Goal: Task Accomplishment & Management: Use online tool/utility

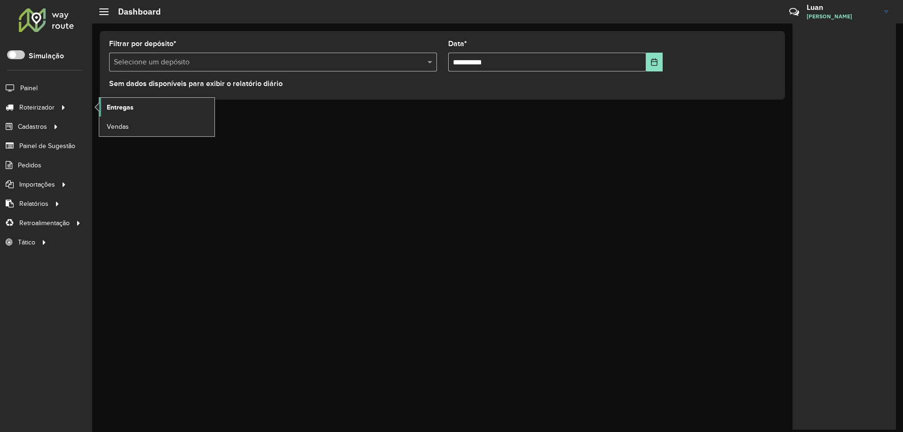
click at [123, 116] on link "Entregas" at bounding box center [156, 107] width 115 height 19
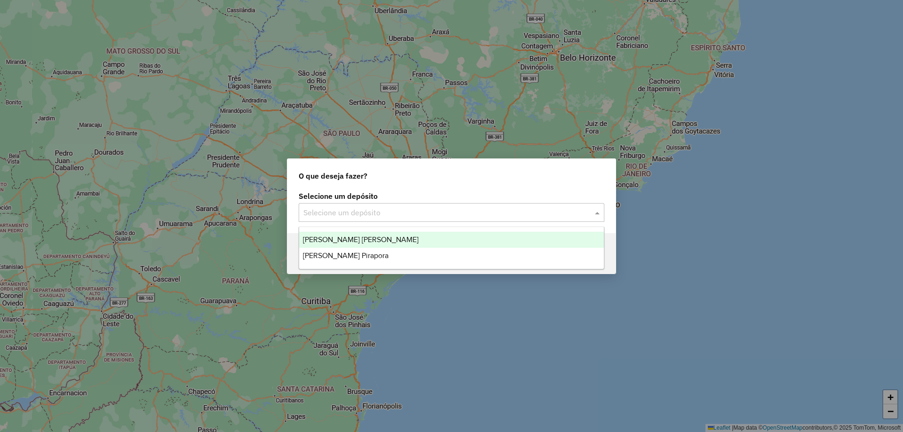
click at [381, 216] on input "text" at bounding box center [442, 212] width 278 height 11
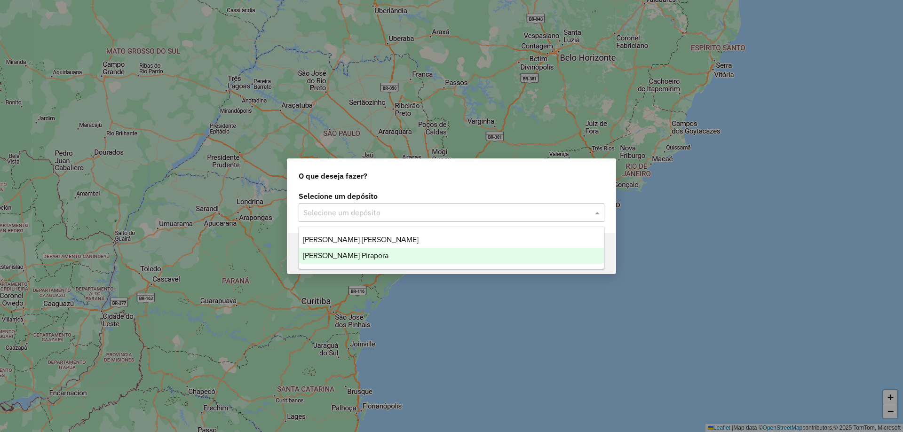
click at [322, 262] on div "[PERSON_NAME] Pirapora" at bounding box center [451, 256] width 305 height 16
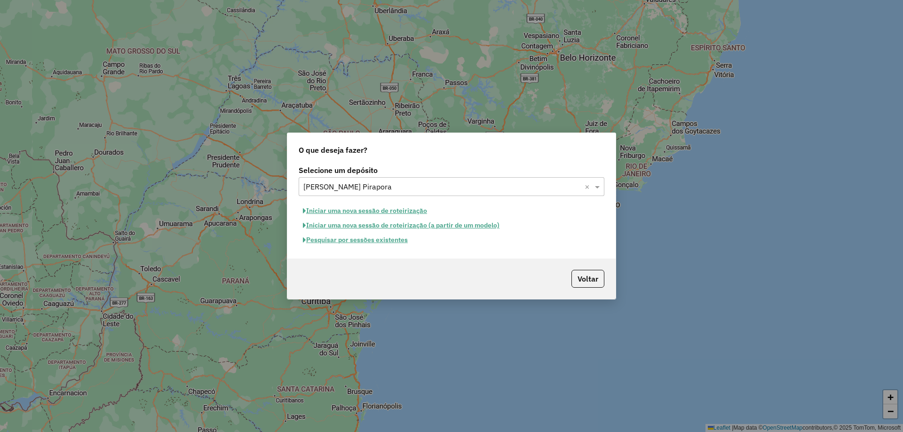
click at [368, 242] on button "Pesquisar por sessões existentes" at bounding box center [355, 240] width 113 height 15
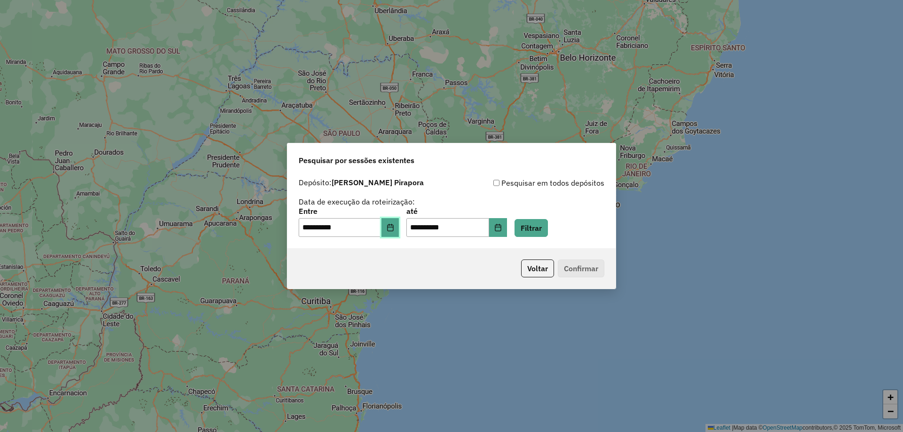
click at [393, 225] on icon "Choose Date" at bounding box center [390, 228] width 6 height 8
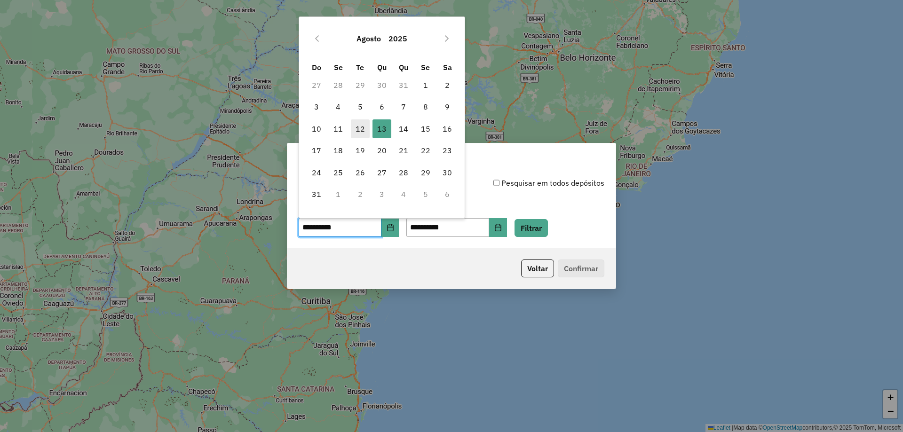
click at [360, 125] on span "12" at bounding box center [360, 129] width 19 height 19
type input "**********"
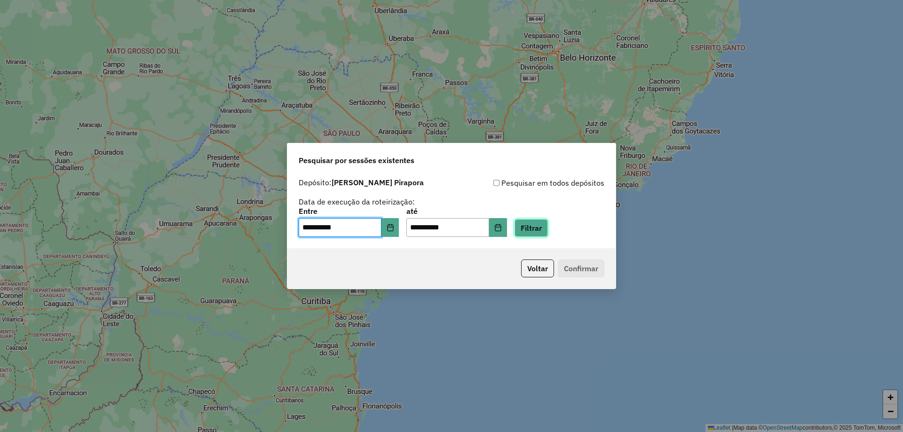
click at [545, 232] on button "Filtrar" at bounding box center [531, 228] width 33 height 18
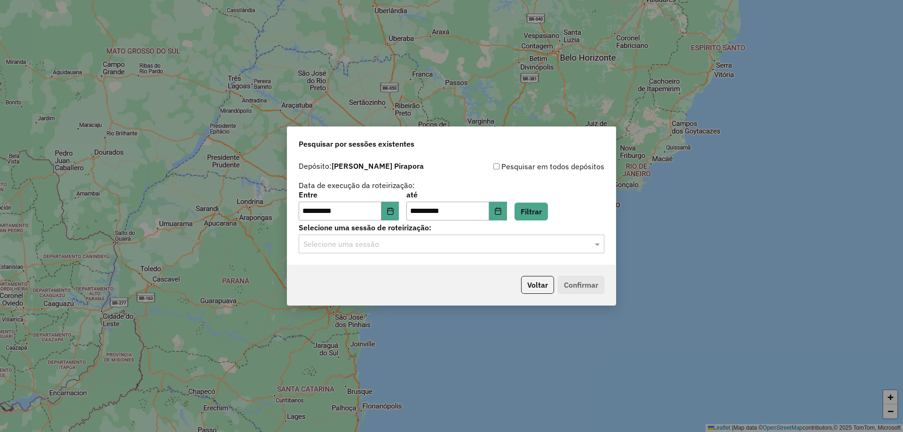
click at [390, 242] on input "text" at bounding box center [442, 244] width 278 height 11
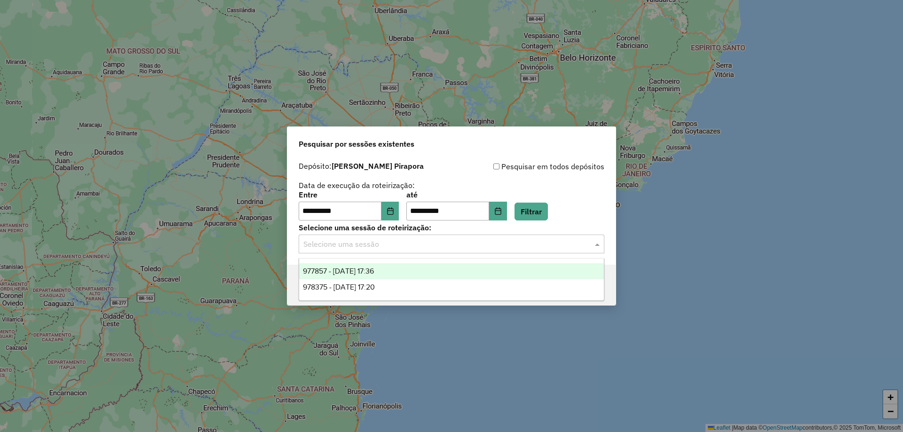
click at [350, 279] on div "978375 - 13/08/2025 17:20" at bounding box center [451, 287] width 305 height 16
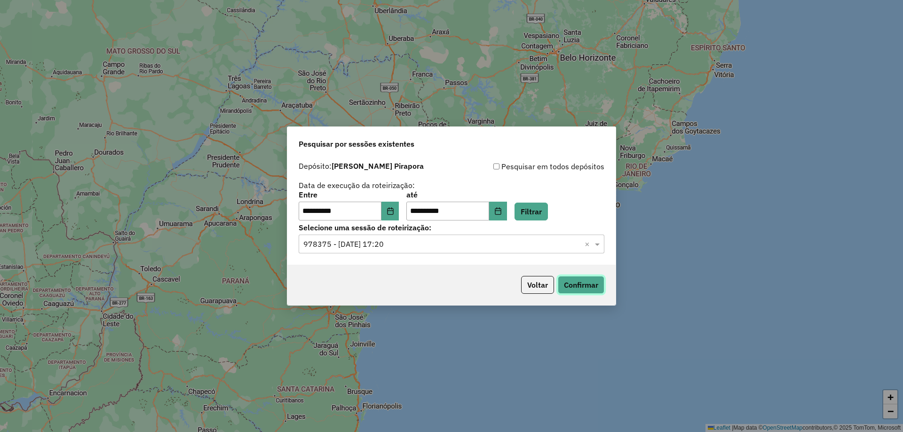
click at [584, 287] on button "Confirmar" at bounding box center [581, 285] width 47 height 18
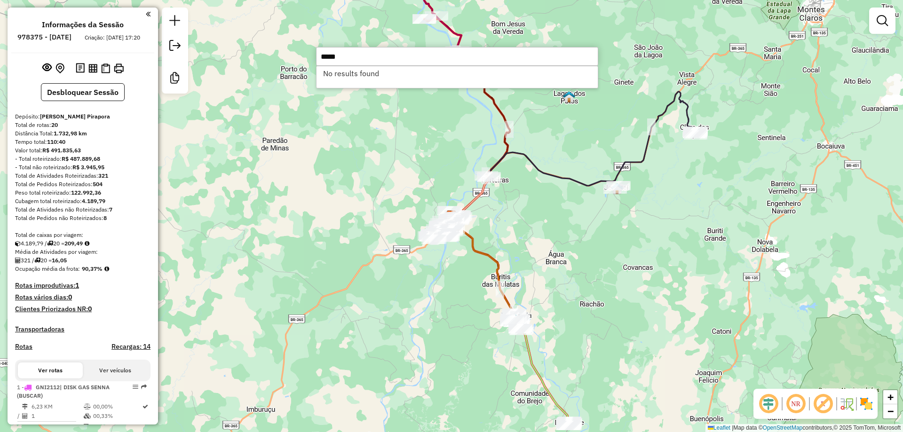
type input "*****"
click at [294, 213] on div "Janela de atendimento Grade de atendimento Capacidade Transportadoras Veículos …" at bounding box center [451, 216] width 903 height 432
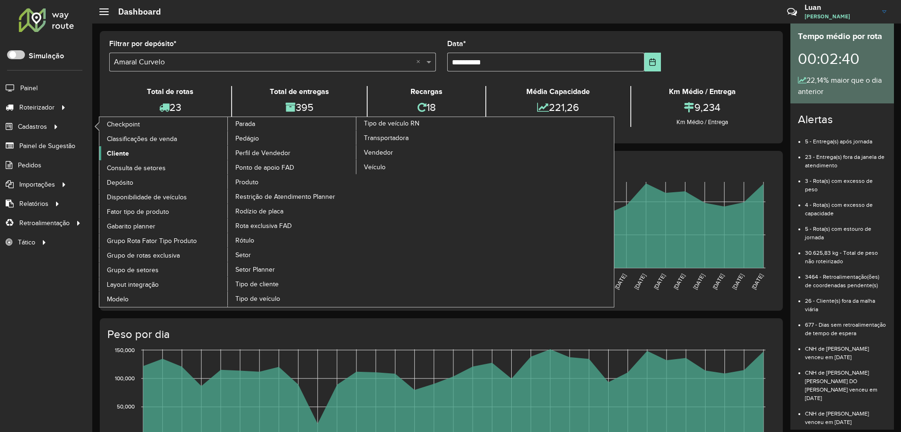
click at [118, 150] on span "Cliente" at bounding box center [118, 154] width 22 height 10
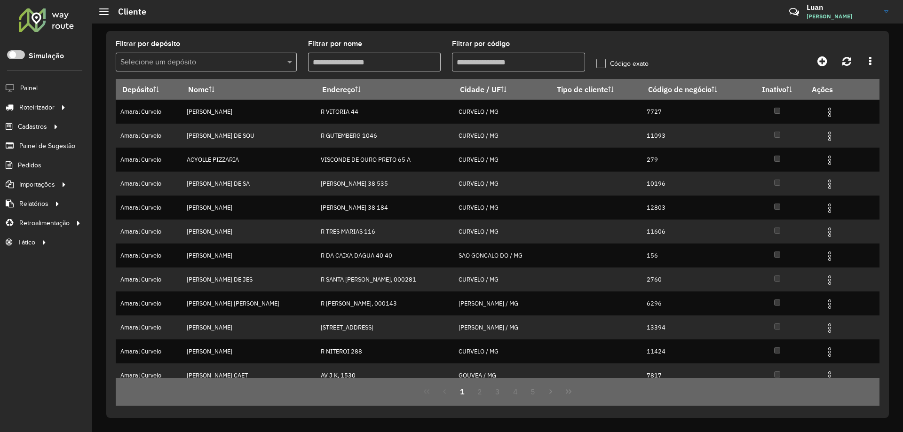
click at [494, 57] on input "Filtrar por código" at bounding box center [518, 62] width 133 height 19
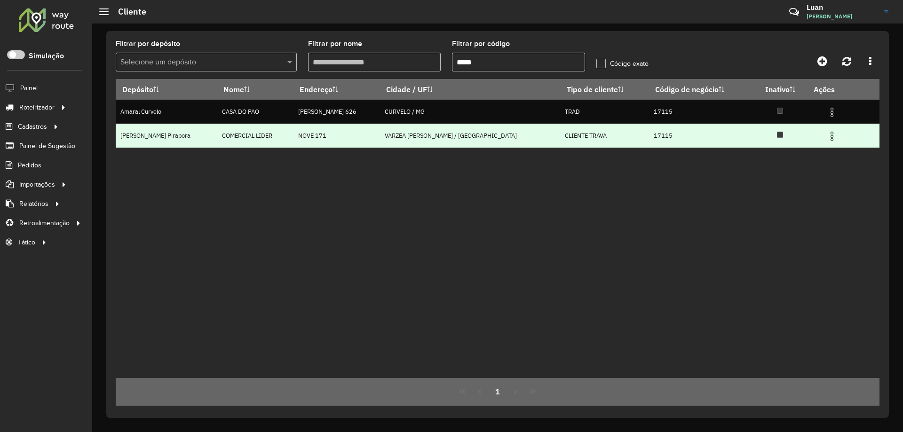
type input "*****"
click at [827, 137] on img at bounding box center [832, 136] width 11 height 11
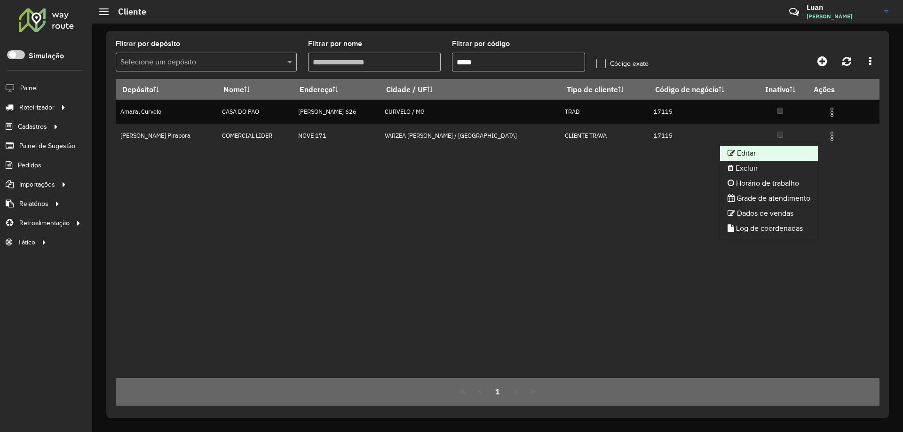
click at [760, 155] on li "Editar" at bounding box center [769, 153] width 98 height 15
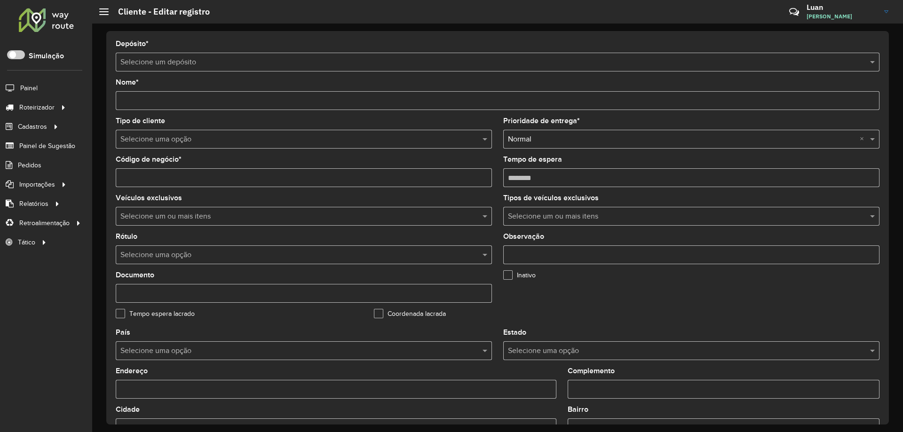
type input "**********"
type input "*****"
type input "********"
type input "**********"
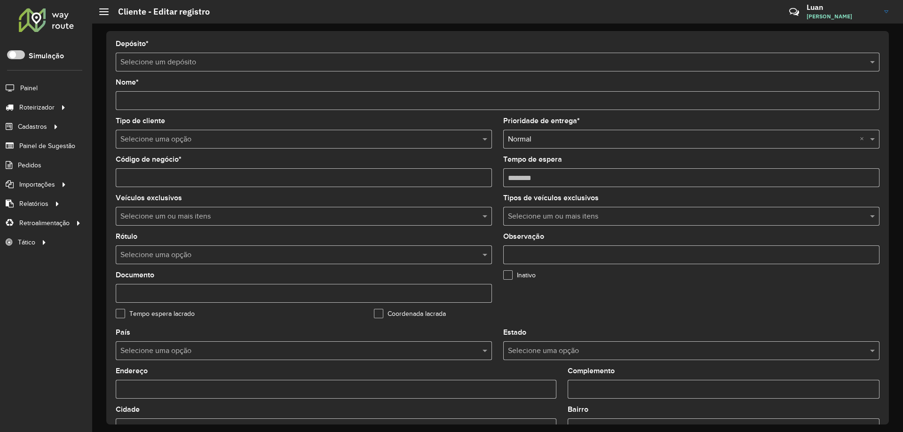
type input "**********"
click at [257, 141] on input "text" at bounding box center [294, 139] width 348 height 11
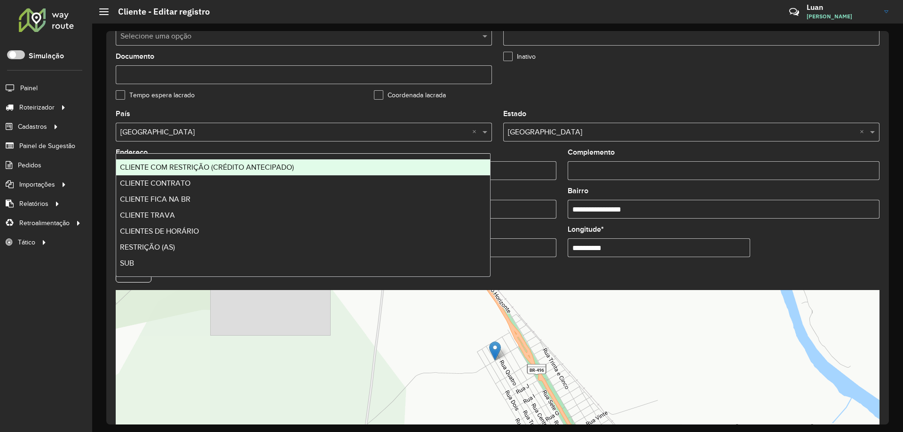
scroll to position [268, 0]
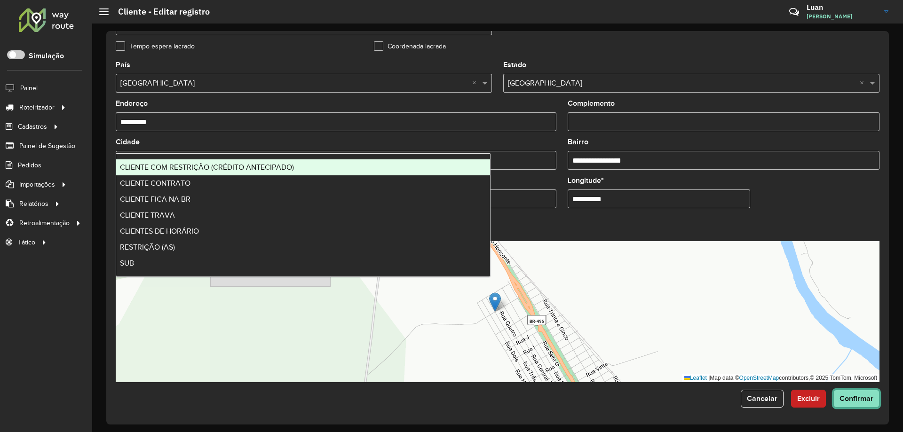
click at [874, 391] on button "Confirmar" at bounding box center [857, 399] width 46 height 18
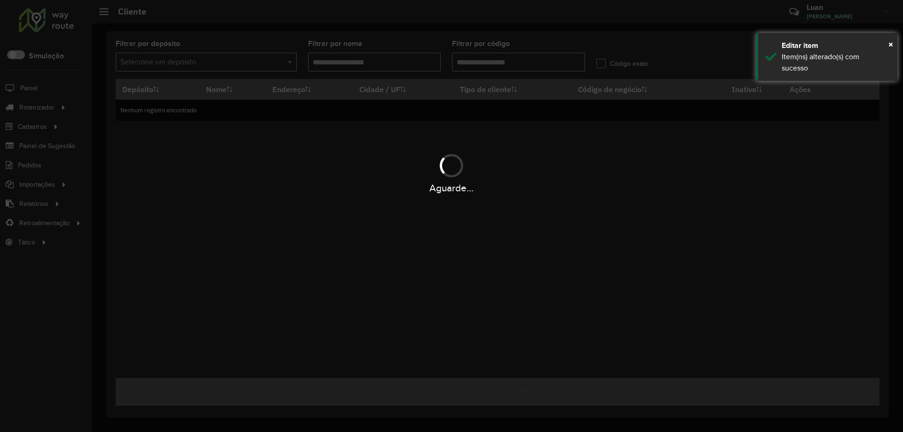
type input "*****"
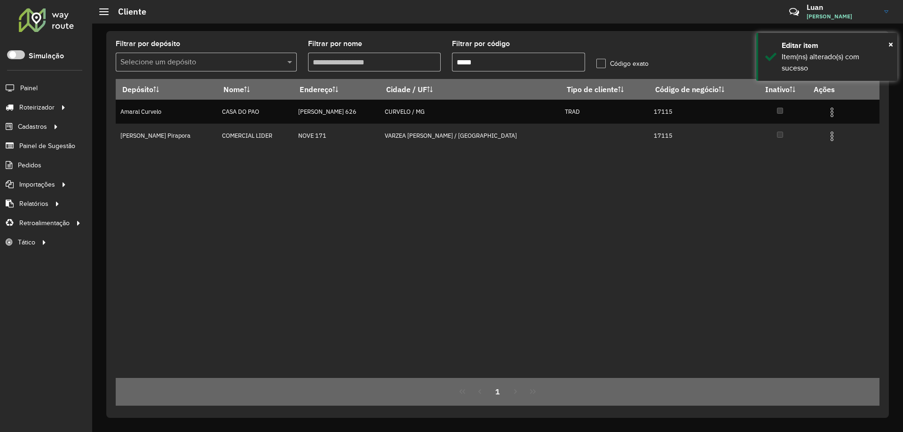
click at [425, 214] on div "Depósito Nome Endereço Cidade / UF Tipo de cliente Código de negócio Inativo Aç…" at bounding box center [498, 228] width 764 height 299
click at [44, 8] on div at bounding box center [46, 20] width 57 height 24
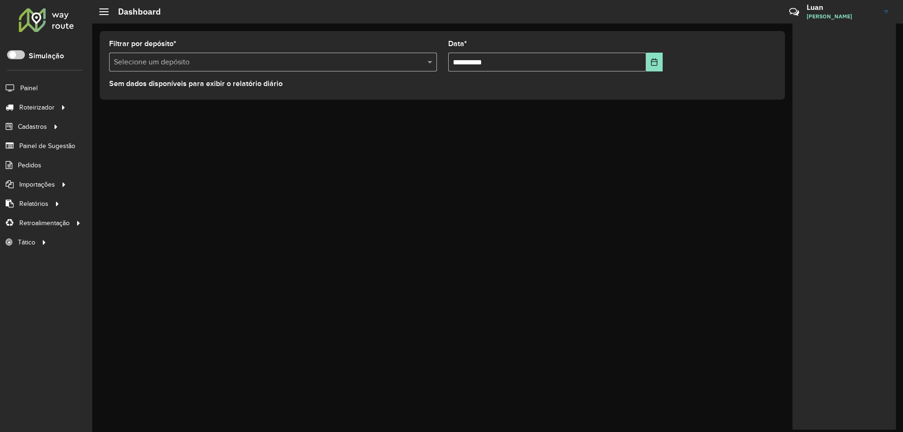
click at [184, 71] on div "Selecione um depósito" at bounding box center [273, 62] width 328 height 19
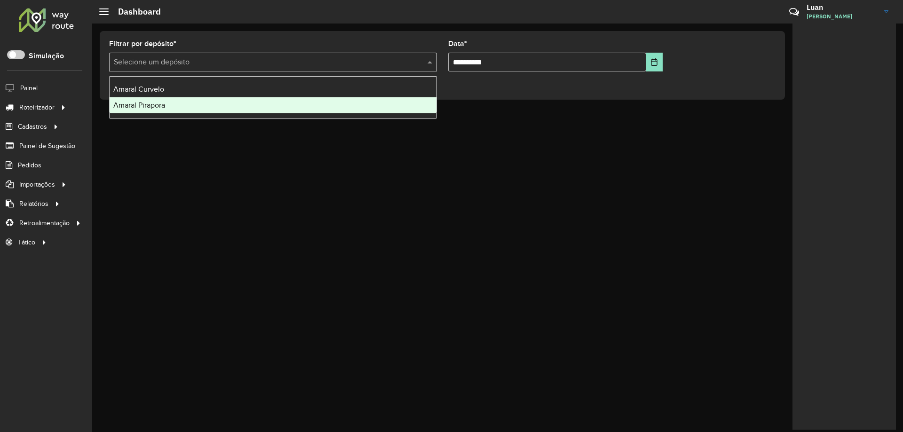
click at [158, 100] on div "Amaral Pirapora" at bounding box center [273, 105] width 327 height 16
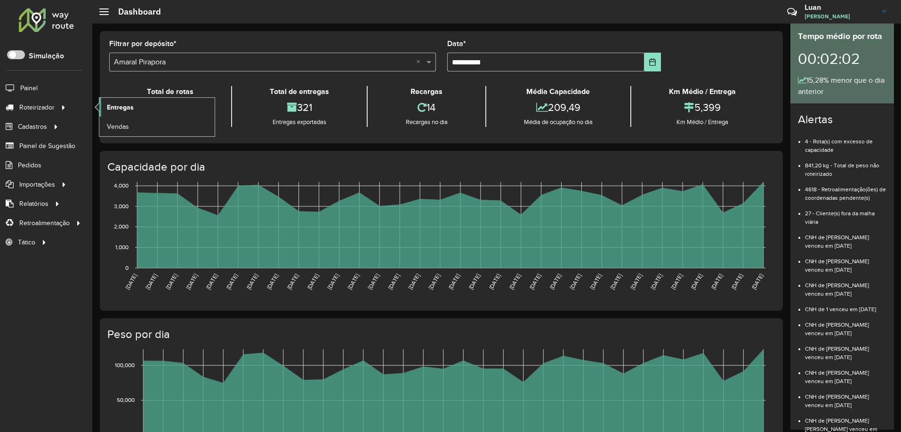
click at [101, 110] on link "Entregas" at bounding box center [156, 107] width 115 height 19
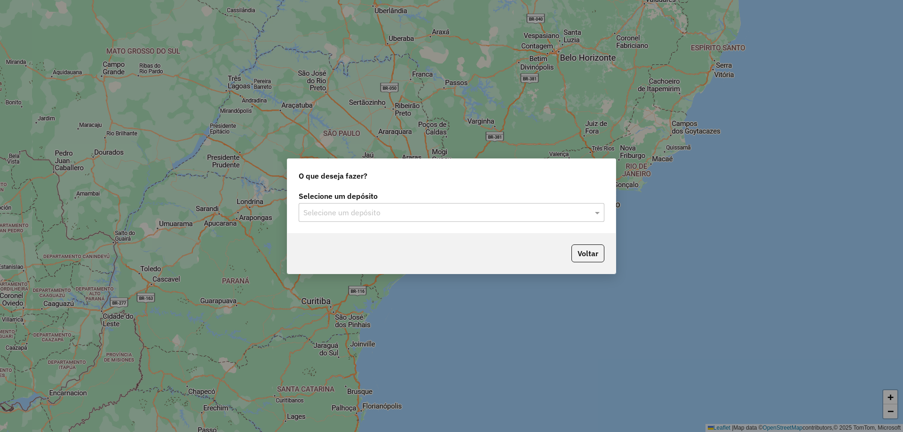
click at [437, 215] on input "text" at bounding box center [442, 212] width 278 height 11
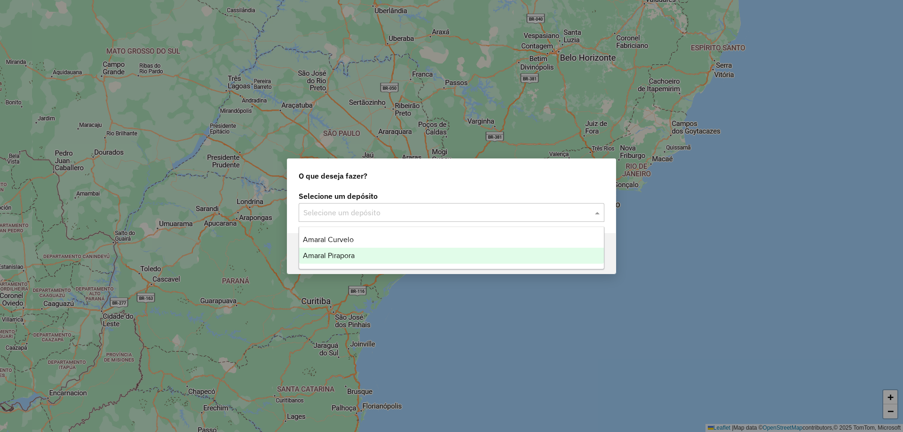
click at [341, 254] on span "Amaral Pirapora" at bounding box center [329, 256] width 52 height 8
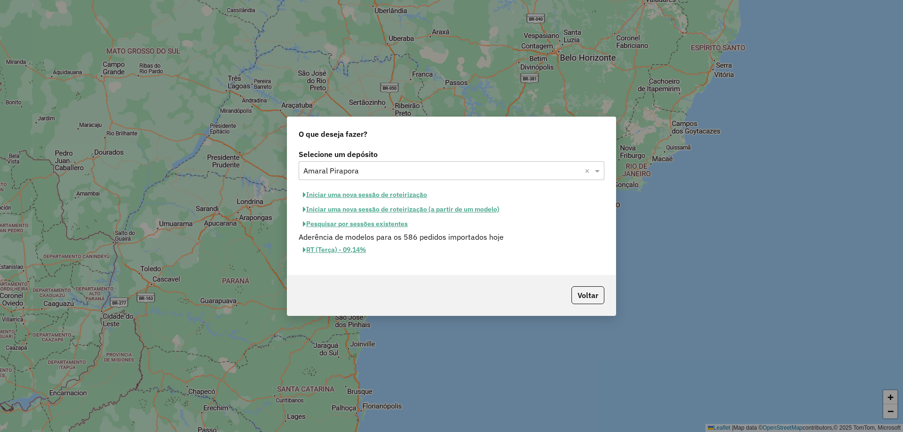
click at [397, 194] on button "Iniciar uma nova sessão de roteirização" at bounding box center [365, 195] width 133 height 15
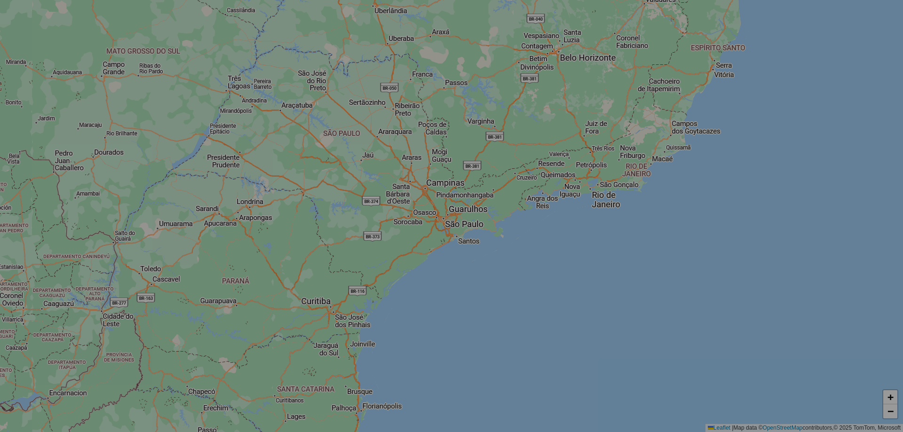
select select "*"
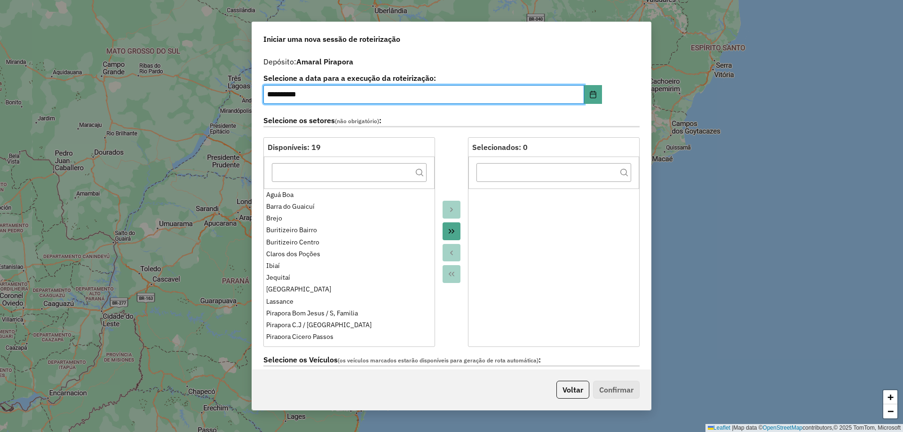
click at [445, 224] on button "Move All to Target" at bounding box center [452, 232] width 18 height 18
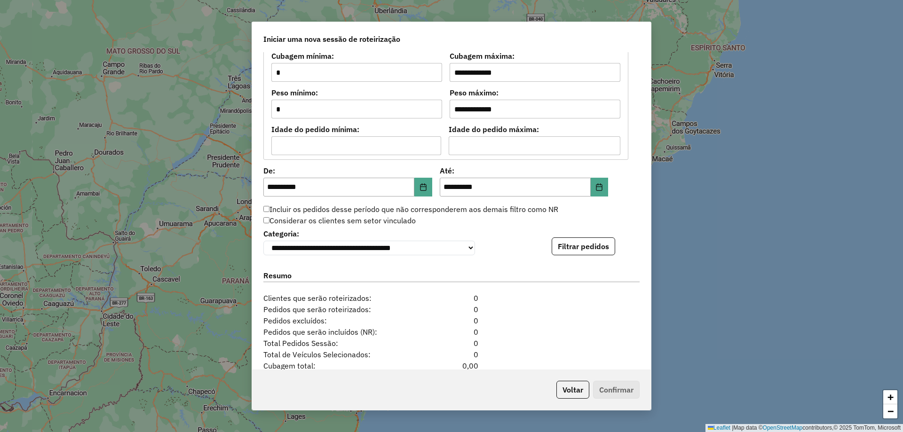
scroll to position [800, 0]
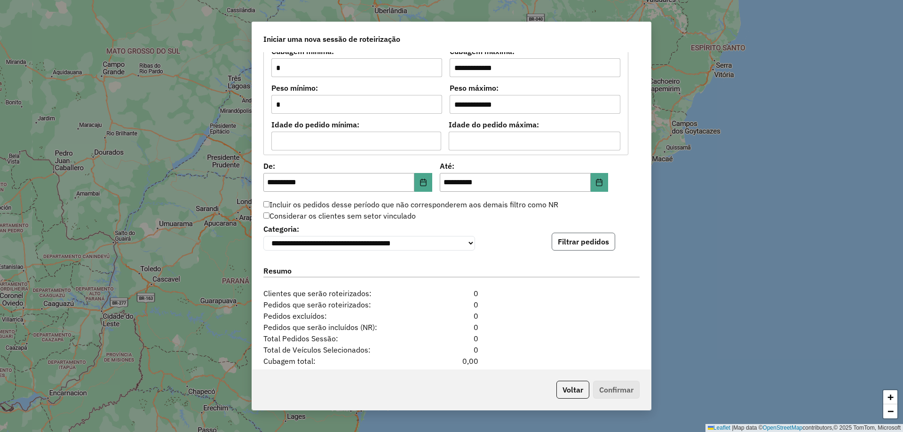
click at [603, 240] on button "Filtrar pedidos" at bounding box center [584, 242] width 64 height 18
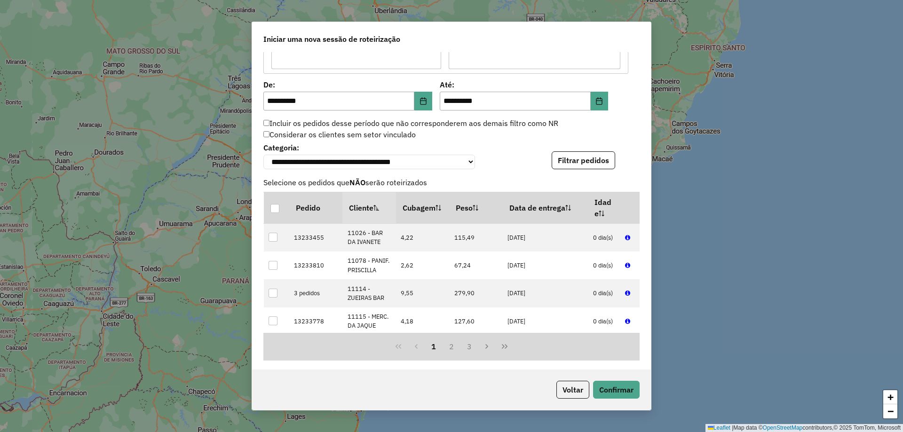
scroll to position [1070, 0]
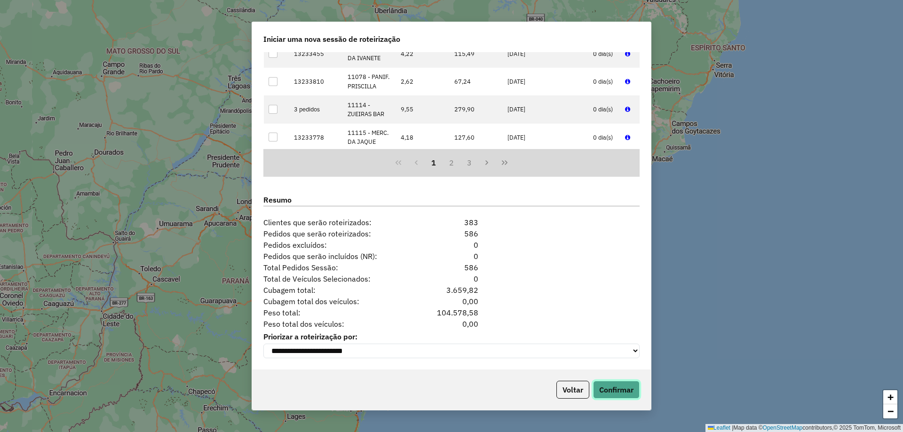
click at [634, 393] on button "Confirmar" at bounding box center [616, 390] width 47 height 18
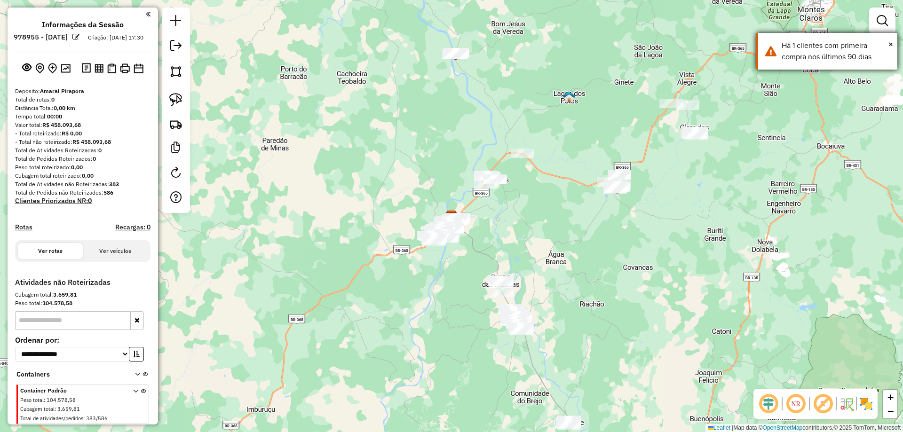
click at [857, 63] on div "× Há 1 clientes com primeira compra nos últimos 90 dias" at bounding box center [827, 51] width 141 height 37
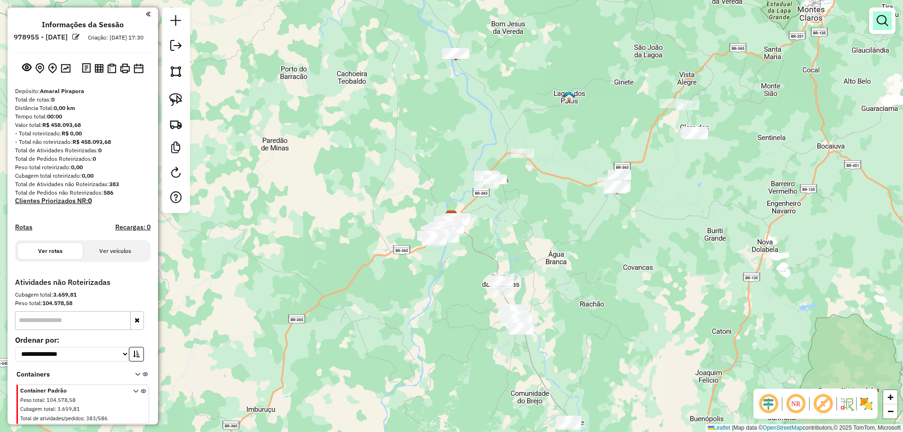
click at [877, 20] on em at bounding box center [882, 20] width 11 height 11
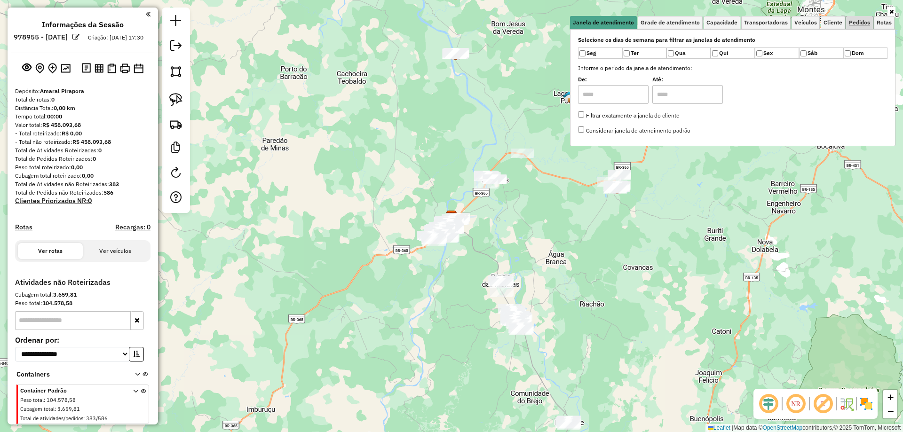
click at [851, 20] on span "Pedidos" at bounding box center [859, 23] width 21 height 6
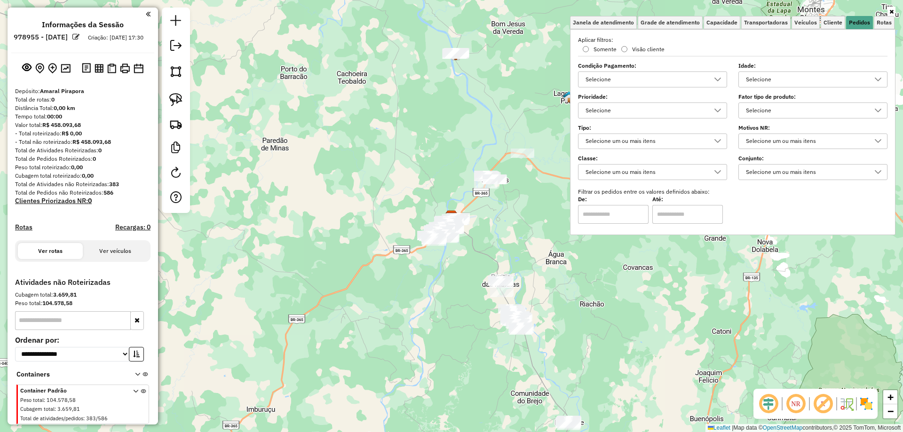
click at [627, 78] on div "Selecione" at bounding box center [645, 79] width 127 height 15
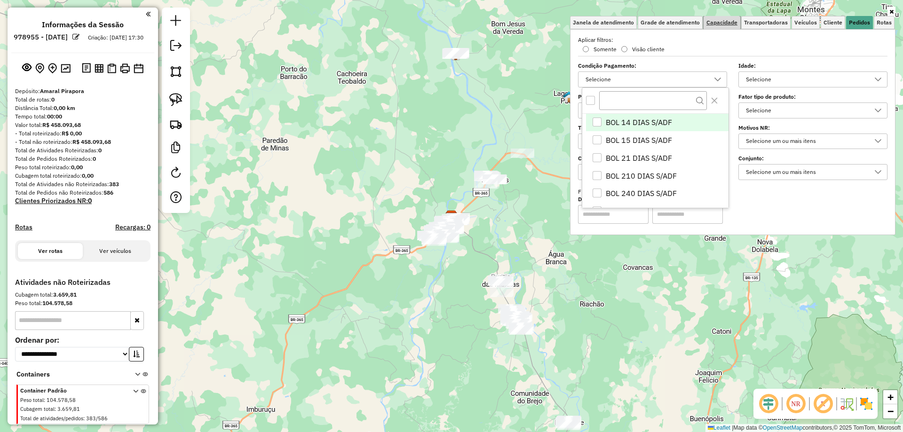
click at [710, 28] on link "Capacidade" at bounding box center [722, 22] width 37 height 13
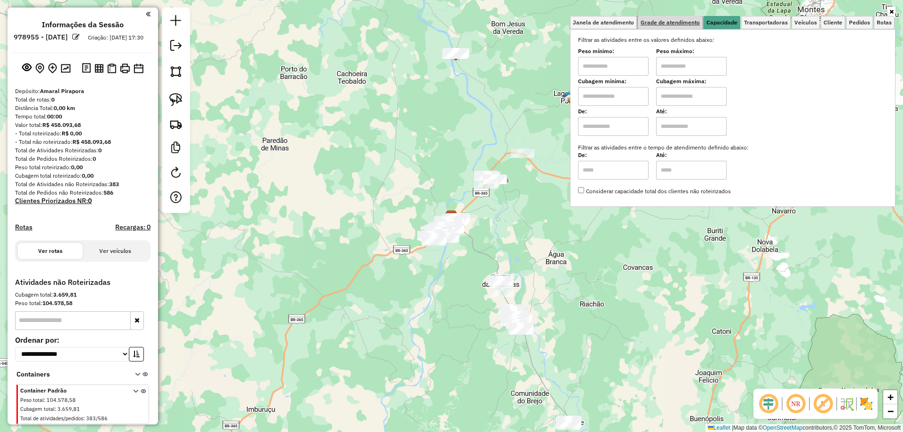
click at [679, 24] on span "Grade de atendimento" at bounding box center [670, 23] width 59 height 6
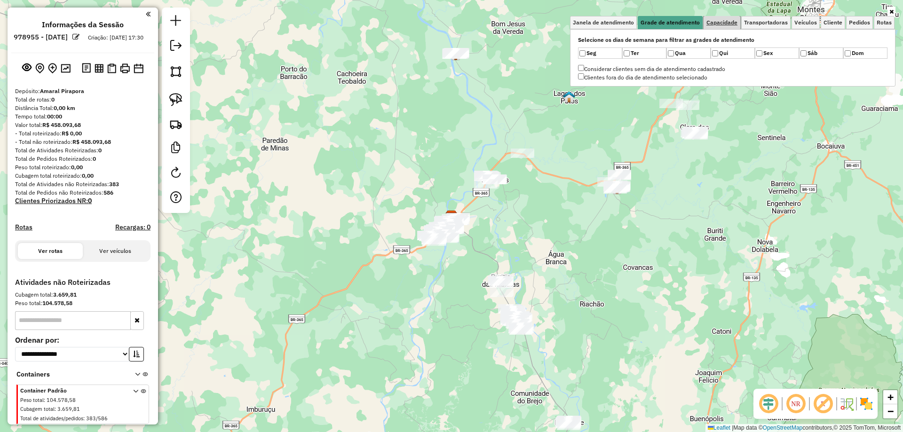
click at [732, 17] on link "Capacidade" at bounding box center [722, 22] width 37 height 13
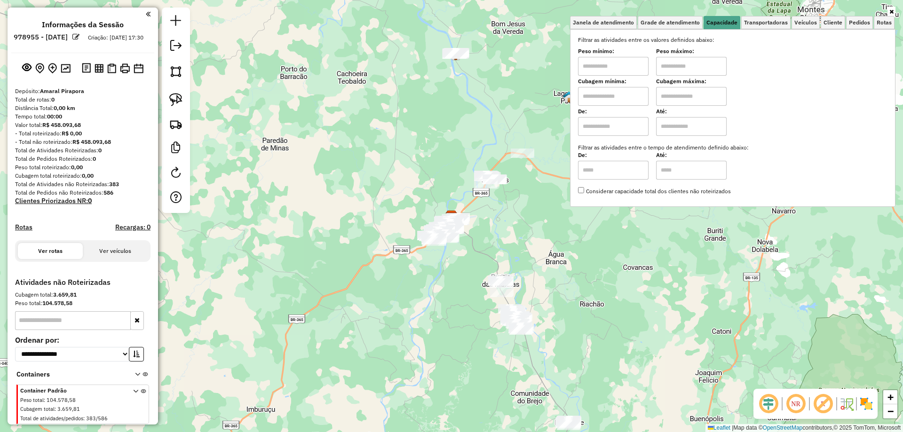
click at [630, 64] on input "text" at bounding box center [613, 66] width 71 height 19
click at [651, 24] on span "Grade de atendimento" at bounding box center [670, 23] width 59 height 6
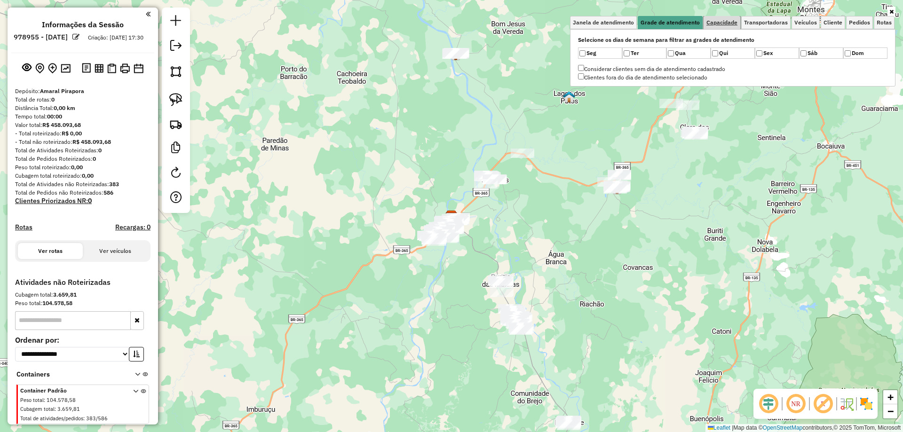
click at [740, 24] on link "Capacidade" at bounding box center [722, 22] width 37 height 13
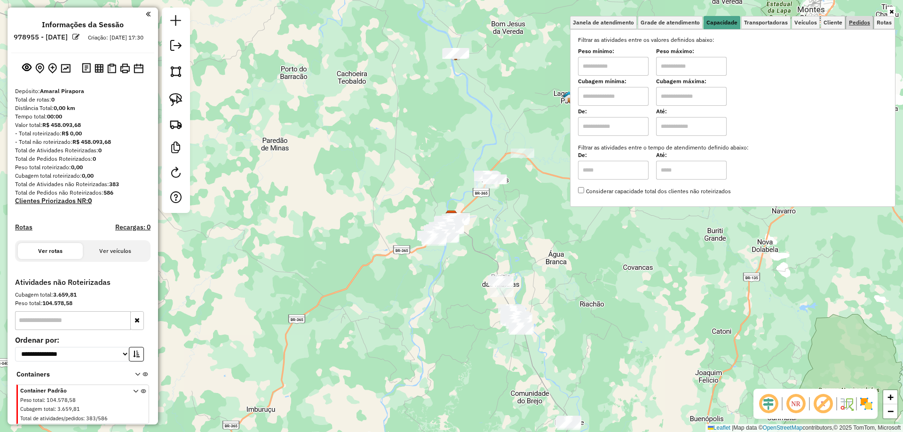
click at [863, 20] on span "Pedidos" at bounding box center [859, 23] width 21 height 6
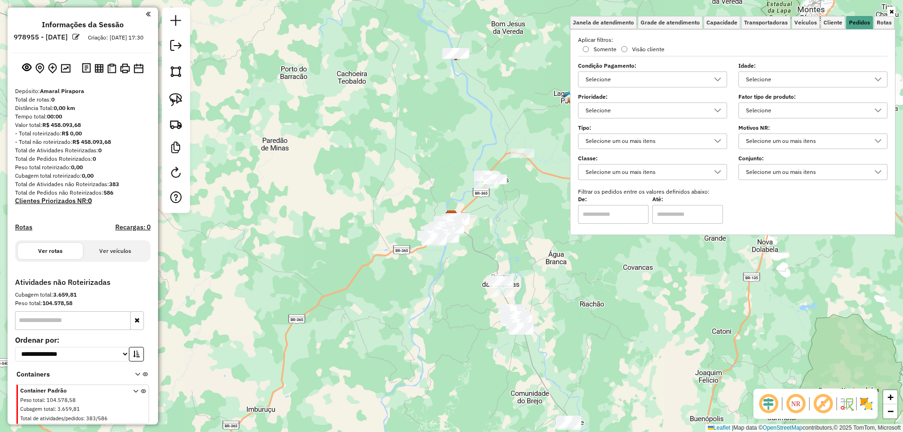
click at [649, 104] on div "Selecione" at bounding box center [645, 110] width 127 height 15
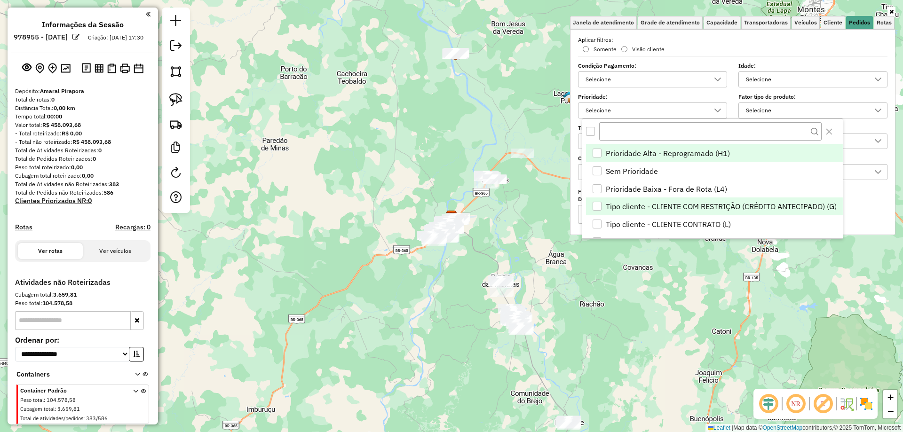
click at [709, 199] on li "Tipo cliente - CLIENTE COM RESTRIÇÃO (CRÉDITO ANTECIPADO) (G)" at bounding box center [714, 207] width 257 height 18
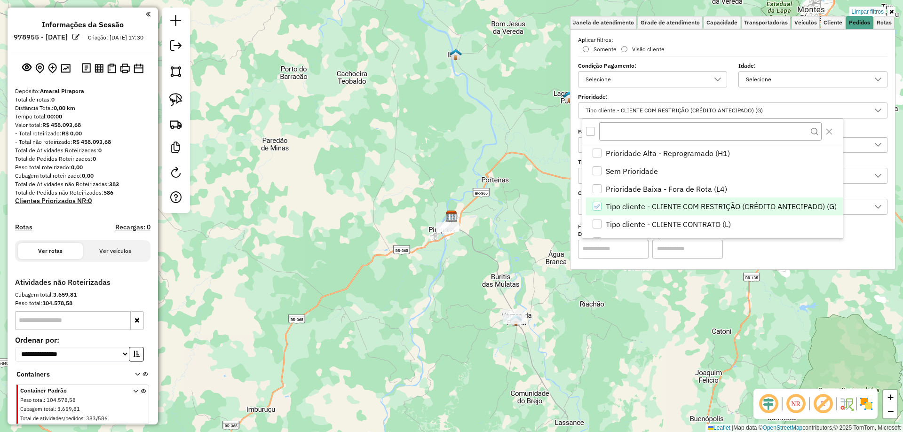
click at [350, 262] on div "Limpar filtros Janela de atendimento Grade de atendimento Capacidade Transporta…" at bounding box center [451, 216] width 903 height 432
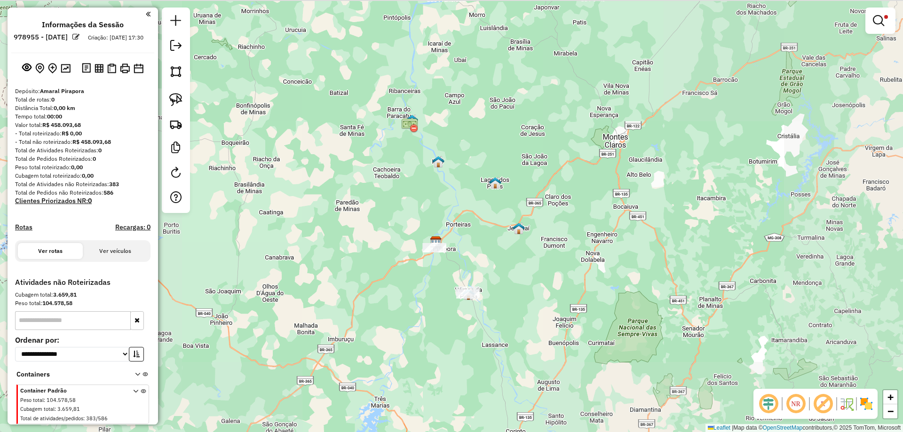
drag, startPoint x: 587, startPoint y: 162, endPoint x: 568, endPoint y: 191, distance: 34.1
click at [574, 193] on div "Limpar filtros Janela de atendimento Grade de atendimento Capacidade Transporta…" at bounding box center [451, 216] width 903 height 432
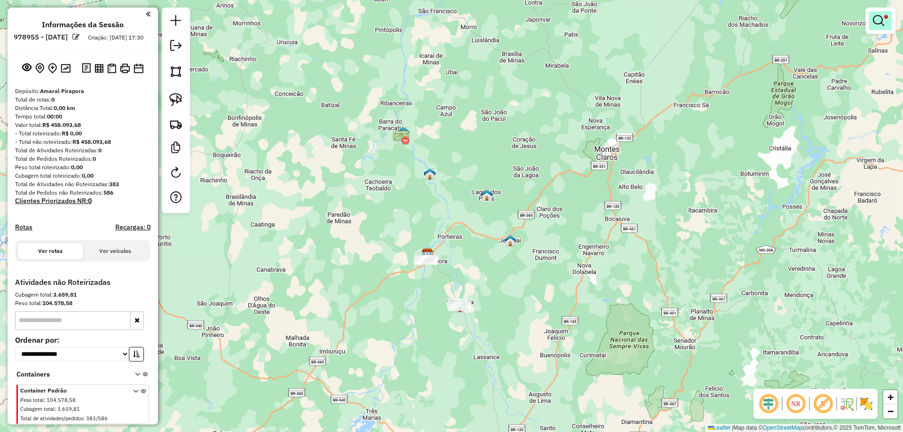
click at [880, 23] on em at bounding box center [878, 20] width 11 height 11
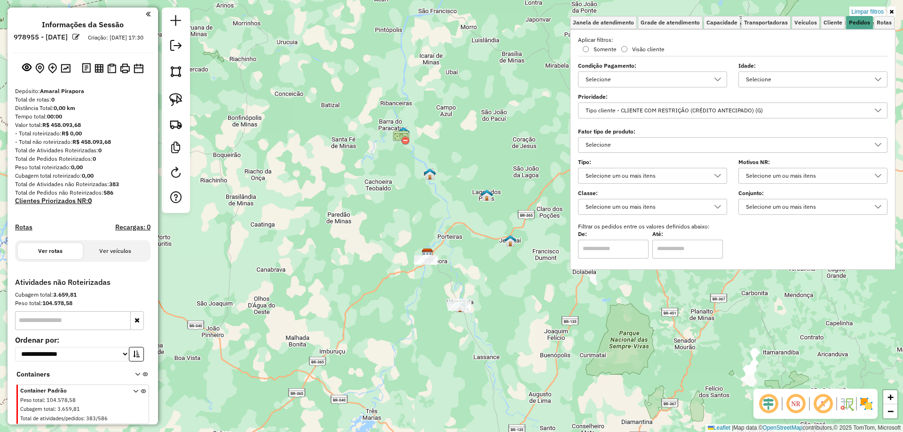
click at [390, 26] on div "Limpar filtros Janela de atendimento Grade de atendimento Capacidade Transporta…" at bounding box center [451, 216] width 903 height 432
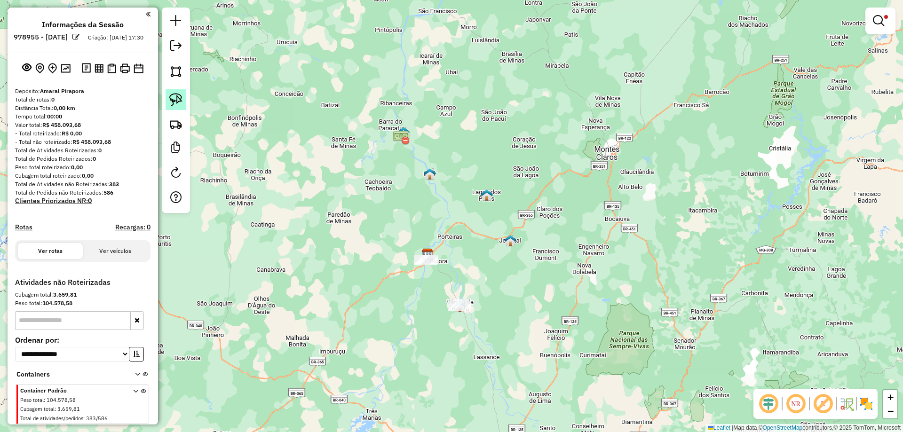
click at [176, 99] on img at bounding box center [175, 99] width 13 height 13
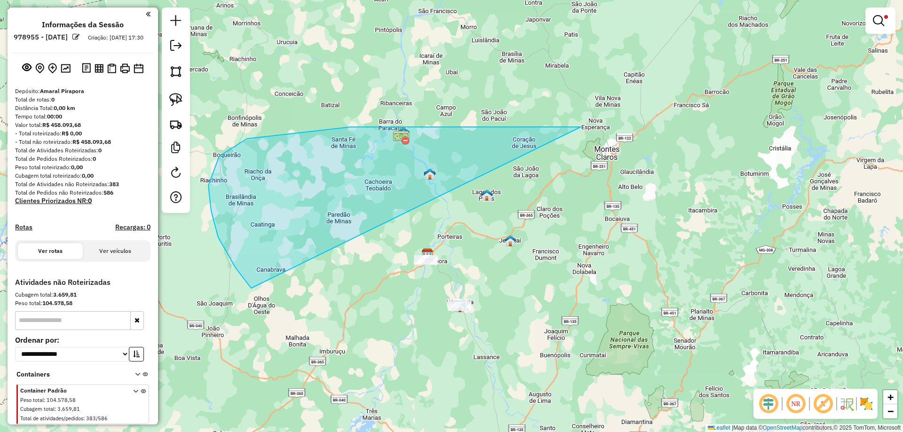
drag, startPoint x: 581, startPoint y: 127, endPoint x: 839, endPoint y: 302, distance: 311.4
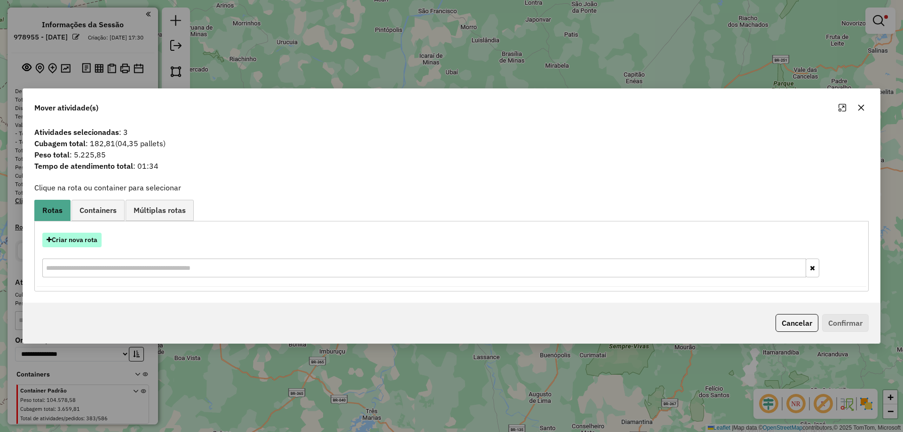
click at [60, 233] on button "Criar nova rota" at bounding box center [71, 240] width 59 height 15
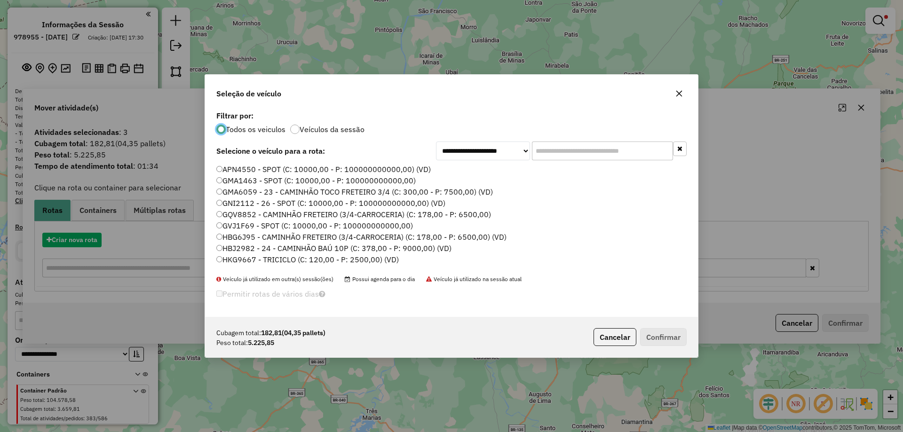
scroll to position [5, 3]
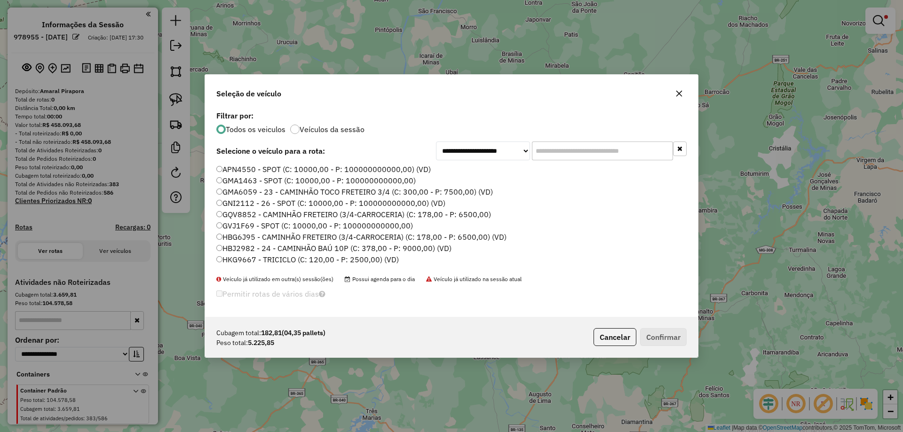
click at [239, 164] on label "APN4550 - SPOT (C: 10000,00 - P: 100000000000,00) (VD)" at bounding box center [323, 169] width 215 height 11
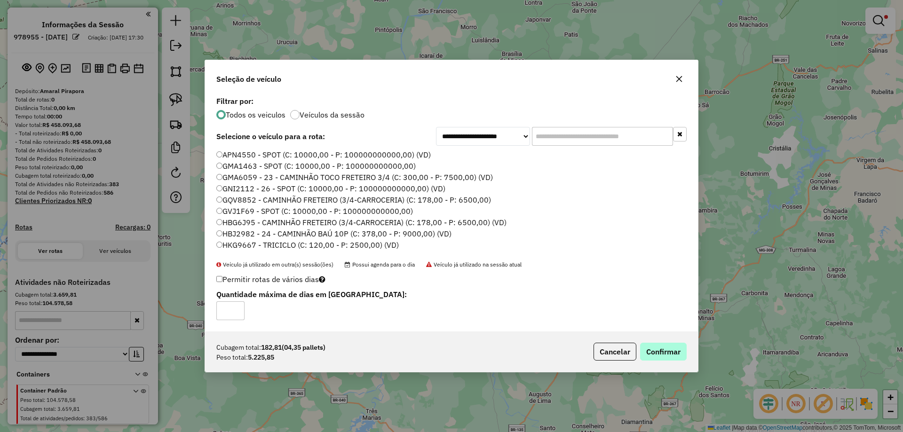
drag, startPoint x: 653, startPoint y: 343, endPoint x: 656, endPoint y: 348, distance: 6.5
click at [654, 345] on div "Cubagem total: 182,81 (04,35 pallets) Peso total: 5.225,85 Cancelar Confirmar" at bounding box center [451, 352] width 493 height 40
click at [656, 348] on button "Confirmar" at bounding box center [663, 352] width 47 height 18
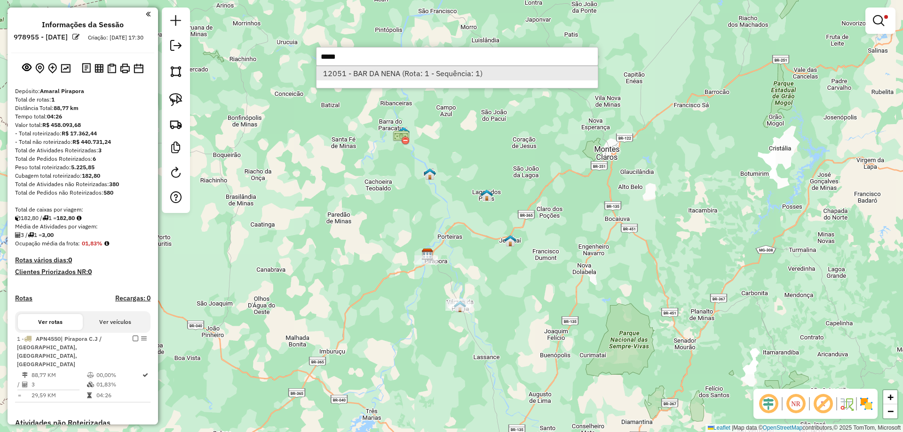
type input "*****"
click at [432, 70] on li "12051 - BAR DA NENA (Rota: 1 - Sequência: 1)" at bounding box center [457, 73] width 281 height 14
select select "**********"
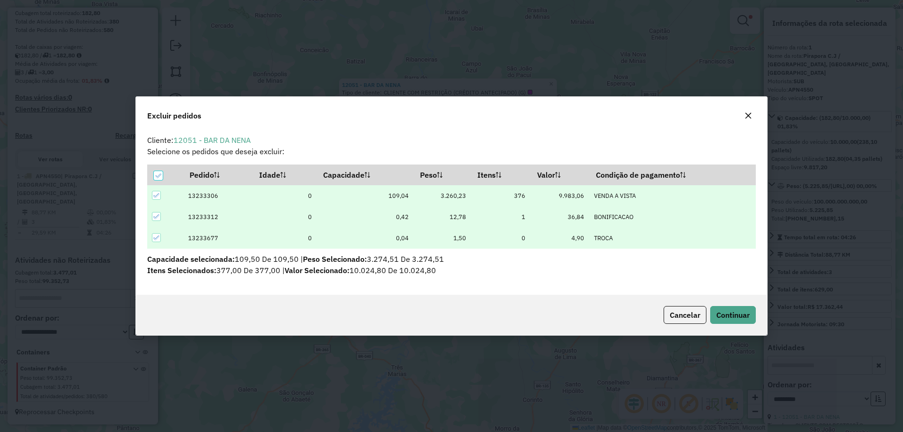
scroll to position [0, 0]
click at [153, 237] on icon at bounding box center [156, 238] width 7 height 7
click at [156, 217] on icon at bounding box center [156, 217] width 7 height 7
click at [158, 219] on div at bounding box center [156, 216] width 9 height 9
click at [152, 236] on div at bounding box center [156, 237] width 9 height 9
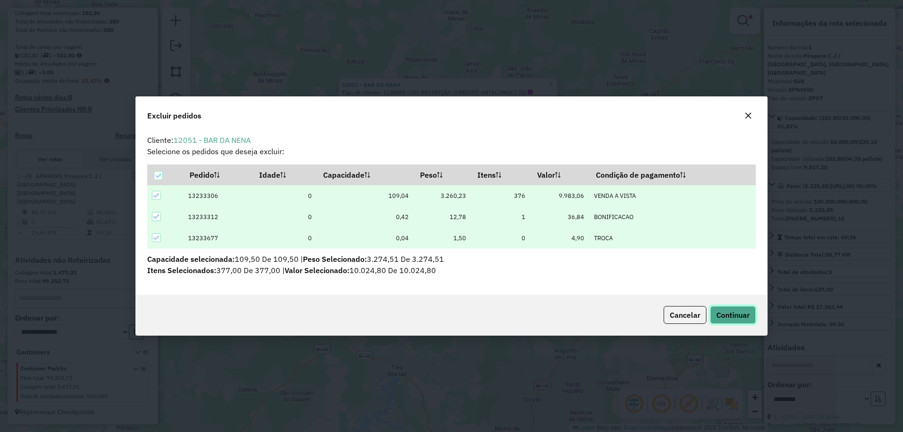
click at [717, 318] on span "Continuar" at bounding box center [733, 315] width 33 height 9
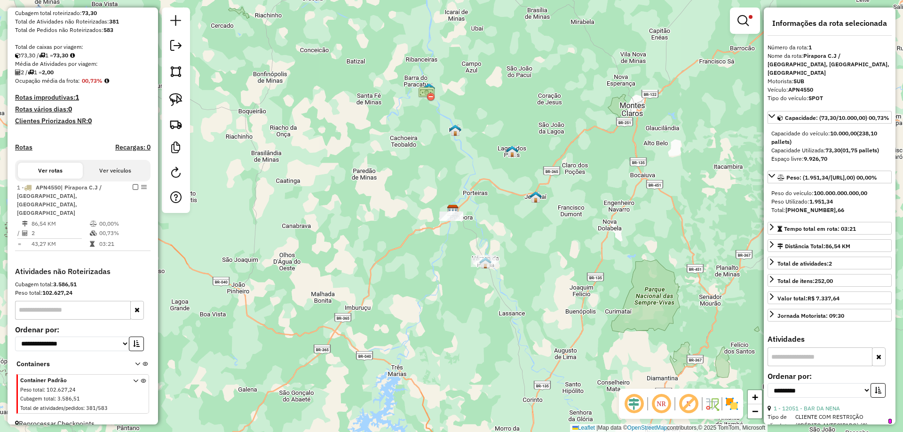
scroll to position [175, 0]
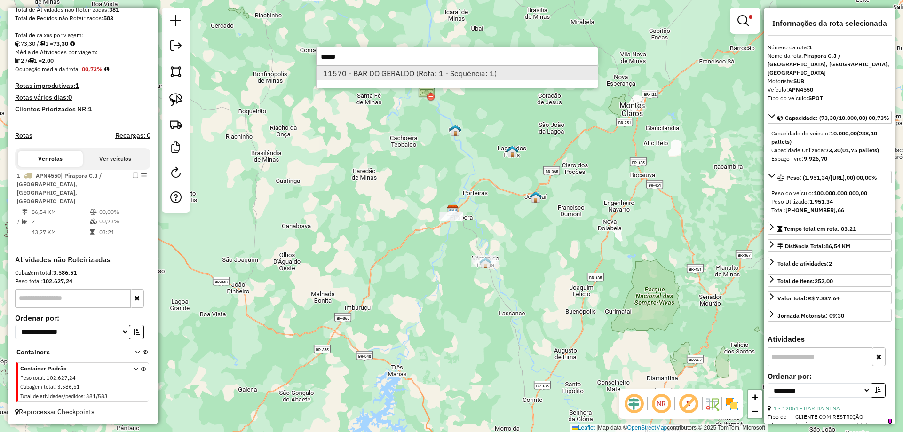
type input "*****"
click at [440, 72] on li "11570 - BAR DO GERALDO (Rota: 1 - Sequência: 1)" at bounding box center [457, 73] width 281 height 14
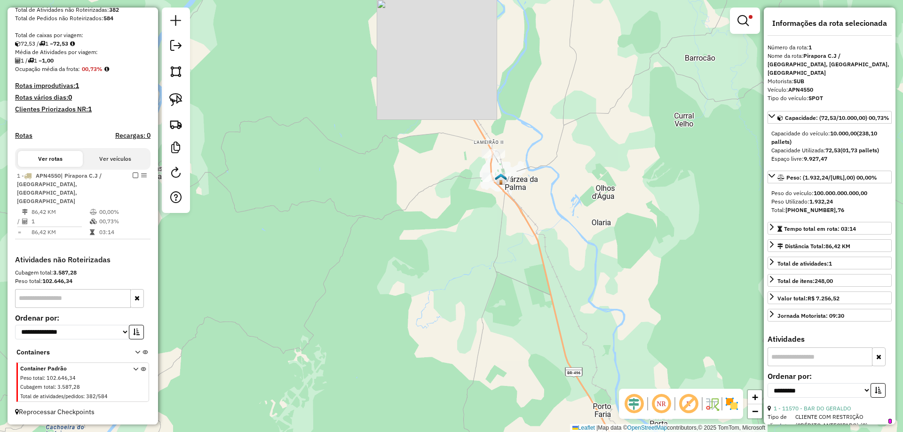
click at [492, 182] on div at bounding box center [497, 177] width 28 height 9
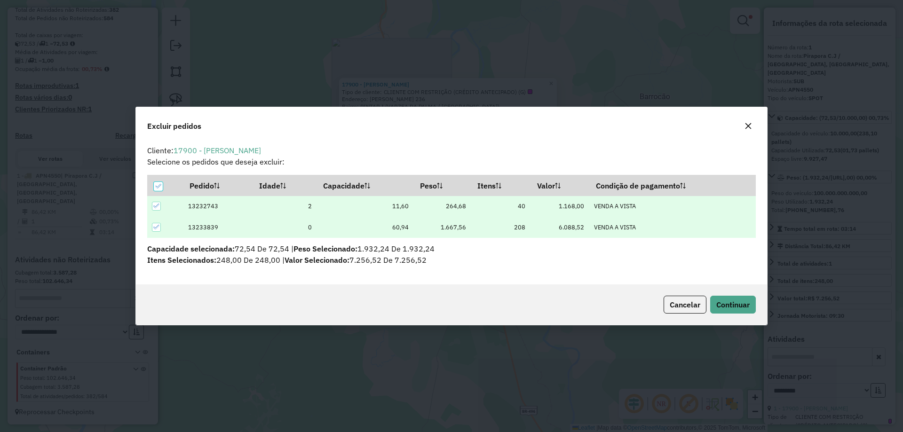
scroll to position [0, 0]
click at [156, 191] on th at bounding box center [165, 185] width 36 height 20
click at [160, 189] on icon at bounding box center [158, 186] width 7 height 7
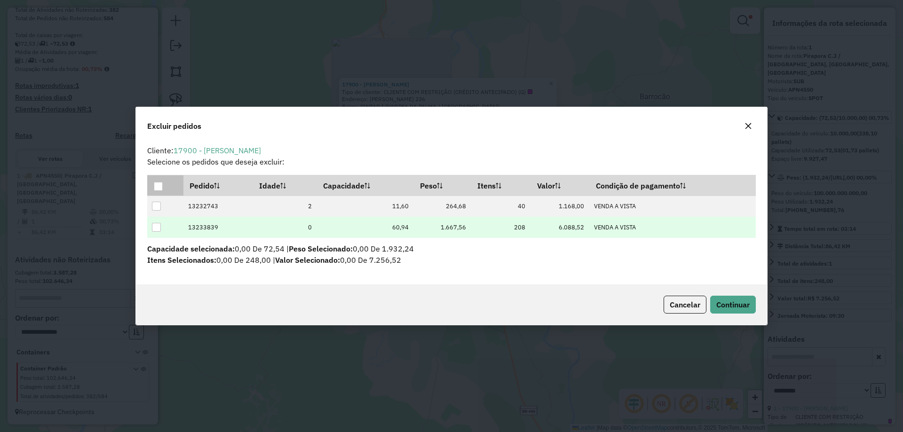
click at [156, 227] on div at bounding box center [156, 227] width 9 height 9
click at [734, 313] on button "Continuar" at bounding box center [733, 305] width 46 height 18
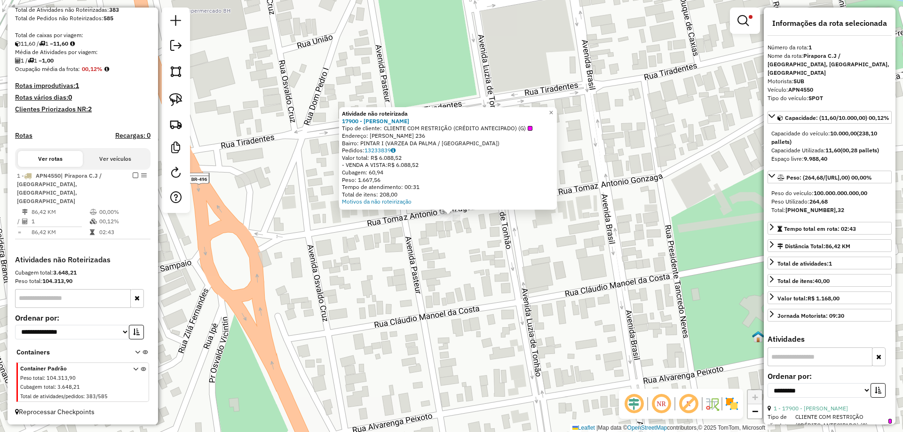
click at [477, 255] on div "Atividade não roteirizada 17900 - JEAN FELIPE MAGALHa Tipo de cliente: CLIENTE …" at bounding box center [451, 216] width 903 height 432
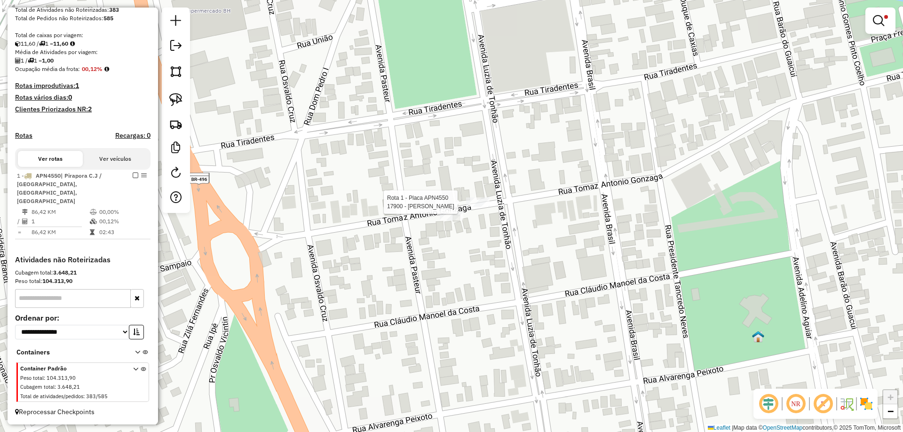
select select "**********"
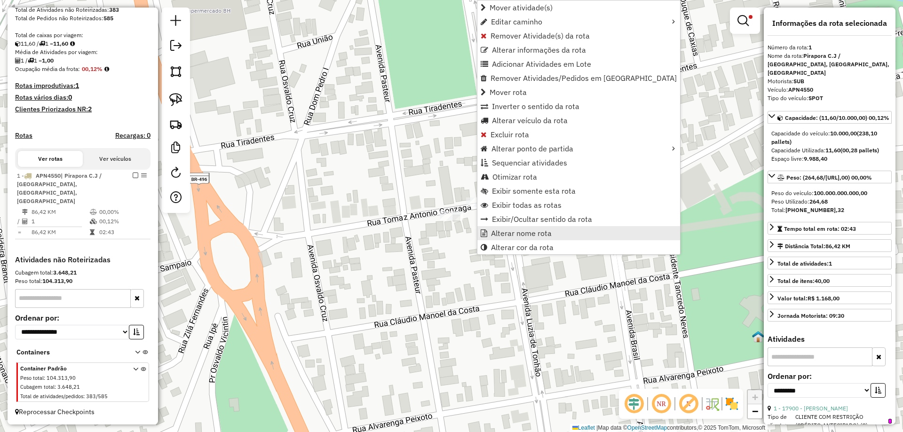
click at [511, 231] on span "Alterar nome rota" at bounding box center [521, 234] width 61 height 8
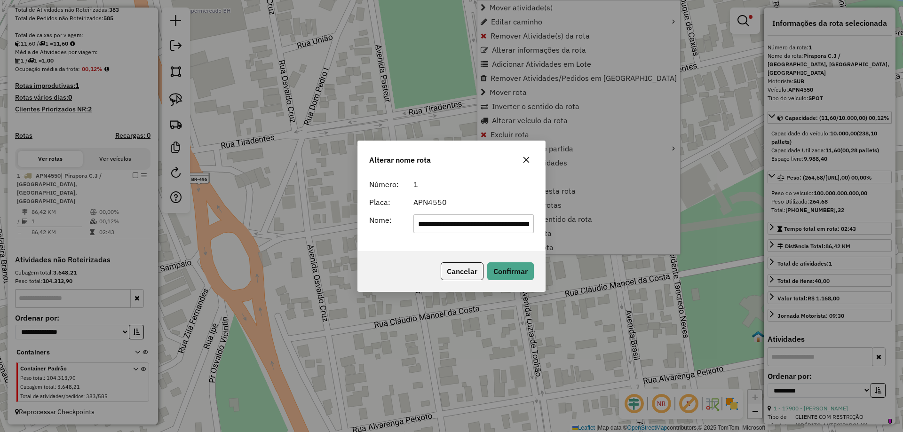
scroll to position [0, 139]
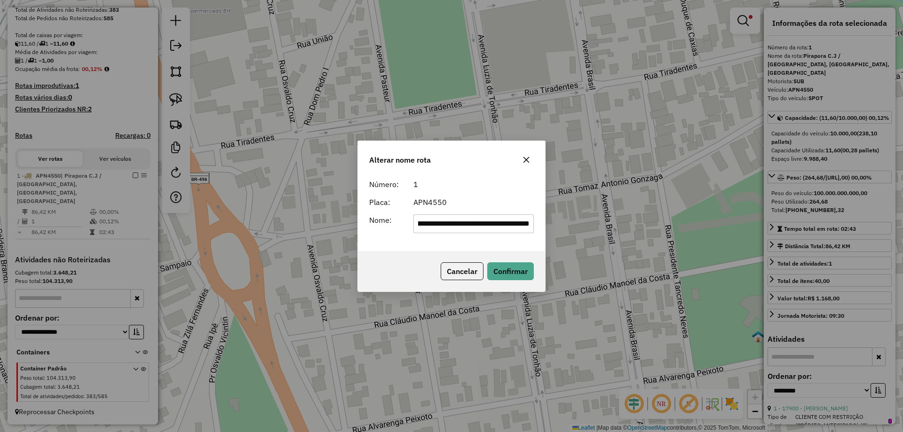
click at [488, 216] on input "**********" at bounding box center [474, 224] width 121 height 19
type input "****"
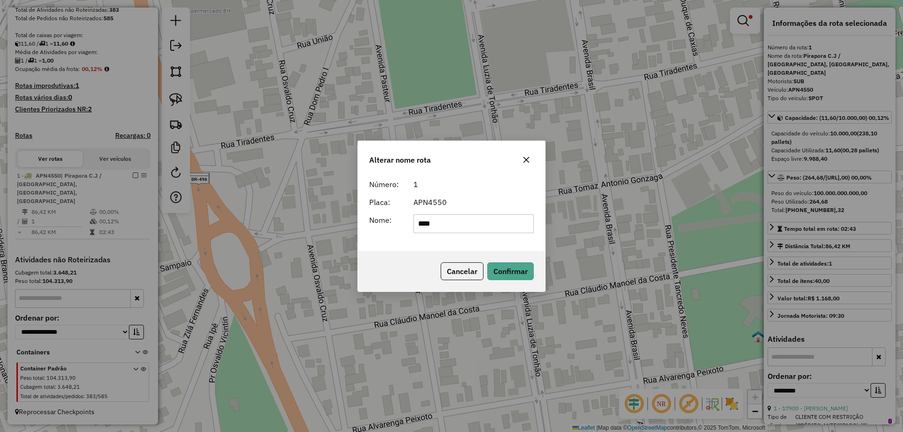
click at [475, 202] on div "APN4550" at bounding box center [474, 202] width 132 height 11
click at [501, 267] on button "Confirmar" at bounding box center [510, 272] width 47 height 18
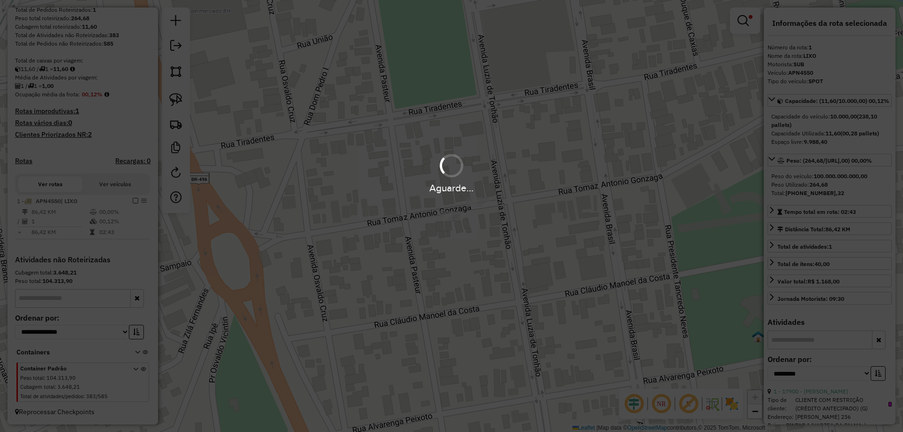
scroll to position [158, 0]
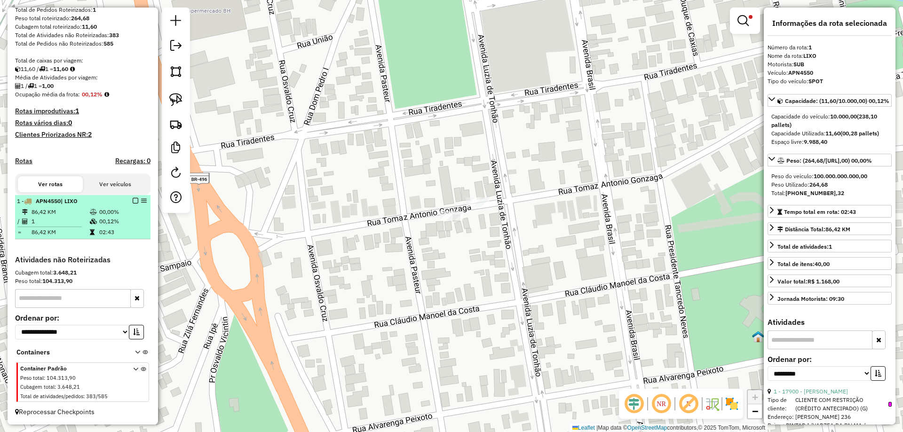
click at [133, 202] on em at bounding box center [136, 201] width 6 height 6
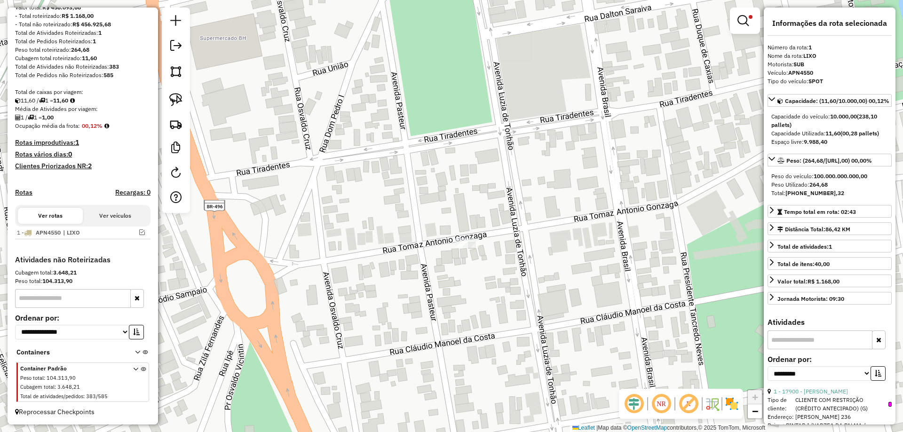
click at [399, 280] on div "Limpar filtros Janela de atendimento Grade de atendimento Capacidade Transporta…" at bounding box center [451, 216] width 903 height 432
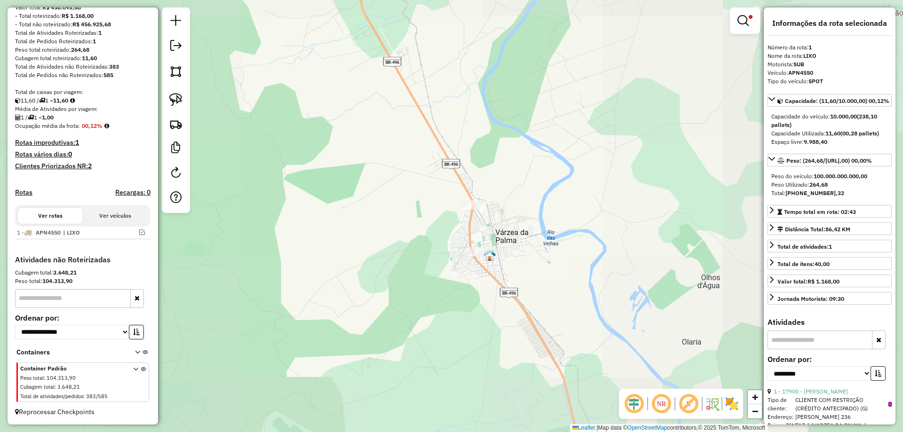
drag, startPoint x: 592, startPoint y: 217, endPoint x: 564, endPoint y: 265, distance: 55.8
click at [579, 261] on div "Limpar filtros Janela de atendimento Grade de atendimento Capacidade Transporta…" at bounding box center [451, 216] width 903 height 432
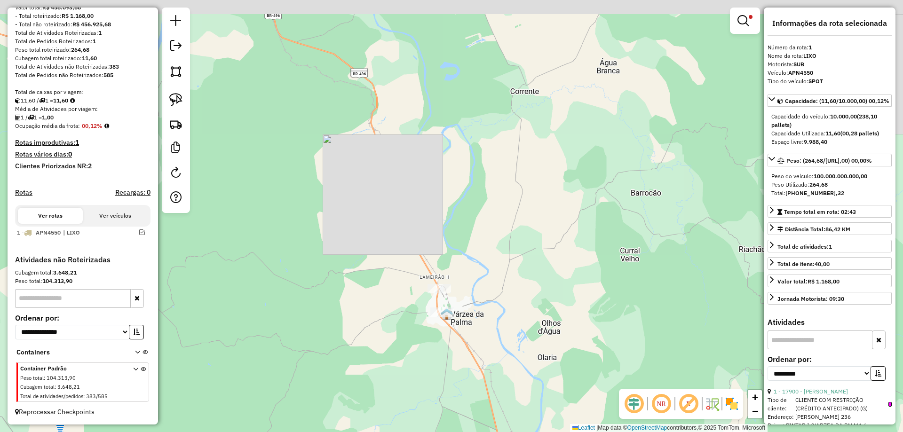
drag, startPoint x: 382, startPoint y: 256, endPoint x: 395, endPoint y: 322, distance: 66.7
click at [394, 326] on div "Limpar filtros Janela de atendimento Grade de atendimento Capacidade Transporta…" at bounding box center [451, 216] width 903 height 432
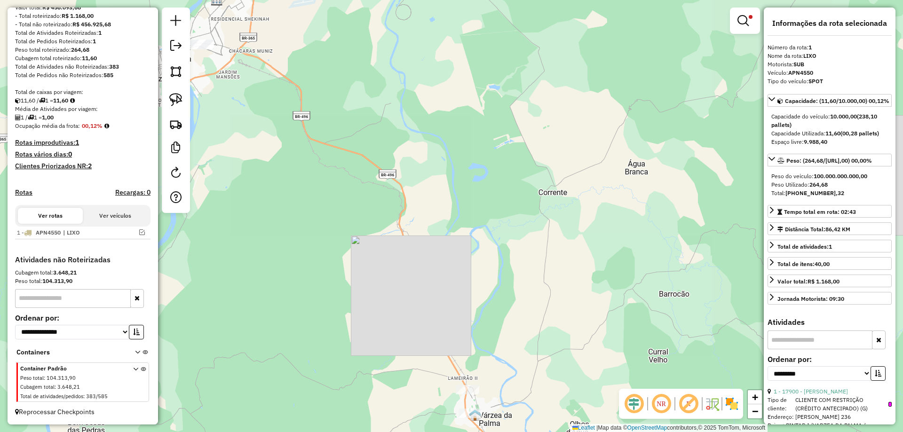
drag, startPoint x: 399, startPoint y: 269, endPoint x: 440, endPoint y: 346, distance: 87.5
click at [440, 346] on div "Limpar filtros Janela de atendimento Grade de atendimento Capacidade Transporta…" at bounding box center [451, 216] width 903 height 432
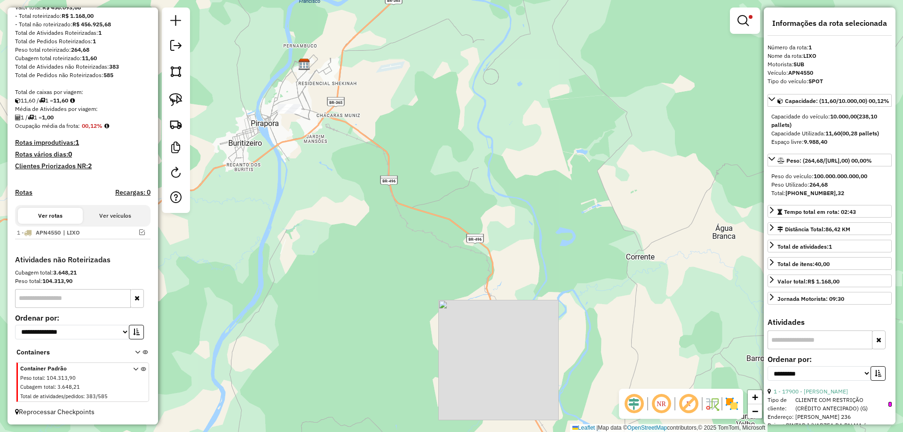
drag, startPoint x: 438, startPoint y: 338, endPoint x: 501, endPoint y: 351, distance: 64.4
click at [501, 353] on div "Limpar filtros Janela de atendimento Grade de atendimento Capacidade Transporta…" at bounding box center [451, 216] width 903 height 432
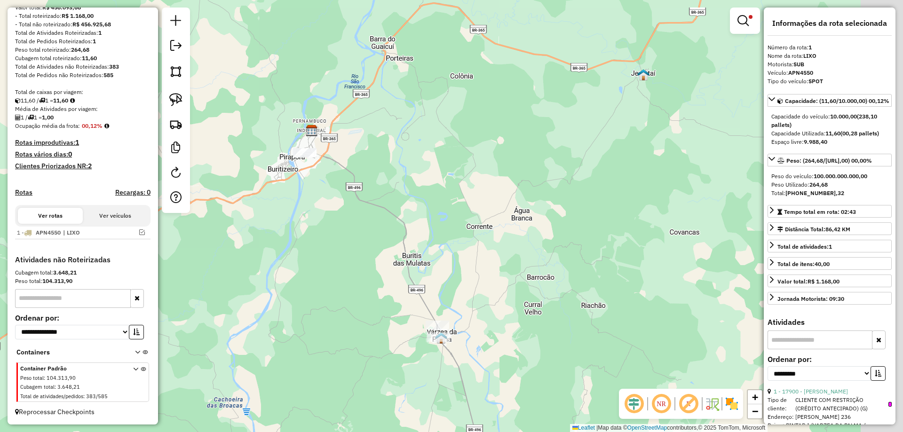
click at [417, 216] on div "Limpar filtros Janela de atendimento Grade de atendimento Capacidade Transporta…" at bounding box center [451, 216] width 903 height 432
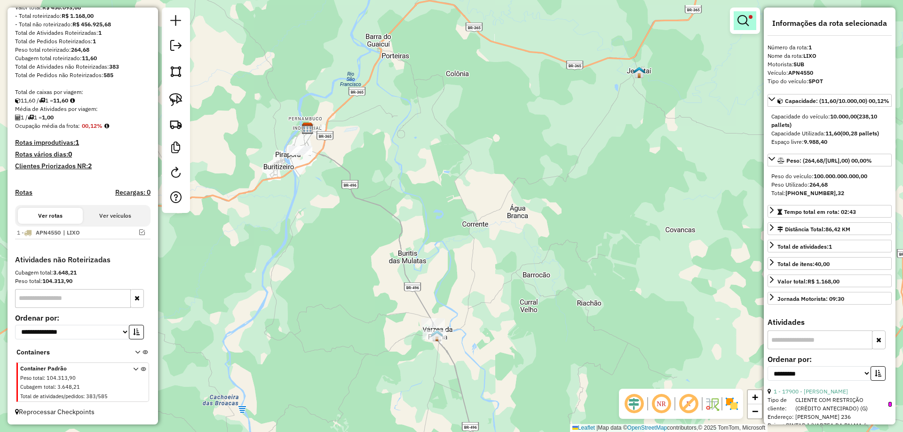
click at [749, 22] on link at bounding box center [745, 20] width 23 height 19
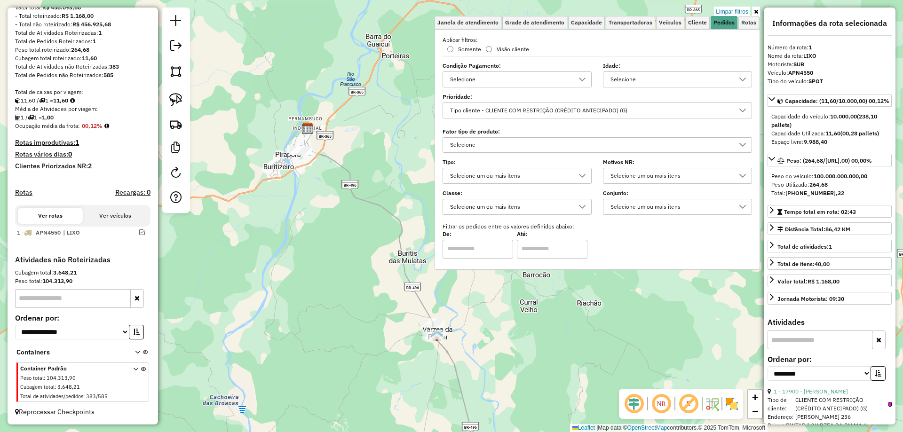
click at [739, 10] on link "Limpar filtros" at bounding box center [732, 12] width 36 height 10
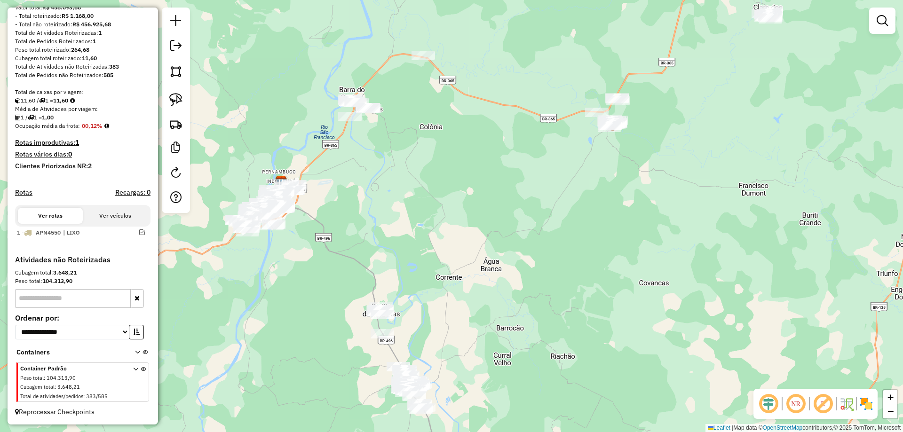
drag, startPoint x: 539, startPoint y: 243, endPoint x: 466, endPoint y: 299, distance: 92.0
click at [499, 279] on div "Janela de atendimento Grade de atendimento Capacidade Transportadoras Veículos …" at bounding box center [451, 216] width 903 height 432
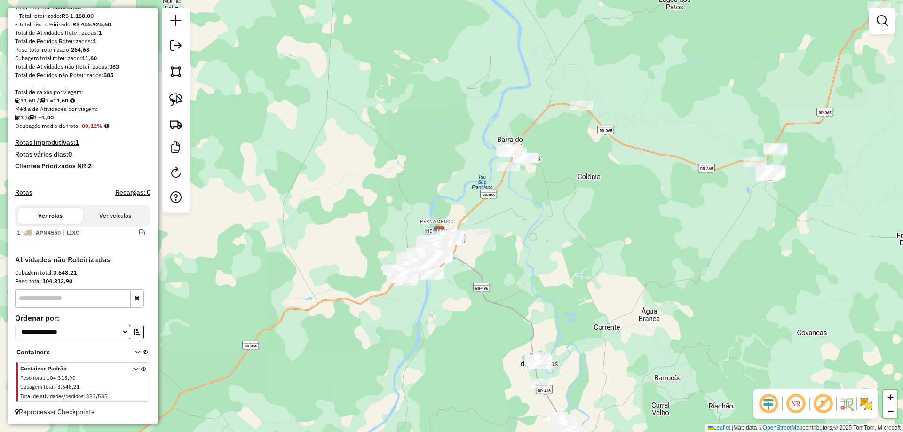
drag, startPoint x: 463, startPoint y: 257, endPoint x: 463, endPoint y: 234, distance: 23.1
click at [463, 234] on div "Janela de atendimento Grade de atendimento Capacidade Transportadoras Veículos …" at bounding box center [451, 216] width 903 height 432
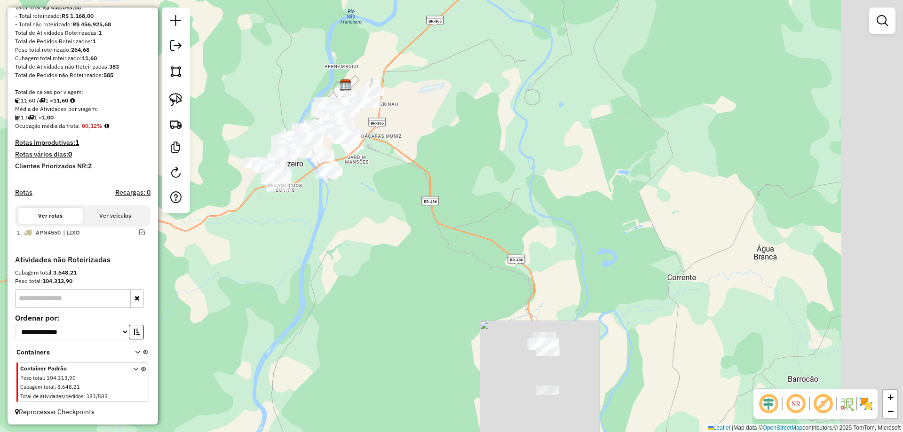
drag, startPoint x: 482, startPoint y: 276, endPoint x: 419, endPoint y: 289, distance: 64.5
click at [419, 289] on div "Janela de atendimento Grade de atendimento Capacidade Transportadoras Veículos …" at bounding box center [451, 216] width 903 height 432
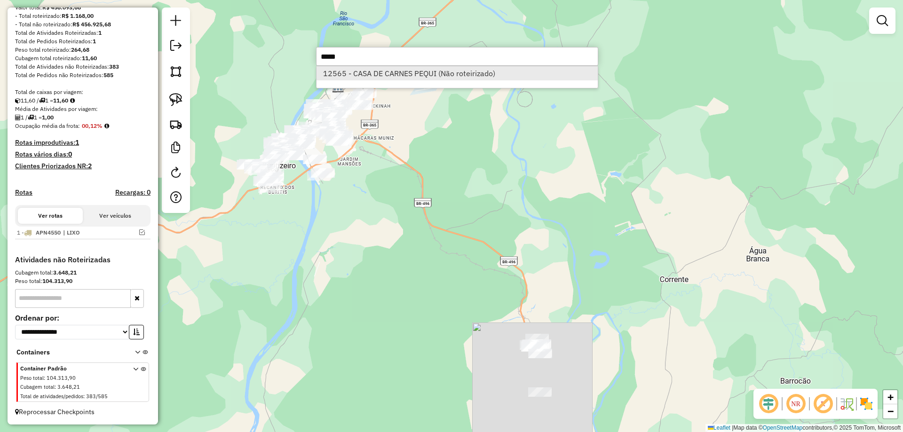
type input "*****"
click at [444, 76] on li "12565 - CASA DE CARNES PEQUI (Não roteirizado)" at bounding box center [457, 73] width 281 height 14
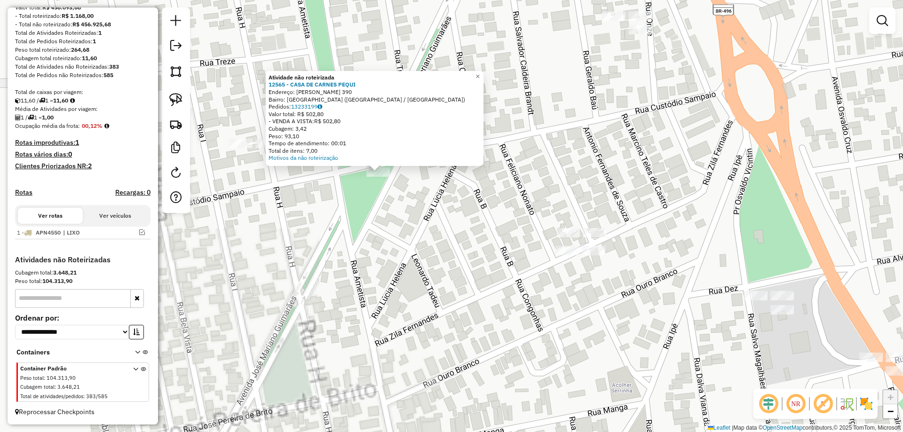
click at [371, 214] on div "Atividade não roteirizada 12565 - CASA DE CARNES PEQUI Endereço: JOSE MARIANO G…" at bounding box center [451, 216] width 903 height 432
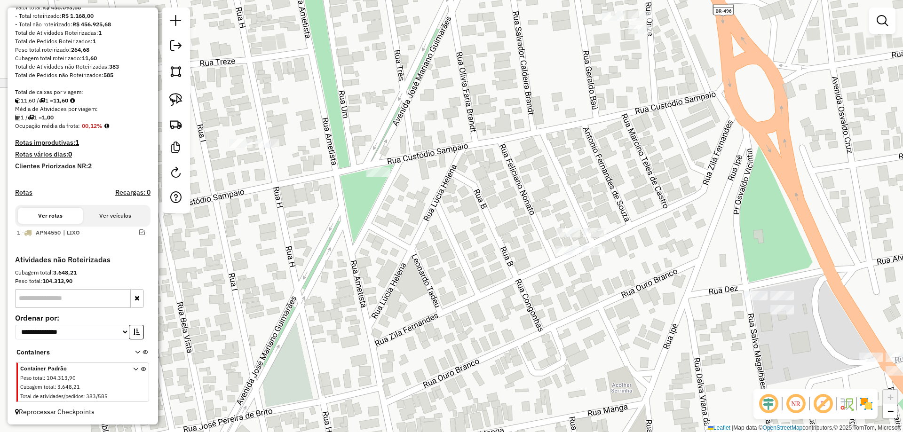
click at [164, 99] on div at bounding box center [176, 111] width 28 height 206
click at [169, 97] on link at bounding box center [176, 99] width 21 height 21
drag, startPoint x: 323, startPoint y: 146, endPoint x: 494, endPoint y: 231, distance: 191.1
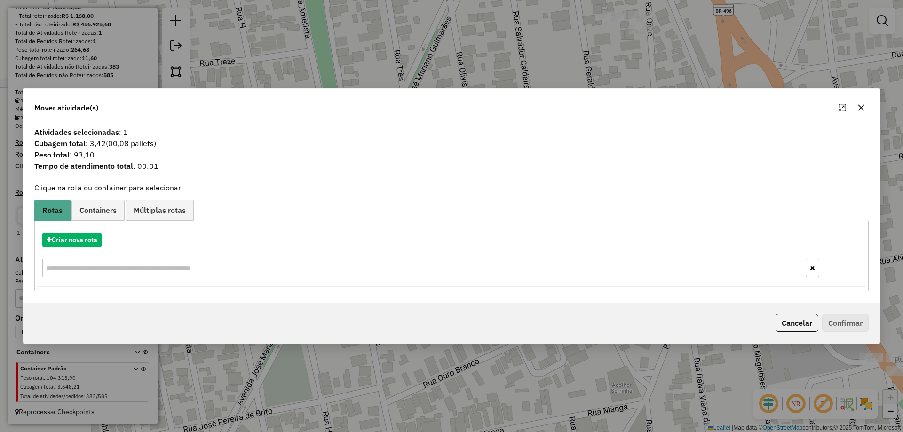
click at [802, 321] on button "Cancelar" at bounding box center [797, 323] width 43 height 18
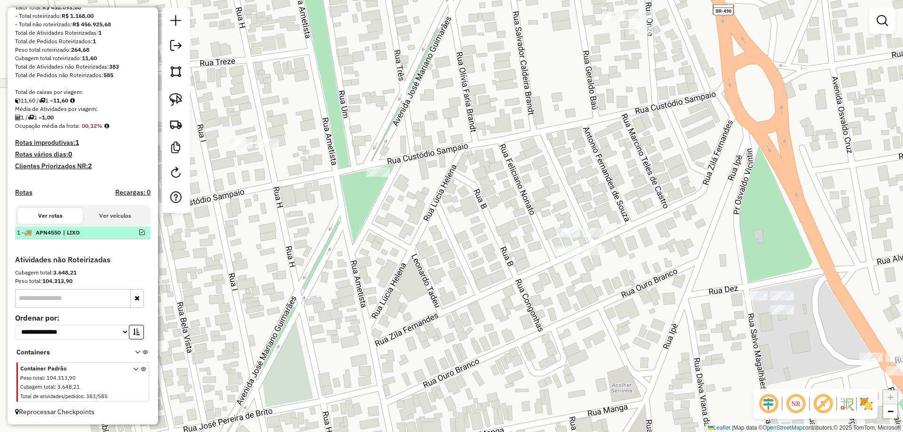
click at [141, 234] on em at bounding box center [142, 233] width 6 height 6
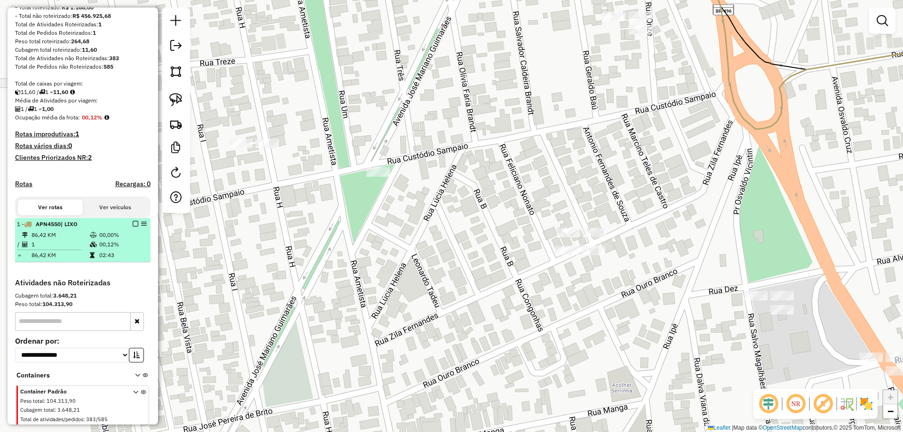
scroll to position [158, 0]
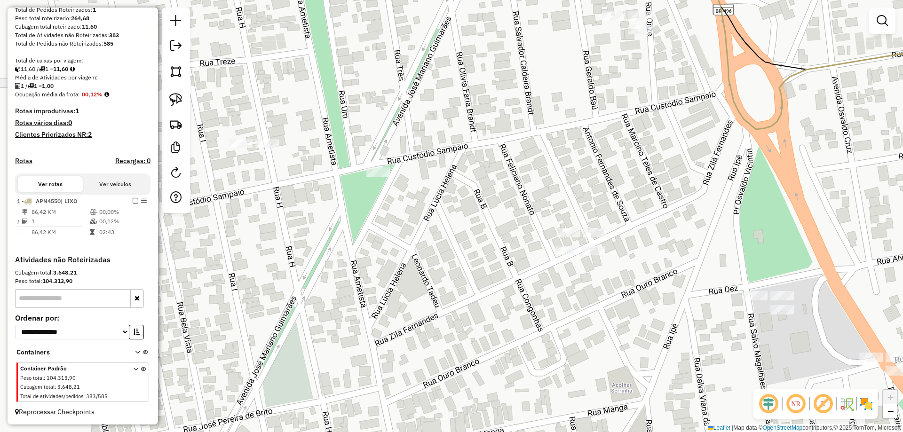
click at [181, 107] on link at bounding box center [176, 99] width 21 height 21
drag, startPoint x: 375, startPoint y: 135, endPoint x: 441, endPoint y: 166, distance: 73.2
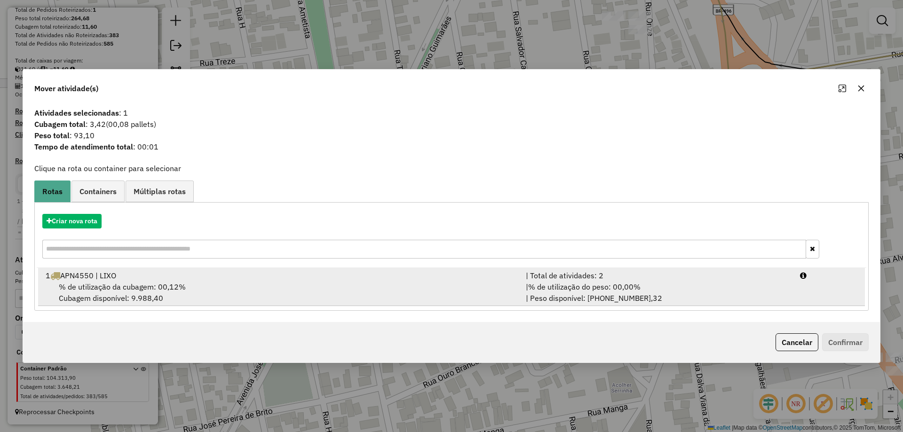
click at [662, 284] on div "| % de utilização do peso: 00,00% | Peso disponível: 99.999.999.735,32" at bounding box center [657, 292] width 274 height 23
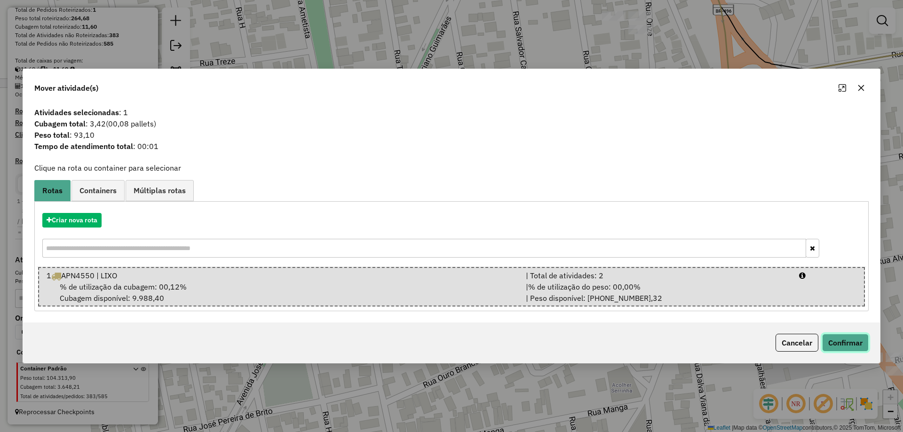
click at [832, 335] on button "Confirmar" at bounding box center [845, 343] width 47 height 18
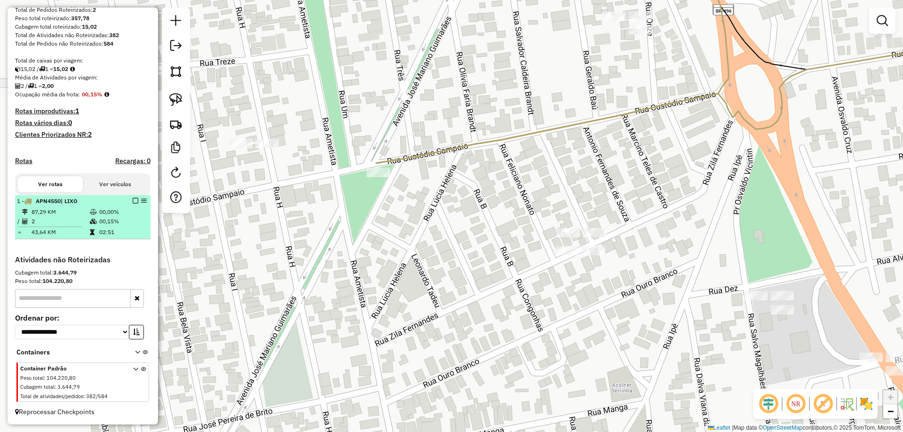
click at [133, 200] on em at bounding box center [136, 201] width 6 height 6
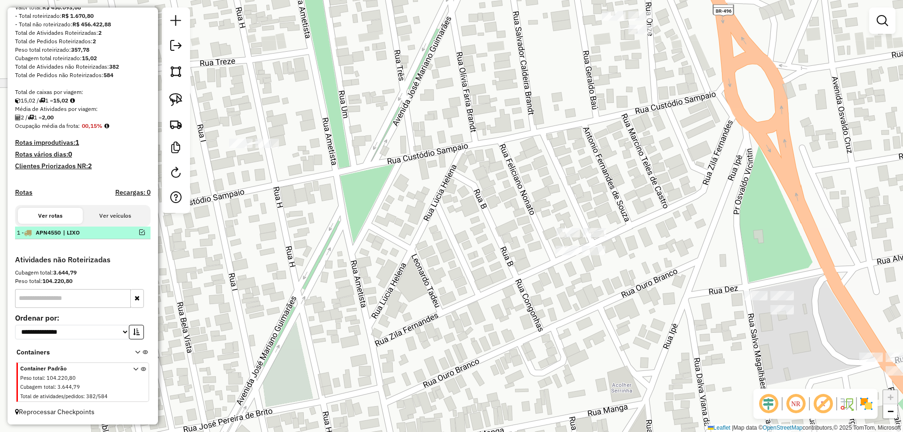
scroll to position [126, 0]
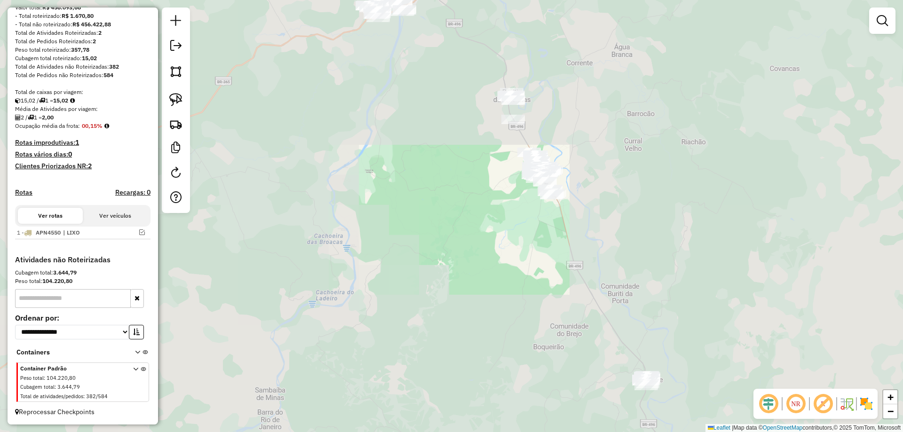
click at [538, 242] on div "Janela de atendimento Grade de atendimento Capacidade Transportadoras Veículos …" at bounding box center [451, 216] width 903 height 432
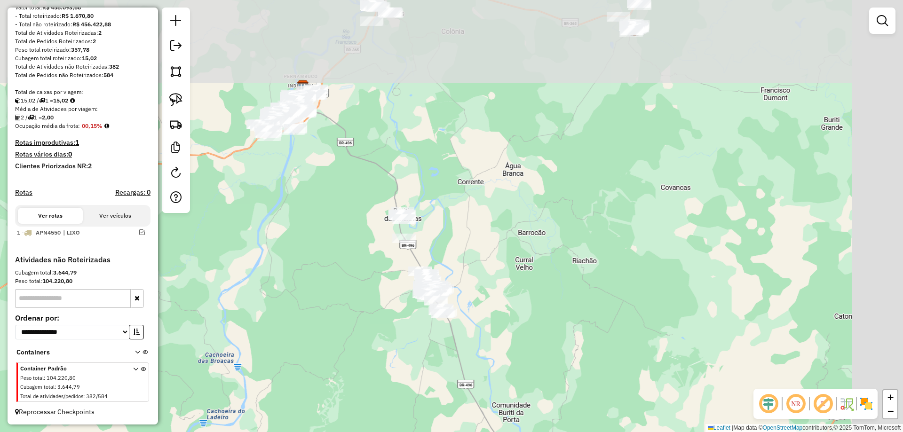
click at [555, 268] on div "Janela de atendimento Grade de atendimento Capacidade Transportadoras Veículos …" at bounding box center [451, 216] width 903 height 432
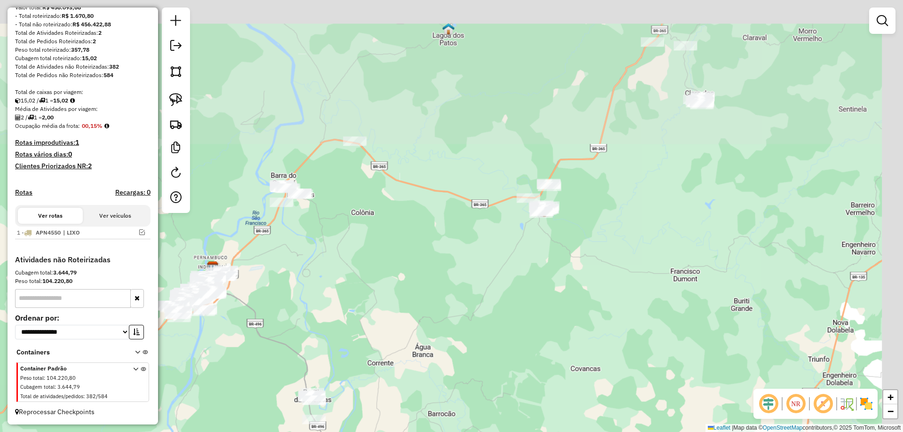
drag, startPoint x: 521, startPoint y: 240, endPoint x: 319, endPoint y: 304, distance: 212.1
click at [319, 304] on div "Janela de atendimento Grade de atendimento Capacidade Transportadoras Veículos …" at bounding box center [451, 216] width 903 height 432
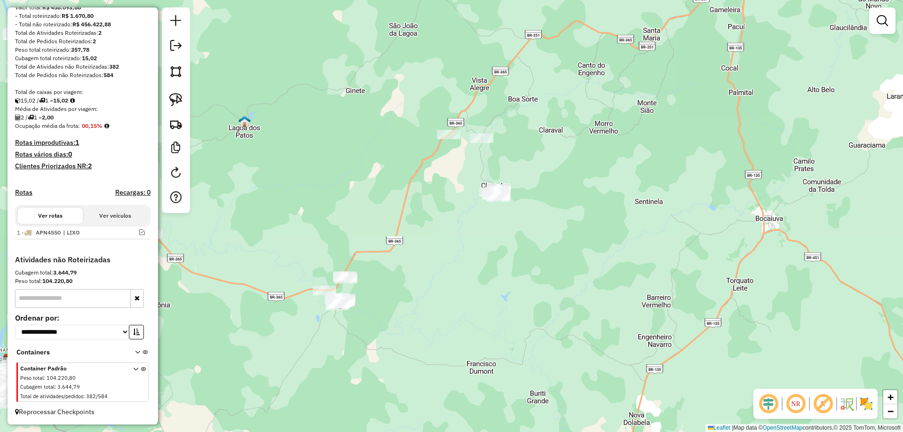
drag, startPoint x: 392, startPoint y: 265, endPoint x: 370, endPoint y: 280, distance: 27.1
click at [377, 292] on div "Janela de atendimento Grade de atendimento Capacidade Transportadoras Veículos …" at bounding box center [451, 216] width 903 height 432
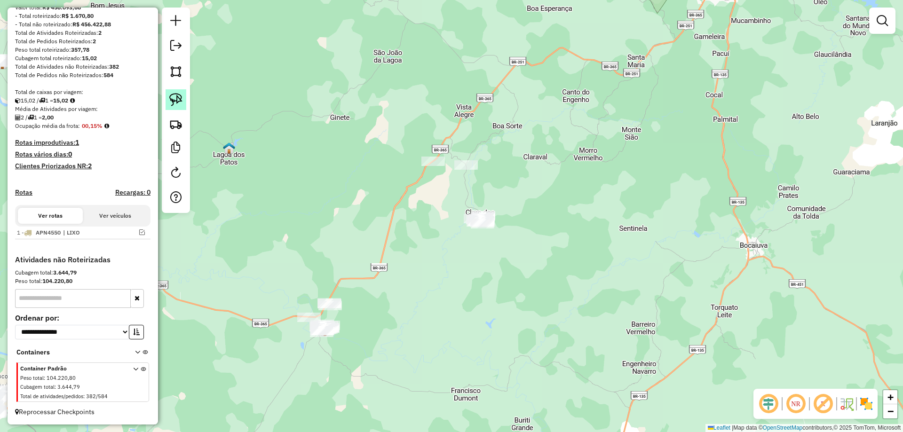
click at [179, 102] on img at bounding box center [175, 99] width 13 height 13
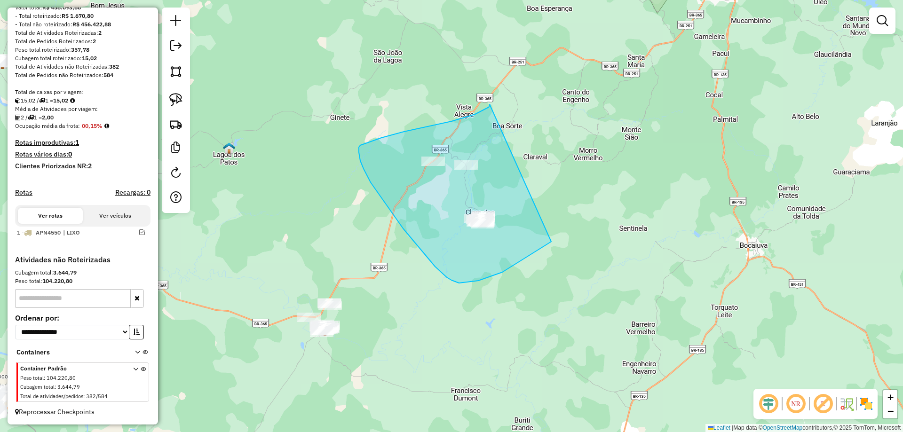
drag, startPoint x: 489, startPoint y: 107, endPoint x: 572, endPoint y: 151, distance: 94.1
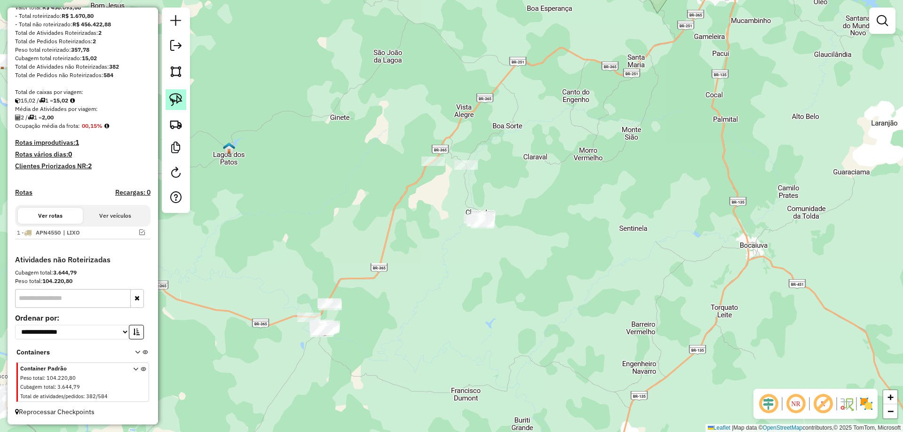
click at [175, 100] on img at bounding box center [175, 99] width 13 height 13
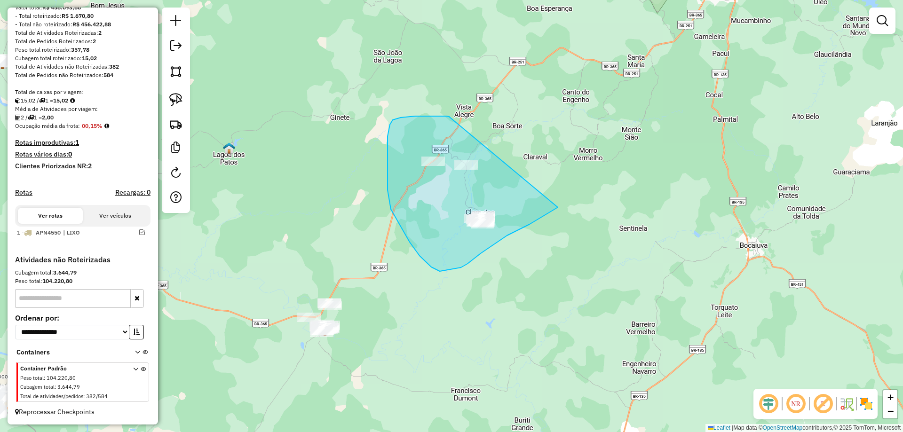
drag, startPoint x: 450, startPoint y: 118, endPoint x: 563, endPoint y: 158, distance: 119.8
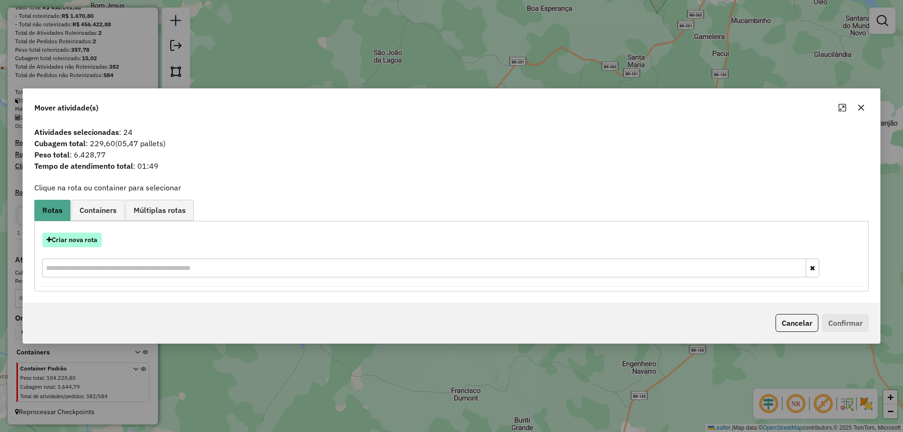
click at [72, 235] on button "Criar nova rota" at bounding box center [71, 240] width 59 height 15
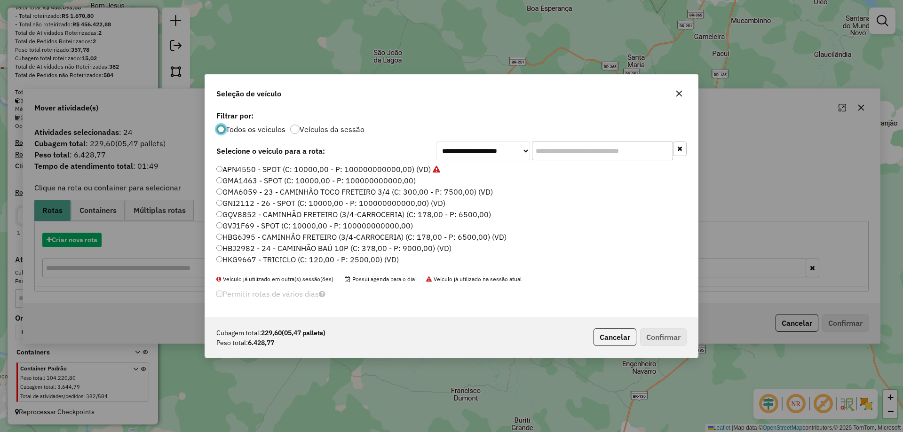
scroll to position [5, 3]
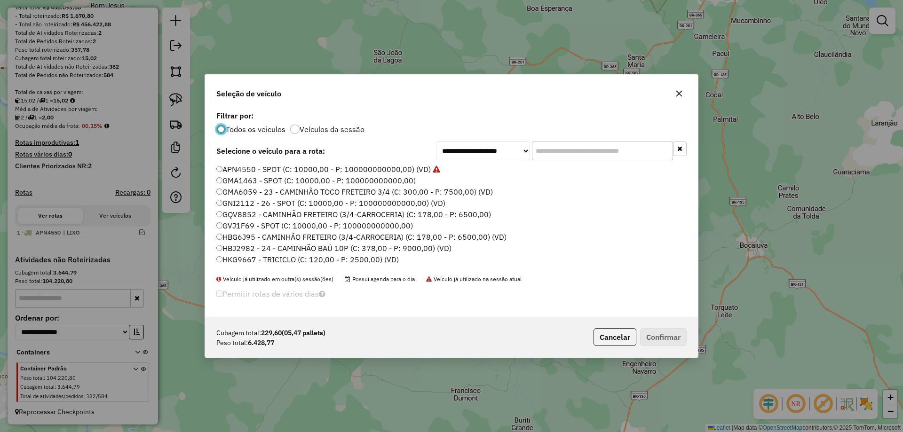
click at [580, 150] on input "text" at bounding box center [602, 151] width 141 height 19
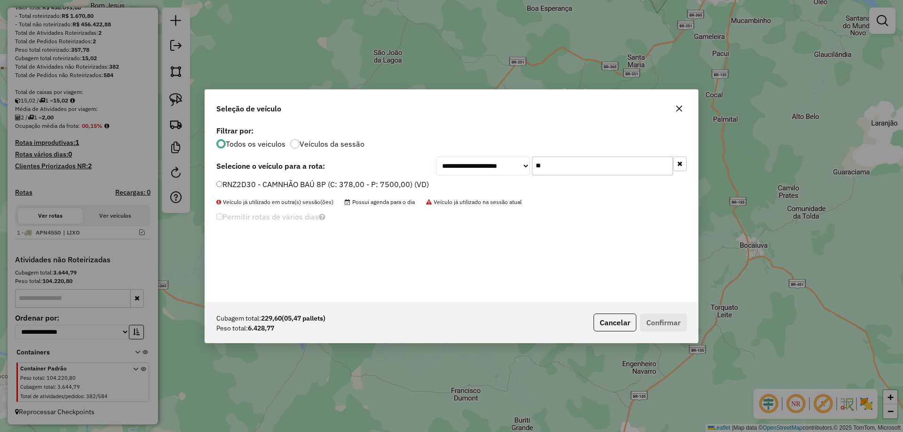
type input "**"
click at [292, 188] on label "RNZ2D30 - CAMNHÃO BAÚ 8P (C: 378,00 - P: 7500,00) (VD)" at bounding box center [322, 184] width 213 height 11
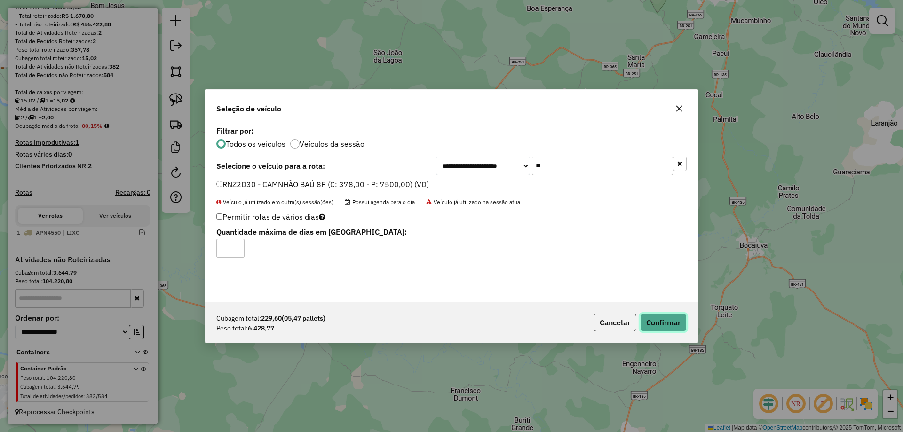
click at [663, 320] on button "Confirmar" at bounding box center [663, 323] width 47 height 18
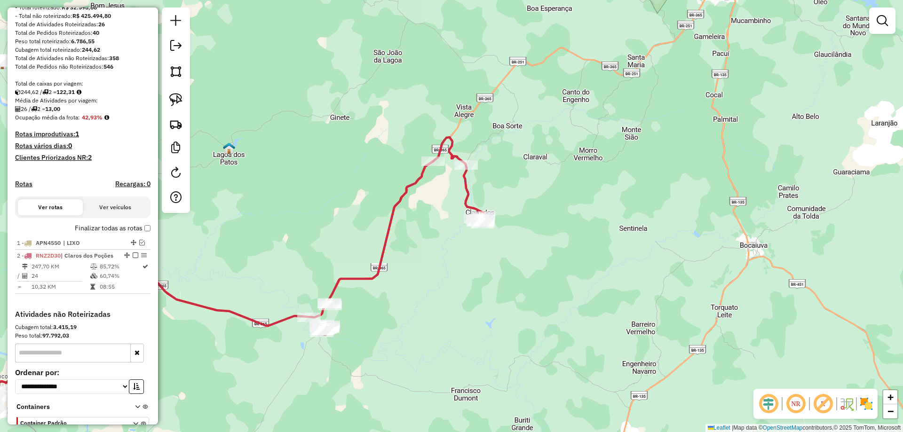
scroll to position [175, 0]
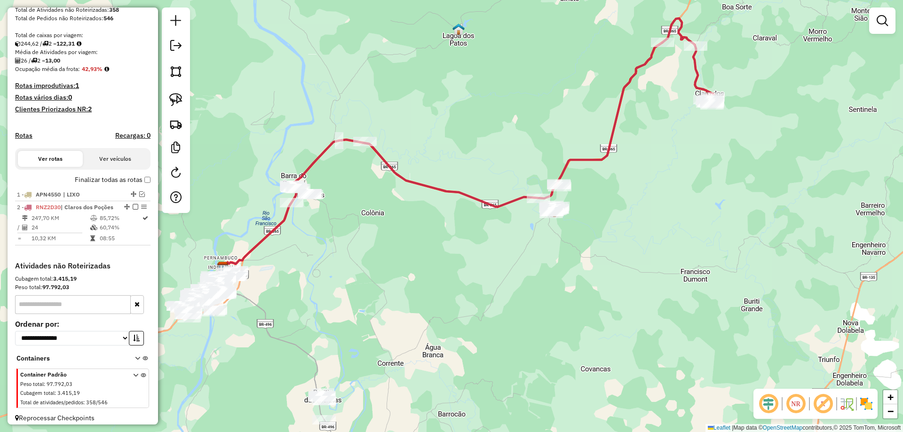
drag, startPoint x: 327, startPoint y: 313, endPoint x: 455, endPoint y: 231, distance: 152.6
click at [455, 231] on div "Janela de atendimento Grade de atendimento Capacidade Transportadoras Veículos …" at bounding box center [451, 216] width 903 height 432
click at [182, 92] on link at bounding box center [176, 99] width 21 height 21
drag, startPoint x: 552, startPoint y: 155, endPoint x: 598, endPoint y: 168, distance: 48.4
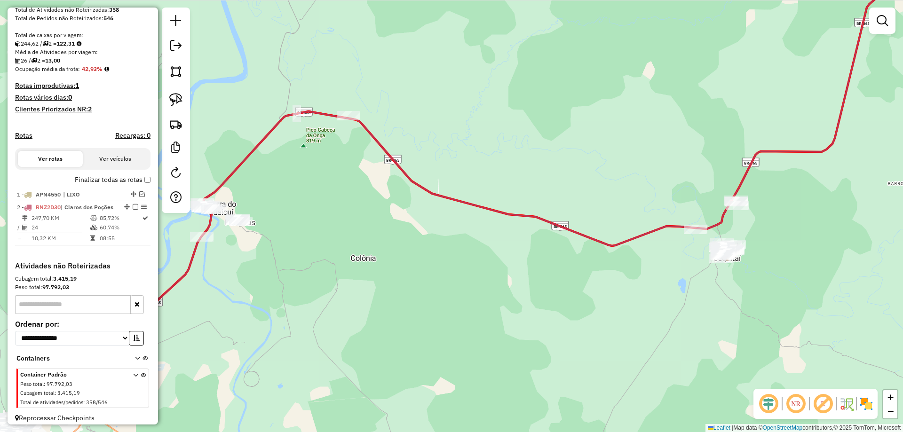
drag, startPoint x: 469, startPoint y: 167, endPoint x: 453, endPoint y: 167, distance: 16.0
click at [453, 167] on div "Janela de atendimento Grade de atendimento Capacidade Transportadoras Veículos …" at bounding box center [451, 216] width 903 height 432
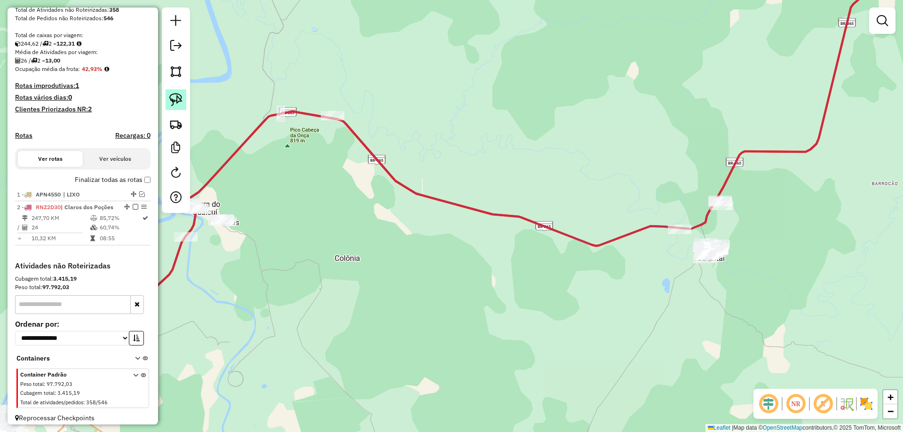
click at [178, 103] on img at bounding box center [175, 99] width 13 height 13
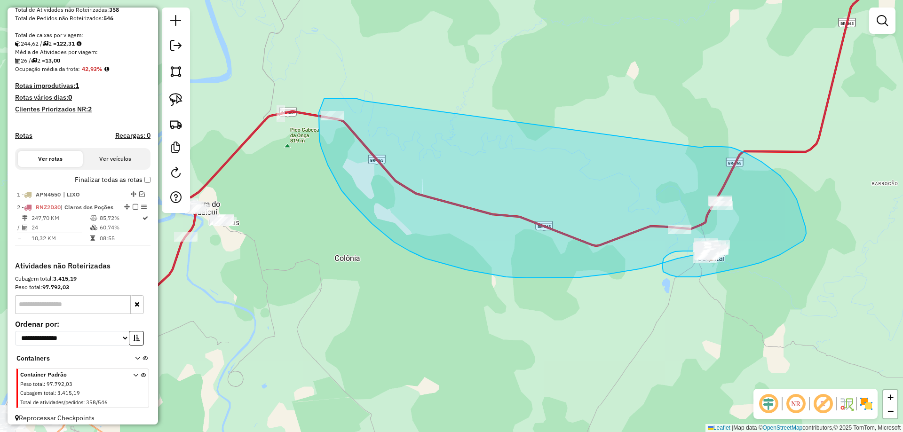
drag, startPoint x: 365, startPoint y: 101, endPoint x: 702, endPoint y: 148, distance: 340.1
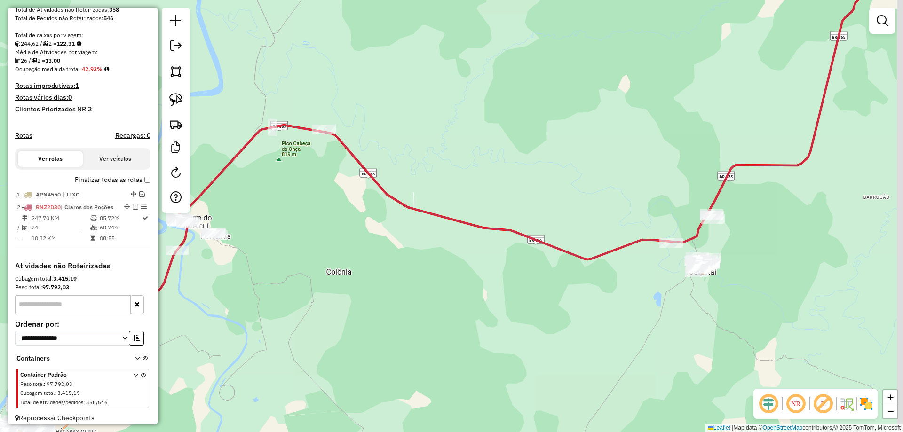
drag, startPoint x: 474, startPoint y: 192, endPoint x: 386, endPoint y: 247, distance: 103.3
click at [386, 247] on div "Janela de atendimento Grade de atendimento Capacidade Transportadoras Veículos …" at bounding box center [451, 216] width 903 height 432
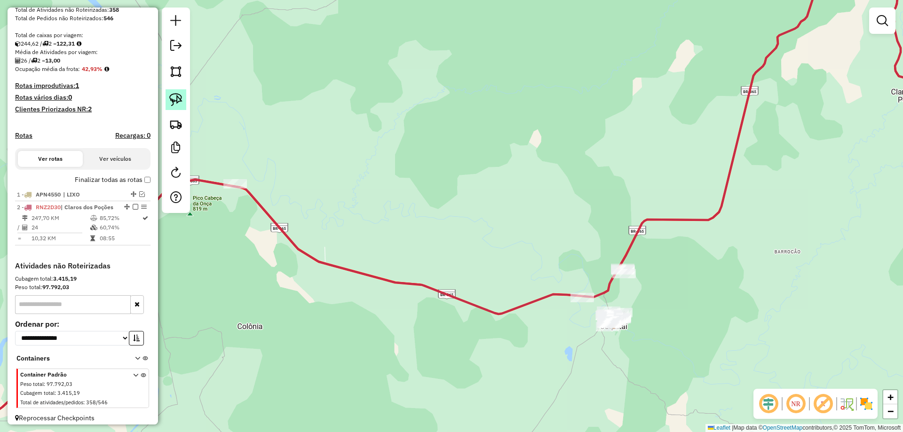
click at [175, 99] on img at bounding box center [175, 99] width 13 height 13
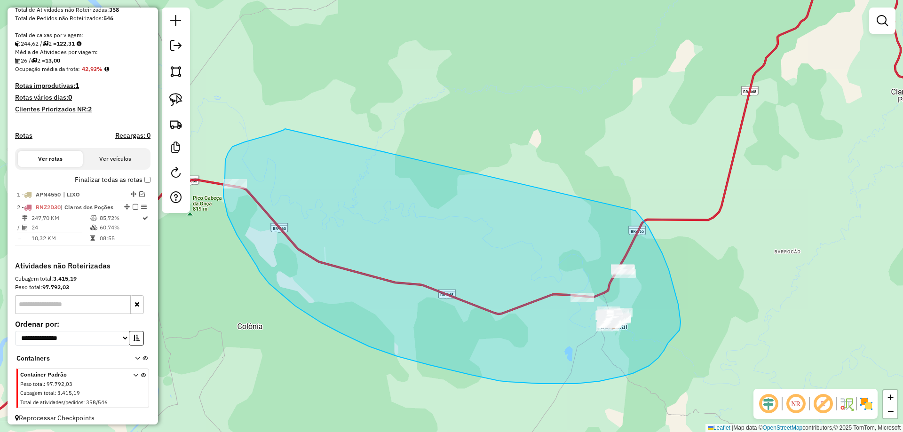
drag, startPoint x: 283, startPoint y: 130, endPoint x: 636, endPoint y: 211, distance: 361.5
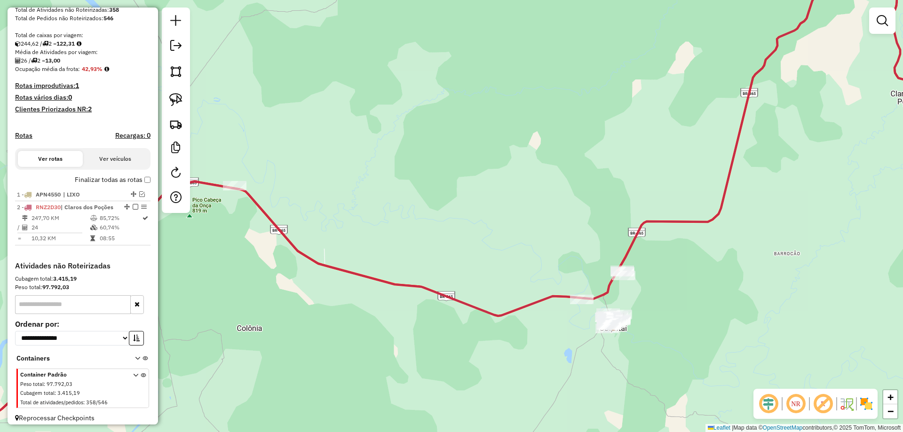
drag, startPoint x: 629, startPoint y: 207, endPoint x: 562, endPoint y: 223, distance: 68.9
click at [561, 224] on div "Janela de atendimento Grade de atendimento Capacidade Transportadoras Veículos …" at bounding box center [451, 216] width 903 height 432
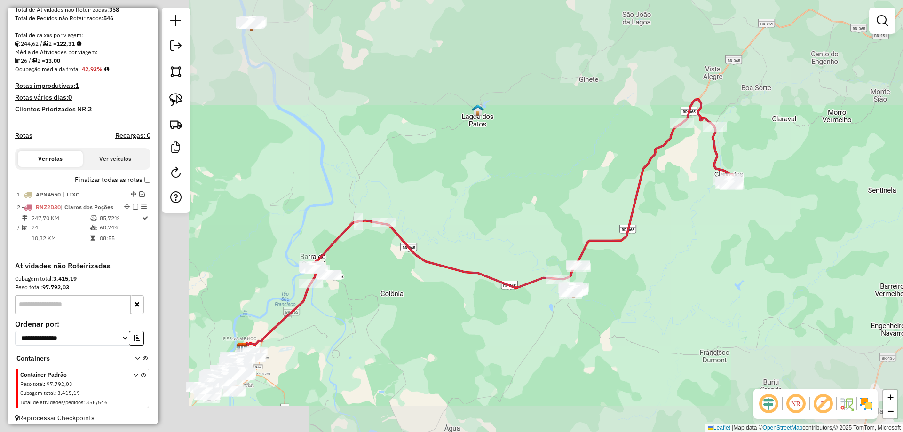
drag, startPoint x: 462, startPoint y: 241, endPoint x: 377, endPoint y: 230, distance: 85.4
click at [464, 241] on div "Janela de atendimento Grade de atendimento Capacidade Transportadoras Veículos …" at bounding box center [451, 216] width 903 height 432
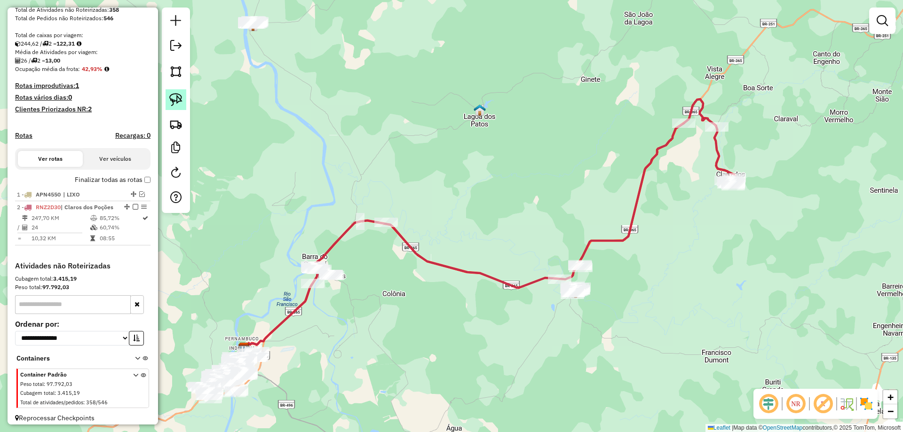
click at [182, 105] on img at bounding box center [175, 99] width 13 height 13
drag, startPoint x: 368, startPoint y: 172, endPoint x: 433, endPoint y: 213, distance: 76.4
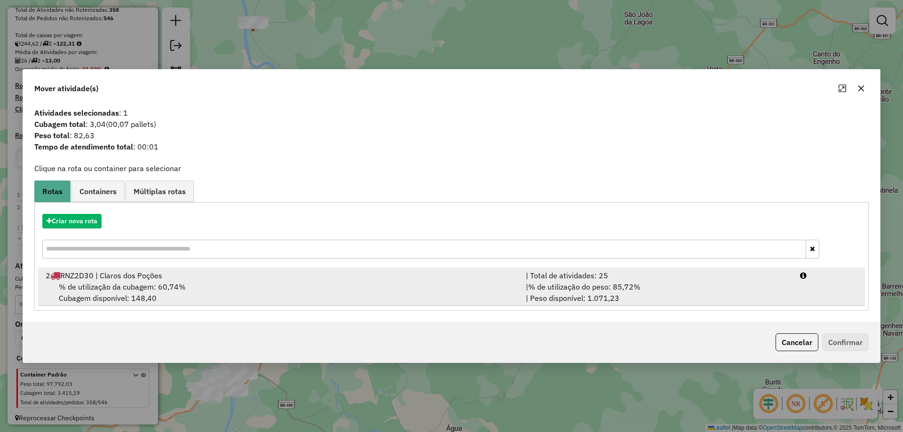
click at [669, 281] on div "| % de utilização do peso: 85,72% | Peso disponível: 1.071,23" at bounding box center [657, 292] width 274 height 23
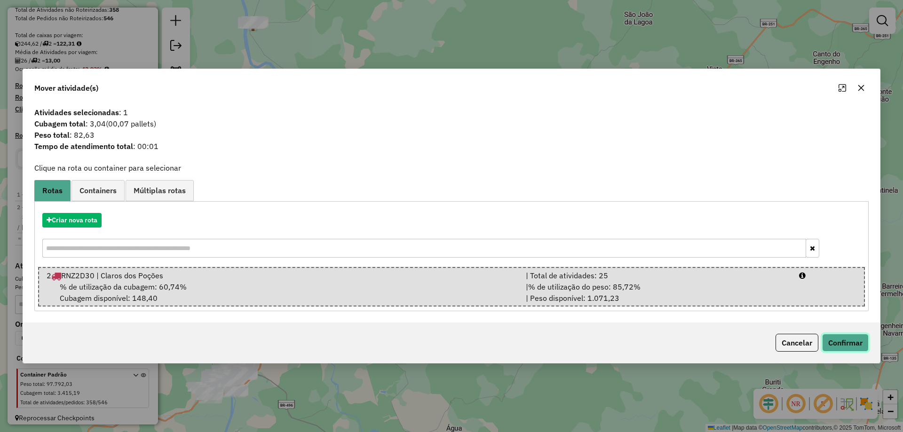
click at [831, 336] on button "Confirmar" at bounding box center [845, 343] width 47 height 18
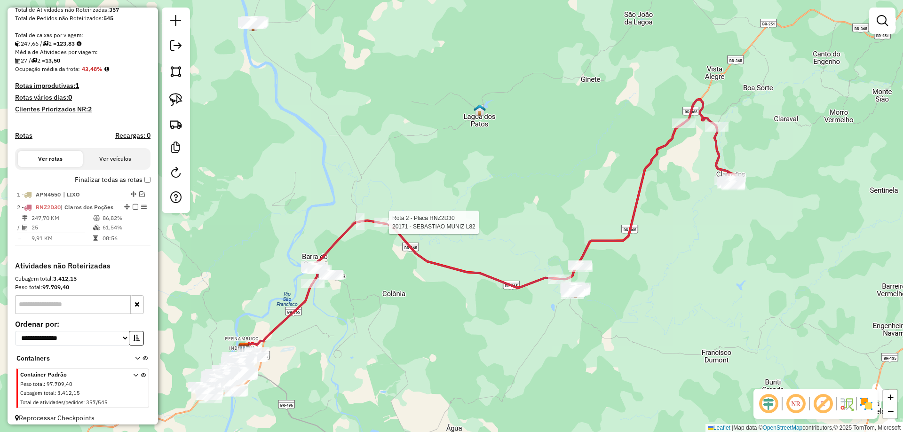
scroll to position [198, 0]
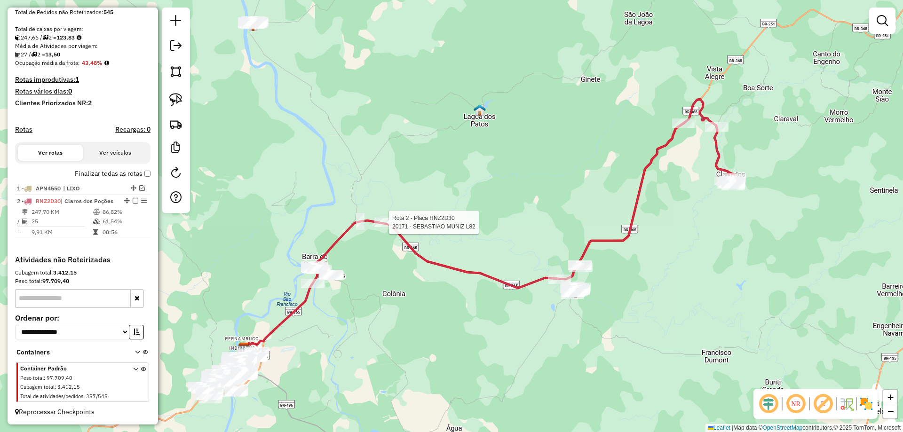
select select "**********"
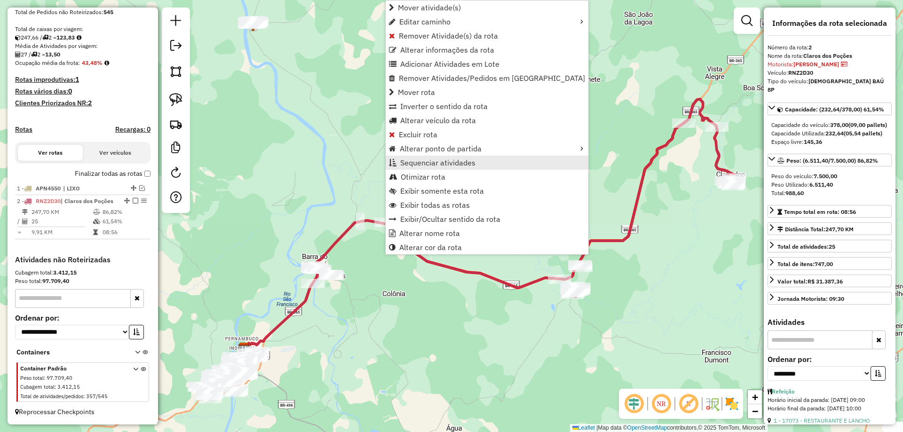
click at [423, 162] on span "Sequenciar atividades" at bounding box center [437, 163] width 75 height 8
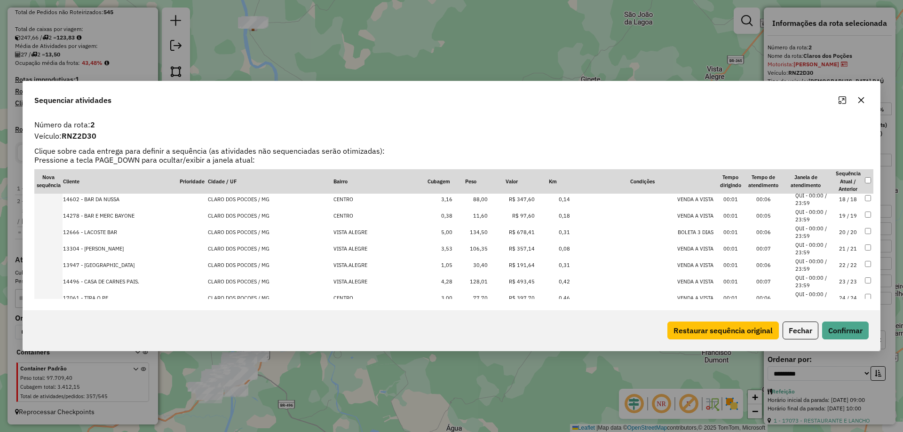
scroll to position [315, 0]
click at [843, 286] on td "25 / 25" at bounding box center [848, 282] width 33 height 16
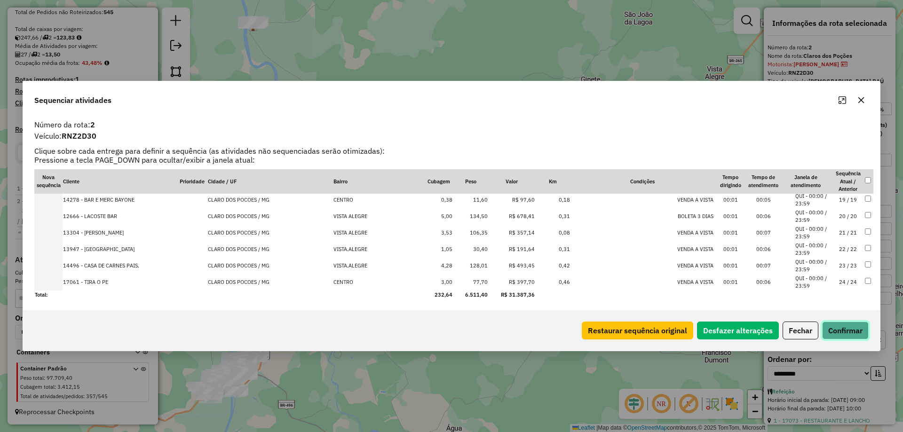
click at [847, 325] on button "Confirmar" at bounding box center [845, 331] width 47 height 18
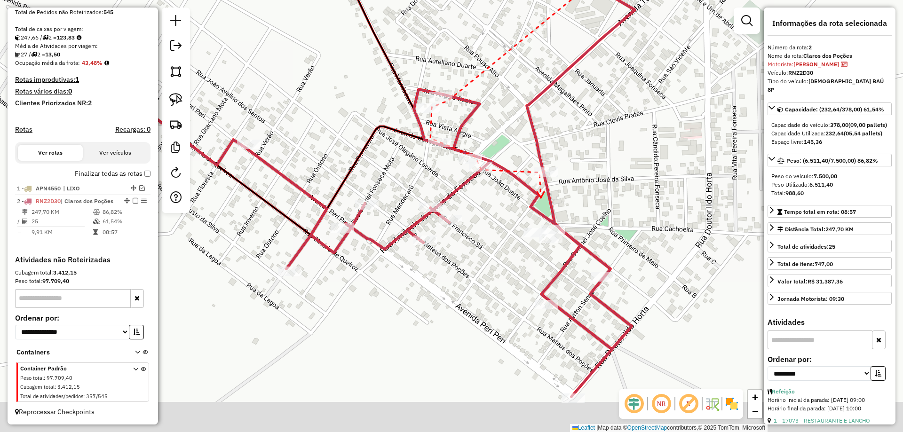
drag, startPoint x: 530, startPoint y: 276, endPoint x: 541, endPoint y: 200, distance: 76.6
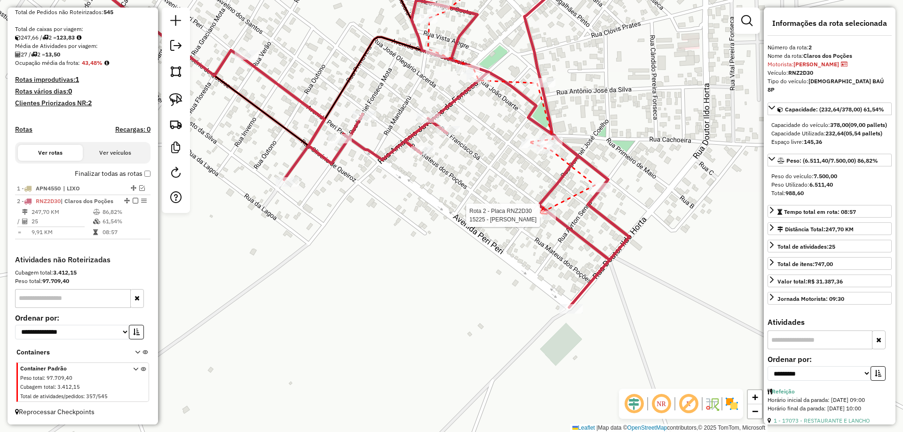
click at [537, 220] on div at bounding box center [545, 215] width 24 height 9
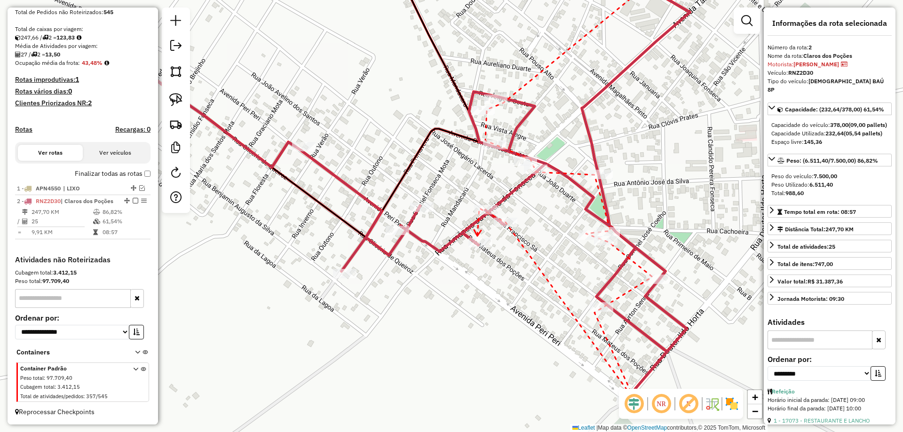
click at [478, 236] on icon at bounding box center [477, 233] width 7 height 6
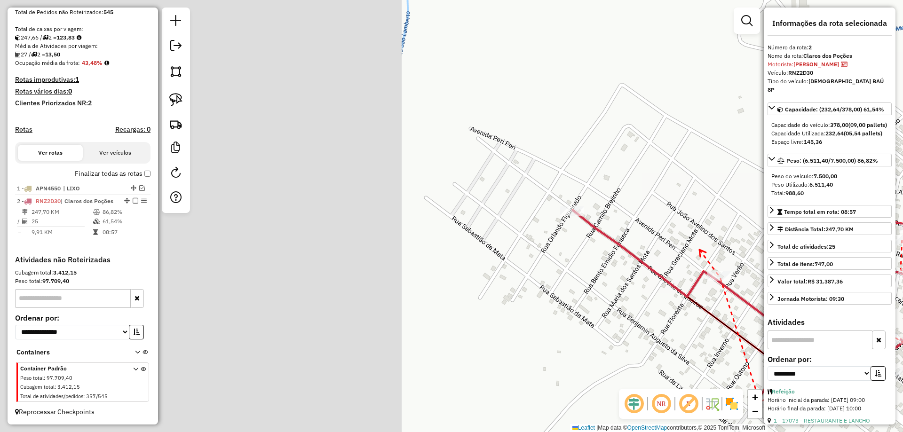
drag, startPoint x: 282, startPoint y: 120, endPoint x: 696, endPoint y: 248, distance: 433.5
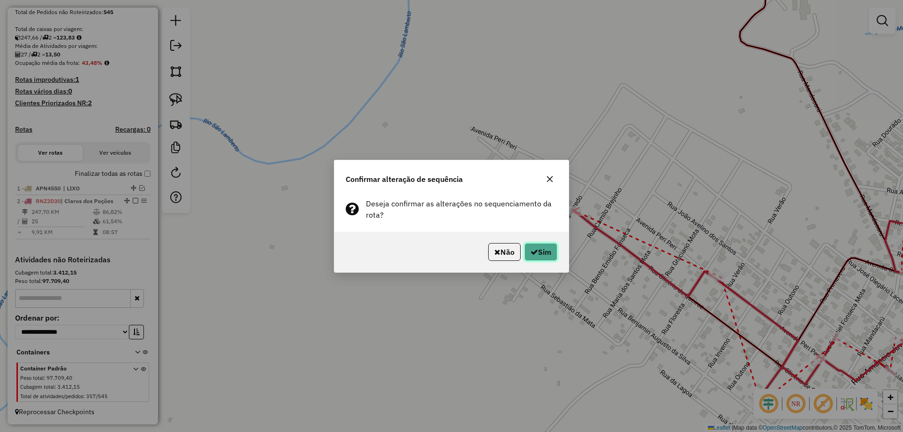
click at [549, 249] on button "Sim" at bounding box center [541, 252] width 33 height 18
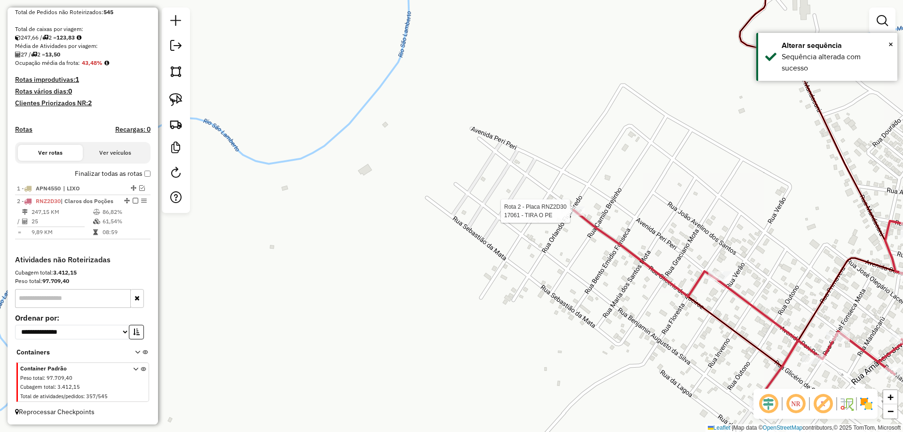
select select "**********"
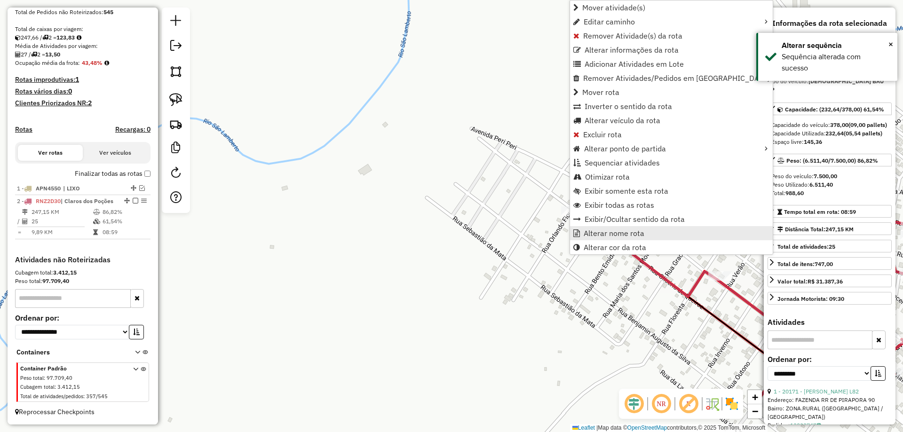
click at [592, 231] on span "Alterar nome rota" at bounding box center [614, 234] width 61 height 8
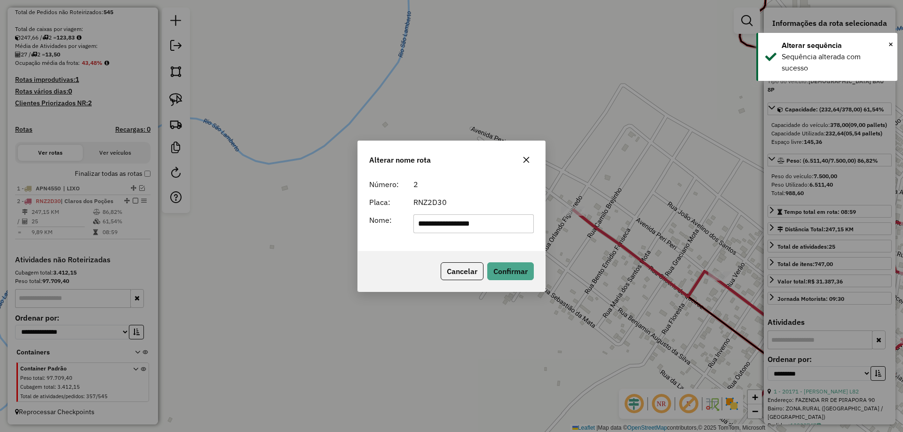
click at [508, 213] on form "**********" at bounding box center [451, 206] width 165 height 55
click at [503, 220] on input "**********" at bounding box center [474, 224] width 121 height 19
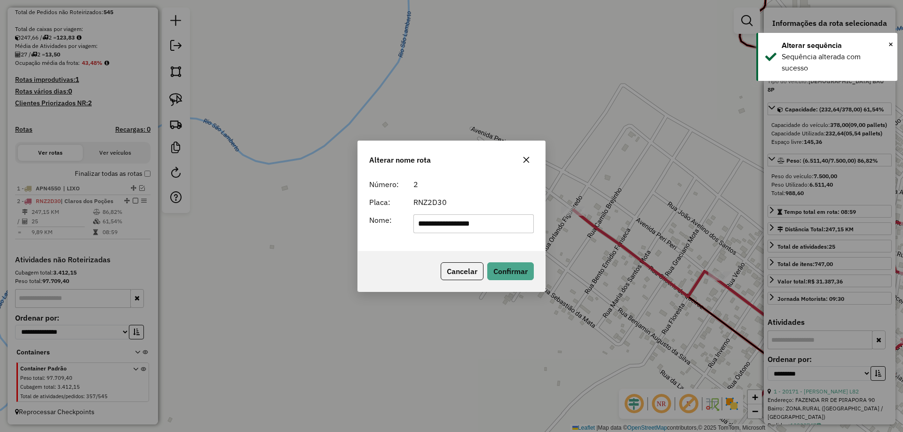
click at [503, 220] on input "**********" at bounding box center [474, 224] width 121 height 19
type input "**********"
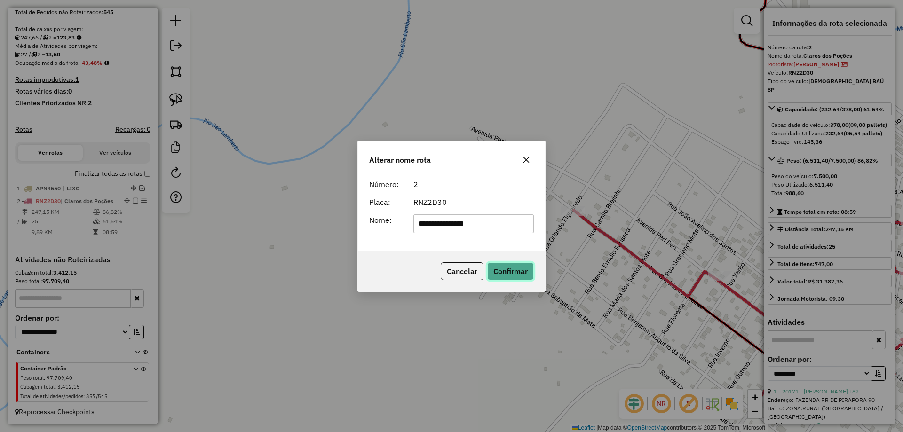
click at [514, 265] on button "Confirmar" at bounding box center [510, 272] width 47 height 18
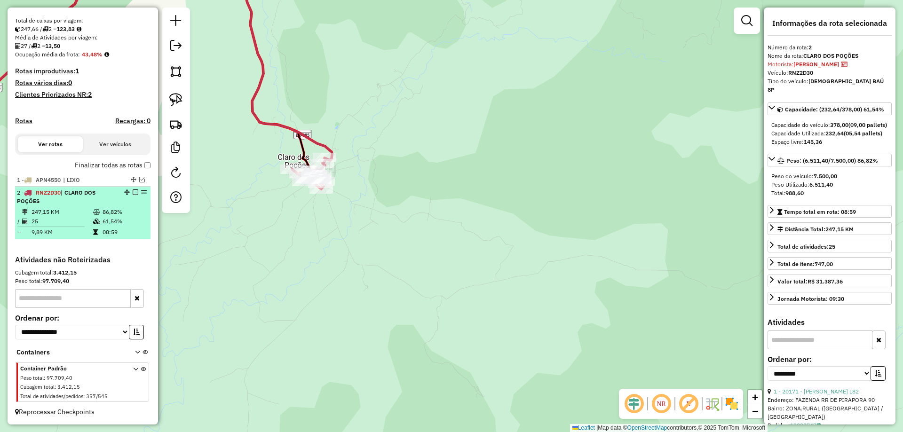
click at [134, 193] on em at bounding box center [136, 193] width 6 height 6
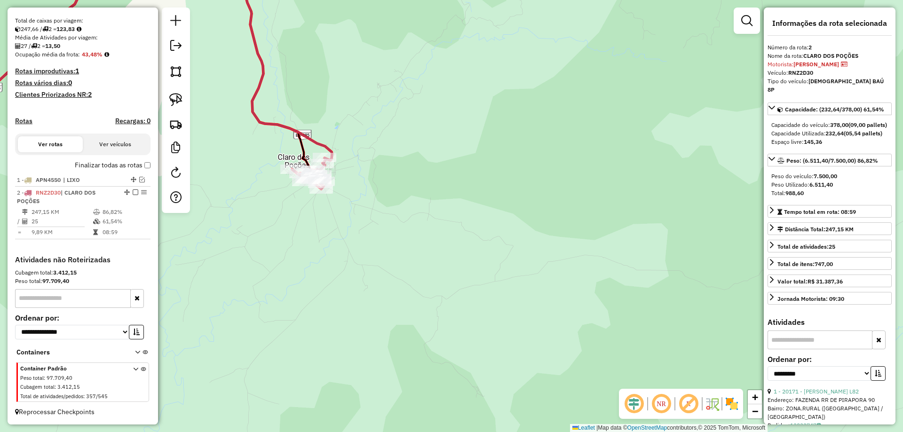
scroll to position [158, 0]
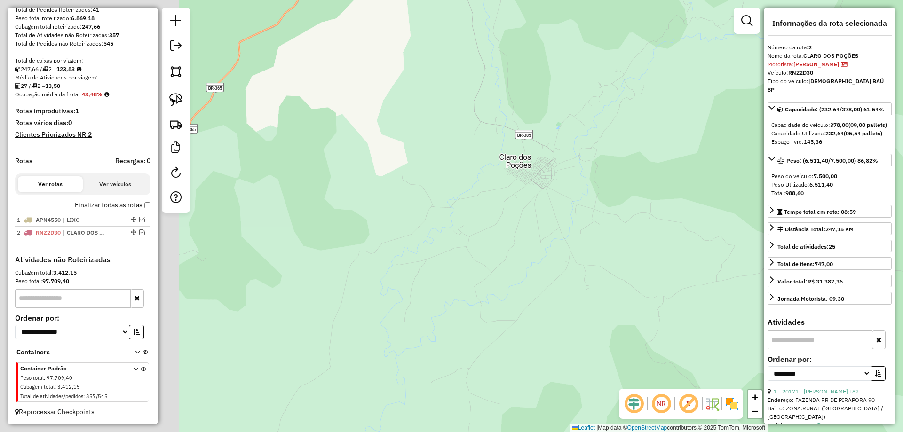
drag, startPoint x: 343, startPoint y: 205, endPoint x: 479, endPoint y: 204, distance: 135.0
click at [462, 205] on div "Janela de atendimento Grade de atendimento Capacidade Transportadoras Veículos …" at bounding box center [451, 216] width 903 height 432
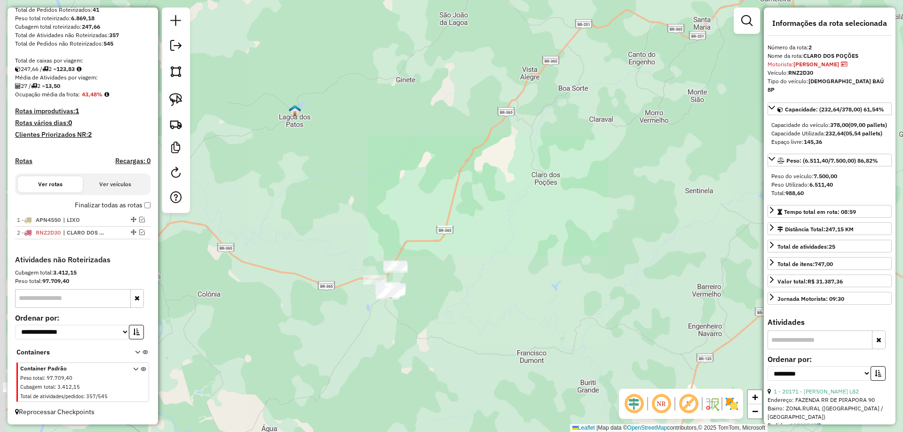
drag, startPoint x: 399, startPoint y: 227, endPoint x: 481, endPoint y: 226, distance: 81.9
click at [524, 163] on div "Janela de atendimento Grade de atendimento Capacidade Transportadoras Veículos …" at bounding box center [451, 216] width 903 height 432
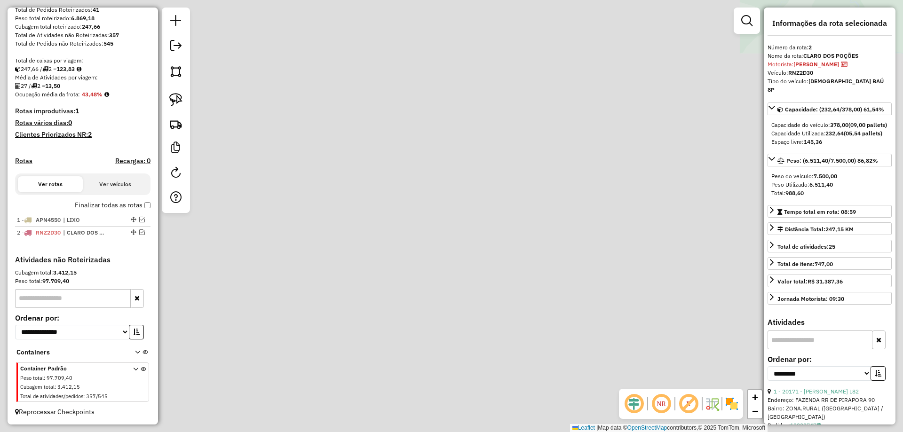
click at [181, 302] on div "Janela de atendimento Grade de atendimento Capacidade Transportadoras Veículos …" at bounding box center [451, 216] width 903 height 432
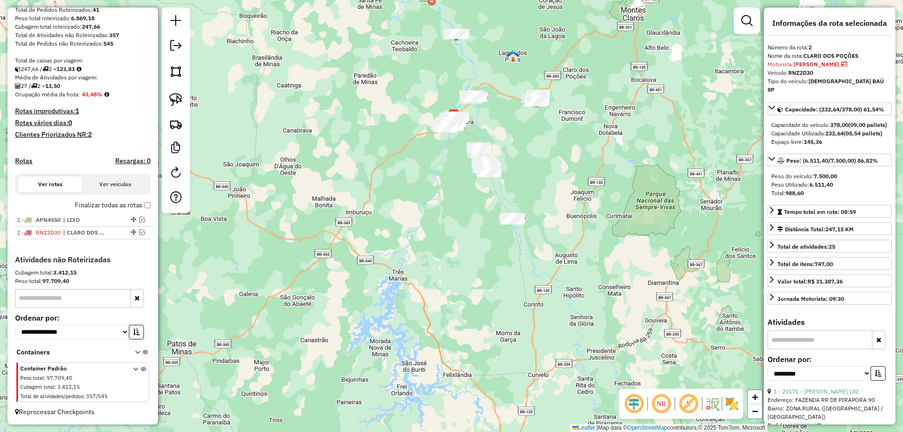
drag, startPoint x: 504, startPoint y: 183, endPoint x: 430, endPoint y: 281, distance: 123.9
click at [430, 281] on div "Janela de atendimento Grade de atendimento Capacidade Transportadoras Veículos …" at bounding box center [451, 216] width 903 height 432
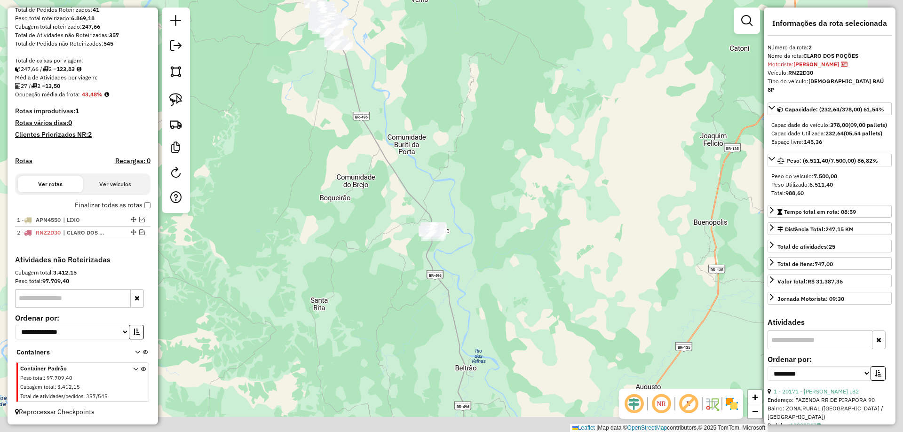
drag, startPoint x: 452, startPoint y: 311, endPoint x: 397, endPoint y: 206, distance: 119.3
click at [399, 208] on div "Janela de atendimento Grade de atendimento Capacidade Transportadoras Veículos …" at bounding box center [451, 216] width 903 height 432
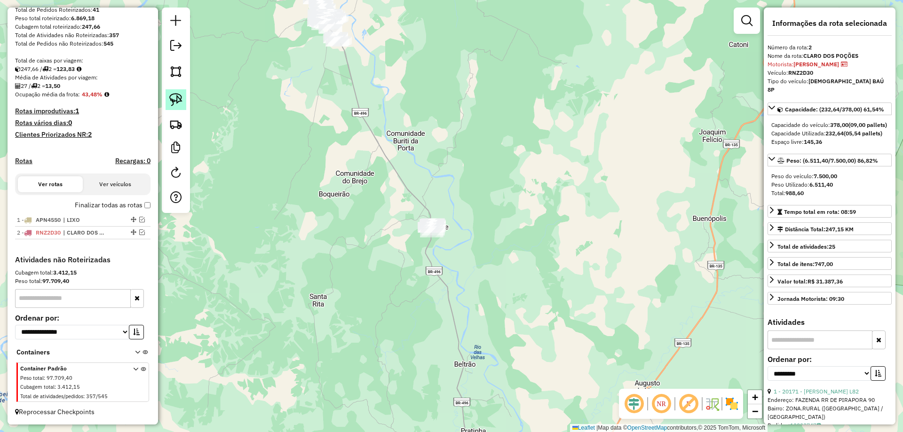
click at [175, 98] on img at bounding box center [175, 99] width 13 height 13
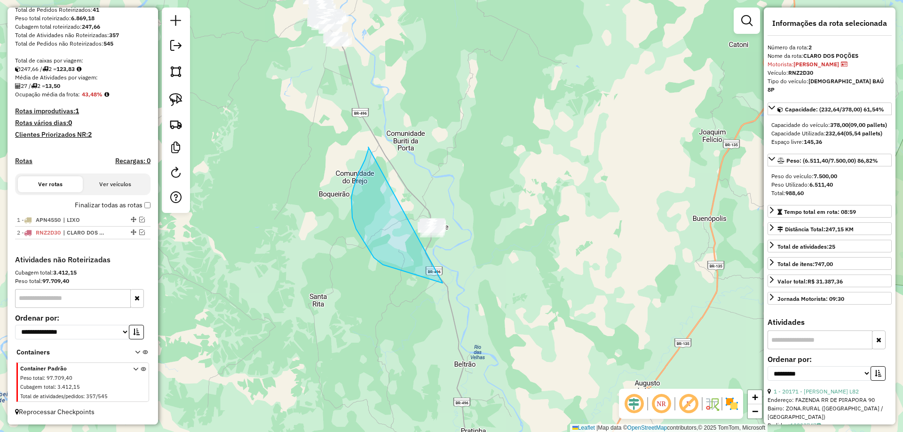
drag, startPoint x: 353, startPoint y: 189, endPoint x: 508, endPoint y: 204, distance: 155.5
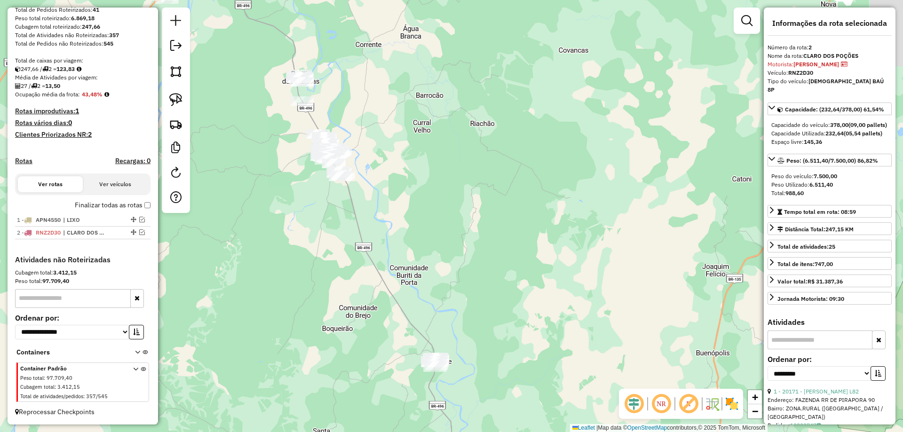
drag, startPoint x: 493, startPoint y: 261, endPoint x: 496, endPoint y: 267, distance: 6.9
click at [496, 283] on div "Janela de atendimento Grade de atendimento Capacidade Transportadoras Veículos …" at bounding box center [451, 216] width 903 height 432
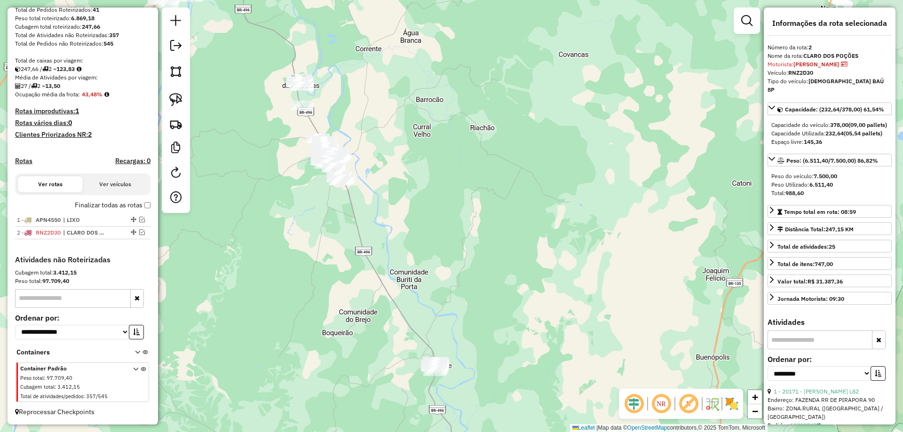
drag, startPoint x: 495, startPoint y: 334, endPoint x: 487, endPoint y: 311, distance: 23.7
click at [495, 339] on div "Janela de atendimento Grade de atendimento Capacidade Transportadoras Veículos …" at bounding box center [451, 216] width 903 height 432
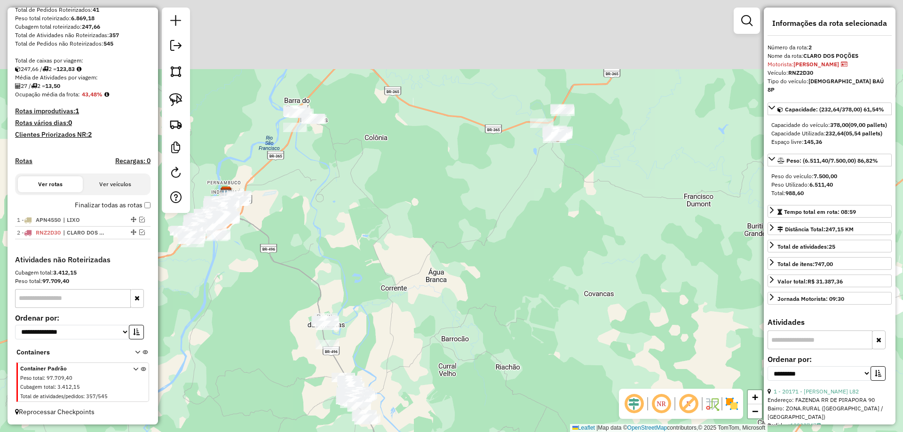
drag, startPoint x: 473, startPoint y: 294, endPoint x: 474, endPoint y: 335, distance: 40.9
click at [476, 336] on div "Janela de atendimento Grade de atendimento Capacidade Transportadoras Veículos …" at bounding box center [451, 216] width 903 height 432
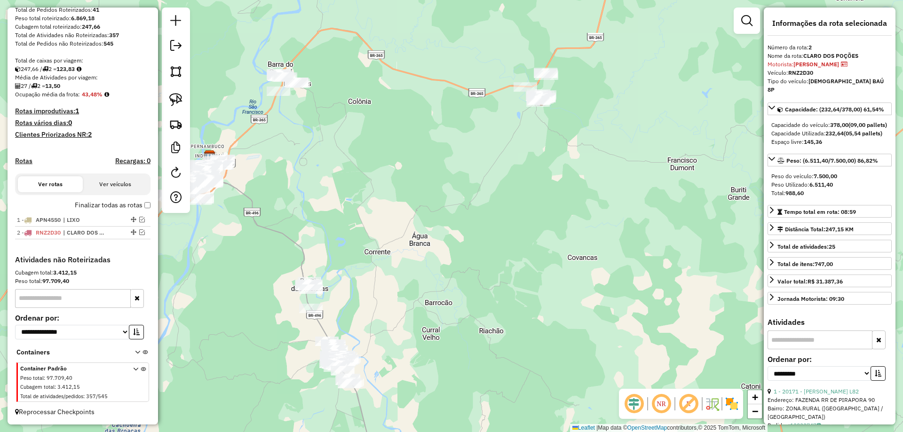
drag, startPoint x: 454, startPoint y: 255, endPoint x: 443, endPoint y: 144, distance: 111.6
click at [443, 98] on div "Janela de atendimento Grade de atendimento Capacidade Transportadoras Veículos …" at bounding box center [451, 216] width 903 height 432
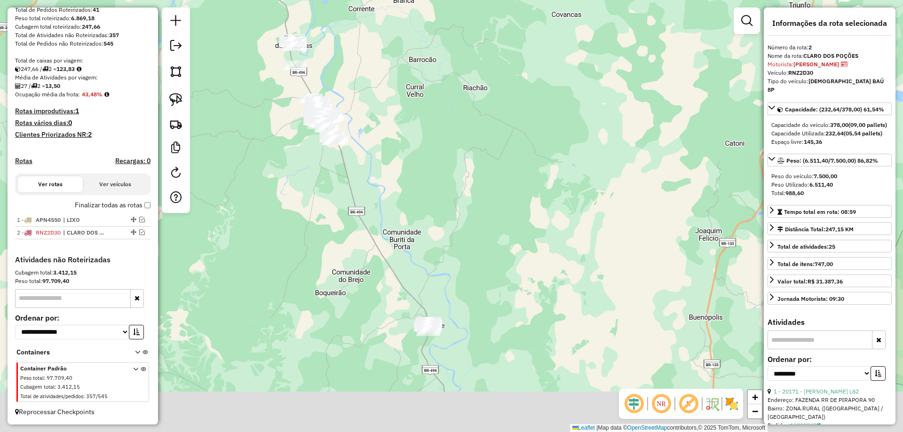
drag, startPoint x: 457, startPoint y: 198, endPoint x: 452, endPoint y: 116, distance: 82.5
click at [452, 116] on div "Janela de atendimento Grade de atendimento Capacidade Transportadoras Veículos …" at bounding box center [451, 216] width 903 height 432
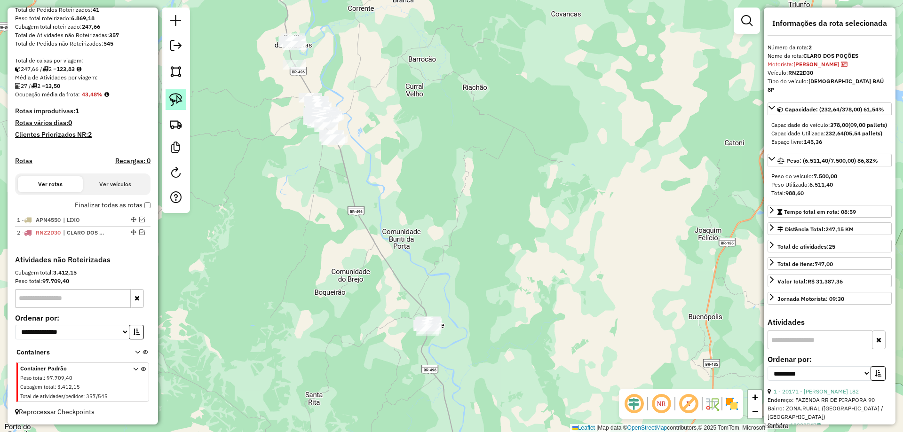
click at [175, 101] on img at bounding box center [175, 99] width 13 height 13
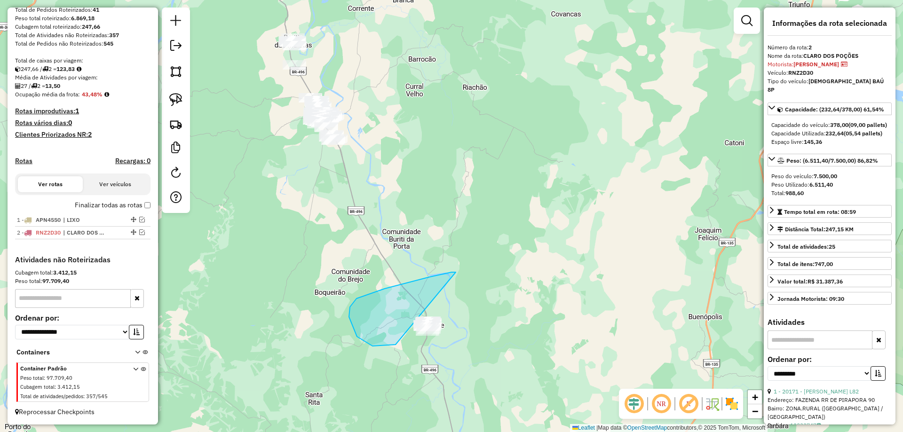
drag, startPoint x: 456, startPoint y: 272, endPoint x: 464, endPoint y: 308, distance: 36.3
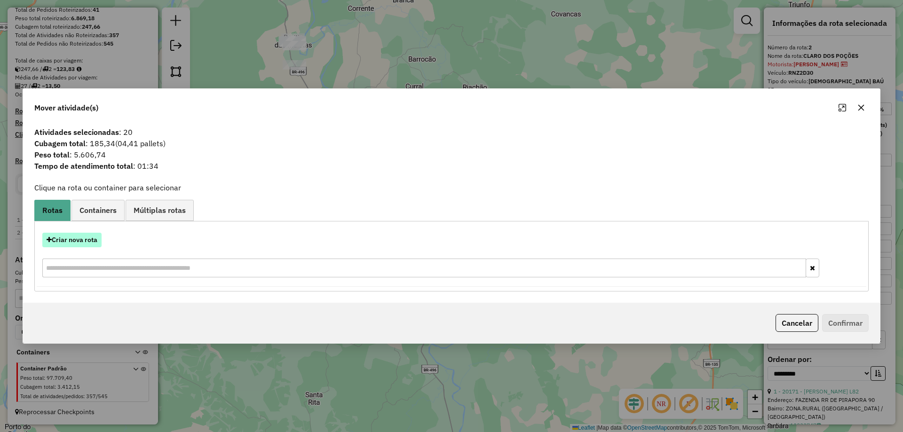
click at [83, 237] on button "Criar nova rota" at bounding box center [71, 240] width 59 height 15
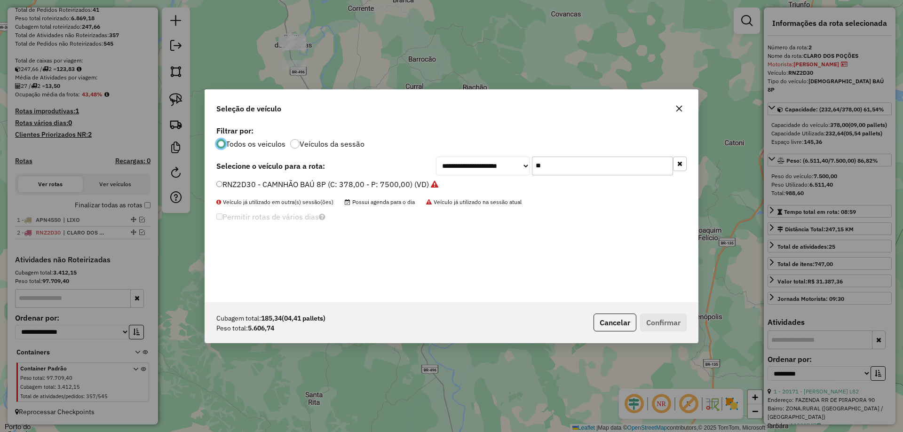
scroll to position [5, 3]
click at [555, 162] on input "**" at bounding box center [602, 166] width 141 height 19
type input "***"
click at [241, 183] on label "TCF7I99 - 100 - CAMINHÃO TRUCK CARROCERIA (C: 7000,00 - P: 7000,00) (VD)" at bounding box center [357, 184] width 282 height 11
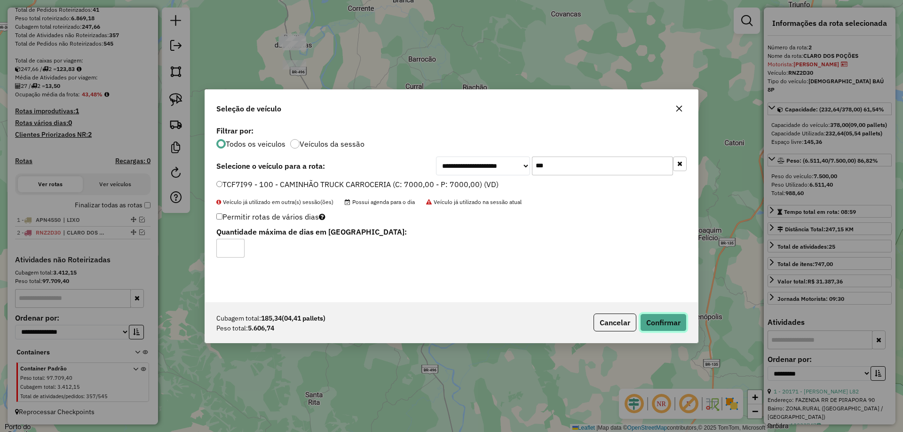
click at [658, 327] on button "Confirmar" at bounding box center [663, 323] width 47 height 18
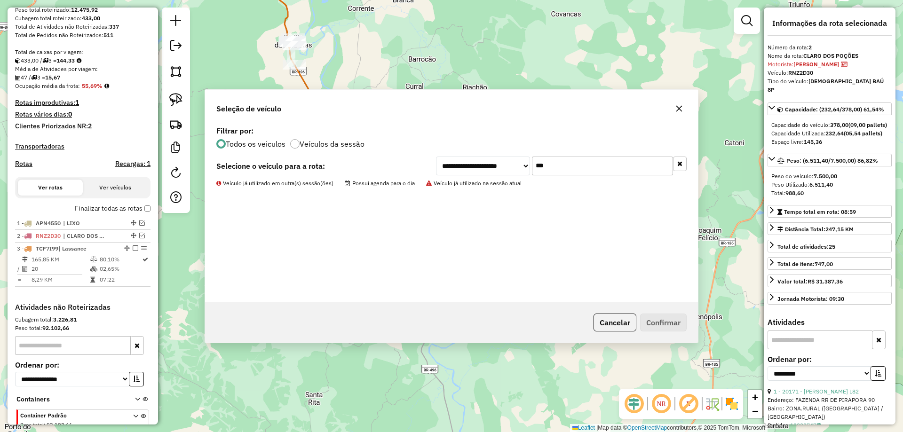
scroll to position [214, 0]
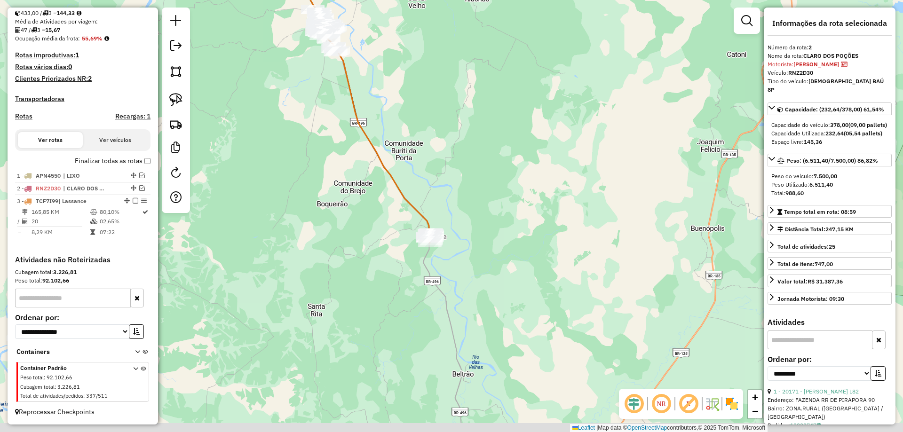
drag, startPoint x: 432, startPoint y: 273, endPoint x: 433, endPoint y: 187, distance: 86.1
click at [433, 187] on div "Janela de atendimento Grade de atendimento Capacidade Transportadoras Veículos …" at bounding box center [451, 216] width 903 height 432
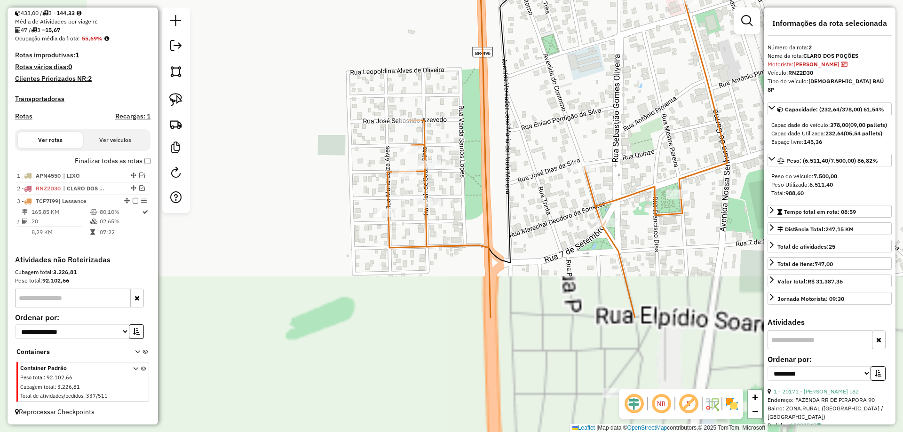
drag, startPoint x: 531, startPoint y: 176, endPoint x: 469, endPoint y: 194, distance: 64.6
click at [534, 171] on div "Janela de atendimento Grade de atendimento Capacidade Transportadoras Veículos …" at bounding box center [451, 216] width 903 height 432
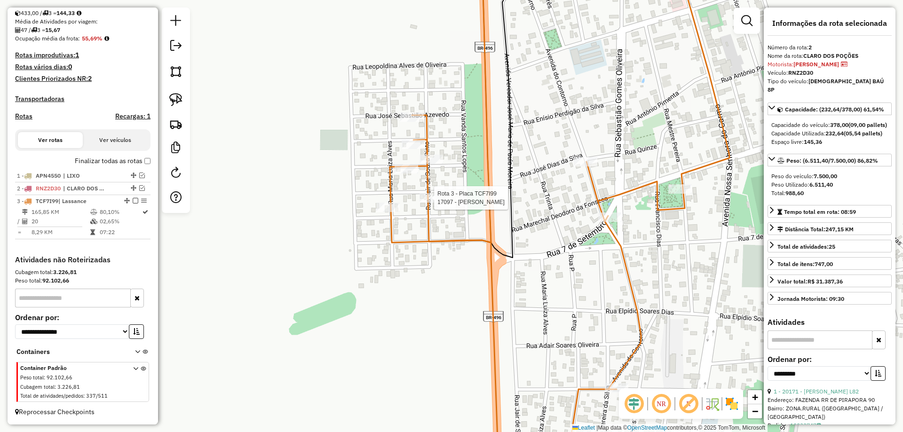
click at [432, 203] on div at bounding box center [432, 197] width 24 height 9
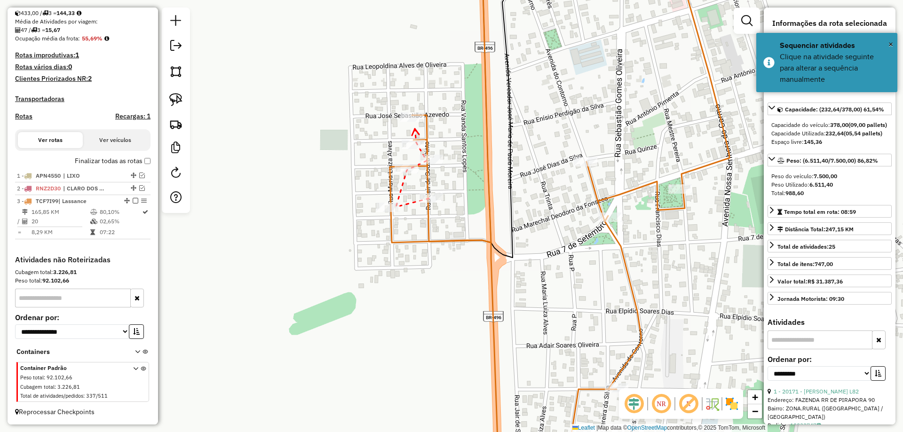
click at [415, 122] on div at bounding box center [412, 116] width 24 height 9
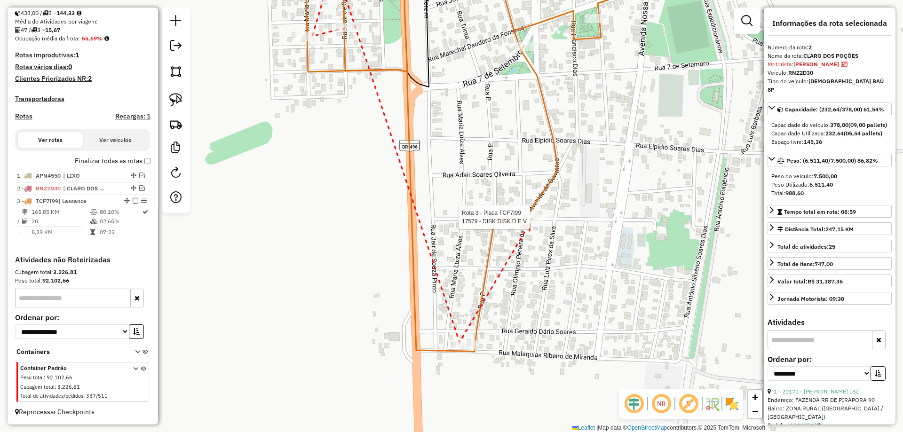
click at [530, 222] on div at bounding box center [533, 217] width 24 height 9
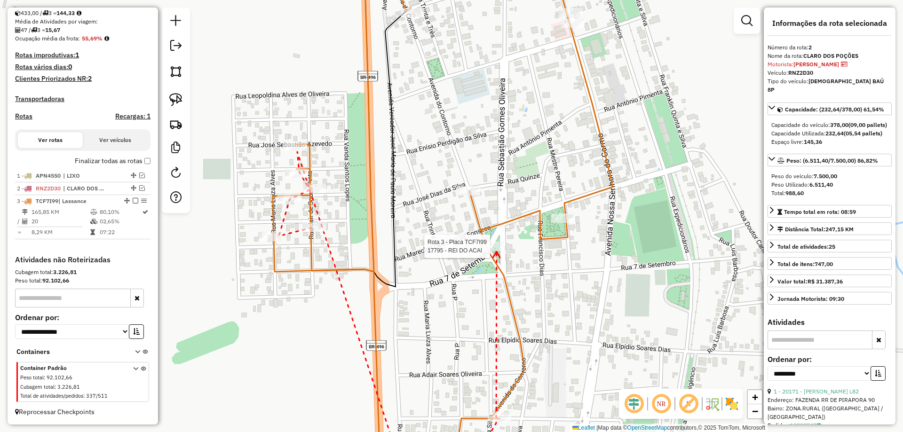
click at [497, 251] on div at bounding box center [493, 246] width 24 height 9
click at [471, 196] on div at bounding box center [469, 190] width 24 height 9
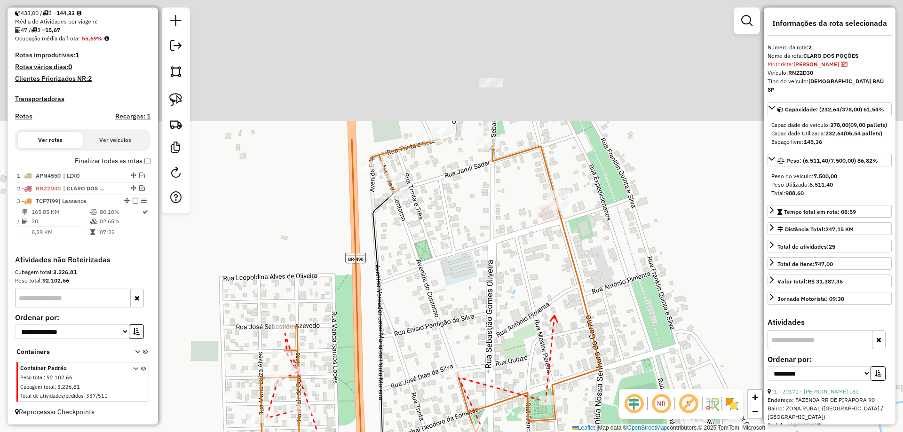
drag, startPoint x: 567, startPoint y: 131, endPoint x: 558, endPoint y: 277, distance: 146.2
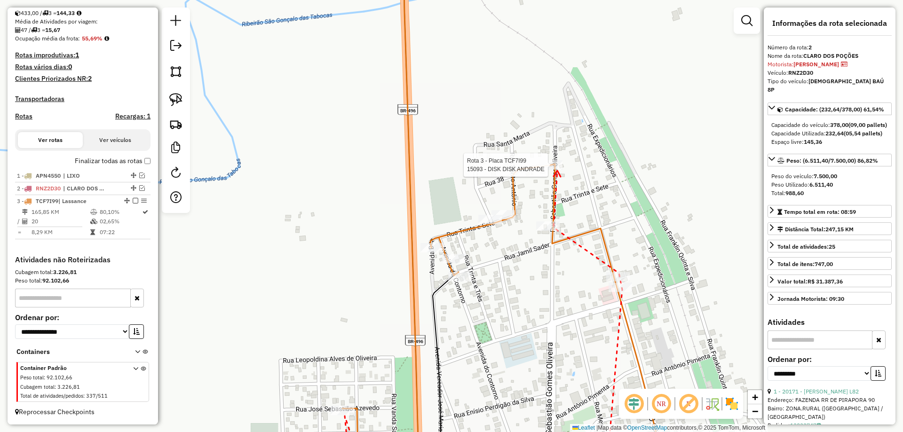
click at [558, 170] on div at bounding box center [551, 164] width 24 height 9
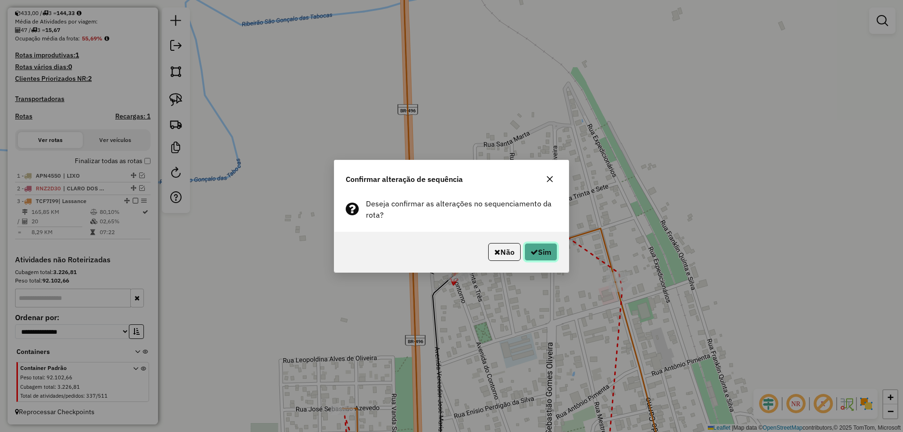
click at [541, 259] on button "Sim" at bounding box center [541, 252] width 33 height 18
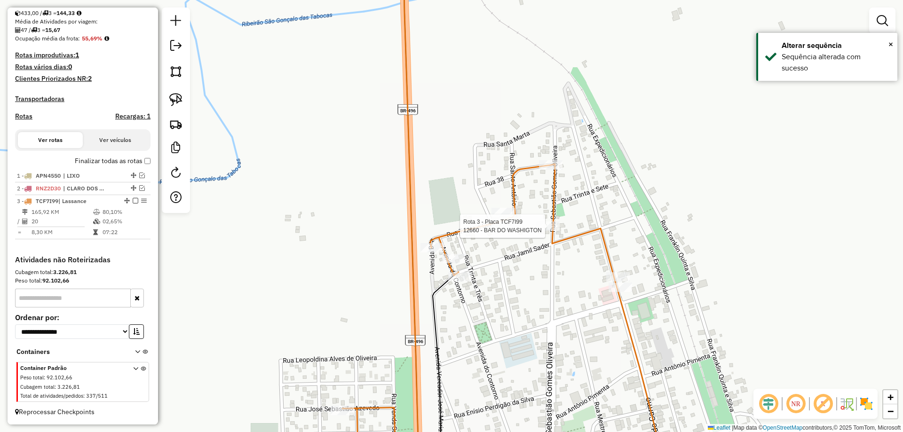
select select "**********"
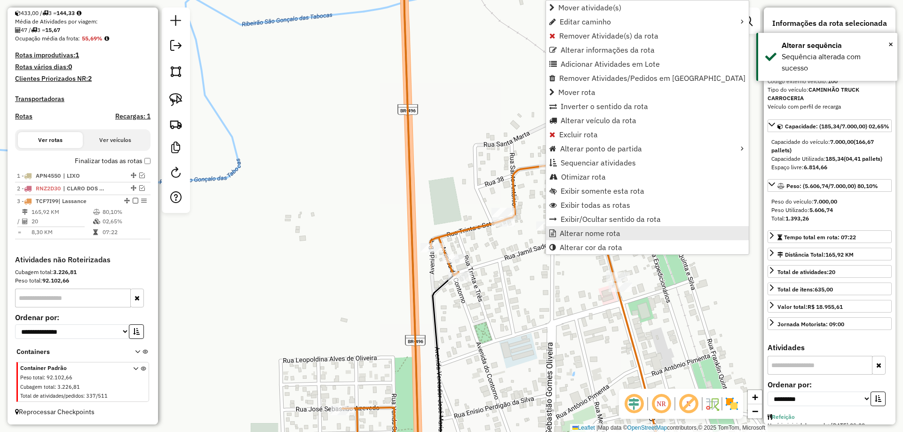
click at [571, 237] on span "Alterar nome rota" at bounding box center [590, 234] width 61 height 8
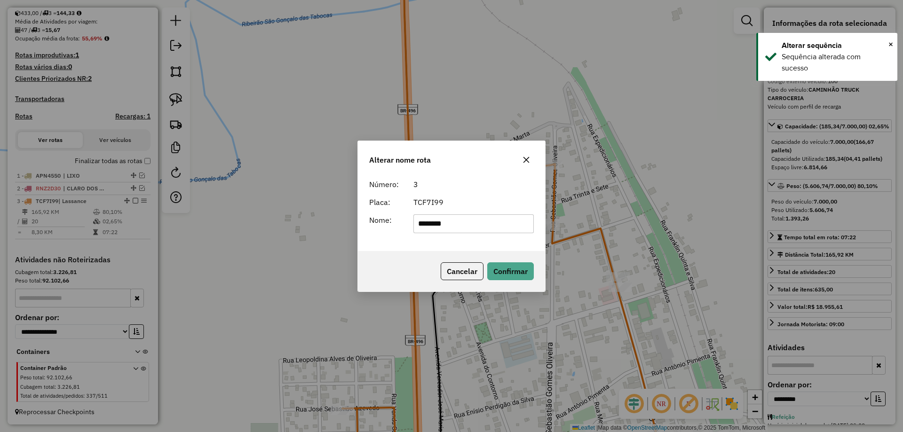
click at [497, 222] on input "********" at bounding box center [474, 224] width 121 height 19
drag, startPoint x: 497, startPoint y: 222, endPoint x: 247, endPoint y: 223, distance: 250.3
click at [248, 224] on div "**********" at bounding box center [451, 216] width 903 height 432
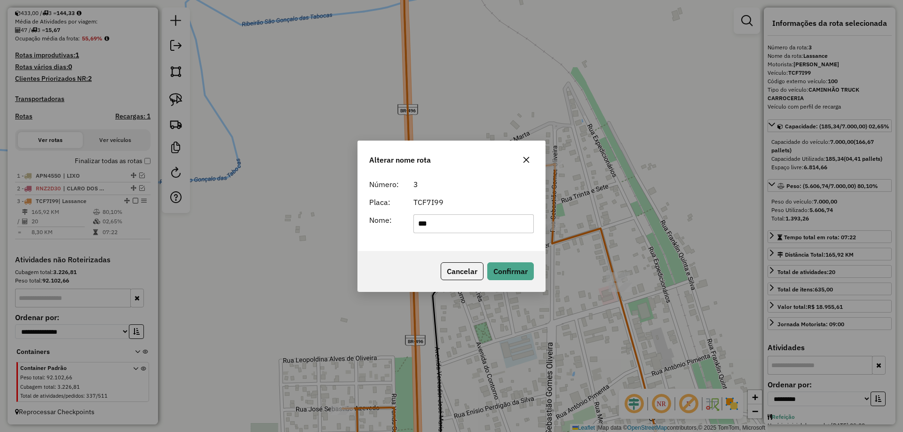
type input "********"
click at [502, 264] on button "Confirmar" at bounding box center [510, 272] width 47 height 18
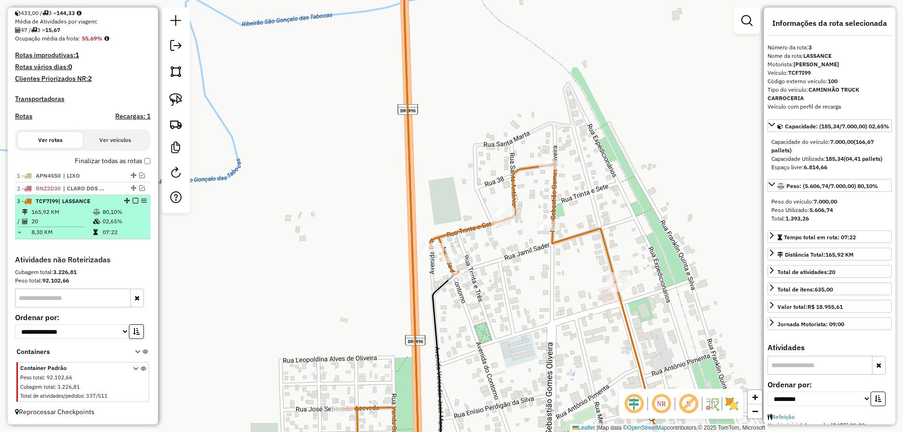
click at [133, 203] on em at bounding box center [136, 201] width 6 height 6
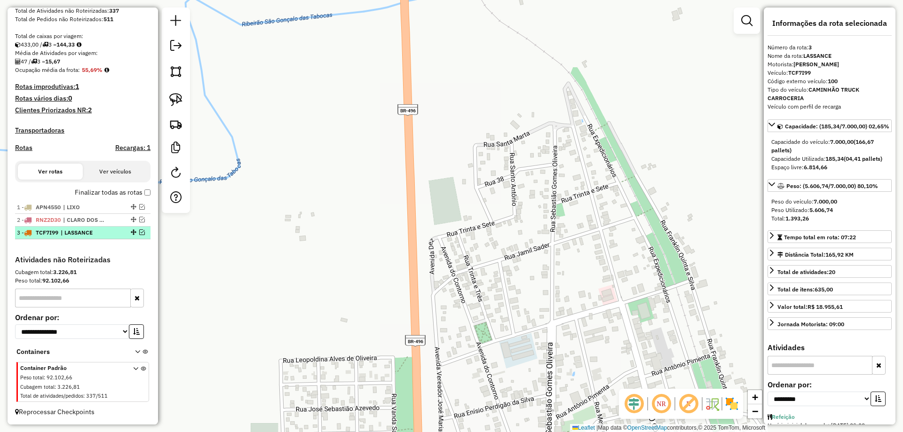
scroll to position [182, 0]
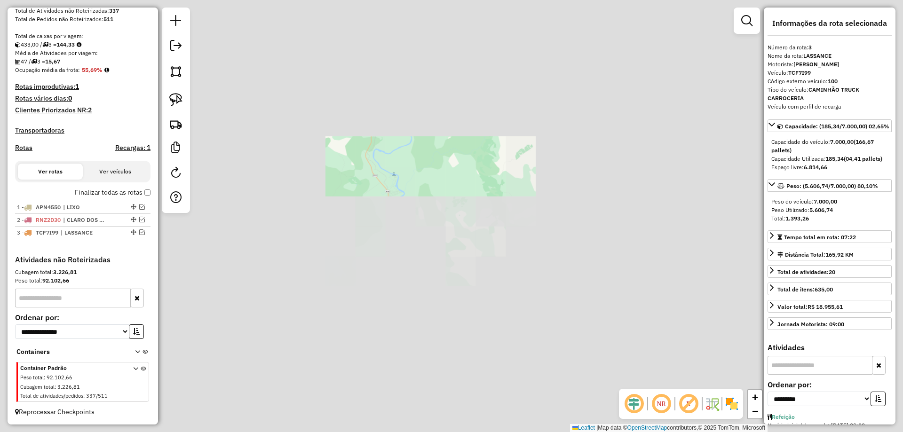
drag, startPoint x: 350, startPoint y: 76, endPoint x: 375, endPoint y: 226, distance: 152.2
click at [377, 204] on div "Janela de atendimento Grade de atendimento Capacidade Transportadoras Veículos …" at bounding box center [451, 216] width 903 height 432
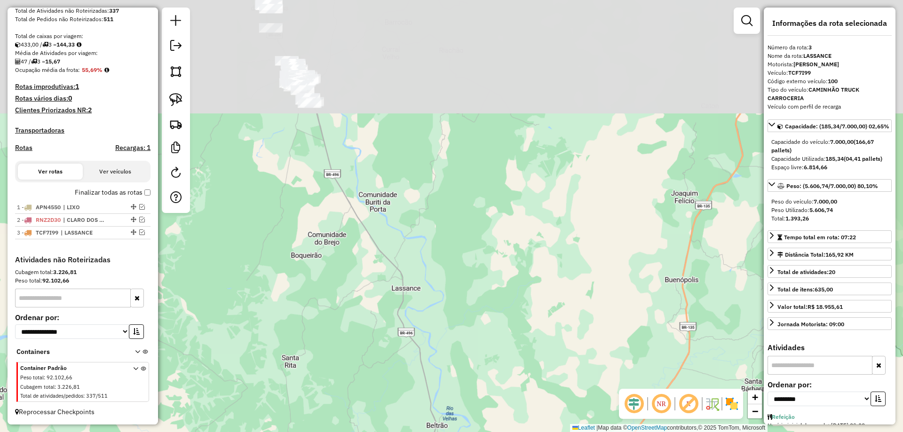
click at [394, 258] on div "Janela de atendimento Grade de atendimento Capacidade Transportadoras Veículos …" at bounding box center [451, 216] width 903 height 432
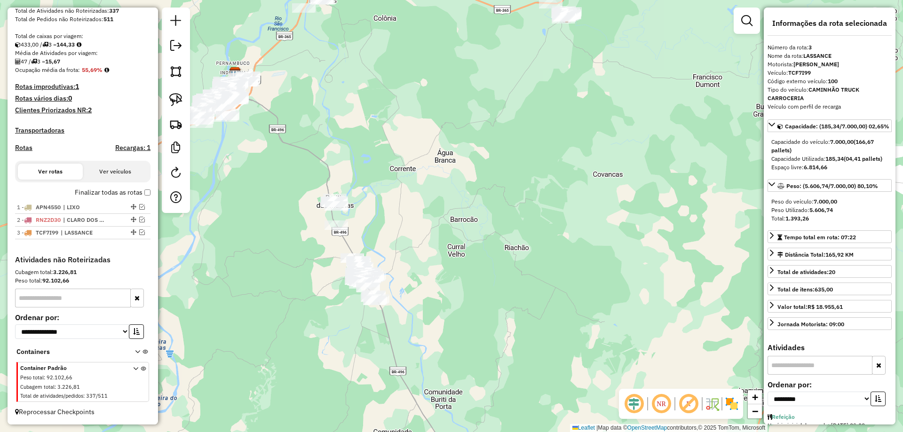
drag, startPoint x: 403, startPoint y: 252, endPoint x: 411, endPoint y: 273, distance: 22.9
click at [411, 273] on div "Janela de atendimento Grade de atendimento Capacidade Transportadoras Veículos …" at bounding box center [451, 216] width 903 height 432
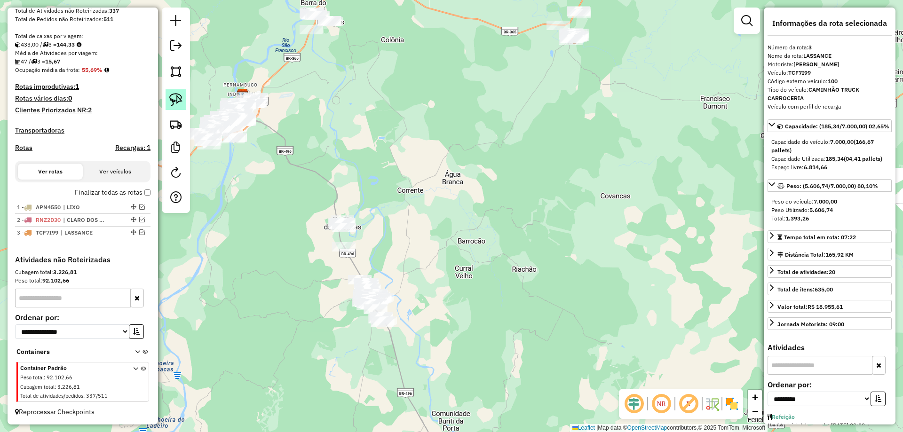
click at [177, 96] on img at bounding box center [175, 99] width 13 height 13
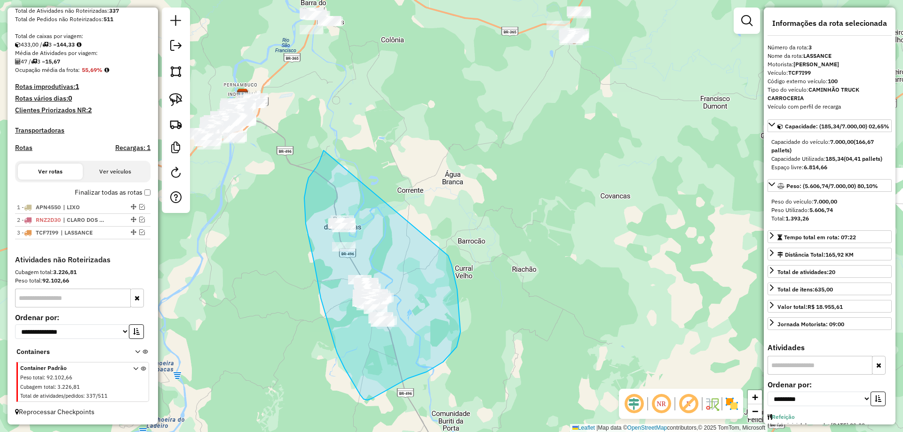
drag, startPoint x: 320, startPoint y: 159, endPoint x: 444, endPoint y: 241, distance: 148.5
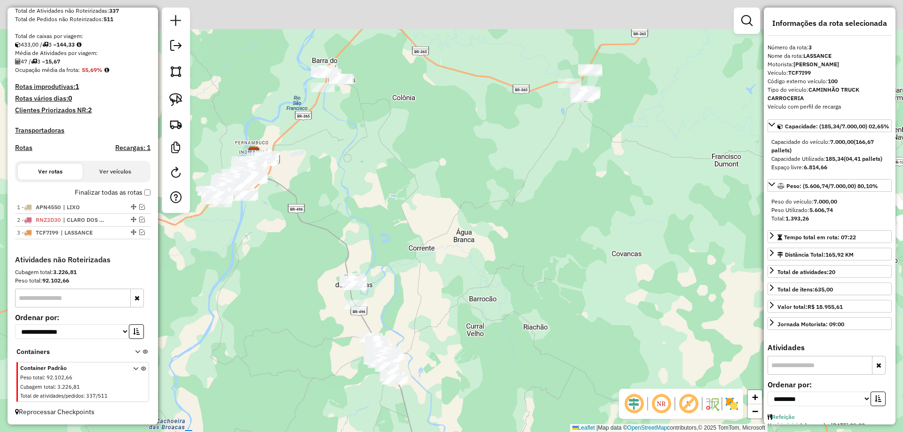
drag, startPoint x: 377, startPoint y: 140, endPoint x: 399, endPoint y: 356, distance: 217.1
click at [399, 356] on div "Janela de atendimento Grade de atendimento Capacidade Transportadoras Veículos …" at bounding box center [451, 216] width 903 height 432
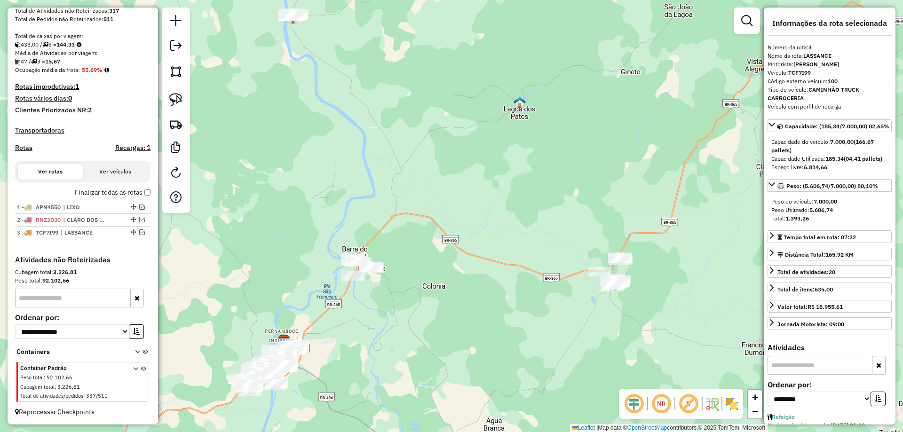
drag, startPoint x: 397, startPoint y: 247, endPoint x: 403, endPoint y: 224, distance: 23.4
click at [403, 224] on div "Janela de atendimento Grade de atendimento Capacidade Transportadoras Veículos …" at bounding box center [451, 216] width 903 height 432
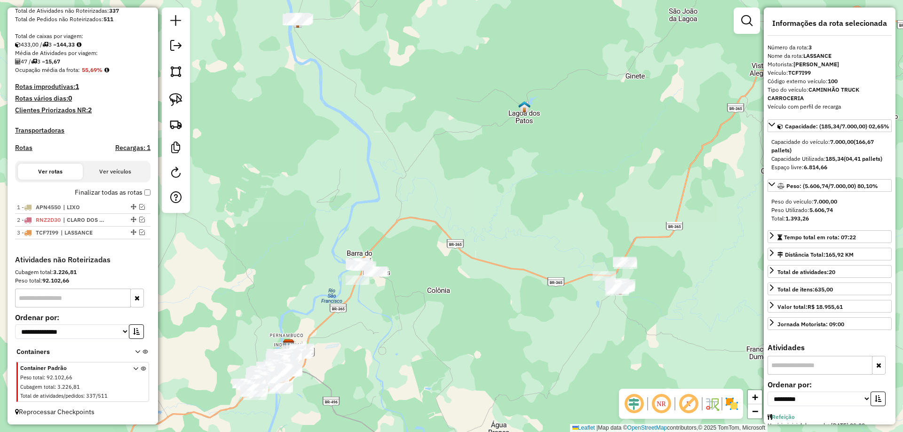
drag, startPoint x: 385, startPoint y: 184, endPoint x: 319, endPoint y: 208, distance: 69.8
click at [410, 341] on div "Janela de atendimento Grade de atendimento Capacidade Transportadoras Veículos …" at bounding box center [451, 216] width 903 height 432
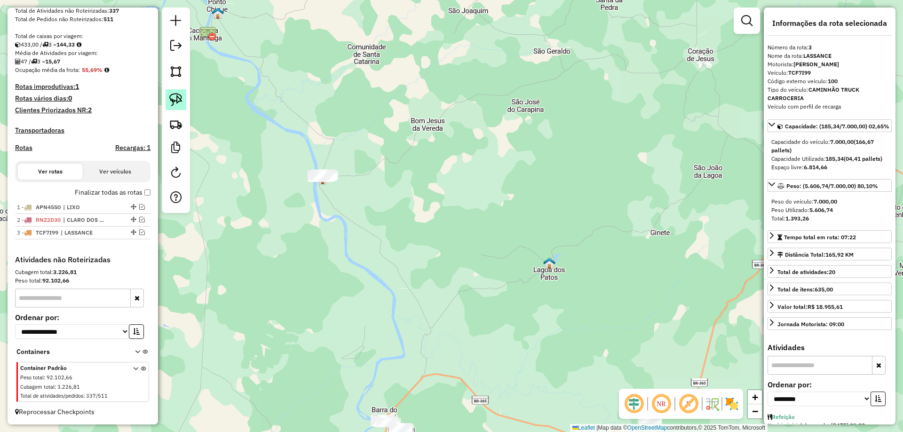
click at [181, 104] on img at bounding box center [175, 99] width 13 height 13
drag, startPoint x: 301, startPoint y: 198, endPoint x: 388, endPoint y: 170, distance: 91.2
drag, startPoint x: 335, startPoint y: 212, endPoint x: 354, endPoint y: 242, distance: 35.3
click at [353, 241] on div "Janela de atendimento Grade de atendimento Capacidade Transportadoras Veículos …" at bounding box center [451, 216] width 903 height 432
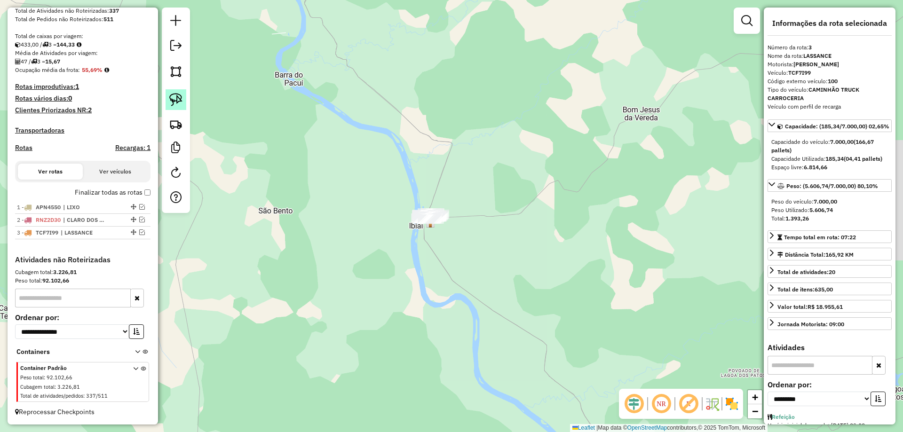
click at [182, 110] on link at bounding box center [176, 99] width 21 height 21
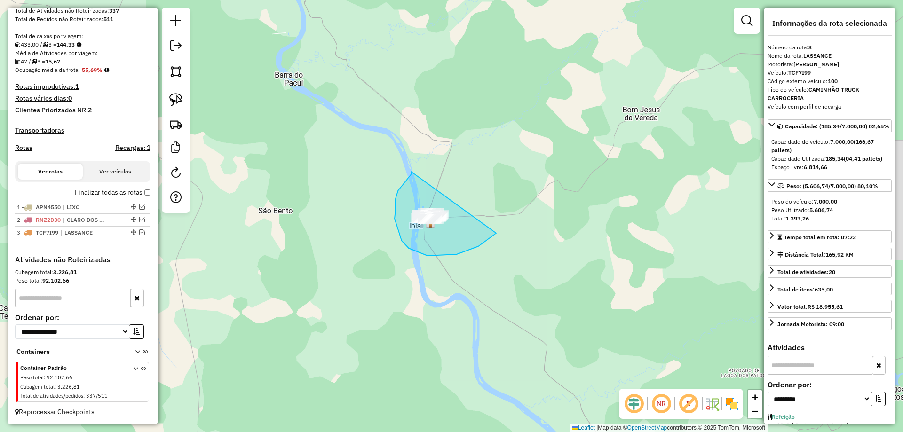
drag, startPoint x: 406, startPoint y: 181, endPoint x: 520, endPoint y: 177, distance: 114.4
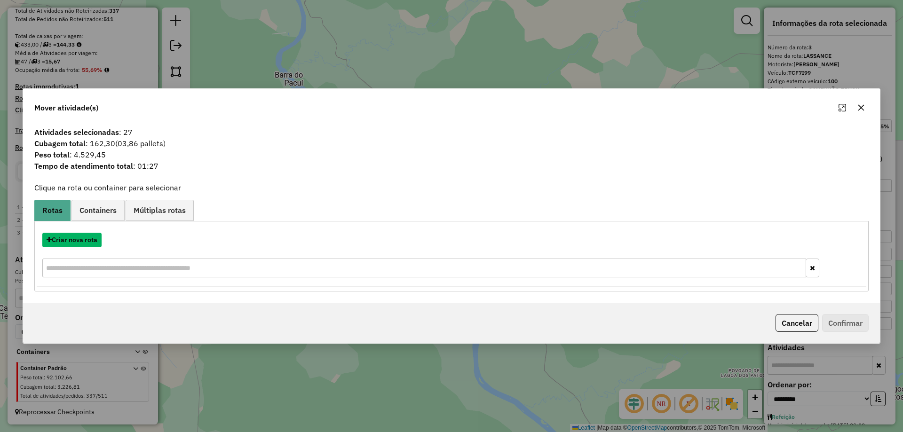
click at [73, 238] on button "Criar nova rota" at bounding box center [71, 240] width 59 height 15
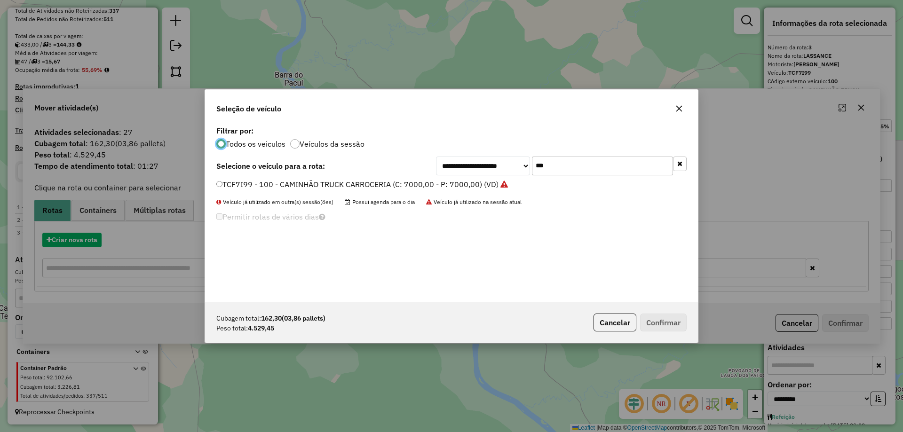
scroll to position [5, 3]
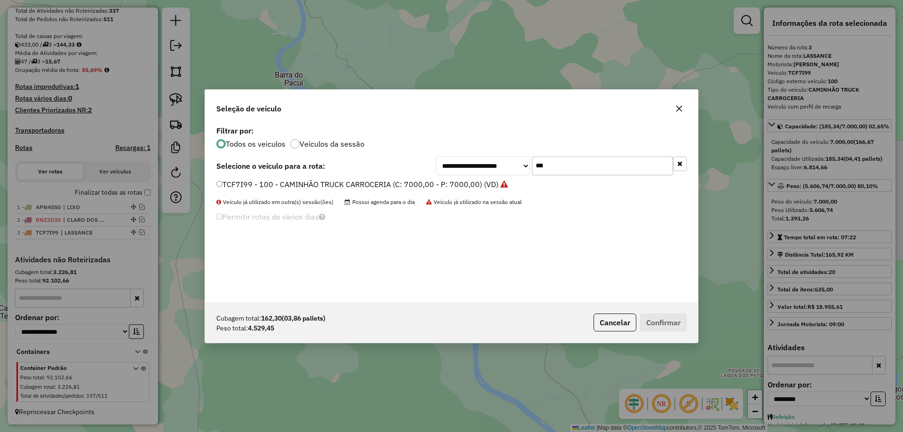
click at [551, 168] on input "***" at bounding box center [602, 166] width 141 height 19
type input "*"
type input "***"
click at [238, 184] on label "SJG7J88 - CAMINHÃO BAÚ 6P (3/4) (C: 178,00 - P: 5500,00) (VD)" at bounding box center [332, 184] width 232 height 11
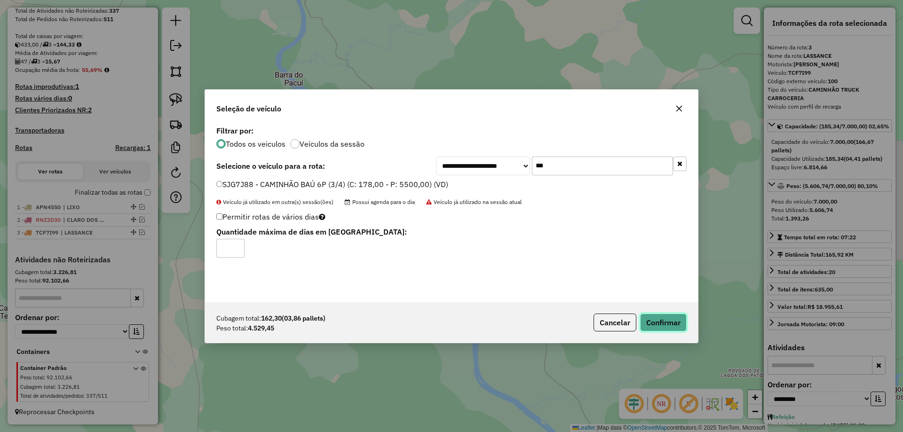
click at [668, 322] on button "Confirmar" at bounding box center [663, 323] width 47 height 18
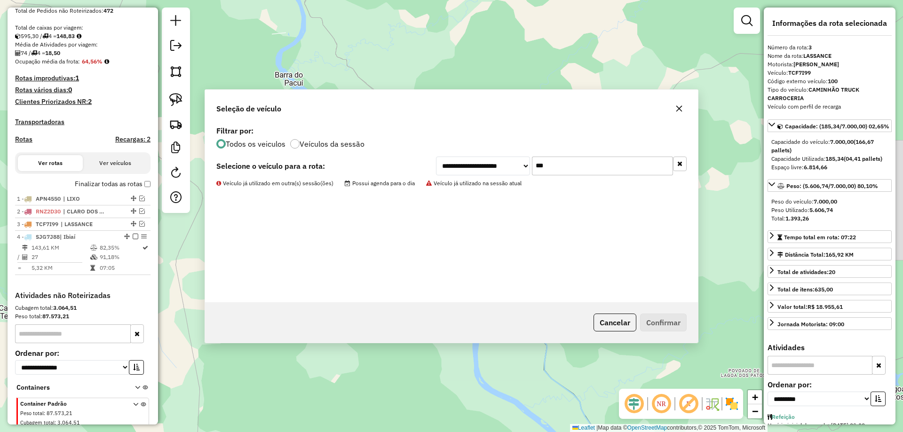
scroll to position [226, 0]
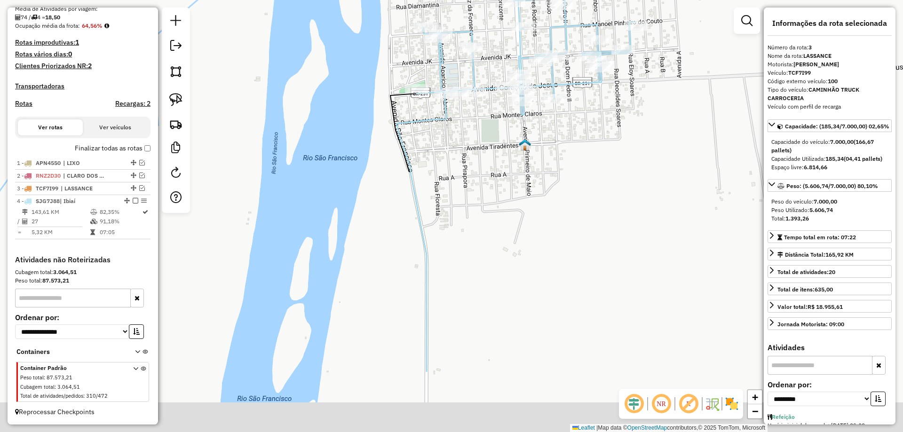
drag, startPoint x: 436, startPoint y: 176, endPoint x: 438, endPoint y: 126, distance: 50.4
click at [435, 124] on div "Janela de atendimento Grade de atendimento Capacidade Transportadoras Veículos …" at bounding box center [451, 216] width 903 height 432
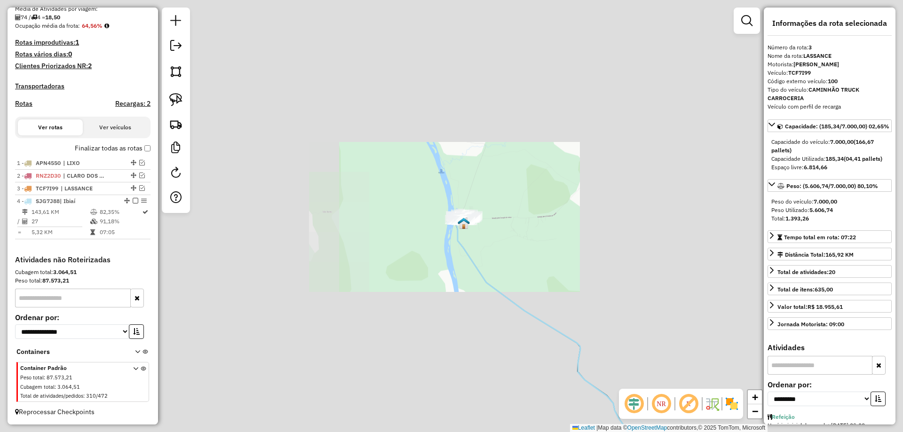
drag, startPoint x: 480, startPoint y: 296, endPoint x: 406, endPoint y: 152, distance: 161.8
click at [395, 109] on div "Janela de atendimento Grade de atendimento Capacidade Transportadoras Veículos …" at bounding box center [451, 216] width 903 height 432
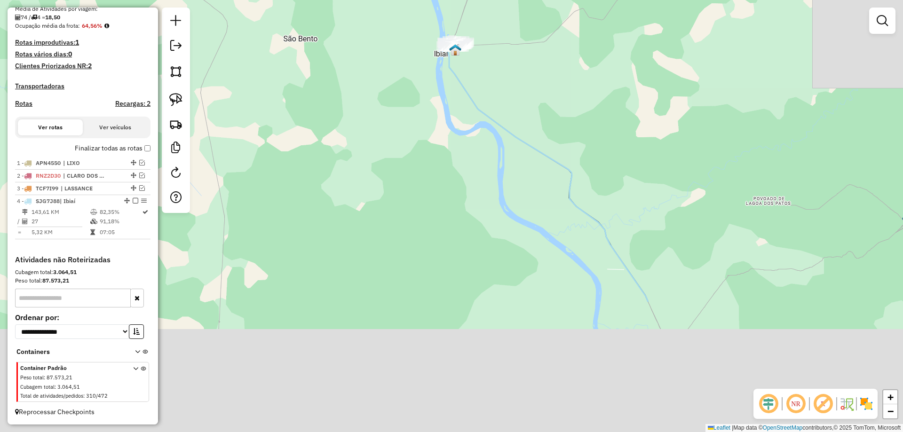
drag, startPoint x: 437, startPoint y: 262, endPoint x: 427, endPoint y: 18, distance: 243.5
click at [426, 23] on div "Janela de atendimento Grade de atendimento Capacidade Transportadoras Veículos …" at bounding box center [451, 216] width 903 height 432
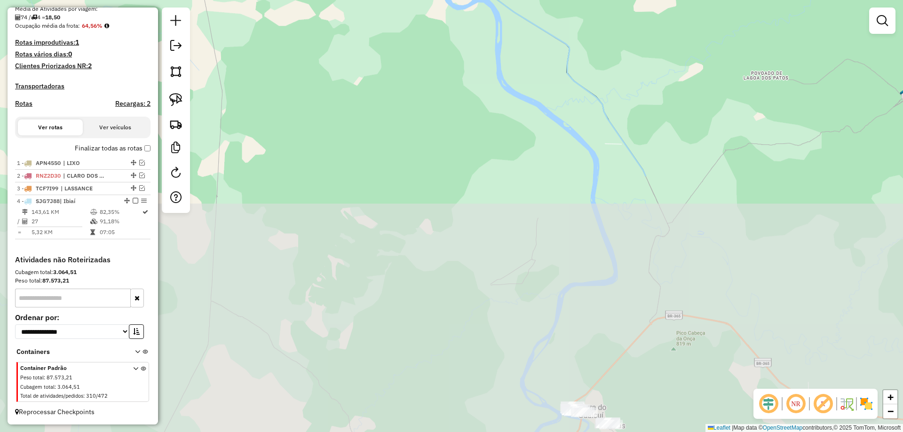
drag, startPoint x: 468, startPoint y: 234, endPoint x: 401, endPoint y: 53, distance: 193.4
click at [404, 46] on div "Janela de atendimento Grade de atendimento Capacidade Transportadoras Veículos …" at bounding box center [451, 216] width 903 height 432
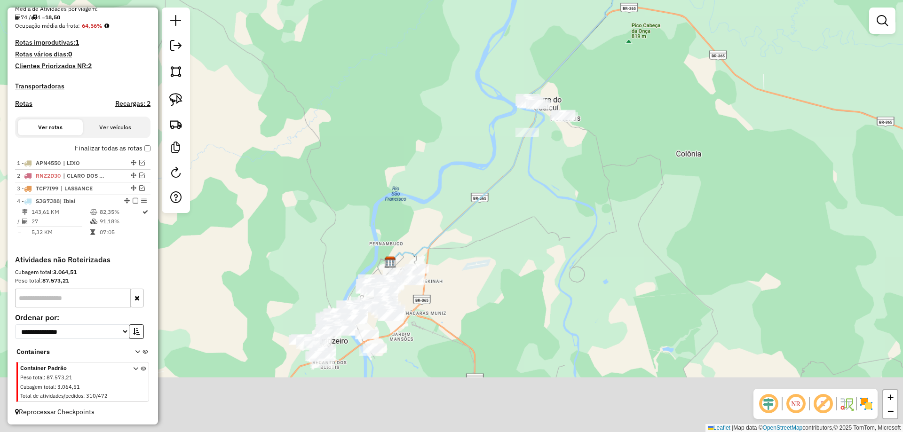
drag, startPoint x: 435, startPoint y: 182, endPoint x: 469, endPoint y: 70, distance: 116.4
click at [469, 70] on div "Janela de atendimento Grade de atendimento Capacidade Transportadoras Veículos …" at bounding box center [451, 216] width 903 height 432
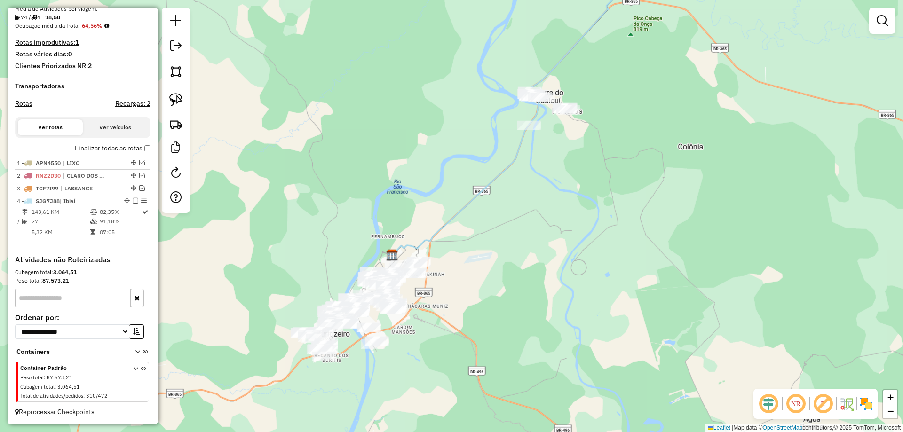
click at [198, 93] on div "Janela de atendimento Grade de atendimento Capacidade Transportadoras Veículos …" at bounding box center [451, 216] width 903 height 432
click at [185, 97] on link at bounding box center [176, 99] width 21 height 21
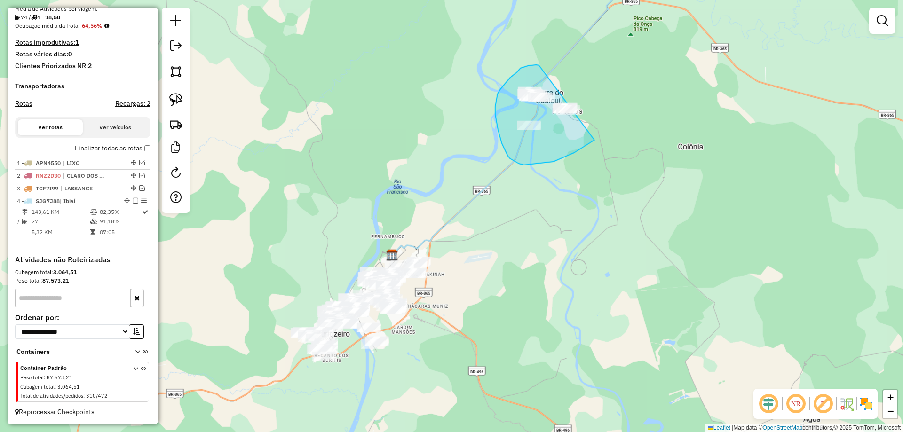
drag, startPoint x: 539, startPoint y: 65, endPoint x: 644, endPoint y: 83, distance: 106.4
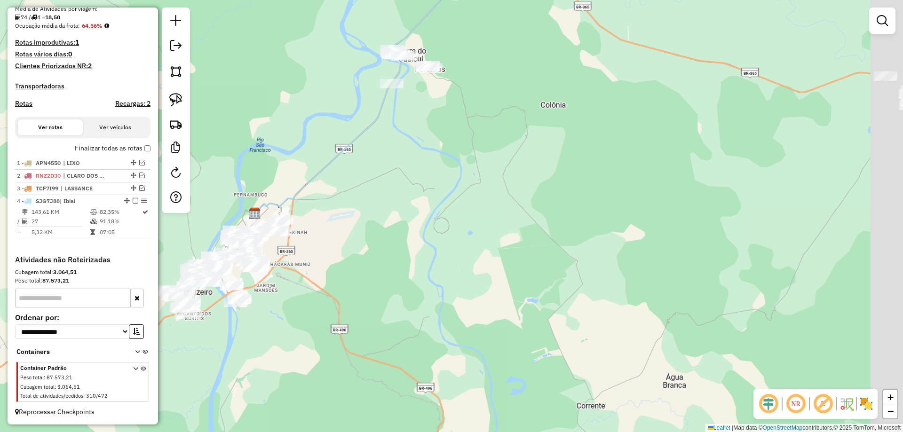
drag, startPoint x: 692, startPoint y: 72, endPoint x: 548, endPoint y: -1, distance: 161.2
click at [548, 0] on html "Aguarde... Pop-up bloqueado! Seu navegador bloqueou automáticamente a abertura …" at bounding box center [451, 216] width 903 height 432
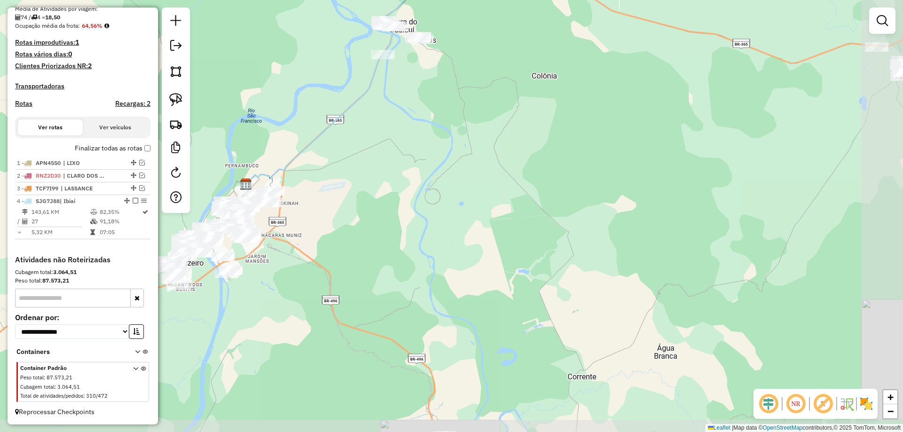
drag, startPoint x: 576, startPoint y: 139, endPoint x: 563, endPoint y: 37, distance: 103.4
click at [563, 37] on div "Janela de atendimento Grade de atendimento Capacidade Transportadoras Veículos …" at bounding box center [451, 216] width 903 height 432
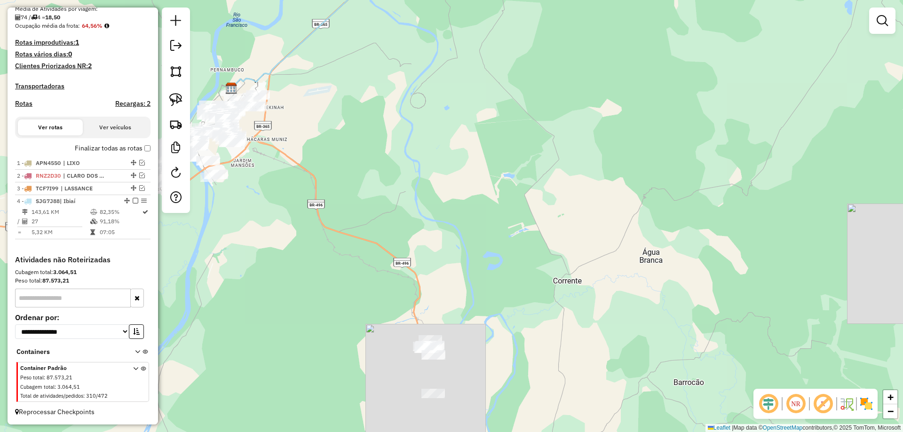
drag, startPoint x: 561, startPoint y: 79, endPoint x: 602, endPoint y: 299, distance: 224.0
click at [605, 271] on div "Janela de atendimento Grade de atendimento Capacidade Transportadoras Veículos …" at bounding box center [451, 216] width 903 height 432
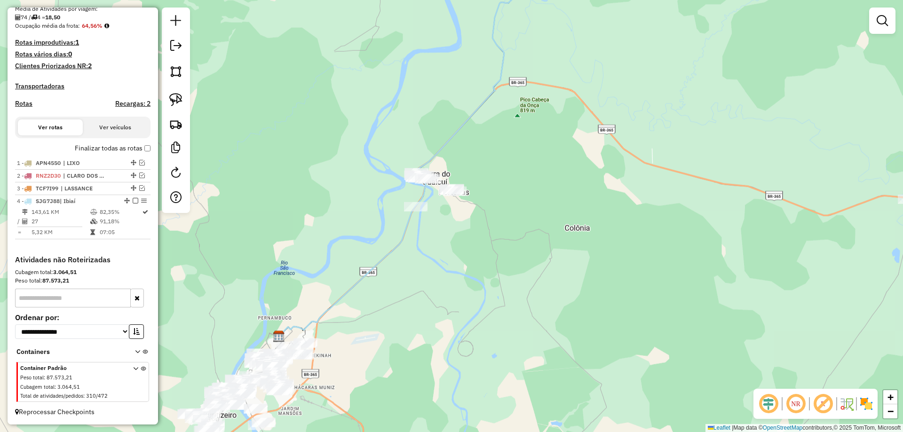
drag, startPoint x: 557, startPoint y: 186, endPoint x: 571, endPoint y: 285, distance: 100.3
click at [581, 295] on div "Janela de atendimento Grade de atendimento Capacidade Transportadoras Veículos …" at bounding box center [451, 216] width 903 height 432
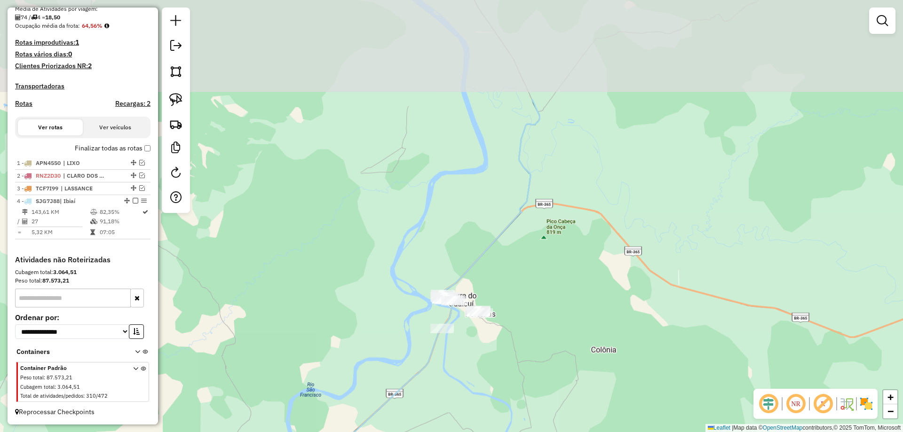
drag, startPoint x: 501, startPoint y: 214, endPoint x: 506, endPoint y: 253, distance: 39.4
click at [506, 248] on div "Janela de atendimento Grade de atendimento Capacidade Transportadoras Veículos …" at bounding box center [451, 216] width 903 height 432
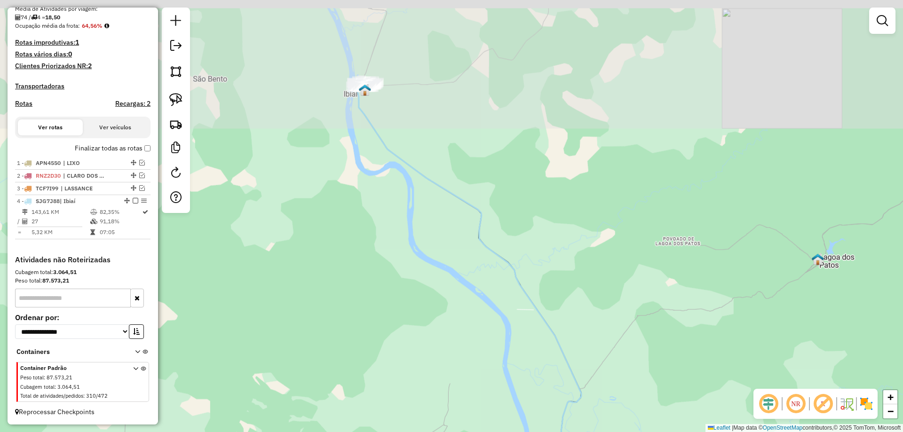
drag, startPoint x: 424, startPoint y: 193, endPoint x: 427, endPoint y: 229, distance: 35.8
click at [443, 263] on div "Janela de atendimento Grade de atendimento Capacidade Transportadoras Veículos …" at bounding box center [451, 216] width 903 height 432
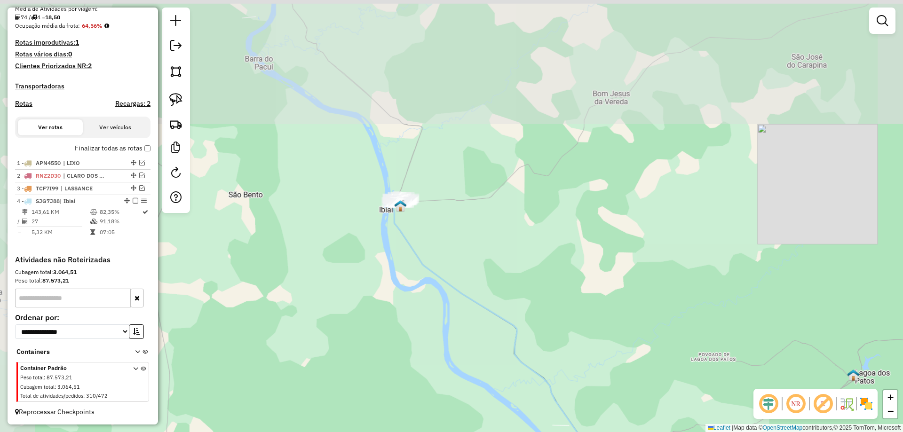
drag, startPoint x: 370, startPoint y: 173, endPoint x: 377, endPoint y: 199, distance: 26.4
click at [378, 195] on div "Rota 4 - Placa SJG7J88 16832 - MERC E ACOUGUE NOBRE Janela de atendimento Grade…" at bounding box center [451, 216] width 903 height 432
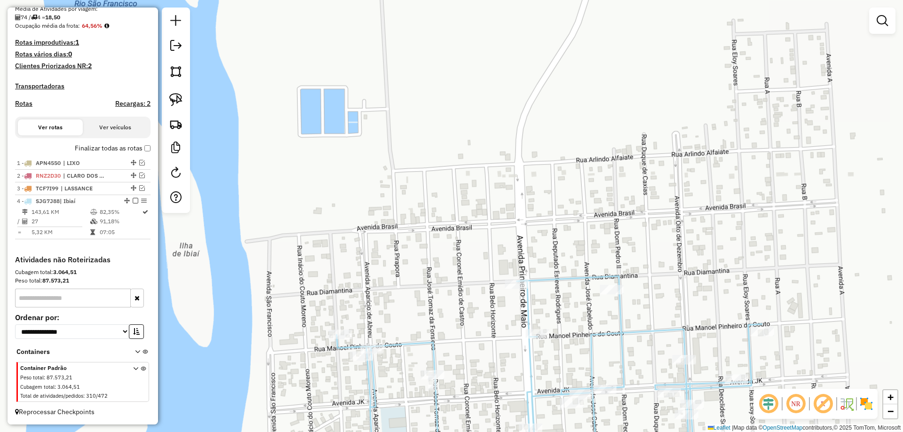
drag, startPoint x: 463, startPoint y: 117, endPoint x: 466, endPoint y: 75, distance: 41.5
click at [466, 75] on div "Janela de atendimento Grade de atendimento Capacidade Transportadoras Veículos …" at bounding box center [451, 216] width 903 height 432
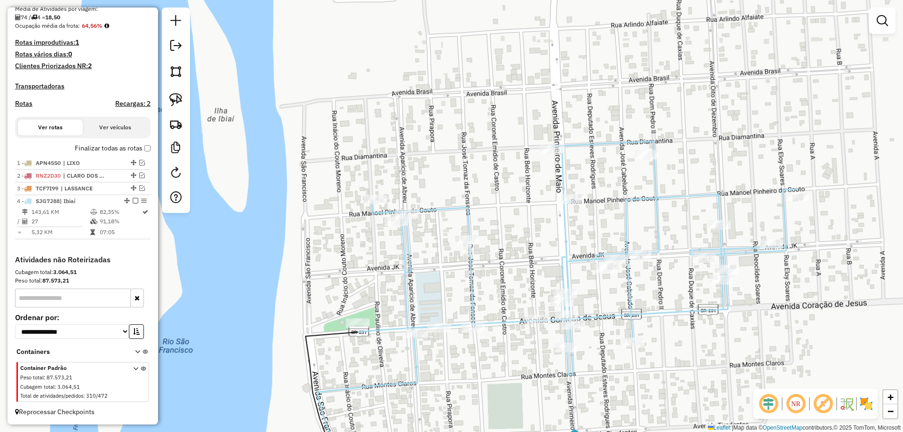
drag, startPoint x: 368, startPoint y: 297, endPoint x: 477, endPoint y: 177, distance: 162.2
click at [477, 177] on div "Janela de atendimento Grade de atendimento Capacidade Transportadoras Veículos …" at bounding box center [451, 216] width 903 height 432
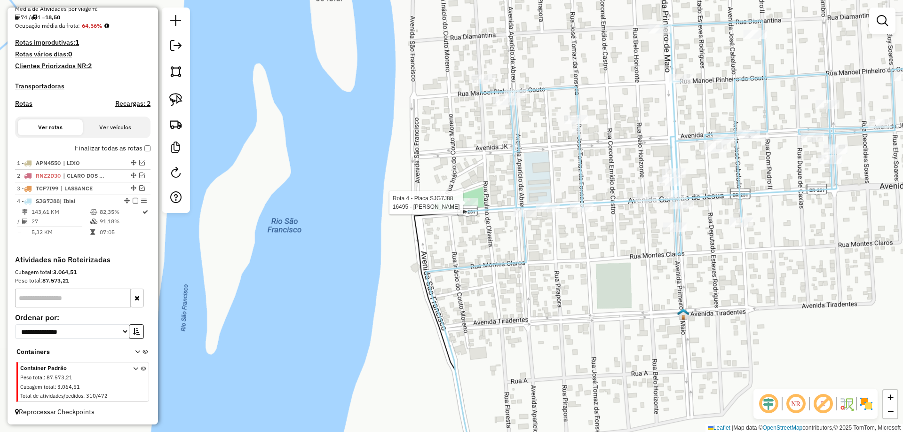
select select "**********"
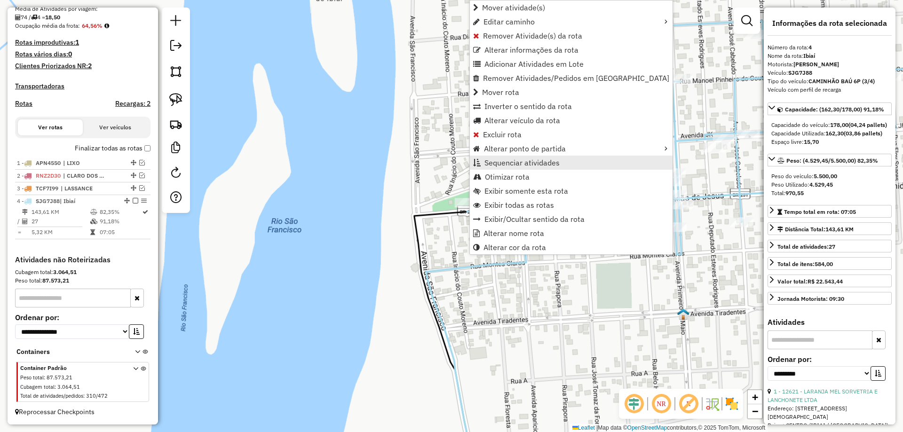
click at [487, 167] on span "Sequenciar atividades" at bounding box center [522, 163] width 75 height 8
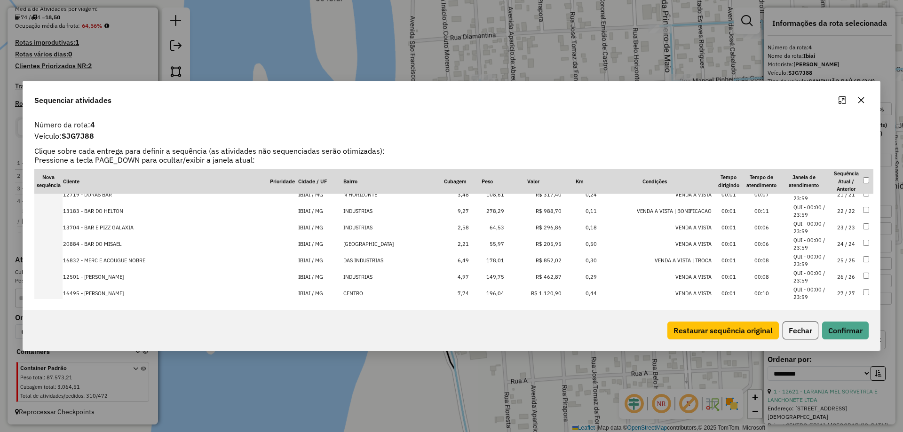
scroll to position [348, 0]
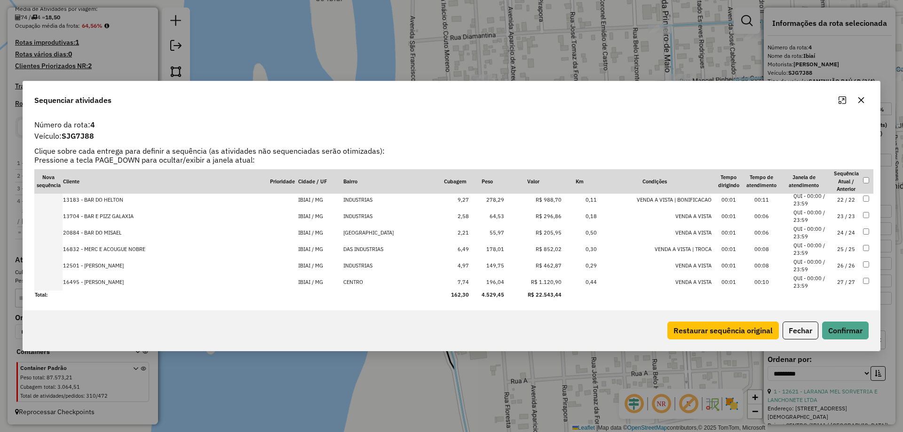
drag, startPoint x: 826, startPoint y: 283, endPoint x: 829, endPoint y: 307, distance: 24.2
click at [826, 283] on li "QUI - 00:00 / 23:59" at bounding box center [812, 283] width 36 height 16
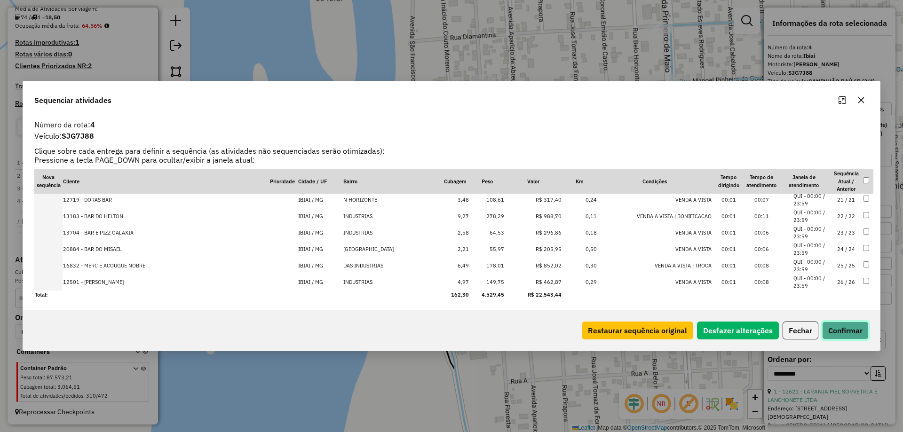
click at [833, 327] on button "Confirmar" at bounding box center [845, 331] width 47 height 18
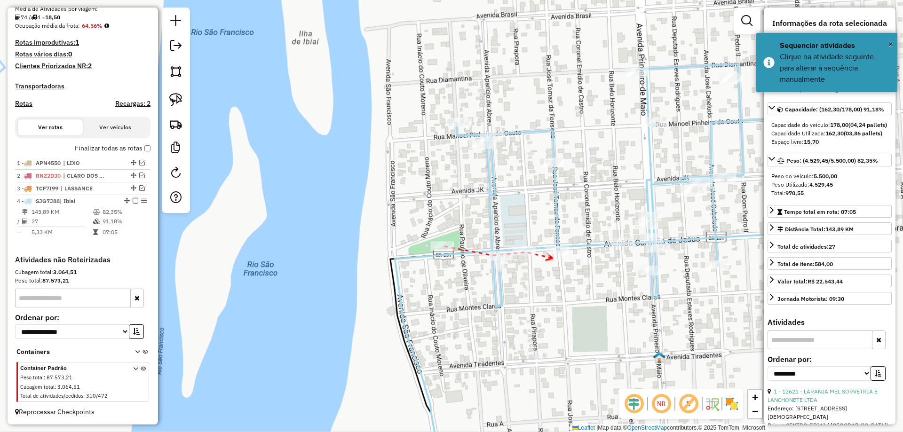
click at [553, 258] on icon at bounding box center [549, 257] width 7 height 7
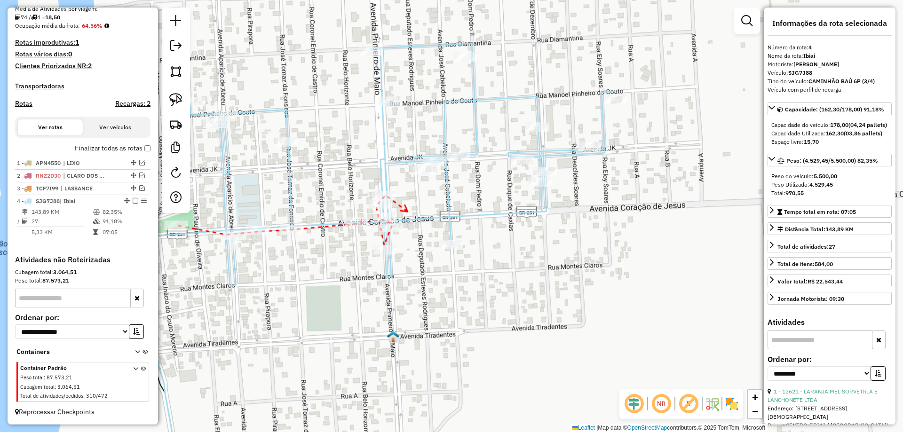
drag, startPoint x: 515, startPoint y: 214, endPoint x: 411, endPoint y: 213, distance: 104.0
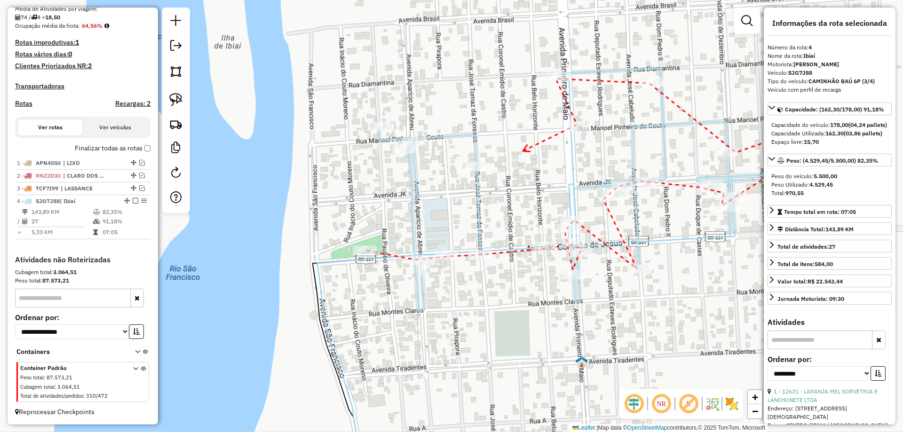
drag, startPoint x: 349, startPoint y: 175, endPoint x: 519, endPoint y: 152, distance: 171.9
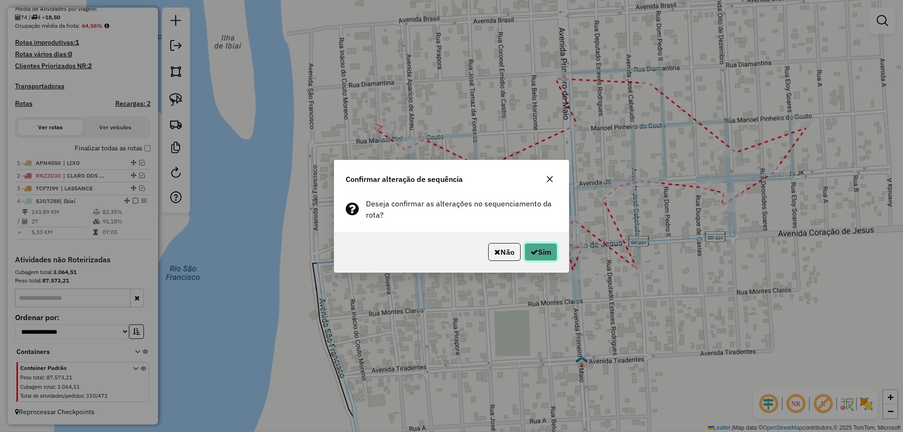
click at [551, 254] on button "Sim" at bounding box center [541, 252] width 33 height 18
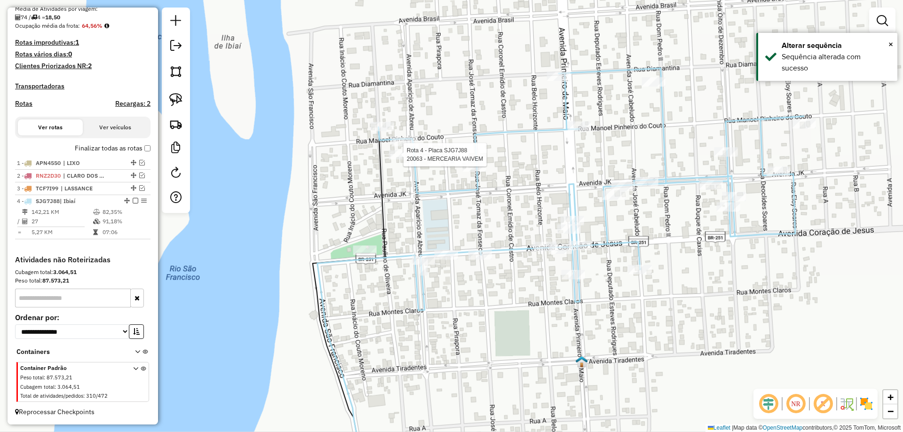
select select "**********"
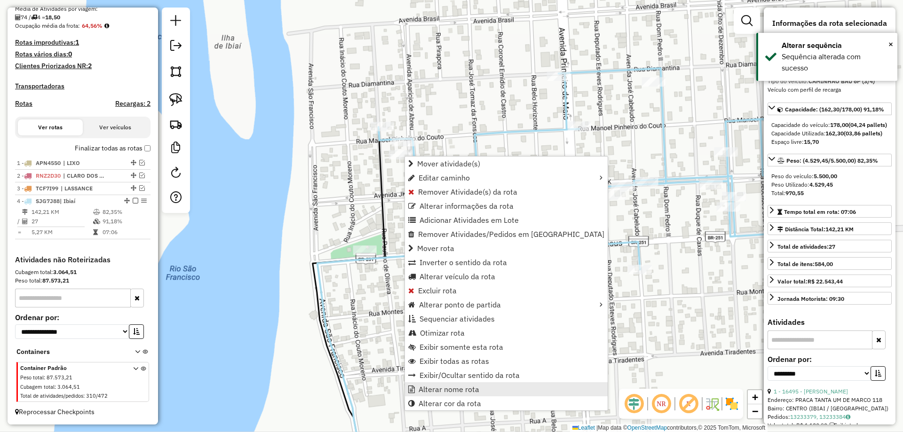
click at [433, 388] on span "Alterar nome rota" at bounding box center [449, 390] width 61 height 8
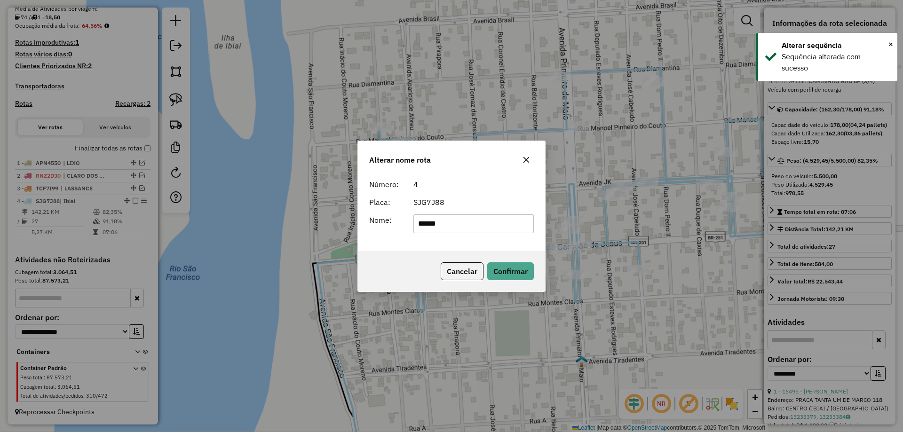
click at [452, 222] on input "*****" at bounding box center [474, 224] width 121 height 19
type input "*****"
click at [515, 278] on button "Confirmar" at bounding box center [510, 272] width 47 height 18
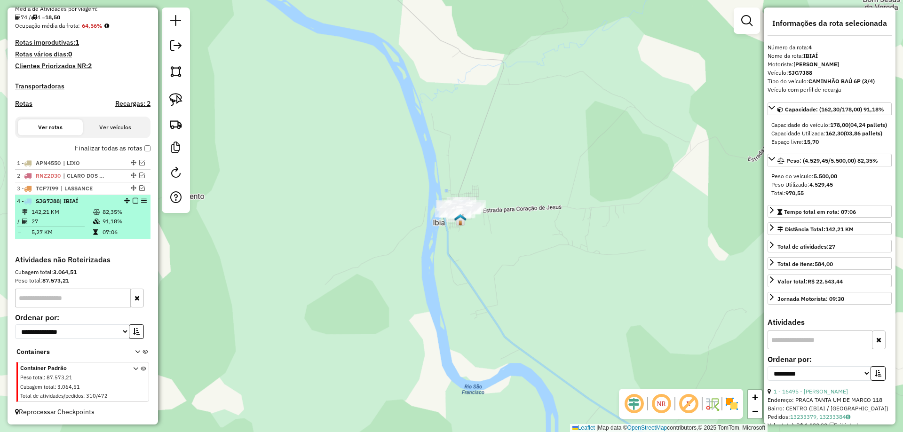
click at [133, 201] on em at bounding box center [136, 201] width 6 height 6
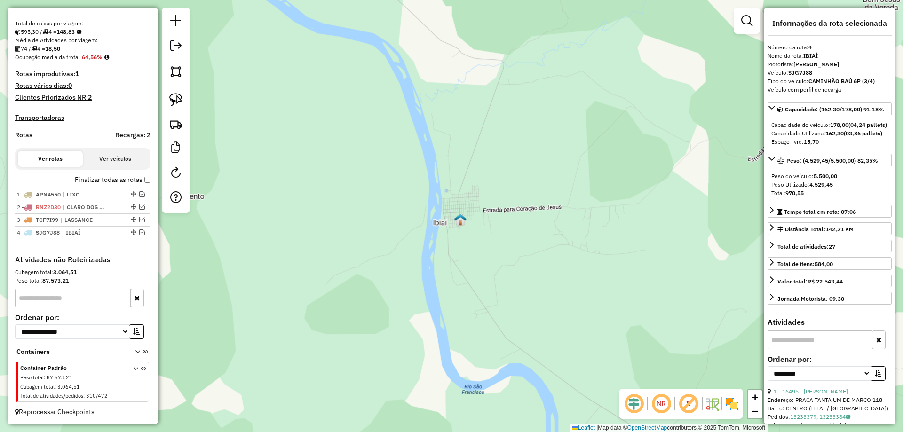
scroll to position [195, 0]
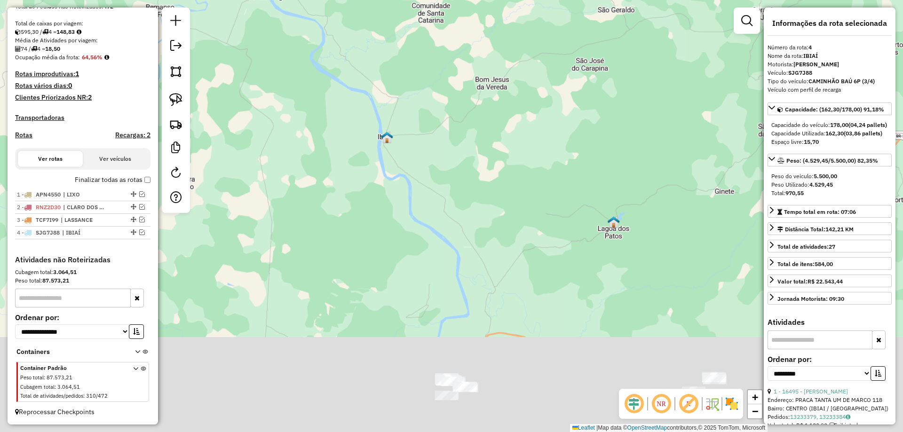
drag, startPoint x: 399, startPoint y: 161, endPoint x: 488, endPoint y: 251, distance: 126.4
click at [391, 151] on div "Janela de atendimento Grade de atendimento Capacidade Transportadoras Veículos …" at bounding box center [451, 216] width 903 height 432
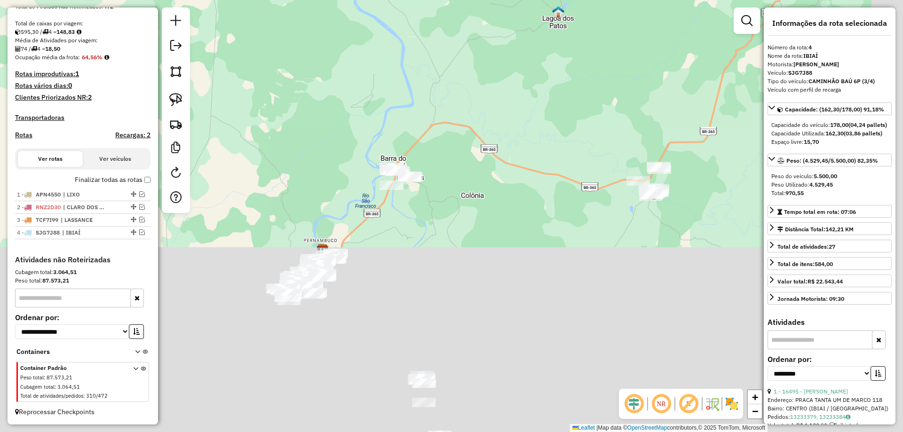
drag, startPoint x: 500, startPoint y: 238, endPoint x: 474, endPoint y: 151, distance: 91.4
click at [460, 76] on div "Janela de atendimento Grade de atendimento Capacidade Transportadoras Veículos …" at bounding box center [451, 216] width 903 height 432
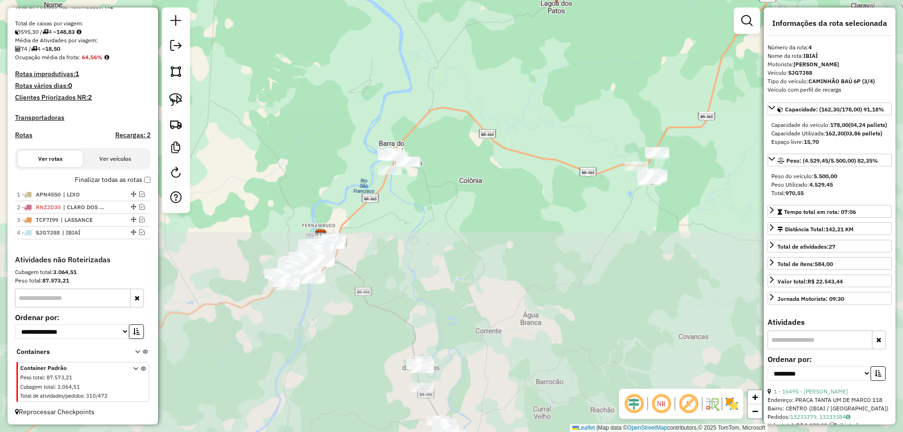
drag, startPoint x: 476, startPoint y: 207, endPoint x: 478, endPoint y: 219, distance: 12.8
click at [478, 219] on div "Janela de atendimento Grade de atendimento Capacidade Transportadoras Veículos …" at bounding box center [451, 216] width 903 height 432
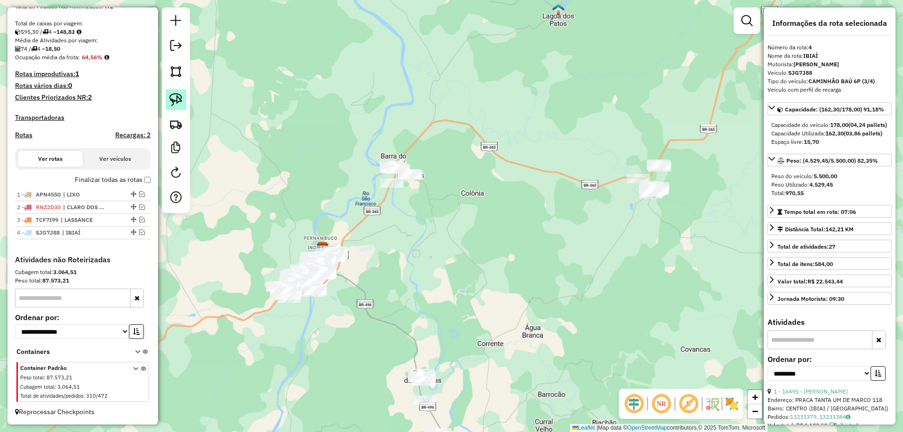
click at [175, 104] on img at bounding box center [175, 99] width 13 height 13
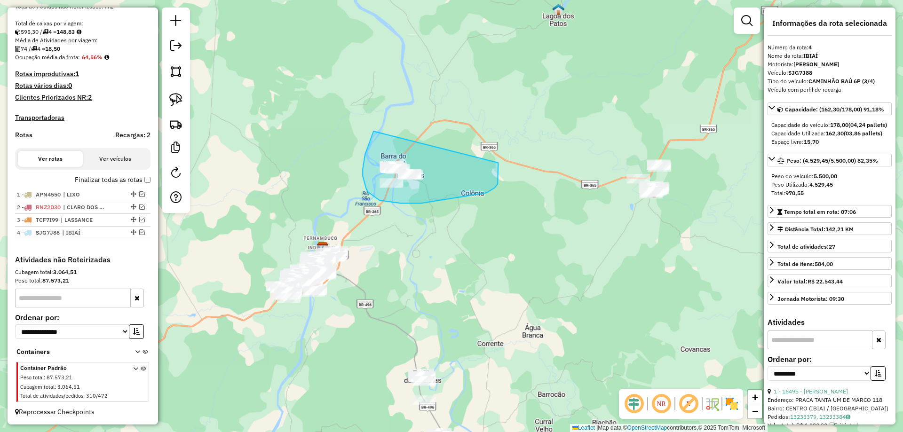
drag, startPoint x: 374, startPoint y: 131, endPoint x: 496, endPoint y: 154, distance: 124.4
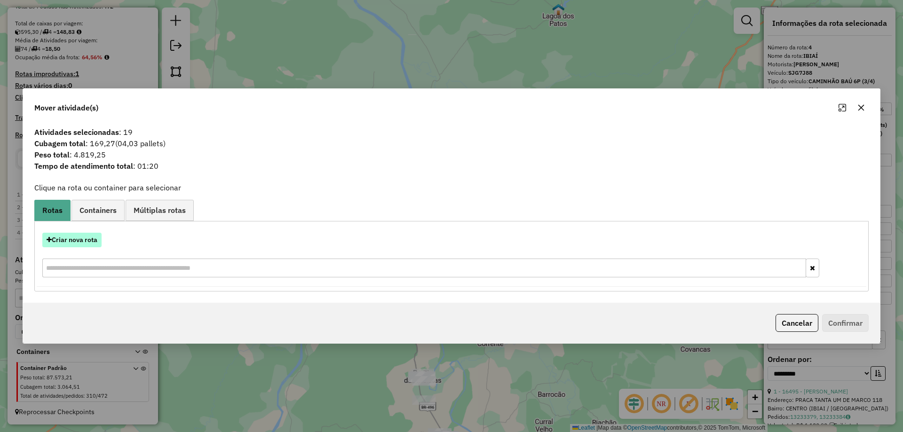
click at [62, 243] on button "Criar nova rota" at bounding box center [71, 240] width 59 height 15
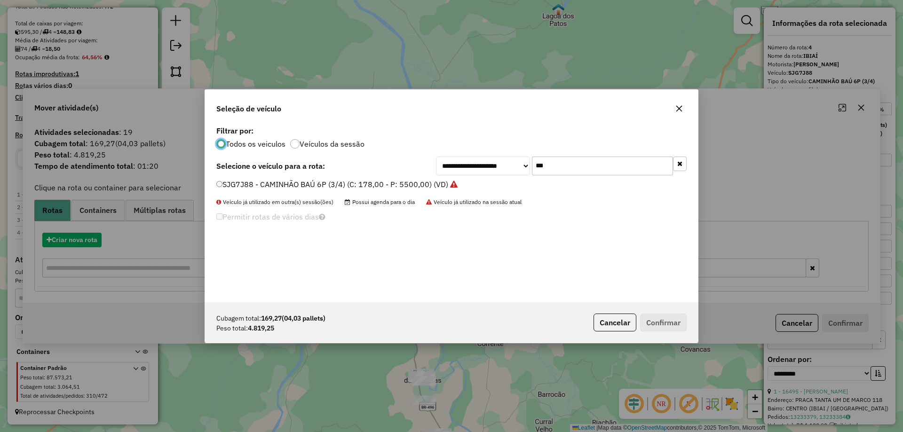
scroll to position [5, 3]
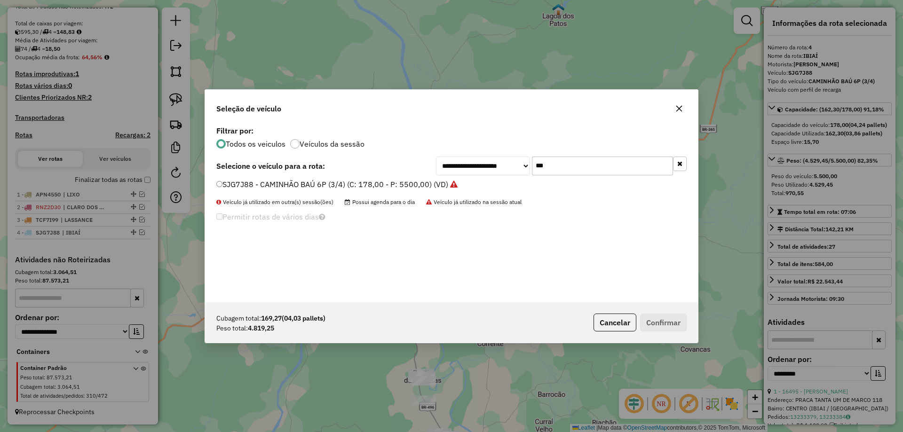
click at [546, 157] on input "***" at bounding box center [602, 166] width 141 height 19
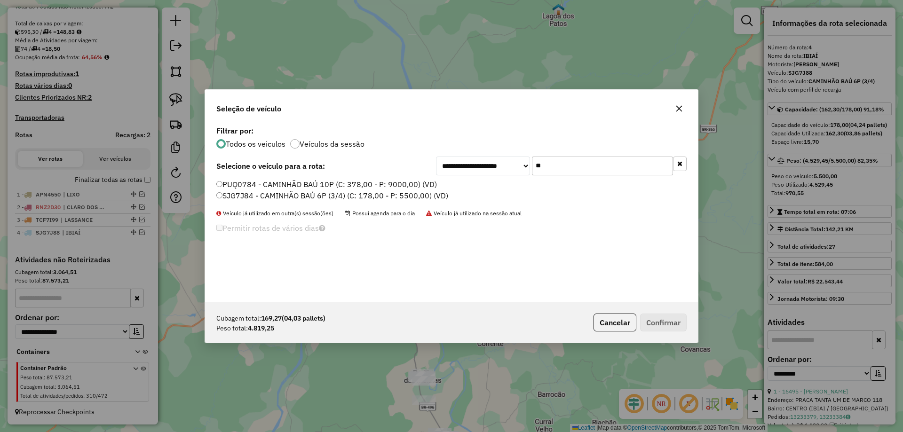
type input "**"
click at [224, 199] on label "SJG7J84 - CAMINHÃO BAÚ 6P (3/4) (C: 178,00 - P: 5500,00) (VD)" at bounding box center [332, 195] width 232 height 11
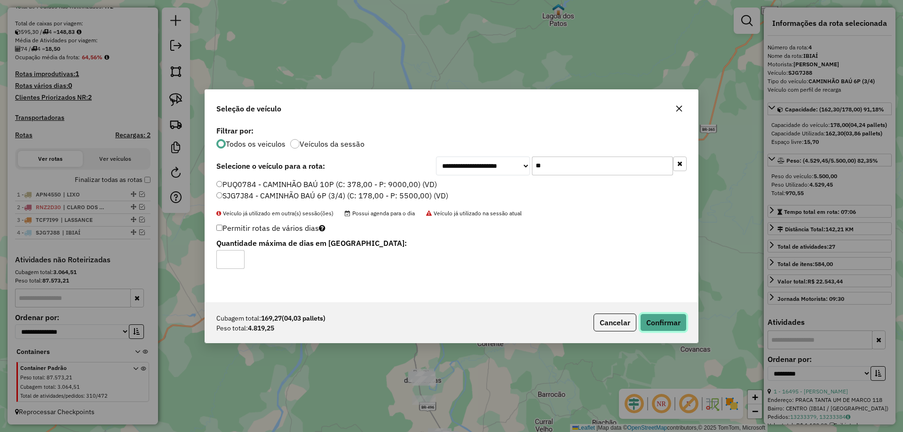
click at [650, 326] on button "Confirmar" at bounding box center [663, 323] width 47 height 18
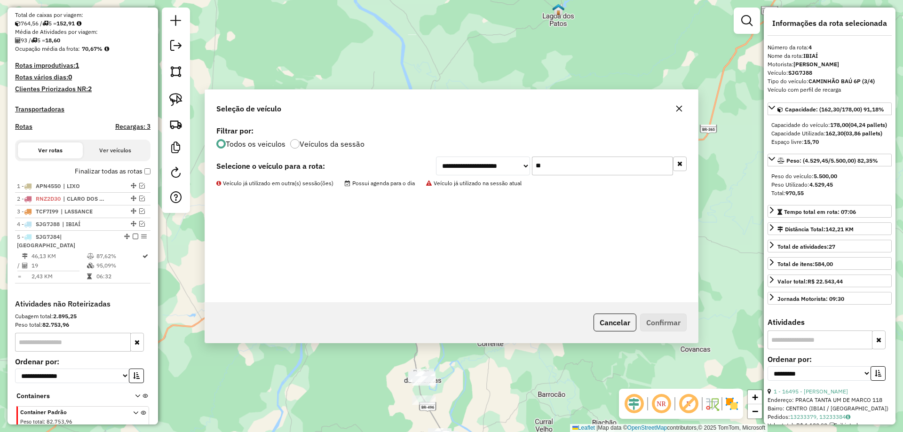
scroll to position [239, 0]
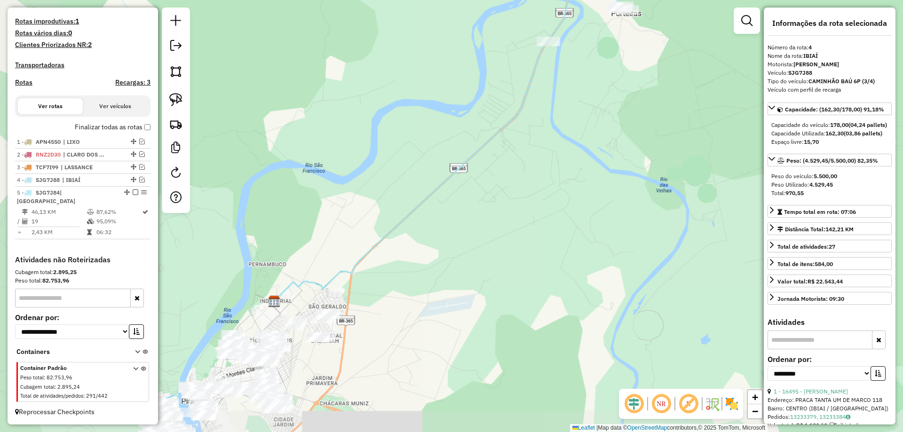
drag, startPoint x: 306, startPoint y: 292, endPoint x: 441, endPoint y: 297, distance: 135.1
click at [444, 286] on div "Janela de atendimento Grade de atendimento Capacidade Transportadoras Veículos …" at bounding box center [451, 216] width 903 height 432
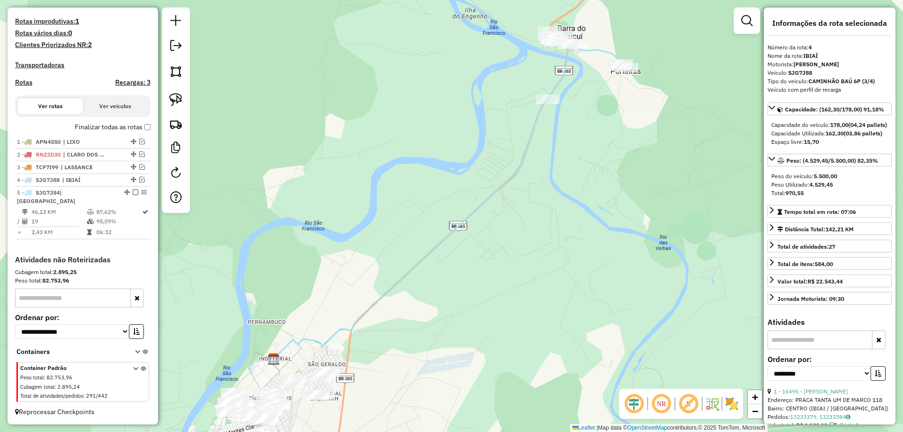
drag, startPoint x: 500, startPoint y: 241, endPoint x: 504, endPoint y: 258, distance: 17.8
click at [484, 310] on div "Janela de atendimento Grade de atendimento Capacidade Transportadoras Veículos …" at bounding box center [451, 216] width 903 height 432
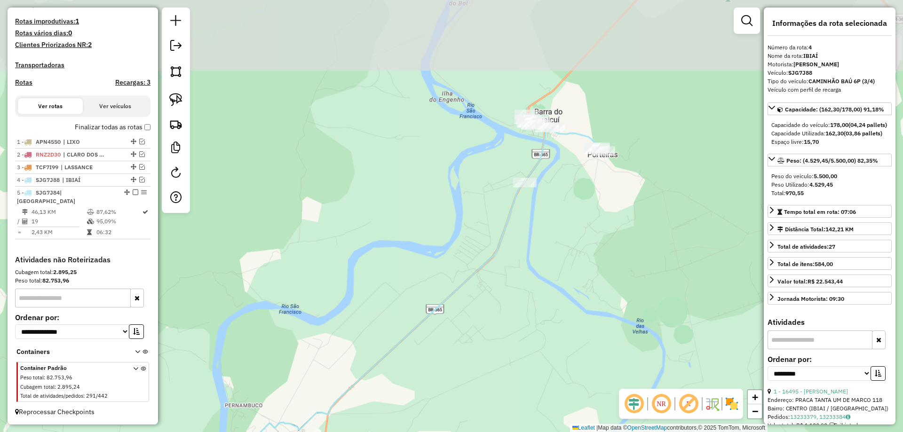
drag, startPoint x: 511, startPoint y: 238, endPoint x: 493, endPoint y: 275, distance: 41.7
click at [493, 275] on div "Janela de atendimento Grade de atendimento Capacidade Transportadoras Veículos …" at bounding box center [451, 216] width 903 height 432
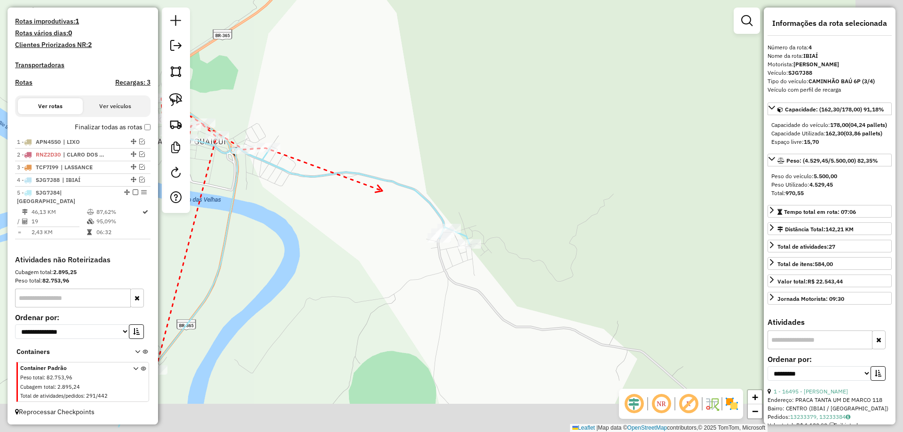
drag, startPoint x: 515, startPoint y: 241, endPoint x: 389, endPoint y: 194, distance: 135.2
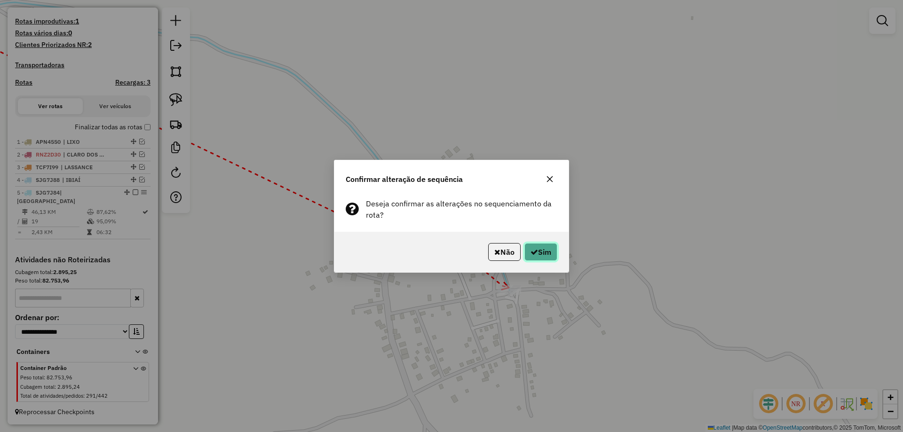
click at [541, 256] on button "Sim" at bounding box center [541, 252] width 33 height 18
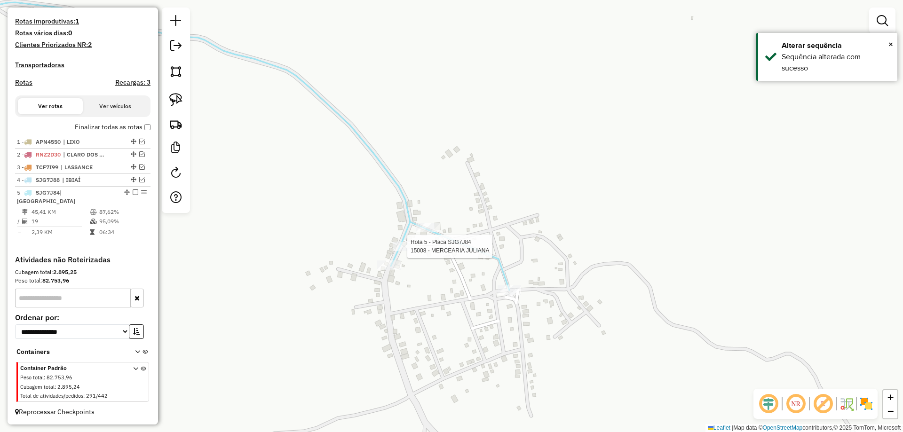
select select "**********"
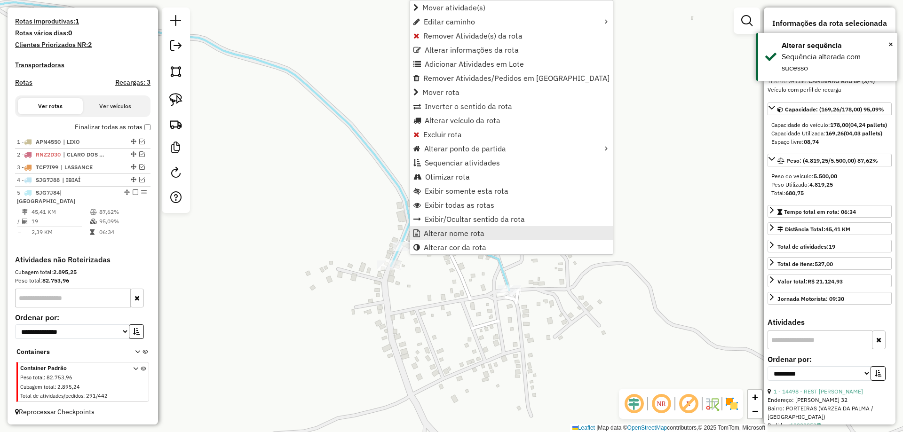
click at [439, 231] on span "Alterar nome rota" at bounding box center [454, 234] width 61 height 8
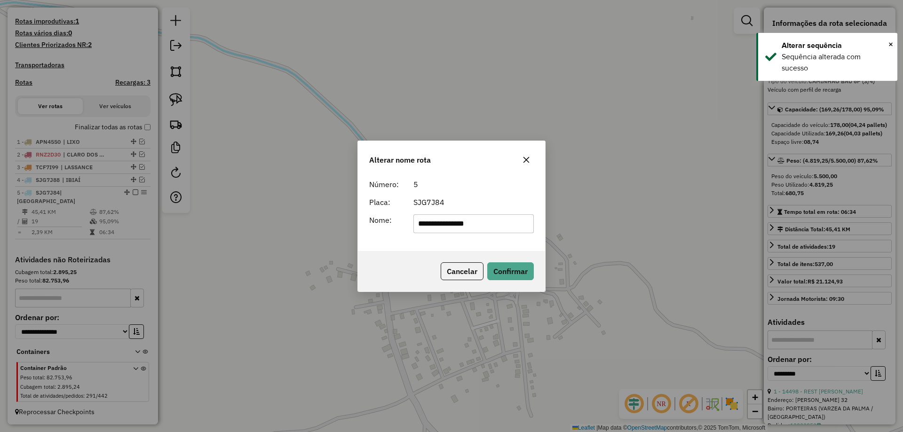
click at [439, 218] on input "**********" at bounding box center [474, 224] width 121 height 19
type input "**********"
click at [526, 270] on button "Confirmar" at bounding box center [510, 272] width 47 height 18
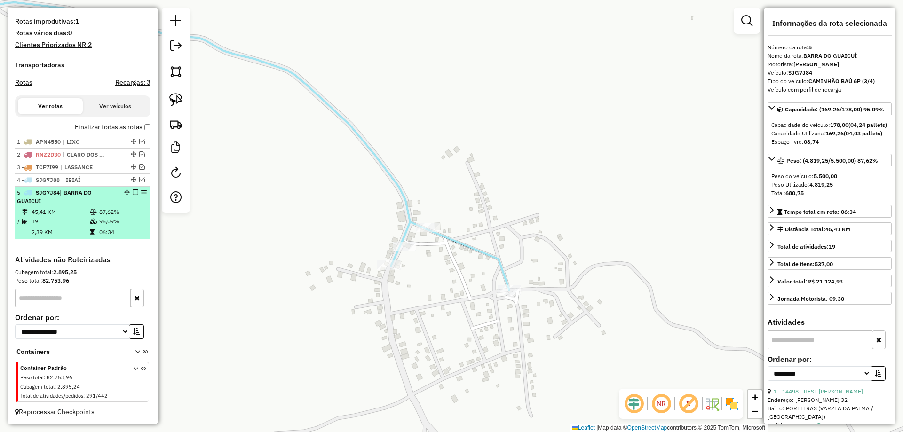
click at [133, 195] on em at bounding box center [136, 193] width 6 height 6
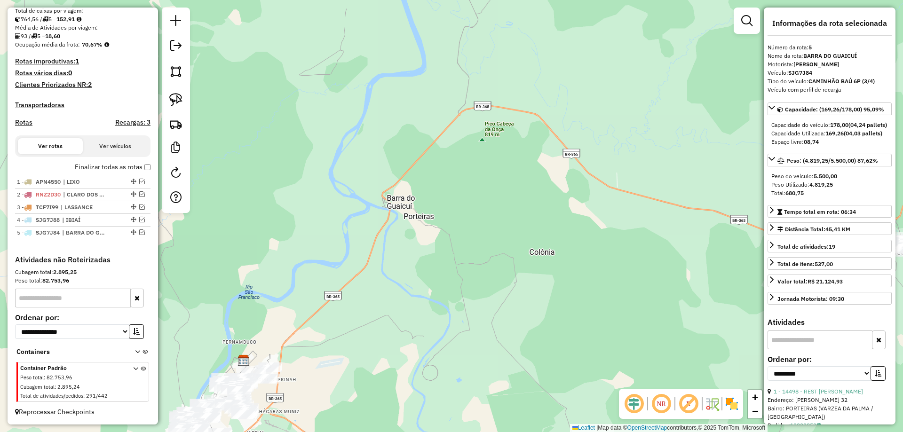
drag, startPoint x: 418, startPoint y: 279, endPoint x: 425, endPoint y: 198, distance: 81.7
click at [425, 198] on div "Janela de atendimento Grade de atendimento Capacidade Transportadoras Veículos …" at bounding box center [451, 216] width 903 height 432
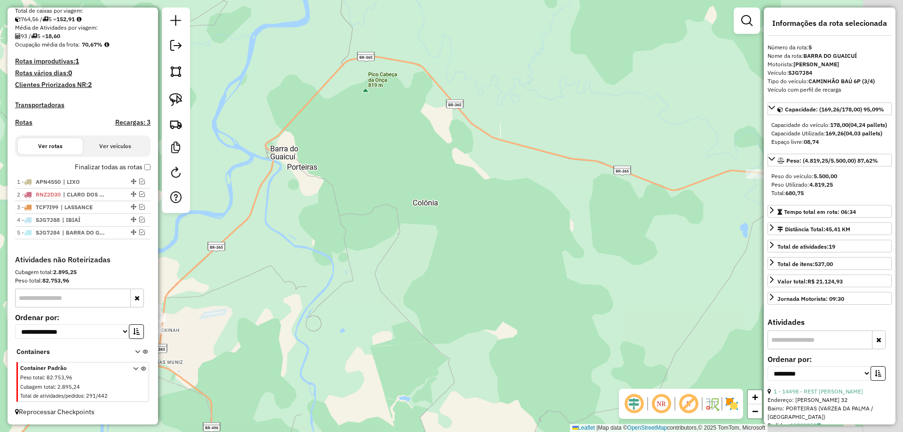
drag, startPoint x: 571, startPoint y: 218, endPoint x: 441, endPoint y: 256, distance: 135.3
click at [443, 256] on div "Janela de atendimento Grade de atendimento Capacidade Transportadoras Veículos …" at bounding box center [451, 216] width 903 height 432
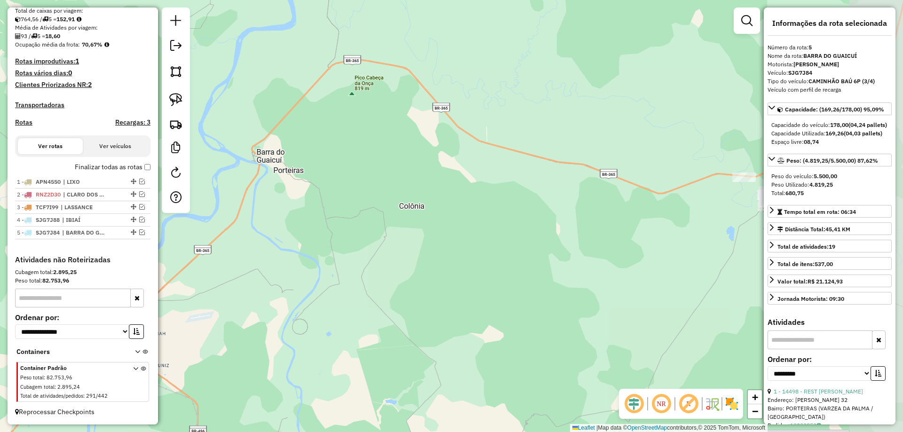
drag, startPoint x: 630, startPoint y: 223, endPoint x: 450, endPoint y: 262, distance: 183.5
click at [450, 262] on div "Janela de atendimento Grade de atendimento Capacidade Transportadoras Veículos …" at bounding box center [451, 216] width 903 height 432
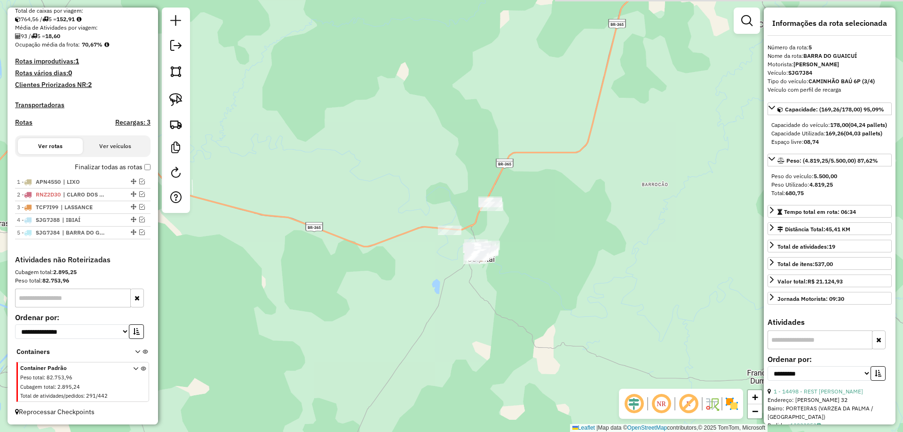
drag, startPoint x: 498, startPoint y: 251, endPoint x: 392, endPoint y: 252, distance: 106.3
click at [394, 254] on div "Janela de atendimento Grade de atendimento Capacidade Transportadoras Veículos …" at bounding box center [451, 216] width 903 height 432
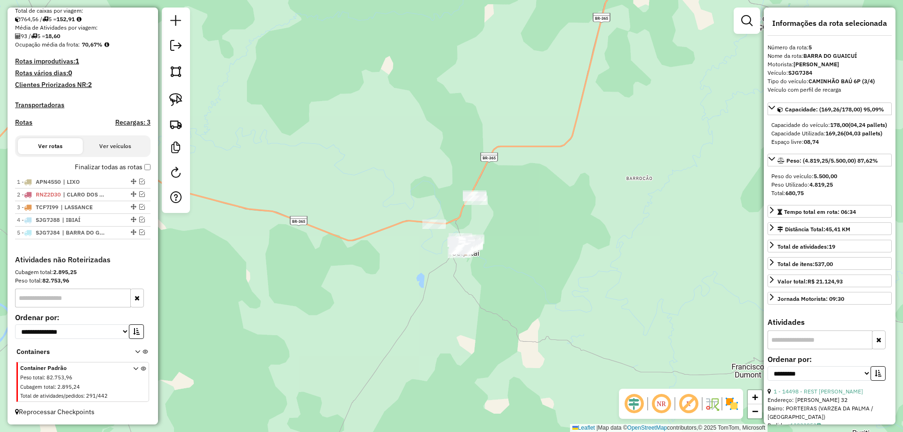
drag, startPoint x: 312, startPoint y: 152, endPoint x: 253, endPoint y: 148, distance: 59.4
click at [299, 148] on div "Janela de atendimento Grade de atendimento Capacidade Transportadoras Veículos …" at bounding box center [451, 216] width 903 height 432
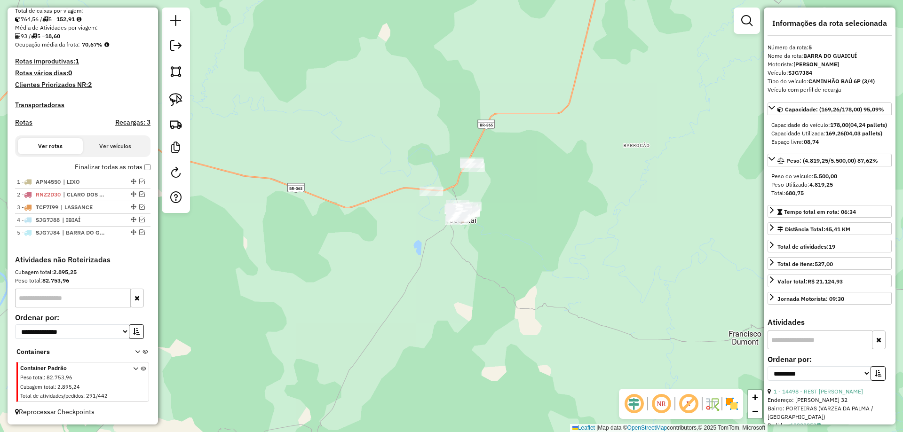
drag, startPoint x: 319, startPoint y: 183, endPoint x: 343, endPoint y: 153, distance: 38.5
click at [334, 138] on div "Janela de atendimento Grade de atendimento Capacidade Transportadoras Veículos …" at bounding box center [451, 216] width 903 height 432
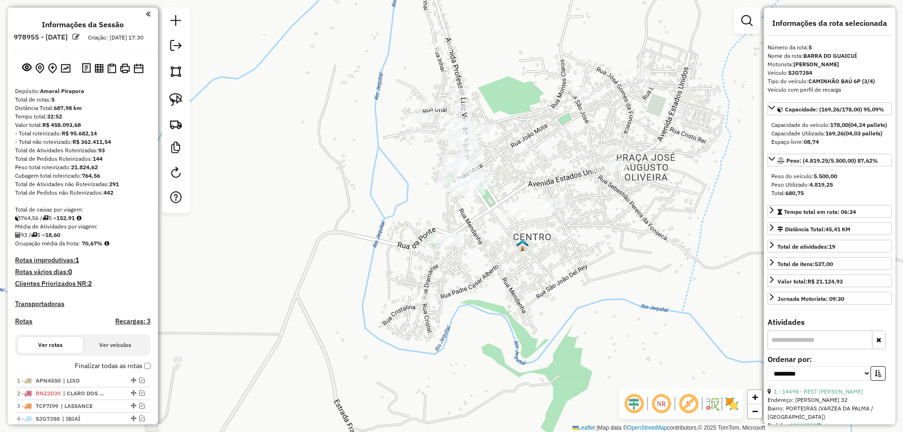
select select "**********"
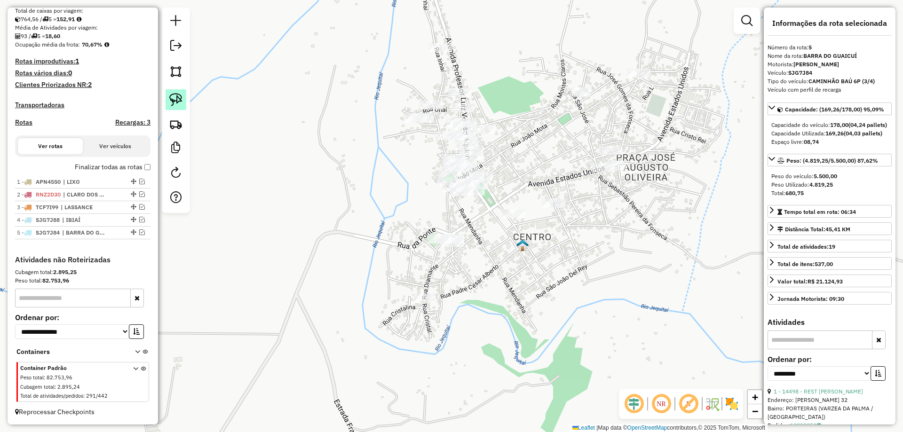
click at [177, 100] on img at bounding box center [175, 99] width 13 height 13
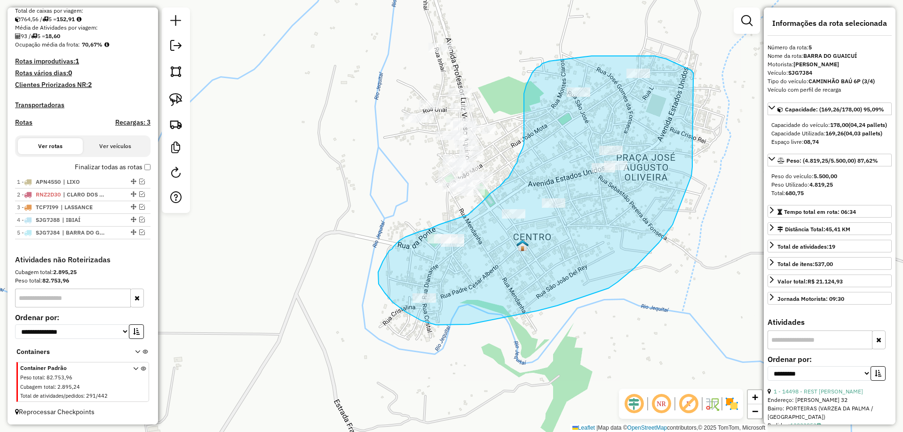
drag, startPoint x: 694, startPoint y: 76, endPoint x: 693, endPoint y: 153, distance: 77.2
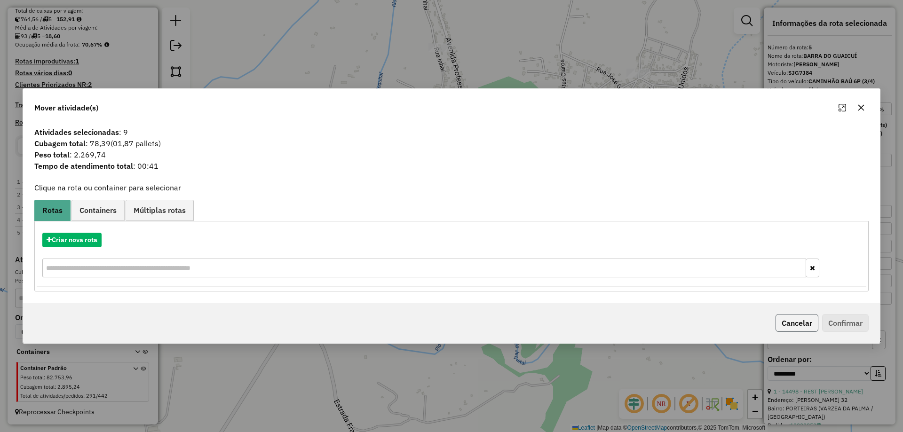
click at [790, 319] on button "Cancelar" at bounding box center [797, 323] width 43 height 18
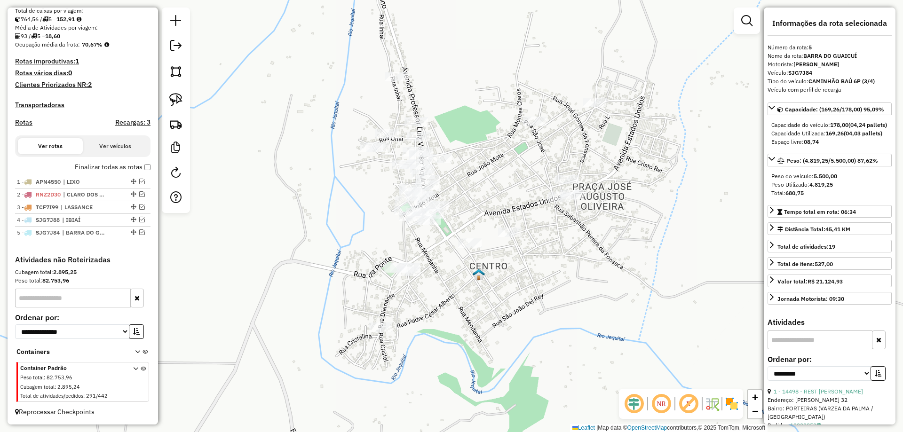
drag, startPoint x: 318, startPoint y: 206, endPoint x: 272, endPoint y: 236, distance: 54.4
click at [272, 236] on div "Janela de atendimento Grade de atendimento Capacidade Transportadoras Veículos …" at bounding box center [451, 216] width 903 height 432
click at [179, 107] on link at bounding box center [176, 99] width 21 height 21
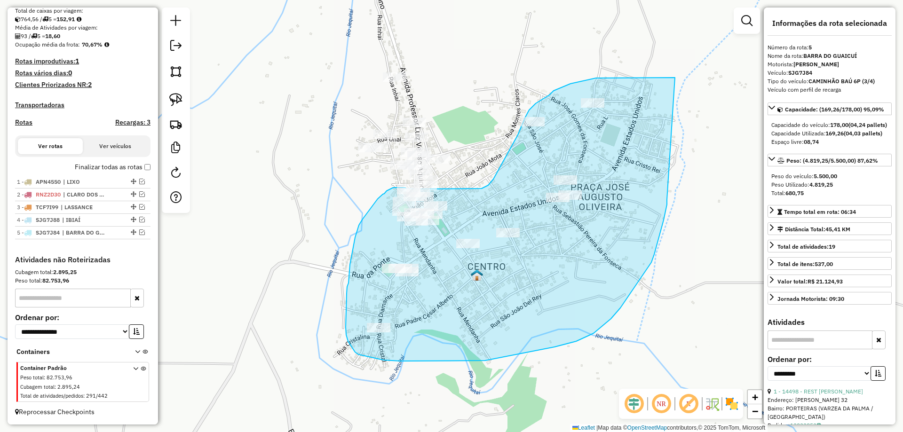
drag, startPoint x: 674, startPoint y: 78, endPoint x: 667, endPoint y: 200, distance: 122.5
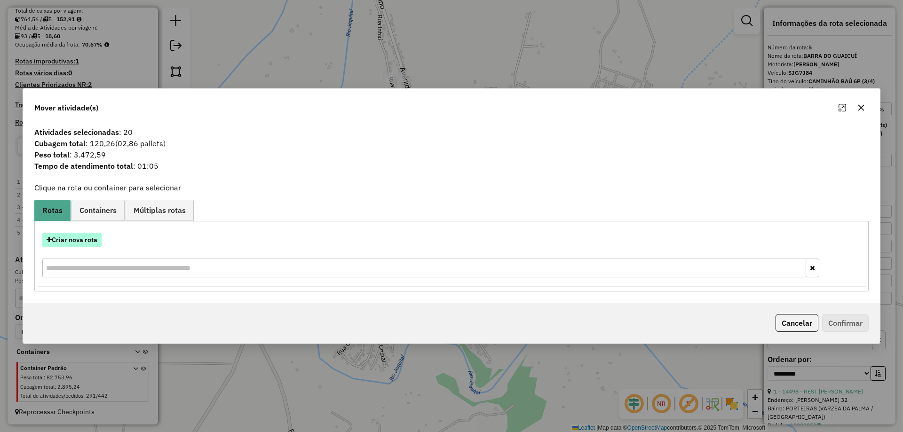
click at [53, 237] on button "Criar nova rota" at bounding box center [71, 240] width 59 height 15
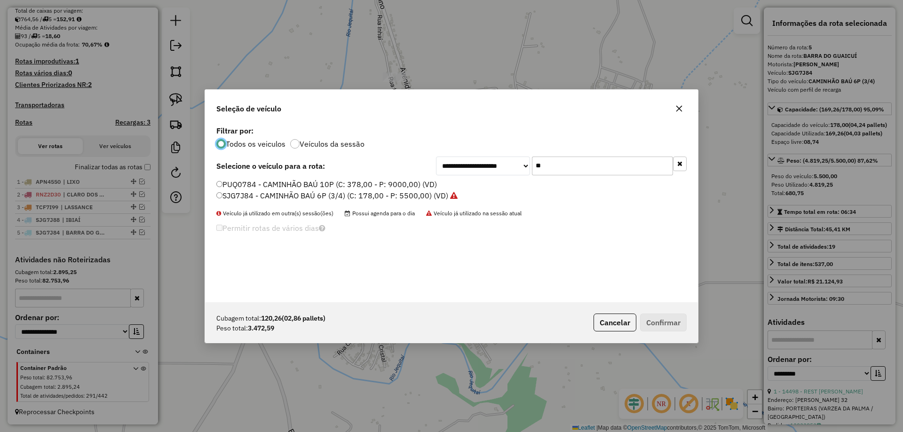
scroll to position [5, 3]
click at [568, 163] on input "**" at bounding box center [602, 166] width 141 height 19
click at [567, 163] on input "**" at bounding box center [602, 166] width 141 height 19
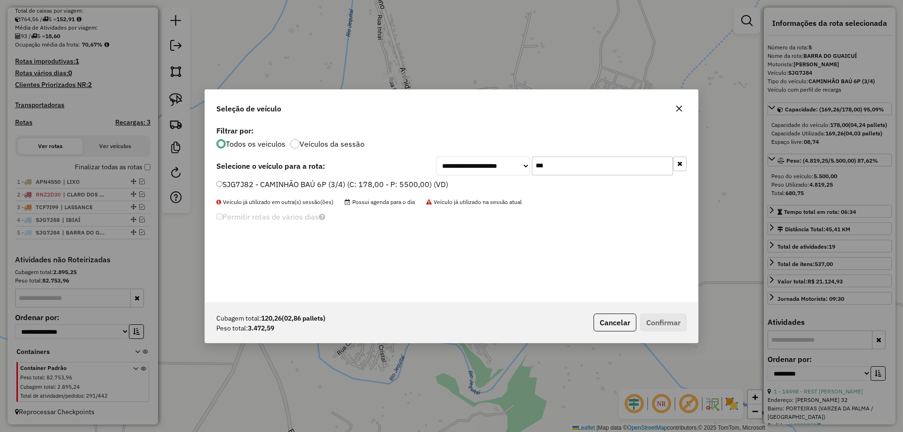
type input "***"
click at [255, 185] on label "SJG7J82 - CAMINHÃO BAÚ 6P (3/4) (C: 178,00 - P: 5500,00) (VD)" at bounding box center [332, 184] width 232 height 11
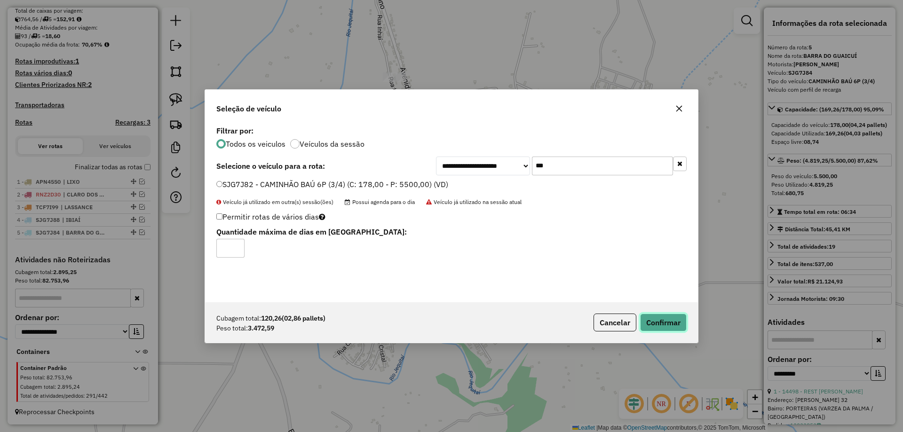
click at [652, 318] on button "Confirmar" at bounding box center [663, 323] width 47 height 18
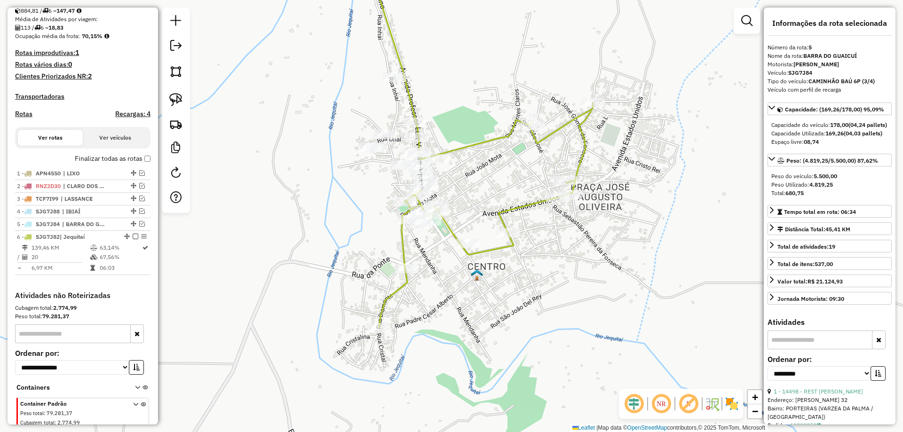
scroll to position [252, 0]
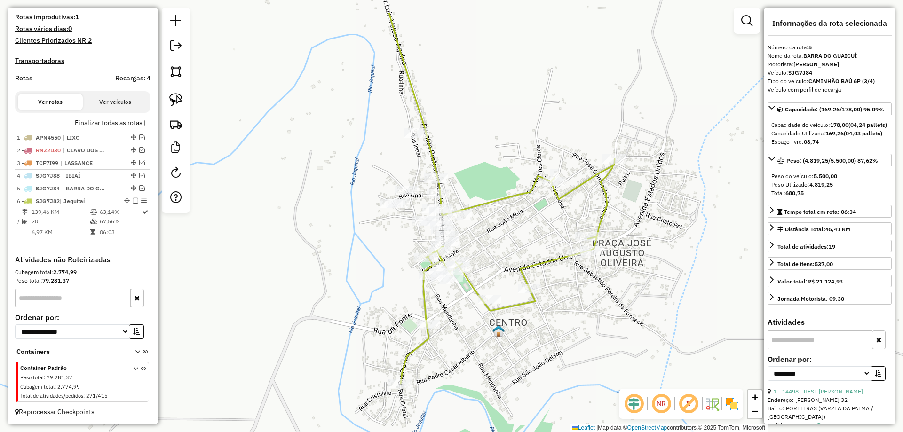
drag, startPoint x: 369, startPoint y: 246, endPoint x: 393, endPoint y: 317, distance: 75.6
click at [396, 315] on div "Janela de atendimento Grade de atendimento Capacidade Transportadoras Veículos …" at bounding box center [451, 216] width 903 height 432
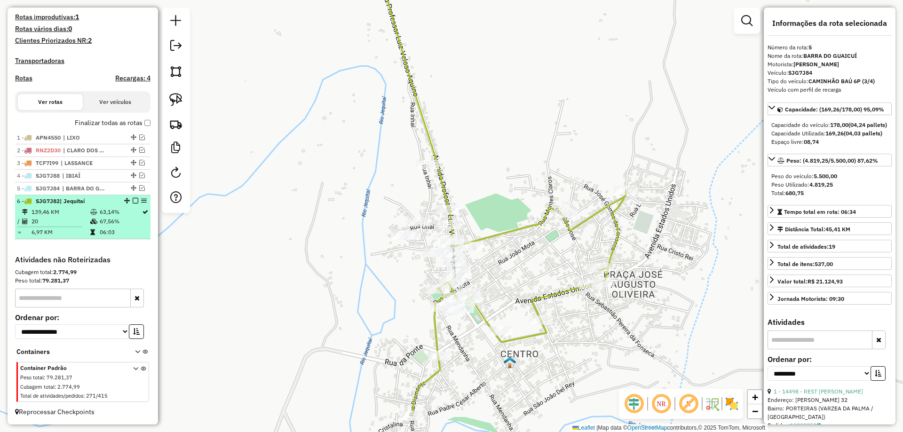
click at [134, 200] on em at bounding box center [136, 201] width 6 height 6
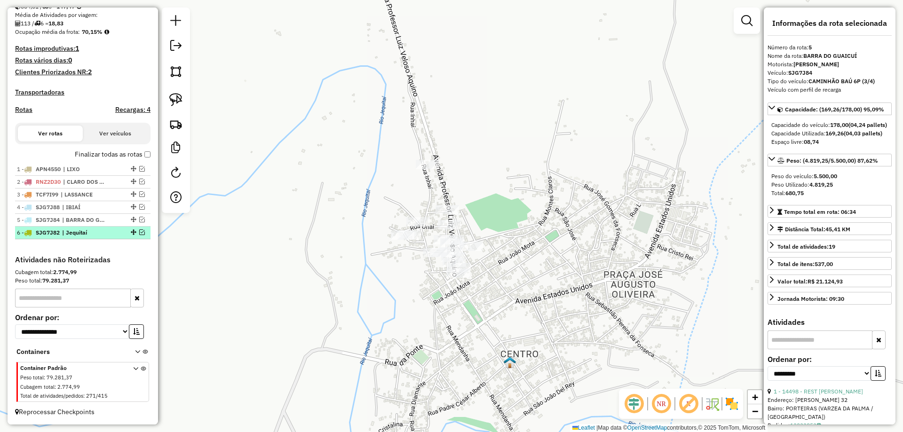
scroll to position [220, 0]
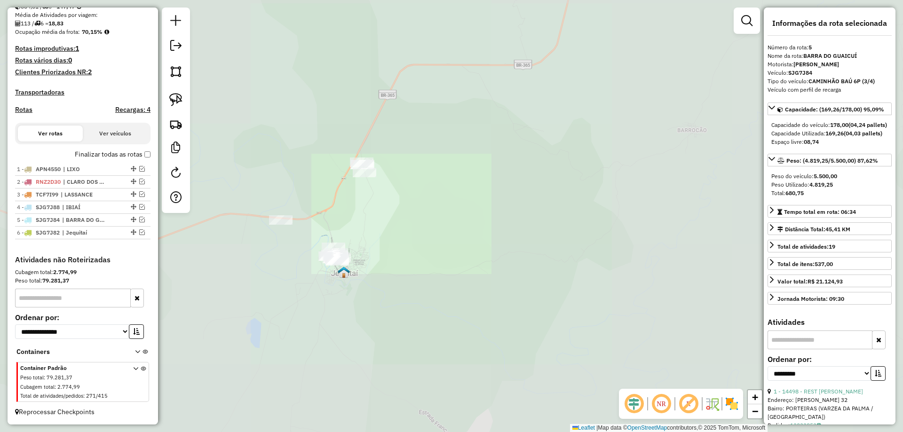
click at [430, 277] on div "Janela de atendimento Grade de atendimento Capacidade Transportadoras Veículos …" at bounding box center [451, 216] width 903 height 432
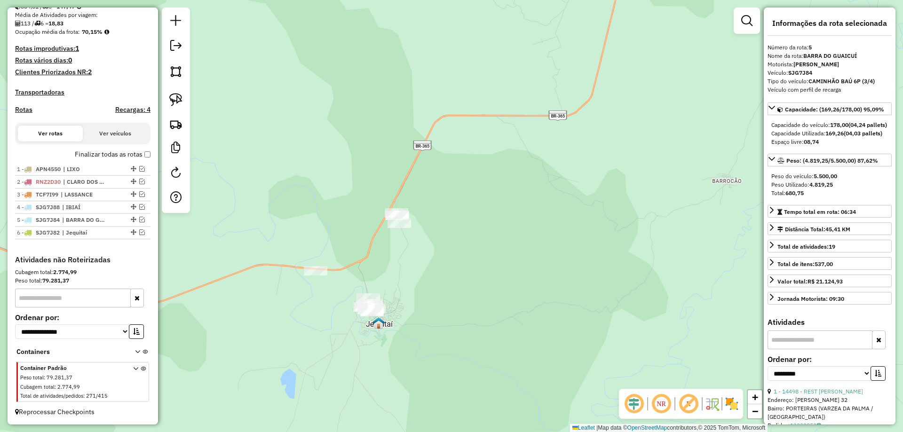
drag, startPoint x: 437, startPoint y: 270, endPoint x: 475, endPoint y: 229, distance: 55.6
click at [475, 229] on div "Janela de atendimento Grade de atendimento Capacidade Transportadoras Veículos …" at bounding box center [451, 216] width 903 height 432
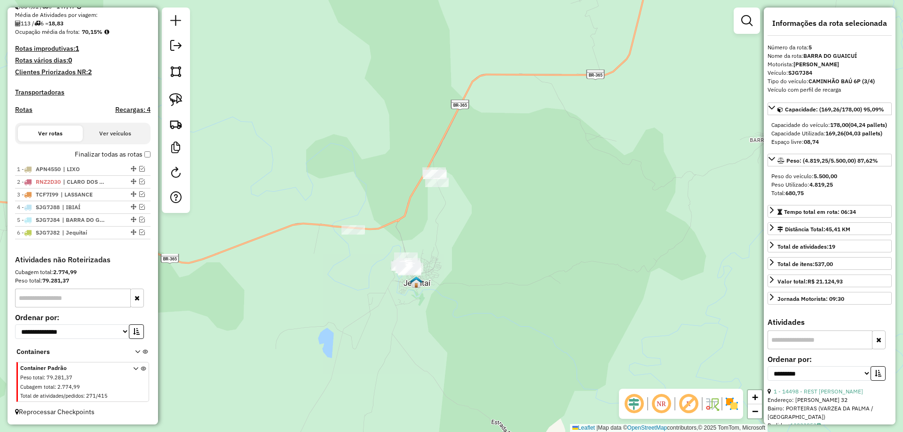
click at [517, 227] on div "Janela de atendimento Grade de atendimento Capacidade Transportadoras Veículos …" at bounding box center [451, 216] width 903 height 432
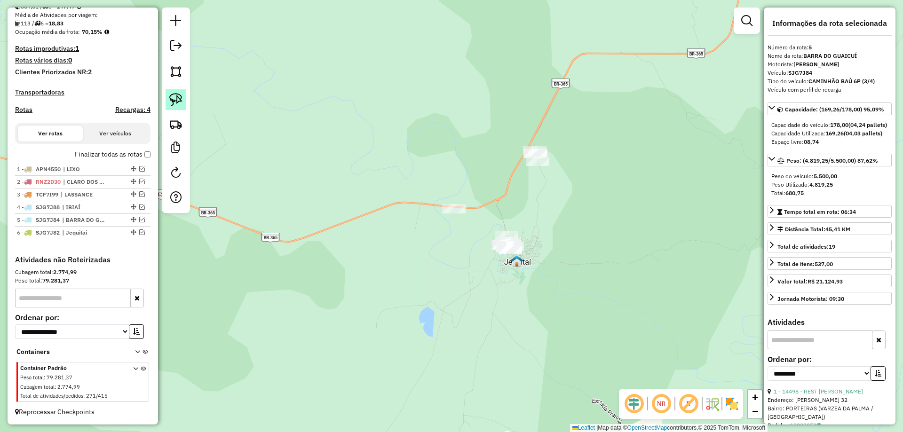
click at [171, 106] on link at bounding box center [176, 99] width 21 height 21
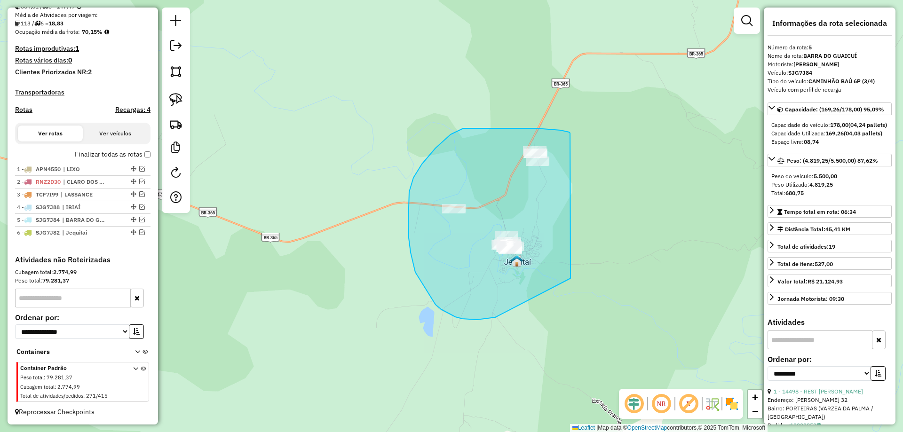
drag, startPoint x: 567, startPoint y: 132, endPoint x: 624, endPoint y: 183, distance: 76.0
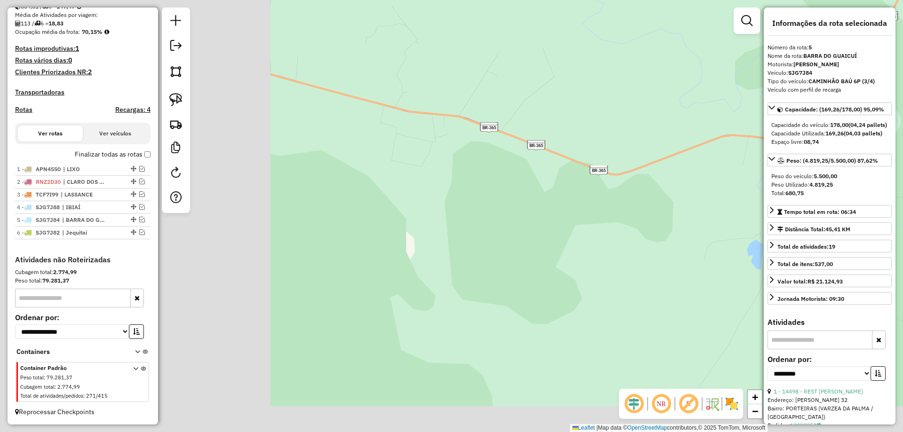
drag, startPoint x: 455, startPoint y: 191, endPoint x: 696, endPoint y: 135, distance: 247.9
click at [696, 135] on div "Janela de atendimento Grade de atendimento Capacidade Transportadoras Veículos …" at bounding box center [451, 216] width 903 height 432
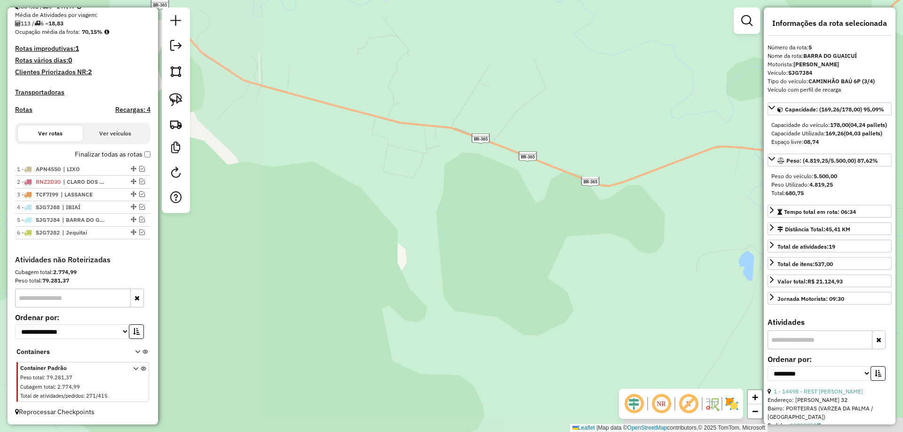
drag, startPoint x: 517, startPoint y: 202, endPoint x: 479, endPoint y: 231, distance: 47.7
click at [480, 231] on div "Janela de atendimento Grade de atendimento Capacidade Transportadoras Veículos …" at bounding box center [451, 216] width 903 height 432
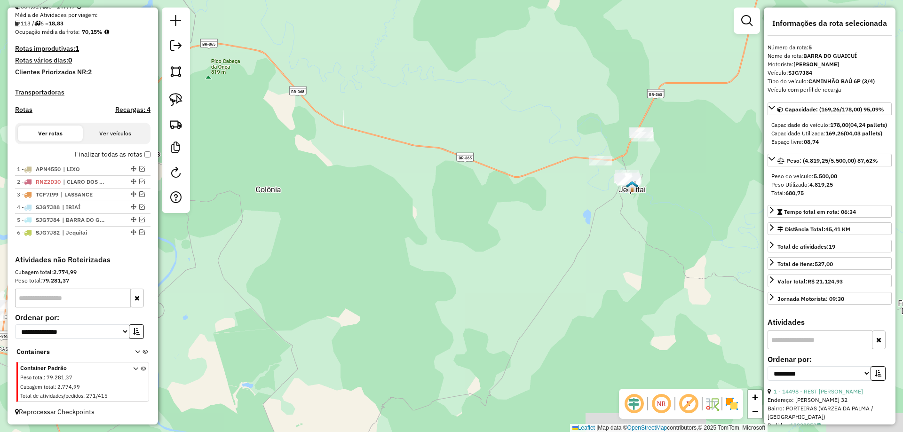
drag, startPoint x: 465, startPoint y: 216, endPoint x: 510, endPoint y: 182, distance: 56.5
click at [423, 198] on div "Janela de atendimento Grade de atendimento Capacidade Transportadoras Veículos …" at bounding box center [451, 216] width 903 height 432
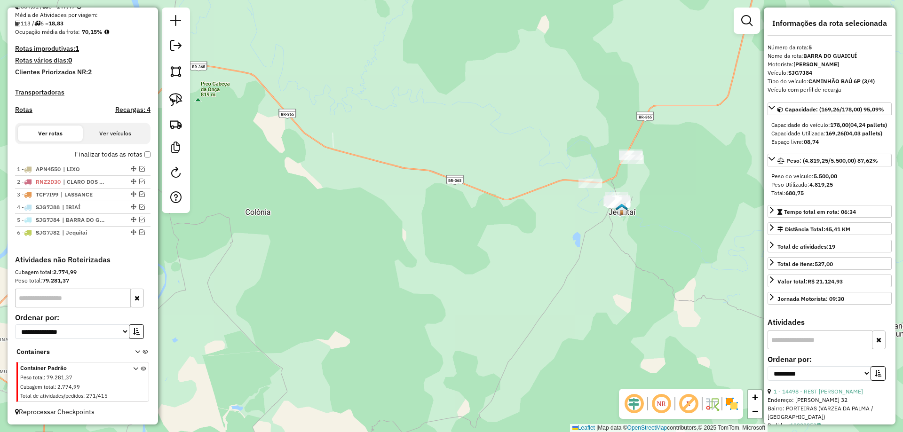
drag, startPoint x: 359, startPoint y: 229, endPoint x: 344, endPoint y: 234, distance: 15.9
click at [343, 234] on div "Janela de atendimento Grade de atendimento Capacidade Transportadoras Veículos …" at bounding box center [451, 216] width 903 height 432
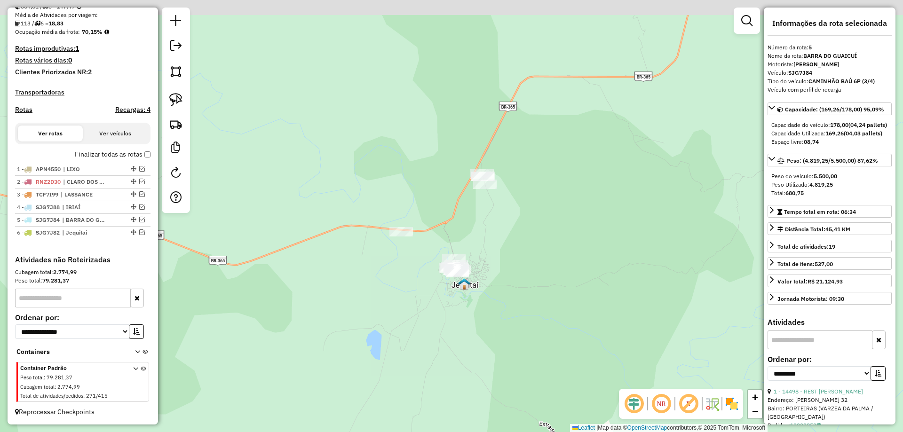
drag, startPoint x: 501, startPoint y: 212, endPoint x: 439, endPoint y: 228, distance: 64.1
click at [471, 241] on div "Janela de atendimento Grade de atendimento Capacidade Transportadoras Veículos …" at bounding box center [451, 216] width 903 height 432
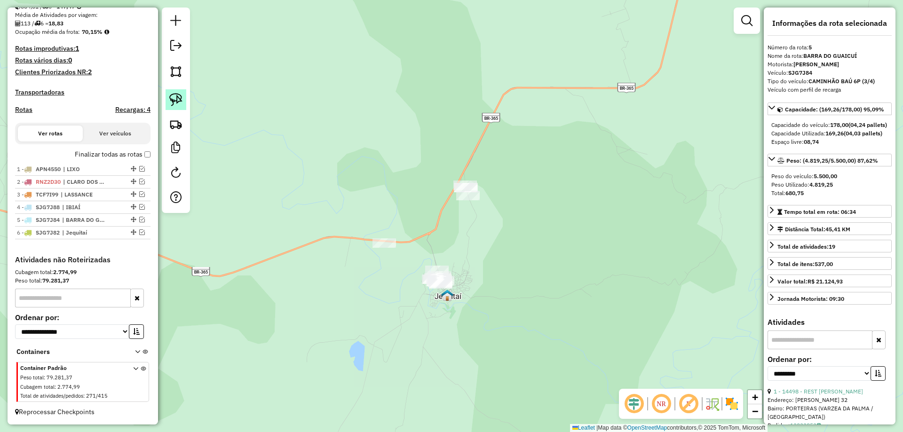
click at [180, 101] on img at bounding box center [175, 99] width 13 height 13
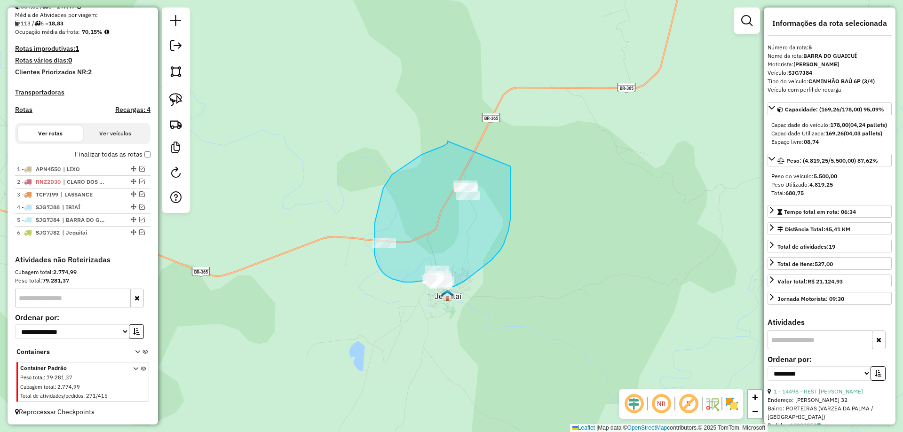
drag, startPoint x: 447, startPoint y: 141, endPoint x: 510, endPoint y: 156, distance: 63.8
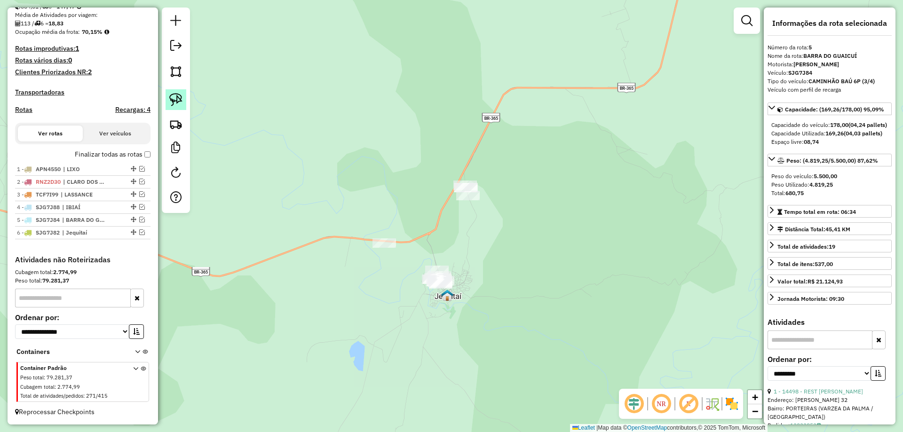
click at [172, 101] on img at bounding box center [175, 99] width 13 height 13
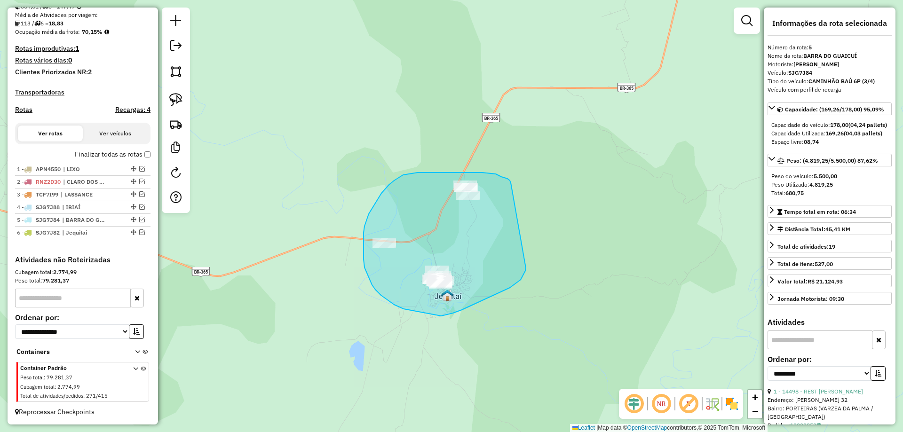
drag, startPoint x: 503, startPoint y: 177, endPoint x: 523, endPoint y: 248, distance: 73.7
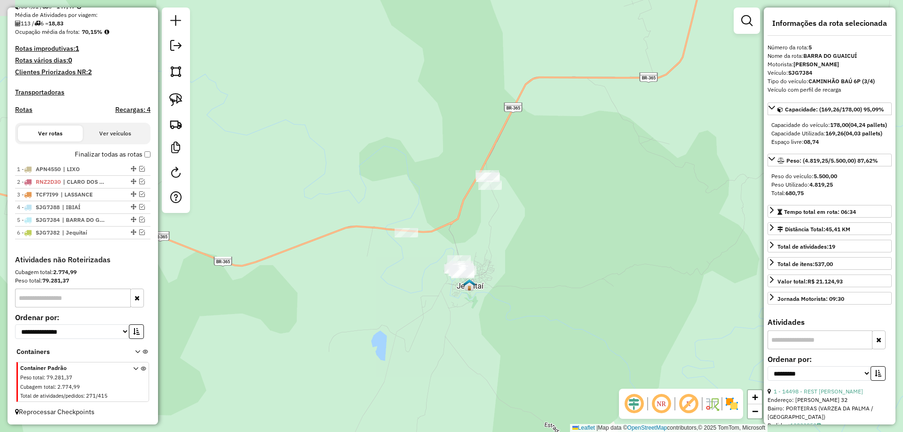
drag, startPoint x: 519, startPoint y: 288, endPoint x: 566, endPoint y: 247, distance: 62.4
click at [568, 249] on div "Janela de atendimento Grade de atendimento Capacidade Transportadoras Veículos …" at bounding box center [451, 216] width 903 height 432
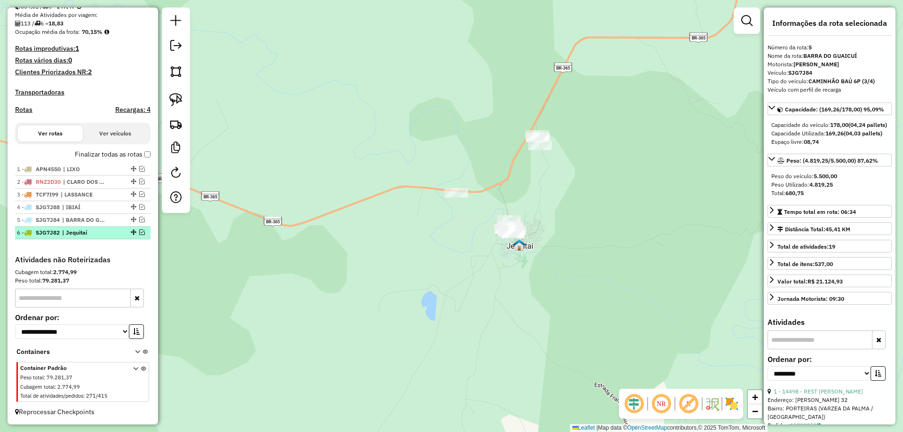
click at [139, 235] on em at bounding box center [142, 233] width 6 height 6
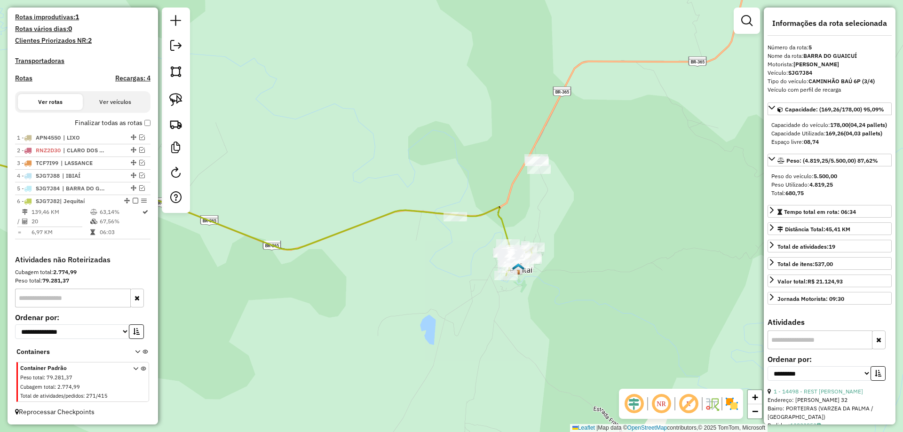
drag, startPoint x: 374, startPoint y: 244, endPoint x: 399, endPoint y: 298, distance: 60.0
click at [350, 287] on div "Janela de atendimento Grade de atendimento Capacidade Transportadoras Veículos …" at bounding box center [451, 216] width 903 height 432
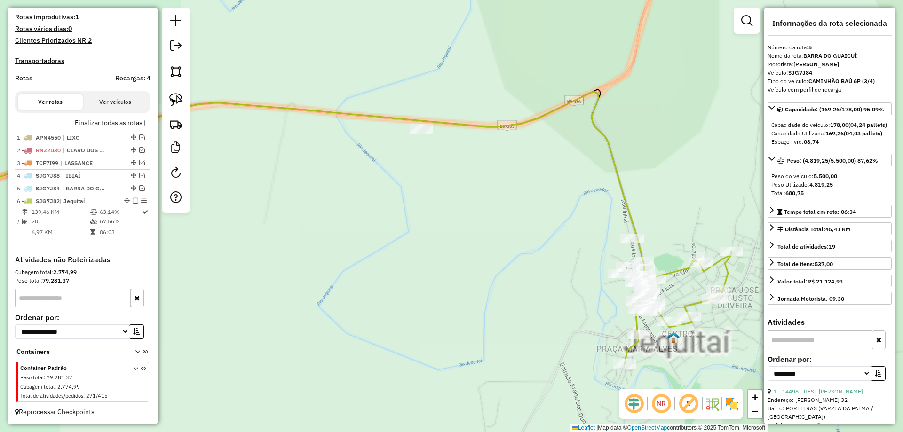
drag, startPoint x: 534, startPoint y: 279, endPoint x: 431, endPoint y: 279, distance: 102.6
click at [431, 279] on div "Janela de atendimento Grade de atendimento Capacidade Transportadoras Veículos …" at bounding box center [451, 216] width 903 height 432
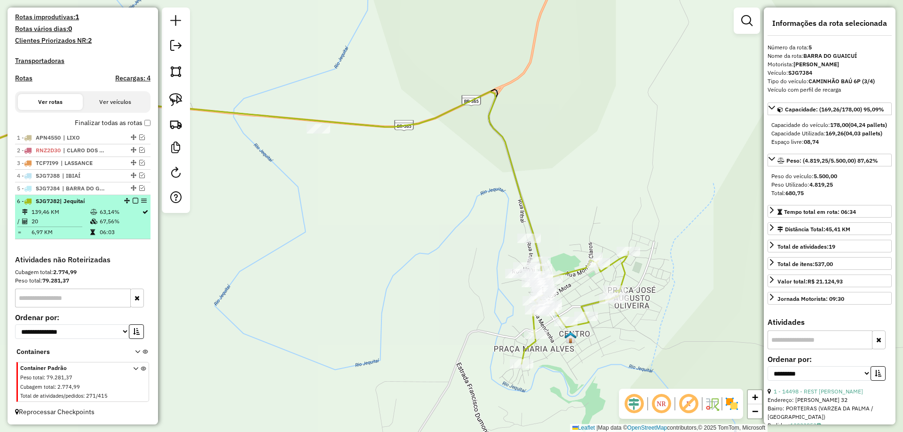
click at [133, 199] on em at bounding box center [136, 201] width 6 height 6
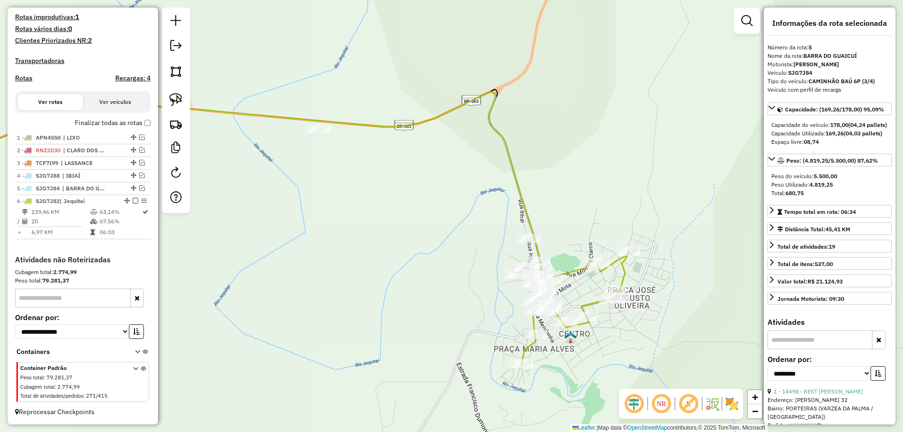
scroll to position [220, 0]
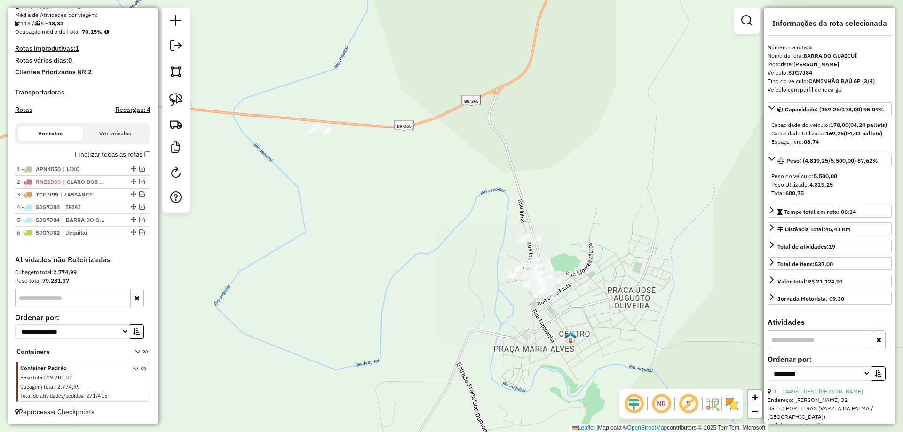
click at [372, 262] on div "Janela de atendimento Grade de atendimento Capacidade Transportadoras Veículos …" at bounding box center [451, 216] width 903 height 432
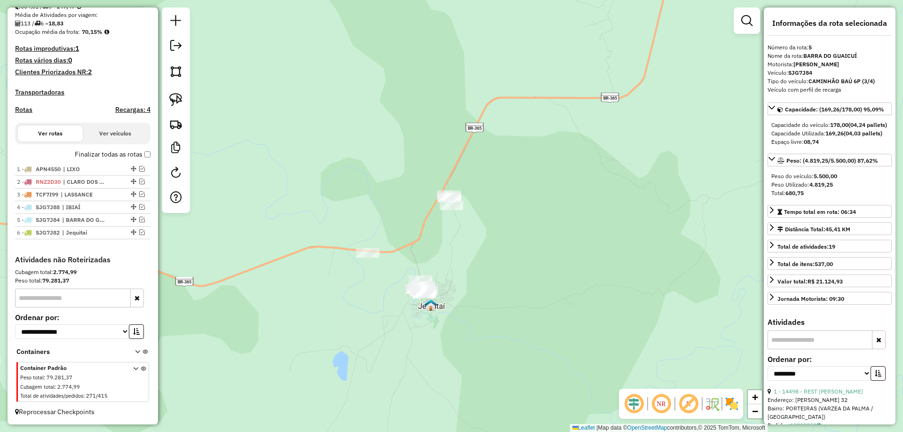
click at [161, 92] on div "Janela de atendimento Grade de atendimento Capacidade Transportadoras Veículos …" at bounding box center [451, 216] width 903 height 432
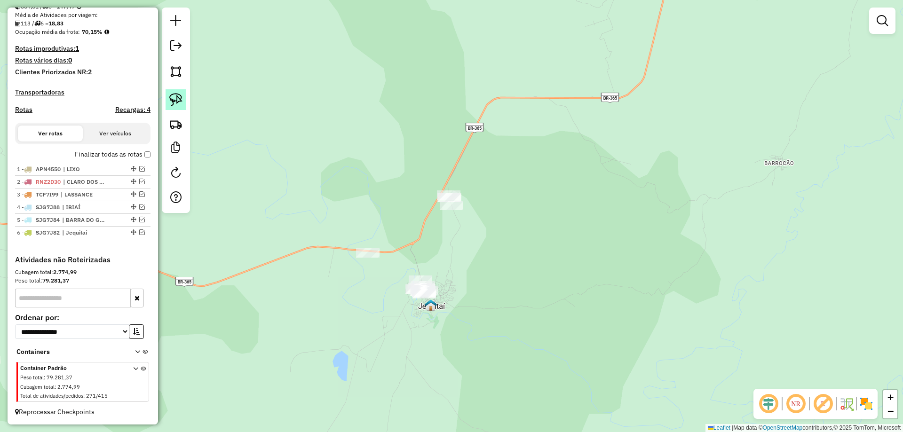
click at [176, 99] on img at bounding box center [175, 99] width 13 height 13
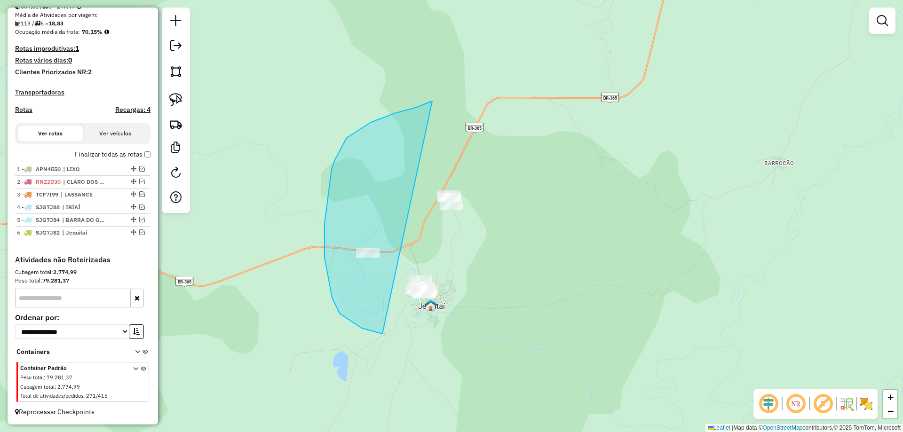
drag, startPoint x: 424, startPoint y: 104, endPoint x: 539, endPoint y: 173, distance: 133.4
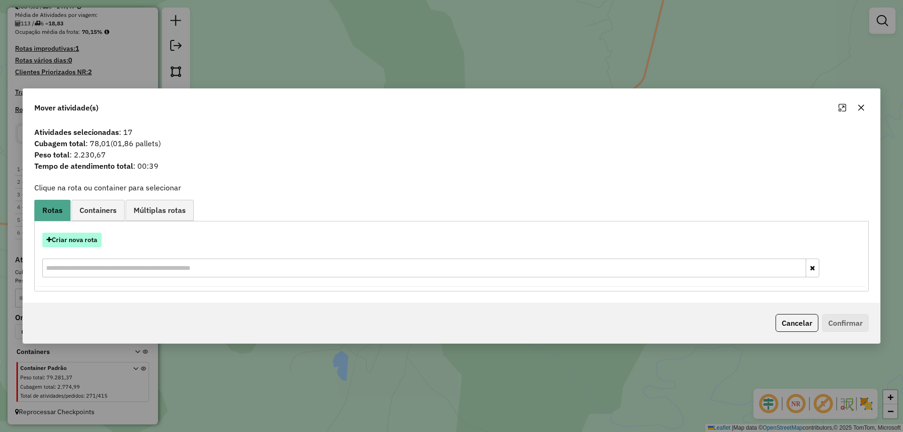
click at [71, 237] on button "Criar nova rota" at bounding box center [71, 240] width 59 height 15
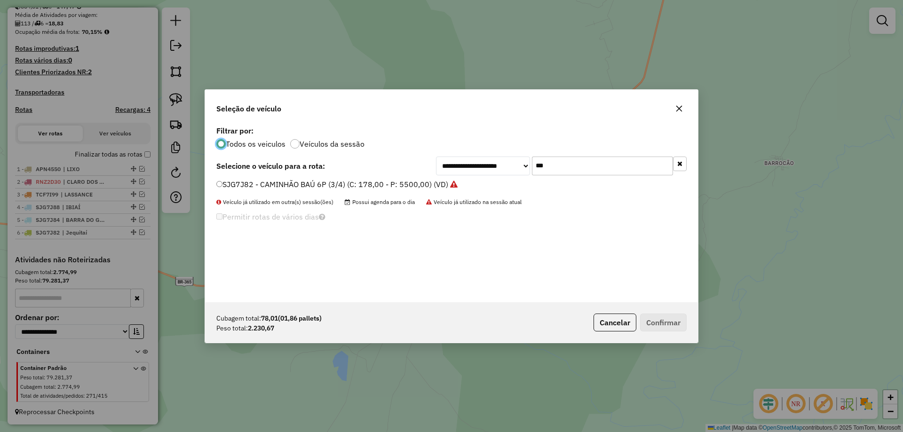
scroll to position [5, 3]
click at [557, 165] on input "***" at bounding box center [602, 166] width 141 height 19
click at [556, 163] on input "***" at bounding box center [602, 166] width 141 height 19
type input "***"
click at [251, 192] on div "SJG7J78 - CAMINHÃO BAÚ 6P (3/4) (C: 178,00 - P: 5500,00) (VD)" at bounding box center [452, 188] width 482 height 19
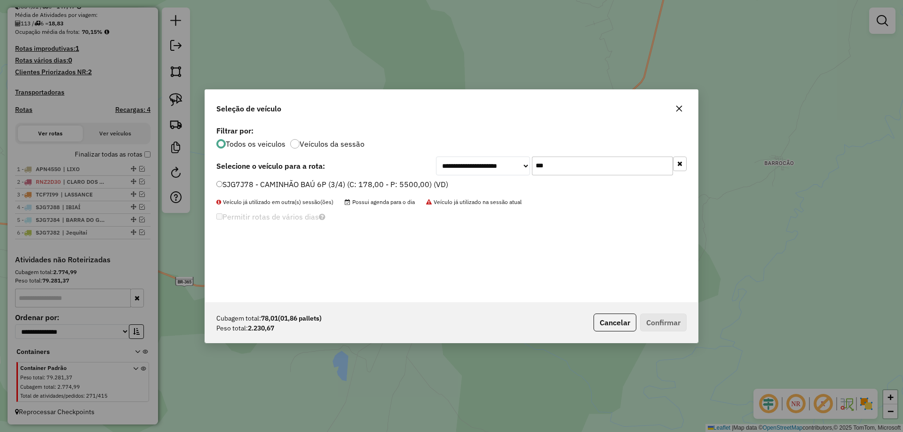
click at [263, 186] on label "SJG7J78 - CAMINHÃO BAÚ 6P (3/4) (C: 178,00 - P: 5500,00) (VD)" at bounding box center [332, 184] width 232 height 11
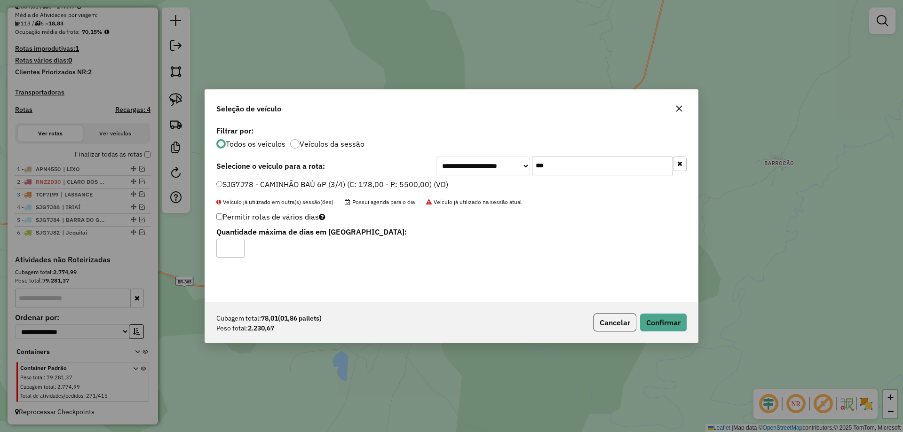
click at [659, 333] on div "Cubagem total: 78,01 (01,86 pallets) Peso total: 2.230,67 Cancelar Confirmar" at bounding box center [451, 323] width 493 height 40
click at [659, 327] on button "Confirmar" at bounding box center [663, 323] width 47 height 18
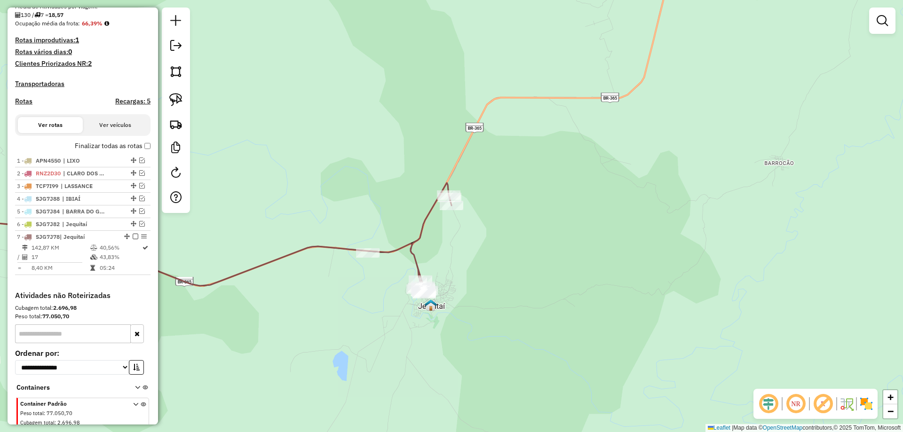
scroll to position [252, 0]
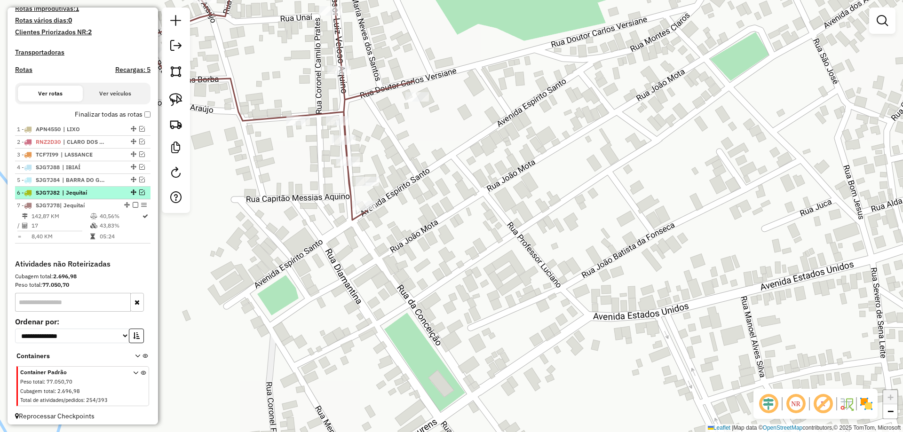
click at [139, 195] on em at bounding box center [142, 193] width 6 height 6
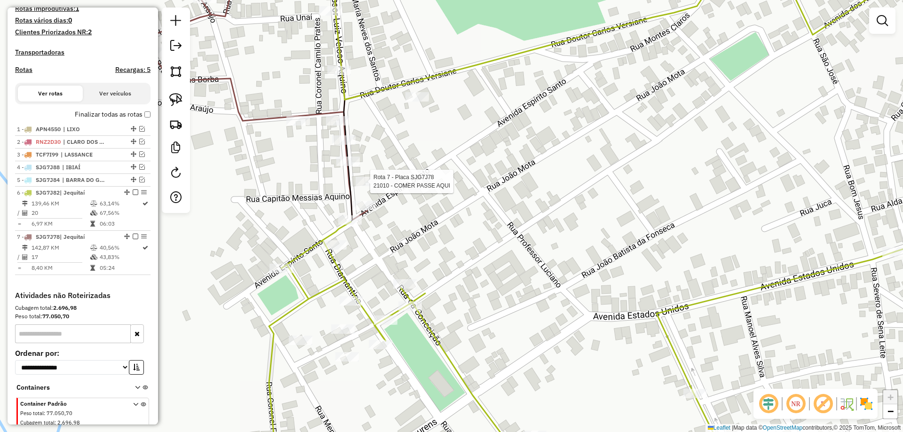
scroll to position [296, 0]
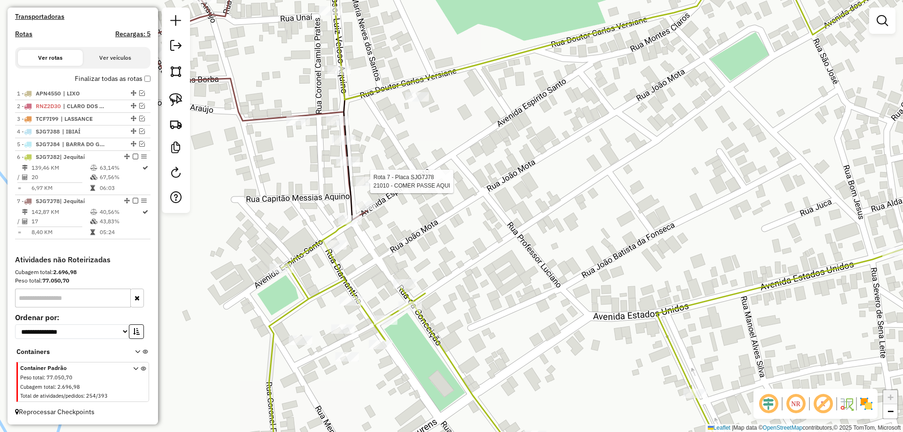
select select "**********"
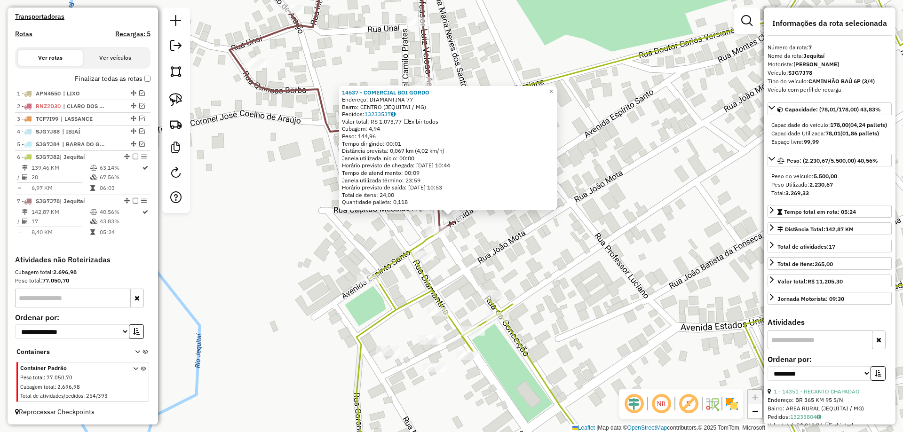
click at [498, 240] on div "14537 - COMERCIAL BOI GORDO Endereço: DIAMANTINA 77 Bairro: CENTRO (JEQUITAI / …" at bounding box center [451, 216] width 903 height 432
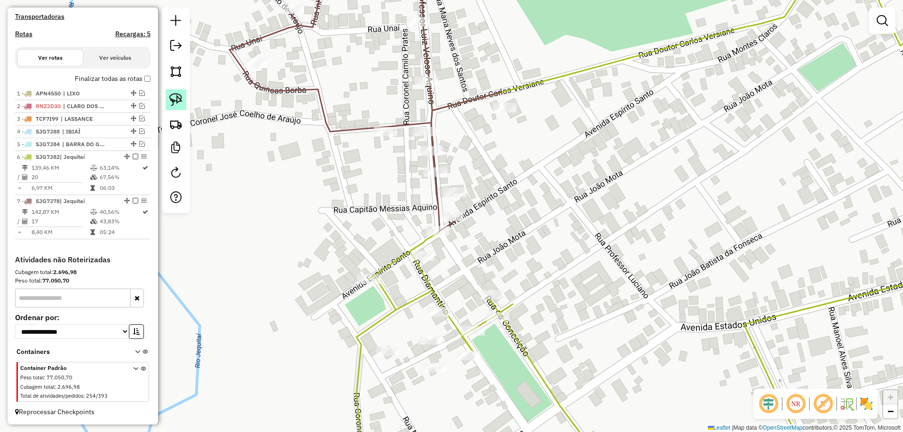
click at [180, 96] on img at bounding box center [175, 99] width 13 height 13
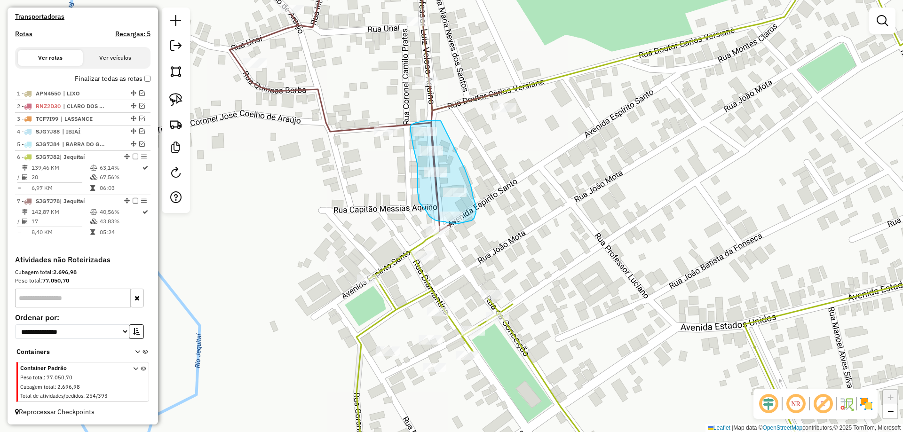
drag, startPoint x: 441, startPoint y: 121, endPoint x: 465, endPoint y: 168, distance: 53.2
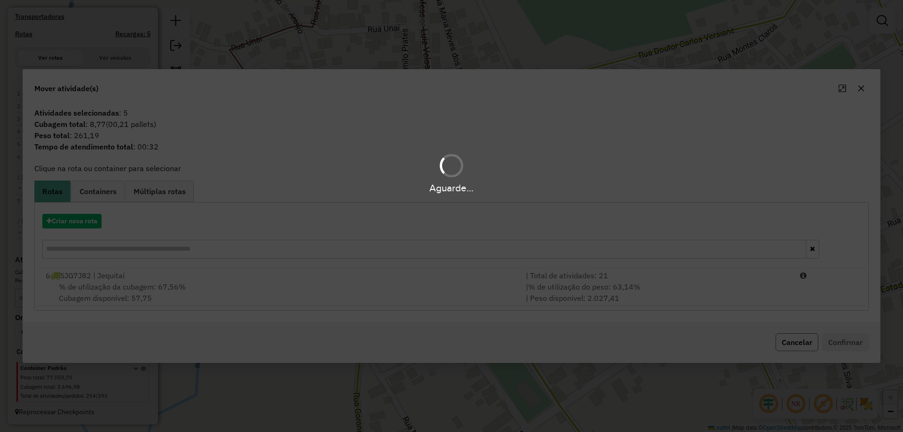
click at [796, 343] on button "Cancelar" at bounding box center [797, 343] width 43 height 18
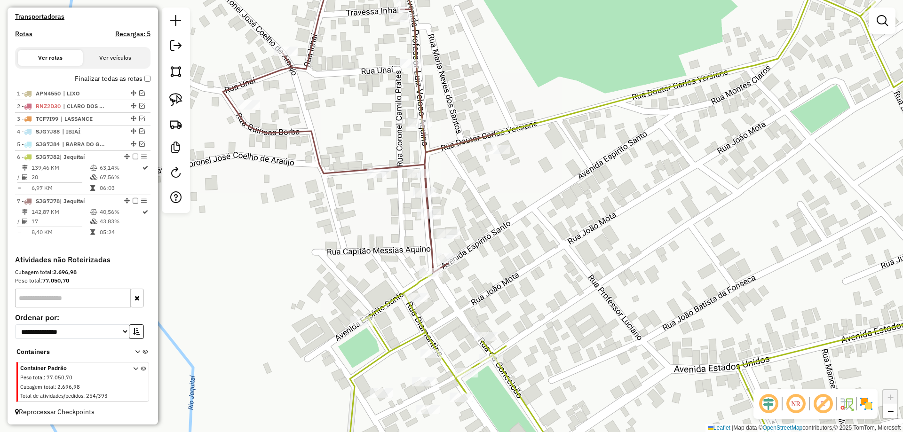
drag, startPoint x: 508, startPoint y: 236, endPoint x: 505, endPoint y: 262, distance: 25.6
click at [506, 261] on div "Janela de atendimento Grade de atendimento Capacidade Transportadoras Veículos …" at bounding box center [451, 216] width 903 height 432
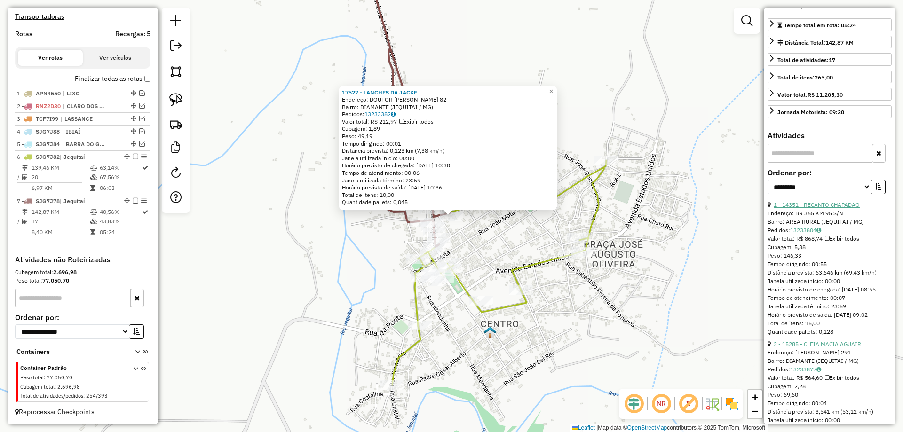
scroll to position [188, 0]
click at [848, 193] on select "**********" at bounding box center [820, 185] width 104 height 15
select select "*********"
click at [768, 187] on select "**********" at bounding box center [820, 185] width 104 height 15
click at [875, 189] on icon "button" at bounding box center [878, 185] width 7 height 7
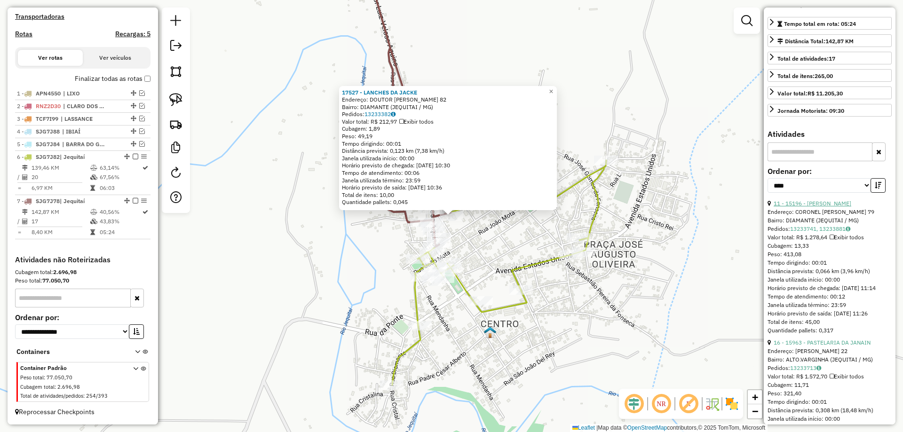
click at [829, 207] on link "11 - 15196 - BAR FONSECA" at bounding box center [813, 203] width 78 height 7
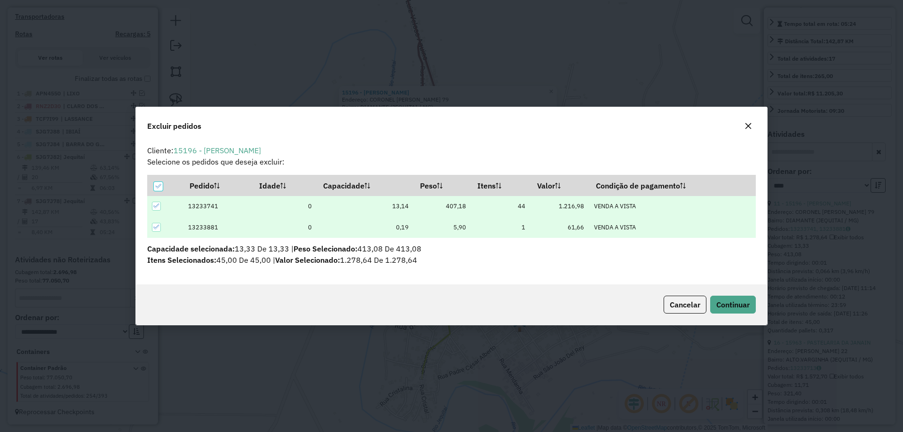
scroll to position [0, 0]
click at [717, 295] on div "Cancelar Continuar" at bounding box center [451, 305] width 631 height 40
click at [720, 303] on span "Continuar" at bounding box center [733, 304] width 33 height 9
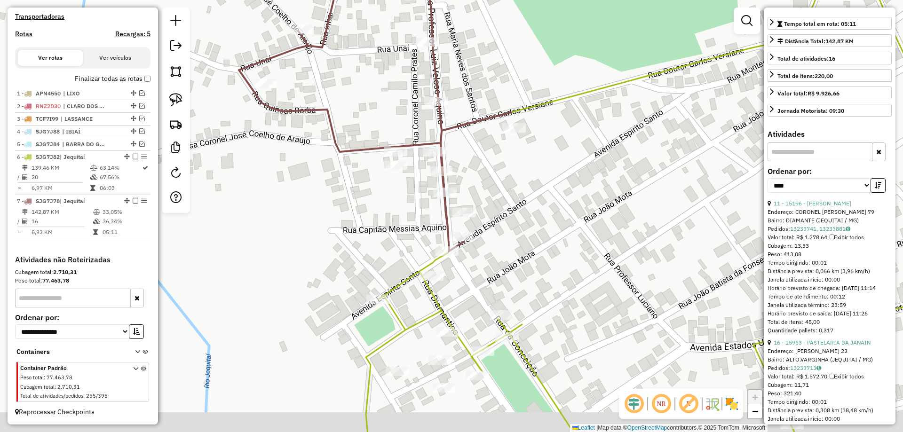
drag, startPoint x: 466, startPoint y: 183, endPoint x: 467, endPoint y: 161, distance: 22.2
click at [467, 161] on div "Janela de atendimento Grade de atendimento Capacidade Transportadoras Veículos …" at bounding box center [451, 216] width 903 height 432
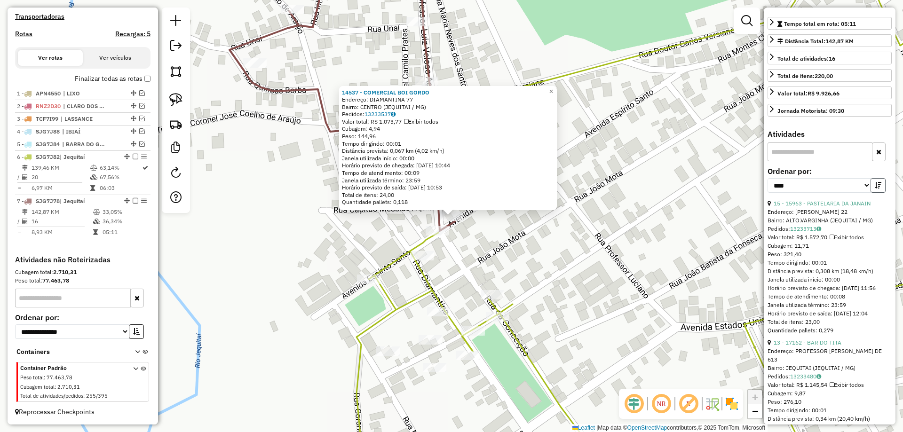
click at [877, 189] on icon "button" at bounding box center [878, 185] width 7 height 7
click at [820, 207] on link "15 - 15963 - PASTELARIA DA JANAIN" at bounding box center [822, 203] width 97 height 7
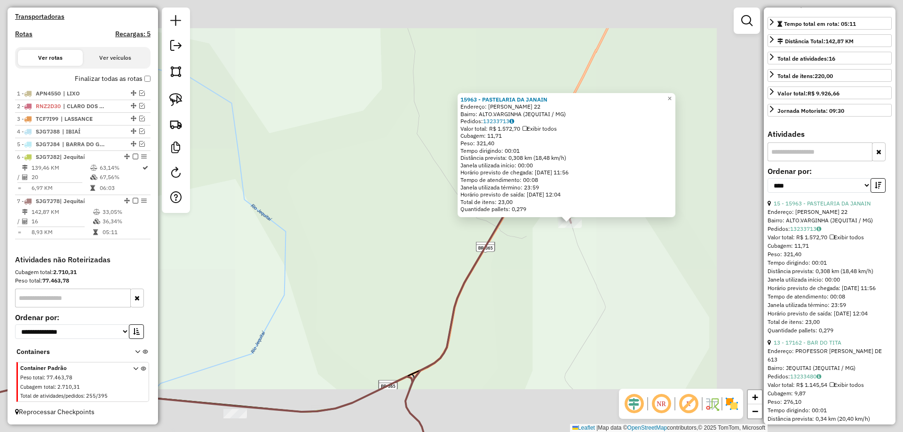
click at [568, 275] on div "15963 - PASTELARIA DA JANAIN Endereço: SEVERO SENA LEITE 22 Bairro: ALTO.VARGIN…" at bounding box center [451, 216] width 903 height 432
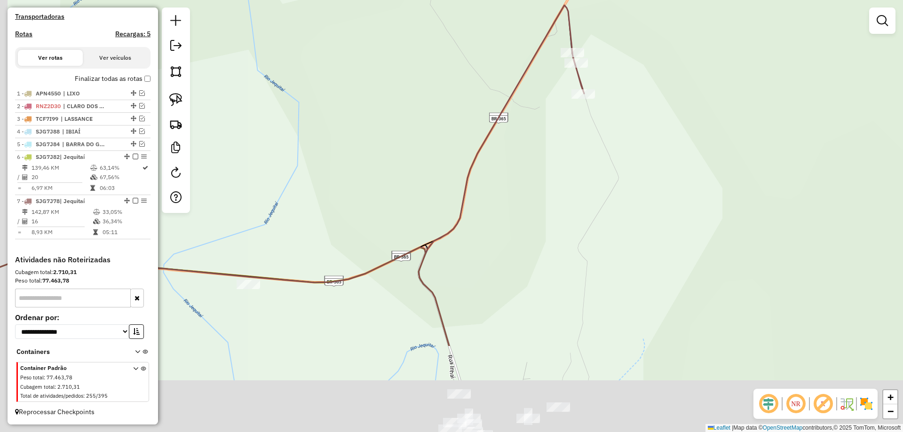
drag, startPoint x: 504, startPoint y: 309, endPoint x: 518, endPoint y: 177, distance: 133.0
click at [518, 177] on div "Janela de atendimento Grade de atendimento Capacidade Transportadoras Veículos …" at bounding box center [451, 216] width 903 height 432
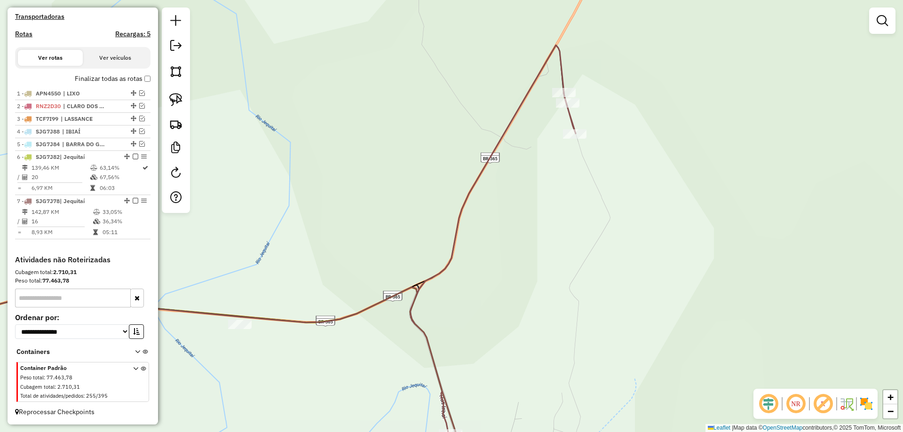
drag, startPoint x: 501, startPoint y: 234, endPoint x: 492, endPoint y: 257, distance: 24.7
click at [492, 257] on div "Janela de atendimento Grade de atendimento Capacidade Transportadoras Veículos …" at bounding box center [451, 216] width 903 height 432
drag, startPoint x: 481, startPoint y: 138, endPoint x: 483, endPoint y: 145, distance: 7.8
click at [481, 132] on div "Janela de atendimento Grade de atendimento Capacidade Transportadoras Veículos …" at bounding box center [451, 216] width 903 height 432
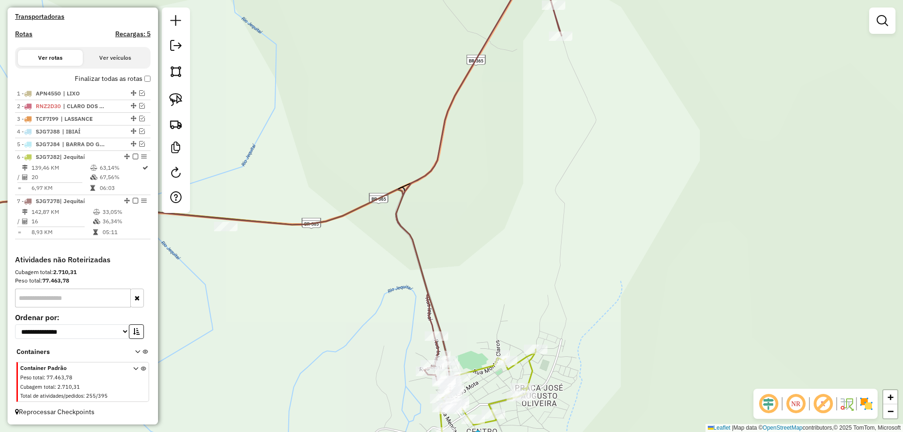
drag, startPoint x: 484, startPoint y: 212, endPoint x: 444, endPoint y: 194, distance: 44.2
click at [476, 255] on div "Janela de atendimento Grade de atendimento Capacidade Transportadoras Veículos …" at bounding box center [451, 216] width 903 height 432
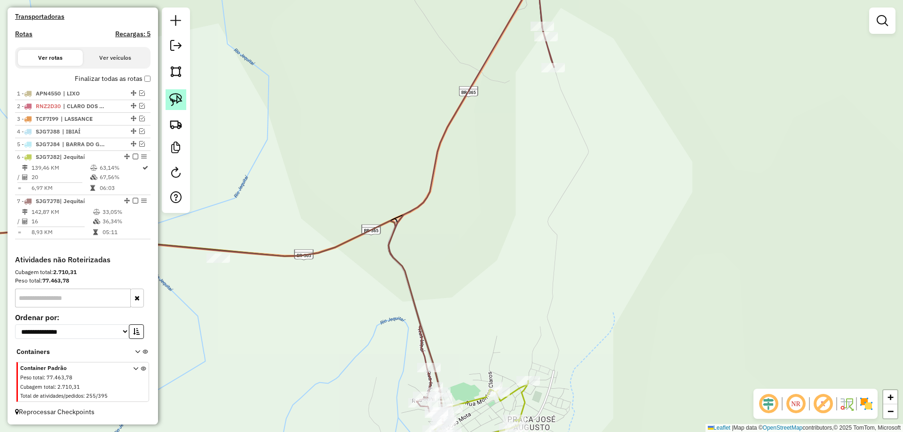
click at [185, 103] on link at bounding box center [176, 99] width 21 height 21
drag, startPoint x: 586, startPoint y: 36, endPoint x: 553, endPoint y: 101, distance: 73.0
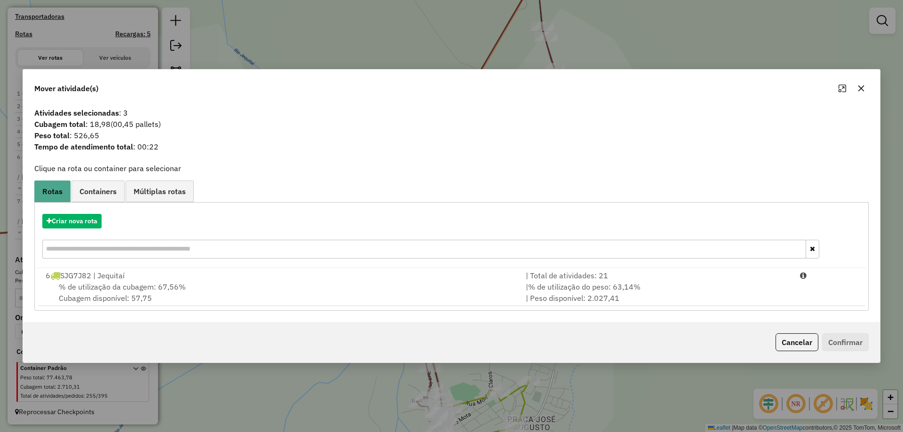
click at [670, 291] on div "| % de utilização do peso: 63,14% | Peso disponível: 2.027,41" at bounding box center [657, 292] width 274 height 23
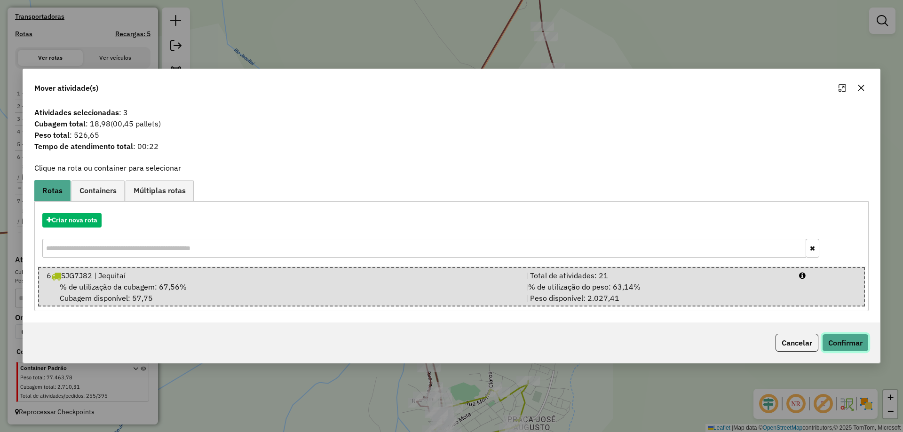
click at [836, 343] on button "Confirmar" at bounding box center [845, 343] width 47 height 18
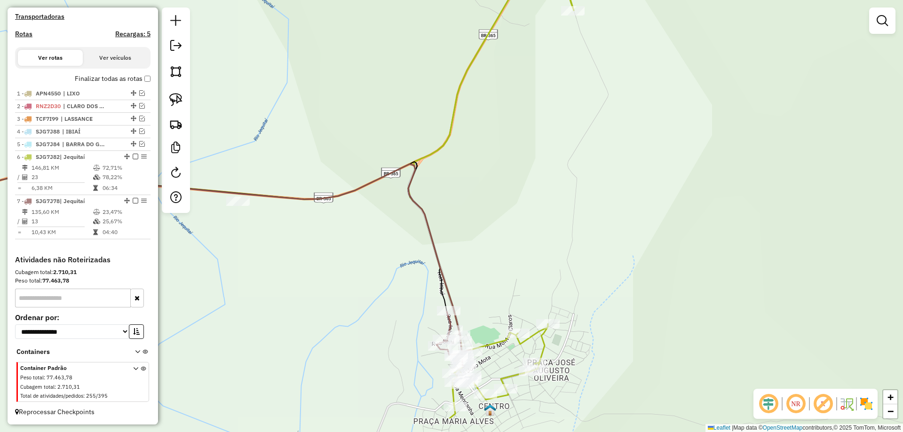
drag, startPoint x: 472, startPoint y: 361, endPoint x: 481, endPoint y: 205, distance: 156.0
click at [486, 197] on div "Janela de atendimento Grade de atendimento Capacidade Transportadoras Veículos …" at bounding box center [451, 216] width 903 height 432
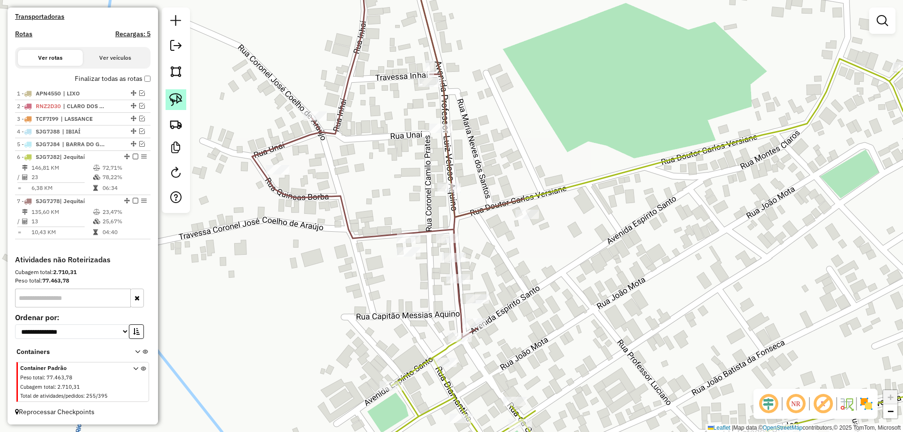
click at [175, 103] on img at bounding box center [175, 99] width 13 height 13
drag, startPoint x: 397, startPoint y: 208, endPoint x: 423, endPoint y: 218, distance: 28.1
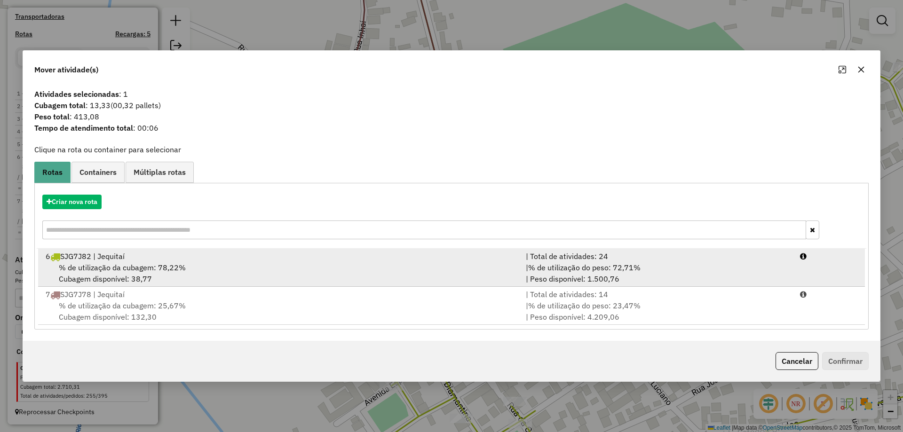
click at [634, 267] on span "% de utilização do peso: 72,71%" at bounding box center [584, 267] width 112 height 9
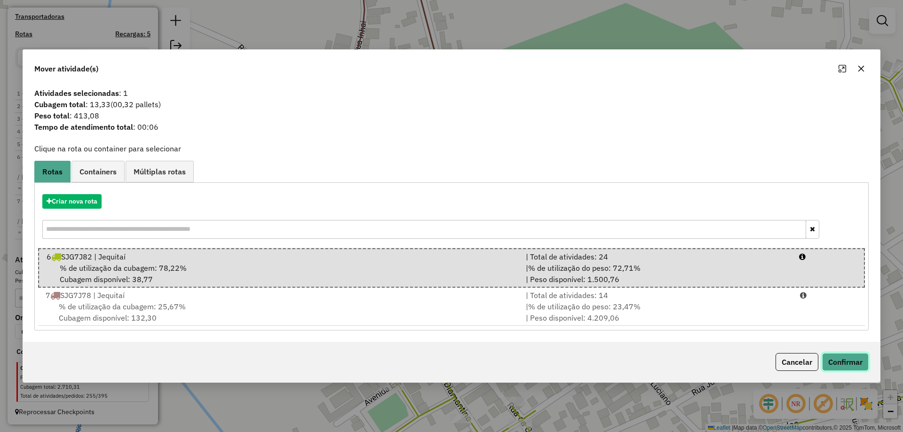
click at [839, 361] on button "Confirmar" at bounding box center [845, 362] width 47 height 18
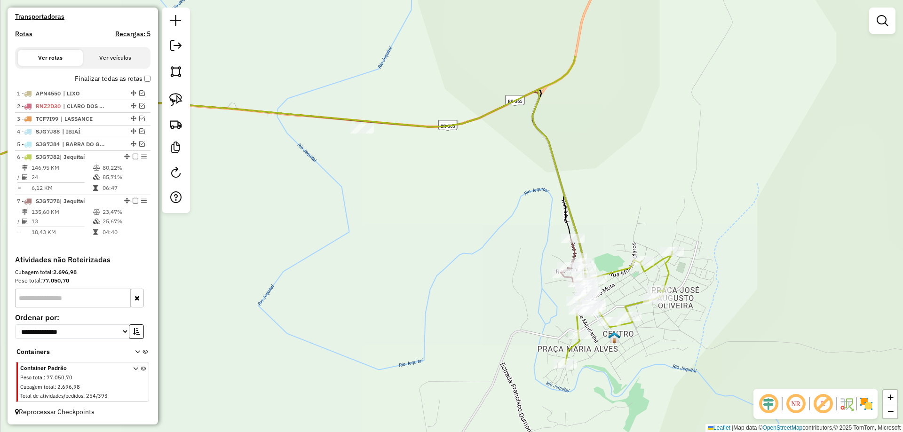
drag, startPoint x: 609, startPoint y: 297, endPoint x: 601, endPoint y: 300, distance: 8.3
click at [609, 308] on div "Janela de atendimento Grade de atendimento Capacidade Transportadoras Veículos …" at bounding box center [451, 216] width 903 height 432
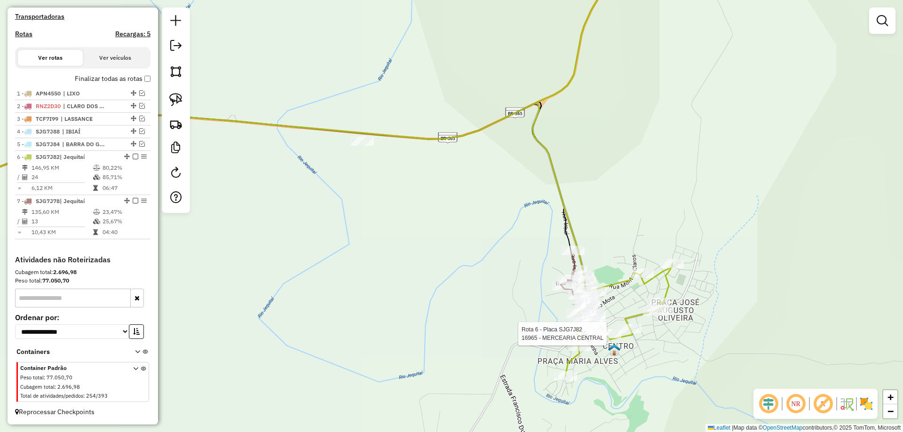
drag, startPoint x: 393, startPoint y: 266, endPoint x: 472, endPoint y: 263, distance: 78.6
click at [456, 265] on div "Rota 6 - Placa SJG7J82 16965 - MERCEARIA CENTRAL Janela de atendimento Grade de…" at bounding box center [451, 216] width 903 height 432
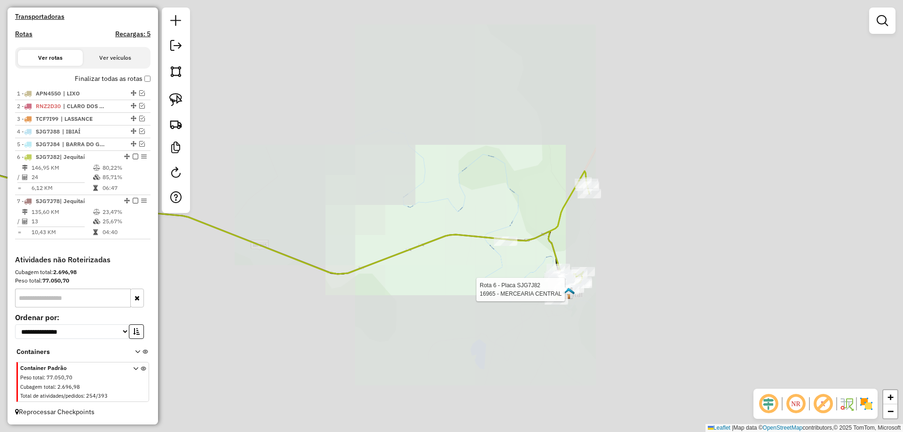
click at [562, 217] on div "Rota 6 - Placa SJG7J82 16965 - MERCEARIA CENTRAL Janela de atendimento Grade de…" at bounding box center [451, 216] width 903 height 432
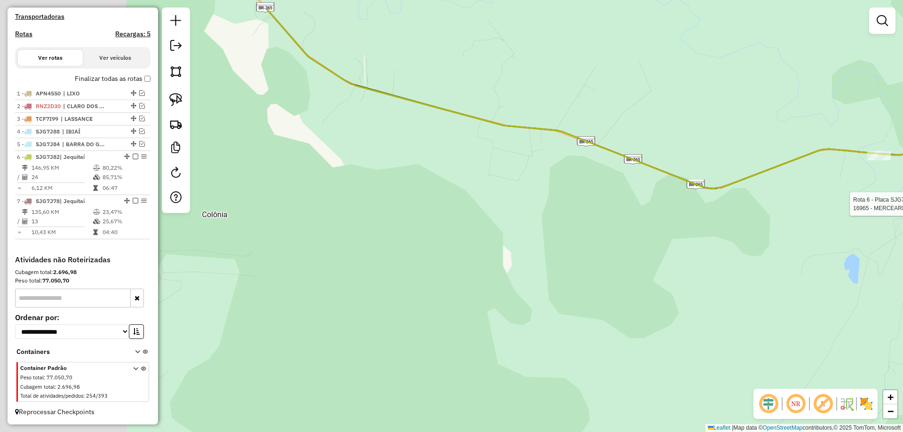
drag, startPoint x: 511, startPoint y: 294, endPoint x: 616, endPoint y: 306, distance: 105.2
click at [665, 311] on div "Rota 6 - Placa SJG7J82 16965 - MERCEARIA CENTRAL Janela de atendimento Grade de…" at bounding box center [451, 216] width 903 height 432
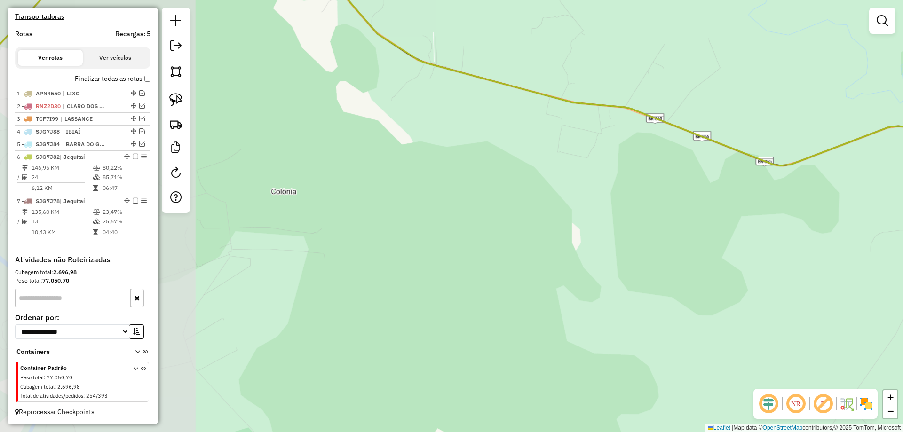
drag, startPoint x: 522, startPoint y: 284, endPoint x: 644, endPoint y: 220, distance: 137.9
click at [709, 198] on div "Rota 6 - Placa SJG7J82 16965 - MERCEARIA CENTRAL Janela de atendimento Grade de…" at bounding box center [451, 216] width 903 height 432
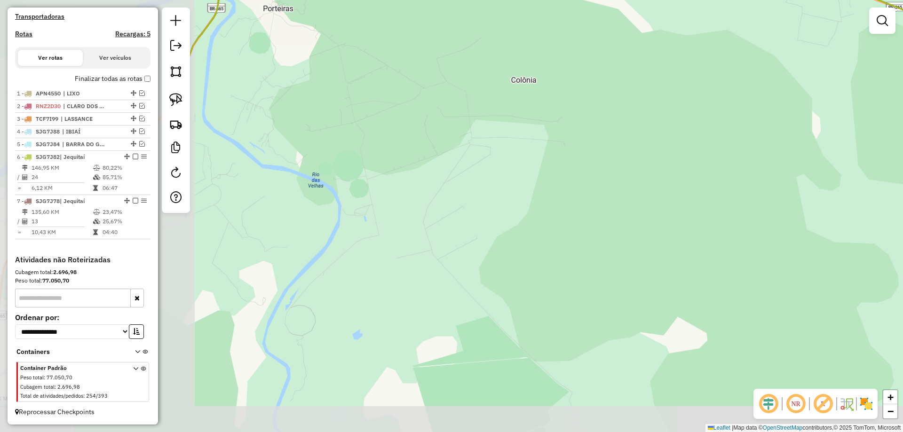
drag, startPoint x: 590, startPoint y: 280, endPoint x: 614, endPoint y: 285, distance: 23.6
click at [608, 284] on div "Rota 6 - Placa SJG7J82 16965 - MERCEARIA CENTRAL Janela de atendimento Grade de…" at bounding box center [451, 216] width 903 height 432
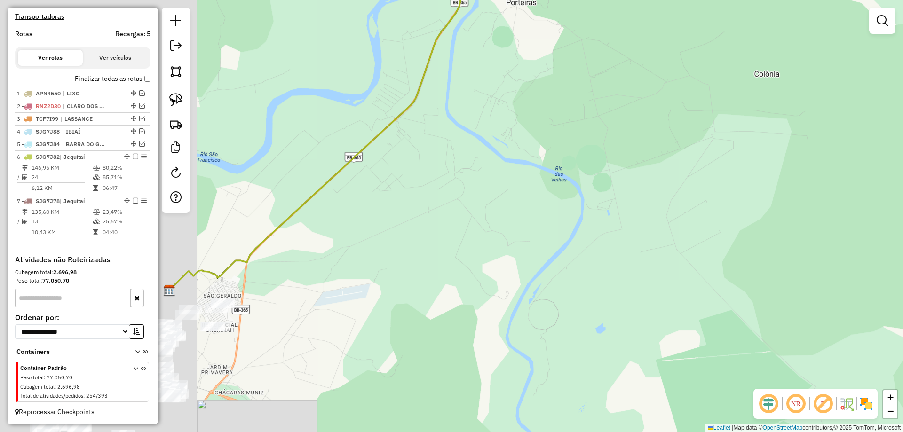
click at [625, 234] on div "Rota 6 - Placa SJG7J82 16965 - MERCEARIA CENTRAL Janela de atendimento Grade de…" at bounding box center [451, 216] width 903 height 432
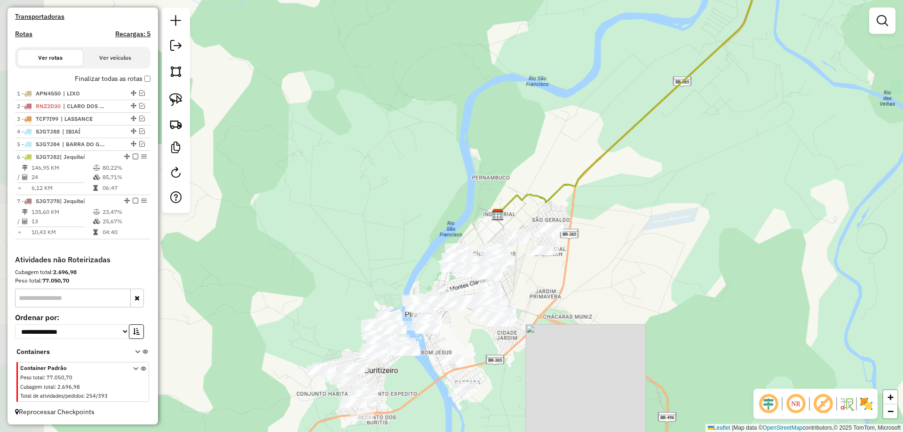
drag, startPoint x: 460, startPoint y: 303, endPoint x: 434, endPoint y: 312, distance: 27.2
click at [442, 316] on div "Rota 6 - Placa SJG7J82 16965 - MERCEARIA CENTRAL Janela de atendimento Grade de…" at bounding box center [451, 216] width 903 height 432
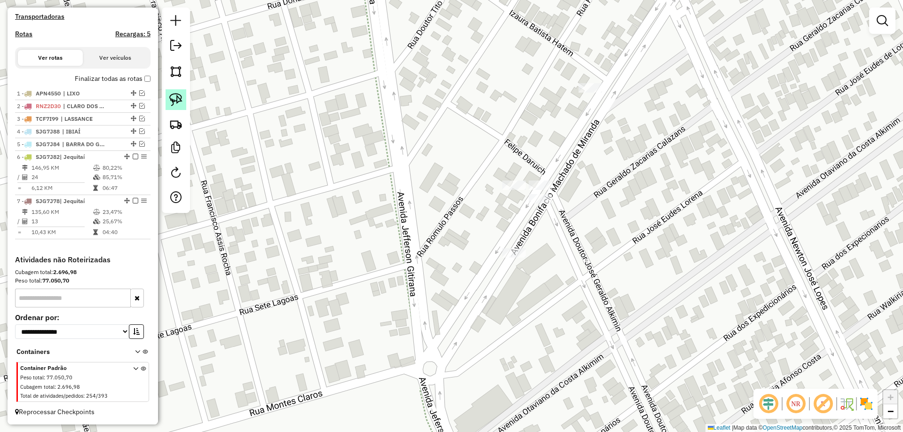
click at [182, 98] on img at bounding box center [175, 99] width 13 height 13
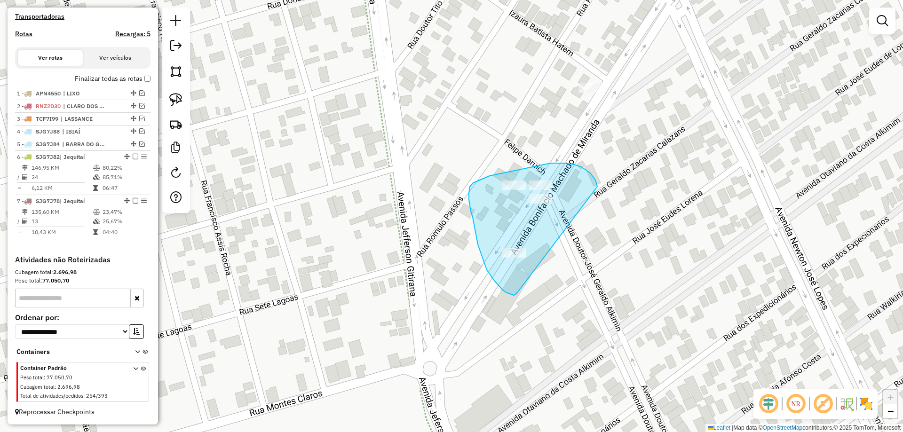
drag, startPoint x: 590, startPoint y: 173, endPoint x: 529, endPoint y: 283, distance: 126.2
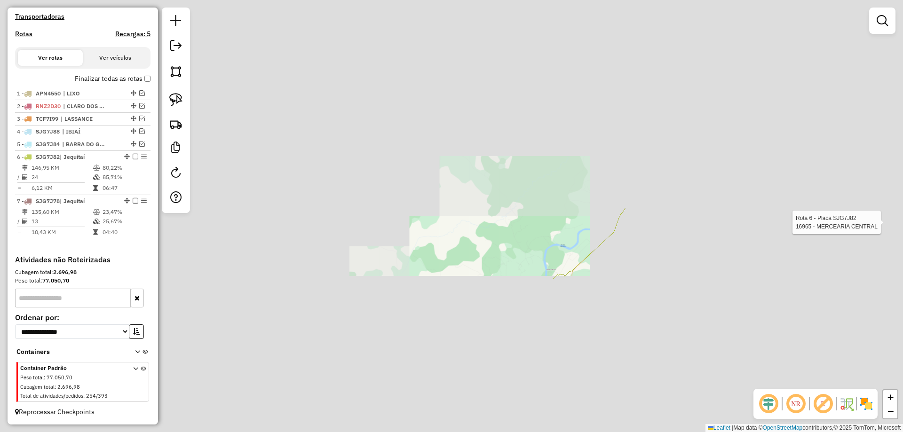
drag, startPoint x: 517, startPoint y: 273, endPoint x: 452, endPoint y: 265, distance: 65.4
click at [453, 264] on div "Rota 6 - Placa SJG7J82 16965 - MERCEARIA CENTRAL Janela de atendimento Grade de…" at bounding box center [451, 216] width 903 height 432
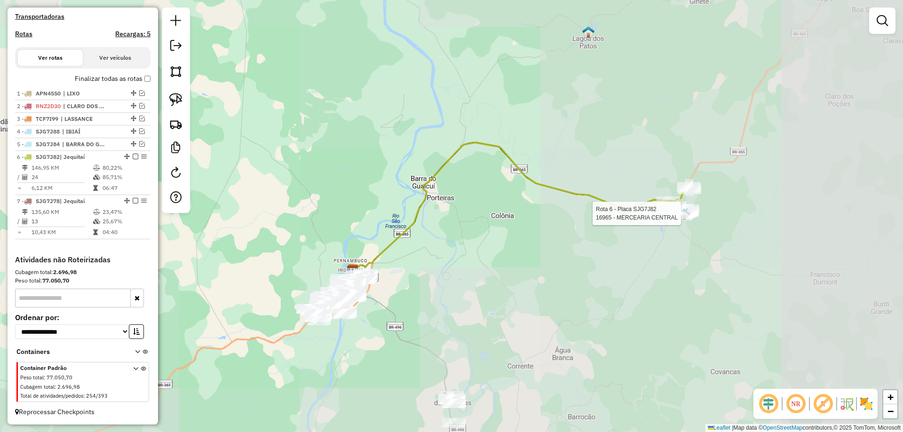
drag, startPoint x: 498, startPoint y: 283, endPoint x: 439, endPoint y: 298, distance: 61.2
click at [439, 297] on div "Rota 6 - Placa SJG7J82 16965 - MERCEARIA CENTRAL Janela de atendimento Grade de…" at bounding box center [451, 216] width 903 height 432
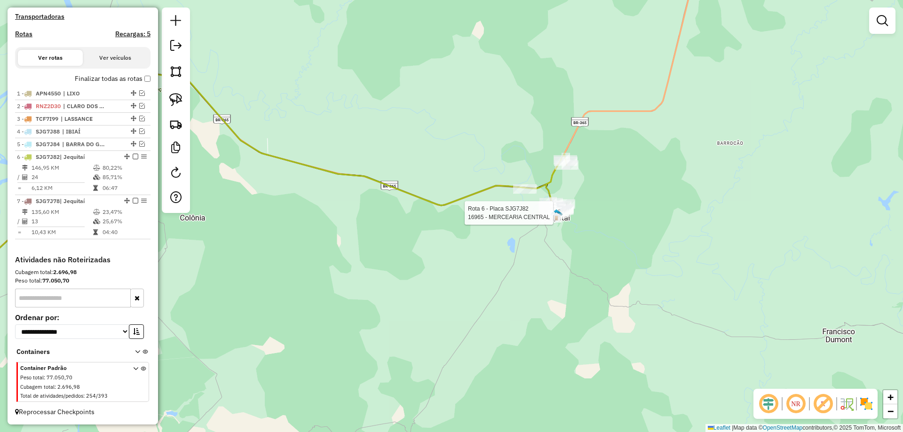
click at [423, 292] on div "Rota 6 - Placa SJG7J82 16965 - MERCEARIA CENTRAL Janela de atendimento Grade de…" at bounding box center [451, 216] width 903 height 432
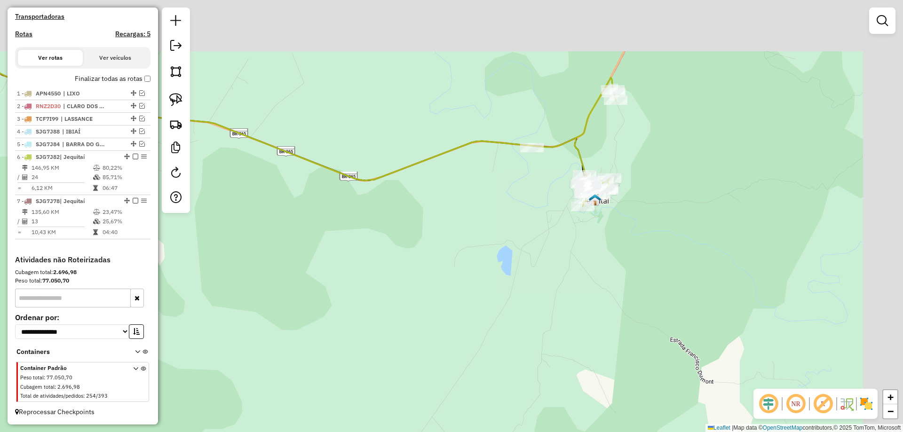
drag, startPoint x: 543, startPoint y: 288, endPoint x: 533, endPoint y: 293, distance: 10.9
click at [534, 293] on div "Janela de atendimento Grade de atendimento Capacidade Transportadoras Veículos …" at bounding box center [451, 216] width 903 height 432
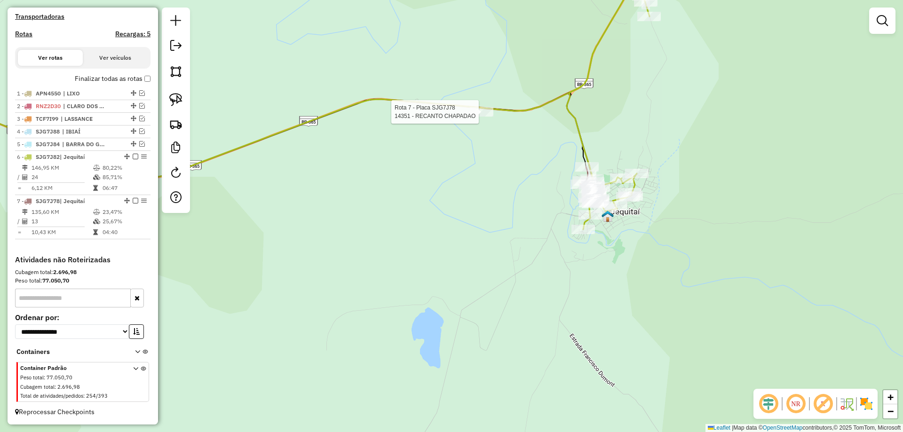
select select "*********"
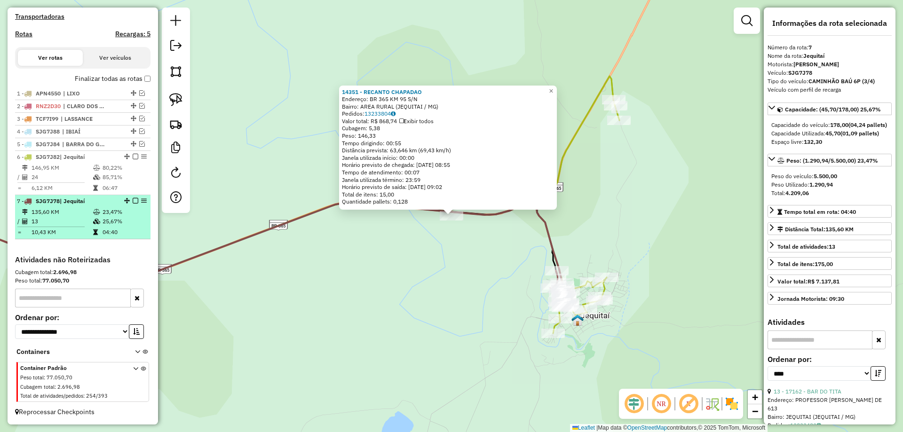
click at [133, 200] on em at bounding box center [136, 201] width 6 height 6
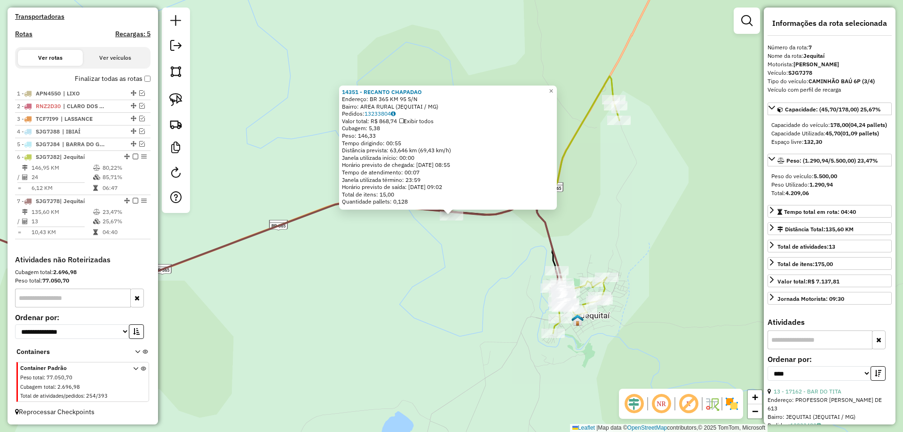
scroll to position [264, 0]
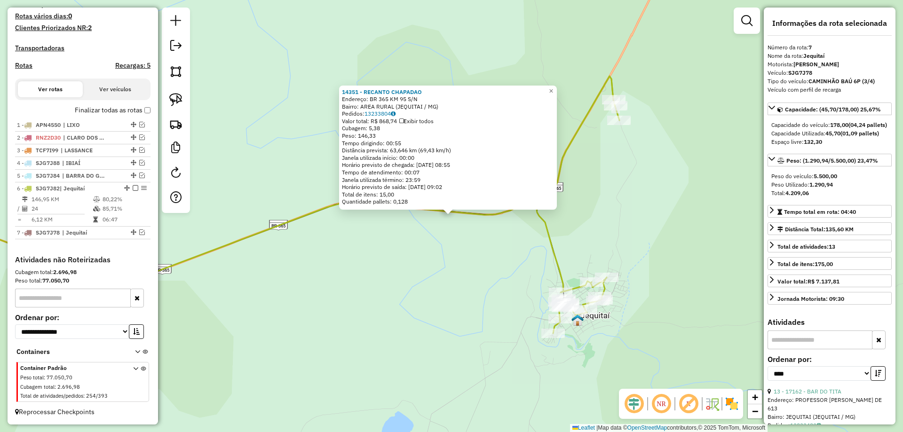
click at [466, 284] on div "14351 - RECANTO CHAPADAO Endereço: BR 365 KM 95 S/N Bairro: AREA RURAL (JEQUITA…" at bounding box center [451, 216] width 903 height 432
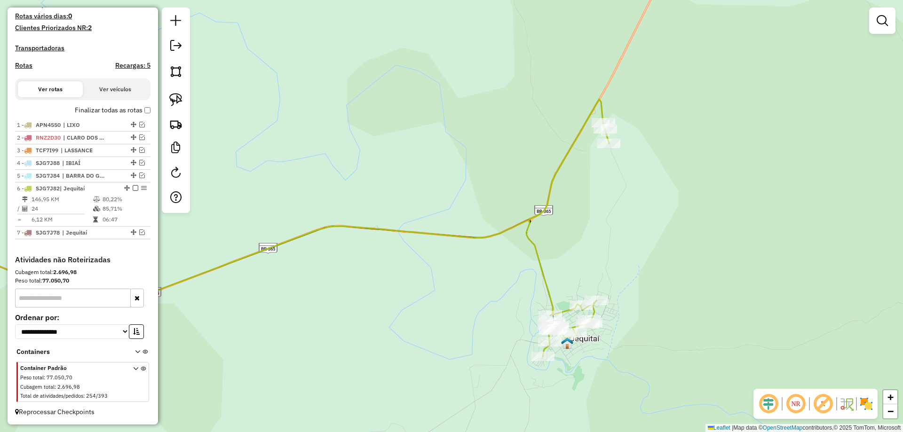
drag, startPoint x: 560, startPoint y: 235, endPoint x: 528, endPoint y: 269, distance: 46.6
click at [529, 269] on div "Janela de atendimento Grade de atendimento Capacidade Transportadoras Veículos …" at bounding box center [451, 216] width 903 height 432
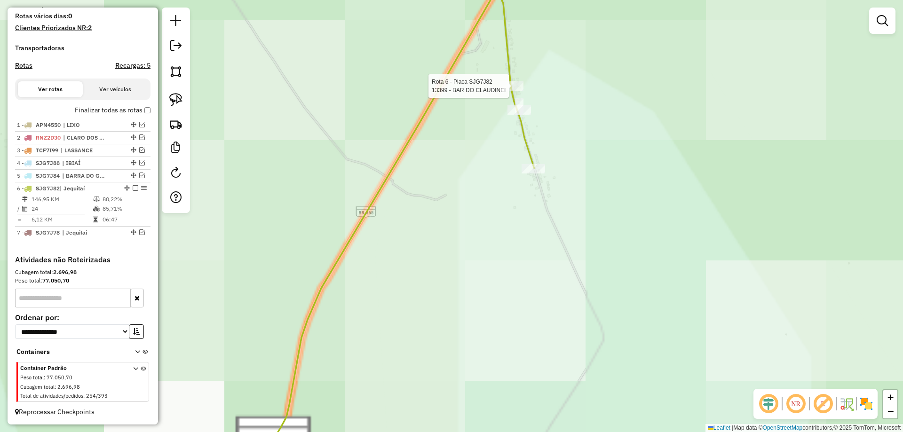
select select "*********"
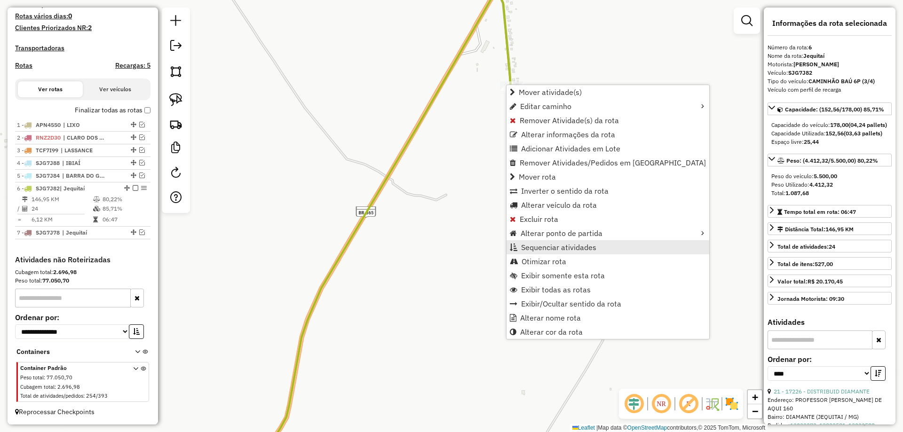
click at [554, 244] on span "Sequenciar atividades" at bounding box center [558, 248] width 75 height 8
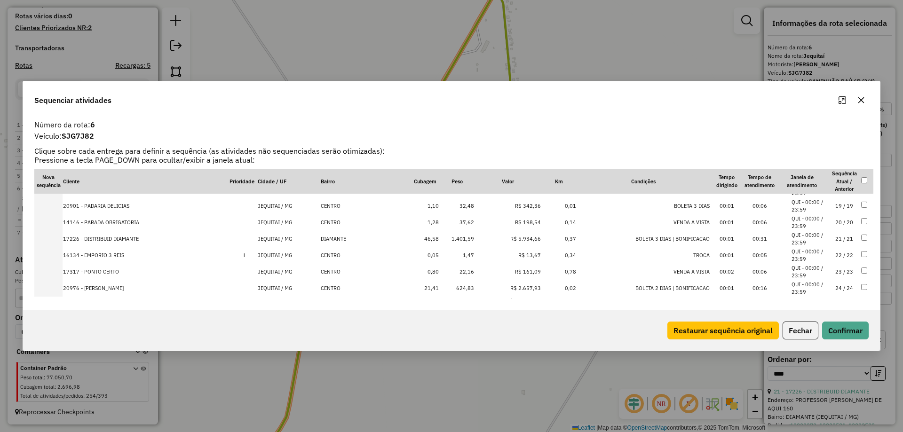
scroll to position [298, 0]
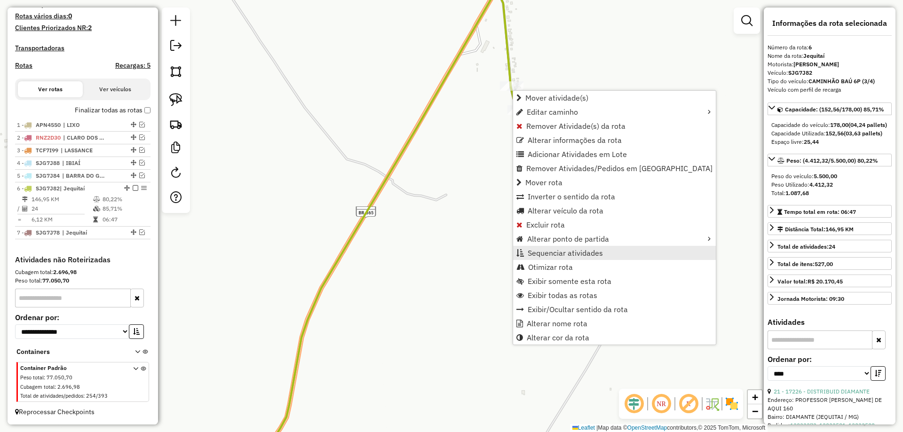
click at [551, 252] on span "Sequenciar atividades" at bounding box center [565, 253] width 75 height 8
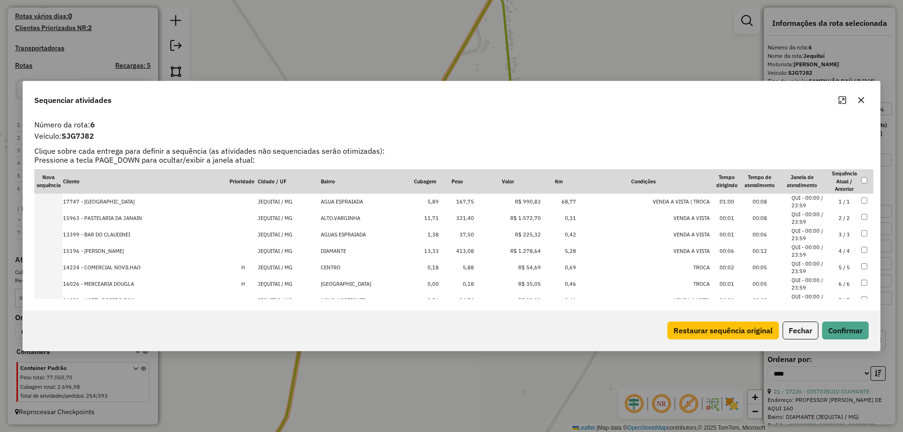
click at [839, 237] on td "3 / 3" at bounding box center [844, 235] width 33 height 16
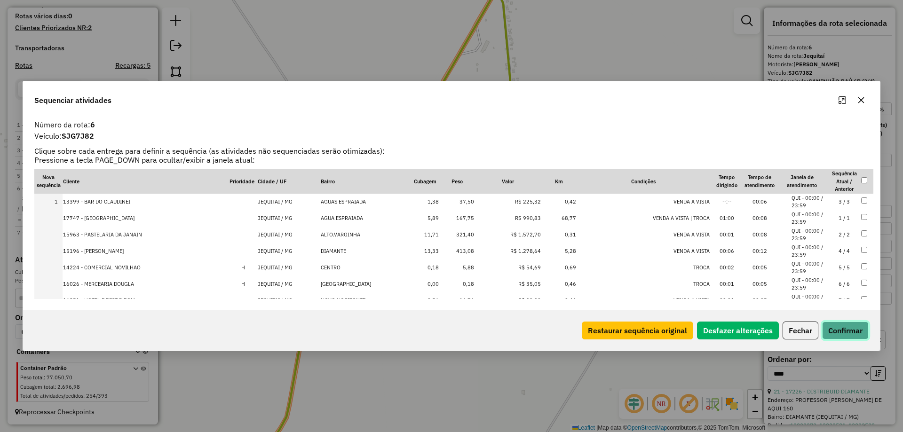
click at [840, 337] on button "Confirmar" at bounding box center [845, 331] width 47 height 18
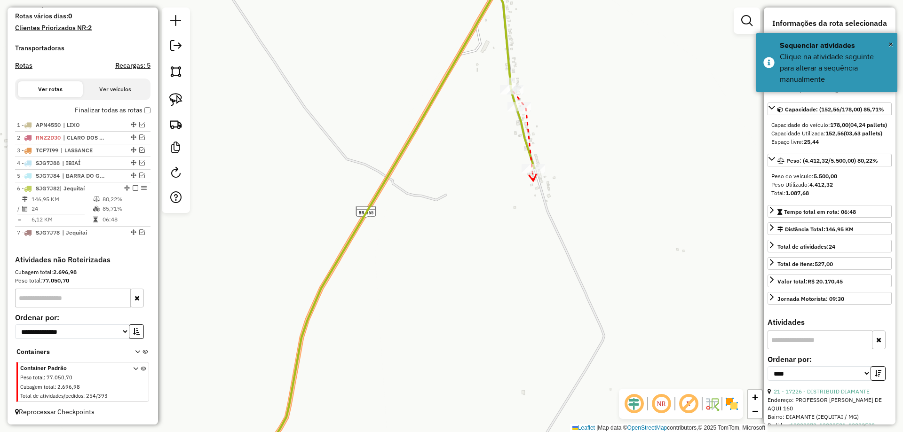
click at [534, 181] on icon at bounding box center [532, 178] width 7 height 7
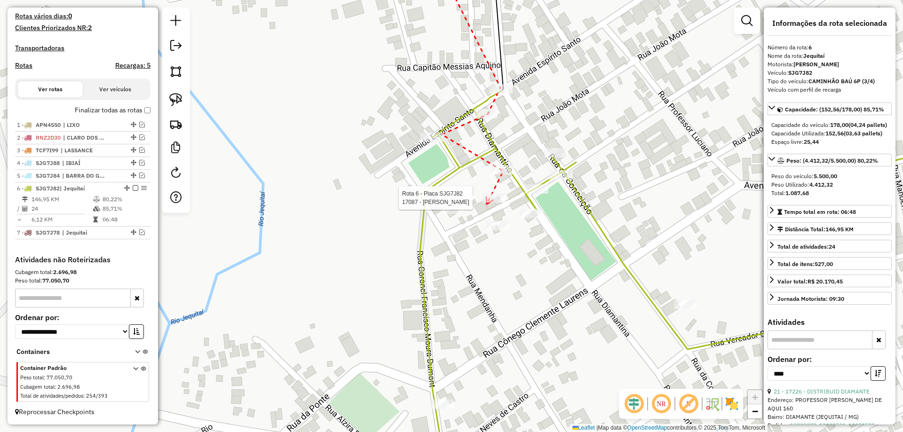
click at [488, 203] on div at bounding box center [494, 197] width 24 height 9
click at [451, 214] on div at bounding box center [452, 209] width 24 height 9
click at [535, 179] on icon at bounding box center [531, 182] width 7 height 7
click at [559, 180] on div at bounding box center [562, 174] width 24 height 9
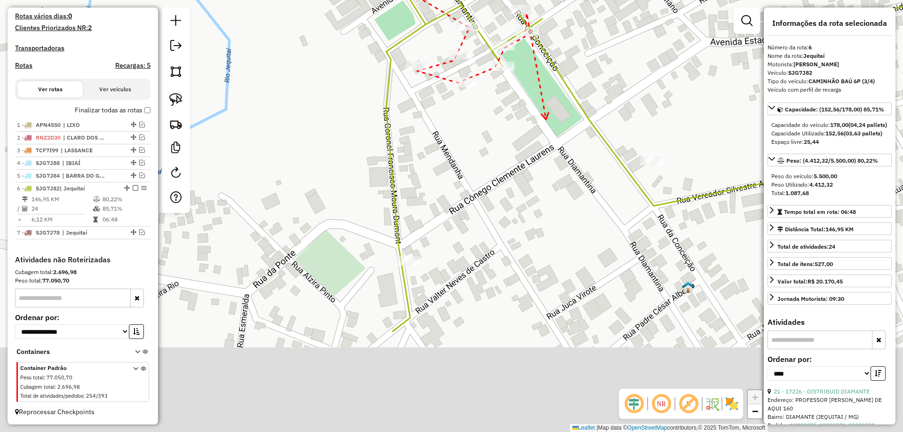
drag, startPoint x: 580, startPoint y: 267, endPoint x: 406, endPoint y: 224, distance: 179.3
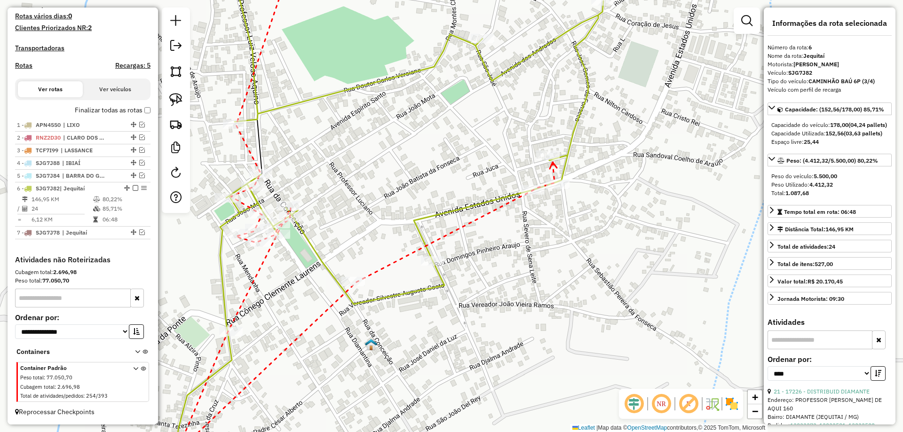
click at [553, 160] on div at bounding box center [548, 155] width 24 height 9
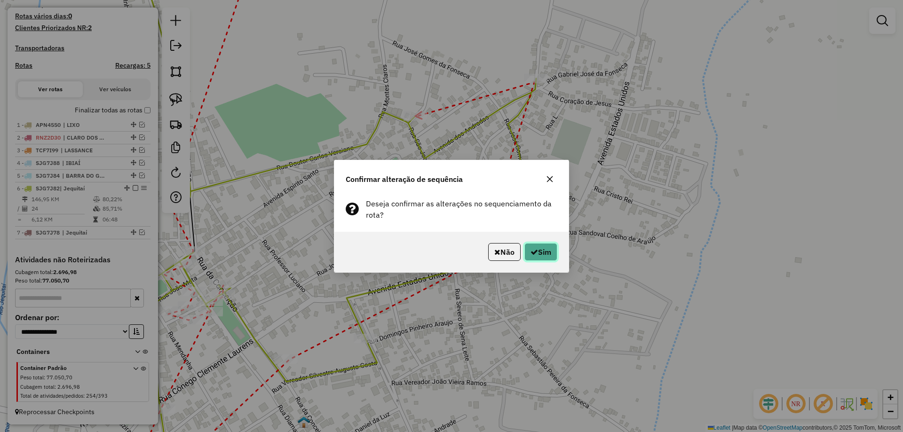
click at [550, 251] on button "Sim" at bounding box center [541, 252] width 33 height 18
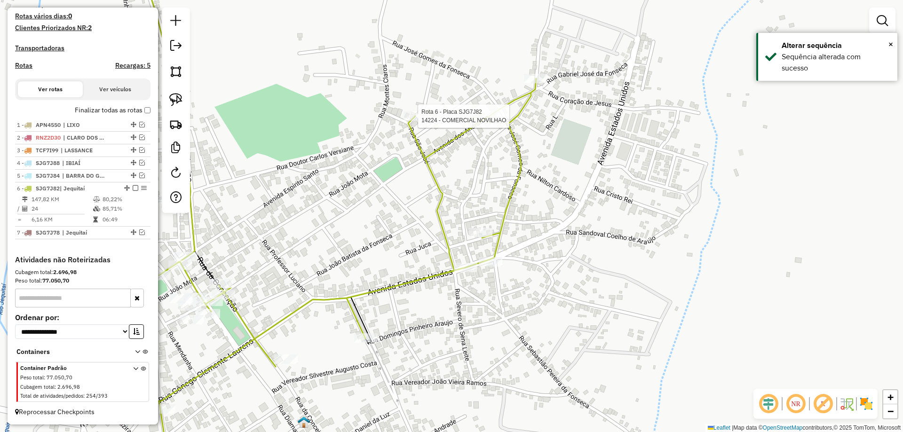
select select "*********"
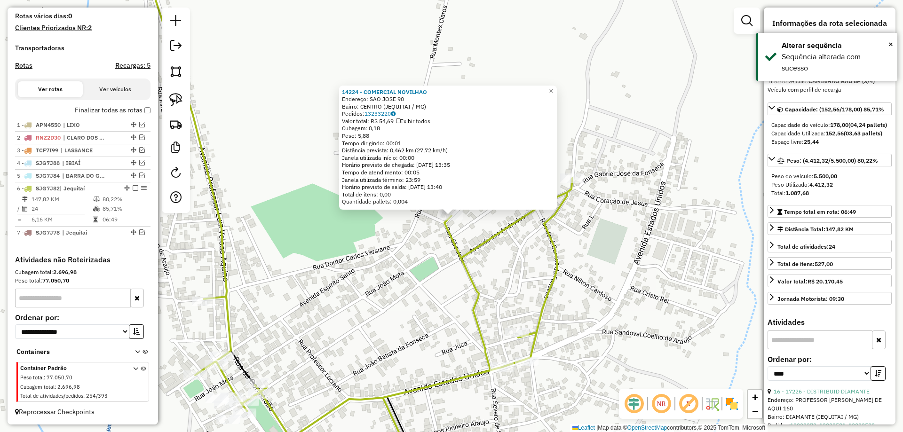
click at [502, 255] on div "14224 - COMERCIAL NOVILHAO Endereço: SAO JOSE 90 Bairro: CENTRO (JEQUITAI / MG)…" at bounding box center [451, 216] width 903 height 432
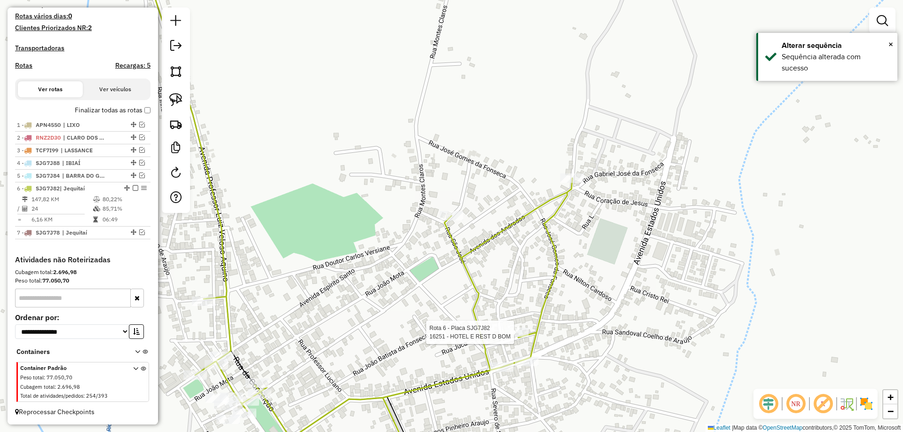
select select "*********"
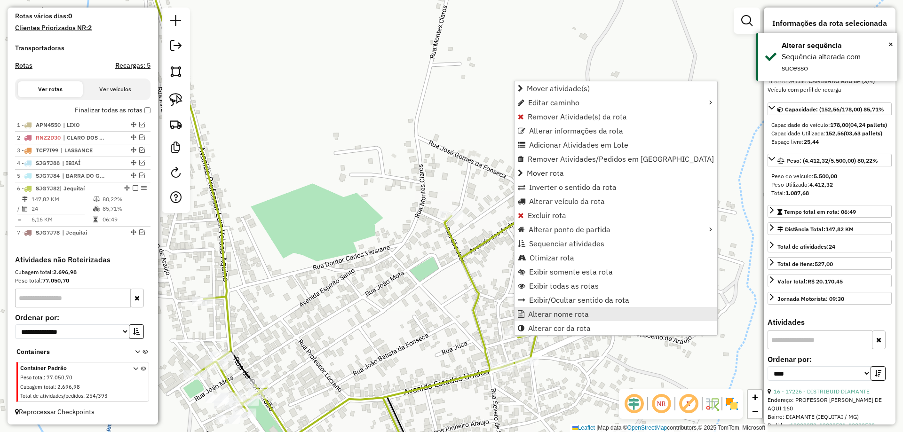
click at [525, 310] on link "Alterar nome rota" at bounding box center [616, 314] width 203 height 14
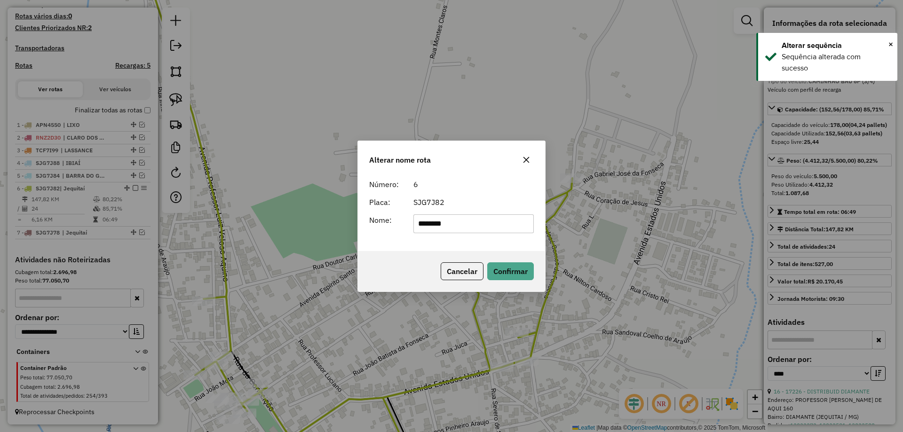
click at [455, 225] on input "********" at bounding box center [474, 224] width 121 height 19
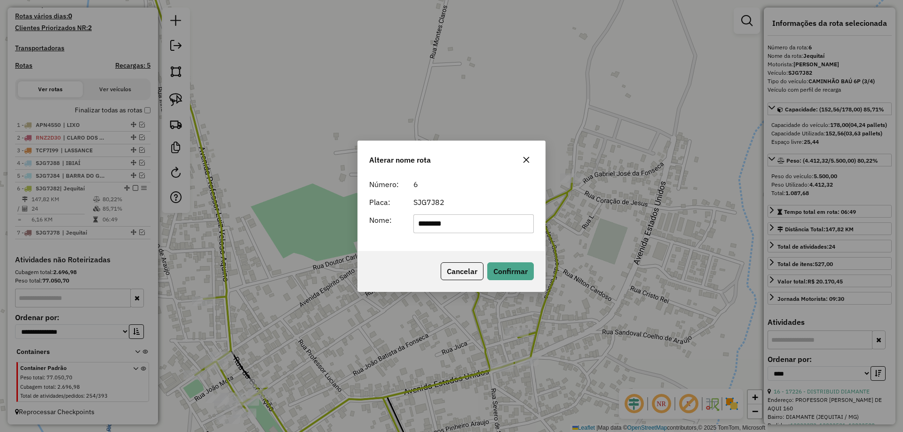
type input "********"
click at [504, 264] on button "Confirmar" at bounding box center [510, 272] width 47 height 18
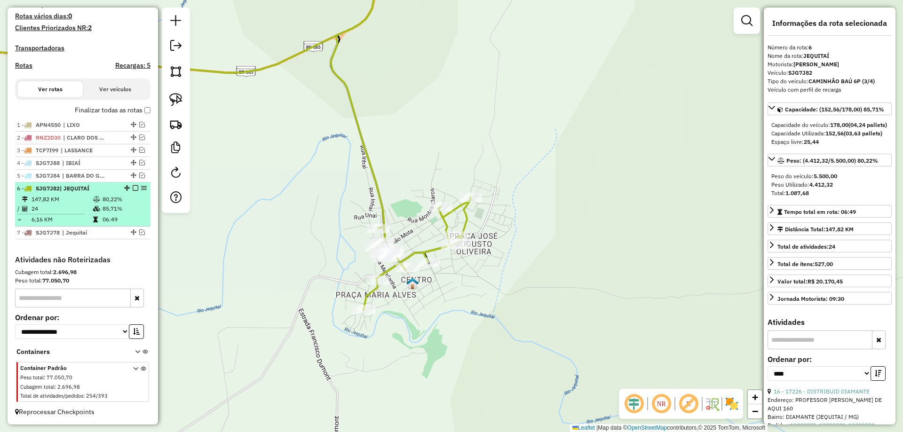
click at [133, 189] on em at bounding box center [136, 188] width 6 height 6
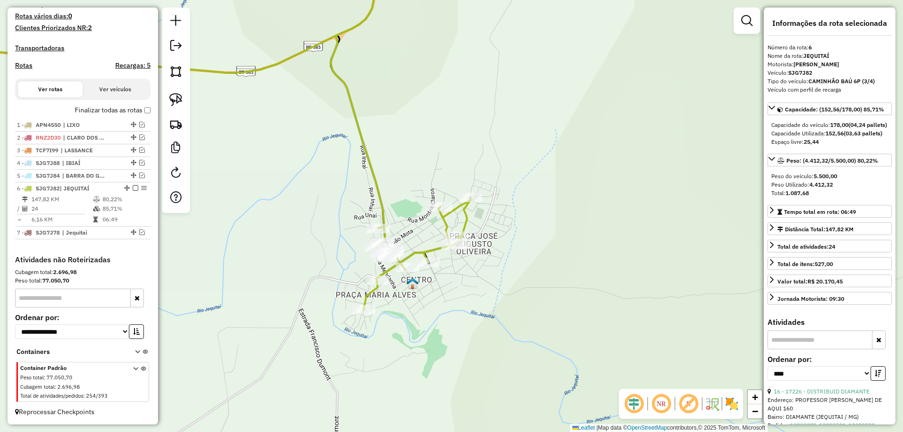
scroll to position [233, 0]
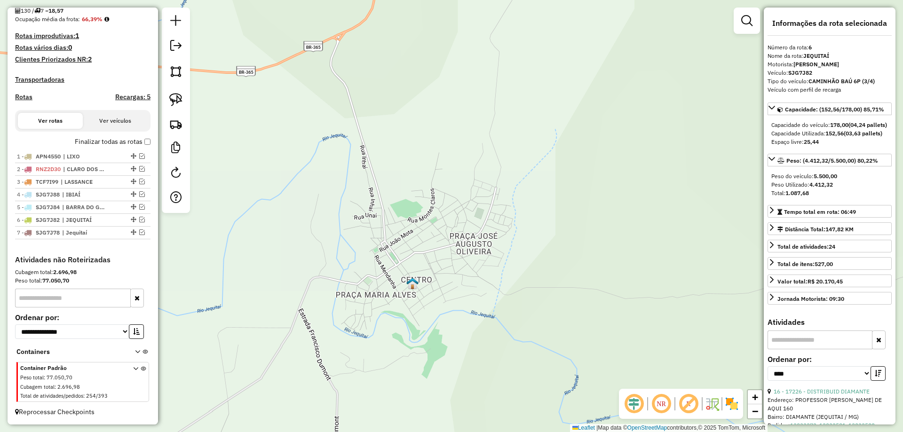
drag, startPoint x: 321, startPoint y: 241, endPoint x: 415, endPoint y: 227, distance: 95.1
click at [415, 227] on div "Janela de atendimento Grade de atendimento Capacidade Transportadoras Veículos …" at bounding box center [451, 216] width 903 height 432
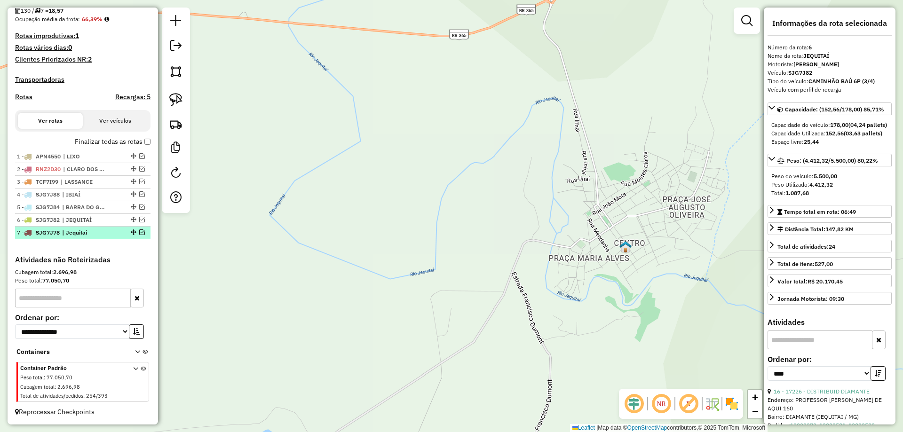
click at [142, 232] on div at bounding box center [133, 233] width 28 height 6
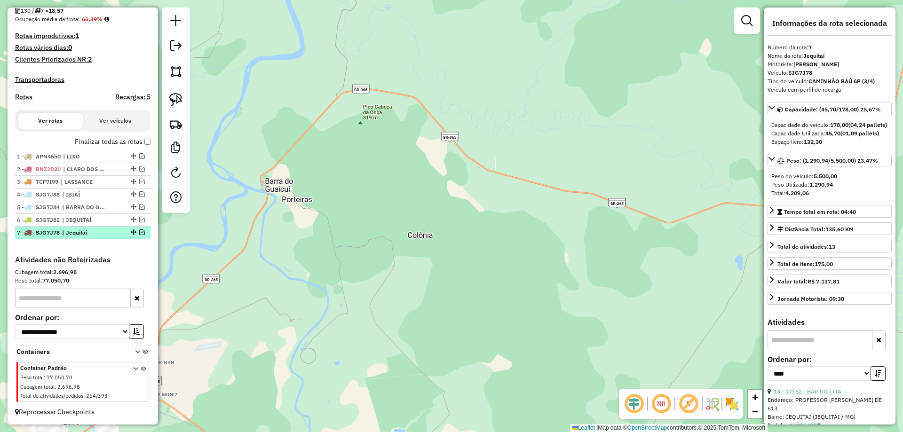
click at [141, 232] on em at bounding box center [142, 233] width 6 height 6
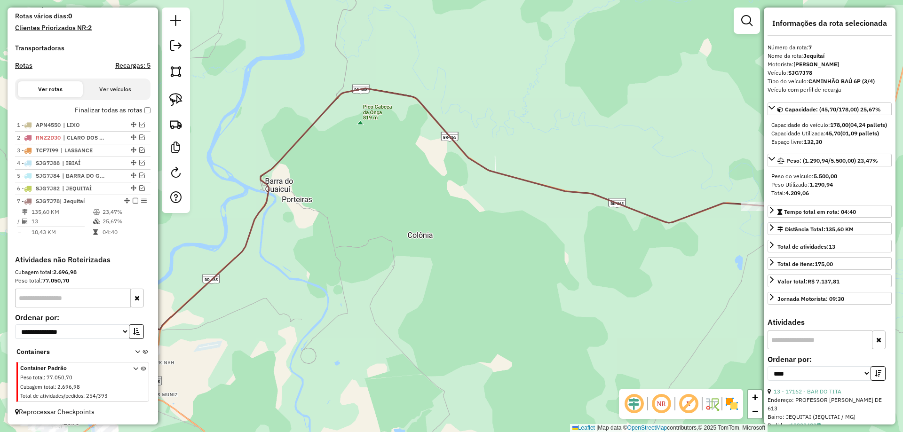
drag, startPoint x: 550, startPoint y: 274, endPoint x: 434, endPoint y: 270, distance: 115.4
click at [435, 270] on div "Janela de atendimento Grade de atendimento Capacidade Transportadoras Veículos …" at bounding box center [451, 216] width 903 height 432
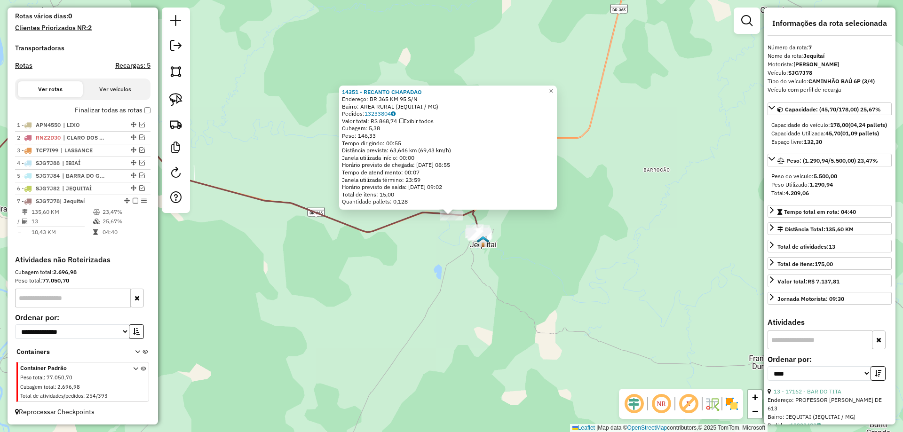
click at [460, 279] on div "14351 - RECANTO CHAPADAO Endereço: BR 365 KM 95 S/N Bairro: AREA RURAL (JEQUITA…" at bounding box center [451, 216] width 903 height 432
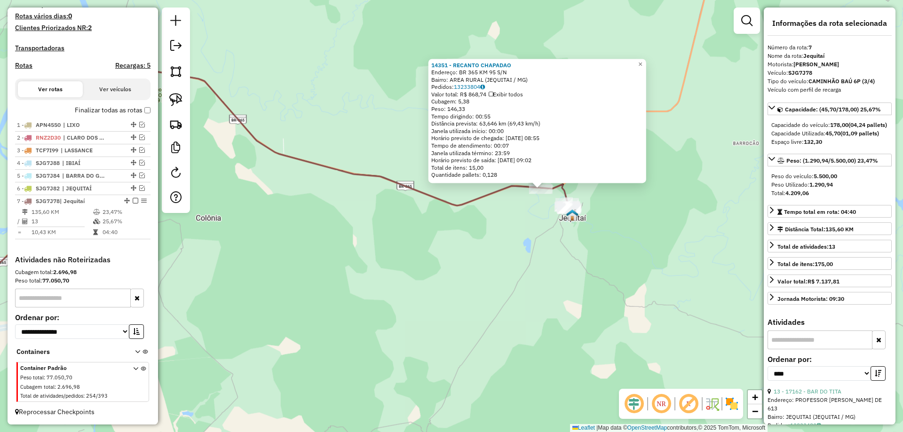
click at [479, 280] on div "14351 - RECANTO CHAPADAO Endereço: BR 365 KM 95 S/N Bairro: AREA RURAL (JEQUITA…" at bounding box center [451, 216] width 903 height 432
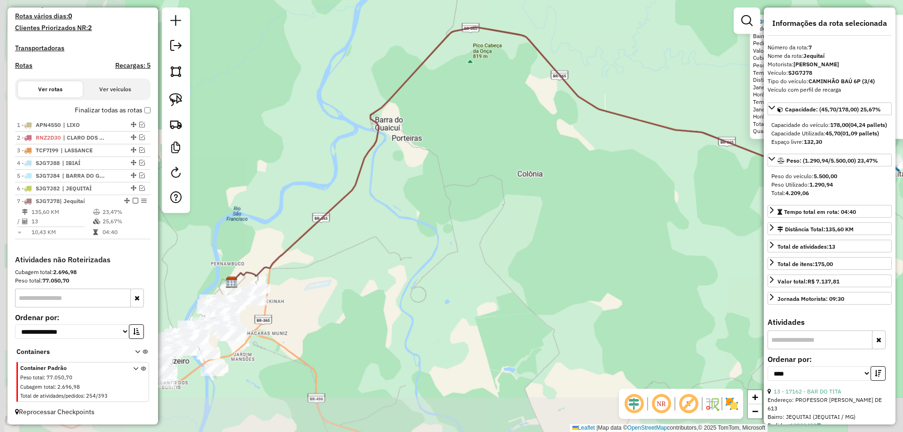
click at [468, 249] on div "14351 - RECANTO CHAPADAO Endereço: BR 365 KM 95 S/N Bairro: AREA RURAL (JEQUITA…" at bounding box center [451, 216] width 903 height 432
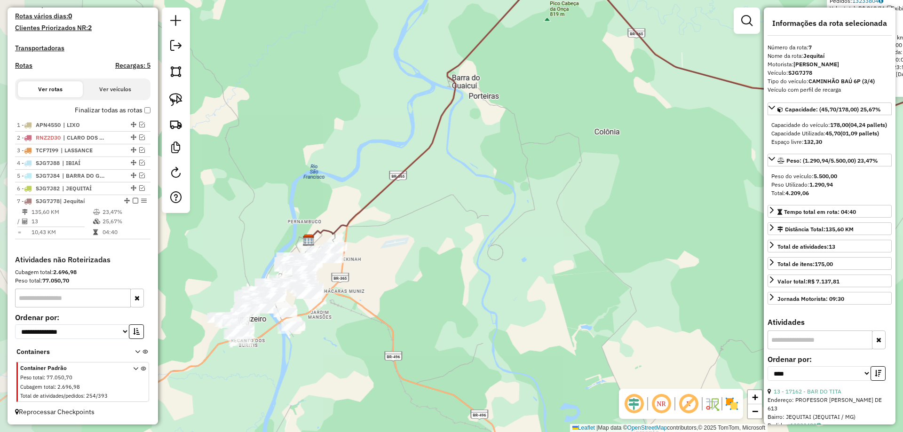
drag, startPoint x: 434, startPoint y: 266, endPoint x: 439, endPoint y: 270, distance: 7.1
click at [438, 270] on div "14351 - RECANTO CHAPADAO Endereço: BR 365 KM 95 S/N Bairro: AREA RURAL (JEQUITA…" at bounding box center [451, 216] width 903 height 432
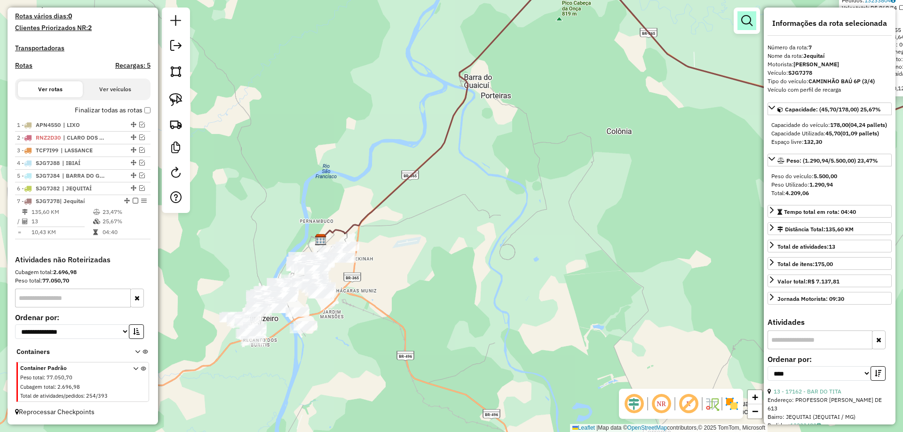
click at [744, 23] on em at bounding box center [747, 20] width 11 height 11
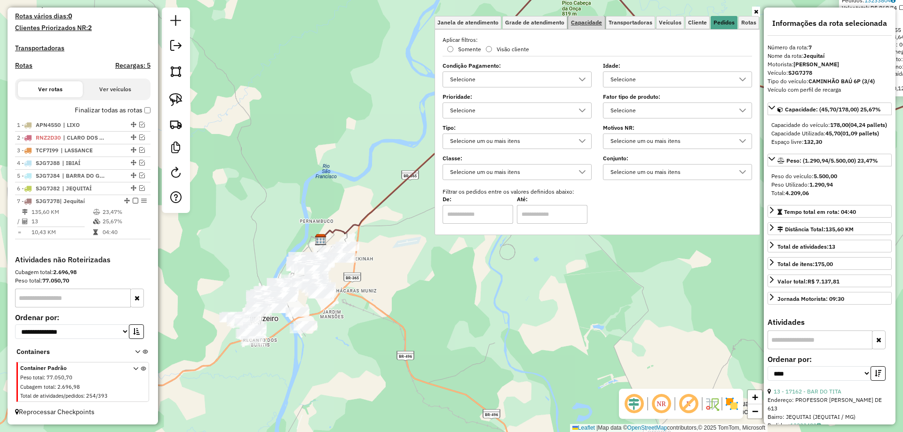
click at [575, 22] on span "Capacidade" at bounding box center [586, 23] width 31 height 6
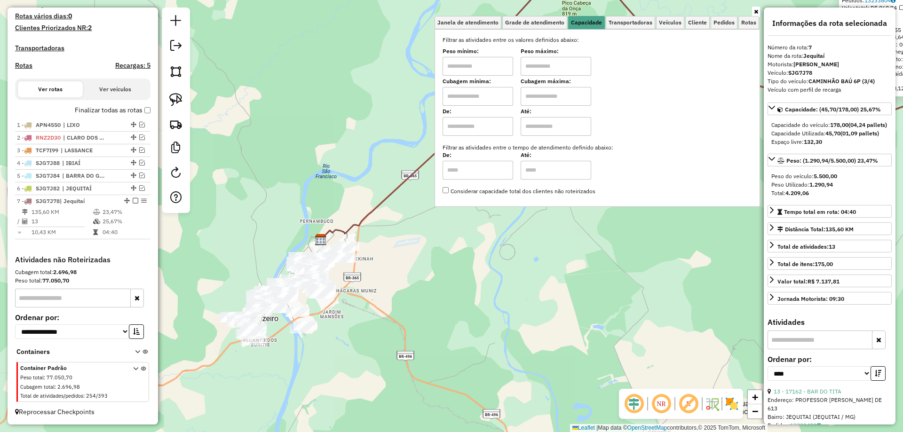
click at [492, 65] on input "text" at bounding box center [478, 66] width 71 height 19
type input "*******"
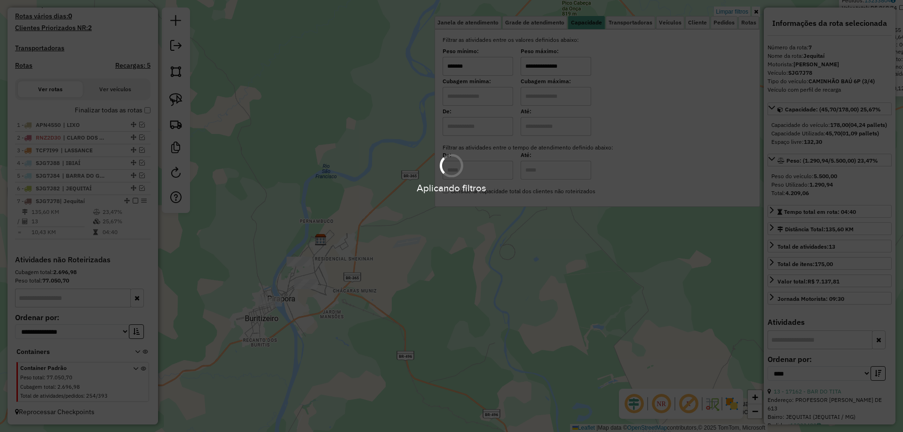
type input "**********"
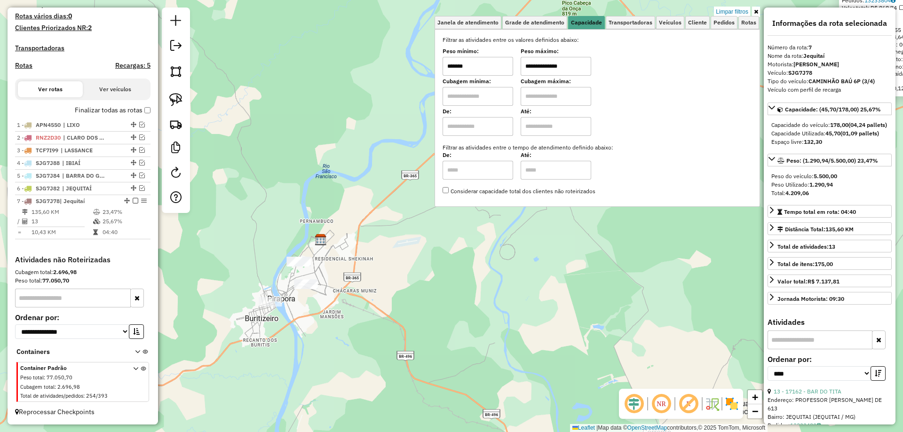
click at [312, 264] on div "14351 - RECANTO CHAPADAO Endereço: BR 365 KM 95 S/N Bairro: AREA RURAL (JEQUITA…" at bounding box center [451, 216] width 903 height 432
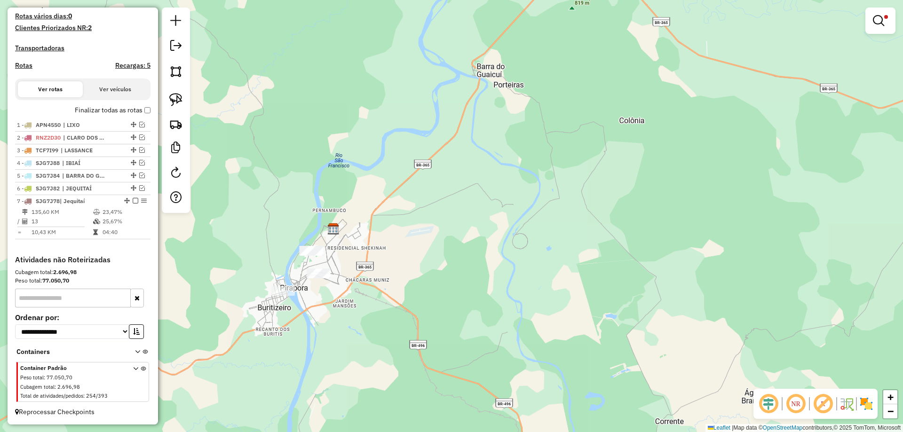
drag, startPoint x: 320, startPoint y: 272, endPoint x: 339, endPoint y: 251, distance: 29.0
click at [339, 251] on div "**********" at bounding box center [451, 216] width 903 height 432
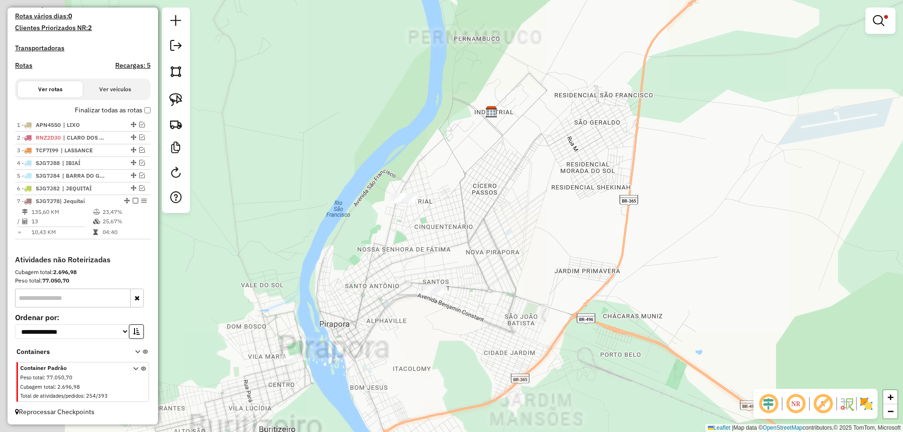
drag, startPoint x: 415, startPoint y: 249, endPoint x: 459, endPoint y: 226, distance: 49.5
click at [469, 239] on div "**********" at bounding box center [451, 216] width 903 height 432
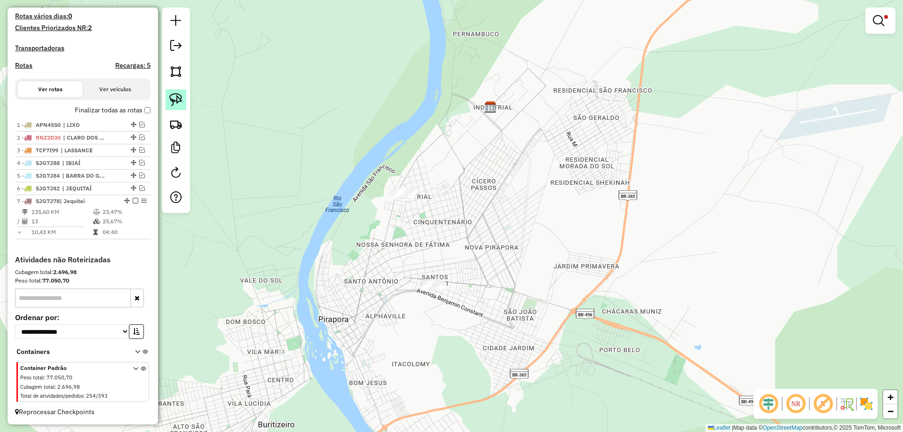
click at [178, 94] on img at bounding box center [175, 99] width 13 height 13
drag, startPoint x: 373, startPoint y: 178, endPoint x: 490, endPoint y: 175, distance: 116.7
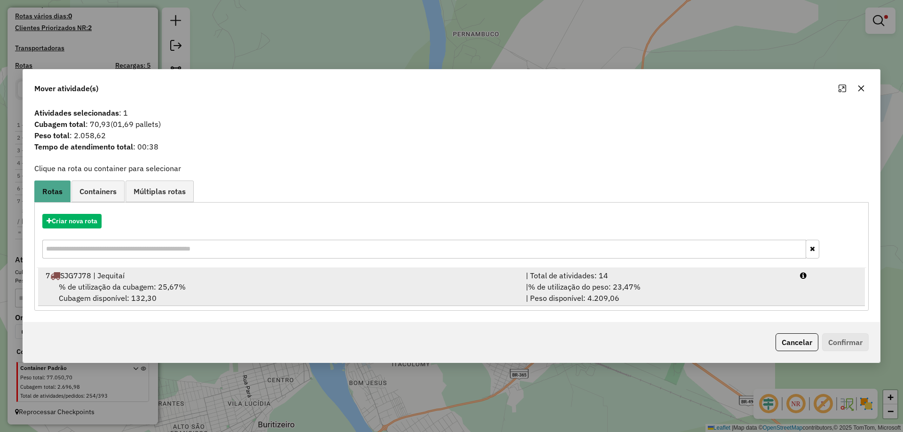
click at [715, 279] on div "| Total de atividades: 14" at bounding box center [657, 275] width 274 height 11
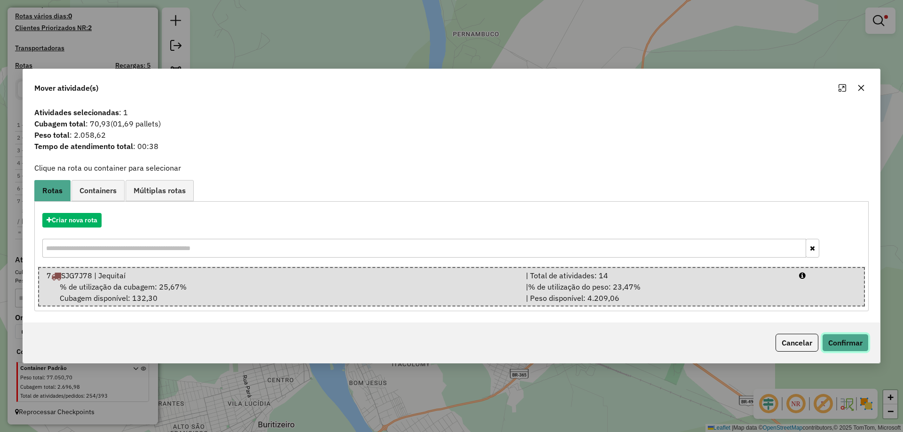
click at [823, 339] on button "Confirmar" at bounding box center [845, 343] width 47 height 18
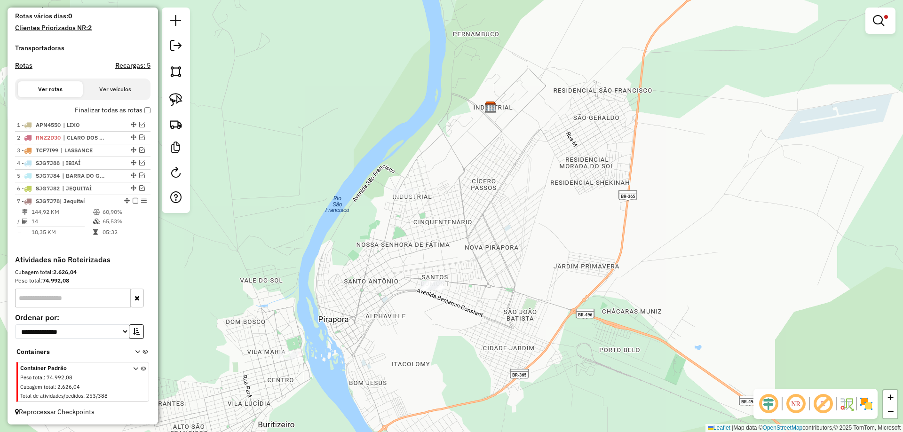
click at [885, 18] on link at bounding box center [880, 20] width 23 height 19
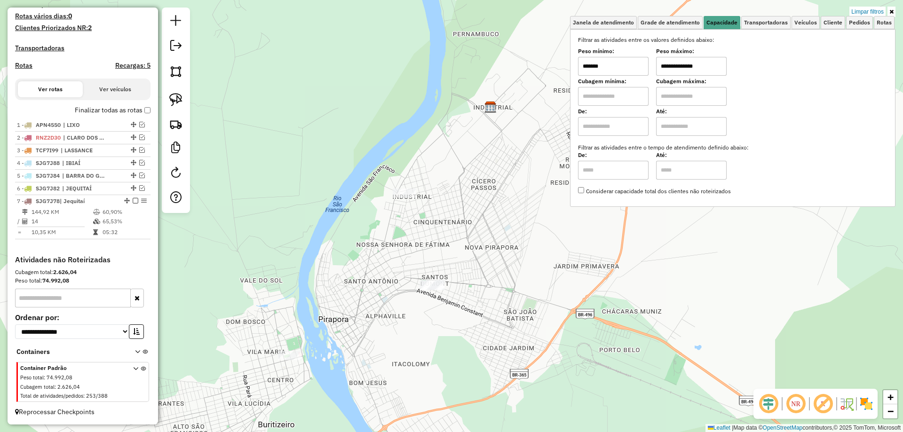
click at [648, 66] on input "*******" at bounding box center [613, 66] width 71 height 19
type input "*******"
click at [437, 217] on div "**********" at bounding box center [451, 216] width 903 height 432
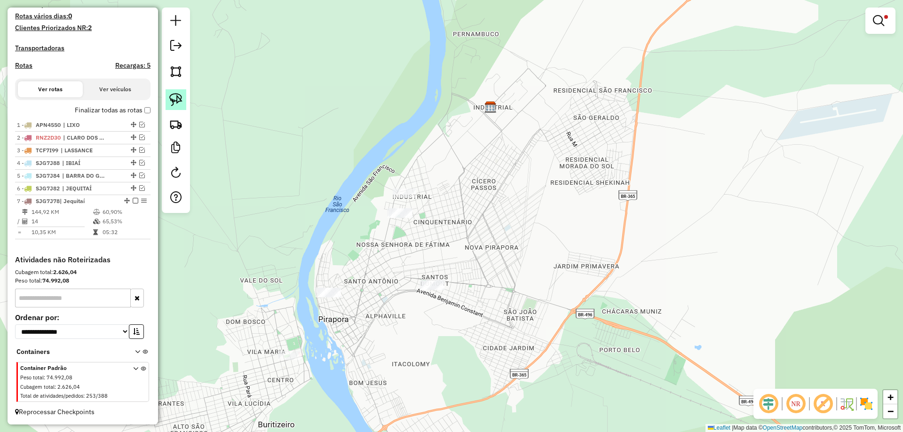
click at [177, 105] on img at bounding box center [175, 99] width 13 height 13
drag, startPoint x: 408, startPoint y: 207, endPoint x: 435, endPoint y: 211, distance: 27.1
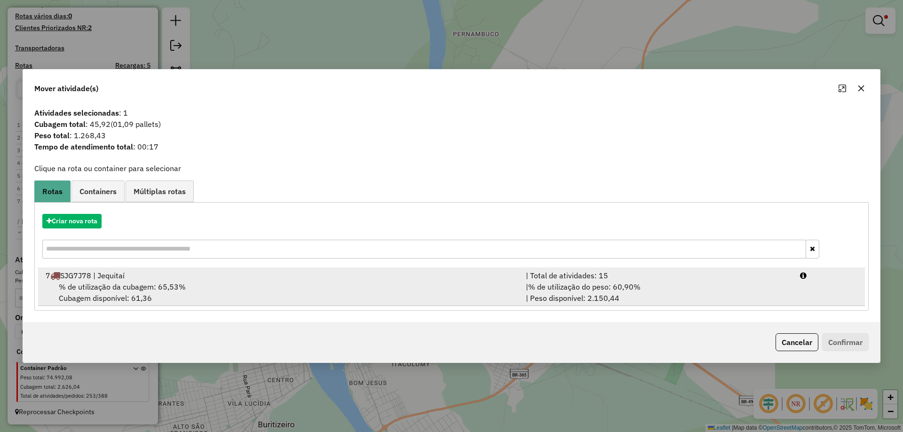
click at [721, 282] on div "| % de utilização do peso: 60,90% | Peso disponível: 2.150,44" at bounding box center [657, 292] width 274 height 23
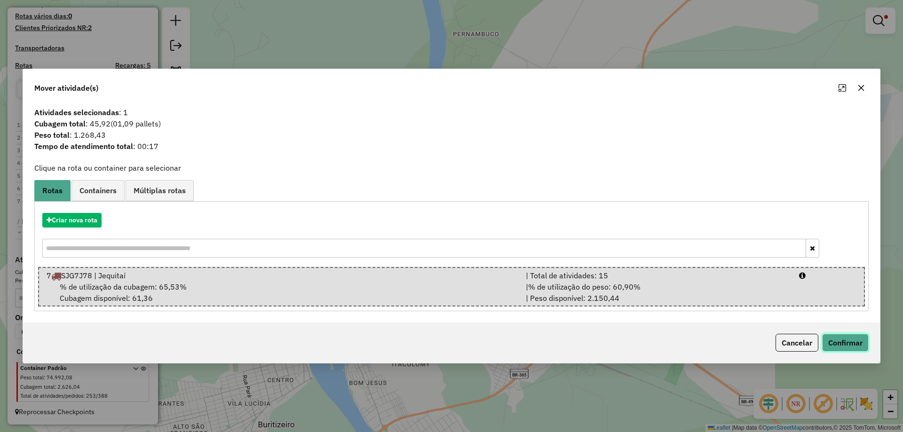
click at [849, 346] on button "Confirmar" at bounding box center [845, 343] width 47 height 18
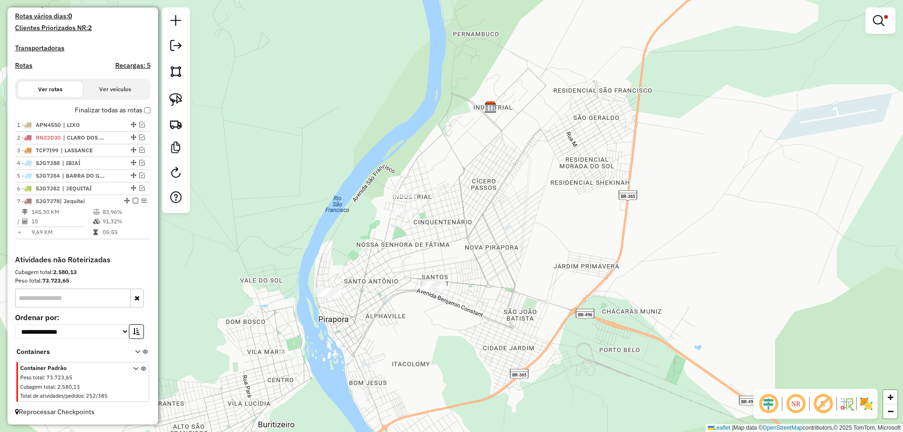
select select "*********"
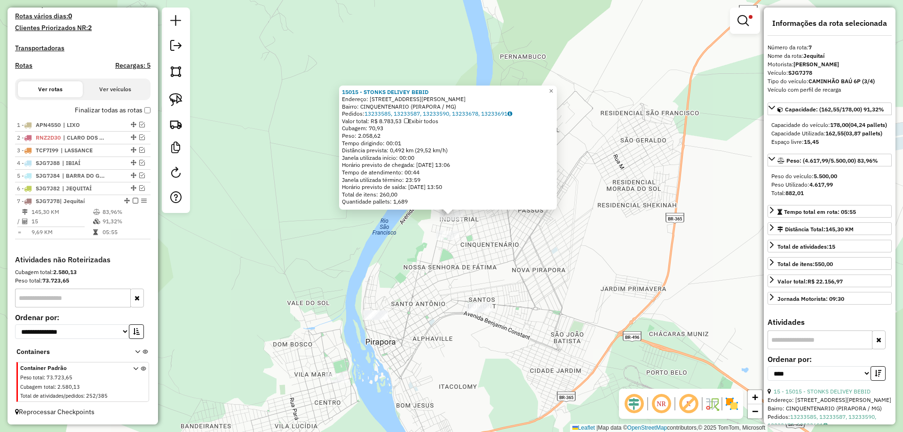
click at [742, 34] on div "**********" at bounding box center [745, 25] width 30 height 35
click at [744, 24] on em at bounding box center [743, 20] width 11 height 11
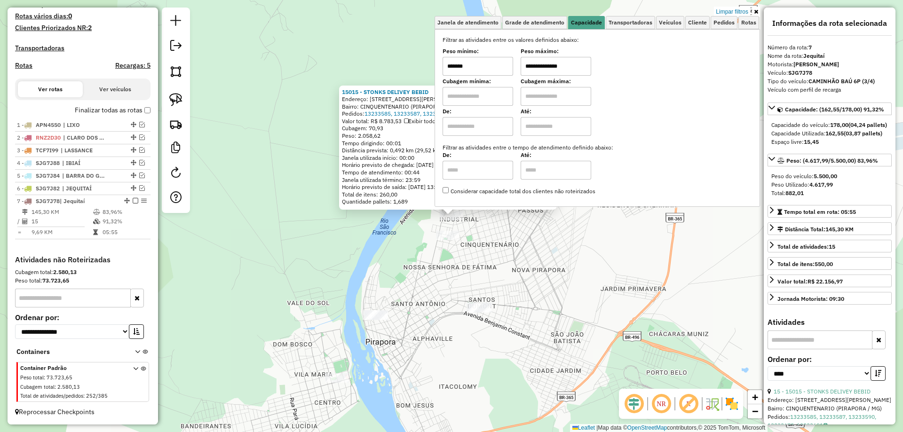
click at [500, 68] on input "*******" at bounding box center [478, 66] width 71 height 19
click at [516, 255] on div "15015 - STONKS DELIVEY BEBID Endereço: DR CARLOS CHAGAS 663 Bairro: CINQUENTENA…" at bounding box center [451, 216] width 903 height 432
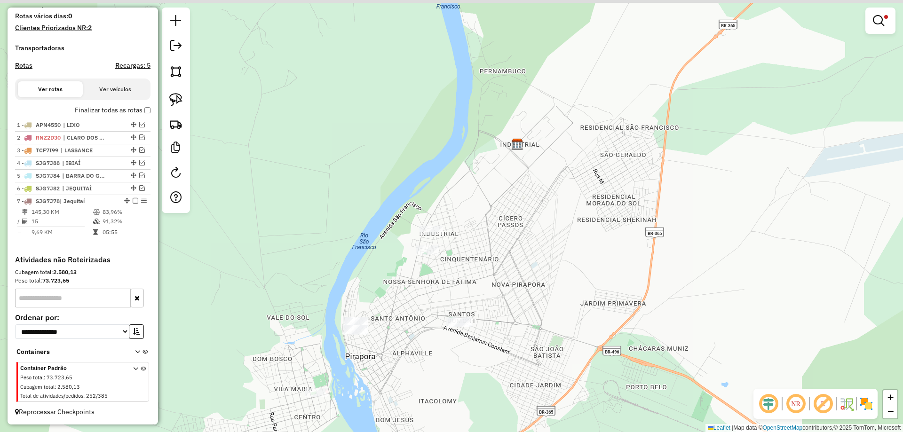
drag, startPoint x: 494, startPoint y: 255, endPoint x: 462, endPoint y: 261, distance: 33.4
click at [439, 285] on div "**********" at bounding box center [451, 216] width 903 height 432
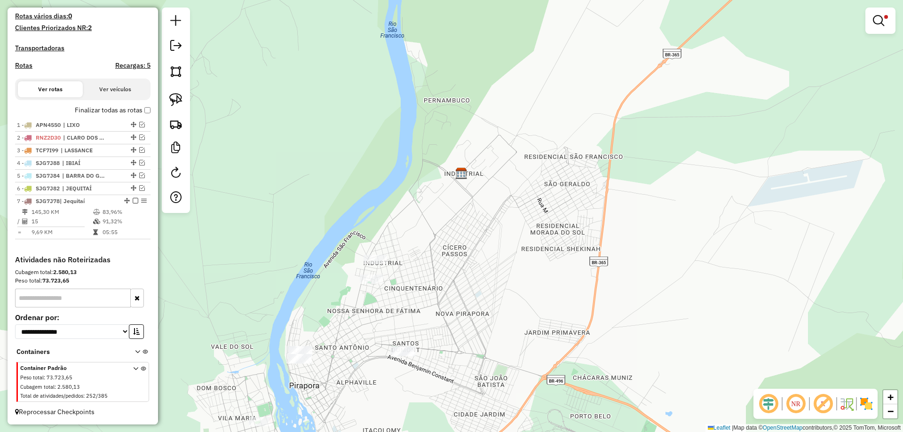
drag, startPoint x: 877, startPoint y: 17, endPoint x: 853, endPoint y: 28, distance: 26.1
click at [877, 19] on em at bounding box center [878, 20] width 11 height 11
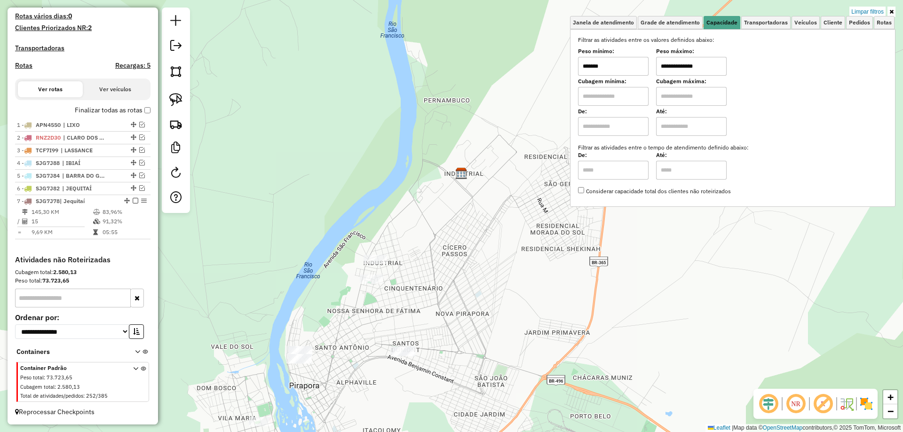
click at [630, 70] on input "*******" at bounding box center [613, 66] width 71 height 19
type input "******"
drag, startPoint x: 485, startPoint y: 223, endPoint x: 405, endPoint y: 183, distance: 89.4
click at [405, 183] on div "**********" at bounding box center [451, 216] width 903 height 432
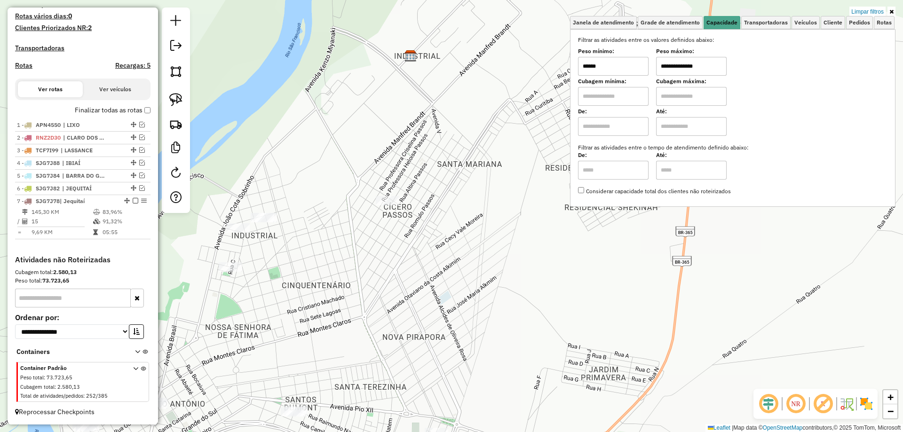
drag, startPoint x: 318, startPoint y: 202, endPoint x: 261, endPoint y: 184, distance: 60.1
click at [267, 184] on div "**********" at bounding box center [451, 216] width 903 height 432
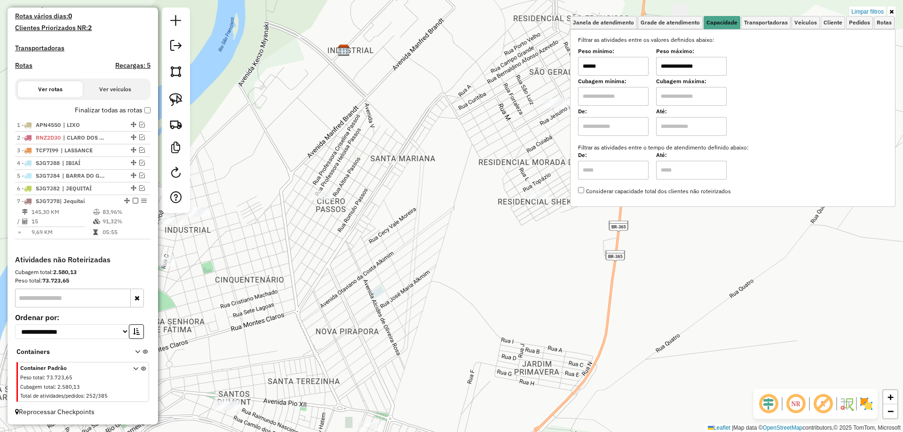
drag, startPoint x: 389, startPoint y: 176, endPoint x: 322, endPoint y: 187, distance: 67.1
click at [327, 195] on div "**********" at bounding box center [451, 216] width 903 height 432
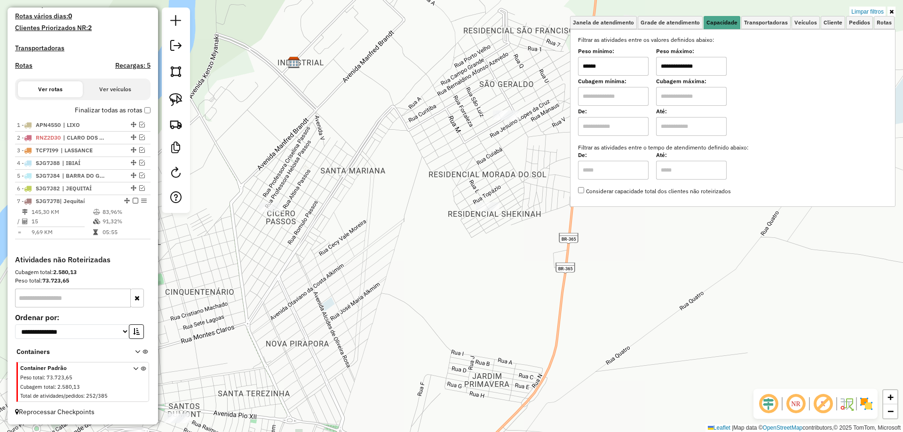
drag, startPoint x: 328, startPoint y: 175, endPoint x: 372, endPoint y: 156, distance: 47.4
click at [374, 157] on div "**********" at bounding box center [451, 216] width 903 height 432
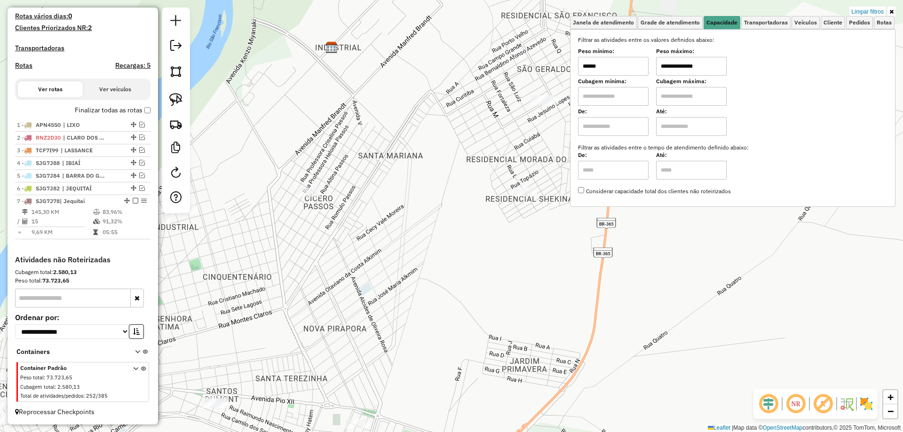
drag, startPoint x: 239, startPoint y: 167, endPoint x: 401, endPoint y: 162, distance: 161.5
click at [401, 162] on div "**********" at bounding box center [451, 216] width 903 height 432
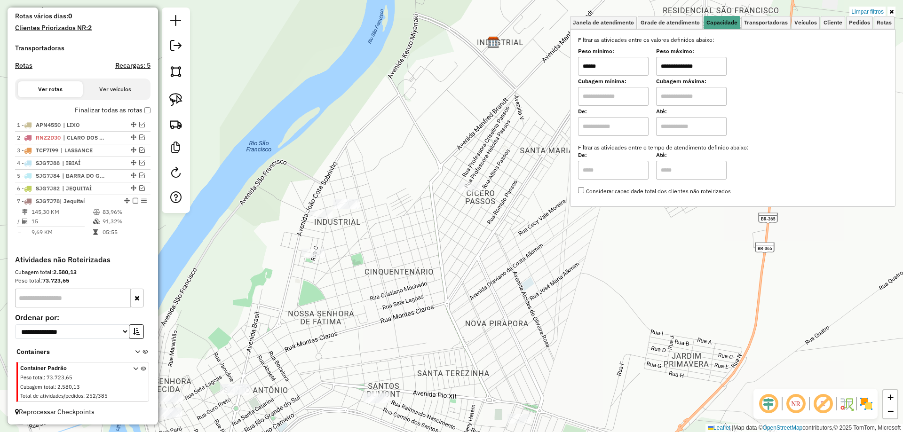
click at [187, 104] on div at bounding box center [176, 111] width 28 height 206
click at [175, 104] on img at bounding box center [175, 99] width 13 height 13
drag, startPoint x: 367, startPoint y: 181, endPoint x: 366, endPoint y: 214, distance: 33.4
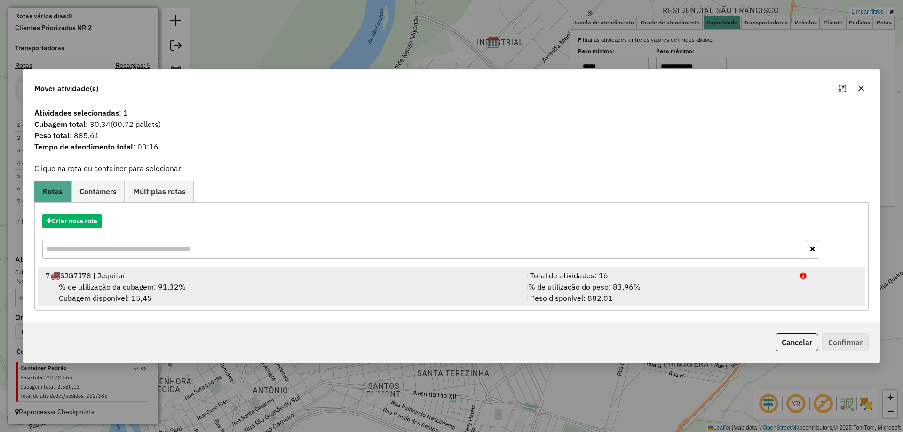
click at [664, 287] on div "| % de utilização do peso: 83,96% | Peso disponível: 882,01" at bounding box center [657, 292] width 274 height 23
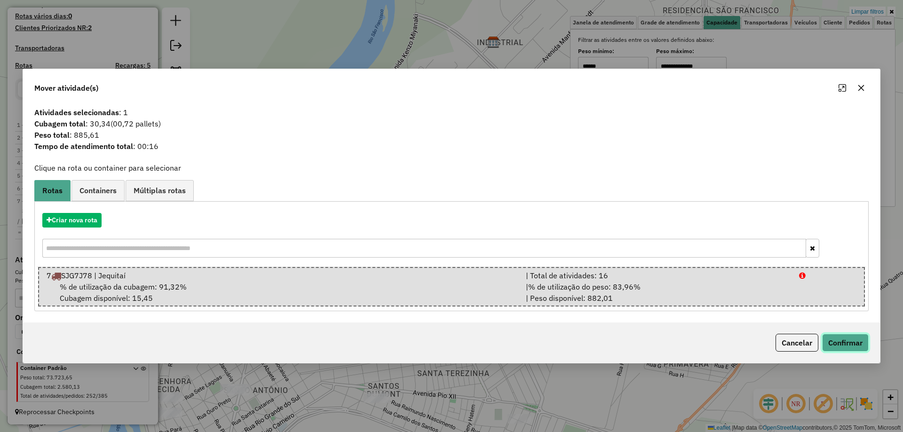
click at [862, 352] on button "Confirmar" at bounding box center [845, 343] width 47 height 18
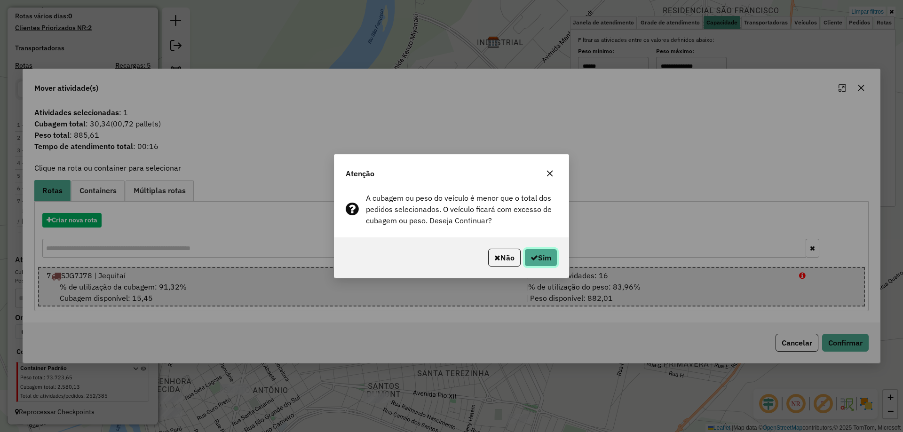
click at [542, 250] on button "Sim" at bounding box center [541, 258] width 33 height 18
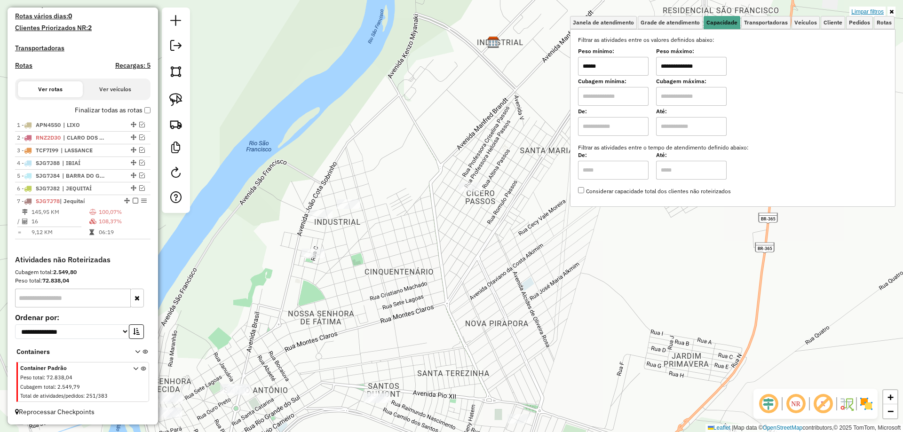
click at [885, 11] on link "Limpar filtros" at bounding box center [868, 12] width 36 height 10
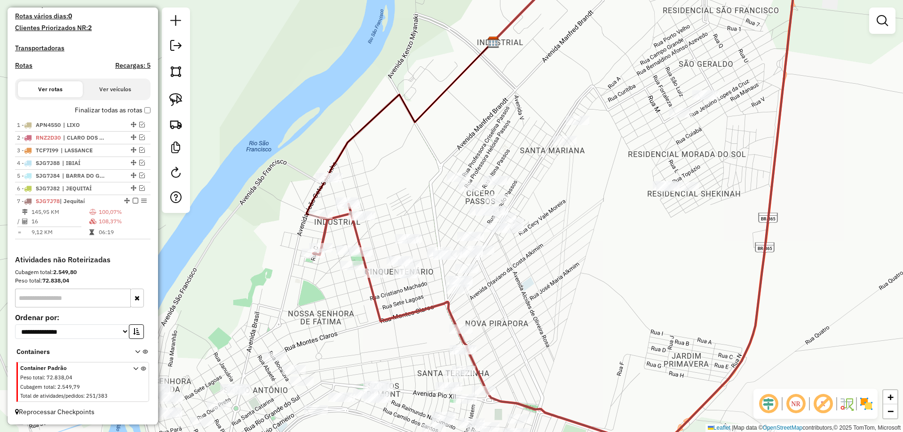
click at [616, 185] on div "Janela de atendimento Grade de atendimento Capacidade Transportadoras Veículos …" at bounding box center [451, 216] width 903 height 432
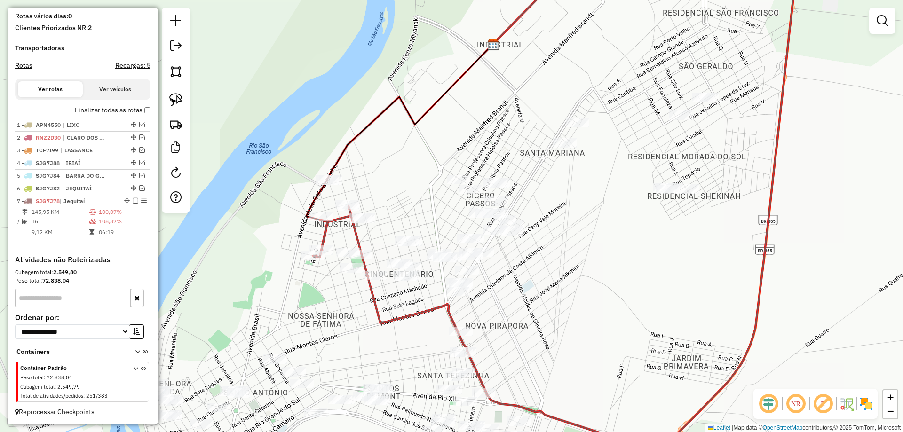
drag, startPoint x: 601, startPoint y: 213, endPoint x: 574, endPoint y: 244, distance: 41.4
click at [612, 244] on div "Janela de atendimento Grade de atendimento Capacidade Transportadoras Veículos …" at bounding box center [451, 216] width 903 height 432
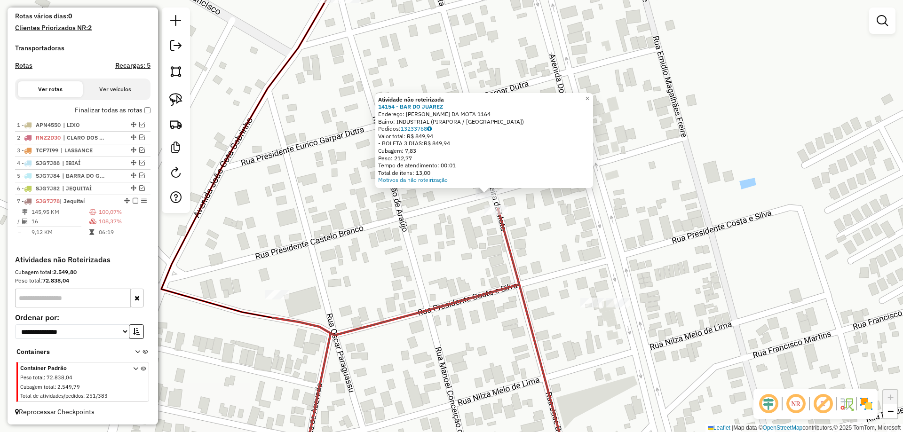
click at [461, 221] on div "Atividade não roteirizada 14154 - BAR DO JUAREZ Endereço: JOSE BANDEIRA DA MOTA…" at bounding box center [451, 216] width 903 height 432
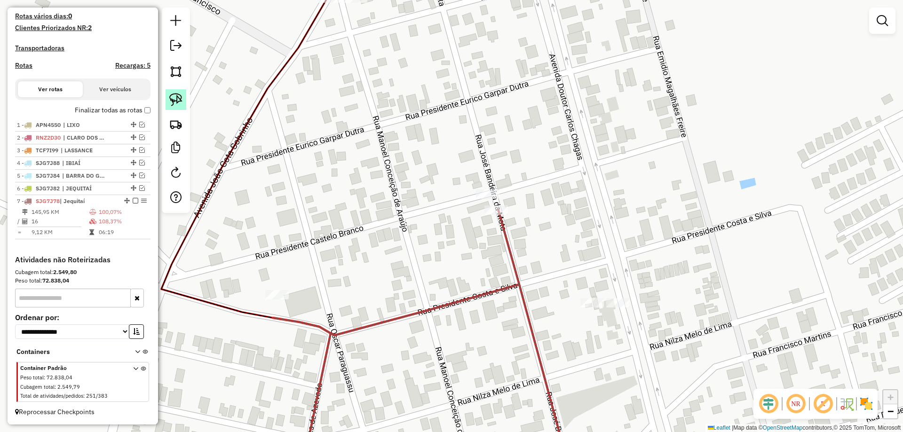
click at [181, 100] on img at bounding box center [175, 99] width 13 height 13
drag, startPoint x: 491, startPoint y: 182, endPoint x: 504, endPoint y: 199, distance: 21.6
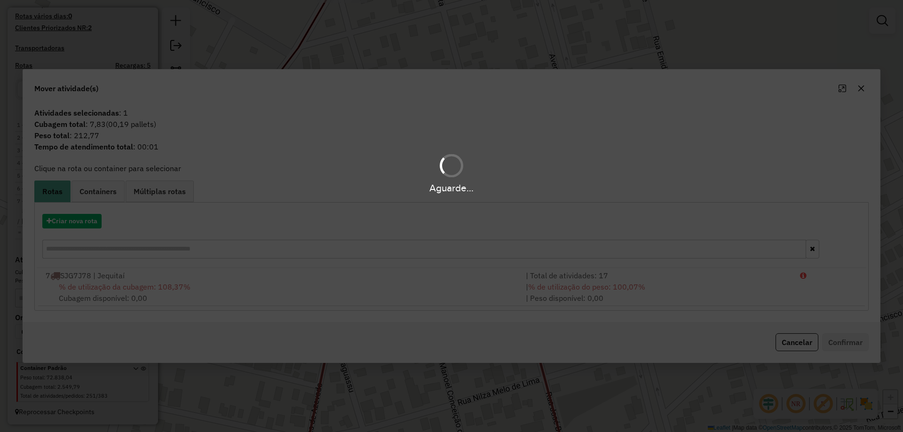
click at [643, 287] on div "Aguarde..." at bounding box center [451, 216] width 903 height 432
click at [654, 285] on div "Aguarde..." at bounding box center [451, 216] width 903 height 432
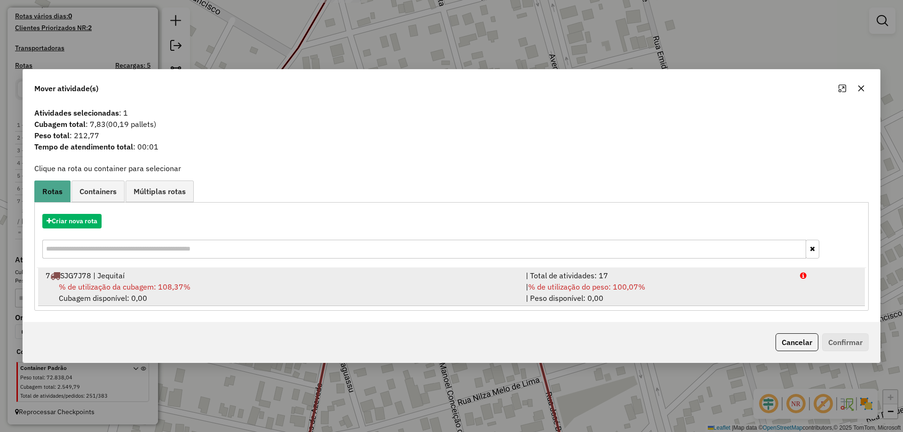
click at [671, 283] on div "| % de utilização do peso: 100,07% | Peso disponível: 0,00" at bounding box center [657, 292] width 274 height 23
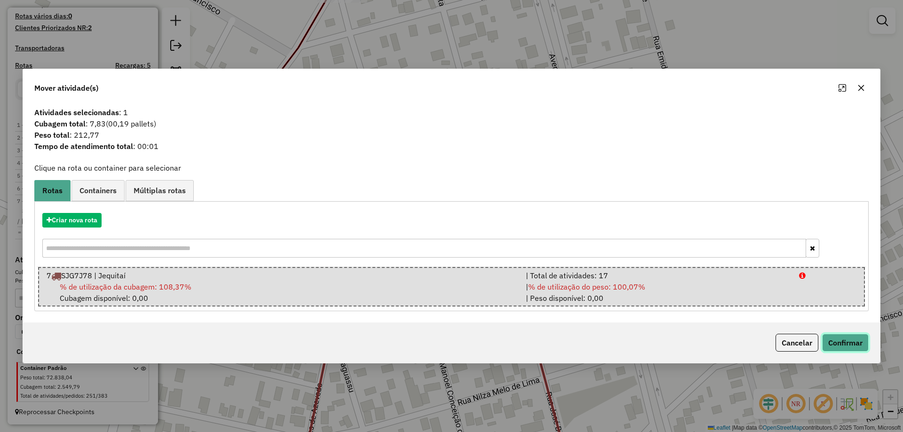
click at [850, 343] on button "Confirmar" at bounding box center [845, 343] width 47 height 18
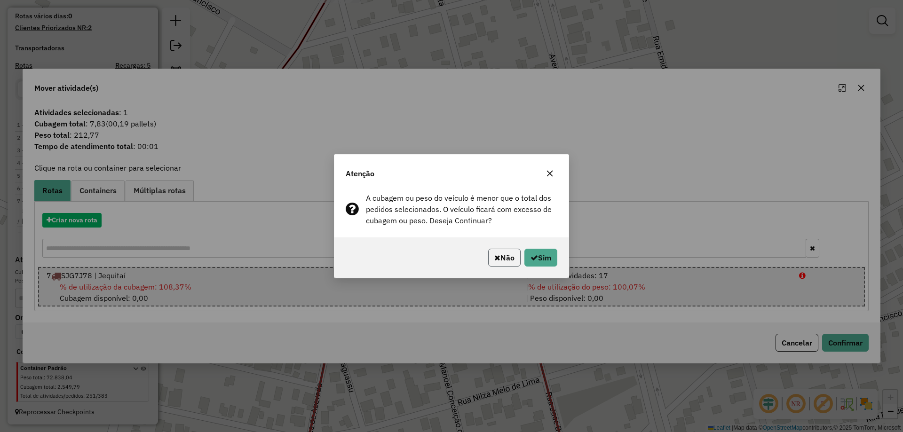
click at [494, 258] on icon "button" at bounding box center [497, 258] width 6 height 8
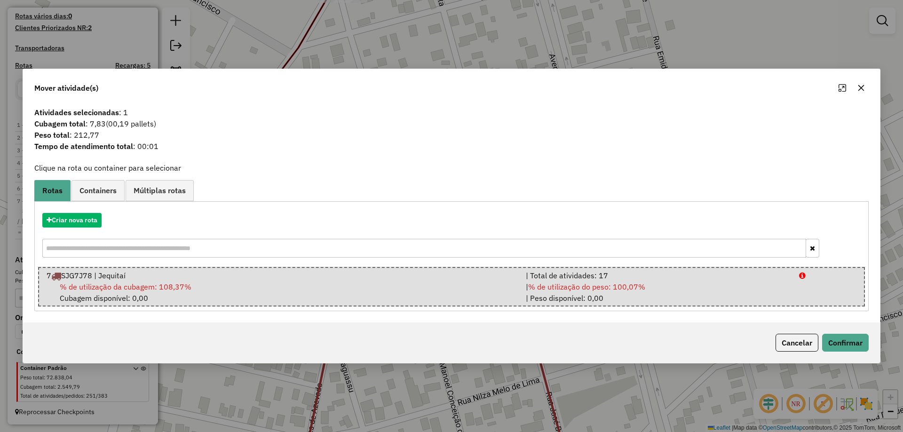
click at [803, 344] on button "Cancelar" at bounding box center [797, 343] width 43 height 18
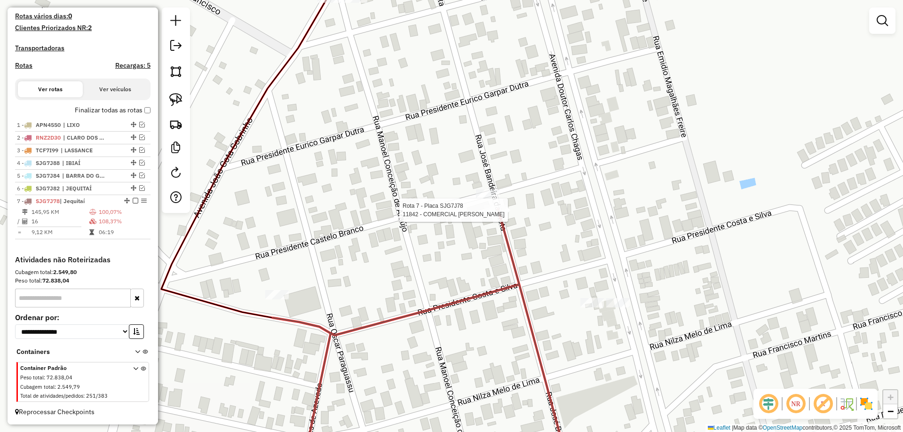
select select "*********"
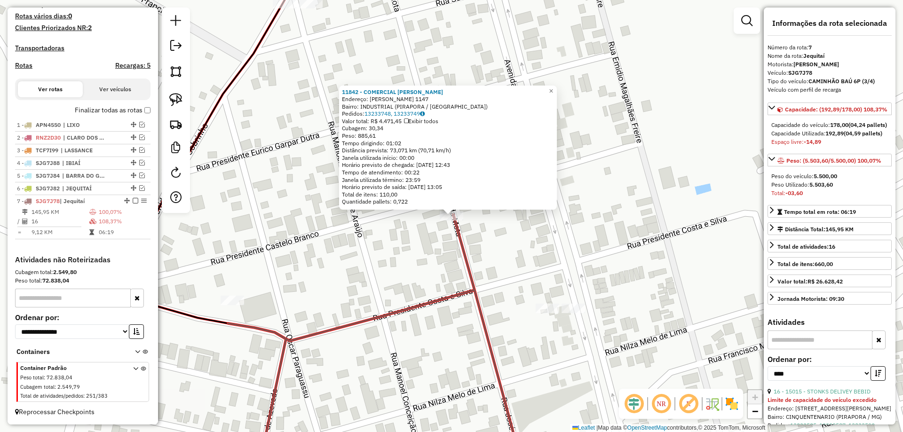
click at [486, 247] on div "11842 - COMERCIAL WALDEMAR Endereço: JOSE BANDEIRA DA MOTA 1147 Bairro: INDUSTR…" at bounding box center [451, 216] width 903 height 432
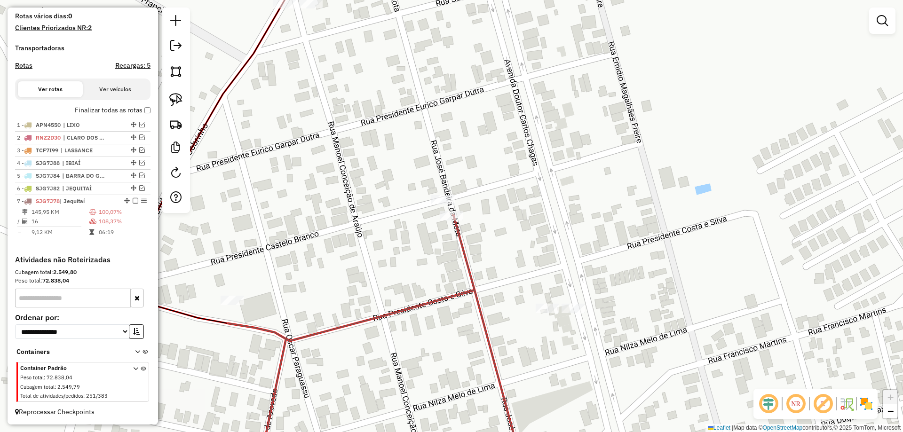
drag, startPoint x: 429, startPoint y: 244, endPoint x: 523, endPoint y: 235, distance: 94.0
click at [471, 238] on div "Janela de atendimento Grade de atendimento Capacidade Transportadoras Veículos …" at bounding box center [451, 216] width 903 height 432
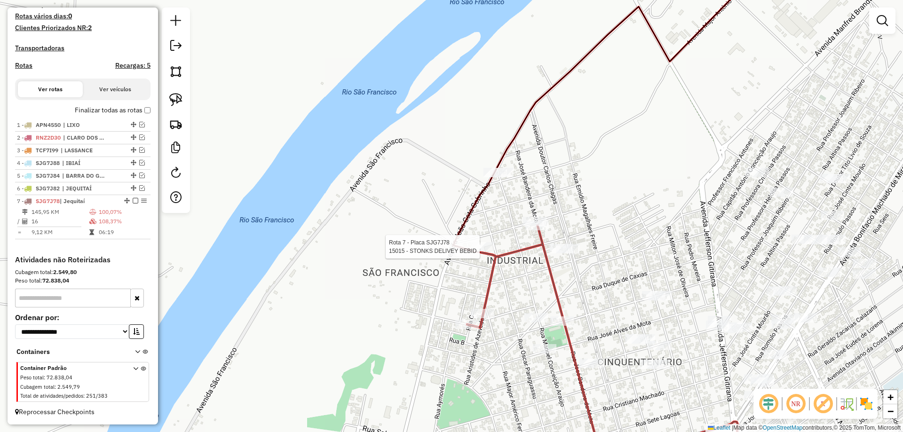
select select "*********"
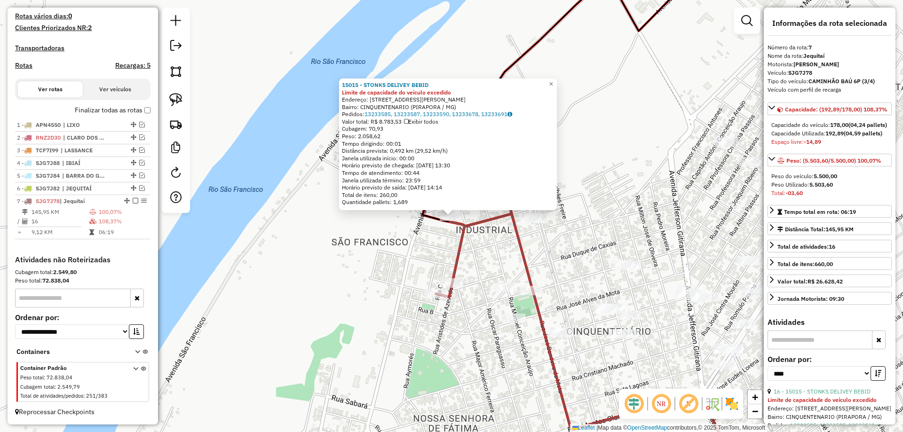
click at [502, 258] on div "15015 - STONKS DELIVEY BEBID Limite de capacidade do veículo excedido Endereço:…" at bounding box center [451, 216] width 903 height 432
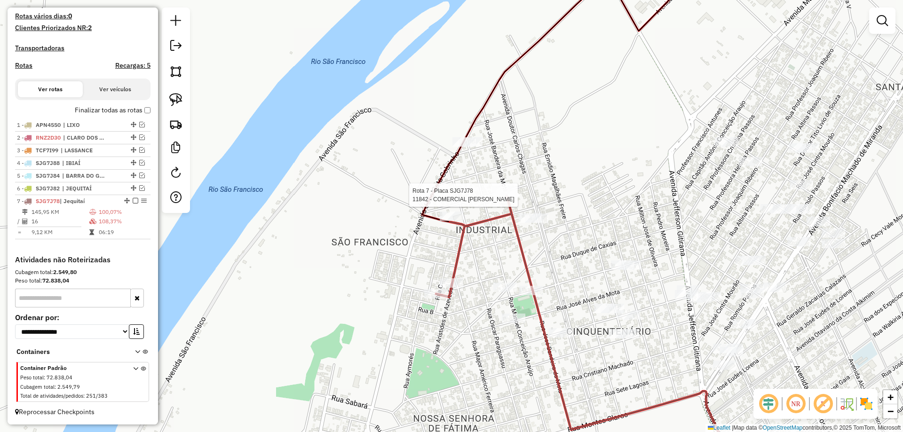
select select "*********"
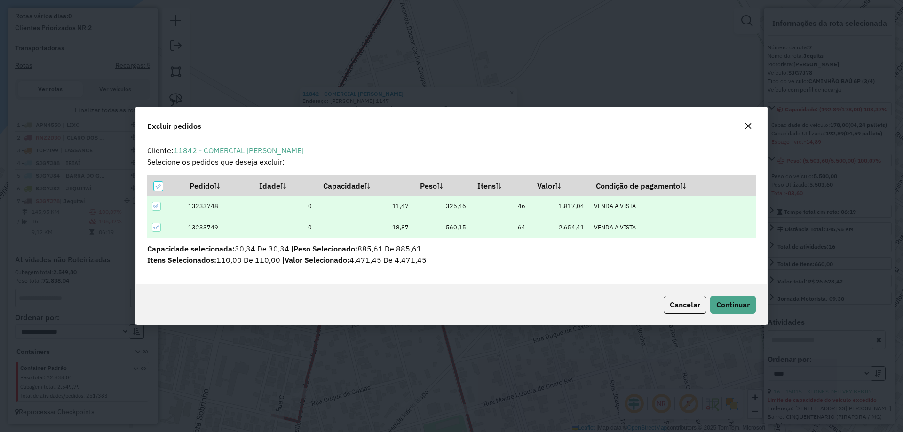
scroll to position [5, 3]
click at [715, 312] on button "Continuar" at bounding box center [733, 305] width 46 height 18
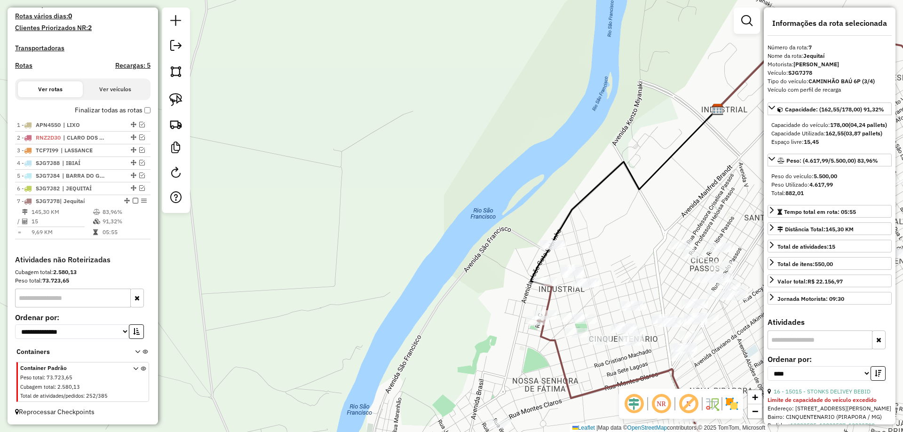
drag, startPoint x: 630, startPoint y: 257, endPoint x: 506, endPoint y: 253, distance: 123.8
click at [510, 253] on div "Janela de atendimento Grade de atendimento Capacidade Transportadoras Veículos …" at bounding box center [451, 216] width 903 height 432
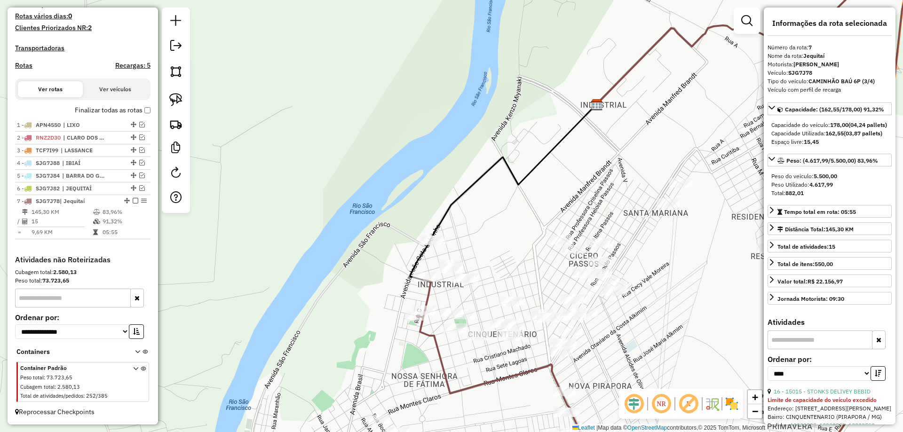
drag, startPoint x: 531, startPoint y: 243, endPoint x: 491, endPoint y: 270, distance: 48.2
click at [491, 270] on div "Janela de atendimento Grade de atendimento Capacidade Transportadoras Veículos …" at bounding box center [451, 216] width 903 height 432
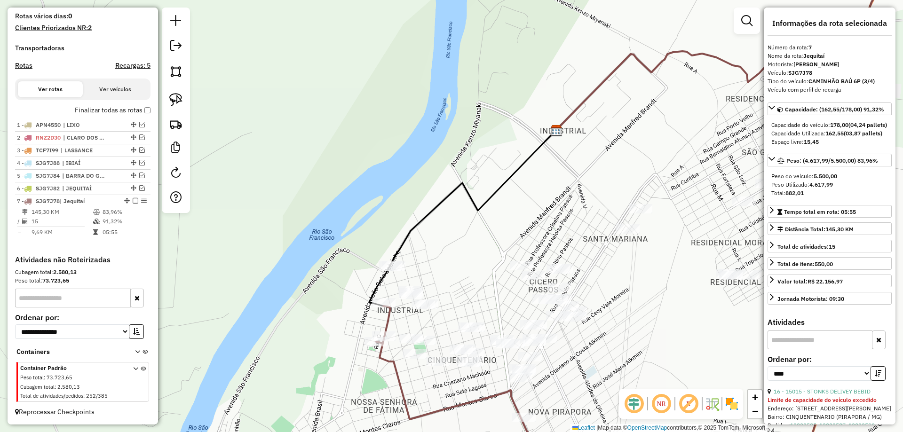
drag, startPoint x: 480, startPoint y: 276, endPoint x: 494, endPoint y: 225, distance: 53.2
click at [494, 225] on div "Janela de atendimento Grade de atendimento Capacidade Transportadoras Veículos …" at bounding box center [451, 216] width 903 height 432
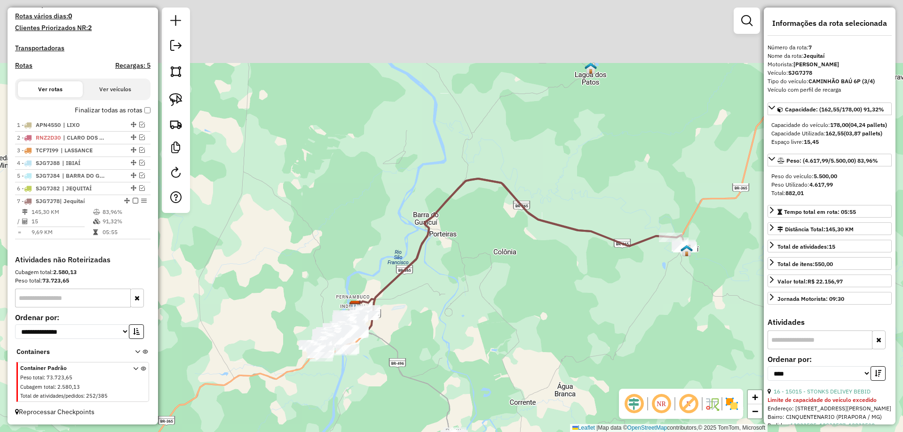
drag, startPoint x: 570, startPoint y: 188, endPoint x: 489, endPoint y: 261, distance: 108.9
click at [489, 261] on div "Janela de atendimento Grade de atendimento Capacidade Transportadoras Veículos …" at bounding box center [451, 216] width 903 height 432
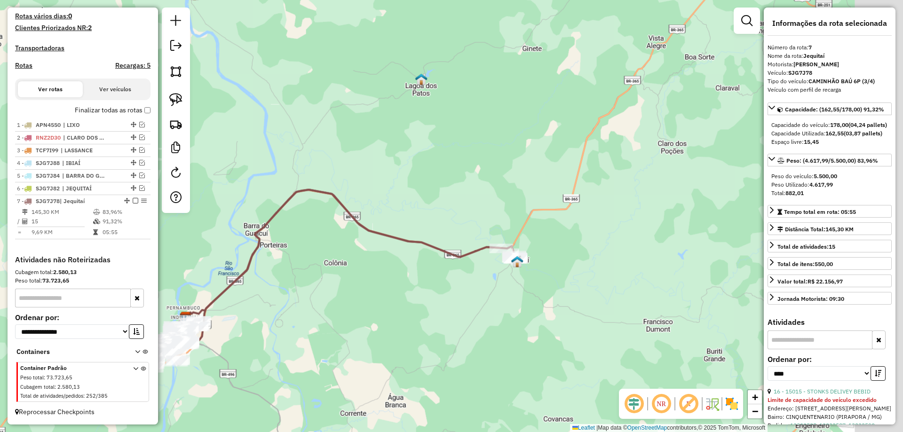
drag, startPoint x: 536, startPoint y: 256, endPoint x: 422, endPoint y: 250, distance: 115.0
click at [422, 250] on div "Janela de atendimento Grade de atendimento Capacidade Transportadoras Veículos …" at bounding box center [451, 216] width 903 height 432
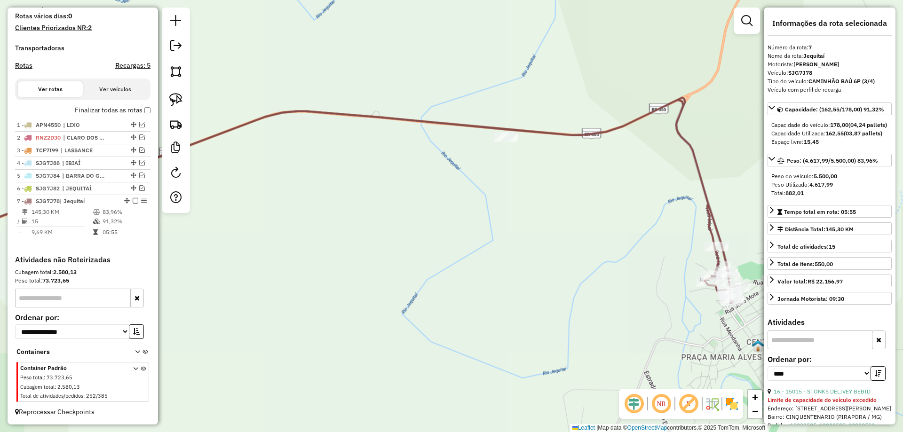
click at [617, 197] on div "Janela de atendimento Grade de atendimento Capacidade Transportadoras Veículos …" at bounding box center [451, 216] width 903 height 432
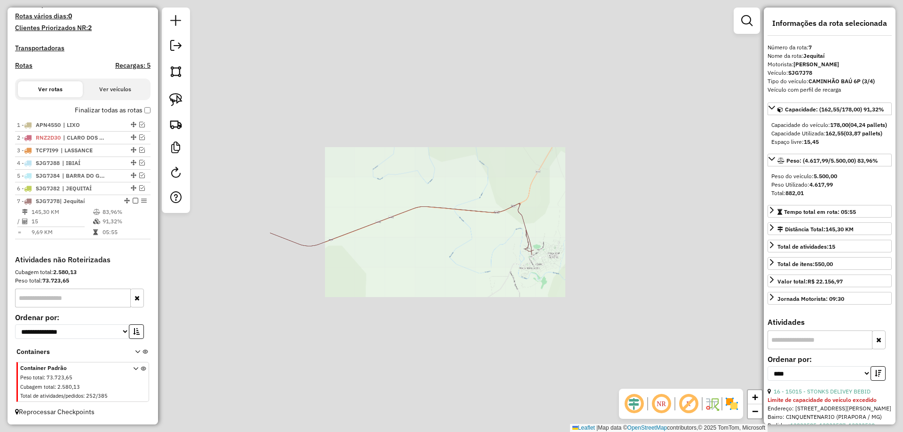
click at [541, 223] on div "Janela de atendimento Grade de atendimento Capacidade Transportadoras Veículos …" at bounding box center [451, 216] width 903 height 432
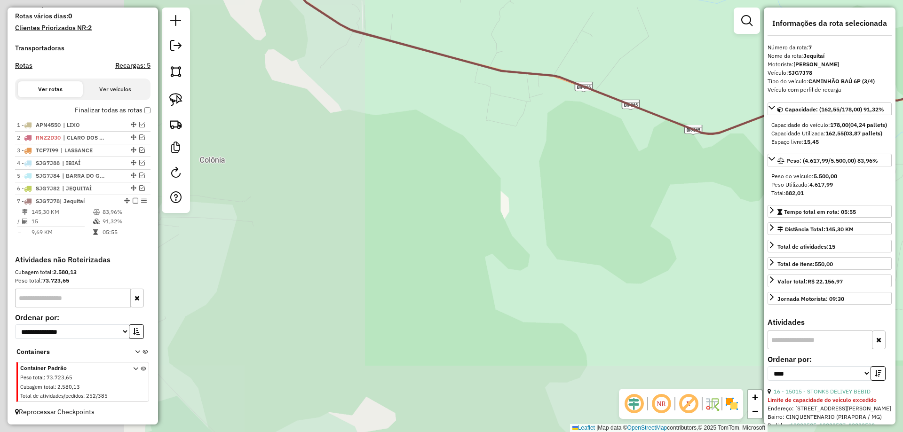
drag, startPoint x: 337, startPoint y: 273, endPoint x: 639, endPoint y: 230, distance: 305.1
click at [613, 230] on div "Janela de atendimento Grade de atendimento Capacidade Transportadoras Veículos …" at bounding box center [451, 216] width 903 height 432
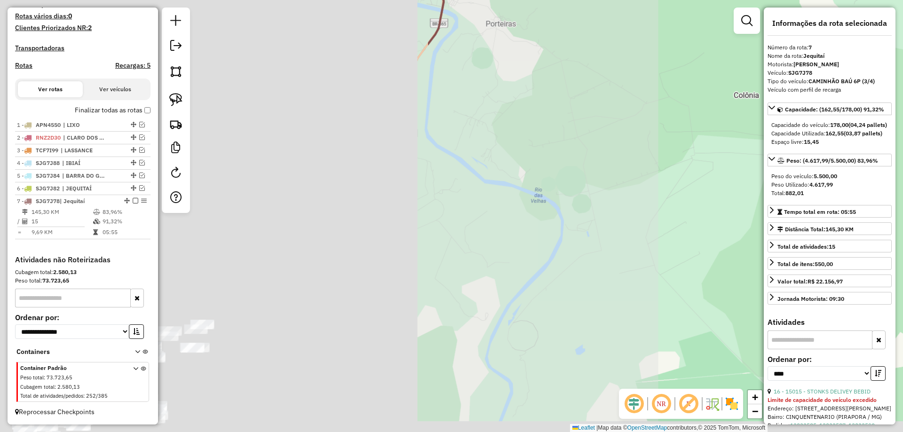
click at [546, 199] on div "Janela de atendimento Grade de atendimento Capacidade Transportadoras Veículos …" at bounding box center [451, 216] width 903 height 432
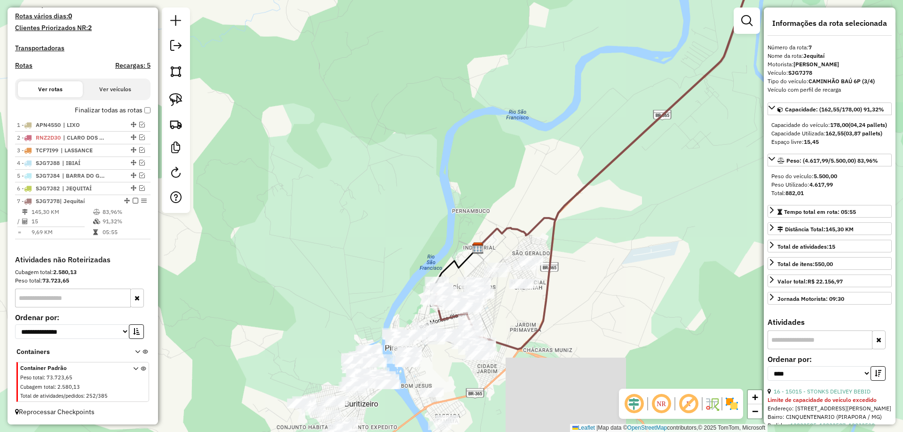
drag, startPoint x: 410, startPoint y: 223, endPoint x: 417, endPoint y: 220, distance: 8.0
click at [403, 219] on div "Janela de atendimento Grade de atendimento Capacidade Transportadoras Veículos …" at bounding box center [451, 216] width 903 height 432
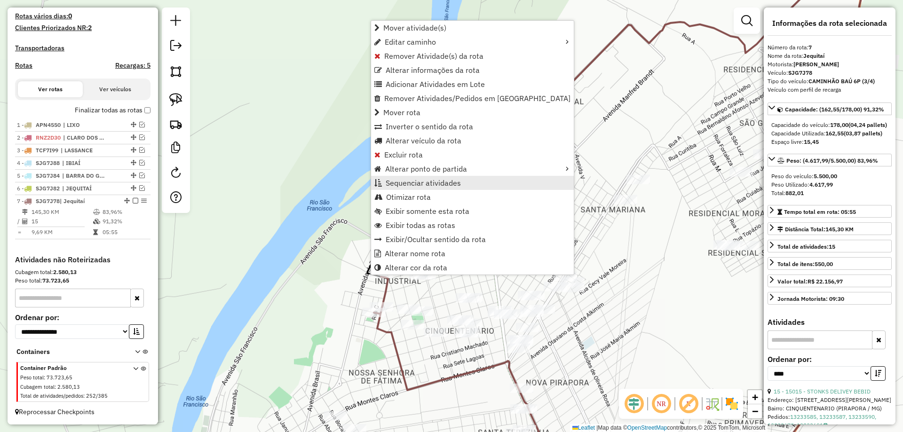
click at [405, 186] on span "Sequenciar atividades" at bounding box center [423, 183] width 75 height 8
click at [411, 182] on span "Sequenciar atividades" at bounding box center [431, 182] width 75 height 8
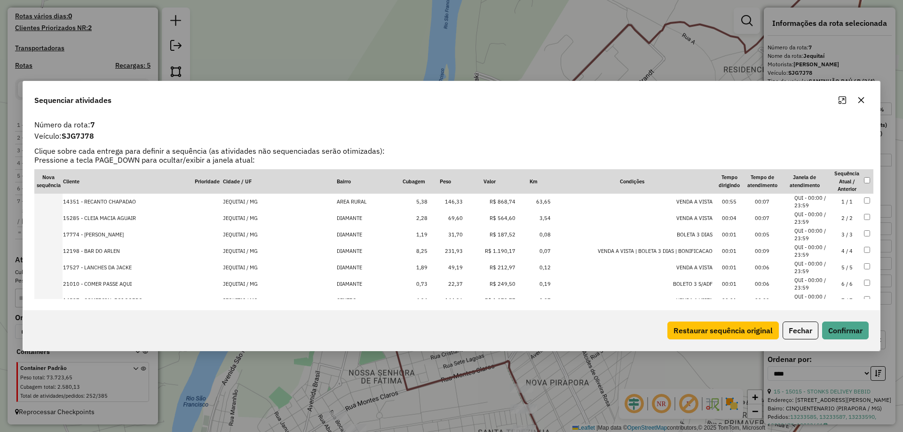
scroll to position [150, 0]
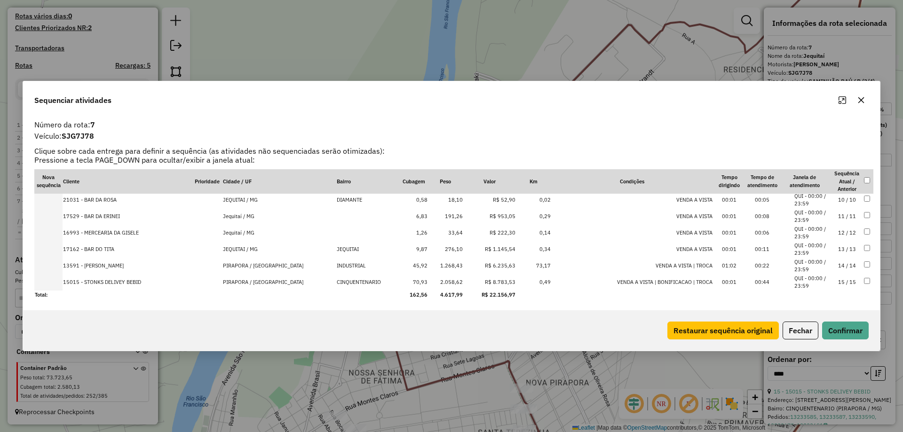
click at [841, 284] on td "15 / 15" at bounding box center [847, 282] width 33 height 16
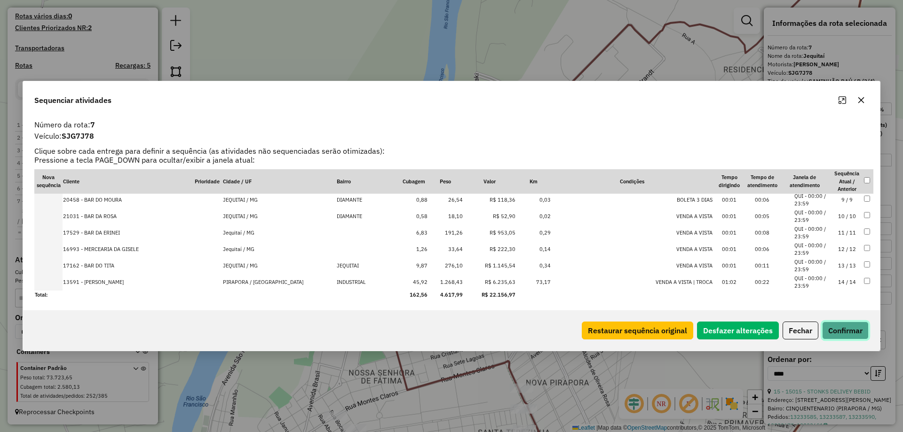
click at [837, 332] on button "Confirmar" at bounding box center [845, 331] width 47 height 18
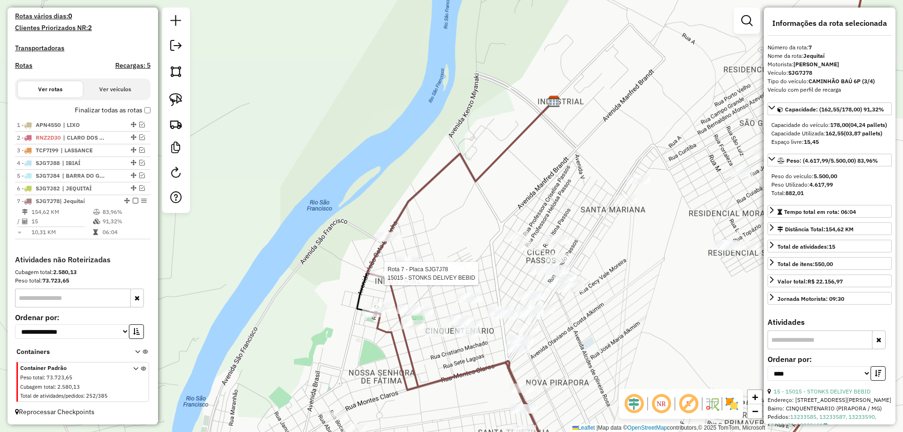
click at [380, 279] on div at bounding box center [382, 273] width 24 height 9
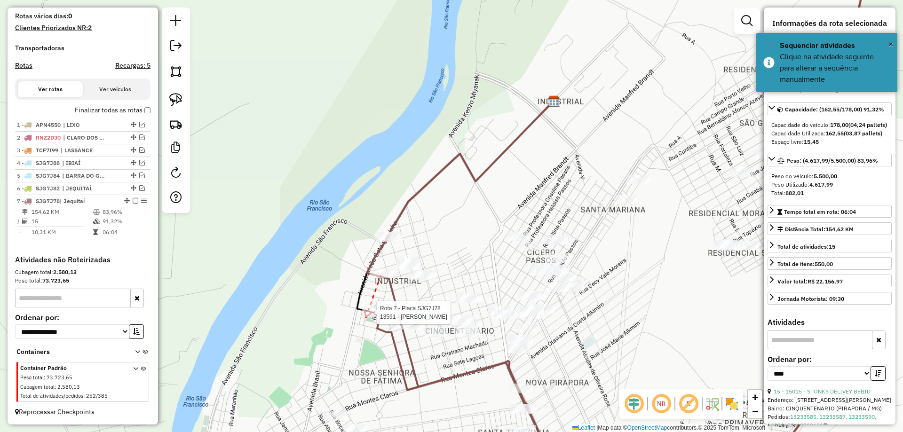
click at [366, 318] on div at bounding box center [374, 312] width 24 height 9
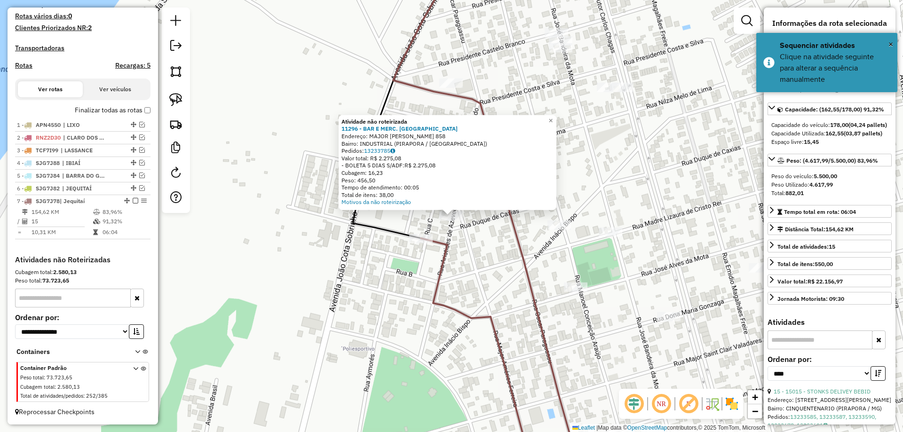
click at [396, 268] on div "Atividade não roteirizada 11296 - BAR E MERC. BAIANO Endereço: MAJOR AMERICO FE…" at bounding box center [451, 216] width 903 height 432
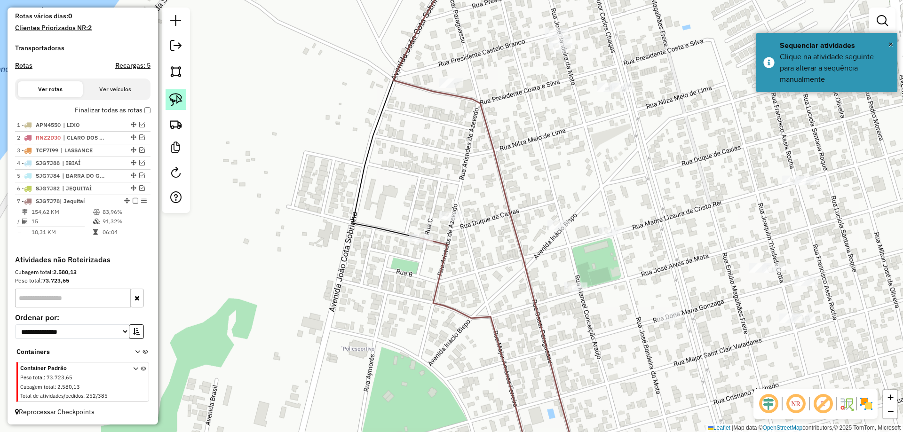
click at [176, 98] on img at bounding box center [175, 99] width 13 height 13
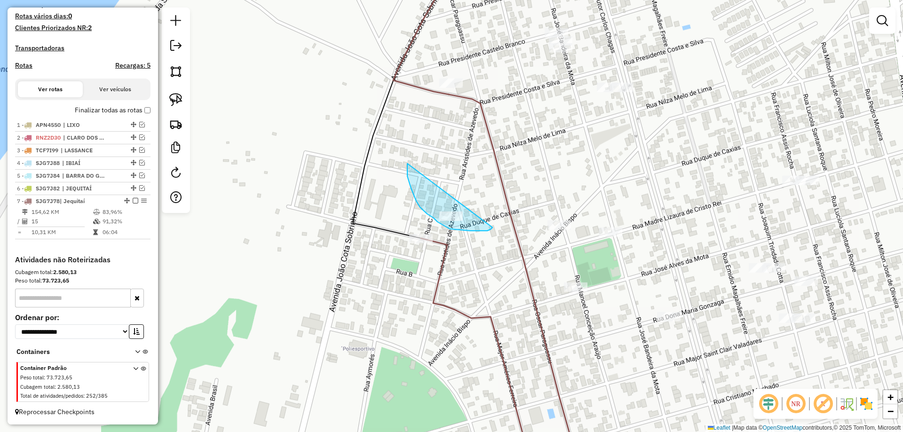
drag, startPoint x: 409, startPoint y: 182, endPoint x: 494, endPoint y: 224, distance: 94.9
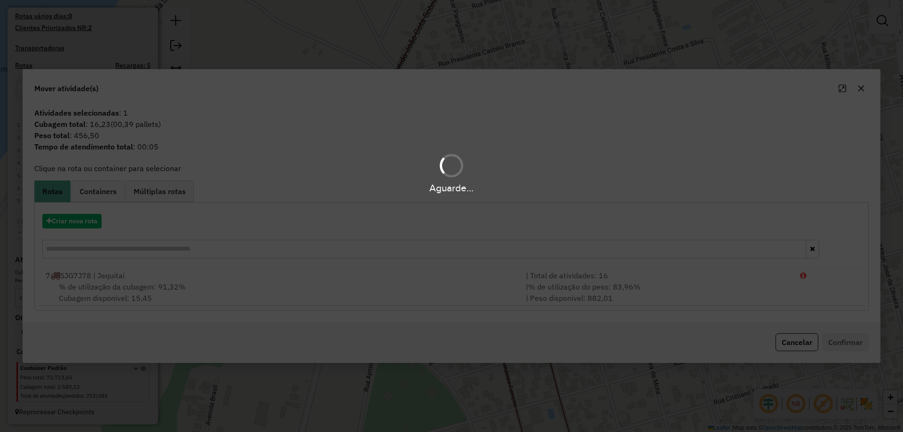
click at [705, 290] on div "Aguarde..." at bounding box center [451, 216] width 903 height 432
click at [707, 287] on div "Aguarde..." at bounding box center [451, 216] width 903 height 432
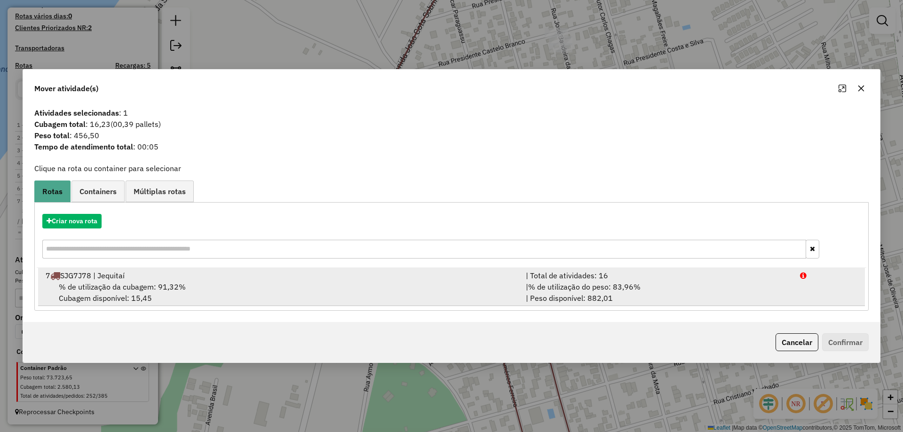
click at [752, 303] on div "| % de utilização do peso: 83,96% | Peso disponível: 882,01" at bounding box center [657, 292] width 274 height 23
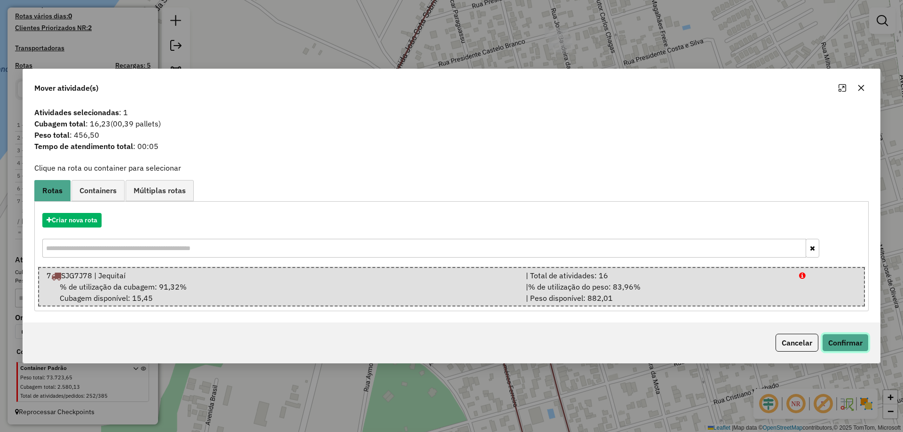
click at [851, 344] on button "Confirmar" at bounding box center [845, 343] width 47 height 18
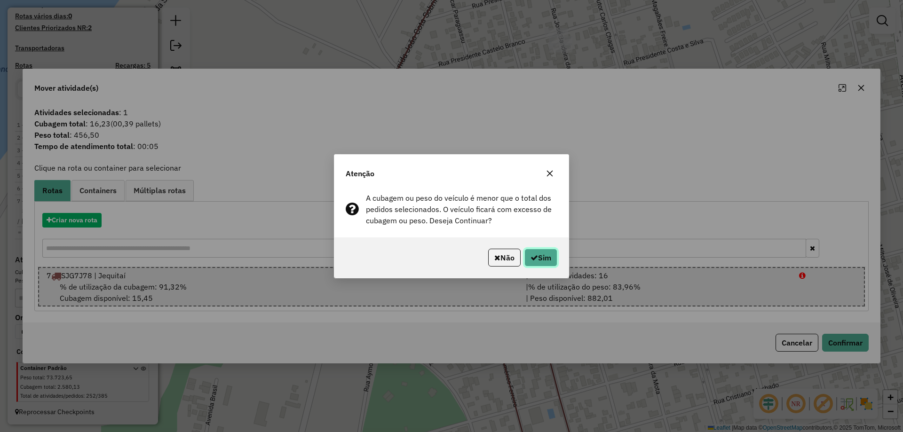
click at [551, 256] on button "Sim" at bounding box center [541, 258] width 33 height 18
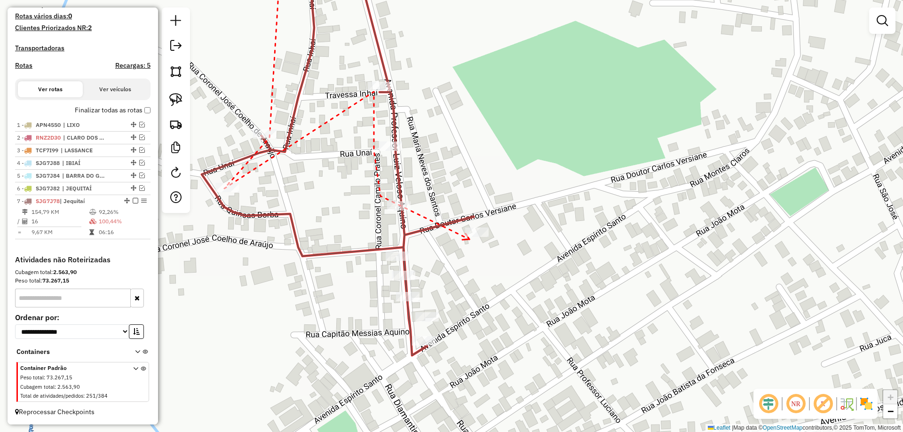
click at [470, 239] on icon at bounding box center [466, 237] width 7 height 6
click at [403, 280] on div at bounding box center [404, 275] width 24 height 9
click at [420, 346] on div at bounding box center [424, 340] width 24 height 9
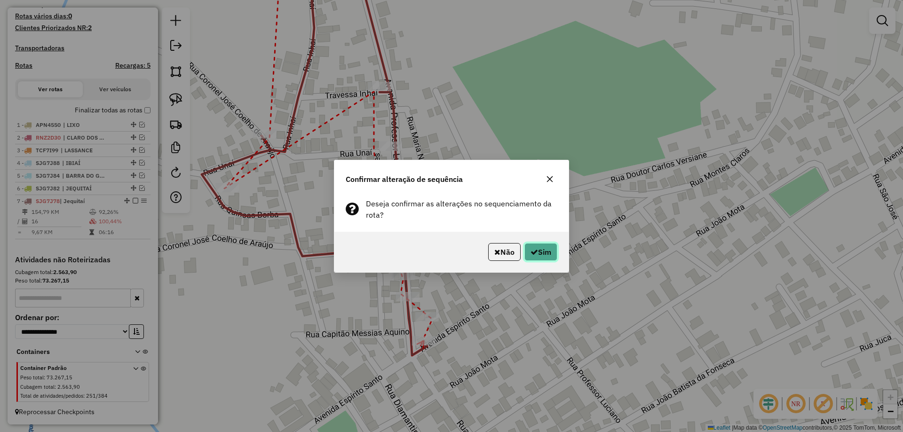
click at [545, 248] on button "Sim" at bounding box center [541, 252] width 33 height 18
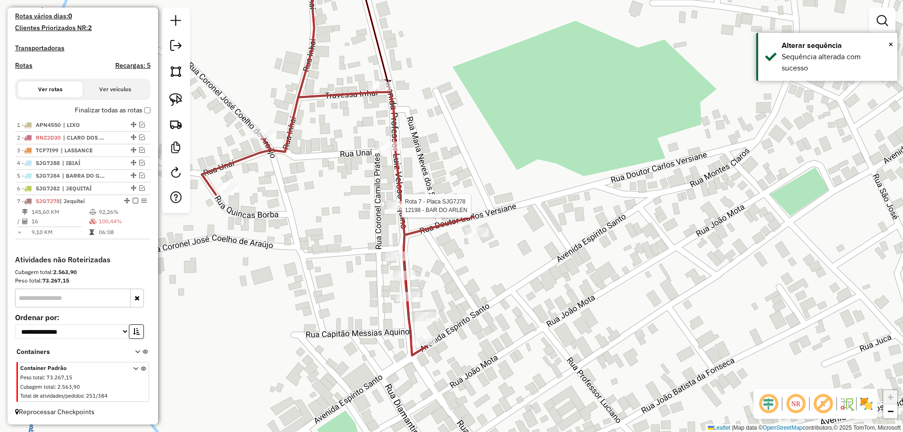
select select "*********"
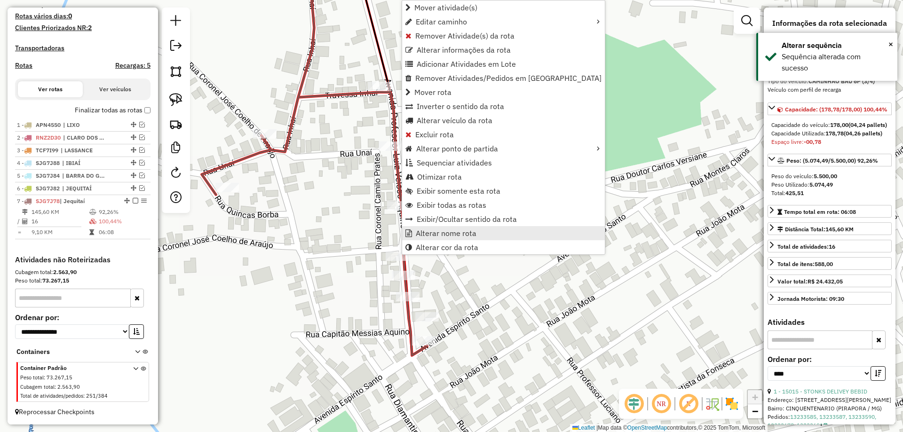
click at [445, 236] on span "Alterar nome rota" at bounding box center [446, 234] width 61 height 8
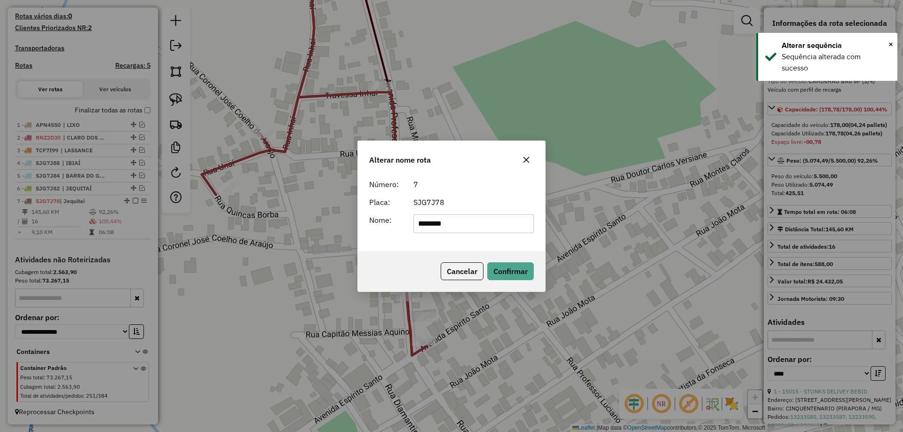
click at [464, 228] on input "********" at bounding box center [474, 224] width 121 height 19
type input "**********"
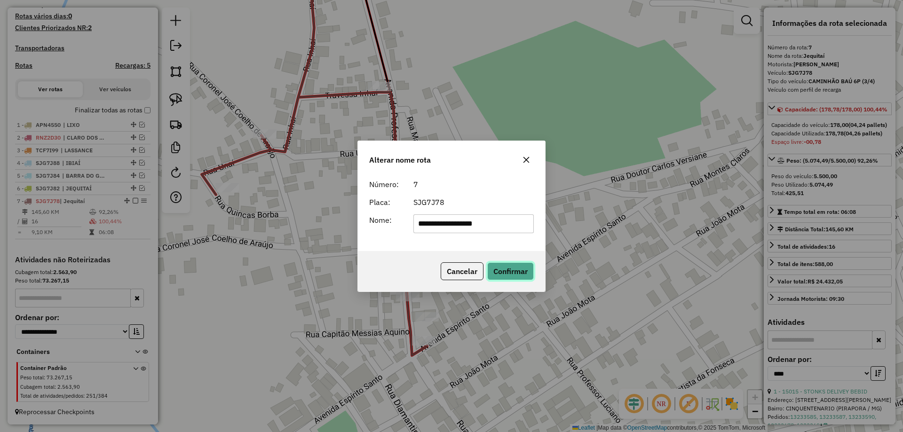
click at [507, 266] on button "Confirmar" at bounding box center [510, 272] width 47 height 18
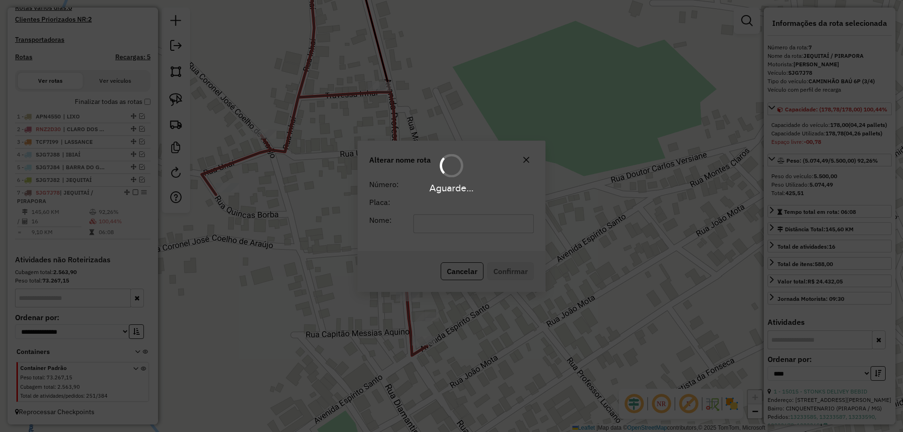
scroll to position [273, 0]
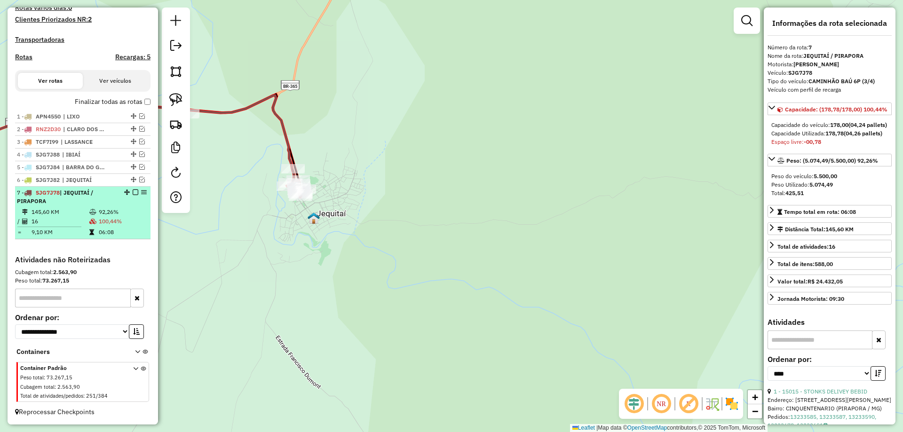
click at [133, 192] on em at bounding box center [136, 193] width 6 height 6
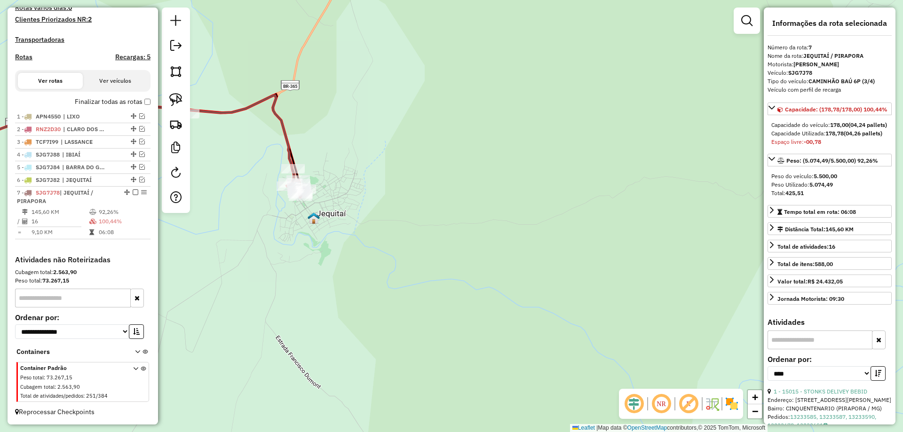
scroll to position [233, 0]
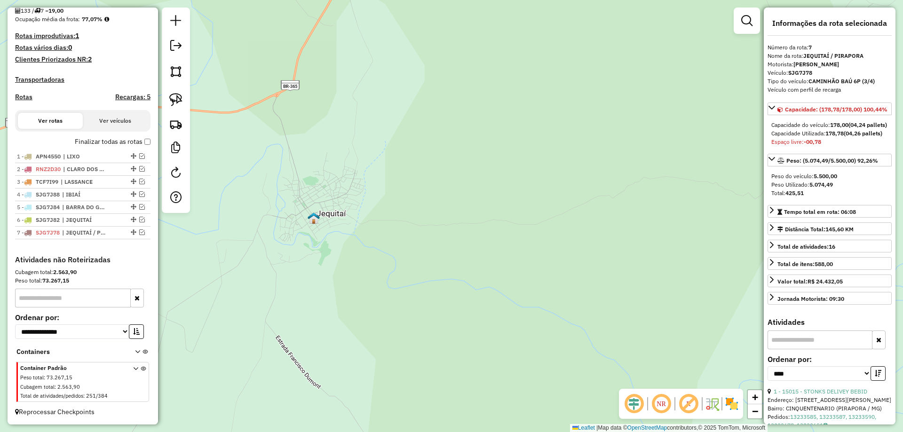
drag, startPoint x: 396, startPoint y: 227, endPoint x: 550, endPoint y: 218, distance: 154.1
click at [456, 222] on div "Janela de atendimento Grade de atendimento Capacidade Transportadoras Veículos …" at bounding box center [451, 216] width 903 height 432
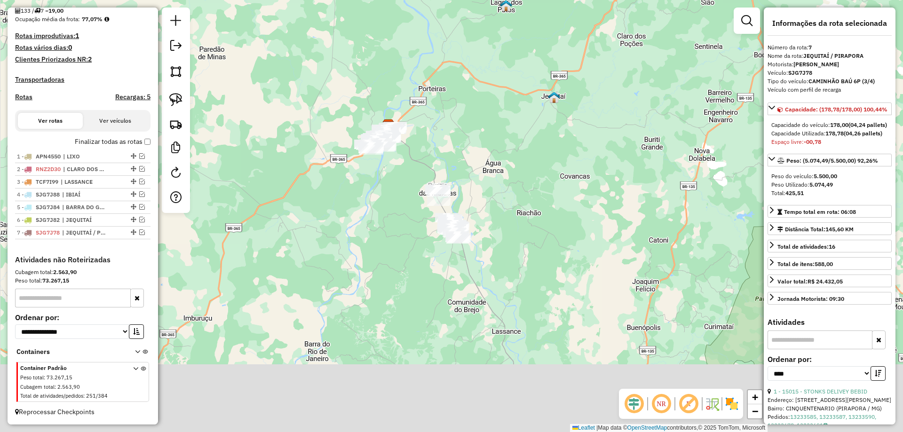
drag, startPoint x: 458, startPoint y: 197, endPoint x: 475, endPoint y: 239, distance: 45.6
click at [478, 230] on div "Janela de atendimento Grade de atendimento Capacidade Transportadoras Veículos …" at bounding box center [451, 216] width 903 height 432
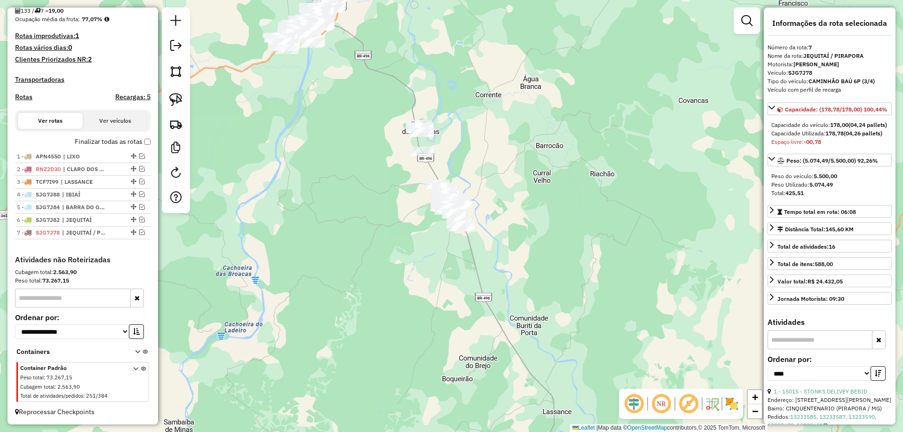
drag, startPoint x: 384, startPoint y: 176, endPoint x: 320, endPoint y: 167, distance: 64.7
click at [354, 185] on div "Janela de atendimento Grade de atendimento Capacidade Transportadoras Veículos …" at bounding box center [451, 216] width 903 height 432
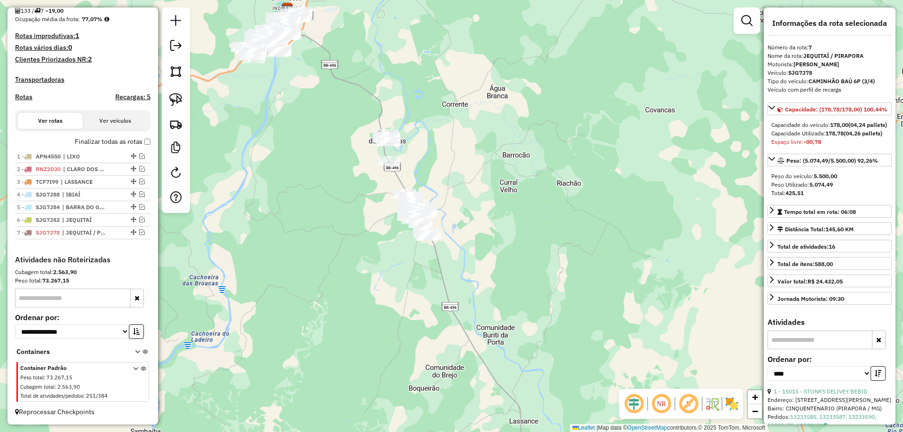
click at [189, 104] on div at bounding box center [176, 111] width 28 height 206
click at [171, 104] on img at bounding box center [175, 99] width 13 height 13
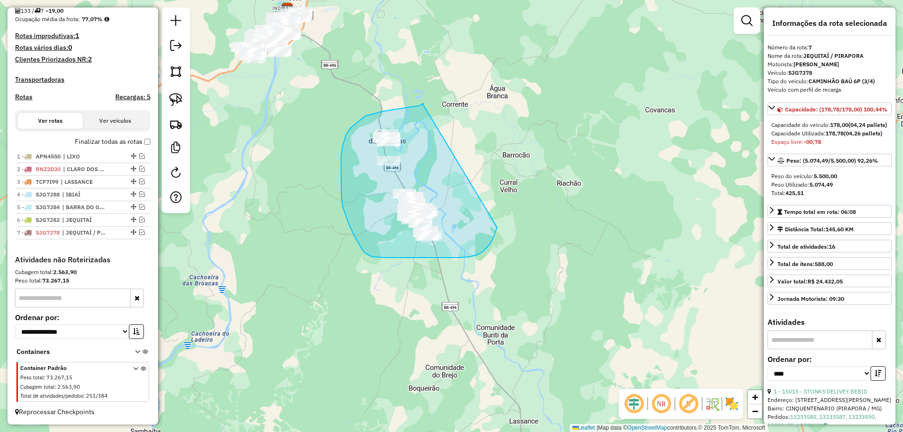
drag, startPoint x: 386, startPoint y: 111, endPoint x: 498, endPoint y: 223, distance: 158.0
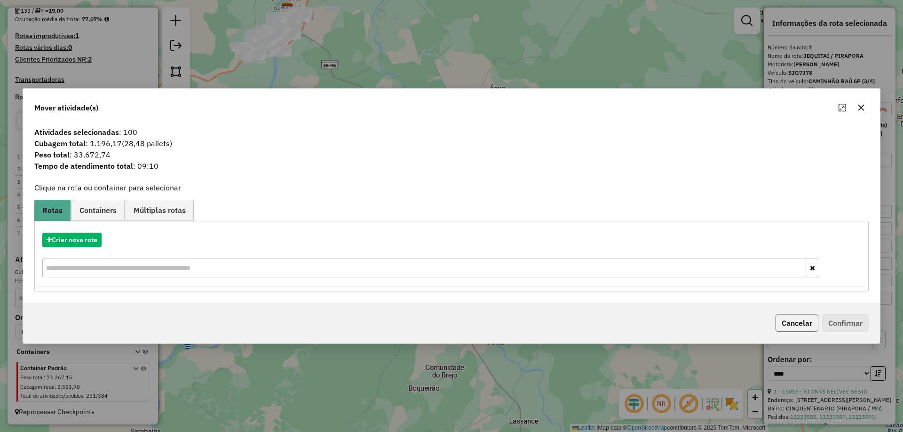
click at [795, 318] on button "Cancelar" at bounding box center [797, 323] width 43 height 18
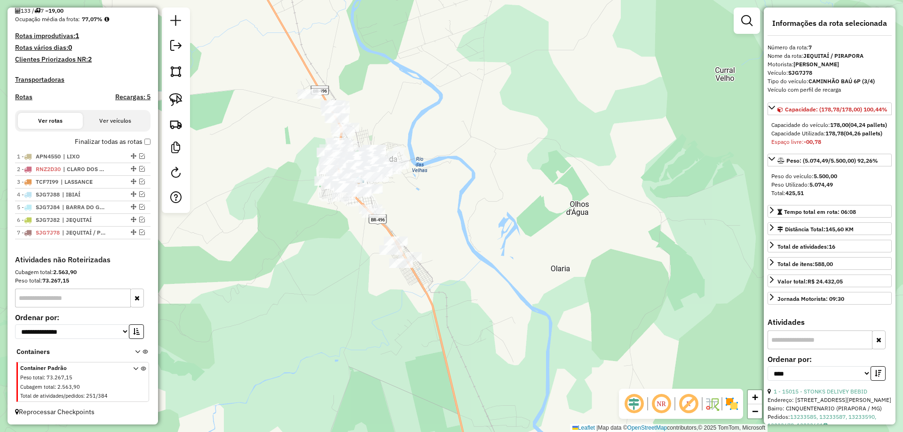
drag, startPoint x: 350, startPoint y: 241, endPoint x: 359, endPoint y: 255, distance: 17.0
click at [353, 253] on div "Janela de atendimento Grade de atendimento Capacidade Transportadoras Veículos …" at bounding box center [451, 216] width 903 height 432
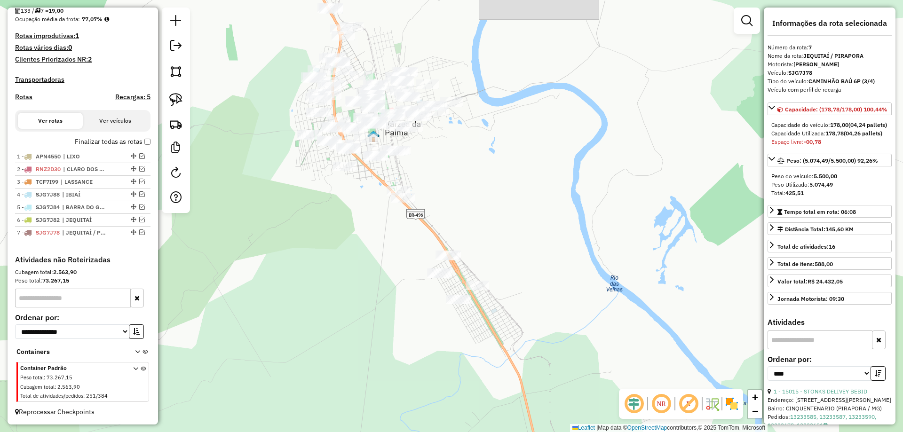
drag, startPoint x: 364, startPoint y: 254, endPoint x: 426, endPoint y: 248, distance: 62.4
click at [426, 248] on div "Janela de atendimento Grade de atendimento Capacidade Transportadoras Veículos …" at bounding box center [451, 216] width 903 height 432
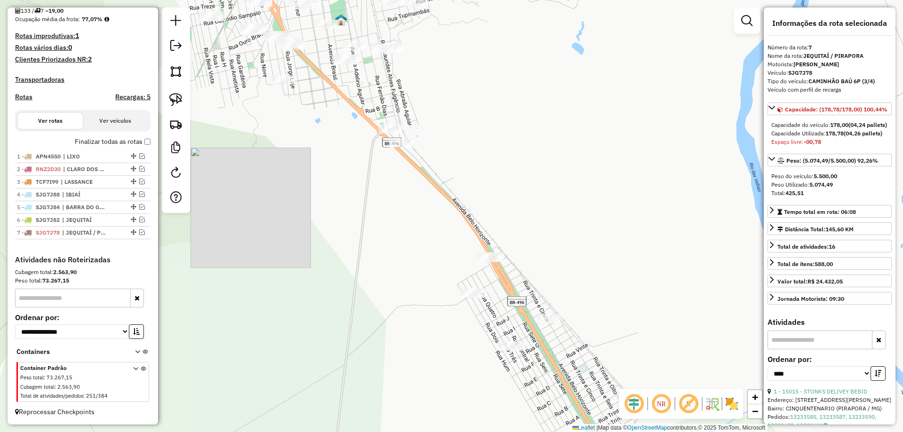
drag, startPoint x: 437, startPoint y: 242, endPoint x: 369, endPoint y: 236, distance: 67.6
click at [373, 231] on div "Janela de atendimento Grade de atendimento Capacidade Transportadoras Veículos …" at bounding box center [451, 216] width 903 height 432
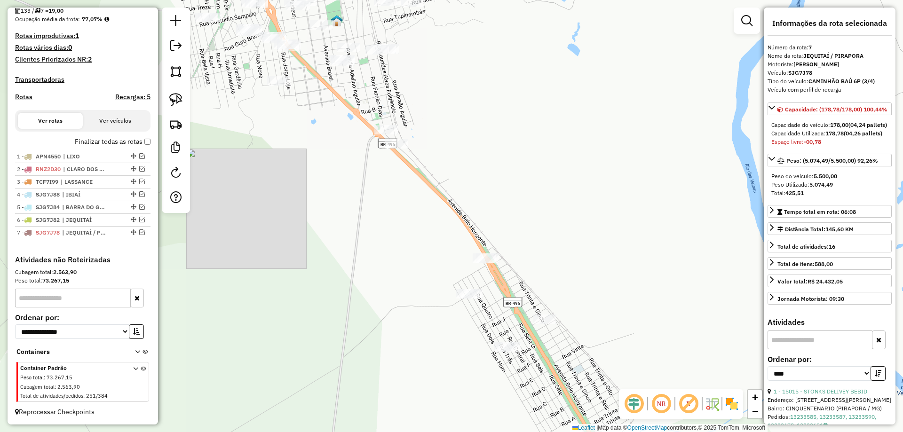
drag, startPoint x: 363, startPoint y: 238, endPoint x: 319, endPoint y: 246, distance: 44.0
click at [334, 247] on div "Janela de atendimento Grade de atendimento Capacidade Transportadoras Veículos …" at bounding box center [451, 216] width 903 height 432
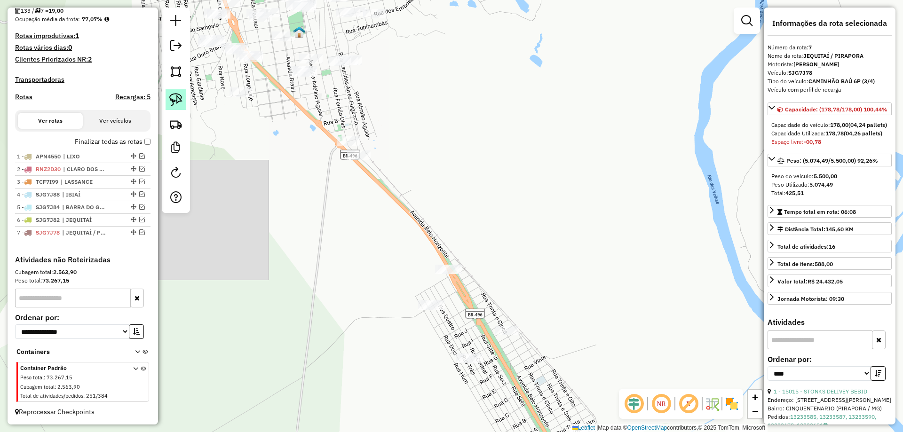
click at [181, 104] on img at bounding box center [175, 99] width 13 height 13
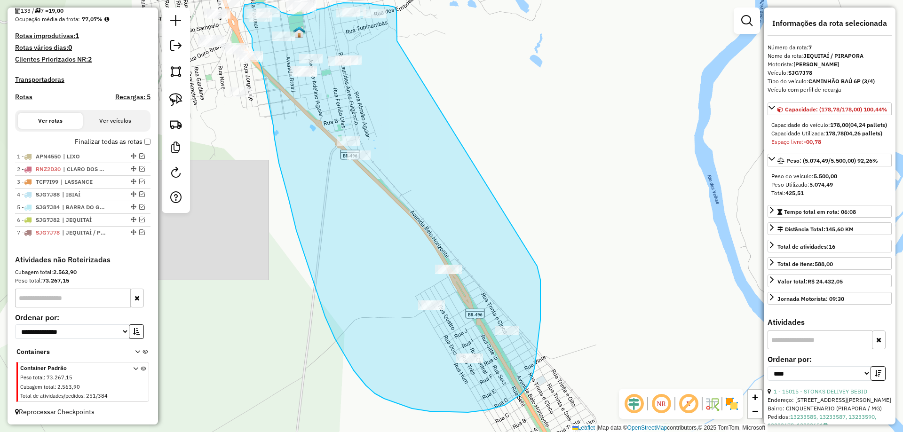
drag, startPoint x: 397, startPoint y: 28, endPoint x: 537, endPoint y: 264, distance: 274.0
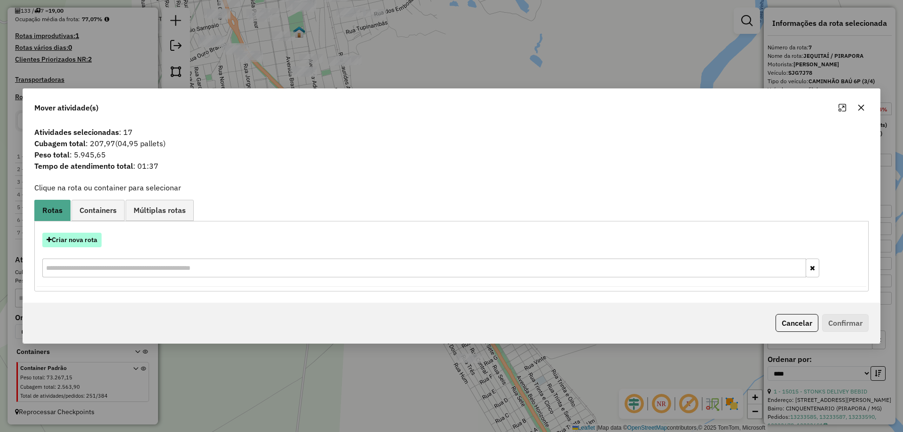
click at [64, 247] on button "Criar nova rota" at bounding box center [71, 240] width 59 height 15
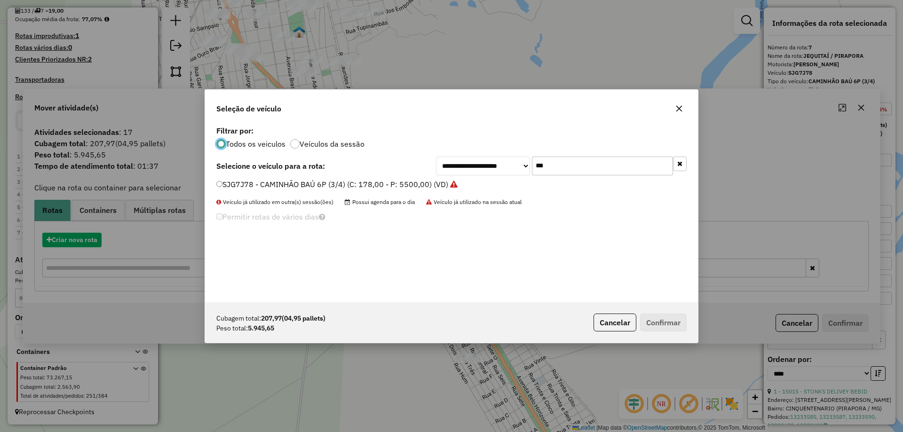
scroll to position [5, 3]
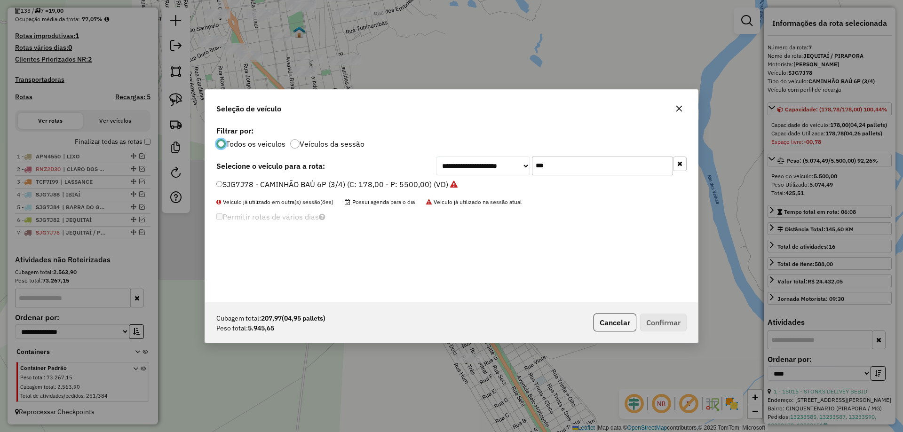
click at [566, 166] on input "***" at bounding box center [602, 166] width 141 height 19
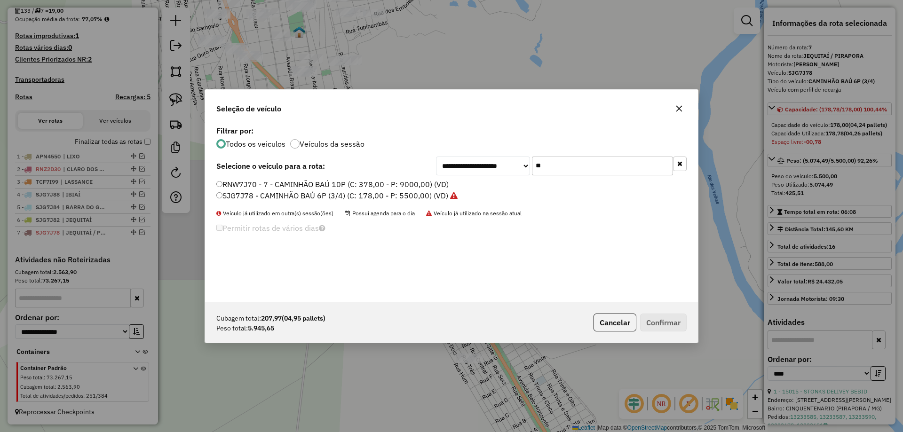
type input "**"
click at [239, 183] on label "RNW7J70 - 7 - CAMINHÃO BAÚ 10P (C: 378,00 - P: 9000,00) (VD)" at bounding box center [332, 184] width 232 height 11
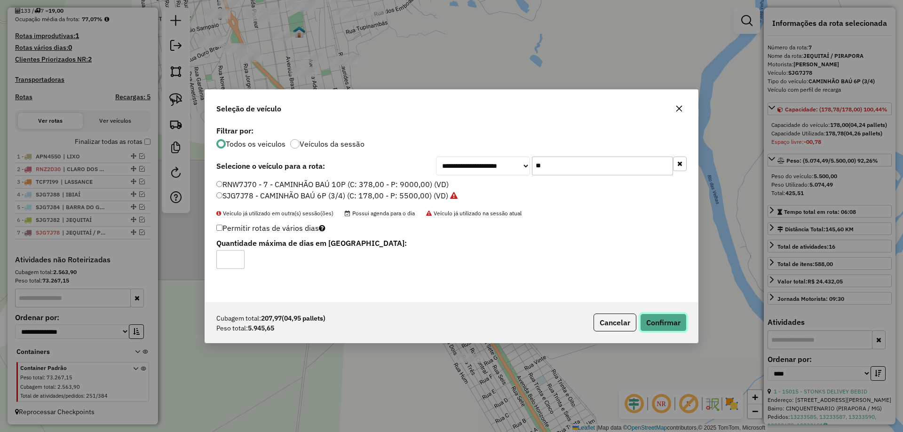
click at [657, 317] on button "Confirmar" at bounding box center [663, 323] width 47 height 18
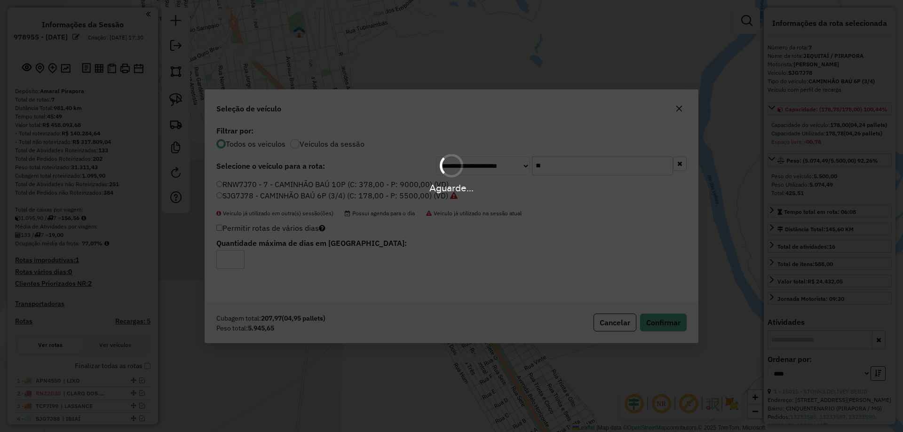
select select "*********"
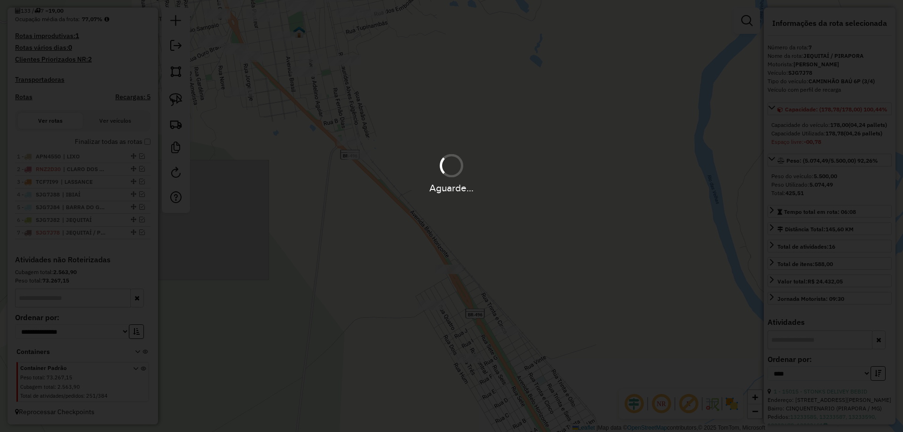
scroll to position [294, 0]
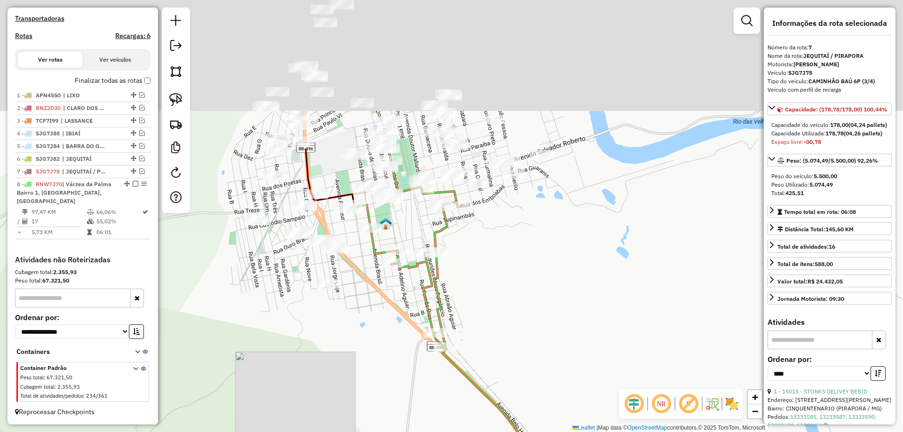
drag, startPoint x: 410, startPoint y: 173, endPoint x: 472, endPoint y: 315, distance: 154.9
click at [472, 315] on div "Janela de atendimento Grade de atendimento Capacidade Transportadoras Veículos …" at bounding box center [451, 216] width 903 height 432
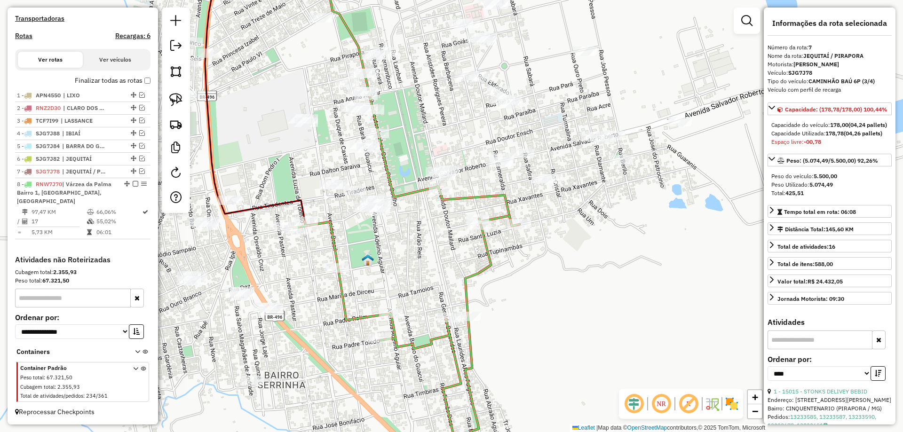
drag, startPoint x: 428, startPoint y: 234, endPoint x: 375, endPoint y: 277, distance: 68.3
click at [378, 277] on div "Janela de atendimento Grade de atendimento Capacidade Transportadoras Veículos …" at bounding box center [451, 216] width 903 height 432
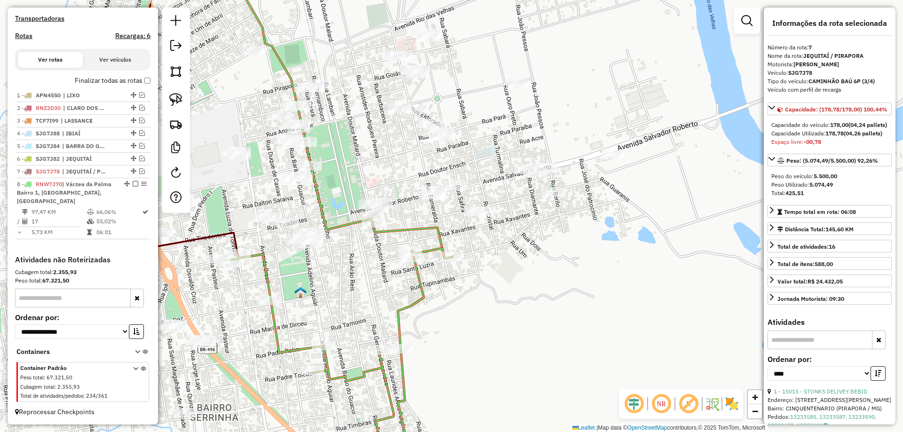
click at [184, 104] on link at bounding box center [176, 99] width 21 height 21
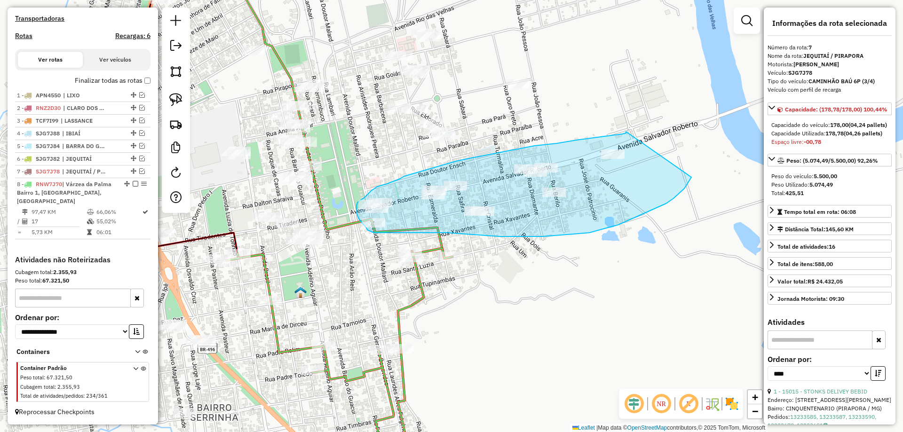
drag, startPoint x: 626, startPoint y: 132, endPoint x: 692, endPoint y: 170, distance: 76.1
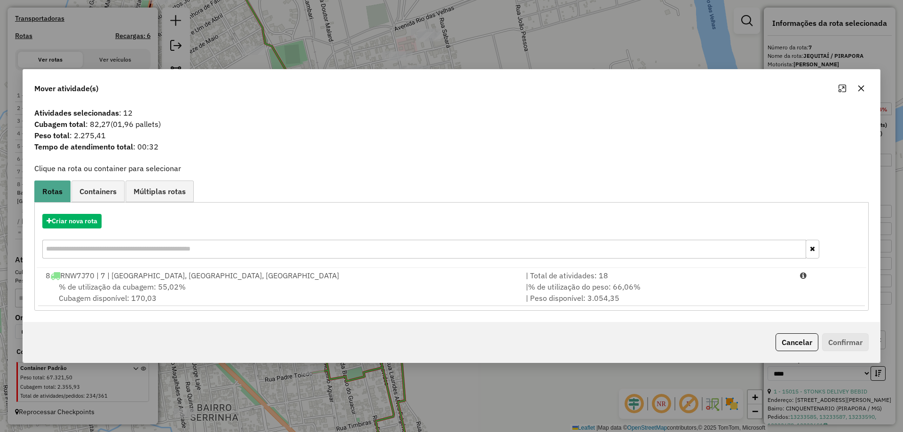
click at [664, 284] on div "| % de utilização do peso: 66,06% | Peso disponível: 3.054,35" at bounding box center [657, 292] width 274 height 23
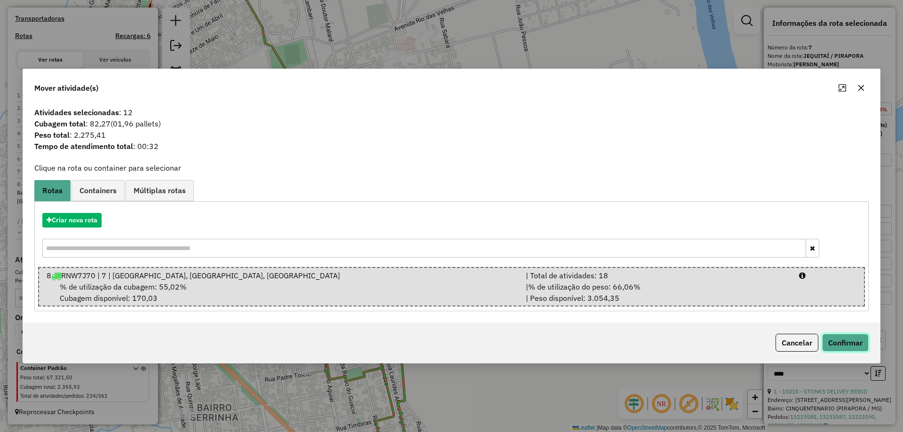
click at [850, 345] on button "Confirmar" at bounding box center [845, 343] width 47 height 18
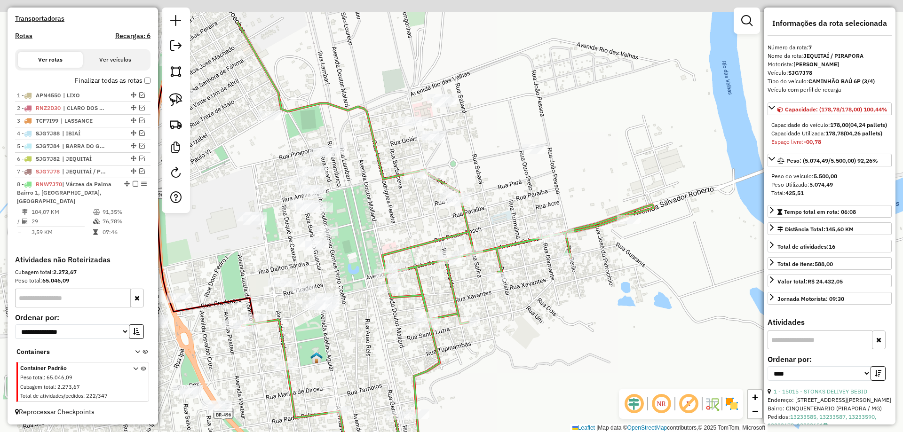
drag, startPoint x: 339, startPoint y: 214, endPoint x: 356, endPoint y: 282, distance: 70.9
click at [355, 282] on div "Janela de atendimento Grade de atendimento Capacidade Transportadoras Veículos …" at bounding box center [451, 216] width 903 height 432
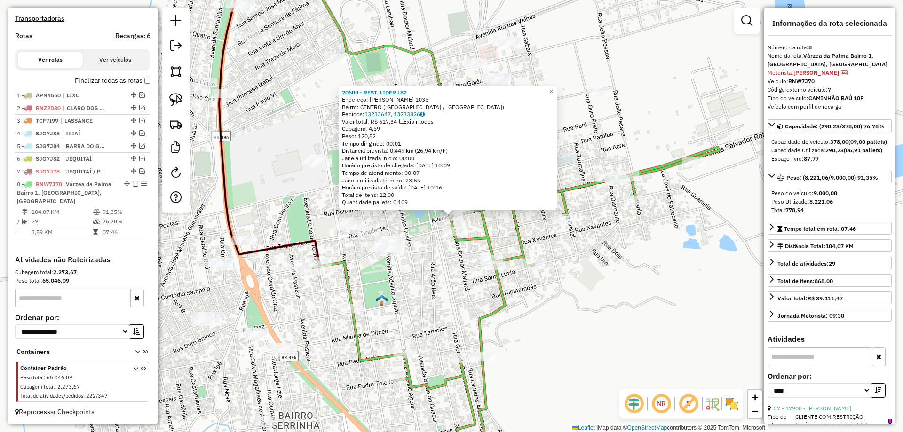
click at [575, 256] on div "20609 - REST. LIDER L82 Endereço: SALVADOR ROBERTO 1035 Bairro: CENTRO (VARZEA …" at bounding box center [451, 216] width 903 height 432
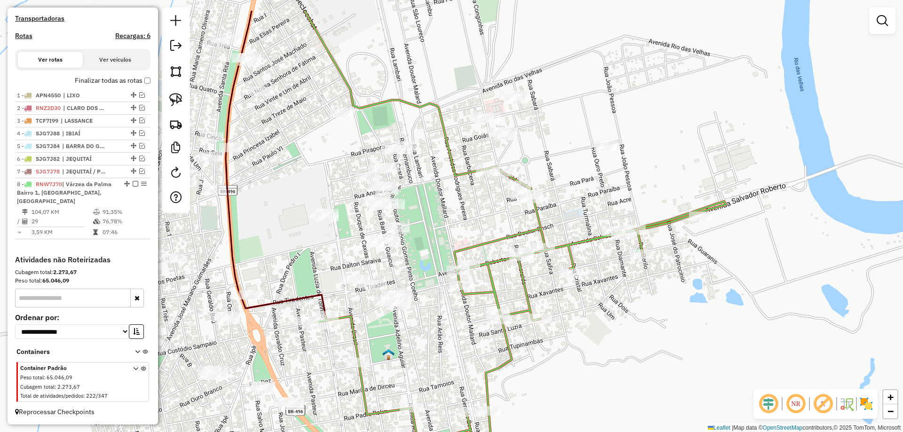
drag, startPoint x: 548, startPoint y: 273, endPoint x: 539, endPoint y: 303, distance: 31.4
click at [539, 303] on div "Janela de atendimento Grade de atendimento Capacidade Transportadoras Veículos …" at bounding box center [451, 216] width 903 height 432
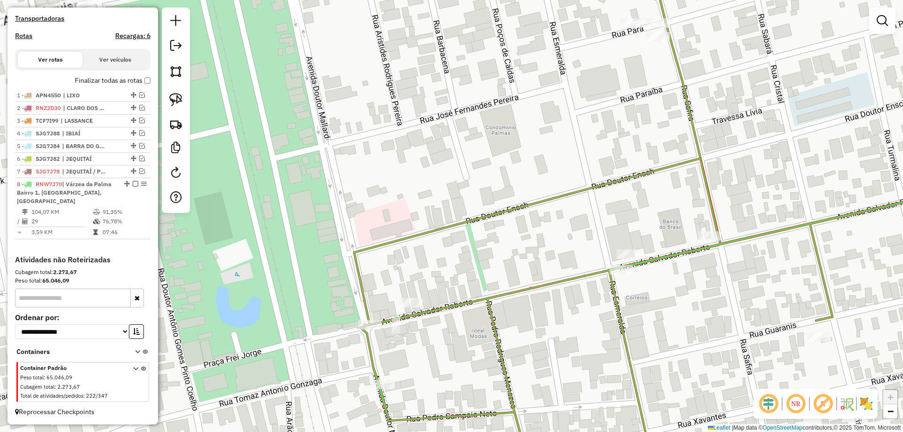
drag, startPoint x: 440, startPoint y: 303, endPoint x: 475, endPoint y: 247, distance: 65.9
click at [475, 247] on icon at bounding box center [673, 317] width 639 height 317
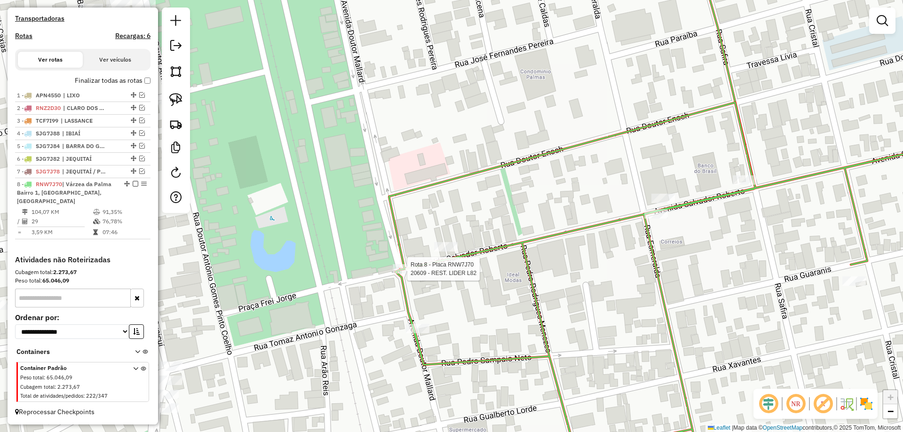
select select "*********"
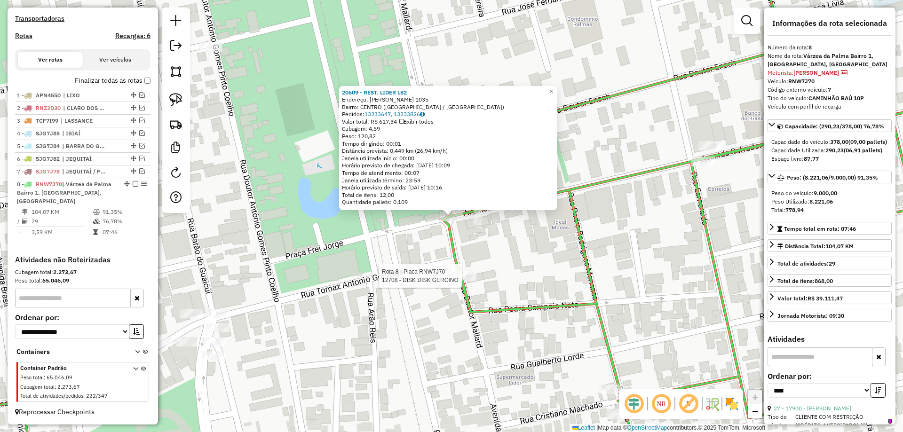
click at [463, 281] on div at bounding box center [465, 275] width 24 height 9
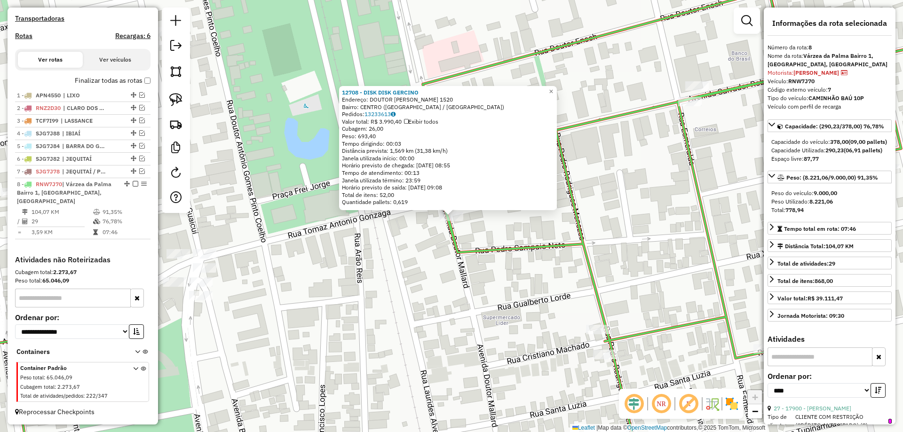
click at [395, 249] on div "12708 - DISK DISK GERCINO Endereço: DOUTOR MALLARD 1520 Bairro: CENTRO (VARZEA …" at bounding box center [451, 216] width 903 height 432
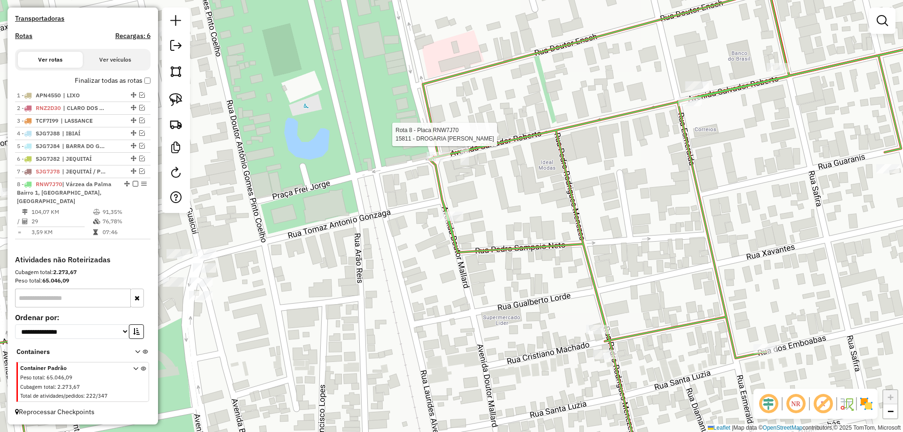
select select "*********"
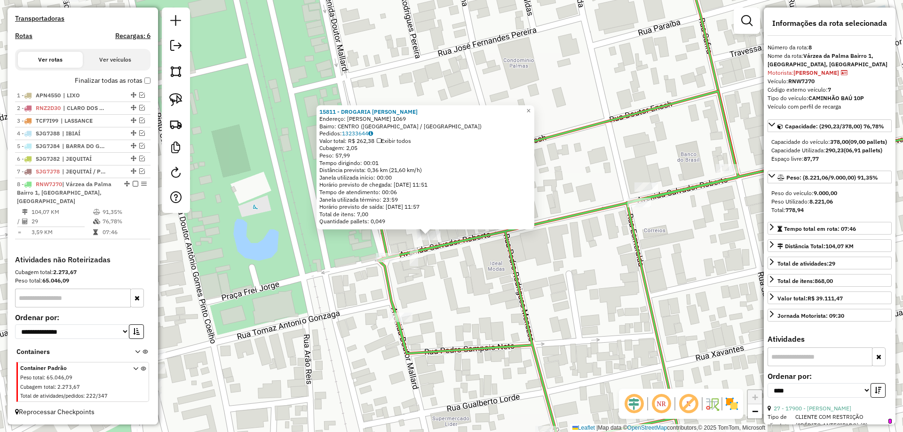
drag, startPoint x: 507, startPoint y: 231, endPoint x: 459, endPoint y: 266, distance: 59.7
click at [459, 265] on div "15811 - DROGARIA CRISTINA Endereço: SALVADOR ROBERTO 1069 Bairro: CENTRO (VARZE…" at bounding box center [451, 216] width 903 height 432
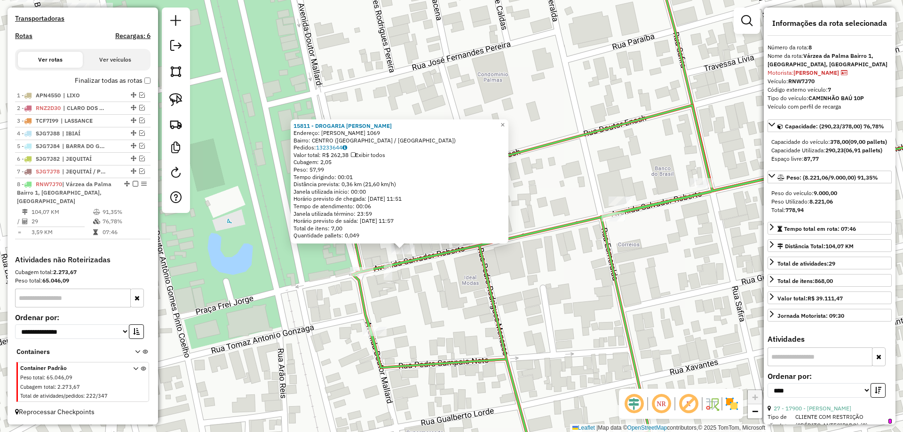
click at [459, 266] on div "15811 - DROGARIA CRISTINA Endereço: SALVADOR ROBERTO 1069 Bairro: CENTRO (VARZE…" at bounding box center [451, 216] width 903 height 432
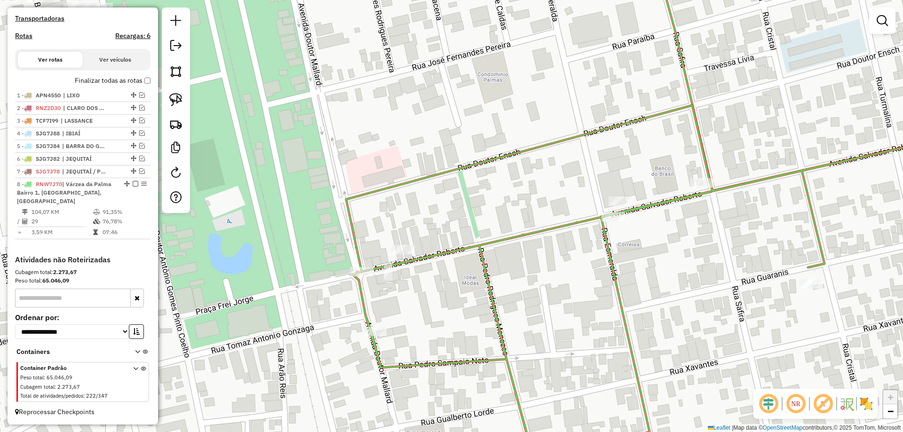
click at [391, 245] on div "Rota 8 - Placa RNW7J70 15811 - DROGARIA CRISTINA Janela de atendimento Grade de…" at bounding box center [451, 216] width 903 height 432
select select "*********"
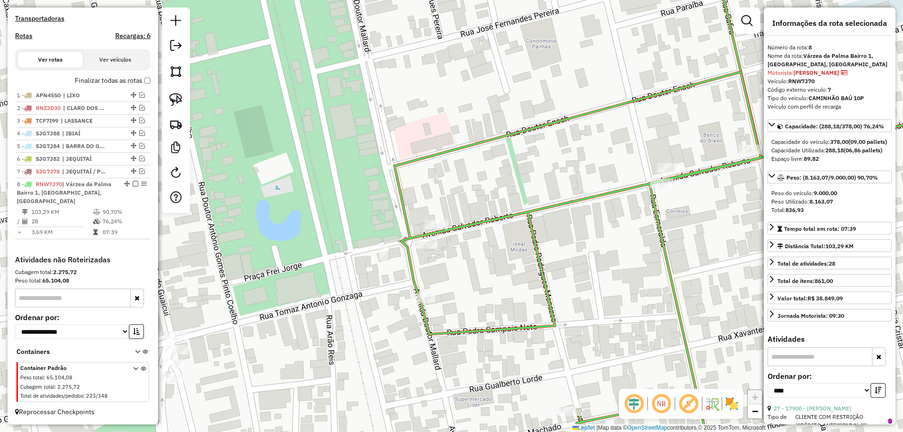
click at [409, 238] on icon at bounding box center [452, 274] width 1084 height 404
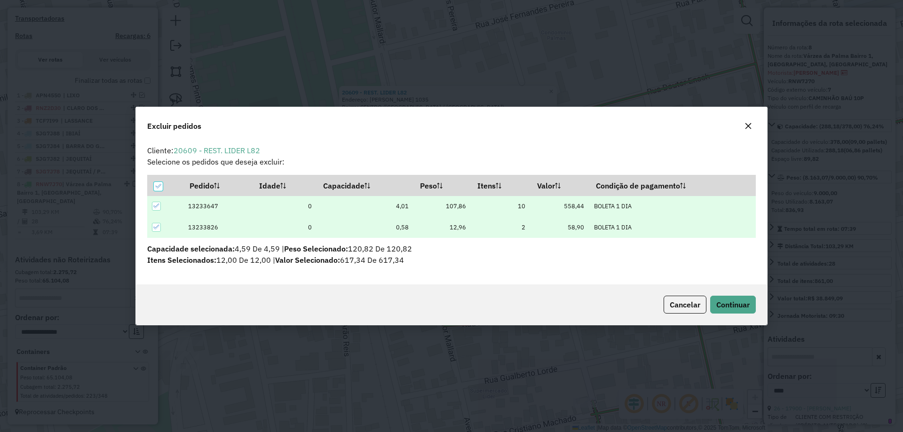
scroll to position [0, 0]
click at [730, 311] on button "Continuar" at bounding box center [733, 305] width 46 height 18
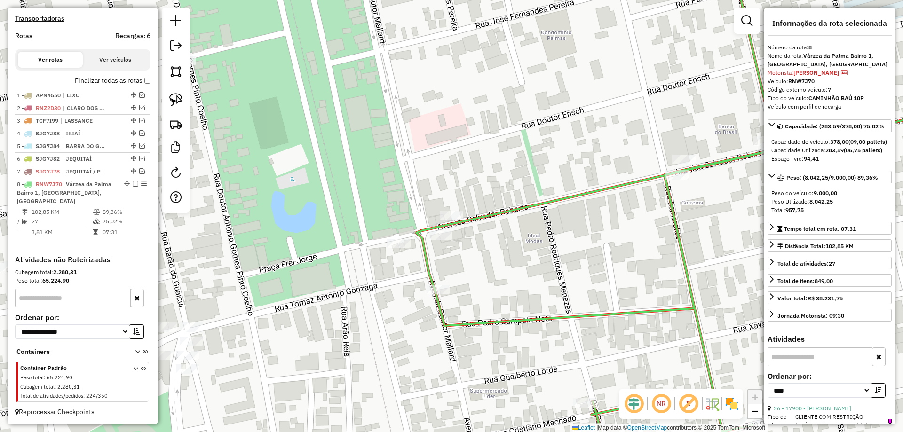
drag, startPoint x: 629, startPoint y: 210, endPoint x: 404, endPoint y: 262, distance: 230.9
click at [409, 262] on div "Janela de atendimento Grade de atendimento Capacidade Transportadoras Veículos …" at bounding box center [451, 216] width 903 height 432
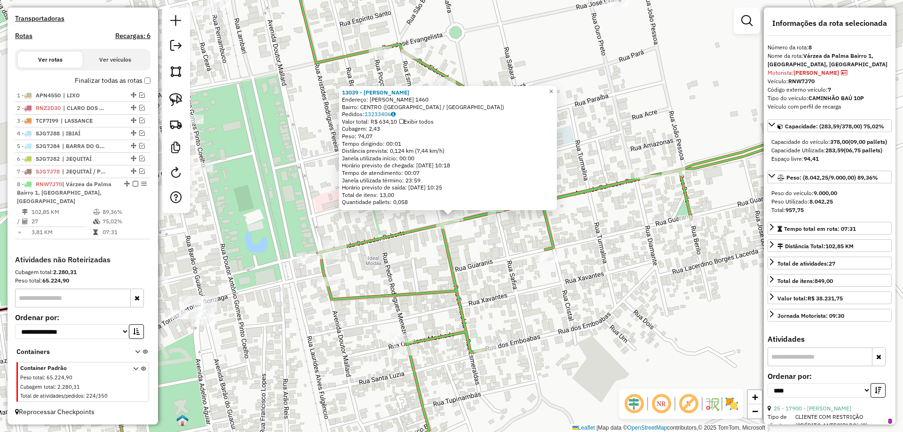
click at [479, 242] on div "13039 - ARMAZEM MEDEIROS Endereço: SALVADOR ROBERTO 1460 Bairro: CENTRO (VARZEA…" at bounding box center [451, 216] width 903 height 432
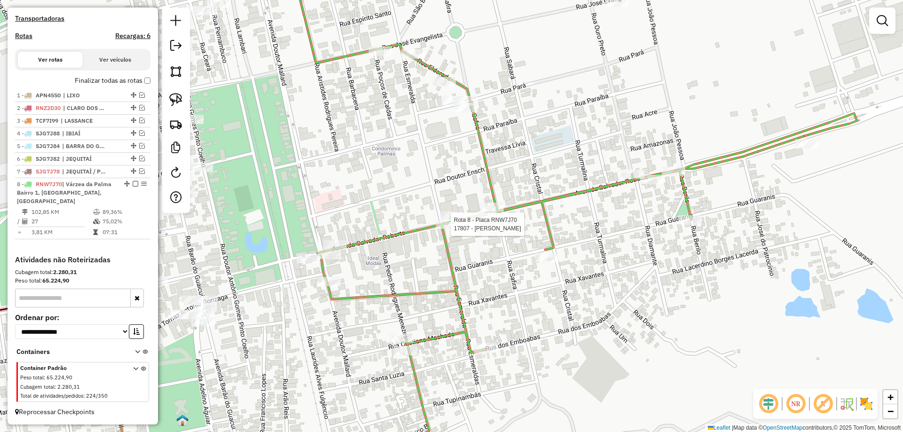
select select "*********"
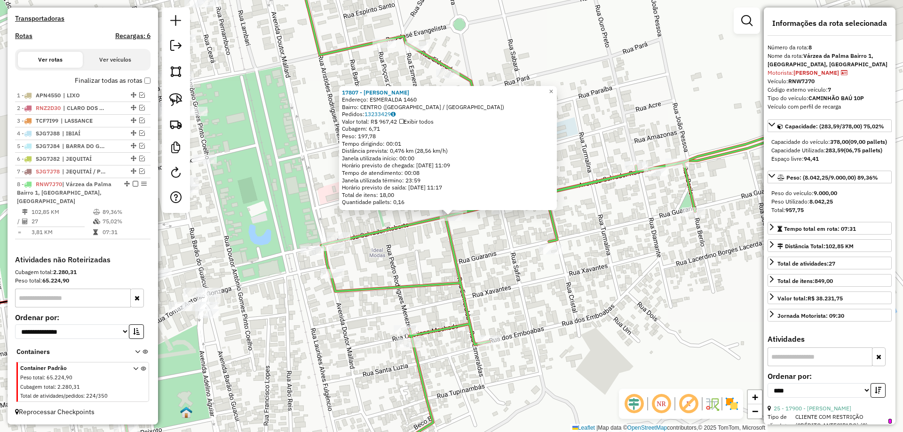
click at [432, 227] on div "17807 - MARIA VANILDE Endereço: ESMERALDA 1460 Bairro: CENTRO (VARZEA DA PALMA …" at bounding box center [451, 216] width 903 height 432
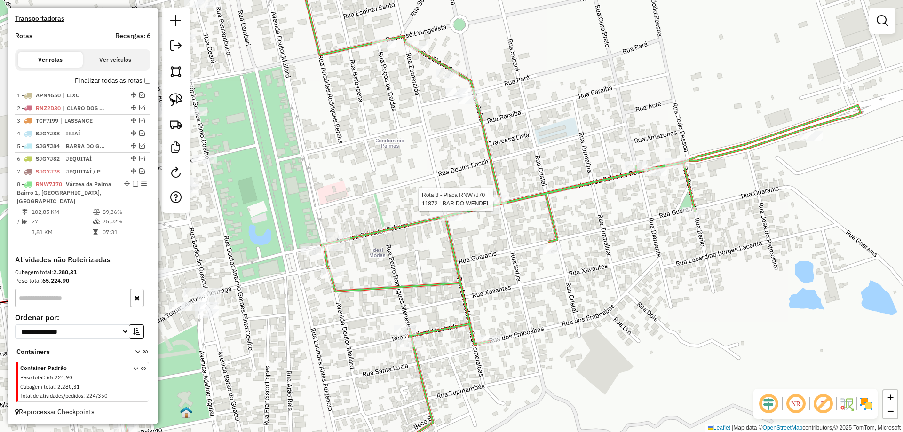
select select "*********"
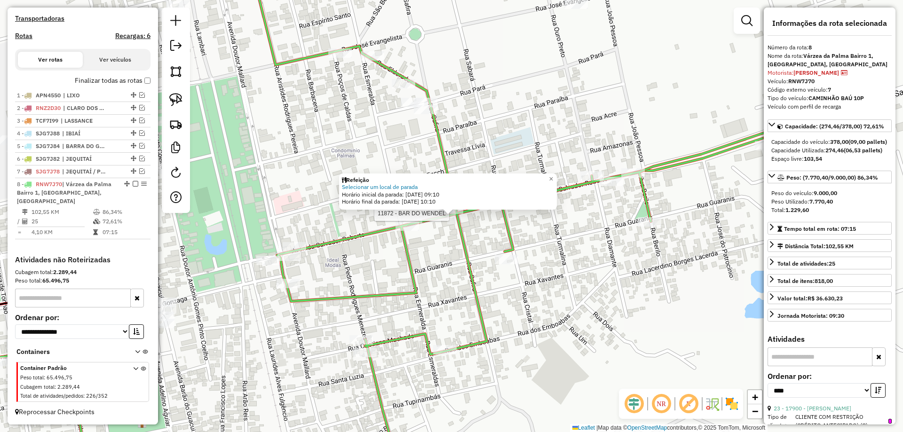
click at [439, 212] on icon at bounding box center [405, 295] width 824 height 360
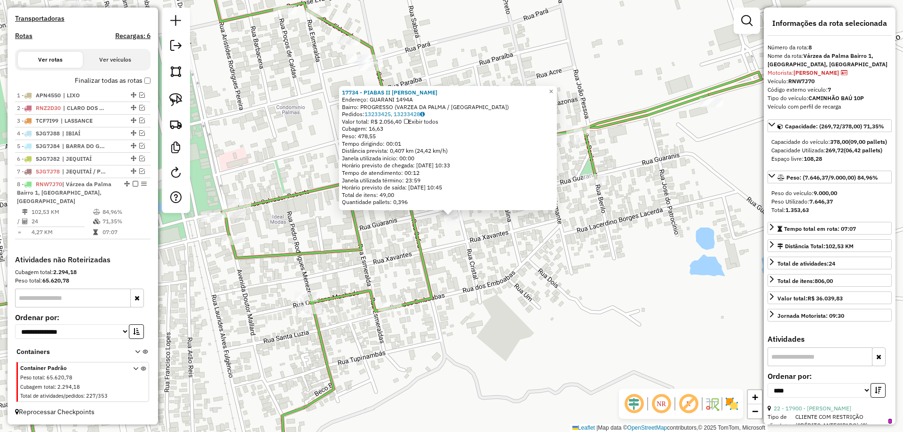
click at [427, 258] on icon at bounding box center [350, 274] width 824 height 404
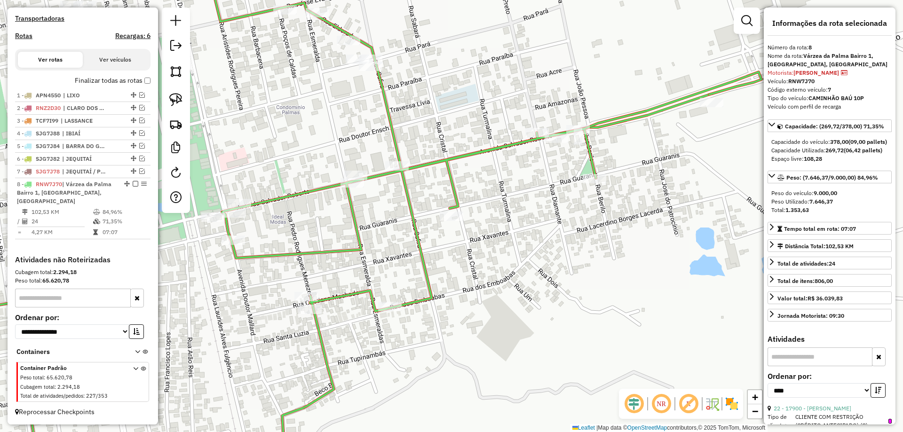
drag, startPoint x: 401, startPoint y: 251, endPoint x: 545, endPoint y: 271, distance: 145.5
click at [544, 272] on div "Janela de atendimento Grade de atendimento Capacidade Transportadoras Veículos …" at bounding box center [451, 216] width 903 height 432
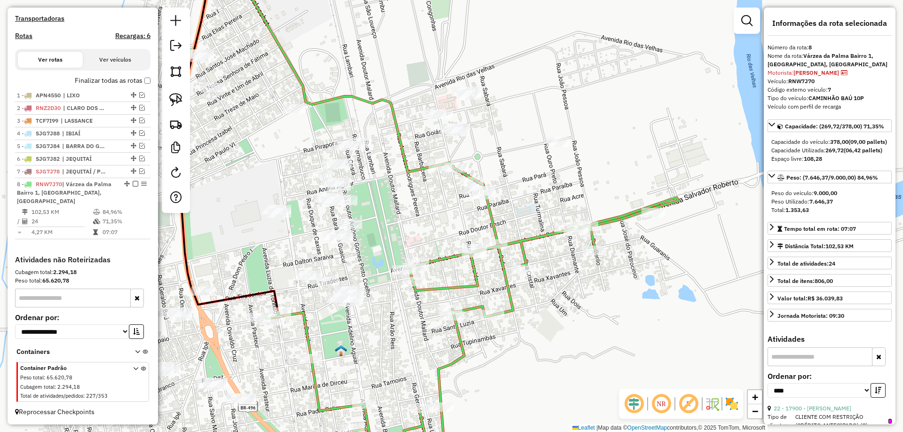
drag, startPoint x: 398, startPoint y: 300, endPoint x: 440, endPoint y: 293, distance: 43.0
click at [439, 293] on div "Janela de atendimento Grade de atendimento Capacidade Transportadoras Veículos …" at bounding box center [451, 216] width 903 height 432
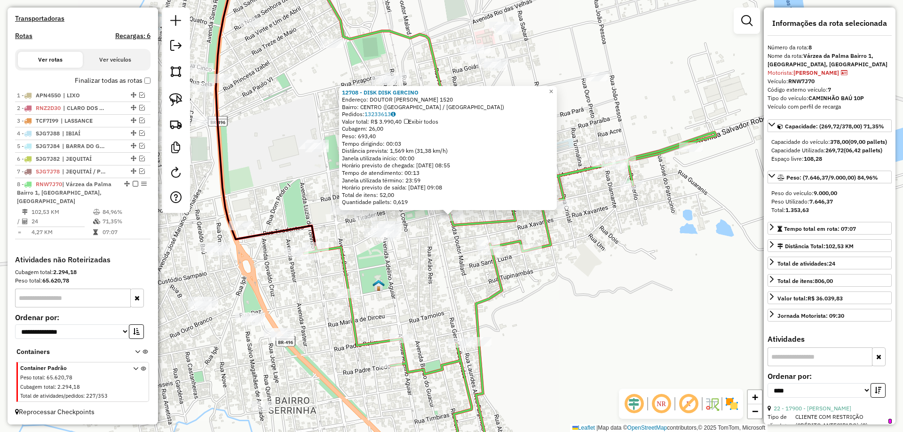
click at [419, 275] on div "12708 - DISK DISK GERCINO Endereço: DOUTOR MALLARD 1520 Bairro: CENTRO (VARZEA …" at bounding box center [451, 216] width 903 height 432
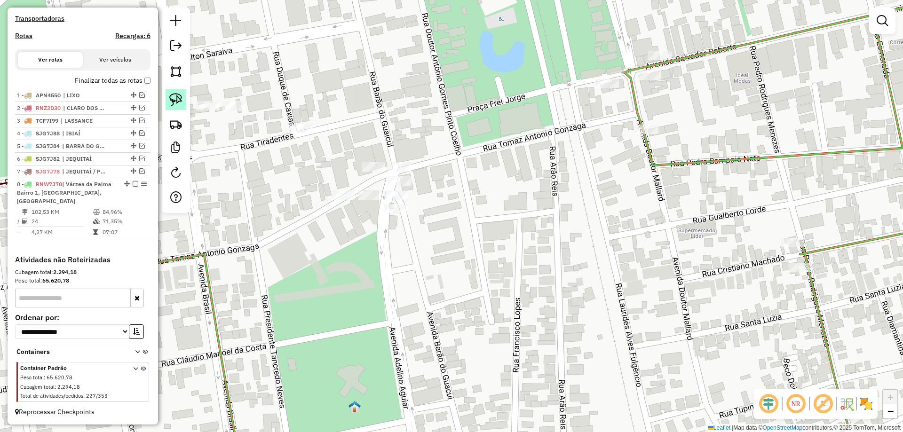
click at [178, 105] on img at bounding box center [175, 99] width 13 height 13
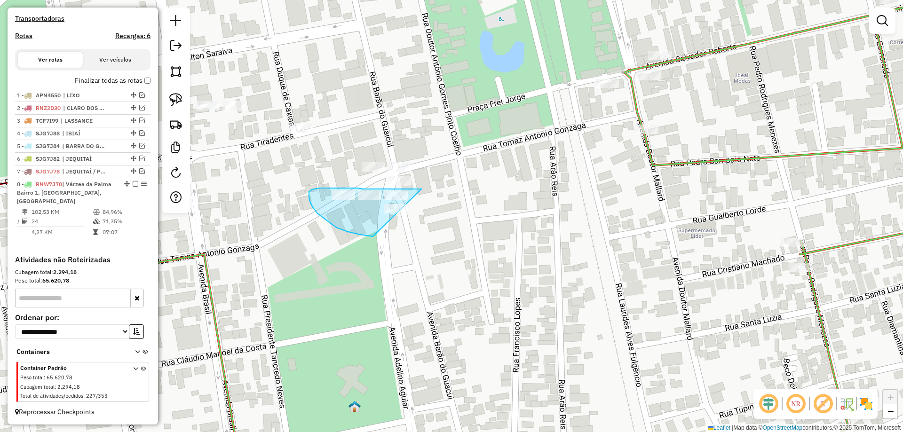
drag, startPoint x: 422, startPoint y: 189, endPoint x: 414, endPoint y: 230, distance: 41.2
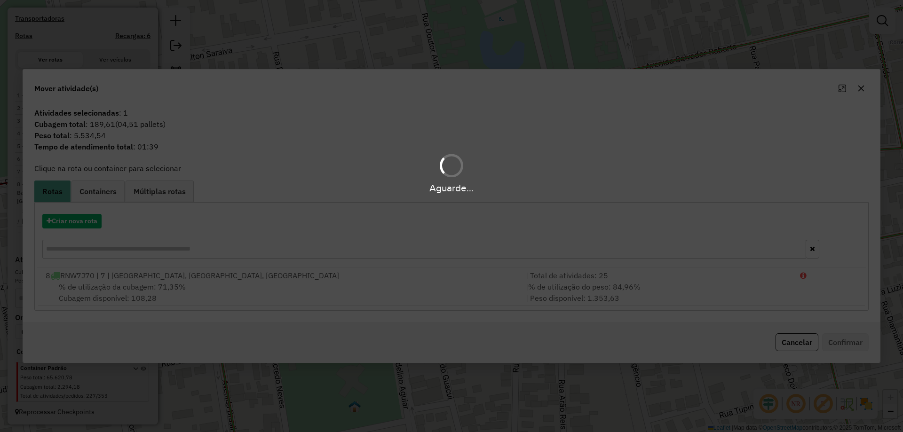
click at [790, 344] on div "Aguarde..." at bounding box center [451, 216] width 903 height 432
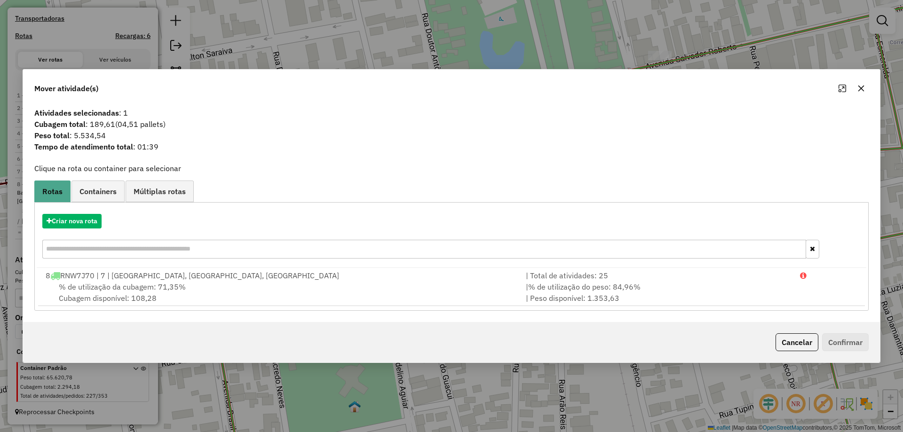
click at [790, 344] on button "Cancelar" at bounding box center [797, 343] width 43 height 18
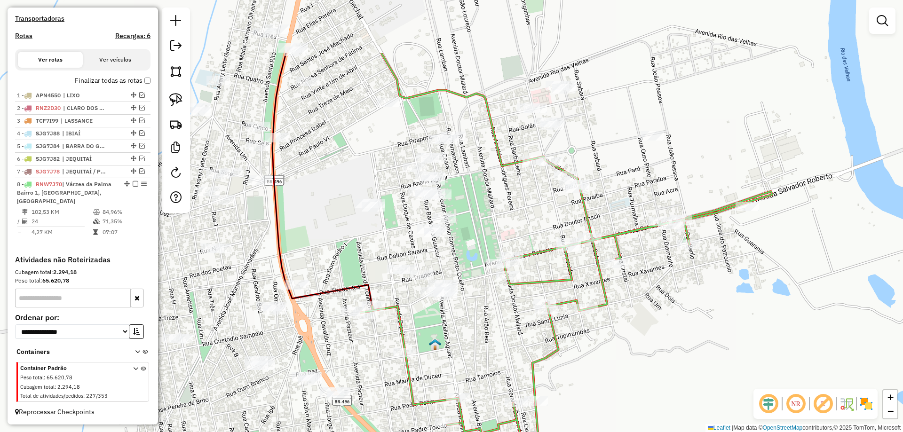
drag, startPoint x: 487, startPoint y: 189, endPoint x: 485, endPoint y: 279, distance: 89.9
click at [485, 279] on div "Janela de atendimento Grade de atendimento Capacidade Transportadoras Veículos …" at bounding box center [451, 216] width 903 height 432
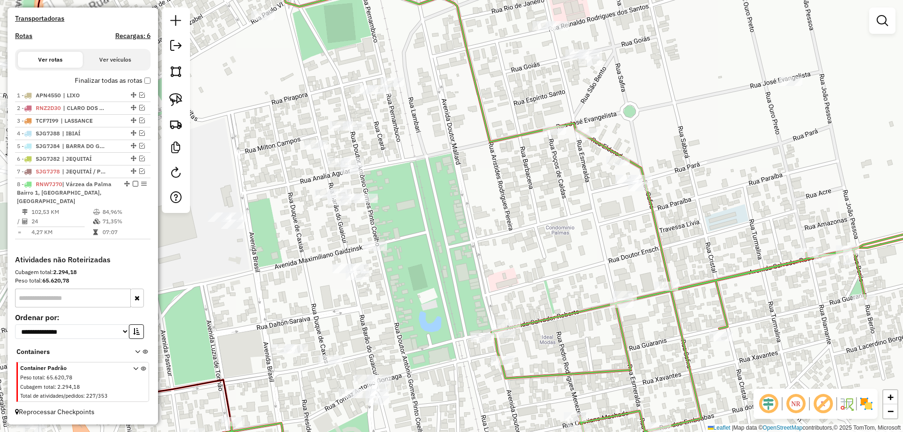
drag, startPoint x: 443, startPoint y: 257, endPoint x: 338, endPoint y: 276, distance: 106.7
click at [338, 276] on div "Janela de atendimento Grade de atendimento Capacidade Transportadoras Veículos …" at bounding box center [451, 216] width 903 height 432
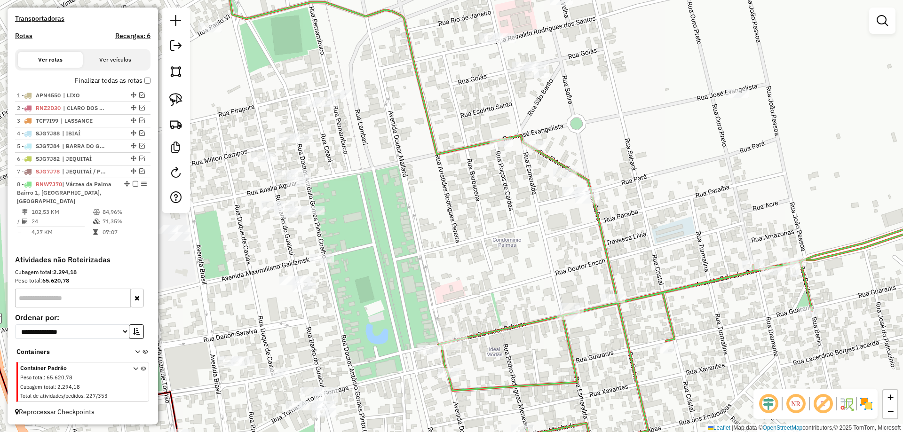
drag, startPoint x: 411, startPoint y: 276, endPoint x: 238, endPoint y: 281, distance: 173.7
click at [246, 287] on div "Janela de atendimento Grade de atendimento Capacidade Transportadoras Veículos …" at bounding box center [451, 216] width 903 height 432
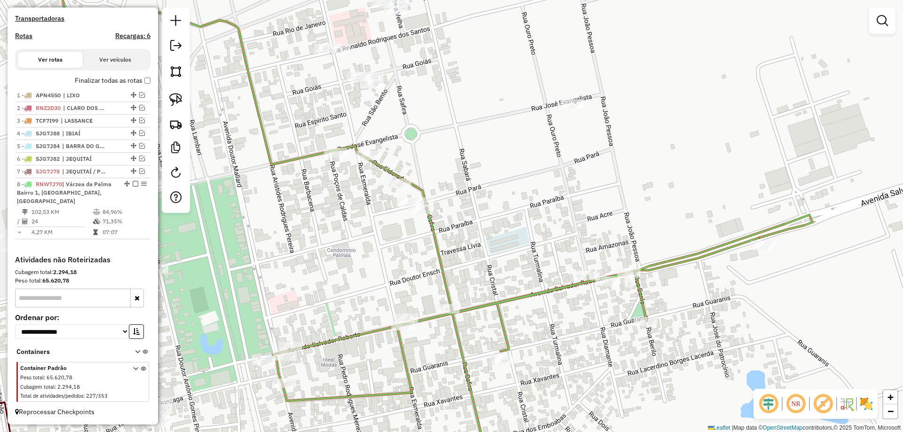
click at [178, 107] on link at bounding box center [176, 99] width 21 height 21
drag, startPoint x: 439, startPoint y: 190, endPoint x: 439, endPoint y: 224, distance: 34.4
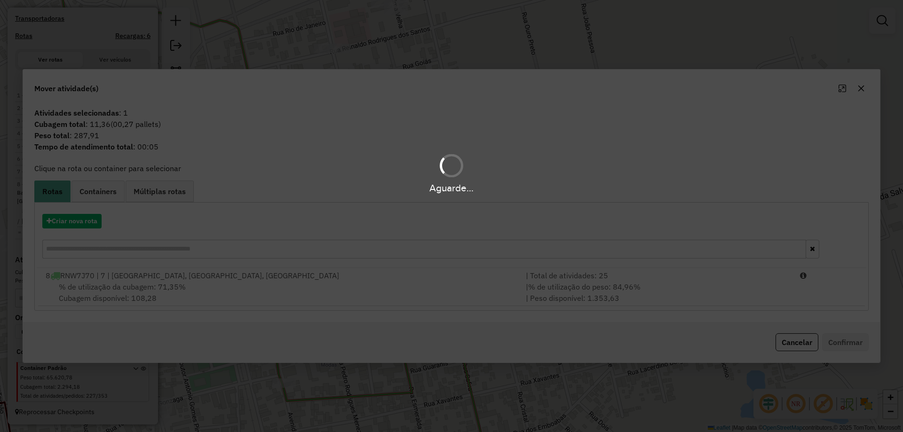
click at [791, 342] on div "Aguarde..." at bounding box center [451, 216] width 903 height 432
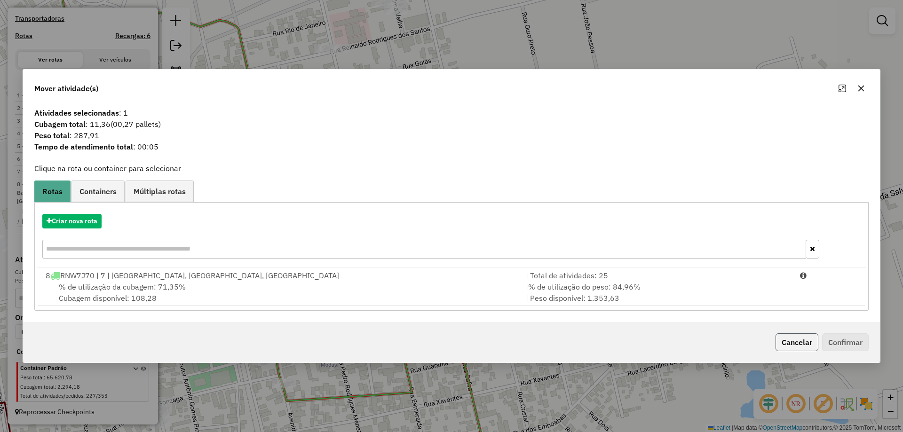
click at [790, 342] on button "Cancelar" at bounding box center [797, 343] width 43 height 18
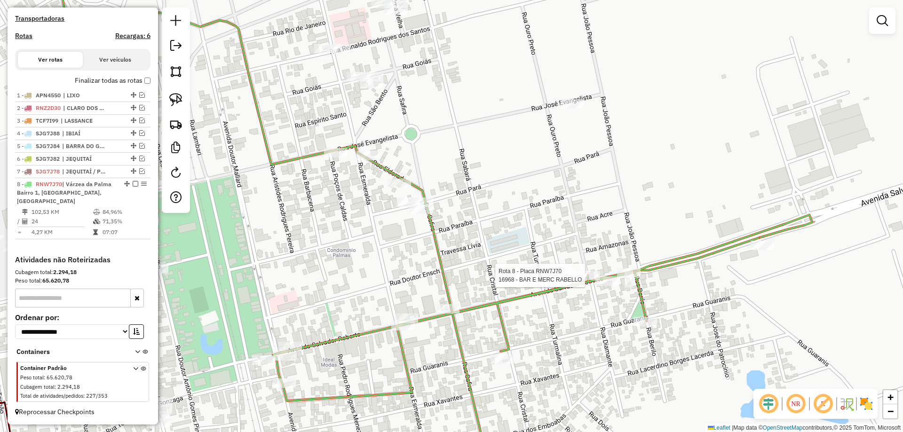
select select "*********"
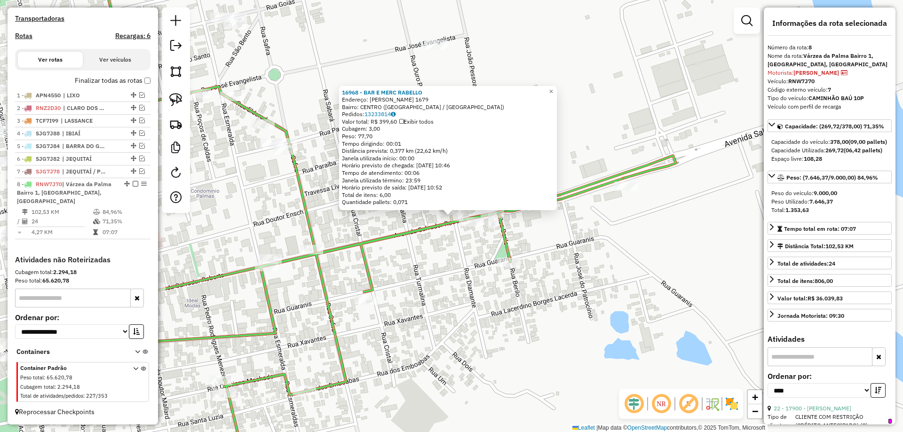
click at [444, 278] on div "16968 - BAR E MERC RABELLO Endereço: SALVADOR ROBERTO 1679 Bairro: CENTRO (VARZ…" at bounding box center [451, 216] width 903 height 432
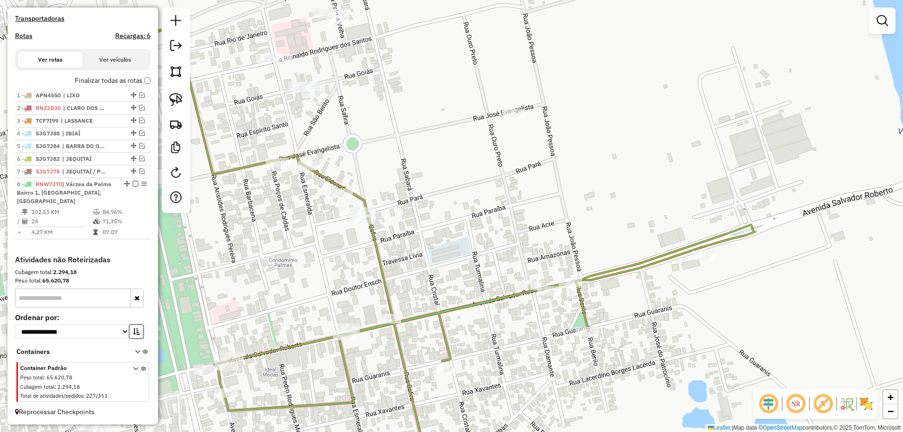
click at [493, 334] on div "Janela de atendimento Grade de atendimento Capacidade Transportadoras Veículos …" at bounding box center [451, 216] width 903 height 432
click at [494, 311] on div "Janela de atendimento Grade de atendimento Capacidade Transportadoras Veículos …" at bounding box center [451, 216] width 903 height 432
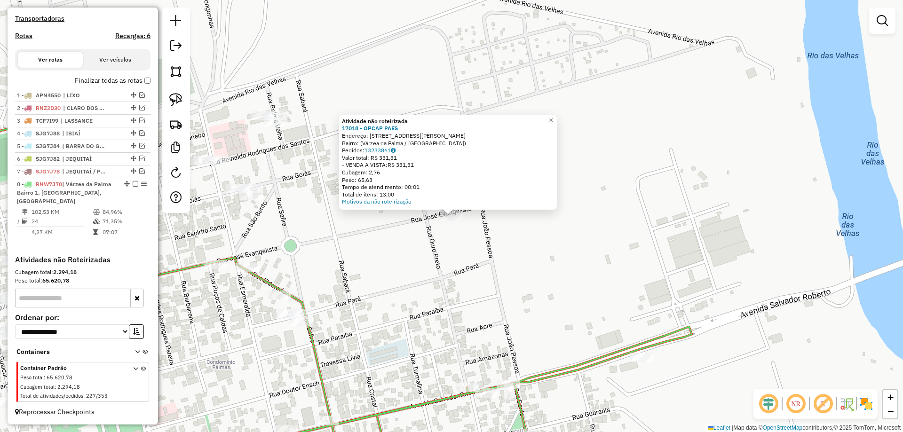
click at [441, 240] on div "Atividade não roteirizada 17018 - OPCAP PAES Endereço: Rua José Evangelista, 56…" at bounding box center [451, 216] width 903 height 432
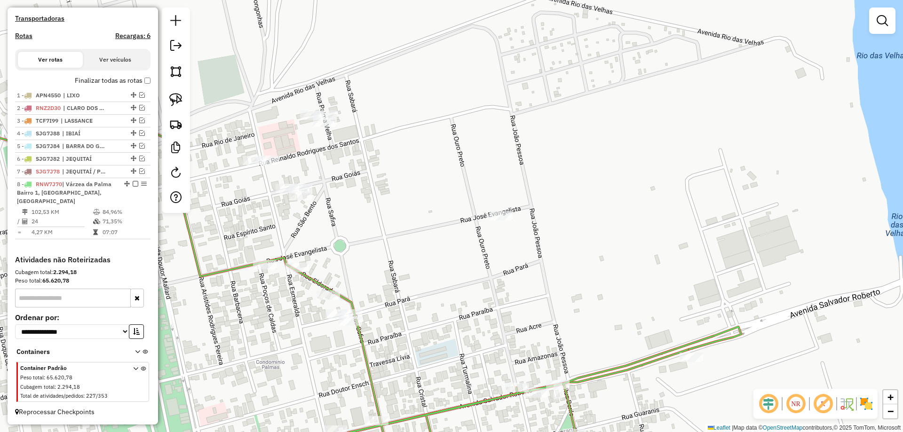
drag, startPoint x: 344, startPoint y: 246, endPoint x: 370, endPoint y: 231, distance: 30.6
click at [400, 246] on div "Janela de atendimento Grade de atendimento Capacidade Transportadoras Veículos …" at bounding box center [451, 216] width 903 height 432
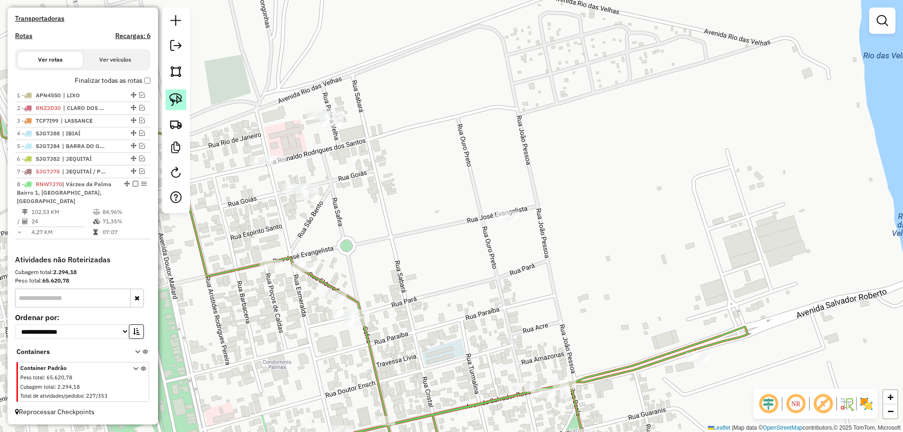
click at [184, 103] on link at bounding box center [176, 99] width 21 height 21
drag, startPoint x: 354, startPoint y: 182, endPoint x: 301, endPoint y: 210, distance: 59.8
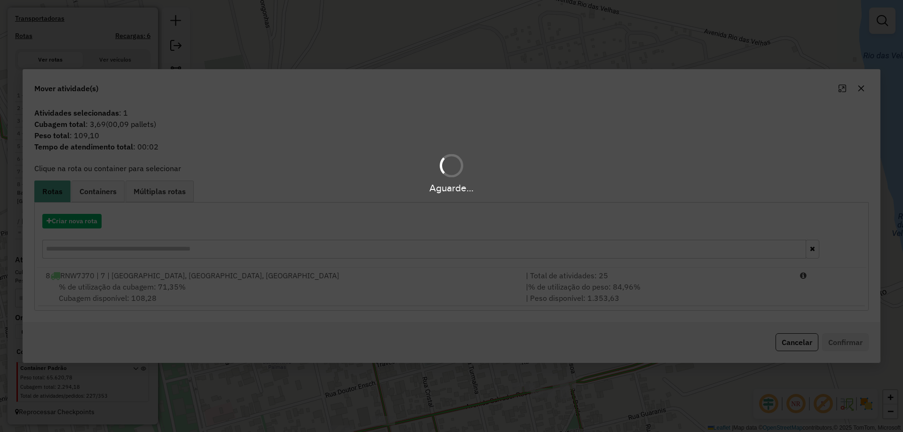
click at [785, 346] on div "Aguarde..." at bounding box center [451, 216] width 903 height 432
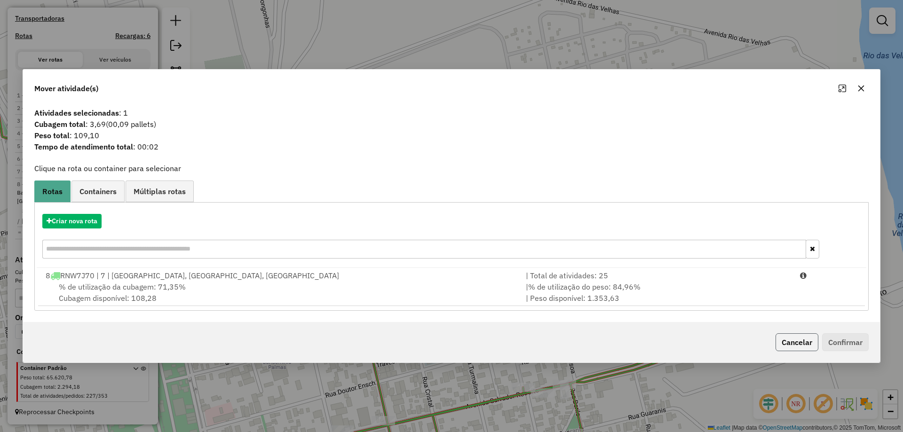
click at [786, 346] on button "Cancelar" at bounding box center [797, 343] width 43 height 18
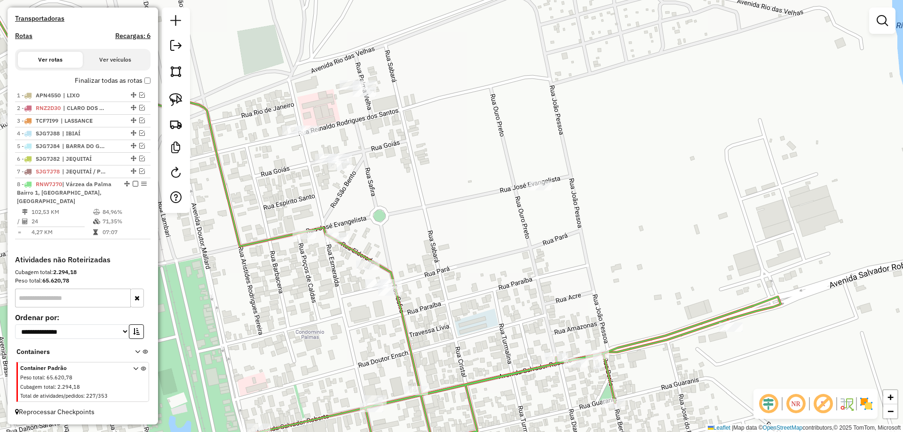
drag, startPoint x: 499, startPoint y: 311, endPoint x: 574, endPoint y: 253, distance: 94.5
click at [574, 253] on div "Janela de atendimento Grade de atendimento Capacidade Transportadoras Veículos …" at bounding box center [451, 216] width 903 height 432
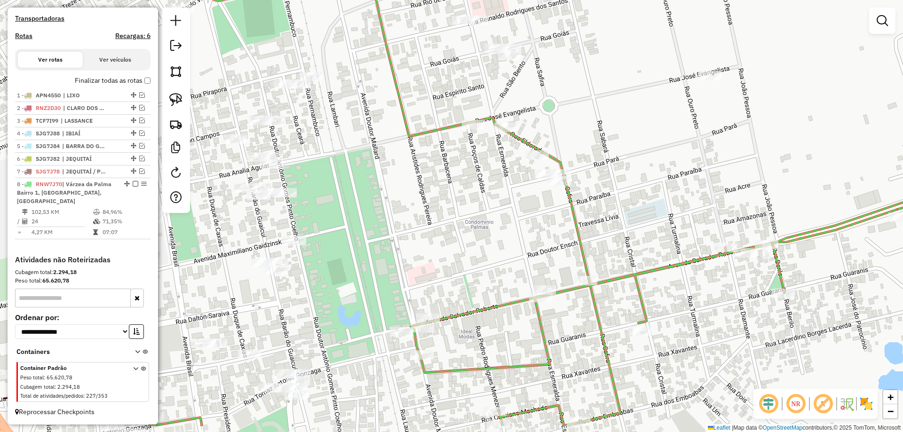
drag, startPoint x: 413, startPoint y: 303, endPoint x: 558, endPoint y: 227, distance: 163.7
click at [559, 226] on div "Janela de atendimento Grade de atendimento Capacidade Transportadoras Veículos …" at bounding box center [451, 216] width 903 height 432
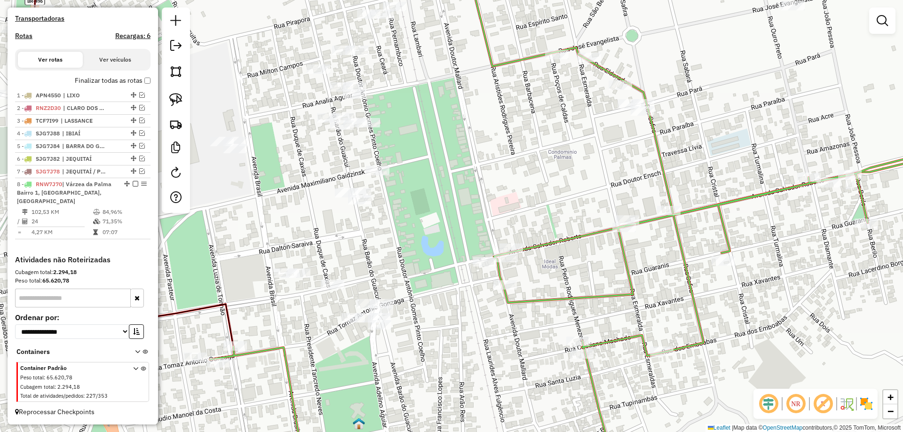
drag, startPoint x: 394, startPoint y: 323, endPoint x: 471, endPoint y: 238, distance: 115.0
click at [504, 176] on div "Janela de atendimento Grade de atendimento Capacidade Transportadoras Veículos …" at bounding box center [451, 216] width 903 height 432
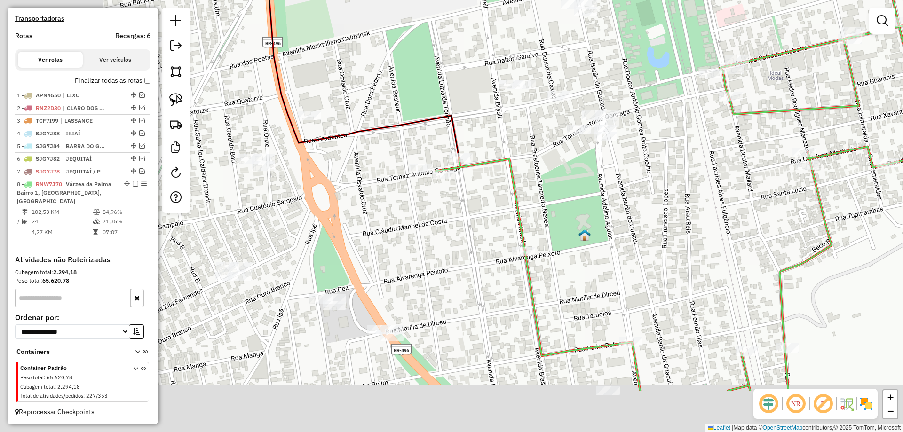
drag, startPoint x: 474, startPoint y: 299, endPoint x: 576, endPoint y: 249, distance: 114.1
click at [618, 216] on div "Janela de atendimento Grade de atendimento Capacidade Transportadoras Veículos …" at bounding box center [451, 216] width 903 height 432
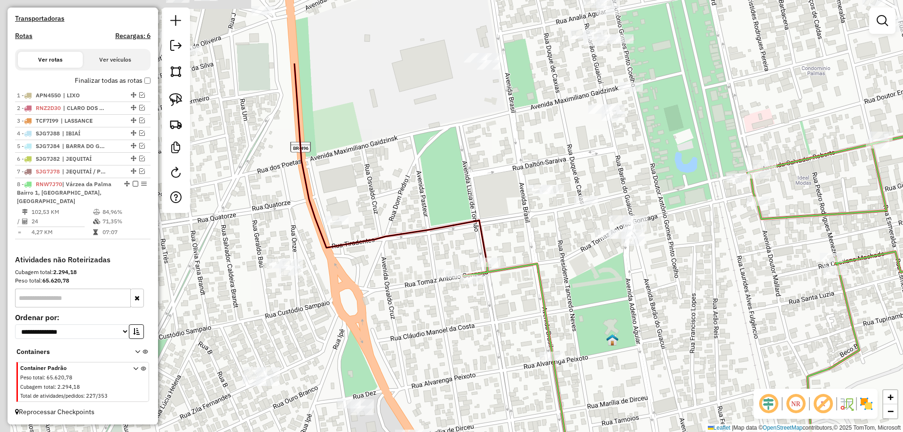
drag, startPoint x: 586, startPoint y: 319, endPoint x: 603, endPoint y: 353, distance: 38.1
click at [604, 366] on div "Janela de atendimento Grade de atendimento Capacidade Transportadoras Veículos …" at bounding box center [451, 216] width 903 height 432
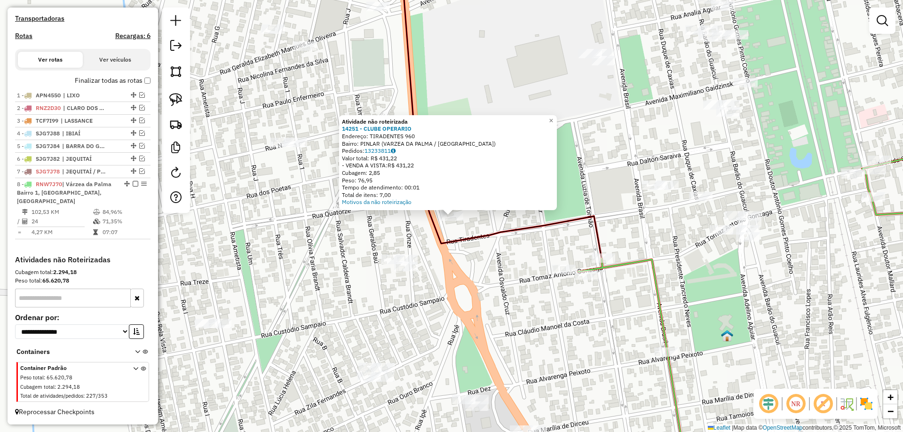
click at [514, 271] on div "Atividade não roteirizada 14251 - CLUBE OPERARIO Endereço: TIRADENTES 960 Bairr…" at bounding box center [451, 216] width 903 height 432
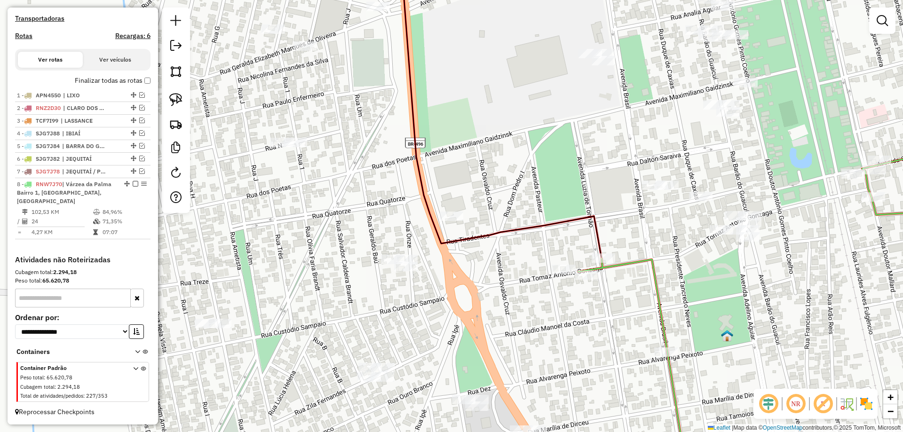
drag, startPoint x: 580, startPoint y: 243, endPoint x: 423, endPoint y: 277, distance: 160.3
click at [423, 277] on div "Janela de atendimento Grade de atendimento Capacidade Transportadoras Veículos …" at bounding box center [451, 216] width 903 height 432
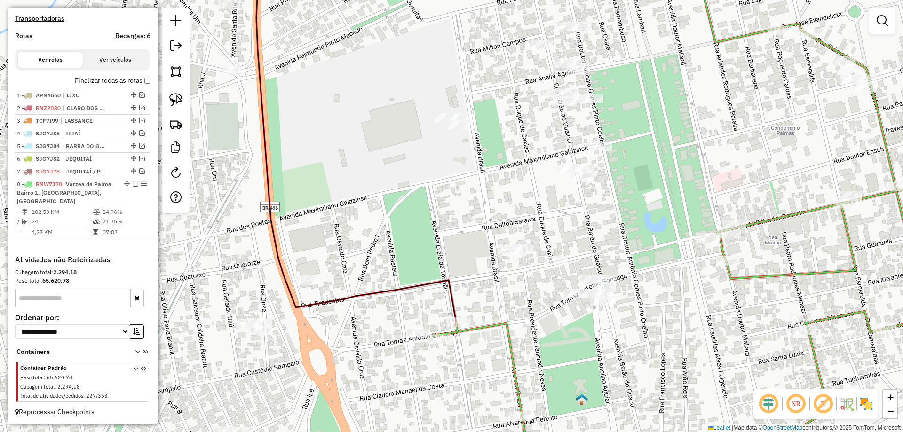
drag, startPoint x: 447, startPoint y: 273, endPoint x: 472, endPoint y: 362, distance: 92.7
click at [478, 402] on div "Janela de atendimento Grade de atendimento Capacidade Transportadoras Veículos …" at bounding box center [451, 216] width 903 height 432
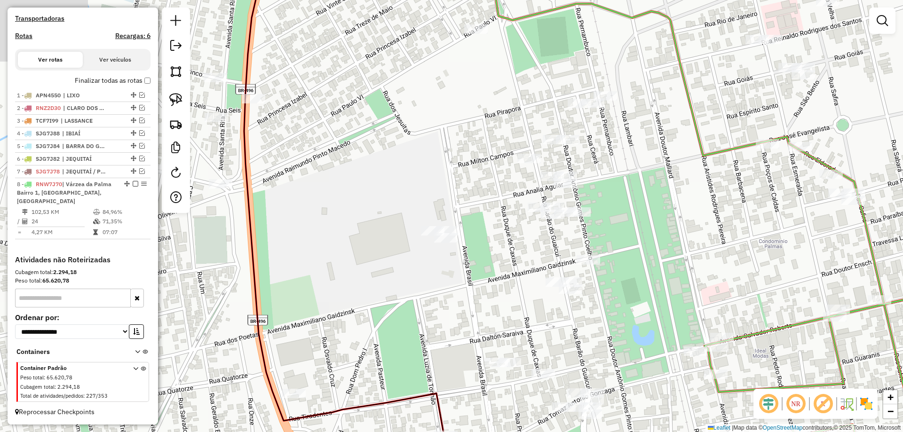
drag, startPoint x: 460, startPoint y: 294, endPoint x: 358, endPoint y: 200, distance: 138.5
click at [358, 201] on div "Janela de atendimento Grade de atendimento Capacidade Transportadoras Veículos …" at bounding box center [451, 216] width 903 height 432
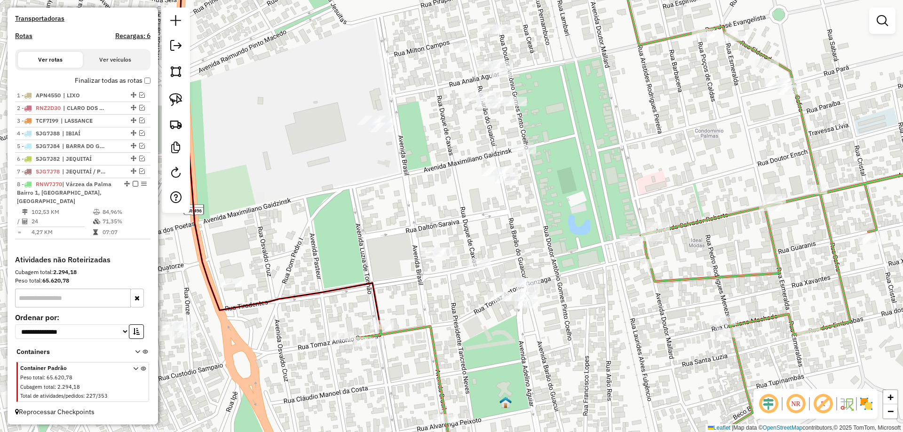
drag, startPoint x: 386, startPoint y: 299, endPoint x: 351, endPoint y: 228, distance: 78.9
click at [370, 243] on div "Janela de atendimento Grade de atendimento Capacidade Transportadoras Veículos …" at bounding box center [451, 216] width 903 height 432
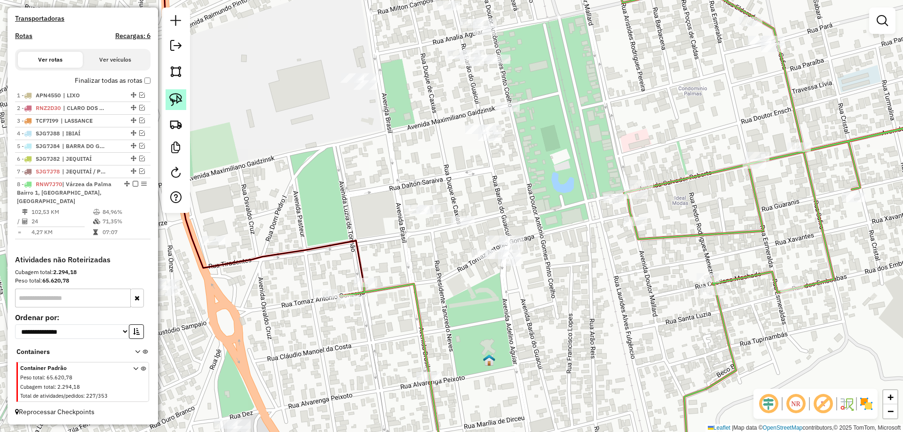
click at [172, 102] on img at bounding box center [175, 99] width 13 height 13
drag, startPoint x: 396, startPoint y: 174, endPoint x: 477, endPoint y: 213, distance: 89.9
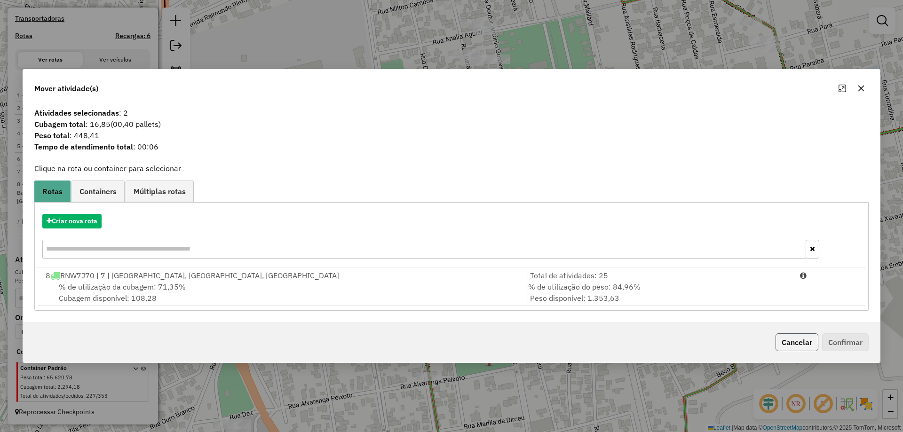
click at [778, 338] on button "Cancelar" at bounding box center [797, 343] width 43 height 18
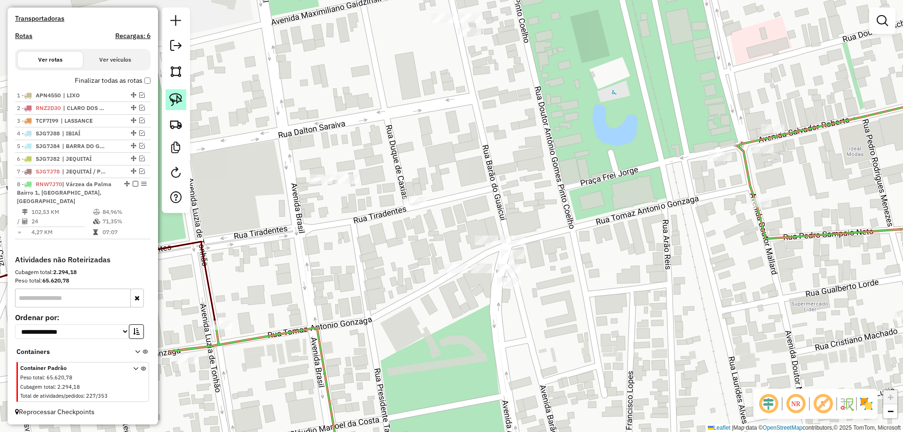
click at [180, 101] on img at bounding box center [175, 99] width 13 height 13
drag, startPoint x: 482, startPoint y: 231, endPoint x: 542, endPoint y: 212, distance: 62.1
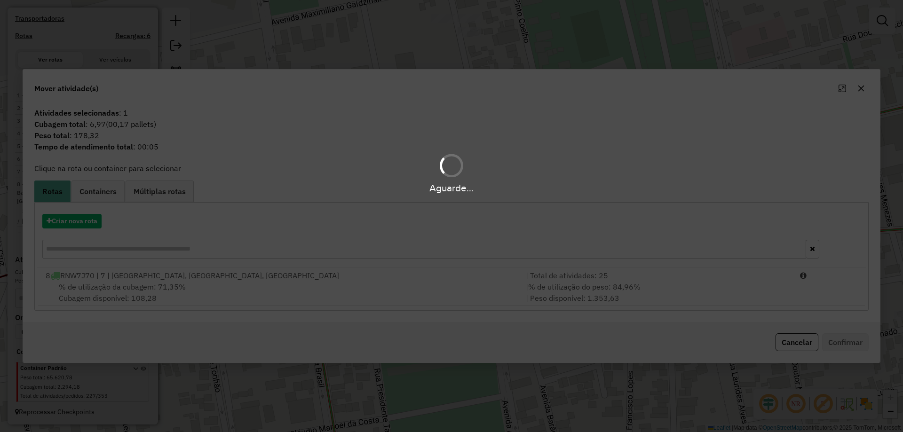
click at [782, 349] on div "Aguarde..." at bounding box center [451, 216] width 903 height 432
click at [783, 341] on div "Aguarde..." at bounding box center [451, 216] width 903 height 432
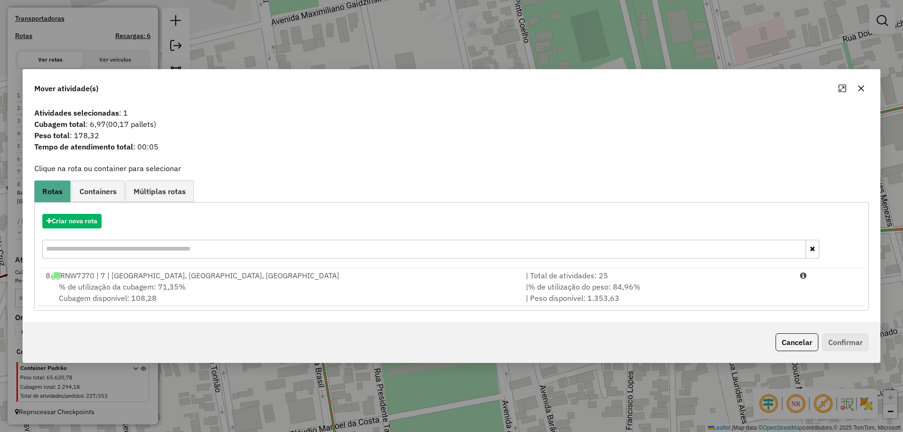
click at [783, 341] on button "Cancelar" at bounding box center [797, 343] width 43 height 18
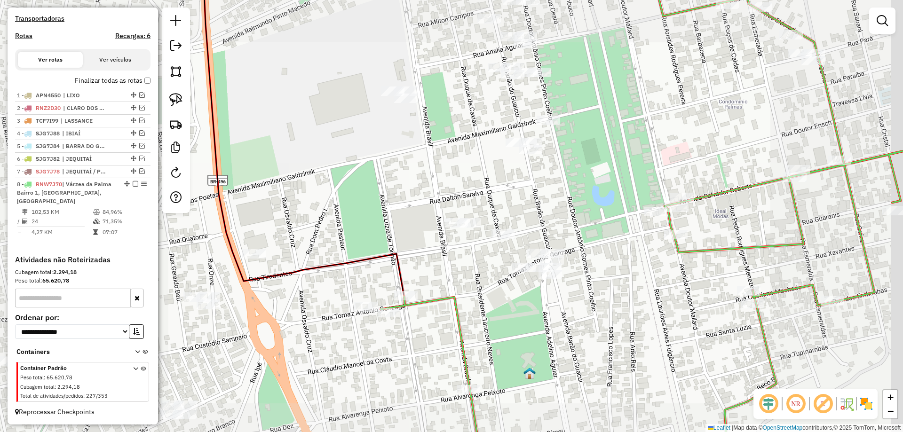
drag, startPoint x: 633, startPoint y: 233, endPoint x: 553, endPoint y: 280, distance: 93.0
click at [557, 283] on div "Janela de atendimento Grade de atendimento Capacidade Transportadoras Veículos …" at bounding box center [451, 216] width 903 height 432
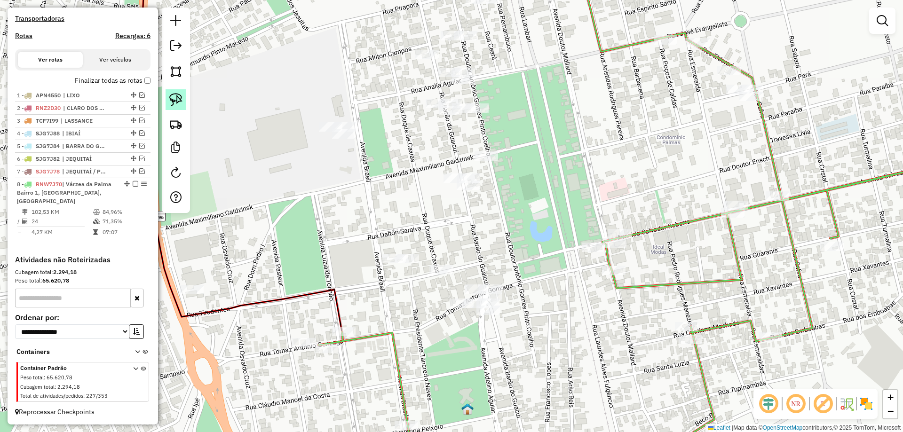
click at [183, 94] on link at bounding box center [176, 99] width 21 height 21
drag, startPoint x: 489, startPoint y: 178, endPoint x: 495, endPoint y: 205, distance: 27.4
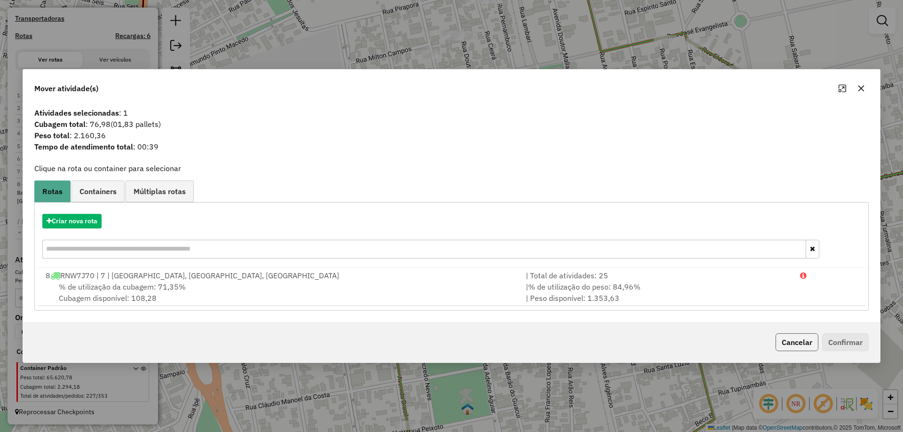
click at [789, 337] on button "Cancelar" at bounding box center [797, 343] width 43 height 18
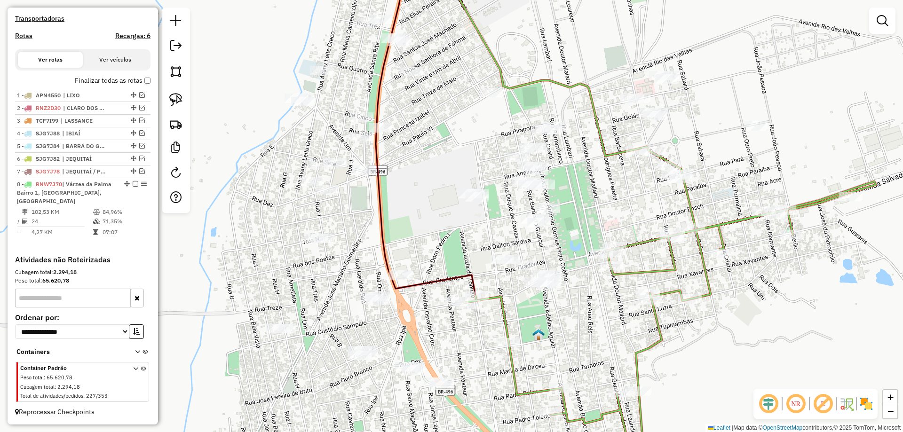
drag, startPoint x: 488, startPoint y: 318, endPoint x: 517, endPoint y: 196, distance: 125.3
click at [517, 196] on div "Janela de atendimento Grade de atendimento Capacidade Transportadoras Veículos …" at bounding box center [451, 216] width 903 height 432
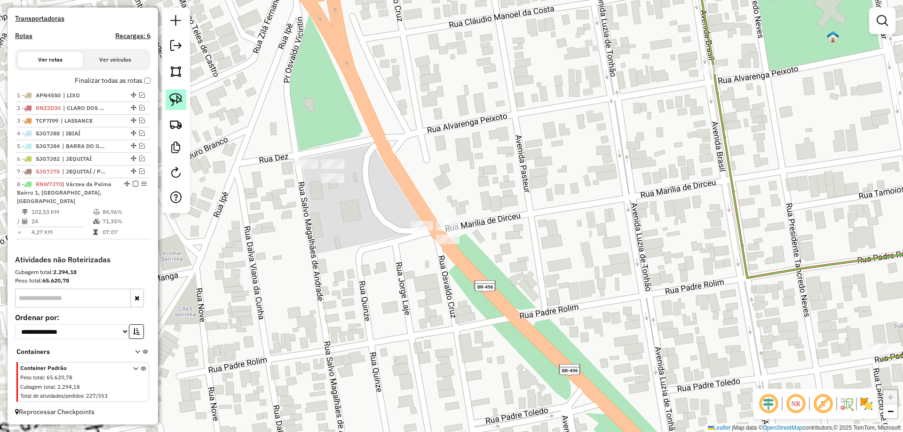
click at [173, 98] on img at bounding box center [175, 99] width 13 height 13
drag, startPoint x: 408, startPoint y: 162, endPoint x: 548, endPoint y: 232, distance: 156.8
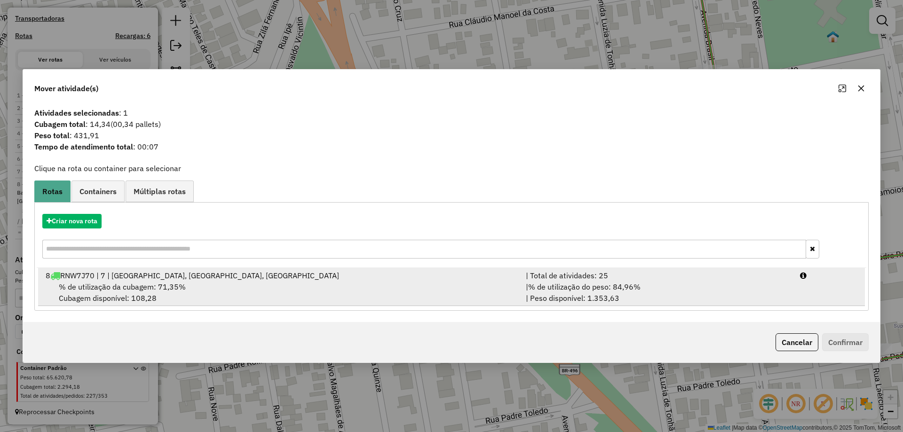
click at [727, 282] on div "| % de utilização do peso: 84,96% | Peso disponível: 1.353,63" at bounding box center [657, 292] width 274 height 23
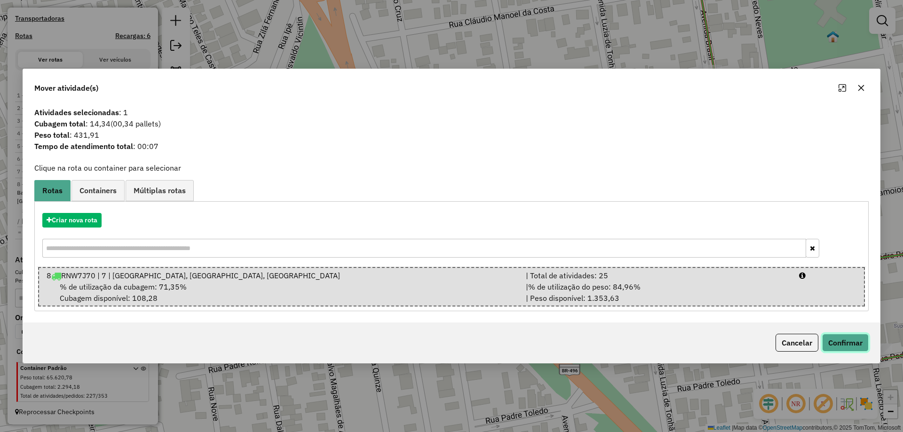
click at [867, 349] on button "Confirmar" at bounding box center [845, 343] width 47 height 18
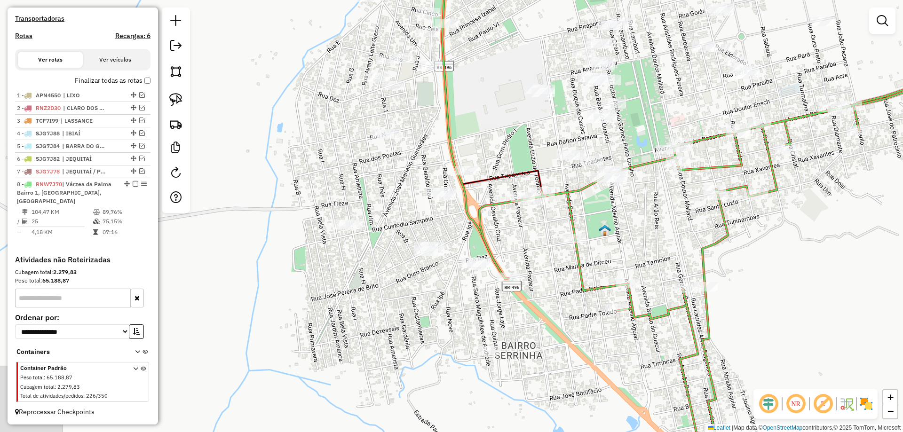
drag, startPoint x: 573, startPoint y: 225, endPoint x: 555, endPoint y: 248, distance: 29.1
click at [555, 248] on div "Janela de atendimento Grade de atendimento Capacidade Transportadoras Veículos …" at bounding box center [451, 216] width 903 height 432
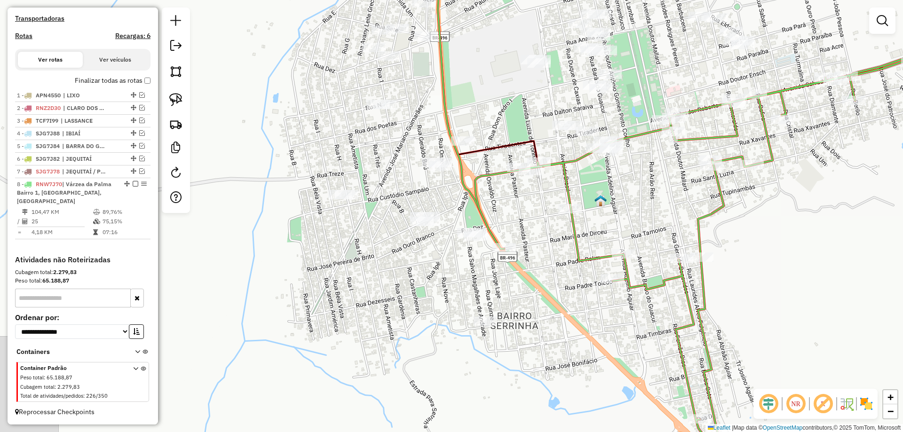
drag, startPoint x: 539, startPoint y: 260, endPoint x: 535, endPoint y: 230, distance: 29.9
click at [535, 230] on div "Janela de atendimento Grade de atendimento Capacidade Transportadoras Veículos …" at bounding box center [451, 216] width 903 height 432
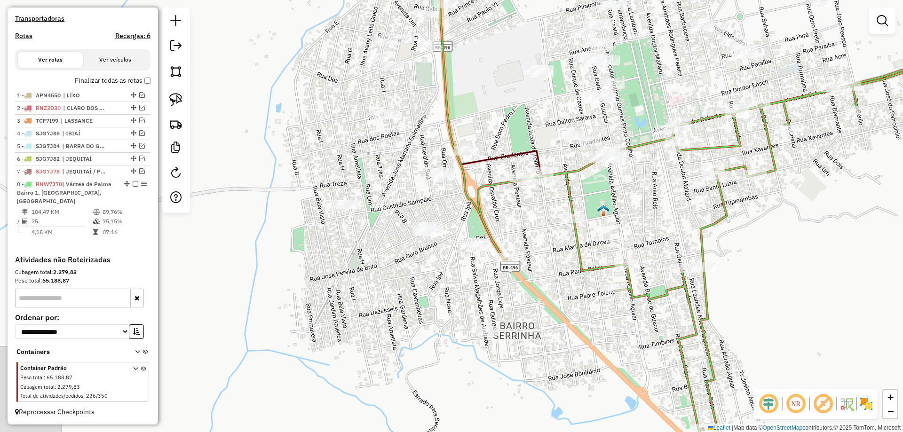
drag, startPoint x: 496, startPoint y: 211, endPoint x: 503, endPoint y: 231, distance: 21.1
click at [503, 231] on div "Janela de atendimento Grade de atendimento Capacidade Transportadoras Veículos …" at bounding box center [451, 216] width 903 height 432
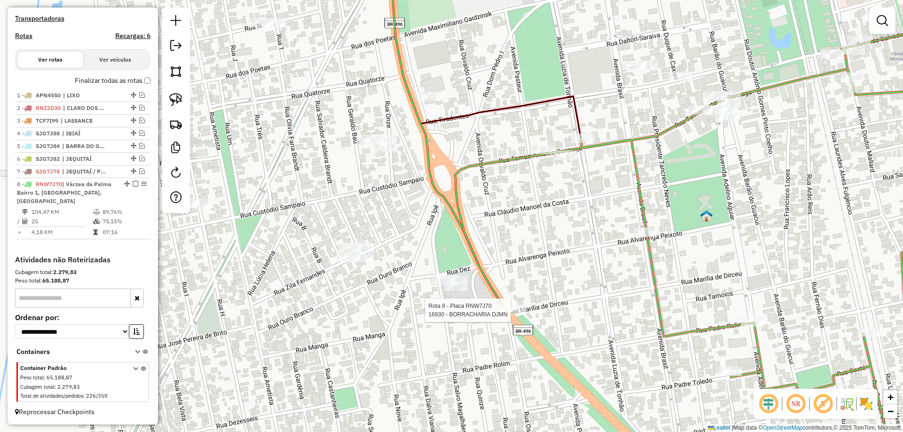
select select "*********"
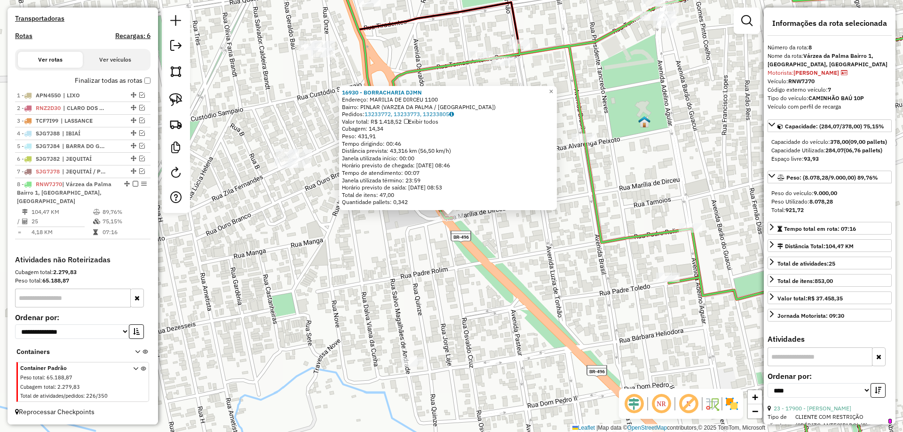
click at [534, 276] on div "16930 - BORRACHARIA DJMN Endereço: MARILIA DE DIRCEU 1100 Bairro: PINLAR (VARZE…" at bounding box center [451, 216] width 903 height 432
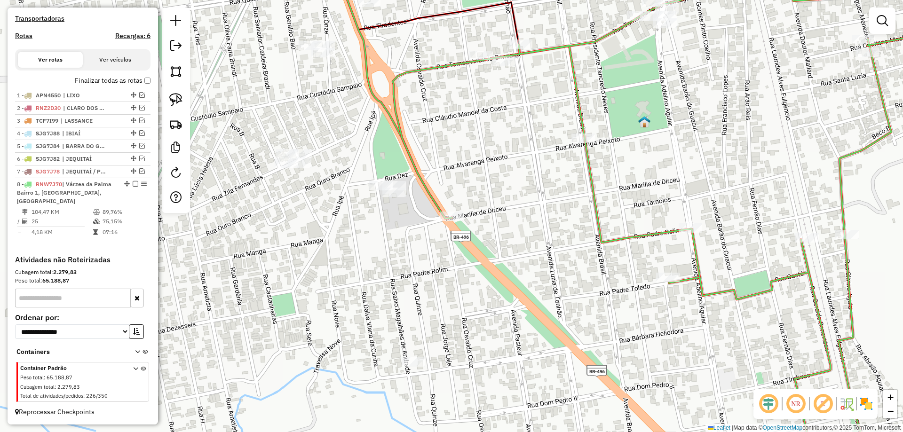
drag, startPoint x: 514, startPoint y: 229, endPoint x: 507, endPoint y: 267, distance: 39.1
click at [507, 267] on div "Janela de atendimento Grade de atendimento Capacidade Transportadoras Veículos …" at bounding box center [451, 216] width 903 height 432
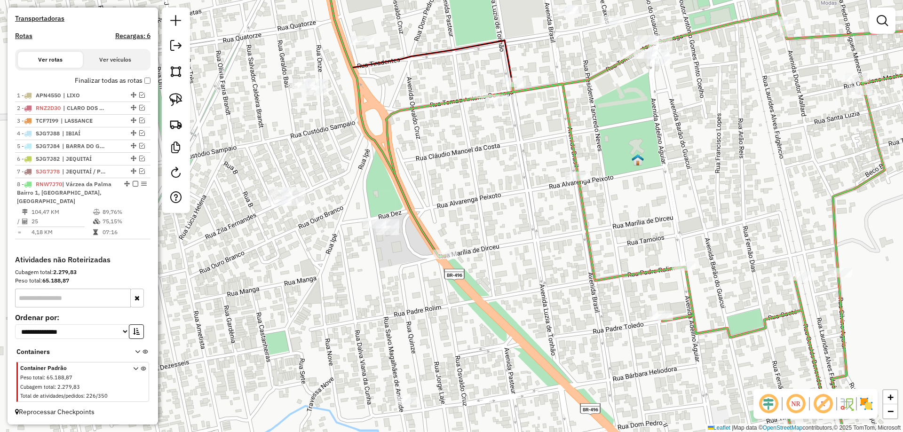
click at [457, 256] on div "Janela de atendimento Grade de atendimento Capacidade Transportadoras Veículos …" at bounding box center [451, 216] width 903 height 432
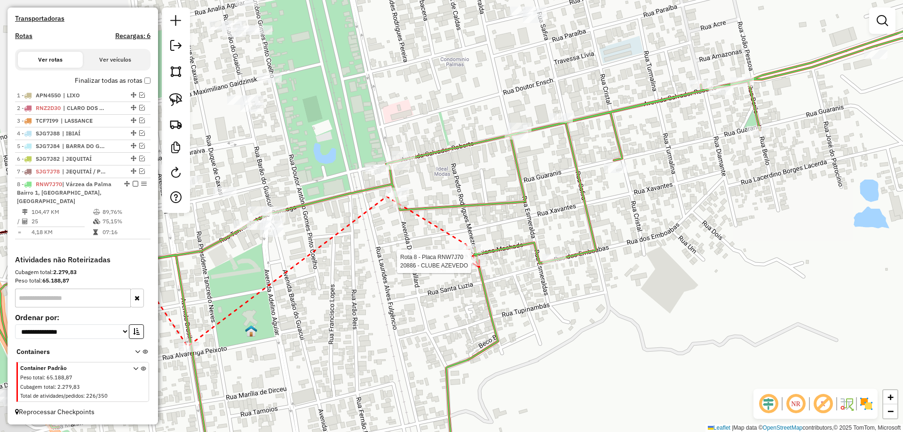
click at [479, 266] on div at bounding box center [475, 261] width 24 height 9
click at [619, 176] on icon at bounding box center [616, 179] width 7 height 7
click at [628, 169] on icon at bounding box center [624, 172] width 7 height 7
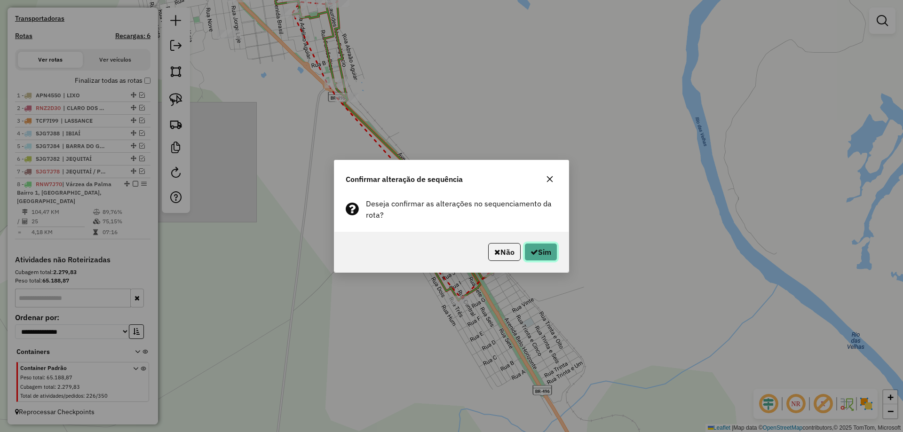
click at [534, 247] on button "Sim" at bounding box center [541, 252] width 33 height 18
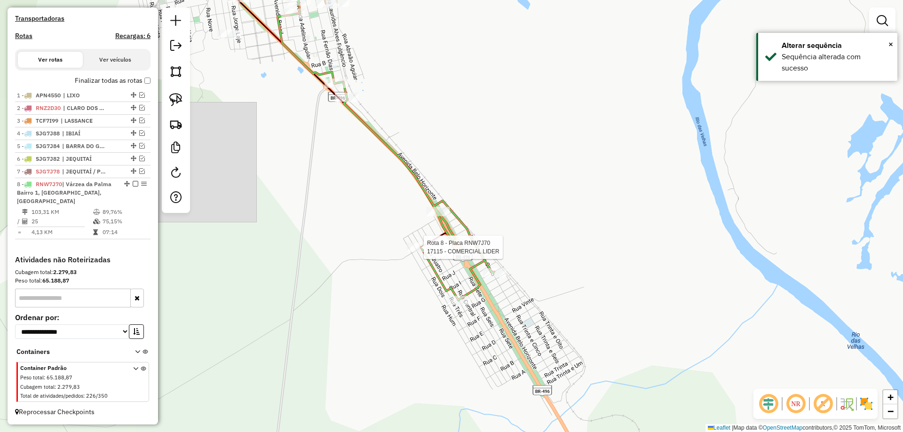
select select "*********"
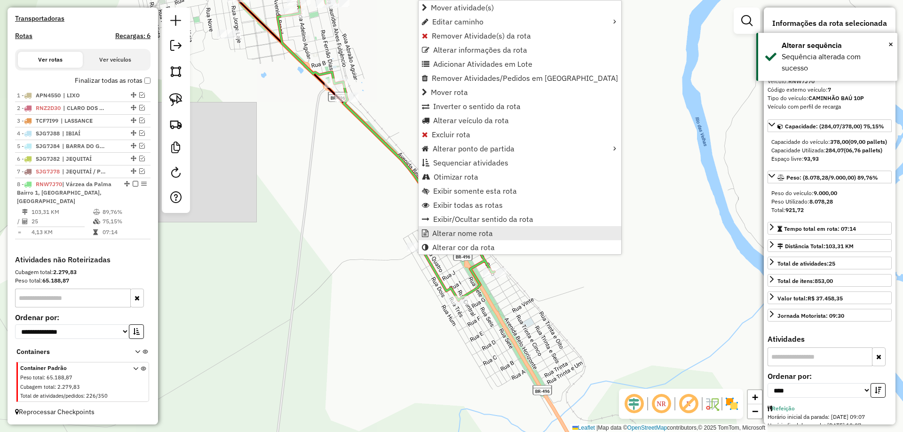
click at [472, 235] on span "Alterar nome rota" at bounding box center [462, 234] width 61 height 8
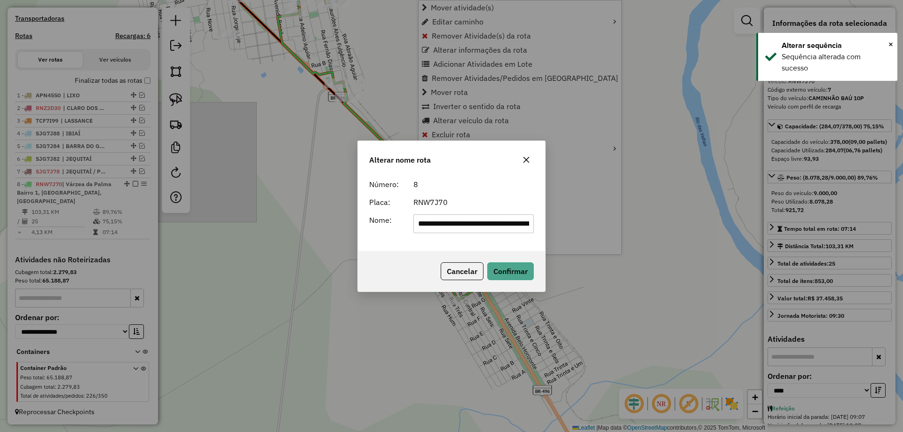
scroll to position [0, 145]
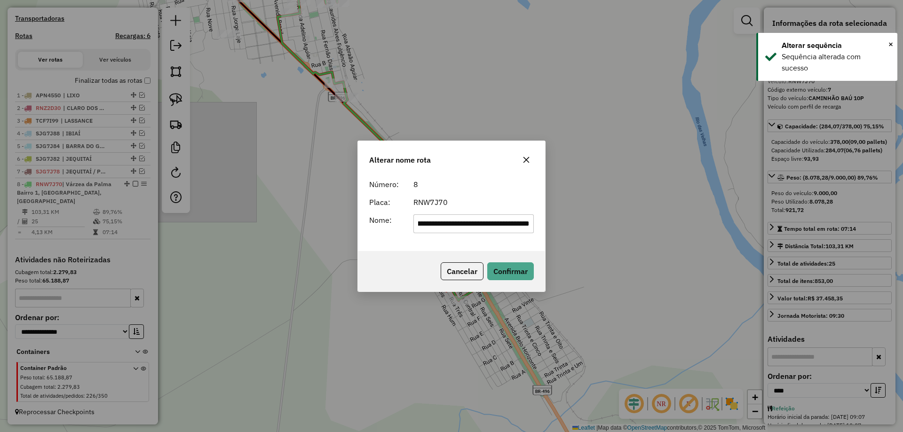
click at [480, 220] on input "**********" at bounding box center [474, 224] width 121 height 19
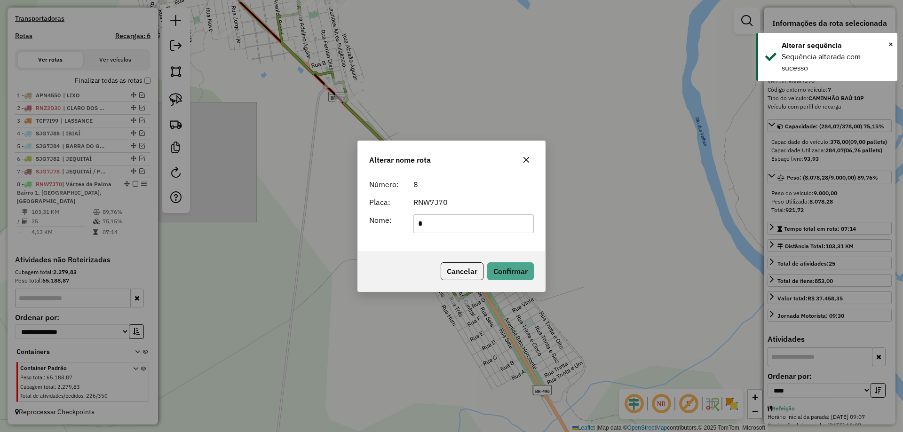
type input "**********"
click at [520, 278] on button "Confirmar" at bounding box center [510, 272] width 47 height 18
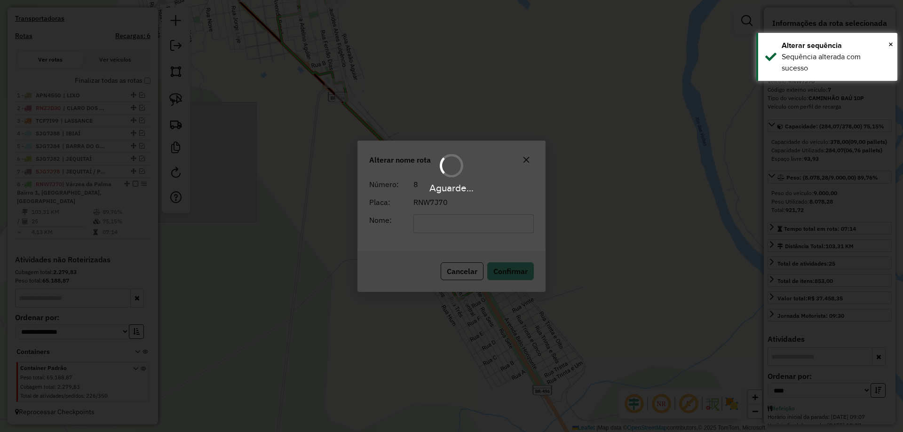
scroll to position [286, 0]
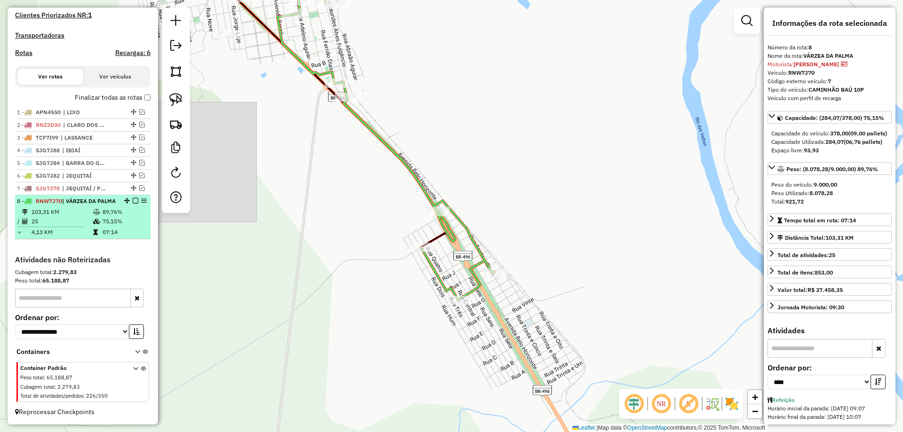
click at [133, 198] on em at bounding box center [136, 201] width 6 height 6
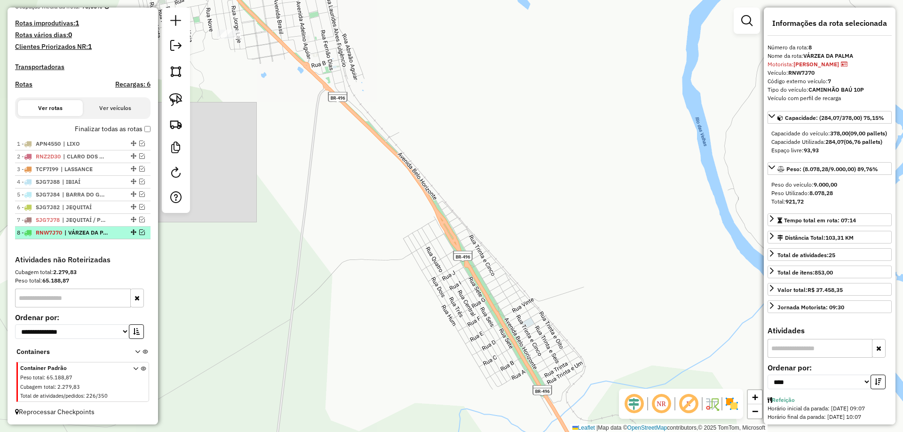
scroll to position [246, 0]
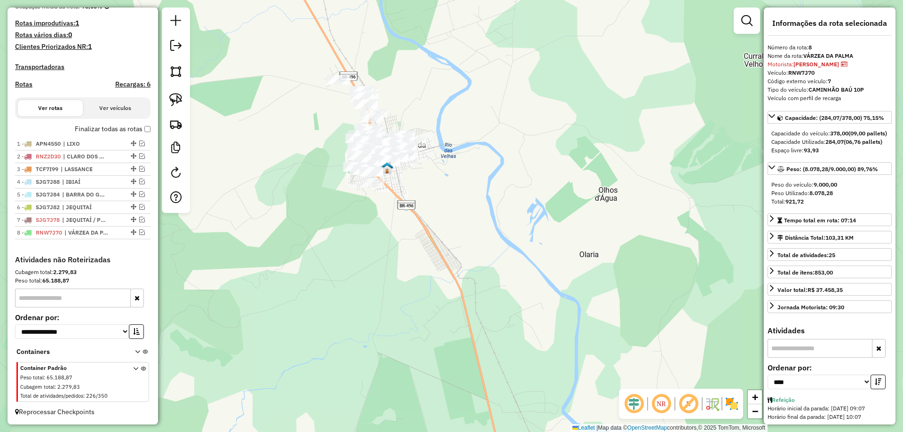
drag, startPoint x: 319, startPoint y: 260, endPoint x: 331, endPoint y: 314, distance: 55.4
click at [328, 312] on div "Janela de atendimento Grade de atendimento Capacidade Transportadoras Veículos …" at bounding box center [451, 216] width 903 height 432
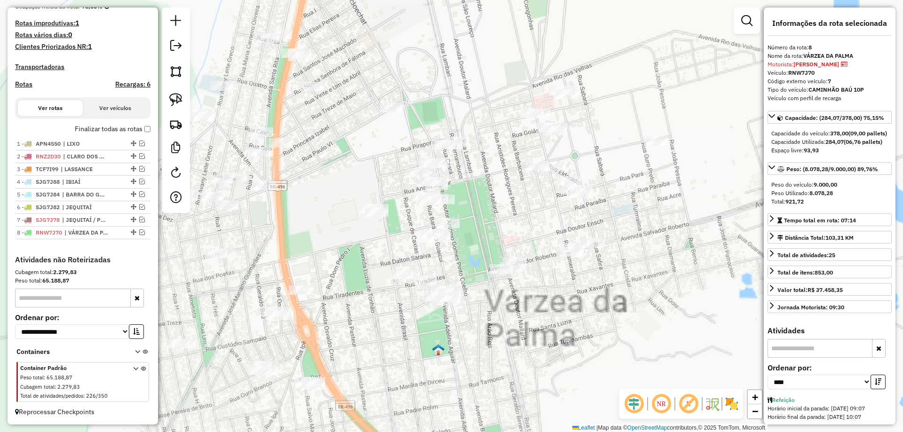
drag, startPoint x: 353, startPoint y: 254, endPoint x: 369, endPoint y: 211, distance: 45.7
click at [369, 212] on div "Janela de atendimento Grade de atendimento Capacidade Transportadoras Veículos …" at bounding box center [451, 216] width 903 height 432
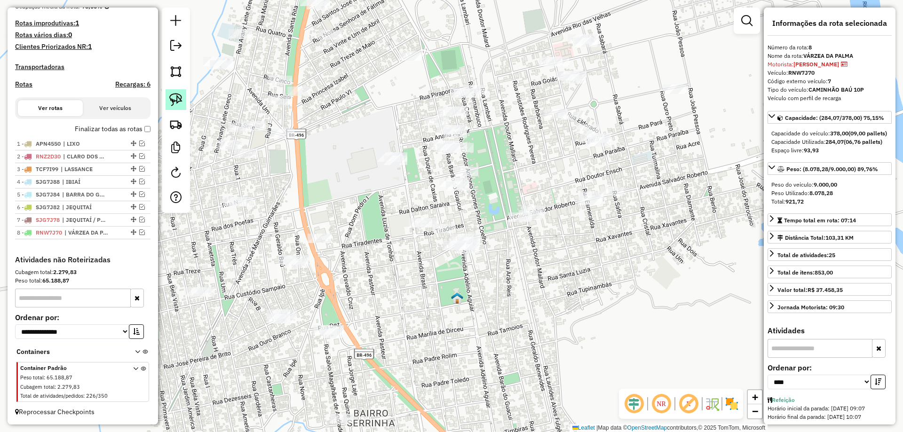
click at [182, 102] on img at bounding box center [175, 99] width 13 height 13
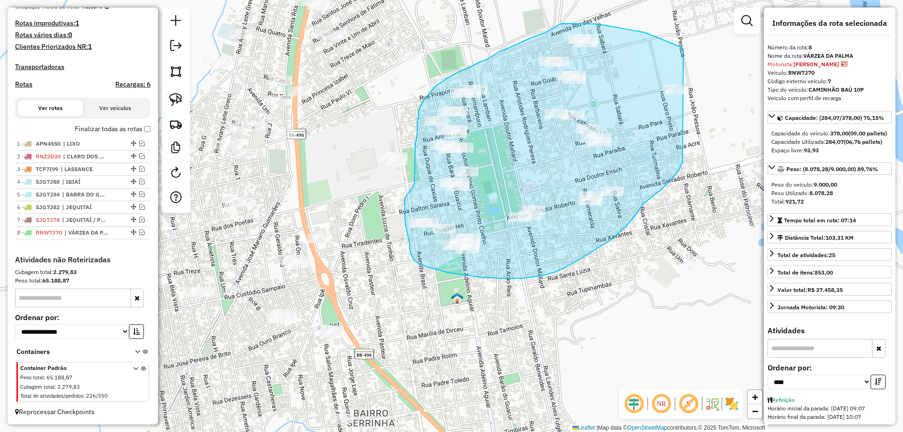
drag, startPoint x: 663, startPoint y: 40, endPoint x: 697, endPoint y: 112, distance: 80.4
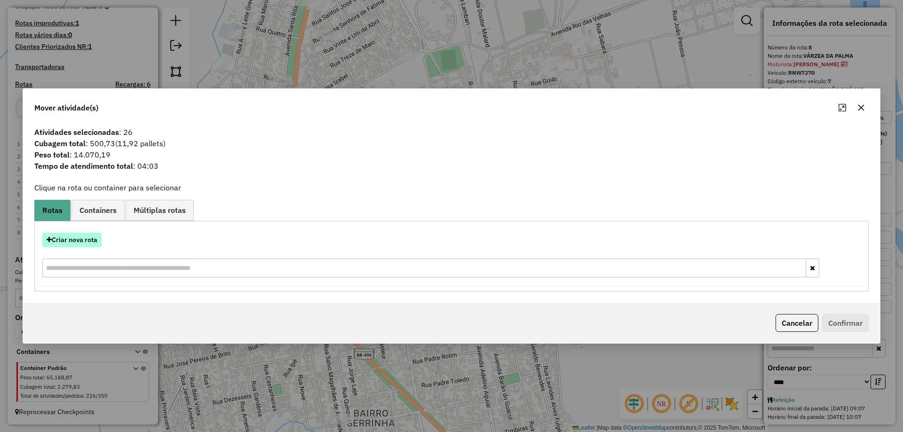
click at [73, 238] on button "Criar nova rota" at bounding box center [71, 240] width 59 height 15
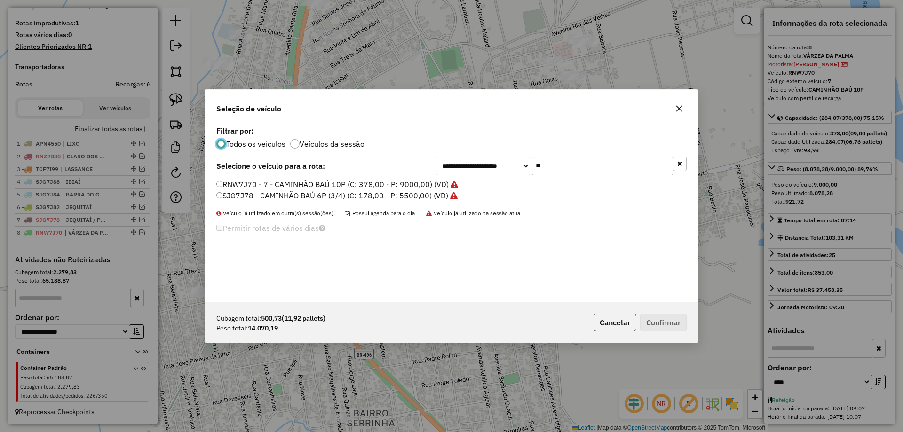
scroll to position [5, 3]
click at [589, 167] on input "**" at bounding box center [602, 166] width 141 height 19
type input "***"
click at [259, 184] on label "SYO8H72 - 104 - CAMINHÃO BAÚ 10P (C: 378,00 - P: 9000,00) (VD)" at bounding box center [336, 184] width 240 height 11
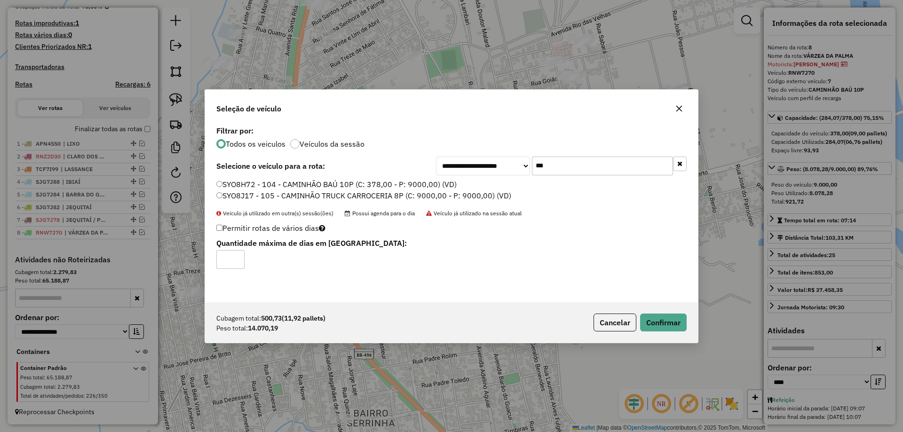
drag, startPoint x: 246, startPoint y: 193, endPoint x: 261, endPoint y: 200, distance: 17.3
click at [245, 193] on label "SYO8J17 - 105 - CAMINHÃO TRUCK CARROCERIA 8P (C: 9000,00 - P: 9000,00) (VD)" at bounding box center [363, 195] width 295 height 11
click at [672, 321] on button "Confirmar" at bounding box center [663, 323] width 47 height 18
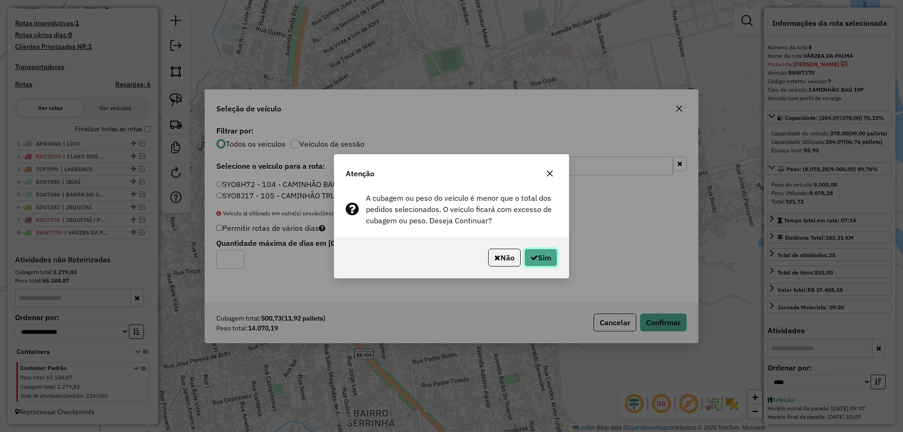
click at [548, 261] on button "Sim" at bounding box center [541, 258] width 33 height 18
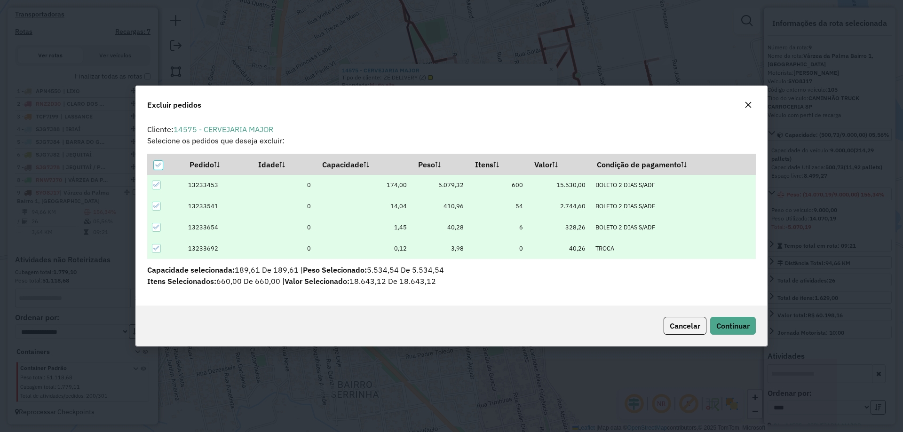
scroll to position [0, 0]
click at [729, 319] on button "Continuar" at bounding box center [733, 326] width 46 height 18
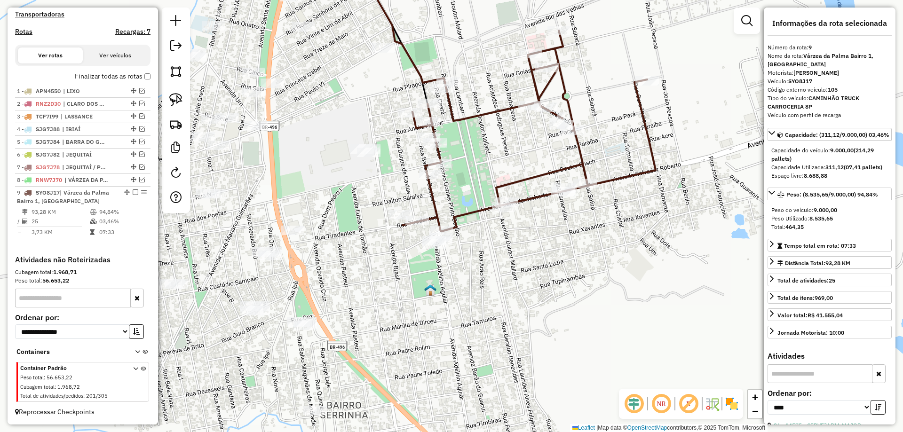
drag, startPoint x: 409, startPoint y: 235, endPoint x: 393, endPoint y: 253, distance: 23.6
click at [394, 258] on div "Janela de atendimento Grade de atendimento Capacidade Transportadoras Veículos …" at bounding box center [451, 216] width 903 height 432
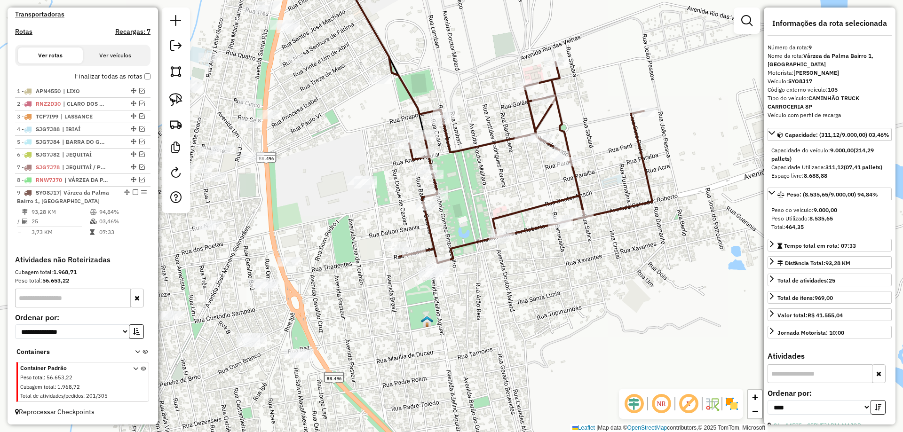
drag, startPoint x: 472, startPoint y: 198, endPoint x: 471, endPoint y: 289, distance: 91.7
click at [471, 289] on div "Janela de atendimento Grade de atendimento Capacidade Transportadoras Veículos …" at bounding box center [451, 216] width 903 height 432
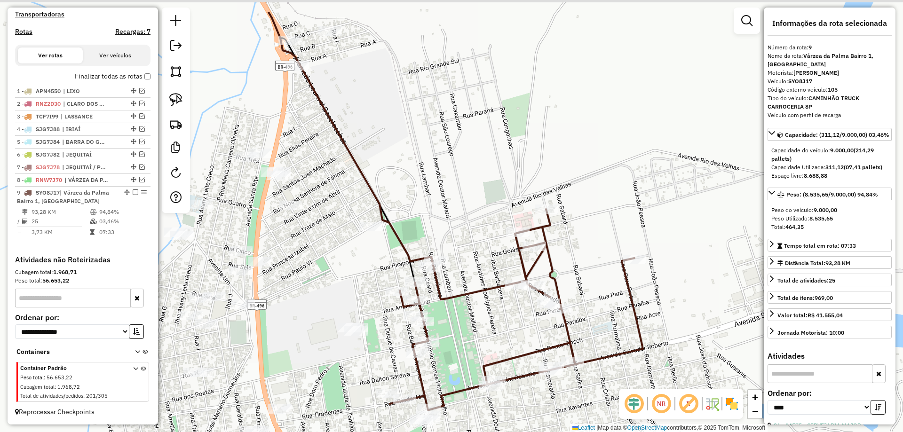
drag, startPoint x: 472, startPoint y: 280, endPoint x: 465, endPoint y: 300, distance: 20.8
click at [465, 300] on icon at bounding box center [516, 309] width 253 height 201
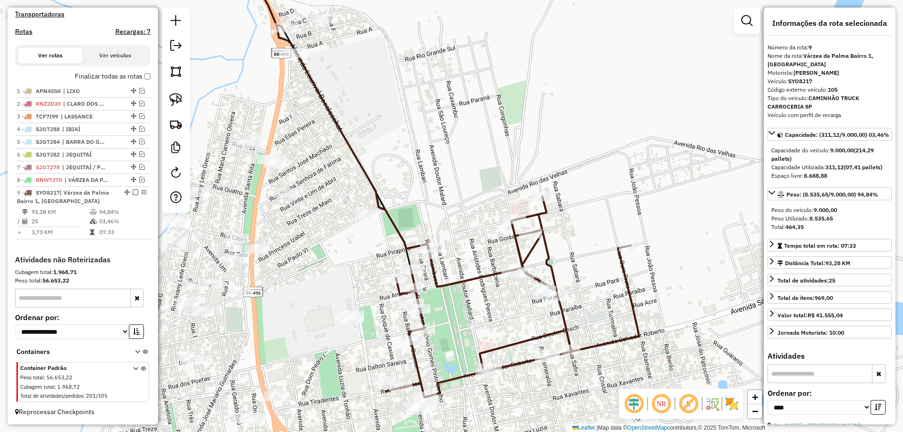
drag, startPoint x: 465, startPoint y: 300, endPoint x: 476, endPoint y: 230, distance: 70.5
click at [476, 230] on icon at bounding box center [512, 297] width 253 height 201
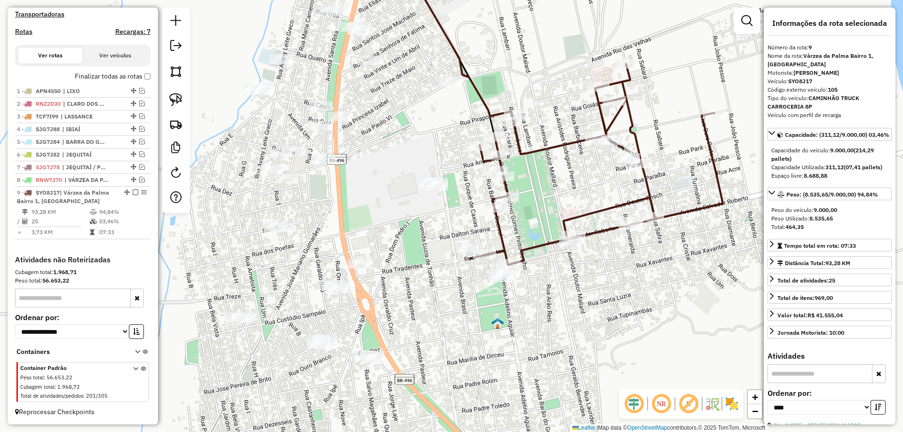
drag, startPoint x: 428, startPoint y: 229, endPoint x: 425, endPoint y: 236, distance: 7.4
click at [429, 222] on div "Janela de atendimento Grade de atendimento Capacidade Transportadoras Veículos …" at bounding box center [451, 216] width 903 height 432
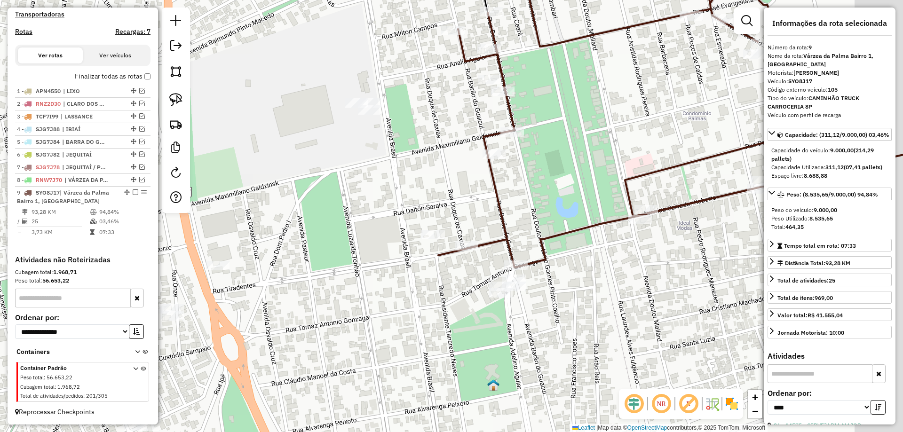
drag, startPoint x: 510, startPoint y: 236, endPoint x: 426, endPoint y: 271, distance: 91.1
click at [426, 271] on div "Janela de atendimento Grade de atendimento Capacidade Transportadoras Veículos …" at bounding box center [451, 216] width 903 height 432
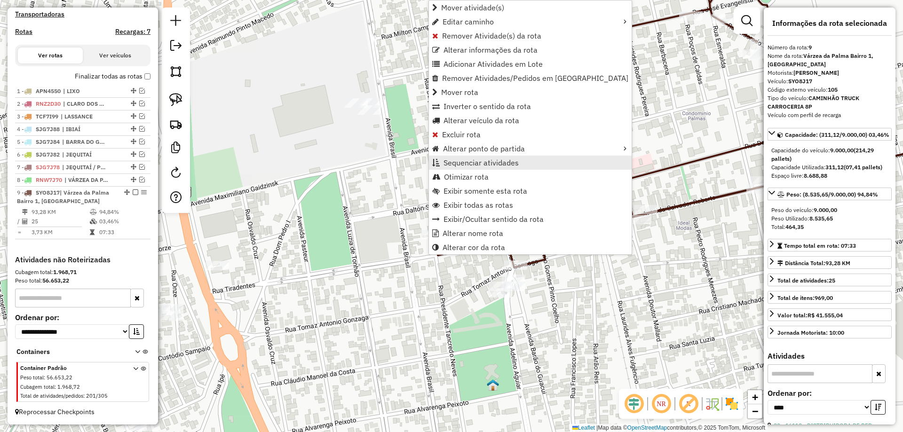
click at [471, 167] on span "Sequenciar atividades" at bounding box center [481, 163] width 75 height 8
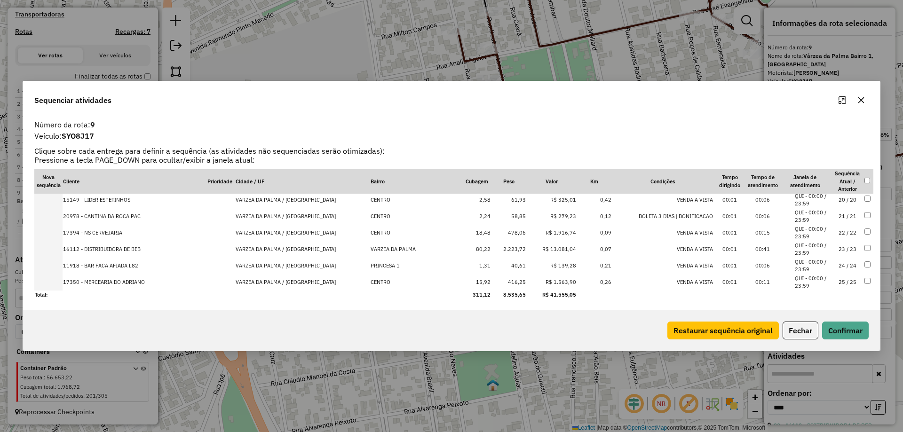
scroll to position [221, 0]
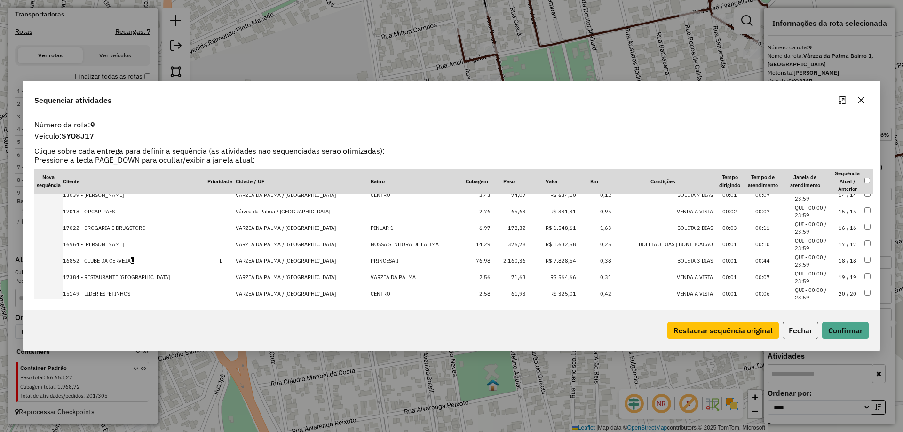
click at [831, 243] on td "17 / 17" at bounding box center [847, 245] width 33 height 16
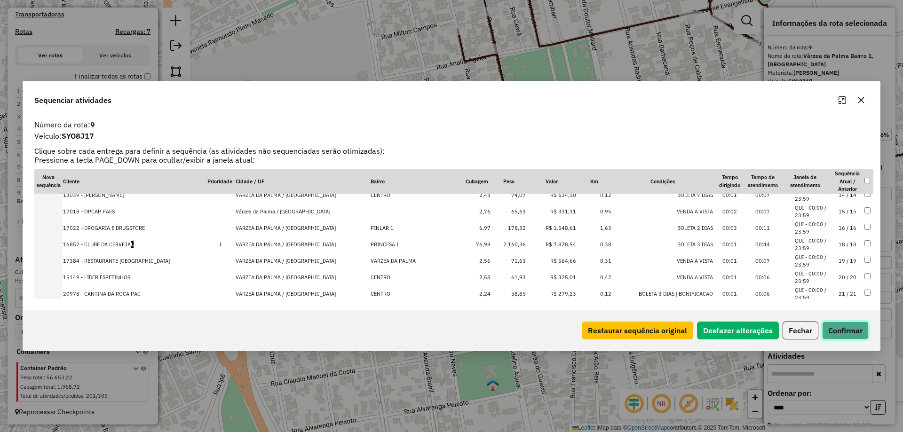
click at [842, 323] on button "Confirmar" at bounding box center [845, 331] width 47 height 18
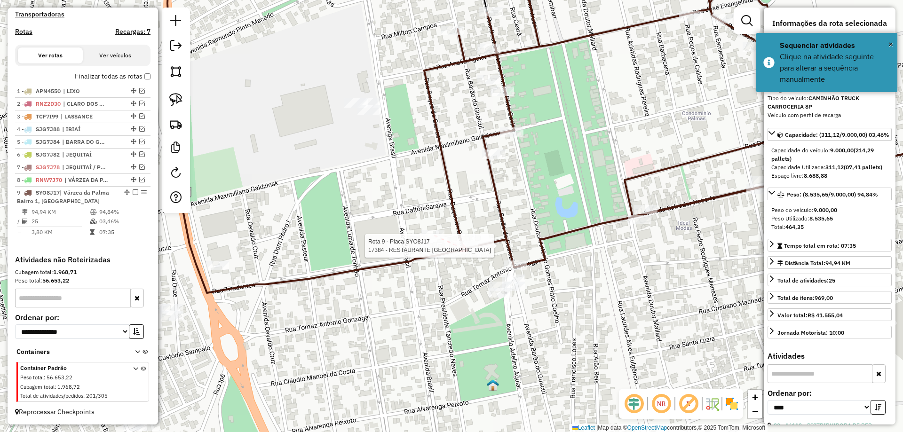
click at [468, 251] on div at bounding box center [467, 245] width 24 height 9
click at [525, 270] on div at bounding box center [516, 265] width 24 height 9
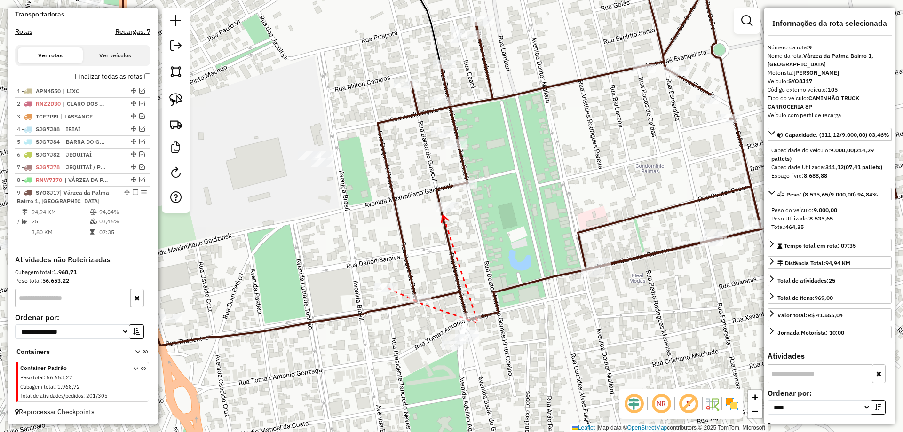
click at [443, 215] on icon at bounding box center [445, 218] width 7 height 7
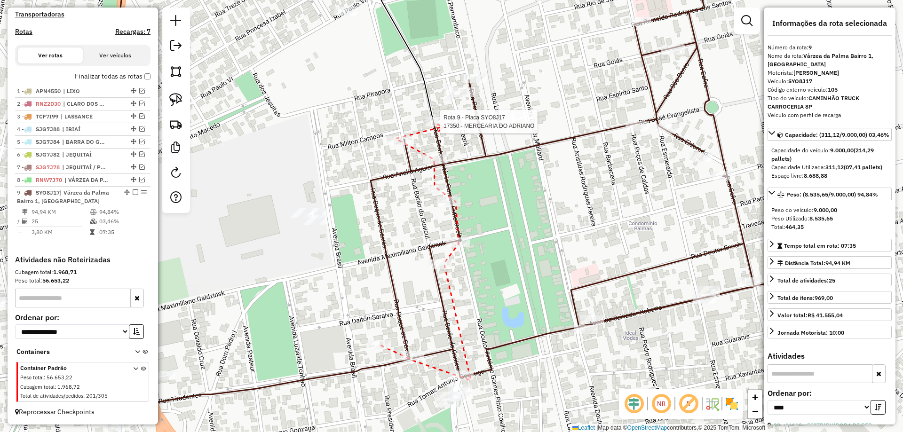
click at [445, 127] on div at bounding box center [438, 121] width 24 height 9
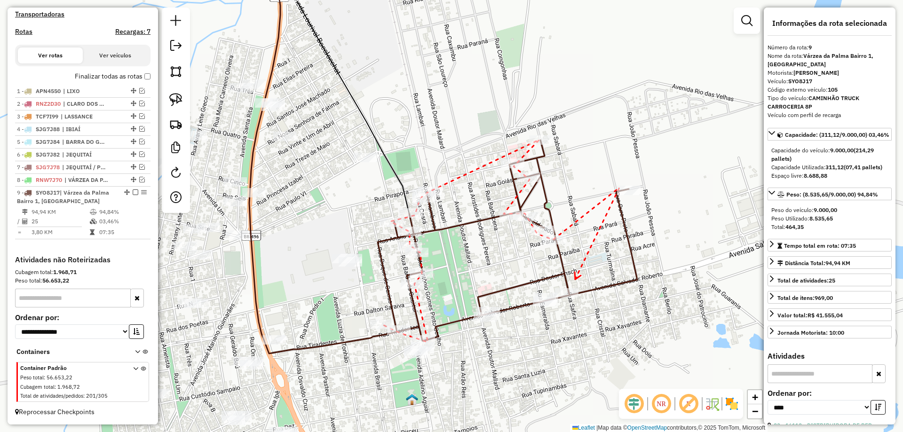
drag, startPoint x: 568, startPoint y: 298, endPoint x: 582, endPoint y: 259, distance: 41.4
click at [579, 288] on div at bounding box center [567, 292] width 24 height 9
click at [573, 276] on icon at bounding box center [576, 272] width 7 height 7
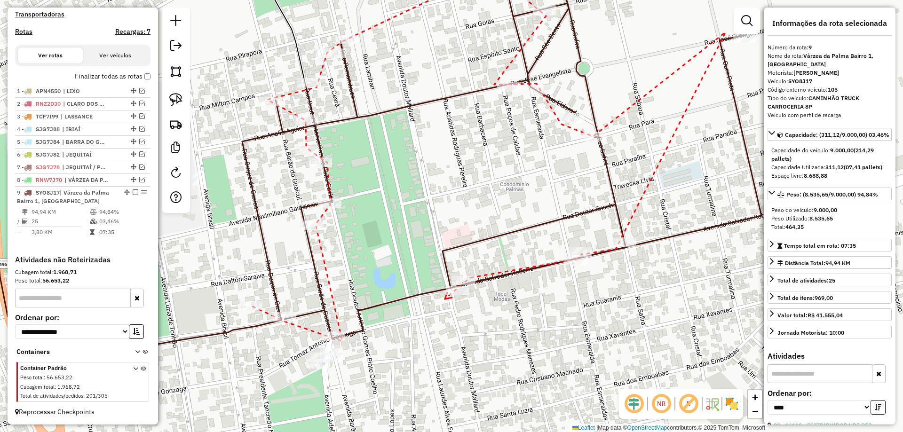
click at [445, 299] on icon at bounding box center [448, 296] width 7 height 7
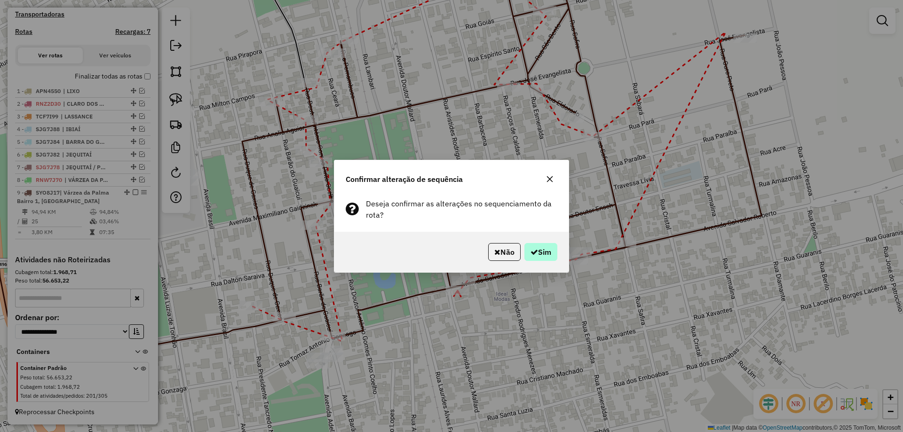
drag, startPoint x: 558, startPoint y: 261, endPoint x: 554, endPoint y: 255, distance: 7.3
click at [558, 260] on div "Não Sim" at bounding box center [452, 252] width 234 height 40
click at [553, 255] on button "Sim" at bounding box center [541, 252] width 33 height 18
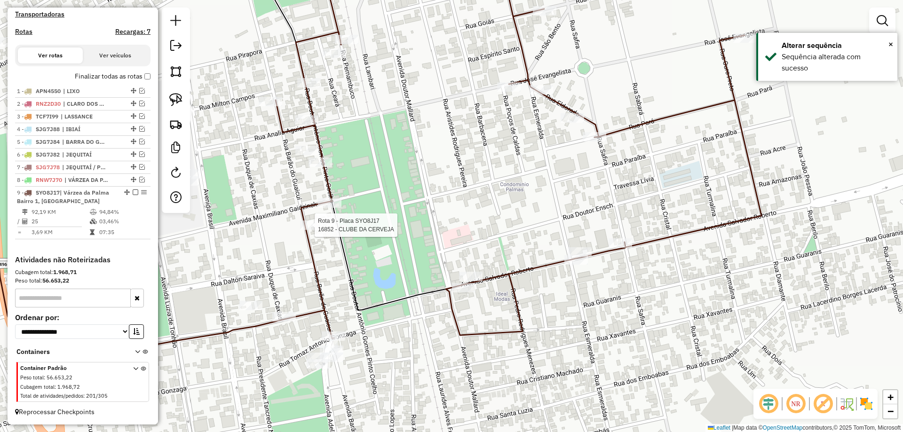
select select "*********"
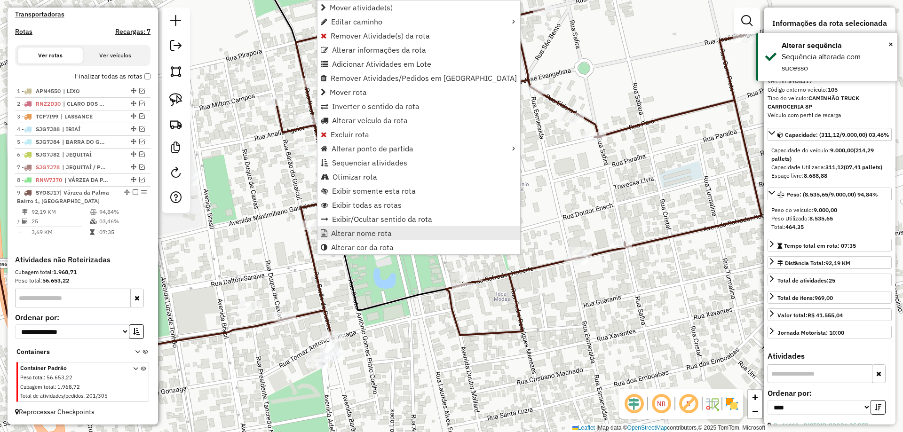
click at [383, 237] on span "Alterar nome rota" at bounding box center [361, 234] width 61 height 8
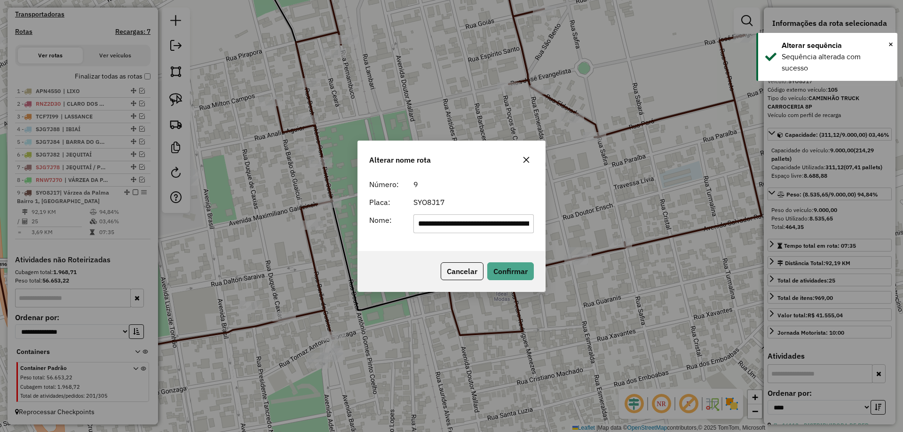
scroll to position [0, 57]
click at [436, 220] on input "**********" at bounding box center [474, 224] width 121 height 19
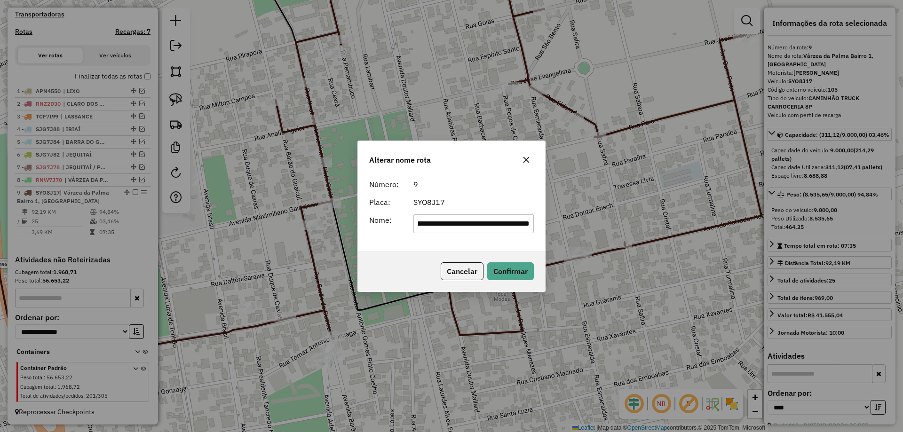
click at [436, 220] on input "**********" at bounding box center [474, 224] width 121 height 19
type input "**********"
click at [509, 202] on div "SYO8J17" at bounding box center [474, 202] width 132 height 11
click at [499, 267] on button "Confirmar" at bounding box center [510, 272] width 47 height 18
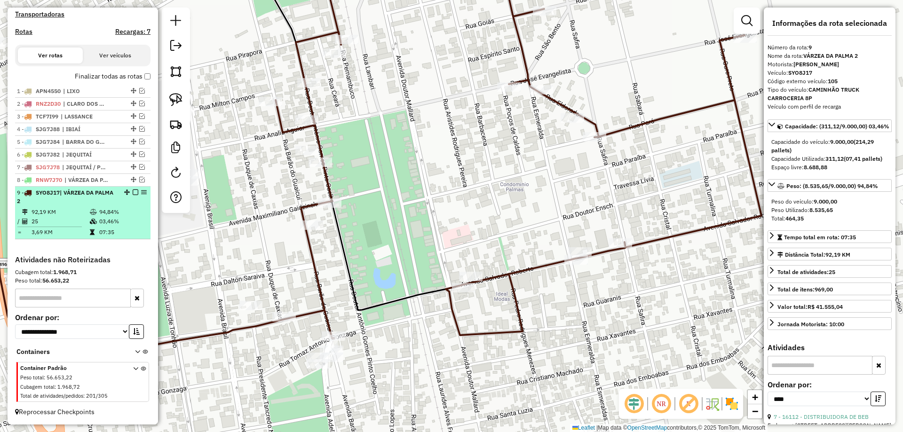
click at [133, 193] on em at bounding box center [136, 193] width 6 height 6
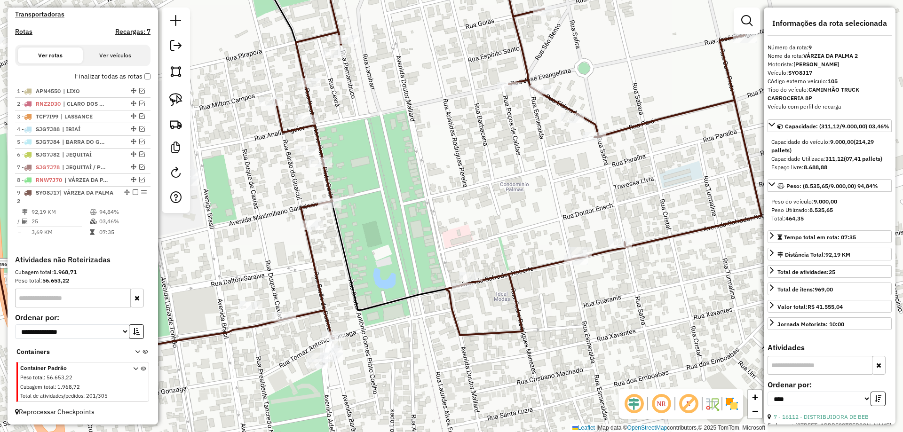
scroll to position [258, 0]
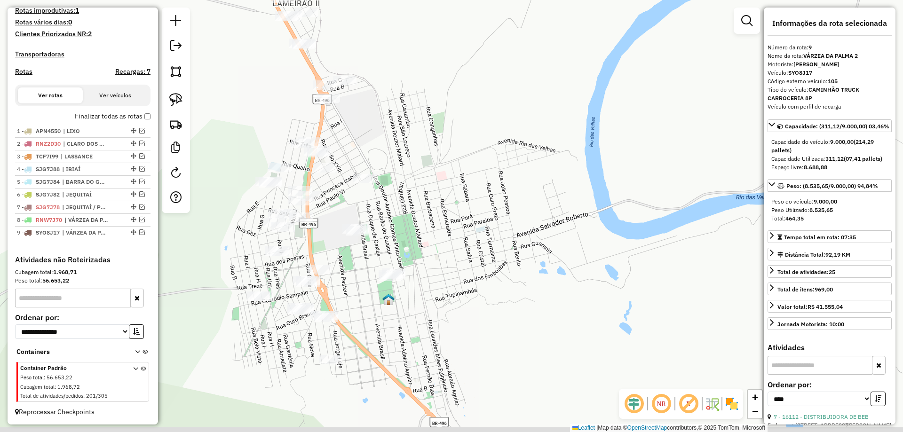
drag, startPoint x: 350, startPoint y: 277, endPoint x: 360, endPoint y: 268, distance: 13.3
click at [360, 268] on div "Janela de atendimento Grade de atendimento Capacidade Transportadoras Veículos …" at bounding box center [451, 216] width 903 height 432
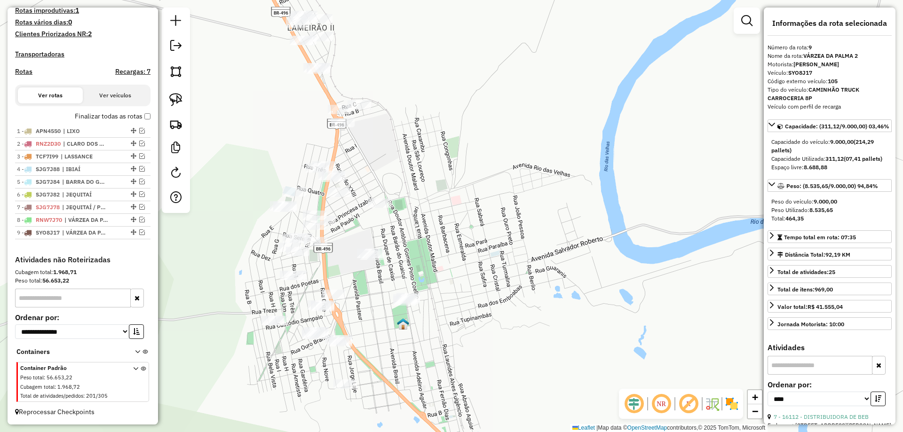
drag, startPoint x: 372, startPoint y: 291, endPoint x: 377, endPoint y: 327, distance: 37.1
click at [377, 327] on div "Janela de atendimento Grade de atendimento Capacidade Transportadoras Veículos …" at bounding box center [451, 216] width 903 height 432
drag, startPoint x: 377, startPoint y: 327, endPoint x: 392, endPoint y: 316, distance: 19.5
click at [392, 316] on div "Janela de atendimento Grade de atendimento Capacidade Transportadoras Veículos …" at bounding box center [451, 216] width 903 height 432
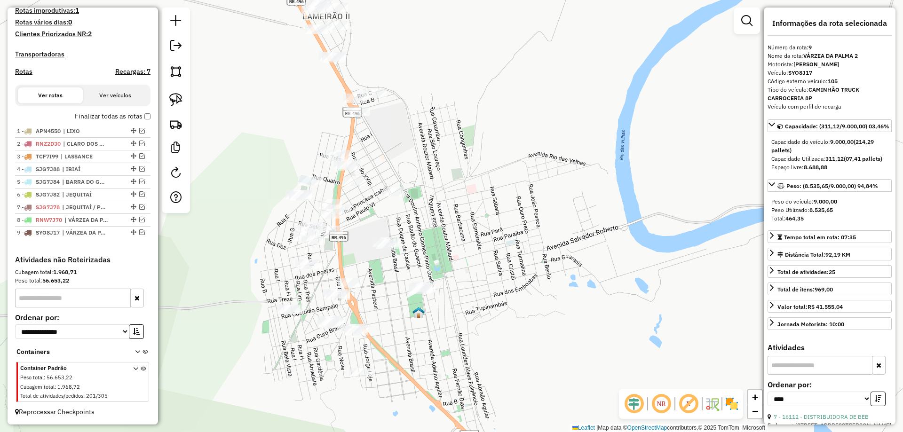
drag, startPoint x: 263, startPoint y: 167, endPoint x: 294, endPoint y: 287, distance: 124.1
click at [289, 276] on div "Janela de atendimento Grade de atendimento Capacidade Transportadoras Veículos …" at bounding box center [451, 216] width 903 height 432
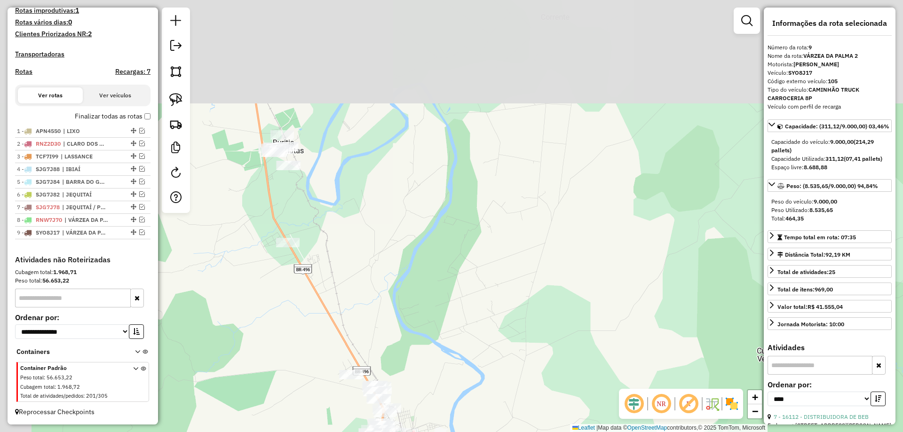
drag, startPoint x: 378, startPoint y: 285, endPoint x: 406, endPoint y: 328, distance: 51.0
click at [406, 328] on div "Janela de atendimento Grade de atendimento Capacidade Transportadoras Veículos …" at bounding box center [451, 216] width 903 height 432
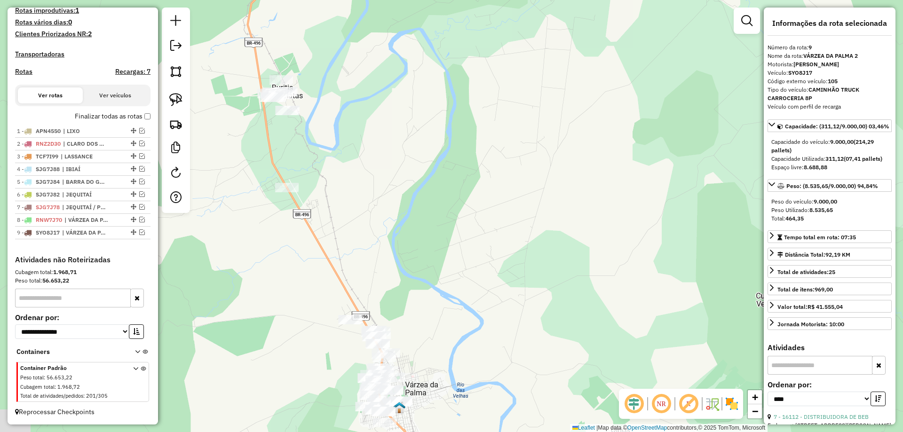
drag, startPoint x: 394, startPoint y: 263, endPoint x: 393, endPoint y: 226, distance: 36.7
click at [393, 226] on div "Janela de atendimento Grade de atendimento Capacidade Transportadoras Veículos …" at bounding box center [451, 216] width 903 height 432
click at [170, 100] on img at bounding box center [175, 99] width 13 height 13
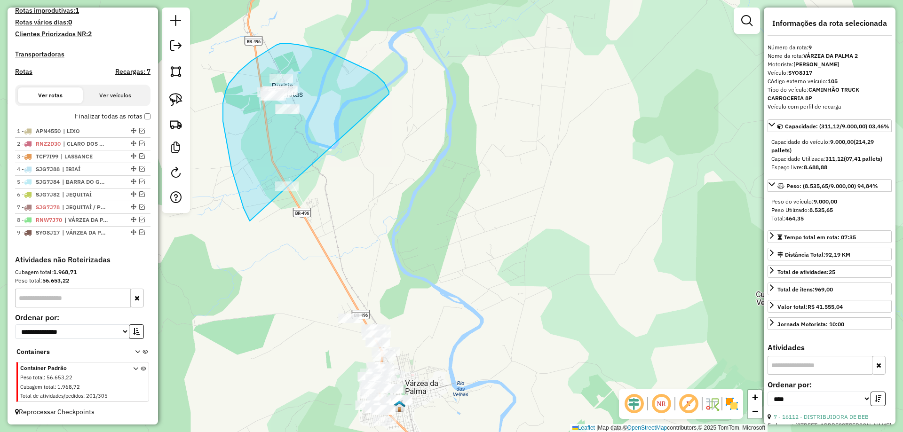
drag, startPoint x: 369, startPoint y: 71, endPoint x: 325, endPoint y: 209, distance: 145.8
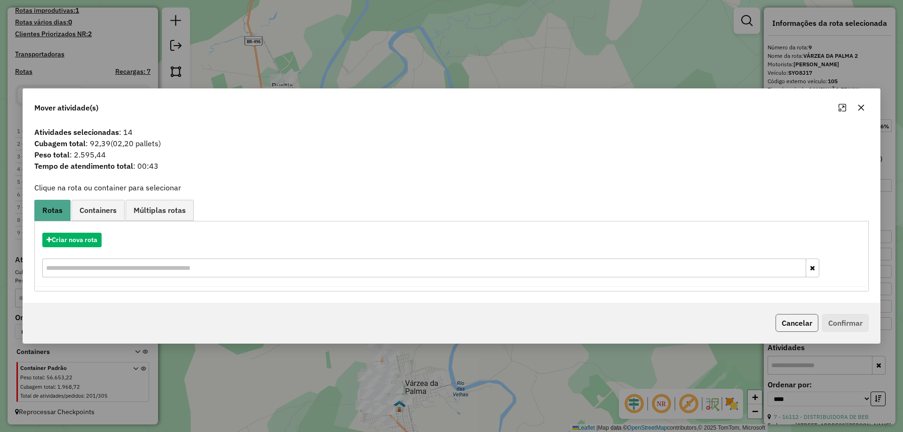
click at [793, 322] on button "Cancelar" at bounding box center [797, 323] width 43 height 18
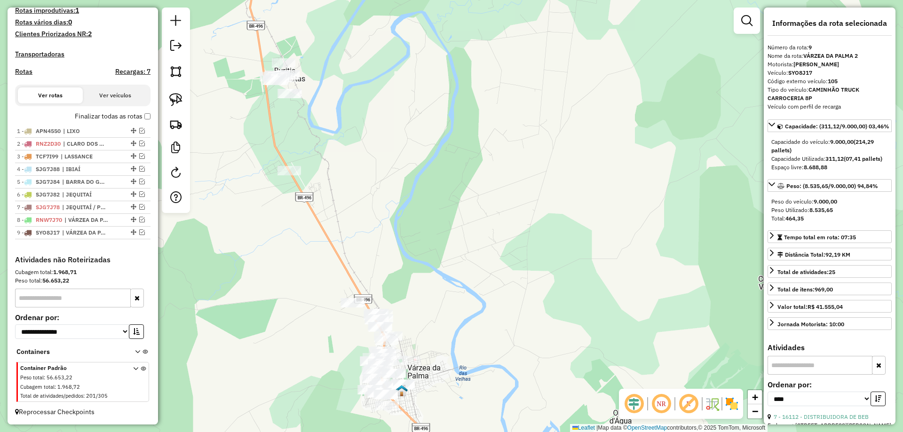
drag, startPoint x: 473, startPoint y: 254, endPoint x: 458, endPoint y: 212, distance: 44.7
click at [478, 202] on div "Janela de atendimento Grade de atendimento Capacidade Transportadoras Veículos …" at bounding box center [451, 216] width 903 height 432
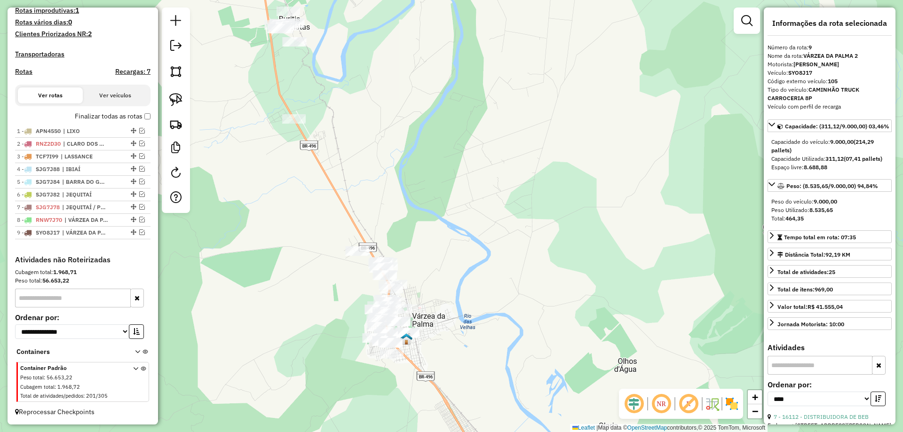
drag, startPoint x: 393, startPoint y: 256, endPoint x: 390, endPoint y: 248, distance: 8.8
click at [391, 252] on div "Janela de atendimento Grade de atendimento Capacidade Transportadoras Veículos …" at bounding box center [451, 216] width 903 height 432
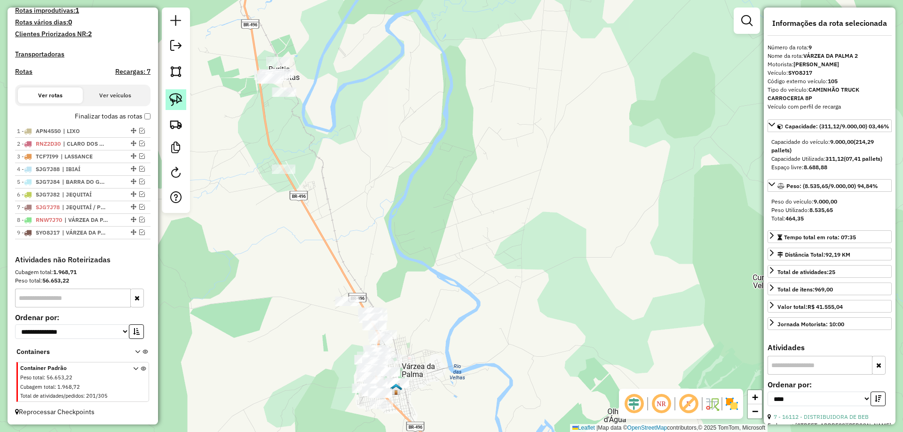
click at [181, 105] on img at bounding box center [175, 99] width 13 height 13
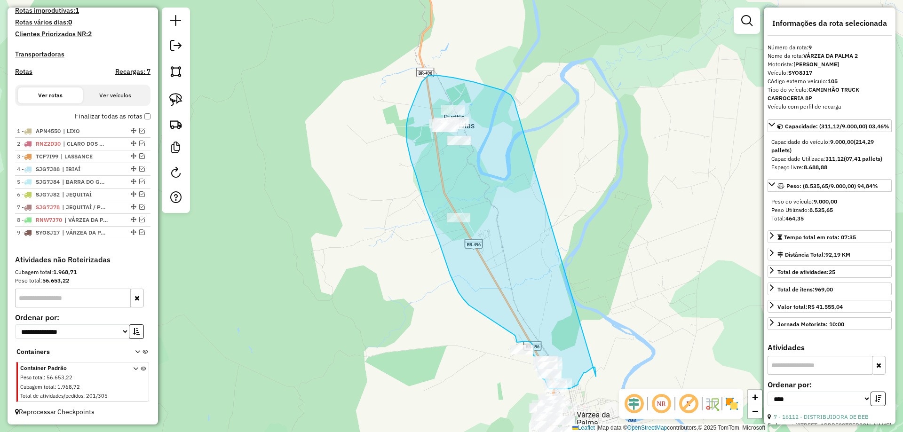
drag, startPoint x: 336, startPoint y: 47, endPoint x: 596, endPoint y: 377, distance: 420.8
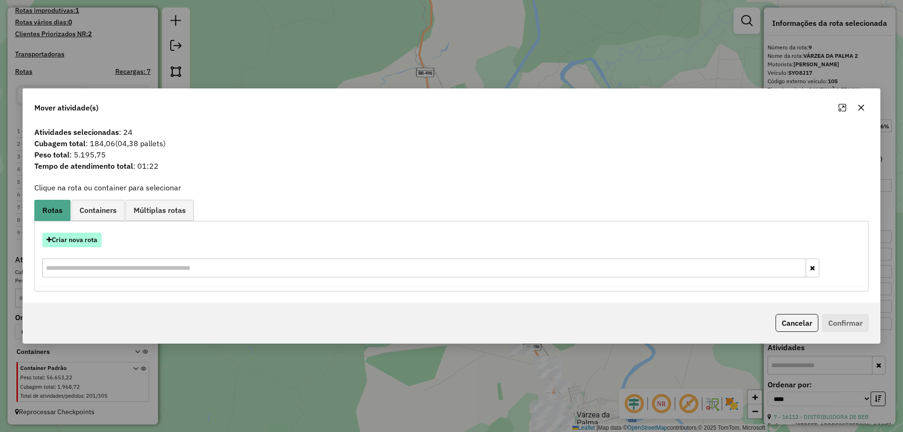
click at [99, 245] on button "Criar nova rota" at bounding box center [71, 240] width 59 height 15
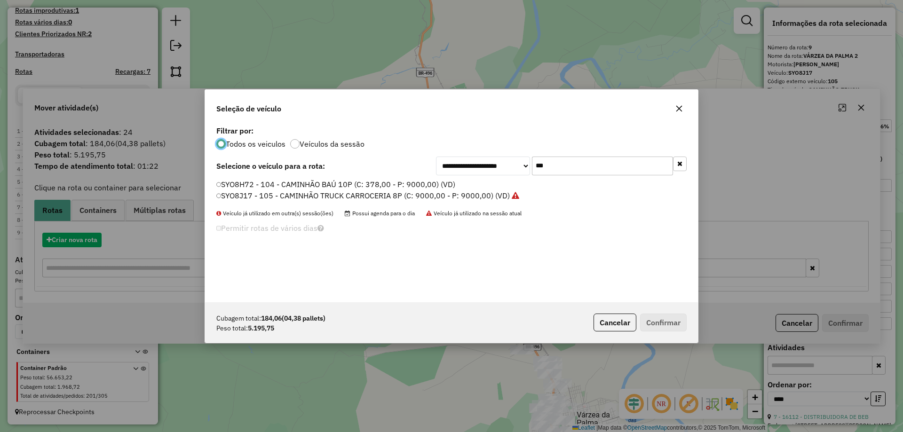
scroll to position [5, 3]
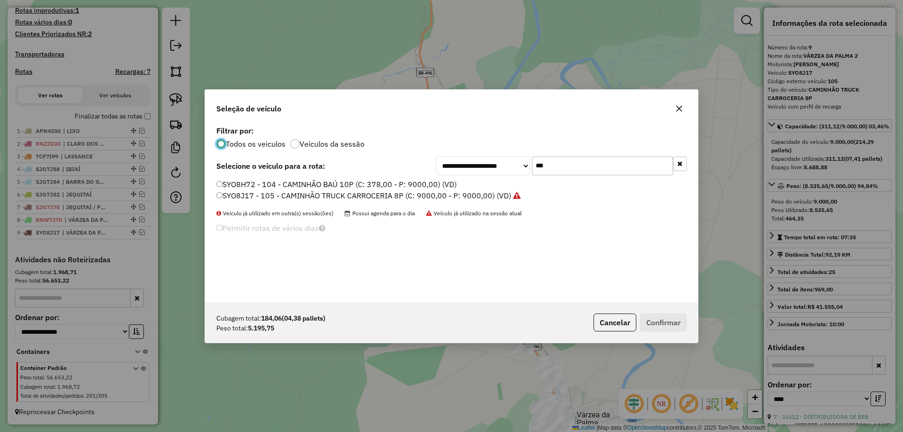
click at [602, 175] on input "***" at bounding box center [602, 166] width 141 height 19
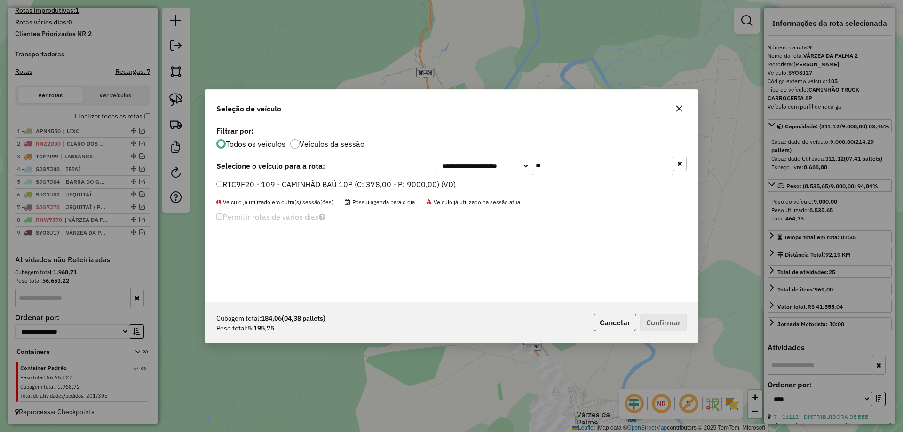
type input "**"
click at [280, 182] on label "RTC9F20 - 109 - CAMINHÃO BAÚ 10P (C: 378,00 - P: 9000,00) (VD)" at bounding box center [335, 184] width 239 height 11
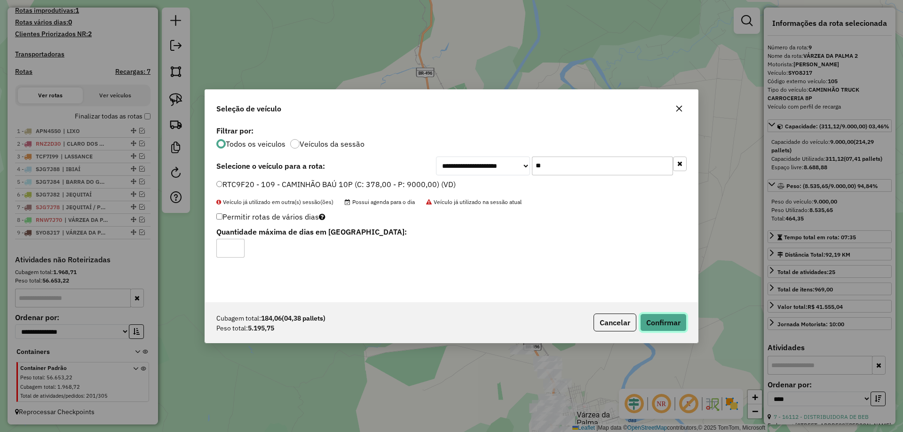
click at [654, 314] on button "Confirmar" at bounding box center [663, 323] width 47 height 18
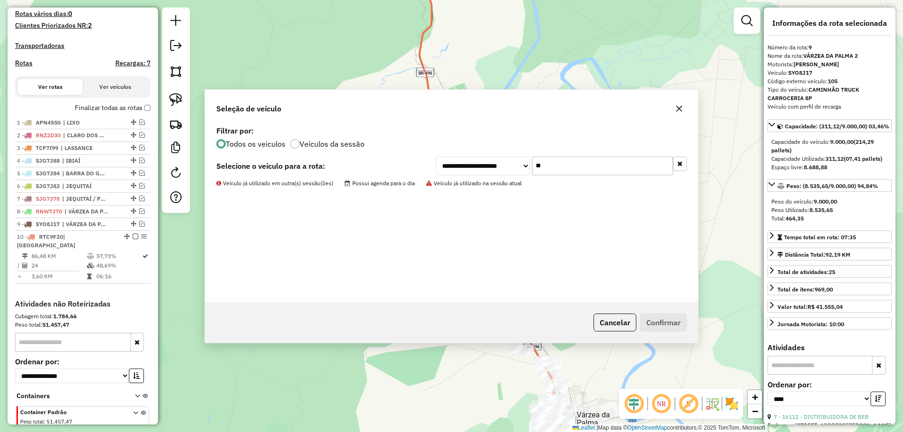
scroll to position [311, 0]
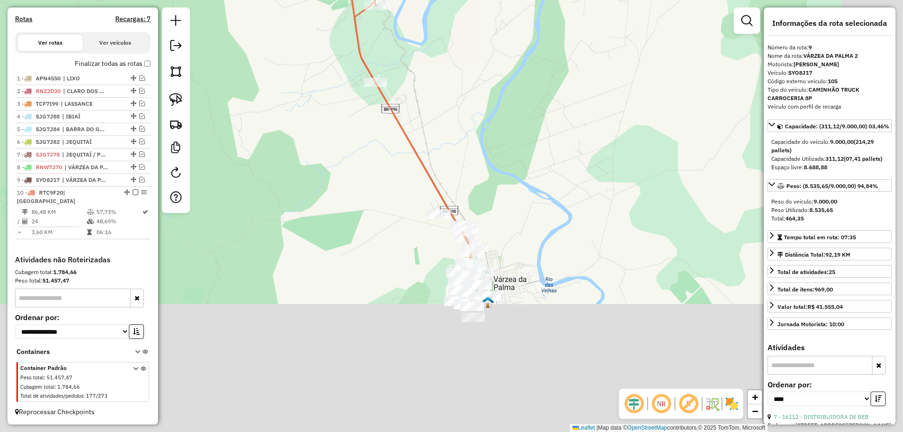
drag, startPoint x: 474, startPoint y: 355, endPoint x: 380, endPoint y: 223, distance: 161.8
click at [388, 226] on div "Janela de atendimento Grade de atendimento Capacidade Transportadoras Veículos …" at bounding box center [451, 216] width 903 height 432
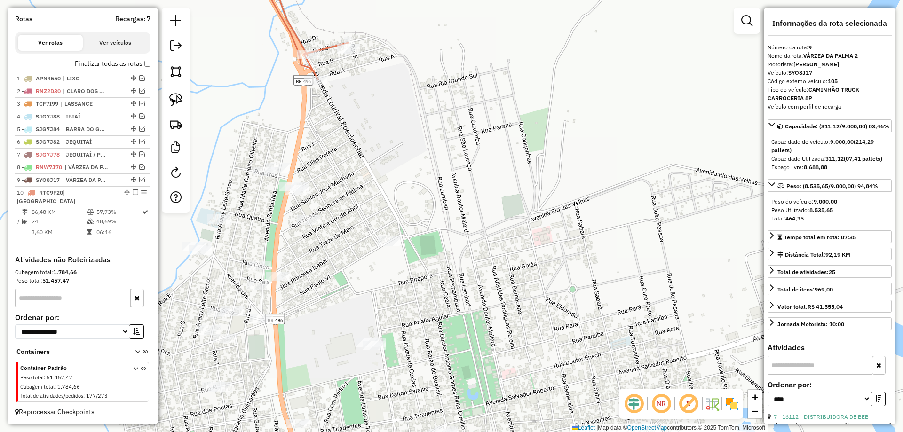
drag, startPoint x: 428, startPoint y: 259, endPoint x: 390, endPoint y: 56, distance: 206.3
click at [390, 56] on div "Janela de atendimento Grade de atendimento Capacidade Transportadoras Veículos …" at bounding box center [451, 216] width 903 height 432
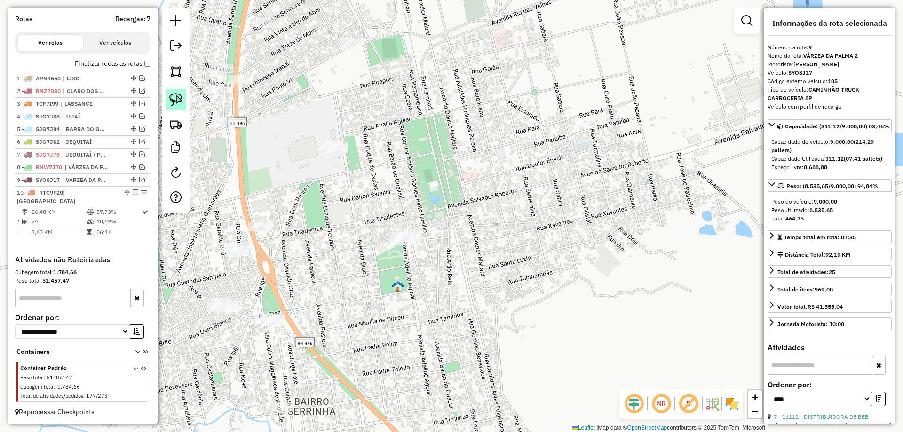
click at [185, 104] on link at bounding box center [176, 99] width 21 height 21
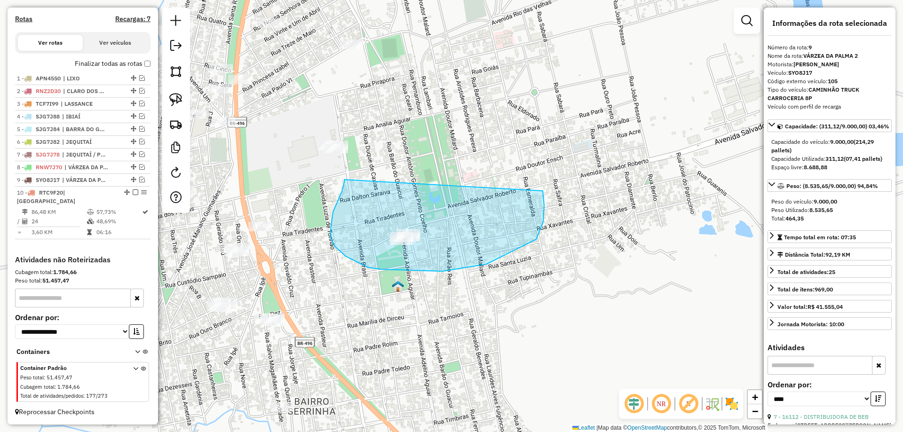
drag, startPoint x: 344, startPoint y: 180, endPoint x: 541, endPoint y: 184, distance: 196.7
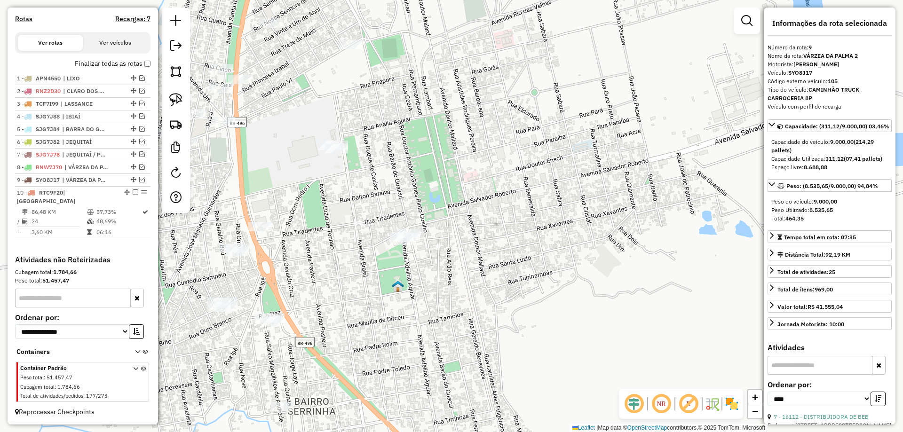
drag, startPoint x: 423, startPoint y: 205, endPoint x: 428, endPoint y: 288, distance: 83.9
click at [431, 290] on div "Janela de atendimento Grade de atendimento Capacidade Transportadoras Veículos …" at bounding box center [451, 216] width 903 height 432
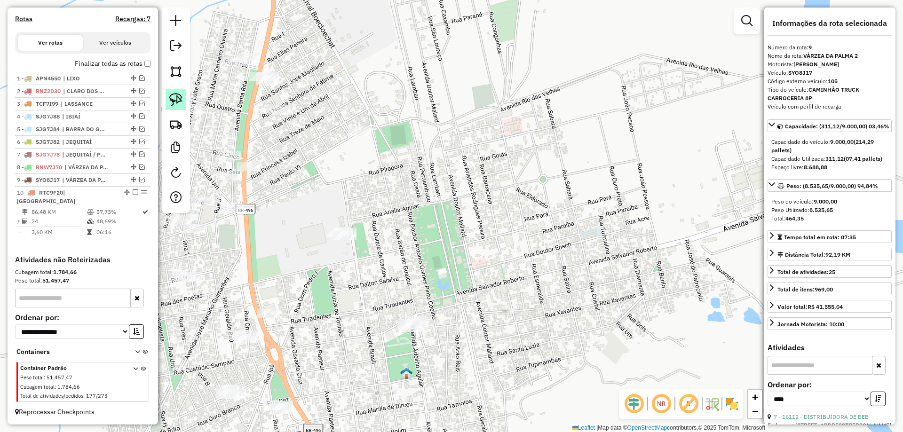
click at [177, 99] on img at bounding box center [175, 99] width 13 height 13
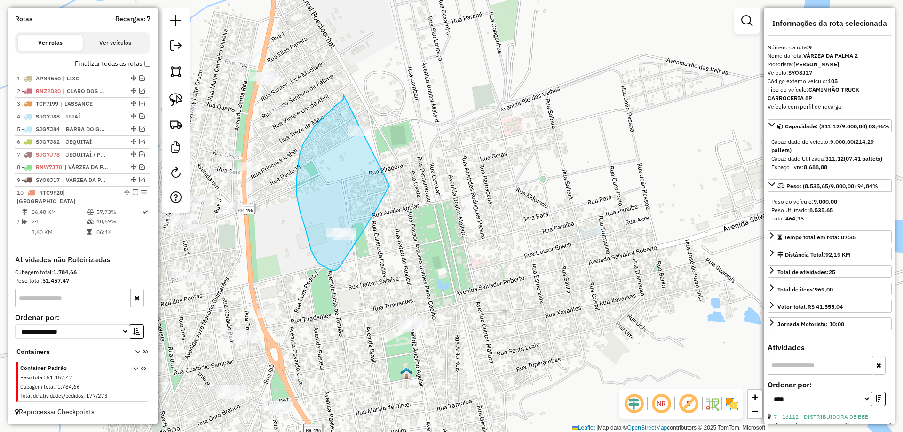
drag, startPoint x: 334, startPoint y: 108, endPoint x: 399, endPoint y: 113, distance: 66.1
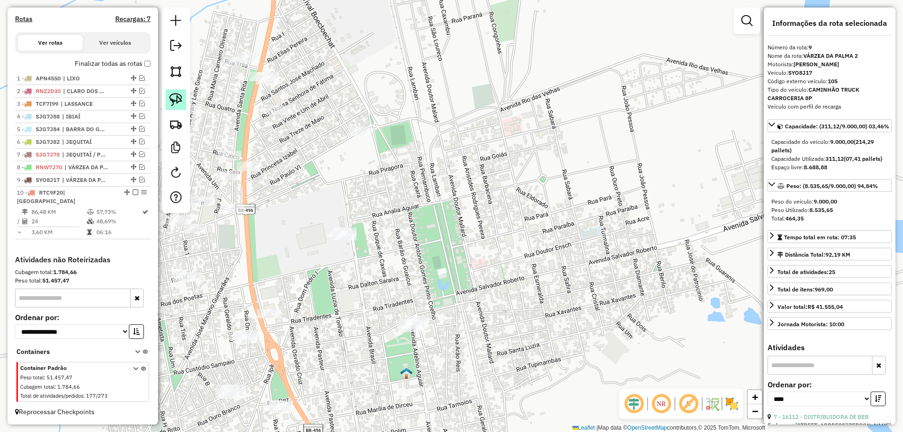
click at [173, 97] on img at bounding box center [175, 99] width 13 height 13
click at [288, 112] on div "Janela de atendimento Grade de atendimento Capacidade Transportadoras Veículos …" at bounding box center [451, 216] width 903 height 432
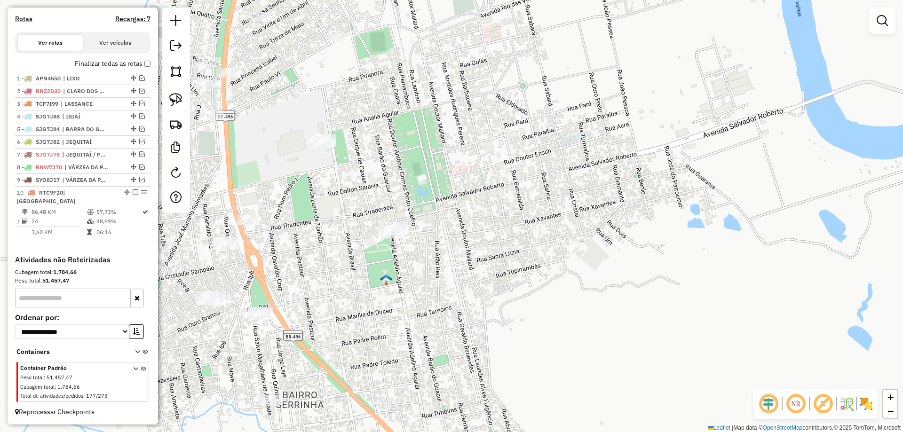
drag, startPoint x: 408, startPoint y: 263, endPoint x: 382, endPoint y: 152, distance: 113.7
click at [382, 152] on div "Janela de atendimento Grade de atendimento Capacidade Transportadoras Veículos …" at bounding box center [451, 216] width 903 height 432
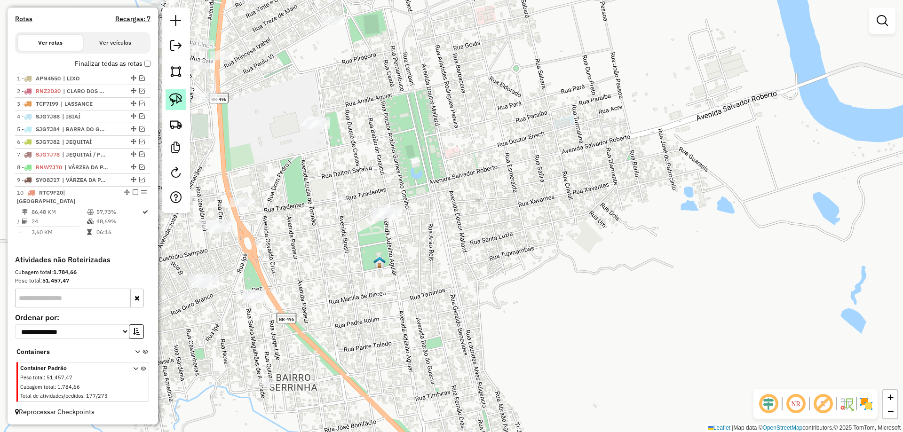
click at [180, 107] on link at bounding box center [176, 99] width 21 height 21
drag, startPoint x: 363, startPoint y: 193, endPoint x: 430, endPoint y: 219, distance: 71.4
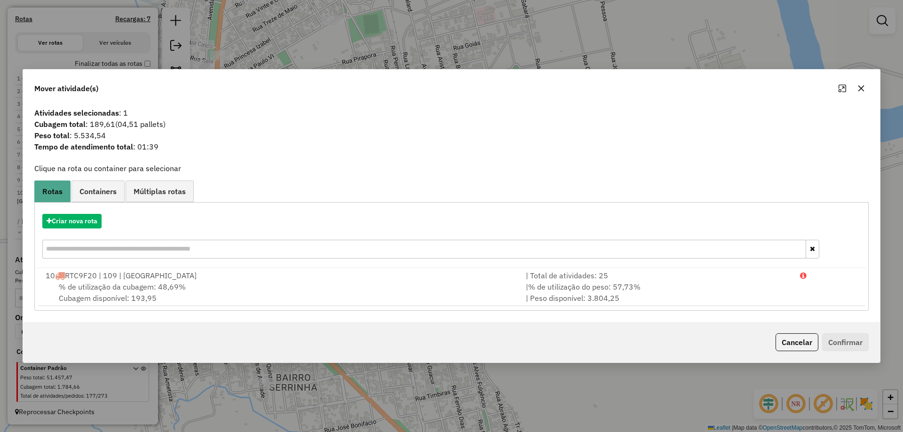
click at [574, 284] on span "% de utilização do peso: 57,73%" at bounding box center [584, 286] width 112 height 9
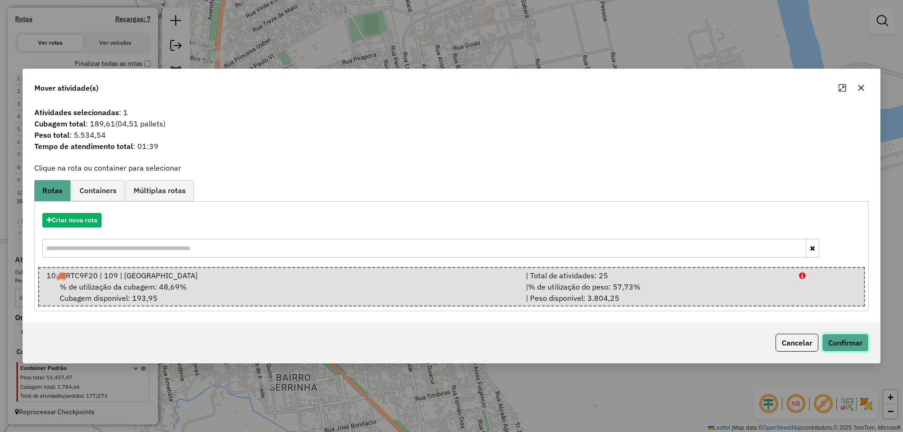
click at [832, 339] on button "Confirmar" at bounding box center [845, 343] width 47 height 18
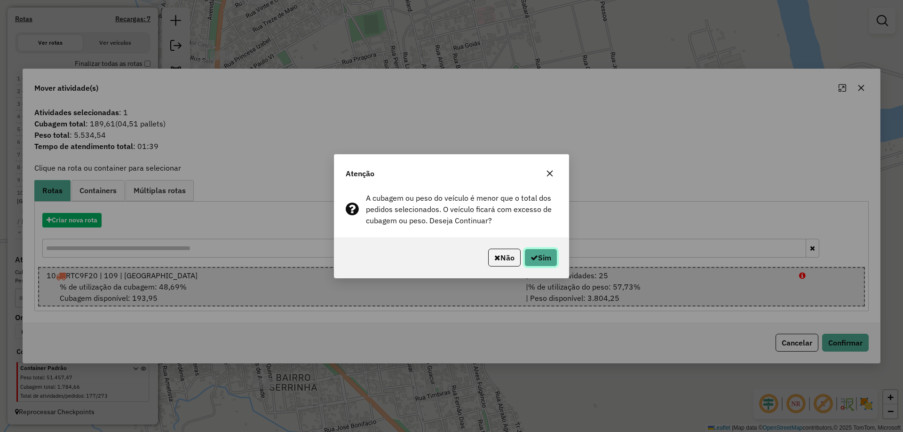
click at [555, 260] on button "Sim" at bounding box center [541, 258] width 33 height 18
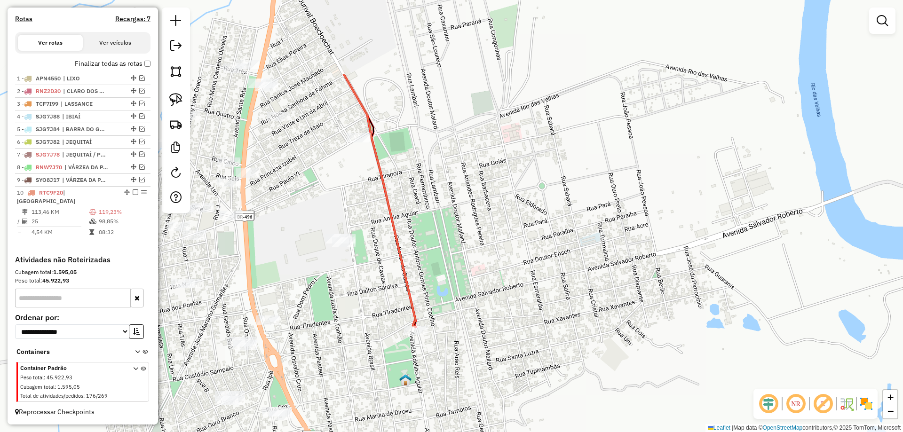
drag, startPoint x: 348, startPoint y: 134, endPoint x: 359, endPoint y: 179, distance: 46.4
click at [374, 247] on div "Janela de atendimento Grade de atendimento Capacidade Transportadoras Veículos …" at bounding box center [451, 216] width 903 height 432
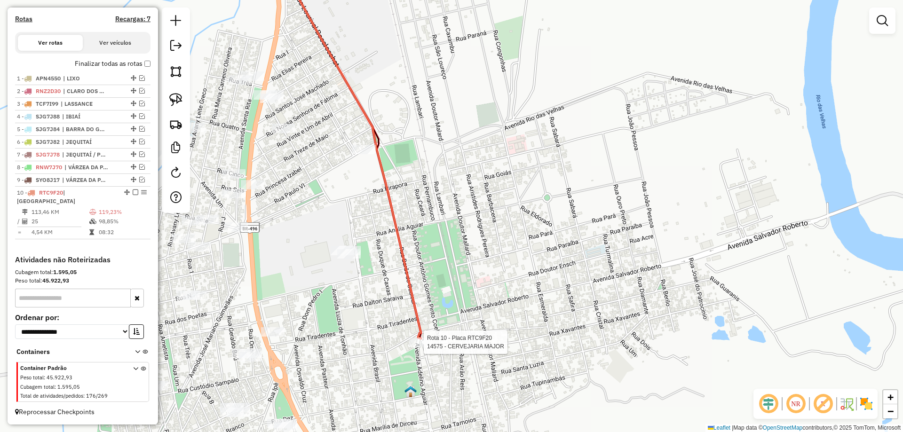
select select "*********"
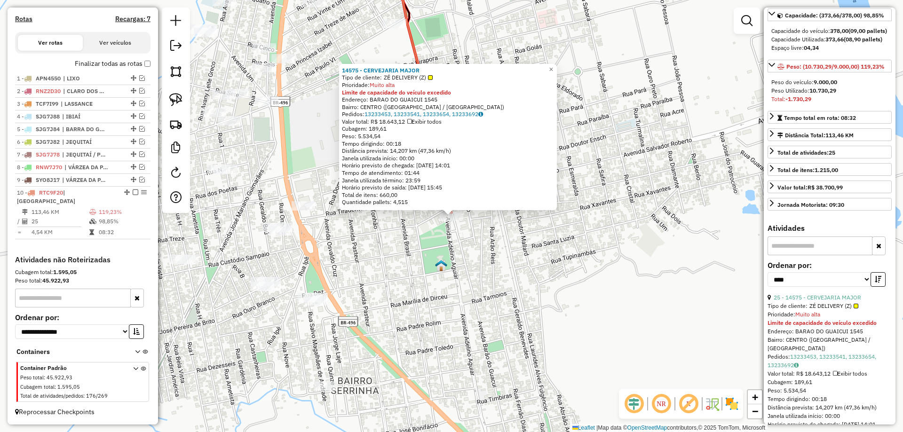
scroll to position [188, 0]
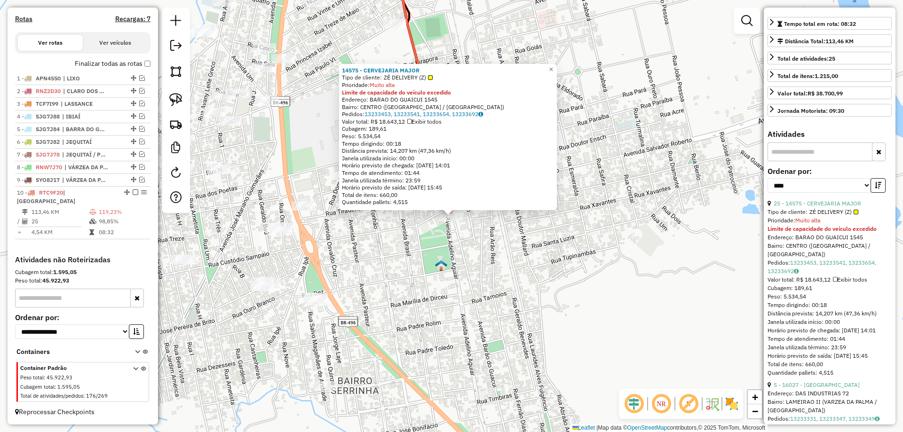
click at [841, 199] on div "**********" at bounding box center [830, 184] width 124 height 32
click at [876, 189] on icon "button" at bounding box center [878, 185] width 7 height 7
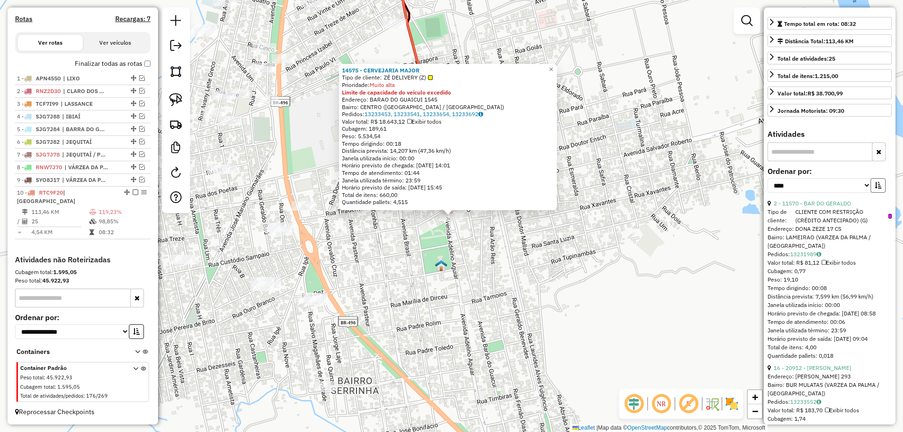
click at [876, 189] on icon "button" at bounding box center [878, 185] width 7 height 7
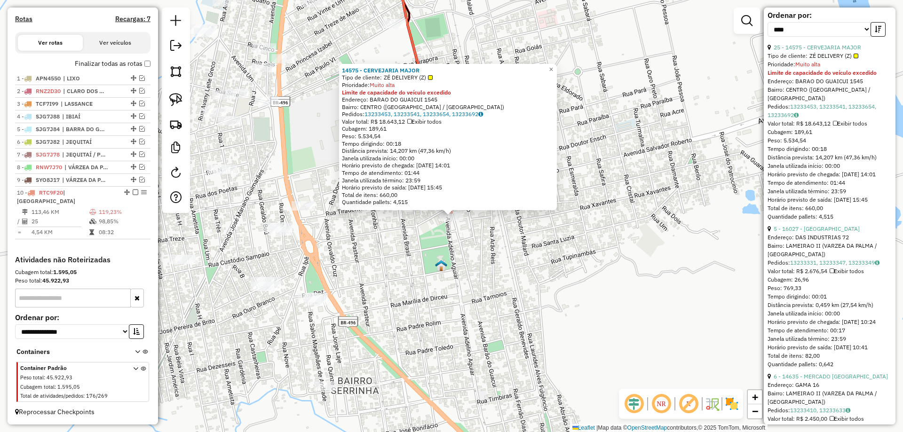
scroll to position [376, 0]
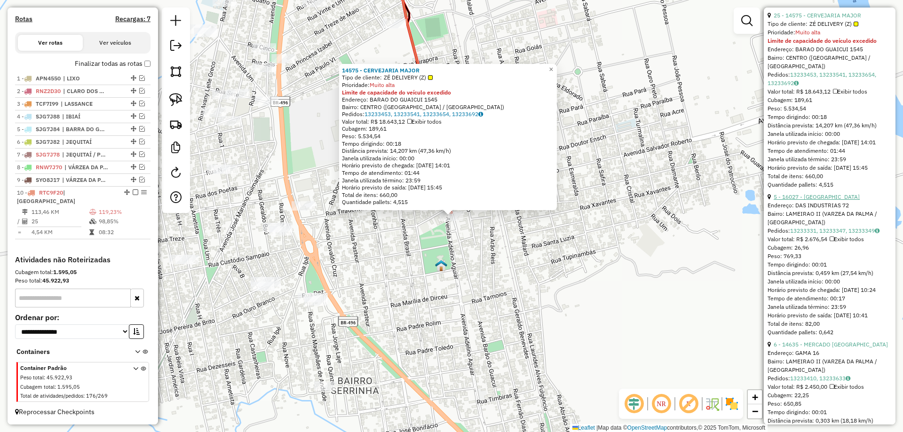
click at [824, 200] on link "5 - 16027 - VILLA CLARA" at bounding box center [817, 196] width 86 height 7
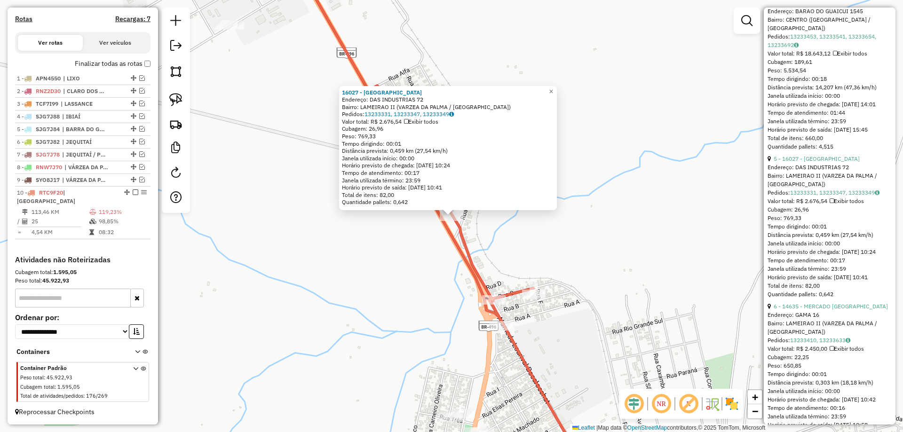
scroll to position [423, 0]
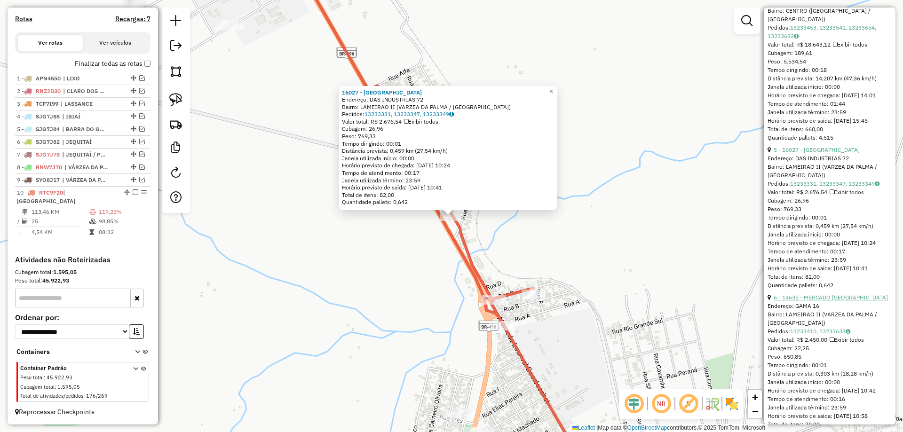
click at [802, 301] on link "6 - 14635 - MERCADO SAO JOSE" at bounding box center [831, 297] width 114 height 7
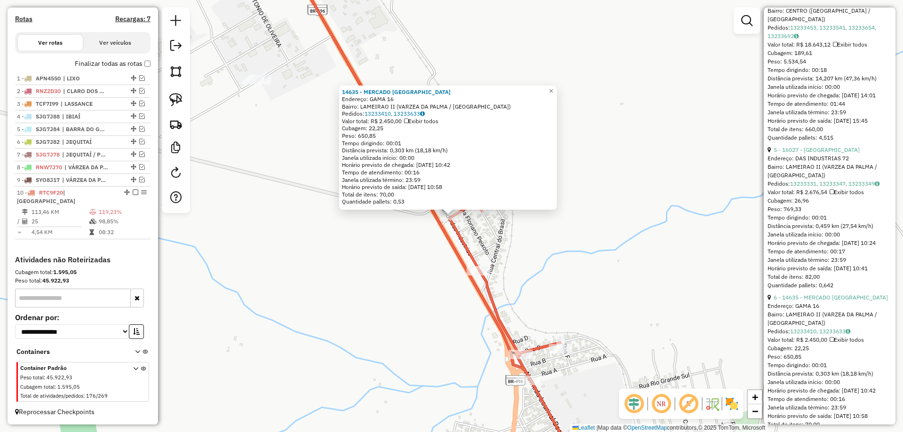
click at [618, 231] on div "14635 - MERCADO SAO JOSE Endereço: GAMA 16 Bairro: LAMEIRAO II (VARZEA DA PALMA…" at bounding box center [451, 216] width 903 height 432
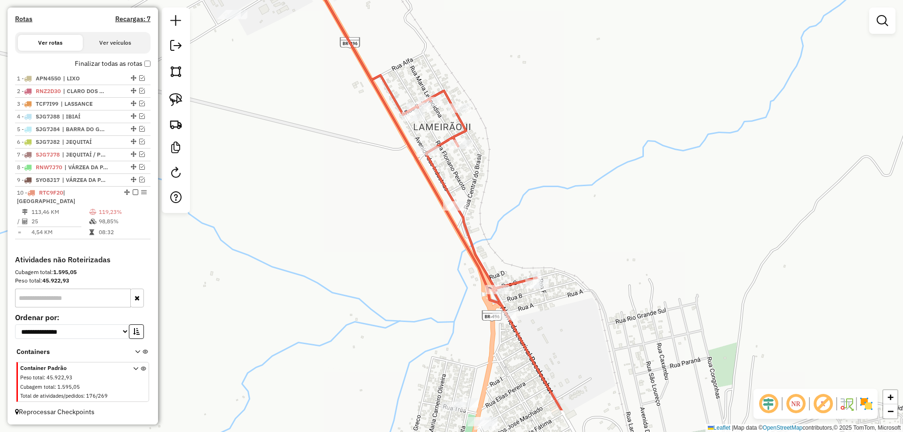
drag, startPoint x: 459, startPoint y: 199, endPoint x: 453, endPoint y: 183, distance: 17.1
click at [453, 183] on div "Janela de atendimento Grade de atendimento Capacidade Transportadoras Veículos …" at bounding box center [451, 216] width 903 height 432
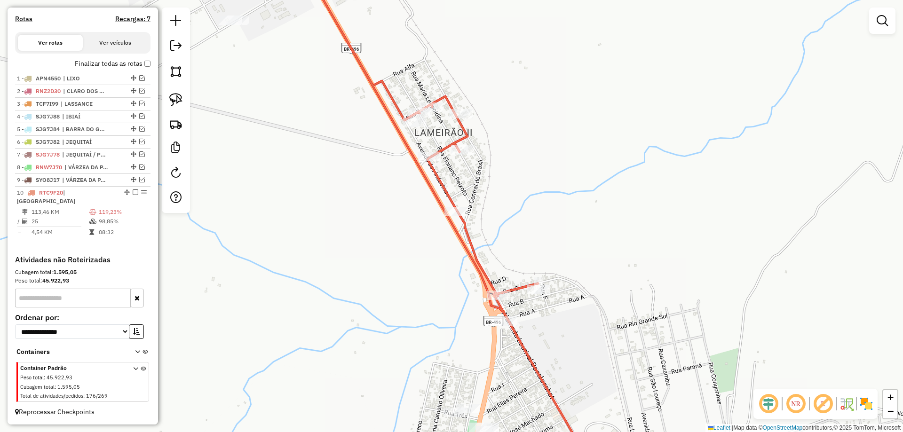
drag, startPoint x: 454, startPoint y: 177, endPoint x: 454, endPoint y: 192, distance: 15.1
click at [454, 192] on div "Janela de atendimento Grade de atendimento Capacidade Transportadoras Veículos …" at bounding box center [451, 216] width 903 height 432
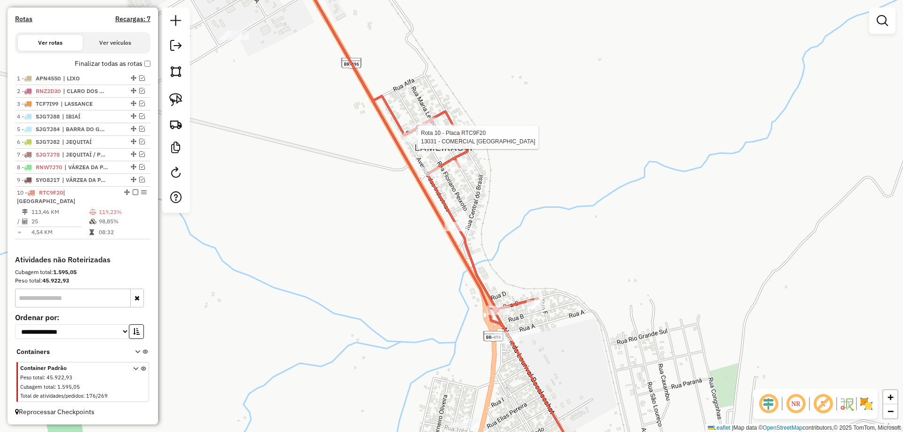
click at [409, 144] on div "Rota 10 - Placa RTC9F20 13031 - COMERCIAL BARATAO Janela de atendimento Grade d…" at bounding box center [451, 216] width 903 height 432
select select "*********"
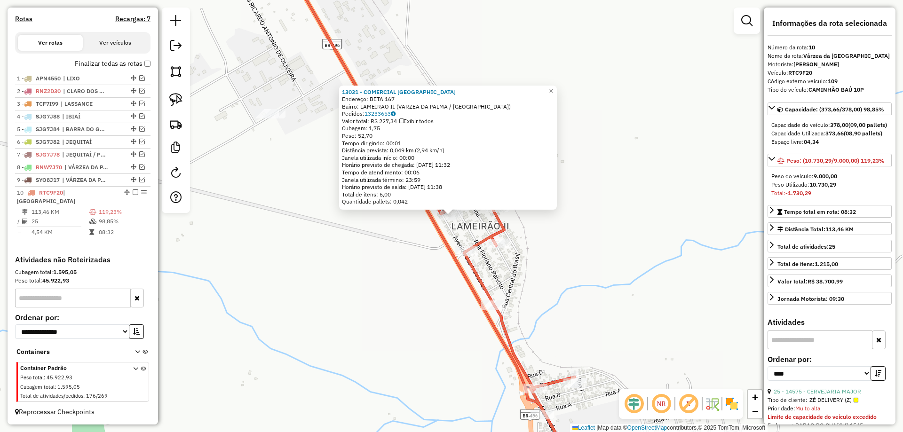
click at [471, 229] on div "13031 - COMERCIAL BARATAO Endereço: BETA 167 Bairro: LAMEIRAO II (VARZEA DA PAL…" at bounding box center [451, 216] width 903 height 432
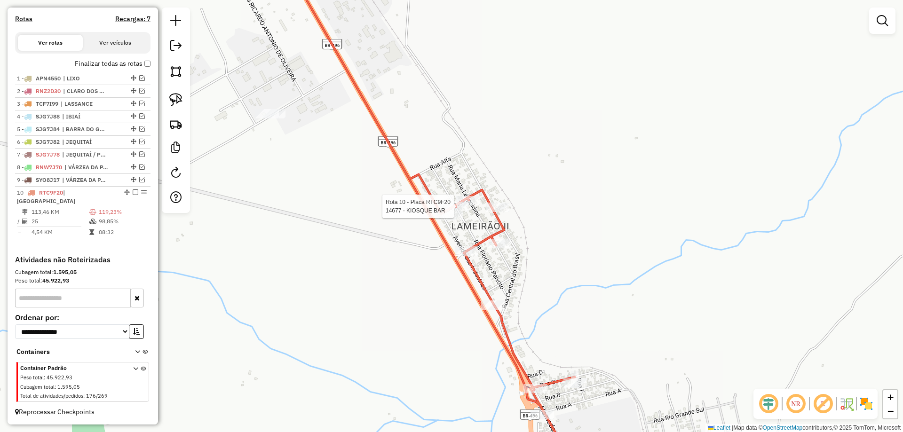
select select "*********"
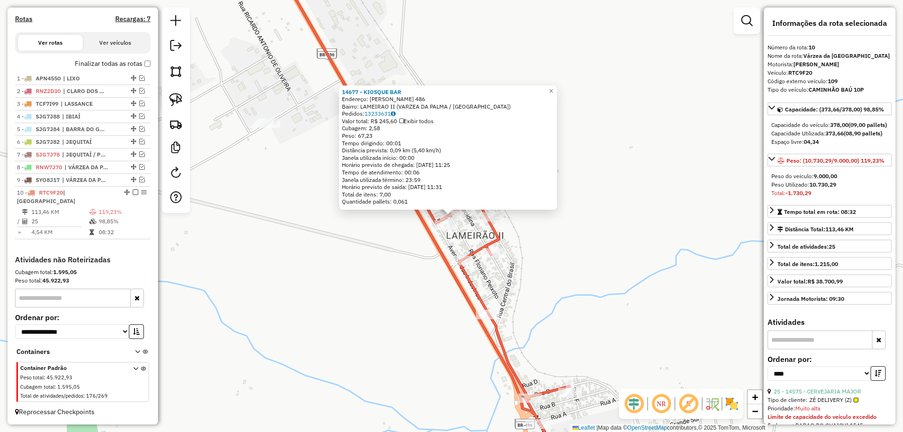
click at [466, 228] on div "Rota 10 - Placa RTC9F20 15511 - BAR CHEGA MAIS Rota 10 - Placa RTC9F20 14677 - …" at bounding box center [451, 216] width 903 height 432
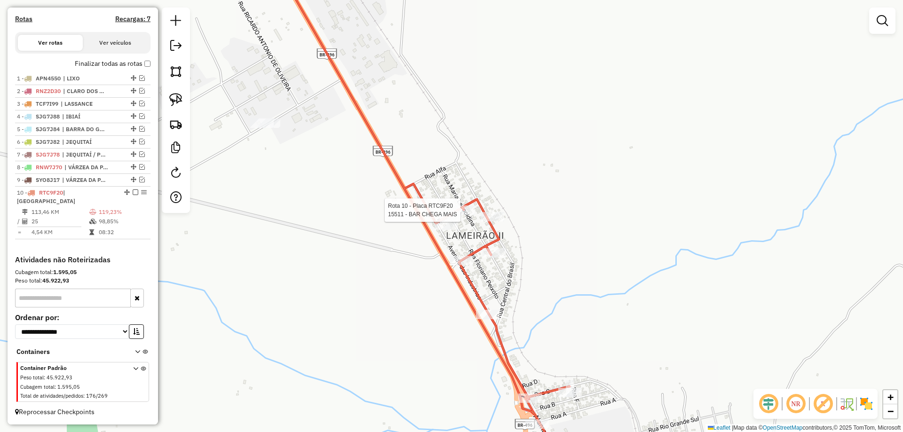
select select "*********"
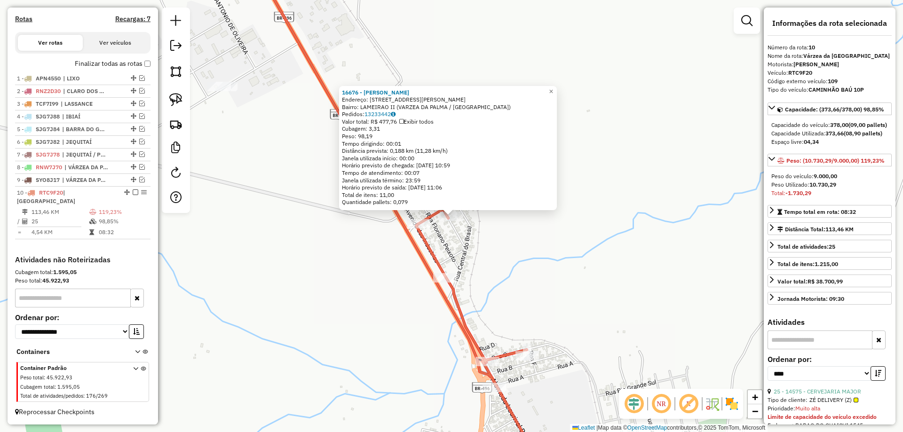
click at [427, 234] on icon at bounding box center [399, 216] width 298 height 519
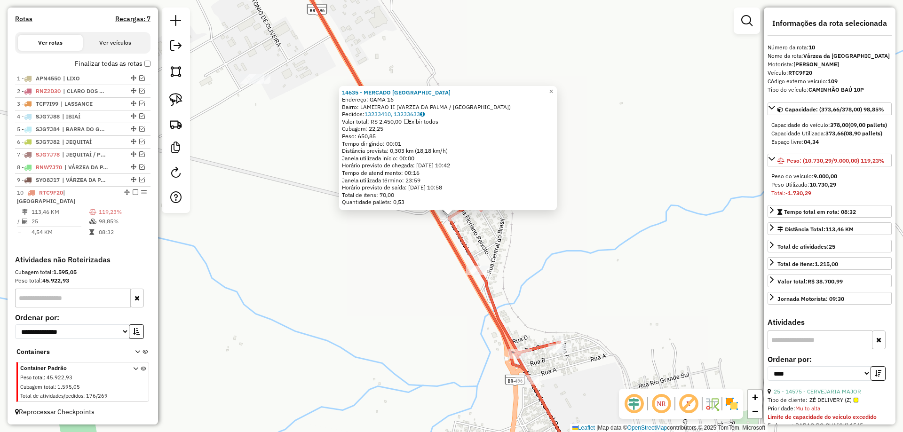
drag, startPoint x: 504, startPoint y: 241, endPoint x: 497, endPoint y: 242, distance: 7.1
click at [505, 240] on div "14635 - MERCADO SAO JOSE Endereço: GAMA 16 Bairro: LAMEIRAO II (VARZEA DA PALMA…" at bounding box center [451, 216] width 903 height 432
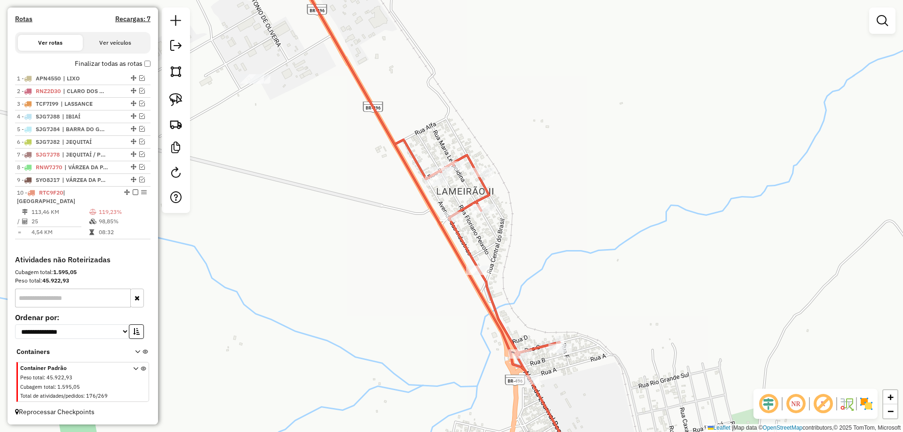
click at [473, 263] on icon at bounding box center [436, 216] width 298 height 519
select select "*********"
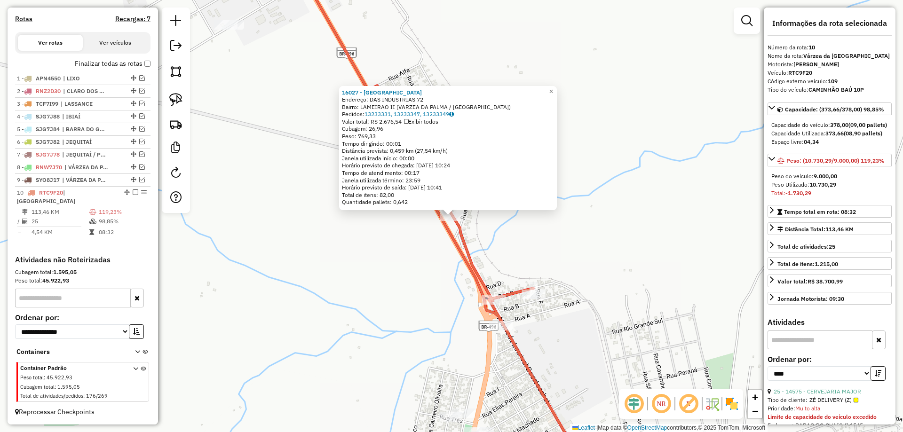
click at [504, 247] on div "16027 - VILLA CLARA Endereço: DAS INDUSTRIAS 72 Bairro: LAMEIRAO II (VARZEA DA …" at bounding box center [451, 216] width 903 height 432
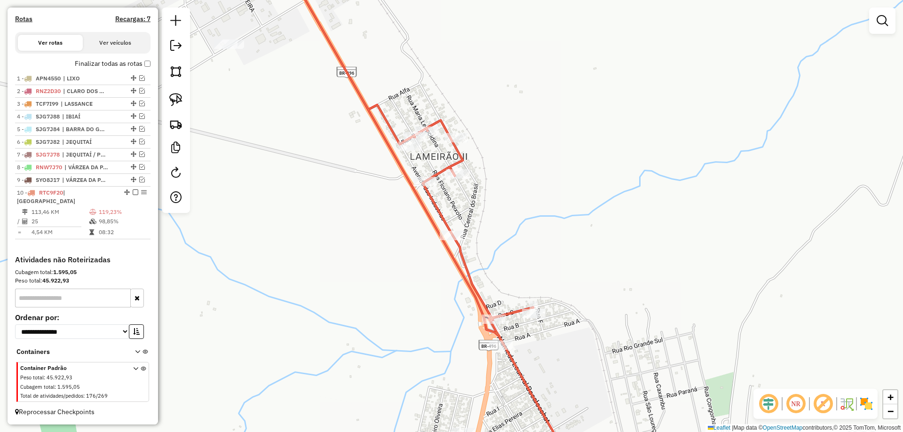
drag, startPoint x: 493, startPoint y: 225, endPoint x: 490, endPoint y: 229, distance: 5.4
click at [494, 251] on div "Janela de atendimento Grade de atendimento Capacidade Transportadoras Veículos …" at bounding box center [451, 216] width 903 height 432
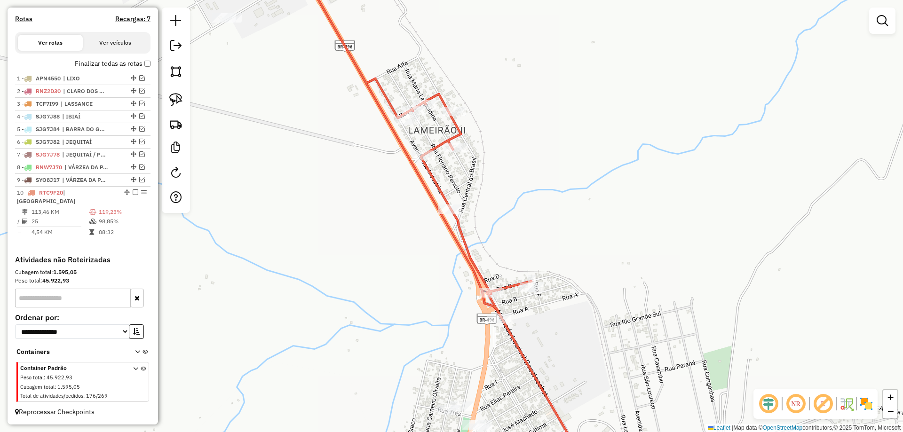
drag, startPoint x: 490, startPoint y: 236, endPoint x: 486, endPoint y: 250, distance: 14.6
click at [487, 249] on div "Janela de atendimento Grade de atendimento Capacidade Transportadoras Veículos …" at bounding box center [451, 216] width 903 height 432
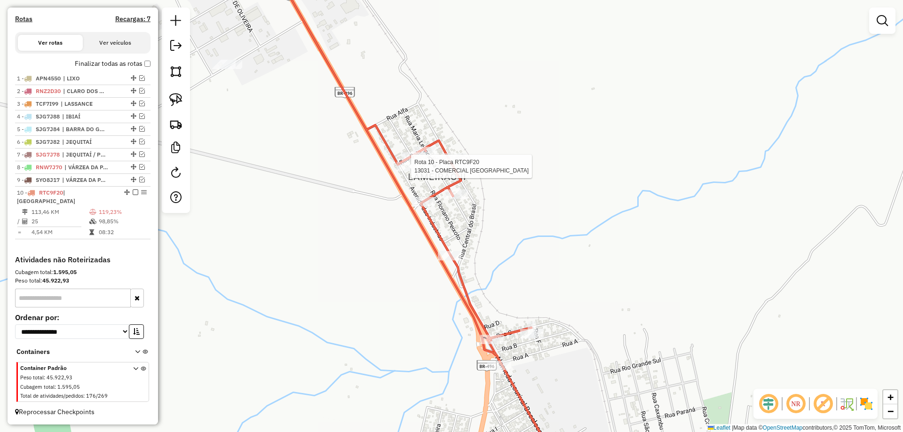
select select "*********"
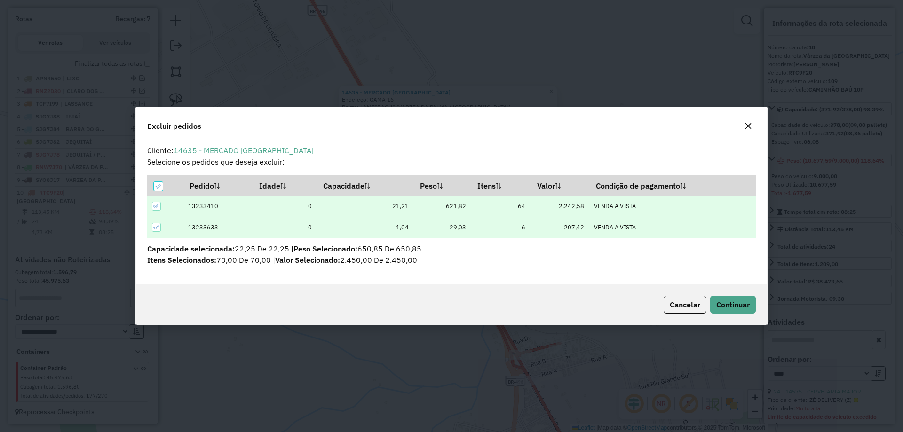
scroll to position [0, 0]
click at [720, 301] on span "Continuar" at bounding box center [733, 304] width 33 height 9
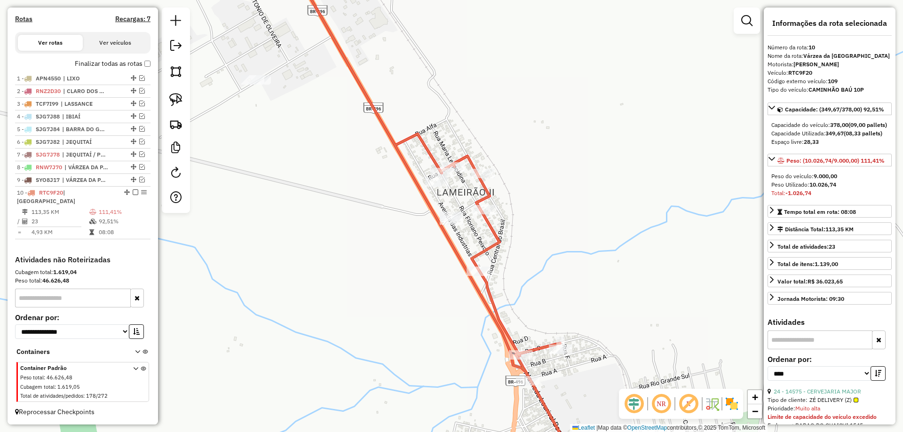
click at [469, 209] on div "Rota 10 - Placa RTC9F20 16676 - LANCHES MARCIA Janela de atendimento Grade de a…" at bounding box center [451, 216] width 903 height 432
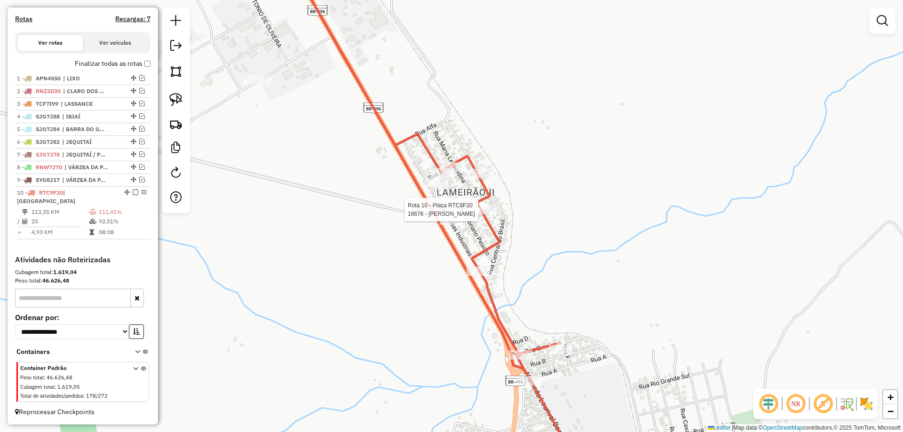
select select "*********"
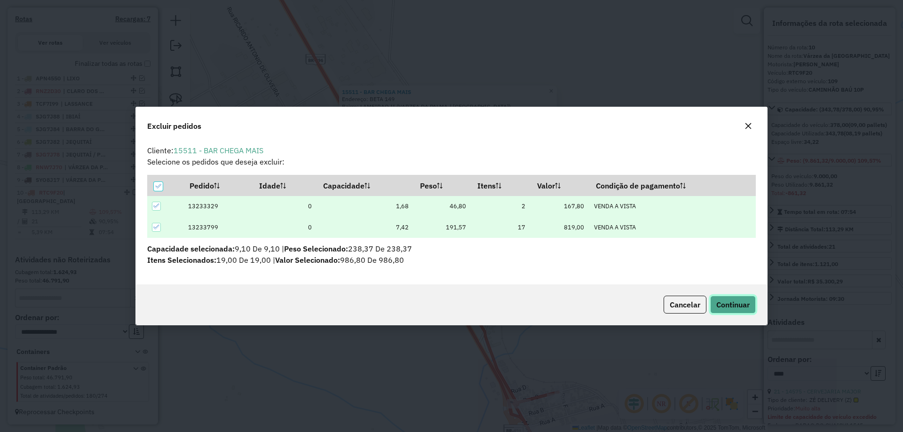
click at [717, 303] on span "Continuar" at bounding box center [733, 304] width 33 height 9
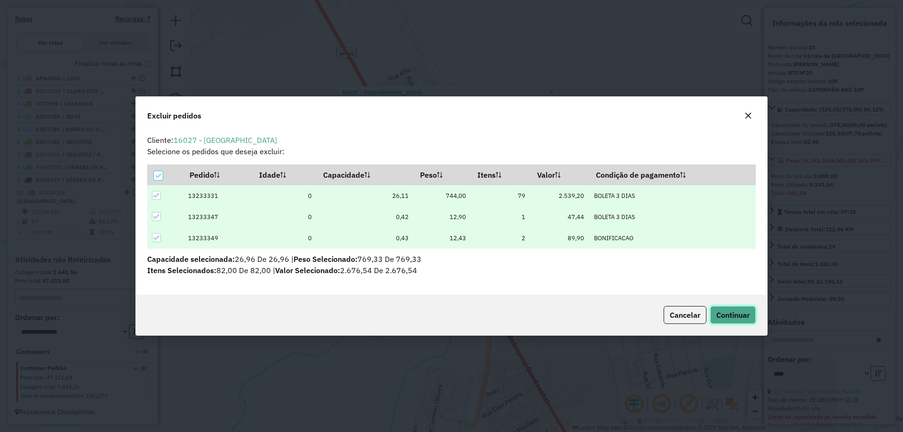
click at [730, 319] on span "Continuar" at bounding box center [733, 315] width 33 height 9
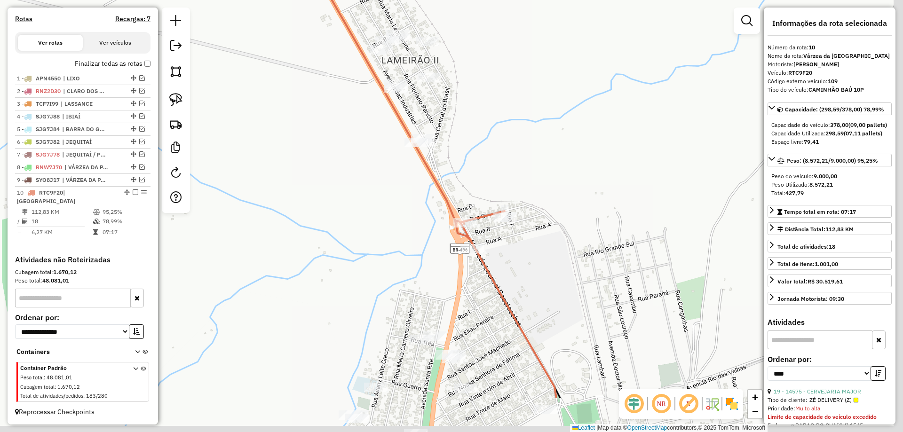
drag, startPoint x: 533, startPoint y: 367, endPoint x: 469, endPoint y: 201, distance: 177.8
click at [469, 201] on icon at bounding box center [410, 139] width 294 height 519
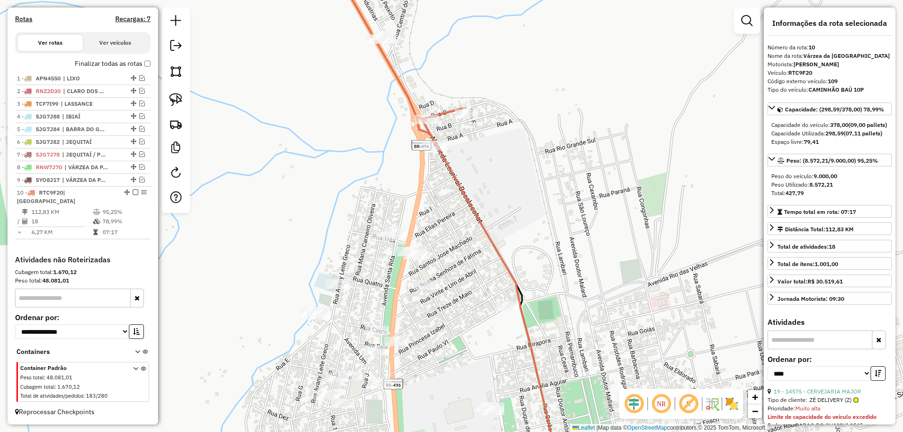
drag, startPoint x: 453, startPoint y: 270, endPoint x: 423, endPoint y: 158, distance: 115.6
click at [423, 158] on div "Janela de atendimento Grade de atendimento Capacidade Transportadoras Veículos …" at bounding box center [451, 216] width 903 height 432
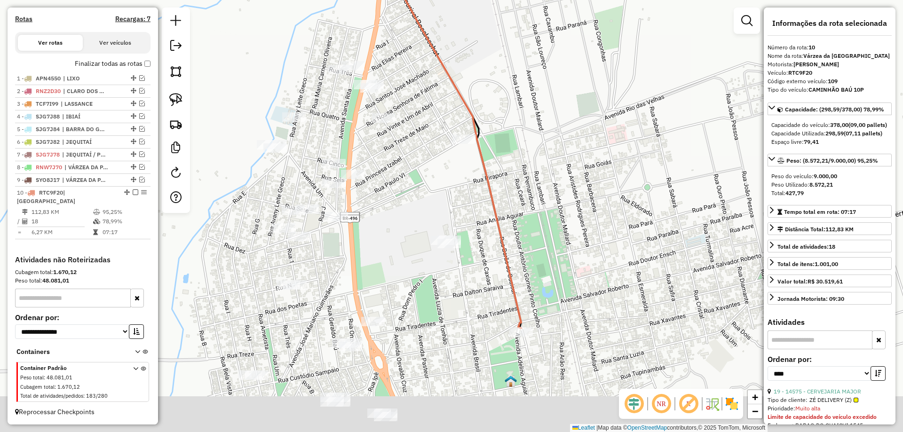
drag, startPoint x: 424, startPoint y: 172, endPoint x: 414, endPoint y: 127, distance: 46.8
click at [414, 127] on div "Janela de atendimento Grade de atendimento Capacidade Transportadoras Veículos …" at bounding box center [451, 216] width 903 height 432
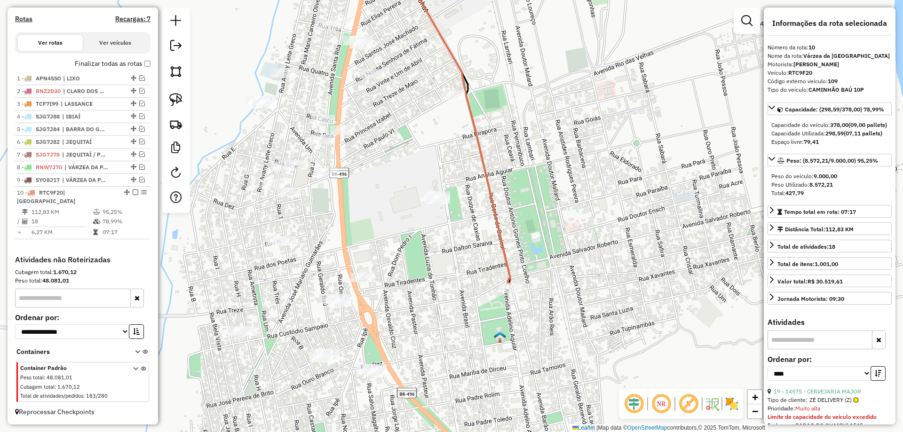
drag, startPoint x: 412, startPoint y: 196, endPoint x: 432, endPoint y: 269, distance: 75.4
click at [432, 269] on div "Janela de atendimento Grade de atendimento Capacidade Transportadoras Veículos …" at bounding box center [451, 216] width 903 height 432
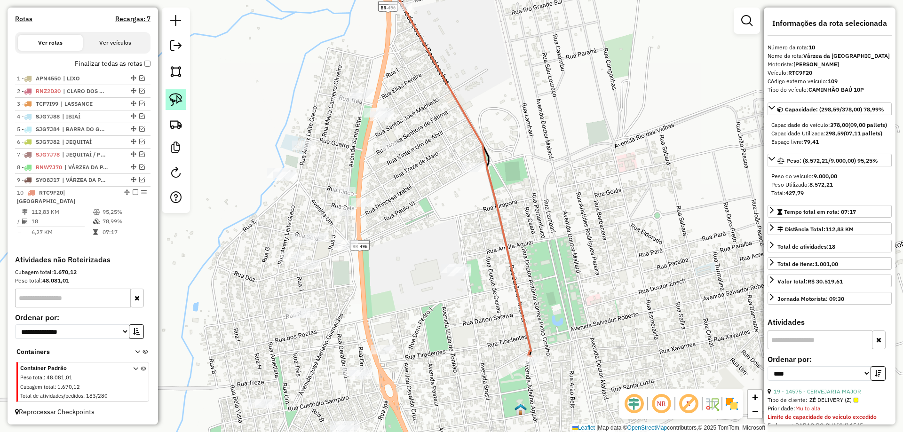
click at [186, 99] on link at bounding box center [176, 99] width 21 height 21
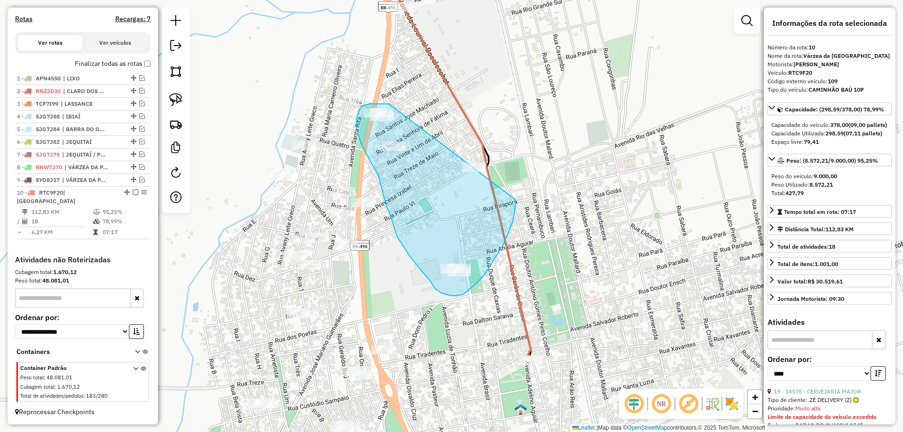
drag, startPoint x: 389, startPoint y: 104, endPoint x: 511, endPoint y: 140, distance: 127.1
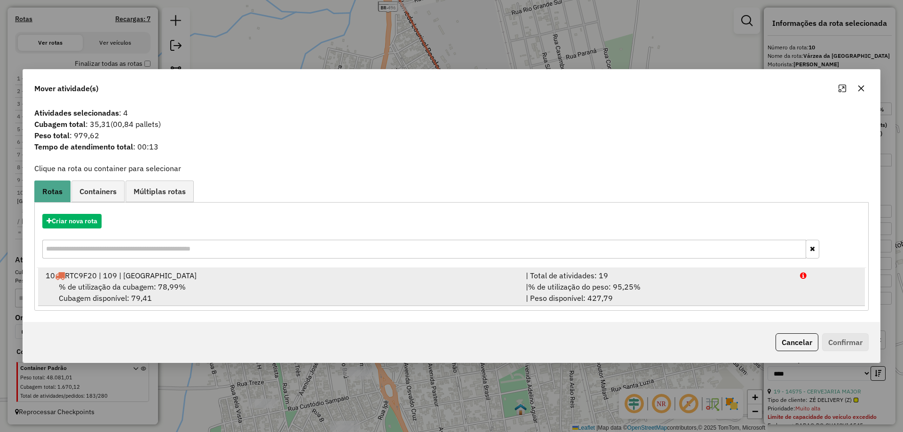
click at [712, 293] on div "| % de utilização do peso: 95,25% | Peso disponível: 427,79" at bounding box center [657, 292] width 274 height 23
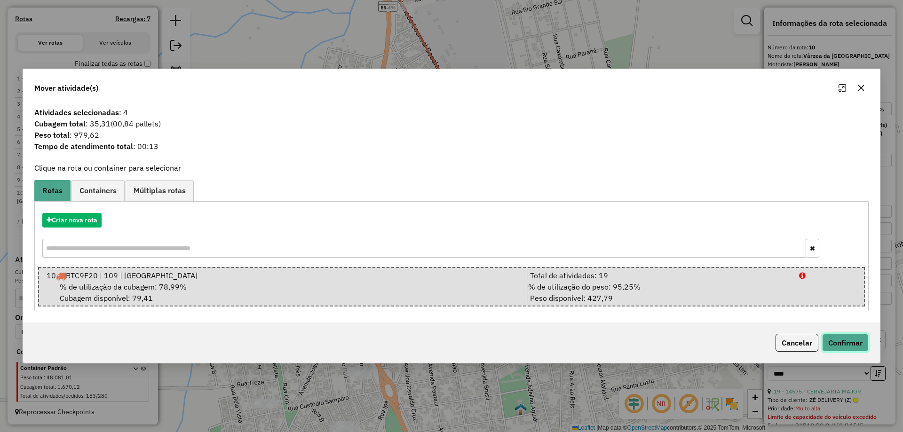
click at [829, 334] on button "Confirmar" at bounding box center [845, 343] width 47 height 18
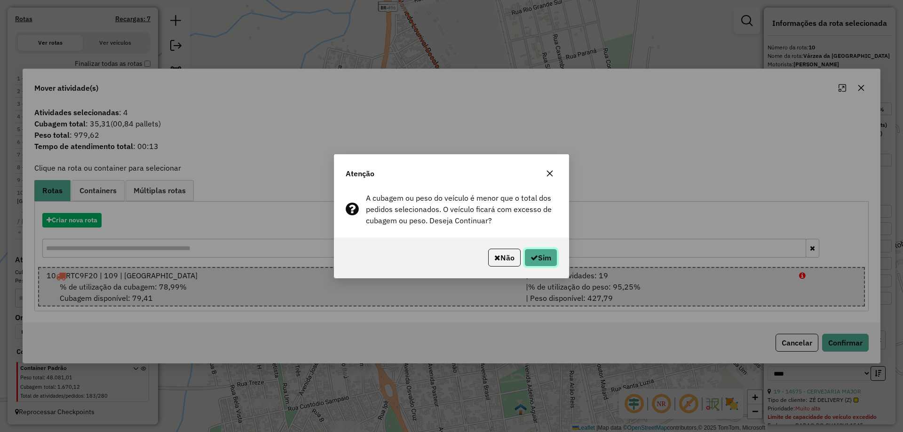
click at [544, 252] on button "Sim" at bounding box center [541, 258] width 33 height 18
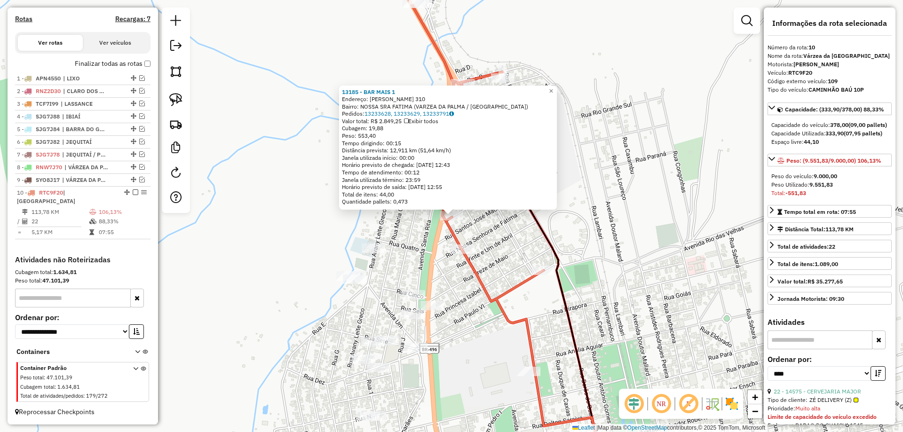
click at [524, 237] on div "13185 - BAR MAIS 1 Endereço: ANIZIO CANDIDO OLIVEIRA 310 Bairro: NOSSA SRA FATI…" at bounding box center [451, 216] width 903 height 432
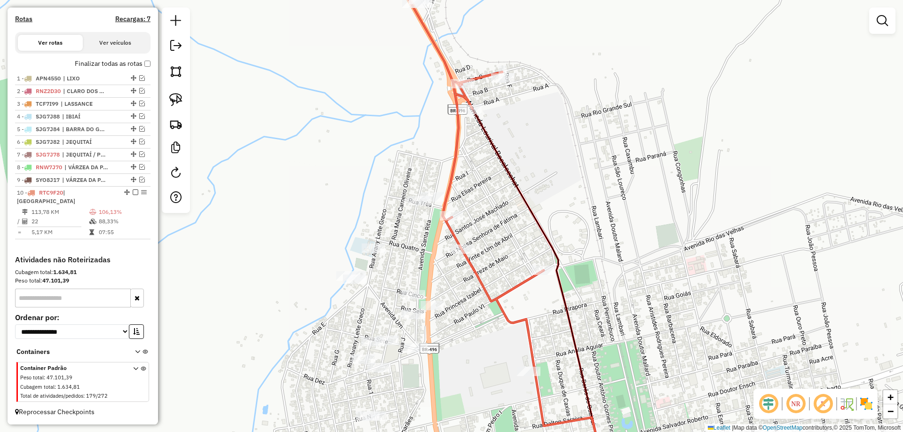
drag, startPoint x: 511, startPoint y: 168, endPoint x: 486, endPoint y: 247, distance: 82.9
click at [486, 247] on div "Janela de atendimento Grade de atendimento Capacidade Transportadoras Veículos …" at bounding box center [451, 216] width 903 height 432
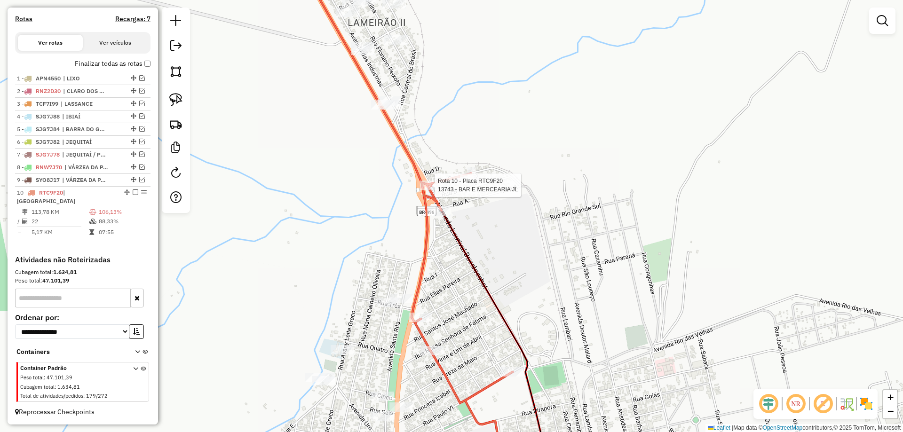
click at [431, 180] on icon at bounding box center [403, 216] width 217 height 519
select select "*********"
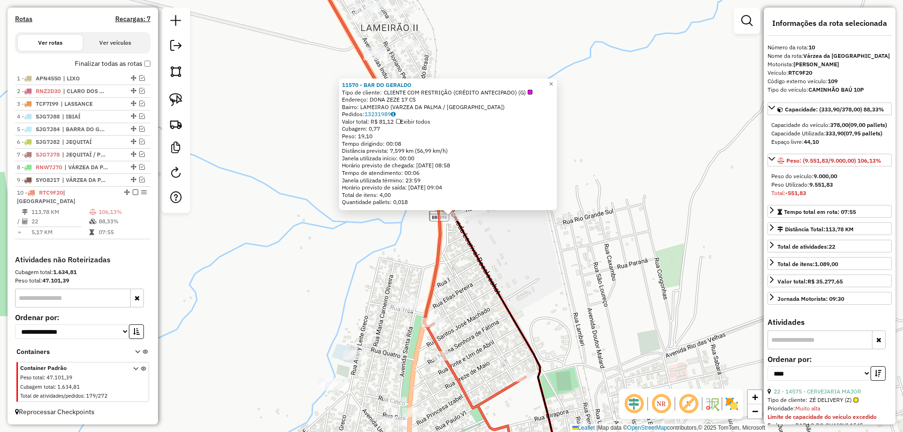
click at [491, 246] on div "11570 - BAR DO GERALDO Tipo de cliente: CLIENTE COM RESTRIÇÃO (CRÉDITO ANTECIPA…" at bounding box center [451, 216] width 903 height 432
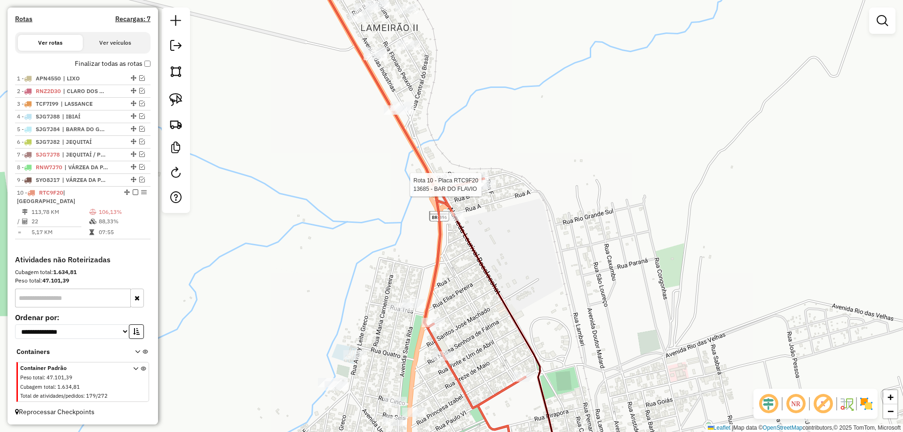
select select "*********"
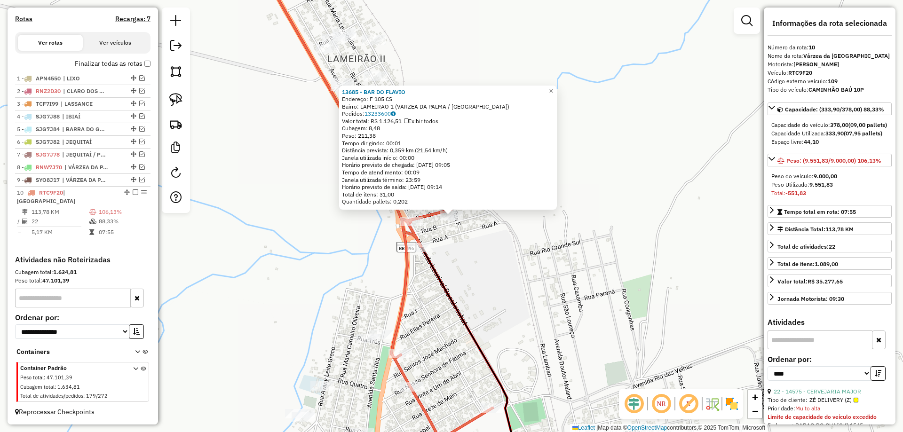
click at [475, 234] on div "13685 - BAR DO FLAVIO Endereço: F 105 CS Bairro: LAMEIRAO 1 (VARZEA DA PALMA / …" at bounding box center [451, 216] width 903 height 432
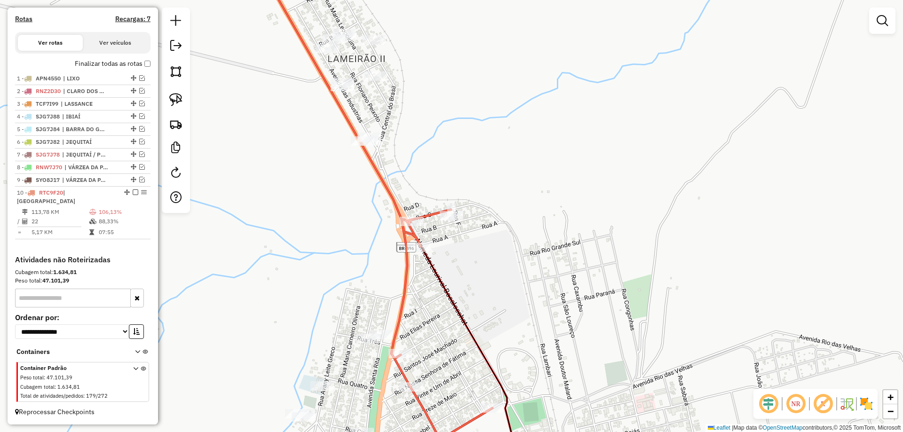
select select "*********"
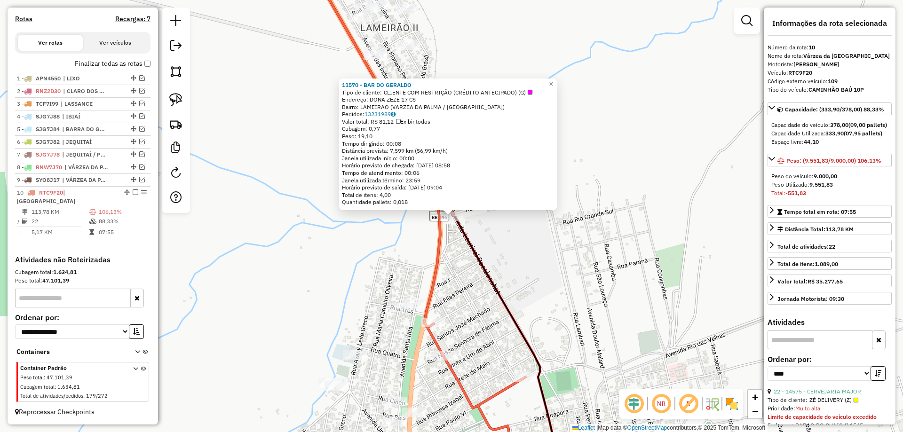
scroll to position [235, 0]
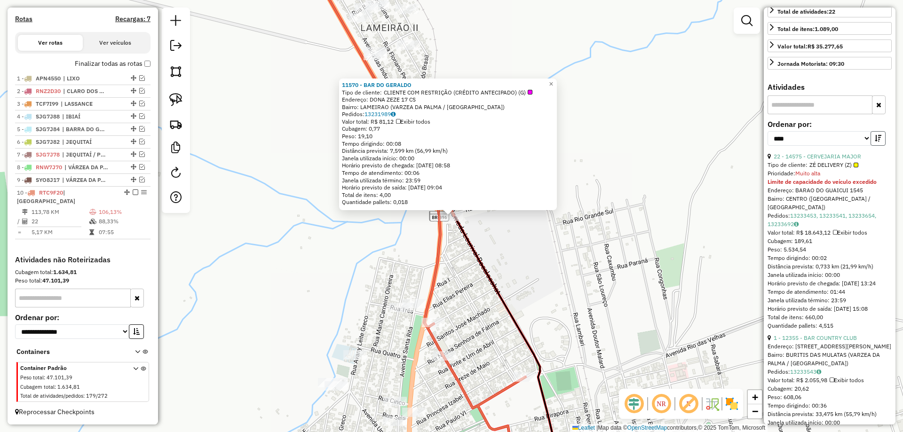
click at [872, 146] on button "button" at bounding box center [878, 138] width 15 height 15
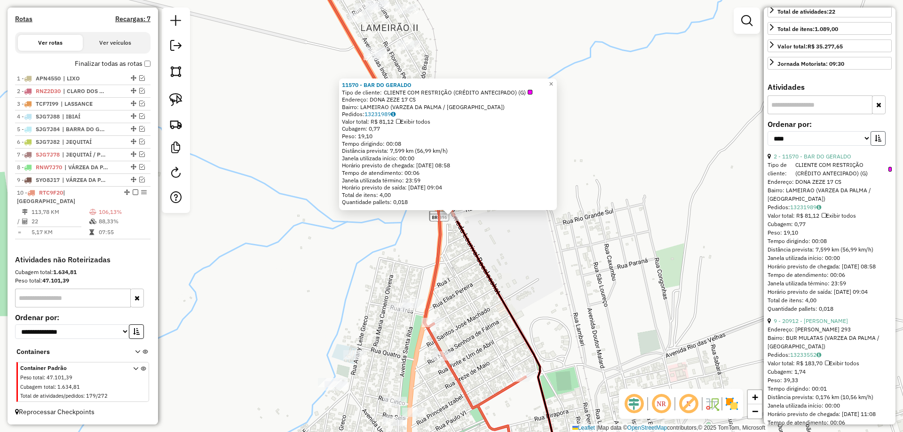
click at [872, 146] on button "button" at bounding box center [878, 138] width 15 height 15
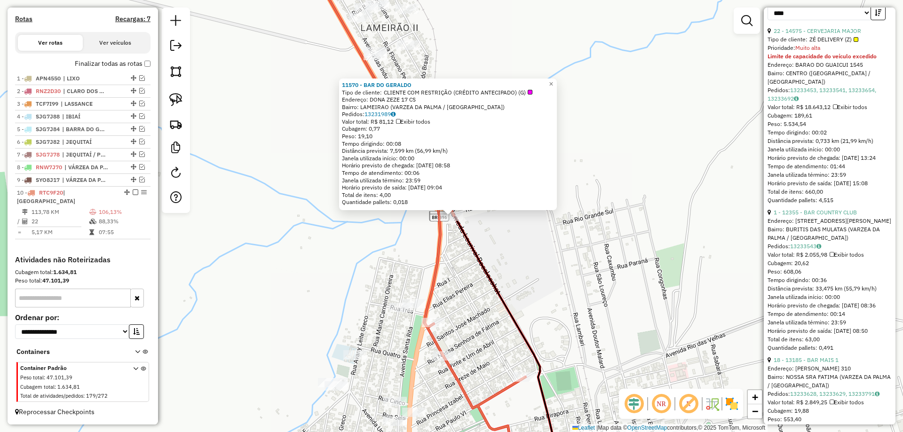
scroll to position [376, 0]
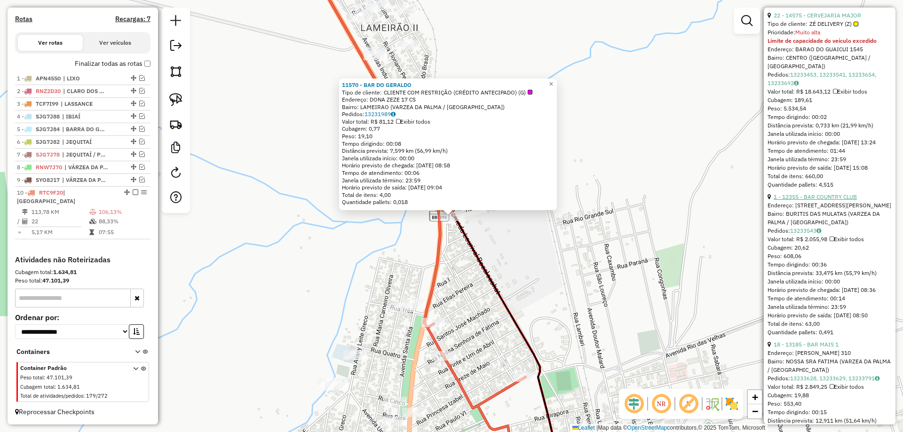
click at [811, 200] on link "1 - 12355 - BAR COUNTRY CLUB" at bounding box center [815, 196] width 83 height 7
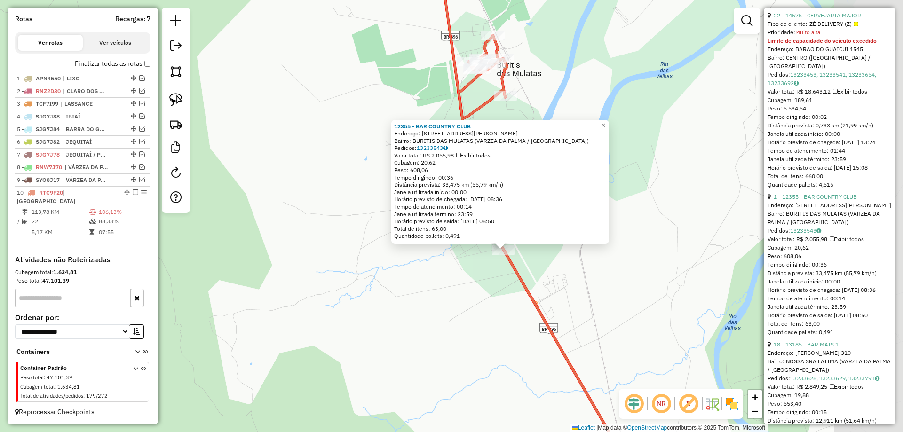
drag, startPoint x: 634, startPoint y: 269, endPoint x: 539, endPoint y: 268, distance: 95.0
click at [540, 268] on div "12355 - BAR COUNTRY CLUB Endereço: RUA TRAVESSA LUCAS MIRANDA 197 Bairro: BURIT…" at bounding box center [451, 216] width 903 height 432
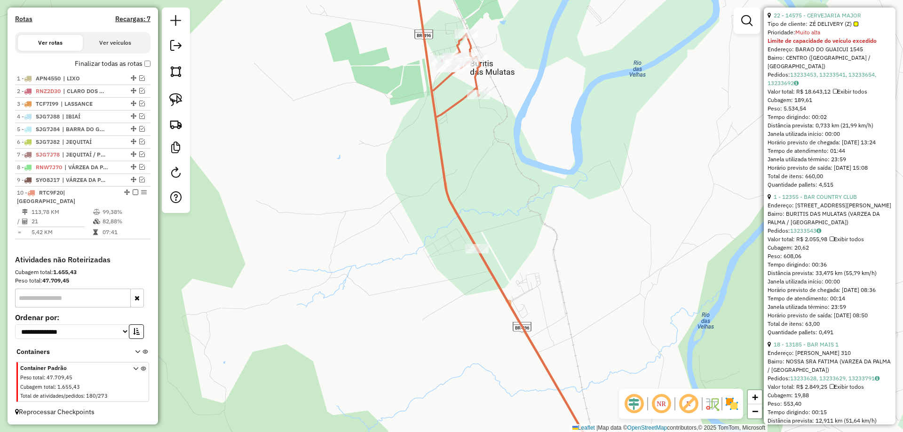
drag, startPoint x: 586, startPoint y: 323, endPoint x: 434, endPoint y: 162, distance: 221.7
click at [433, 159] on div "Janela de atendimento Grade de atendimento Capacidade Transportadoras Veículos …" at bounding box center [451, 216] width 903 height 432
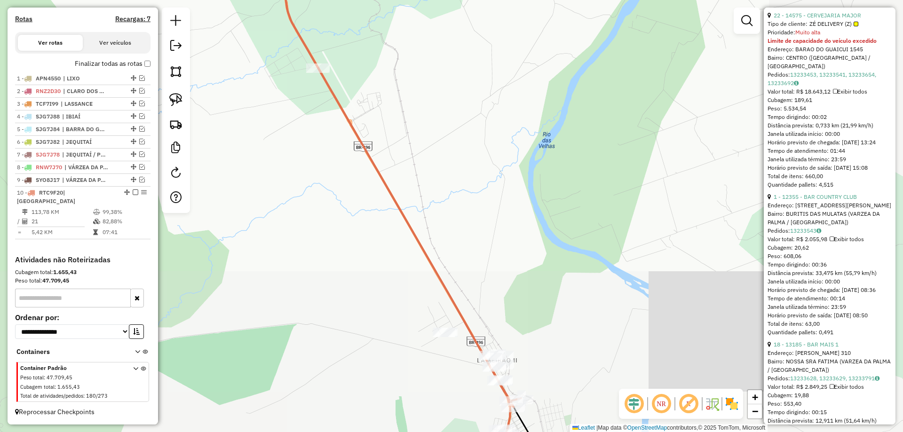
drag, startPoint x: 486, startPoint y: 259, endPoint x: 414, endPoint y: 130, distance: 148.1
click at [414, 130] on div "Janela de atendimento Grade de atendimento Capacidade Transportadoras Veículos …" at bounding box center [451, 216] width 903 height 432
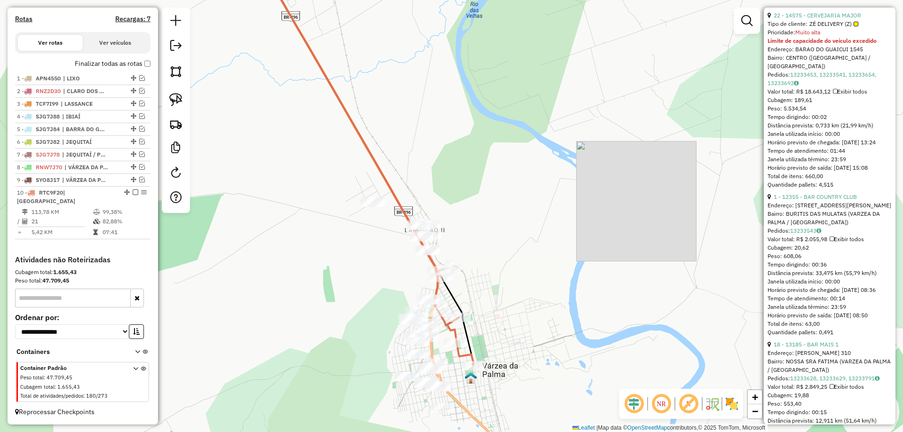
drag, startPoint x: 472, startPoint y: 176, endPoint x: 472, endPoint y: 160, distance: 15.5
click at [472, 160] on div "Janela de atendimento Grade de atendimento Capacidade Transportadoras Veículos …" at bounding box center [451, 216] width 903 height 432
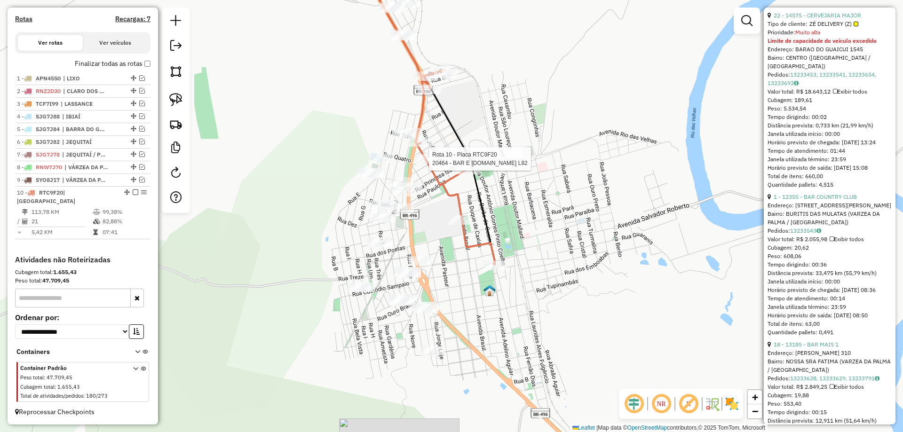
click at [427, 164] on div at bounding box center [427, 158] width 24 height 9
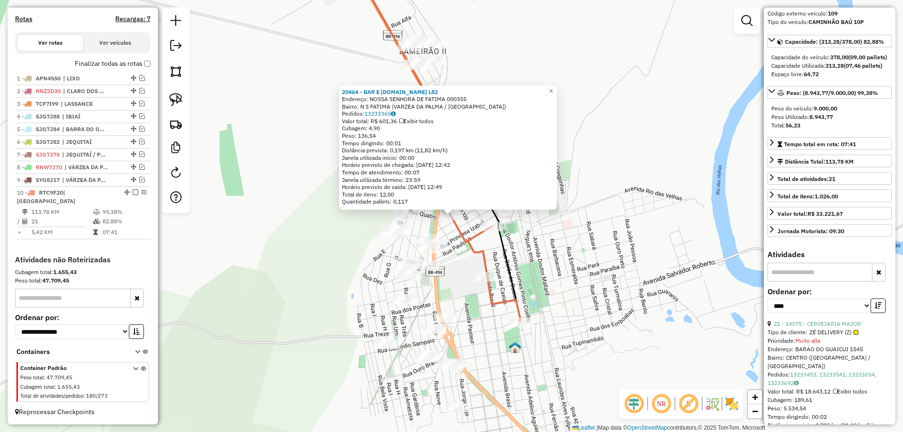
scroll to position [0, 0]
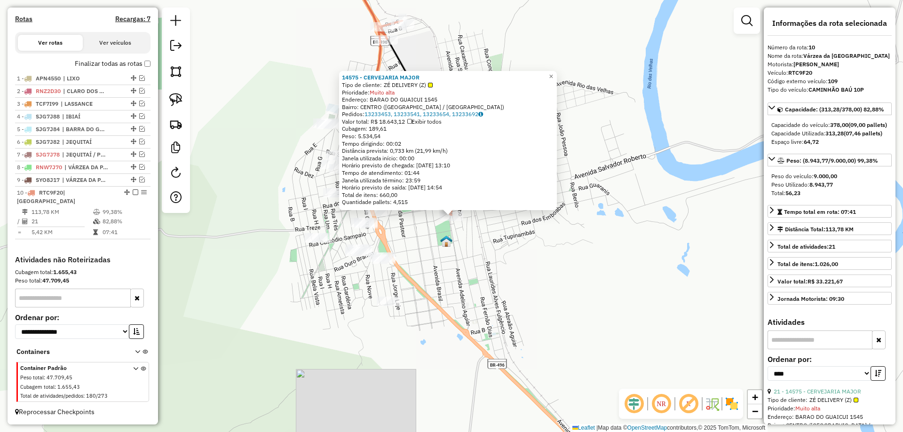
click at [431, 254] on div "14575 - CERVEJARIA MAJOR Tipo de cliente: ZÉ DELIVERY (Z) Prioridade: Muito alt…" at bounding box center [451, 216] width 903 height 432
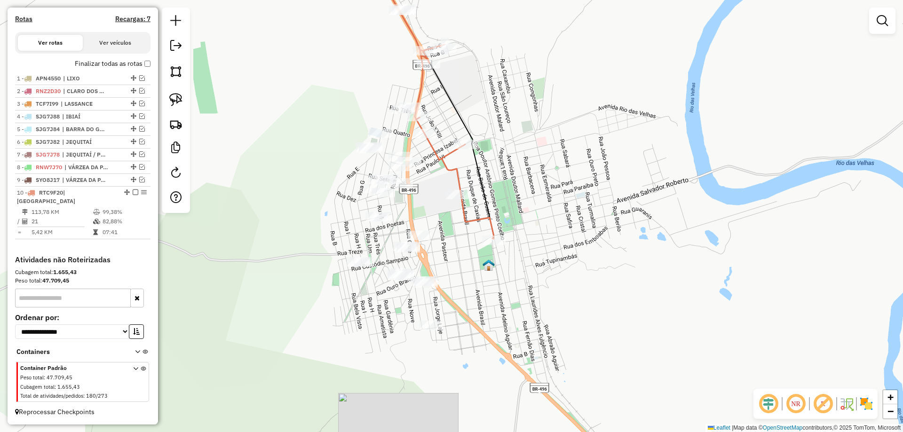
click at [467, 265] on div "Janela de atendimento Grade de atendimento Capacidade Transportadoras Veículos …" at bounding box center [451, 216] width 903 height 432
click at [170, 102] on img at bounding box center [175, 99] width 13 height 13
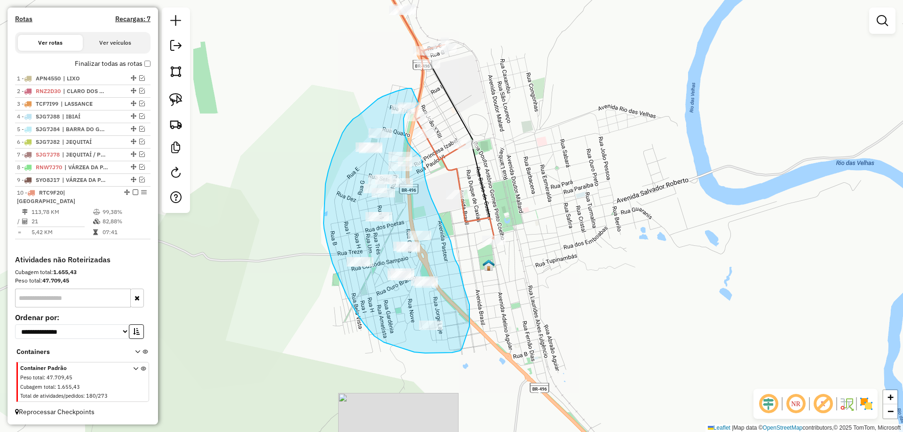
click at [419, 104] on div "Janela de atendimento Grade de atendimento Capacidade Transportadoras Veículos …" at bounding box center [451, 216] width 903 height 432
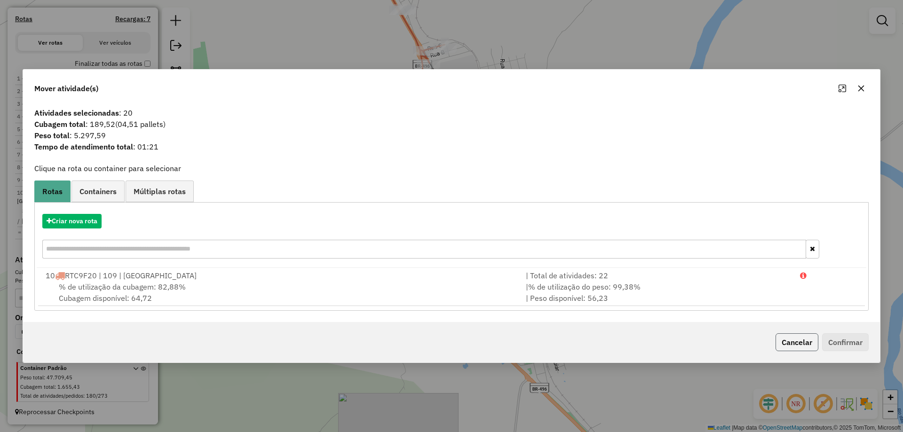
click at [805, 349] on button "Cancelar" at bounding box center [797, 343] width 43 height 18
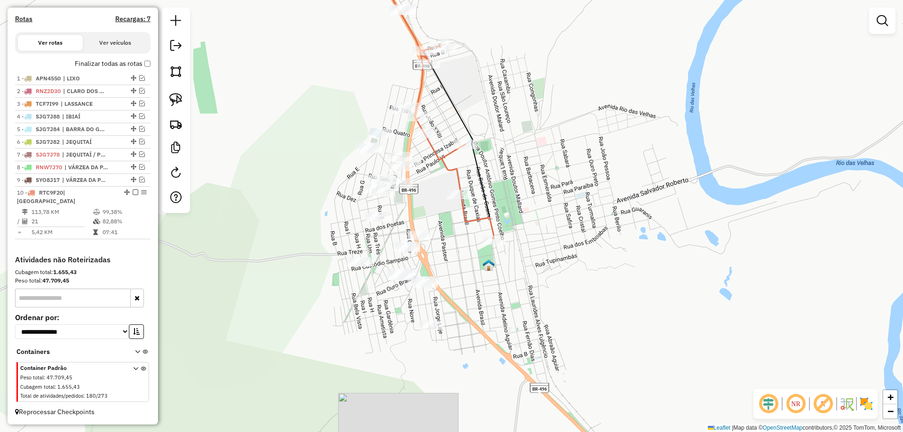
click at [478, 245] on div "Janela de atendimento Grade de atendimento Capacidade Transportadoras Veículos …" at bounding box center [451, 216] width 903 height 432
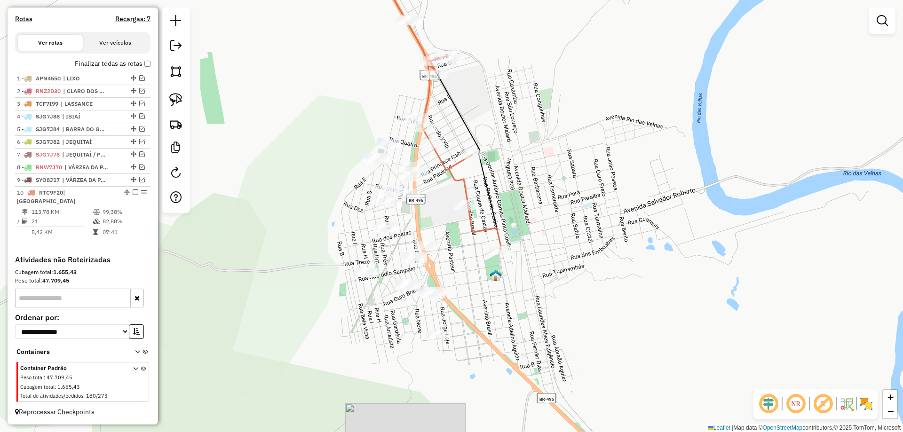
click at [454, 234] on div "Janela de atendimento Grade de atendimento Capacidade Transportadoras Veículos …" at bounding box center [451, 216] width 903 height 432
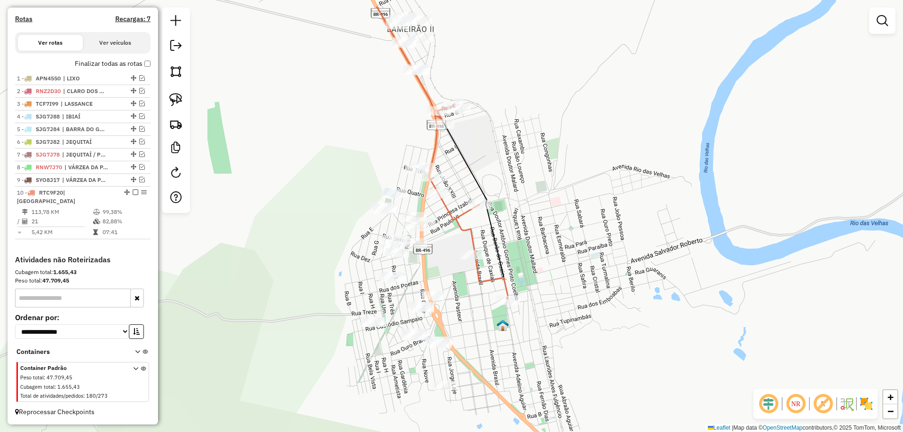
drag, startPoint x: 453, startPoint y: 222, endPoint x: 455, endPoint y: 236, distance: 14.2
click at [455, 236] on div "Janela de atendimento Grade de atendimento Capacidade Transportadoras Veículos …" at bounding box center [451, 216] width 903 height 432
drag, startPoint x: 463, startPoint y: 253, endPoint x: 476, endPoint y: 264, distance: 17.0
click at [476, 264] on div "Janela de atendimento Grade de atendimento Capacidade Transportadoras Veículos …" at bounding box center [451, 216] width 903 height 432
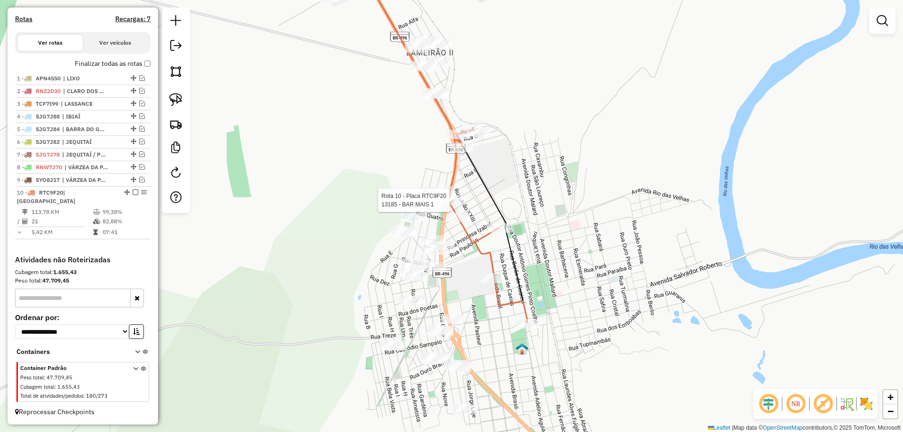
select select "*********"
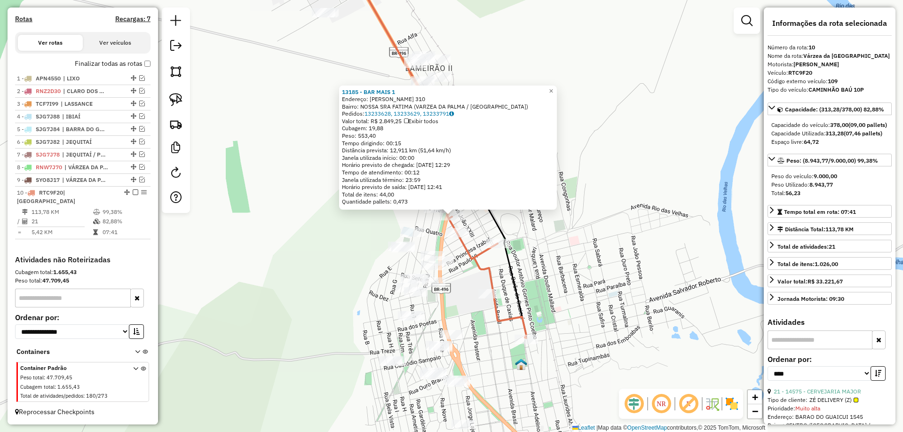
click at [536, 284] on div "13185 - BAR MAIS 1 Endereço: ANIZIO CANDIDO OLIVEIRA 310 Bairro: NOSSA SRA FATI…" at bounding box center [451, 216] width 903 height 432
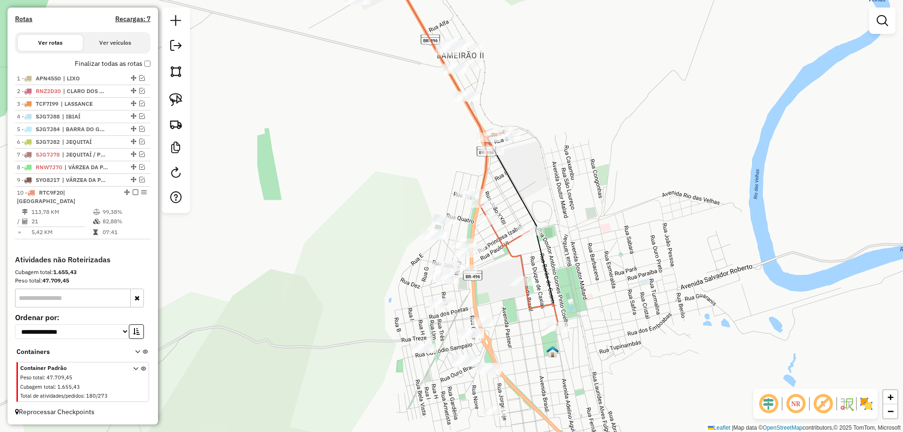
drag, startPoint x: 511, startPoint y: 288, endPoint x: 542, endPoint y: 275, distance: 34.0
click at [542, 275] on icon at bounding box center [466, 135] width 183 height 382
select select "*********"
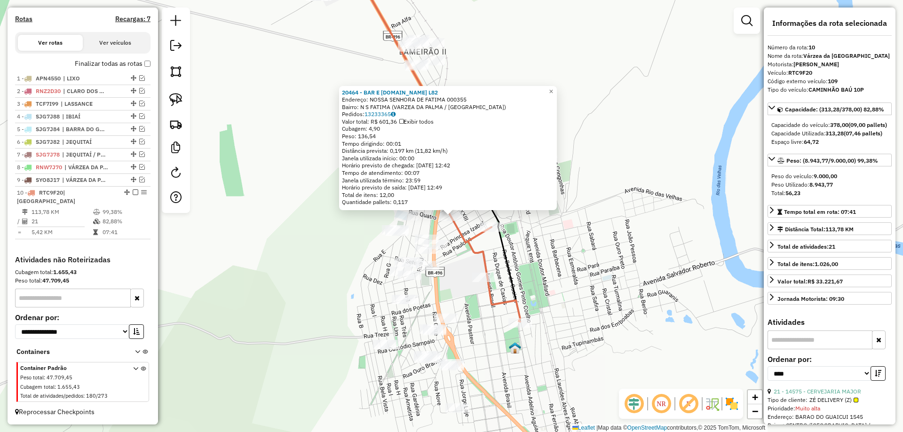
click at [622, 279] on div "20464 - BAR E SORVET.PIN L82 Endereço: NOSSA SENHORA DE FATIMA 000355 Bairro: N…" at bounding box center [451, 216] width 903 height 432
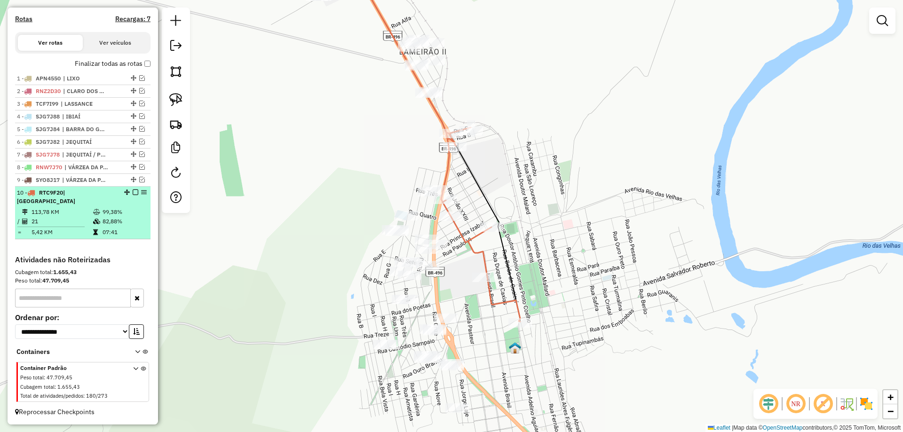
click at [133, 192] on em at bounding box center [136, 193] width 6 height 6
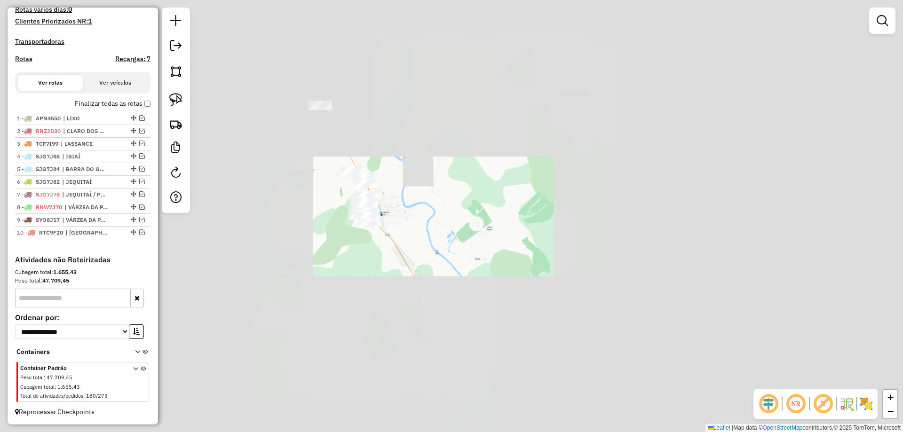
drag, startPoint x: 333, startPoint y: 195, endPoint x: 344, endPoint y: 207, distance: 16.6
click at [346, 212] on div "Janela de atendimento Grade de atendimento Capacidade Transportadoras Veículos …" at bounding box center [451, 216] width 903 height 432
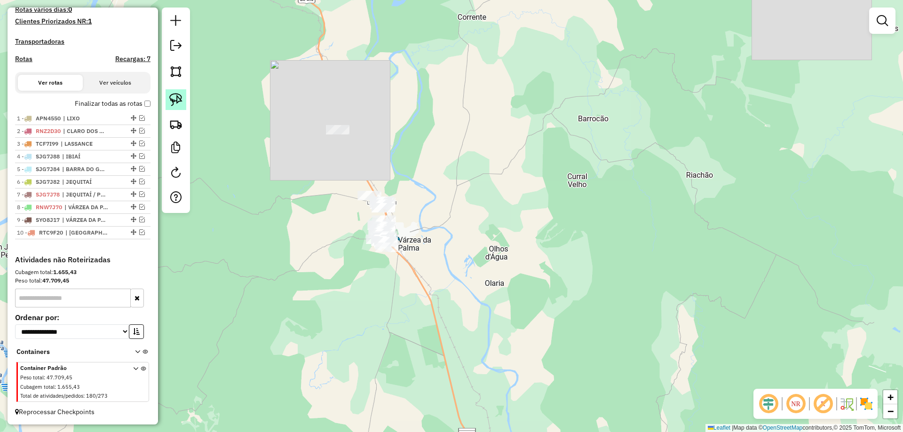
click at [173, 99] on img at bounding box center [175, 99] width 13 height 13
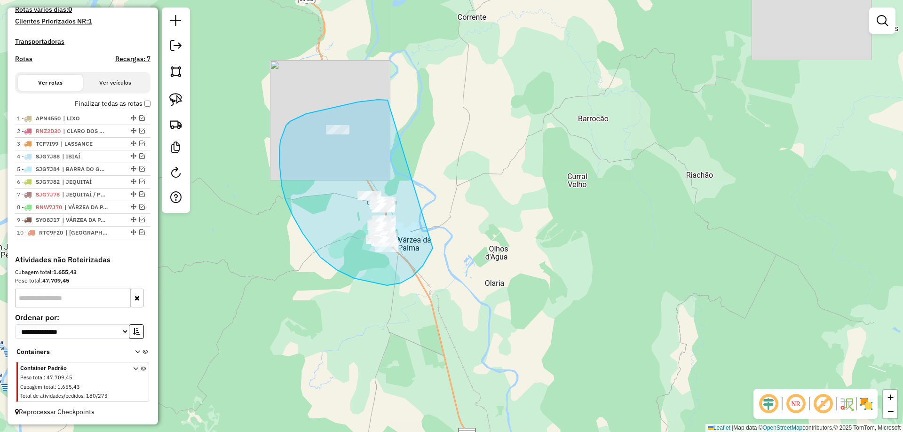
drag, startPoint x: 388, startPoint y: 100, endPoint x: 447, endPoint y: 213, distance: 126.9
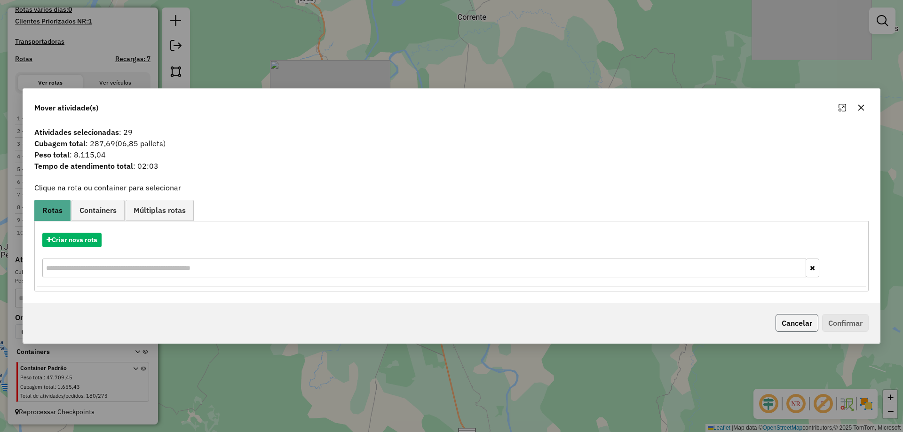
click at [798, 329] on button "Cancelar" at bounding box center [797, 323] width 43 height 18
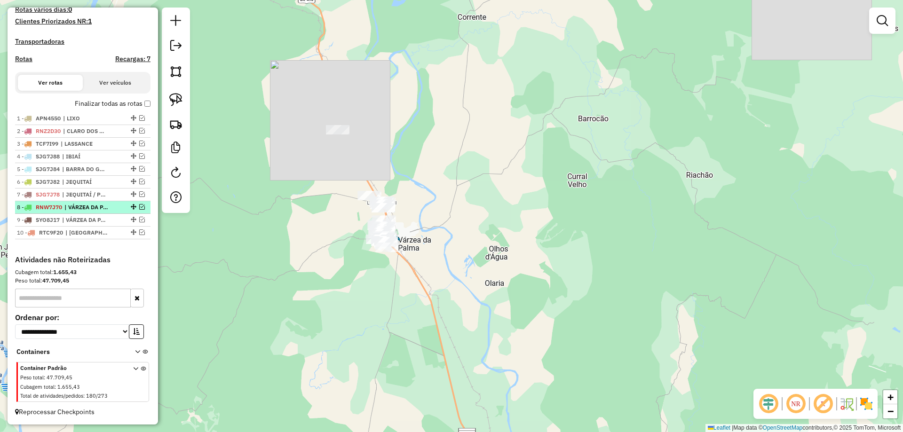
click at [140, 207] on em at bounding box center [142, 207] width 6 height 6
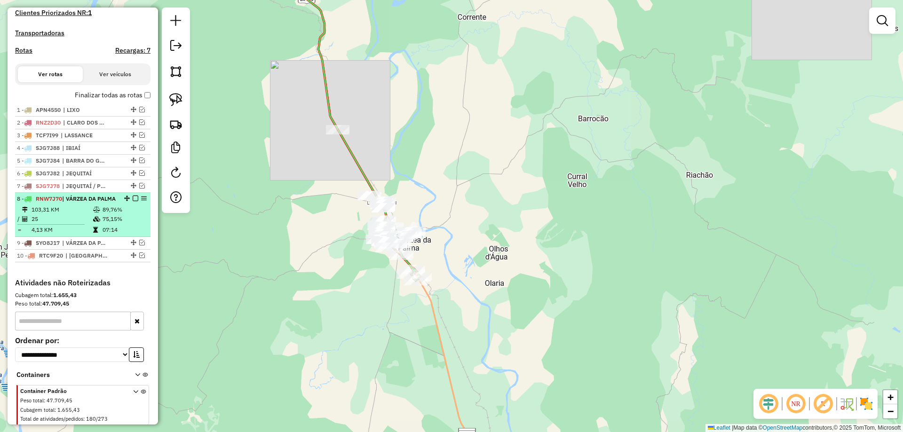
scroll to position [311, 0]
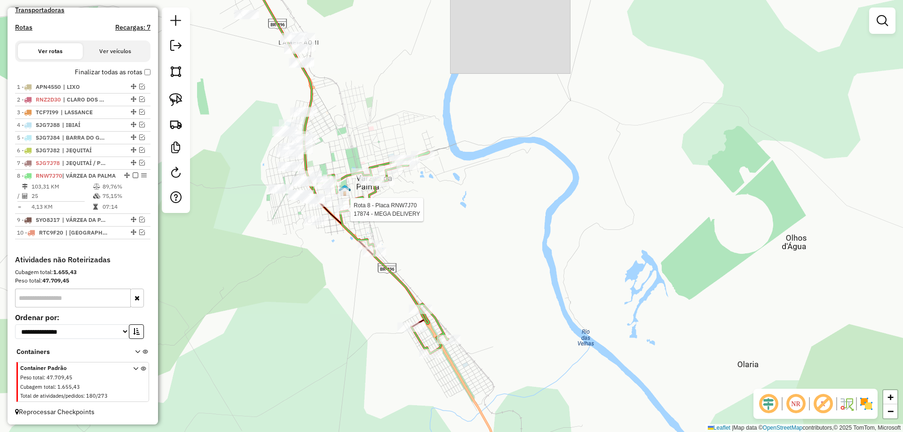
select select "*********"
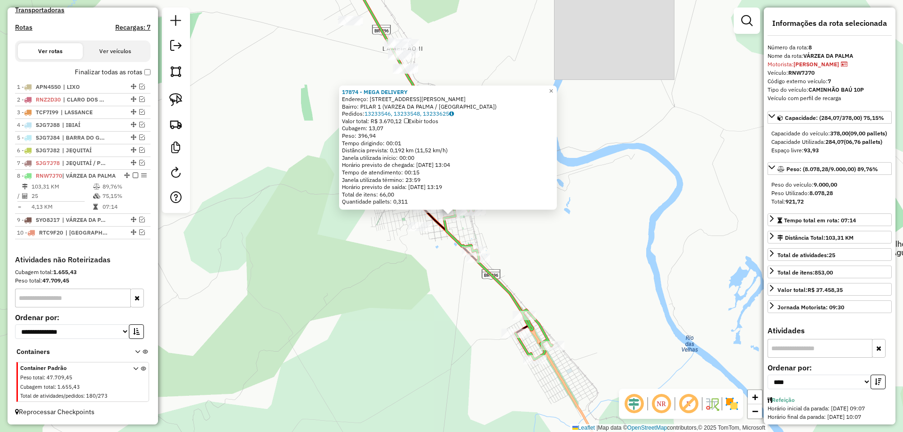
drag, startPoint x: 435, startPoint y: 289, endPoint x: 431, endPoint y: 285, distance: 6.0
click at [435, 288] on div "17874 - MEGA DELIVERY Endereço: RUA PADRE TOLEDO 80 Bairro: PILAR 1 (VARZEA DA …" at bounding box center [451, 216] width 903 height 432
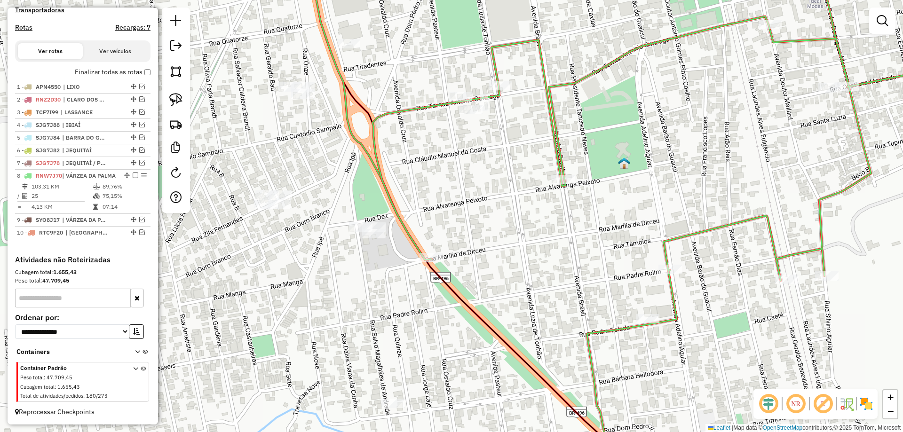
drag, startPoint x: 442, startPoint y: 276, endPoint x: 447, endPoint y: 284, distance: 9.4
click at [448, 286] on div "Janela de atendimento Grade de atendimento Capacidade Transportadoras Veículos …" at bounding box center [451, 216] width 903 height 432
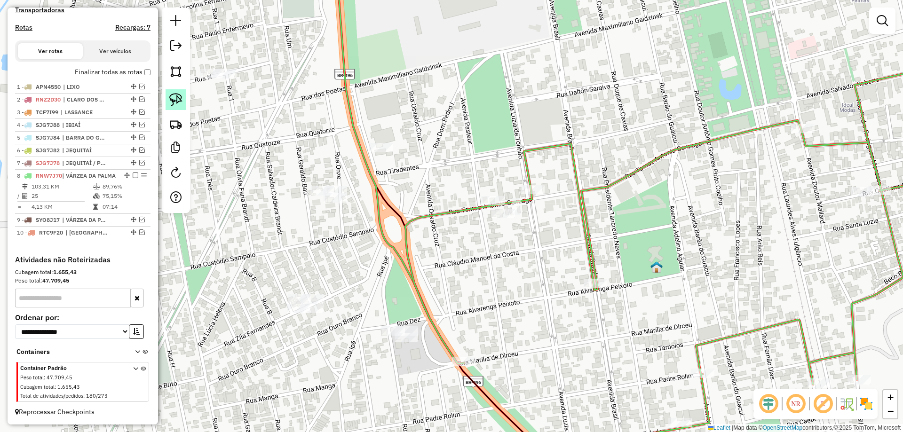
click at [171, 96] on img at bounding box center [175, 99] width 13 height 13
drag, startPoint x: 378, startPoint y: 123, endPoint x: 462, endPoint y: 174, distance: 97.8
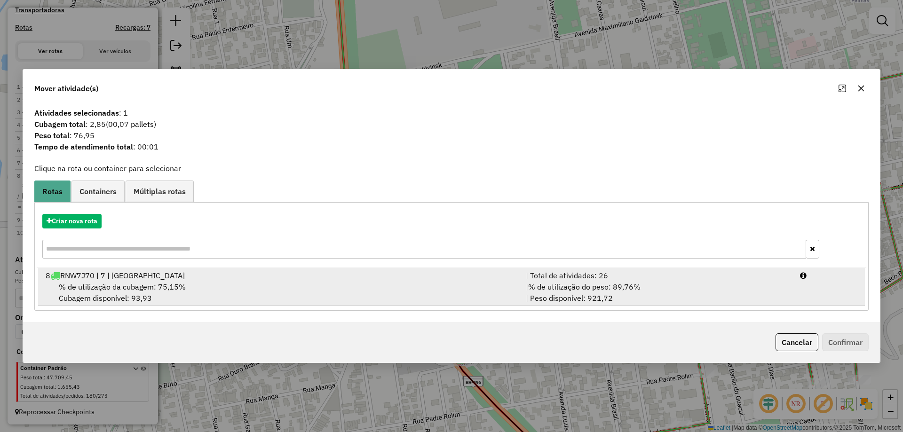
click at [713, 288] on div "| % de utilização do peso: 89,76% | Peso disponível: 921,72" at bounding box center [657, 292] width 274 height 23
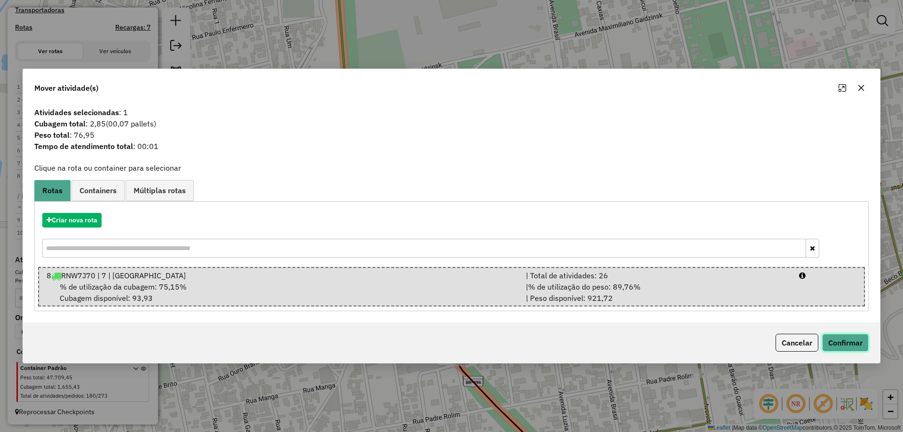
click at [830, 343] on button "Confirmar" at bounding box center [845, 343] width 47 height 18
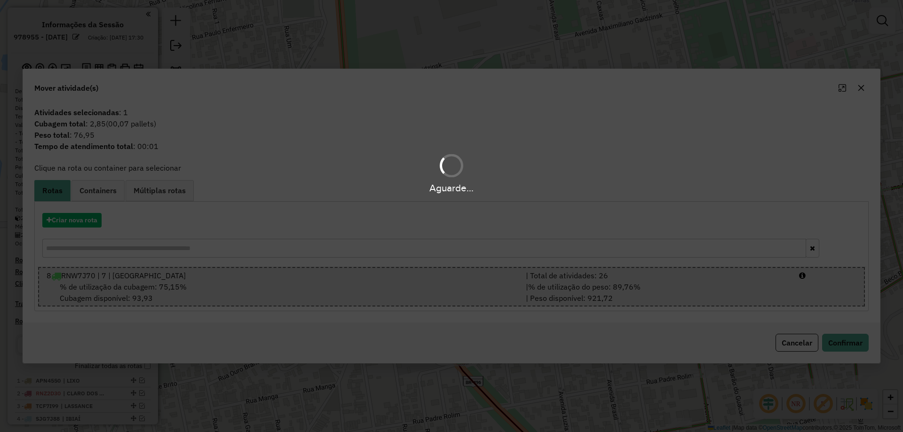
scroll to position [311, 0]
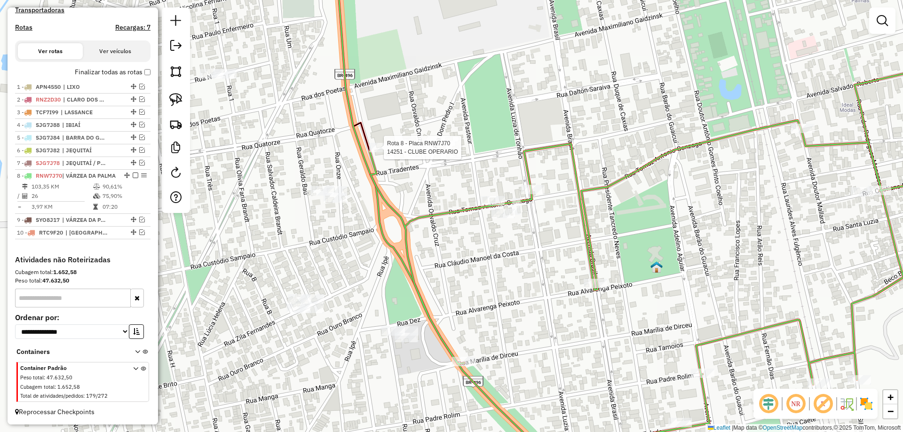
select select "*********"
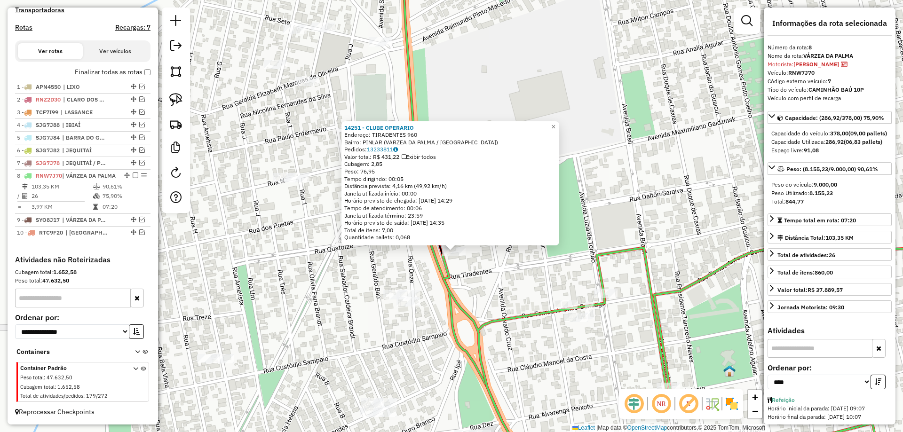
drag, startPoint x: 460, startPoint y: 245, endPoint x: 467, endPoint y: 299, distance: 54.1
click at [467, 299] on div "14251 - CLUBE OPERARIO Endereço: TIRADENTES 960 Bairro: PINLAR (VARZEA DA PALMA…" at bounding box center [451, 216] width 903 height 432
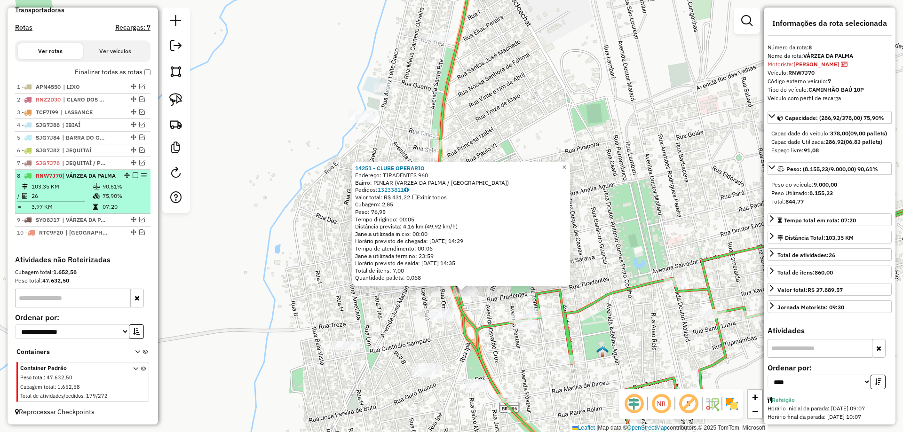
click at [133, 173] on em at bounding box center [136, 176] width 6 height 6
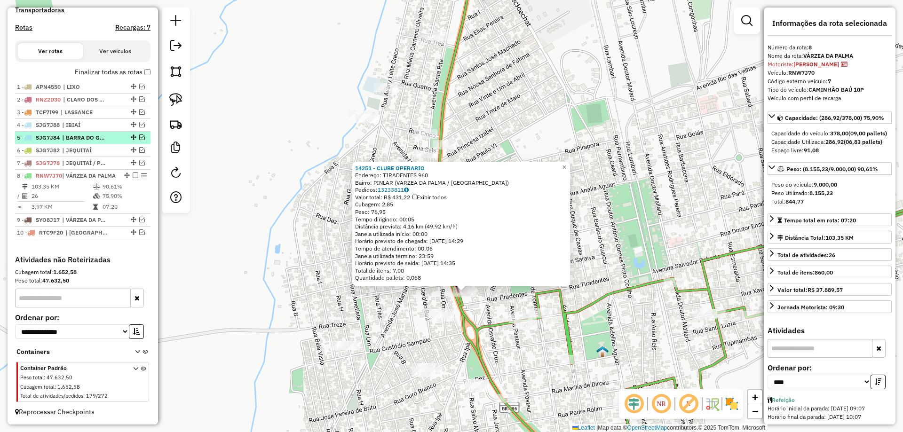
scroll to position [271, 0]
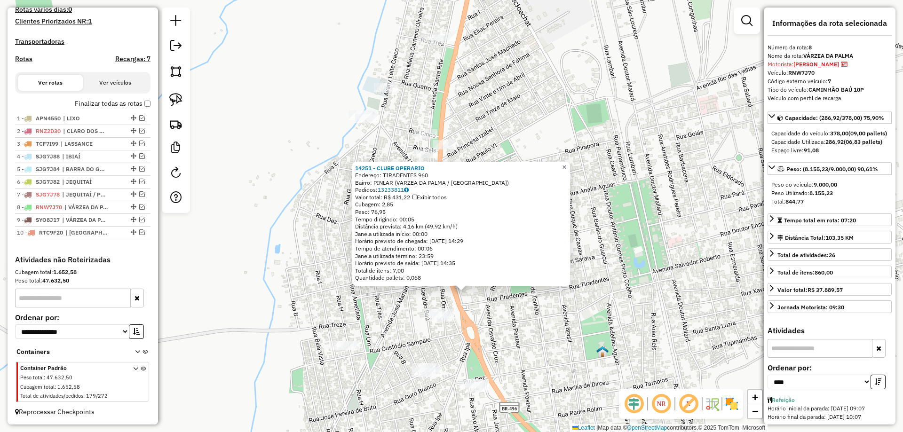
click at [566, 165] on span "×" at bounding box center [564, 167] width 4 height 8
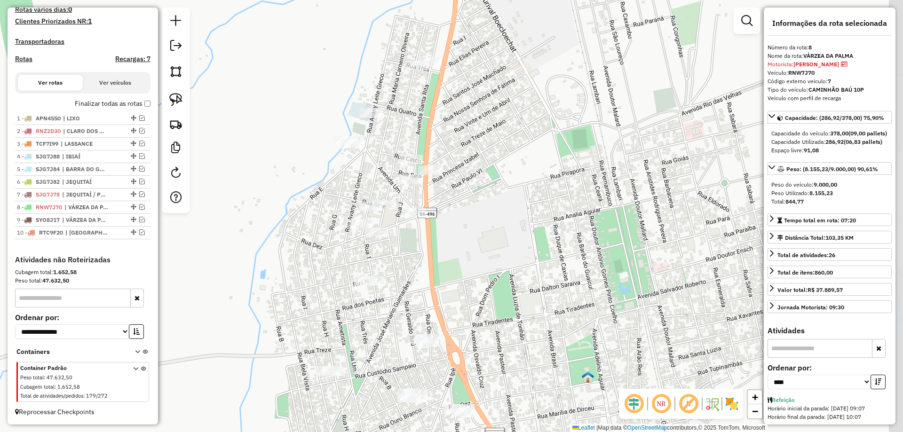
drag, startPoint x: 564, startPoint y: 184, endPoint x: 538, endPoint y: 225, distance: 48.4
click at [543, 222] on div "Janela de atendimento Grade de atendimento Capacidade Transportadoras Veículos …" at bounding box center [451, 216] width 903 height 432
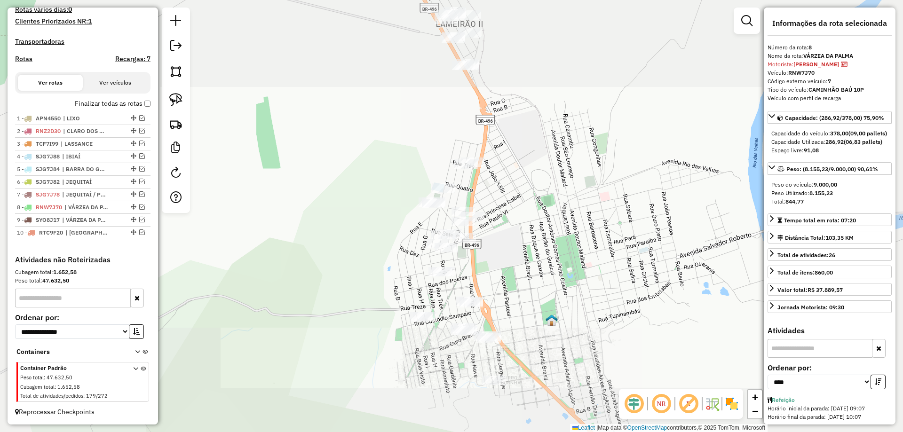
drag, startPoint x: 542, startPoint y: 215, endPoint x: 507, endPoint y: 304, distance: 95.2
click at [507, 303] on div "Janela de atendimento Grade de atendimento Capacidade Transportadoras Veículos …" at bounding box center [451, 216] width 903 height 432
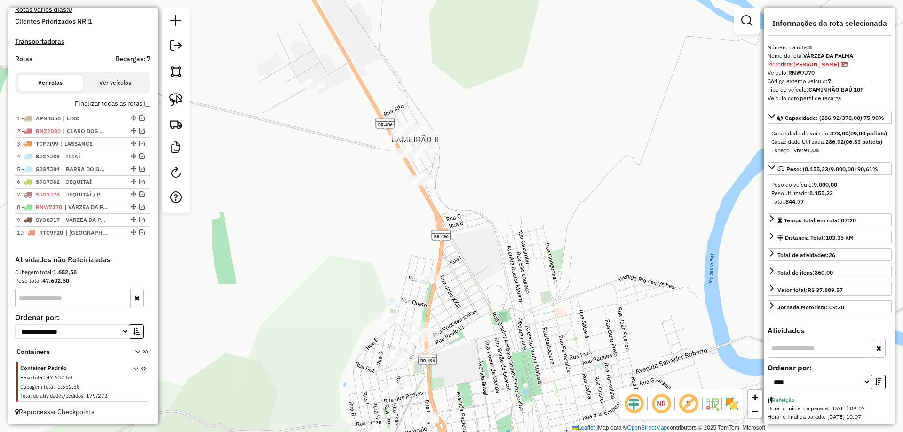
drag, startPoint x: 446, startPoint y: 223, endPoint x: 440, endPoint y: 285, distance: 61.9
click at [440, 285] on div "Janela de atendimento Grade de atendimento Capacidade Transportadoras Veículos …" at bounding box center [451, 216] width 903 height 432
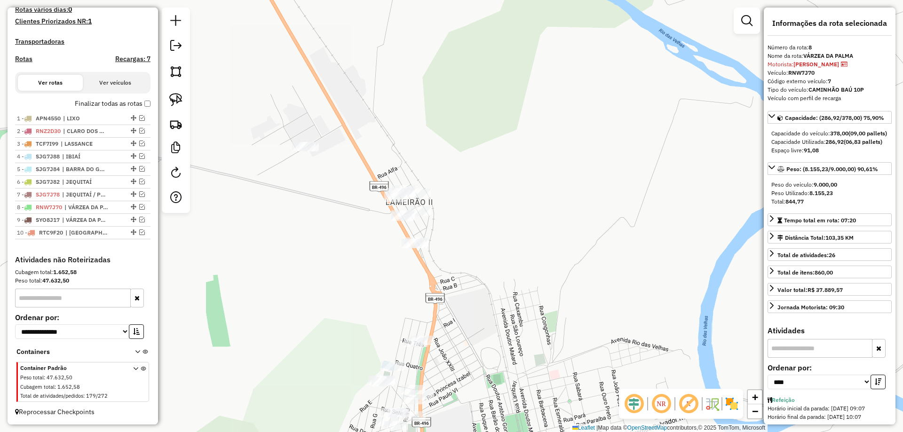
drag, startPoint x: 402, startPoint y: 280, endPoint x: 429, endPoint y: 299, distance: 32.8
click at [429, 298] on div "Janela de atendimento Grade de atendimento Capacidade Transportadoras Veículos …" at bounding box center [451, 216] width 903 height 432
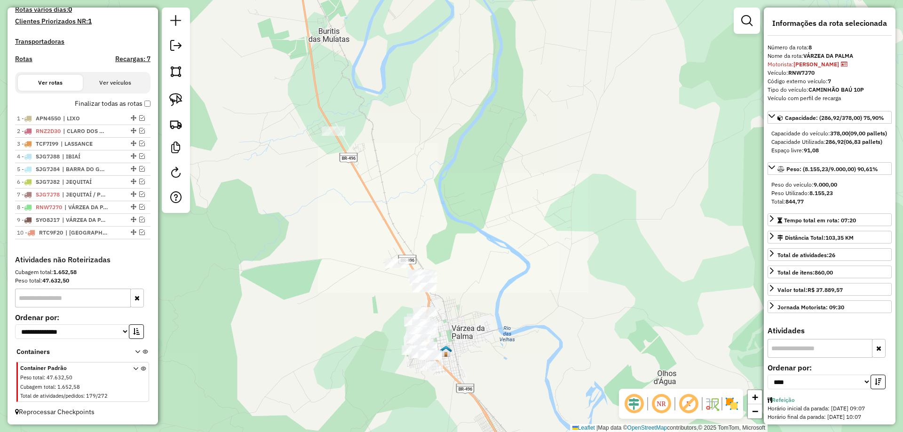
drag, startPoint x: 378, startPoint y: 320, endPoint x: 363, endPoint y: 244, distance: 77.7
click at [364, 245] on div "Janela de atendimento Grade de atendimento Capacidade Transportadoras Veículos …" at bounding box center [451, 216] width 903 height 432
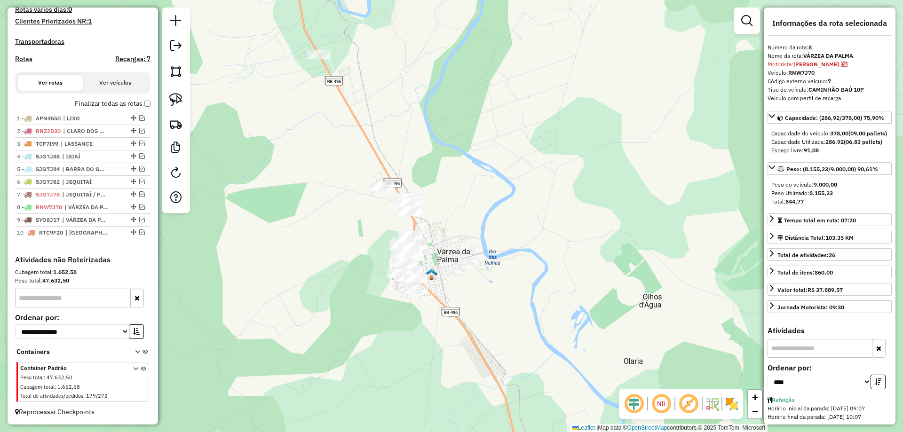
drag, startPoint x: 140, startPoint y: 233, endPoint x: 253, endPoint y: 261, distance: 116.7
click at [140, 233] on em at bounding box center [142, 233] width 6 height 6
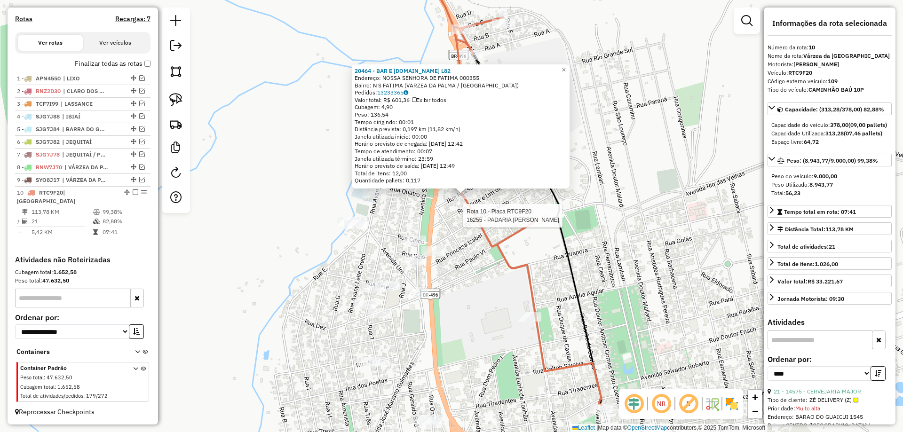
click at [544, 221] on div at bounding box center [545, 215] width 24 height 9
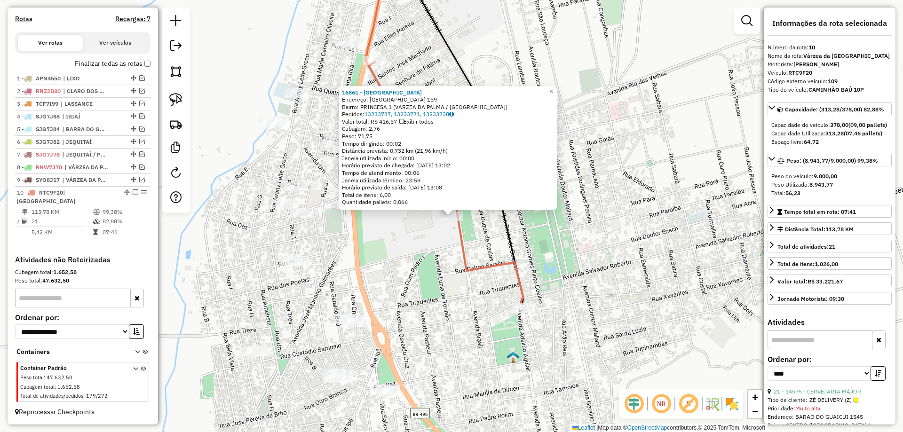
click at [426, 289] on div "16861 - BAR DO GUI Endereço: [GEOGRAPHIC_DATA] 159 Bairro: PRINCESA 1 (VARZEA D…" at bounding box center [451, 216] width 903 height 432
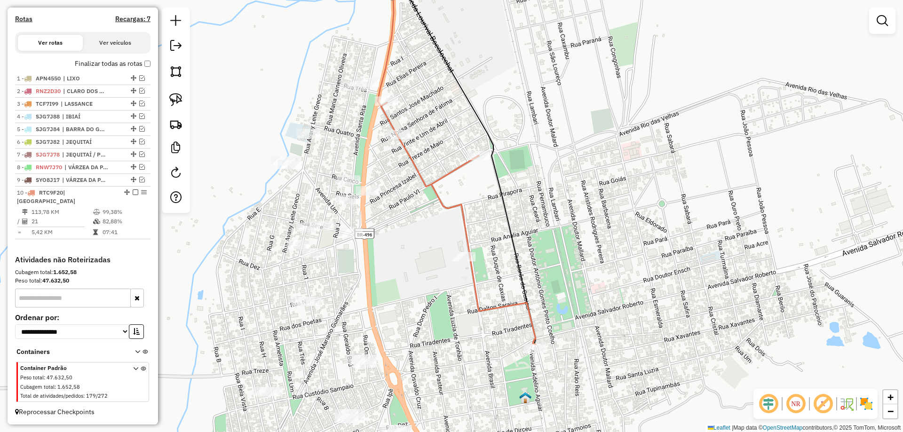
drag, startPoint x: 428, startPoint y: 180, endPoint x: 440, endPoint y: 254, distance: 74.9
click at [438, 310] on icon at bounding box center [457, 171] width 158 height 348
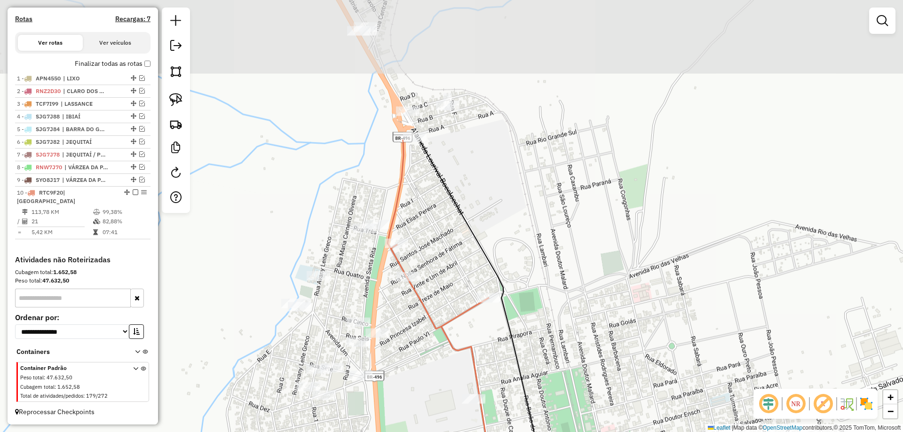
drag, startPoint x: 444, startPoint y: 197, endPoint x: 454, endPoint y: 252, distance: 56.0
click at [454, 252] on icon at bounding box center [482, 314] width 127 height 348
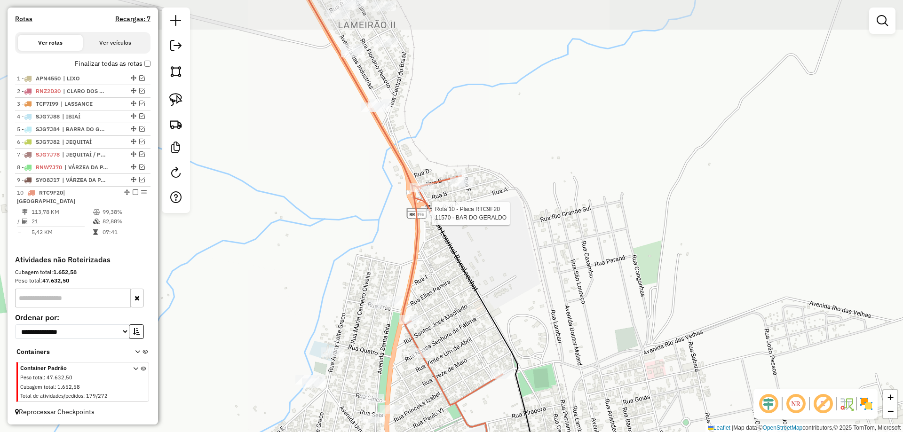
select select "*********"
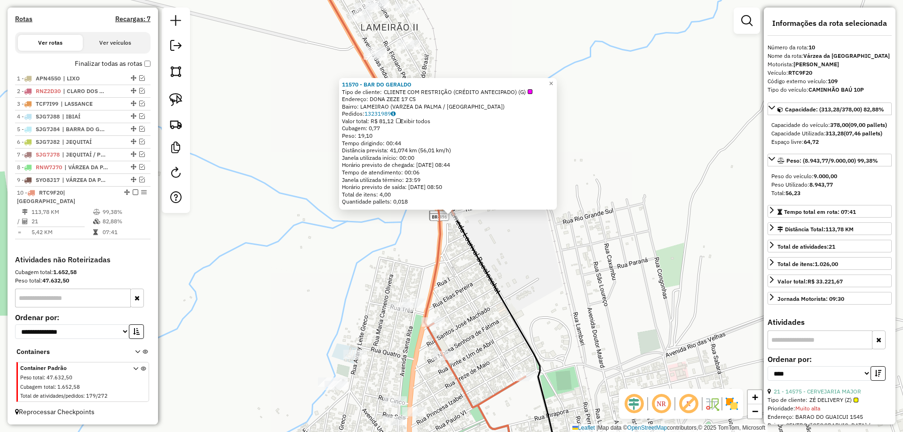
click at [464, 278] on div "11570 - BAR DO GERALDO Tipo de cliente: CLIENTE COM RESTRIÇÃO (CRÉDITO ANTECIPA…" at bounding box center [451, 216] width 903 height 432
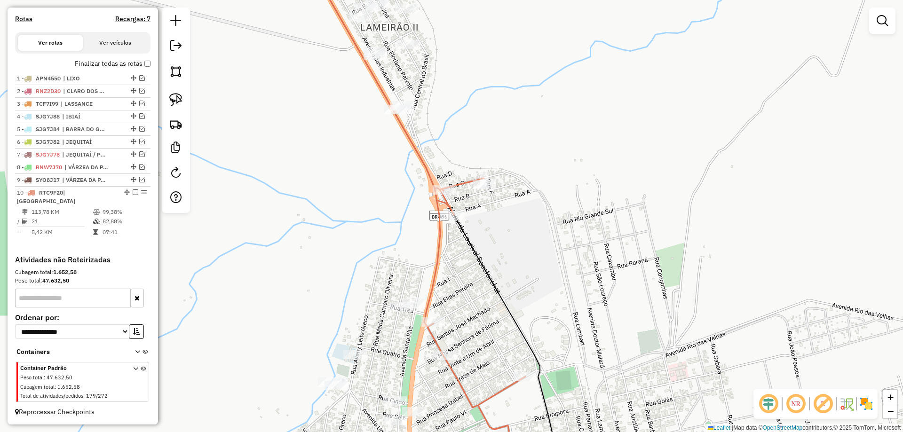
select select "*********"
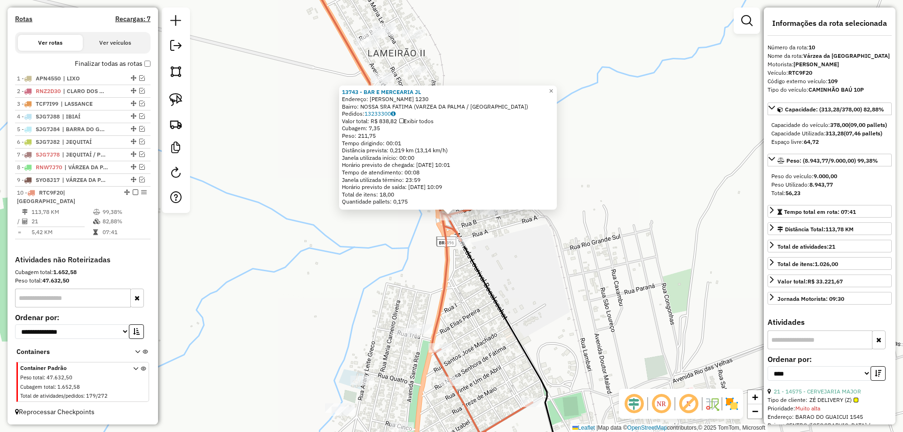
click at [503, 245] on div "13743 - BAR E MERCEARIA JL Endereço: LOURIVAL BOECHART 1230 Bairro: NOSSA SRA F…" at bounding box center [451, 216] width 903 height 432
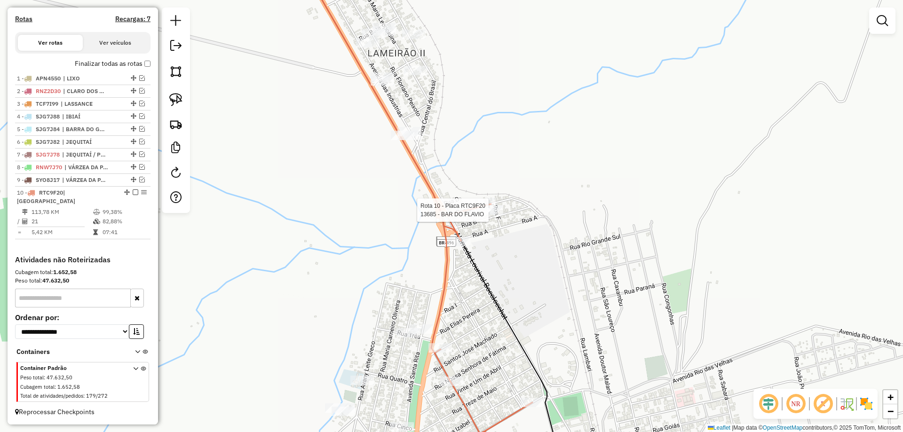
click at [500, 215] on div at bounding box center [492, 210] width 24 height 9
select select "*********"
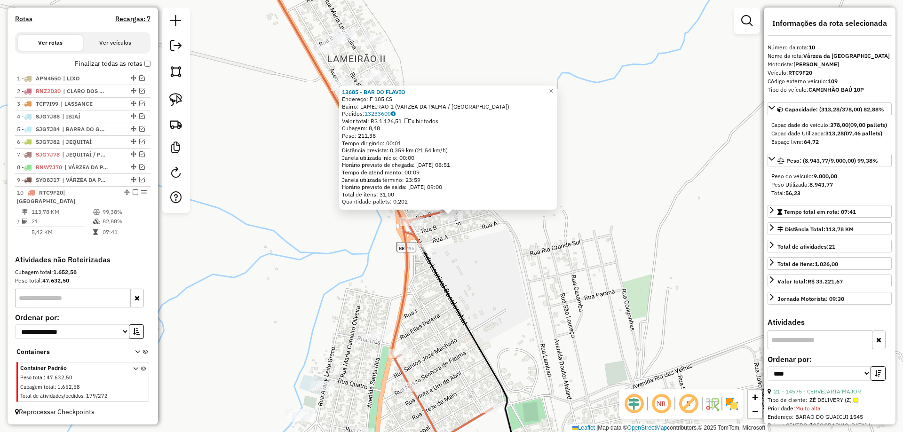
click at [486, 238] on div "13685 - BAR DO [PERSON_NAME]: F 105 CS Bairro: LAMEIRAO 1 (VARZEA DA PALMA / [G…" at bounding box center [451, 216] width 903 height 432
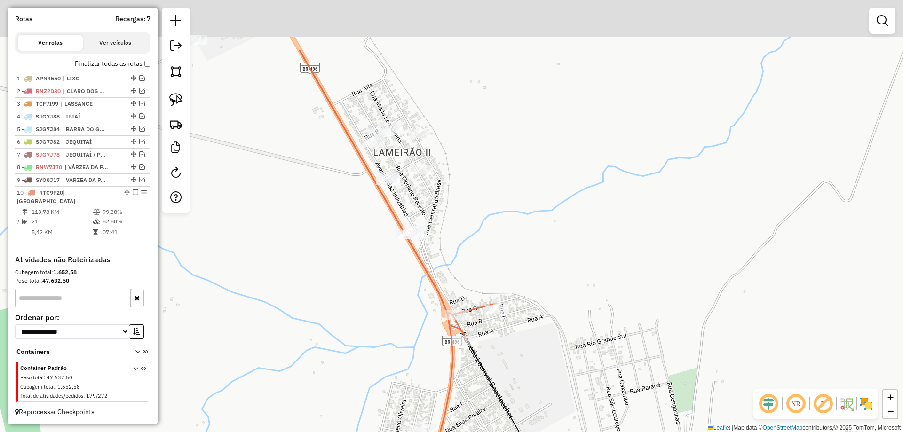
drag, startPoint x: 411, startPoint y: 189, endPoint x: 474, endPoint y: 328, distance: 153.1
click at [471, 322] on div "Janela de atendimento Grade de atendimento Capacidade Transportadoras Veículos …" at bounding box center [451, 216] width 903 height 432
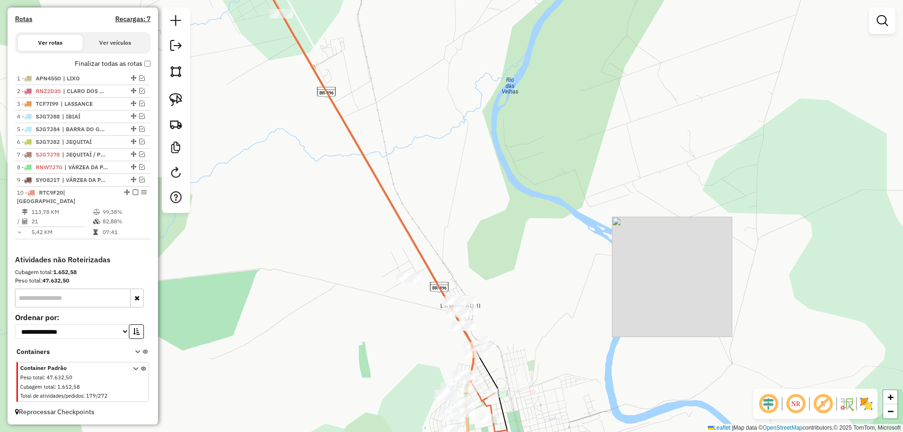
drag, startPoint x: 408, startPoint y: 211, endPoint x: 492, endPoint y: 389, distance: 196.0
click at [489, 382] on div "Janela de atendimento Grade de atendimento Capacidade Transportadoras Veículos …" at bounding box center [451, 216] width 903 height 432
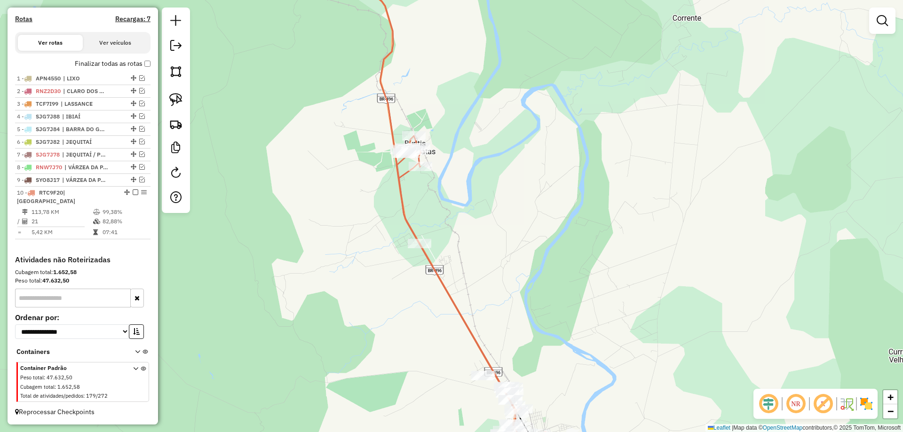
drag, startPoint x: 505, startPoint y: 229, endPoint x: 492, endPoint y: 198, distance: 33.3
click at [498, 203] on div "Janela de atendimento Grade de atendimento Capacidade Transportadoras Veículos …" at bounding box center [451, 216] width 903 height 432
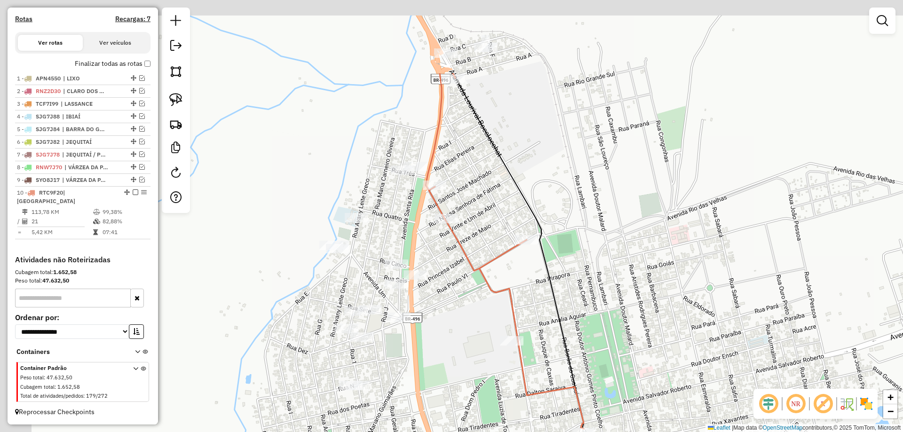
drag, startPoint x: 399, startPoint y: 246, endPoint x: 455, endPoint y: 334, distance: 103.9
click at [454, 333] on div "Janela de atendimento Grade de atendimento Capacidade Transportadoras Veículos …" at bounding box center [451, 216] width 903 height 432
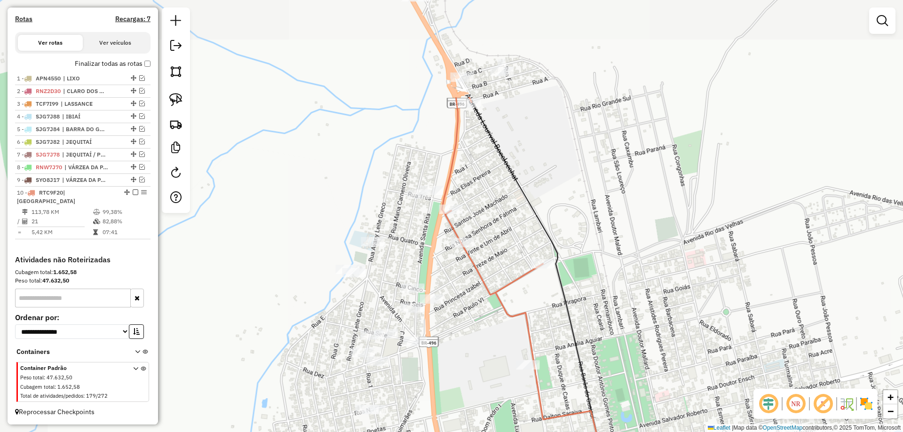
drag, startPoint x: 444, startPoint y: 289, endPoint x: 439, endPoint y: 335, distance: 45.5
click at [439, 335] on div "Janela de atendimento Grade de atendimento Capacidade Transportadoras Veículos …" at bounding box center [451, 216] width 903 height 432
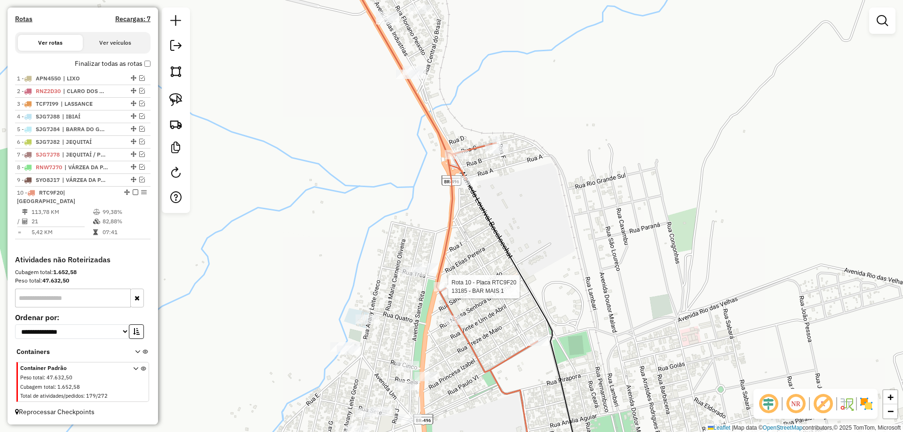
select select "*********"
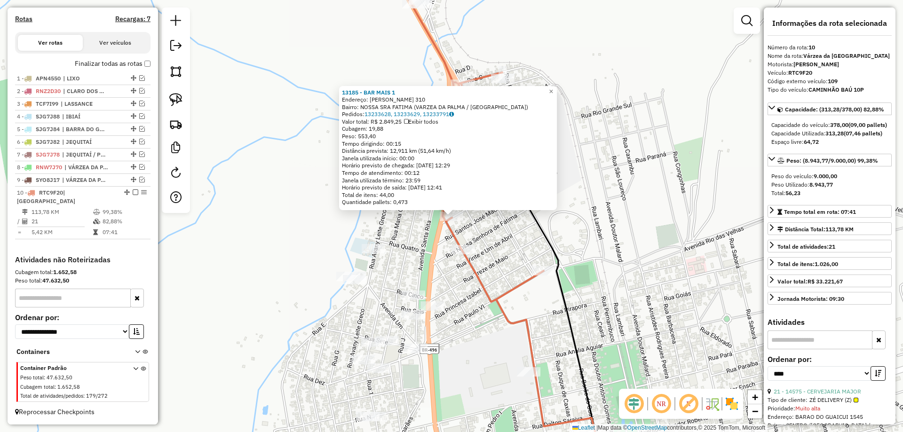
click at [526, 311] on div "13185 - BAR MAIS 1 Endereço: [PERSON_NAME] 310 Bairro: NOSSA SRA FATIMA (VARZEA…" at bounding box center [451, 216] width 903 height 432
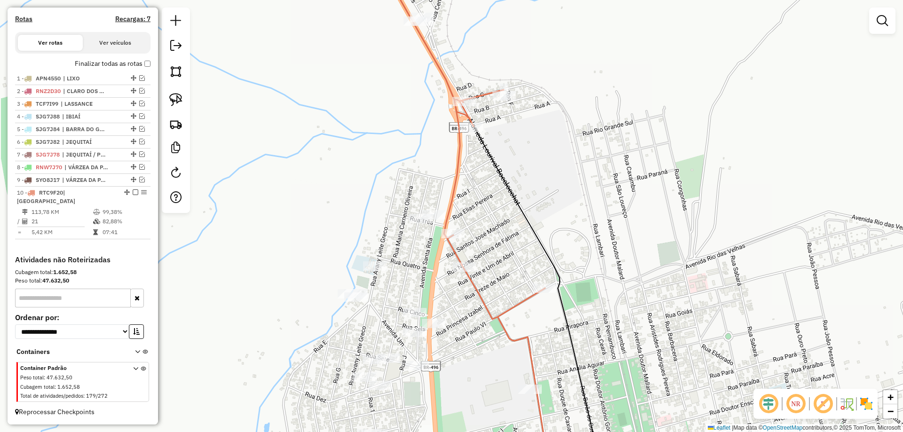
drag, startPoint x: 490, startPoint y: 311, endPoint x: 487, endPoint y: 359, distance: 47.6
click at [489, 354] on div "Janela de atendimento Grade de atendimento Capacidade Transportadoras Veículos …" at bounding box center [451, 216] width 903 height 432
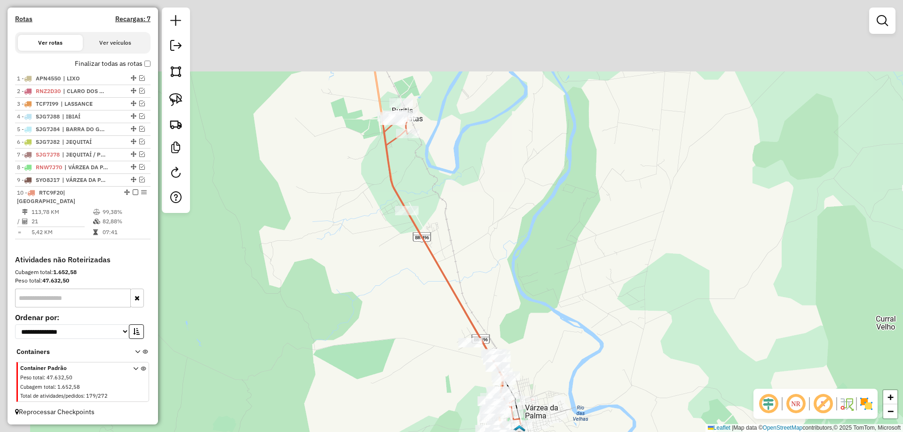
drag, startPoint x: 467, startPoint y: 203, endPoint x: 498, endPoint y: 324, distance: 124.8
click at [500, 328] on div "Janela de atendimento Grade de atendimento Capacidade Transportadoras Veículos …" at bounding box center [451, 216] width 903 height 432
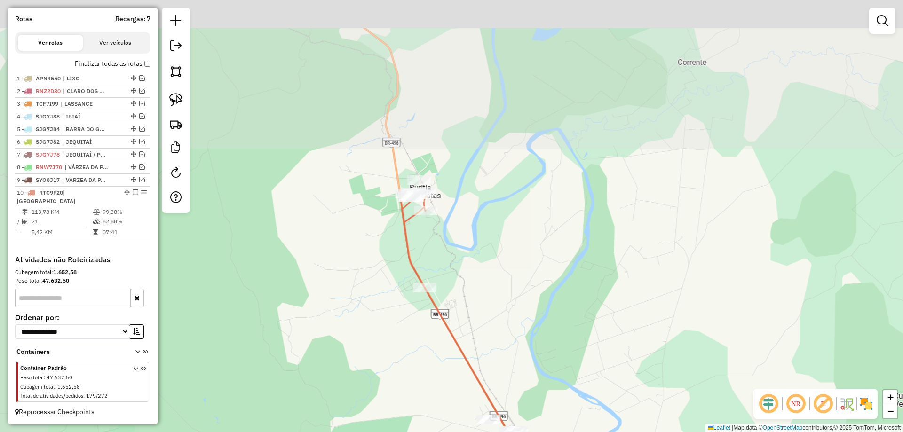
click at [457, 293] on div "Janela de atendimento Grade de atendimento Capacidade Transportadoras Veículos …" at bounding box center [451, 216] width 903 height 432
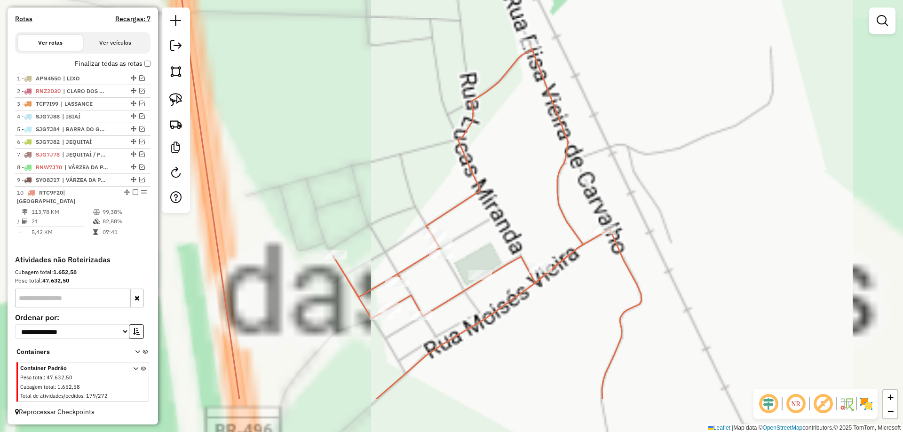
drag, startPoint x: 367, startPoint y: 225, endPoint x: 351, endPoint y: 149, distance: 77.5
click at [352, 148] on div "Janela de atendimento Grade de atendimento Capacidade Transportadoras Veículos …" at bounding box center [451, 216] width 903 height 432
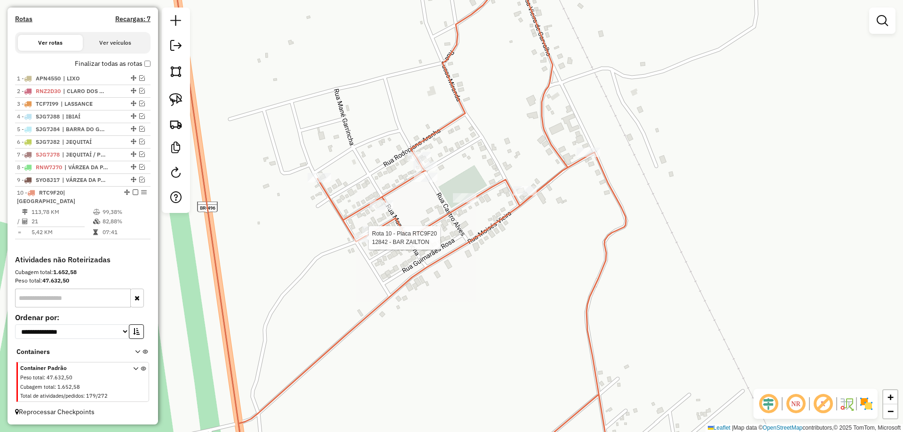
select select "*********"
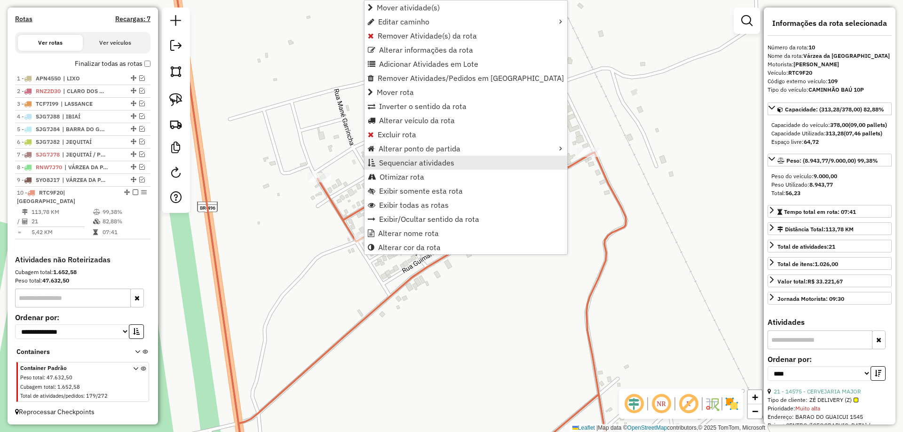
click at [402, 167] on link "Sequenciar atividades" at bounding box center [466, 163] width 203 height 14
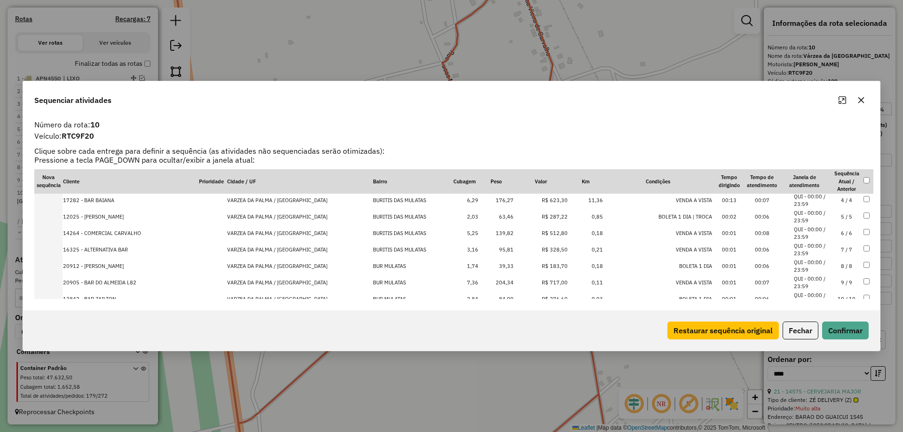
scroll to position [141, 0]
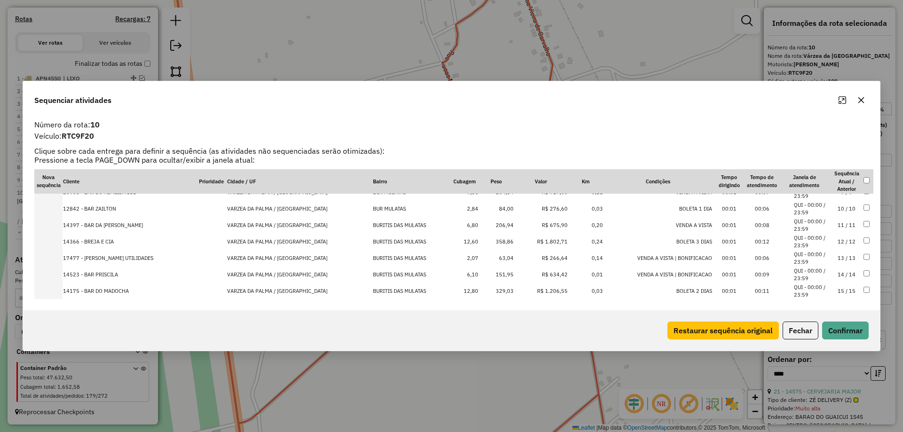
click at [839, 212] on td "10 / 10" at bounding box center [846, 209] width 33 height 16
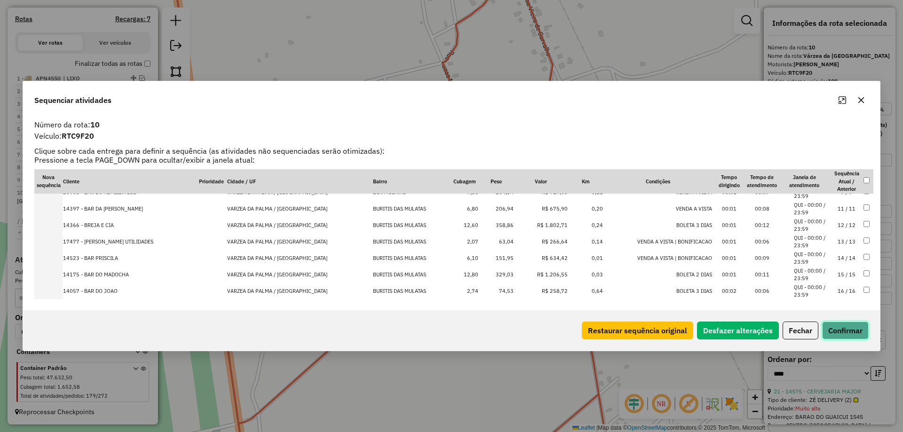
click at [836, 329] on button "Confirmar" at bounding box center [845, 331] width 47 height 18
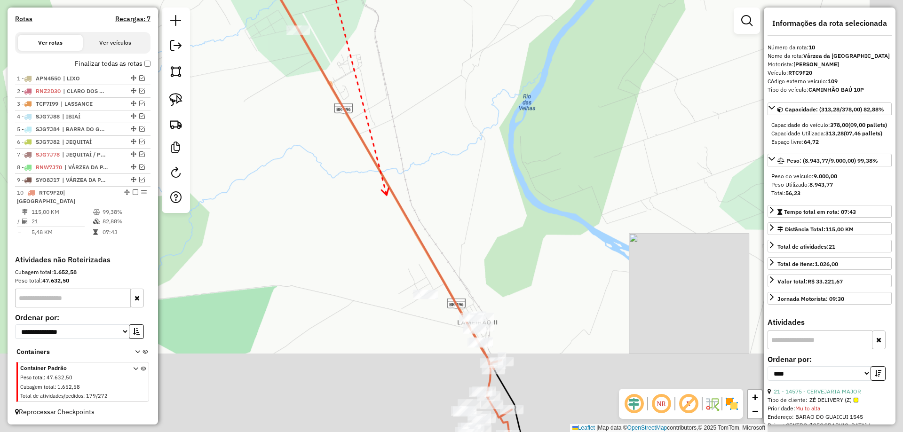
drag, startPoint x: 398, startPoint y: 209, endPoint x: 350, endPoint y: 169, distance: 62.8
click at [340, 127] on div "Janela de atendimento Grade de atendimento Capacidade Transportadoras Veículos …" at bounding box center [451, 216] width 903 height 432
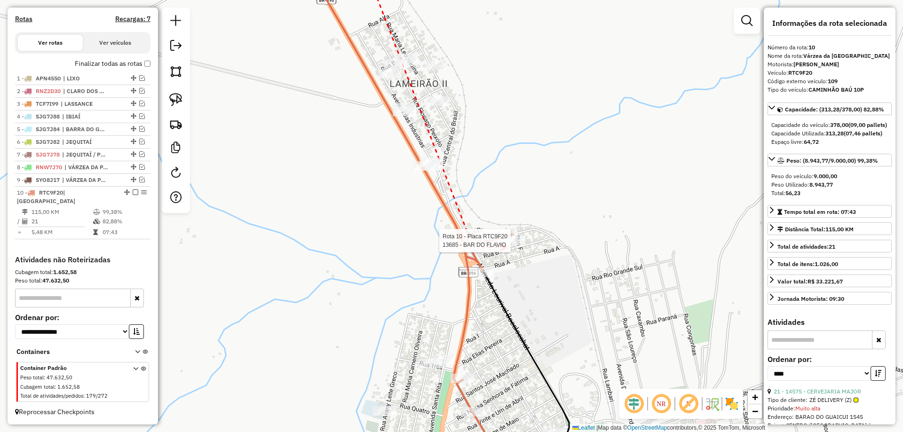
click at [516, 246] on div at bounding box center [514, 240] width 24 height 9
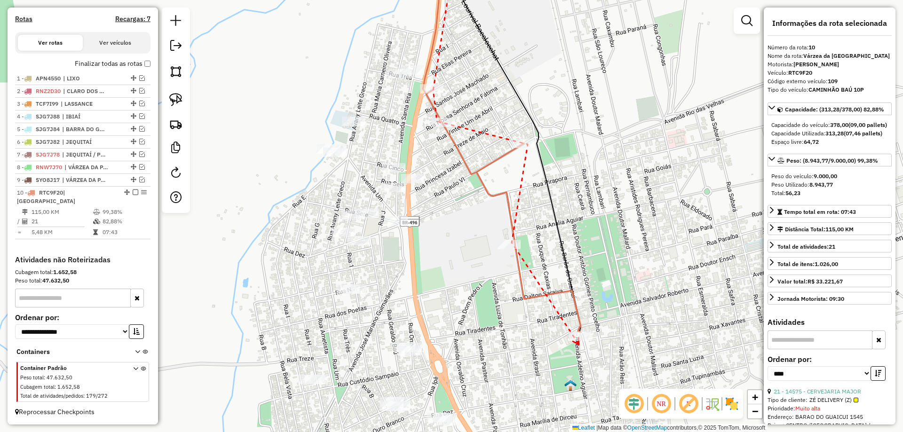
click at [579, 345] on icon at bounding box center [576, 341] width 6 height 7
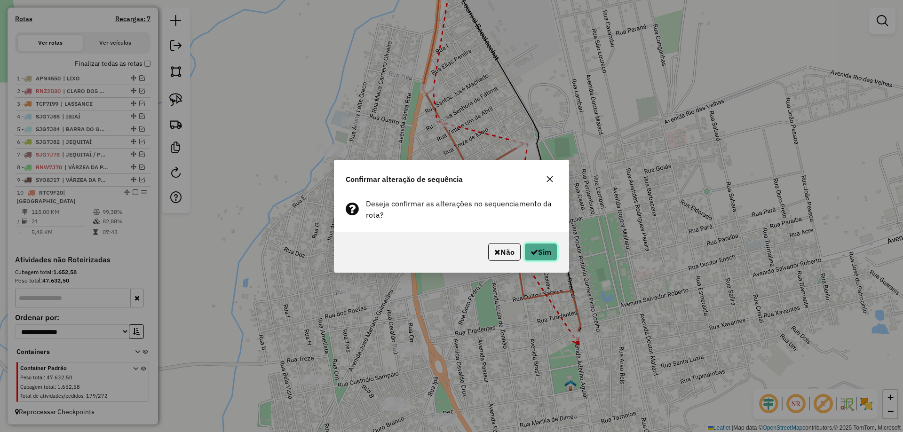
click at [550, 254] on button "Sim" at bounding box center [541, 252] width 33 height 18
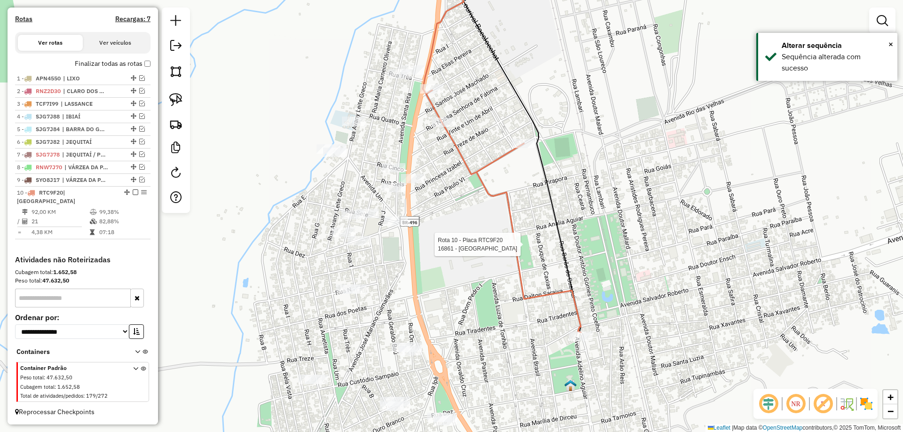
select select "*********"
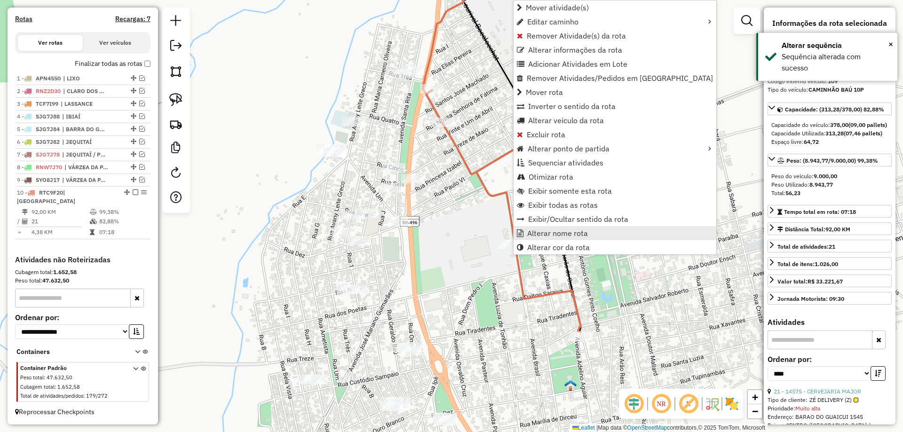
click at [563, 235] on span "Alterar nome rota" at bounding box center [557, 234] width 61 height 8
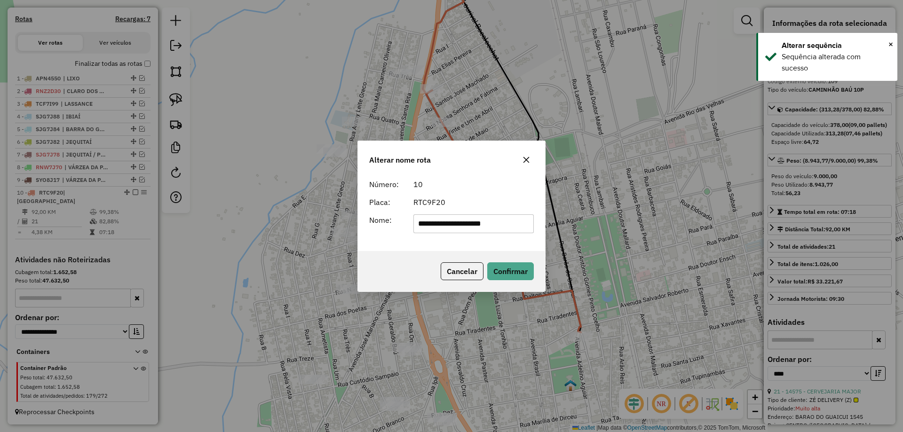
click at [517, 218] on input "**********" at bounding box center [474, 224] width 121 height 19
drag, startPoint x: 507, startPoint y: 220, endPoint x: 344, endPoint y: 223, distance: 162.8
click at [351, 224] on div "**********" at bounding box center [451, 216] width 903 height 432
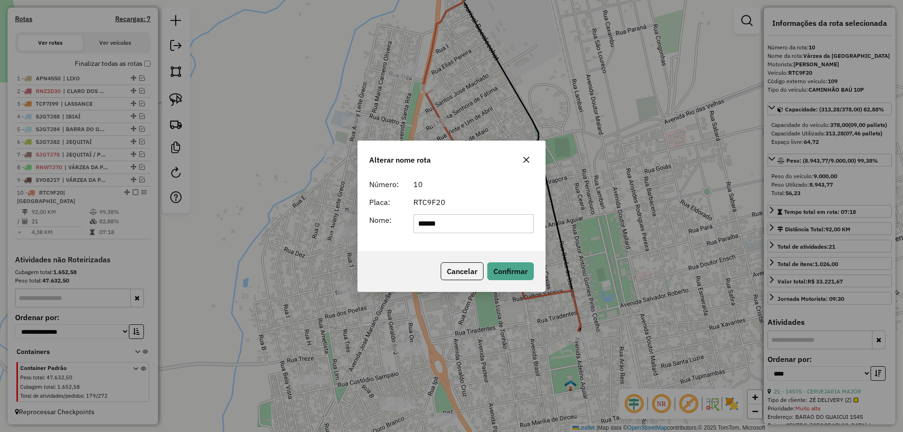
type input "**********"
click at [489, 206] on div "RTC9F20" at bounding box center [474, 202] width 132 height 11
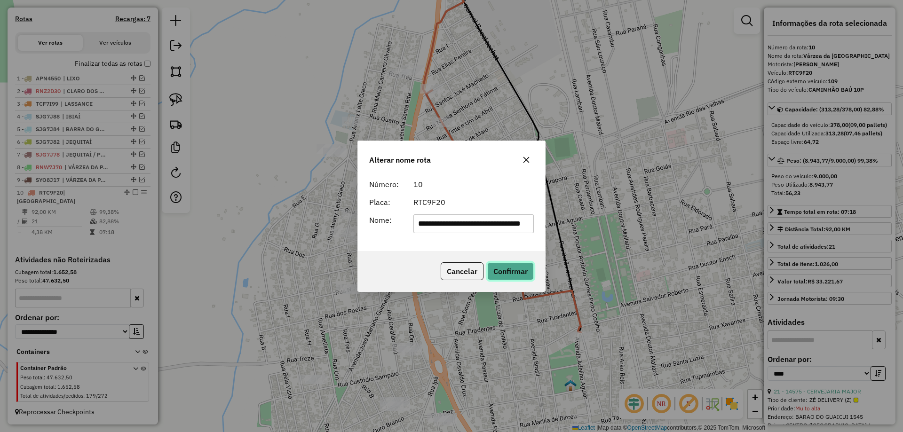
click at [503, 275] on button "Confirmar" at bounding box center [510, 272] width 47 height 18
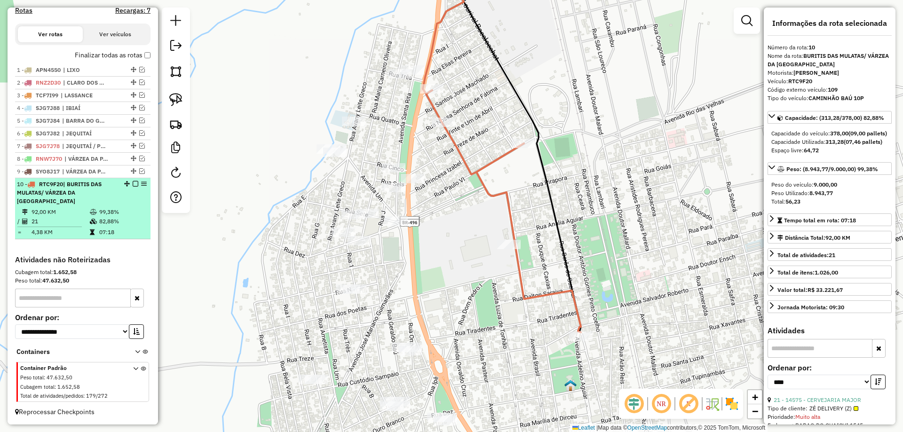
click at [133, 187] on em at bounding box center [136, 184] width 6 height 6
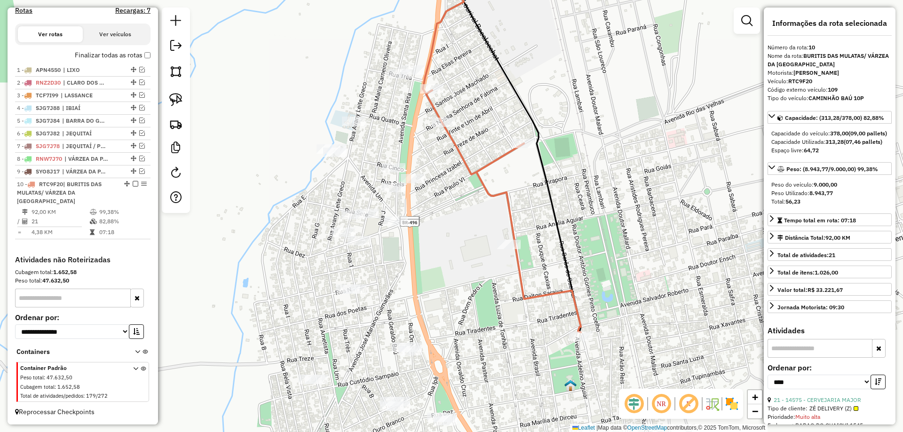
scroll to position [271, 0]
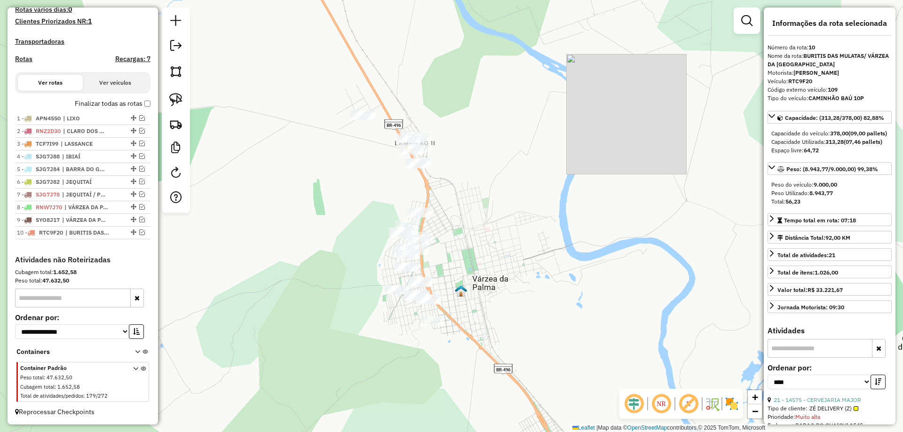
drag, startPoint x: 287, startPoint y: 238, endPoint x: 310, endPoint y: 251, distance: 26.4
click at [300, 254] on div "Janela de atendimento Grade de atendimento Capacidade Transportadoras Veículos …" at bounding box center [451, 216] width 903 height 432
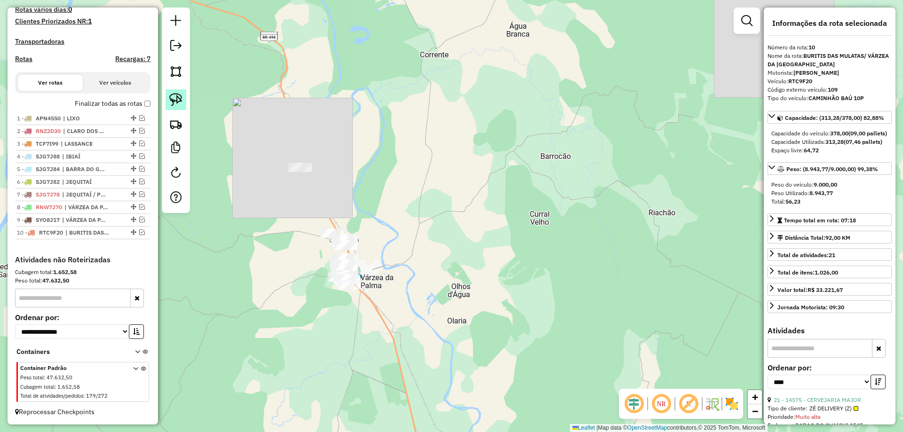
click at [186, 103] on link at bounding box center [176, 99] width 21 height 21
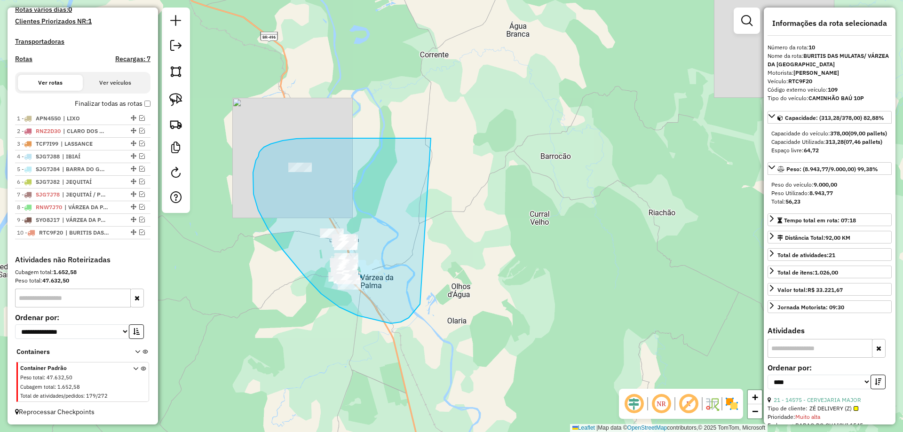
drag, startPoint x: 403, startPoint y: 138, endPoint x: 425, endPoint y: 287, distance: 149.8
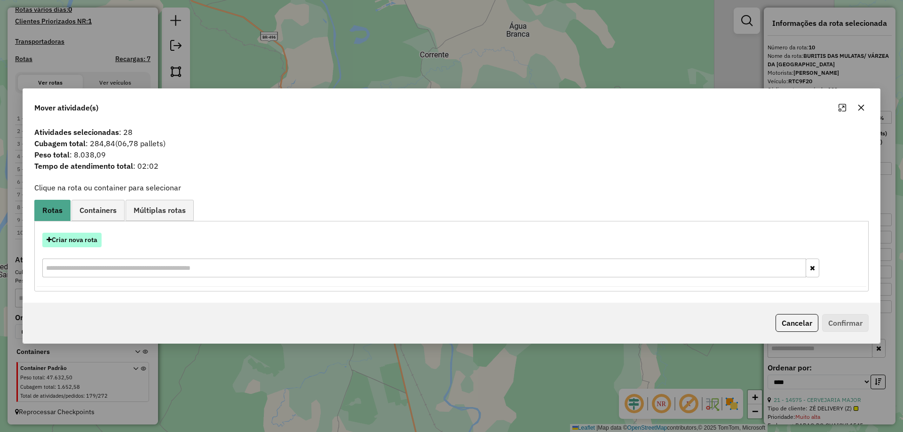
click at [91, 242] on button "Criar nova rota" at bounding box center [71, 240] width 59 height 15
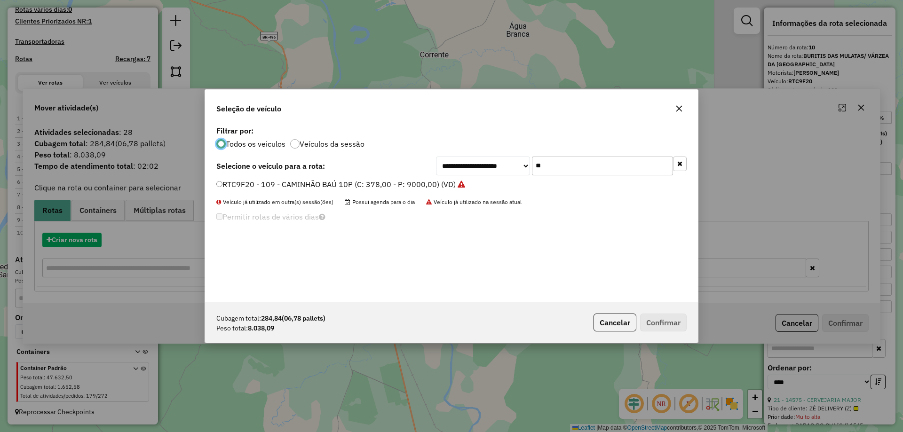
scroll to position [5, 3]
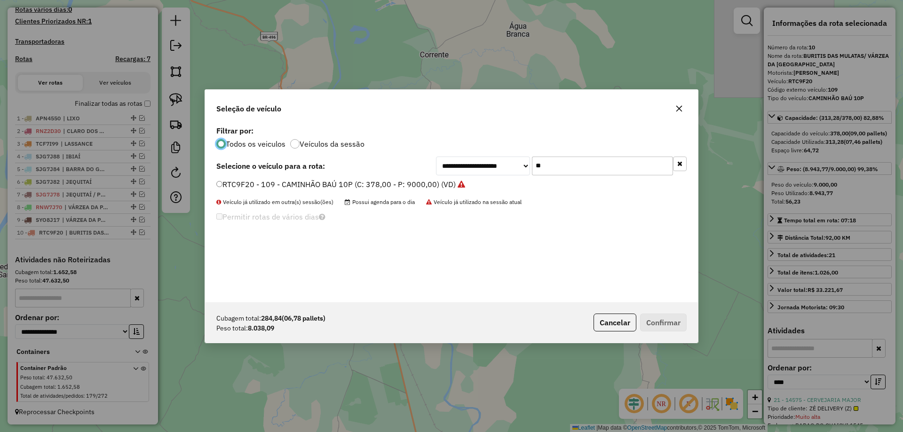
click at [593, 176] on div "**********" at bounding box center [451, 213] width 493 height 179
click at [588, 171] on input "**" at bounding box center [602, 166] width 141 height 19
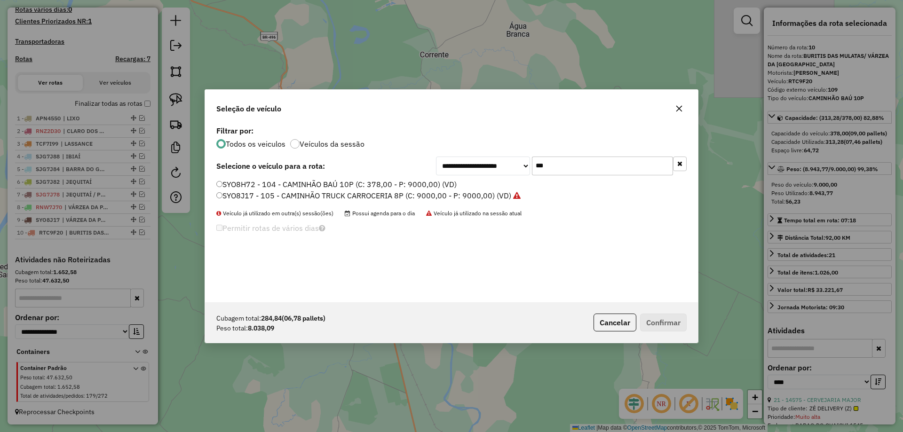
type input "***"
click at [261, 183] on label "SYO8H72 - 104 - CAMINHÃO BAÚ 10P (C: 378,00 - P: 9000,00) (VD)" at bounding box center [336, 184] width 240 height 11
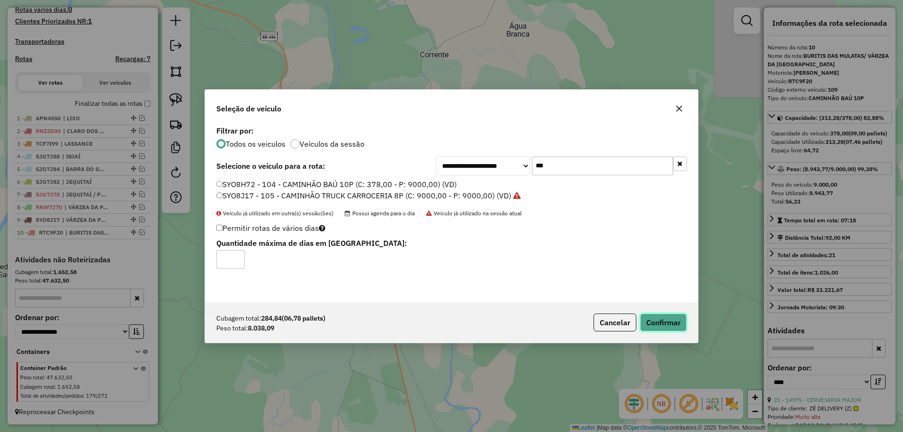
click at [667, 323] on button "Confirmar" at bounding box center [663, 323] width 47 height 18
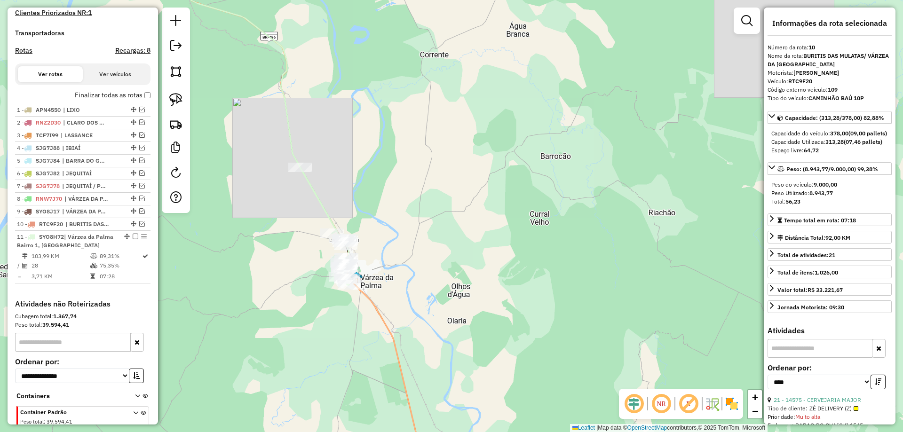
scroll to position [324, 0]
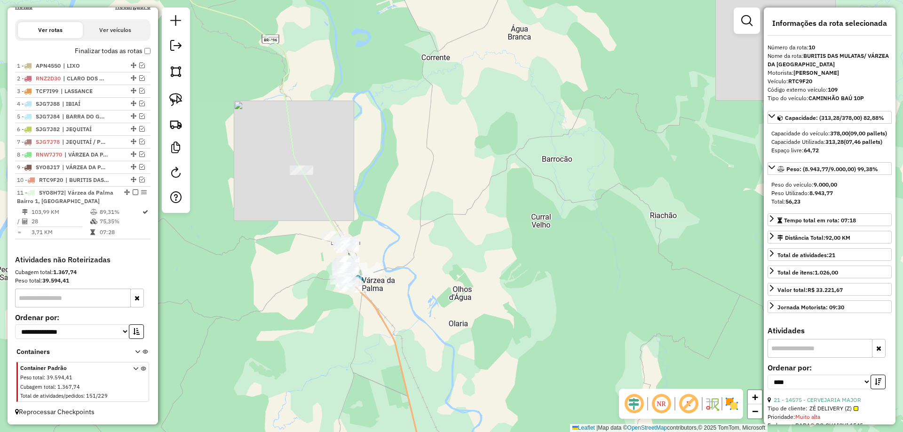
drag, startPoint x: 322, startPoint y: 167, endPoint x: 348, endPoint y: 223, distance: 61.7
click at [353, 217] on div "Janela de atendimento Grade de atendimento Capacidade Transportadoras Veículos …" at bounding box center [451, 216] width 903 height 432
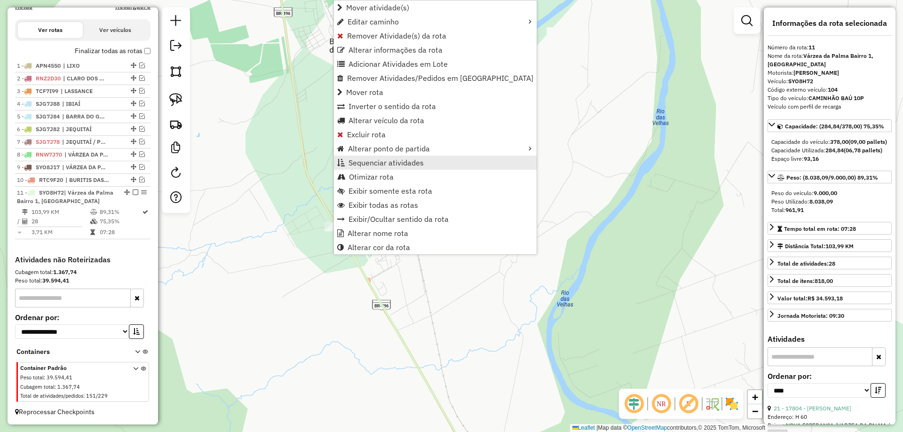
click at [384, 167] on span "Sequenciar atividades" at bounding box center [386, 163] width 75 height 8
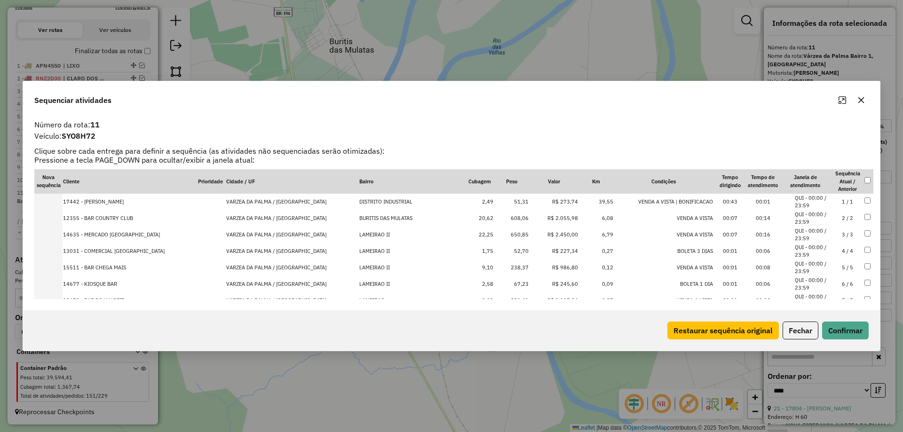
click at [839, 216] on td "2 / 2" at bounding box center [847, 218] width 33 height 16
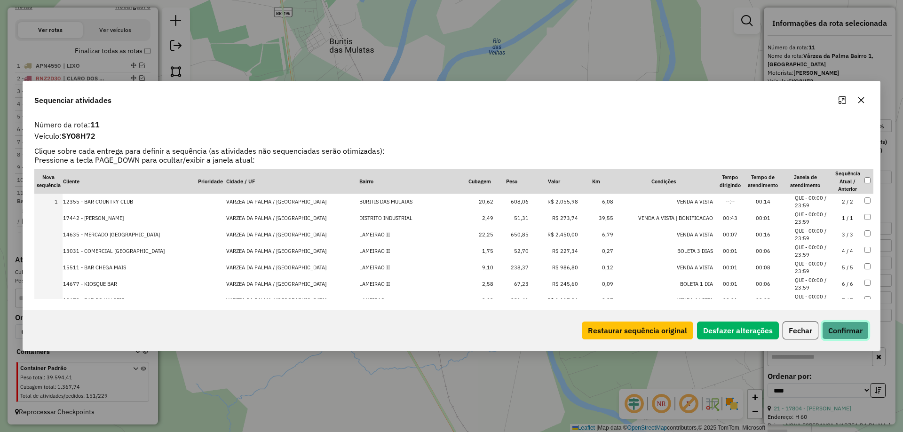
click at [843, 336] on button "Confirmar" at bounding box center [845, 331] width 47 height 18
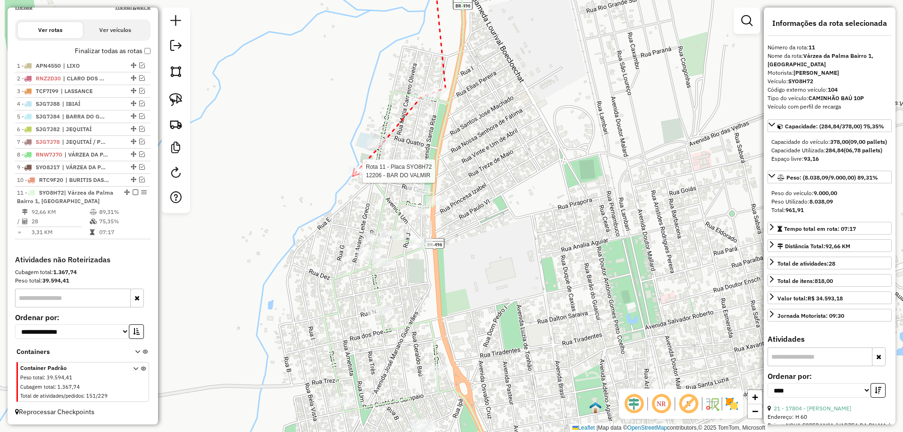
click at [353, 176] on div at bounding box center [360, 171] width 24 height 9
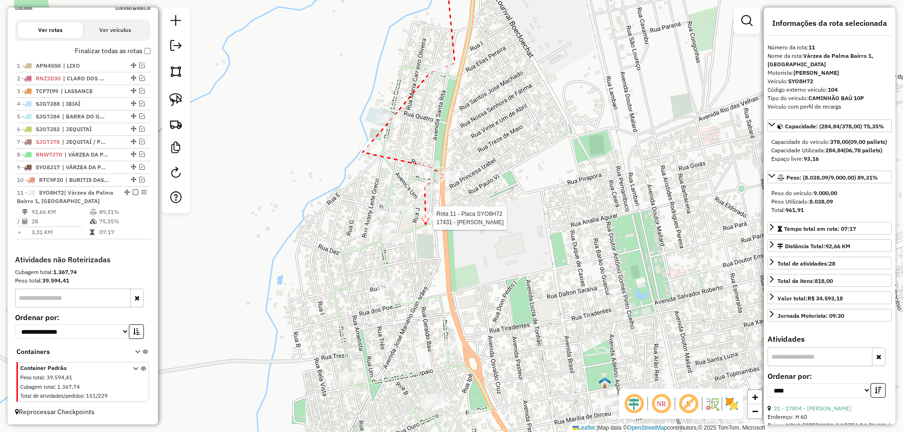
click at [426, 223] on div at bounding box center [431, 218] width 24 height 9
drag, startPoint x: 384, startPoint y: 291, endPoint x: 392, endPoint y: 163, distance: 128.2
click at [393, 156] on div at bounding box center [398, 151] width 24 height 9
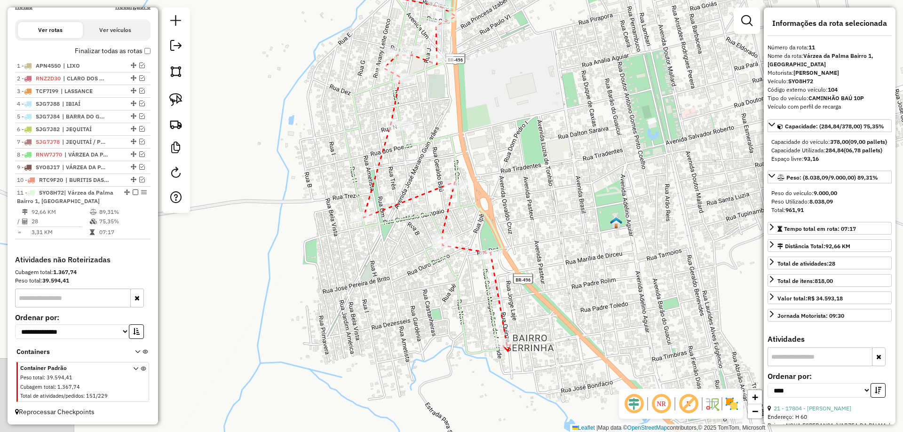
click at [508, 351] on icon at bounding box center [506, 348] width 7 height 7
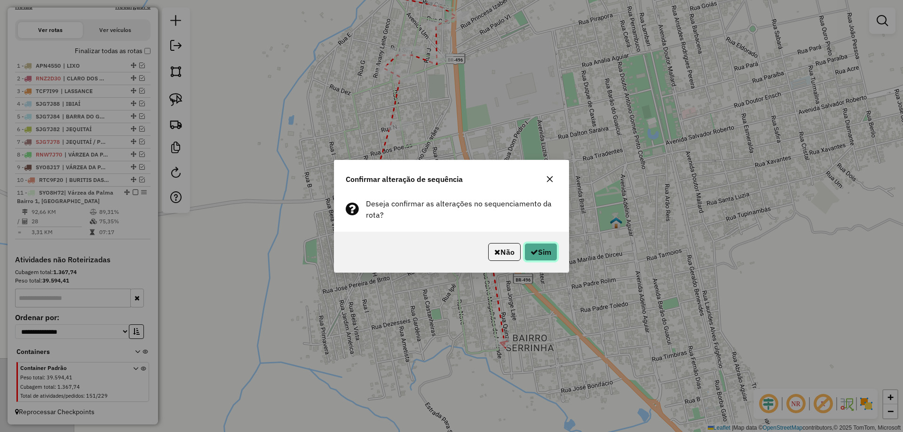
click at [531, 260] on button "Sim" at bounding box center [541, 252] width 33 height 18
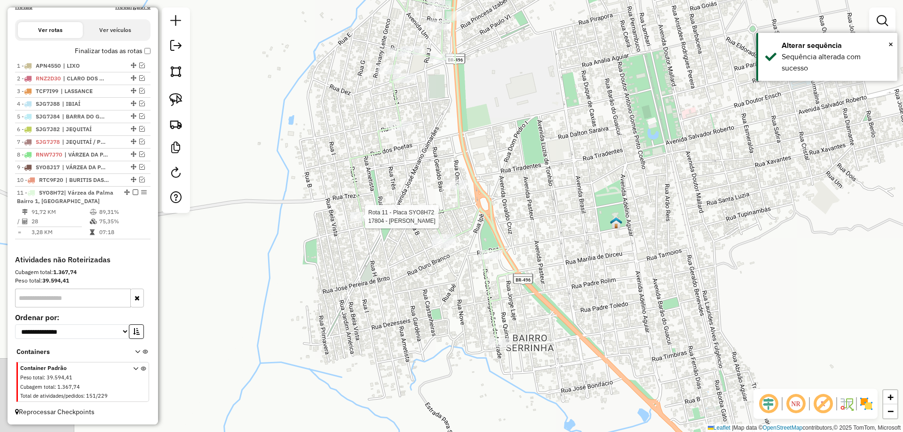
select select "*********"
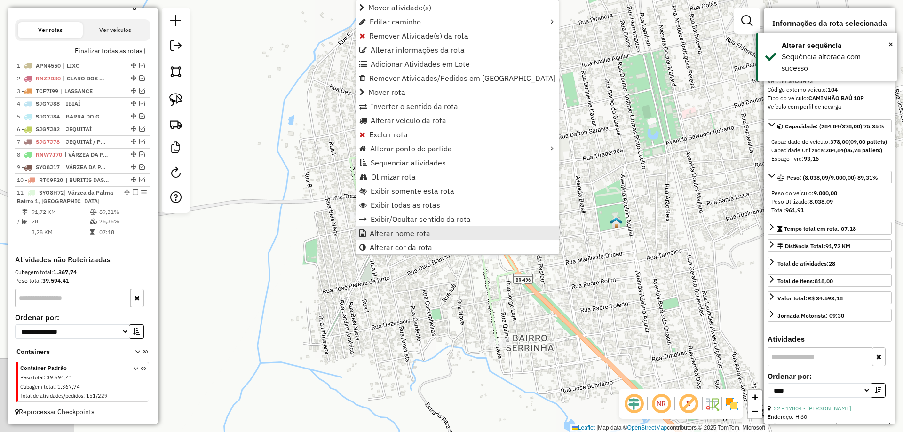
click at [420, 232] on span "Alterar nome rota" at bounding box center [400, 234] width 61 height 8
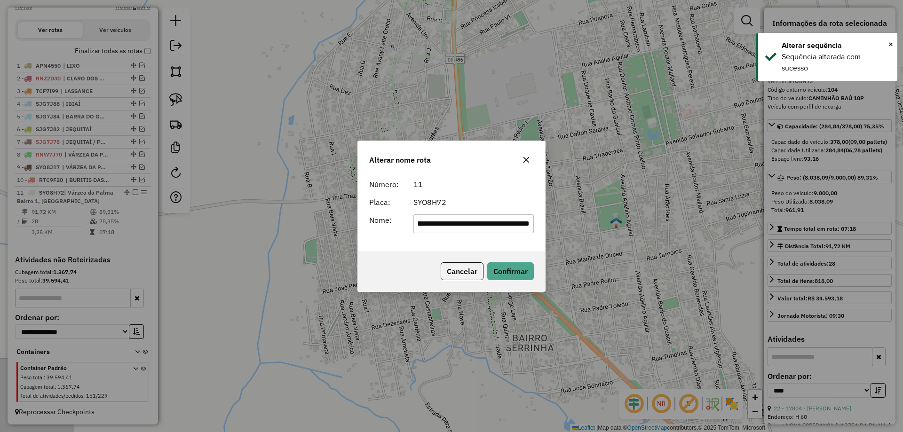
click at [443, 216] on input "**********" at bounding box center [474, 224] width 121 height 19
drag, startPoint x: 465, startPoint y: 223, endPoint x: 339, endPoint y: 222, distance: 125.6
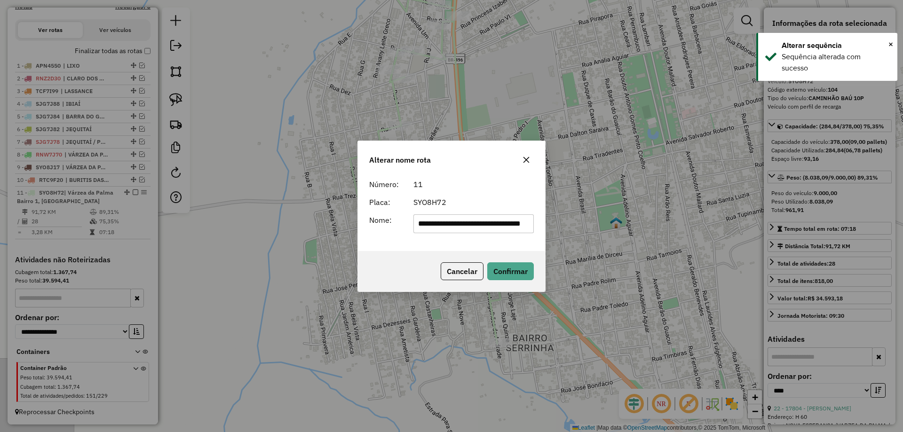
click at [341, 223] on div "**********" at bounding box center [451, 216] width 903 height 432
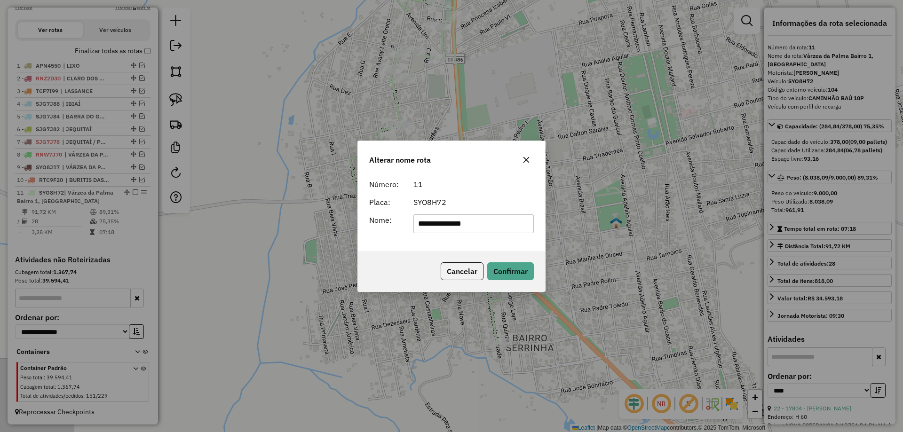
click at [497, 221] on input "**********" at bounding box center [474, 224] width 121 height 19
type input "**********"
click at [496, 200] on div "SYO8H72" at bounding box center [474, 202] width 132 height 11
click at [474, 224] on input "**********" at bounding box center [474, 224] width 121 height 19
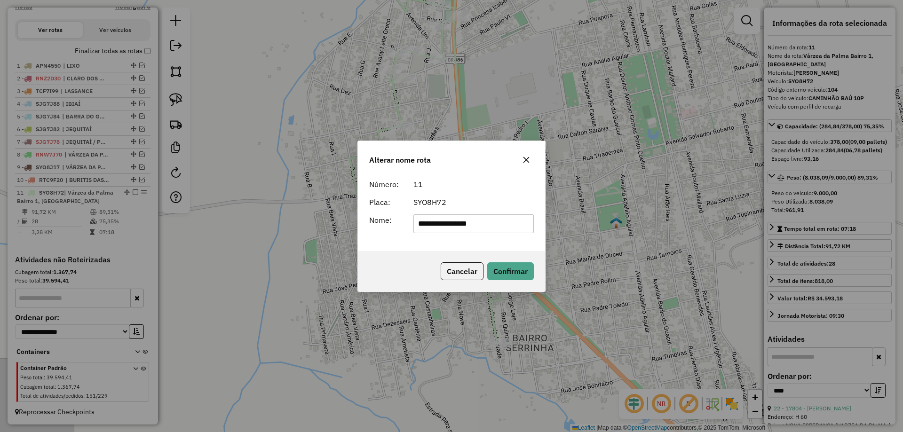
click at [473, 223] on input "**********" at bounding box center [474, 224] width 121 height 19
drag, startPoint x: 481, startPoint y: 224, endPoint x: 326, endPoint y: 231, distance: 155.4
click at [327, 231] on div "**********" at bounding box center [451, 216] width 903 height 432
click at [462, 191] on form "**********" at bounding box center [451, 206] width 165 height 55
click at [522, 280] on button "Confirmar" at bounding box center [510, 272] width 47 height 18
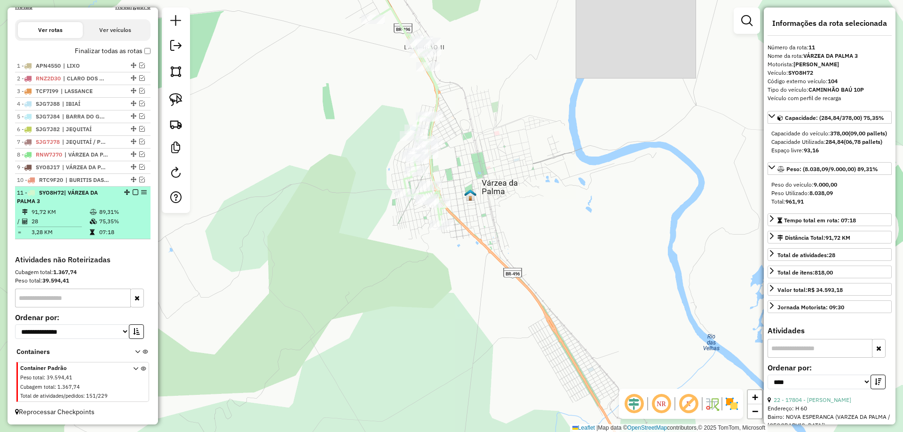
click at [133, 194] on em at bounding box center [136, 193] width 6 height 6
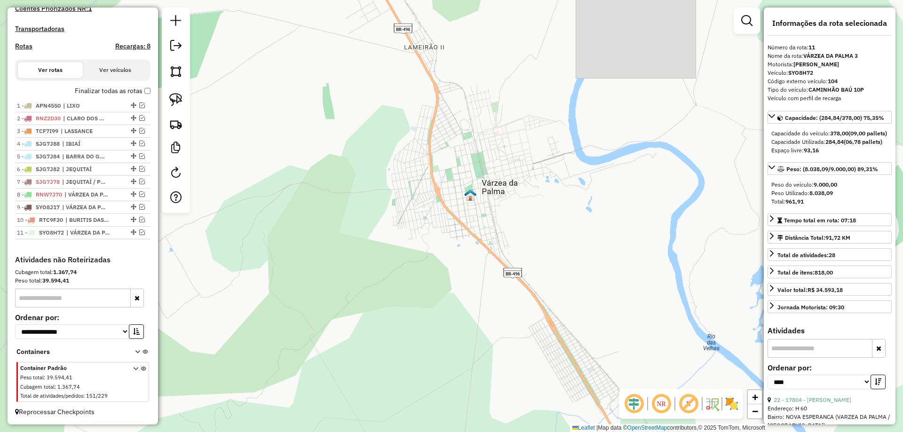
drag, startPoint x: 389, startPoint y: 231, endPoint x: 468, endPoint y: 250, distance: 81.8
click at [422, 239] on div "Janela de atendimento Grade de atendimento Capacidade Transportadoras Veículos …" at bounding box center [451, 216] width 903 height 432
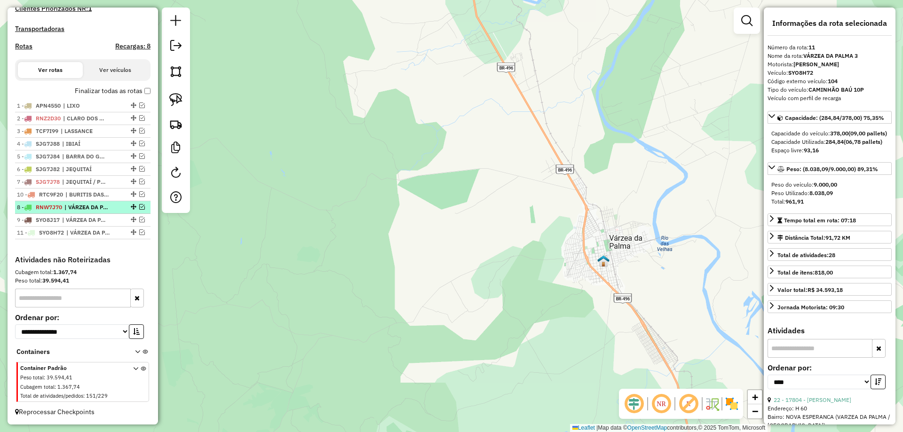
drag, startPoint x: 128, startPoint y: 221, endPoint x: 129, endPoint y: 194, distance: 27.3
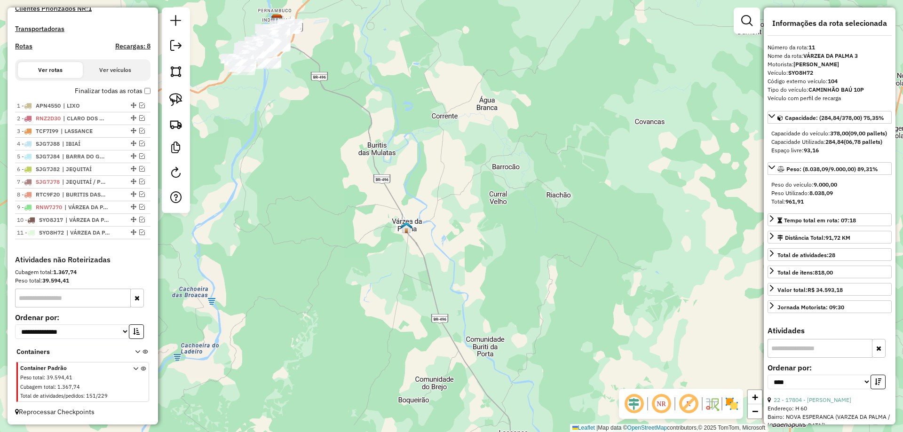
drag, startPoint x: 278, startPoint y: 126, endPoint x: 412, endPoint y: 268, distance: 194.7
click at [412, 268] on div "Janela de atendimento Grade de atendimento Capacidade Transportadoras Veículos …" at bounding box center [451, 216] width 903 height 432
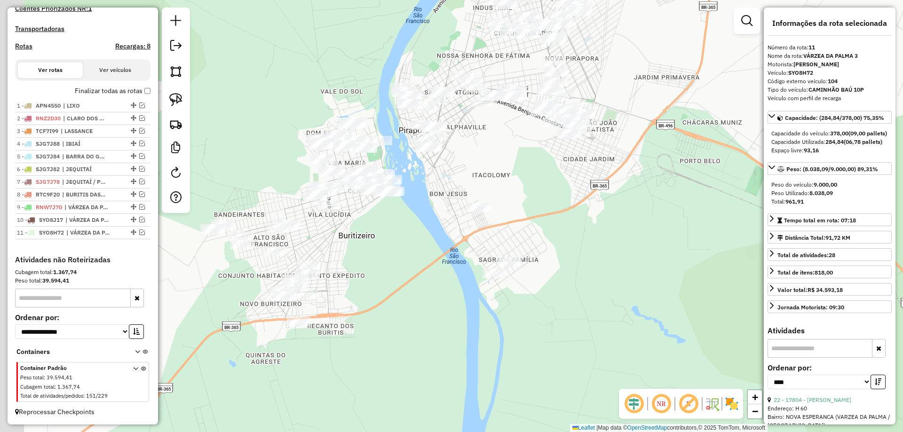
drag, startPoint x: 439, startPoint y: 189, endPoint x: 496, endPoint y: 149, distance: 69.3
click at [496, 149] on div "Janela de atendimento Grade de atendimento Capacidade Transportadoras Veículos …" at bounding box center [451, 216] width 903 height 432
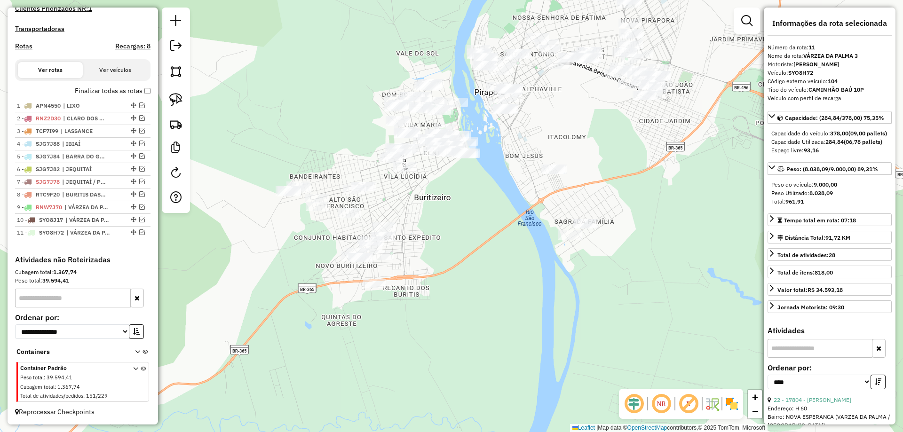
drag, startPoint x: 425, startPoint y: 229, endPoint x: 497, endPoint y: 193, distance: 80.4
click at [497, 193] on div "Janela de atendimento Grade de atendimento Capacidade Transportadoras Veículos …" at bounding box center [451, 216] width 903 height 432
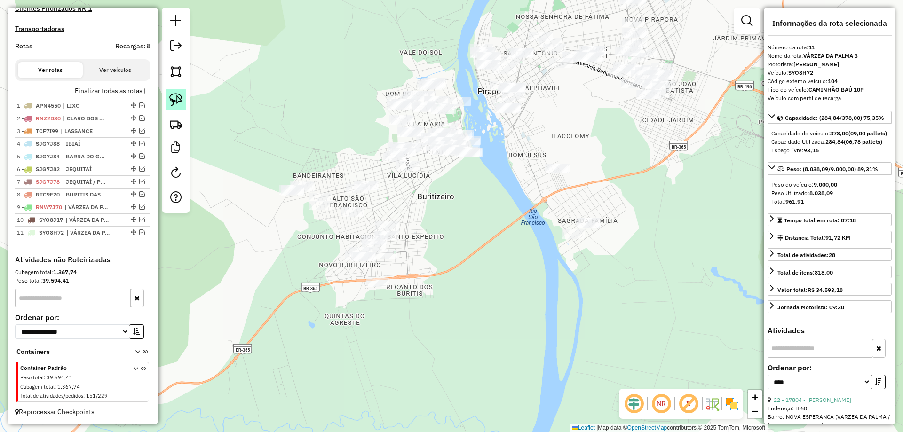
click at [172, 100] on img at bounding box center [175, 99] width 13 height 13
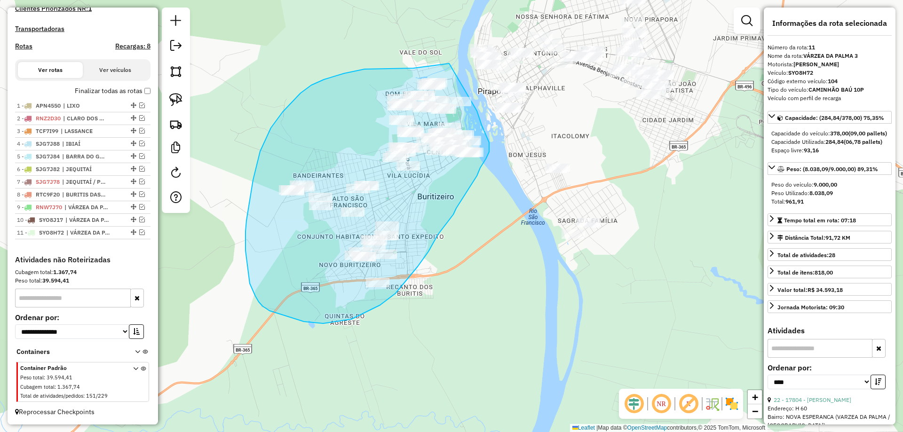
drag, startPoint x: 444, startPoint y: 64, endPoint x: 470, endPoint y: 84, distance: 33.2
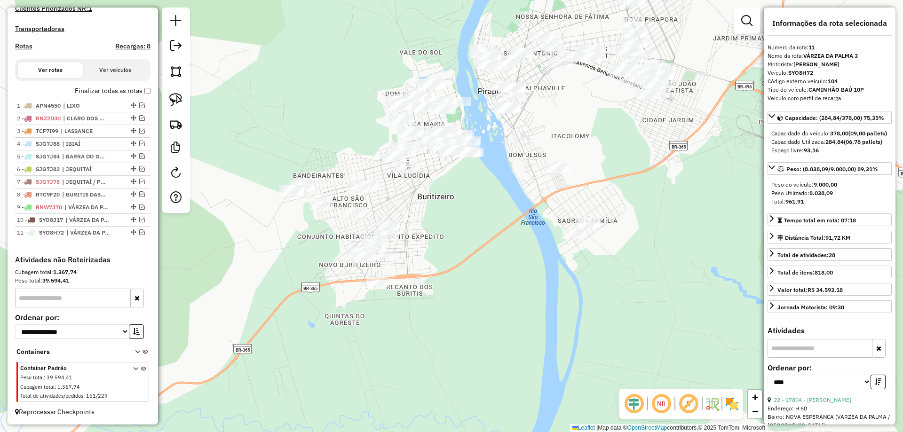
drag, startPoint x: 487, startPoint y: 289, endPoint x: 484, endPoint y: 295, distance: 6.5
click at [484, 295] on div "Janela de atendimento Grade de atendimento Capacidade Transportadoras Veículos …" at bounding box center [451, 216] width 903 height 432
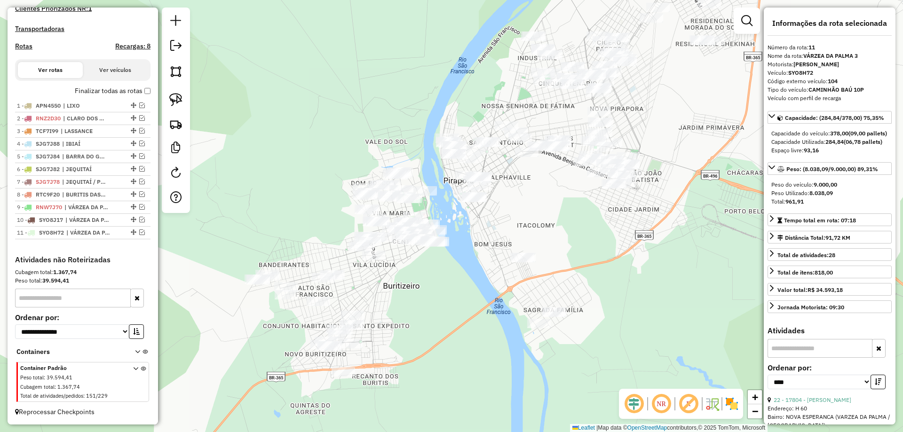
drag, startPoint x: 486, startPoint y: 277, endPoint x: 472, endPoint y: 311, distance: 37.2
click at [472, 311] on div "Janela de atendimento Grade de atendimento Capacidade Transportadoras Veículos …" at bounding box center [451, 216] width 903 height 432
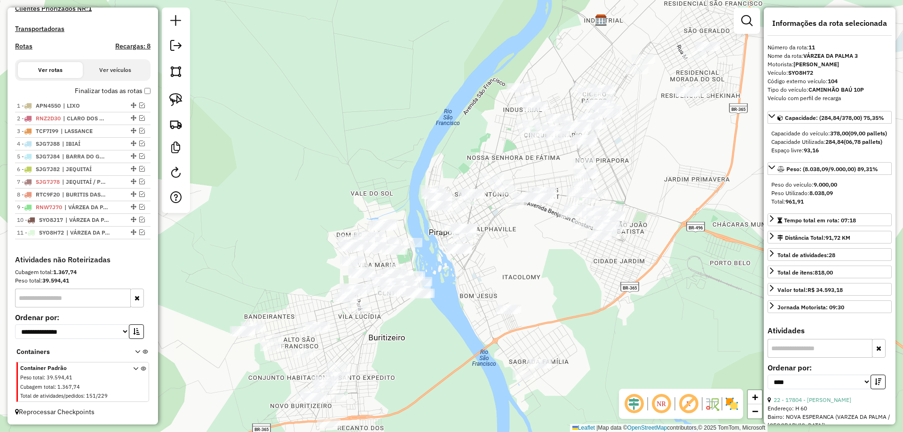
drag, startPoint x: 534, startPoint y: 254, endPoint x: 526, endPoint y: 287, distance: 34.2
click at [527, 287] on div "Janela de atendimento Grade de atendimento Capacidade Transportadoras Veículos …" at bounding box center [451, 216] width 903 height 432
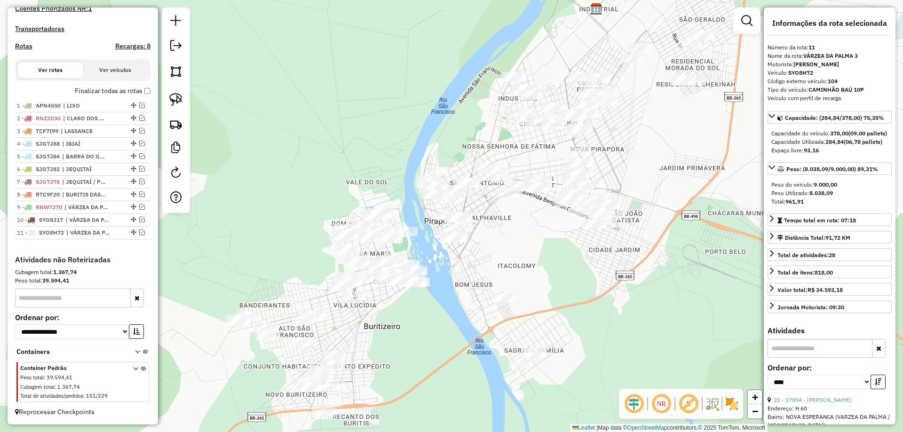
drag, startPoint x: 414, startPoint y: 351, endPoint x: 414, endPoint y: 307, distance: 43.8
click at [415, 306] on div "Janela de atendimento Grade de atendimento Capacidade Transportadoras Veículos …" at bounding box center [451, 216] width 903 height 432
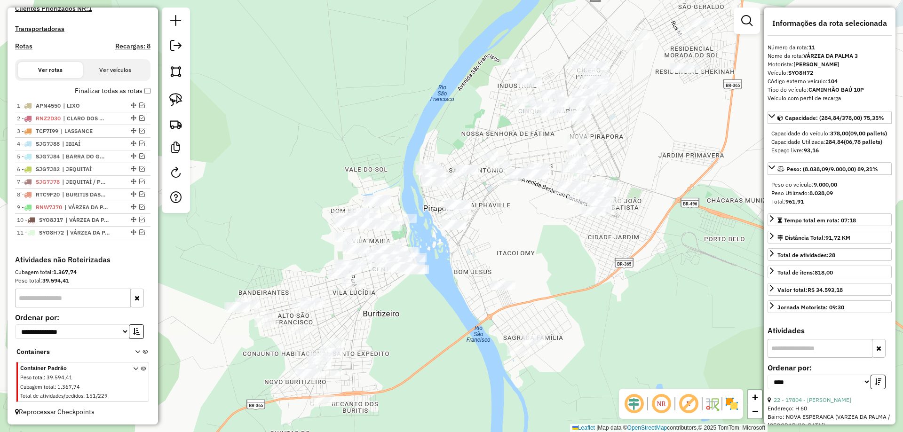
drag, startPoint x: 412, startPoint y: 333, endPoint x: 368, endPoint y: 340, distance: 44.8
click at [370, 338] on div "Janela de atendimento Grade de atendimento Capacidade Transportadoras Veículos …" at bounding box center [451, 216] width 903 height 432
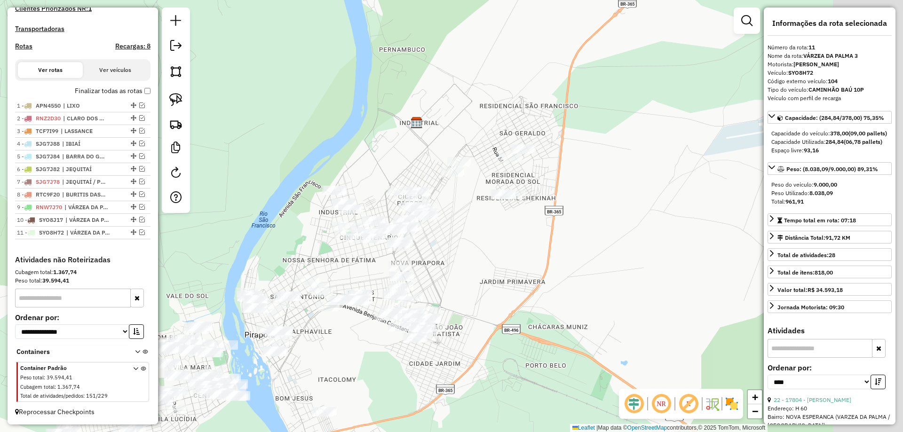
drag, startPoint x: 564, startPoint y: 278, endPoint x: 517, endPoint y: 319, distance: 63.0
click at [512, 330] on div "Janela de atendimento Grade de atendimento Capacidade Transportadoras Veículos …" at bounding box center [451, 216] width 903 height 432
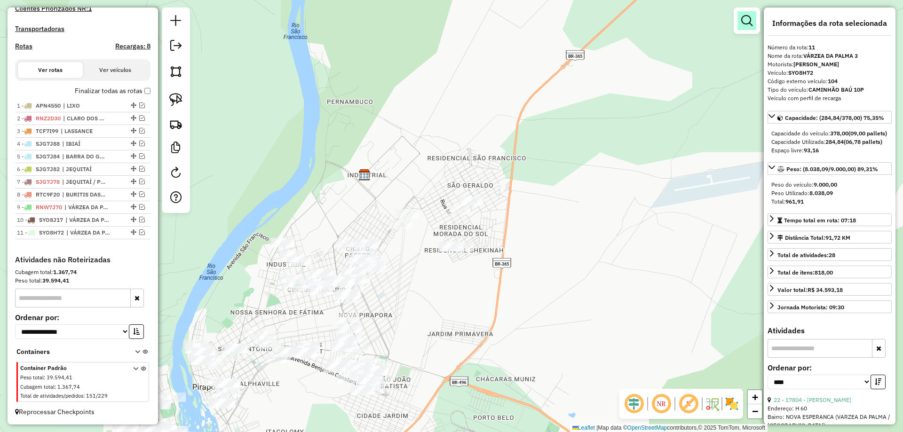
drag, startPoint x: 756, startPoint y: 15, endPoint x: 751, endPoint y: 12, distance: 5.9
click at [757, 15] on div at bounding box center [747, 21] width 26 height 26
click at [744, 14] on link at bounding box center [747, 20] width 19 height 19
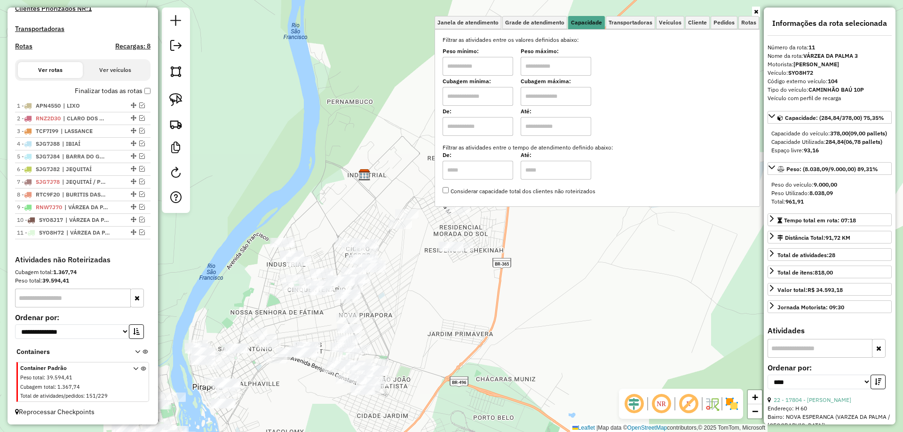
click at [487, 65] on input "text" at bounding box center [478, 66] width 71 height 19
type input "****"
type input "******"
click at [378, 152] on div "Limpar filtros Janela de atendimento Grade de atendimento Capacidade Transporta…" at bounding box center [451, 216] width 903 height 432
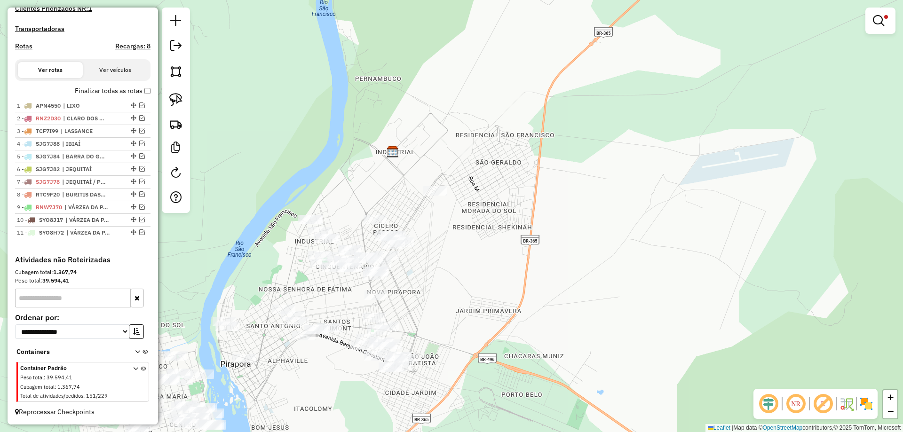
drag, startPoint x: 381, startPoint y: 185, endPoint x: 417, endPoint y: 153, distance: 48.6
click at [423, 141] on div "Limpar filtros Janela de atendimento Grade de atendimento Capacidade Transporta…" at bounding box center [451, 216] width 903 height 432
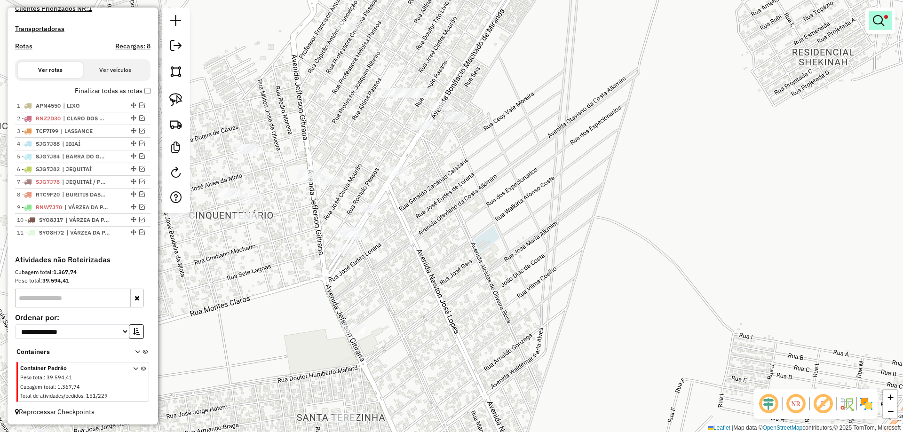
click at [890, 18] on link at bounding box center [880, 20] width 23 height 19
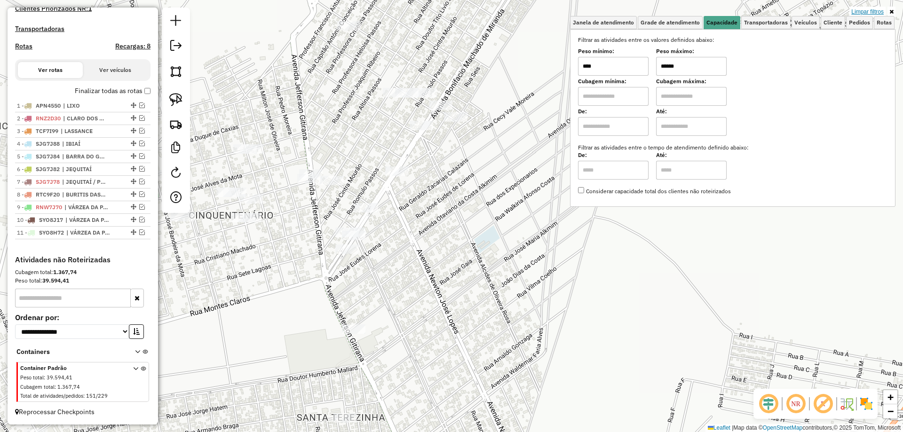
click at [872, 9] on link "Limpar filtros" at bounding box center [868, 12] width 36 height 10
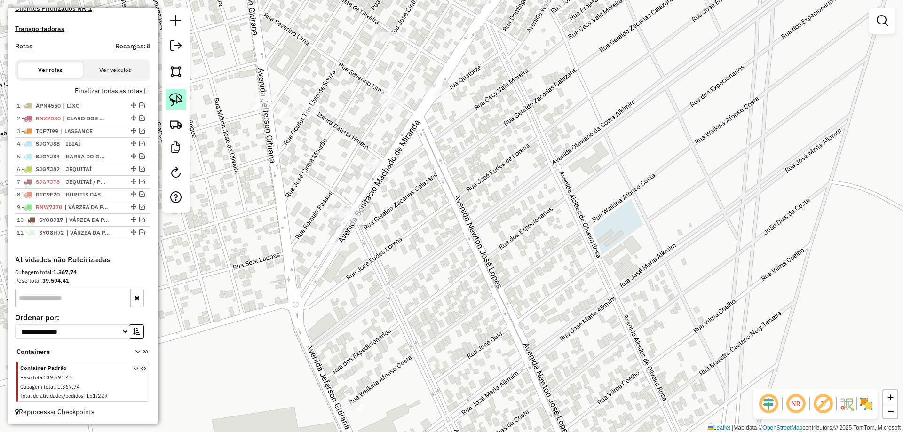
click at [180, 100] on img at bounding box center [175, 99] width 13 height 13
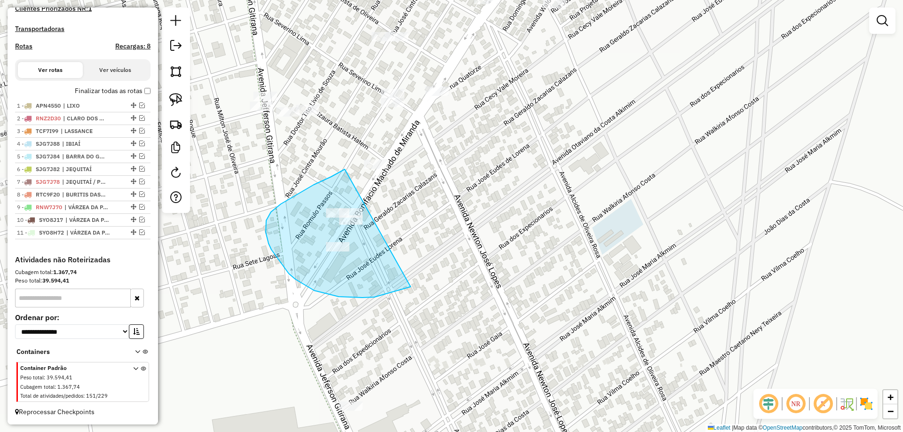
drag, startPoint x: 314, startPoint y: 185, endPoint x: 454, endPoint y: 228, distance: 146.2
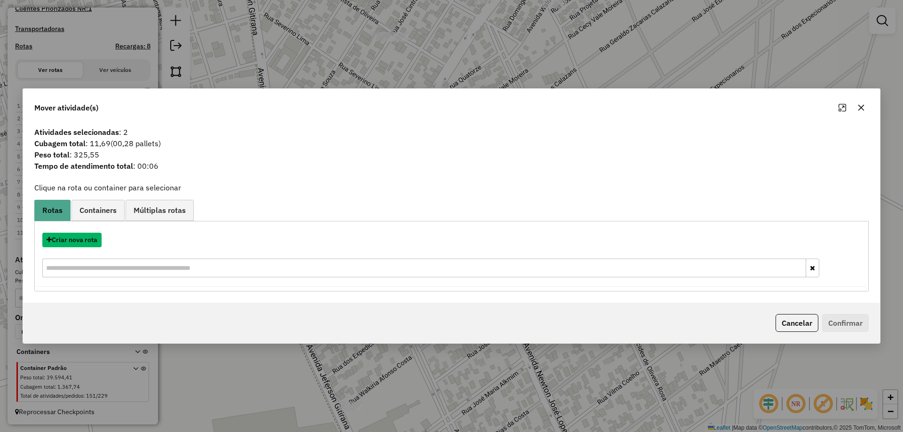
click at [77, 240] on button "Criar nova rota" at bounding box center [71, 240] width 59 height 15
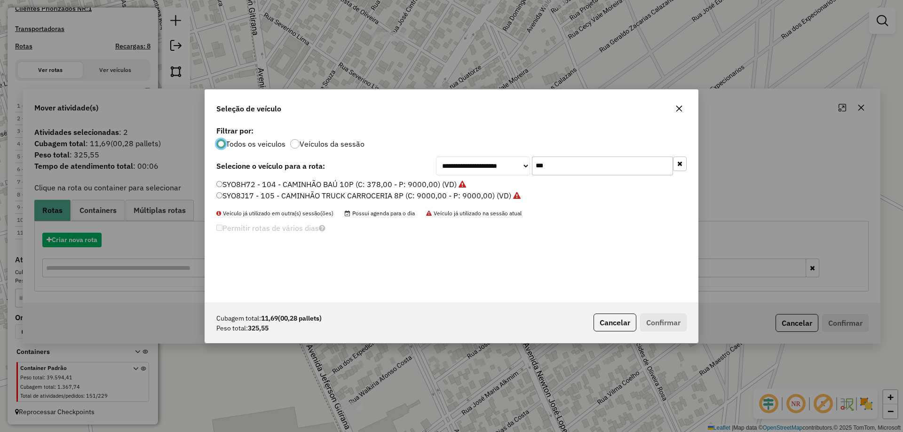
scroll to position [5, 3]
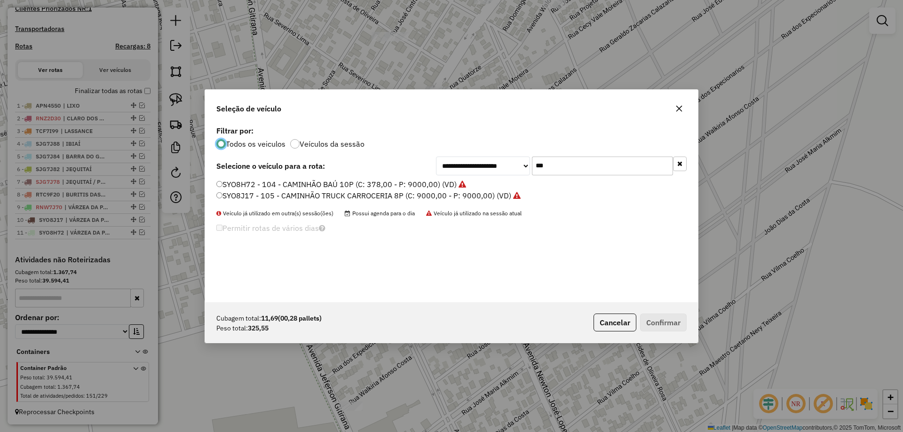
click at [550, 158] on input "***" at bounding box center [602, 166] width 141 height 19
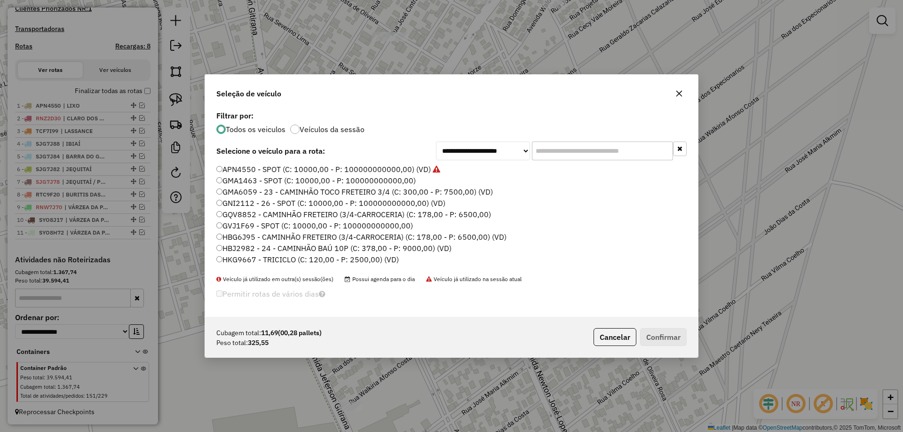
click at [235, 202] on label "GNI2112 - 26 - SPOT (C: 10000,00 - P: 100000000000,00) (VD)" at bounding box center [330, 203] width 229 height 11
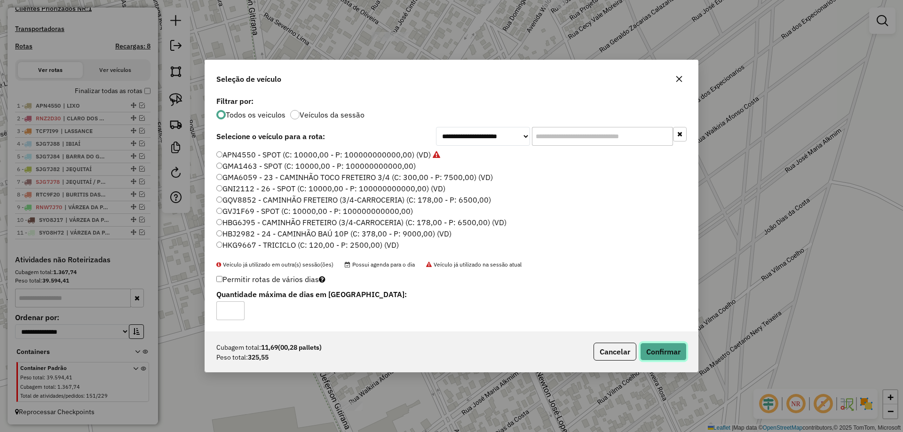
click at [664, 348] on button "Confirmar" at bounding box center [663, 352] width 47 height 18
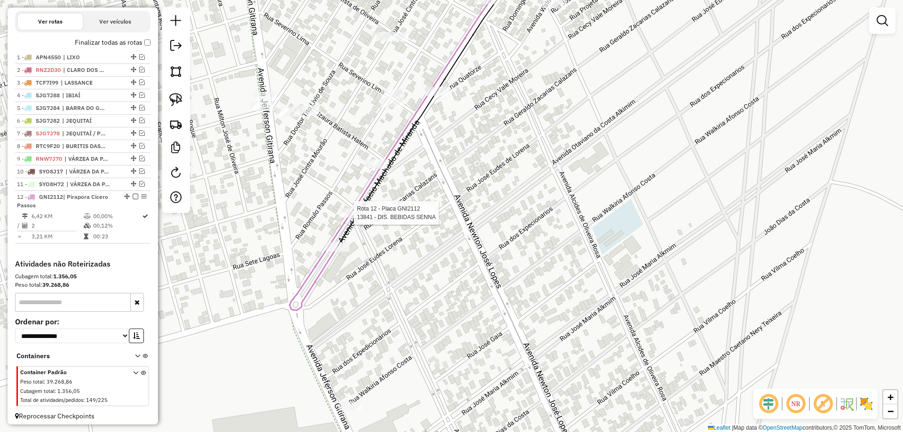
select select "*********"
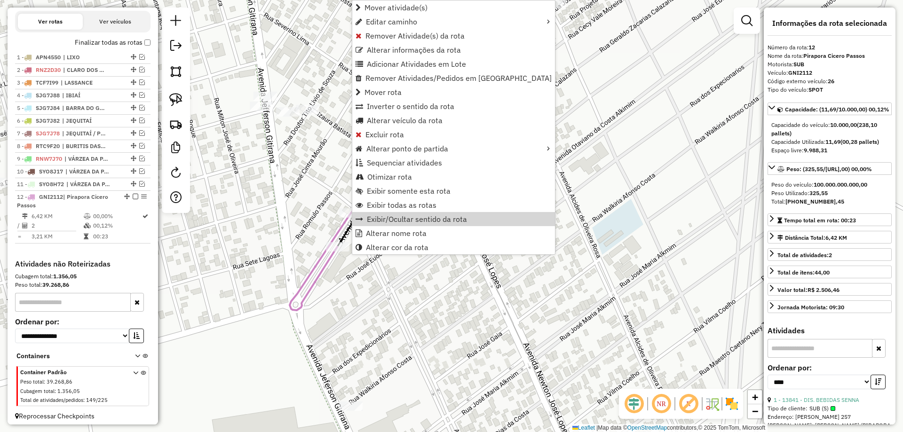
scroll to position [336, 0]
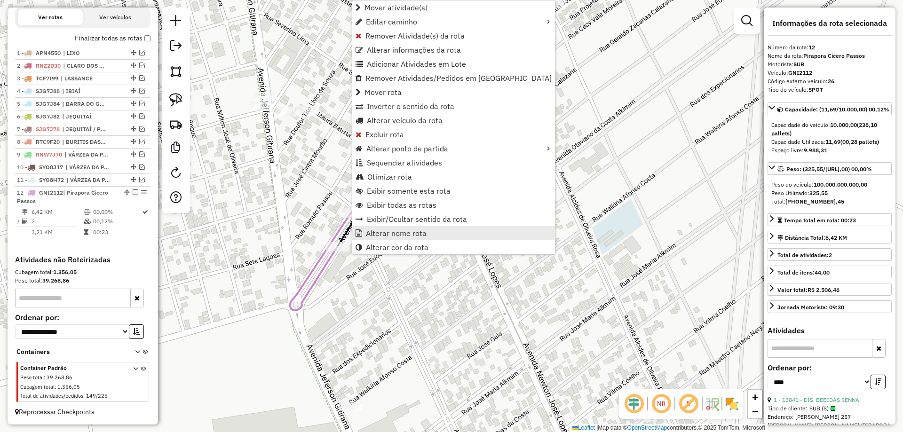
click at [401, 237] on span "Alterar nome rota" at bounding box center [396, 234] width 61 height 8
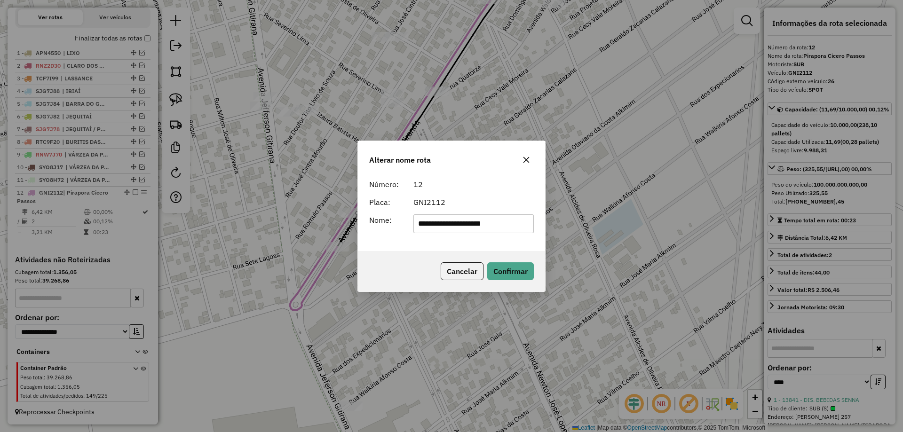
click at [437, 230] on input "**********" at bounding box center [474, 224] width 121 height 19
type input "**********"
click at [513, 265] on button "Confirmar" at bounding box center [510, 272] width 47 height 18
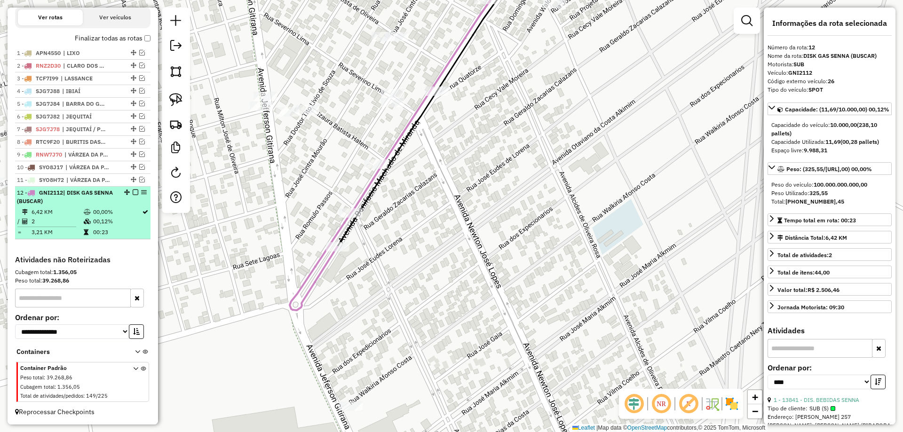
click at [133, 192] on em at bounding box center [136, 193] width 6 height 6
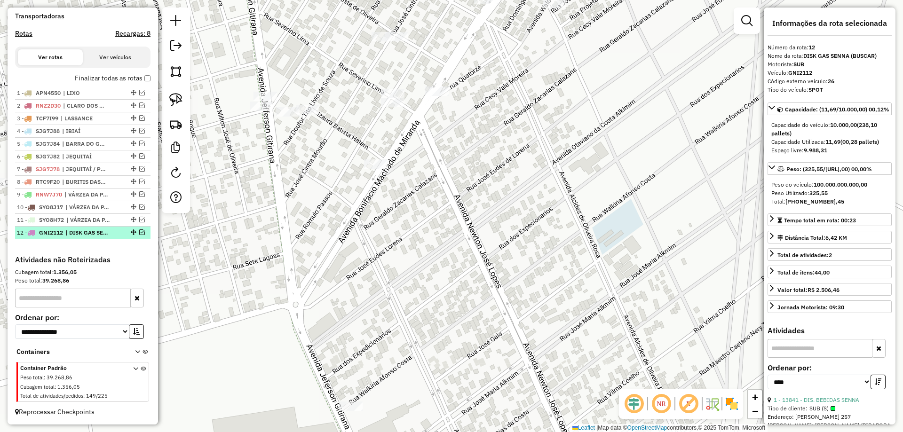
scroll to position [296, 0]
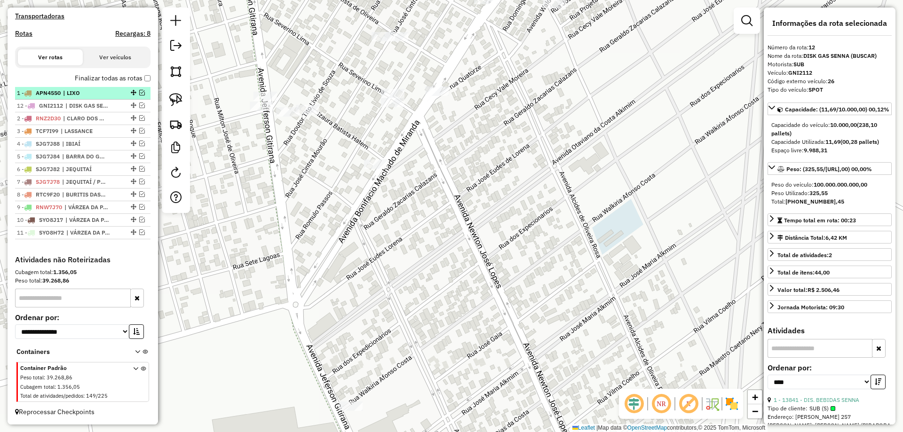
drag, startPoint x: 129, startPoint y: 233, endPoint x: 121, endPoint y: 96, distance: 137.6
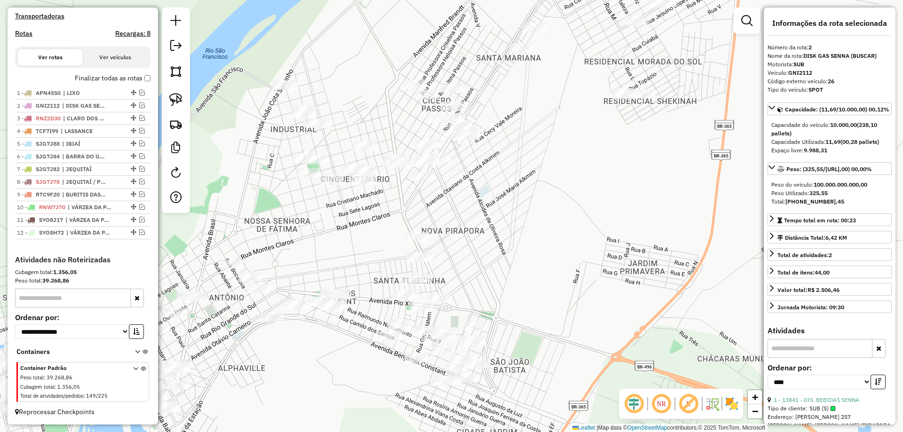
drag, startPoint x: 592, startPoint y: 218, endPoint x: 631, endPoint y: 173, distance: 60.1
click at [631, 173] on div "Janela de atendimento Grade de atendimento Capacidade Transportadoras Veículos …" at bounding box center [451, 216] width 903 height 432
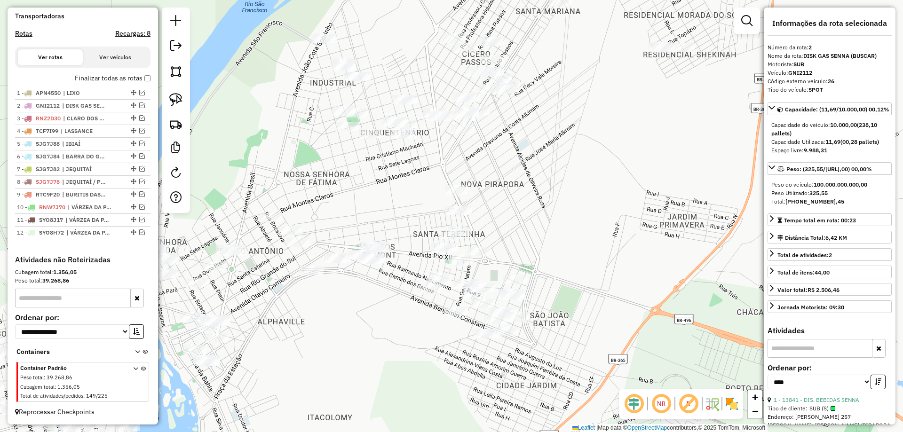
click at [618, 183] on div "Janela de atendimento Grade de atendimento Capacidade Transportadoras Veículos …" at bounding box center [451, 216] width 903 height 432
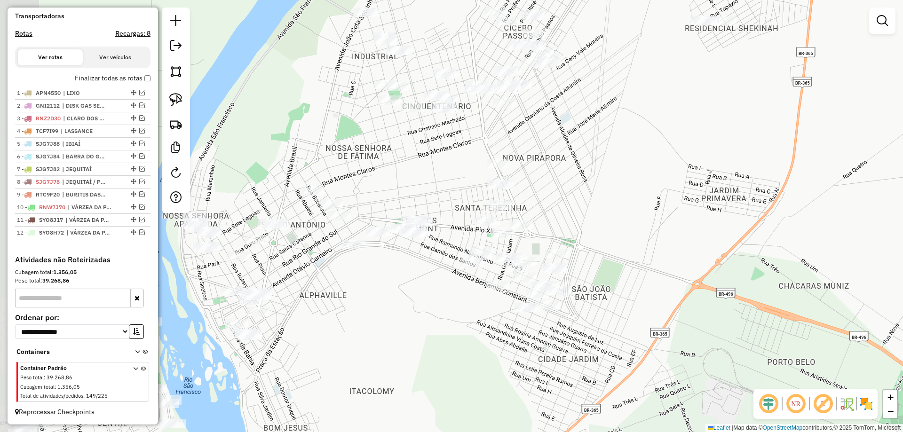
drag, startPoint x: 642, startPoint y: 183, endPoint x: 629, endPoint y: 194, distance: 16.8
click at [671, 155] on div "Janela de atendimento Grade de atendimento Capacidade Transportadoras Veículos …" at bounding box center [451, 216] width 903 height 432
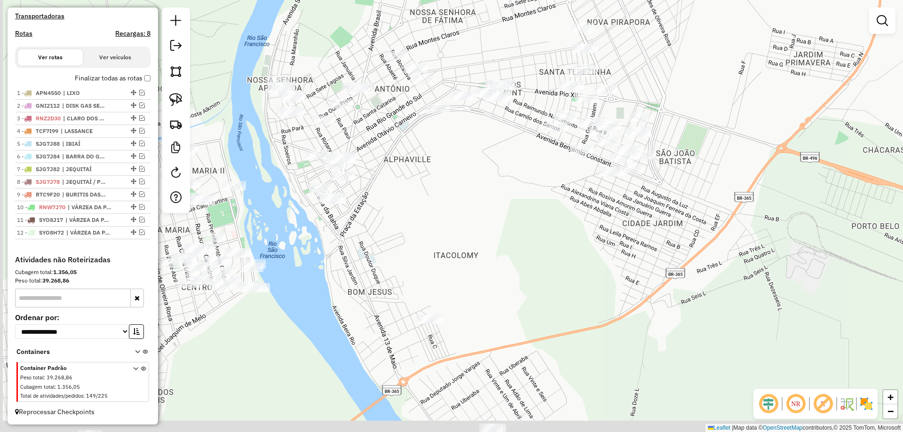
drag, startPoint x: 453, startPoint y: 224, endPoint x: 452, endPoint y: 204, distance: 20.3
click at [466, 189] on div "Janela de atendimento Grade de atendimento Capacidade Transportadoras Veículos …" at bounding box center [451, 216] width 903 height 432
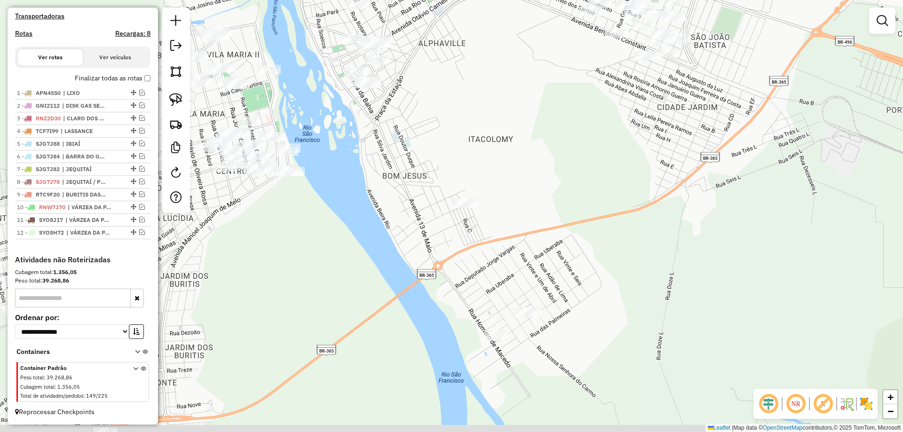
click at [466, 172] on div "Janela de atendimento Grade de atendimento Capacidade Transportadoras Veículos …" at bounding box center [451, 216] width 903 height 432
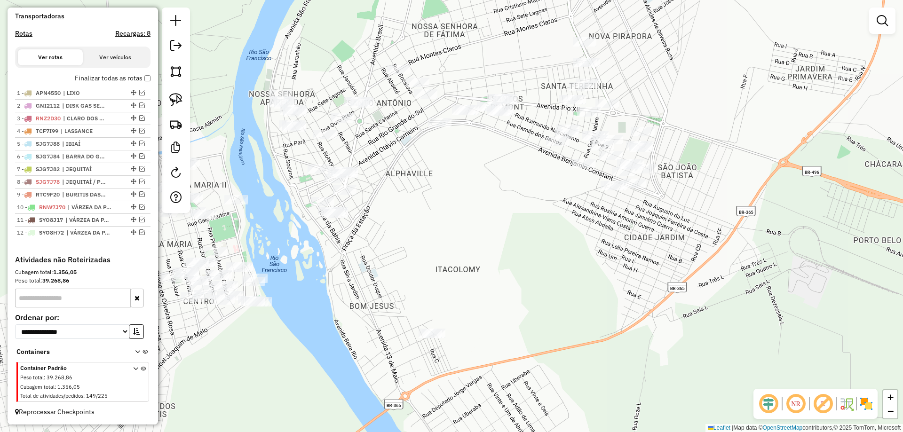
drag, startPoint x: 463, startPoint y: 218, endPoint x: 412, endPoint y: 357, distance: 148.6
click at [412, 357] on div "Janela de atendimento Grade de atendimento Capacidade Transportadoras Veículos …" at bounding box center [451, 216] width 903 height 432
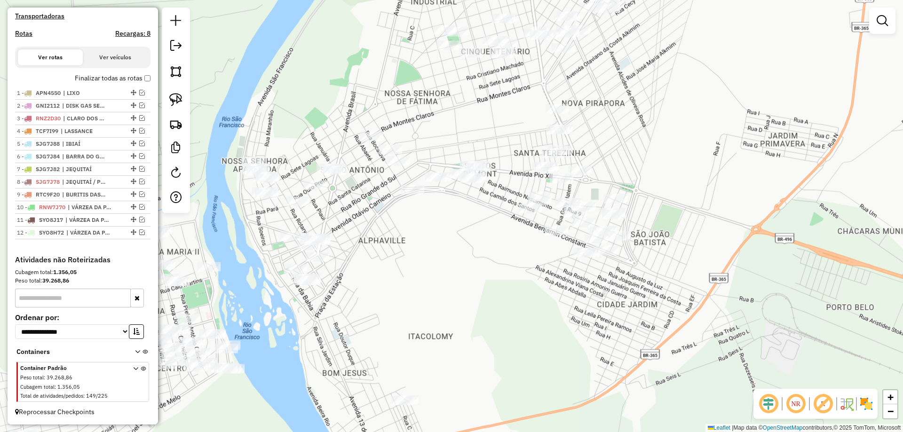
drag, startPoint x: 444, startPoint y: 281, endPoint x: 366, endPoint y: 393, distance: 136.5
click at [381, 384] on div "Janela de atendimento Grade de atendimento Capacidade Transportadoras Veículos …" at bounding box center [451, 216] width 903 height 432
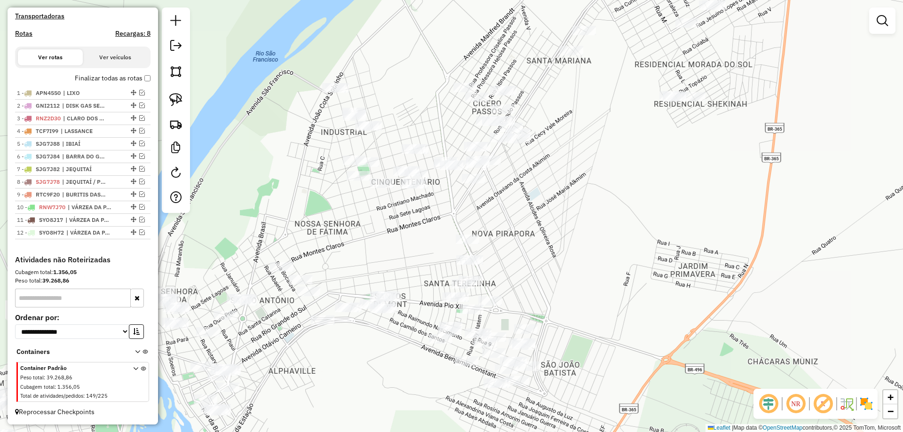
drag, startPoint x: 506, startPoint y: 258, endPoint x: 519, endPoint y: 320, distance: 63.4
click at [504, 335] on div "Janela de atendimento Grade de atendimento Capacidade Transportadoras Veículos …" at bounding box center [451, 216] width 903 height 432
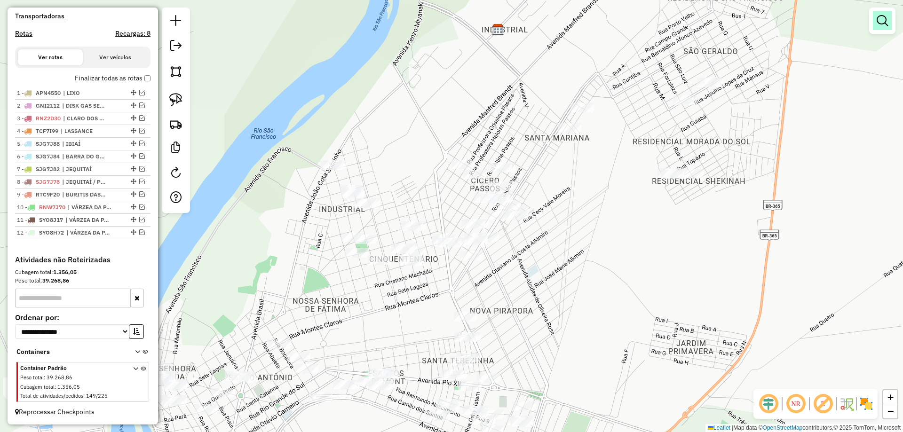
click at [874, 19] on link at bounding box center [882, 20] width 19 height 19
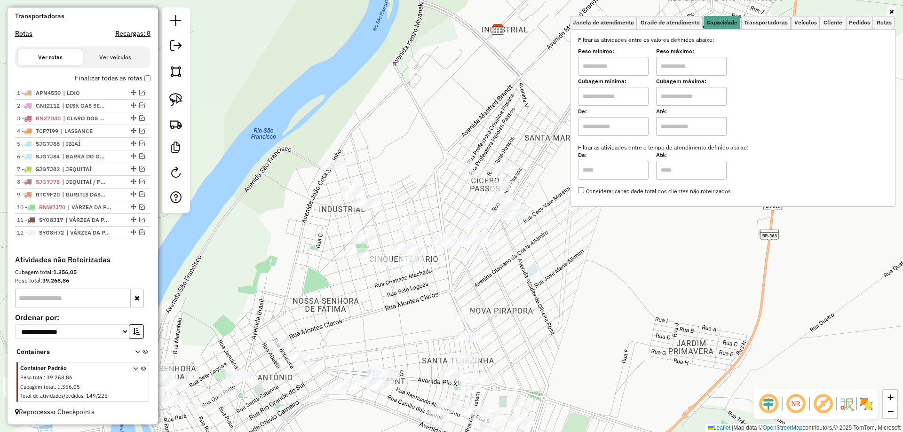
click at [616, 67] on input "text" at bounding box center [613, 66] width 71 height 19
type input "****"
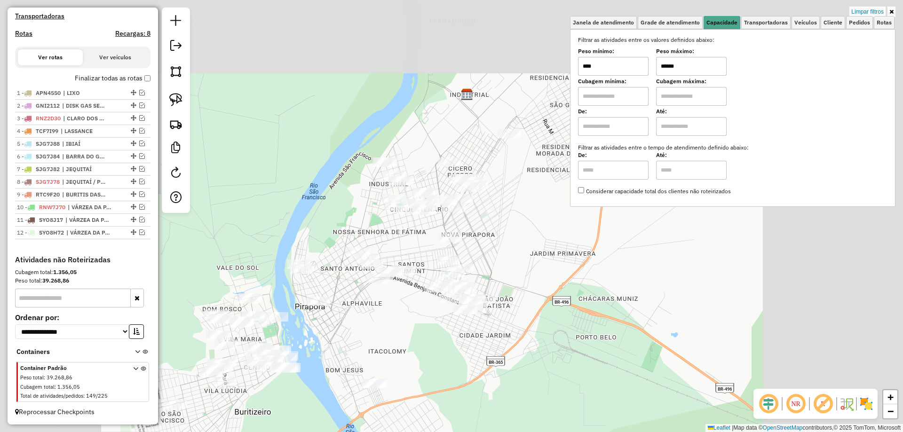
type input "******"
click at [507, 255] on div "Limpar filtros Janela de atendimento Grade de atendimento Capacidade Transporta…" at bounding box center [451, 216] width 903 height 432
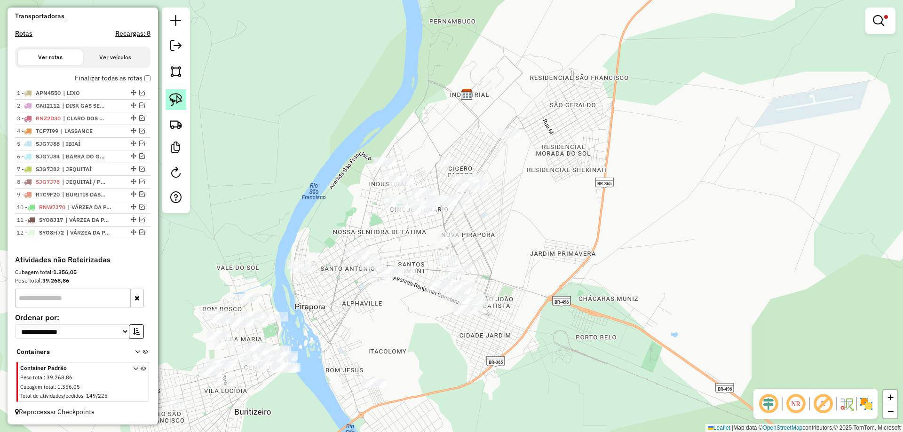
click at [182, 99] on img at bounding box center [175, 99] width 13 height 13
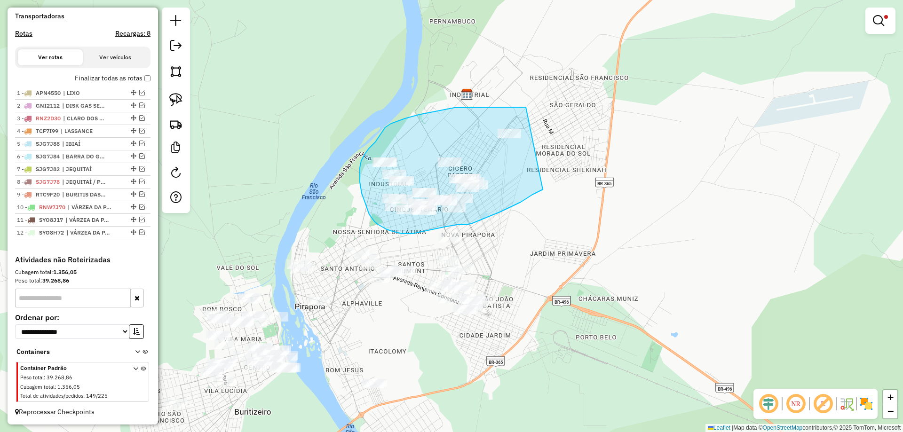
drag, startPoint x: 526, startPoint y: 107, endPoint x: 565, endPoint y: 169, distance: 72.7
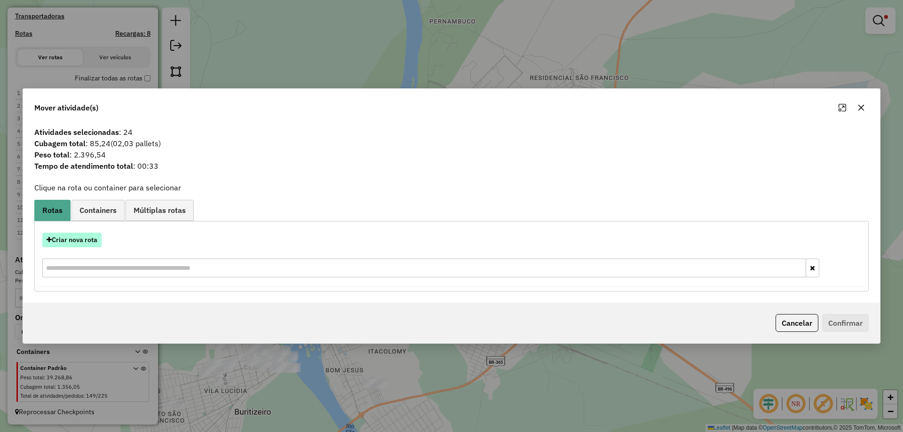
click at [92, 247] on button "Criar nova rota" at bounding box center [71, 240] width 59 height 15
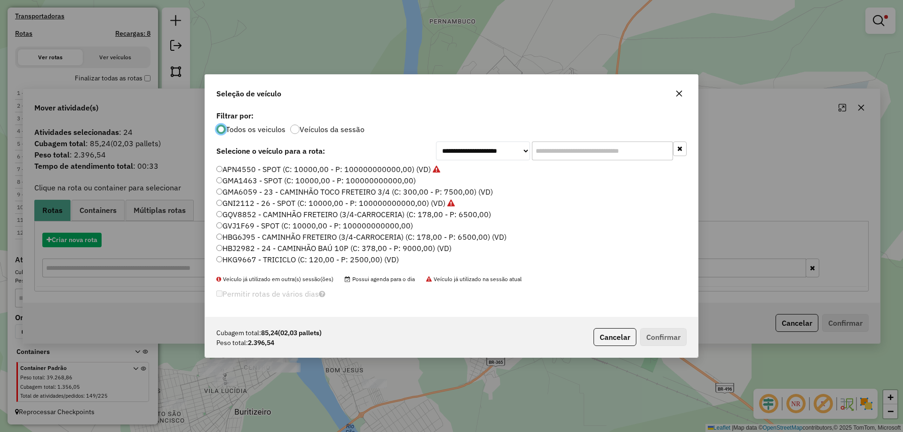
scroll to position [5, 3]
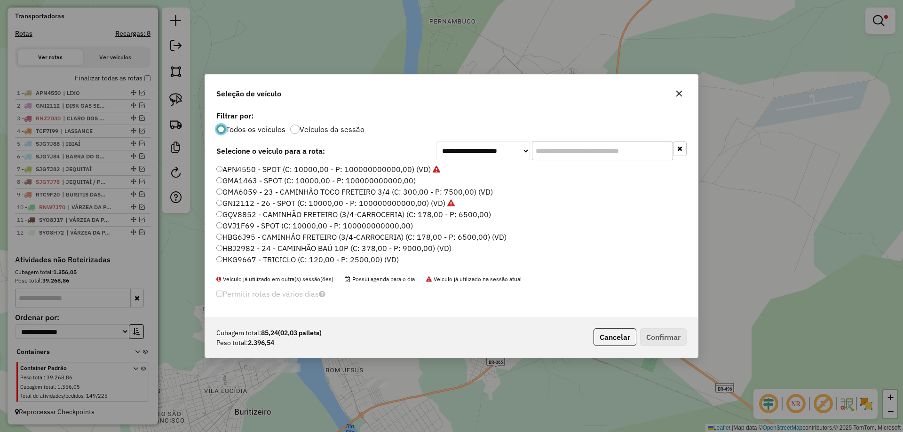
click at [592, 153] on input "text" at bounding box center [602, 151] width 141 height 19
click at [583, 100] on div "Seleção de veículo" at bounding box center [451, 92] width 493 height 34
click at [543, 151] on input "text" at bounding box center [602, 151] width 141 height 19
click at [564, 148] on input "text" at bounding box center [602, 151] width 141 height 19
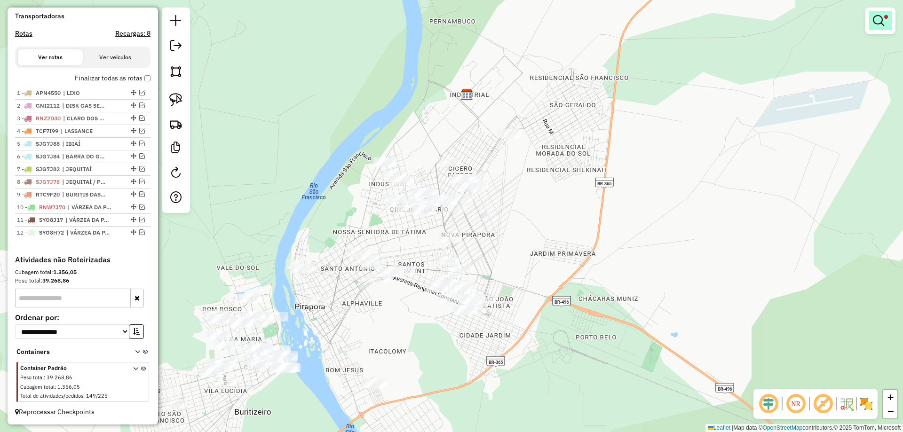
click at [883, 16] on em at bounding box center [878, 20] width 11 height 11
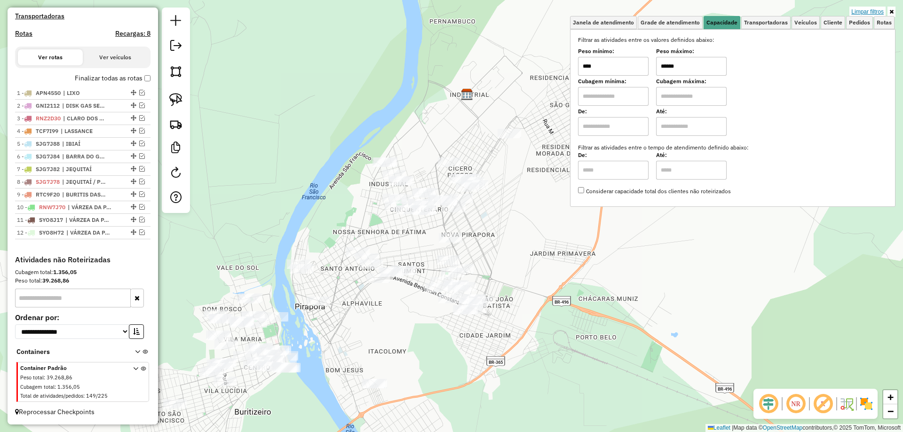
click at [878, 7] on link "Limpar filtros" at bounding box center [868, 12] width 36 height 10
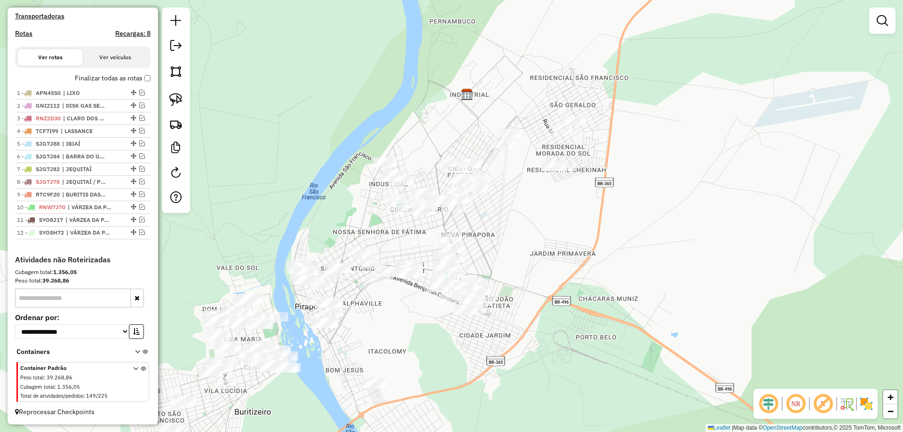
drag, startPoint x: 512, startPoint y: 214, endPoint x: 506, endPoint y: 229, distance: 15.8
click at [512, 226] on div "Janela de atendimento Grade de atendimento Capacidade Transportadoras Veículos …" at bounding box center [451, 216] width 903 height 432
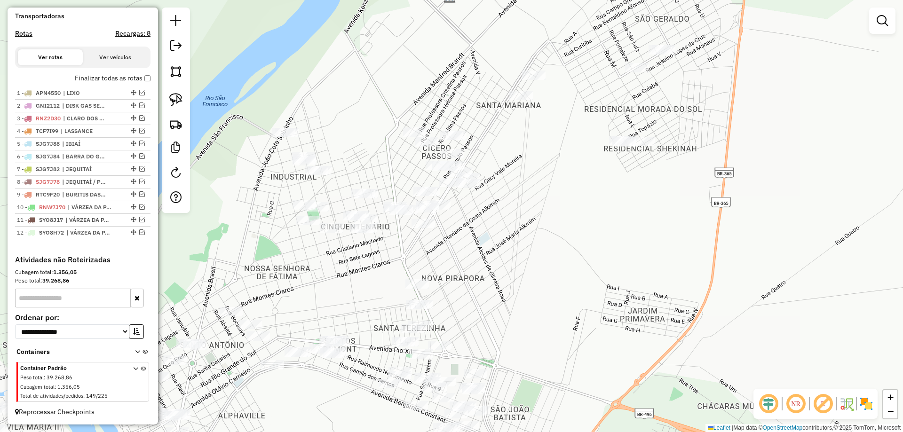
drag, startPoint x: 525, startPoint y: 207, endPoint x: 515, endPoint y: 234, distance: 29.5
click at [515, 234] on div "Janela de atendimento Grade de atendimento Capacidade Transportadoras Veículos …" at bounding box center [451, 216] width 903 height 432
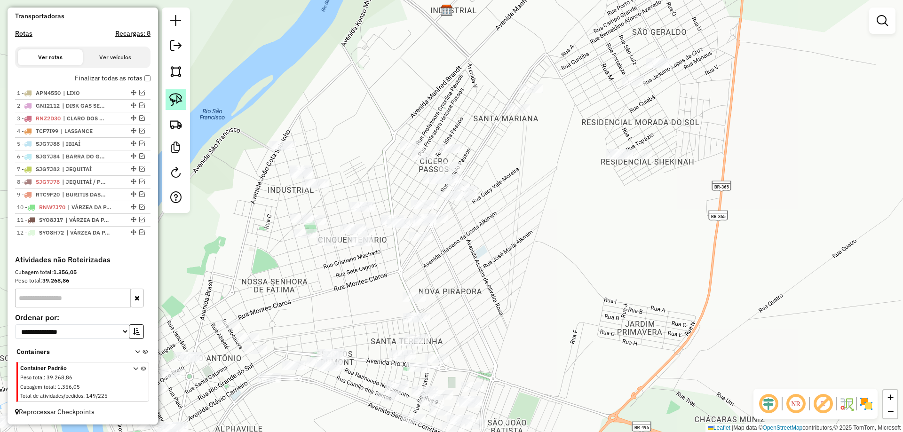
click at [169, 96] on img at bounding box center [175, 99] width 13 height 13
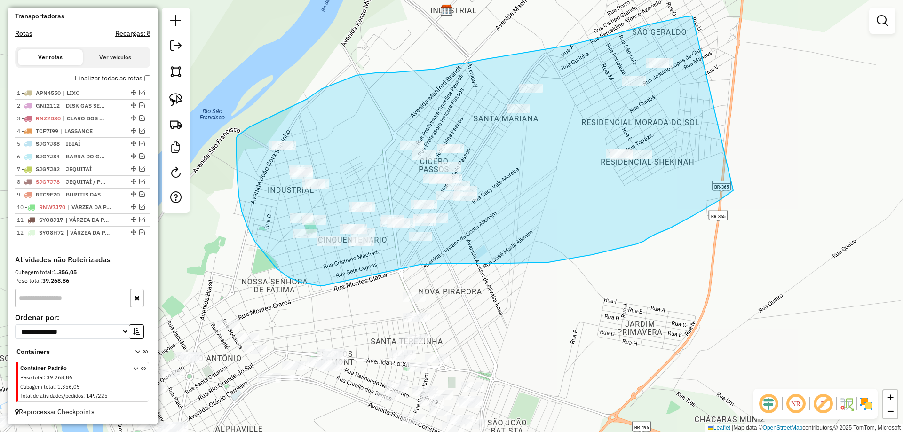
drag, startPoint x: 693, startPoint y: 16, endPoint x: 768, endPoint y: 155, distance: 158.1
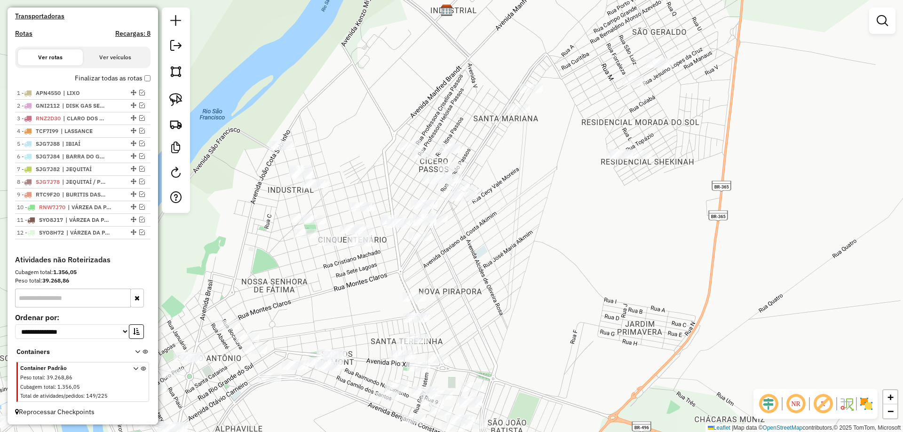
drag, startPoint x: 651, startPoint y: 267, endPoint x: 650, endPoint y: 287, distance: 19.8
click at [650, 287] on div "Janela de atendimento Grade de atendimento Capacidade Transportadoras Veículos …" at bounding box center [451, 216] width 903 height 432
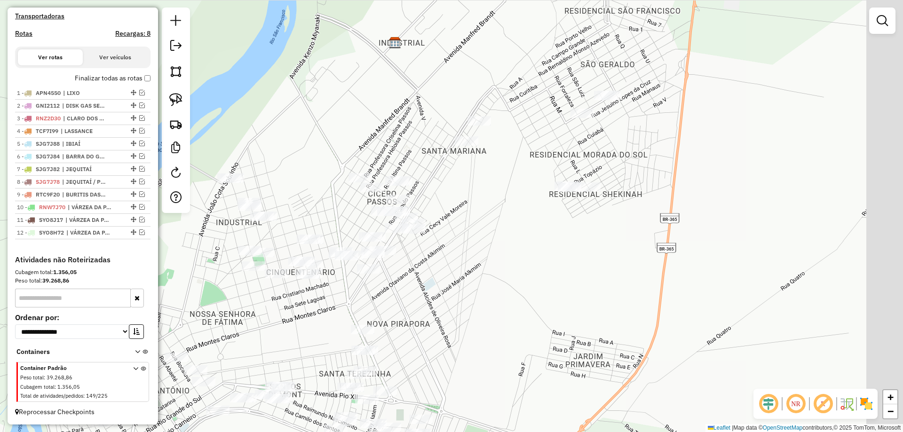
drag, startPoint x: 607, startPoint y: 263, endPoint x: 534, endPoint y: 263, distance: 72.9
click at [536, 264] on div "Janela de atendimento Grade de atendimento Capacidade Transportadoras Veículos …" at bounding box center [451, 216] width 903 height 432
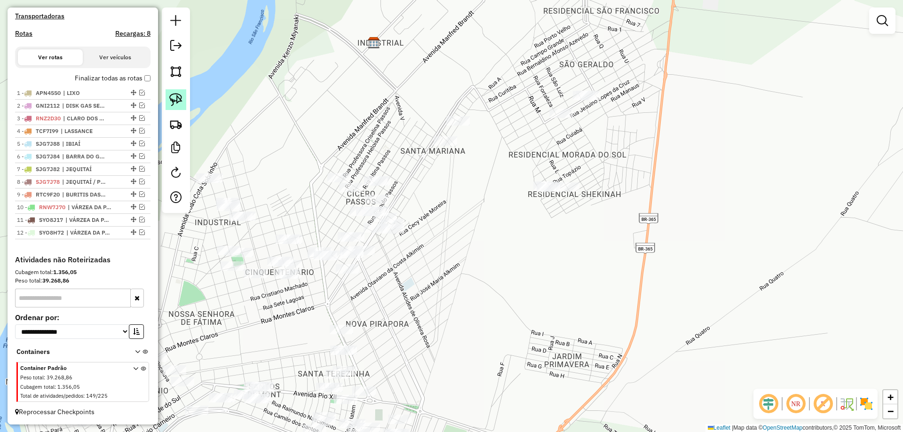
click at [183, 99] on link at bounding box center [176, 99] width 21 height 21
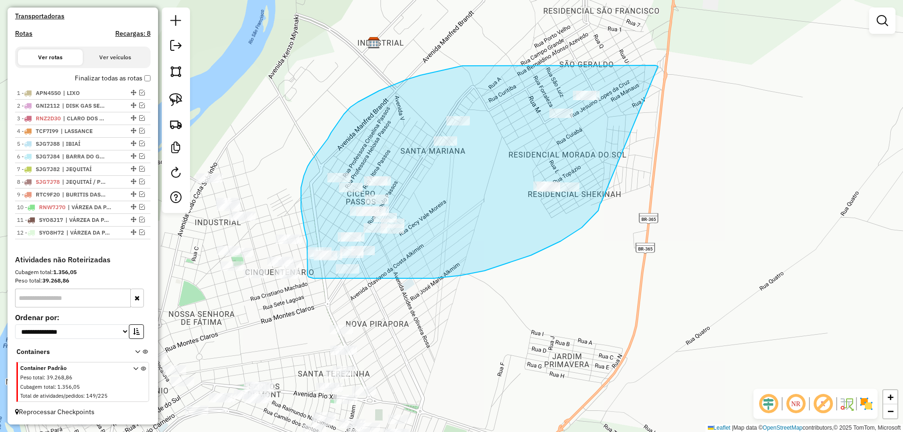
drag, startPoint x: 655, startPoint y: 65, endPoint x: 601, endPoint y: 203, distance: 147.7
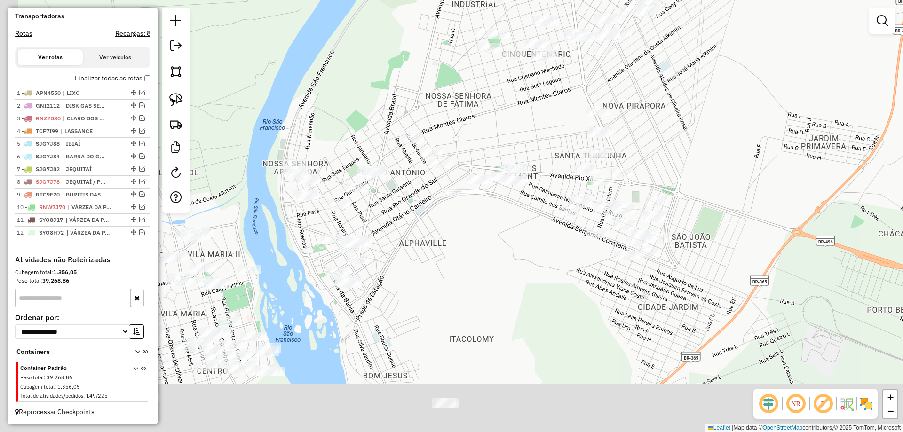
drag, startPoint x: 395, startPoint y: 264, endPoint x: 506, endPoint y: 131, distance: 173.1
click at [506, 131] on div "Janela de atendimento Grade de atendimento Capacidade Transportadoras Veículos …" at bounding box center [451, 216] width 903 height 432
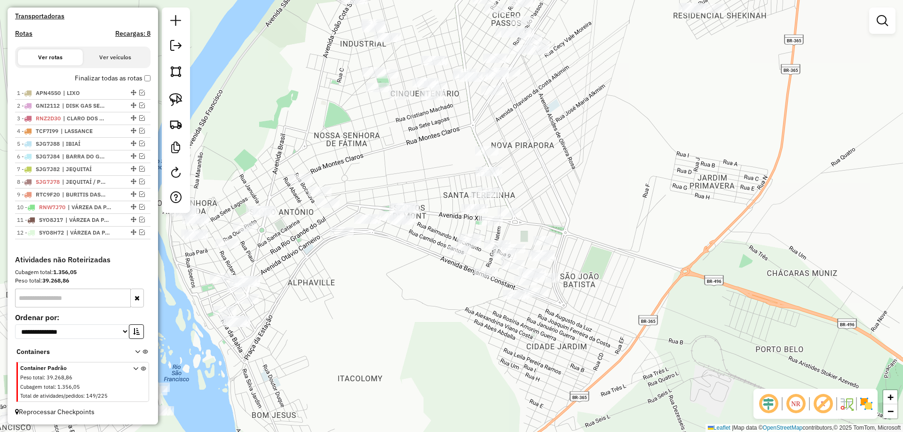
drag, startPoint x: 448, startPoint y: 171, endPoint x: 278, endPoint y: 124, distance: 177.3
click at [447, 171] on div "Janela de atendimento Grade de atendimento Capacidade Transportadoras Veículos …" at bounding box center [451, 216] width 903 height 432
click at [187, 106] on div at bounding box center [176, 111] width 28 height 206
click at [175, 110] on link at bounding box center [176, 99] width 21 height 21
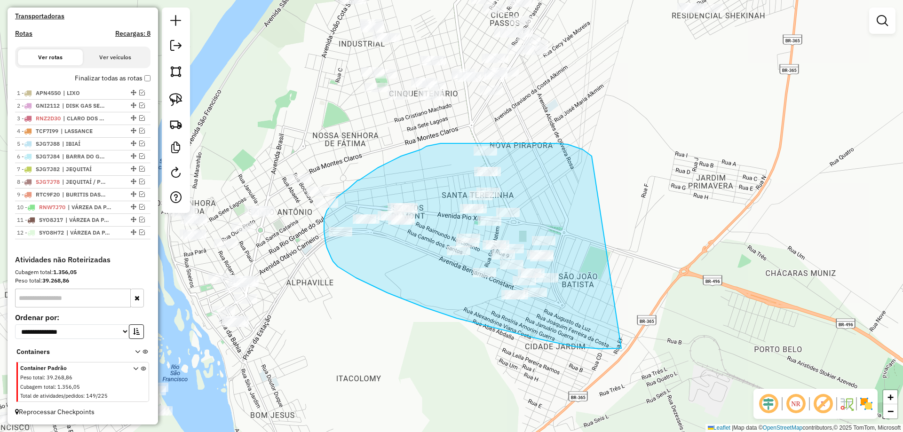
drag, startPoint x: 587, startPoint y: 152, endPoint x: 676, endPoint y: 235, distance: 121.9
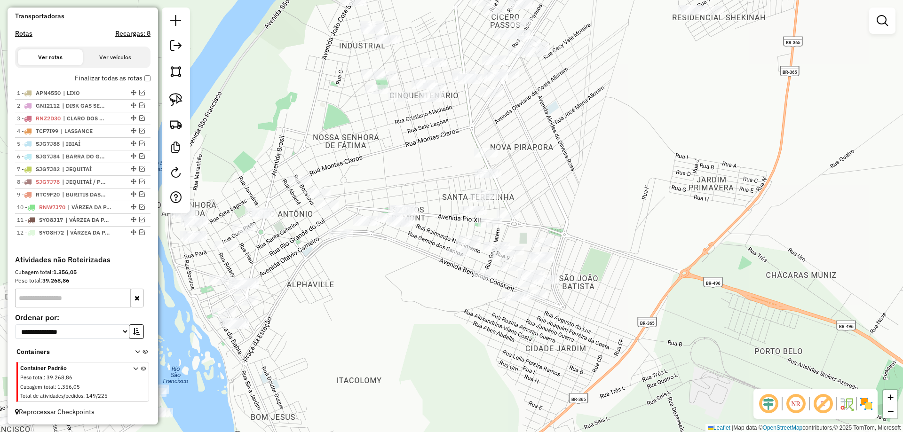
drag, startPoint x: 533, startPoint y: 112, endPoint x: 458, endPoint y: 235, distance: 143.8
click at [458, 235] on div "Janela de atendimento Grade de atendimento Capacidade Transportadoras Veículos …" at bounding box center [451, 216] width 903 height 432
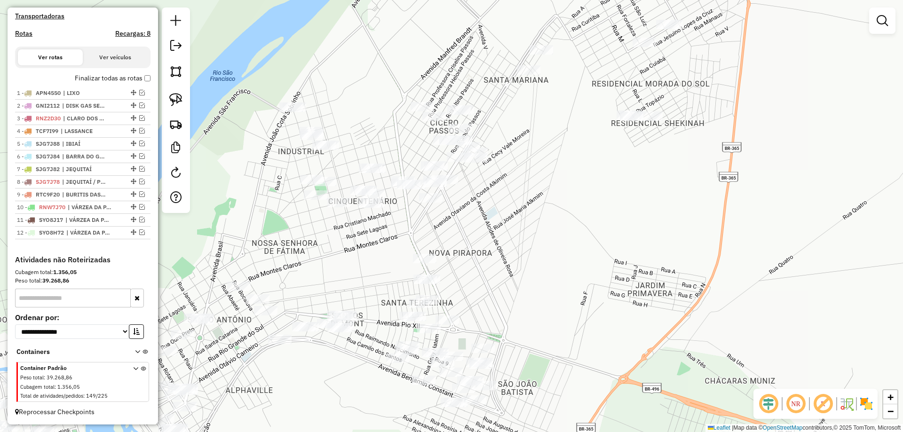
drag, startPoint x: 502, startPoint y: 196, endPoint x: 508, endPoint y: 183, distance: 14.5
click at [508, 183] on div "Janela de atendimento Grade de atendimento Capacidade Transportadoras Veículos …" at bounding box center [451, 216] width 903 height 432
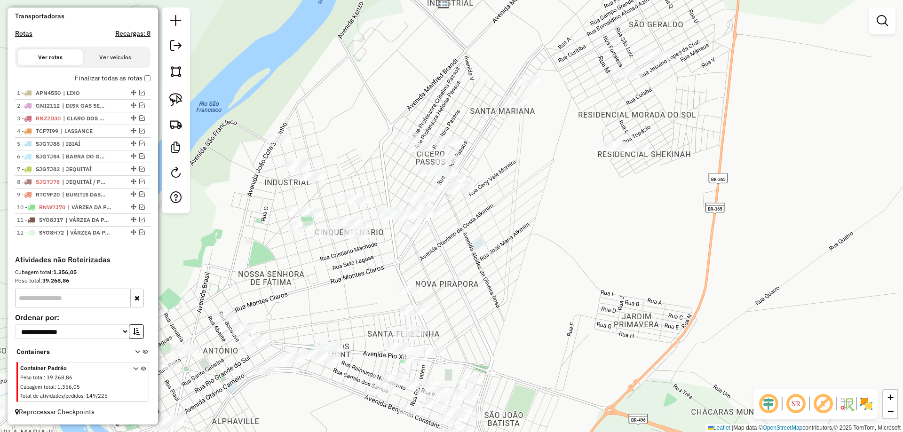
click at [496, 214] on div "Janela de atendimento Grade de atendimento Capacidade Transportadoras Veículos …" at bounding box center [451, 216] width 903 height 432
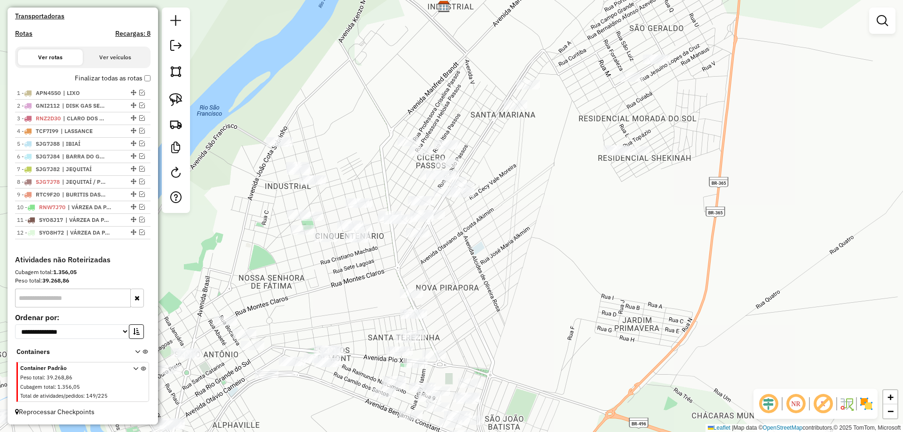
drag, startPoint x: 496, startPoint y: 219, endPoint x: 498, endPoint y: 226, distance: 7.3
click at [498, 226] on div "Janela de atendimento Grade de atendimento Capacidade Transportadoras Veículos …" at bounding box center [451, 216] width 903 height 432
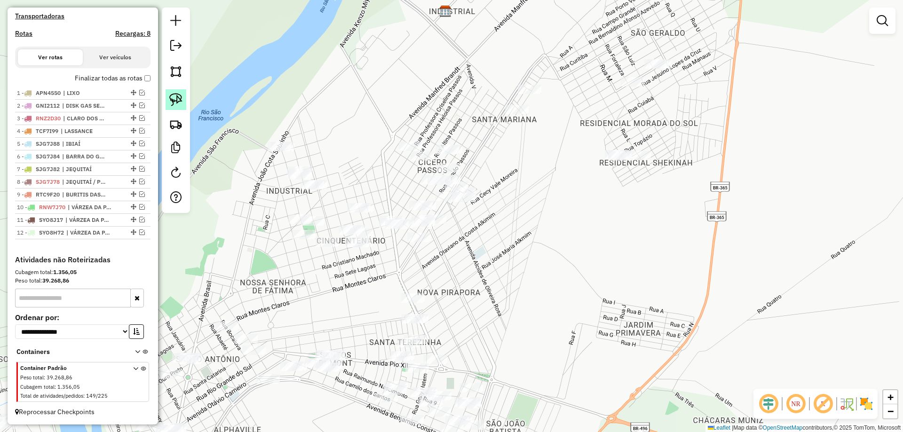
click at [183, 98] on link at bounding box center [176, 99] width 21 height 21
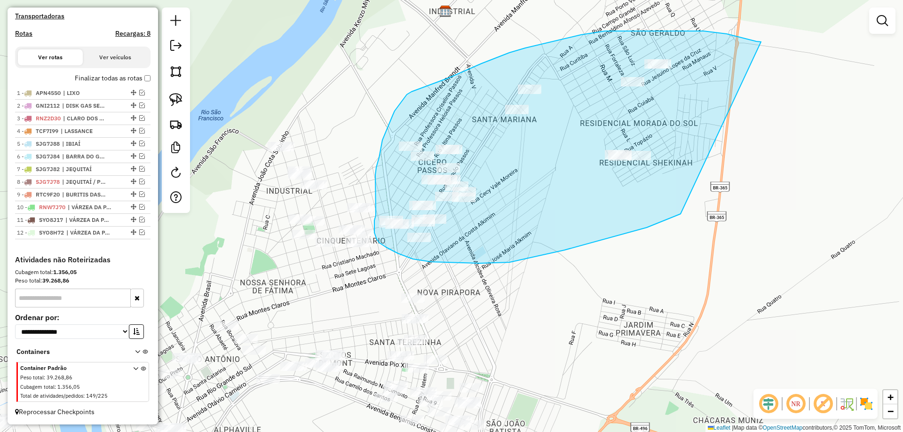
drag, startPoint x: 688, startPoint y: 31, endPoint x: 723, endPoint y: 179, distance: 151.8
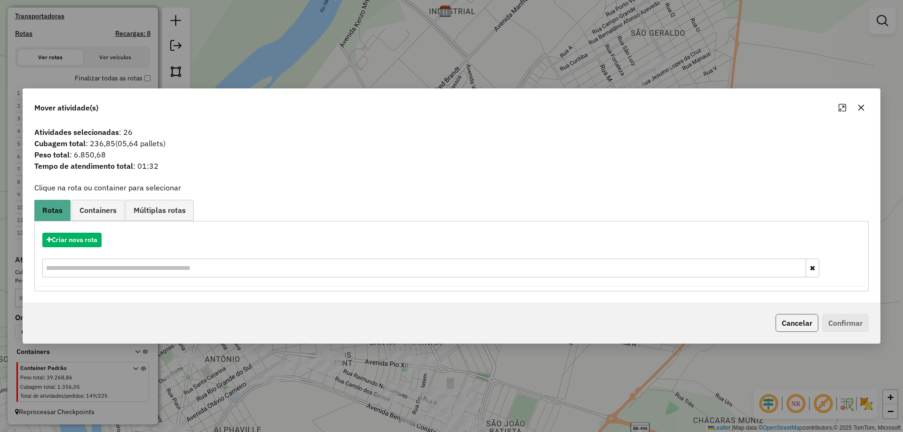
click at [811, 319] on button "Cancelar" at bounding box center [797, 323] width 43 height 18
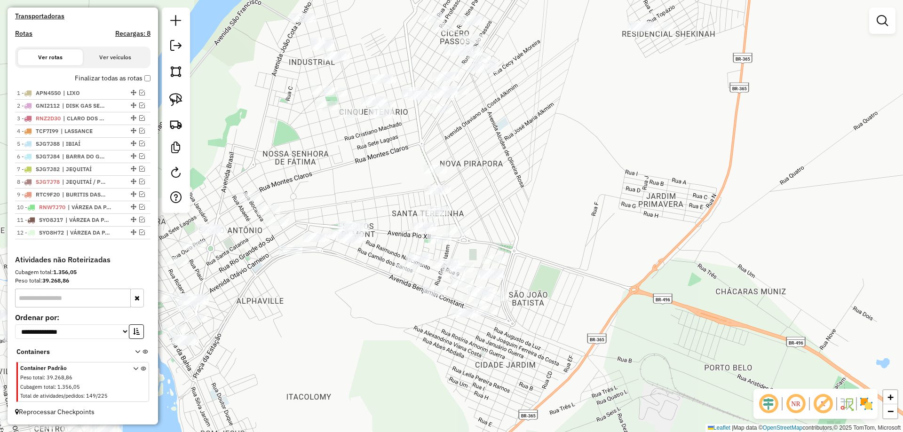
drag, startPoint x: 571, startPoint y: 316, endPoint x: 598, endPoint y: 206, distance: 113.3
click at [598, 206] on div "Janela de atendimento Grade de atendimento Capacidade Transportadoras Veículos …" at bounding box center [451, 216] width 903 height 432
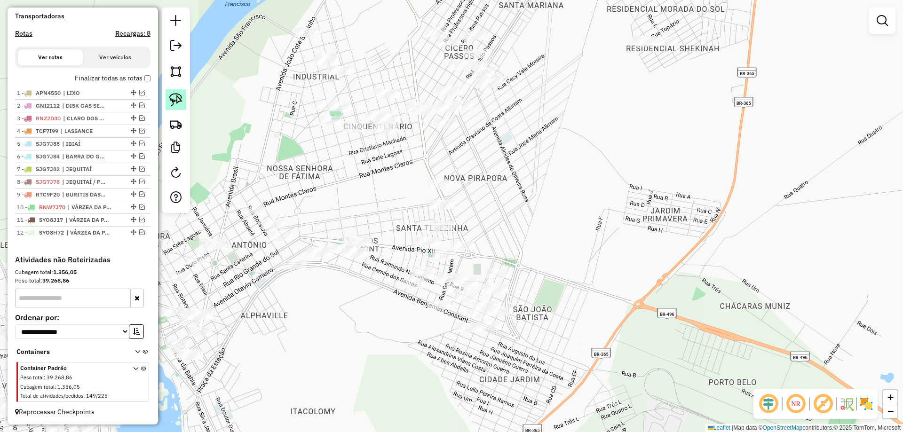
click at [166, 104] on link at bounding box center [176, 99] width 21 height 21
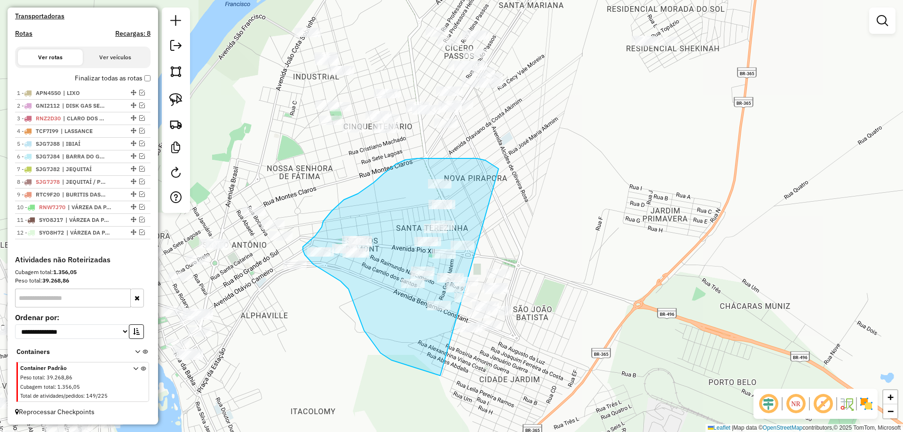
drag, startPoint x: 486, startPoint y: 160, endPoint x: 598, endPoint y: 227, distance: 131.2
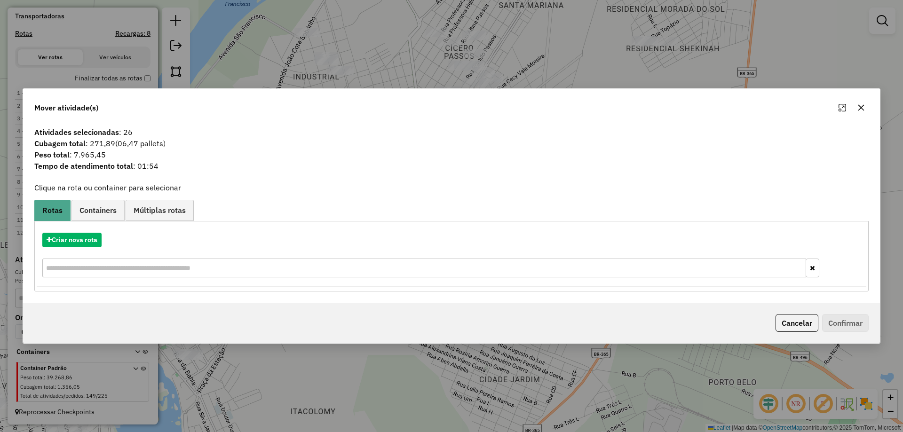
click at [770, 324] on div "Cancelar Confirmar" at bounding box center [451, 323] width 857 height 40
click at [780, 324] on button "Cancelar" at bounding box center [797, 323] width 43 height 18
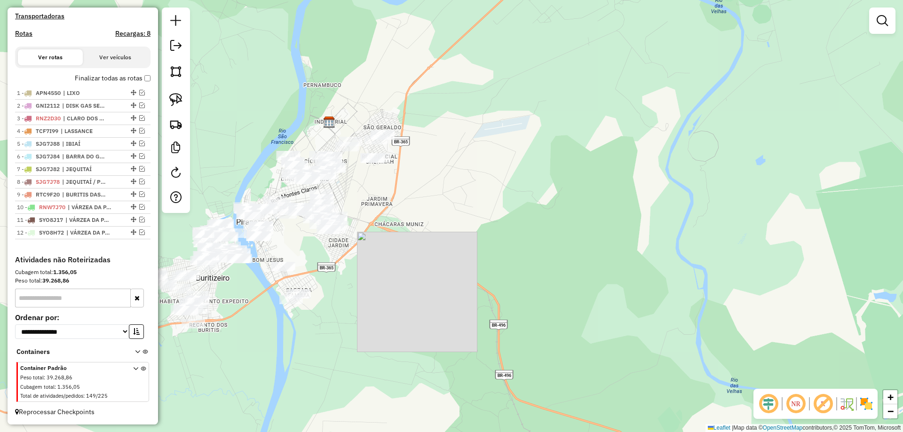
drag, startPoint x: 507, startPoint y: 217, endPoint x: 525, endPoint y: 216, distance: 17.9
click at [525, 216] on div "Janela de atendimento Grade de atendimento Capacidade Transportadoras Veículos …" at bounding box center [451, 216] width 903 height 432
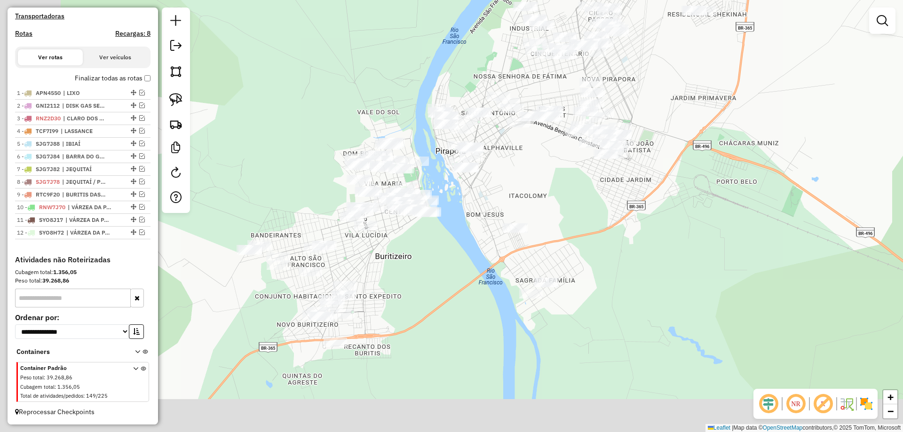
drag, startPoint x: 401, startPoint y: 236, endPoint x: 526, endPoint y: 176, distance: 138.9
click at [526, 176] on div "Janela de atendimento Grade de atendimento Capacidade Transportadoras Veículos …" at bounding box center [451, 216] width 903 height 432
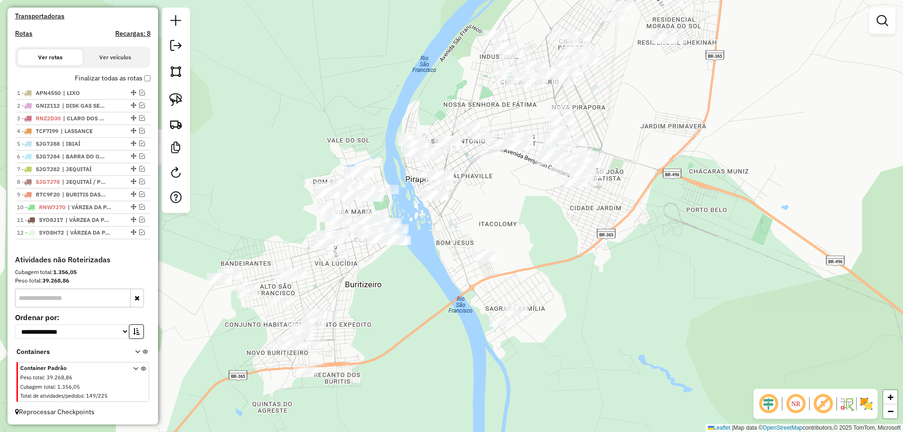
drag, startPoint x: 493, startPoint y: 202, endPoint x: 427, endPoint y: 281, distance: 103.6
click at [427, 281] on div "Janela de atendimento Grade de atendimento Capacidade Transportadoras Veículos …" at bounding box center [451, 216] width 903 height 432
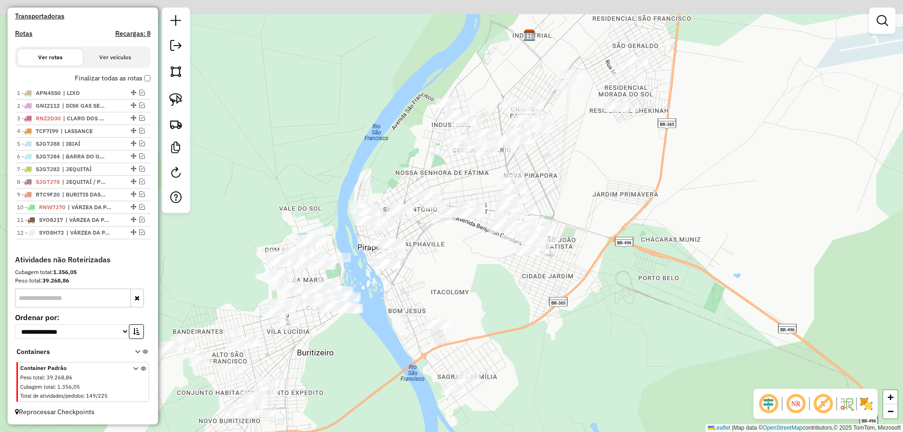
drag, startPoint x: 491, startPoint y: 262, endPoint x: 477, endPoint y: 264, distance: 14.3
click at [485, 268] on div "Janela de atendimento Grade de atendimento Capacidade Transportadoras Veículos …" at bounding box center [451, 216] width 903 height 432
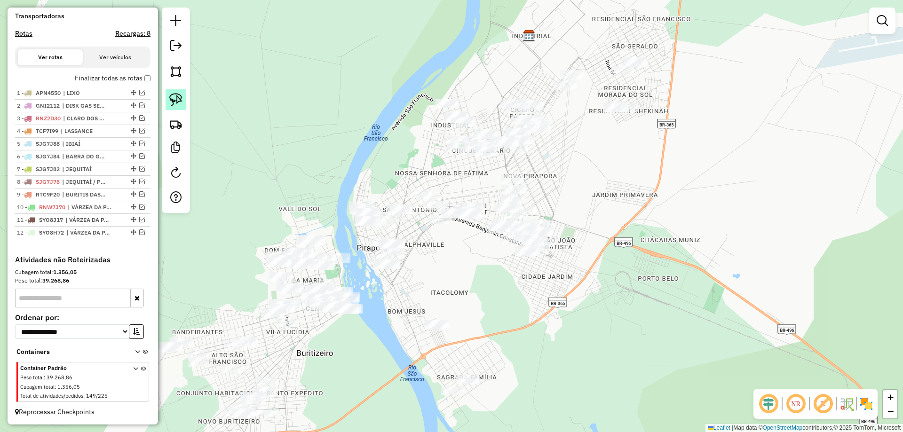
click at [171, 102] on img at bounding box center [175, 99] width 13 height 13
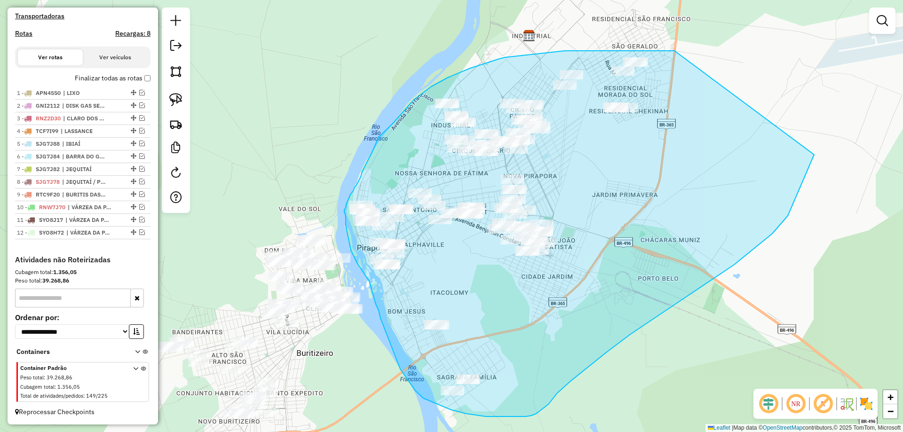
drag, startPoint x: 617, startPoint y: 51, endPoint x: 811, endPoint y: 122, distance: 206.0
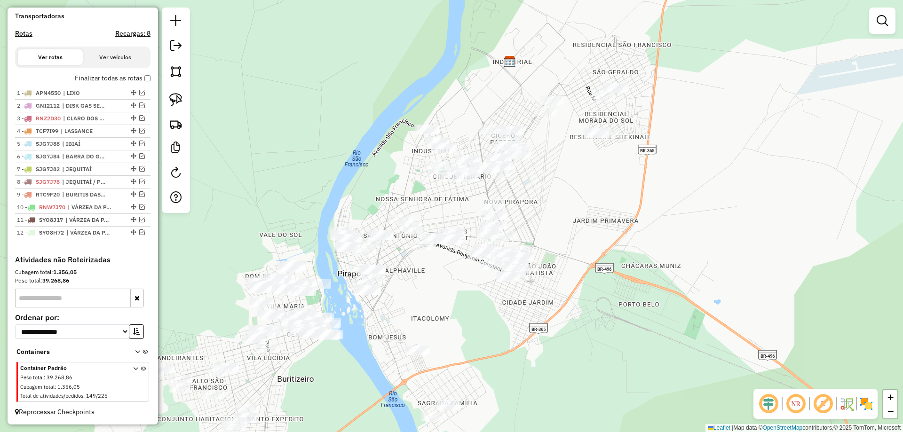
drag, startPoint x: 598, startPoint y: 150, endPoint x: 569, endPoint y: 186, distance: 46.1
click at [573, 183] on div "Janela de atendimento Grade de atendimento Capacidade Transportadoras Veículos …" at bounding box center [451, 216] width 903 height 432
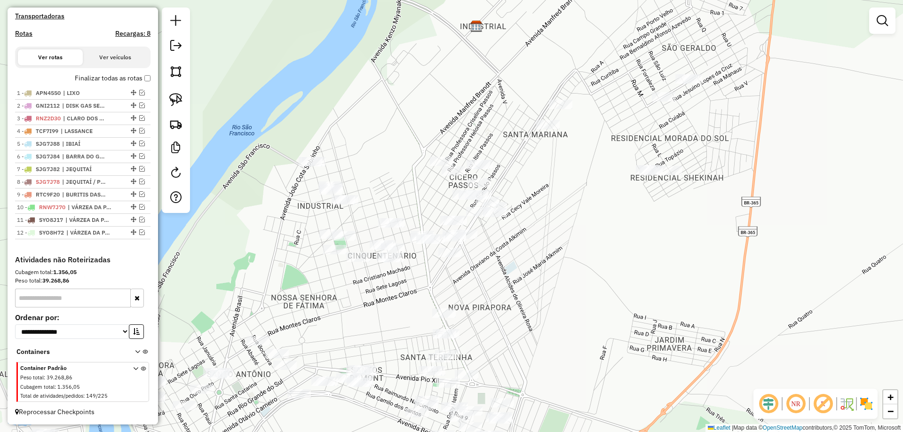
drag, startPoint x: 545, startPoint y: 167, endPoint x: 581, endPoint y: 239, distance: 79.5
click at [581, 239] on div "Janela de atendimento Grade de atendimento Capacidade Transportadoras Veículos …" at bounding box center [451, 216] width 903 height 432
click at [176, 92] on link at bounding box center [176, 99] width 21 height 21
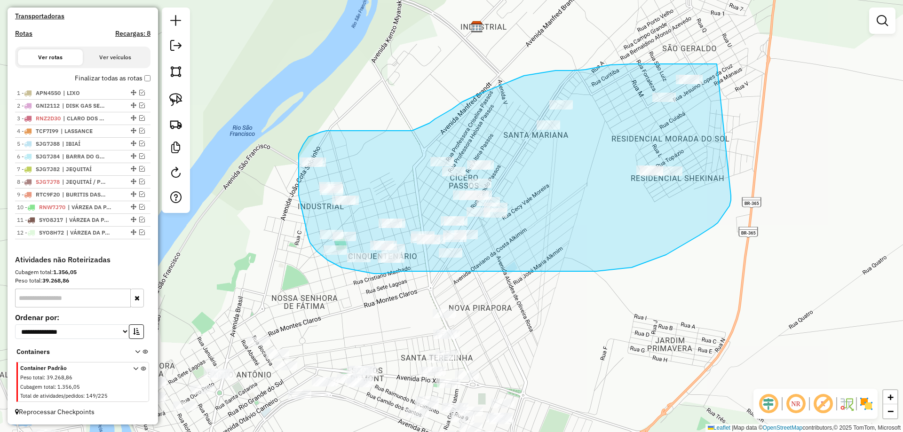
drag, startPoint x: 671, startPoint y: 64, endPoint x: 731, endPoint y: 195, distance: 144.4
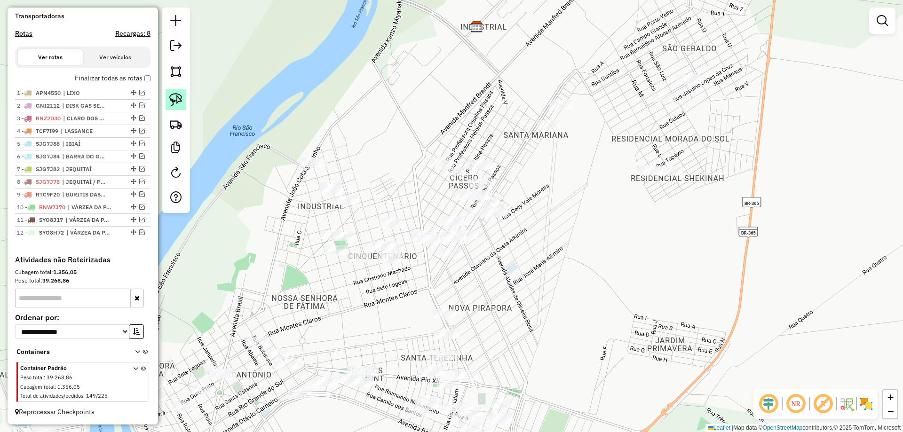
click at [182, 100] on img at bounding box center [175, 99] width 13 height 13
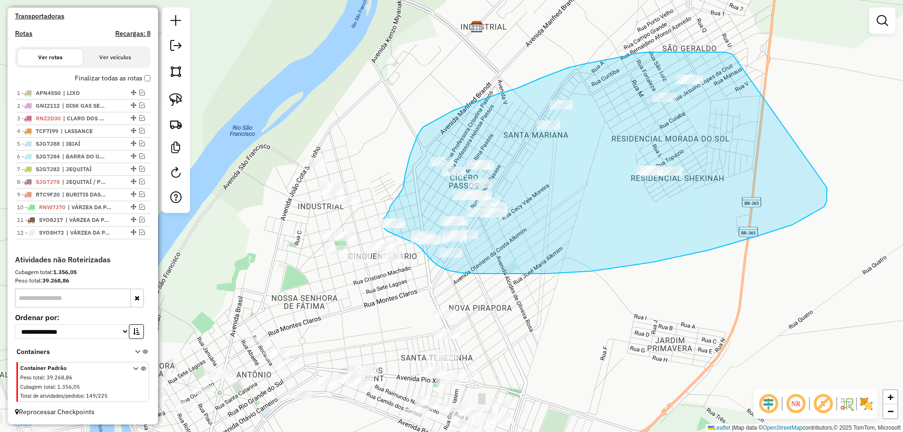
drag, startPoint x: 718, startPoint y: 52, endPoint x: 827, endPoint y: 188, distance: 173.7
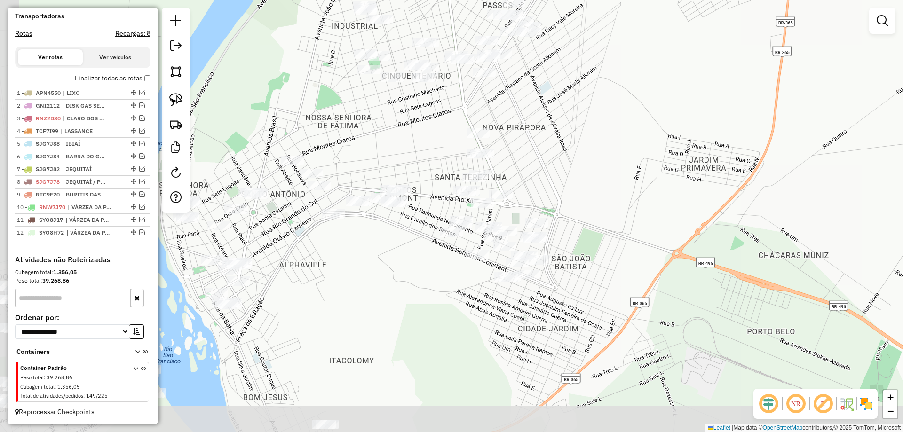
drag, startPoint x: 404, startPoint y: 291, endPoint x: 424, endPoint y: 143, distance: 150.0
click at [438, 119] on div "Janela de atendimento Grade de atendimento Capacidade Transportadoras Veículos …" at bounding box center [451, 216] width 903 height 432
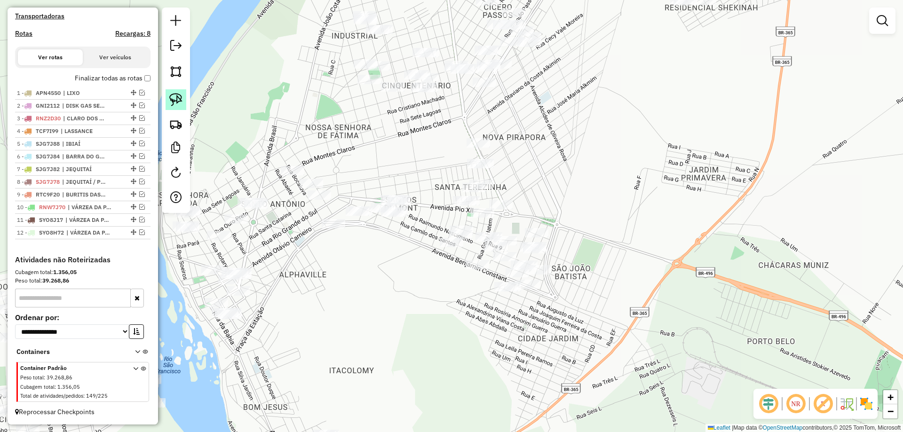
click at [173, 100] on img at bounding box center [175, 99] width 13 height 13
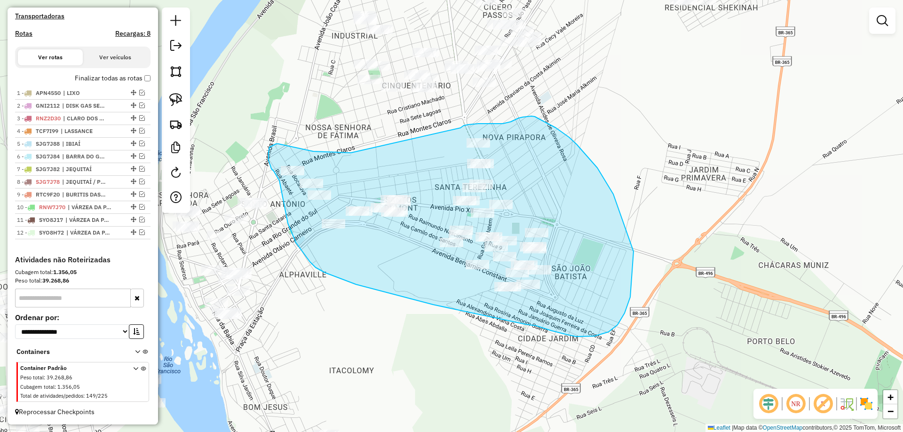
drag, startPoint x: 313, startPoint y: 152, endPoint x: 461, endPoint y: 128, distance: 149.1
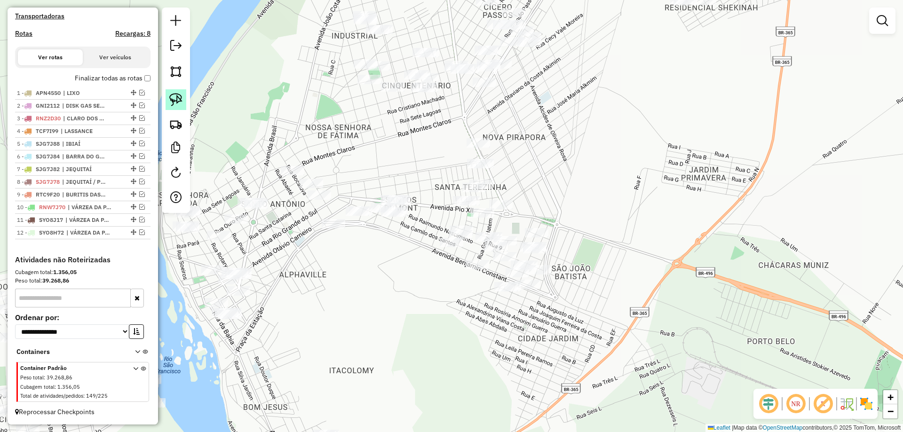
click at [178, 103] on img at bounding box center [175, 99] width 13 height 13
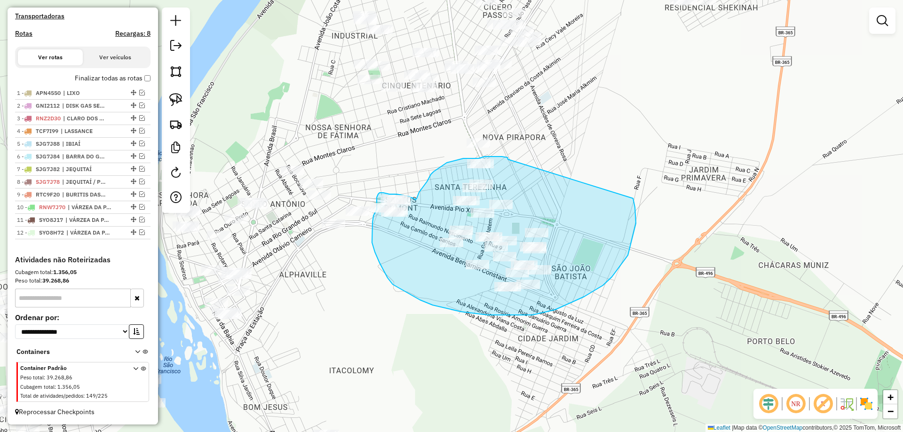
drag, startPoint x: 502, startPoint y: 157, endPoint x: 633, endPoint y: 198, distance: 137.6
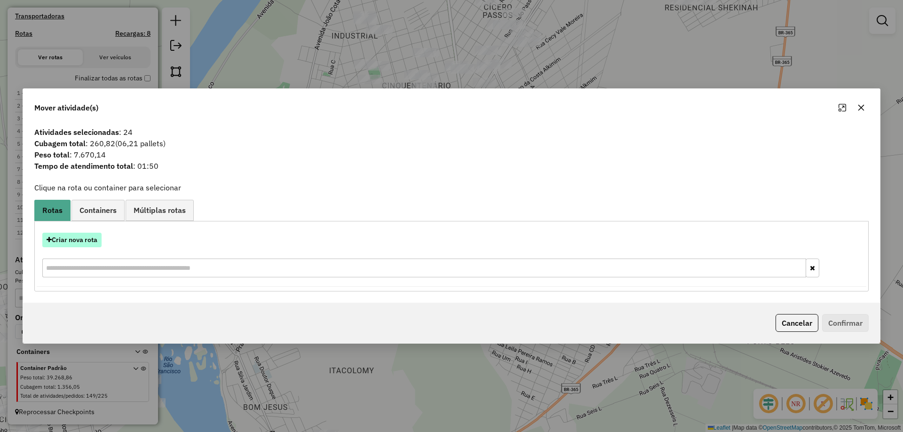
click at [75, 237] on button "Criar nova rota" at bounding box center [71, 240] width 59 height 15
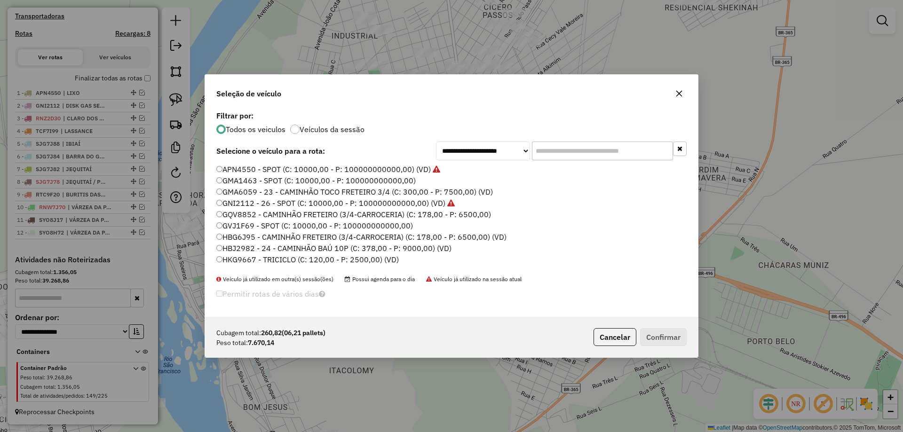
click at [578, 160] on input "text" at bounding box center [602, 151] width 141 height 19
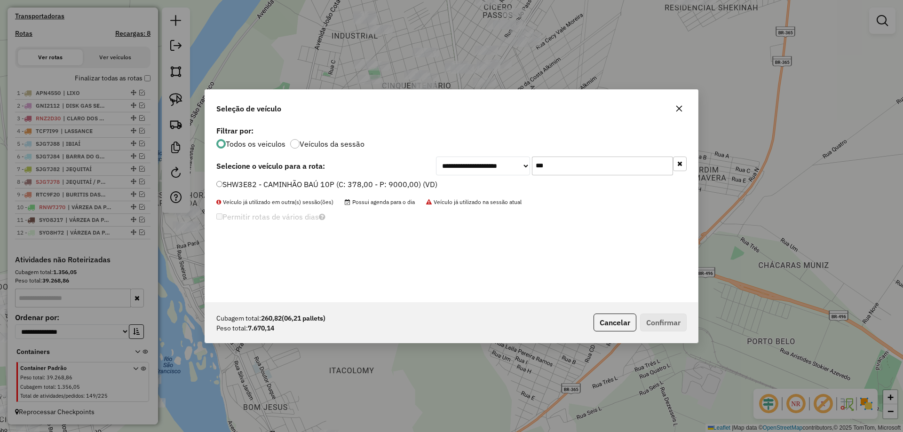
type input "***"
click at [233, 180] on label "SHW3E82 - CAMINHÃO BAÚ 10P (C: 378,00 - P: 9000,00) (VD)" at bounding box center [326, 184] width 221 height 11
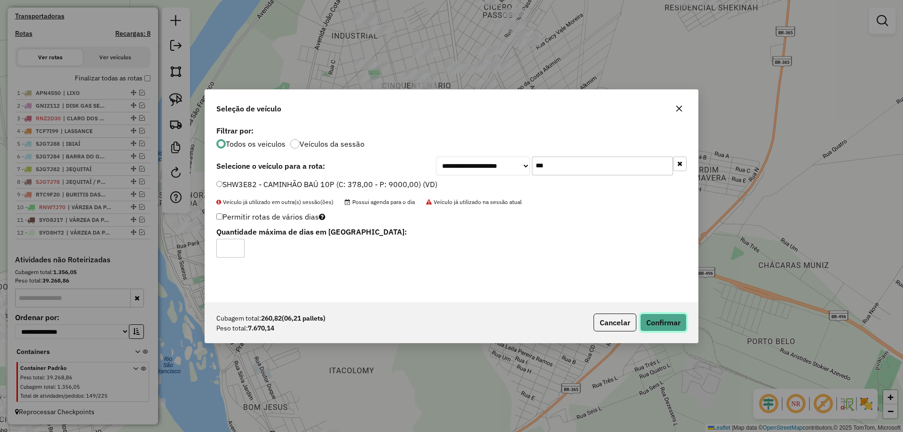
click at [646, 322] on button "Confirmar" at bounding box center [663, 323] width 47 height 18
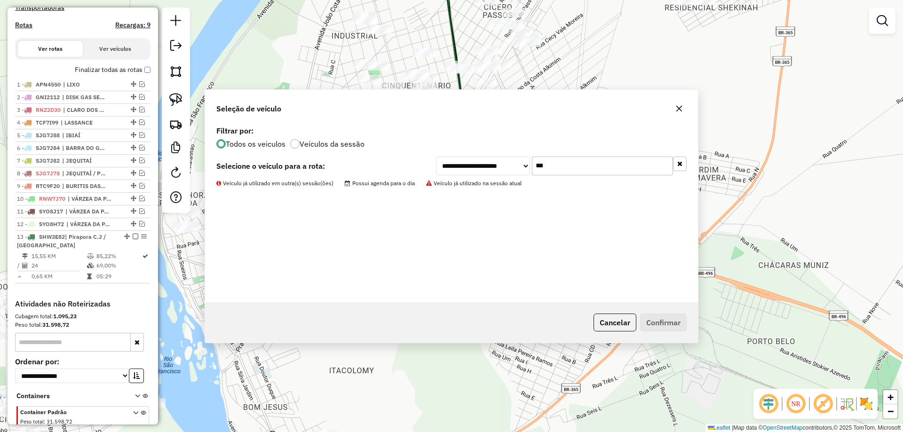
scroll to position [336, 0]
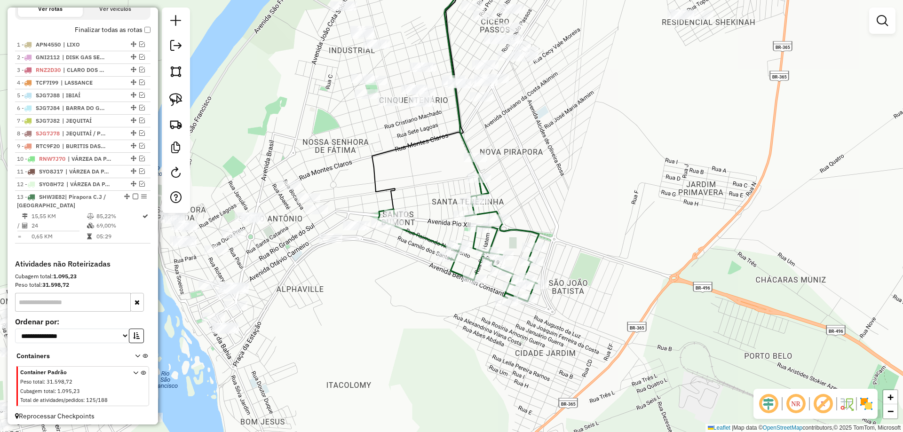
drag, startPoint x: 582, startPoint y: 165, endPoint x: 526, endPoint y: 223, distance: 80.2
click at [578, 219] on div "Janela de atendimento Grade de atendimento Capacidade Transportadoras Veículos …" at bounding box center [451, 216] width 903 height 432
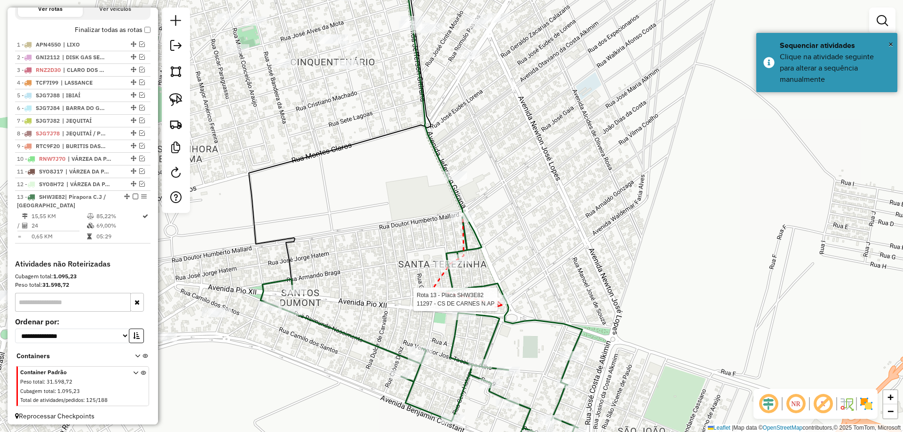
click at [502, 304] on div at bounding box center [501, 299] width 24 height 9
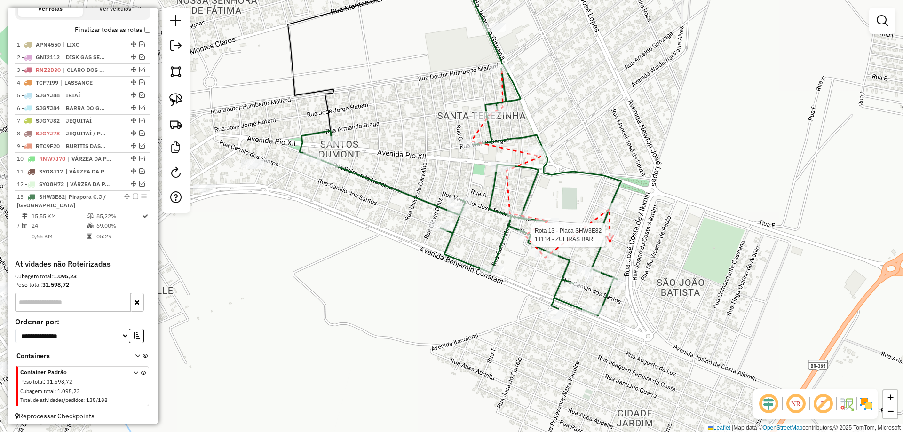
click at [610, 240] on div at bounding box center [608, 235] width 24 height 9
click at [494, 276] on div at bounding box center [492, 270] width 24 height 9
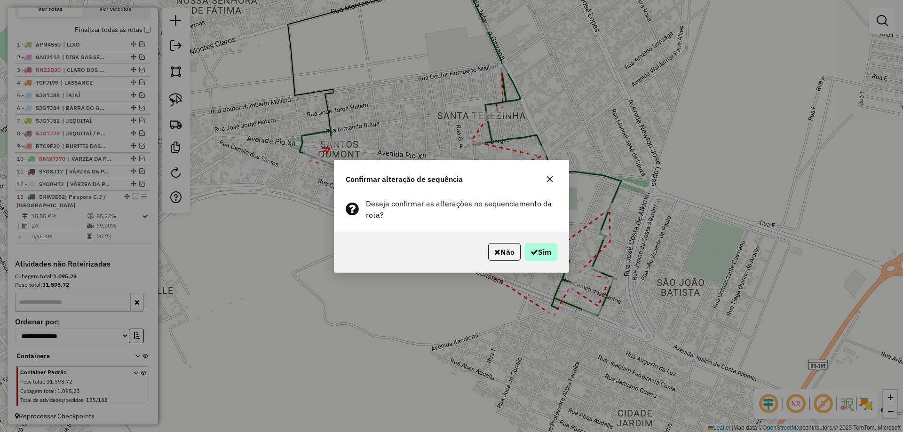
drag, startPoint x: 543, startPoint y: 262, endPoint x: 540, endPoint y: 245, distance: 17.4
click at [544, 262] on div "Não Sim" at bounding box center [452, 252] width 234 height 40
click at [540, 245] on button "Sim" at bounding box center [541, 252] width 33 height 18
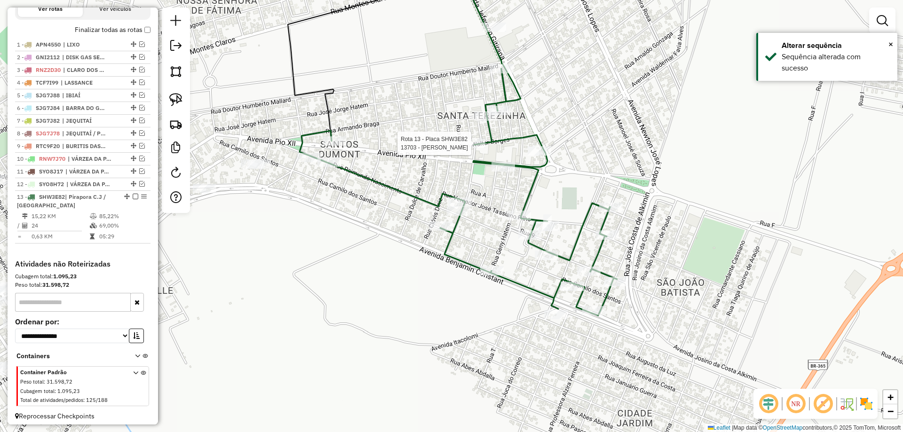
select select "*********"
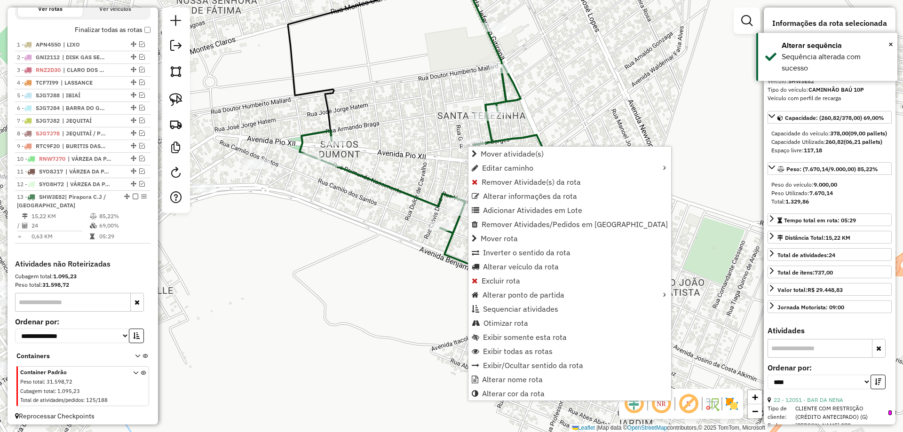
scroll to position [349, 0]
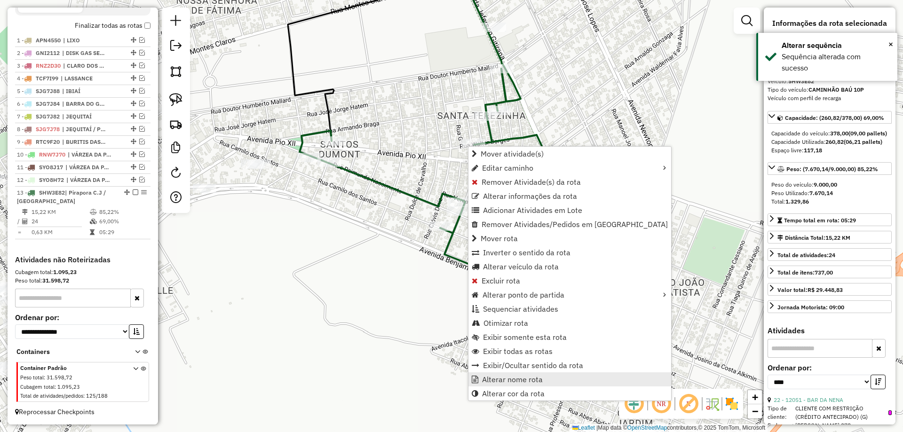
click at [497, 385] on link "Alterar nome rota" at bounding box center [570, 380] width 203 height 14
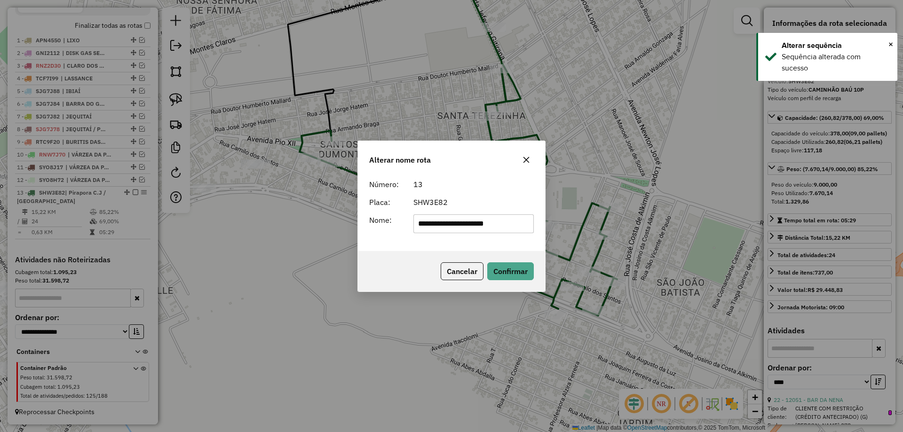
click at [470, 225] on input "**********" at bounding box center [474, 224] width 121 height 19
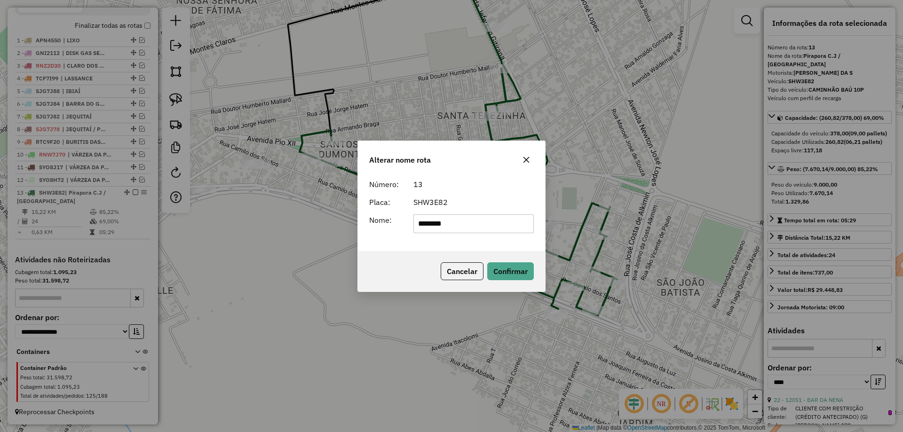
type input "********"
drag, startPoint x: 509, startPoint y: 197, endPoint x: 516, endPoint y: 223, distance: 27.4
click at [510, 197] on div "SHW3E82" at bounding box center [474, 202] width 132 height 11
click at [524, 270] on button "Confirmar" at bounding box center [510, 272] width 47 height 18
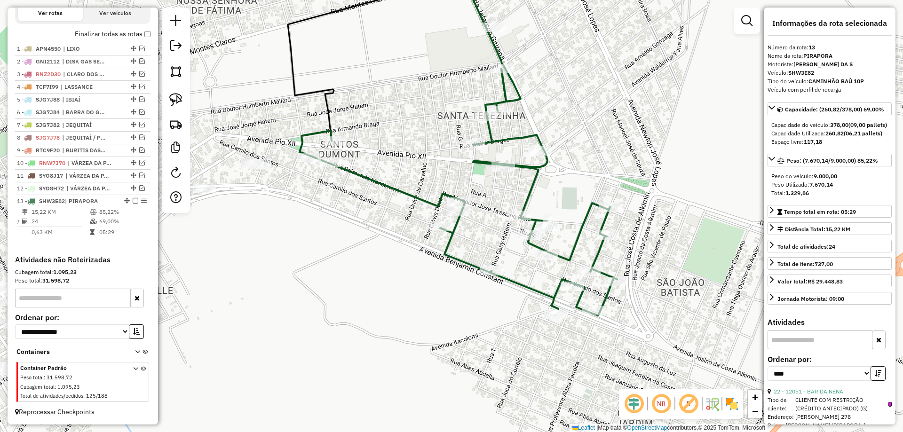
scroll to position [341, 0]
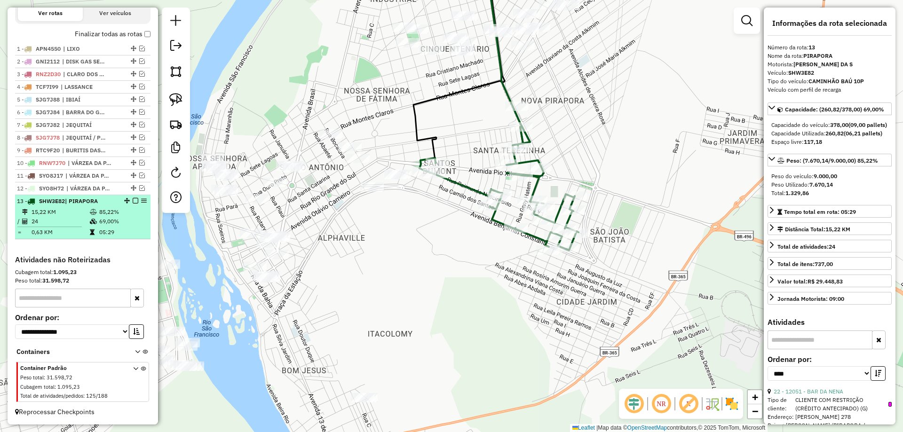
click at [133, 200] on em at bounding box center [136, 201] width 6 height 6
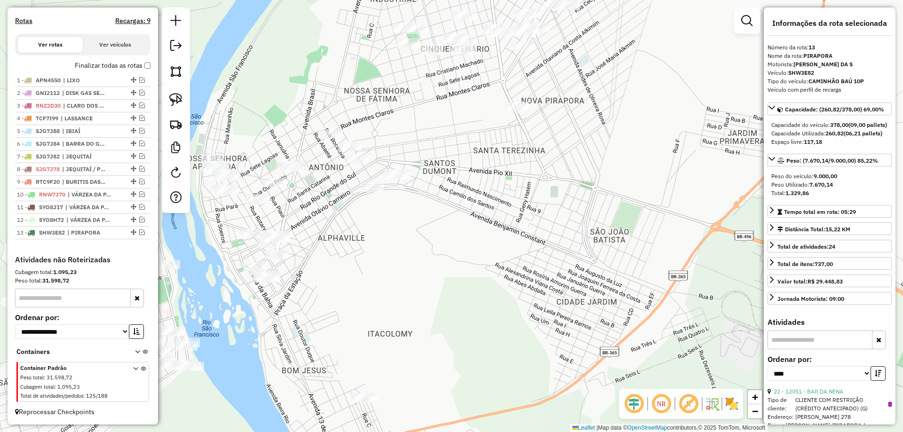
scroll to position [309, 0]
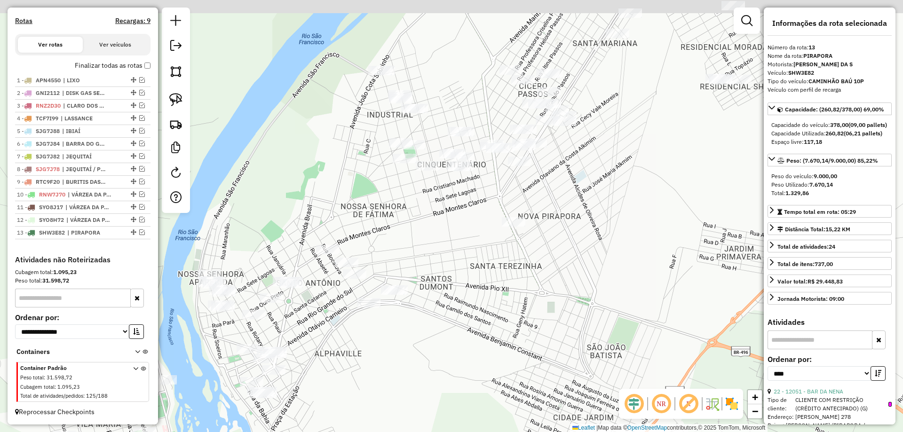
drag, startPoint x: 423, startPoint y: 134, endPoint x: 420, endPoint y: 249, distance: 115.3
click at [420, 249] on div "Janela de atendimento Grade de atendimento Capacidade Transportadoras Veículos …" at bounding box center [451, 216] width 903 height 432
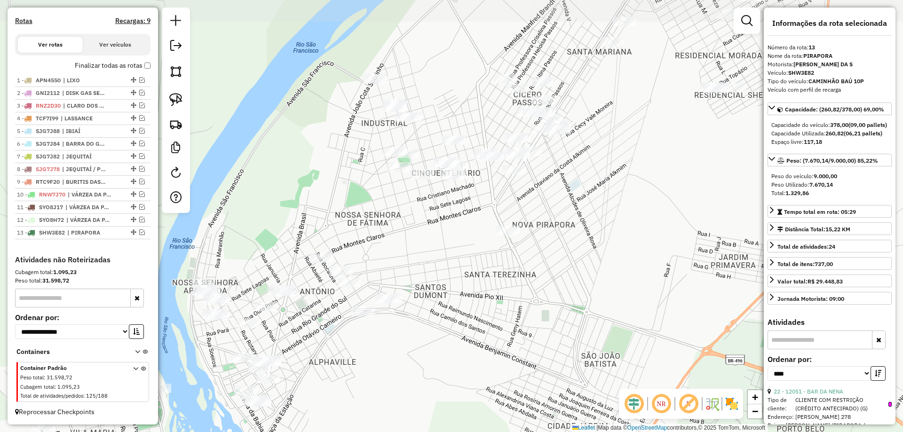
drag, startPoint x: 449, startPoint y: 211, endPoint x: 374, endPoint y: 276, distance: 99.4
click at [367, 276] on div "Janela de atendimento Grade de atendimento Capacidade Transportadoras Veículos …" at bounding box center [451, 216] width 903 height 432
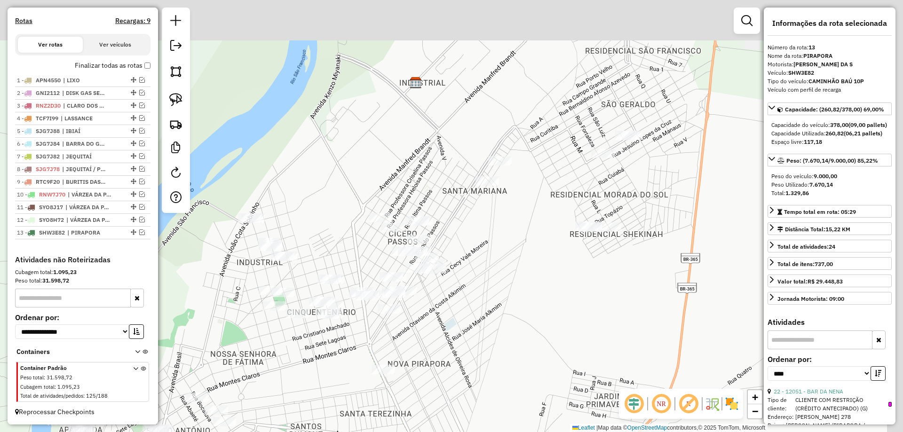
drag, startPoint x: 520, startPoint y: 227, endPoint x: 467, endPoint y: 338, distance: 122.7
click at [467, 338] on div "Janela de atendimento Grade de atendimento Capacidade Transportadoras Veículos …" at bounding box center [451, 216] width 903 height 432
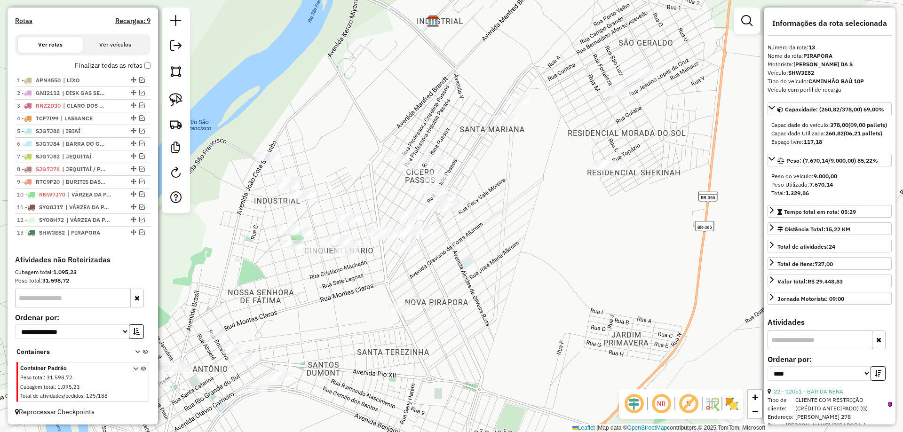
drag, startPoint x: 468, startPoint y: 322, endPoint x: 493, endPoint y: 222, distance: 103.4
click at [498, 223] on div "Janela de atendimento Grade de atendimento Capacidade Transportadoras Veículos …" at bounding box center [451, 216] width 903 height 432
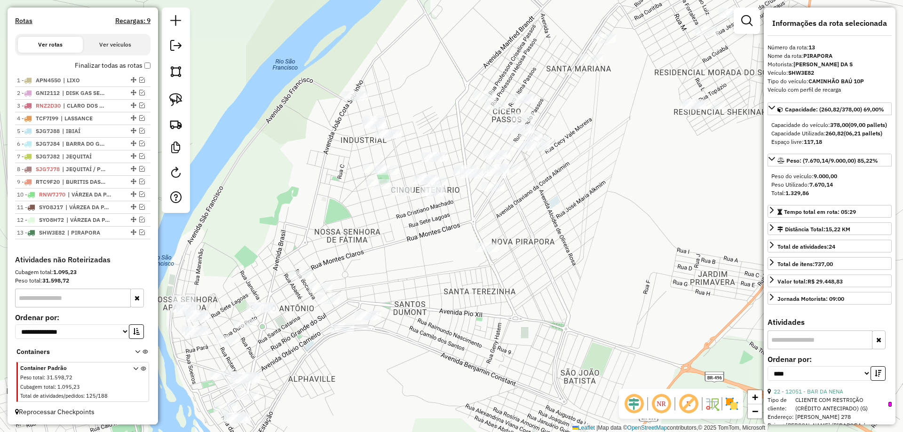
drag, startPoint x: 545, startPoint y: 207, endPoint x: 632, endPoint y: 118, distance: 125.4
click at [632, 119] on div "Janela de atendimento Grade de atendimento Capacidade Transportadoras Veículos …" at bounding box center [451, 216] width 903 height 432
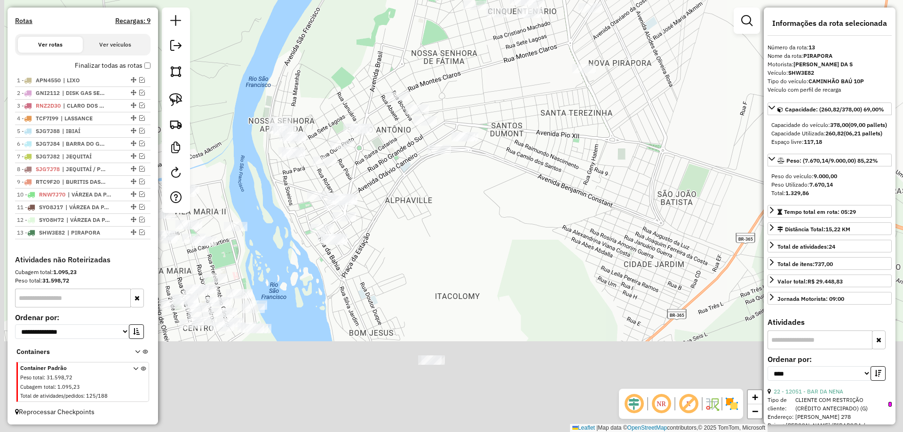
drag, startPoint x: 449, startPoint y: 304, endPoint x: 543, endPoint y: 157, distance: 174.5
click at [543, 157] on div "Janela de atendimento Grade de atendimento Capacidade Transportadoras Veículos …" at bounding box center [451, 216] width 903 height 432
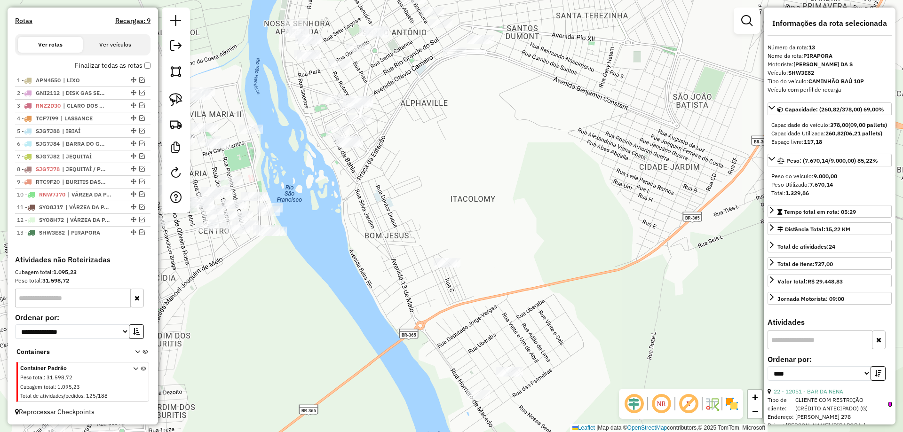
drag, startPoint x: 460, startPoint y: 188, endPoint x: 453, endPoint y: 162, distance: 26.5
click at [453, 162] on div "Janela de atendimento Grade de atendimento Capacidade Transportadoras Veículos …" at bounding box center [451, 216] width 903 height 432
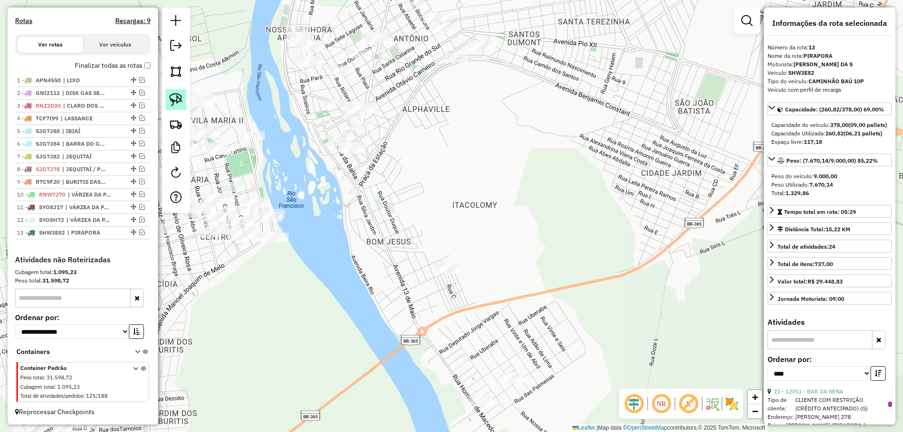
click at [175, 109] on link at bounding box center [176, 99] width 21 height 21
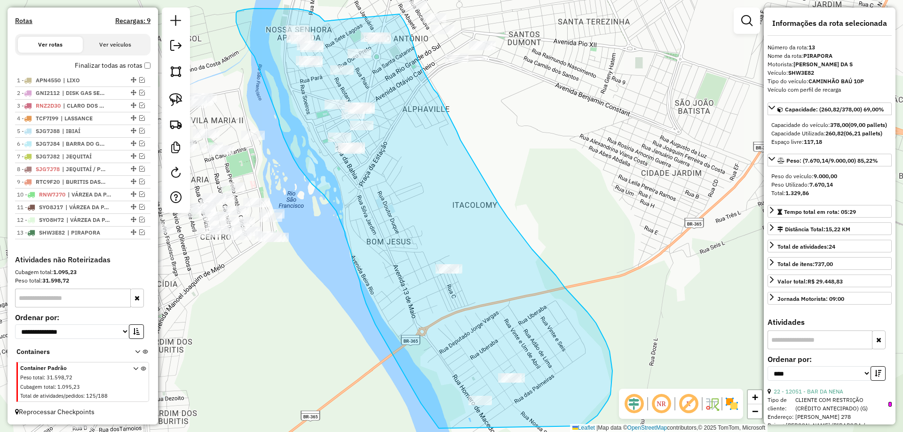
drag, startPoint x: 322, startPoint y: 18, endPoint x: 397, endPoint y: 13, distance: 75.0
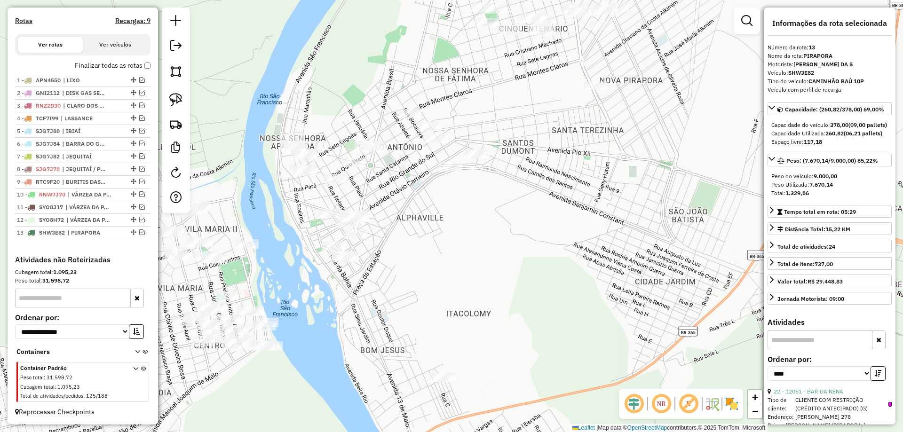
drag, startPoint x: 419, startPoint y: 131, endPoint x: 410, endPoint y: 238, distance: 107.2
click at [410, 238] on div "Janela de atendimento Grade de atendimento Capacidade Transportadoras Veículos …" at bounding box center [451, 216] width 903 height 432
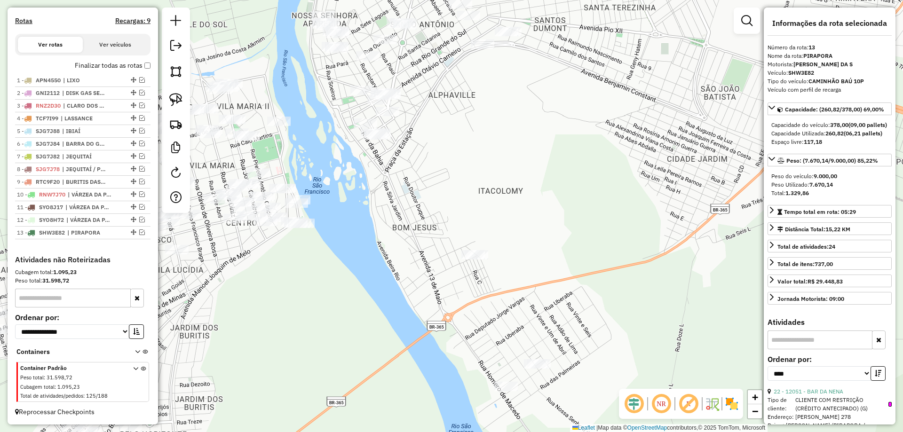
drag, startPoint x: 439, startPoint y: 149, endPoint x: 443, endPoint y: 113, distance: 36.4
click at [443, 113] on div "Janela de atendimento Grade de atendimento Capacidade Transportadoras Veículos …" at bounding box center [451, 216] width 903 height 432
click at [176, 97] on img at bounding box center [175, 99] width 13 height 13
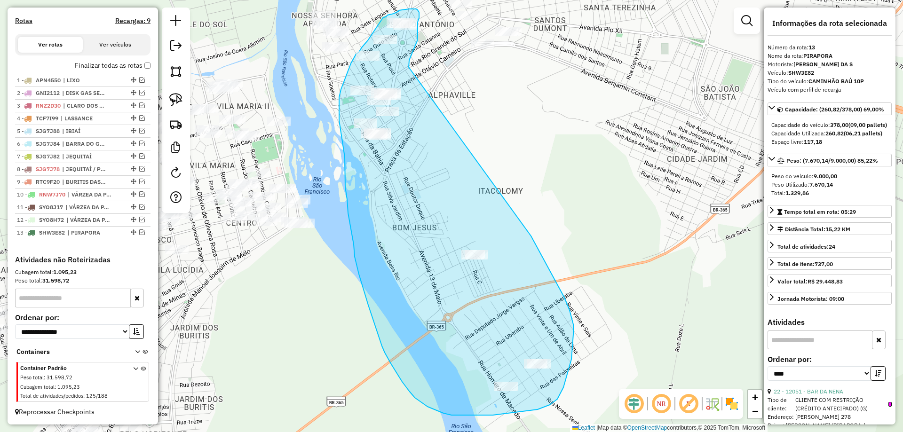
drag, startPoint x: 409, startPoint y: 66, endPoint x: 479, endPoint y: 160, distance: 116.4
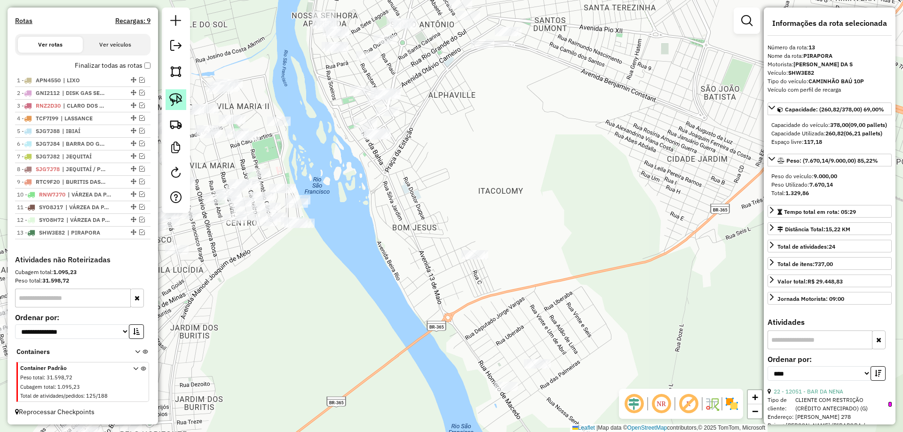
click at [175, 96] on img at bounding box center [175, 99] width 13 height 13
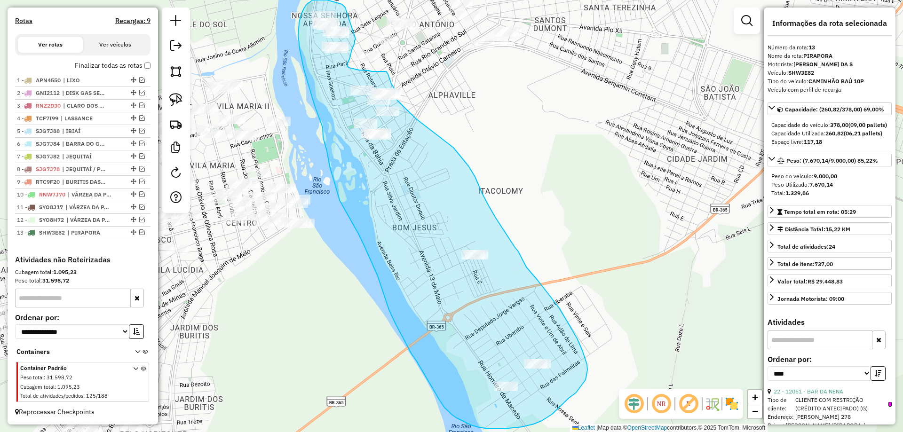
drag, startPoint x: 340, startPoint y: 4, endPoint x: 356, endPoint y: 39, distance: 38.6
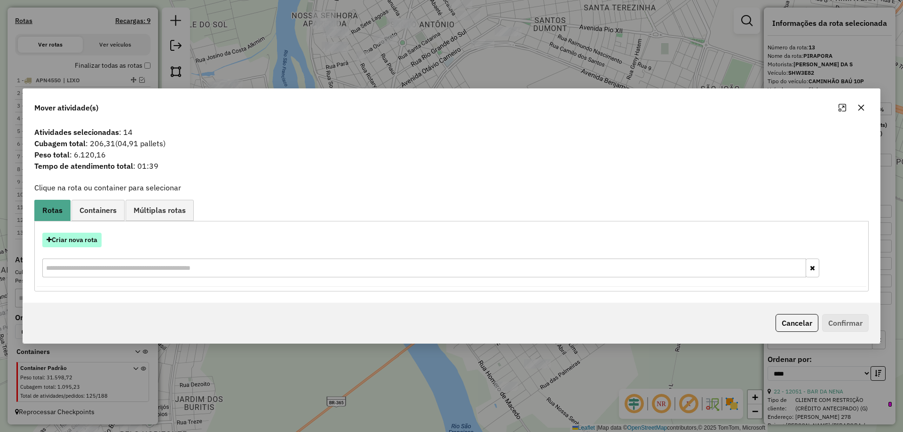
click at [76, 240] on button "Criar nova rota" at bounding box center [71, 240] width 59 height 15
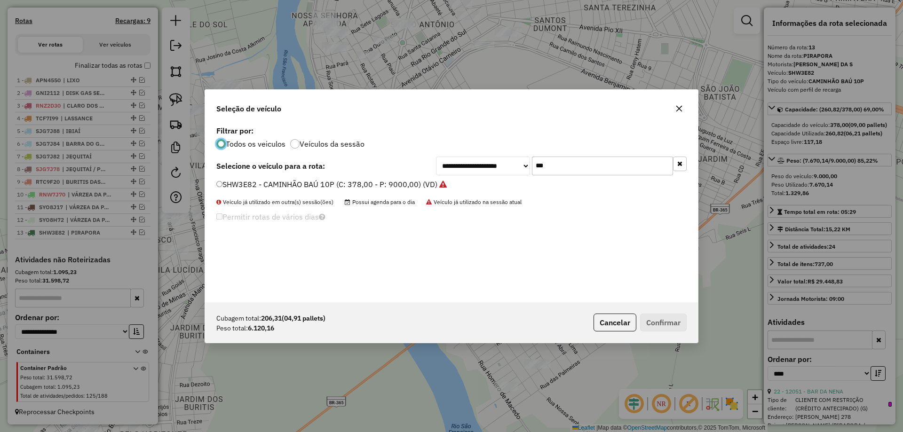
scroll to position [5, 3]
click at [576, 159] on input "***" at bounding box center [602, 166] width 141 height 19
type input "***"
click at [267, 178] on div "**********" at bounding box center [451, 213] width 493 height 179
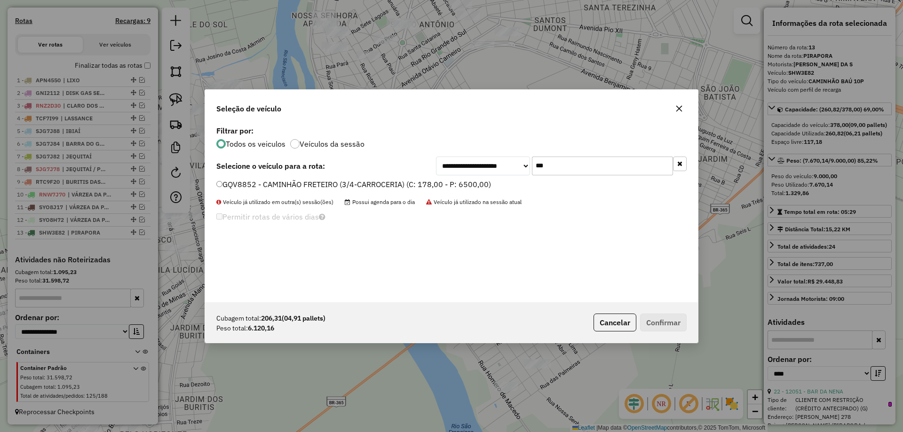
click at [265, 181] on label "GQV8852 - CAMINHÃO FRETEIRO (3/4-CARROCERIA) (C: 178,00 - P: 6500,00)" at bounding box center [353, 184] width 275 height 11
click at [676, 322] on button "Confirmar" at bounding box center [663, 323] width 47 height 18
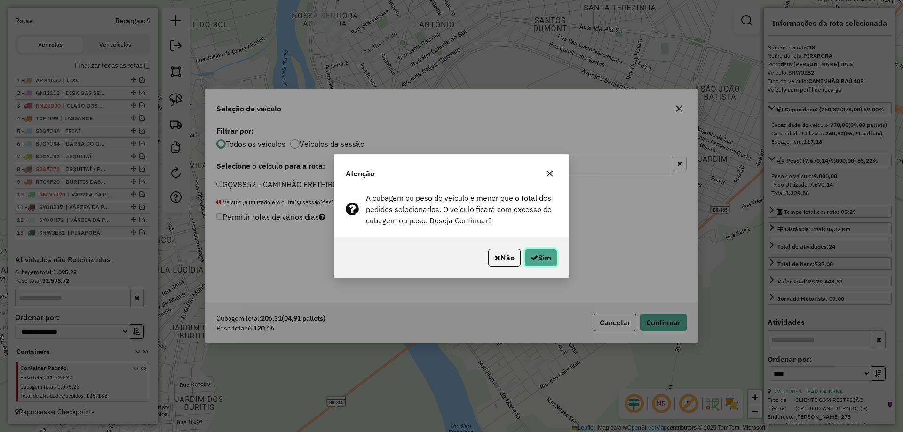
click at [552, 251] on button "Sim" at bounding box center [541, 258] width 33 height 18
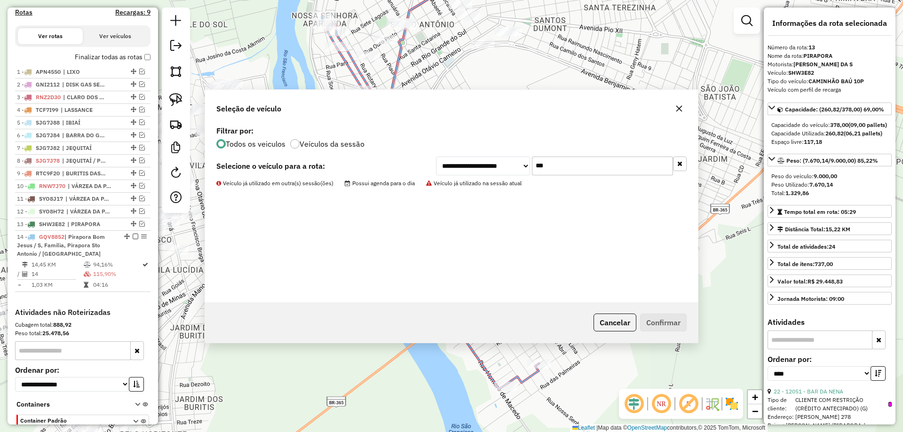
scroll to position [370, 0]
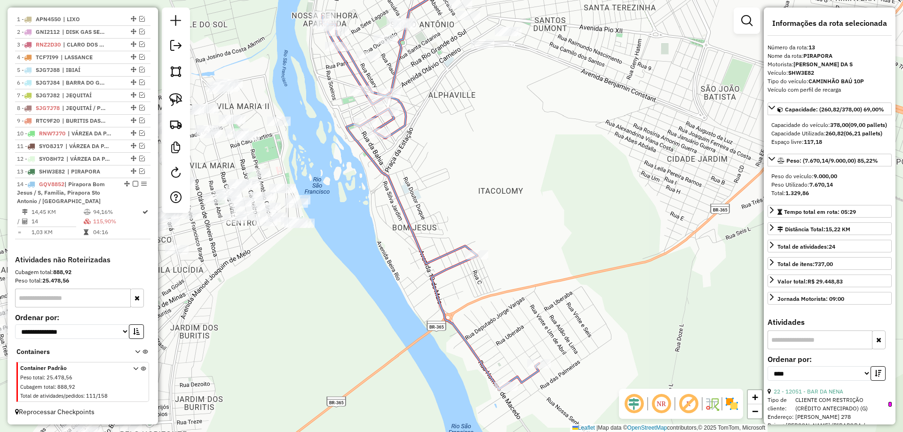
drag, startPoint x: 479, startPoint y: 304, endPoint x: 476, endPoint y: 294, distance: 10.6
click at [480, 308] on div "Janela de atendimento Grade de atendimento Capacidade Transportadoras Veículos …" at bounding box center [451, 216] width 903 height 432
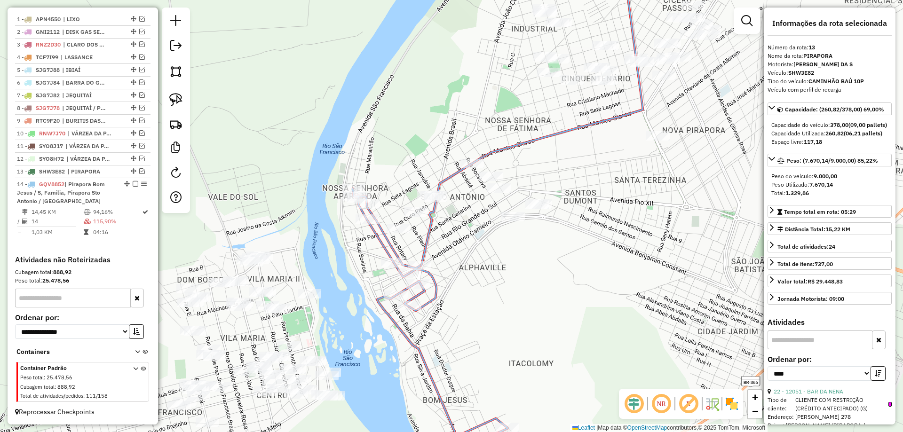
drag, startPoint x: 475, startPoint y: 277, endPoint x: 526, endPoint y: 241, distance: 62.1
click at [529, 245] on div "Janela de atendimento Grade de atendimento Capacidade Transportadoras Veículos …" at bounding box center [451, 216] width 903 height 432
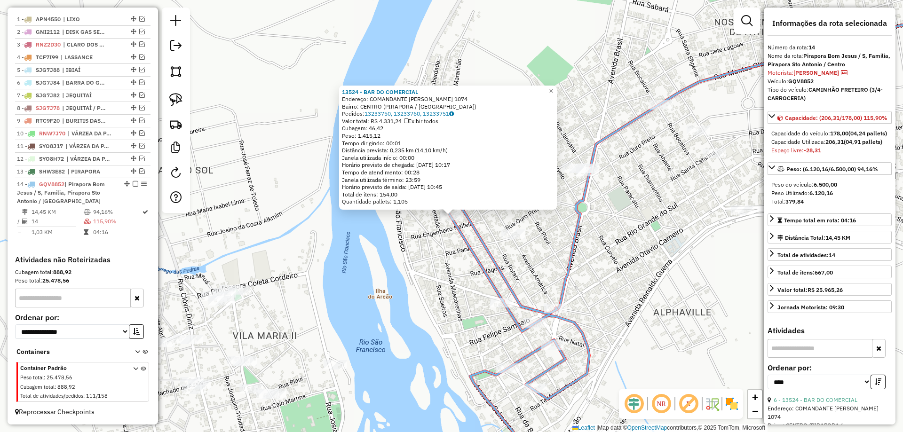
click at [474, 258] on icon at bounding box center [505, 314] width 167 height 321
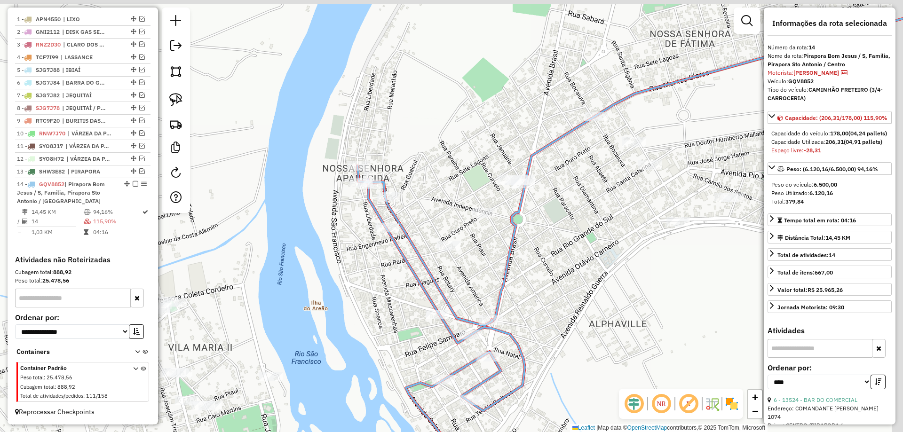
drag, startPoint x: 451, startPoint y: 257, endPoint x: 361, endPoint y: 247, distance: 90.5
click at [375, 257] on icon at bounding box center [441, 326] width 167 height 321
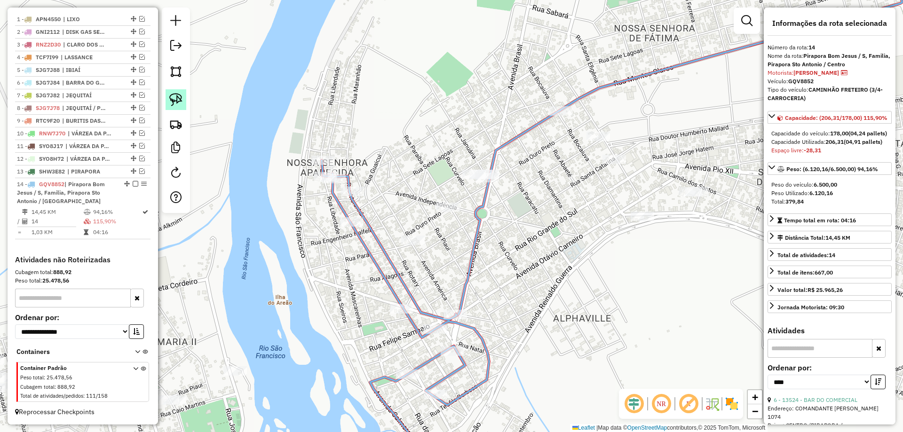
click at [183, 108] on link at bounding box center [176, 99] width 21 height 21
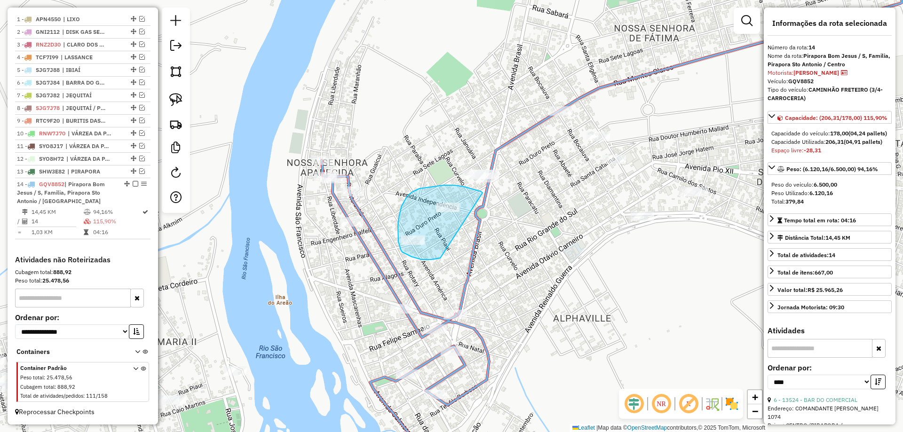
drag, startPoint x: 444, startPoint y: 185, endPoint x: 486, endPoint y: 233, distance: 63.7
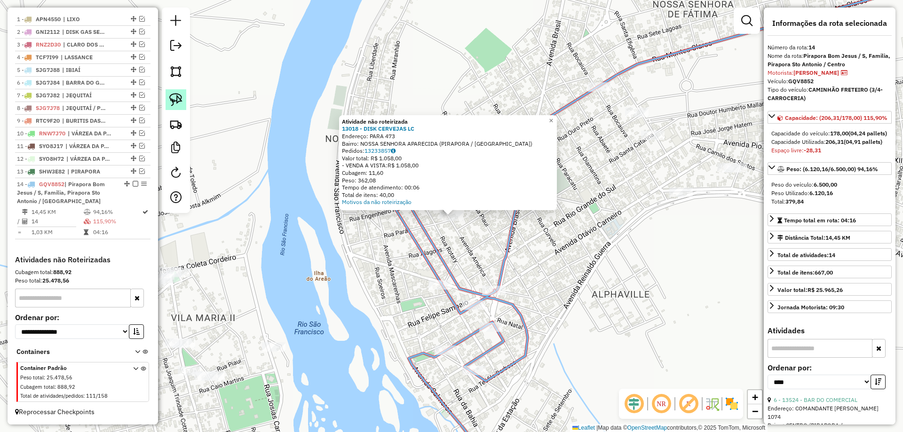
click at [177, 100] on img at bounding box center [175, 99] width 13 height 13
drag, startPoint x: 478, startPoint y: 219, endPoint x: 457, endPoint y: 239, distance: 28.9
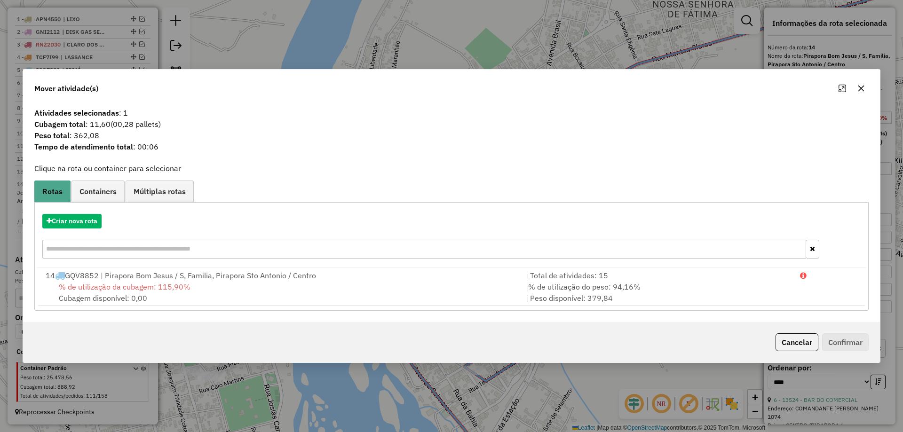
click at [700, 289] on div "| % de utilização do peso: 94,16% | Peso disponível: 379,84" at bounding box center [657, 292] width 274 height 23
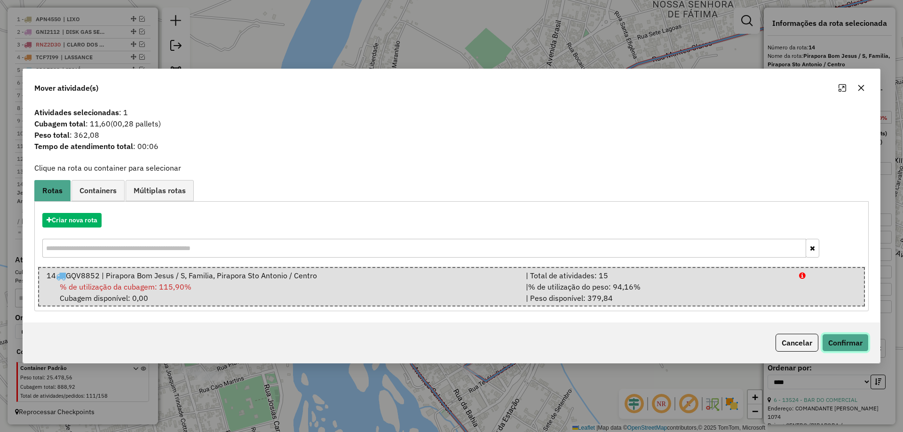
click at [846, 350] on button "Confirmar" at bounding box center [845, 343] width 47 height 18
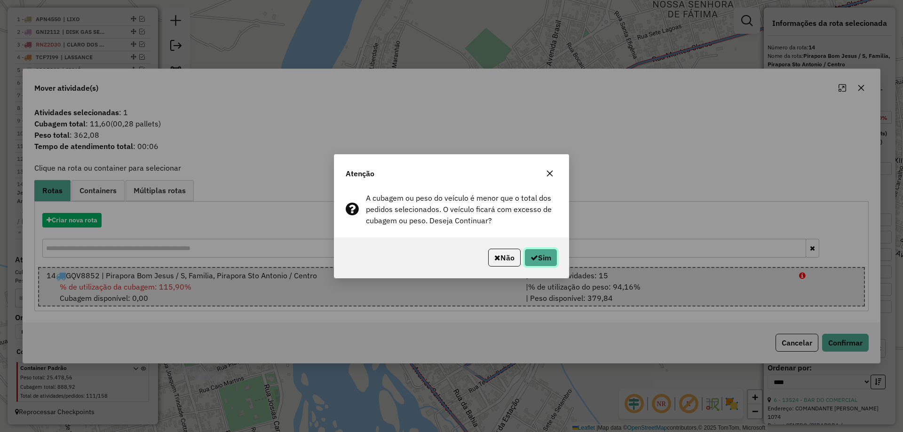
click at [550, 260] on button "Sim" at bounding box center [541, 258] width 33 height 18
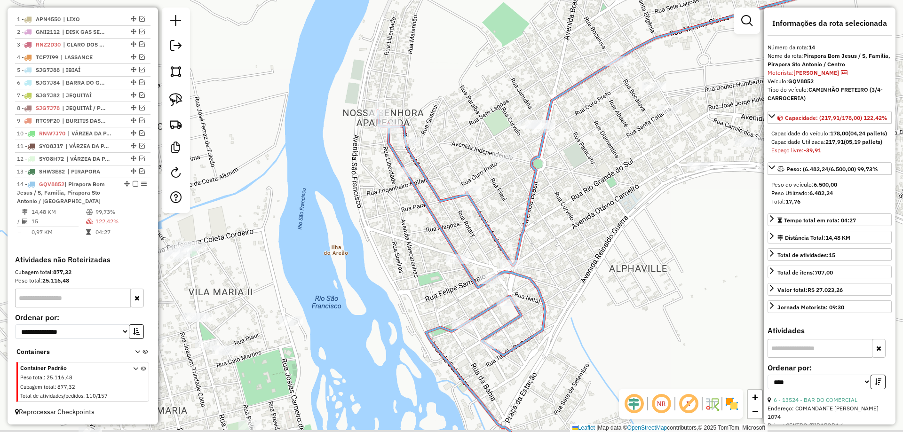
drag, startPoint x: 561, startPoint y: 226, endPoint x: 566, endPoint y: 211, distance: 15.5
click at [567, 213] on div "Janela de atendimento Grade de atendimento Capacidade Transportadoras Veículos …" at bounding box center [451, 216] width 903 height 432
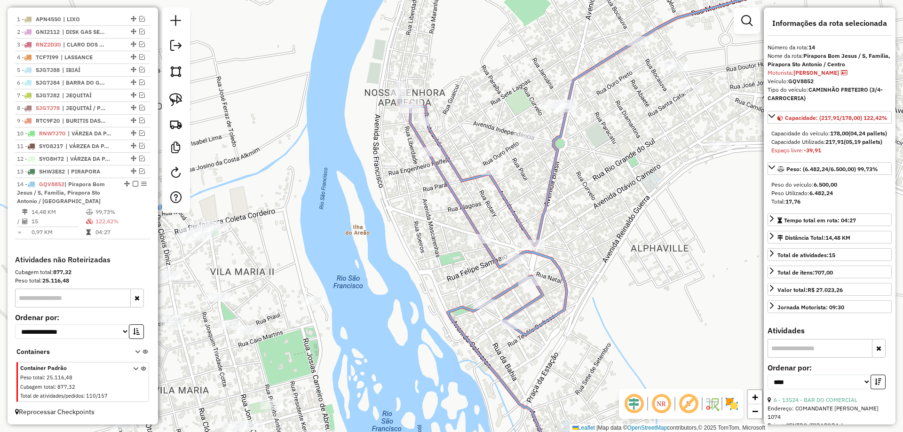
drag, startPoint x: 547, startPoint y: 219, endPoint x: 555, endPoint y: 207, distance: 14.2
click at [555, 207] on icon at bounding box center [750, 91] width 432 height 309
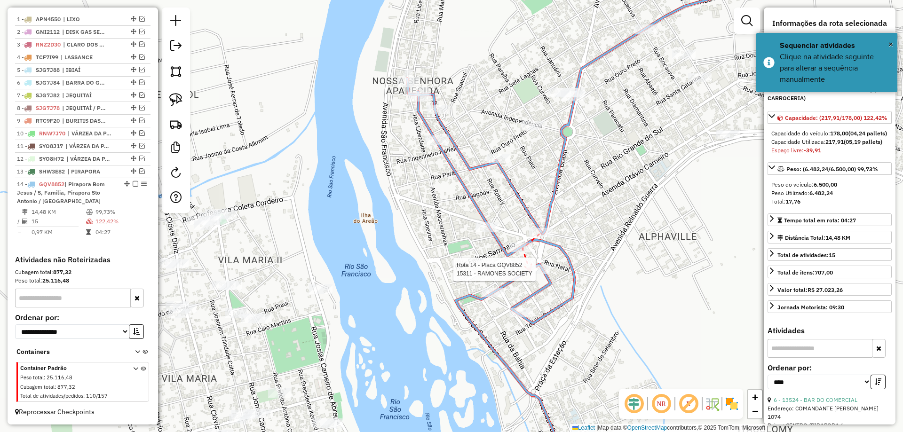
click at [531, 271] on div at bounding box center [538, 269] width 24 height 9
click at [494, 232] on div at bounding box center [488, 227] width 24 height 9
click at [451, 140] on icon at bounding box center [454, 142] width 7 height 7
click at [437, 114] on div at bounding box center [439, 109] width 24 height 9
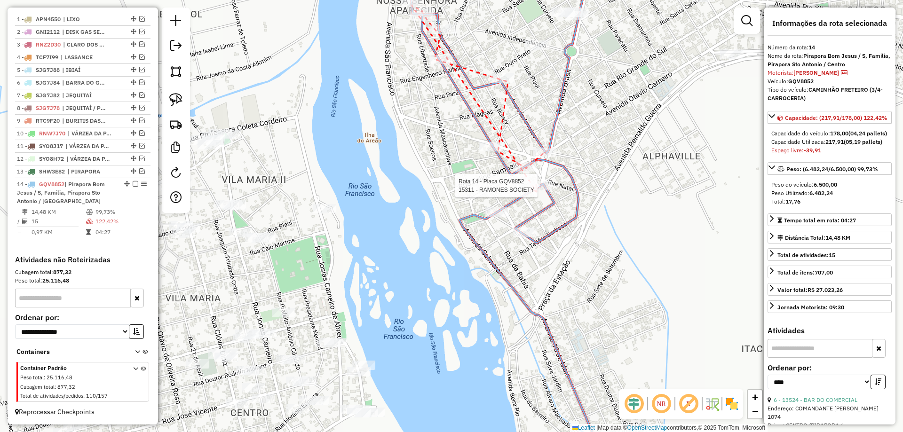
click at [537, 191] on div at bounding box center [540, 185] width 24 height 9
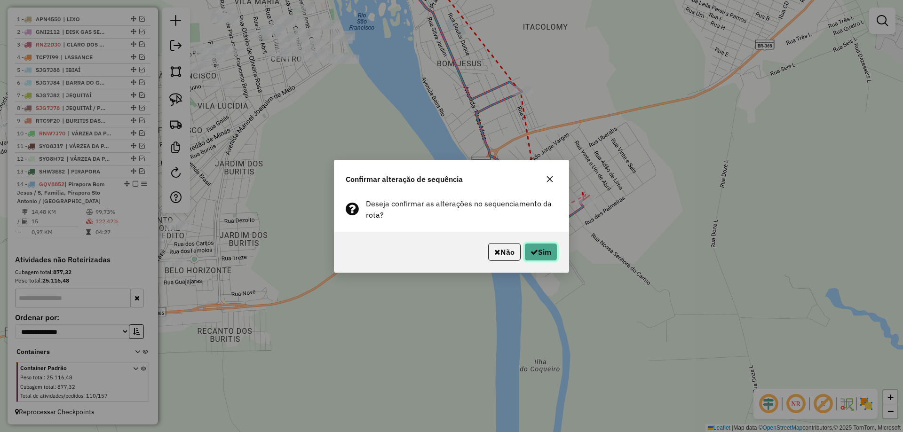
click at [542, 252] on button "Sim" at bounding box center [541, 252] width 33 height 18
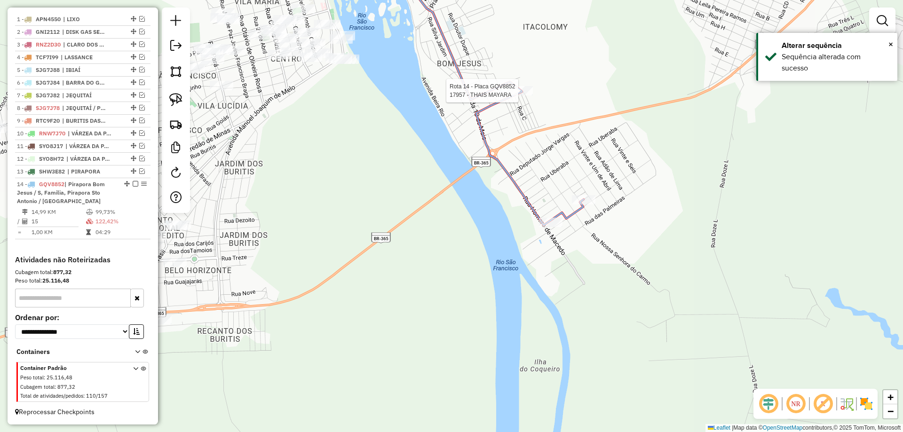
select select "*********"
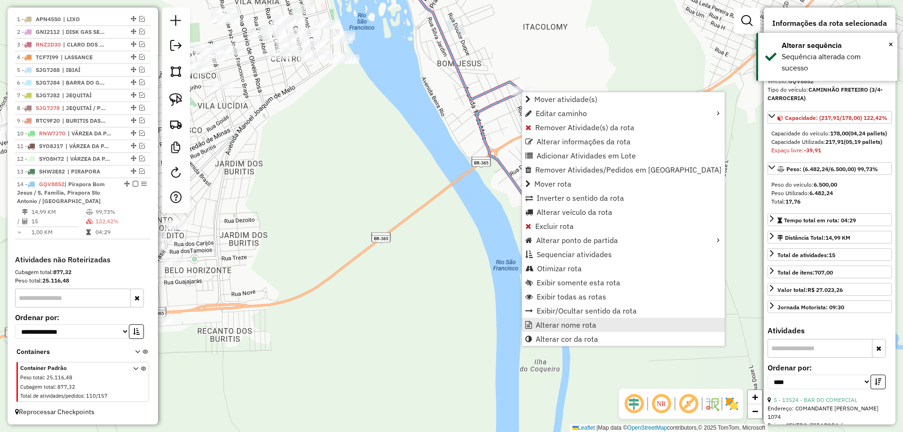
click at [553, 327] on span "Alterar nome rota" at bounding box center [566, 325] width 61 height 8
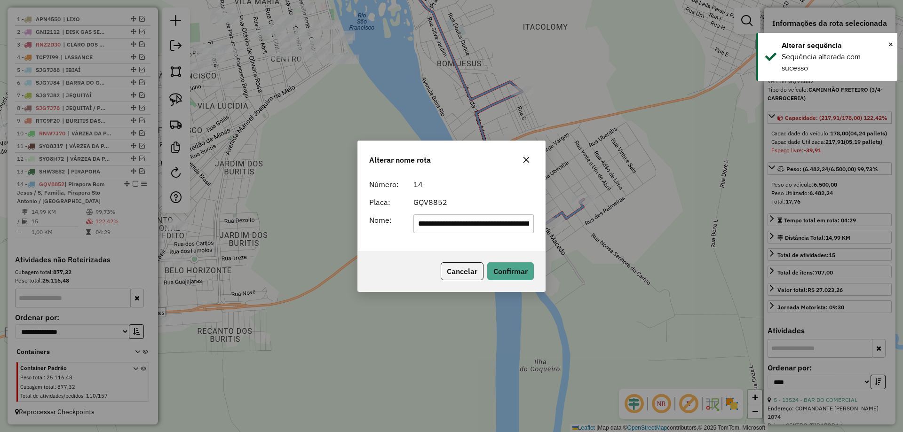
scroll to position [0, 97]
click at [463, 222] on input "**********" at bounding box center [474, 224] width 121 height 19
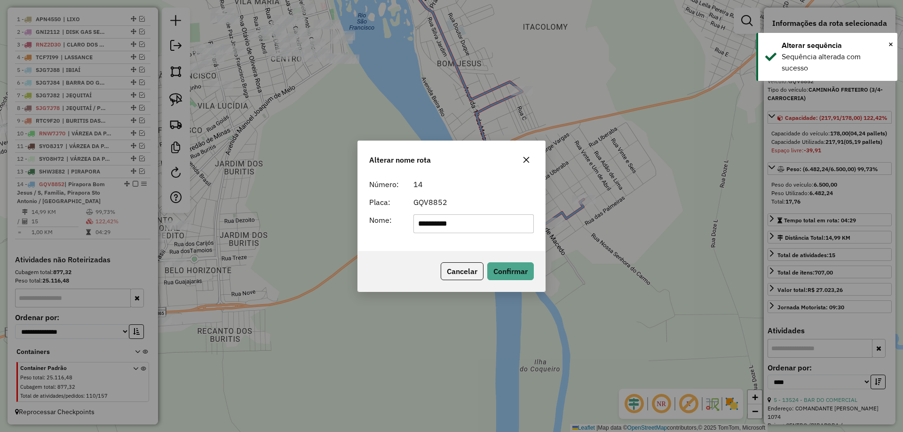
type input "**********"
click at [465, 193] on form "**********" at bounding box center [451, 206] width 165 height 55
click at [513, 271] on button "Confirmar" at bounding box center [510, 272] width 47 height 18
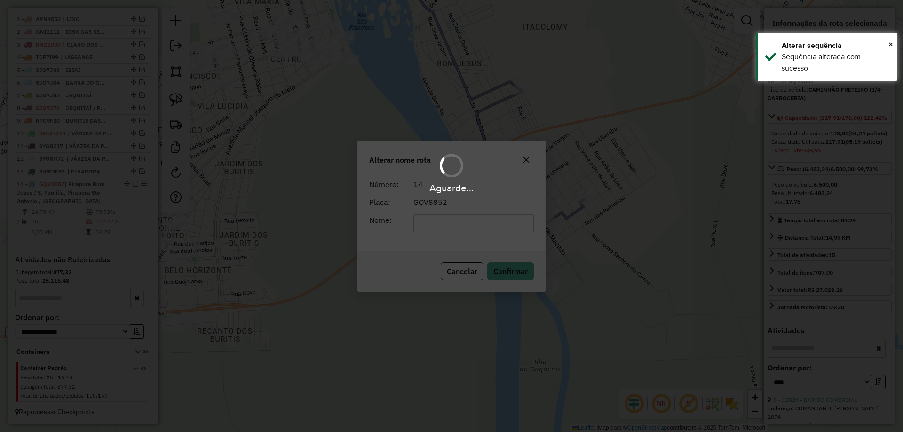
scroll to position [353, 0]
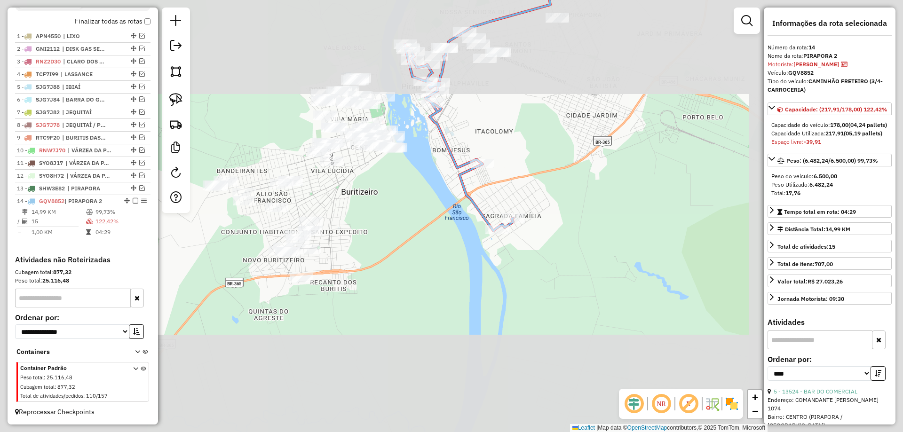
drag, startPoint x: 414, startPoint y: 302, endPoint x: 418, endPoint y: 313, distance: 12.7
click at [417, 319] on div "Janela de atendimento Grade de atendimento Capacidade Transportadoras Veículos …" at bounding box center [451, 216] width 903 height 432
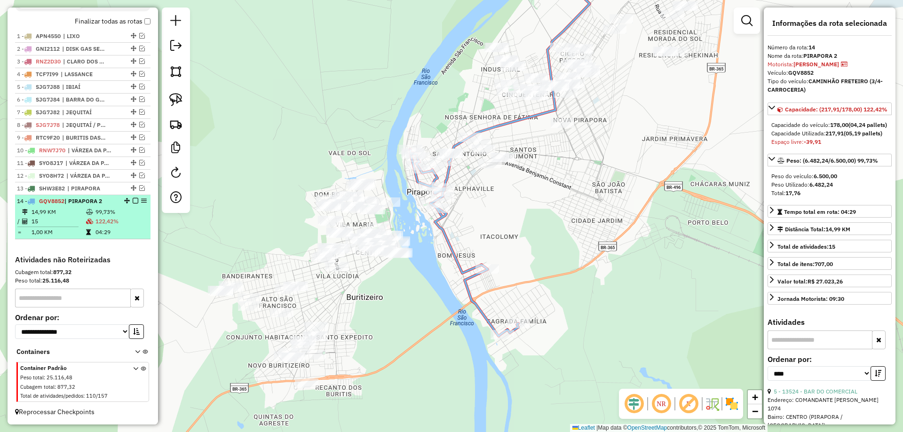
click at [133, 201] on em at bounding box center [136, 201] width 6 height 6
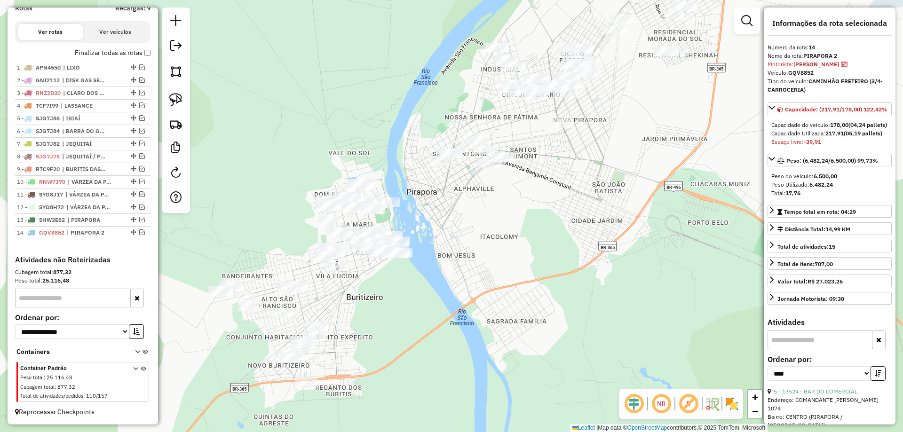
click at [390, 279] on div "Janela de atendimento Grade de atendimento Capacidade Transportadoras Veículos …" at bounding box center [451, 216] width 903 height 432
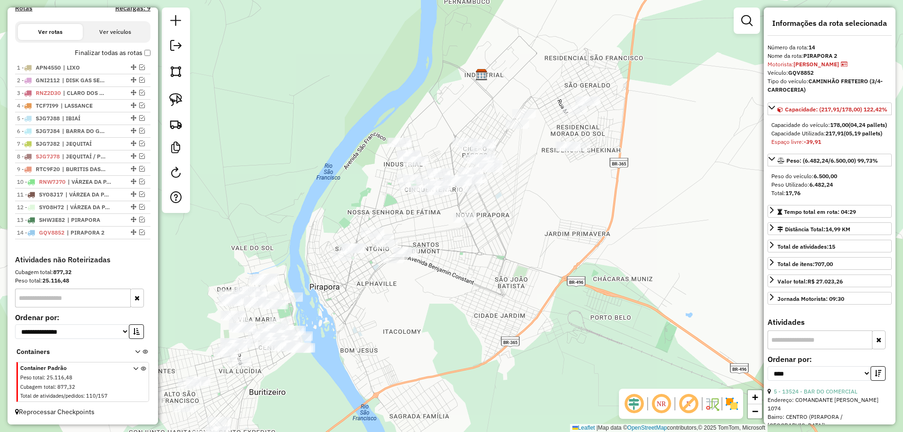
drag, startPoint x: 484, startPoint y: 238, endPoint x: 471, endPoint y: 262, distance: 27.6
click at [475, 264] on div "Janela de atendimento Grade de atendimento Capacidade Transportadoras Veículos …" at bounding box center [451, 216] width 903 height 432
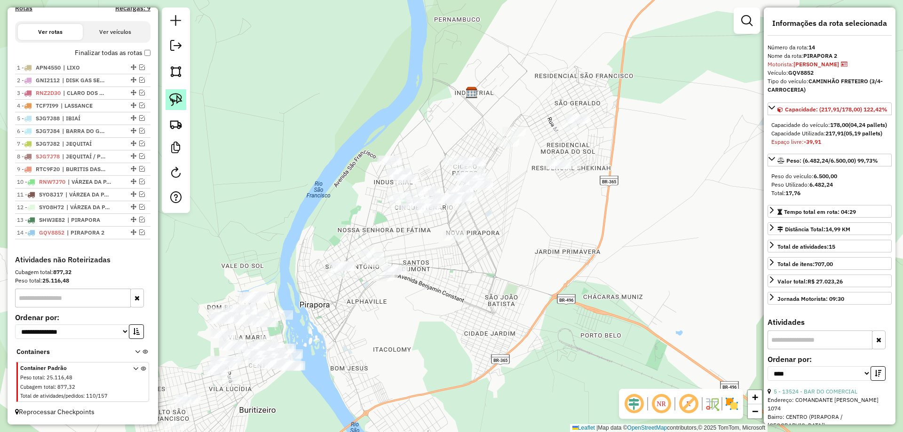
click at [178, 97] on img at bounding box center [175, 99] width 13 height 13
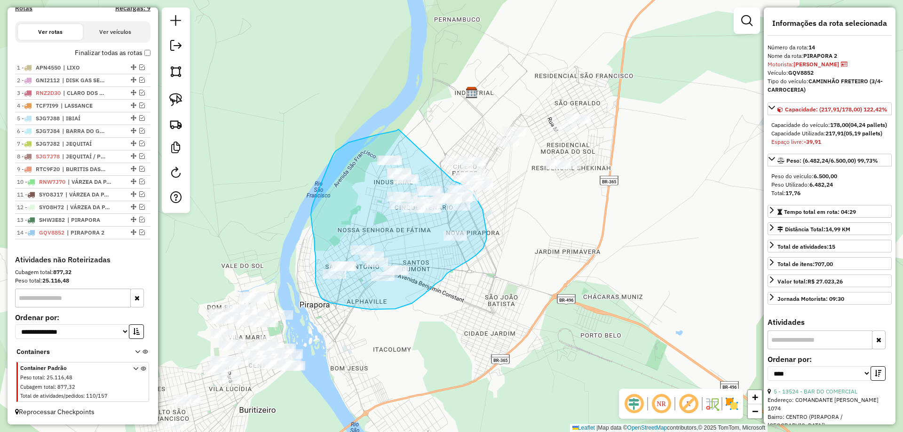
drag, startPoint x: 399, startPoint y: 129, endPoint x: 427, endPoint y: 166, distance: 46.3
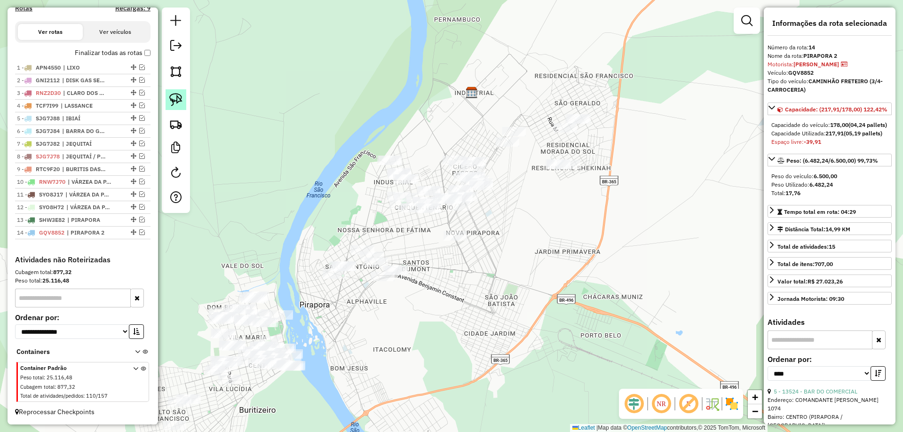
click at [183, 101] on link at bounding box center [176, 99] width 21 height 21
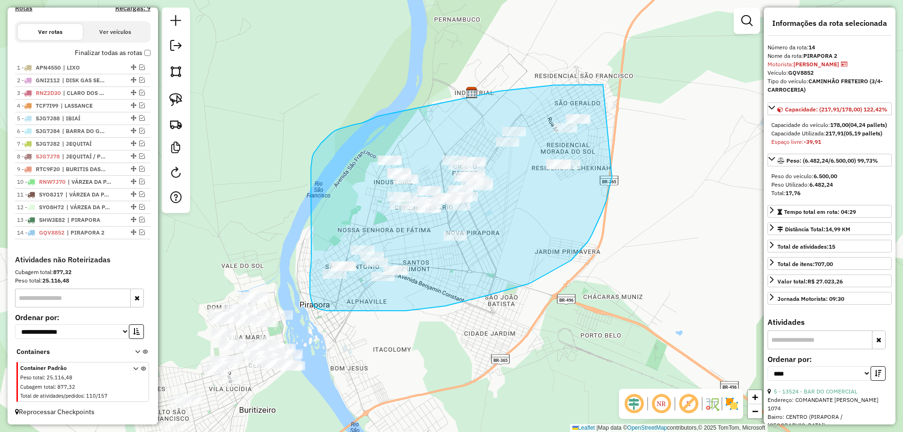
drag, startPoint x: 603, startPoint y: 85, endPoint x: 613, endPoint y: 155, distance: 71.2
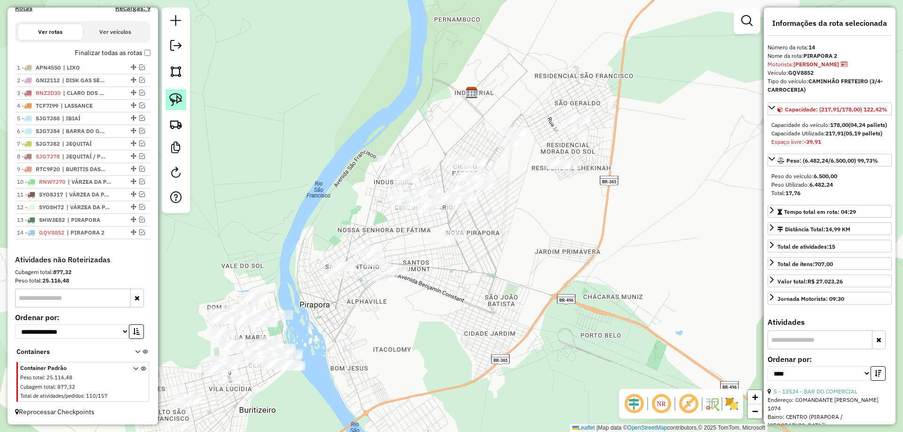
click at [175, 103] on img at bounding box center [175, 99] width 13 height 13
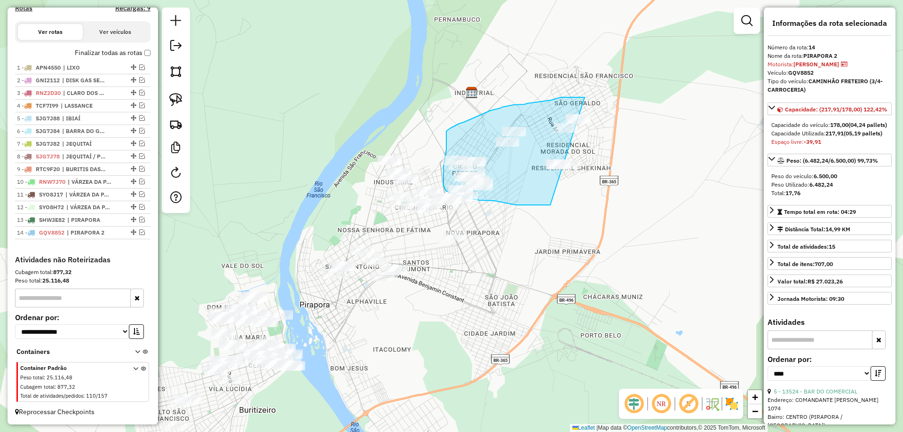
drag, startPoint x: 566, startPoint y: 97, endPoint x: 650, endPoint y: 187, distance: 122.8
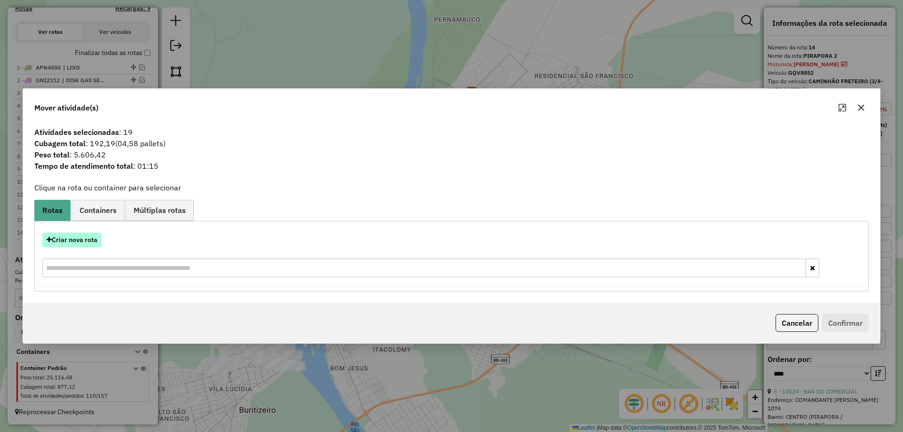
click at [87, 240] on button "Criar nova rota" at bounding box center [71, 240] width 59 height 15
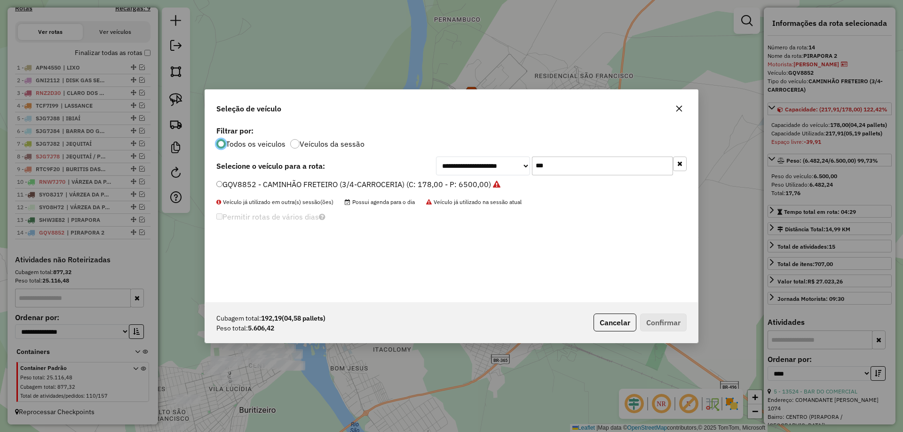
scroll to position [5, 3]
click at [551, 166] on input "***" at bounding box center [602, 166] width 141 height 19
type input "***"
click at [559, 170] on input "***" at bounding box center [602, 166] width 141 height 19
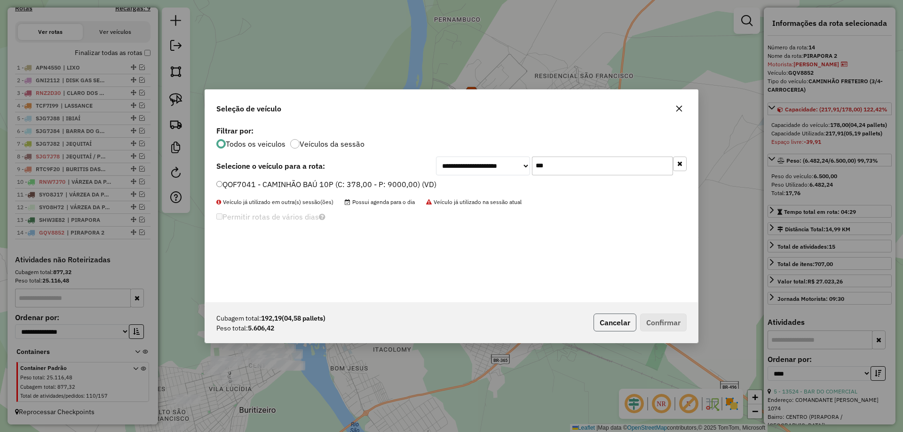
click at [604, 314] on button "Cancelar" at bounding box center [615, 323] width 43 height 18
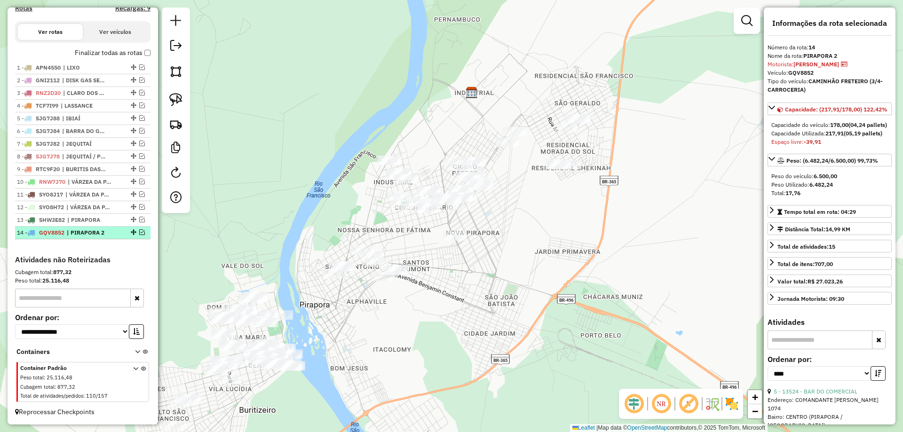
click at [139, 235] on em at bounding box center [142, 233] width 6 height 6
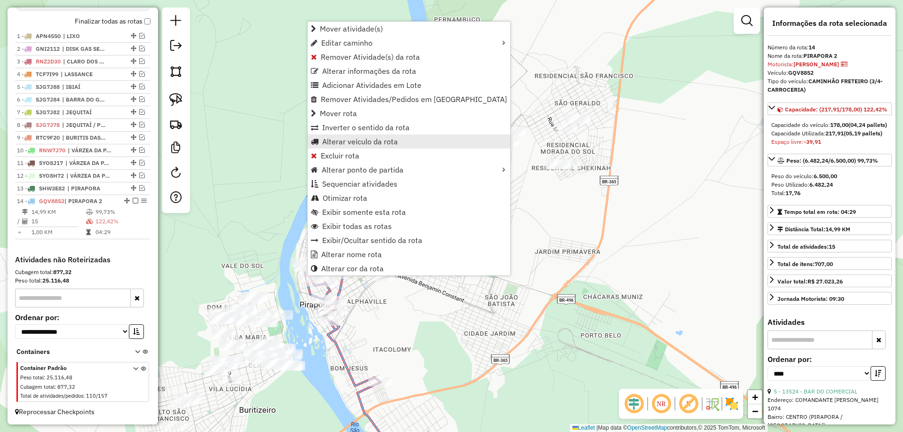
click at [362, 142] on span "Alterar veículo da rota" at bounding box center [360, 142] width 76 height 8
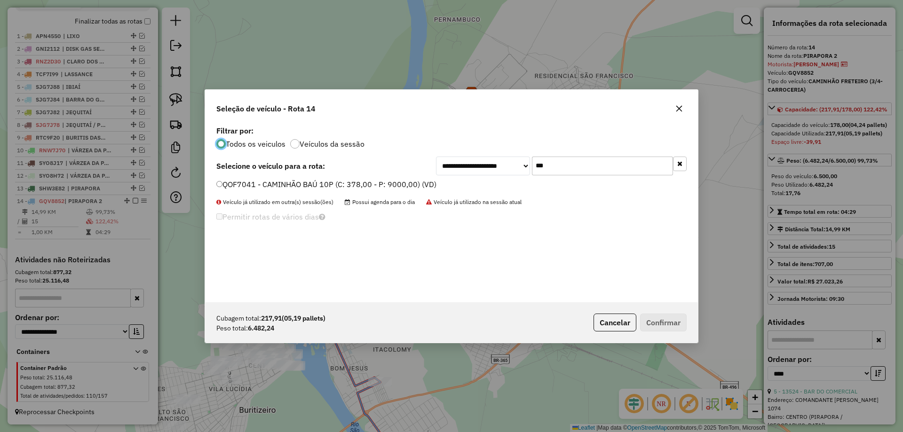
scroll to position [5, 3]
click at [573, 167] on input "***" at bounding box center [602, 166] width 141 height 19
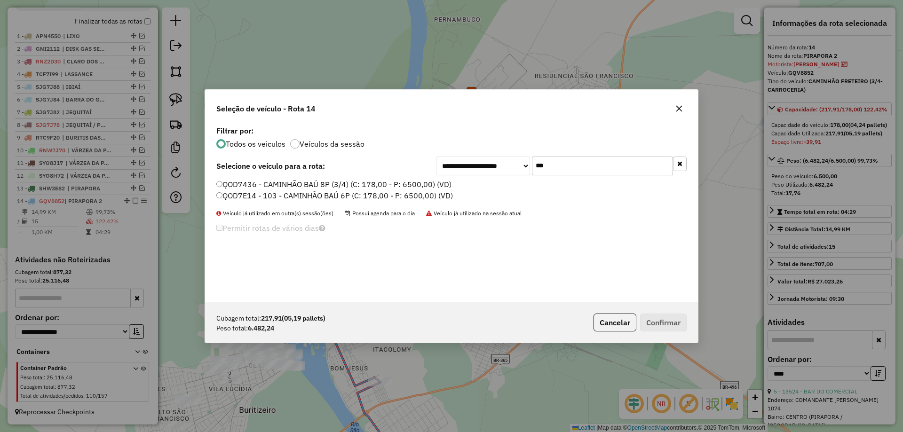
type input "***"
click at [265, 182] on label "QOD7436 - CAMINHÃO BAÚ 8P (3/4) (C: 178,00 - P: 6500,00) (VD)" at bounding box center [333, 184] width 235 height 11
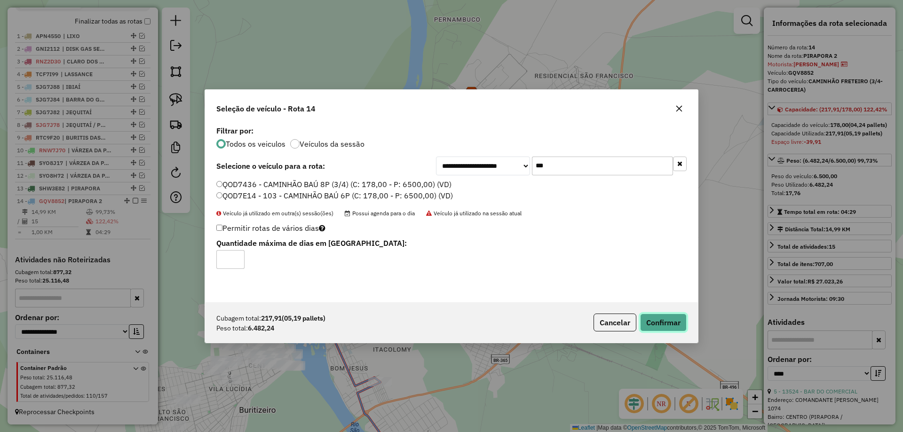
click at [658, 320] on button "Confirmar" at bounding box center [663, 323] width 47 height 18
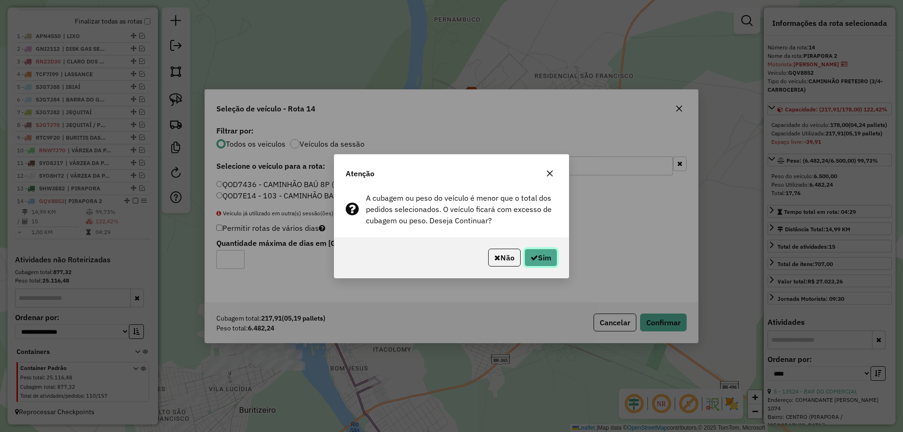
click at [556, 260] on button "Sim" at bounding box center [541, 258] width 33 height 18
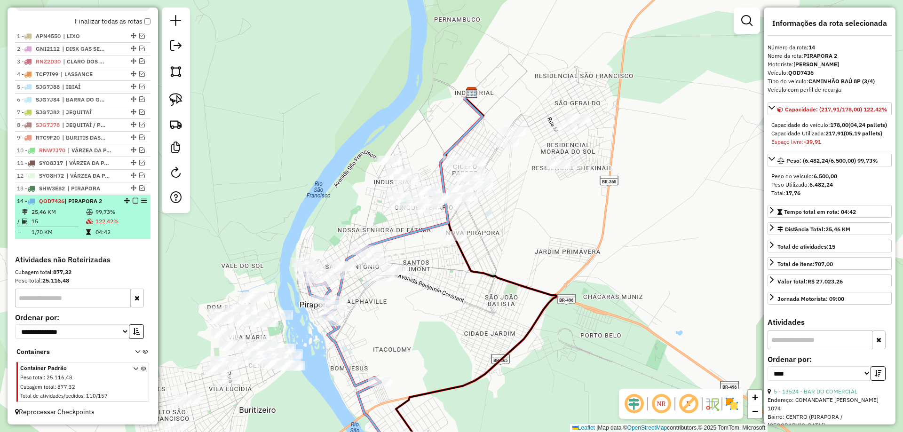
click at [133, 202] on em at bounding box center [136, 201] width 6 height 6
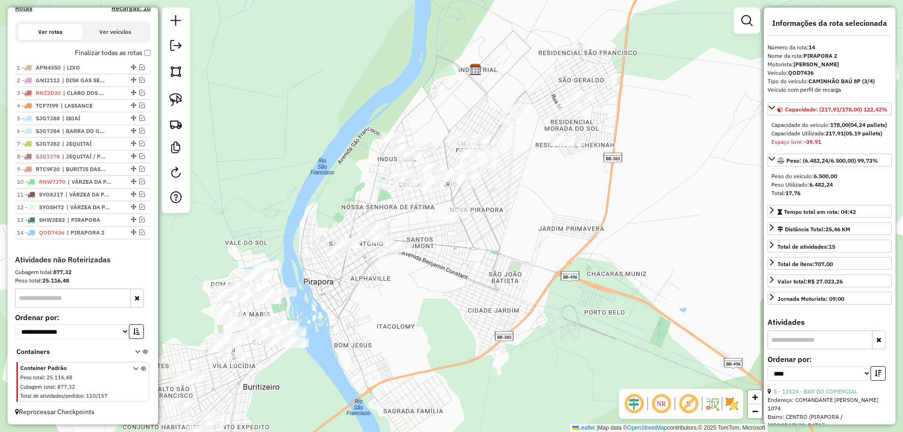
drag, startPoint x: 465, startPoint y: 295, endPoint x: 462, endPoint y: 276, distance: 19.6
click at [469, 265] on div "Janela de atendimento Grade de atendimento Capacidade Transportadoras Veículos …" at bounding box center [451, 216] width 903 height 432
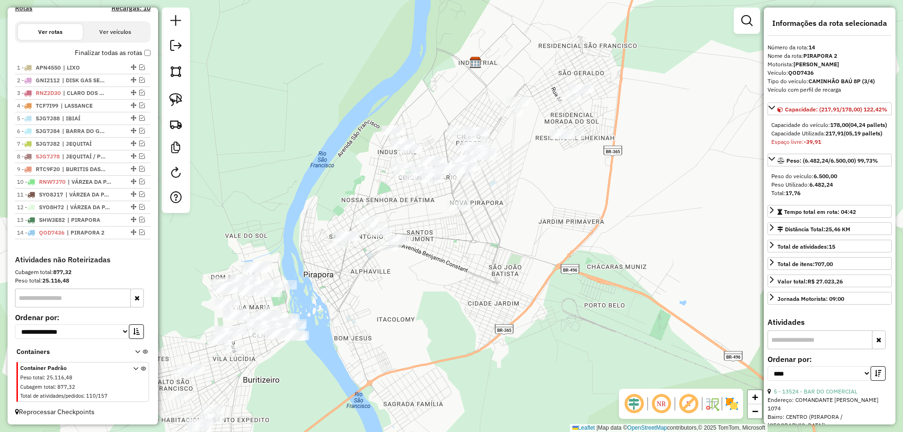
drag, startPoint x: 531, startPoint y: 273, endPoint x: 514, endPoint y: 277, distance: 17.8
click at [530, 276] on div "Janela de atendimento Grade de atendimento Capacidade Transportadoras Veículos …" at bounding box center [451, 216] width 903 height 432
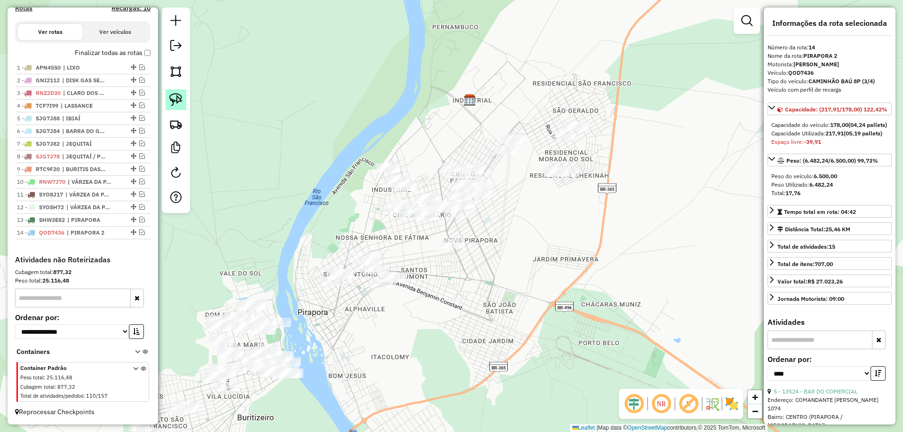
click at [173, 96] on img at bounding box center [175, 99] width 13 height 13
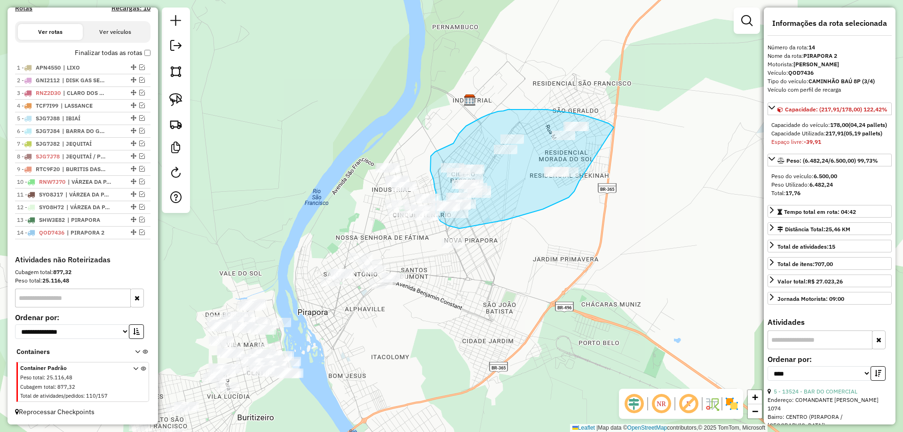
drag, startPoint x: 614, startPoint y: 128, endPoint x: 592, endPoint y: 167, distance: 44.9
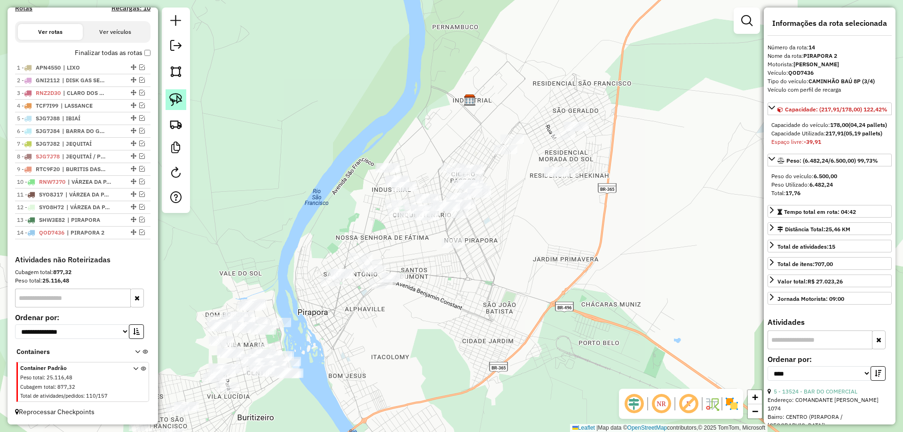
click at [175, 104] on img at bounding box center [175, 99] width 13 height 13
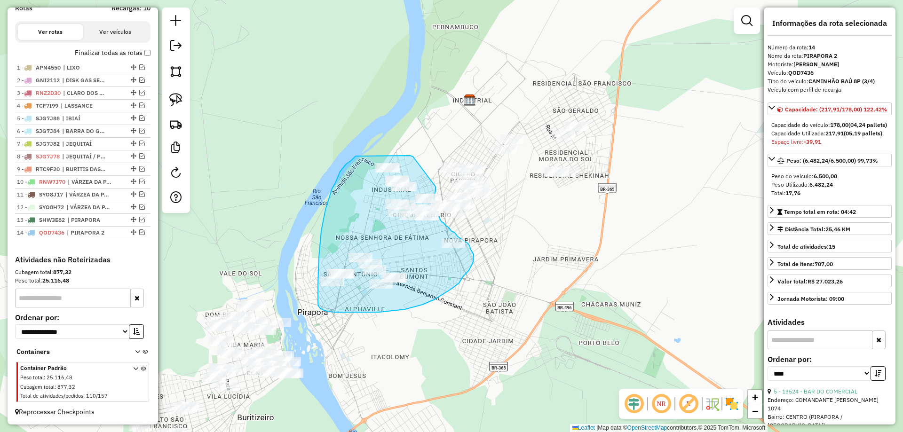
drag, startPoint x: 369, startPoint y: 156, endPoint x: 436, endPoint y: 187, distance: 73.2
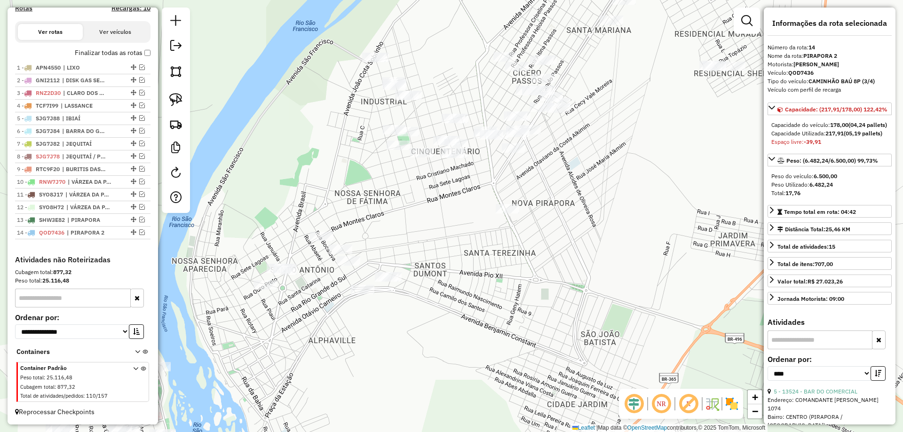
drag, startPoint x: 416, startPoint y: 257, endPoint x: 301, endPoint y: 207, distance: 126.0
click at [433, 249] on div "Janela de atendimento Grade de atendimento Capacidade Transportadoras Veículos …" at bounding box center [451, 216] width 903 height 432
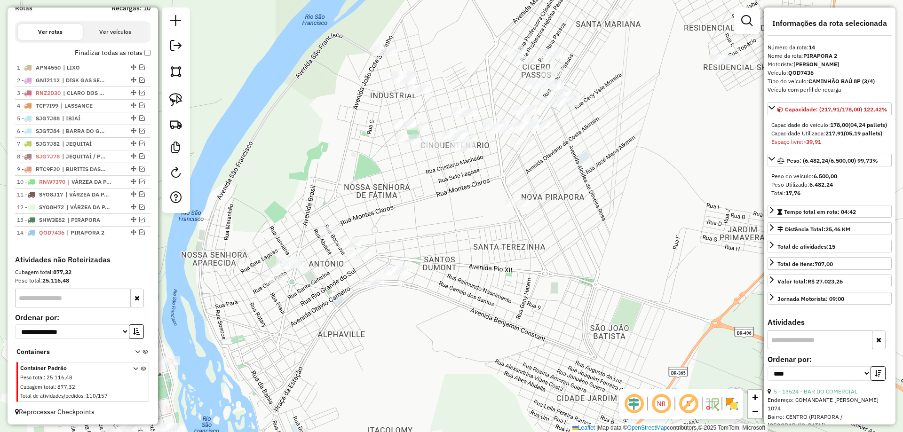
click at [187, 104] on div at bounding box center [176, 111] width 28 height 206
click at [178, 100] on img at bounding box center [175, 99] width 13 height 13
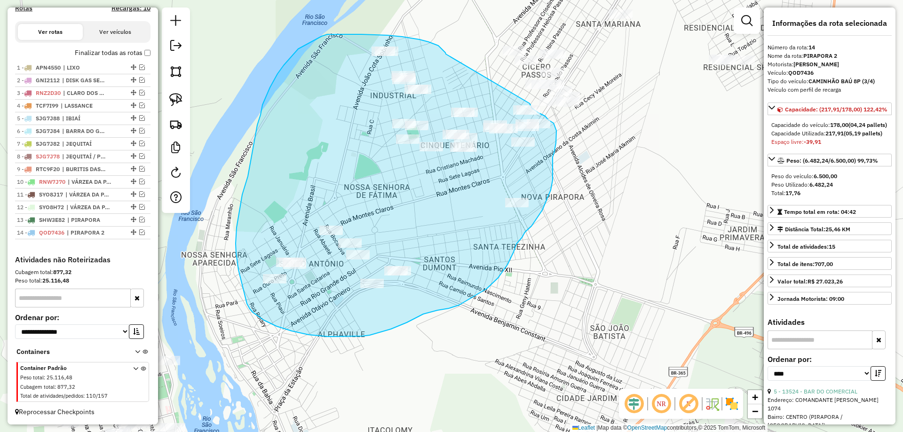
drag, startPoint x: 420, startPoint y: 40, endPoint x: 528, endPoint y: 101, distance: 124.7
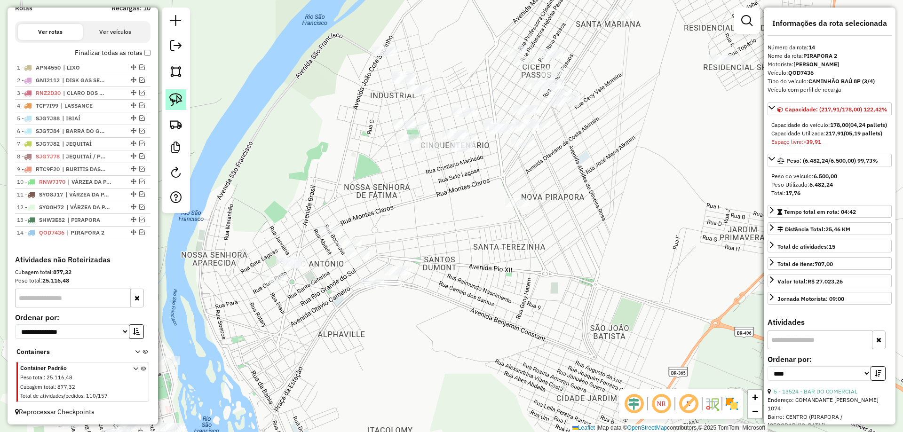
click at [178, 100] on img at bounding box center [175, 99] width 13 height 13
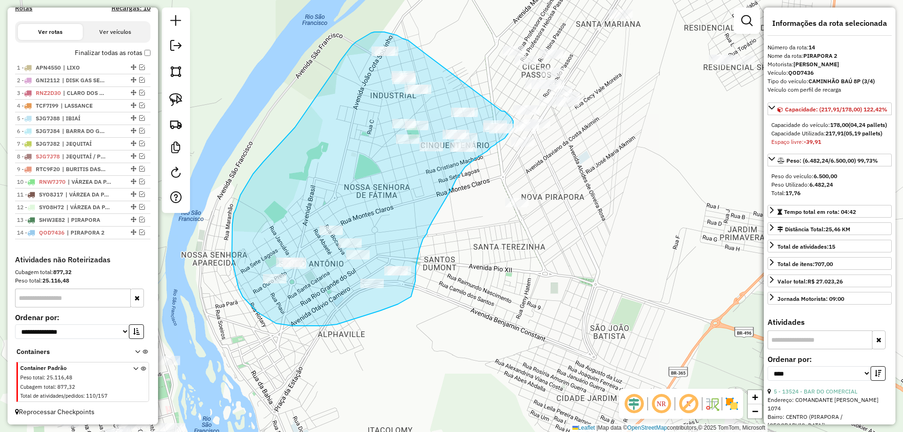
drag, startPoint x: 415, startPoint y: 45, endPoint x: 500, endPoint y: 110, distance: 107.1
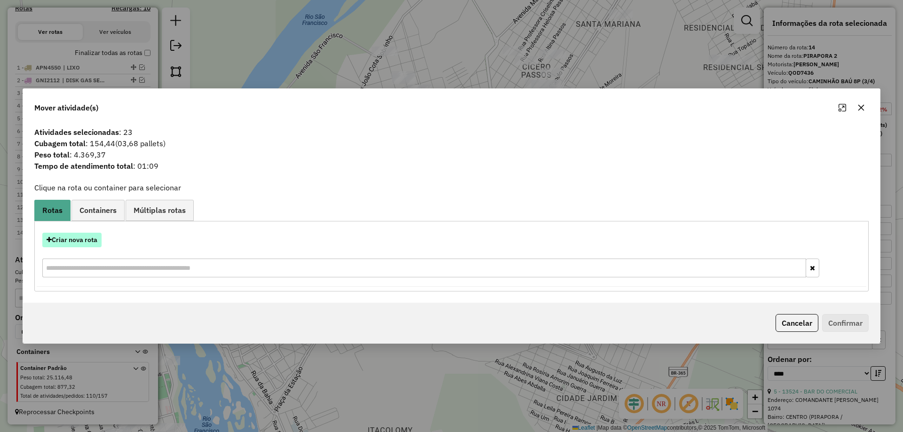
click at [86, 240] on button "Criar nova rota" at bounding box center [71, 240] width 59 height 15
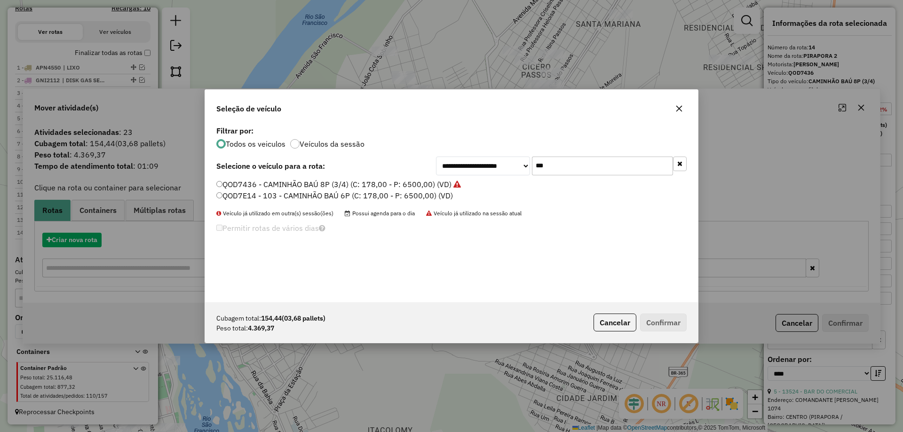
scroll to position [5, 3]
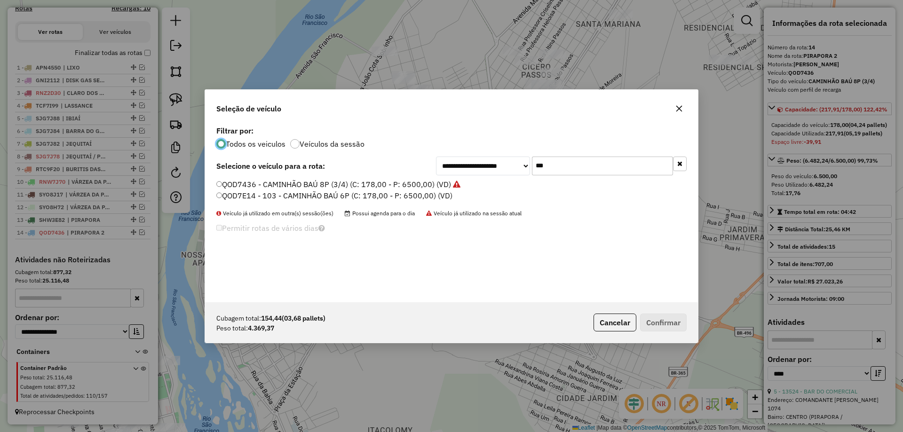
click at [558, 163] on input "***" at bounding box center [602, 166] width 141 height 19
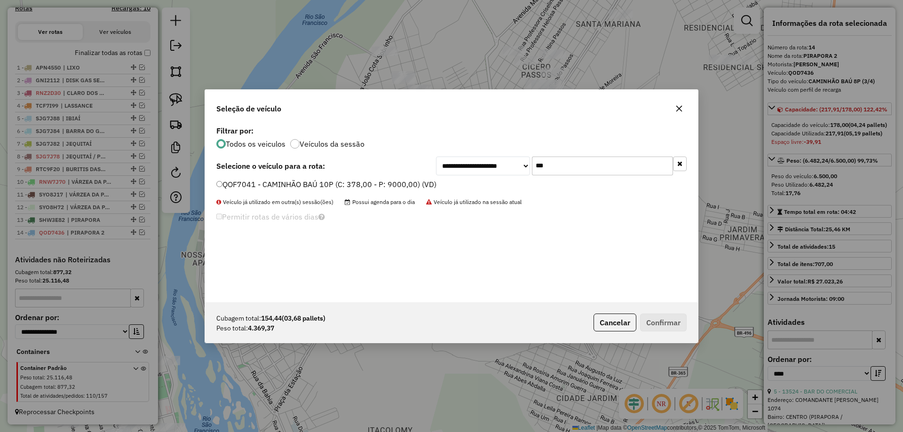
type input "***"
click at [257, 183] on label "QOF7041 - CAMINHÃO BAÚ 10P (C: 378,00 - P: 9000,00) (VD)" at bounding box center [326, 184] width 220 height 11
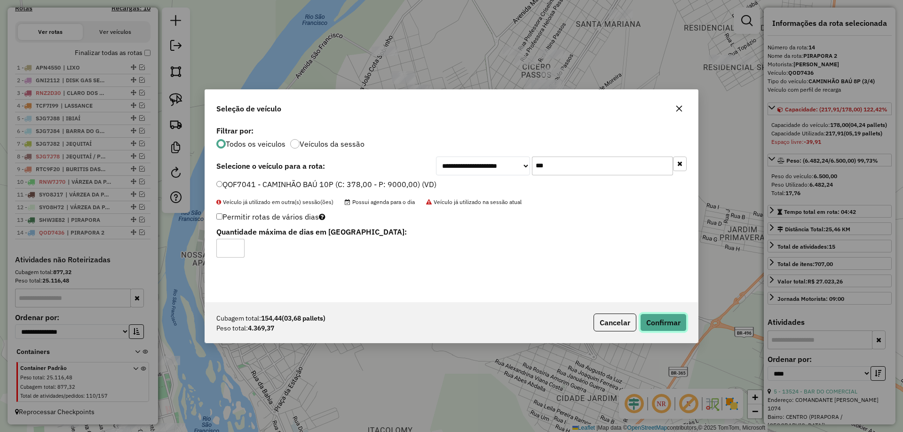
click at [673, 327] on button "Confirmar" at bounding box center [663, 323] width 47 height 18
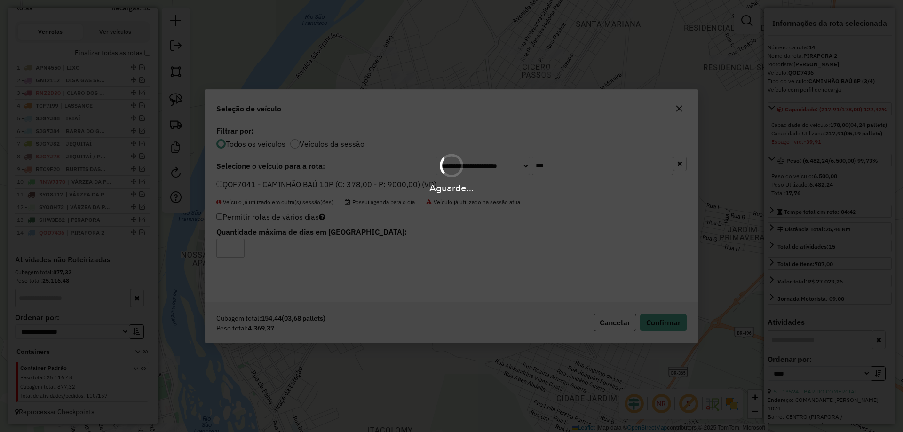
scroll to position [383, 0]
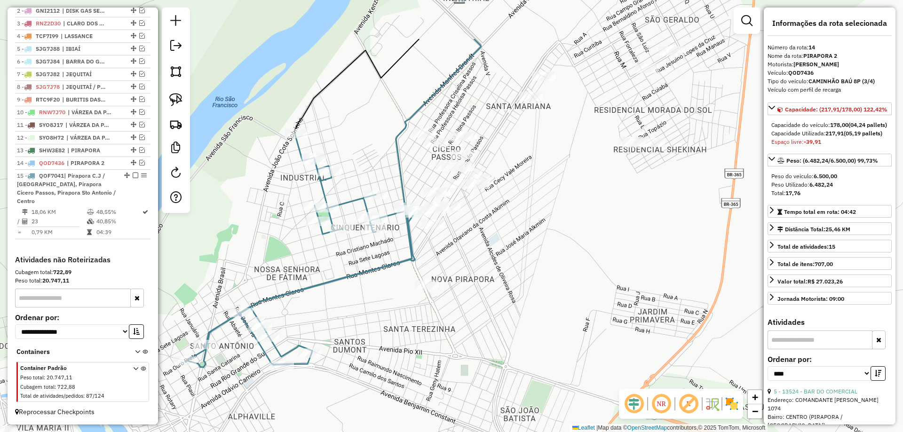
drag, startPoint x: 660, startPoint y: 177, endPoint x: 451, endPoint y: 258, distance: 223.6
click at [543, 258] on div "Janela de atendimento Grade de atendimento Capacidade Transportadoras Veículos …" at bounding box center [451, 216] width 903 height 432
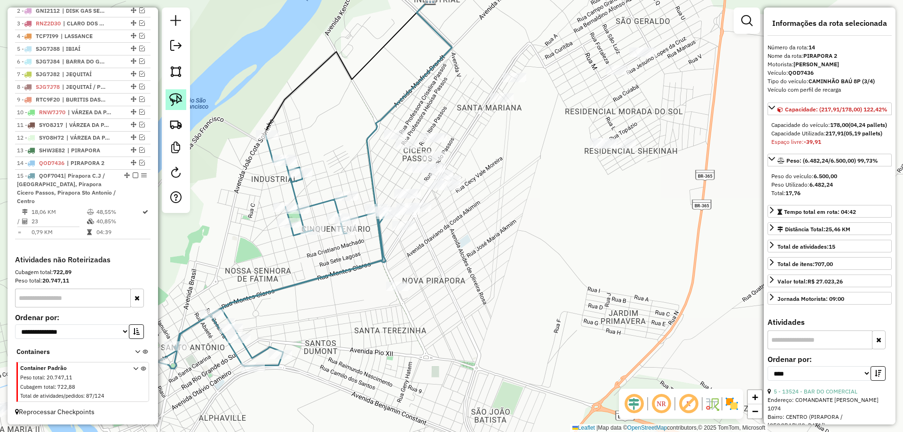
click at [171, 103] on img at bounding box center [175, 99] width 13 height 13
drag, startPoint x: 370, startPoint y: 282, endPoint x: 503, endPoint y: 264, distance: 134.3
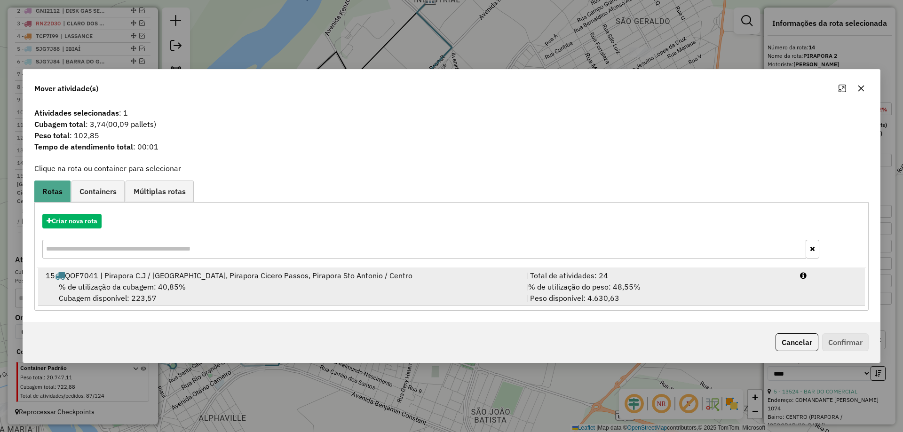
click at [703, 288] on div "| % de utilização do peso: 48,55% | Peso disponível: 4.630,63" at bounding box center [657, 292] width 274 height 23
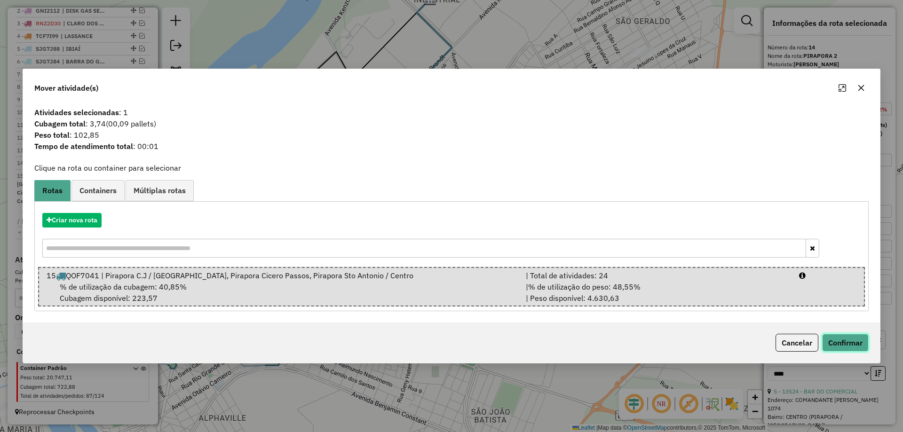
click at [863, 339] on button "Confirmar" at bounding box center [845, 343] width 47 height 18
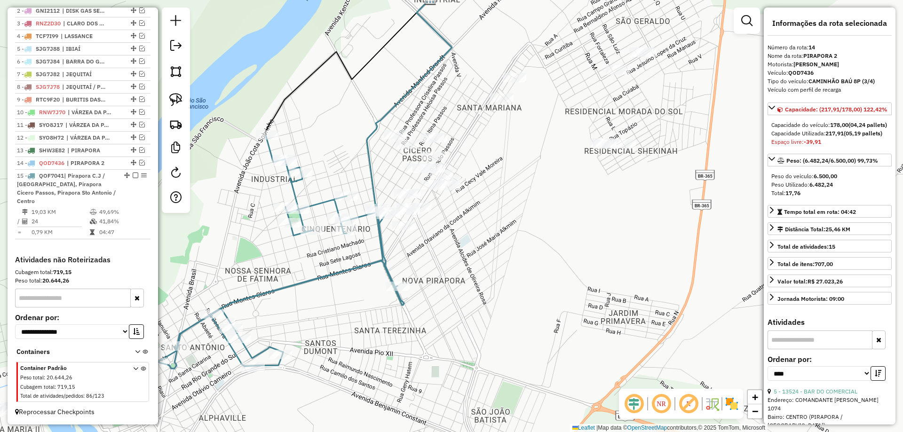
click at [181, 105] on img at bounding box center [175, 99] width 13 height 13
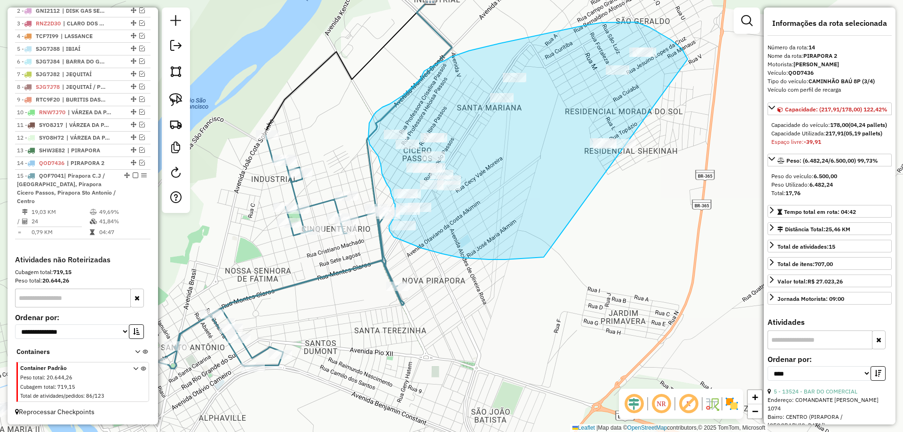
drag, startPoint x: 687, startPoint y: 58, endPoint x: 707, endPoint y: 186, distance: 129.6
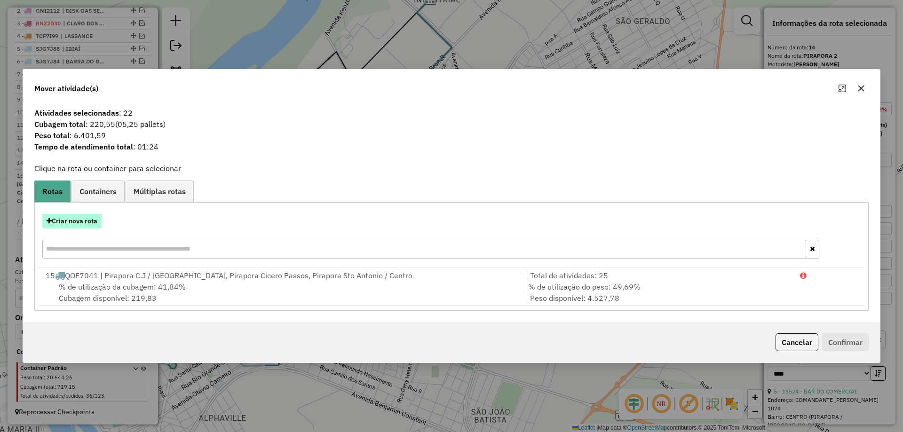
click at [90, 223] on button "Criar nova rota" at bounding box center [71, 221] width 59 height 15
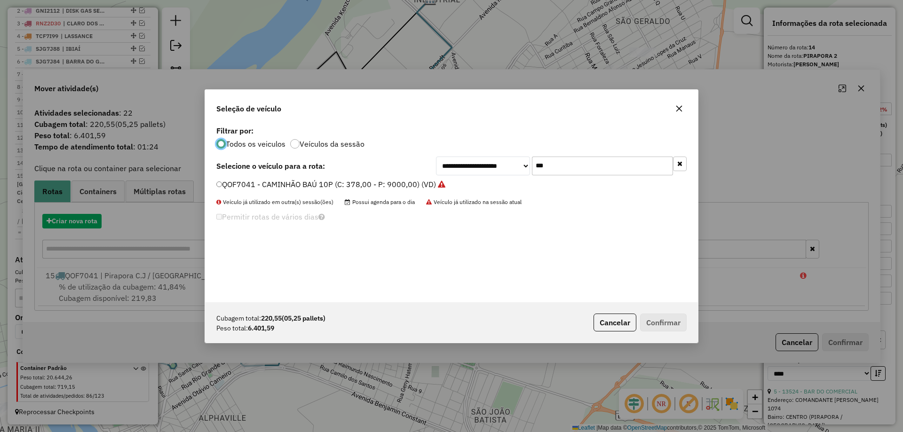
scroll to position [5, 3]
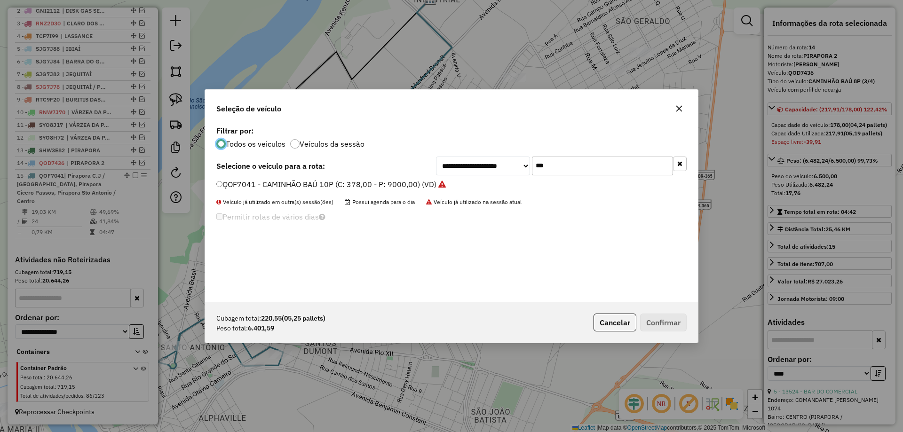
click at [557, 167] on input "***" at bounding box center [602, 166] width 141 height 19
type input "***"
click at [279, 188] on label "TDQ7A87 - 107 - CAMINHÃO (TRUCADO) (C: 336,00 - P: 9000,00) (VD)" at bounding box center [340, 184] width 249 height 11
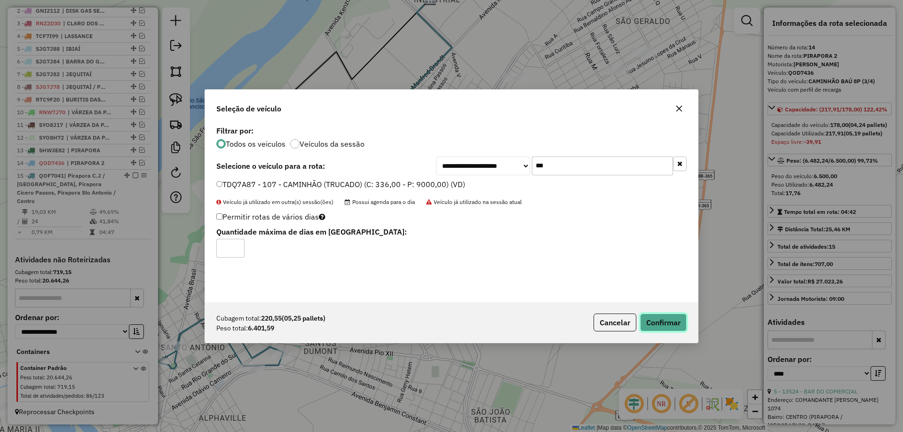
click at [648, 319] on button "Confirmar" at bounding box center [663, 323] width 47 height 18
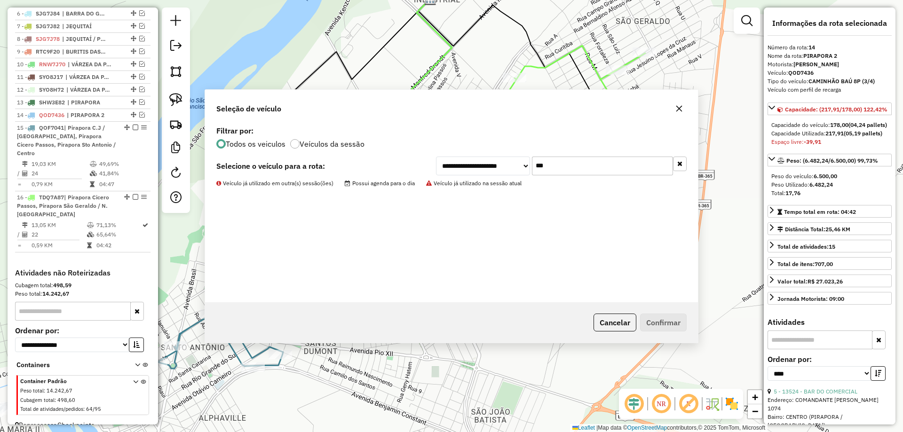
scroll to position [444, 0]
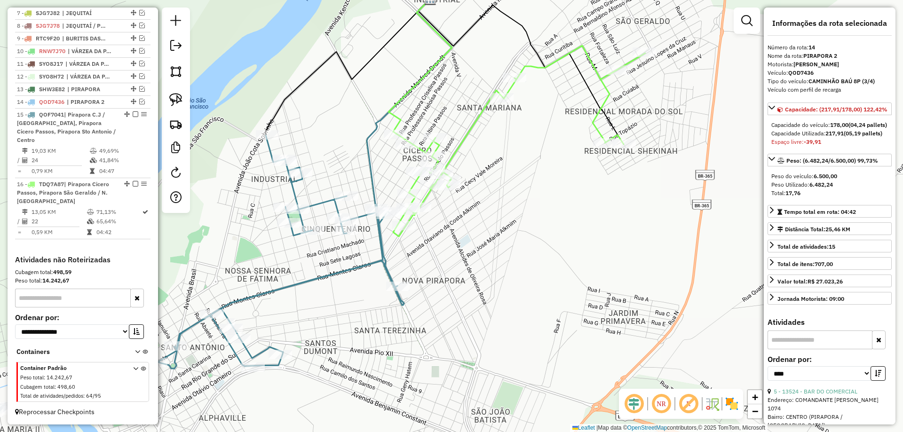
drag, startPoint x: 518, startPoint y: 236, endPoint x: 607, endPoint y: 275, distance: 97.6
click at [607, 275] on div "Janela de atendimento Grade de atendimento Capacidade Transportadoras Veículos …" at bounding box center [451, 216] width 903 height 432
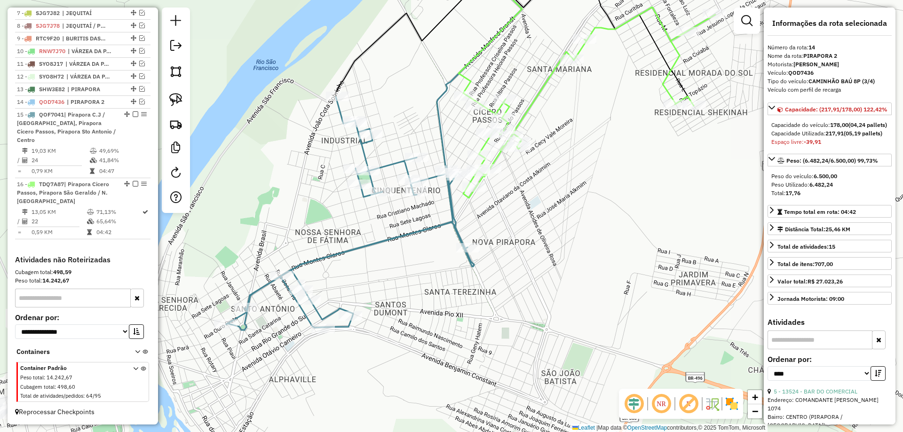
drag, startPoint x: 569, startPoint y: 197, endPoint x: 543, endPoint y: 112, distance: 88.1
click at [544, 131] on div "Janela de atendimento Grade de atendimento Capacidade Transportadoras Veículos …" at bounding box center [451, 216] width 903 height 432
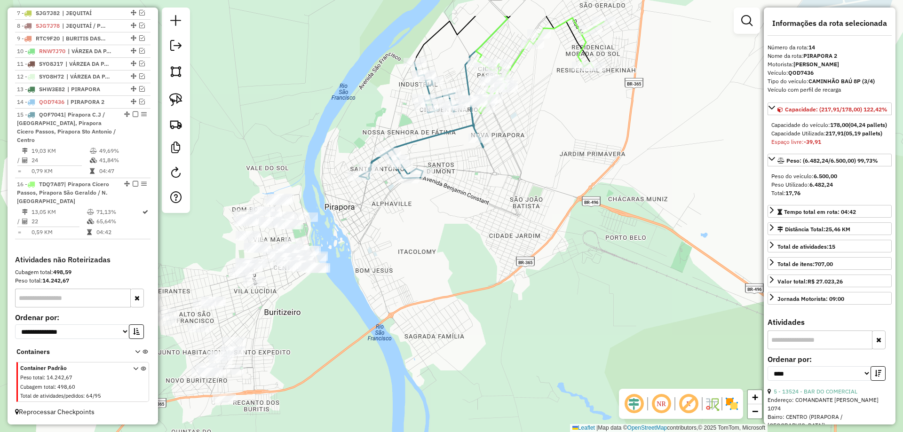
drag, startPoint x: 523, startPoint y: 207, endPoint x: 523, endPoint y: 222, distance: 14.6
click at [531, 223] on div "Janela de atendimento Grade de atendimento Capacidade Transportadoras Veículos …" at bounding box center [451, 216] width 903 height 432
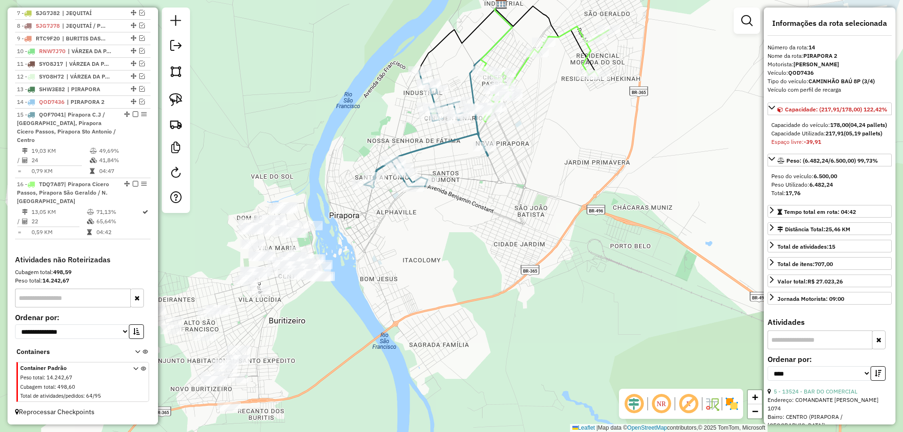
drag, startPoint x: 557, startPoint y: 216, endPoint x: 541, endPoint y: 255, distance: 41.9
click at [541, 259] on div "Janela de atendimento Grade de atendimento Capacidade Transportadoras Veículos …" at bounding box center [451, 216] width 903 height 432
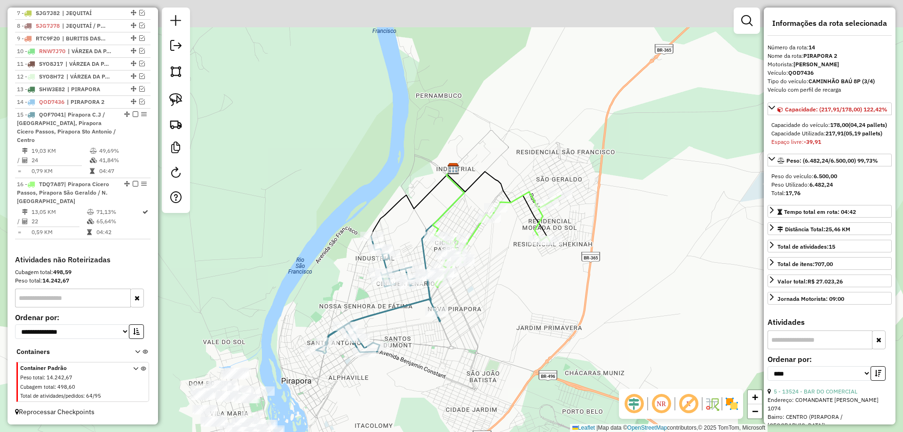
drag, startPoint x: 537, startPoint y: 205, endPoint x: 518, endPoint y: 271, distance: 69.7
click at [518, 271] on div "Janela de atendimento Grade de atendimento Capacidade Transportadoras Veículos …" at bounding box center [451, 216] width 903 height 432
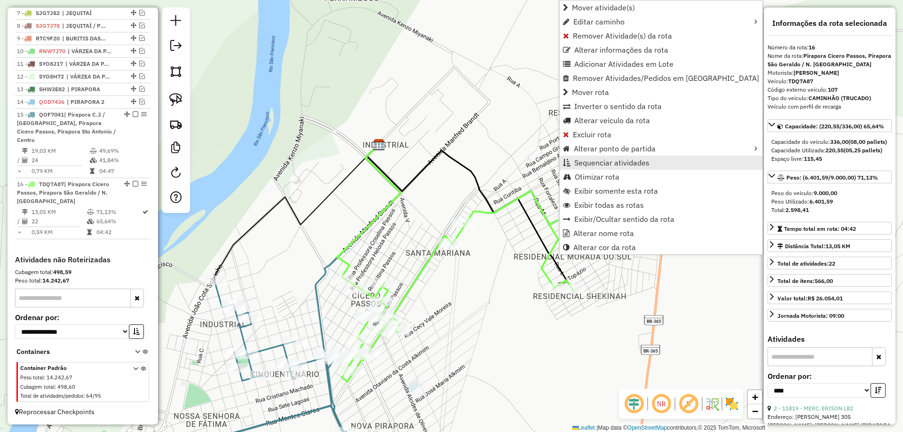
click at [601, 159] on span "Sequenciar atividades" at bounding box center [611, 163] width 75 height 8
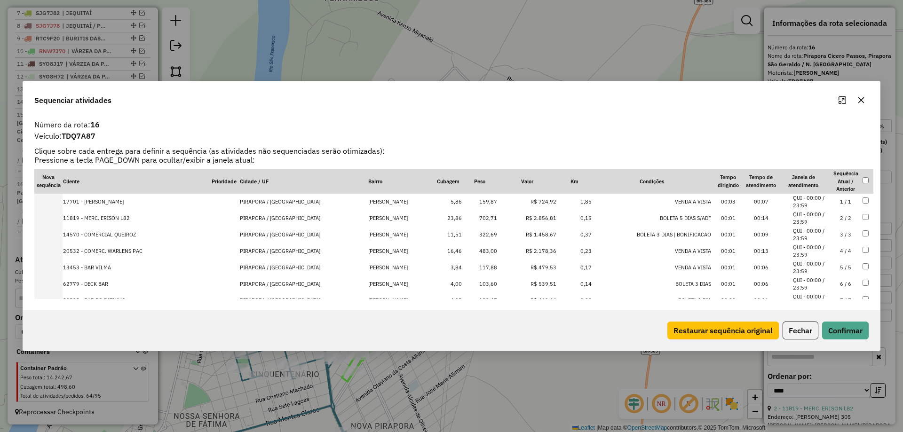
scroll to position [265, 0]
click at [837, 253] on td "20 / 20" at bounding box center [845, 249] width 33 height 16
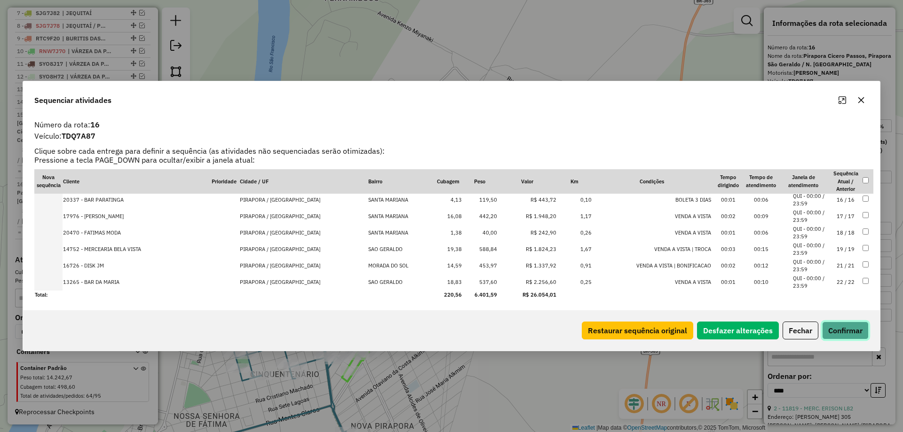
click at [839, 323] on button "Confirmar" at bounding box center [845, 331] width 47 height 18
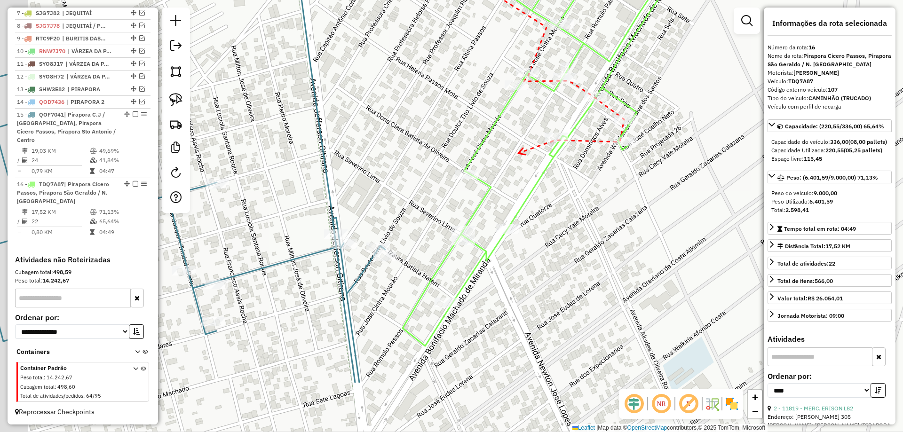
drag, startPoint x: 462, startPoint y: 247, endPoint x: 518, endPoint y: 154, distance: 108.1
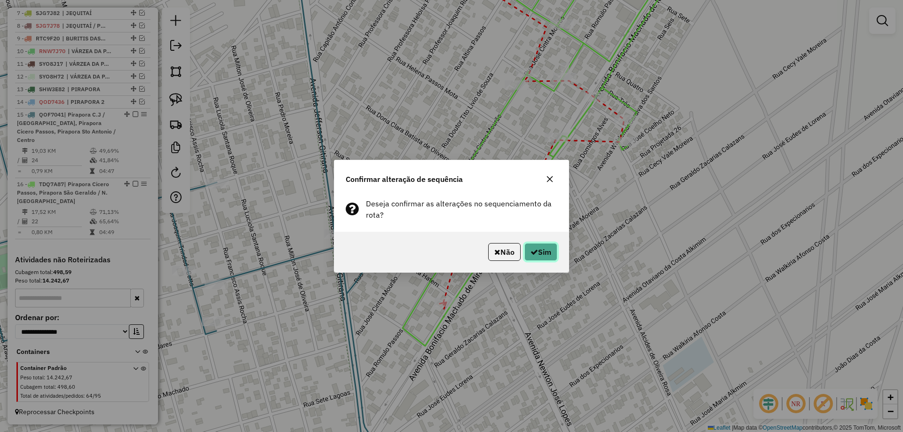
click at [542, 248] on button "Sim" at bounding box center [541, 252] width 33 height 18
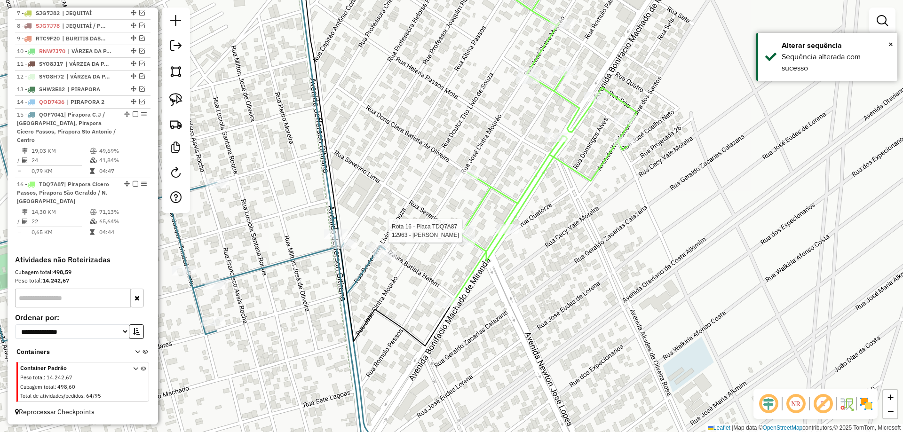
select select "*********"
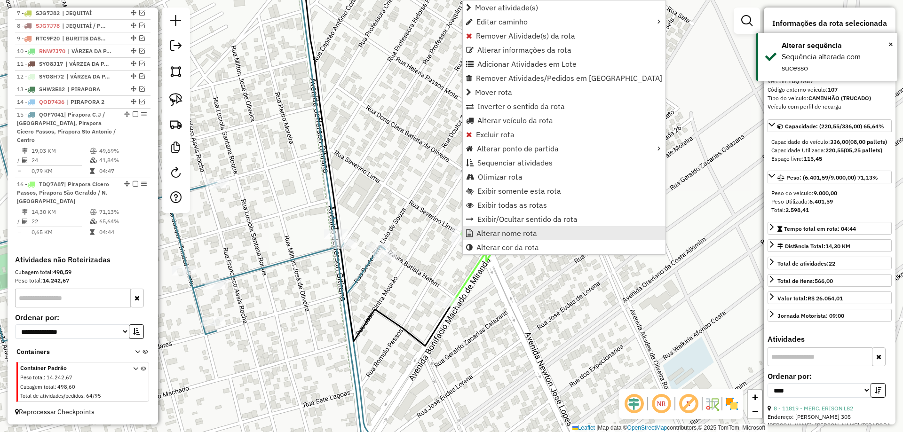
click at [491, 235] on span "Alterar nome rota" at bounding box center [507, 234] width 61 height 8
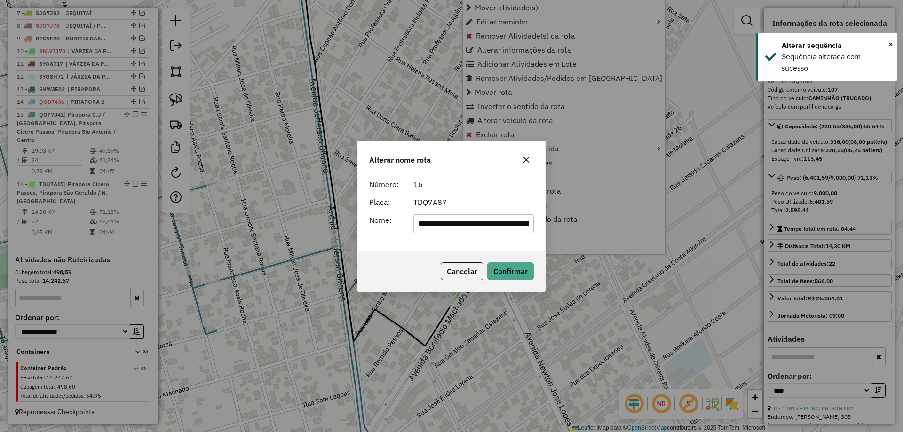
scroll to position [0, 85]
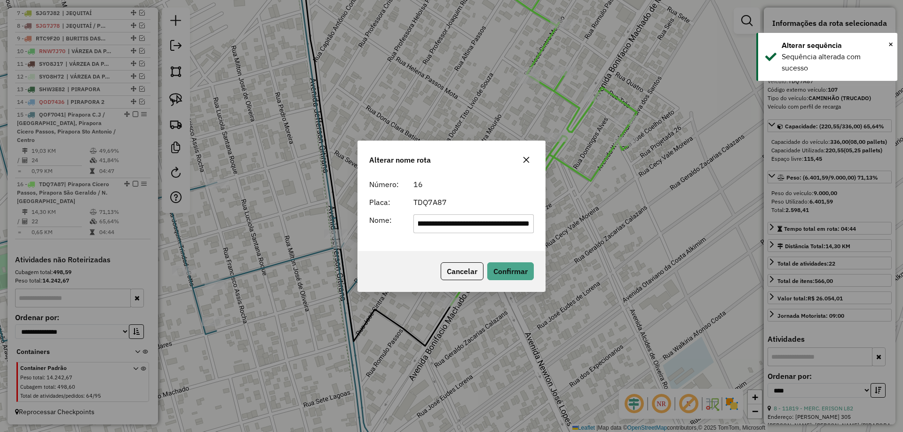
click at [480, 210] on form "**********" at bounding box center [451, 206] width 165 height 55
click at [474, 242] on div "**********" at bounding box center [451, 213] width 187 height 76
click at [483, 224] on input "**********" at bounding box center [474, 224] width 121 height 19
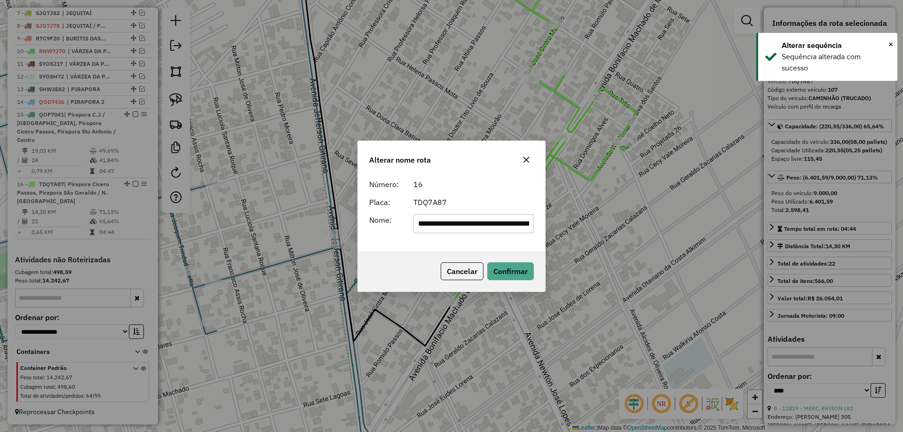
click at [483, 224] on input "**********" at bounding box center [474, 224] width 121 height 19
paste input "text"
click at [483, 224] on input "text" at bounding box center [474, 224] width 121 height 19
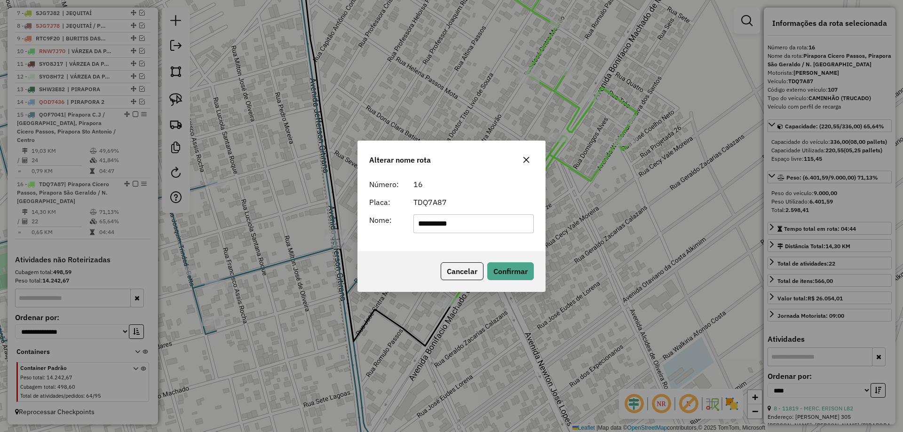
drag, startPoint x: 453, startPoint y: 224, endPoint x: 371, endPoint y: 223, distance: 81.9
click at [371, 223] on div "**********" at bounding box center [452, 224] width 176 height 19
click at [478, 233] on div "**********" at bounding box center [451, 213] width 187 height 76
click at [477, 223] on input "**********" at bounding box center [474, 224] width 121 height 19
click at [483, 227] on input "**********" at bounding box center [474, 224] width 121 height 19
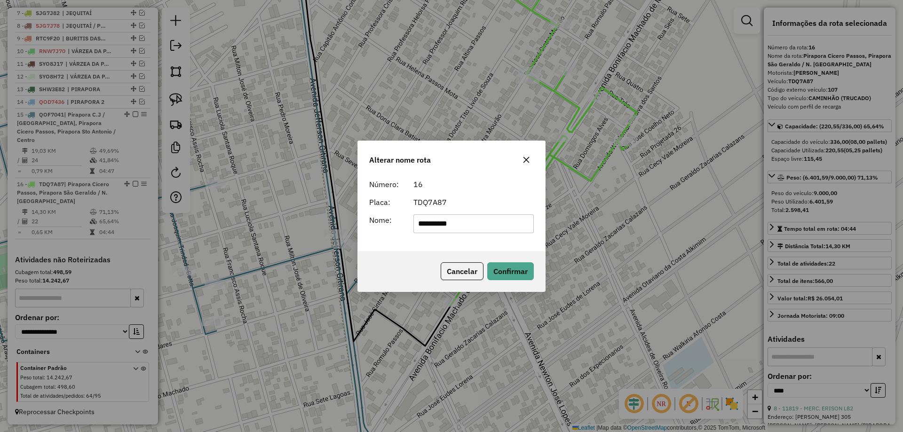
click at [483, 227] on input "**********" at bounding box center [474, 224] width 121 height 19
type input "**********"
drag, startPoint x: 487, startPoint y: 201, endPoint x: 492, endPoint y: 233, distance: 32.4
click at [487, 200] on div "TDQ7A87" at bounding box center [474, 202] width 132 height 11
click at [503, 268] on button "Confirmar" at bounding box center [510, 272] width 47 height 18
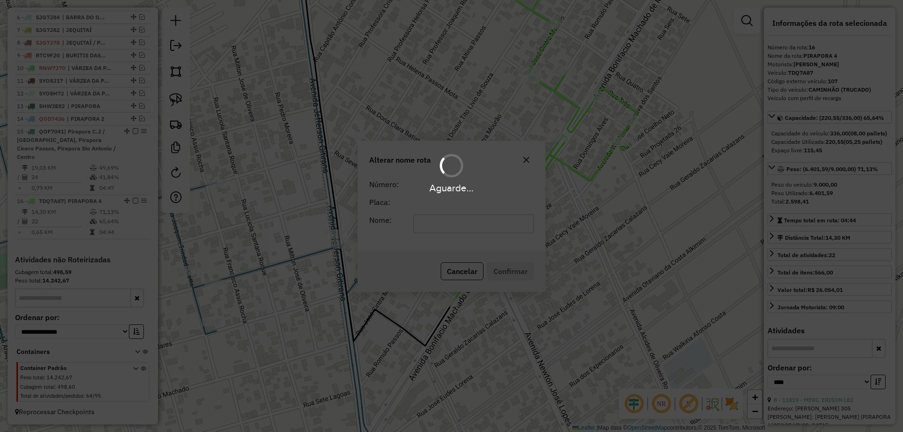
scroll to position [427, 0]
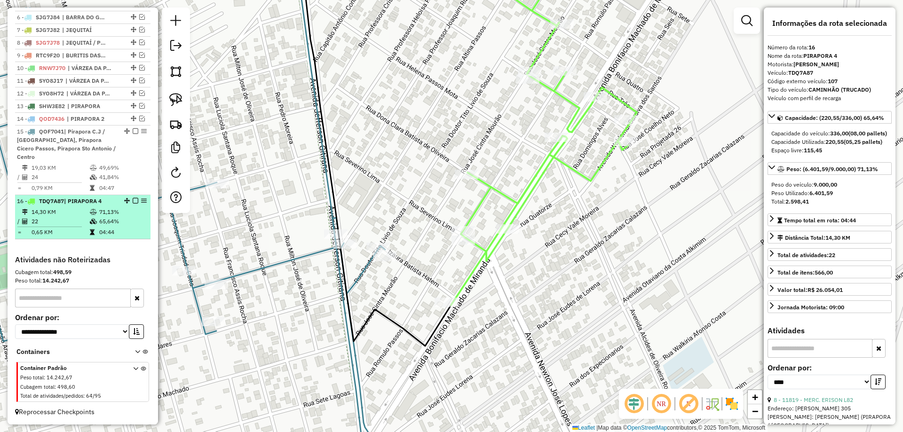
click at [133, 200] on em at bounding box center [136, 201] width 6 height 6
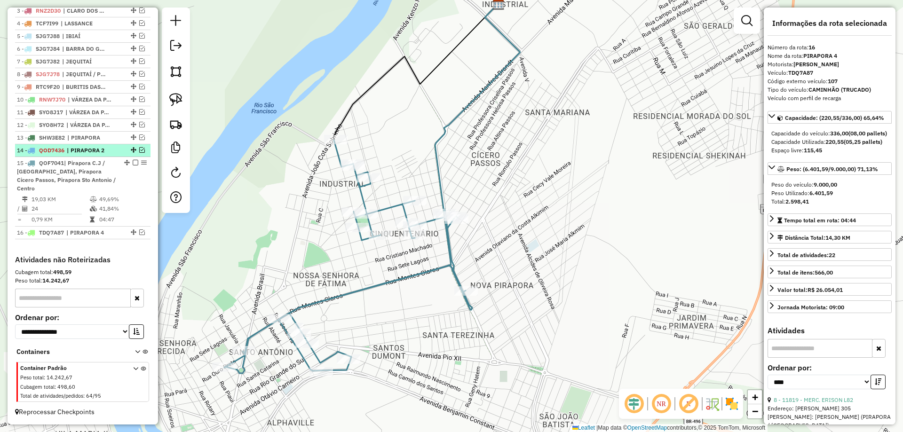
click at [139, 153] on em at bounding box center [142, 150] width 6 height 6
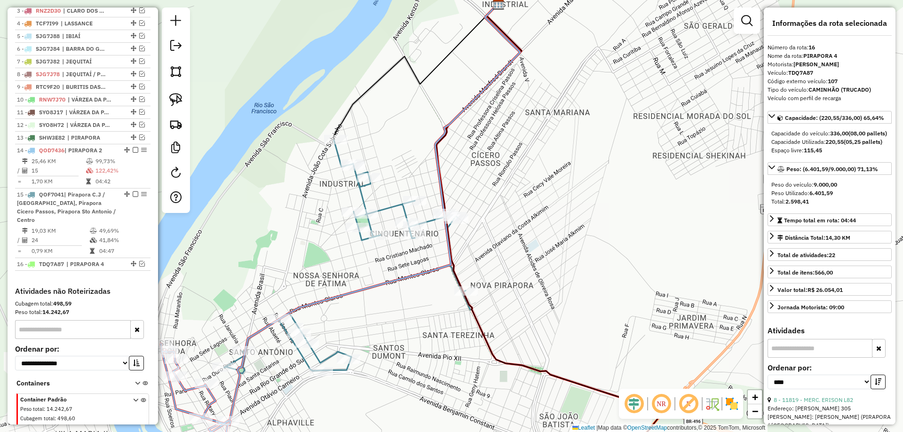
scroll to position [427, 0]
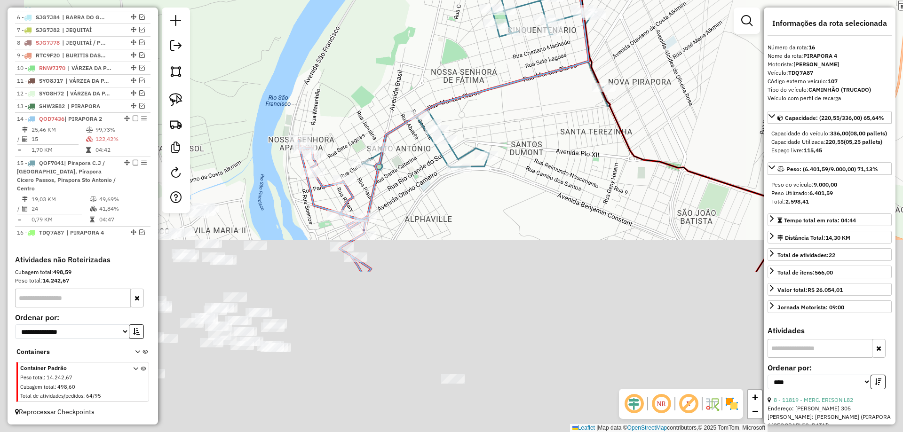
drag, startPoint x: 487, startPoint y: 166, endPoint x: 544, endPoint y: 88, distance: 96.9
click at [543, 83] on div "Janela de atendimento Grade de atendimento Capacidade Transportadoras Veículos …" at bounding box center [451, 216] width 903 height 432
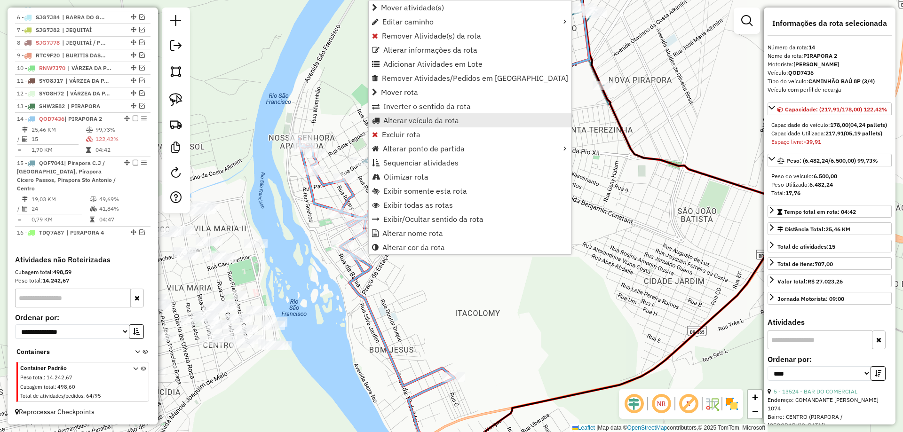
click at [415, 118] on span "Alterar veículo da rota" at bounding box center [421, 121] width 76 height 8
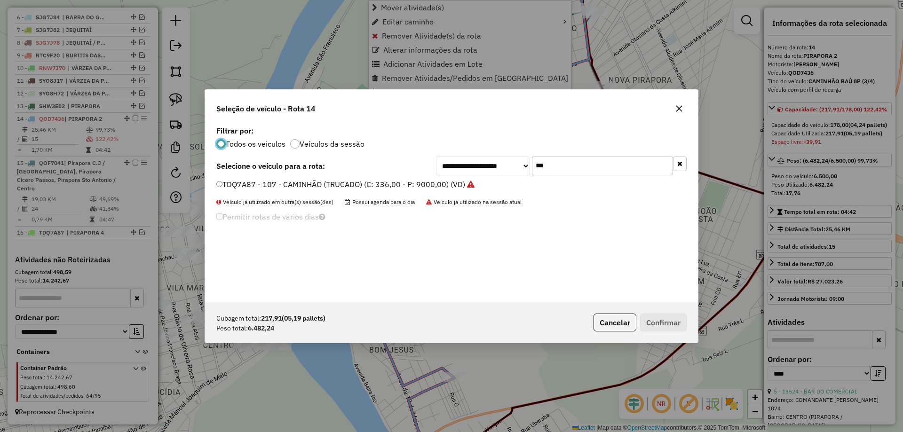
scroll to position [5, 3]
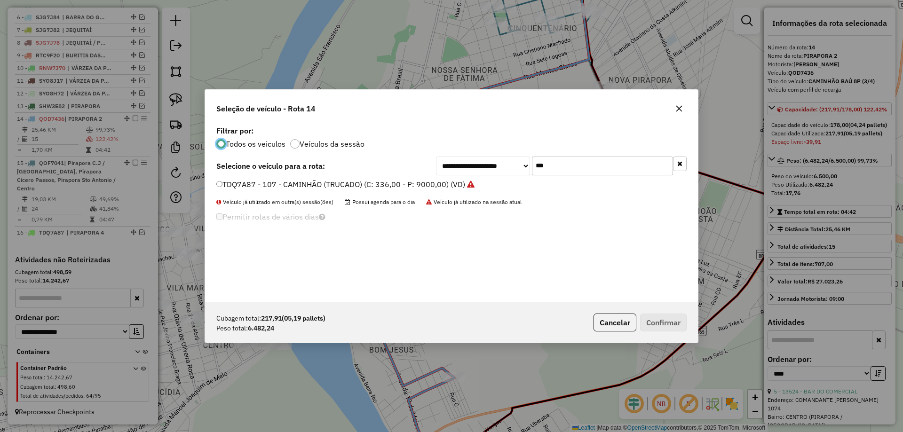
click at [551, 164] on input "***" at bounding box center [602, 166] width 141 height 19
type input "***"
click at [266, 181] on label "GQV8852 - CAMINHÃO FRETEIRO (3/4-CARROCERIA) (C: 178,00 - P: 6500,00)" at bounding box center [353, 184] width 275 height 11
click at [673, 318] on button "Confirmar" at bounding box center [663, 323] width 47 height 18
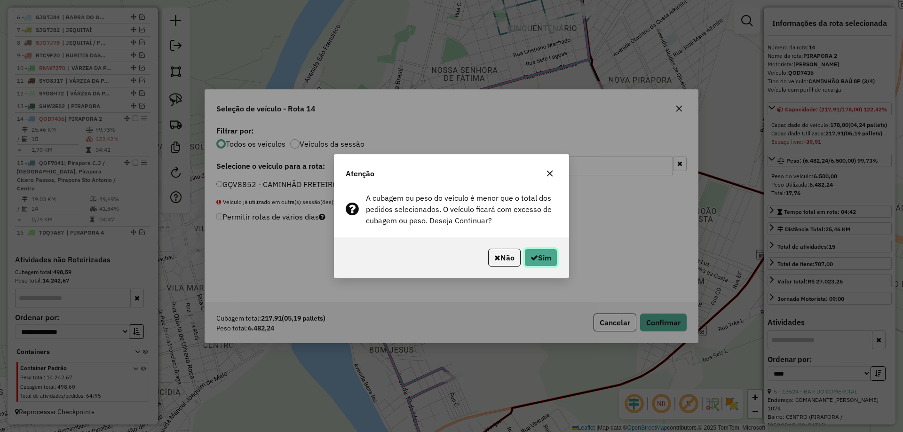
click at [532, 259] on icon "button" at bounding box center [535, 258] width 8 height 8
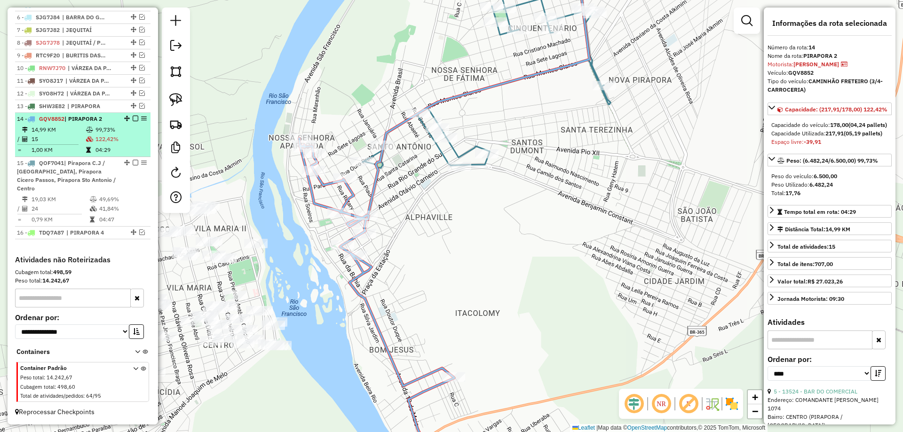
click at [133, 121] on em at bounding box center [136, 119] width 6 height 6
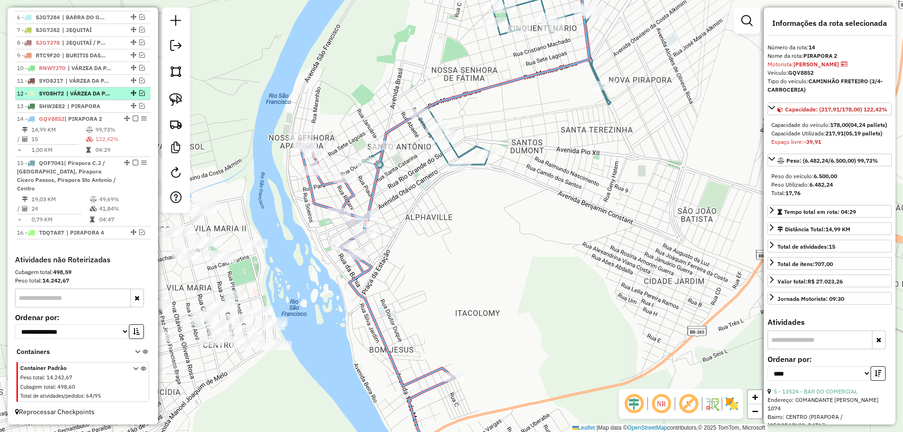
scroll to position [396, 0]
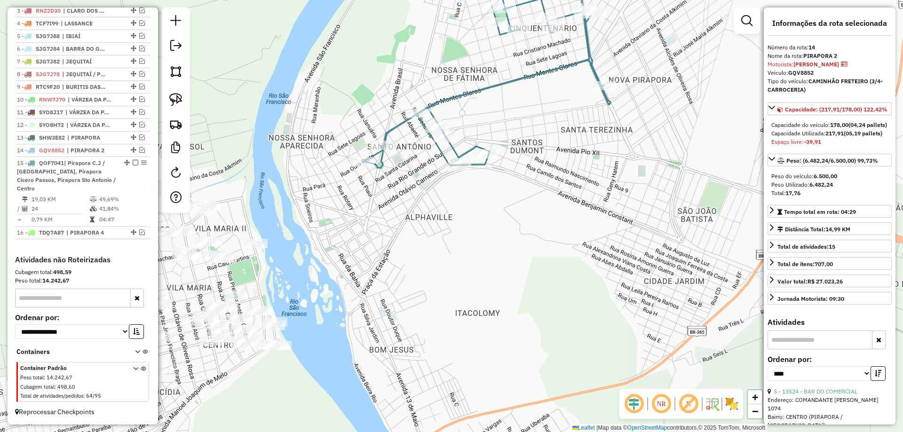
drag, startPoint x: 573, startPoint y: 339, endPoint x: 558, endPoint y: 325, distance: 20.0
click at [549, 368] on div "Janela de atendimento Grade de atendimento Capacidade Transportadoras Veículos …" at bounding box center [451, 216] width 903 height 432
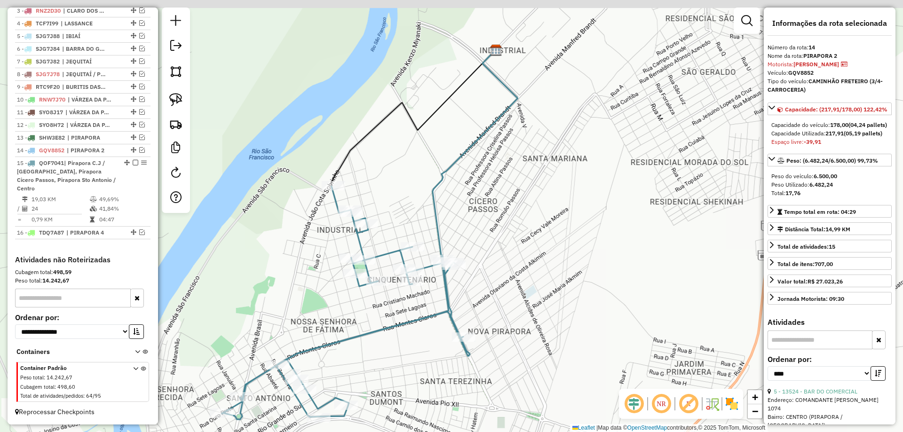
drag, startPoint x: 567, startPoint y: 240, endPoint x: 528, endPoint y: 318, distance: 86.5
click at [528, 318] on div "Janela de atendimento Grade de atendimento Capacidade Transportadoras Veículos …" at bounding box center [451, 216] width 903 height 432
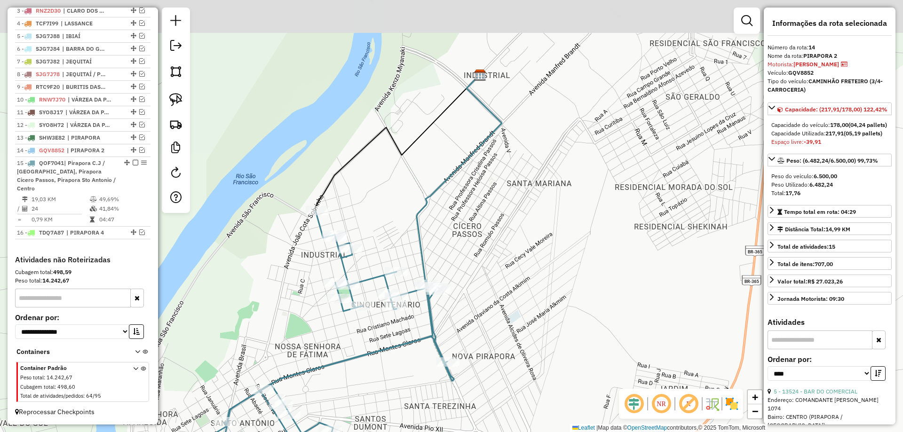
click at [553, 206] on div "Janela de atendimento Grade de atendimento Capacidade Transportadoras Veículos …" at bounding box center [451, 216] width 903 height 432
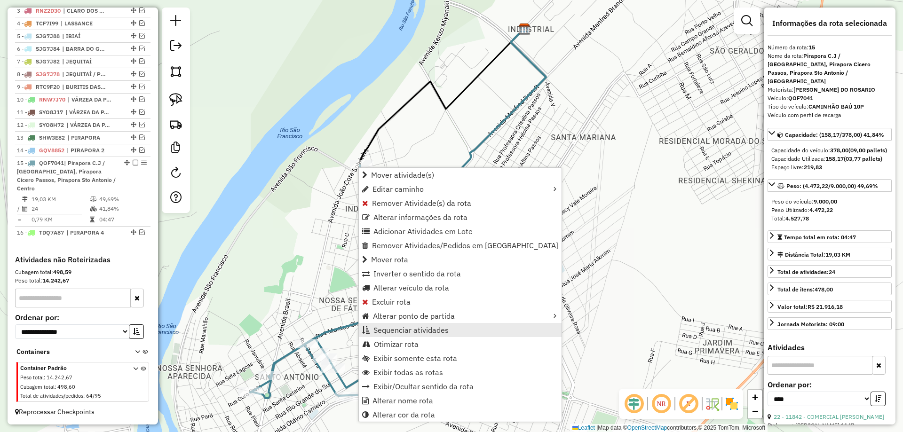
click at [392, 335] on link "Sequenciar atividades" at bounding box center [460, 330] width 203 height 14
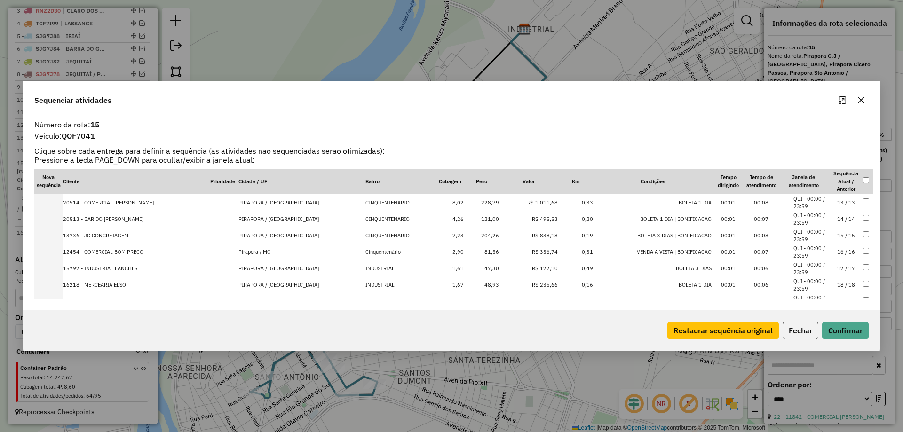
scroll to position [298, 0]
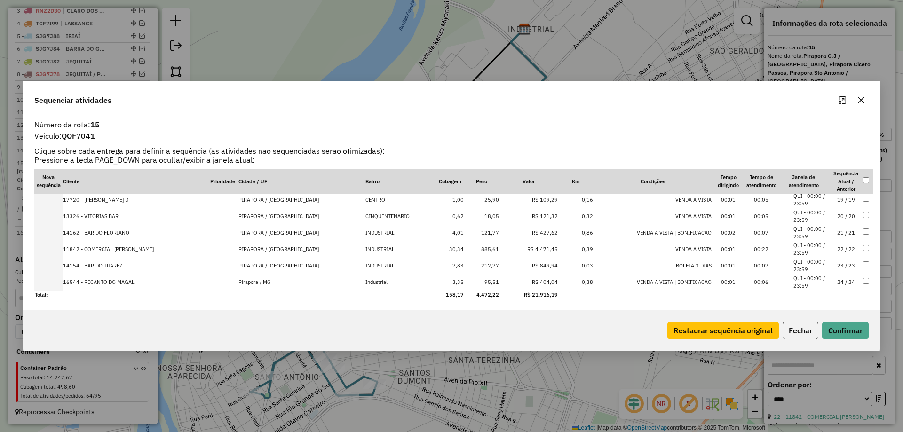
click at [834, 280] on td "24 / 24" at bounding box center [846, 282] width 33 height 16
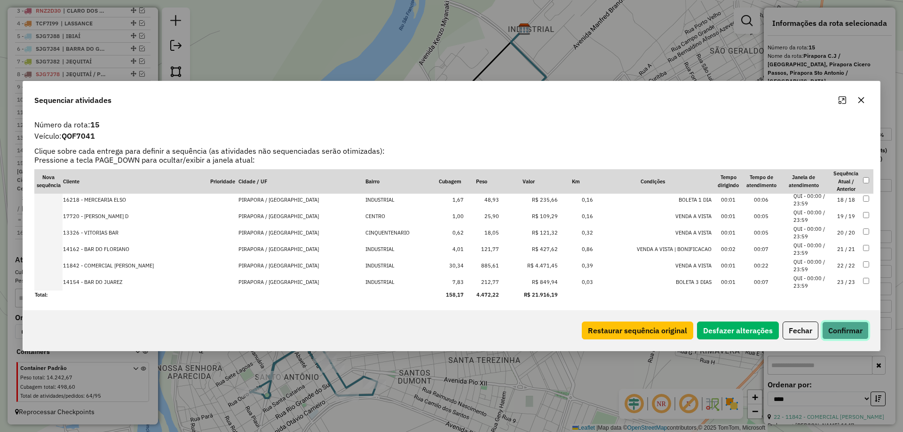
click at [839, 325] on button "Confirmar" at bounding box center [845, 331] width 47 height 18
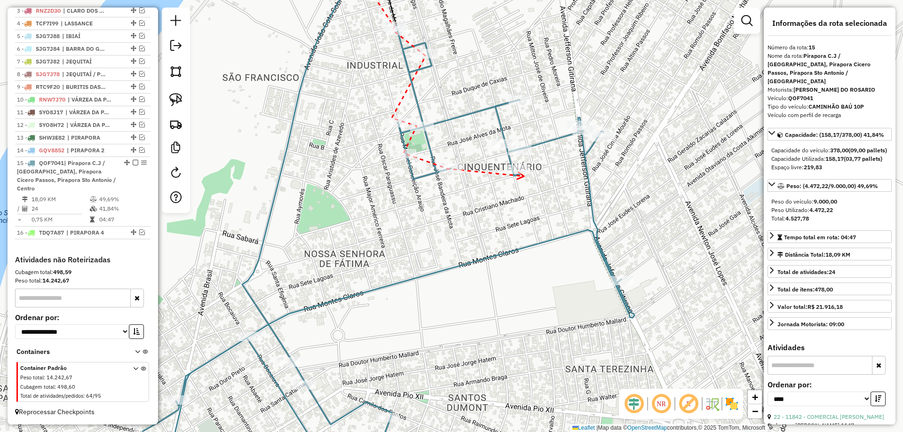
click at [525, 174] on div at bounding box center [519, 169] width 24 height 9
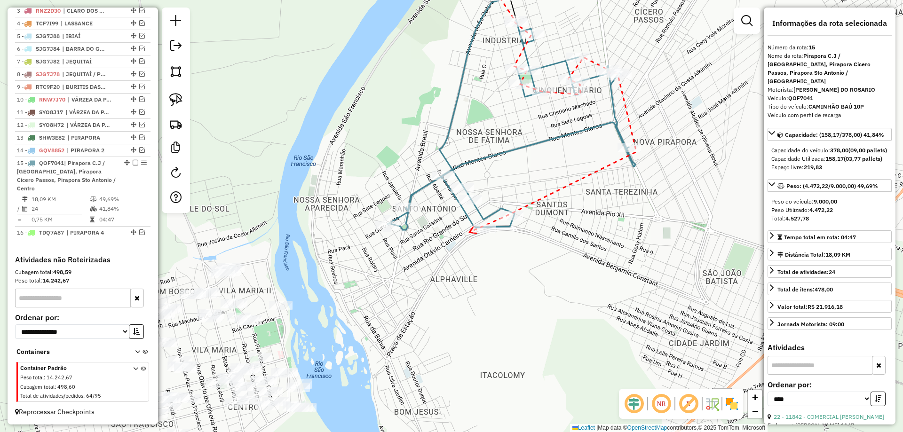
click at [470, 232] on icon at bounding box center [473, 230] width 7 height 7
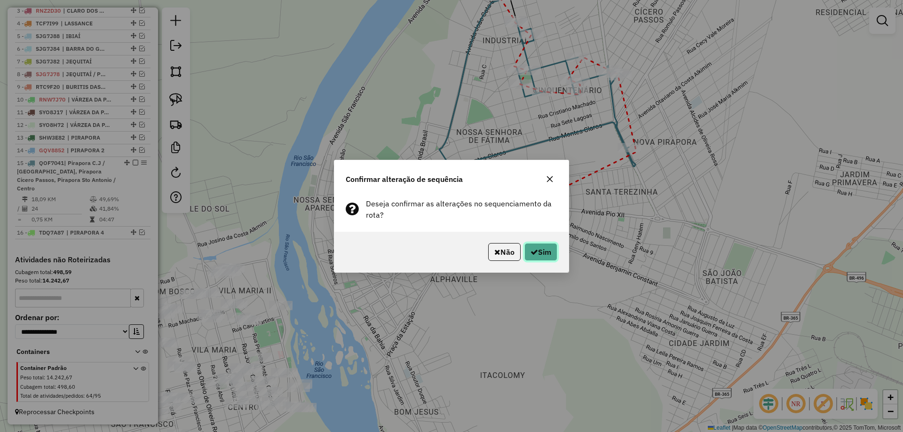
click at [544, 246] on button "Sim" at bounding box center [541, 252] width 33 height 18
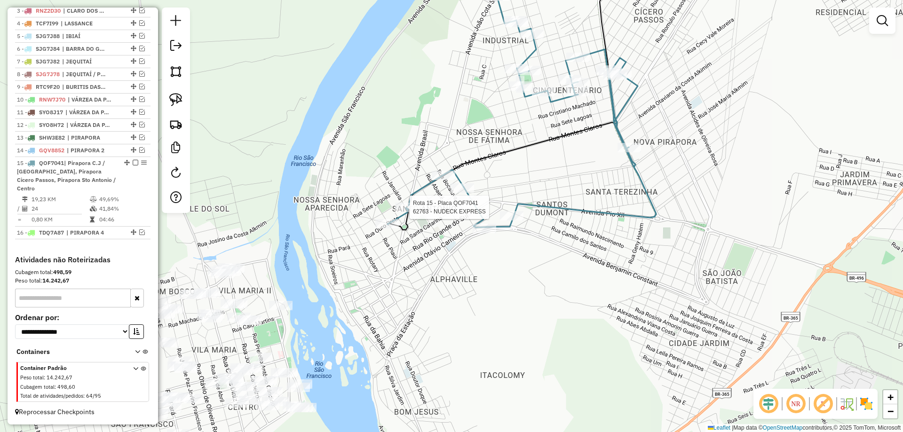
select select "*********"
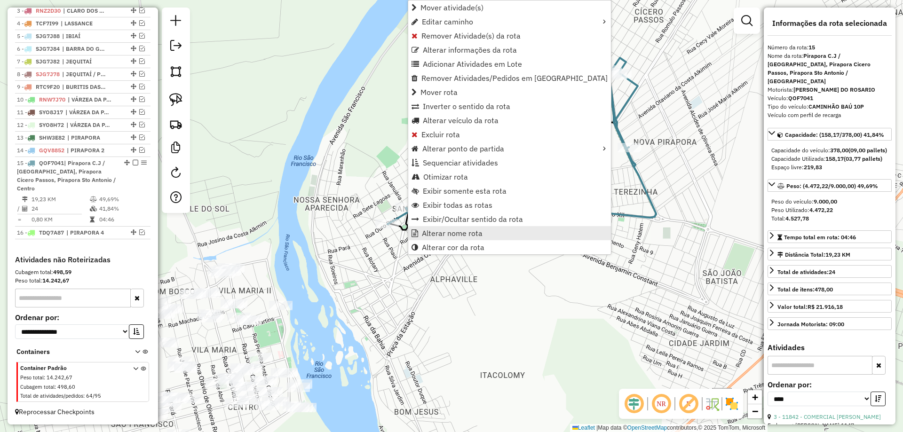
click at [446, 232] on span "Alterar nome rota" at bounding box center [452, 234] width 61 height 8
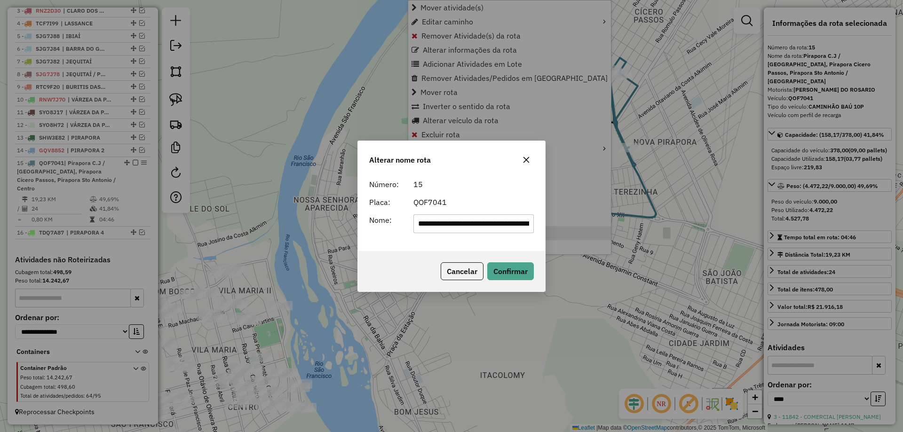
scroll to position [0, 150]
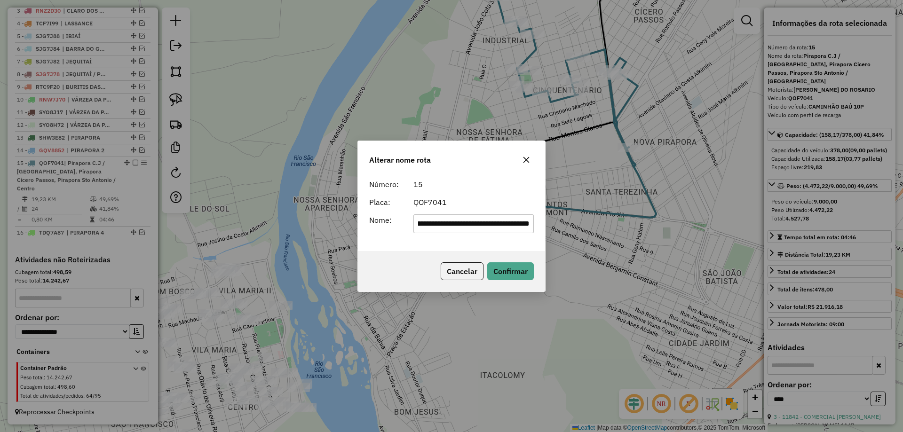
click at [443, 224] on input "**********" at bounding box center [474, 224] width 121 height 19
paste input "text"
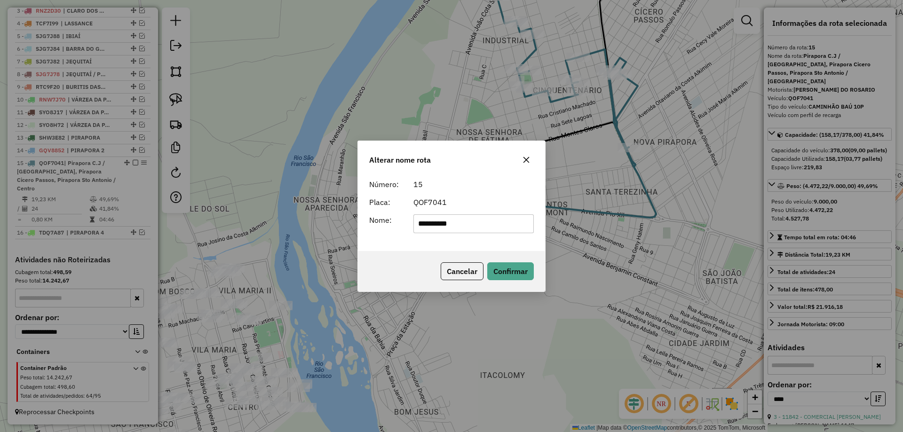
click at [477, 223] on input "**********" at bounding box center [474, 224] width 121 height 19
drag, startPoint x: 455, startPoint y: 229, endPoint x: 391, endPoint y: 239, distance: 65.3
click at [391, 239] on div "**********" at bounding box center [451, 213] width 187 height 76
click at [481, 225] on input "**********" at bounding box center [474, 224] width 121 height 19
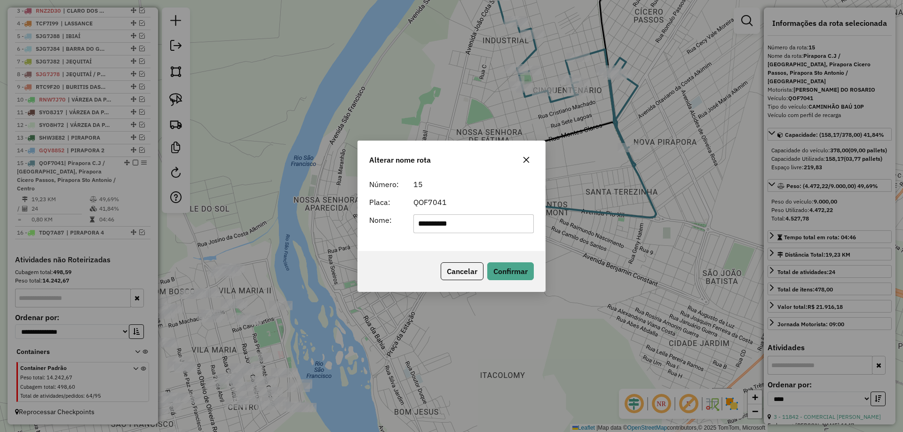
type input "**********"
click at [521, 193] on form "**********" at bounding box center [451, 206] width 165 height 55
click at [498, 282] on div "Cancelar Confirmar" at bounding box center [451, 271] width 187 height 40
click at [509, 273] on button "Confirmar" at bounding box center [510, 272] width 47 height 18
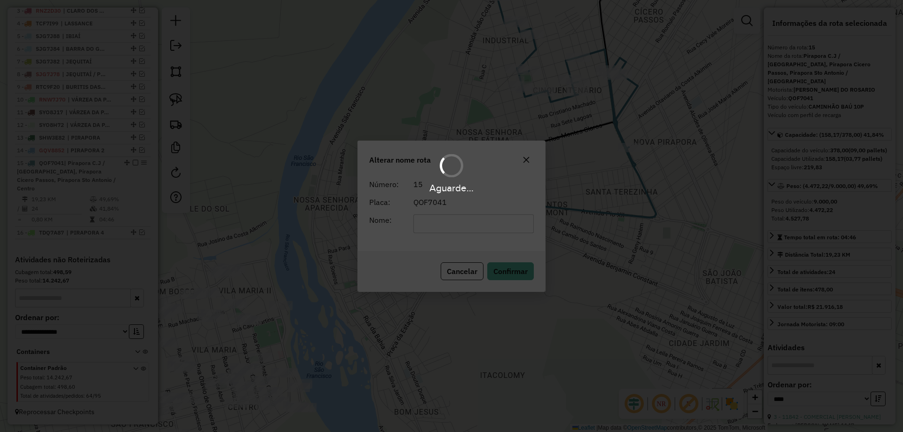
scroll to position [379, 0]
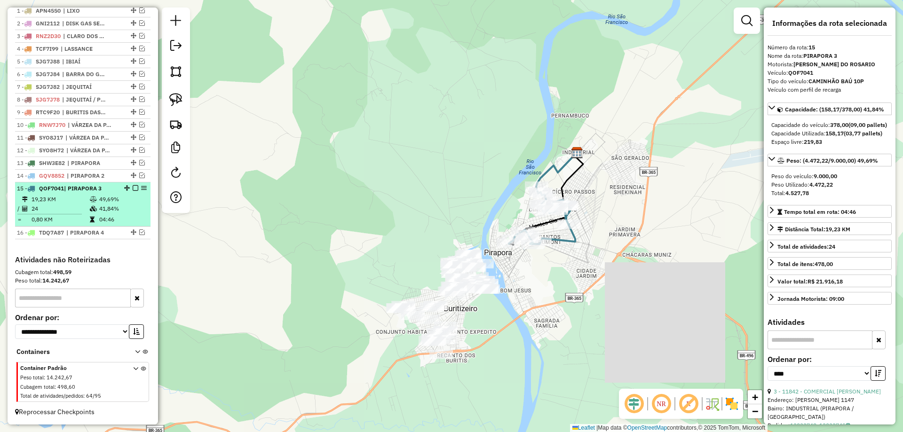
click at [134, 189] on em at bounding box center [136, 188] width 6 height 6
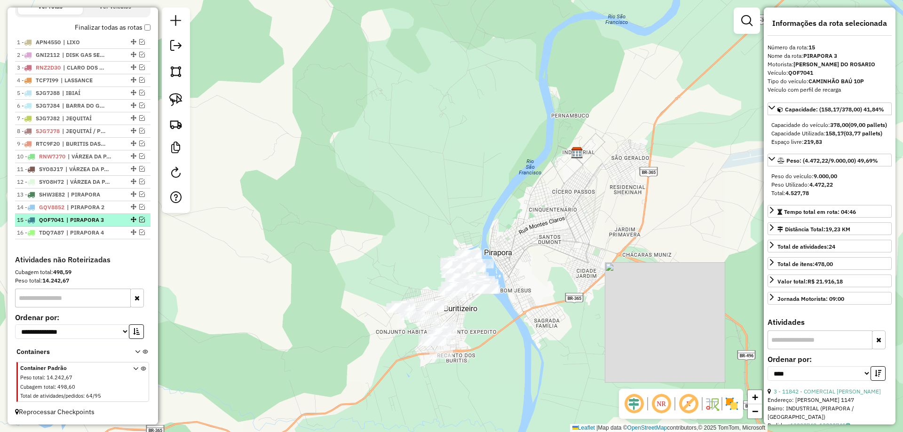
scroll to position [347, 0]
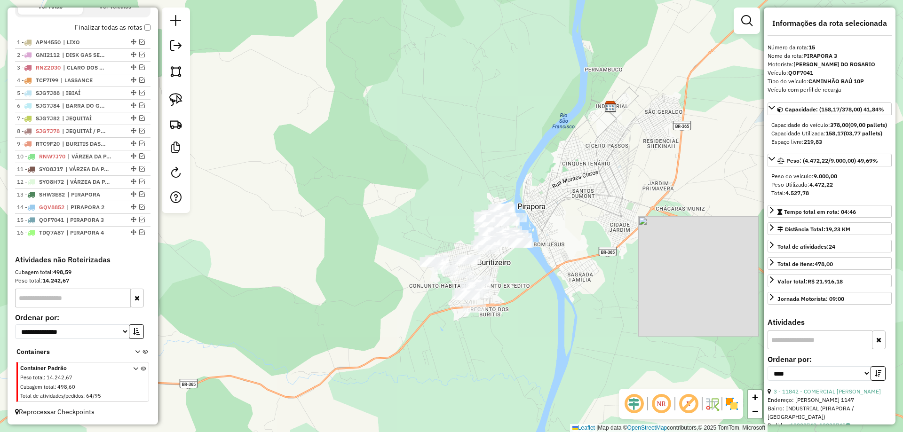
drag, startPoint x: 370, startPoint y: 216, endPoint x: 394, endPoint y: 219, distance: 24.6
click at [377, 190] on div "Janela de atendimento Grade de atendimento Capacidade Transportadoras Veículos …" at bounding box center [451, 216] width 903 height 432
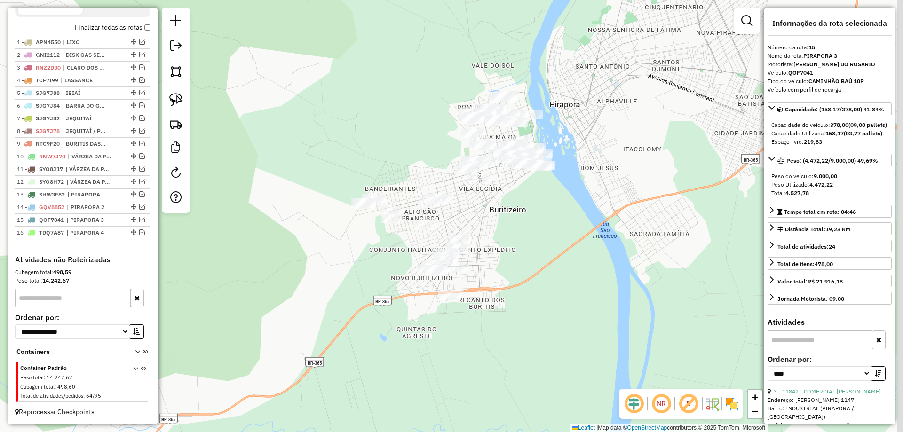
drag, startPoint x: 559, startPoint y: 229, endPoint x: 524, endPoint y: 204, distance: 42.6
click at [531, 193] on div "Janela de atendimento Grade de atendimento Capacidade Transportadoras Veículos …" at bounding box center [451, 216] width 903 height 432
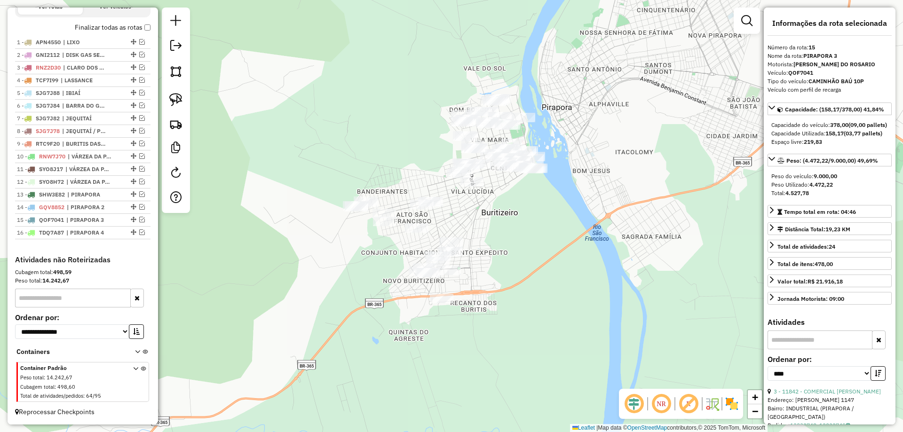
drag, startPoint x: 507, startPoint y: 217, endPoint x: 444, endPoint y: 238, distance: 66.2
click at [455, 235] on div "Janela de atendimento Grade de atendimento Capacidade Transportadoras Veículos …" at bounding box center [451, 216] width 903 height 432
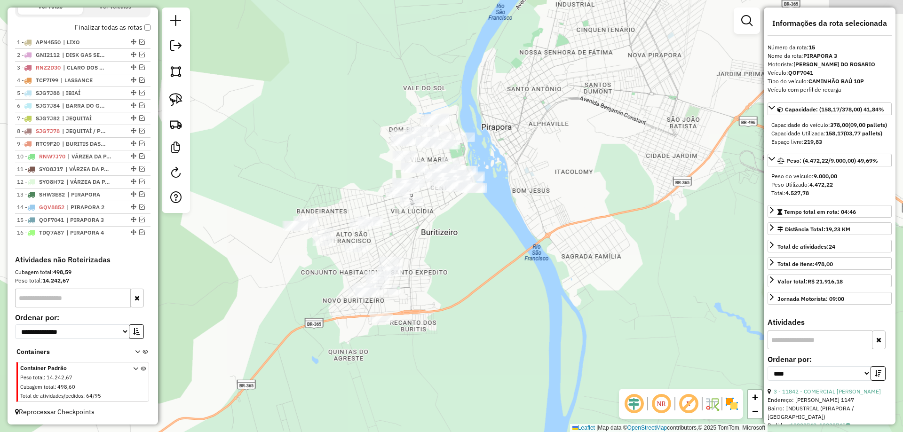
click at [384, 224] on div "Janela de atendimento Grade de atendimento Capacidade Transportadoras Veículos …" at bounding box center [451, 216] width 903 height 432
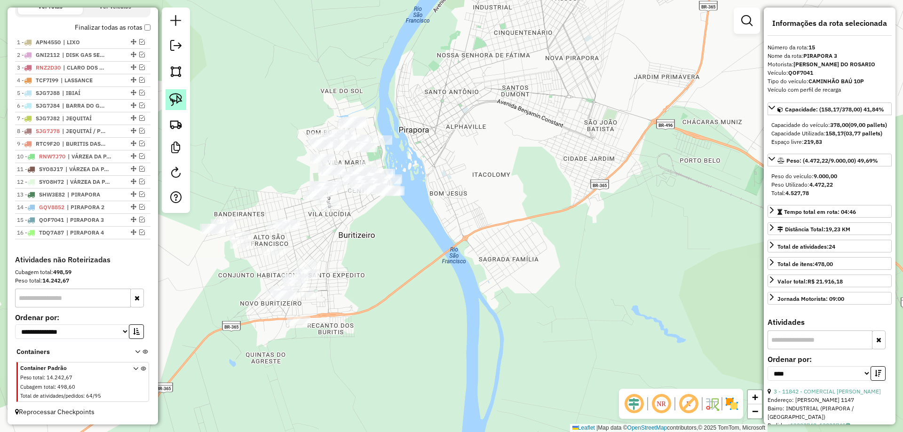
click at [172, 95] on img at bounding box center [175, 99] width 13 height 13
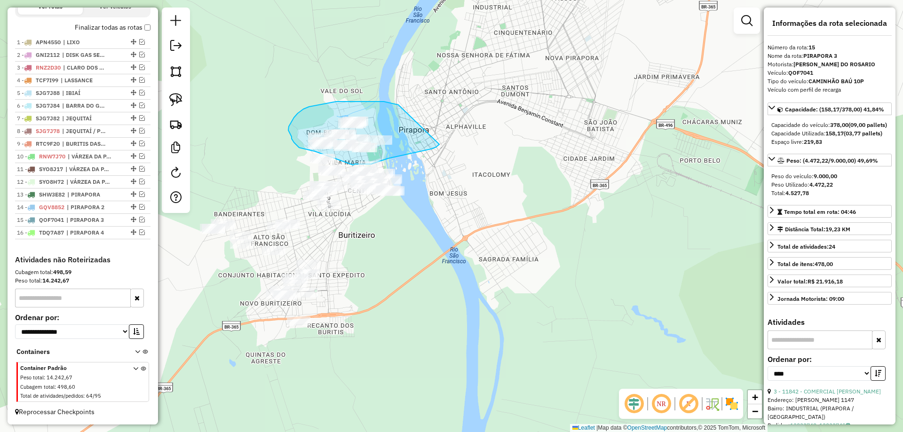
drag, startPoint x: 384, startPoint y: 102, endPoint x: 439, endPoint y: 144, distance: 70.1
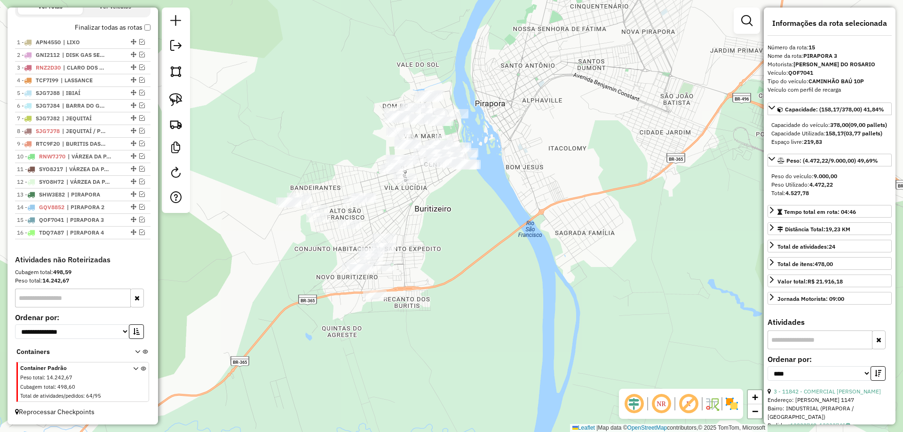
drag, startPoint x: 371, startPoint y: 250, endPoint x: 432, endPoint y: 231, distance: 63.5
click at [432, 231] on div "Janela de atendimento Grade de atendimento Capacidade Transportadoras Veículos …" at bounding box center [451, 216] width 903 height 432
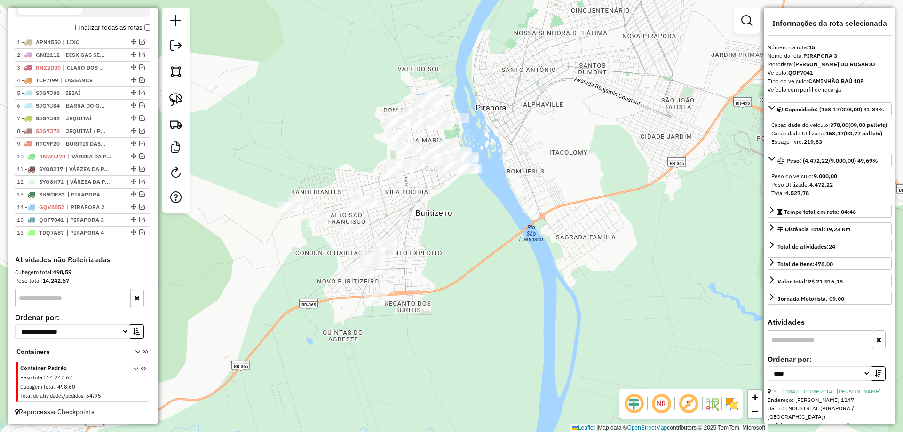
drag, startPoint x: 423, startPoint y: 224, endPoint x: 420, endPoint y: 233, distance: 10.1
click at [420, 233] on div "Janela de atendimento Grade de atendimento Capacidade Transportadoras Veículos …" at bounding box center [451, 216] width 903 height 432
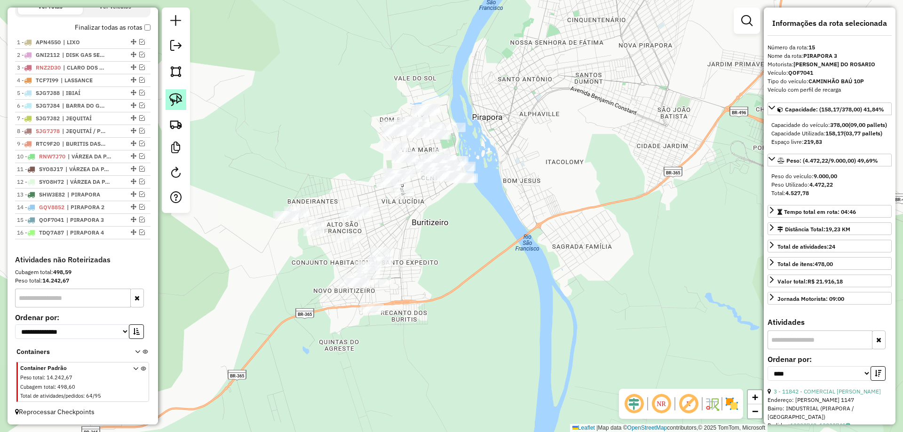
click at [174, 103] on img at bounding box center [175, 99] width 13 height 13
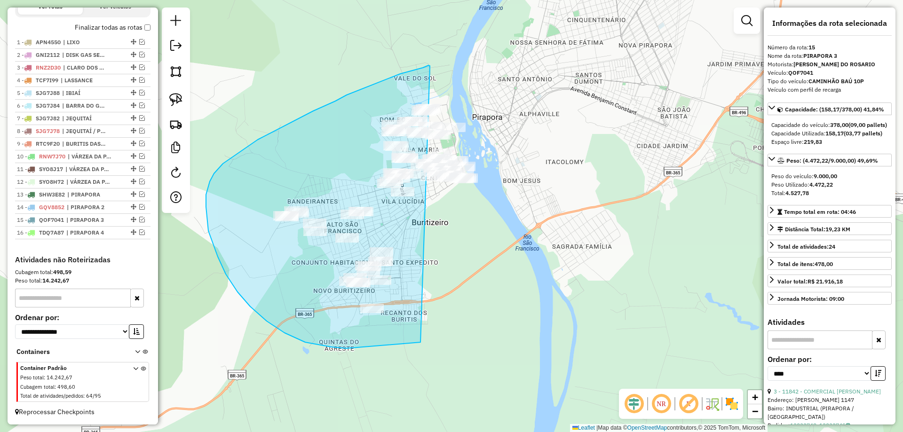
drag, startPoint x: 430, startPoint y: 66, endPoint x: 510, endPoint y: 123, distance: 98.5
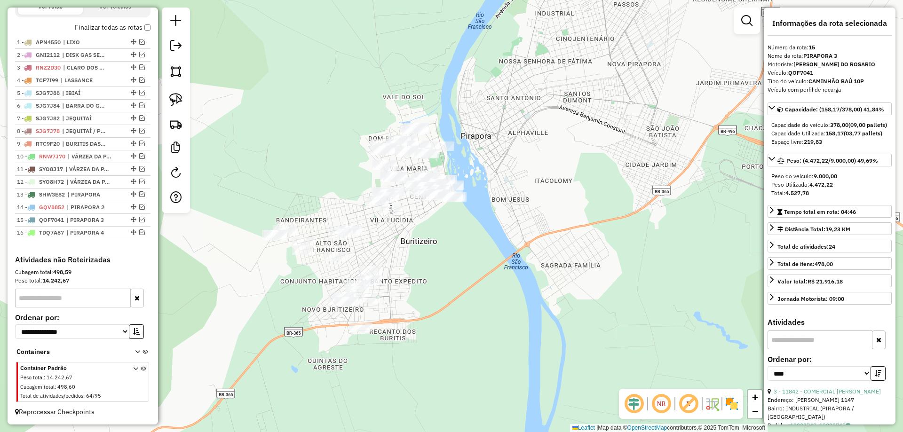
drag, startPoint x: 442, startPoint y: 204, endPoint x: 431, endPoint y: 223, distance: 22.1
click at [431, 223] on div "Janela de atendimento Grade de atendimento Capacidade Transportadoras Veículos …" at bounding box center [451, 216] width 903 height 432
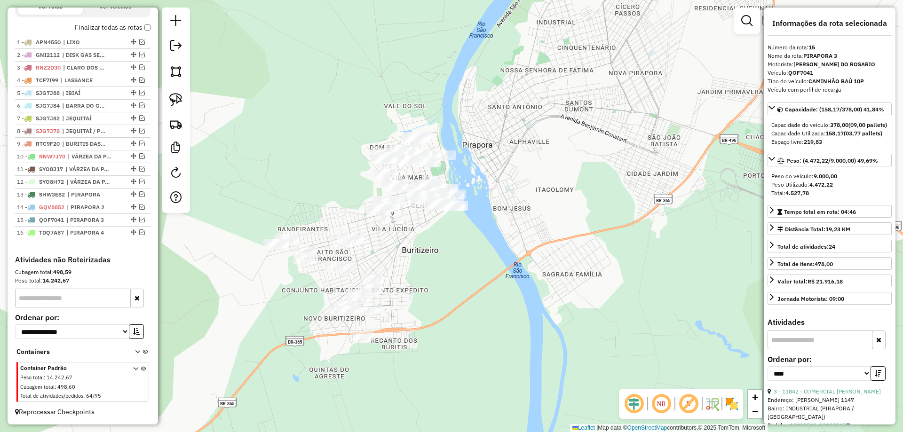
drag, startPoint x: 432, startPoint y: 242, endPoint x: 434, endPoint y: 254, distance: 11.4
click at [434, 254] on div "Janela de atendimento Grade de atendimento Capacidade Transportadoras Veículos …" at bounding box center [451, 216] width 903 height 432
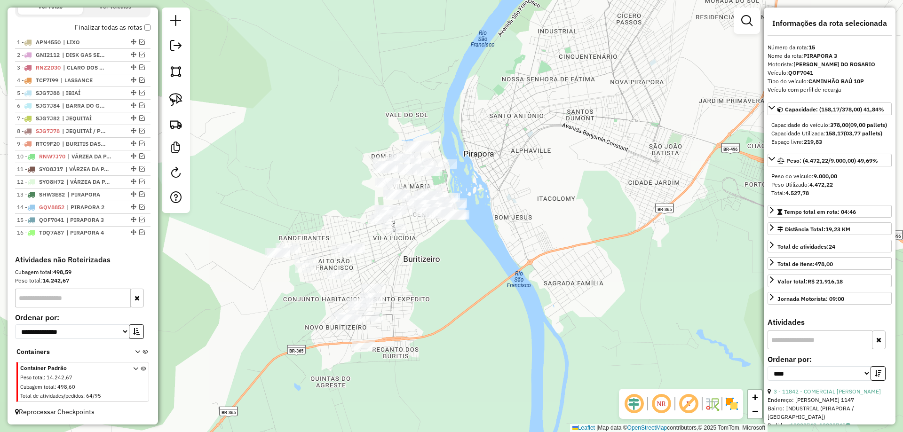
drag, startPoint x: 433, startPoint y: 255, endPoint x: 404, endPoint y: 269, distance: 32.4
click at [404, 269] on div "Janela de atendimento Grade de atendimento Capacidade Transportadoras Veículos …" at bounding box center [451, 216] width 903 height 432
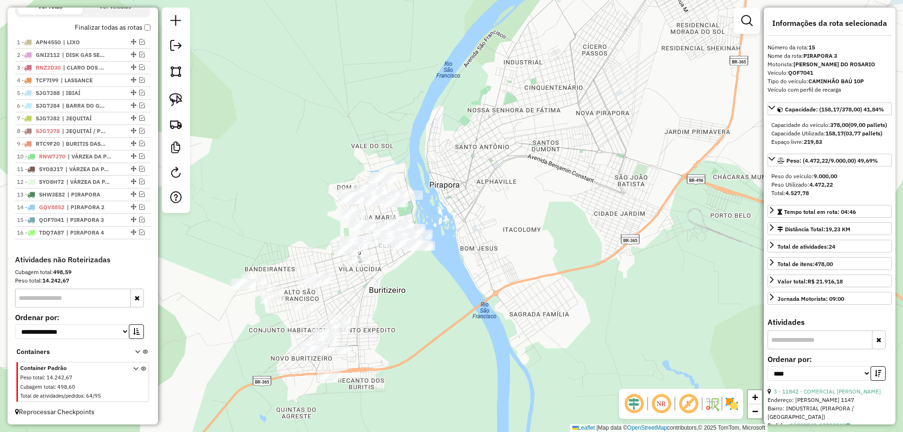
drag, startPoint x: 402, startPoint y: 251, endPoint x: 411, endPoint y: 269, distance: 20.0
click at [411, 269] on div "Janela de atendimento Grade de atendimento Capacidade Transportadoras Veículos …" at bounding box center [451, 216] width 903 height 432
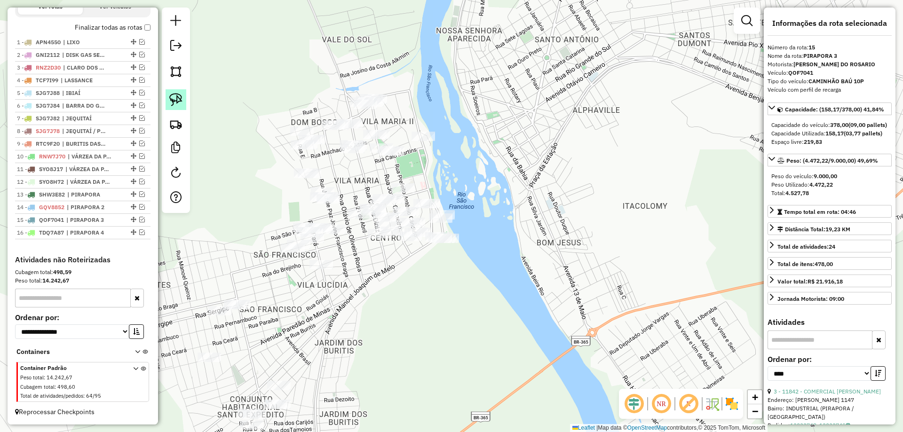
click at [175, 104] on img at bounding box center [175, 99] width 13 height 13
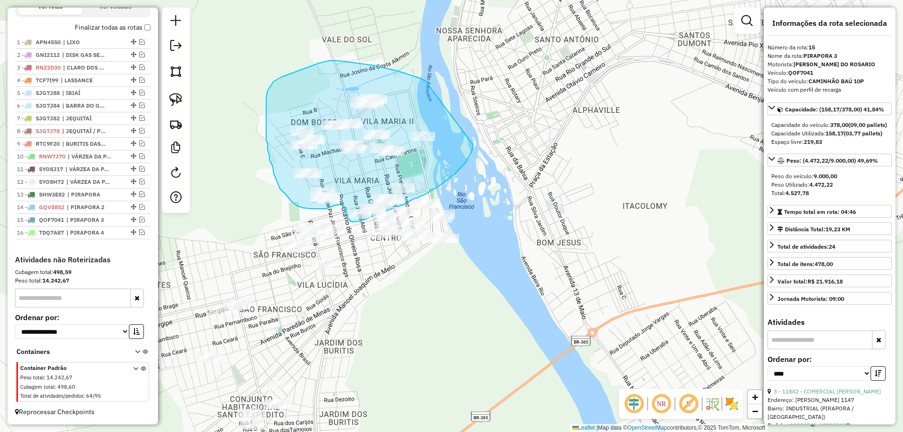
drag, startPoint x: 427, startPoint y: 83, endPoint x: 473, endPoint y: 144, distance: 76.2
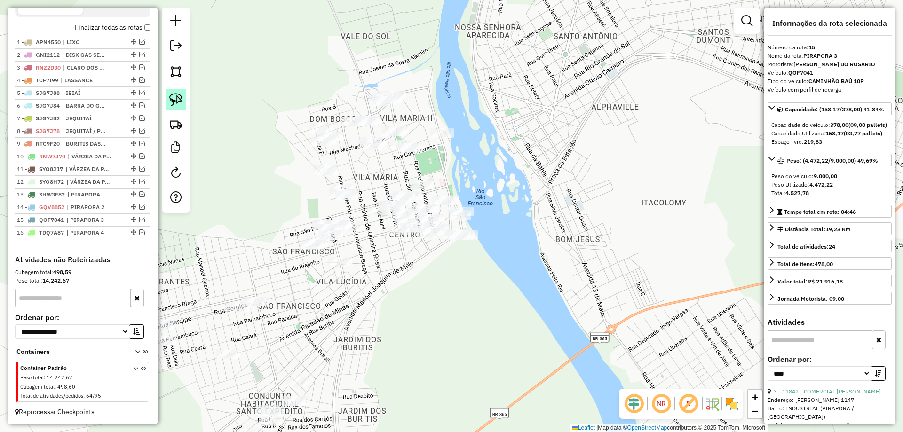
click at [178, 94] on img at bounding box center [175, 99] width 13 height 13
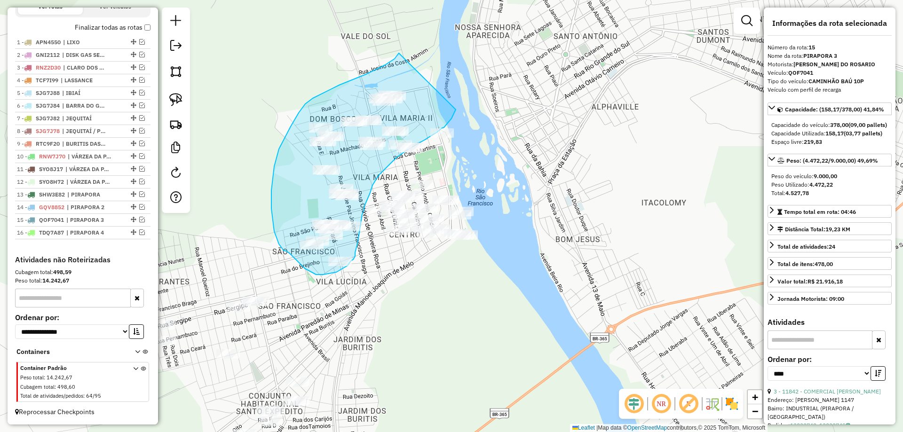
drag, startPoint x: 366, startPoint y: 74, endPoint x: 456, endPoint y: 109, distance: 96.4
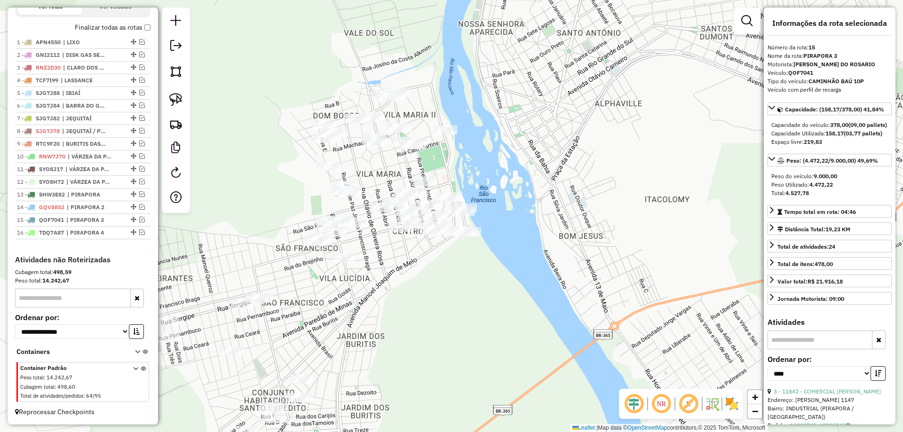
drag, startPoint x: 395, startPoint y: 323, endPoint x: 580, endPoint y: 153, distance: 251.4
click at [580, 153] on div "Janela de atendimento Grade de atendimento Capacidade Transportadoras Veículos …" at bounding box center [451, 216] width 903 height 432
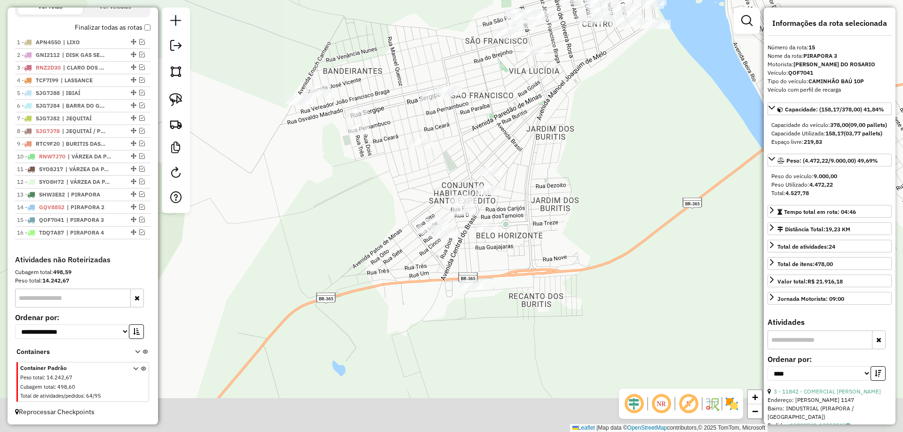
drag, startPoint x: 543, startPoint y: 199, endPoint x: 502, endPoint y: 188, distance: 42.3
click at [530, 195] on div "Janela de atendimento Grade de atendimento Capacidade Transportadoras Veículos …" at bounding box center [451, 216] width 903 height 432
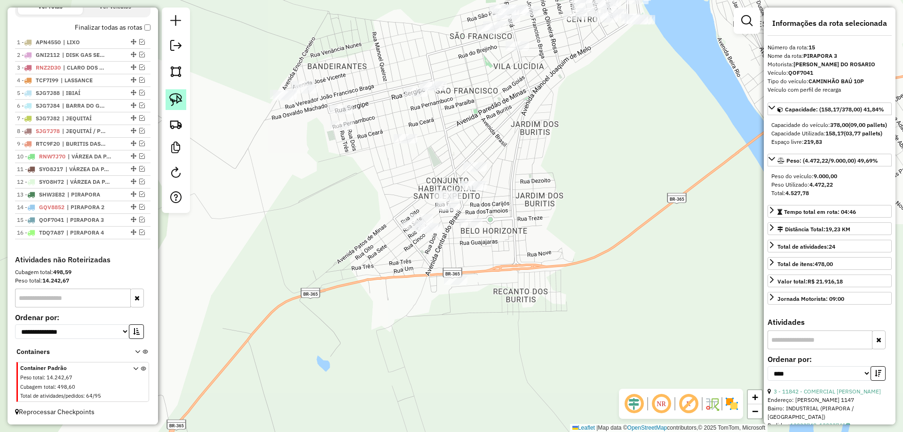
click at [182, 108] on link at bounding box center [176, 99] width 21 height 21
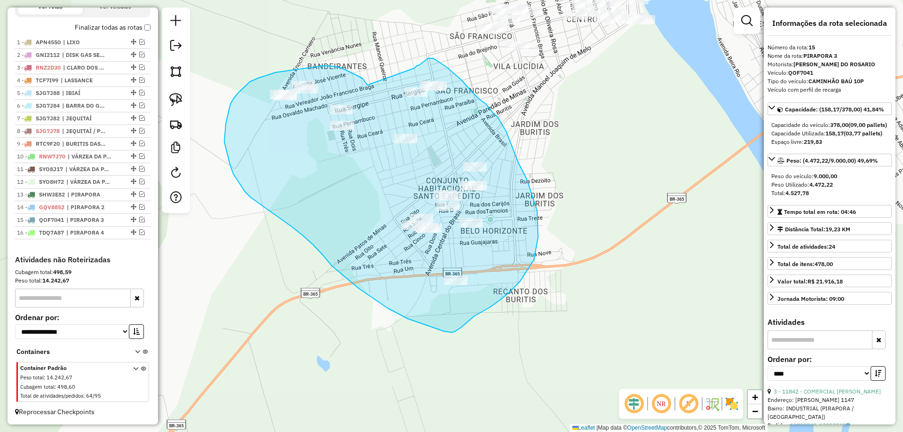
drag, startPoint x: 367, startPoint y: 85, endPoint x: 413, endPoint y: 70, distance: 47.6
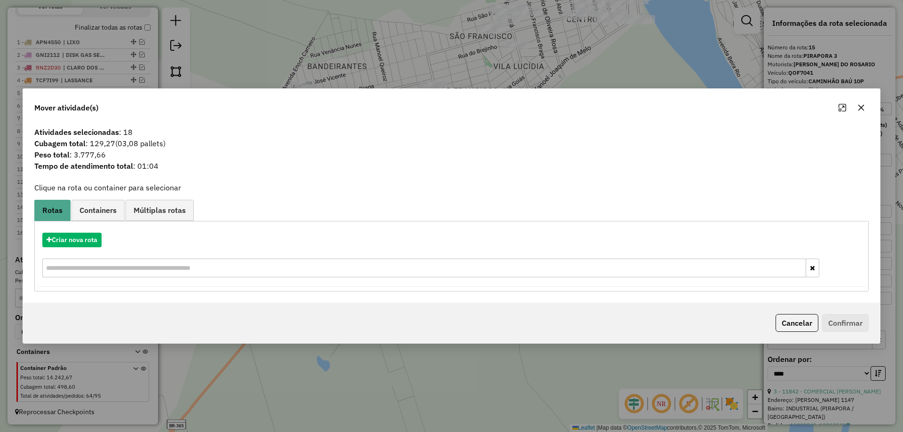
click at [89, 249] on div "Criar nova rota" at bounding box center [452, 256] width 830 height 61
click at [94, 242] on button "Criar nova rota" at bounding box center [71, 240] width 59 height 15
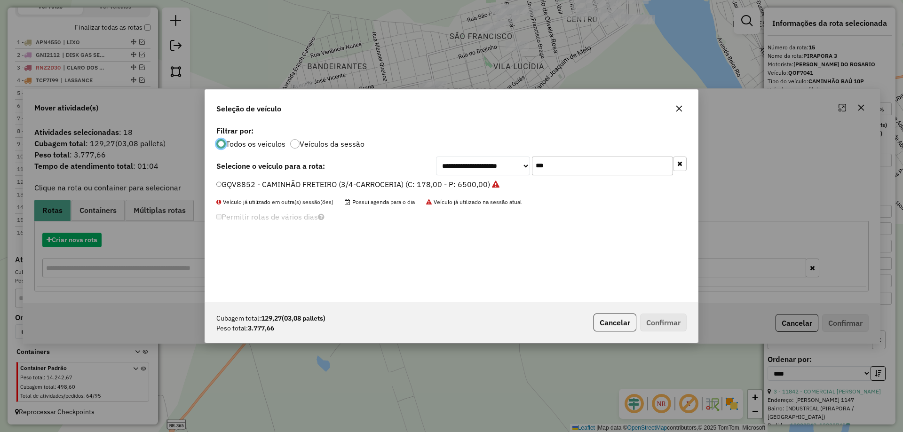
scroll to position [5, 3]
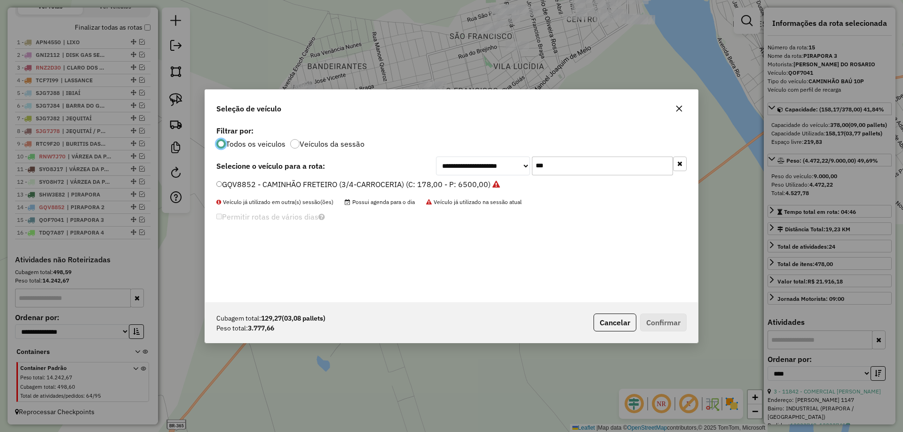
click at [560, 183] on li "GQV8852 - CAMINHÃO FRETEIRO (3/4-CARROCERIA) (C: 178,00 - P: 6500,00)" at bounding box center [451, 184] width 471 height 11
click at [561, 168] on input "***" at bounding box center [602, 166] width 141 height 19
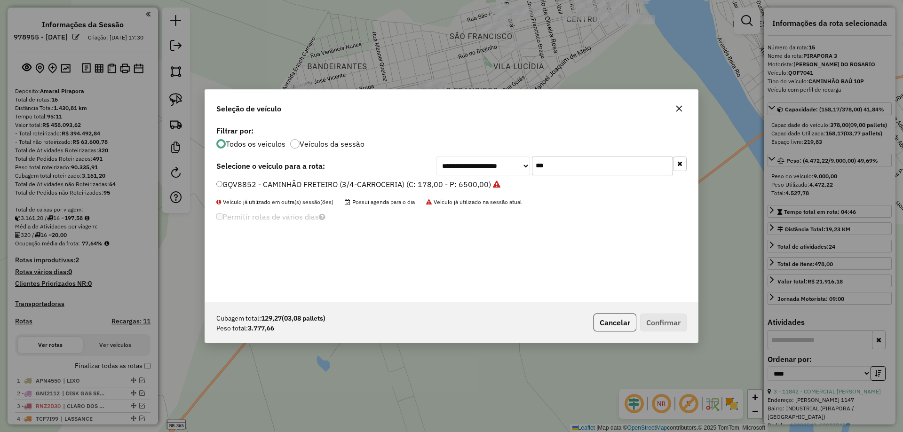
select select "*********"
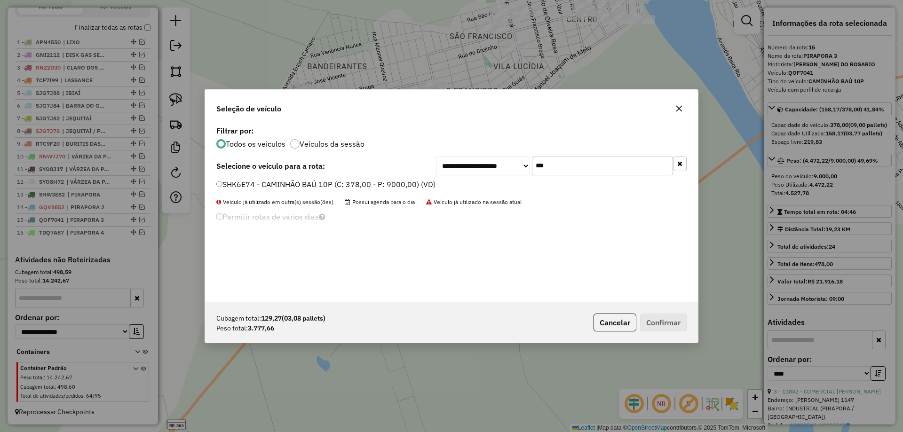
type input "***"
click at [290, 190] on label "SHK6E74 - CAMINHÃO BAÚ 10P (C: 378,00 - P: 9000,00) (VD)" at bounding box center [325, 184] width 219 height 11
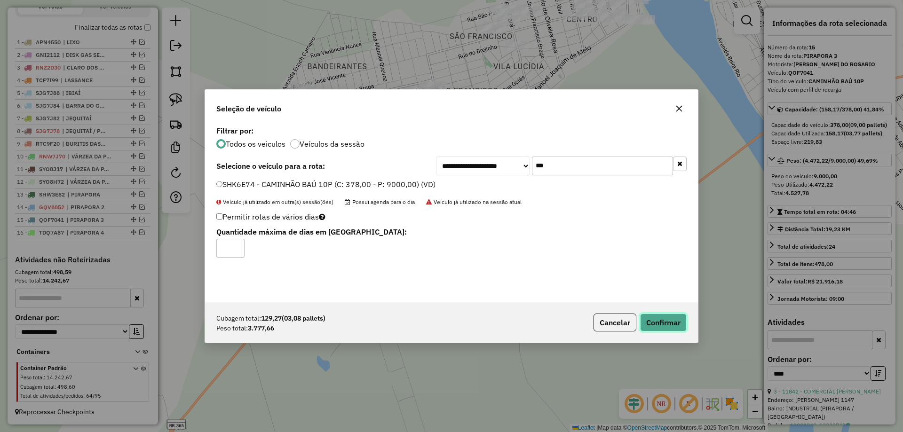
click at [666, 321] on button "Confirmar" at bounding box center [663, 323] width 47 height 18
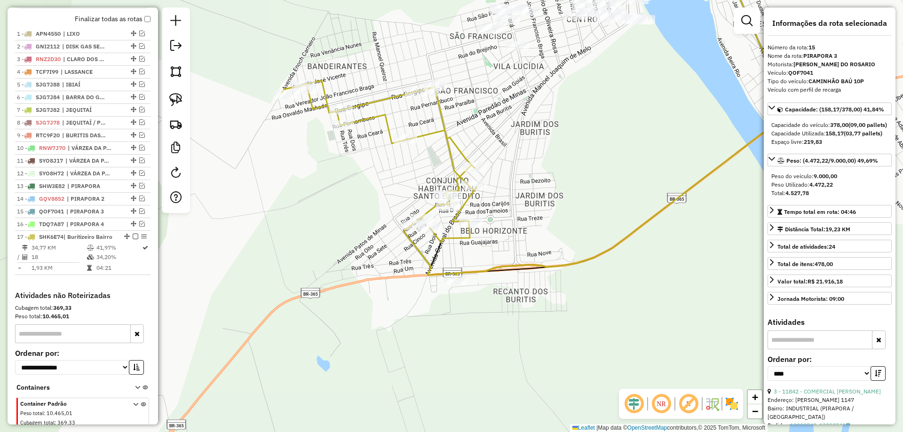
scroll to position [400, 0]
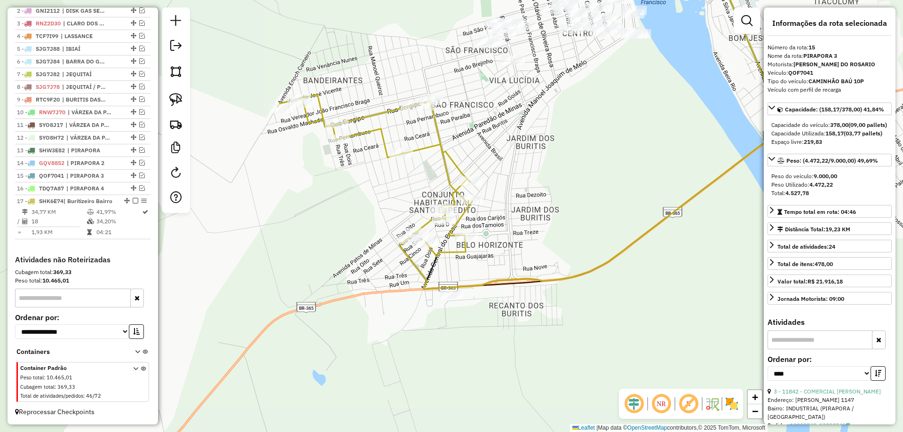
drag, startPoint x: 576, startPoint y: 127, endPoint x: 420, endPoint y: 283, distance: 221.2
click at [421, 283] on div "Janela de atendimento Grade de atendimento Capacidade Transportadoras Veículos …" at bounding box center [451, 216] width 903 height 432
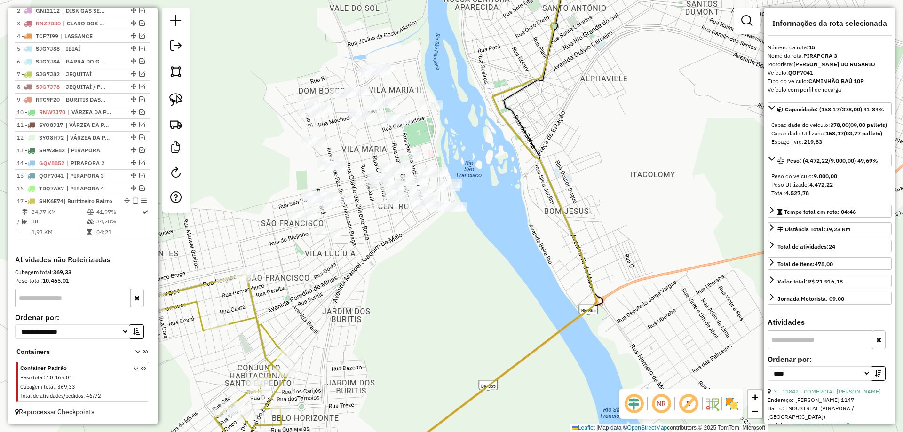
drag, startPoint x: 430, startPoint y: 282, endPoint x: 422, endPoint y: 303, distance: 22.5
click at [422, 303] on div "Janela de atendimento Grade de atendimento Capacidade Transportadoras Veículos …" at bounding box center [451, 216] width 903 height 432
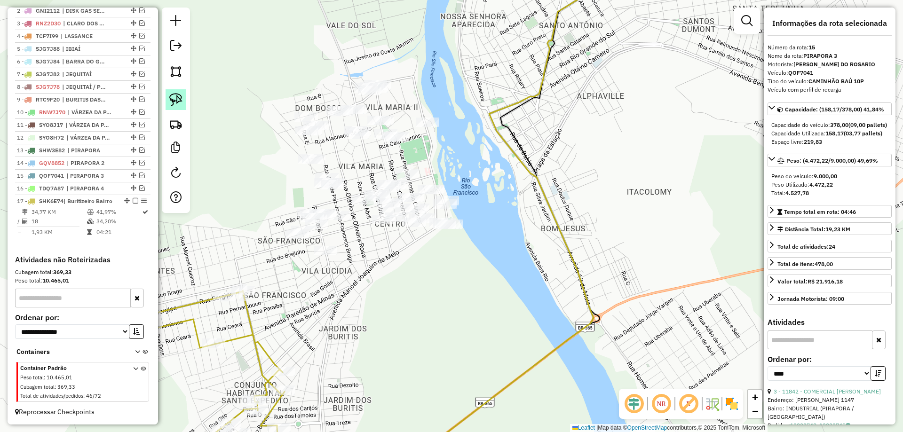
click at [183, 105] on link at bounding box center [176, 99] width 21 height 21
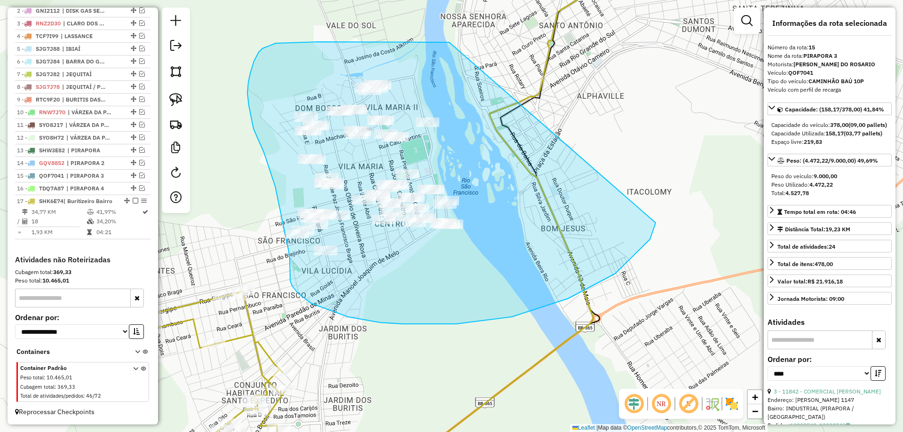
drag, startPoint x: 399, startPoint y: 42, endPoint x: 652, endPoint y: 166, distance: 282.2
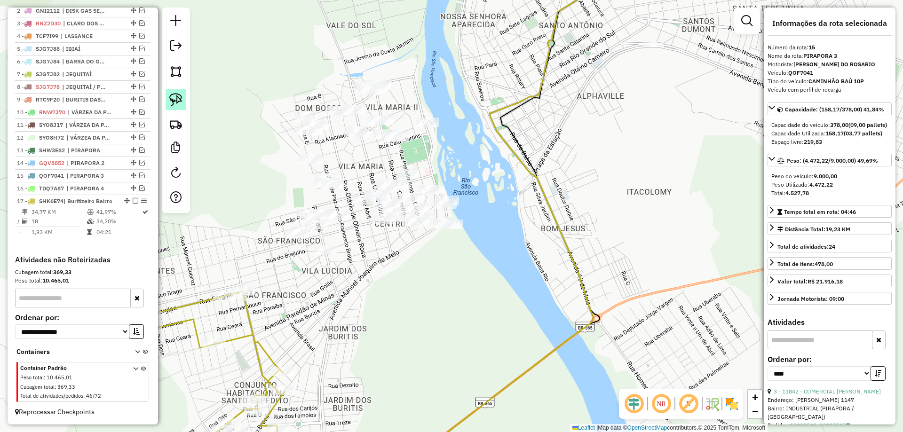
click at [181, 91] on link at bounding box center [176, 99] width 21 height 21
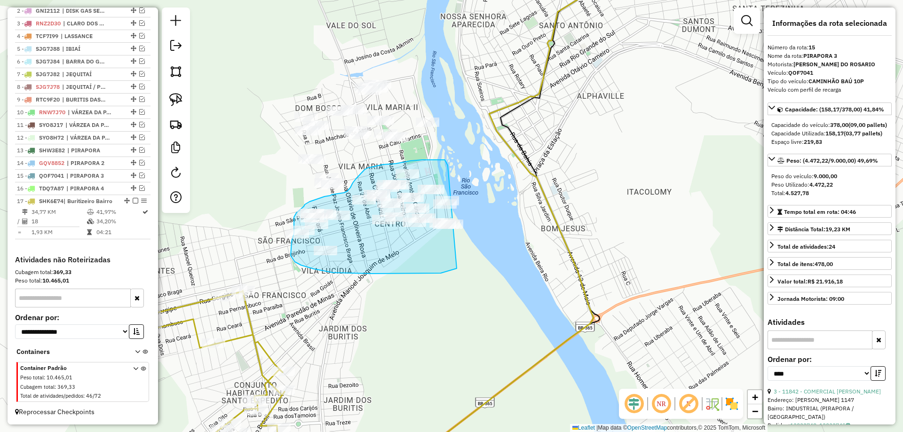
drag, startPoint x: 446, startPoint y: 160, endPoint x: 515, endPoint y: 223, distance: 93.3
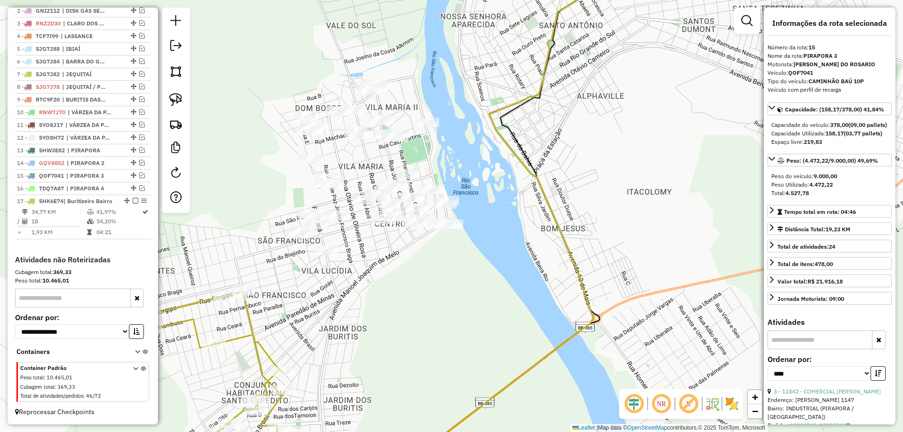
drag, startPoint x: 167, startPoint y: 99, endPoint x: 266, endPoint y: 126, distance: 102.3
click at [167, 100] on link at bounding box center [176, 99] width 21 height 21
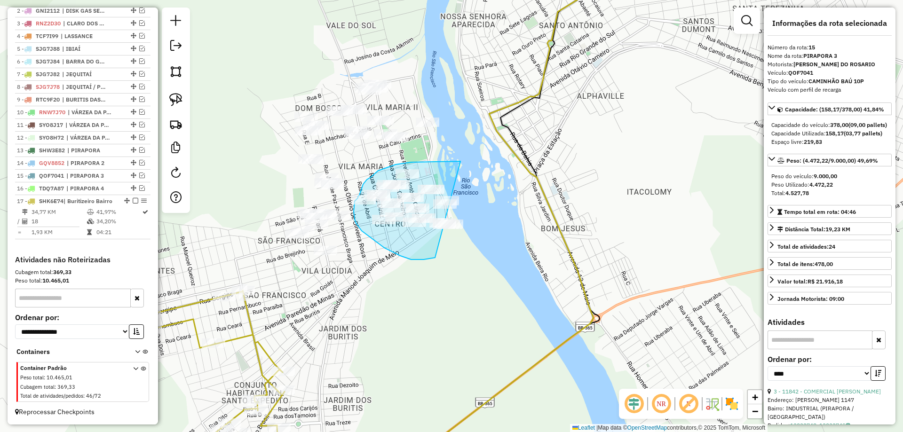
drag, startPoint x: 431, startPoint y: 162, endPoint x: 528, endPoint y: 234, distance: 120.5
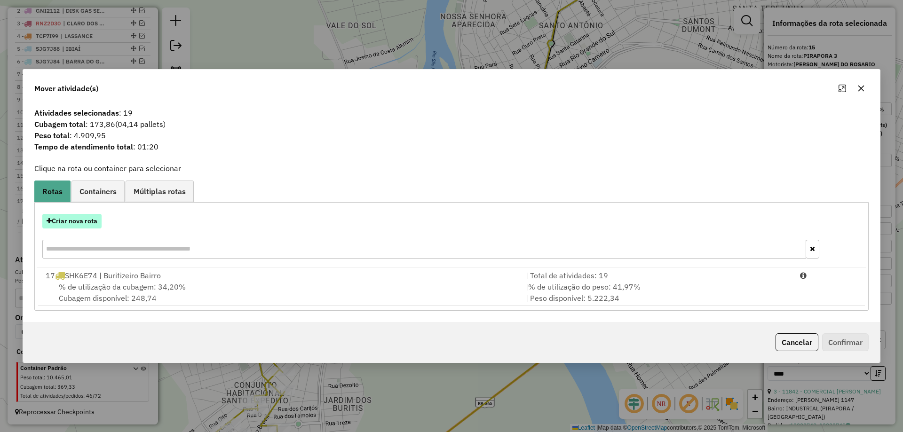
click at [95, 217] on button "Criar nova rota" at bounding box center [71, 221] width 59 height 15
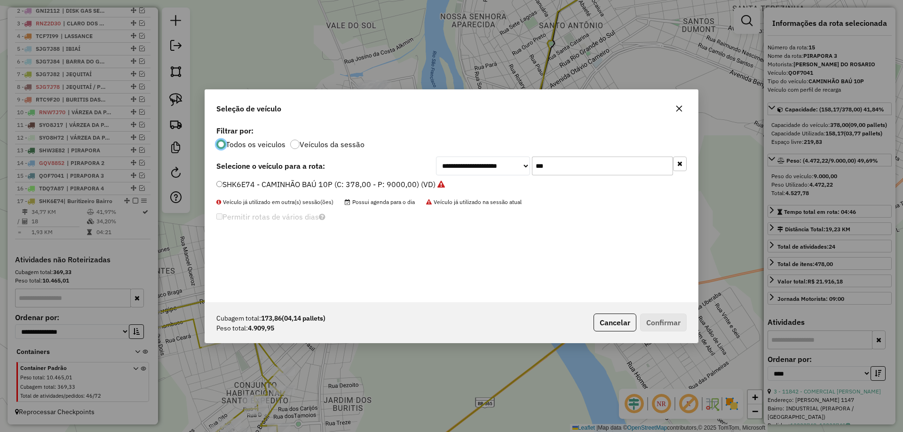
scroll to position [5, 3]
click at [552, 162] on input "***" at bounding box center [602, 166] width 141 height 19
type input "***"
click at [298, 186] on label "HLY3A23 - 25 - CAMINHÃO FRETEIRO (3/4-CARROCERIA) (C: 178,00 - P: 6500,00) (VD)" at bounding box center [368, 184] width 305 height 11
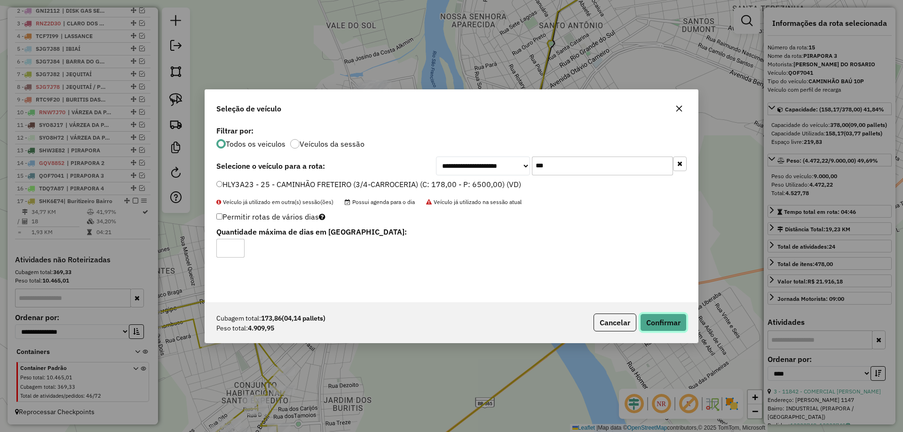
click at [678, 324] on button "Confirmar" at bounding box center [663, 323] width 47 height 18
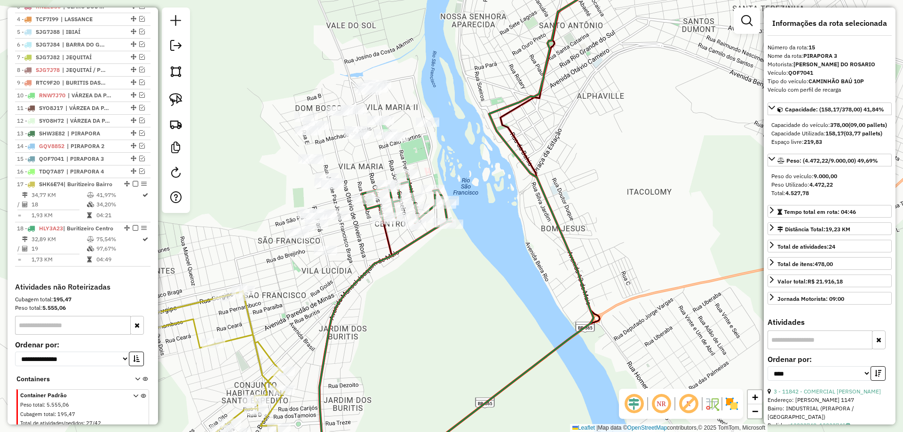
scroll to position [453, 0]
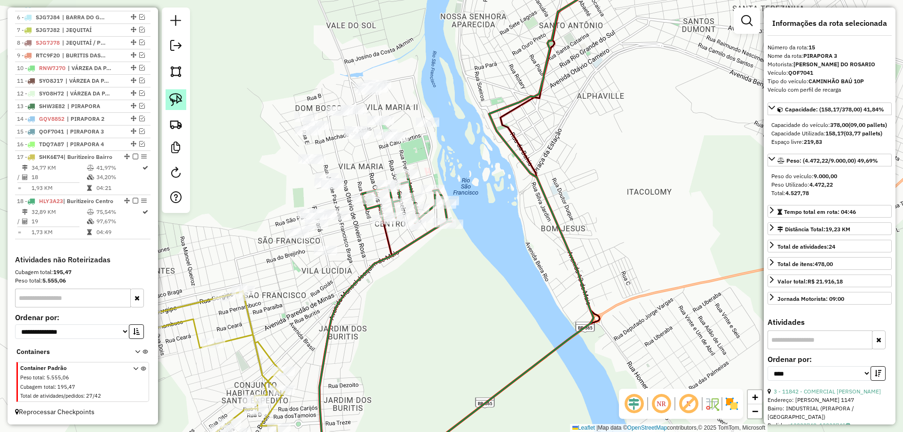
click at [169, 102] on link at bounding box center [176, 99] width 21 height 21
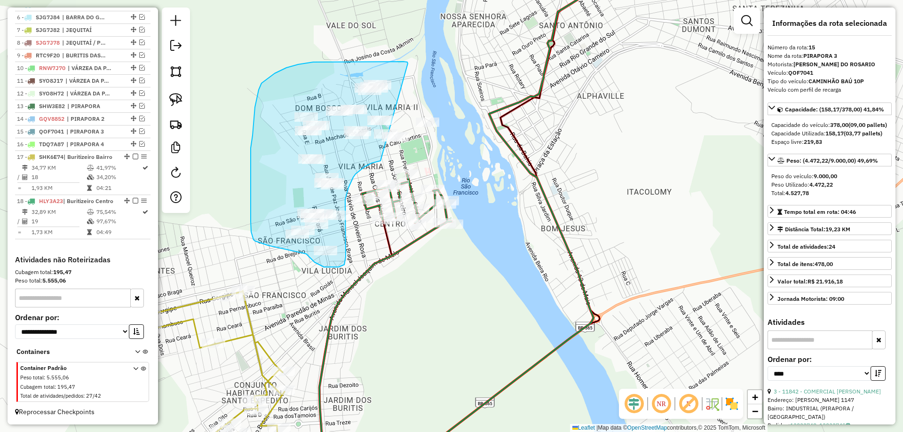
drag, startPoint x: 393, startPoint y: 62, endPoint x: 490, endPoint y: 126, distance: 116.1
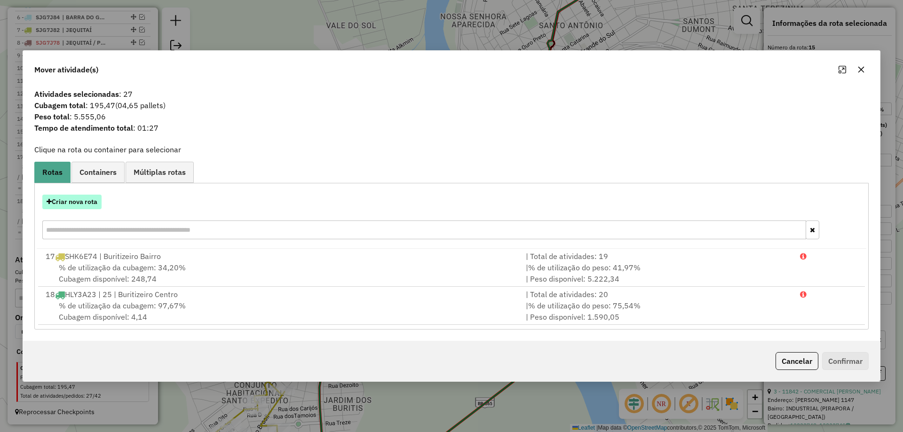
click at [90, 197] on button "Criar nova rota" at bounding box center [71, 202] width 59 height 15
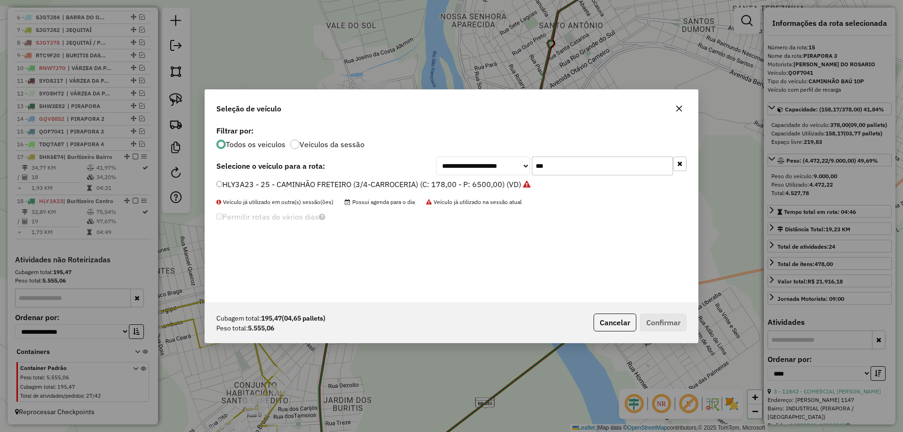
scroll to position [5, 3]
click at [544, 160] on input "***" at bounding box center [602, 166] width 141 height 19
type input "*"
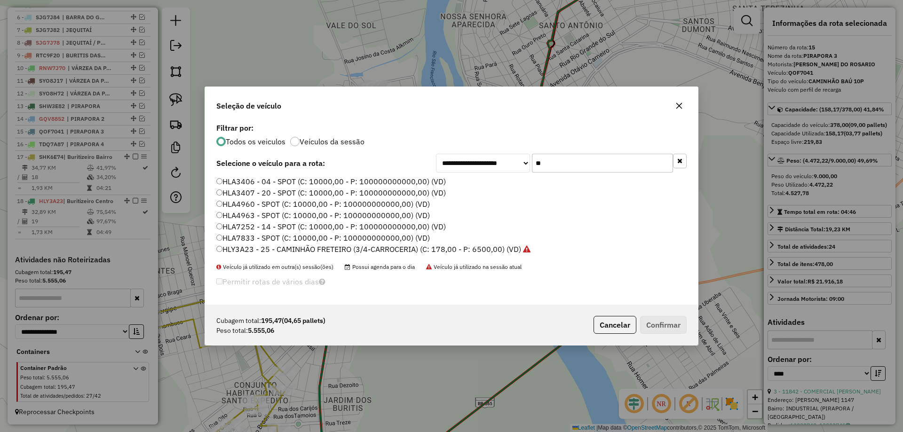
type input "*"
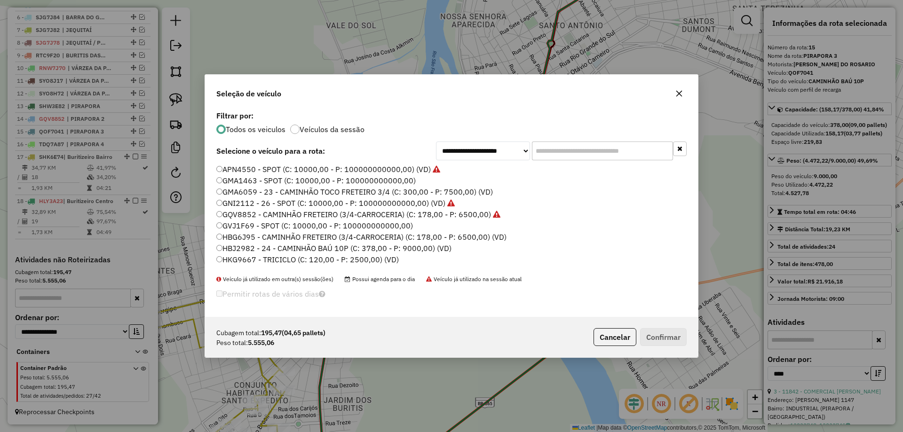
type input "*"
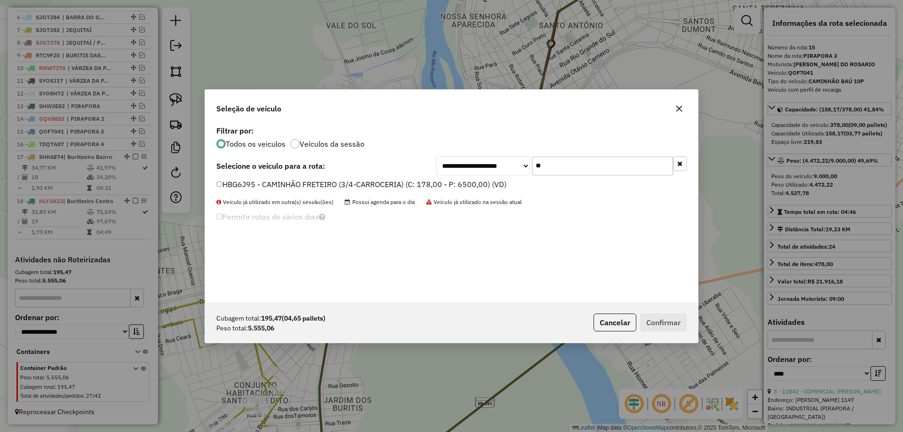
type input "**"
click at [300, 182] on label "HBG6J95 - CAMINHÃO FRETEIRO (3/4-CARROCERIA) (C: 178,00 - P: 6500,00) (VD)" at bounding box center [361, 184] width 290 height 11
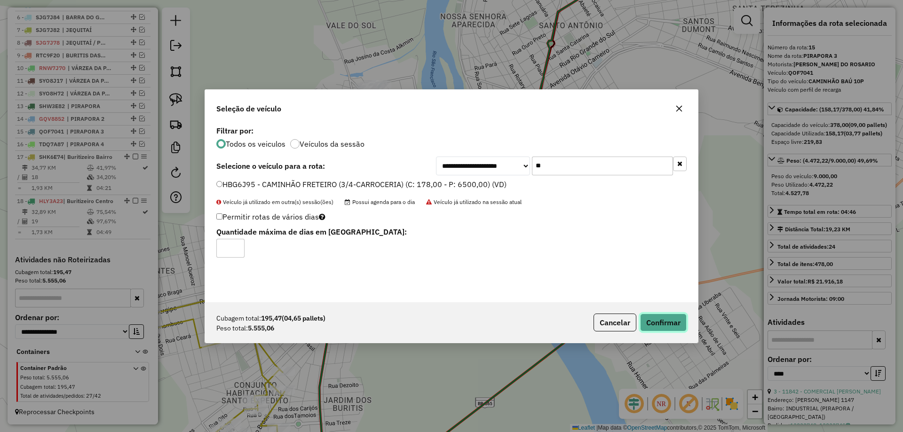
click at [684, 322] on button "Confirmar" at bounding box center [663, 323] width 47 height 18
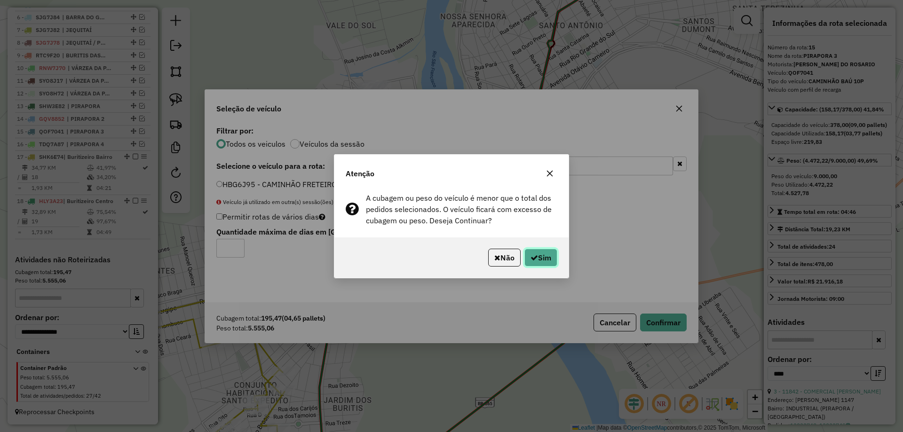
click at [532, 263] on button "Sim" at bounding box center [541, 258] width 33 height 18
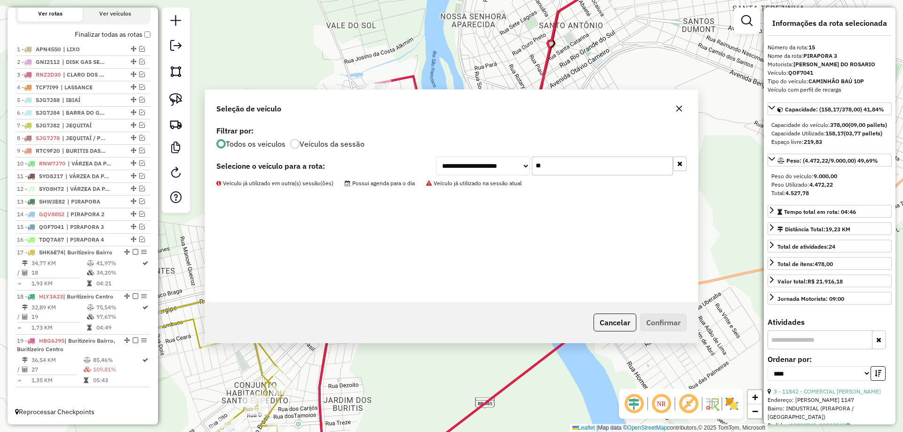
scroll to position [357, 0]
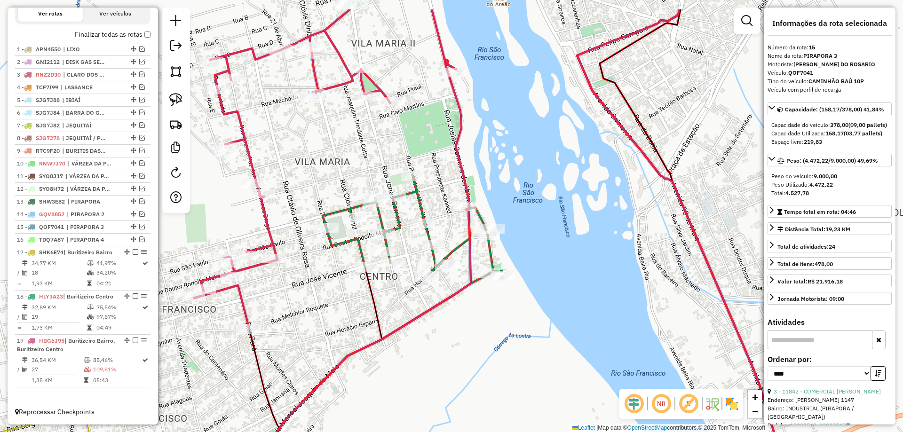
drag, startPoint x: 349, startPoint y: 175, endPoint x: 346, endPoint y: 185, distance: 10.4
click at [346, 185] on div "Janela de atendimento Grade de atendimento Capacidade Transportadoras Veículos …" at bounding box center [451, 216] width 903 height 432
click at [383, 184] on div "Janela de atendimento Grade de atendimento Capacidade Transportadoras Veículos …" at bounding box center [451, 216] width 903 height 432
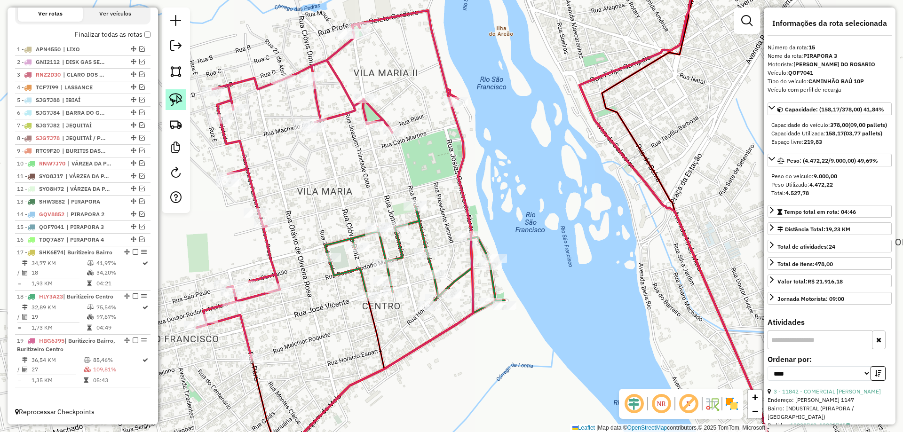
click at [176, 107] on link at bounding box center [176, 99] width 21 height 21
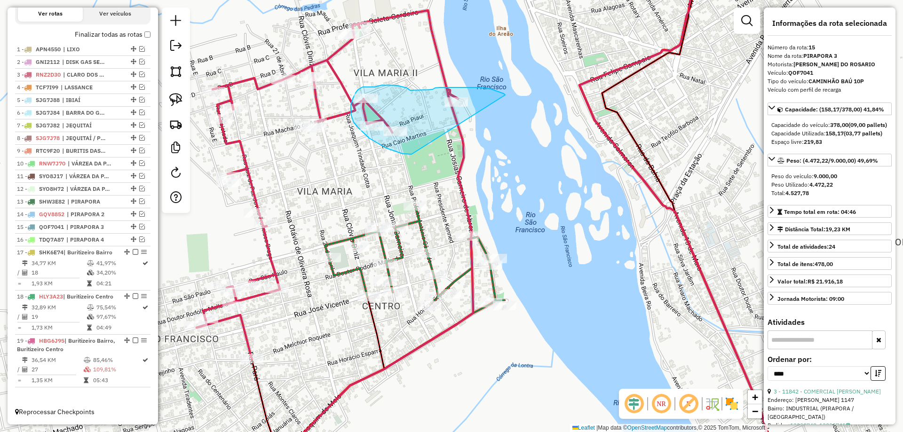
drag, startPoint x: 504, startPoint y: 94, endPoint x: 413, endPoint y: 154, distance: 109.4
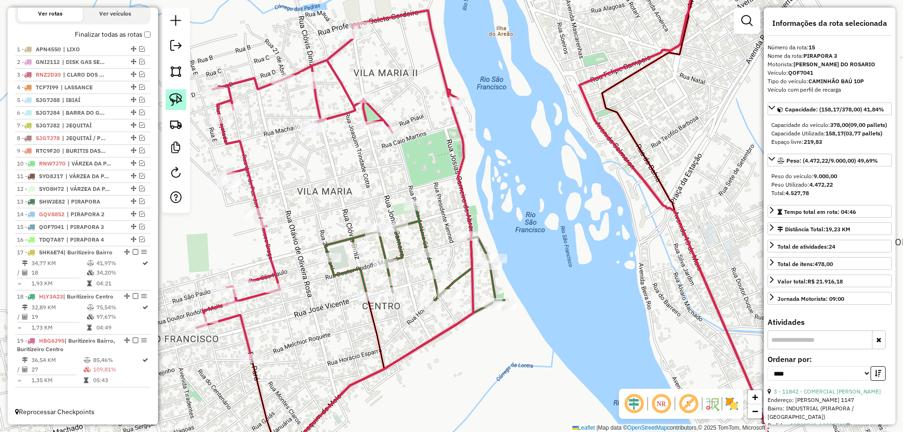
click at [175, 104] on img at bounding box center [175, 99] width 13 height 13
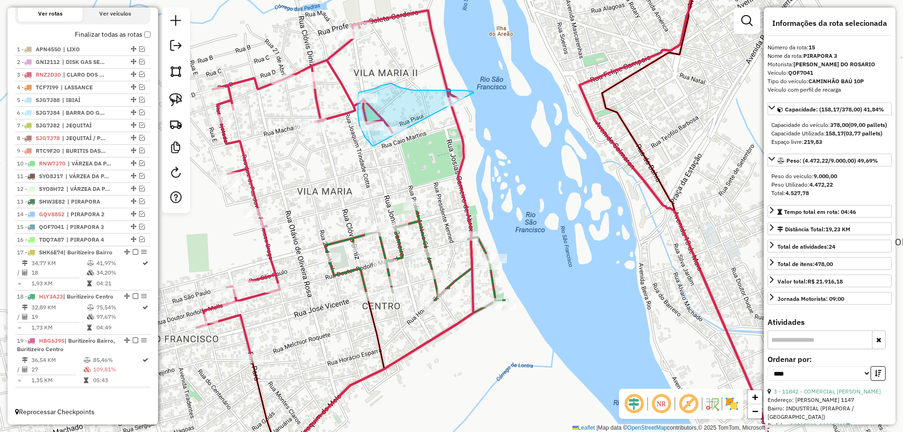
drag, startPoint x: 464, startPoint y: 90, endPoint x: 467, endPoint y: 152, distance: 61.7
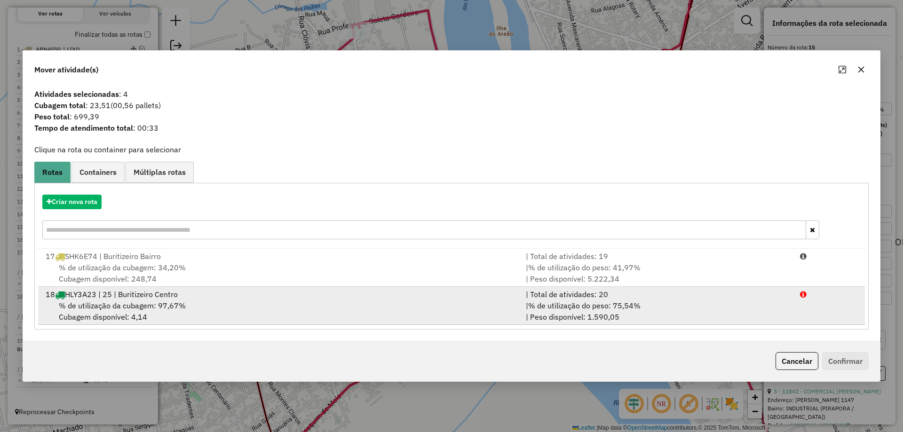
click at [614, 310] on span "% de utilização do peso: 75,54%" at bounding box center [584, 305] width 112 height 9
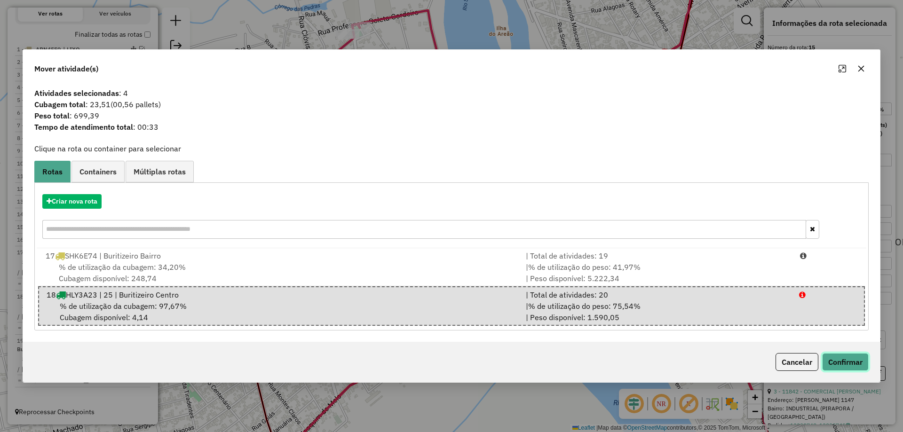
click at [845, 360] on button "Confirmar" at bounding box center [845, 362] width 47 height 18
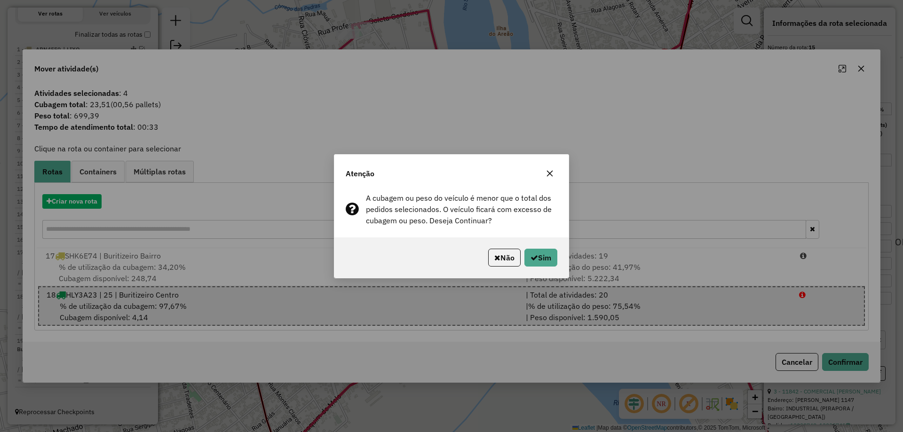
click at [558, 256] on div "Não Sim" at bounding box center [452, 258] width 234 height 40
click at [536, 255] on button "Sim" at bounding box center [541, 258] width 33 height 18
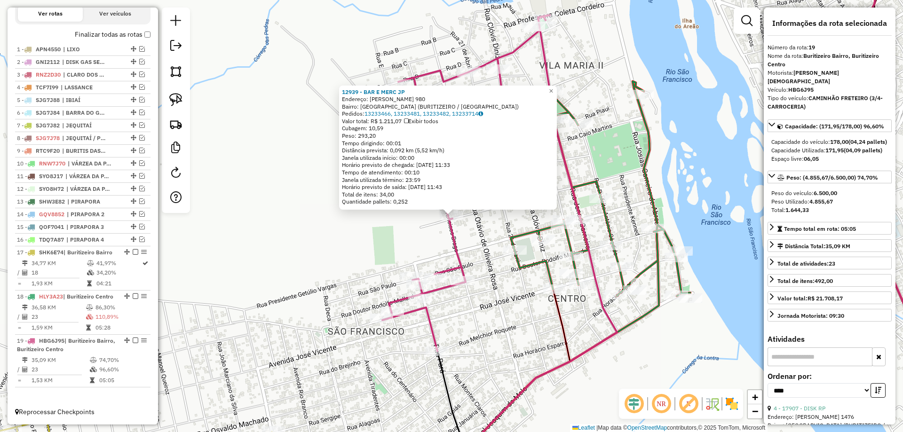
drag, startPoint x: 488, startPoint y: 318, endPoint x: 494, endPoint y: 357, distance: 39.0
click at [488, 318] on div "12939 - BAR E MERC JP Endereço: SEBASTIAO S OLIVEIRA 980 Bairro: VILA MARIA (BU…" at bounding box center [451, 216] width 903 height 432
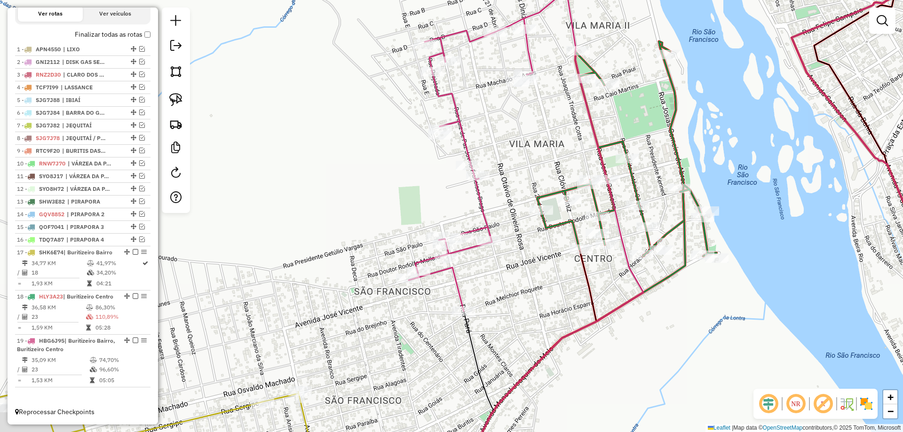
drag, startPoint x: 498, startPoint y: 381, endPoint x: 524, endPoint y: 341, distance: 47.6
click at [524, 341] on div "Janela de atendimento Grade de atendimento Capacidade Transportadoras Veículos …" at bounding box center [451, 216] width 903 height 432
click at [578, 254] on div at bounding box center [582, 248] width 24 height 9
select select "*********"
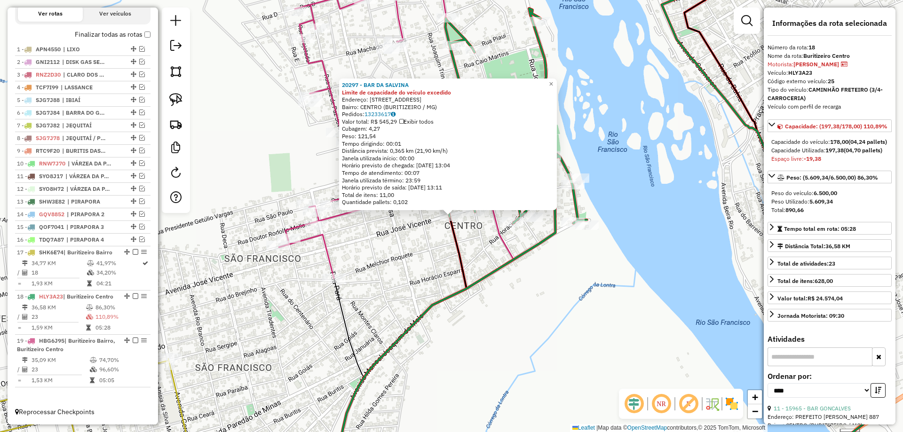
click at [404, 293] on div "20297 - BAR DA SALVINA Limite de capacidade do veículo excedido Endereço: CLOVI…" at bounding box center [451, 216] width 903 height 432
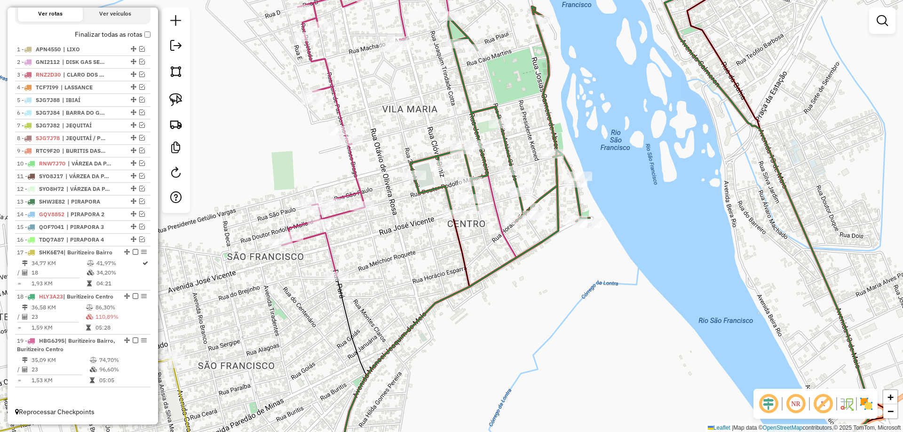
drag, startPoint x: 404, startPoint y: 291, endPoint x: 472, endPoint y: 282, distance: 68.3
click at [520, 246] on div "Janela de atendimento Grade de atendimento Capacidade Transportadoras Veículos …" at bounding box center [451, 216] width 903 height 432
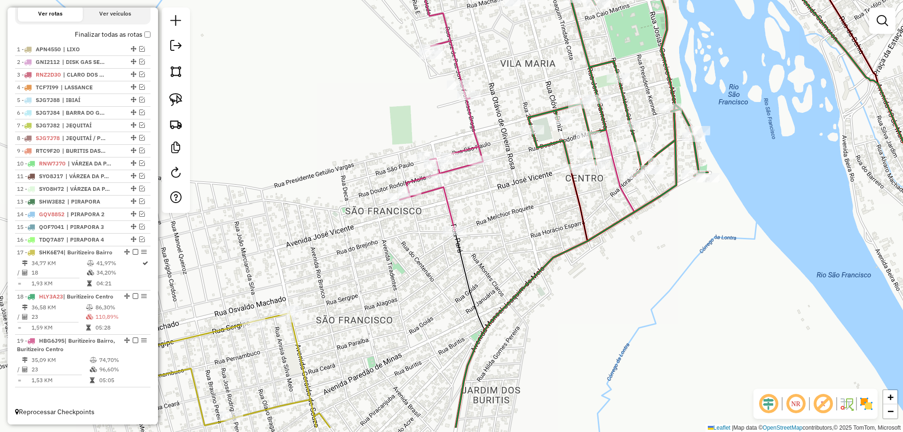
drag, startPoint x: 520, startPoint y: 273, endPoint x: 631, endPoint y: 217, distance: 124.4
click at [619, 226] on div "Janela de atendimento Grade de atendimento Capacidade Transportadoras Veículos …" at bounding box center [451, 216] width 903 height 432
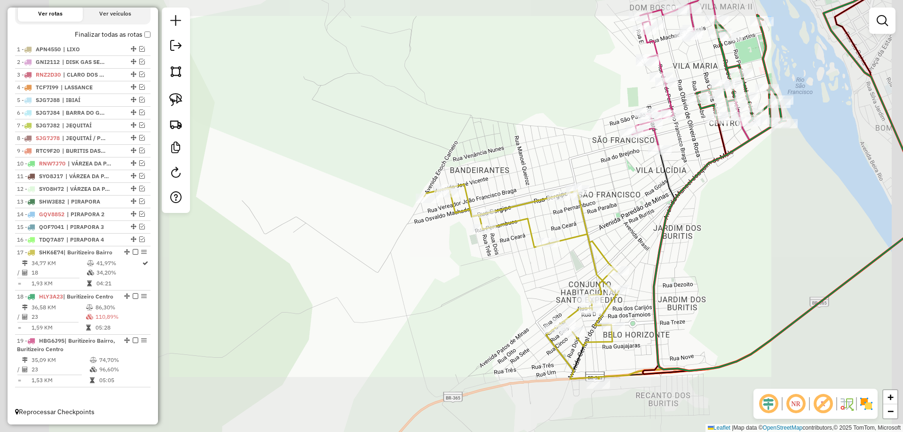
drag, startPoint x: 496, startPoint y: 321, endPoint x: 515, endPoint y: 314, distance: 20.5
click at [455, 248] on div "Janela de atendimento Grade de atendimento Capacidade Transportadoras Veículos …" at bounding box center [451, 216] width 903 height 432
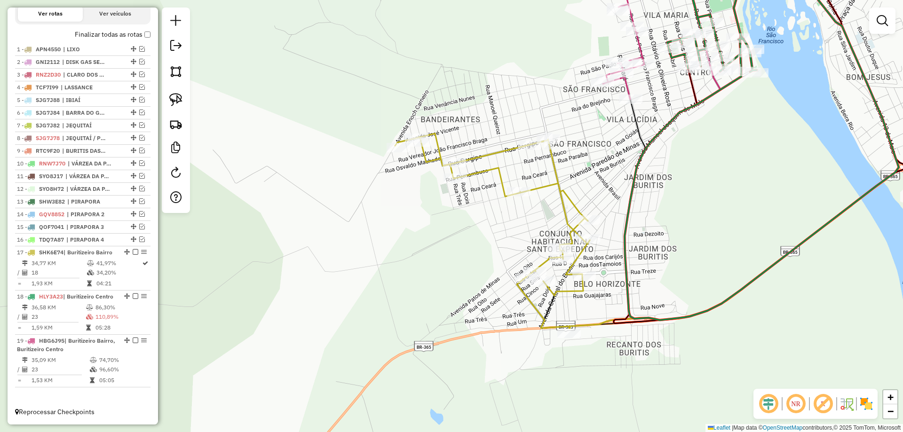
click at [566, 328] on icon at bounding box center [492, 231] width 195 height 195
select select "*********"
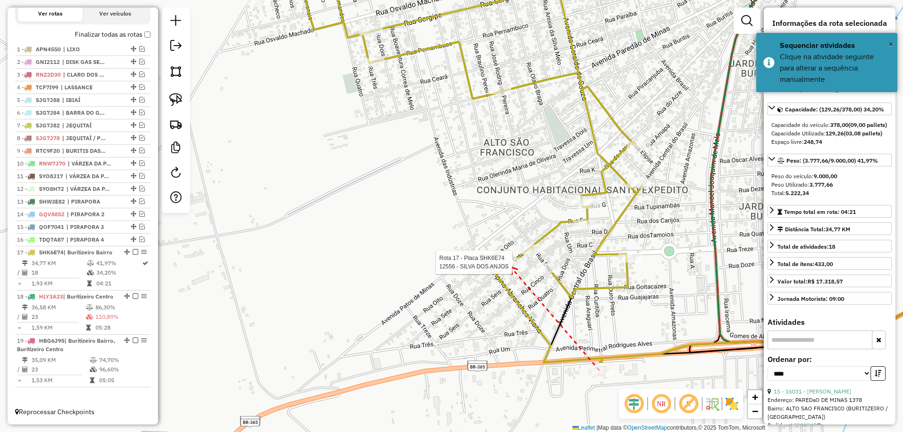
click at [511, 267] on div at bounding box center [515, 262] width 24 height 9
click at [574, 230] on div at bounding box center [585, 224] width 24 height 9
click at [591, 209] on div at bounding box center [590, 203] width 24 height 9
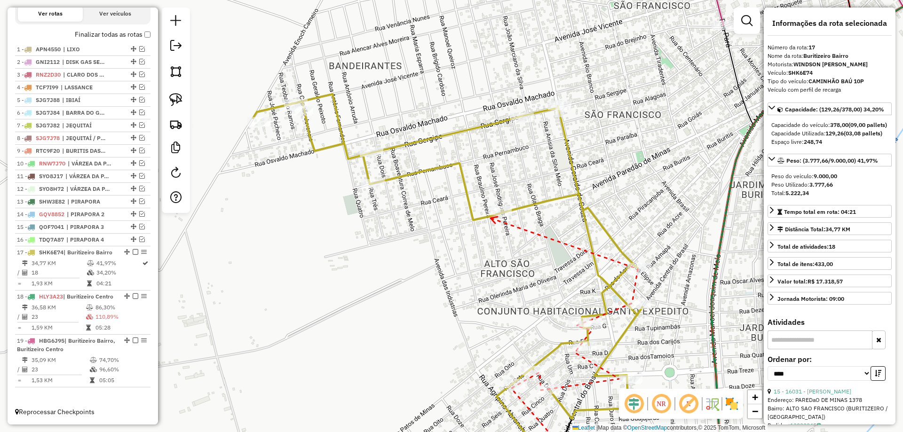
click at [491, 218] on icon at bounding box center [494, 220] width 7 height 7
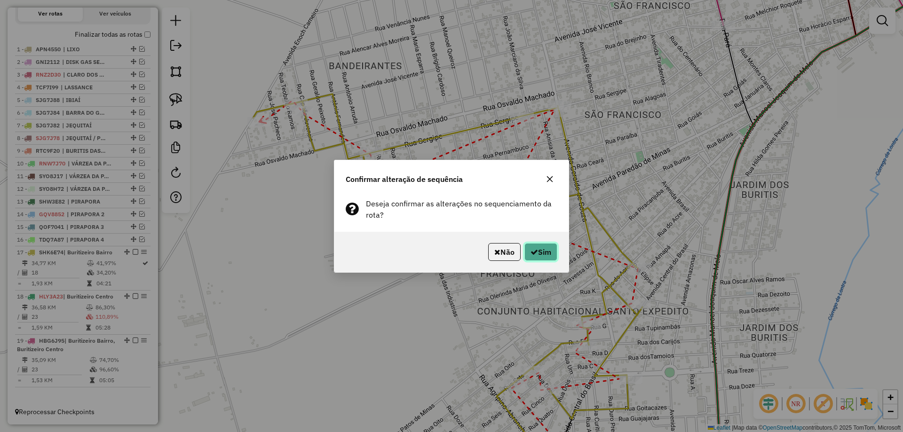
click at [534, 250] on icon "button" at bounding box center [535, 252] width 8 height 8
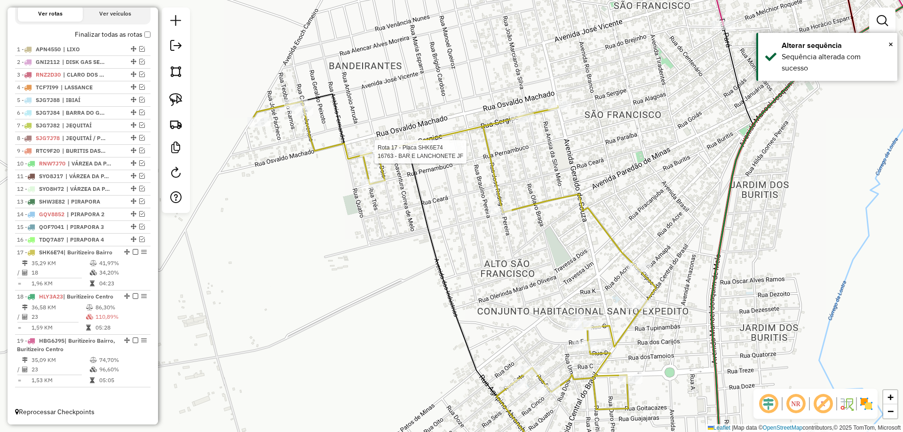
select select "*********"
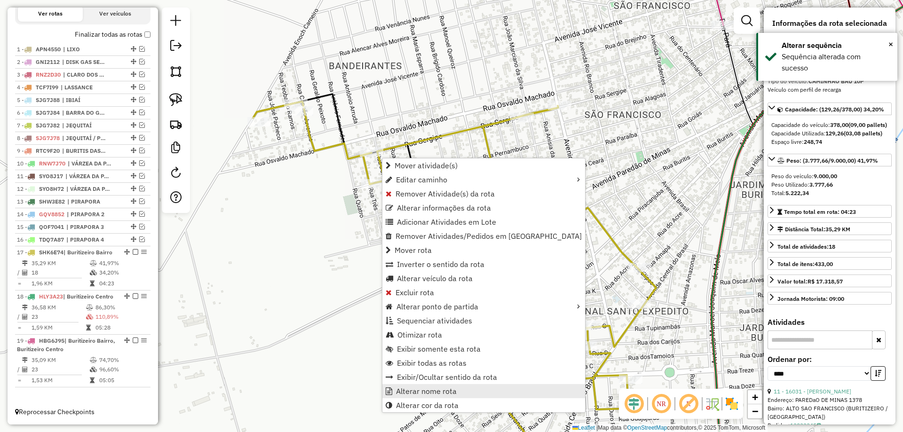
click at [447, 390] on span "Alterar nome rota" at bounding box center [426, 392] width 61 height 8
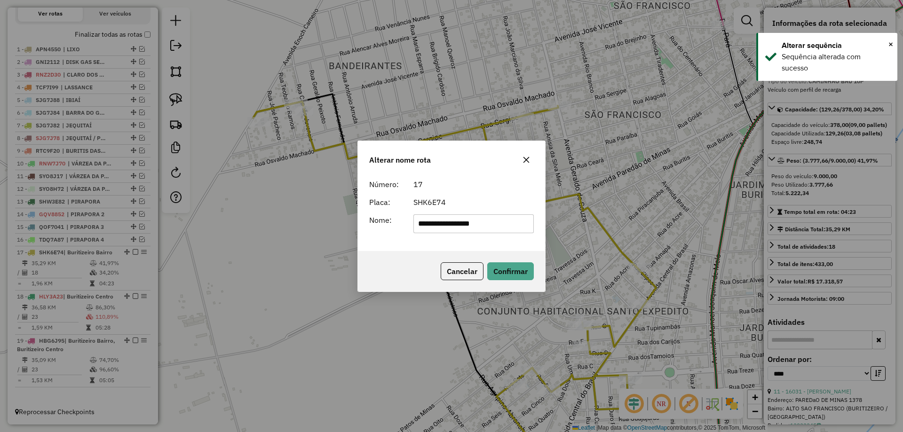
click at [500, 224] on input "**********" at bounding box center [474, 224] width 121 height 19
type input "**********"
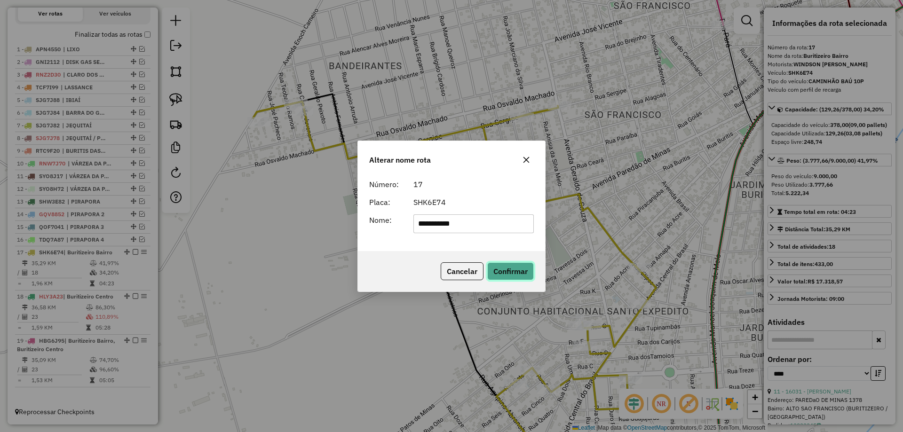
click at [510, 271] on button "Confirmar" at bounding box center [510, 272] width 47 height 18
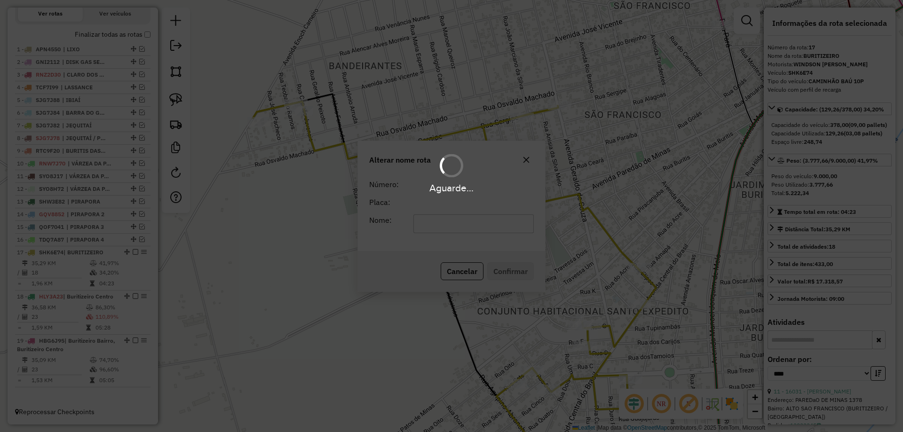
scroll to position [349, 0]
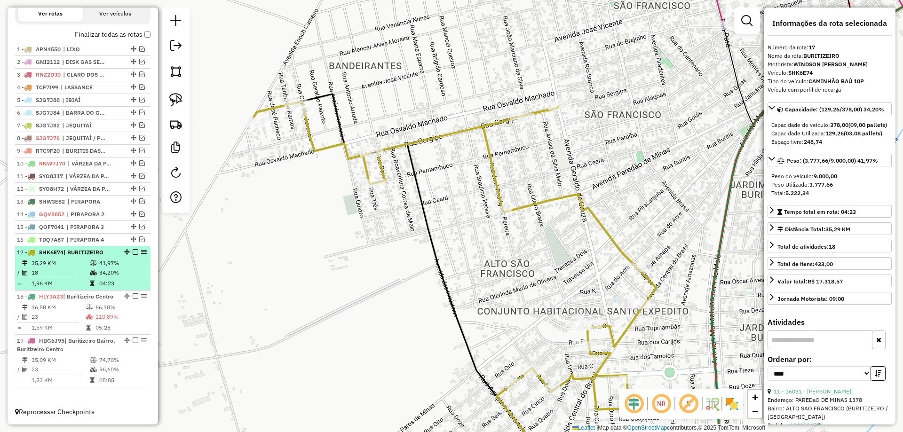
click at [135, 249] on em at bounding box center [136, 252] width 6 height 6
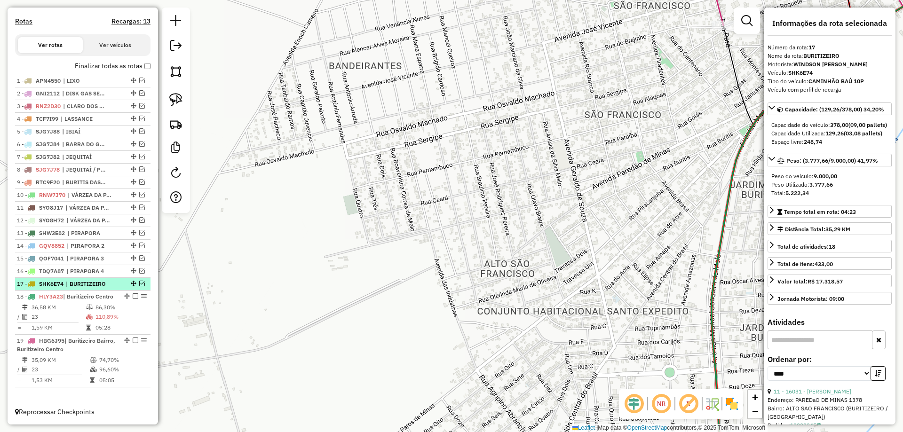
scroll to position [317, 0]
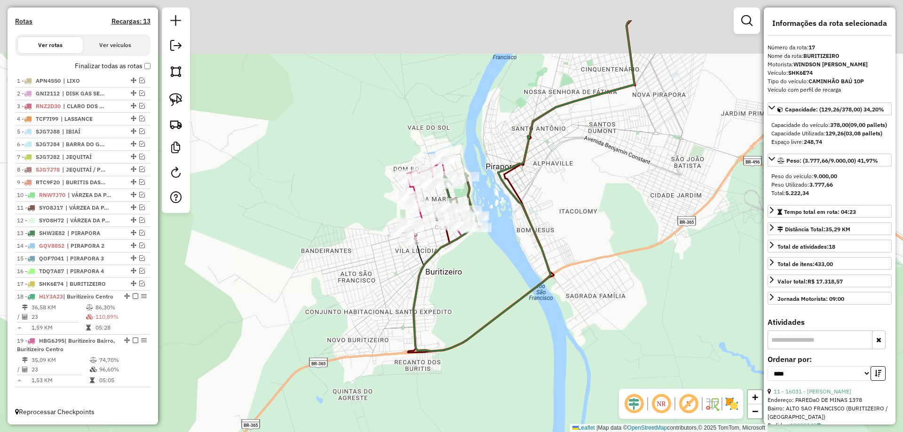
drag, startPoint x: 423, startPoint y: 243, endPoint x: 419, endPoint y: 258, distance: 16.0
click at [408, 261] on div "Janela de atendimento Grade de atendimento Capacidade Transportadoras Veículos …" at bounding box center [451, 216] width 903 height 432
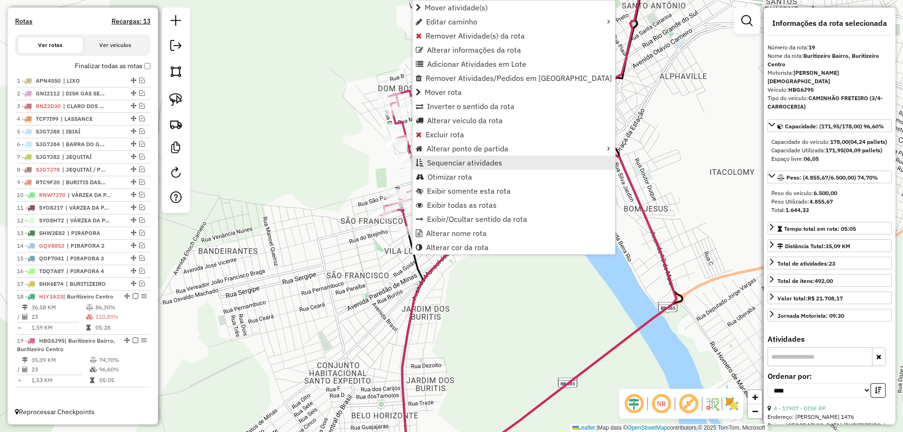
click at [453, 162] on span "Sequenciar atividades" at bounding box center [464, 163] width 75 height 8
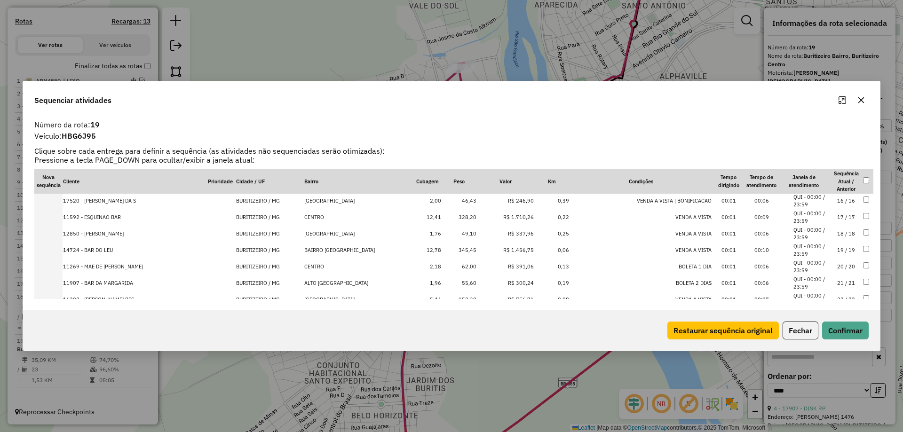
scroll to position [282, 0]
click at [847, 284] on td "23 / 23" at bounding box center [846, 282] width 33 height 16
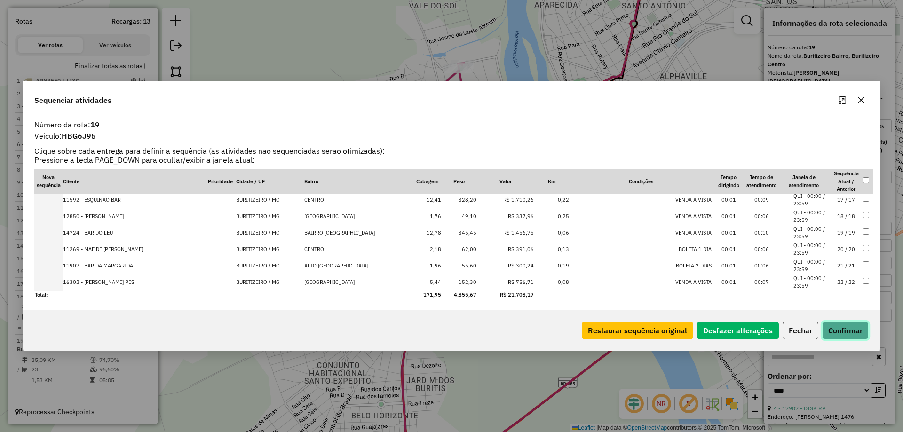
click at [845, 339] on button "Confirmar" at bounding box center [845, 331] width 47 height 18
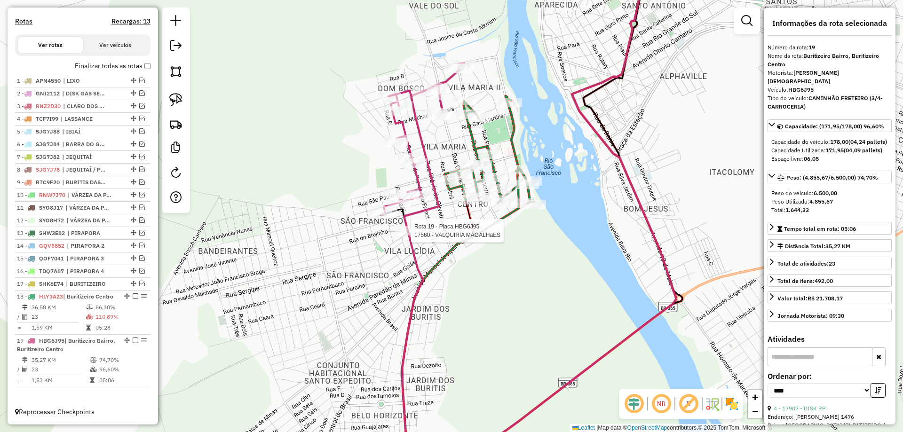
click at [405, 236] on div at bounding box center [409, 230] width 24 height 9
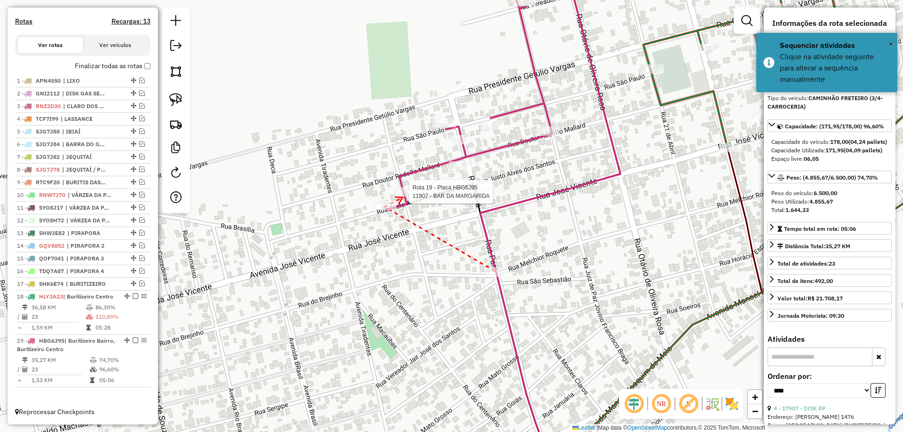
click at [403, 197] on div at bounding box center [407, 191] width 24 height 9
click at [469, 171] on div at bounding box center [461, 165] width 24 height 9
click at [452, 128] on div at bounding box center [445, 122] width 24 height 9
click at [515, 127] on icon at bounding box center [512, 127] width 6 height 7
click at [504, 127] on icon at bounding box center [501, 127] width 6 height 7
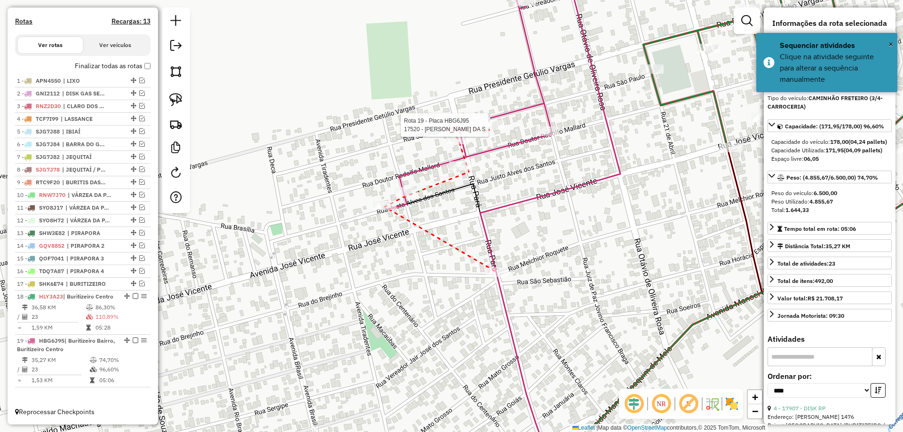
click at [489, 130] on div at bounding box center [493, 124] width 24 height 9
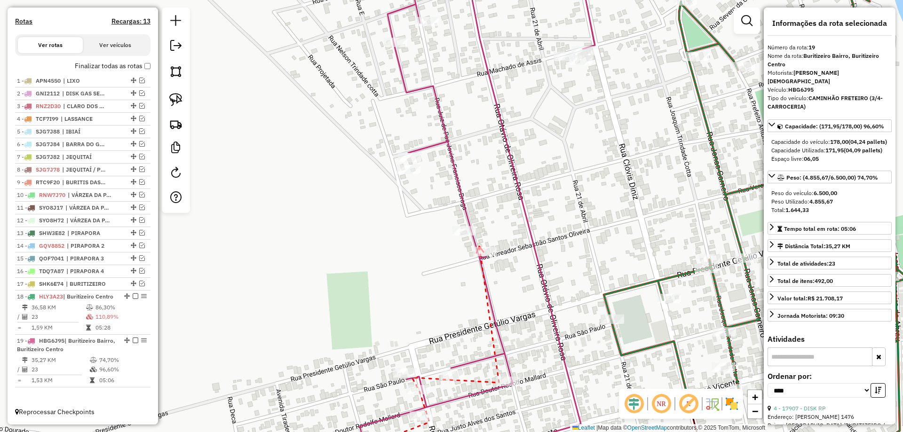
click at [479, 247] on icon at bounding box center [480, 250] width 7 height 7
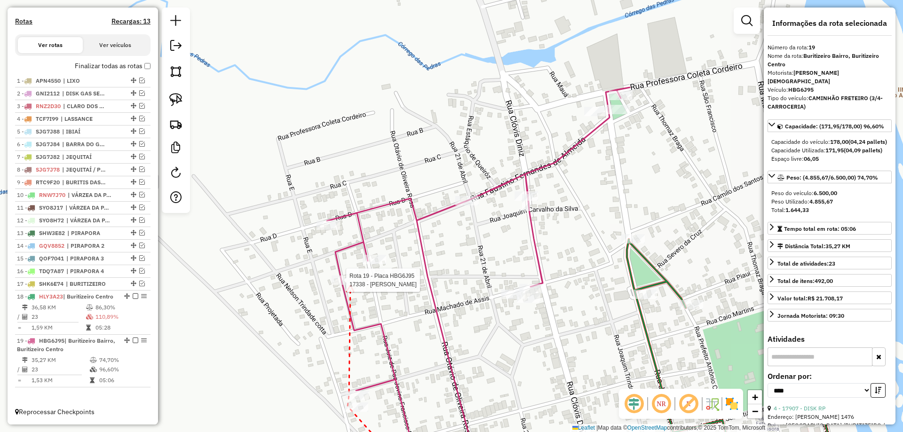
click at [351, 285] on div at bounding box center [344, 280] width 24 height 9
click at [372, 264] on div at bounding box center [375, 259] width 24 height 9
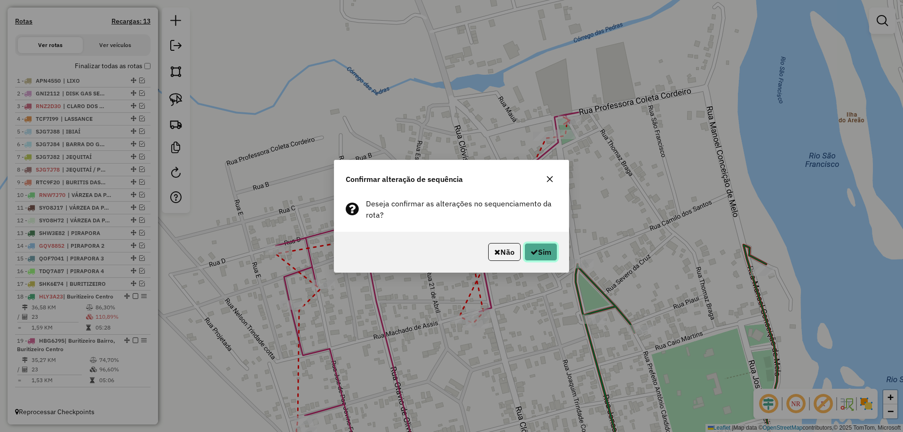
click at [540, 255] on button "Sim" at bounding box center [541, 252] width 33 height 18
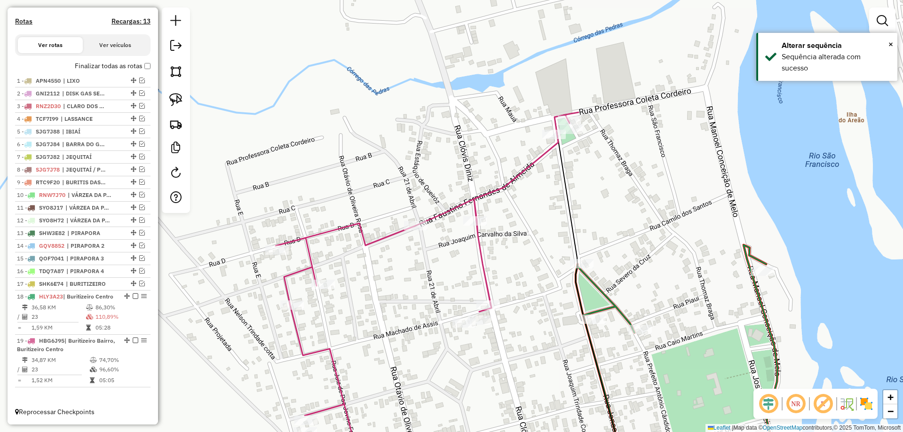
select select "*********"
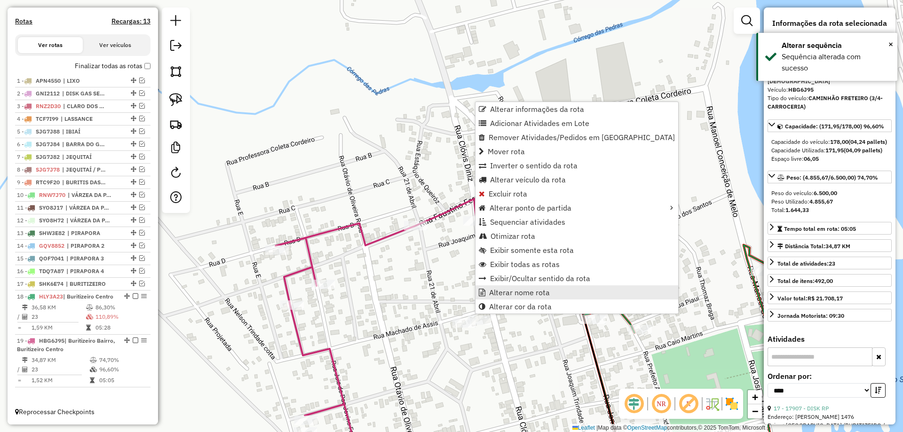
click at [510, 295] on span "Alterar nome rota" at bounding box center [519, 293] width 61 height 8
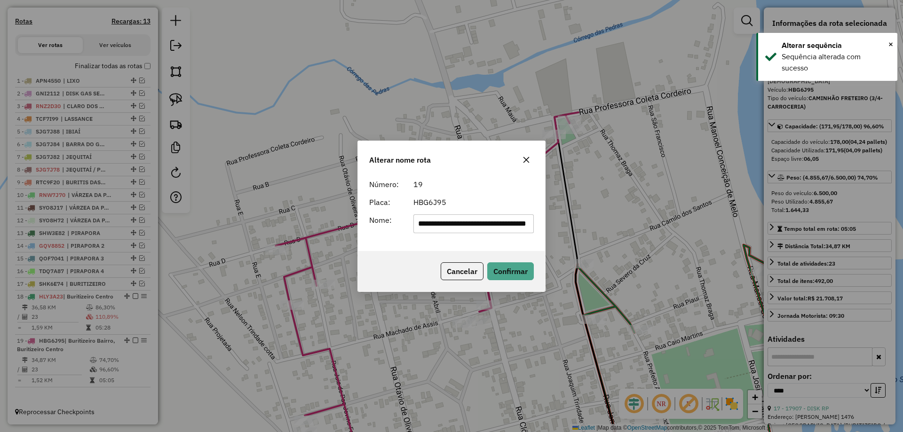
scroll to position [0, 8]
click at [519, 214] on form "**********" at bounding box center [451, 206] width 165 height 55
click at [507, 228] on input "**********" at bounding box center [474, 224] width 121 height 19
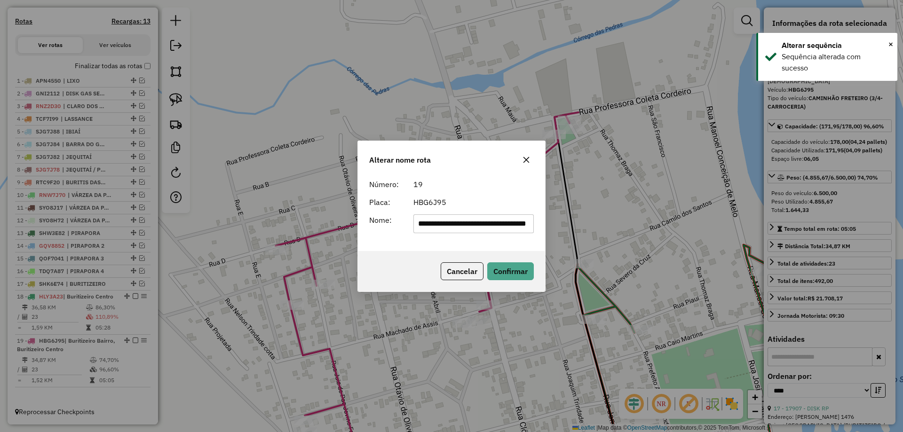
click at [507, 228] on input "**********" at bounding box center [474, 224] width 121 height 19
paste input "text"
type input "**********"
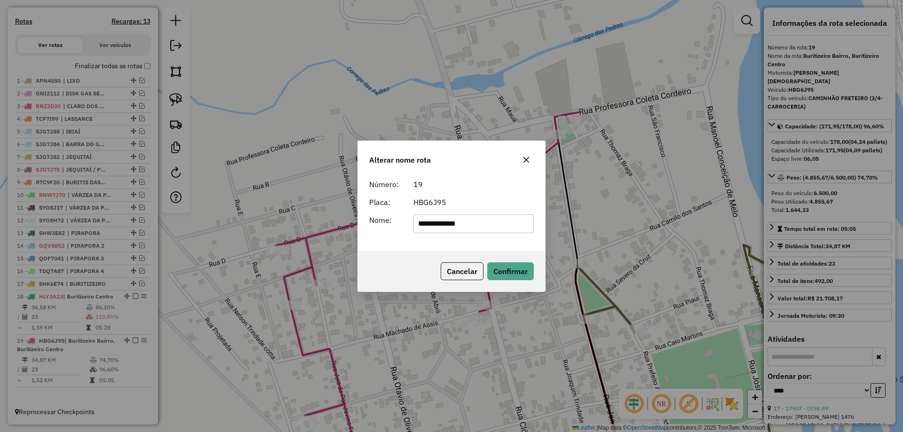
click at [488, 195] on form "**********" at bounding box center [451, 206] width 165 height 55
click at [517, 269] on button "Confirmar" at bounding box center [510, 272] width 47 height 18
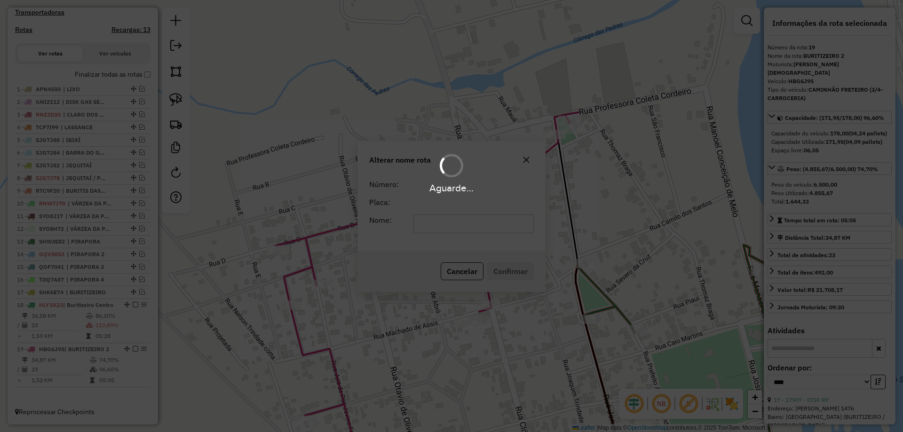
scroll to position [309, 0]
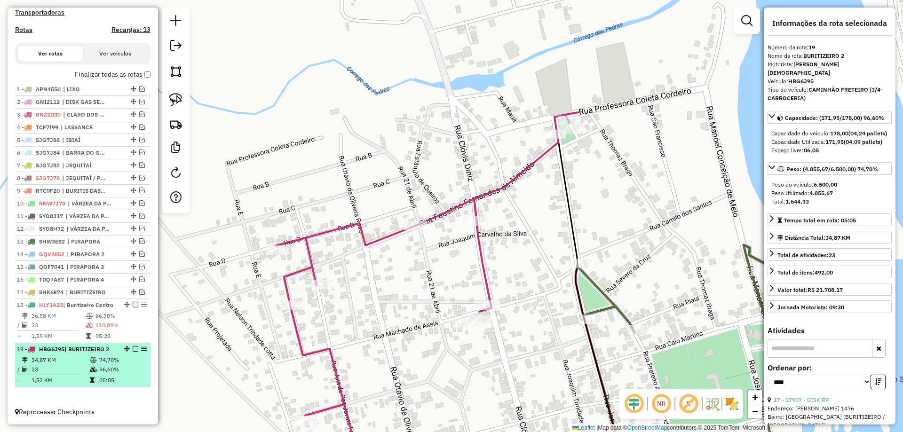
click at [135, 349] on em at bounding box center [136, 349] width 6 height 6
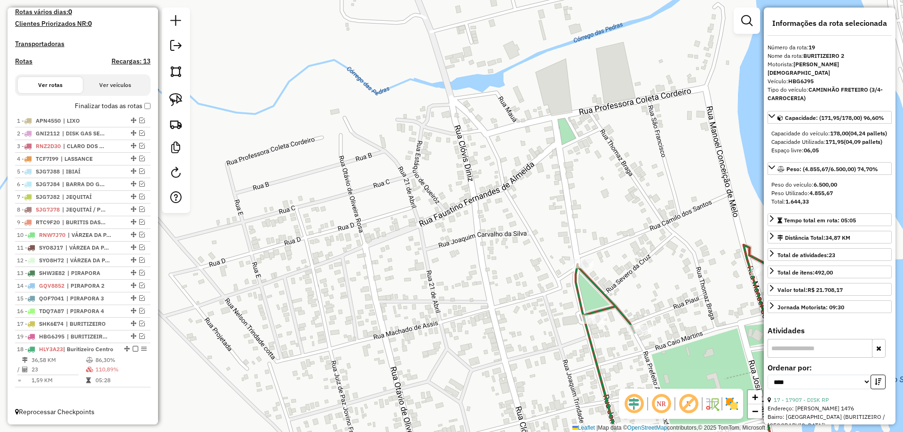
drag, startPoint x: 125, startPoint y: 329, endPoint x: 126, endPoint y: 391, distance: 61.6
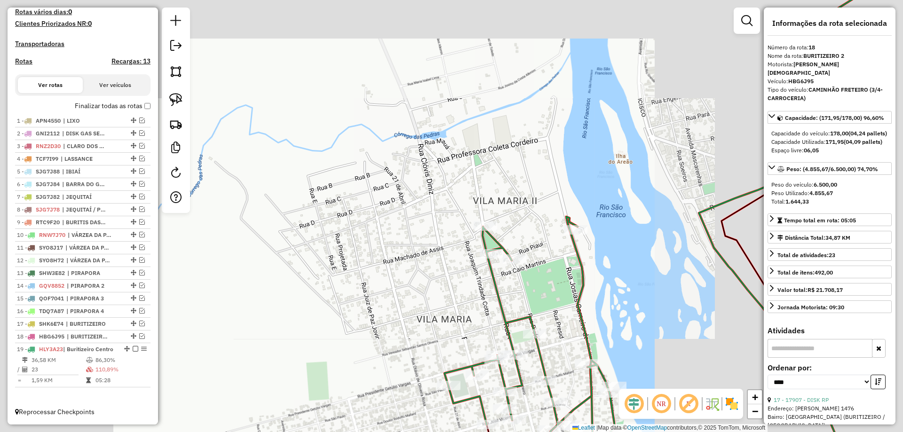
drag, startPoint x: 395, startPoint y: 281, endPoint x: 363, endPoint y: 161, distance: 124.3
click at [363, 159] on div "Janela de atendimento Grade de atendimento Capacidade Transportadoras Veículos …" at bounding box center [451, 216] width 903 height 432
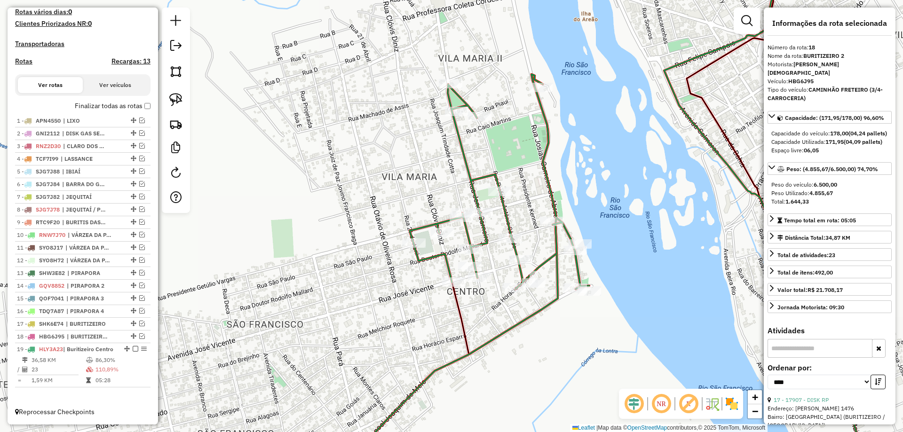
drag, startPoint x: 362, startPoint y: 246, endPoint x: 319, endPoint y: 173, distance: 84.8
click at [319, 173] on div "Janela de atendimento Grade de atendimento Capacidade Transportadoras Veículos …" at bounding box center [451, 216] width 903 height 432
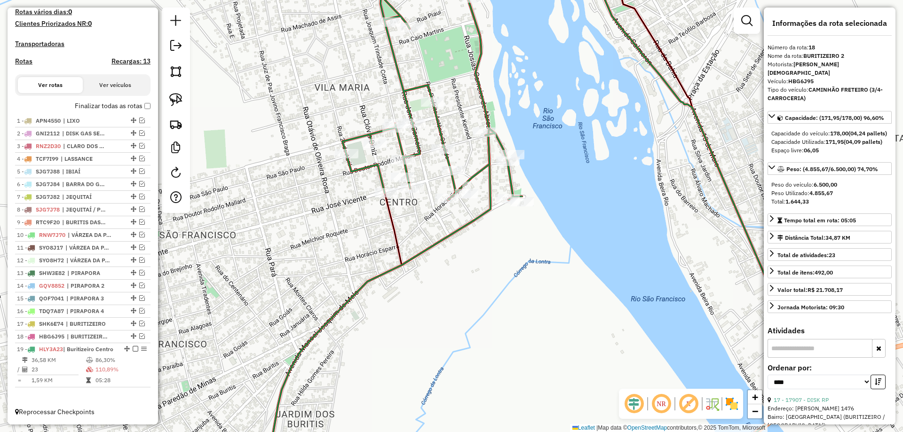
click at [317, 275] on div "Janela de atendimento Grade de atendimento Capacidade Transportadoras Veículos …" at bounding box center [451, 216] width 903 height 432
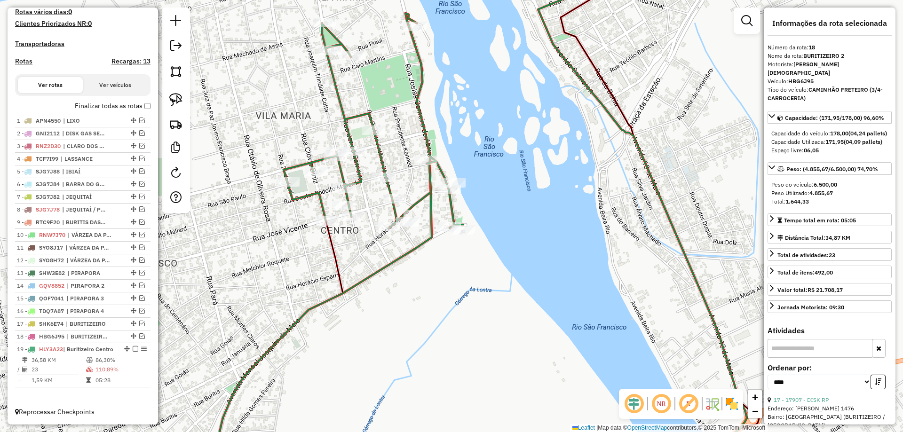
drag, startPoint x: 433, startPoint y: 252, endPoint x: 375, endPoint y: 280, distance: 64.6
click at [375, 280] on icon at bounding box center [477, 243] width 540 height 519
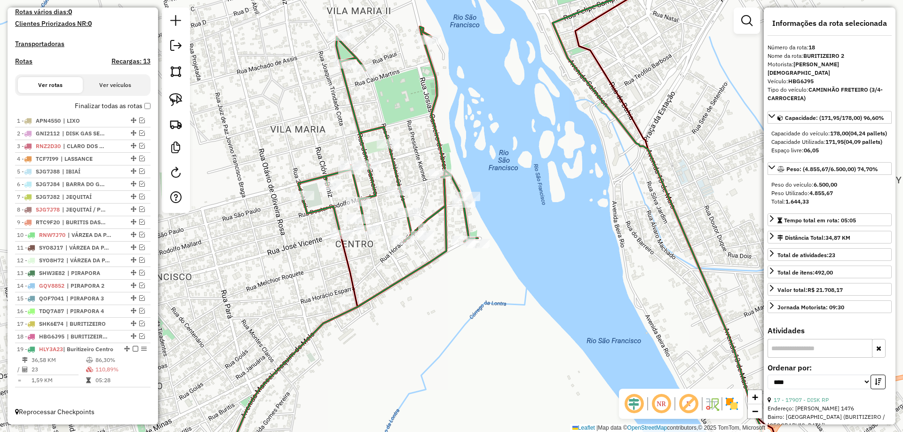
drag, startPoint x: 344, startPoint y: 265, endPoint x: 343, endPoint y: 285, distance: 19.8
click at [343, 285] on div "Janela de atendimento Grade de atendimento Capacidade Transportadoras Veículos …" at bounding box center [451, 216] width 903 height 432
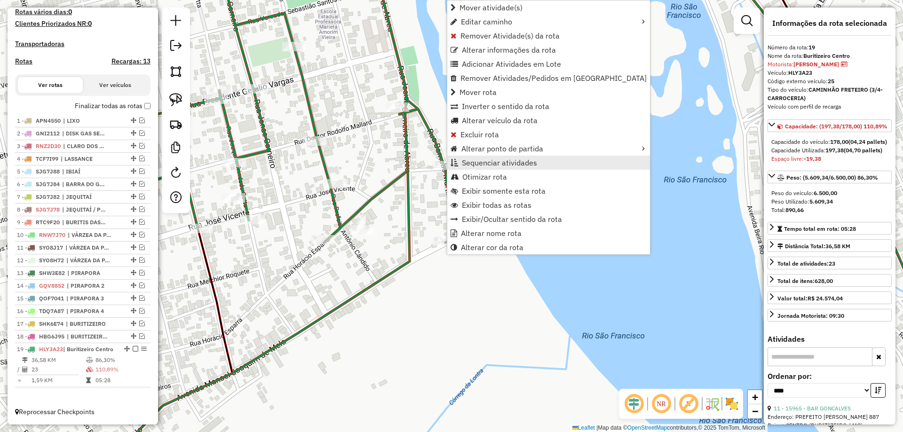
click at [484, 159] on span "Sequenciar atividades" at bounding box center [499, 163] width 75 height 8
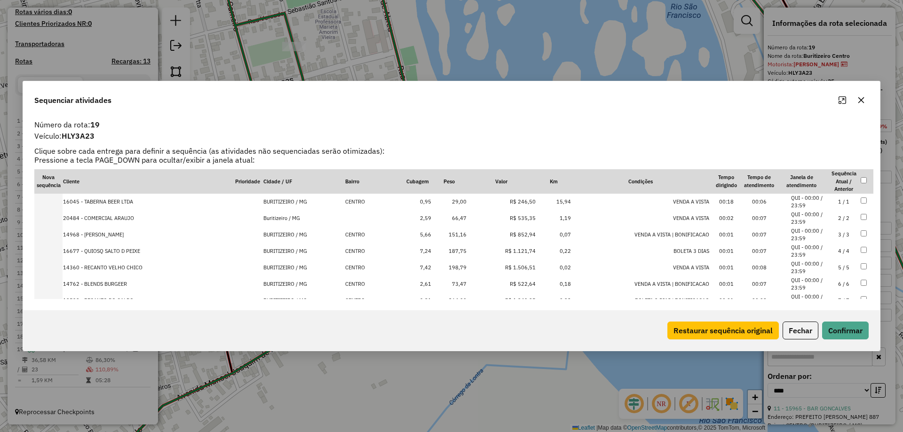
click at [821, 222] on li "QUI - 00:00 / 23:59" at bounding box center [809, 219] width 36 height 16
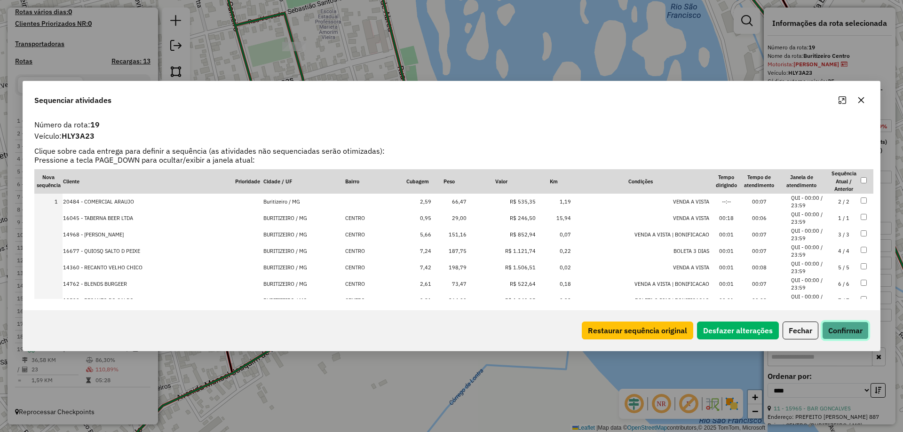
click at [846, 332] on button "Confirmar" at bounding box center [845, 331] width 47 height 18
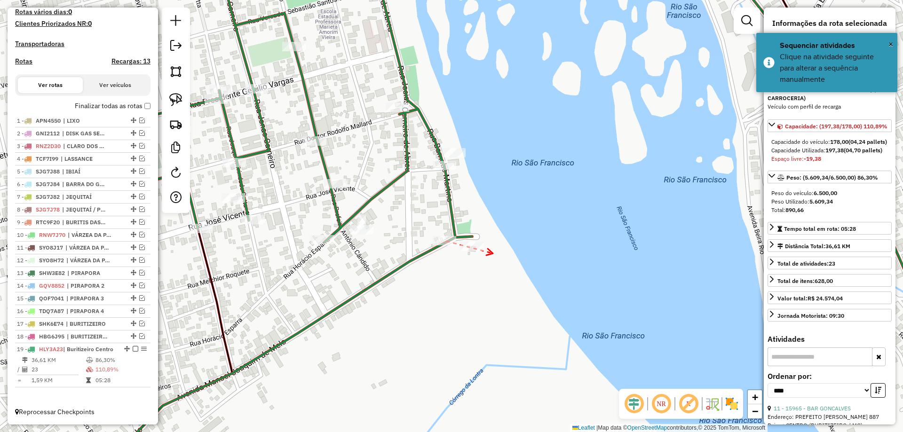
click at [493, 254] on icon at bounding box center [490, 252] width 7 height 7
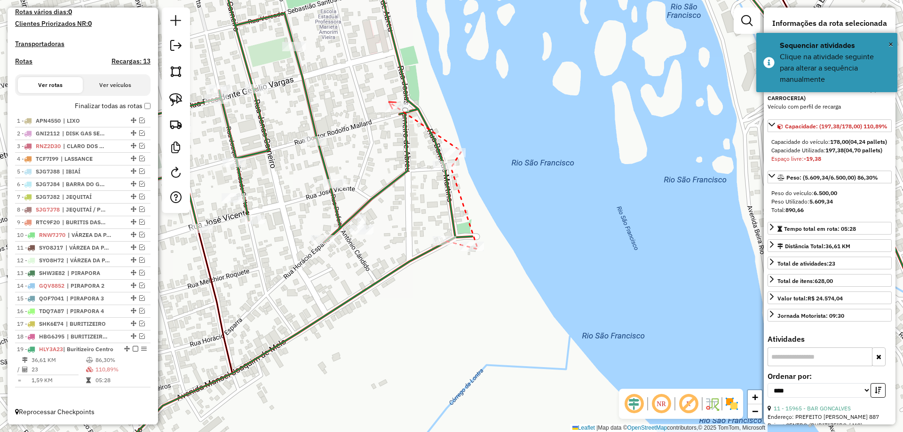
click at [389, 102] on icon at bounding box center [392, 105] width 7 height 7
drag, startPoint x: 405, startPoint y: 112, endPoint x: 375, endPoint y: 168, distance: 63.1
click at [404, 112] on div at bounding box center [398, 107] width 24 height 9
click at [309, 237] on icon at bounding box center [312, 236] width 7 height 7
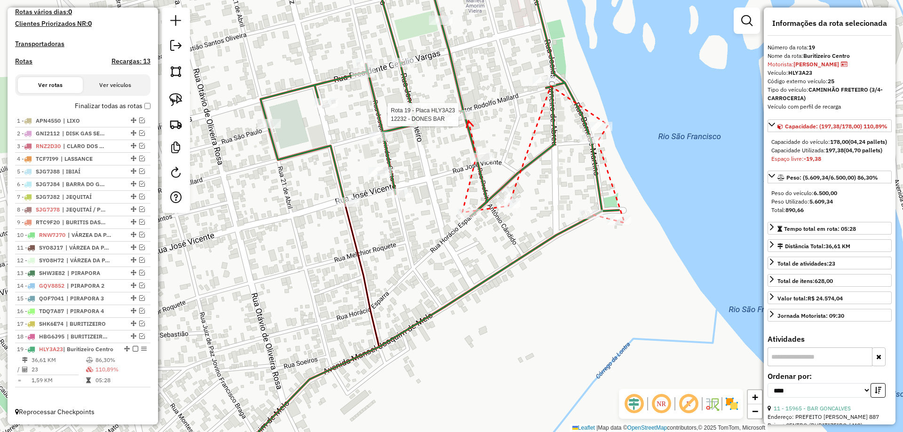
click at [469, 120] on div at bounding box center [462, 114] width 24 height 9
click at [412, 189] on icon at bounding box center [415, 185] width 7 height 7
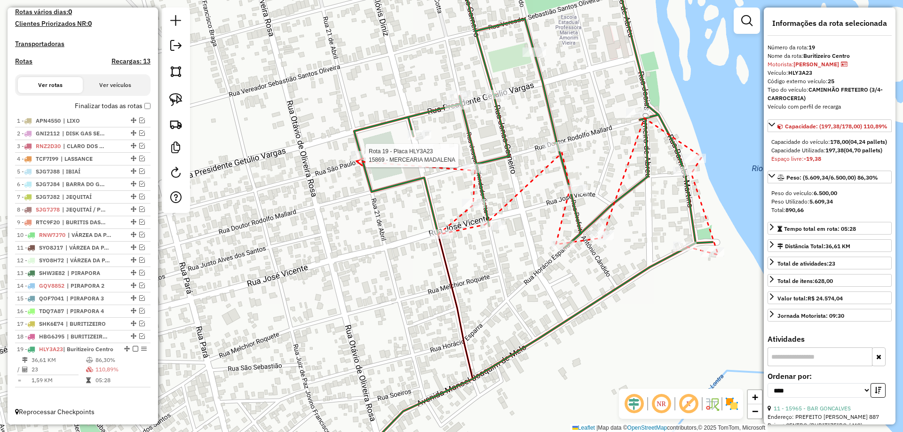
drag, startPoint x: 357, startPoint y: 161, endPoint x: 433, endPoint y: 158, distance: 76.8
click at [357, 160] on div at bounding box center [363, 155] width 24 height 9
click at [399, 132] on icon at bounding box center [394, 135] width 7 height 7
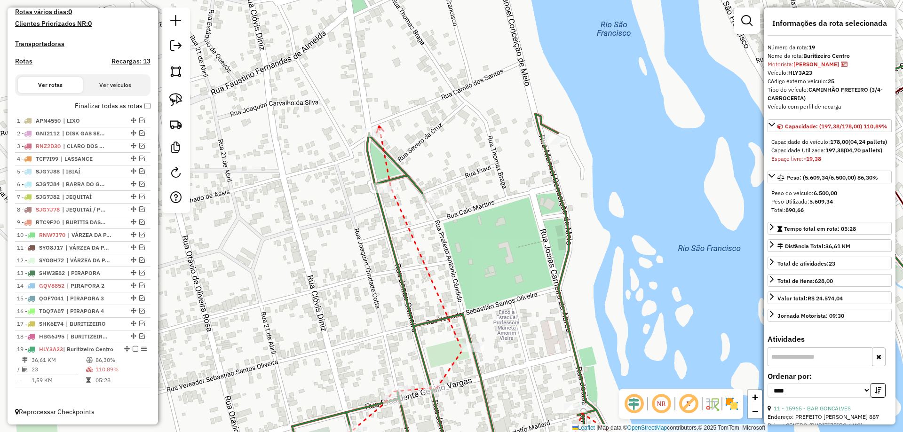
click at [379, 126] on icon at bounding box center [380, 129] width 7 height 7
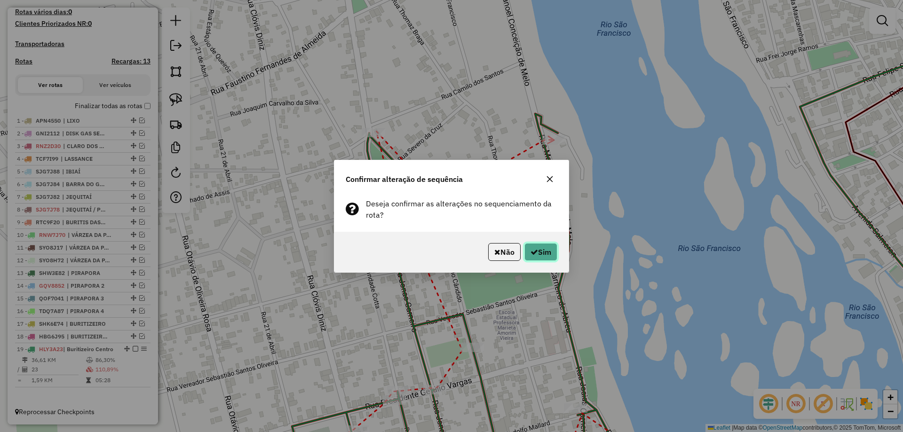
click at [539, 244] on button "Sim" at bounding box center [541, 252] width 33 height 18
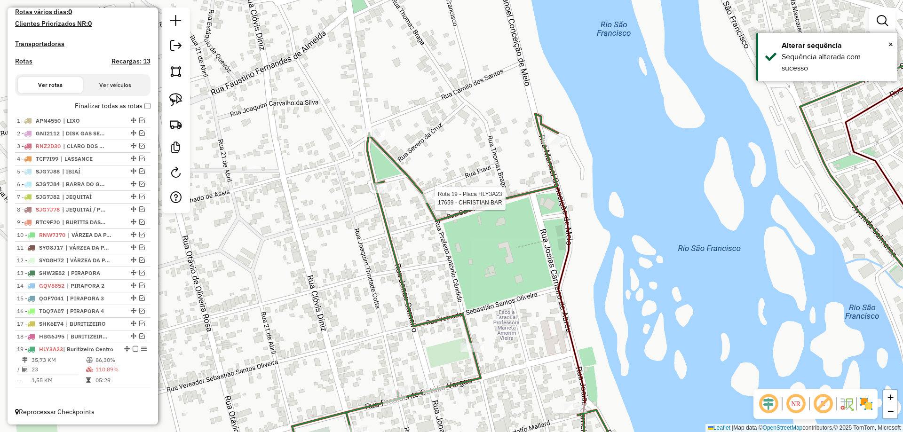
select select "*********"
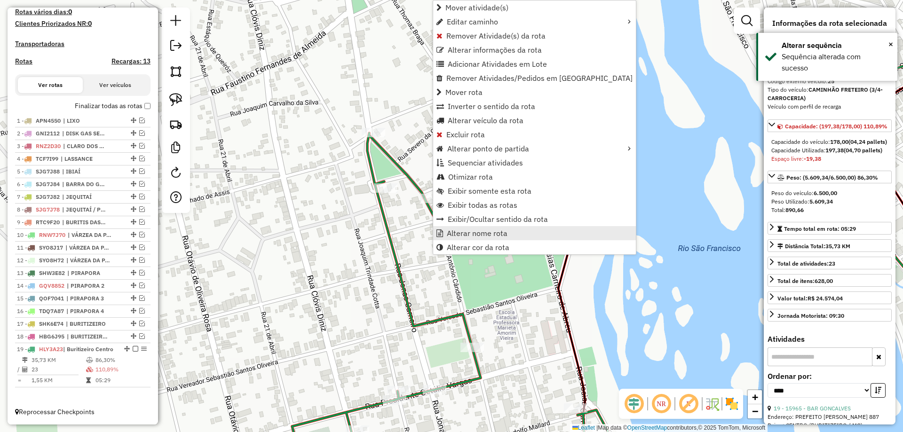
click at [478, 234] on span "Alterar nome rota" at bounding box center [477, 234] width 61 height 8
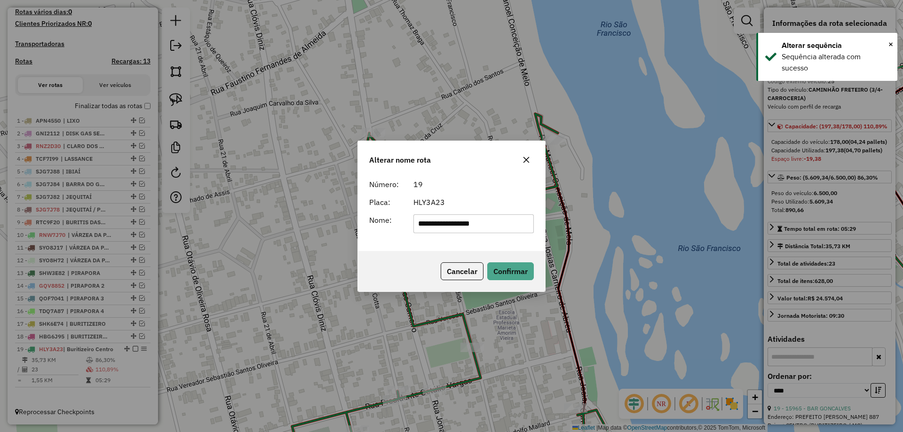
click at [471, 220] on input "**********" at bounding box center [474, 224] width 121 height 19
click at [480, 197] on div "HLY3A23" at bounding box center [474, 202] width 132 height 11
click at [476, 210] on form "**********" at bounding box center [451, 206] width 165 height 55
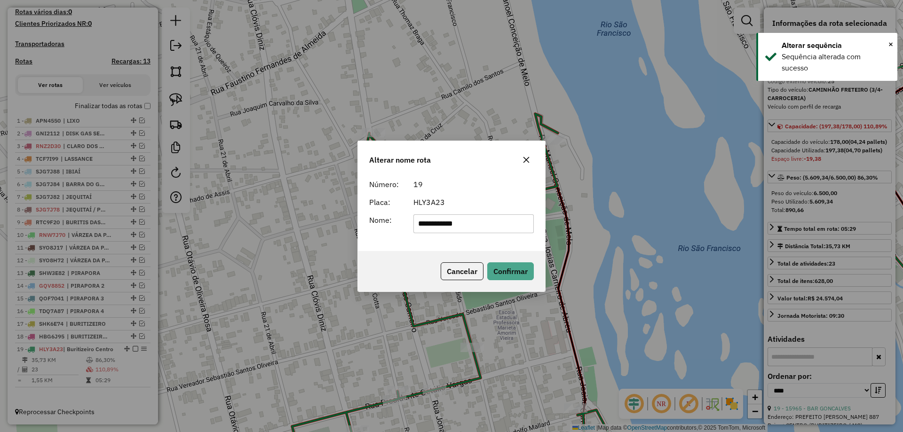
click at [473, 217] on input "**********" at bounding box center [474, 224] width 121 height 19
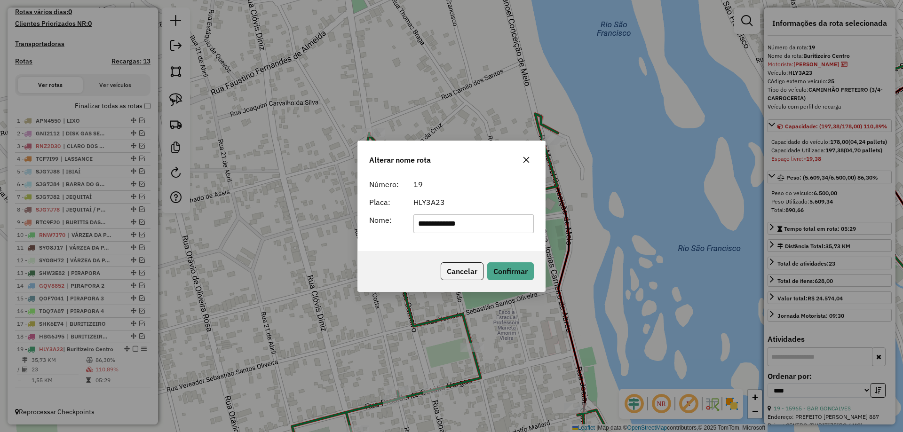
type input "**********"
click at [474, 189] on div "19" at bounding box center [474, 184] width 132 height 11
click at [503, 264] on button "Confirmar" at bounding box center [510, 272] width 47 height 18
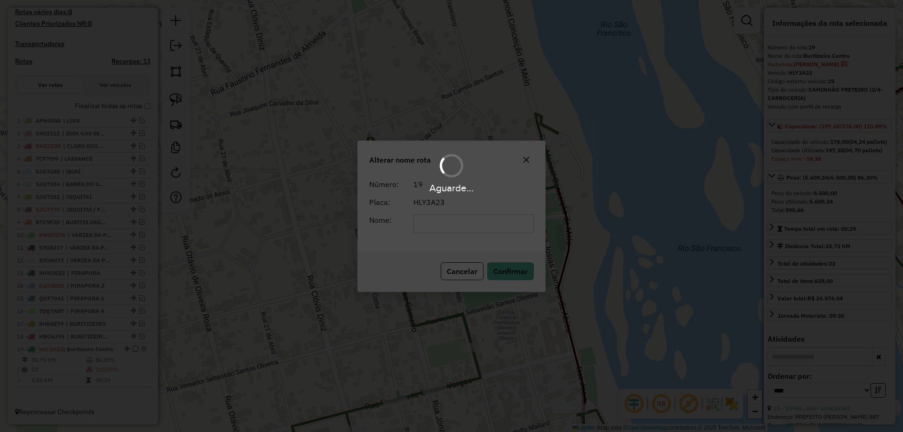
scroll to position [269, 0]
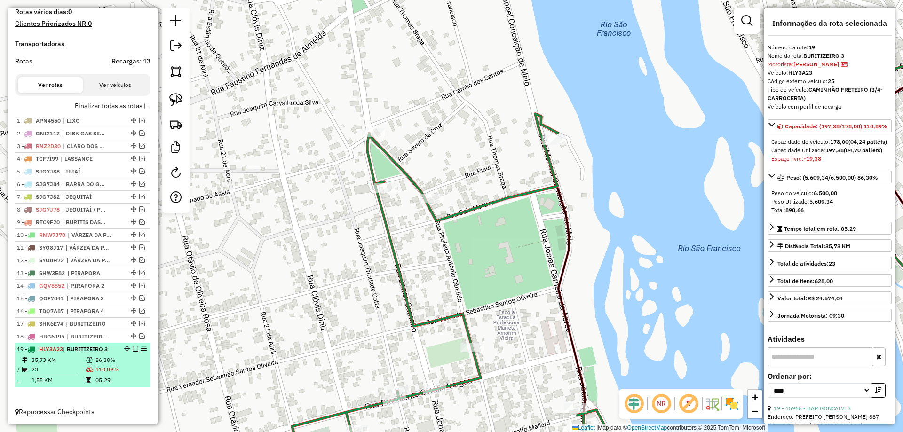
click at [134, 350] on em at bounding box center [136, 349] width 6 height 6
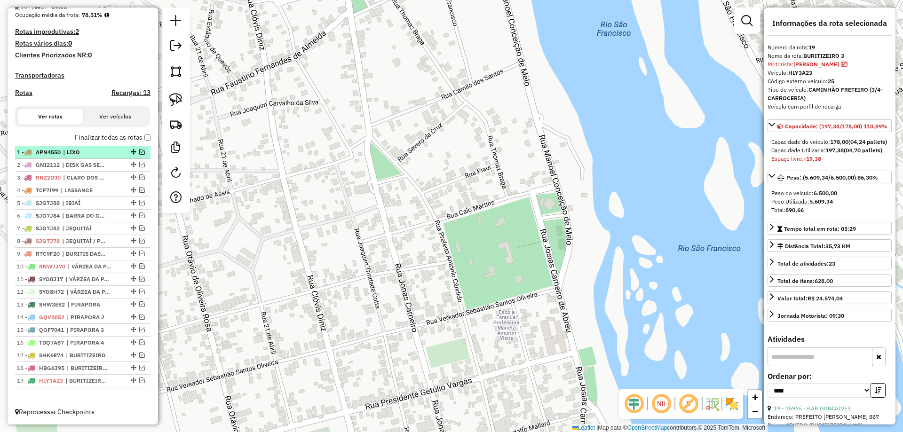
click at [140, 154] on em at bounding box center [142, 152] width 6 height 6
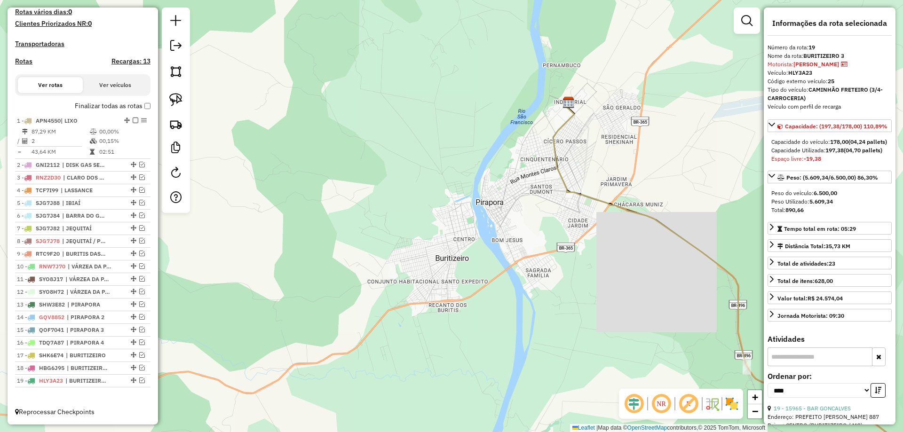
drag, startPoint x: 514, startPoint y: 217, endPoint x: 362, endPoint y: 218, distance: 152.0
click at [361, 211] on div "Janela de atendimento Grade de atendimento Capacidade Transportadoras Veículos …" at bounding box center [451, 216] width 903 height 432
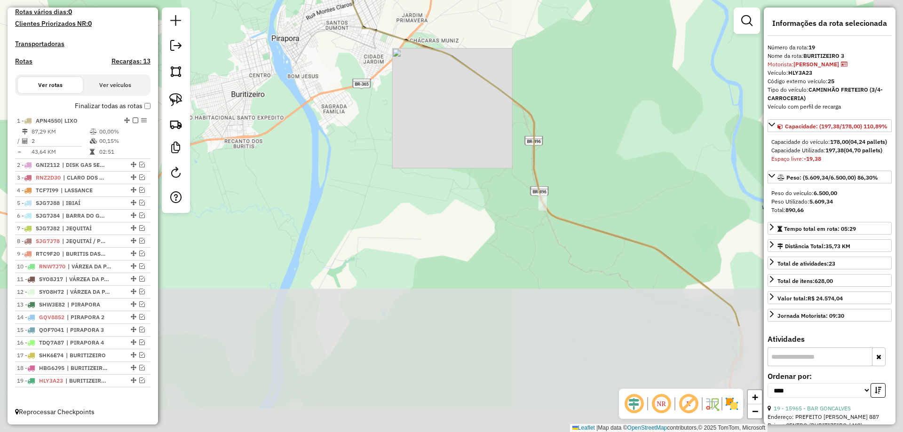
drag, startPoint x: 474, startPoint y: 255, endPoint x: 435, endPoint y: 128, distance: 132.8
click at [439, 131] on div "Janela de atendimento Grade de atendimento Capacidade Transportadoras Veículos …" at bounding box center [451, 216] width 903 height 432
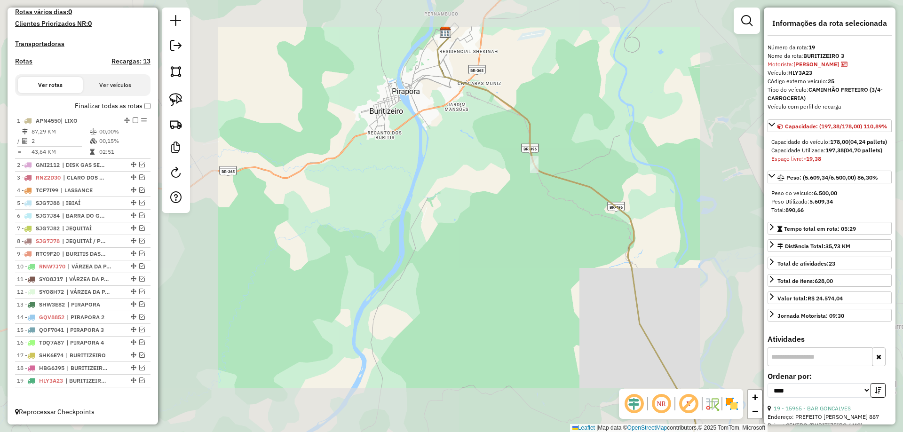
drag, startPoint x: 578, startPoint y: 293, endPoint x: 475, endPoint y: 175, distance: 157.0
click at [475, 167] on div "Janela de atendimento Grade de atendimento Capacidade Transportadoras Veículos …" at bounding box center [451, 216] width 903 height 432
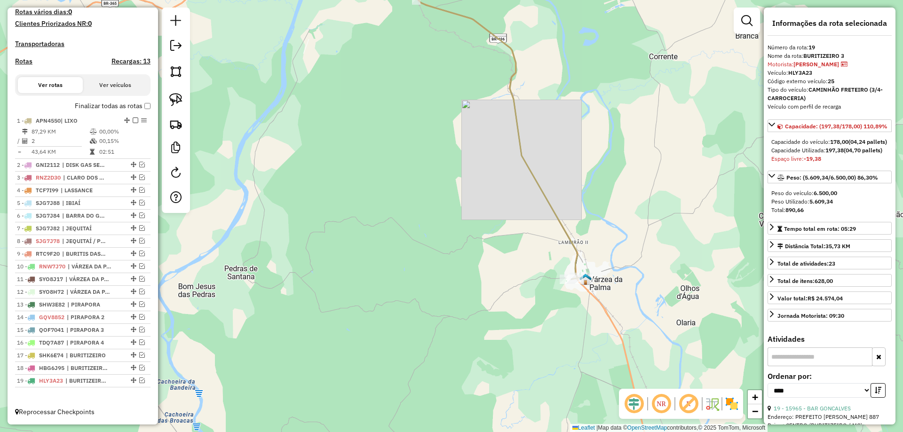
drag, startPoint x: 510, startPoint y: 255, endPoint x: 493, endPoint y: 217, distance: 42.3
click at [456, 151] on div "Janela de atendimento Grade de atendimento Capacidade Transportadoras Veículos …" at bounding box center [451, 216] width 903 height 432
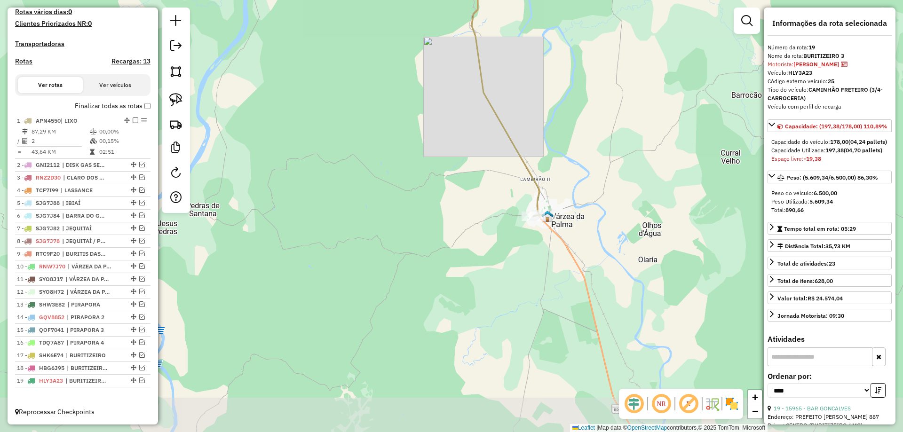
drag, startPoint x: 501, startPoint y: 223, endPoint x: 495, endPoint y: 206, distance: 18.0
click at [495, 206] on div "Janela de atendimento Grade de atendimento Capacidade Transportadoras Veículos …" at bounding box center [451, 216] width 903 height 432
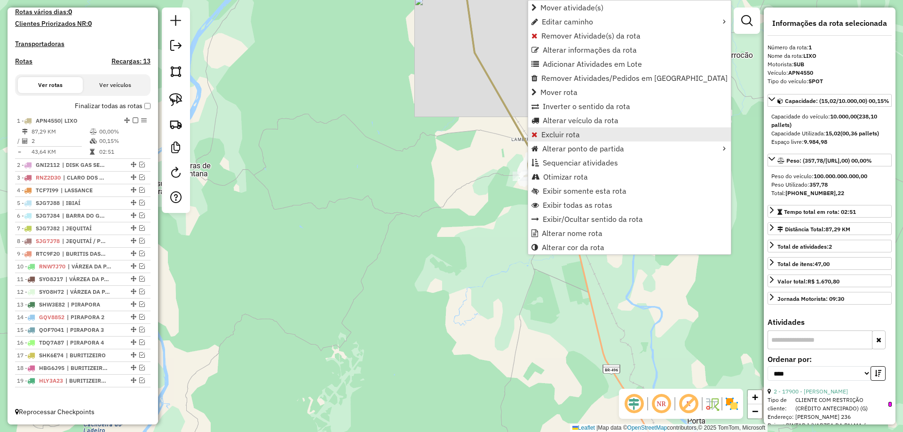
click at [571, 140] on link "Excluir rota" at bounding box center [629, 135] width 203 height 14
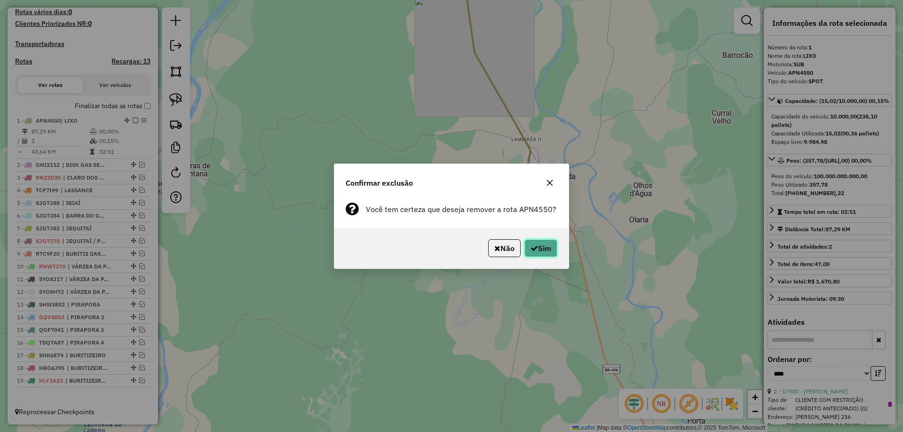
click at [546, 251] on button "Sim" at bounding box center [541, 248] width 33 height 18
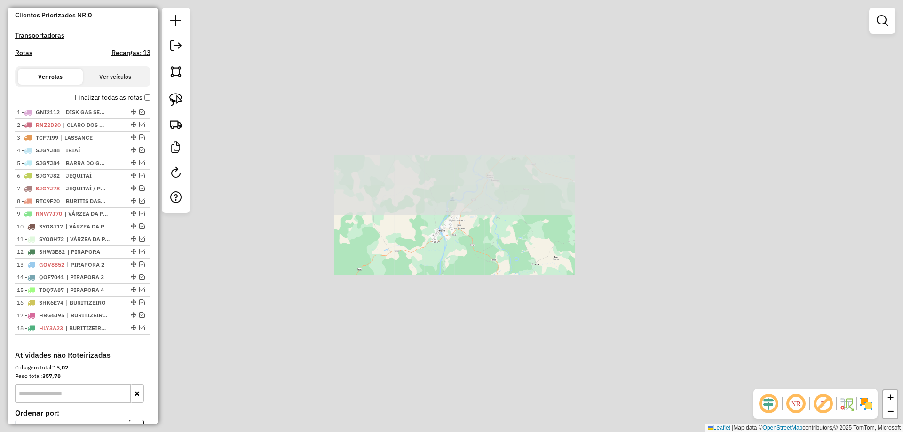
scroll to position [277, 0]
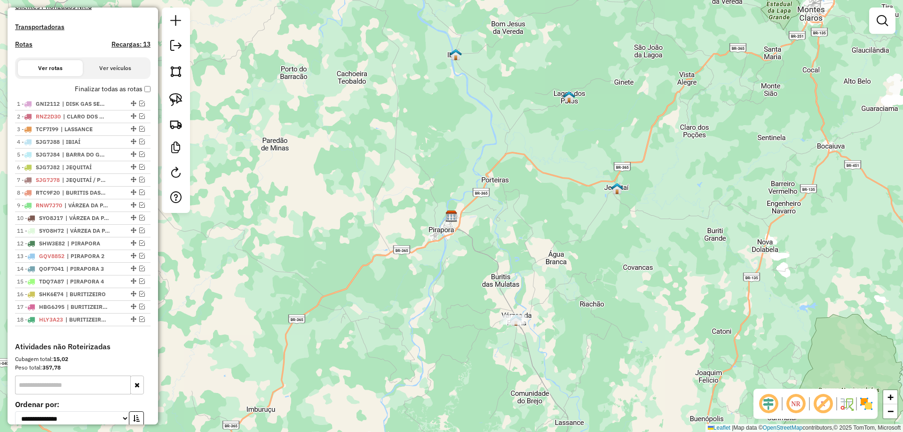
drag, startPoint x: 408, startPoint y: 243, endPoint x: 432, endPoint y: 161, distance: 85.3
click at [432, 161] on div "Janela de atendimento Grade de atendimento Capacidade Transportadoras Veículos …" at bounding box center [451, 216] width 903 height 432
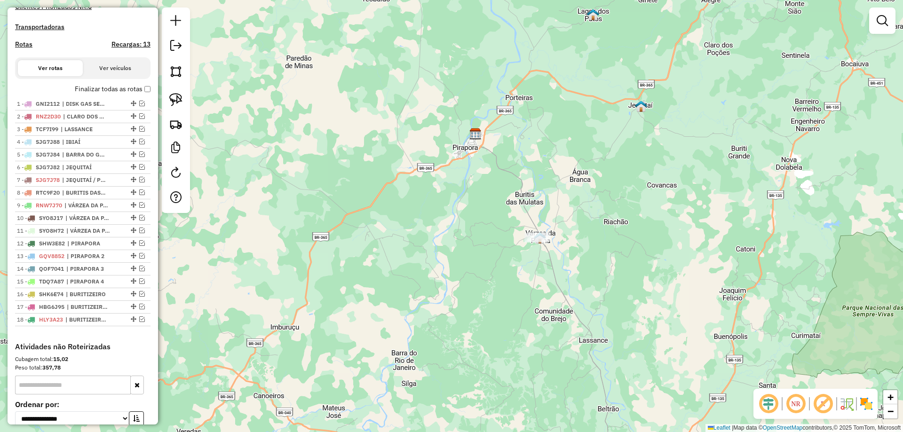
drag, startPoint x: 397, startPoint y: 228, endPoint x: 399, endPoint y: 208, distance: 20.3
click at [399, 208] on div "Janela de atendimento Grade de atendimento Capacidade Transportadoras Veículos …" at bounding box center [451, 216] width 903 height 432
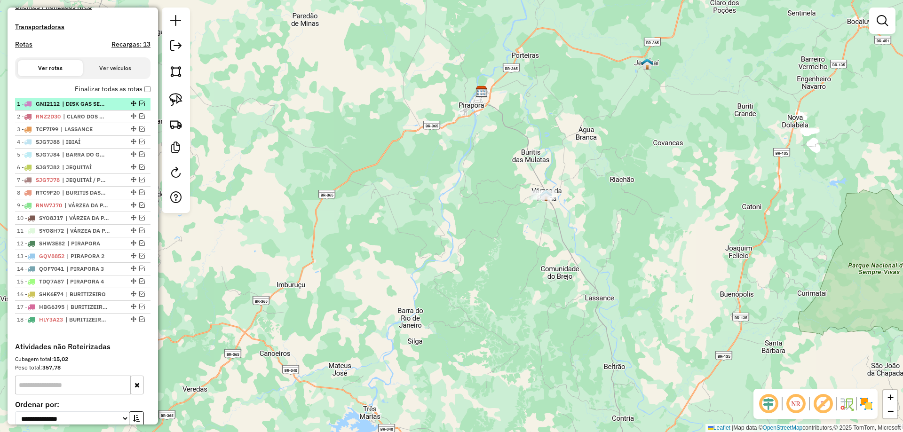
click at [139, 106] on em at bounding box center [142, 104] width 6 height 6
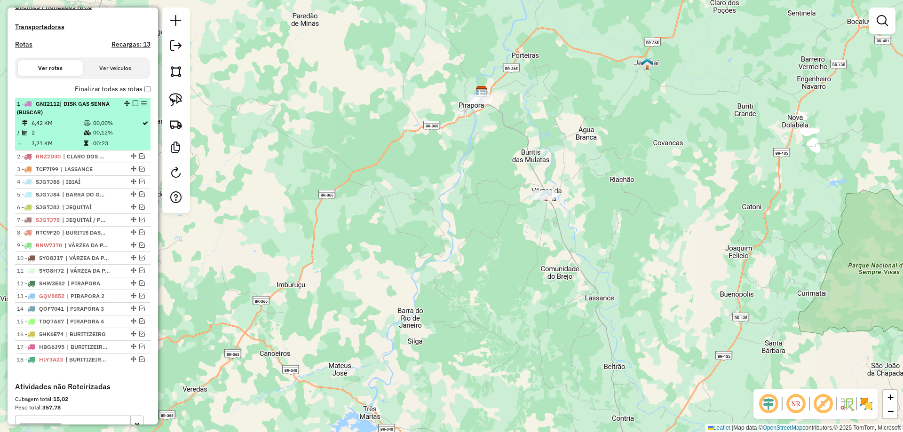
click at [95, 113] on span "| DISK GAS SENNA (BUSCAR)" at bounding box center [63, 108] width 93 height 16
select select "*********"
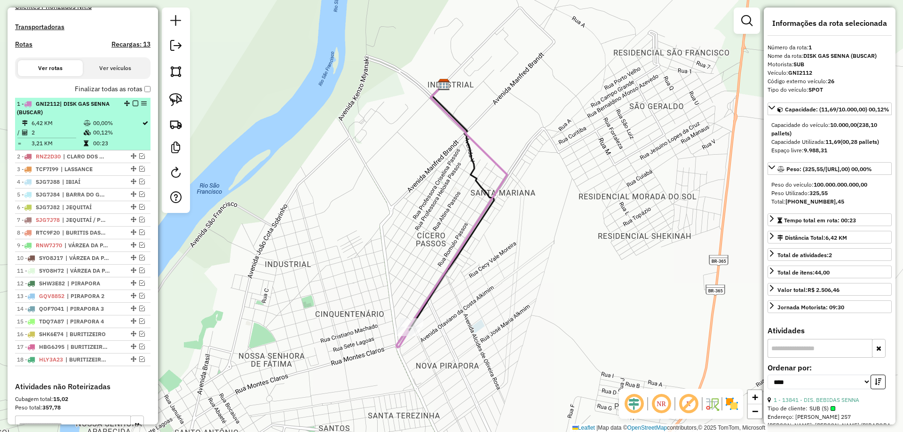
click at [134, 106] on em at bounding box center [136, 104] width 6 height 6
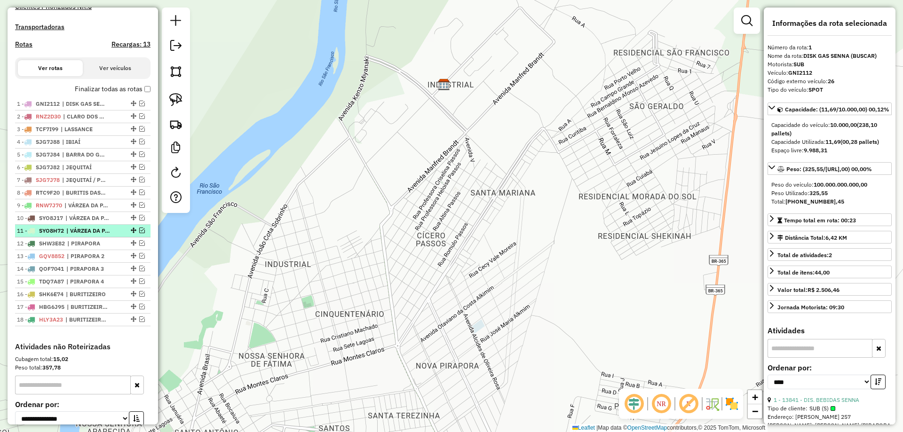
click at [77, 235] on span "| VÁRZEA DA PALMA 3" at bounding box center [87, 231] width 43 height 8
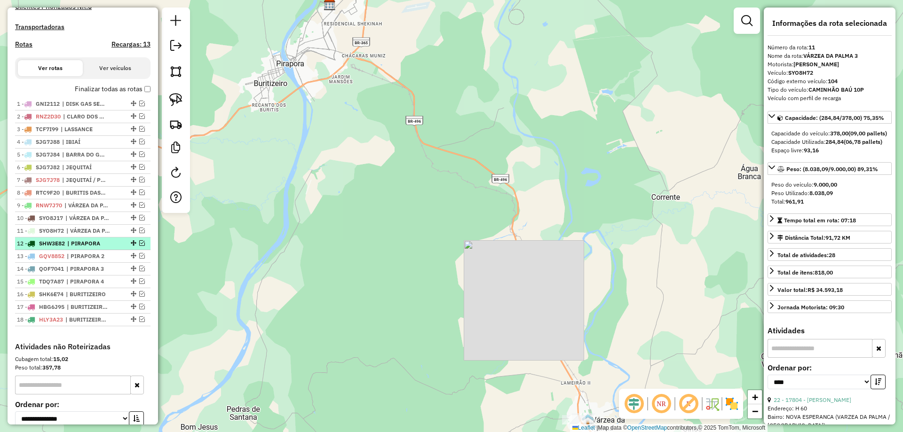
click at [74, 248] on span "| PIRAPORA" at bounding box center [88, 243] width 43 height 8
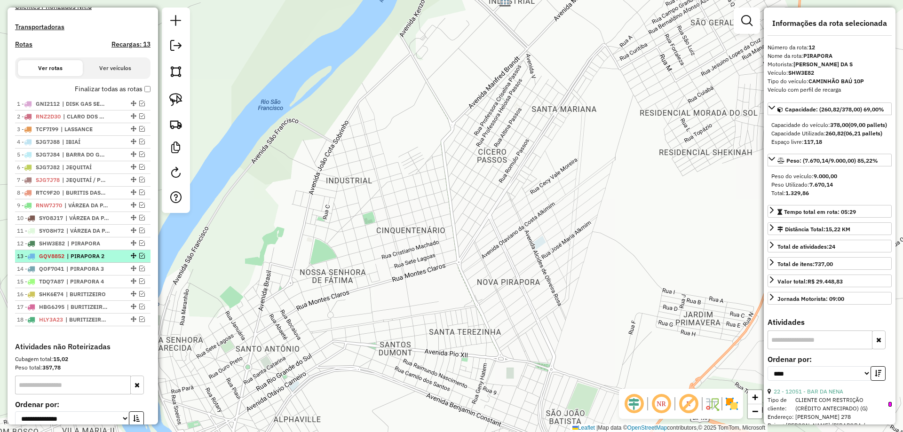
click at [75, 261] on span "| PIRAPORA 2" at bounding box center [88, 256] width 43 height 8
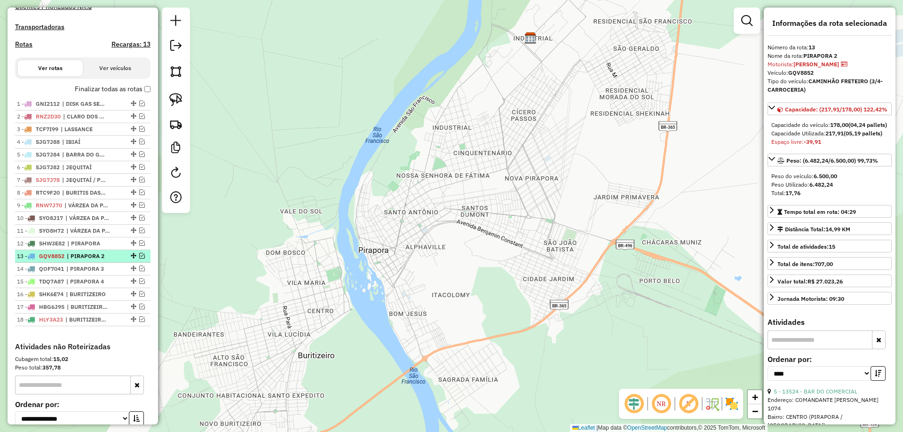
click at [139, 259] on em at bounding box center [142, 256] width 6 height 6
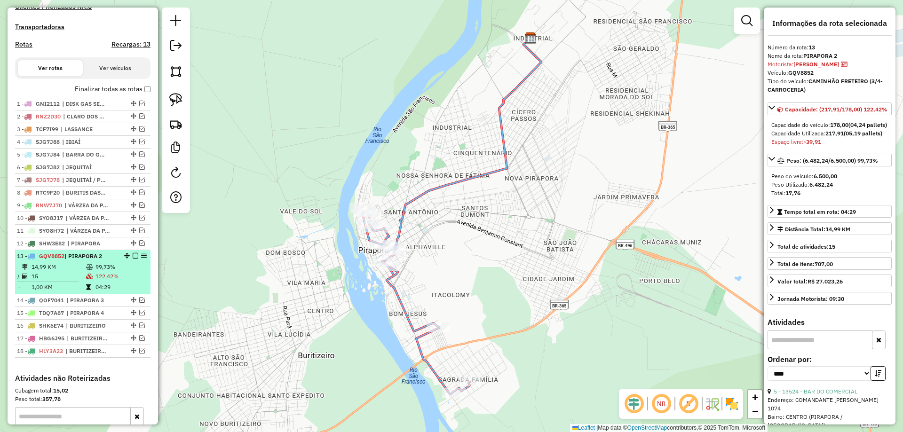
click at [141, 259] on em at bounding box center [144, 256] width 6 height 6
click at [136, 259] on div at bounding box center [133, 256] width 28 height 6
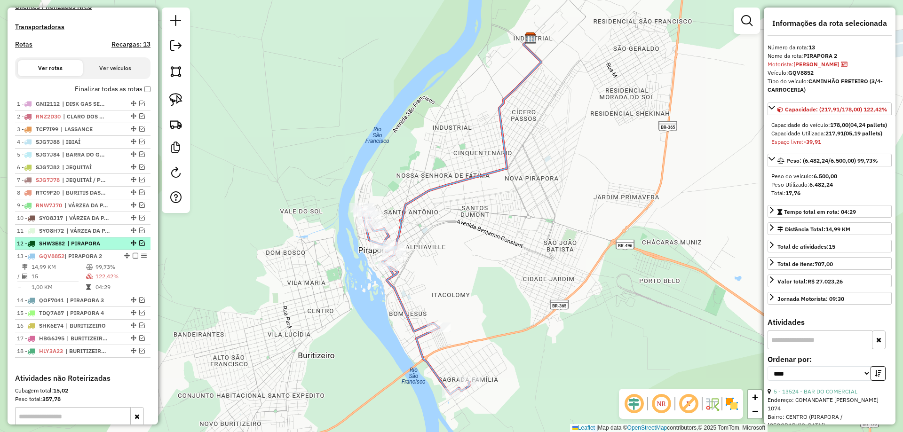
click at [140, 246] on em at bounding box center [142, 243] width 6 height 6
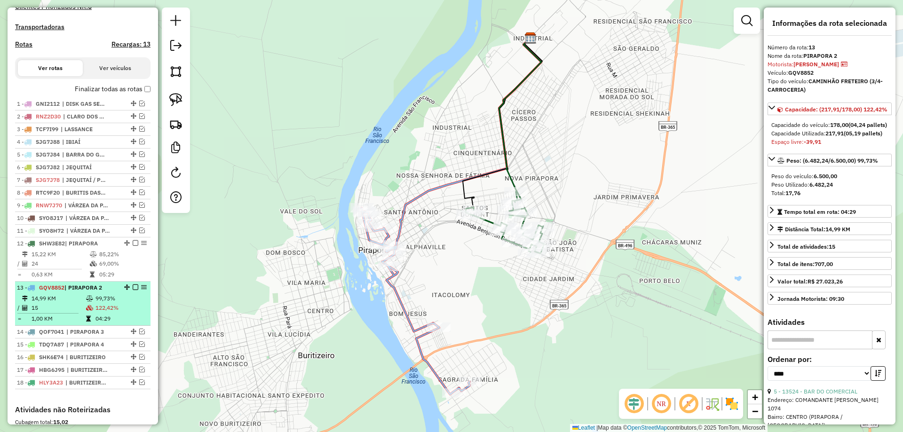
click at [133, 290] on em at bounding box center [136, 288] width 6 height 6
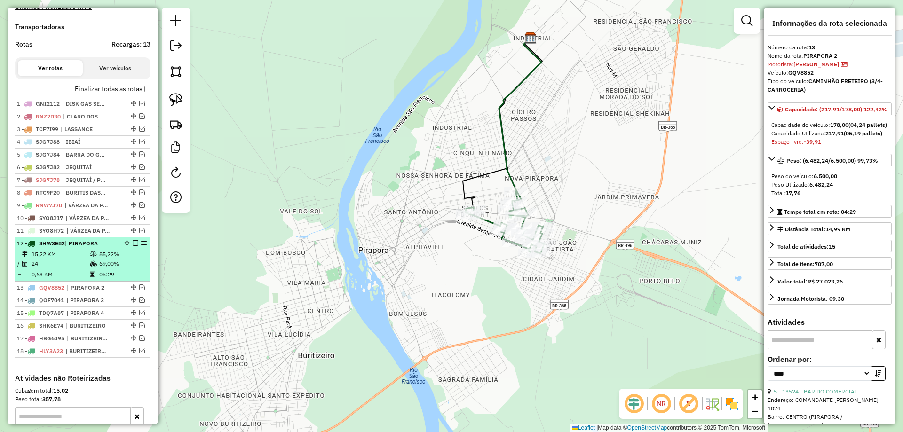
click at [133, 246] on em at bounding box center [136, 243] width 6 height 6
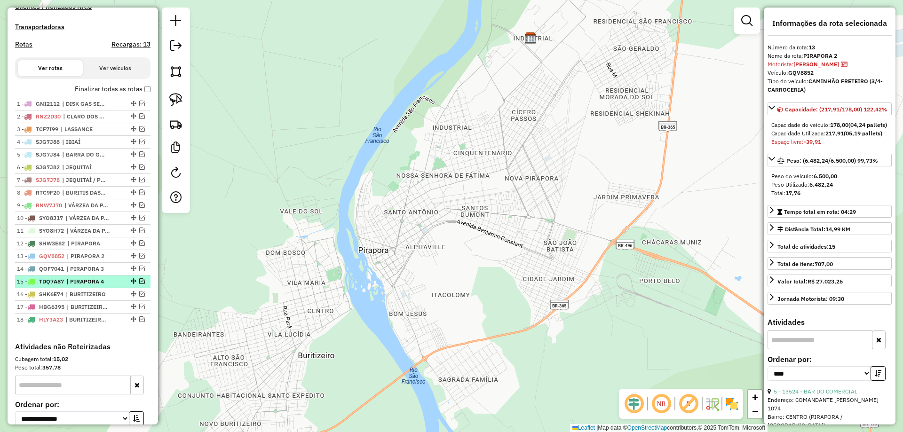
click at [141, 284] on em at bounding box center [142, 282] width 6 height 6
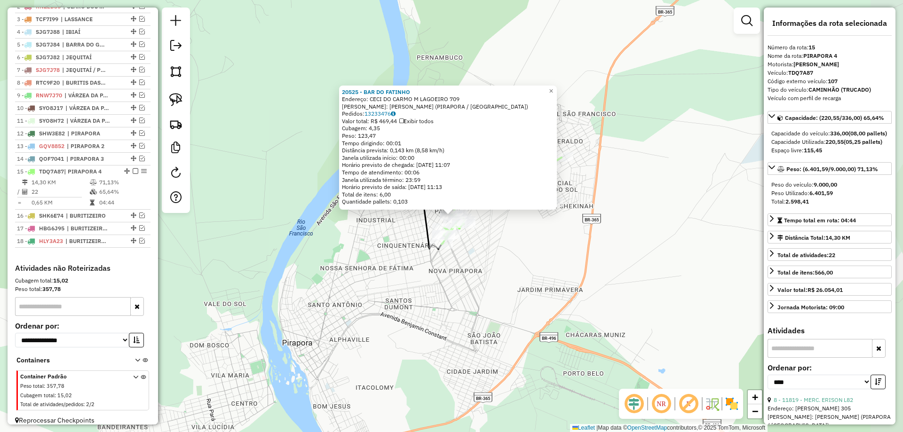
scroll to position [404, 0]
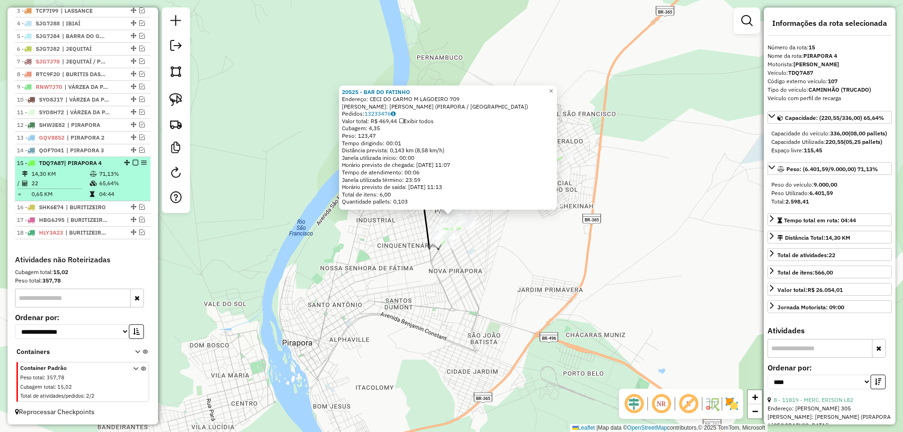
click at [133, 164] on em at bounding box center [136, 163] width 6 height 6
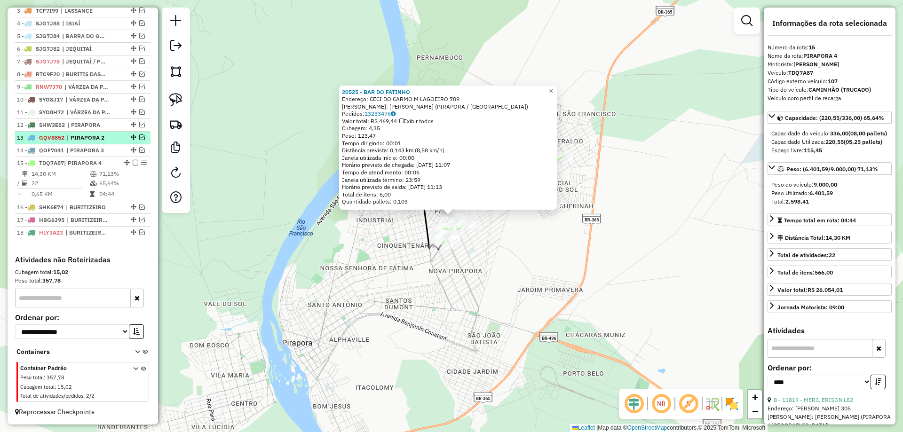
scroll to position [373, 0]
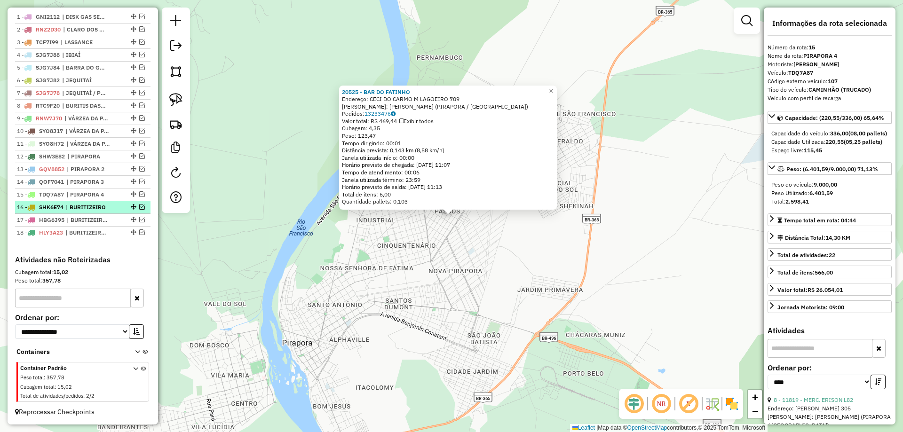
click at [140, 207] on em at bounding box center [142, 207] width 6 height 6
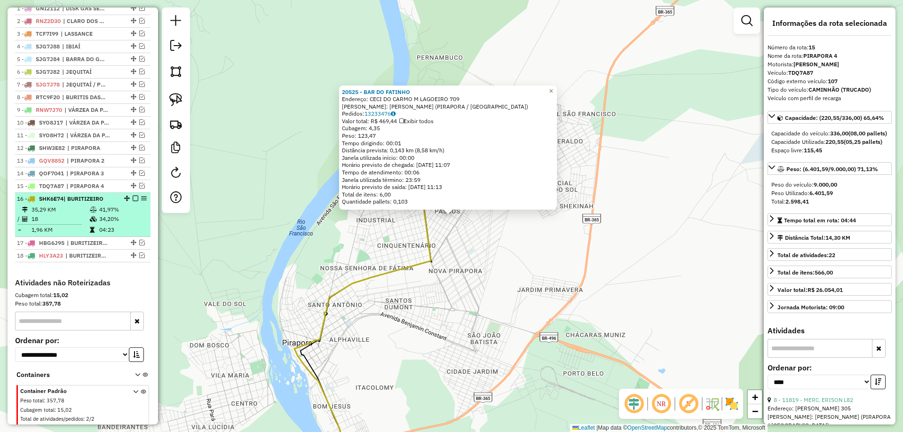
scroll to position [404, 0]
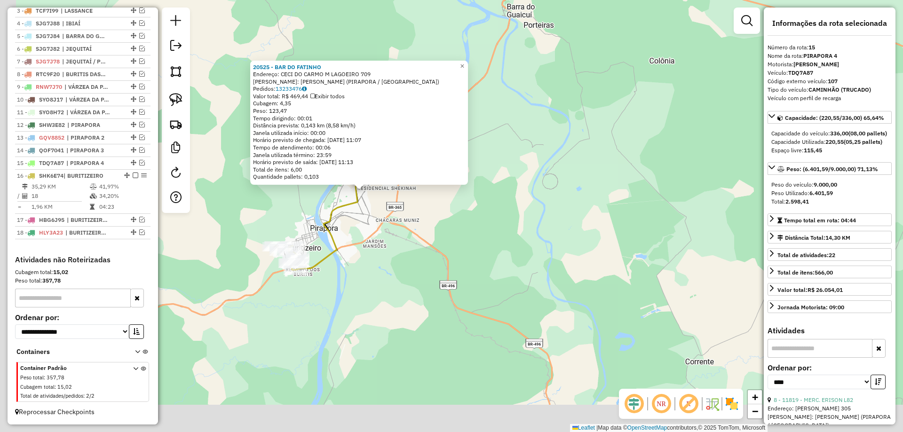
drag, startPoint x: 305, startPoint y: 306, endPoint x: 327, endPoint y: 229, distance: 79.7
click at [332, 230] on icon at bounding box center [330, 219] width 71 height 101
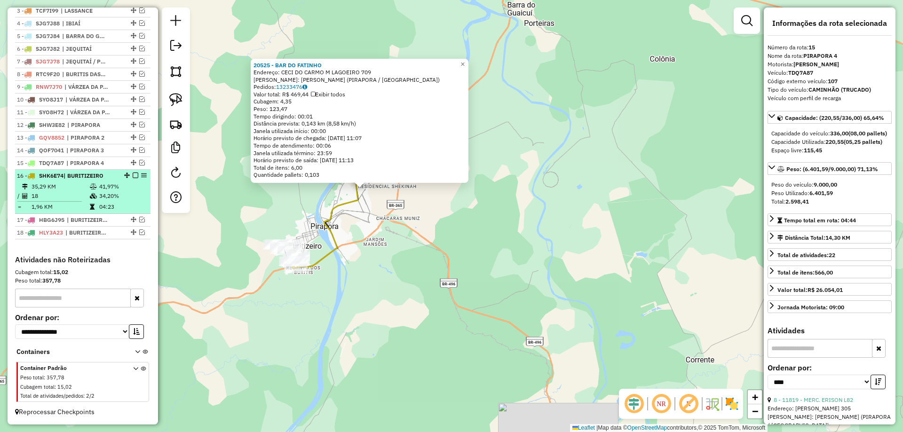
click at [133, 175] on em at bounding box center [136, 176] width 6 height 6
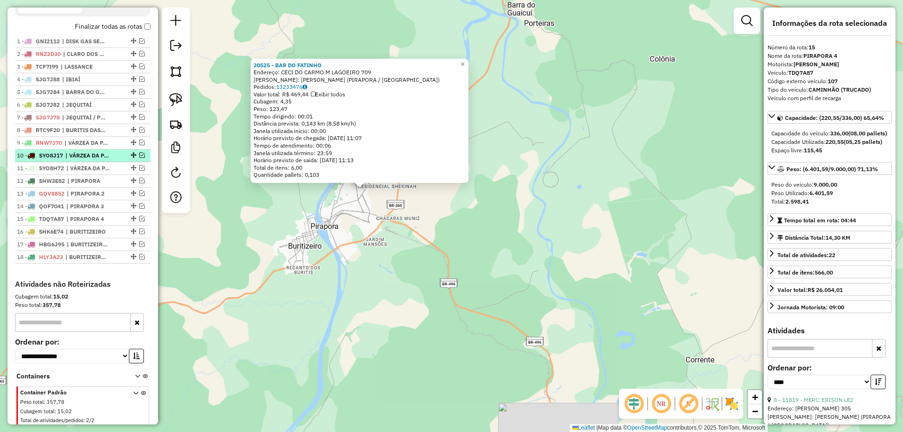
scroll to position [326, 0]
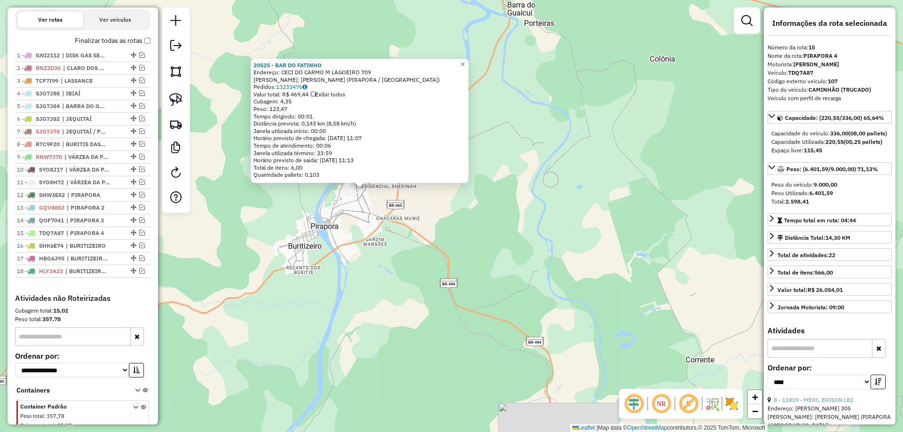
click at [283, 242] on div "20525 - BAR DO FATINHO Endereço: CECI DO CARMO M LAGOEIRO 709 Bairro: CICERO PA…" at bounding box center [451, 216] width 903 height 432
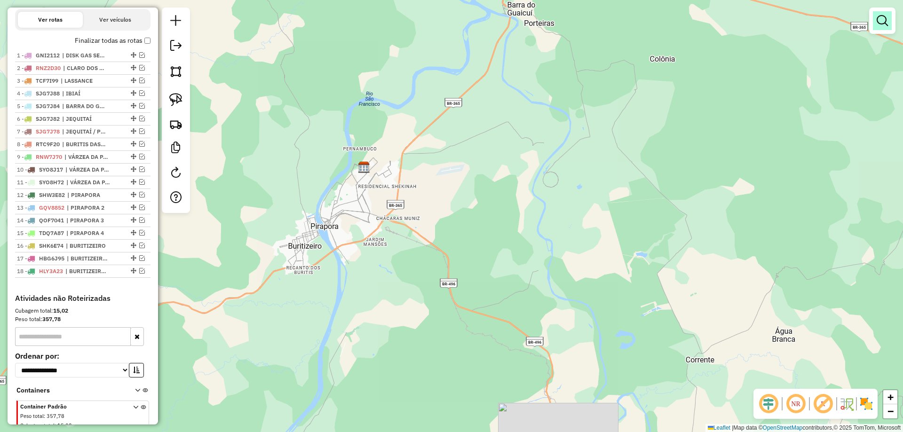
click at [877, 29] on link at bounding box center [882, 20] width 19 height 19
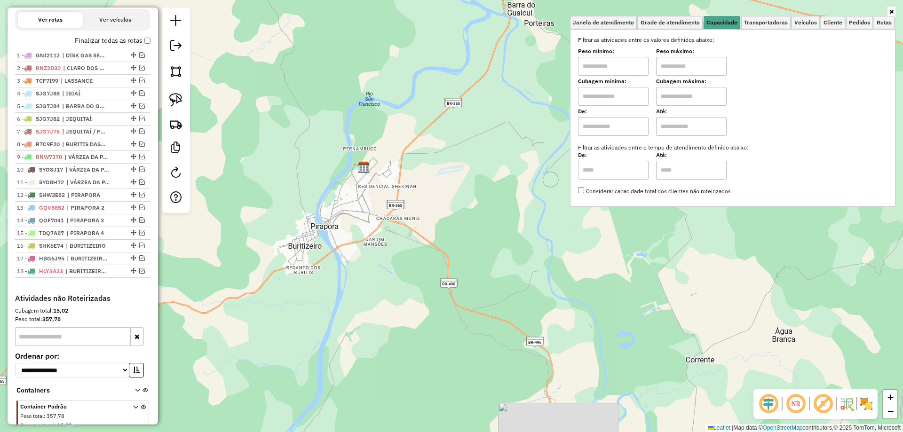
click at [290, 155] on div "Janela de atendimento Grade de atendimento Capacidade Transportadoras Veículos …" at bounding box center [451, 216] width 903 height 432
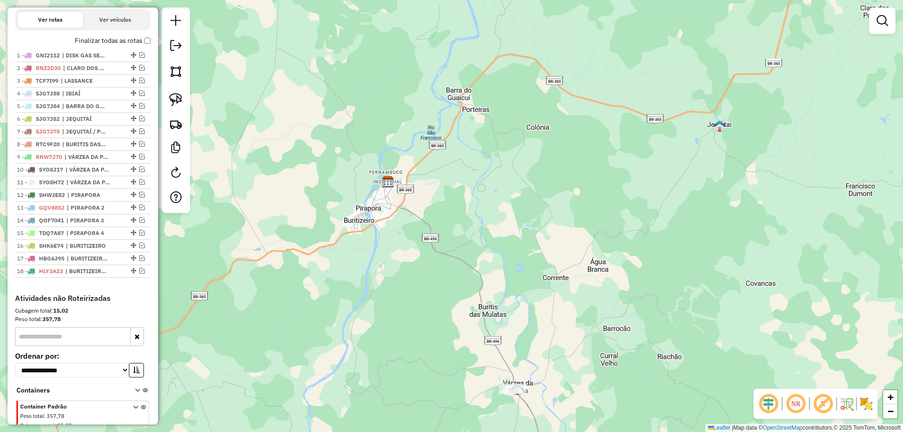
drag, startPoint x: 415, startPoint y: 171, endPoint x: 463, endPoint y: 103, distance: 83.5
click at [463, 104] on div "Janela de atendimento Grade de atendimento Capacidade Transportadoras Veículos …" at bounding box center [451, 216] width 903 height 432
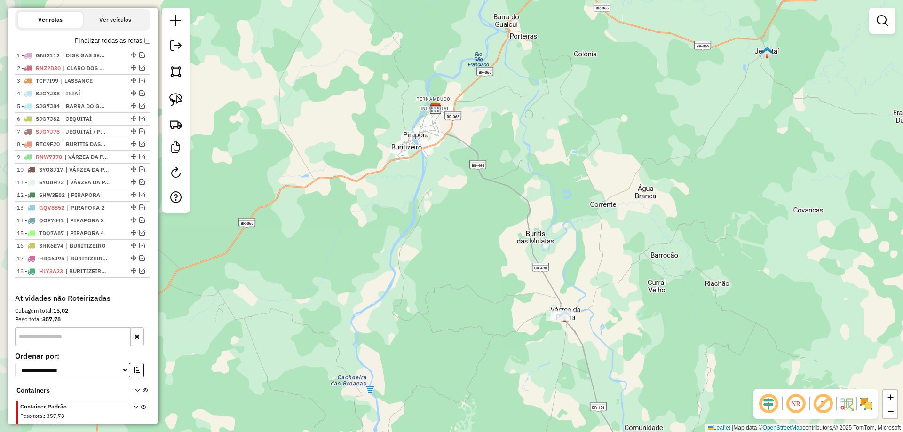
click at [456, 223] on div "Janela de atendimento Grade de atendimento Capacidade Transportadoras Veículos …" at bounding box center [451, 216] width 903 height 432
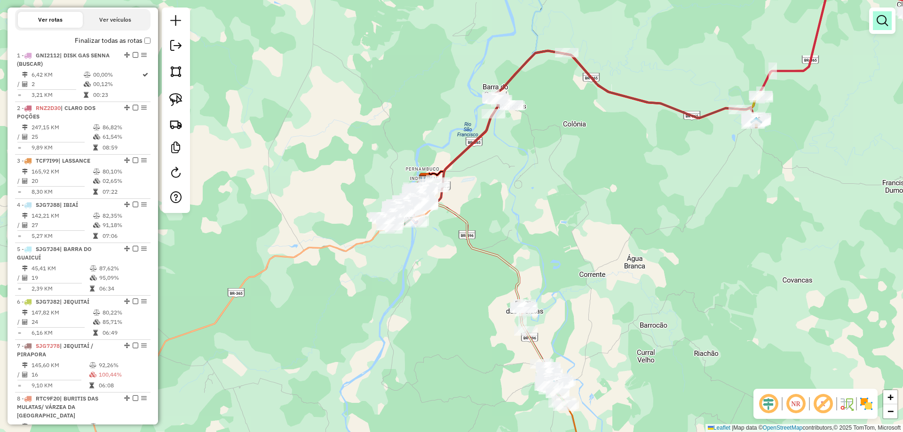
click at [879, 19] on em at bounding box center [882, 20] width 11 height 11
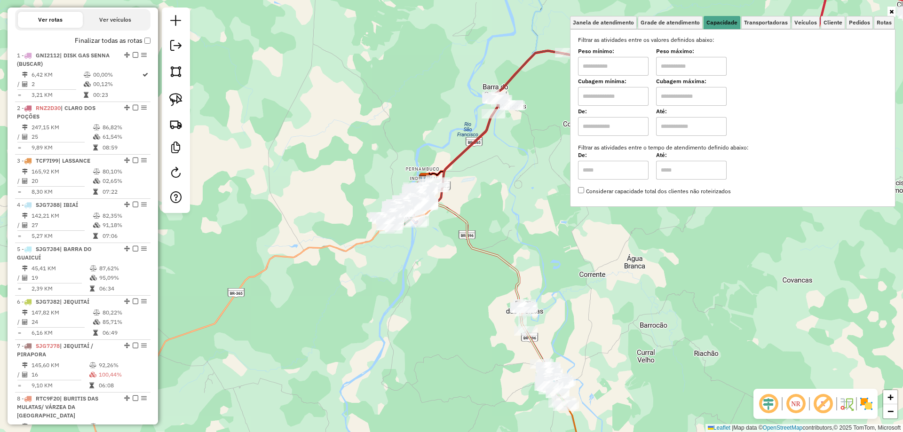
click at [607, 56] on div "Peso mínimo:" at bounding box center [613, 62] width 71 height 26
click at [608, 71] on input "text" at bounding box center [613, 66] width 71 height 19
type input "****"
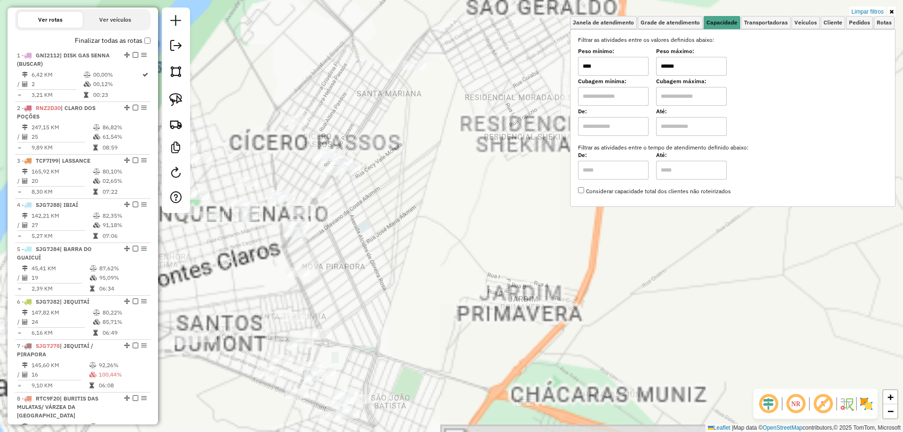
type input "******"
click at [451, 160] on div "Limpar filtros Janela de atendimento Grade de atendimento Capacidade Transporta…" at bounding box center [451, 216] width 903 height 432
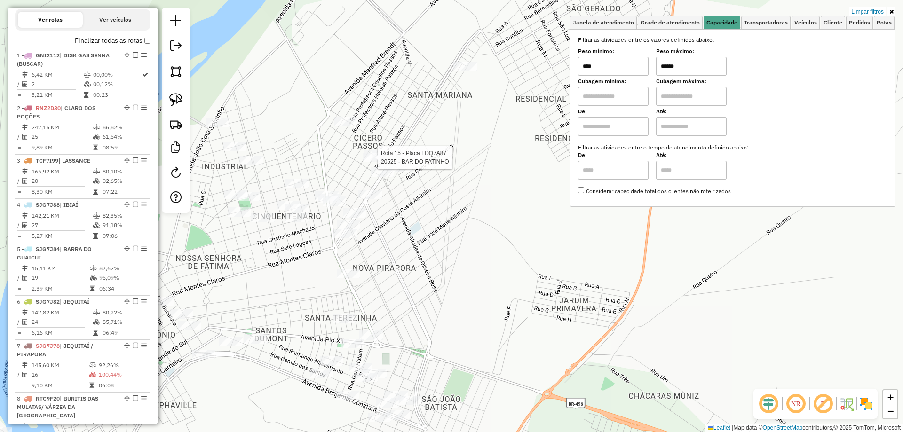
select select "*********"
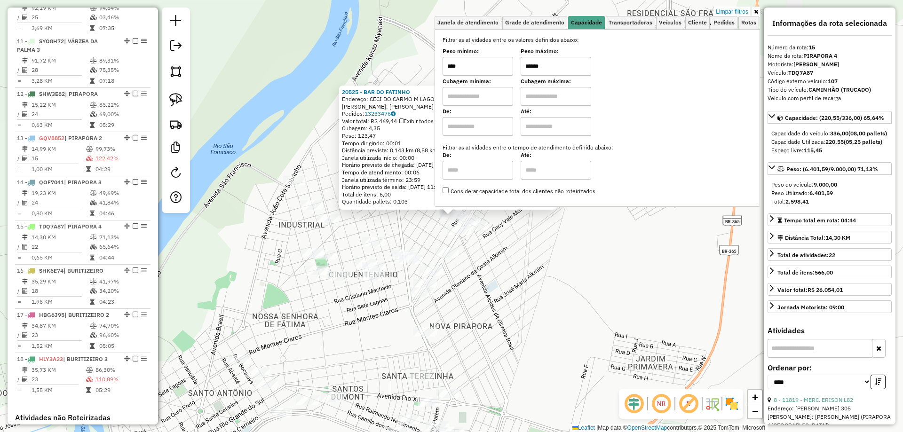
scroll to position [1008, 0]
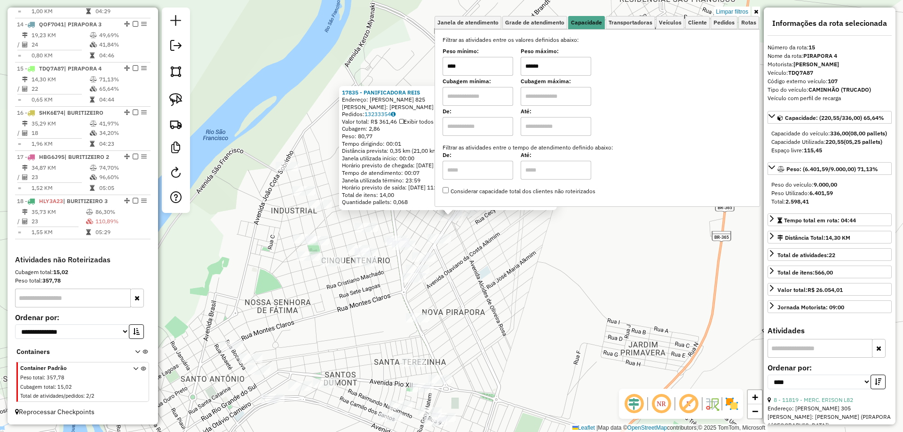
click at [485, 246] on div "17835 - PANIFICADORA REIS Endereço: BONIFACIO MACHADO DE MIRANDA 825 Bairro: CI…" at bounding box center [451, 216] width 903 height 432
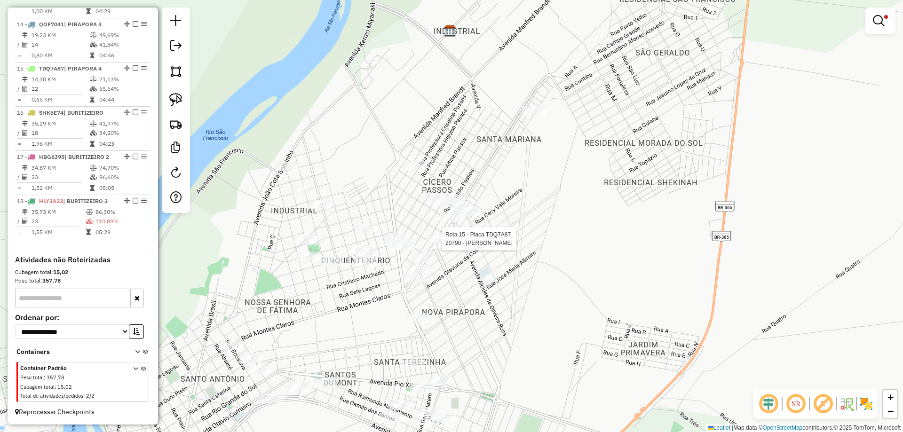
select select "*********"
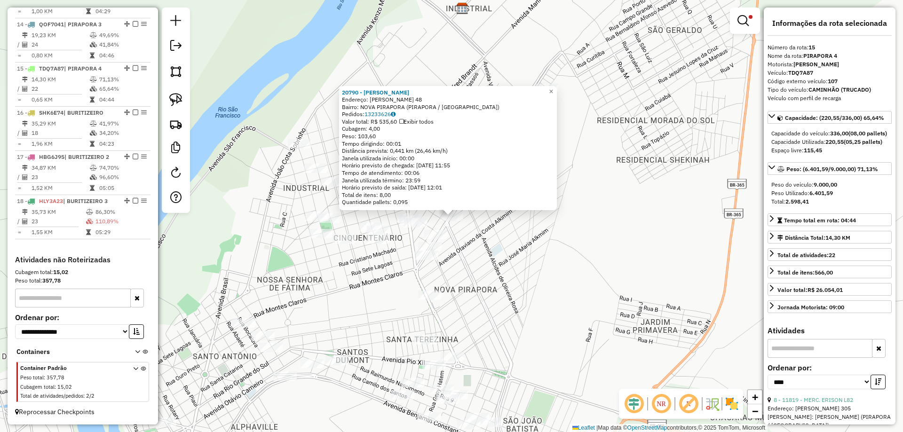
click at [500, 250] on div "20790 - CELSO J. Endereço: JOSE COELHO NETO 48 Bairro: NOVA PIRAPORA (PIRAPORA …" at bounding box center [451, 216] width 903 height 432
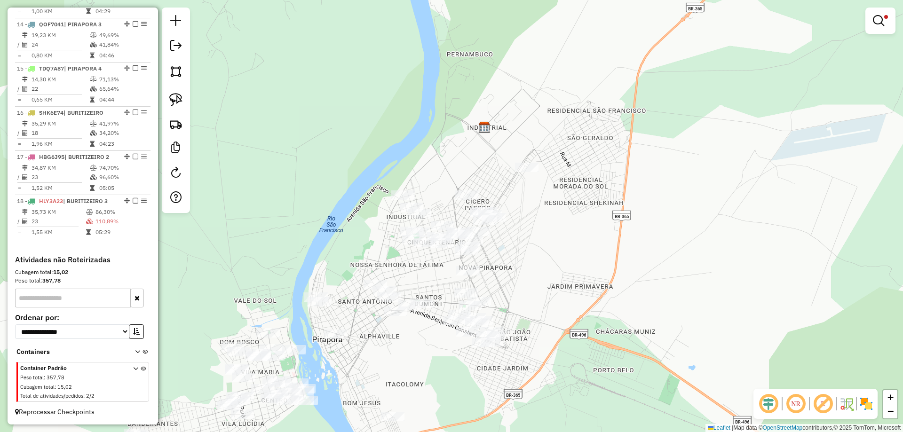
drag, startPoint x: 528, startPoint y: 242, endPoint x: 510, endPoint y: 253, distance: 21.3
click at [510, 253] on div "Limpar filtros Janela de atendimento Grade de atendimento Capacidade Transporta…" at bounding box center [451, 216] width 903 height 432
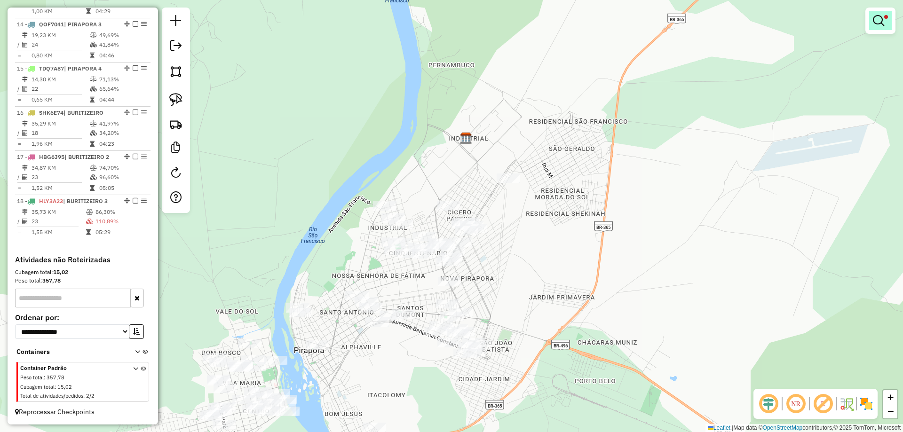
click at [886, 24] on link at bounding box center [880, 20] width 23 height 19
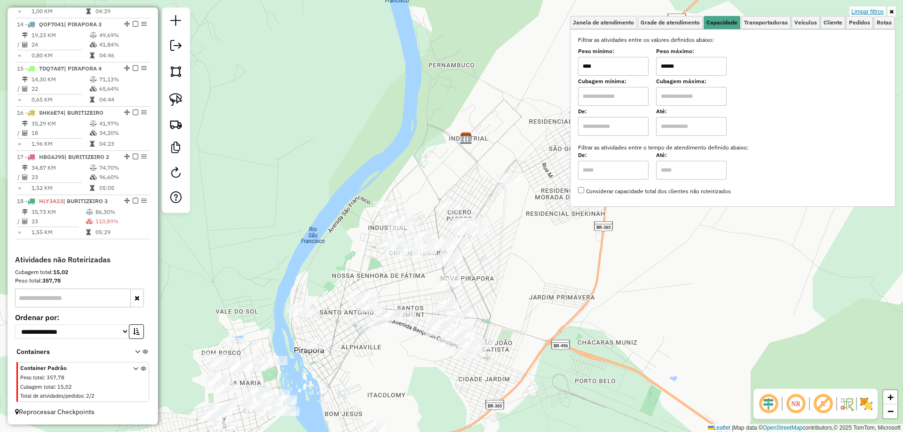
click at [875, 14] on link "Limpar filtros" at bounding box center [868, 12] width 36 height 10
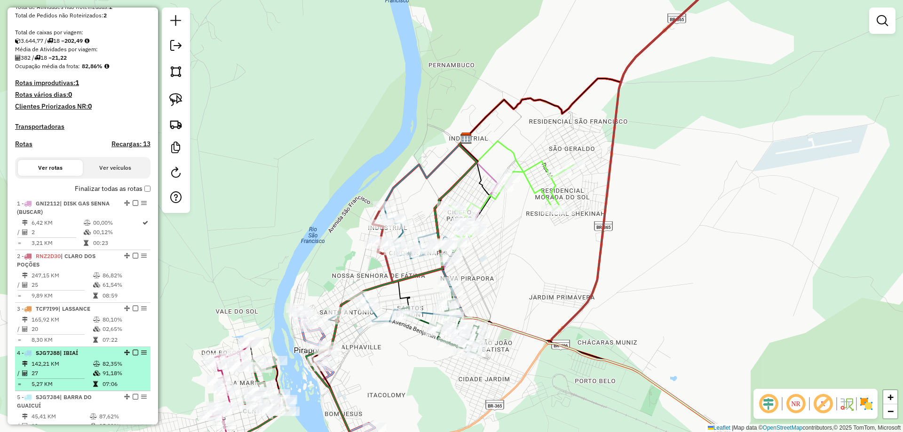
scroll to position [161, 0]
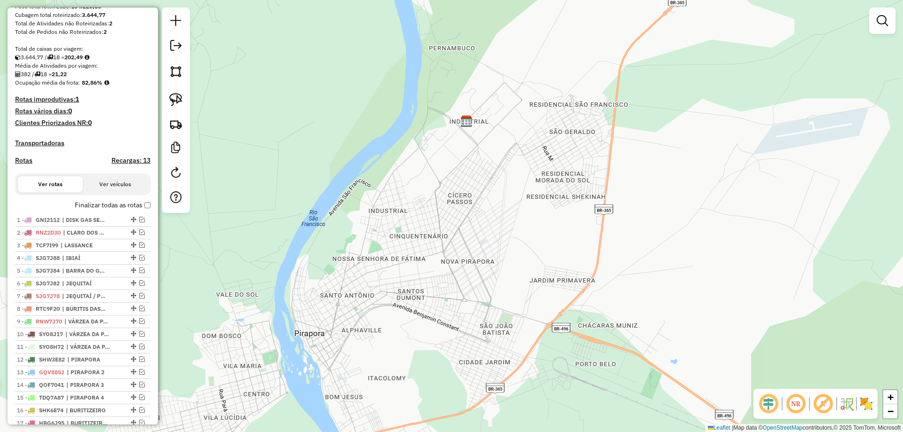
drag, startPoint x: 360, startPoint y: 252, endPoint x: 378, endPoint y: 183, distance: 71.9
click at [385, 180] on div "Janela de atendimento Grade de atendimento Capacidade Transportadoras Veículos …" at bounding box center [451, 216] width 903 height 432
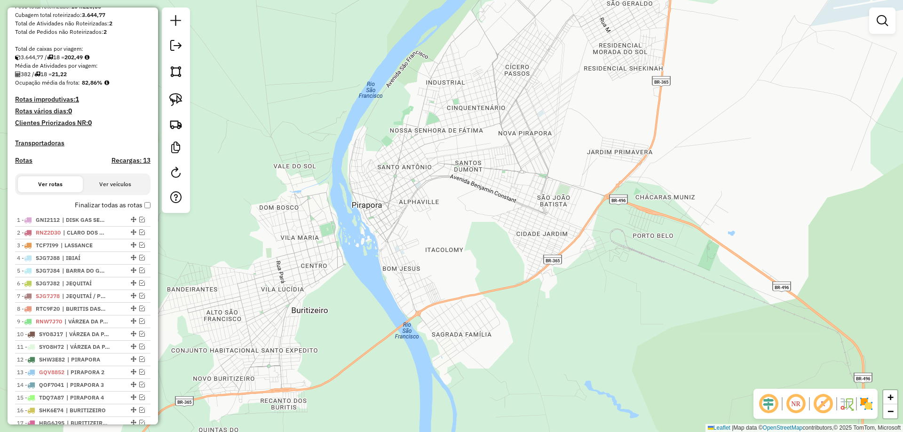
drag, startPoint x: 321, startPoint y: 183, endPoint x: 331, endPoint y: 166, distance: 20.0
click at [331, 166] on div "Janela de atendimento Grade de atendimento Capacidade Transportadoras Veículos …" at bounding box center [451, 216] width 903 height 432
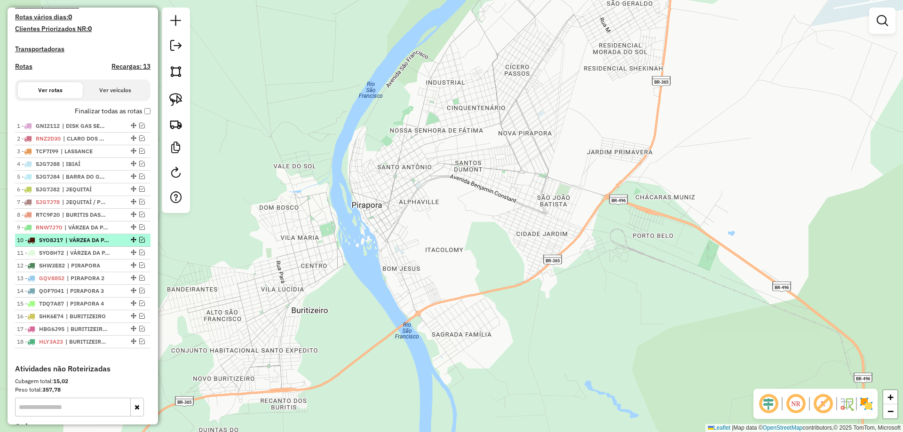
scroll to position [302, 0]
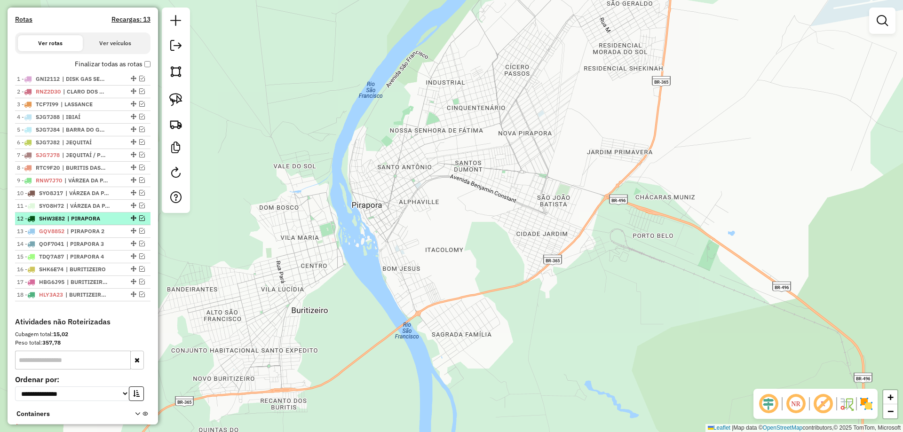
click at [141, 221] on em at bounding box center [142, 218] width 6 height 6
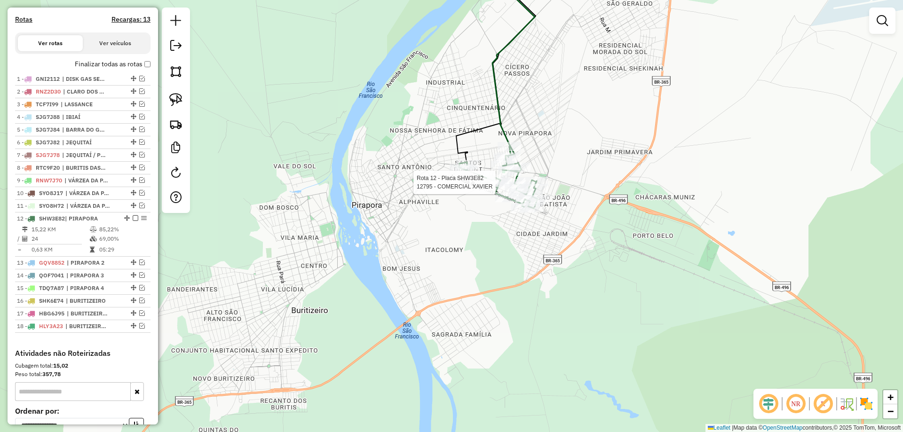
select select "*********"
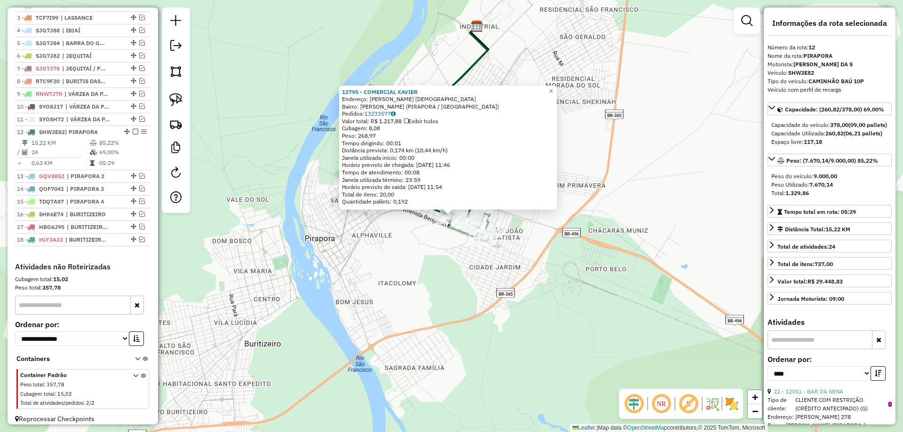
scroll to position [404, 0]
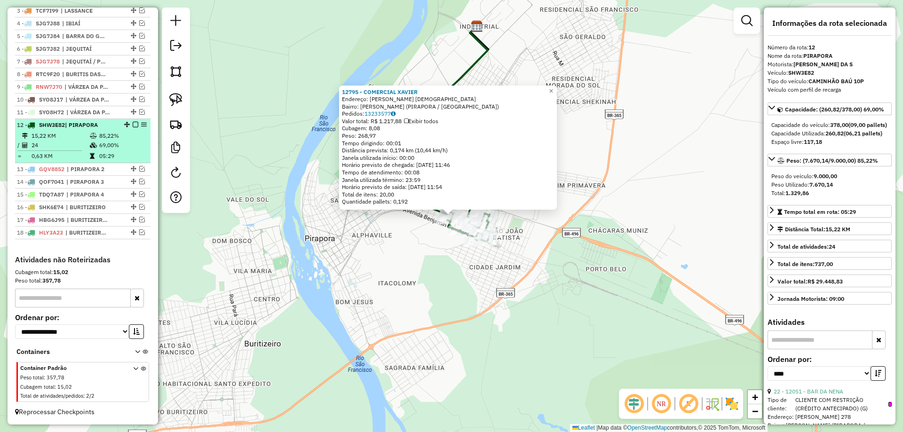
click at [133, 128] on em at bounding box center [136, 125] width 6 height 6
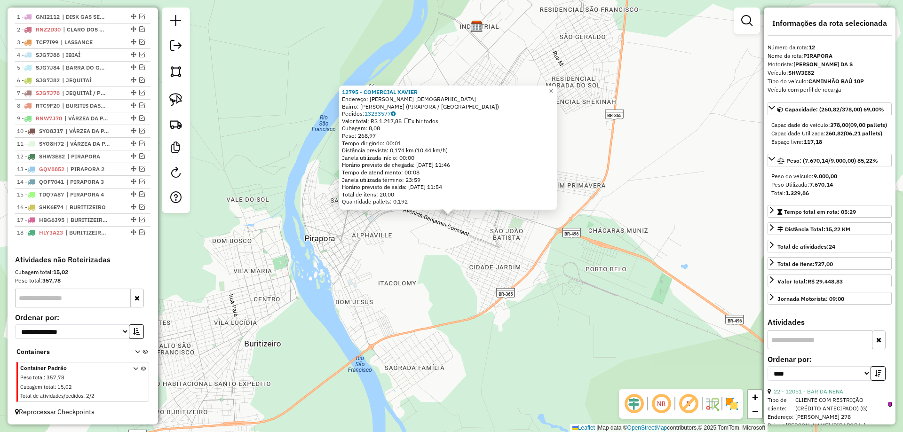
scroll to position [373, 0]
click at [306, 224] on div "12795 - COMERCIAL XAVIER Endereço: RAIMUNDO NASCIMENTO 1003 Bairro: SANTOS DUMO…" at bounding box center [451, 216] width 903 height 432
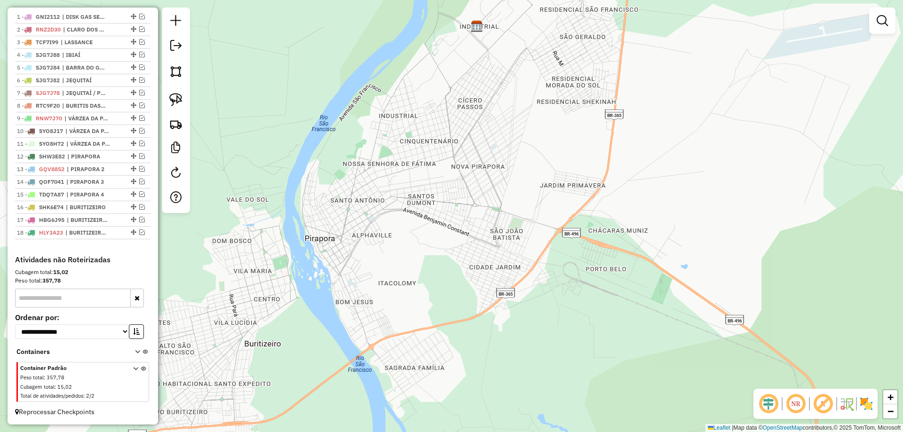
click at [869, 27] on div at bounding box center [882, 21] width 26 height 26
click at [871, 25] on div at bounding box center [882, 21] width 26 height 26
click at [873, 23] on div at bounding box center [882, 21] width 26 height 26
click at [140, 145] on em at bounding box center [142, 144] width 6 height 6
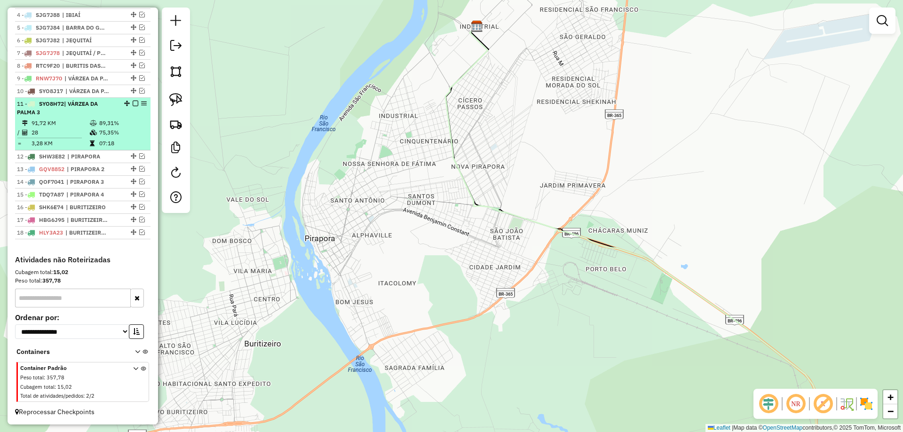
click at [133, 106] on em at bounding box center [136, 104] width 6 height 6
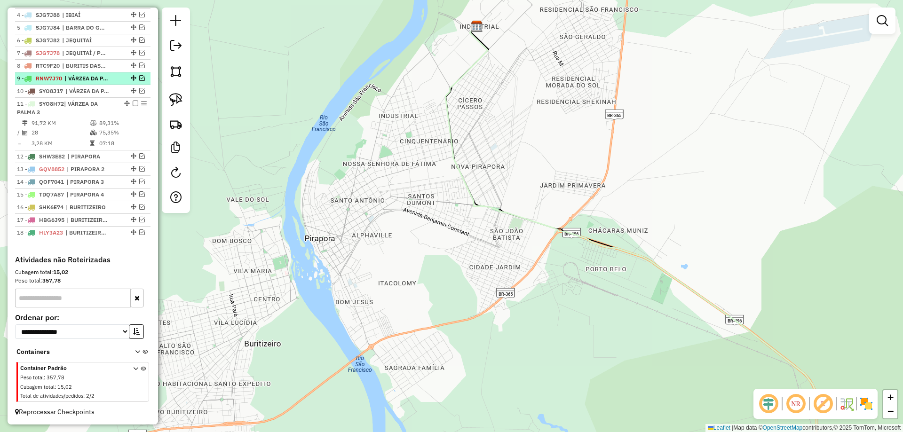
scroll to position [373, 0]
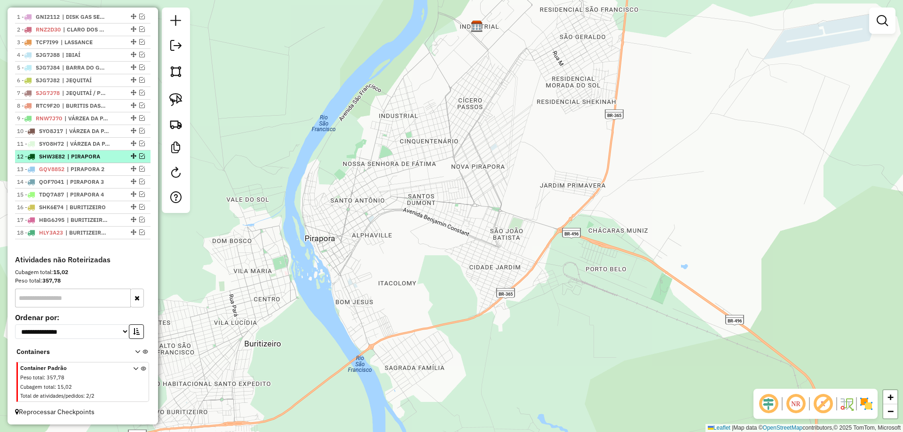
click at [141, 158] on em at bounding box center [142, 156] width 6 height 6
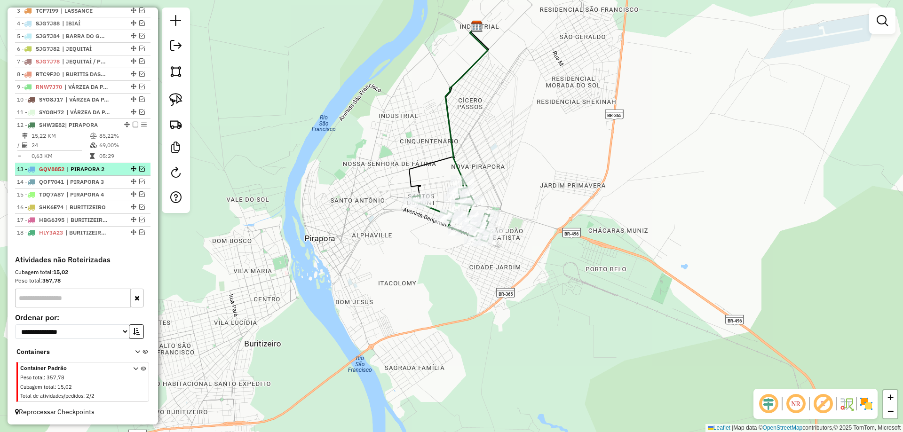
click at [139, 172] on em at bounding box center [142, 169] width 6 height 6
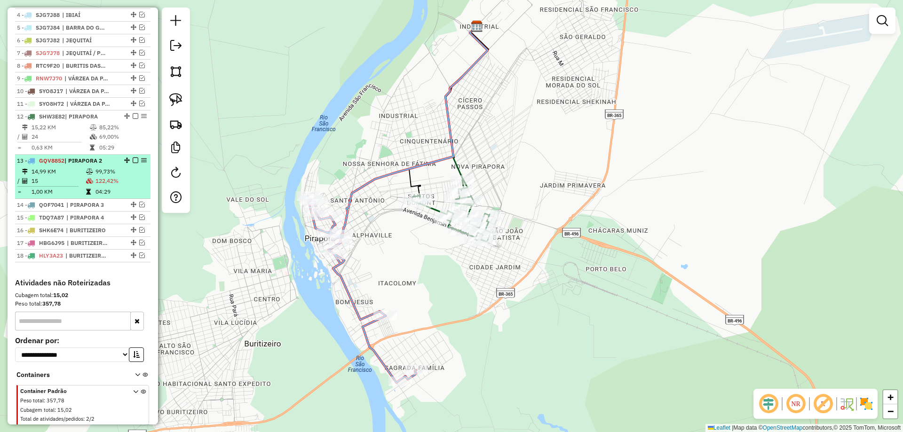
click at [133, 163] on em at bounding box center [136, 161] width 6 height 6
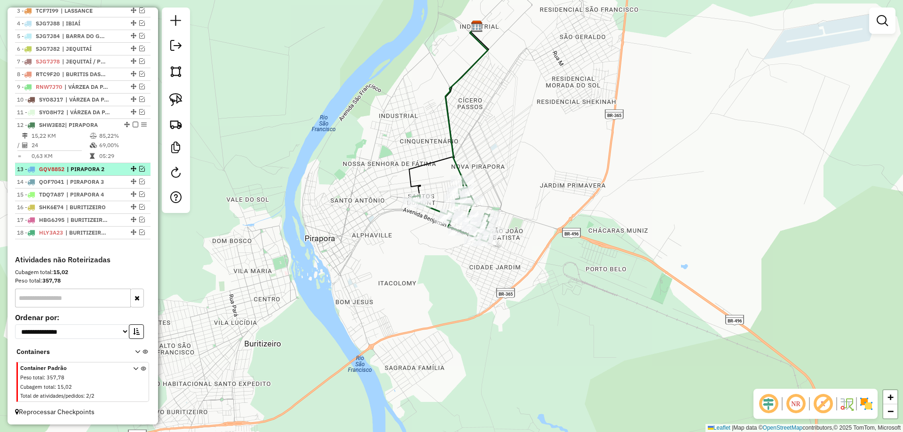
click at [139, 169] on em at bounding box center [142, 169] width 6 height 6
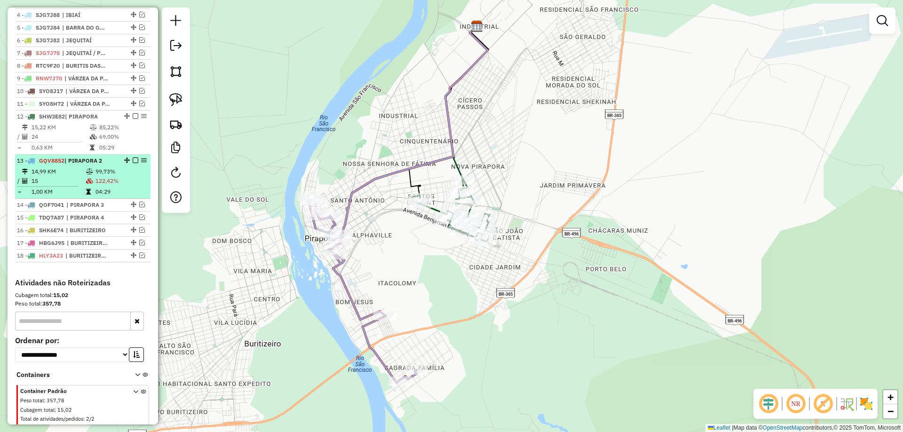
click at [134, 163] on em at bounding box center [136, 161] width 6 height 6
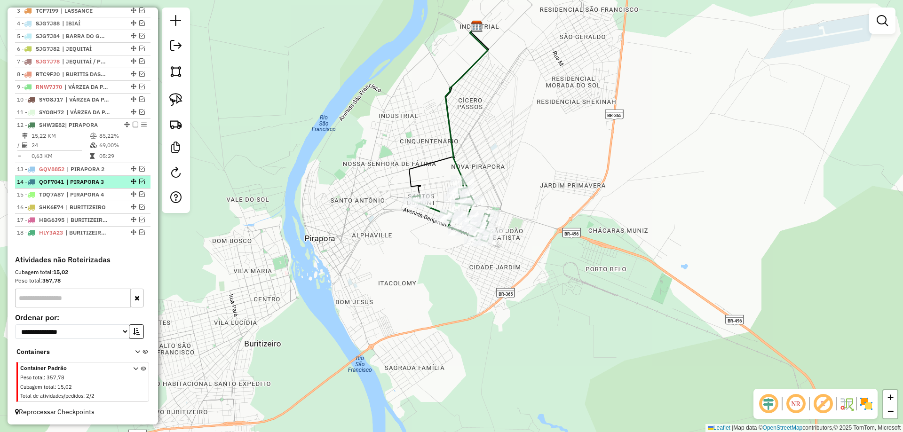
click at [139, 183] on em at bounding box center [142, 182] width 6 height 6
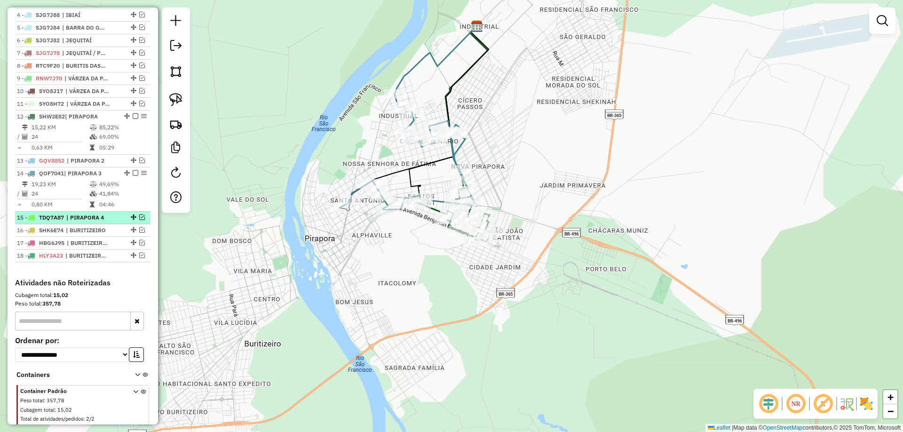
click at [139, 220] on em at bounding box center [142, 218] width 6 height 6
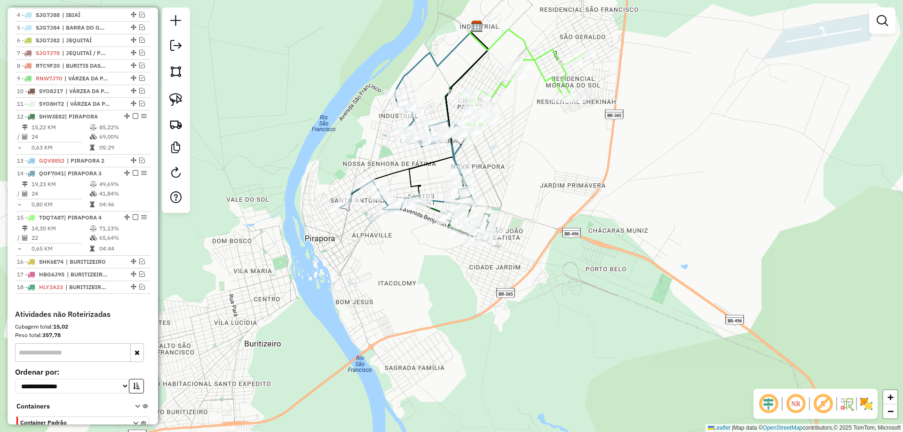
drag, startPoint x: 489, startPoint y: 146, endPoint x: 424, endPoint y: 208, distance: 90.2
click at [424, 207] on div "Janela de atendimento Grade de atendimento Capacidade Transportadoras Veículos …" at bounding box center [451, 216] width 903 height 432
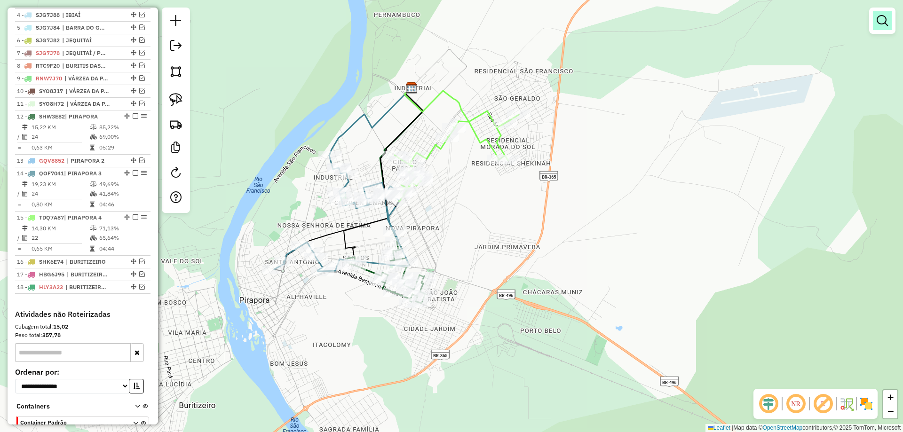
click at [879, 23] on em at bounding box center [882, 20] width 11 height 11
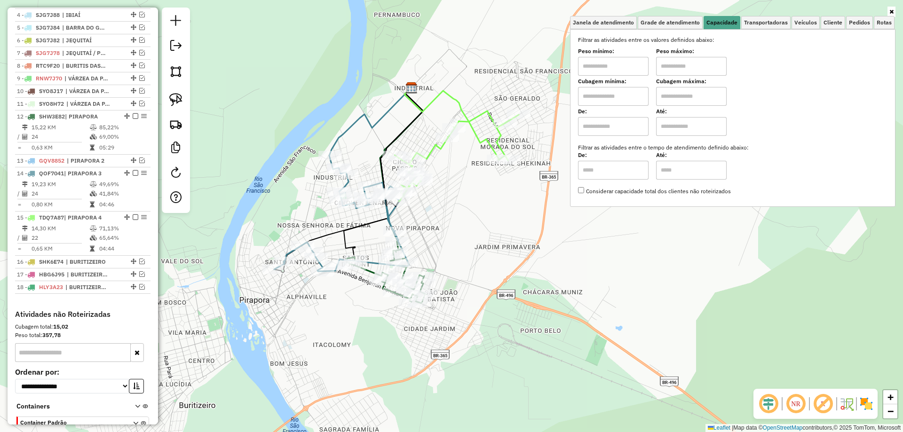
click at [618, 61] on input "text" at bounding box center [613, 66] width 71 height 19
type input "****"
type input "******"
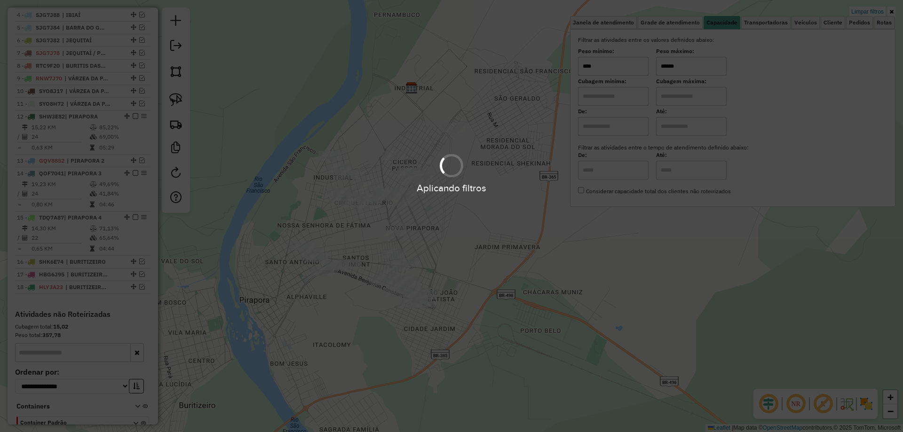
click at [455, 216] on div "Limpar filtros Janela de atendimento Grade de atendimento Capacidade Transporta…" at bounding box center [451, 216] width 903 height 432
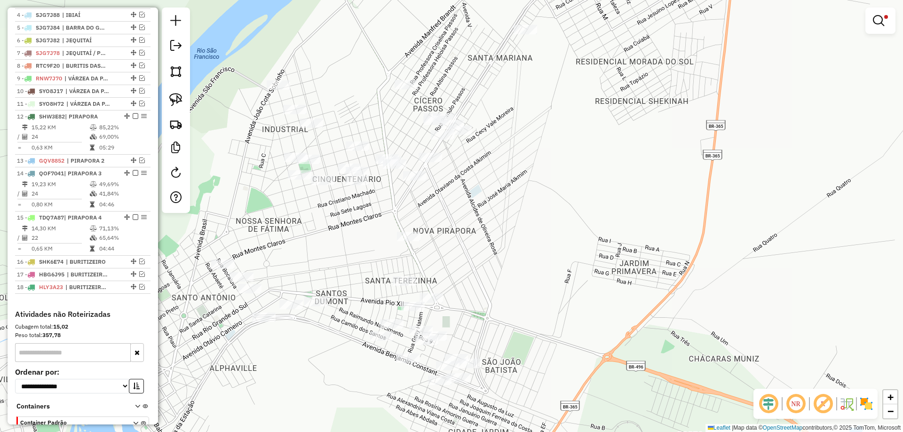
drag, startPoint x: 440, startPoint y: 205, endPoint x: 507, endPoint y: 198, distance: 66.7
click at [506, 191] on div "Limpar filtros Janela de atendimento Grade de atendimento Capacidade Transporta…" at bounding box center [451, 216] width 903 height 432
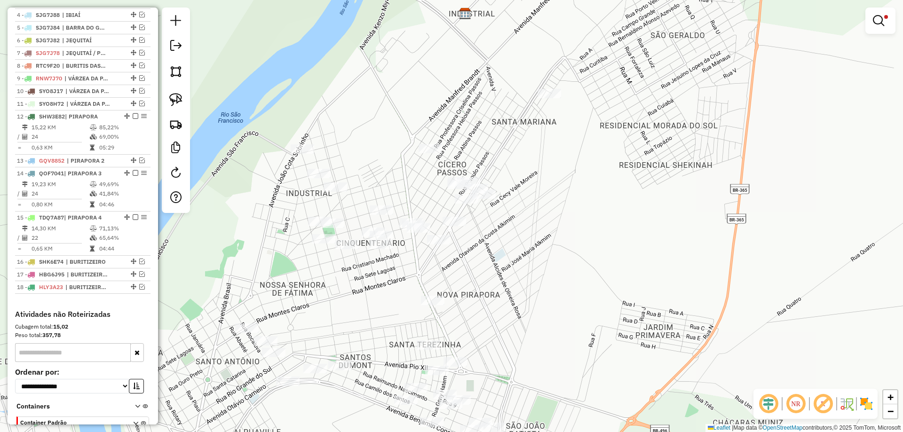
drag, startPoint x: 507, startPoint y: 198, endPoint x: 527, endPoint y: 252, distance: 57.9
click at [527, 252] on div "Limpar filtros Janela de atendimento Grade de atendimento Capacidade Transporta…" at bounding box center [451, 216] width 903 height 432
click at [175, 104] on img at bounding box center [175, 99] width 13 height 13
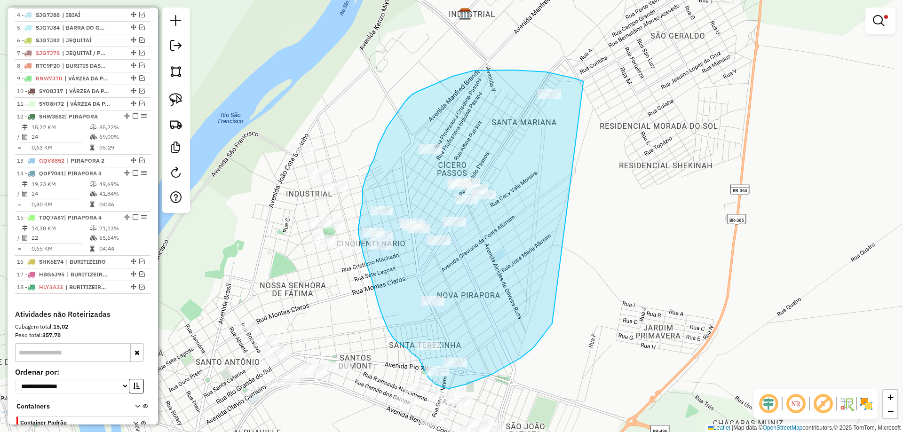
drag, startPoint x: 583, startPoint y: 83, endPoint x: 597, endPoint y: 247, distance: 164.8
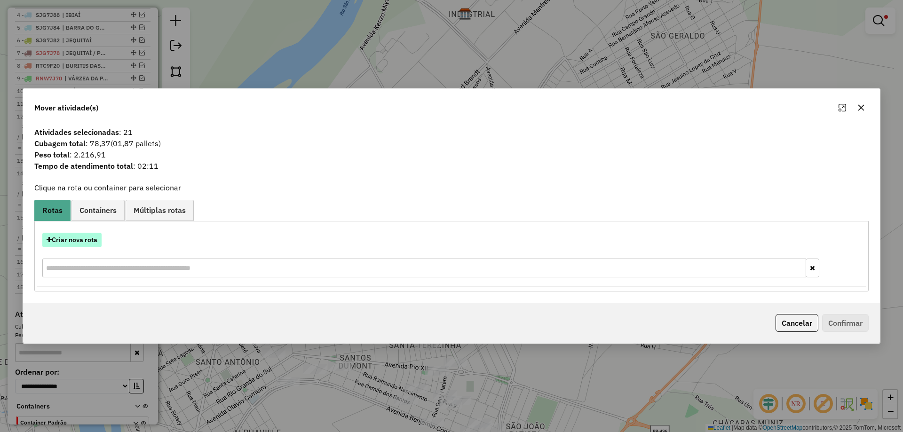
click at [83, 239] on button "Criar nova rota" at bounding box center [71, 240] width 59 height 15
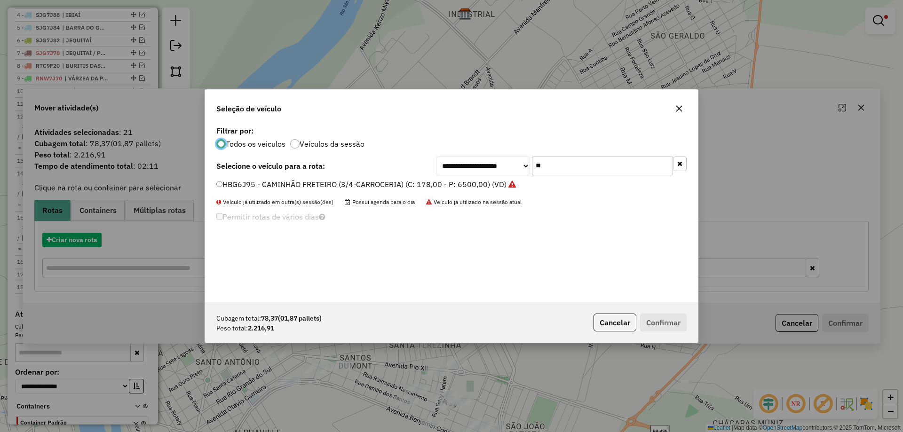
scroll to position [5, 3]
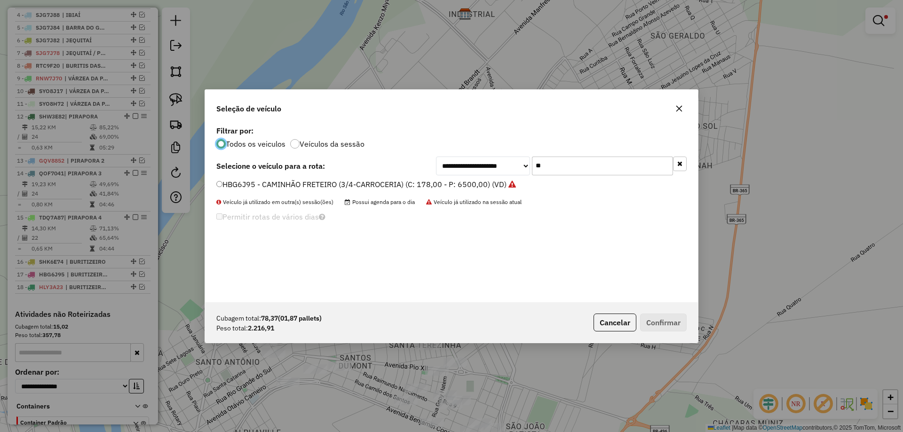
click at [638, 166] on input "**" at bounding box center [602, 166] width 141 height 19
type input "***"
click at [272, 188] on label "PVG8134 - TRICICLO (C: 120,00 - P: 2500,00) (VD)" at bounding box center [307, 184] width 182 height 11
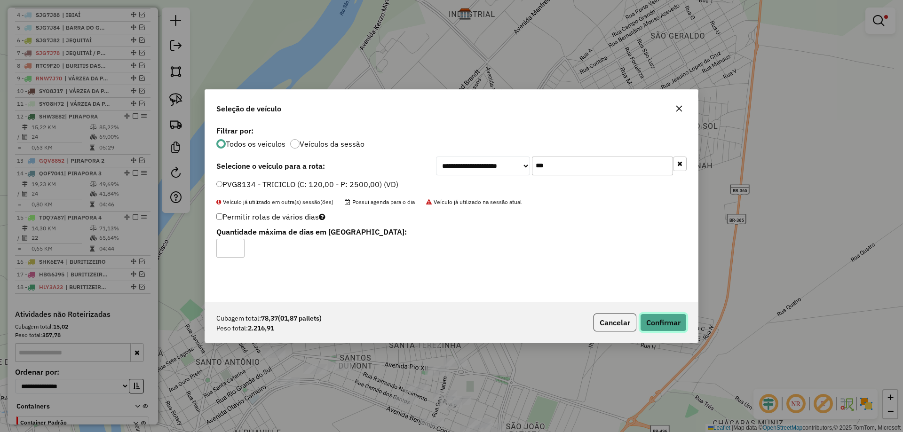
click at [664, 316] on button "Confirmar" at bounding box center [663, 323] width 47 height 18
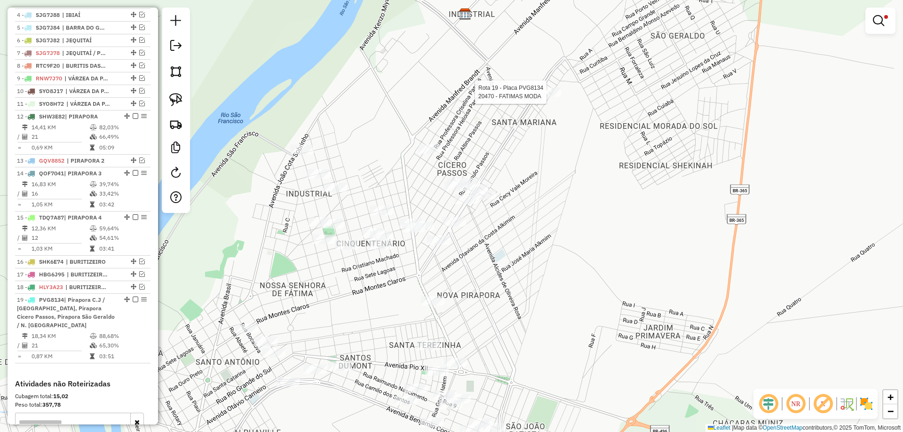
select select "*********"
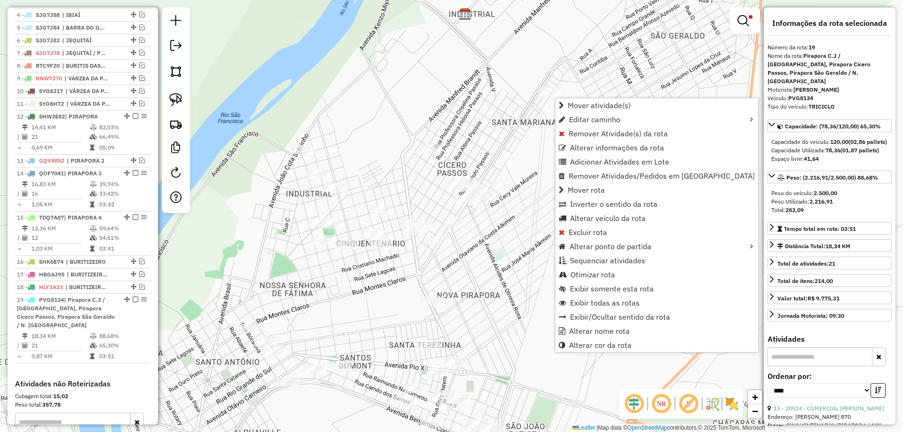
scroll to position [528, 0]
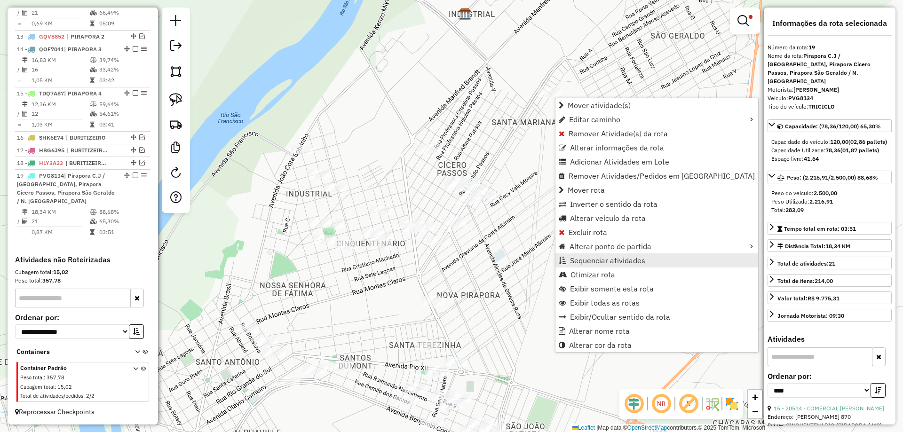
click at [580, 260] on span "Sequenciar atividades" at bounding box center [607, 261] width 75 height 8
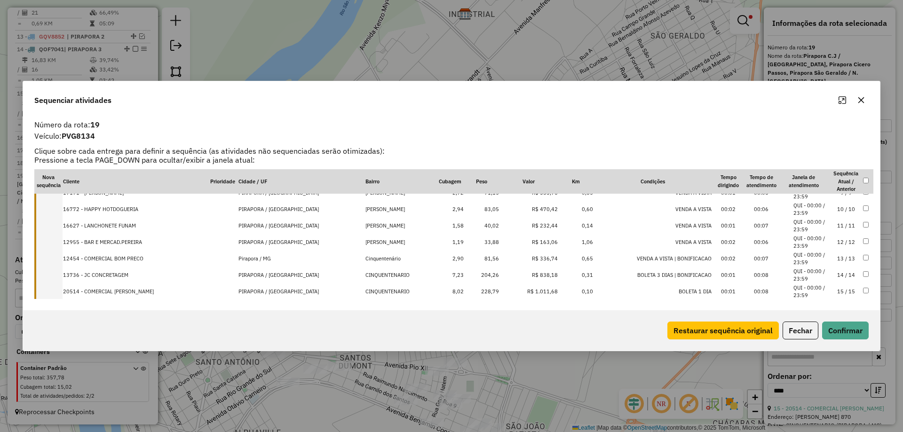
scroll to position [249, 0]
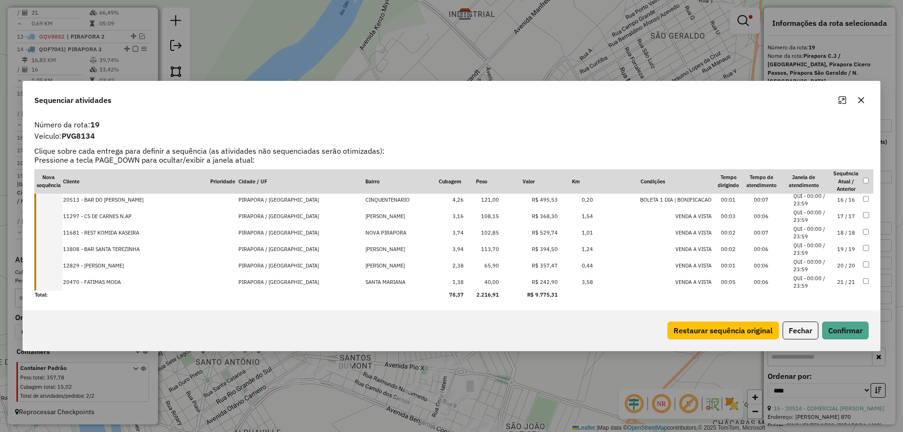
click at [836, 281] on td "21 / 21" at bounding box center [846, 282] width 33 height 16
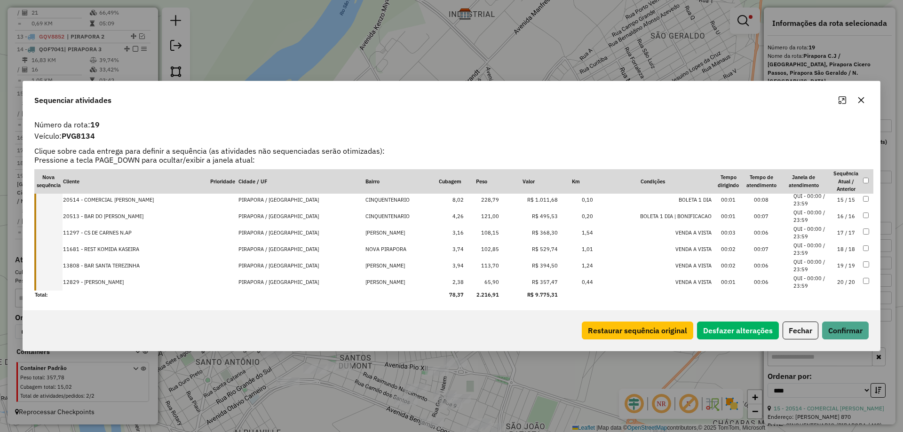
click at [849, 322] on div "Restaurar sequência original Desfazer alterações Fechar Confirmar" at bounding box center [723, 331] width 291 height 18
click at [846, 330] on button "Confirmar" at bounding box center [845, 331] width 47 height 18
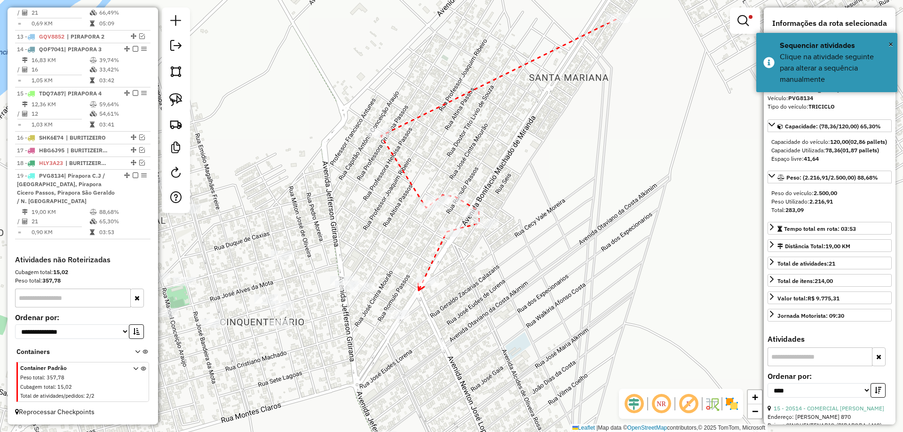
click at [419, 291] on icon at bounding box center [421, 287] width 6 height 7
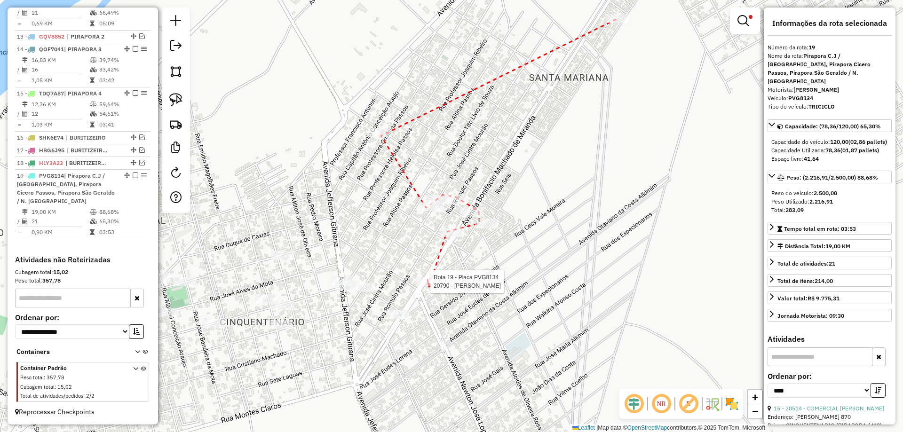
click at [429, 287] on div at bounding box center [428, 281] width 24 height 9
click at [359, 292] on div at bounding box center [363, 287] width 24 height 9
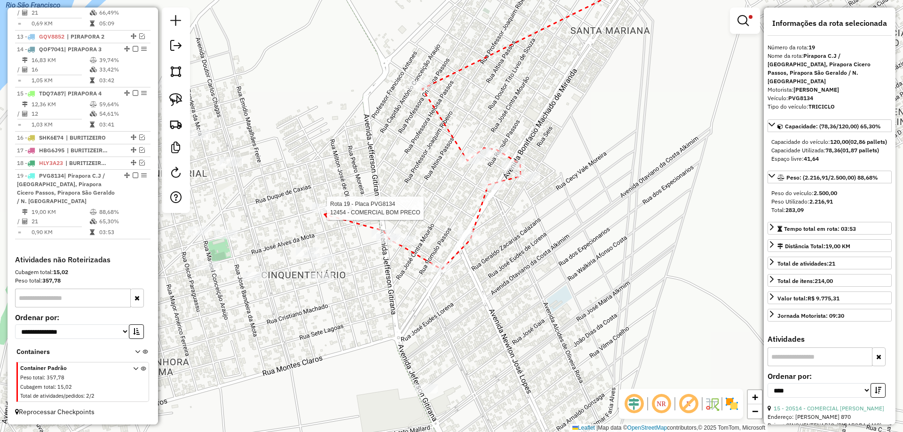
click at [325, 213] on div at bounding box center [324, 208] width 24 height 9
drag, startPoint x: 397, startPoint y: 317, endPoint x: 402, endPoint y: 179, distance: 137.5
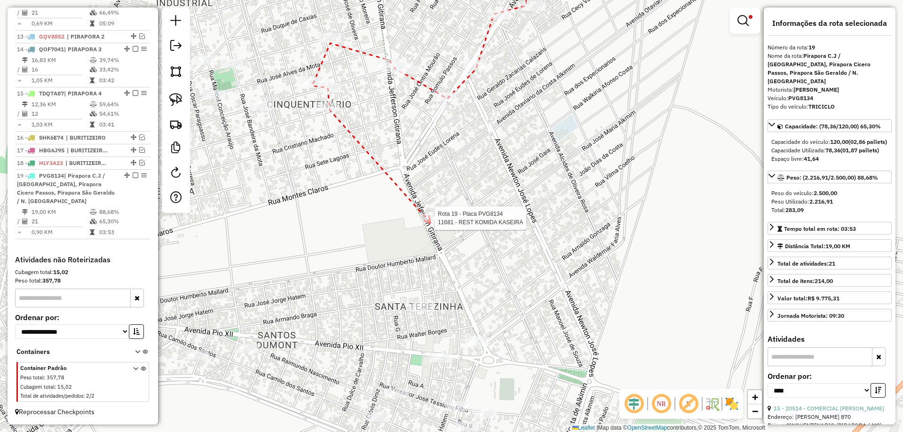
click at [431, 223] on div at bounding box center [432, 218] width 24 height 9
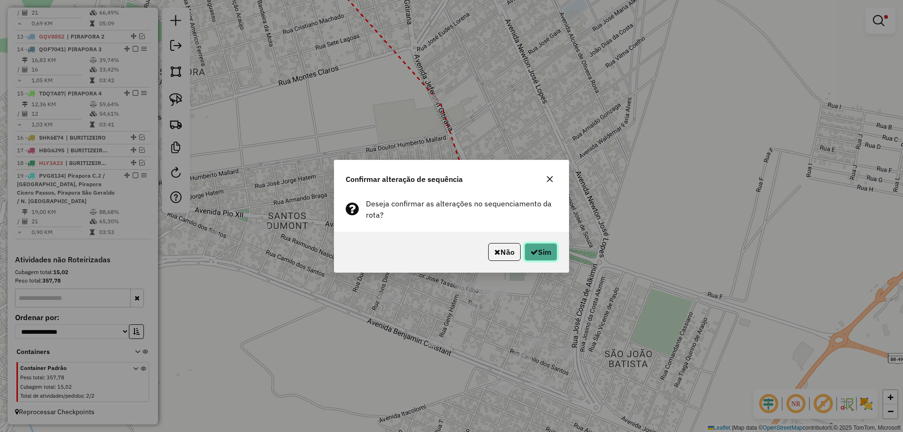
click at [534, 250] on icon "button" at bounding box center [535, 252] width 8 height 8
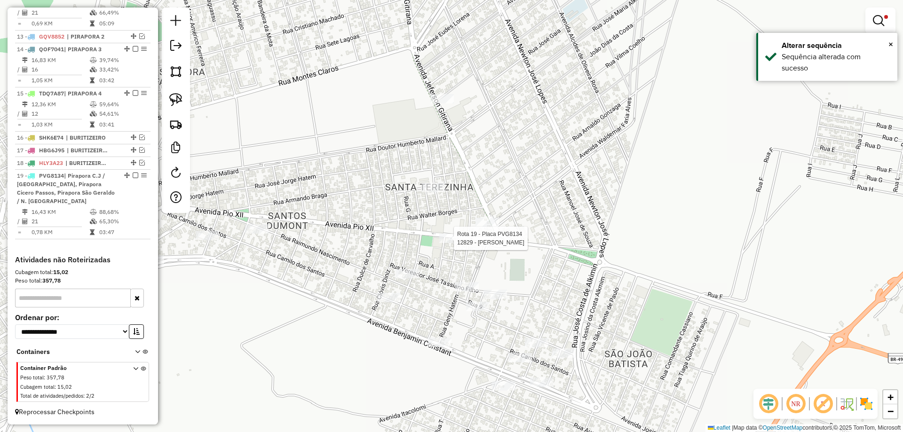
select select "*********"
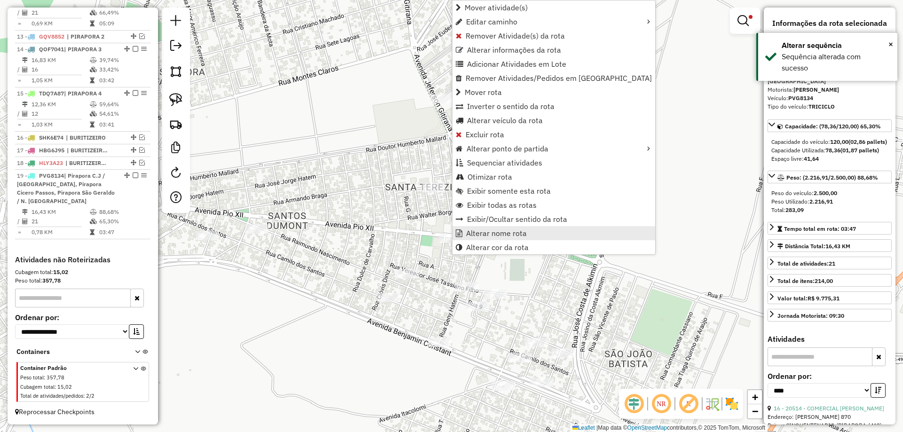
click at [477, 233] on span "Alterar nome rota" at bounding box center [496, 234] width 61 height 8
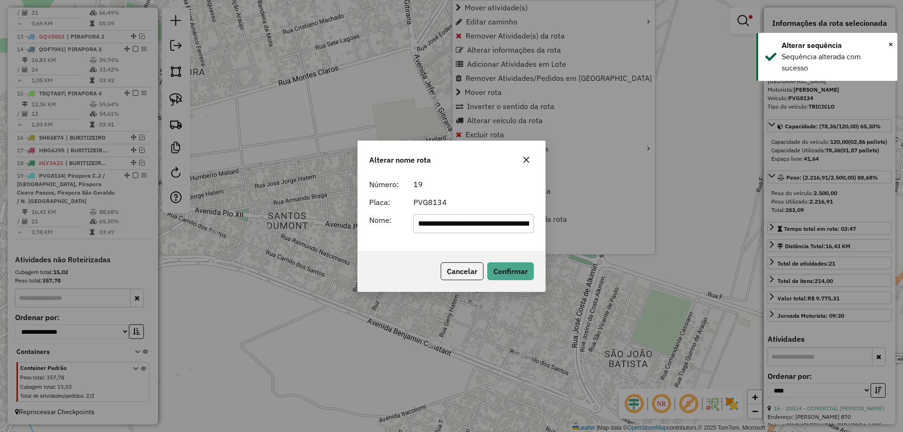
scroll to position [0, 167]
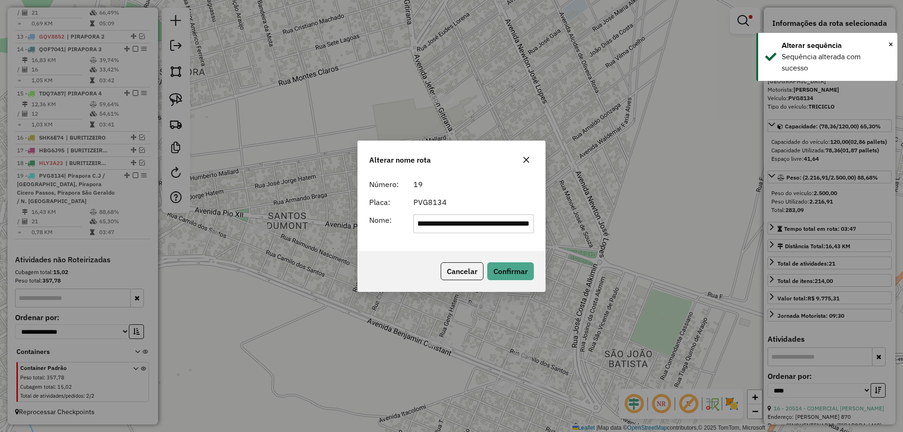
click at [439, 219] on input "**********" at bounding box center [474, 224] width 121 height 19
click at [460, 223] on input "text" at bounding box center [474, 224] width 121 height 19
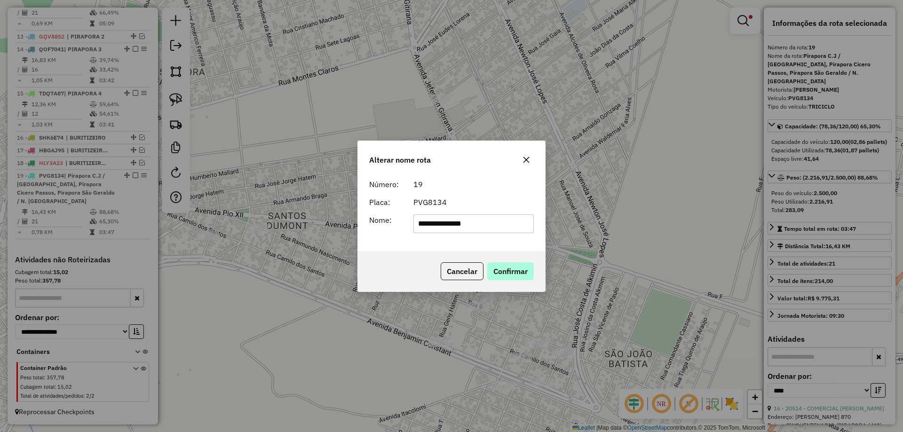
type input "**********"
click at [506, 269] on button "Confirmar" at bounding box center [510, 272] width 47 height 18
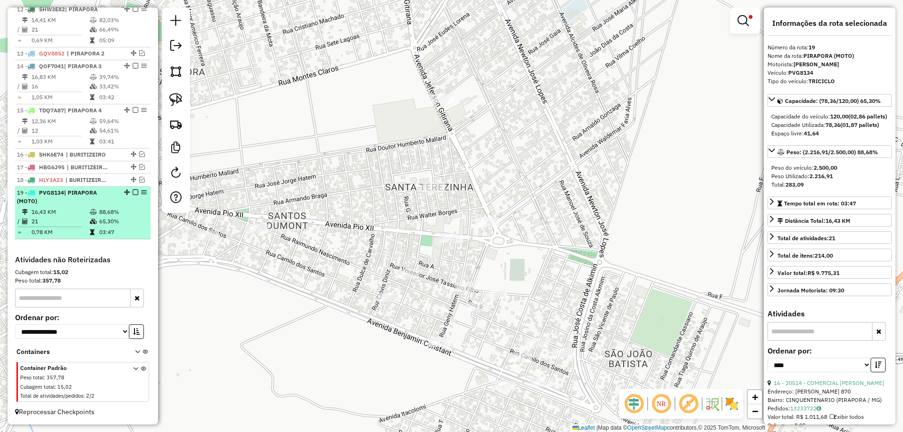
click at [133, 195] on em at bounding box center [136, 193] width 6 height 6
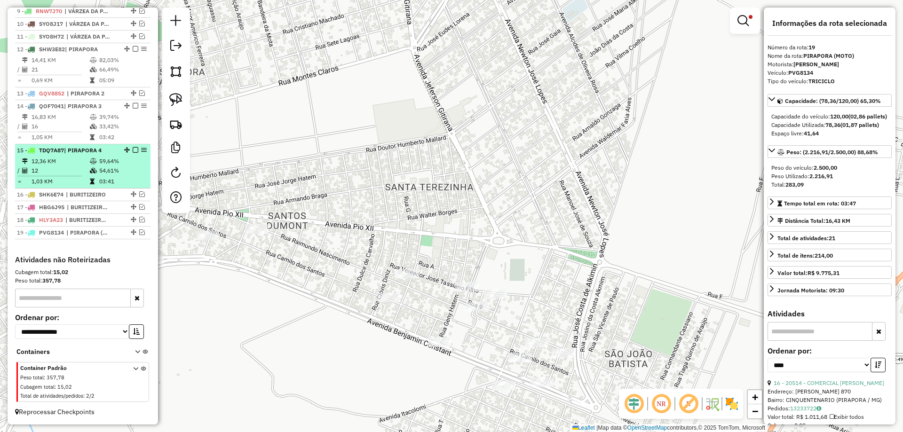
scroll to position [386, 0]
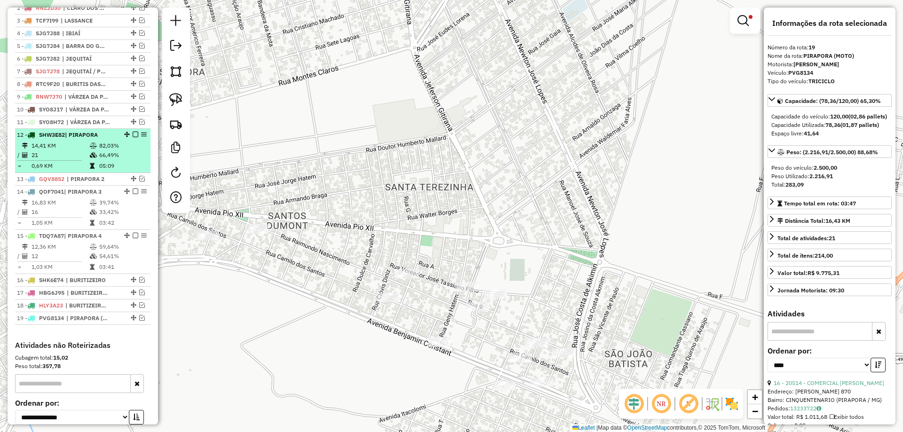
click at [67, 150] on td "14,41 KM" at bounding box center [60, 145] width 58 height 9
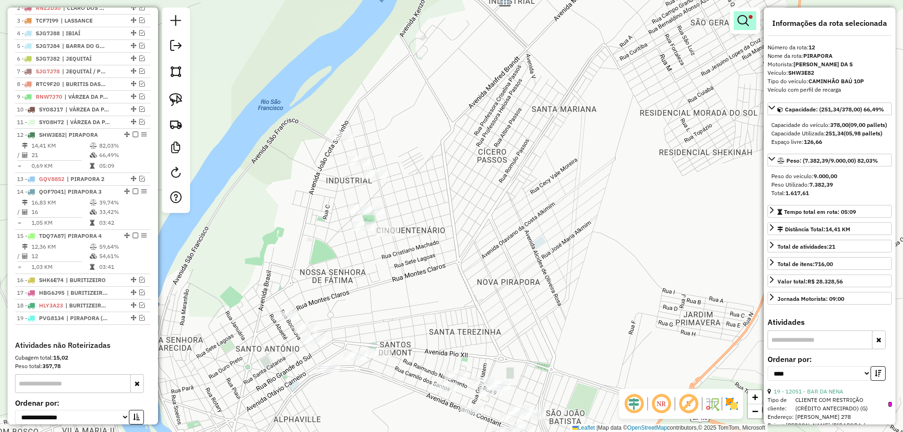
click at [735, 27] on link at bounding box center [745, 20] width 23 height 19
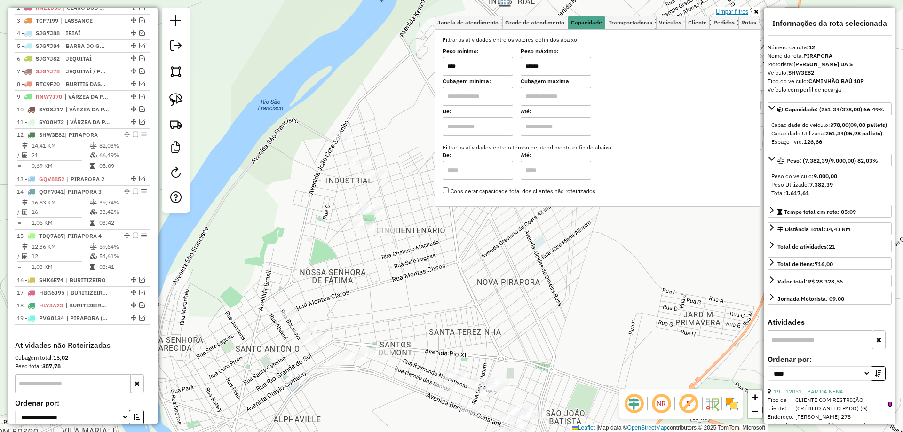
click at [735, 13] on link "Limpar filtros" at bounding box center [732, 12] width 36 height 10
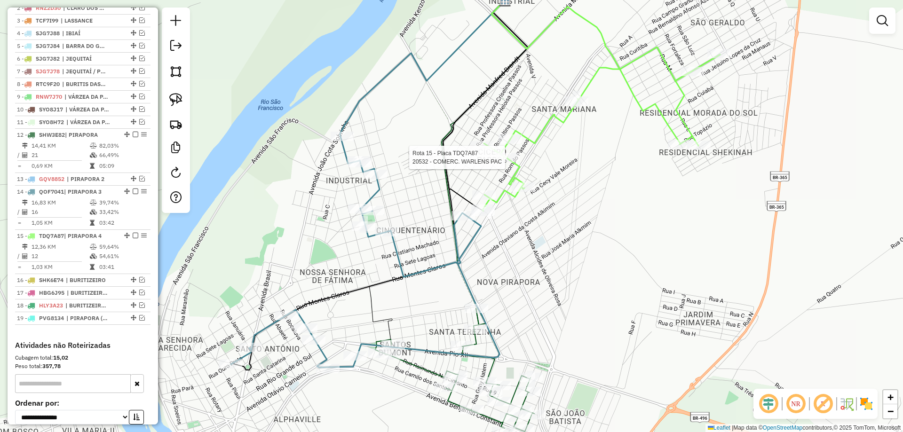
select select "*********"
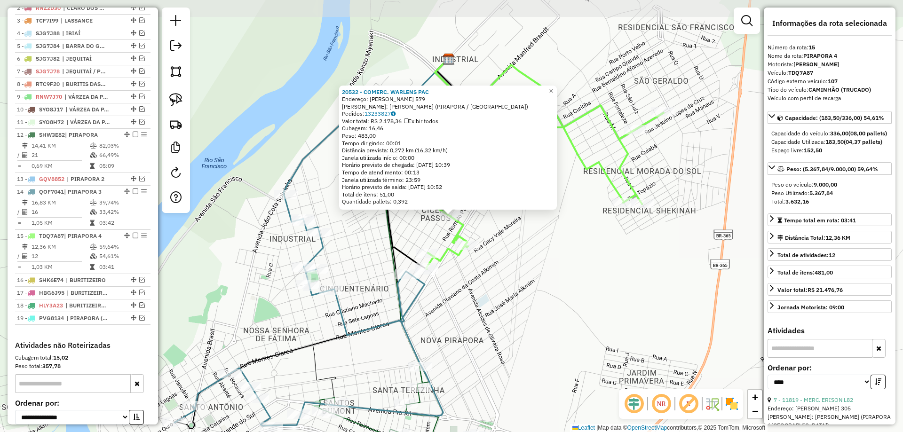
scroll to position [480, 0]
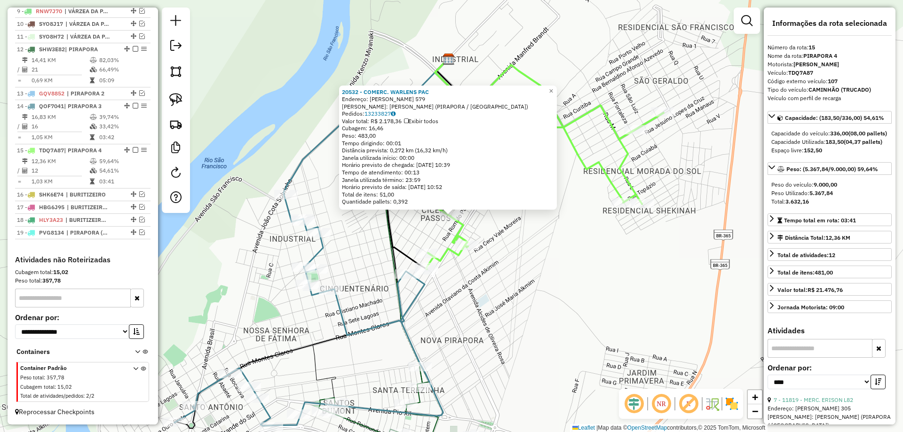
click at [400, 268] on icon at bounding box center [323, 244] width 297 height 370
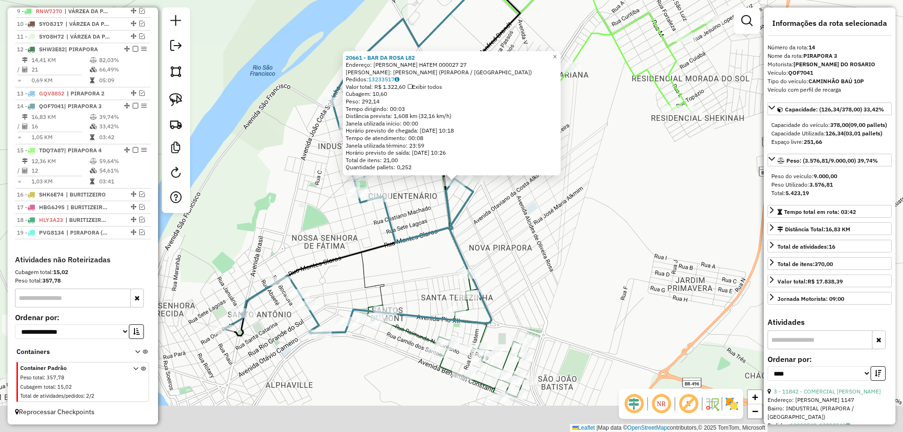
drag, startPoint x: 380, startPoint y: 287, endPoint x: 395, endPoint y: 201, distance: 87.9
click at [395, 201] on div "20661 - BAR DA ROSA L82 Endereço: ISAURA BATISTA HATEM 000027 27 Bairro: CICERO…" at bounding box center [451, 216] width 903 height 432
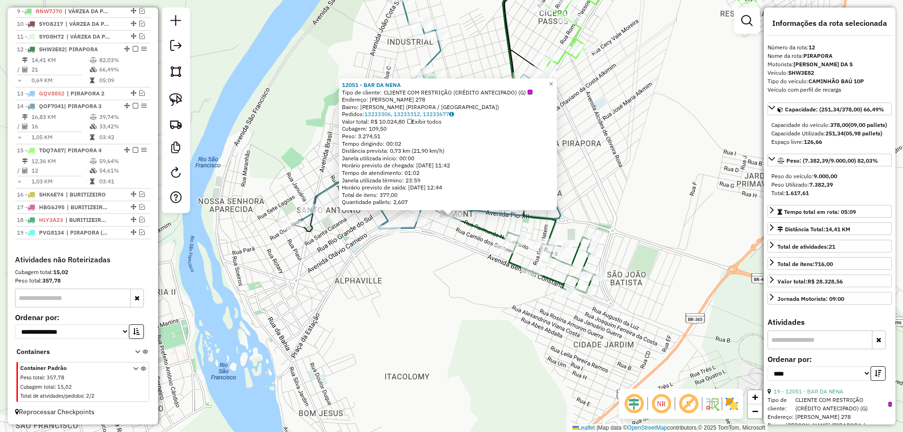
click at [391, 264] on div "12051 - BAR DA NENA Tipo de cliente: CLIENTE COM RESTRIÇÃO (CRÉDITO ANTECIPADO)…" at bounding box center [451, 216] width 903 height 432
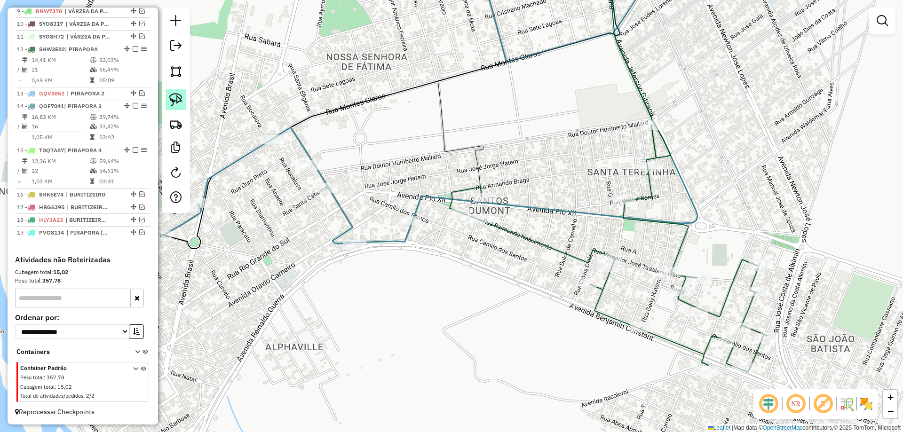
click at [187, 98] on div at bounding box center [176, 111] width 28 height 206
click at [175, 106] on img at bounding box center [175, 99] width 13 height 13
drag, startPoint x: 471, startPoint y: 206, endPoint x: 496, endPoint y: 215, distance: 27.1
select select "*********"
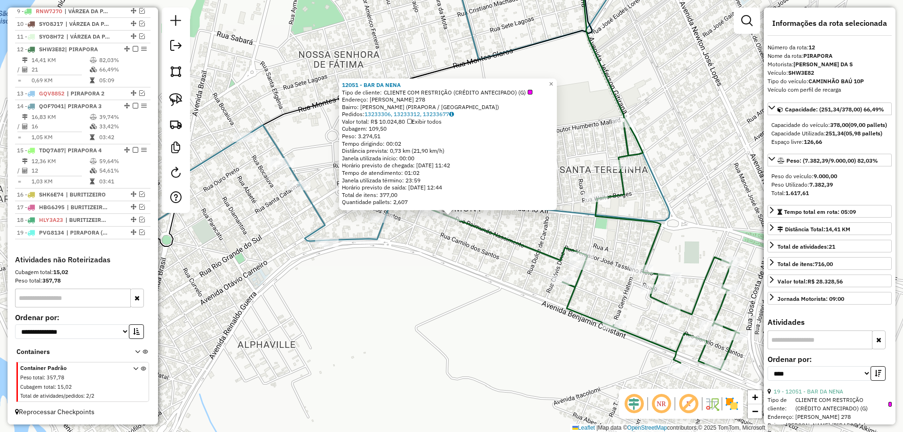
click at [445, 236] on div "12051 - BAR DA NENA Tipo de cliente: CLIENTE COM RESTRIÇÃO (CRÉDITO ANTECIPADO)…" at bounding box center [451, 216] width 903 height 432
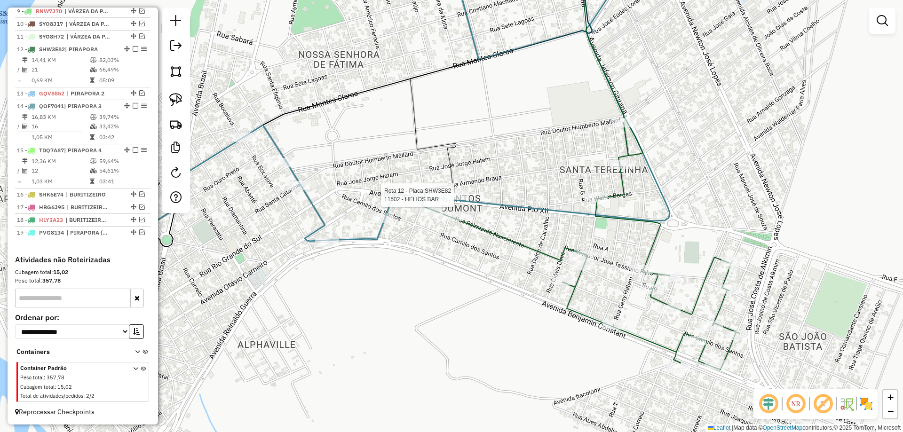
select select "*********"
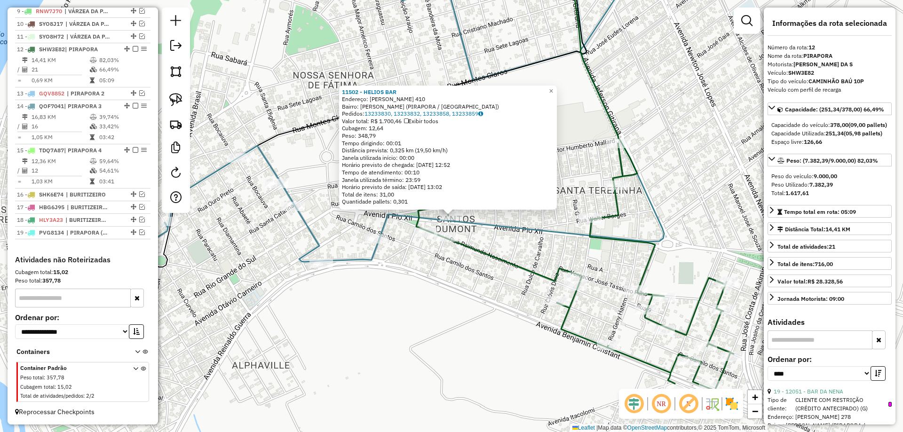
click at [501, 225] on icon at bounding box center [395, 109] width 537 height 305
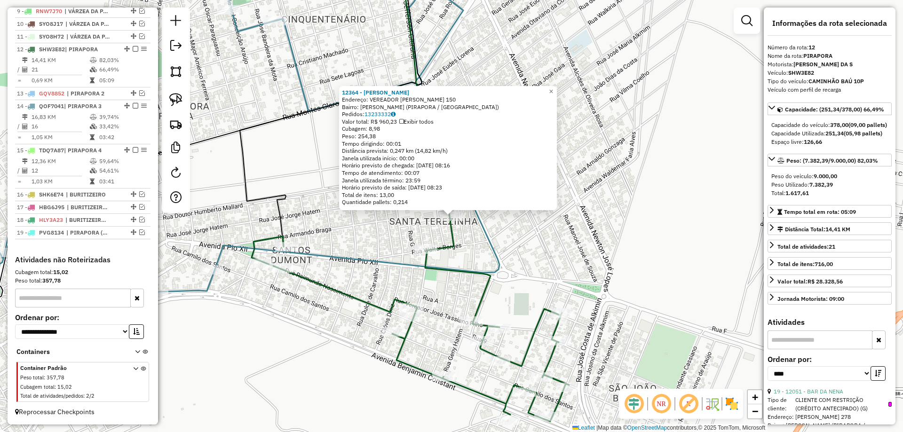
click at [426, 243] on div "Rota 12 - Placa SHW3E82 13703 - ANDREIA BAR 12364 - MARIA SANTOS Endereço: VERE…" at bounding box center [451, 216] width 903 height 432
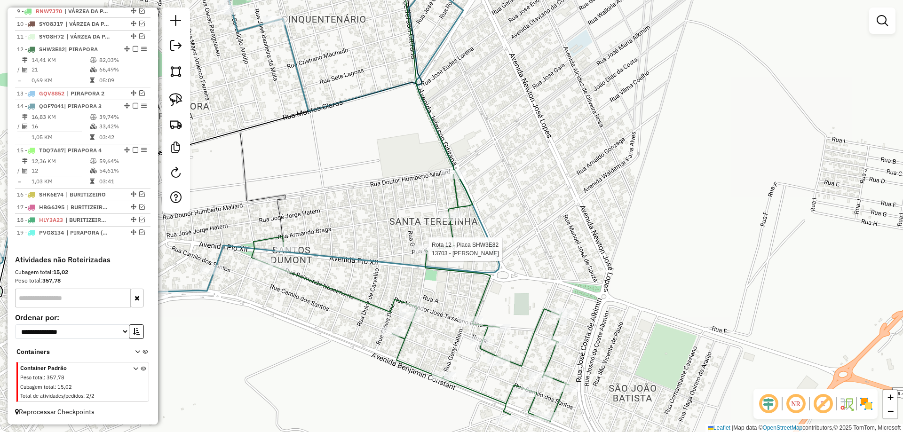
select select "*********"
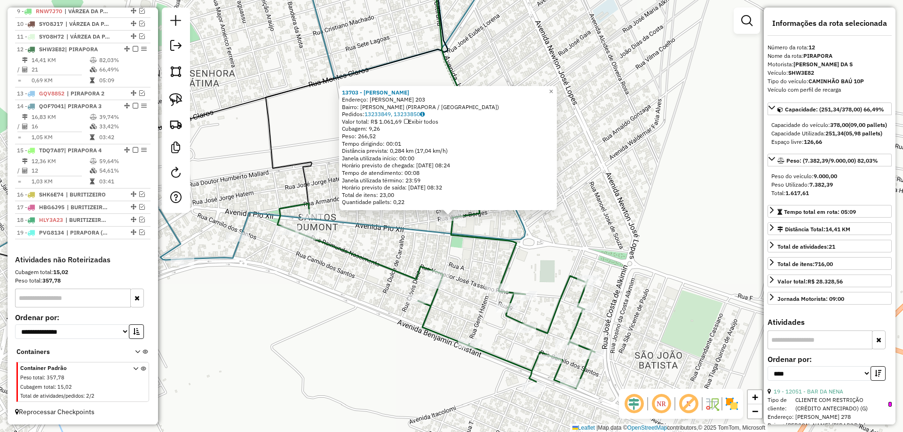
click at [392, 237] on div "13703 - ANDREIA BAR Endereço: VALTER BORGES 203 Bairro: SANTOS DUMONT (PIRAPORA…" at bounding box center [451, 216] width 903 height 432
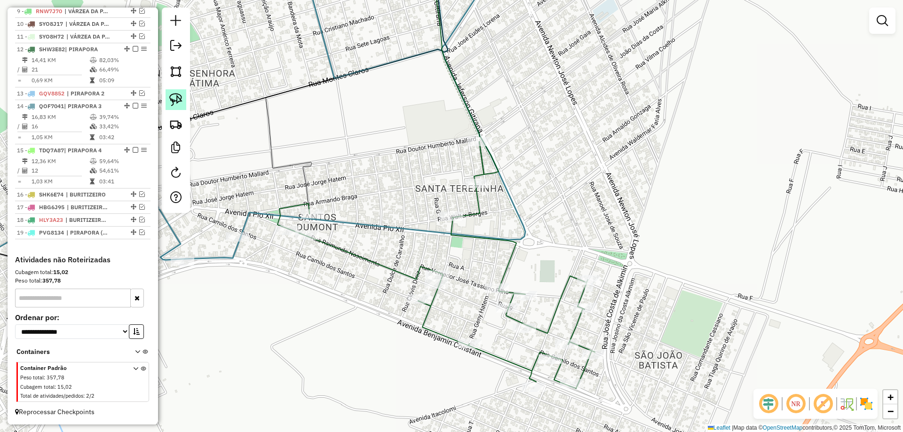
click at [168, 95] on link at bounding box center [176, 99] width 21 height 21
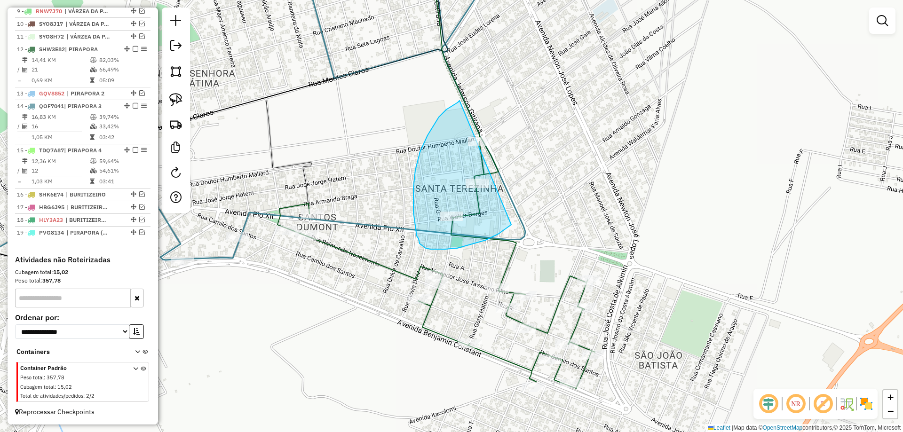
drag, startPoint x: 458, startPoint y: 103, endPoint x: 558, endPoint y: 125, distance: 102.6
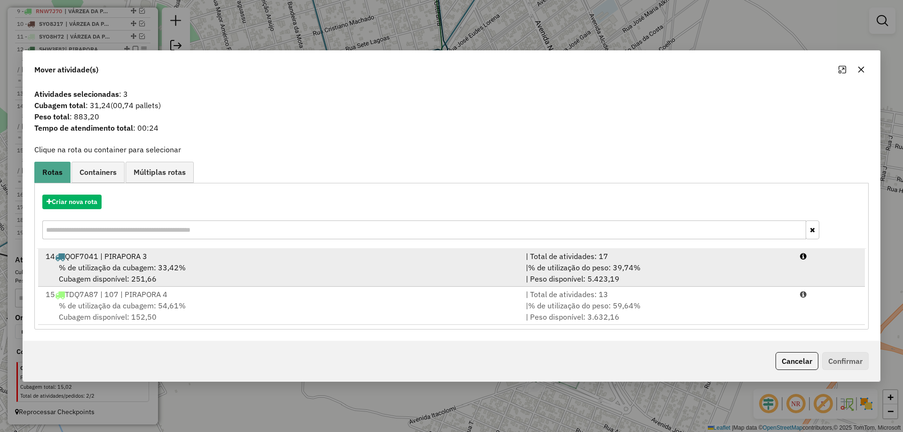
click at [530, 276] on div "| % de utilização do peso: 39,74% | Peso disponível: 5.423,19" at bounding box center [657, 273] width 274 height 23
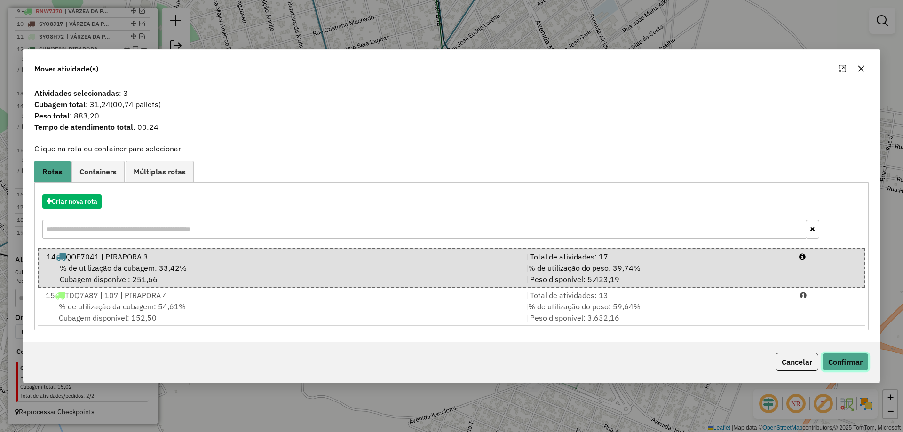
click at [862, 362] on button "Confirmar" at bounding box center [845, 362] width 47 height 18
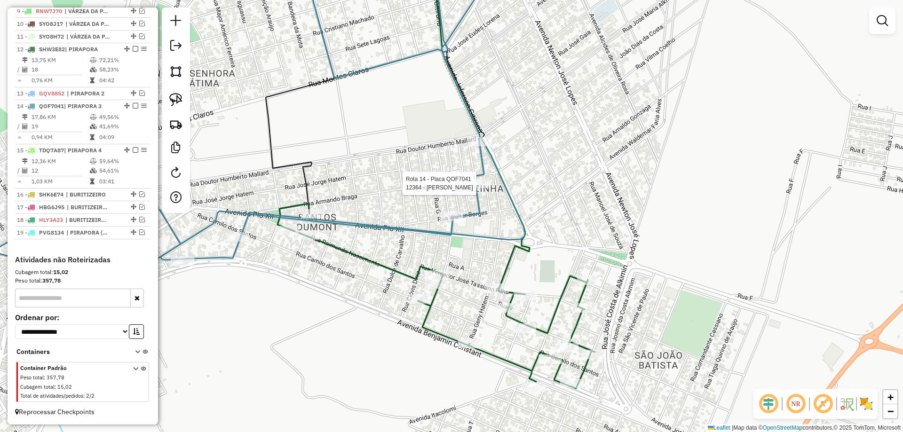
select select "*********"
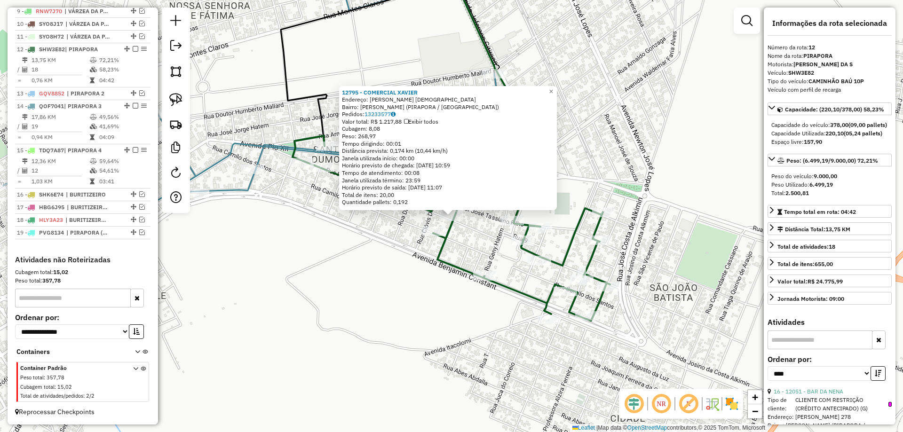
click at [301, 262] on div "12795 - COMERCIAL XAVIER Endereço: RAIMUNDO NASCIMENTO 1003 Bairro: SANTOS DUMO…" at bounding box center [451, 216] width 903 height 432
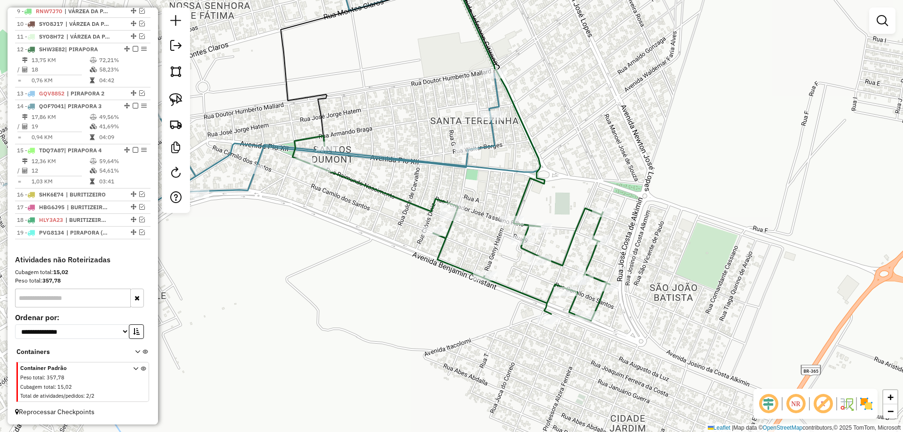
click at [365, 228] on div "Janela de atendimento Grade de atendimento Capacidade Transportadoras Veículos …" at bounding box center [451, 216] width 903 height 432
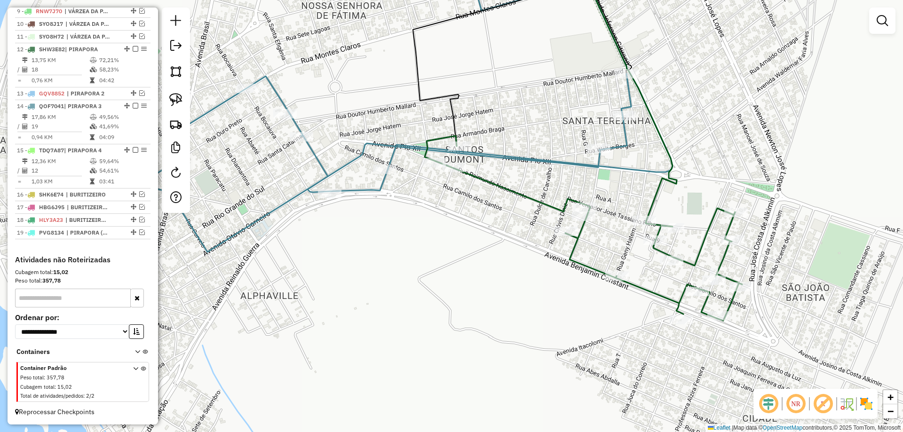
drag, startPoint x: 489, startPoint y: 147, endPoint x: 455, endPoint y: 280, distance: 137.9
click at [460, 278] on div "Rota 12 - Placa SHW3E82 12051 - BAR DA NENA Janela de atendimento Grade de aten…" at bounding box center [451, 216] width 903 height 432
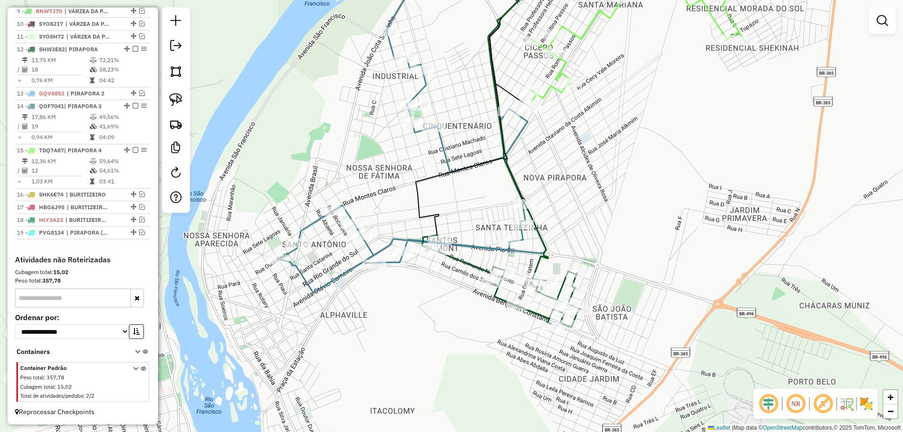
drag, startPoint x: 459, startPoint y: 212, endPoint x: 459, endPoint y: 191, distance: 20.7
click at [462, 184] on div "Janela de atendimento Grade de atendimento Capacidade Transportadoras Veículos …" at bounding box center [451, 216] width 903 height 432
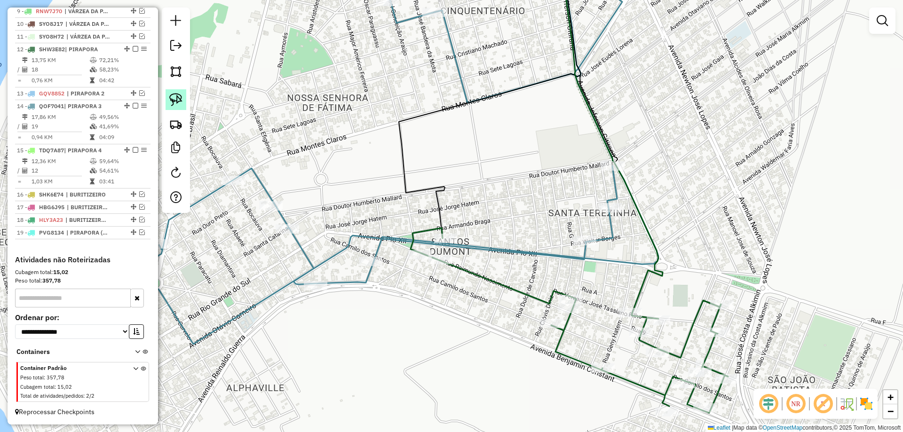
click at [175, 97] on img at bounding box center [175, 99] width 13 height 13
drag, startPoint x: 444, startPoint y: 214, endPoint x: 471, endPoint y: 259, distance: 52.5
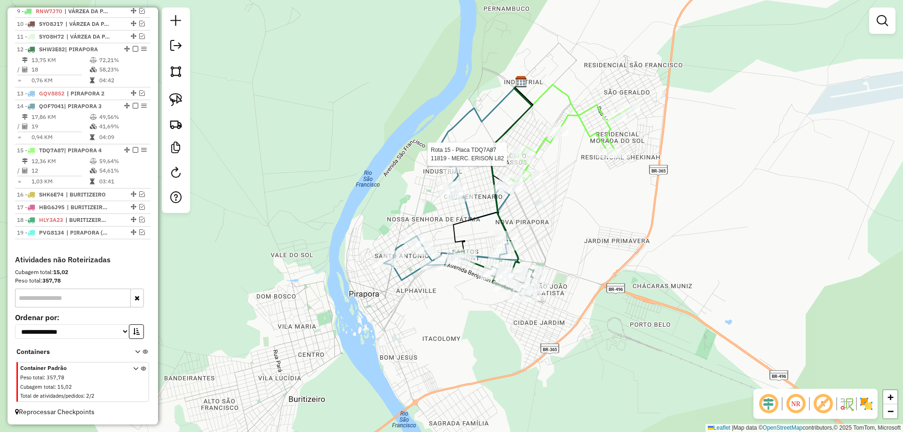
select select "*********"
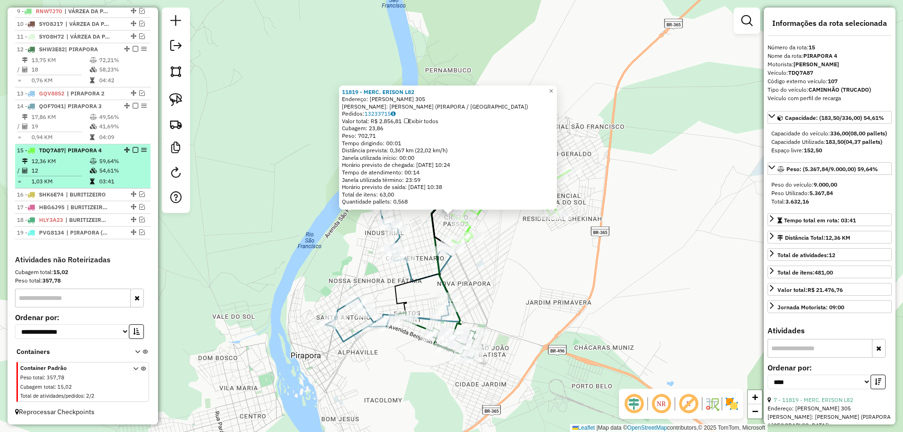
click at [136, 150] on div at bounding box center [133, 150] width 28 height 6
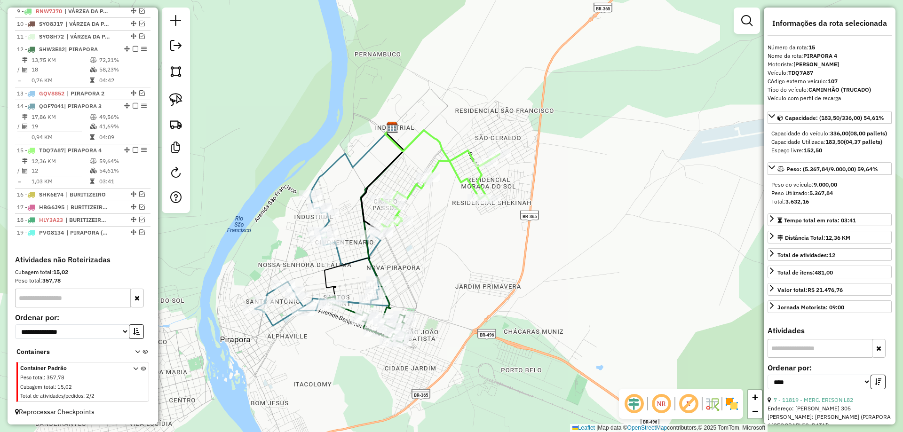
drag, startPoint x: 317, startPoint y: 202, endPoint x: 368, endPoint y: 185, distance: 54.5
click at [368, 185] on icon at bounding box center [382, 180] width 43 height 105
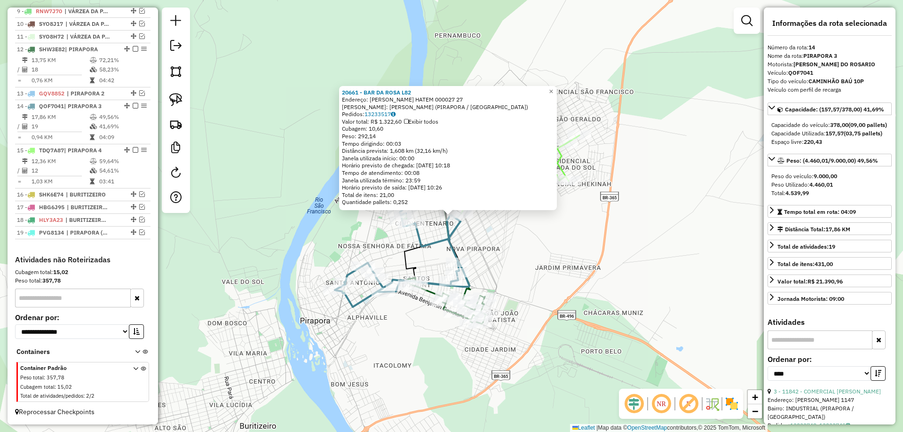
click at [473, 241] on div "20661 - BAR DA ROSA L82 Endereço: ISAURA BATISTA HATEM 000027 27 Bairro: CICERO…" at bounding box center [451, 216] width 903 height 432
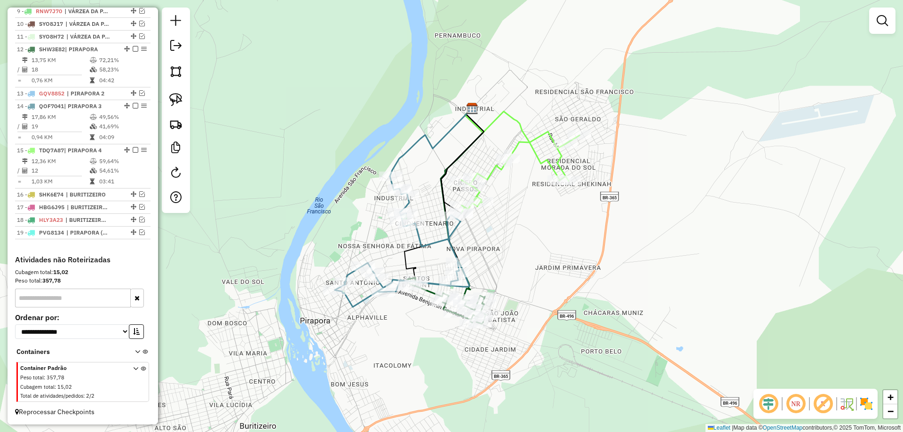
click at [174, 105] on img at bounding box center [175, 99] width 13 height 13
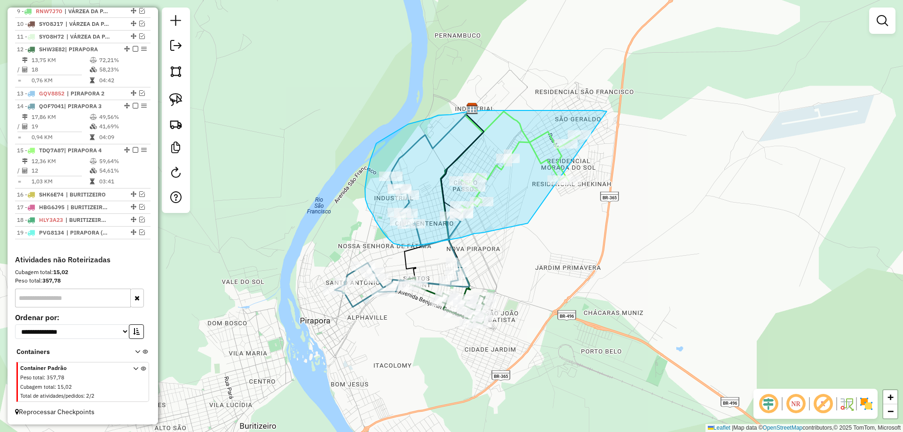
drag, startPoint x: 607, startPoint y: 112, endPoint x: 623, endPoint y: 164, distance: 55.1
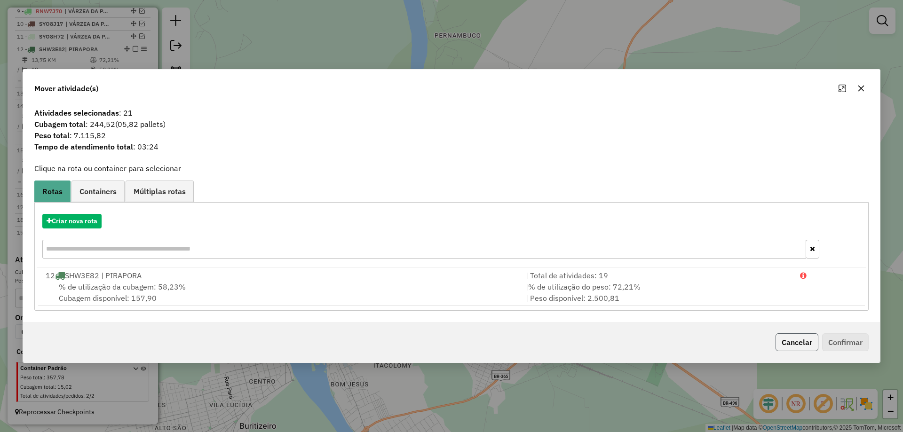
click at [791, 339] on button "Cancelar" at bounding box center [797, 343] width 43 height 18
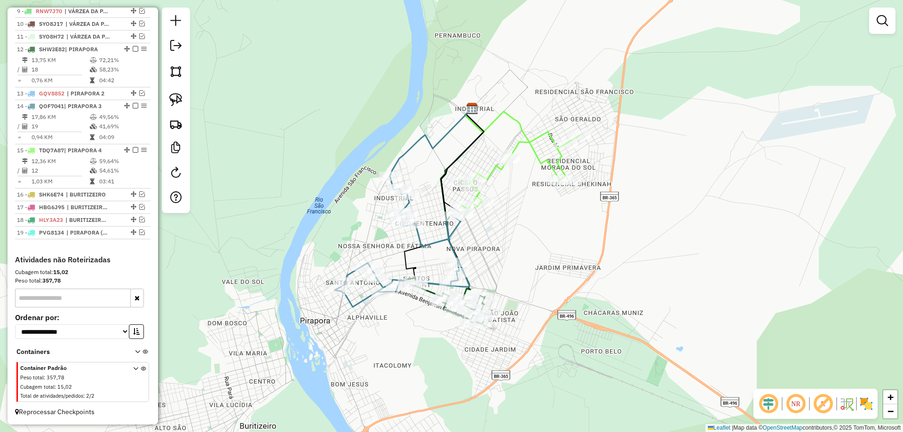
click at [170, 93] on link at bounding box center [176, 99] width 21 height 21
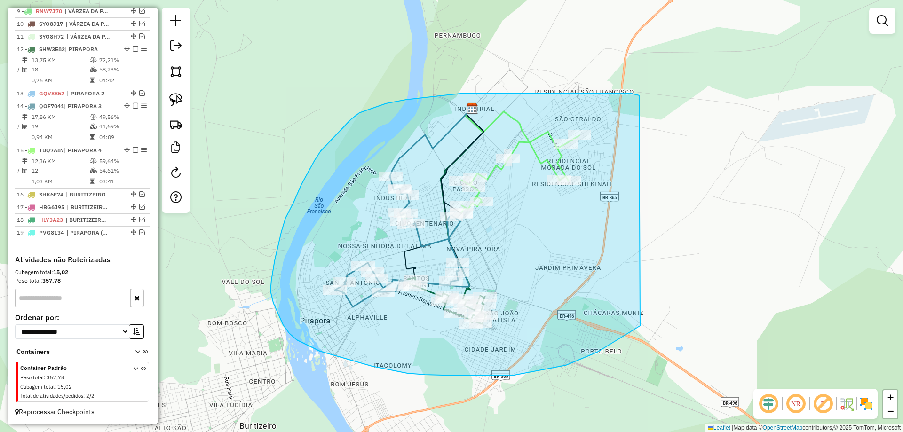
drag, startPoint x: 593, startPoint y: 94, endPoint x: 687, endPoint y: 239, distance: 172.8
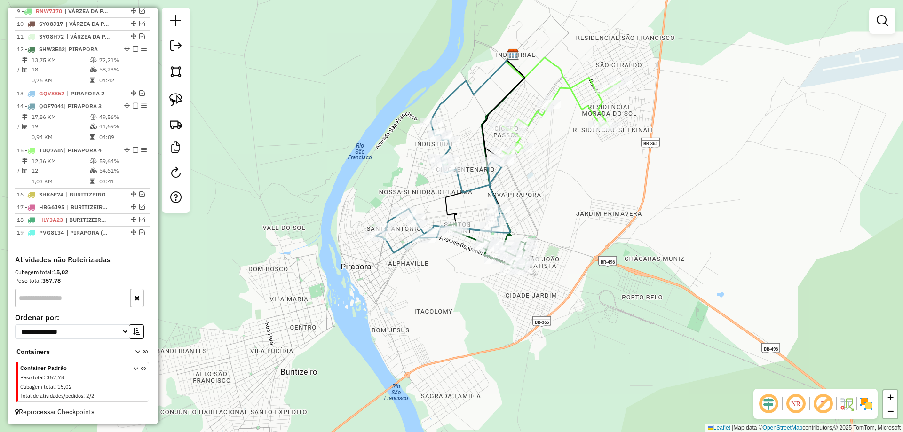
drag, startPoint x: 340, startPoint y: 232, endPoint x: 384, endPoint y: 190, distance: 61.2
click at [384, 190] on div "Janela de atendimento Grade de atendimento Capacidade Transportadoras Veículos …" at bounding box center [451, 216] width 903 height 432
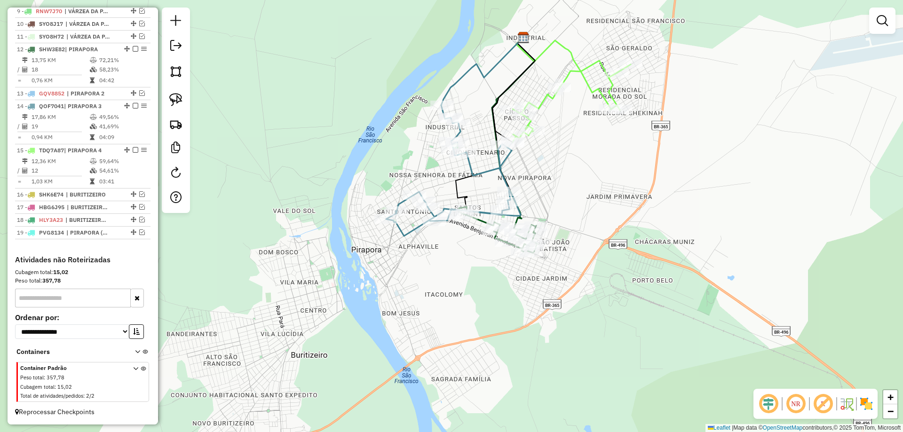
drag, startPoint x: 358, startPoint y: 255, endPoint x: 363, endPoint y: 240, distance: 16.4
click at [363, 240] on div "Janela de atendimento Grade de atendimento Capacidade Transportadoras Veículos …" at bounding box center [451, 216] width 903 height 432
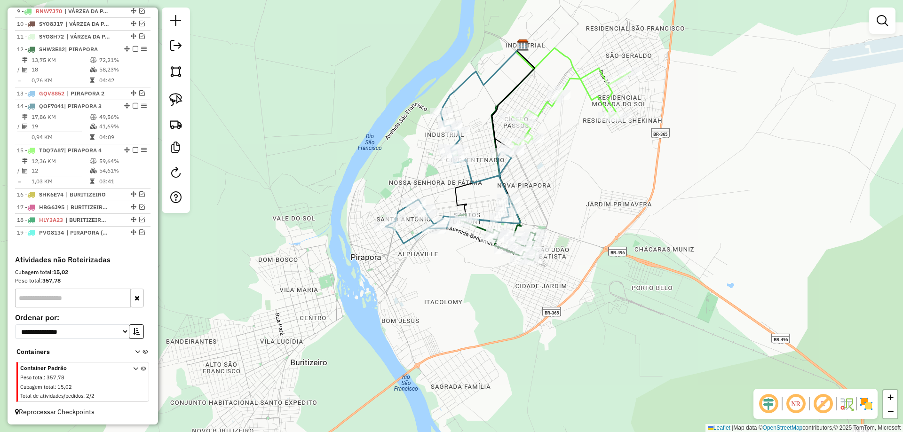
drag, startPoint x: 365, startPoint y: 212, endPoint x: 348, endPoint y: 278, distance: 68.0
click at [348, 278] on div "Janela de atendimento Grade de atendimento Capacidade Transportadoras Veículos …" at bounding box center [451, 216] width 903 height 432
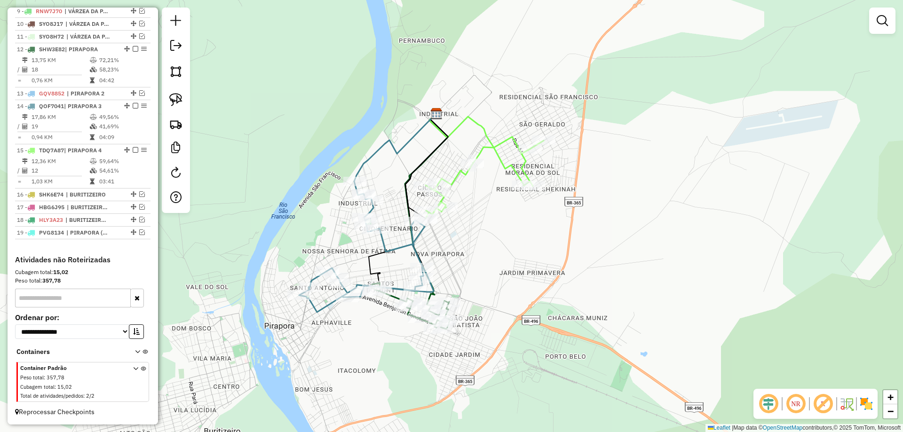
drag, startPoint x: 413, startPoint y: 234, endPoint x: 342, endPoint y: 245, distance: 71.5
click at [342, 245] on div "Janela de atendimento Grade de atendimento Capacidade Transportadoras Veículos …" at bounding box center [451, 216] width 903 height 432
click at [185, 97] on link at bounding box center [176, 99] width 21 height 21
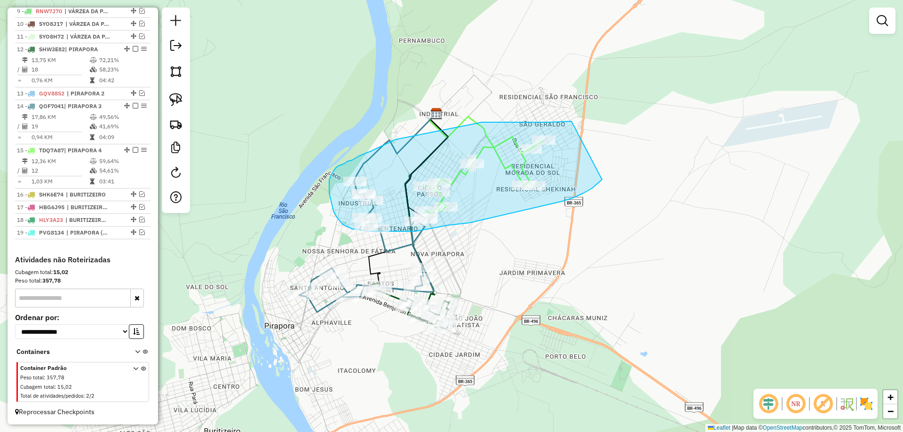
drag, startPoint x: 558, startPoint y: 122, endPoint x: 602, endPoint y: 180, distance: 72.6
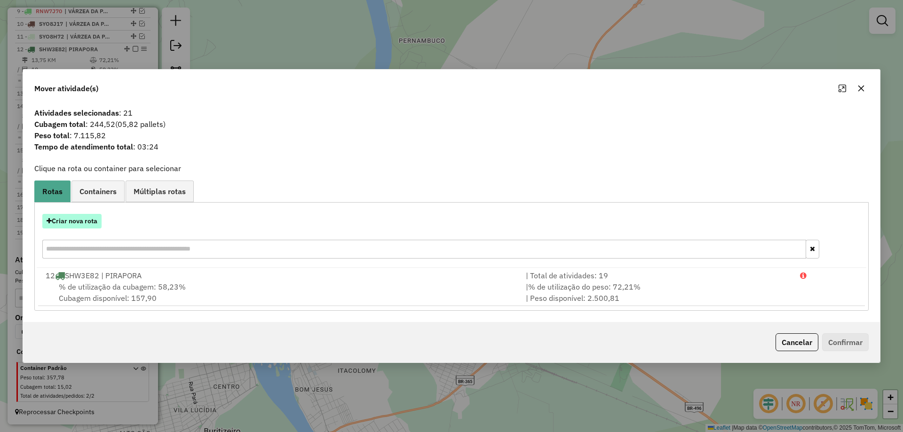
click at [77, 220] on button "Criar nova rota" at bounding box center [71, 221] width 59 height 15
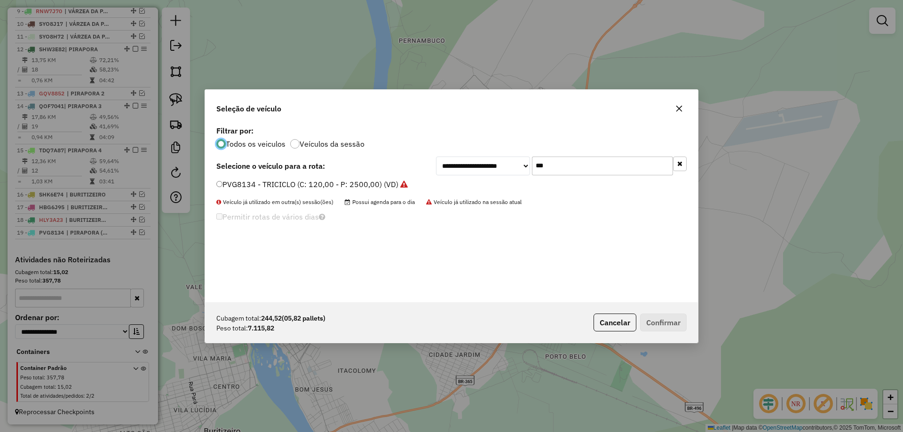
scroll to position [5, 3]
click at [576, 167] on input "***" at bounding box center [602, 166] width 141 height 19
click at [601, 319] on button "Cancelar" at bounding box center [615, 323] width 43 height 18
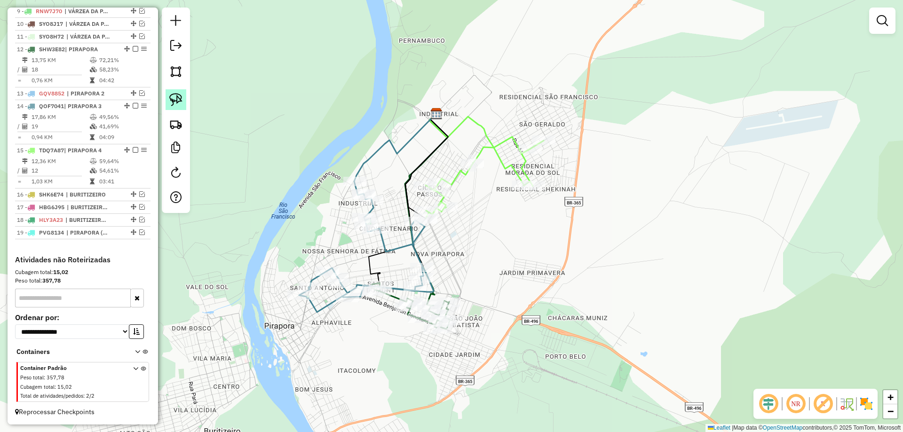
click at [170, 102] on img at bounding box center [175, 99] width 13 height 13
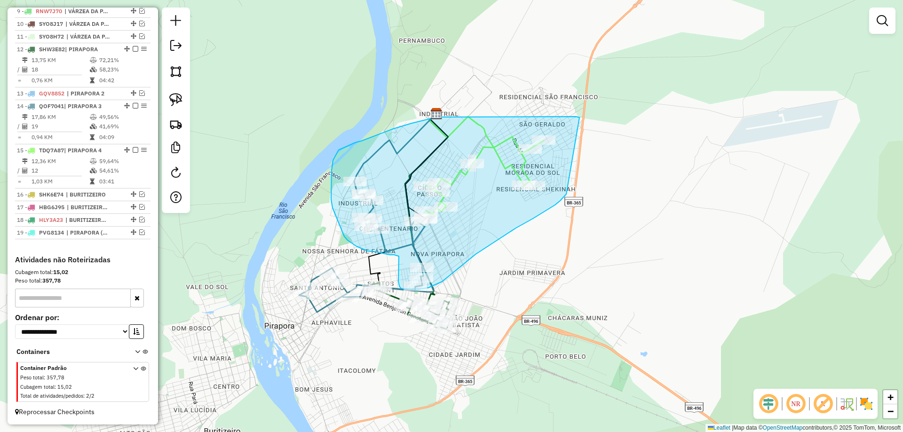
drag, startPoint x: 576, startPoint y: 117, endPoint x: 567, endPoint y: 192, distance: 75.8
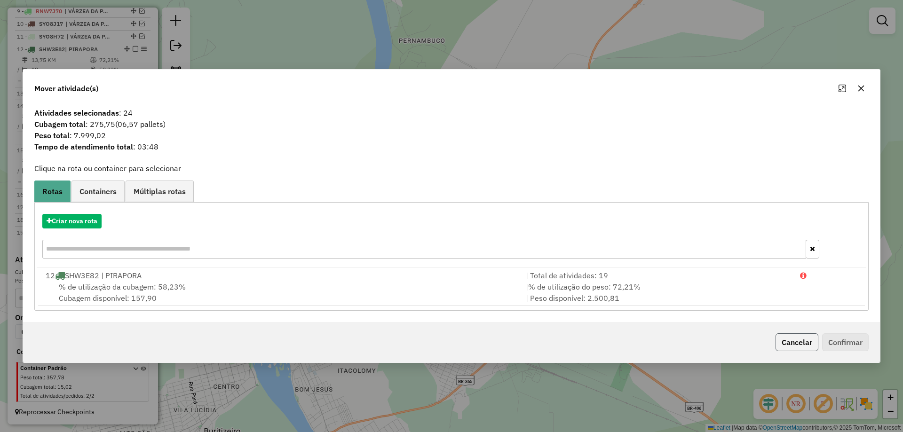
click at [790, 338] on button "Cancelar" at bounding box center [797, 343] width 43 height 18
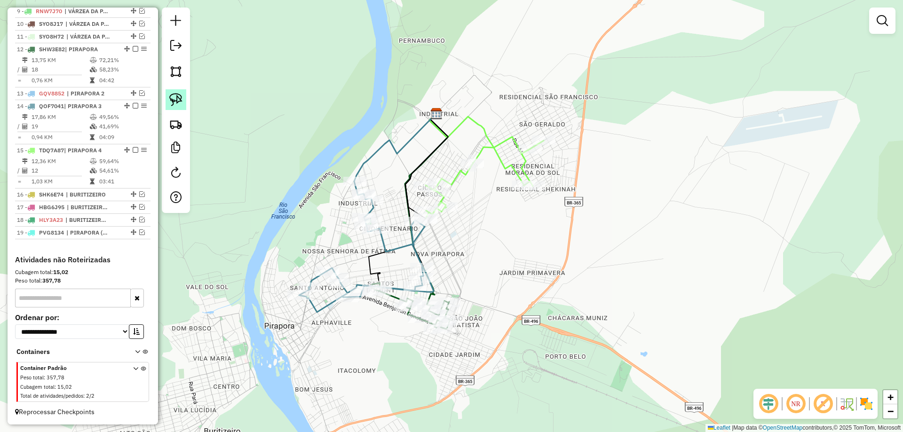
click at [179, 103] on img at bounding box center [175, 99] width 13 height 13
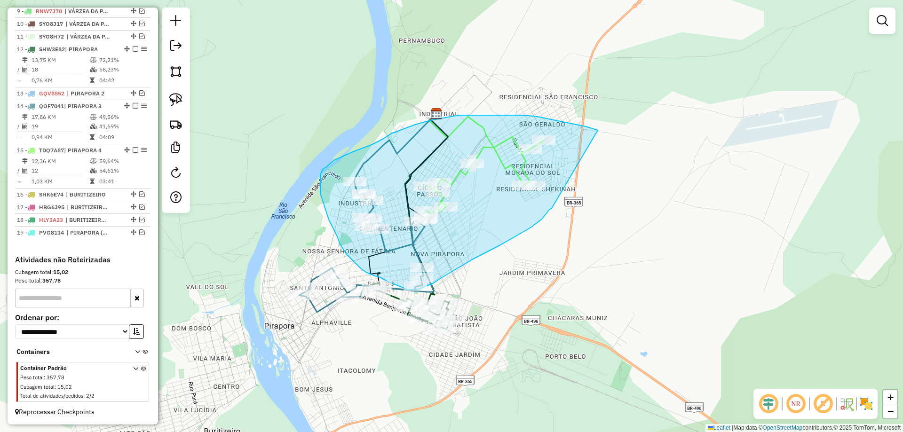
drag, startPoint x: 537, startPoint y: 117, endPoint x: 552, endPoint y: 208, distance: 92.9
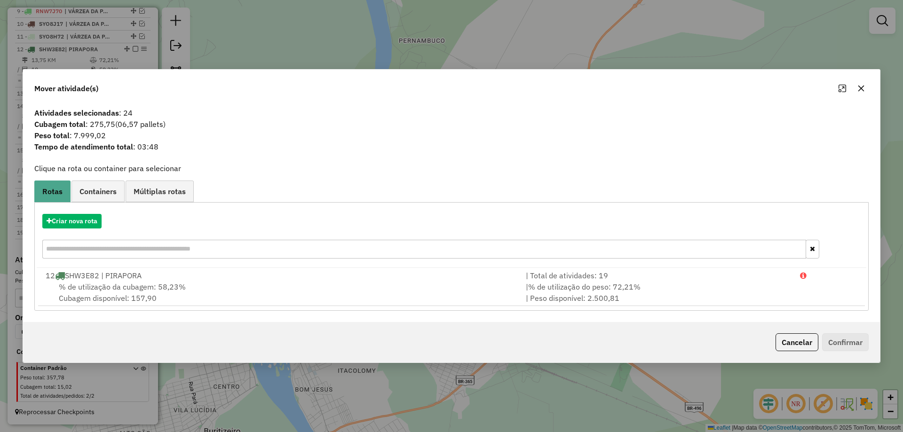
click at [795, 343] on button "Cancelar" at bounding box center [797, 343] width 43 height 18
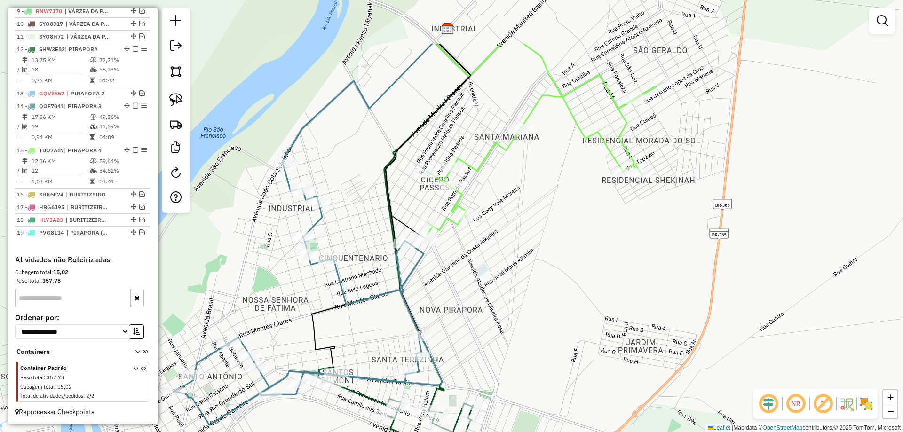
drag, startPoint x: 473, startPoint y: 279, endPoint x: 484, endPoint y: 328, distance: 50.5
click at [481, 329] on div "Janela de atendimento Grade de atendimento Capacidade Transportadoras Veículos …" at bounding box center [451, 216] width 903 height 432
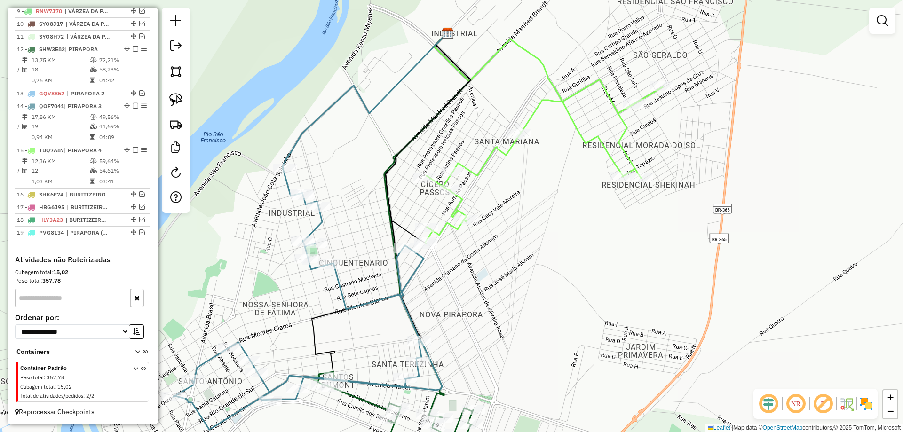
click at [544, 301] on div "Janela de atendimento Grade de atendimento Capacidade Transportadoras Veículos …" at bounding box center [451, 216] width 903 height 432
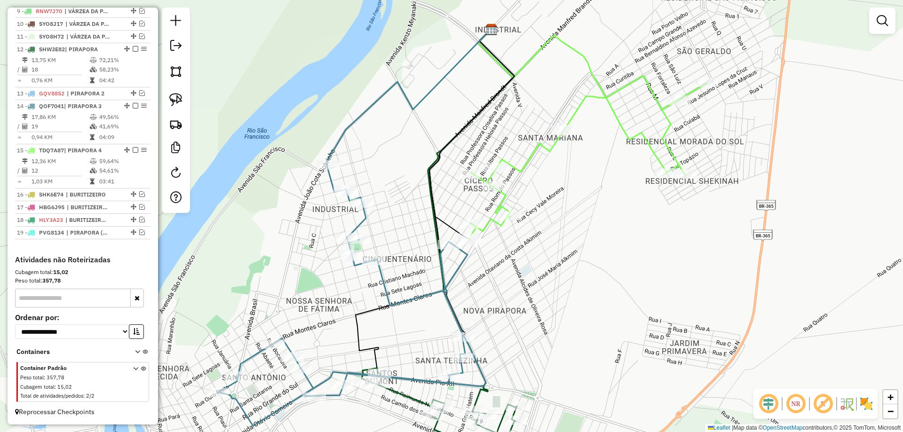
drag, startPoint x: 471, startPoint y: 274, endPoint x: 546, endPoint y: 248, distance: 79.6
click at [546, 248] on div "Janela de atendimento Grade de atendimento Capacidade Transportadoras Veículos …" at bounding box center [451, 216] width 903 height 432
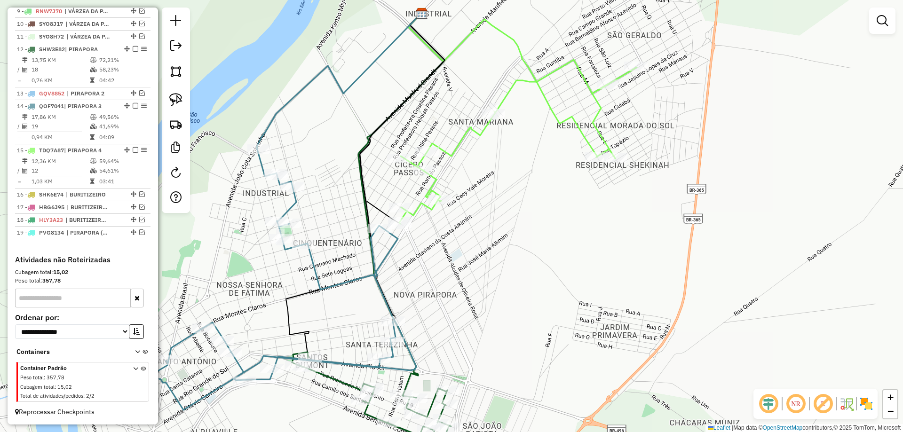
drag, startPoint x: 542, startPoint y: 246, endPoint x: 416, endPoint y: 224, distance: 128.0
click at [473, 229] on div "Janela de atendimento Grade de atendimento Capacidade Transportadoras Veículos …" at bounding box center [451, 216] width 903 height 432
click at [176, 108] on link at bounding box center [176, 99] width 21 height 21
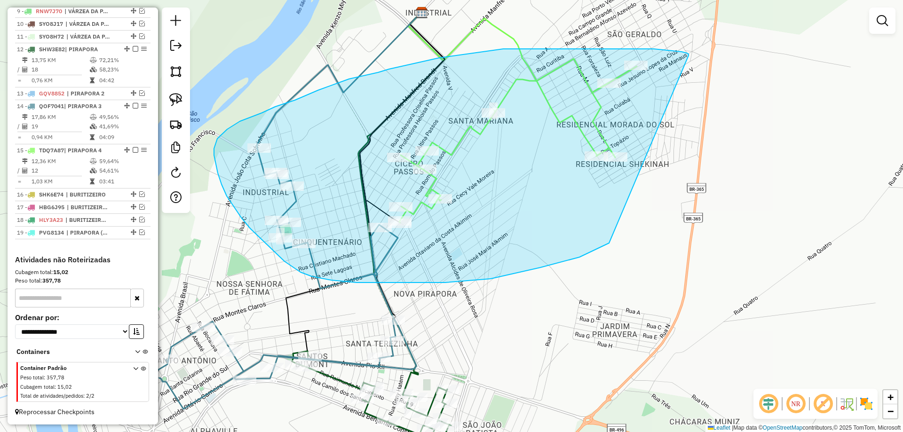
drag, startPoint x: 565, startPoint y: 49, endPoint x: 643, endPoint y: 190, distance: 160.7
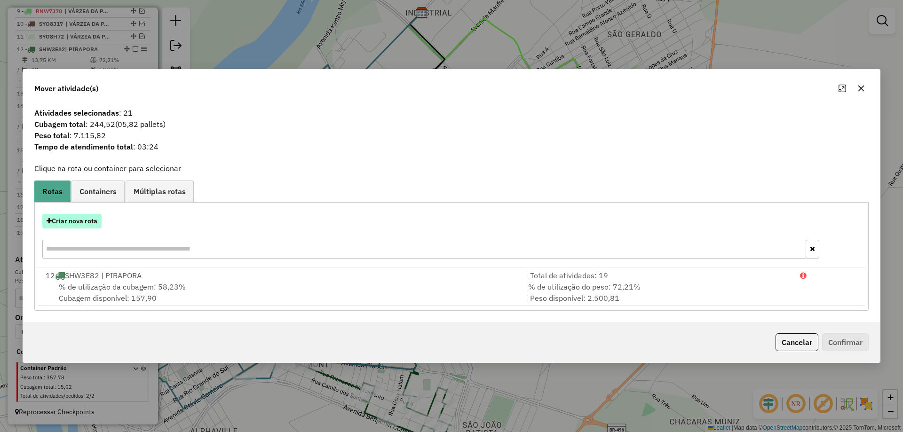
click at [89, 220] on button "Criar nova rota" at bounding box center [71, 221] width 59 height 15
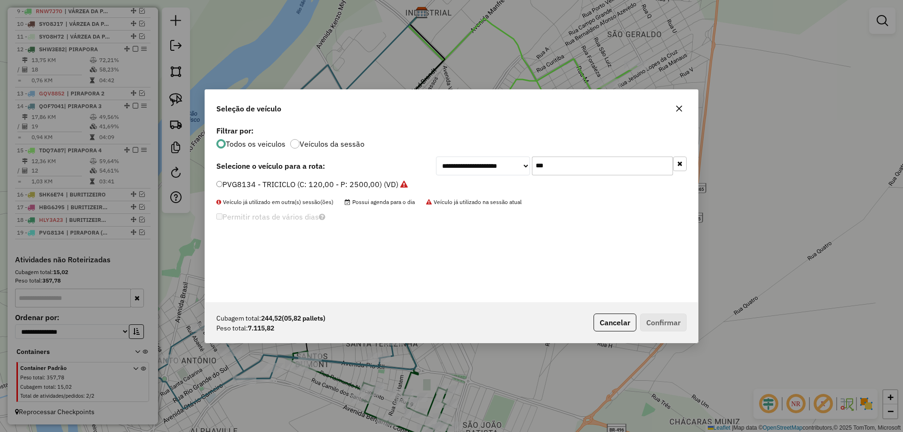
click at [553, 173] on input "***" at bounding box center [602, 166] width 141 height 19
type input "***"
click at [229, 191] on div "TDQ7A87 - 107 - CAMINHÃO (TRUCADO) (C: 336,00 - P: 9000,00) (VD)" at bounding box center [452, 188] width 482 height 19
click at [236, 190] on li "TDQ7A87 - 107 - CAMINHÃO (TRUCADO) (C: 336,00 - P: 9000,00) (VD)" at bounding box center [451, 184] width 471 height 11
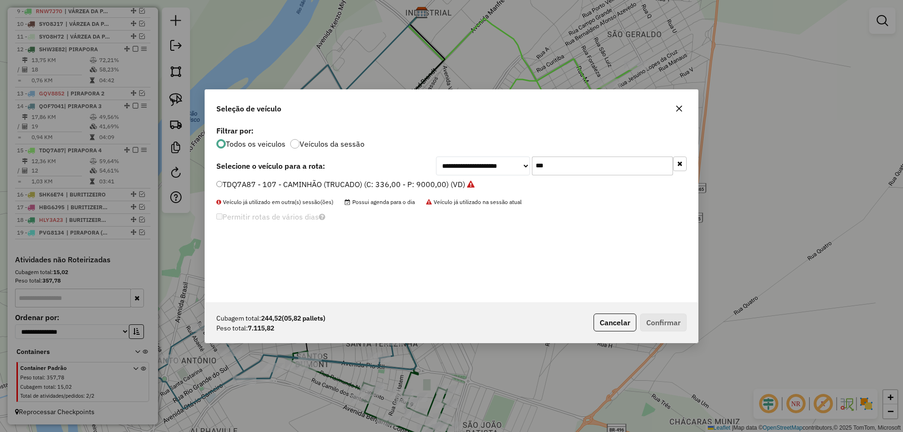
click at [243, 187] on label "TDQ7A87 - 107 - CAMINHÃO (TRUCADO) (C: 336,00 - P: 9000,00) (VD)" at bounding box center [345, 184] width 258 height 11
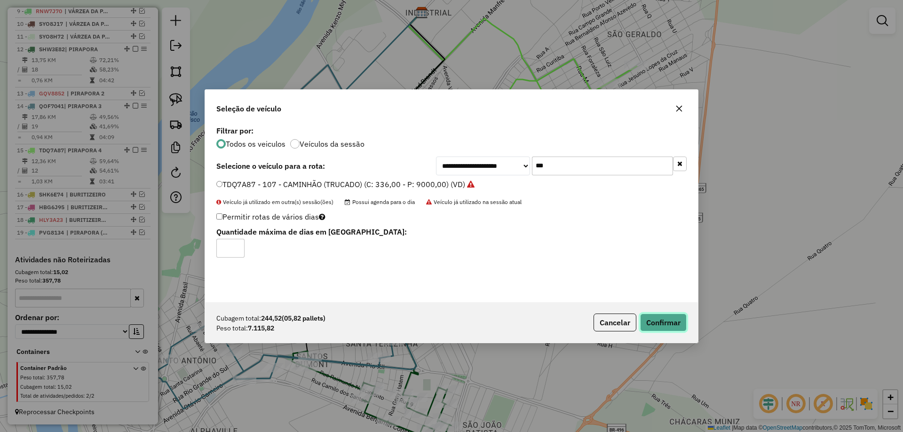
drag, startPoint x: 645, startPoint y: 322, endPoint x: 620, endPoint y: 309, distance: 28.4
click at [646, 322] on button "Confirmar" at bounding box center [663, 323] width 47 height 18
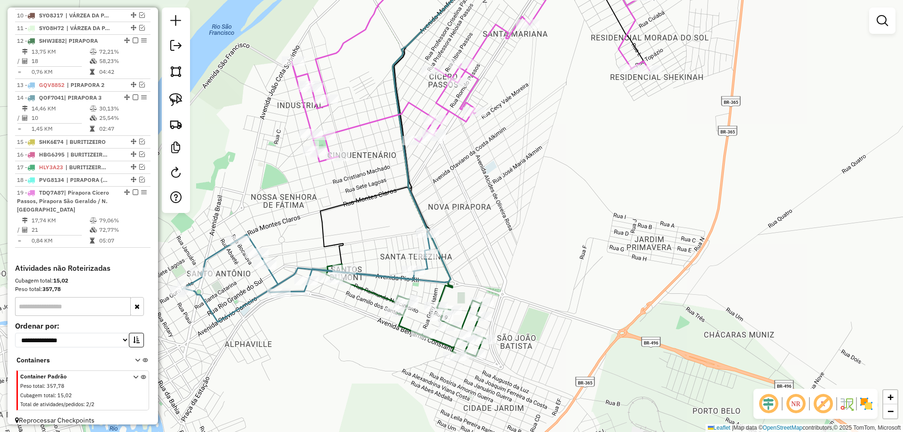
drag, startPoint x: 437, startPoint y: 316, endPoint x: 349, endPoint y: 211, distance: 137.3
click at [467, 245] on div "Janela de atendimento Grade de atendimento Capacidade Transportadoras Veículos …" at bounding box center [451, 216] width 903 height 432
drag, startPoint x: 167, startPoint y: 105, endPoint x: 384, endPoint y: 175, distance: 228.0
click at [167, 104] on link at bounding box center [176, 99] width 21 height 21
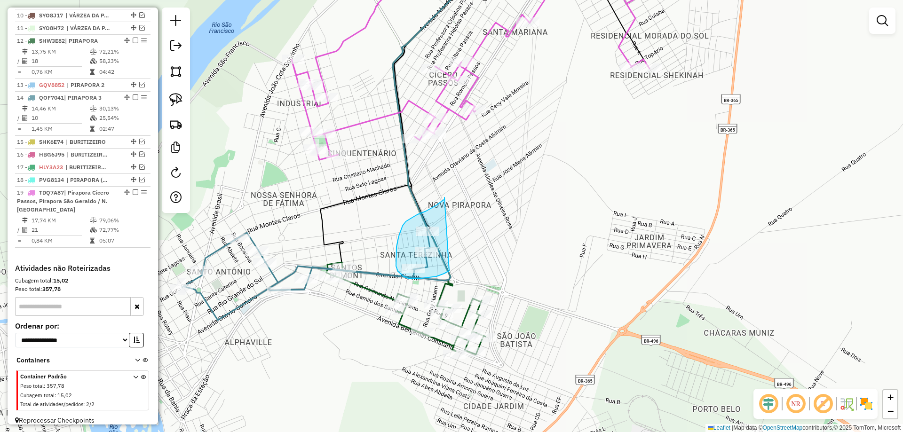
drag, startPoint x: 442, startPoint y: 201, endPoint x: 467, endPoint y: 235, distance: 41.4
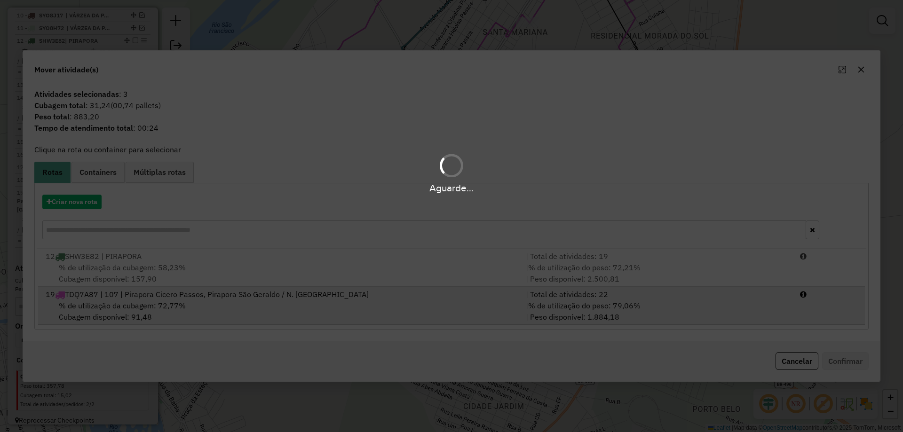
click at [376, 301] on div "% de utilização da cubagem: 72,77% Cubagem disponível: 91,48" at bounding box center [280, 311] width 480 height 23
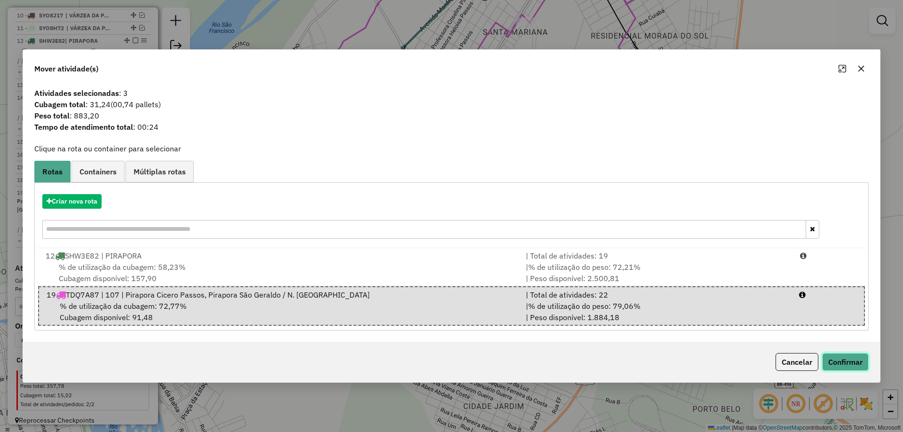
click at [835, 368] on button "Confirmar" at bounding box center [845, 362] width 47 height 18
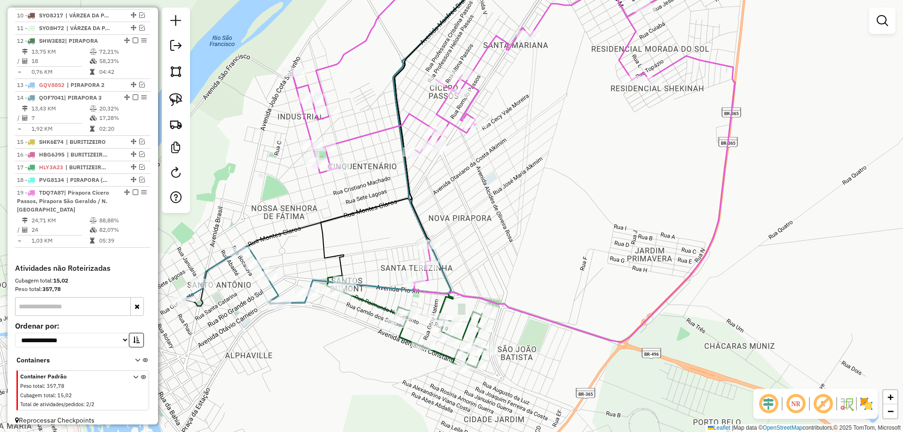
drag, startPoint x: 614, startPoint y: 156, endPoint x: 564, endPoint y: 260, distance: 115.1
click at [565, 258] on div "Janela de atendimento Grade de atendimento Capacidade Transportadoras Veículos …" at bounding box center [451, 216] width 903 height 432
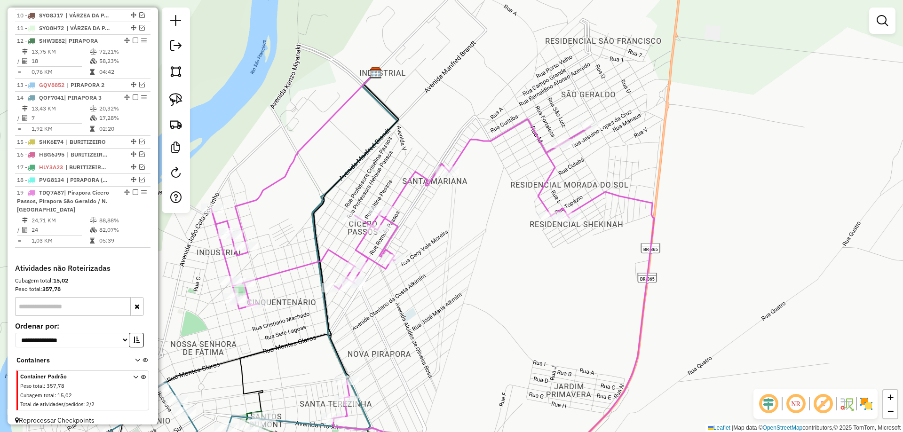
click at [534, 258] on div "Janela de atendimento Grade de atendimento Capacidade Transportadoras Veículos …" at bounding box center [451, 216] width 903 height 432
select select "*********"
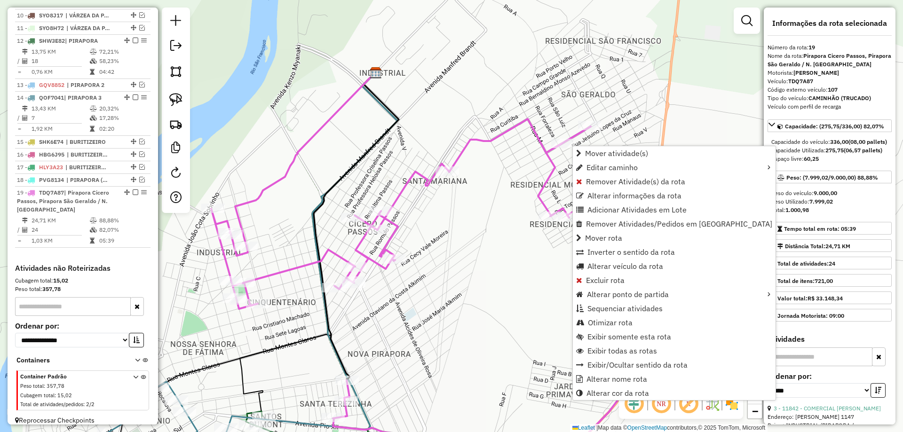
scroll to position [497, 0]
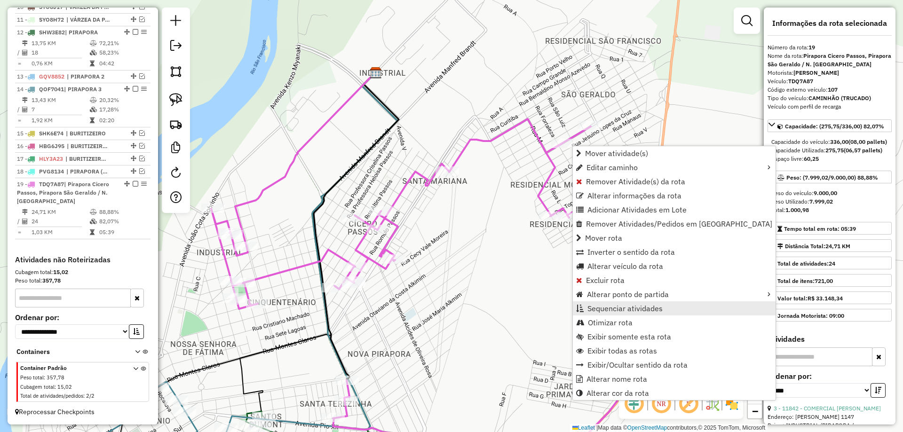
click at [602, 311] on span "Sequenciar atividades" at bounding box center [625, 309] width 75 height 8
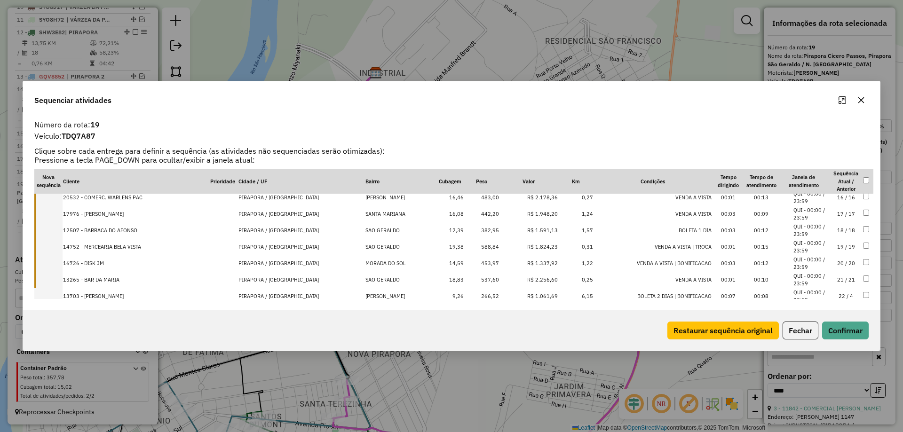
click at [838, 227] on td "18 / 18" at bounding box center [846, 231] width 33 height 16
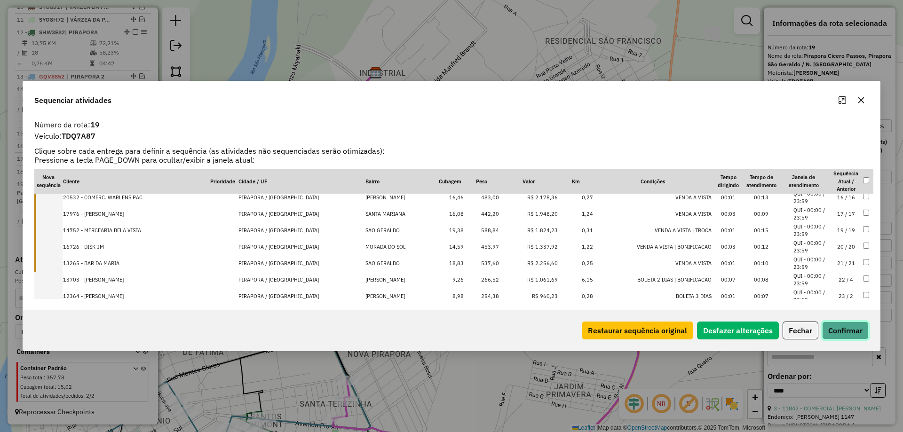
click at [831, 323] on button "Confirmar" at bounding box center [845, 331] width 47 height 18
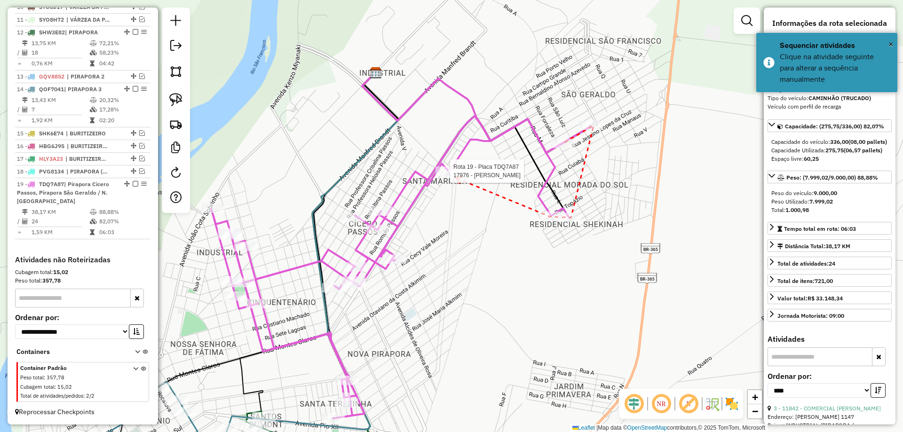
click at [455, 176] on div at bounding box center [448, 171] width 24 height 9
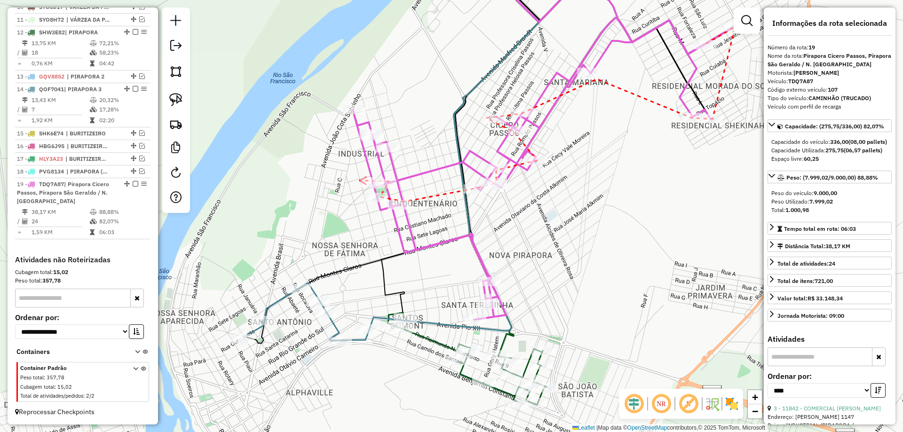
click at [360, 181] on icon at bounding box center [363, 180] width 6 height 7
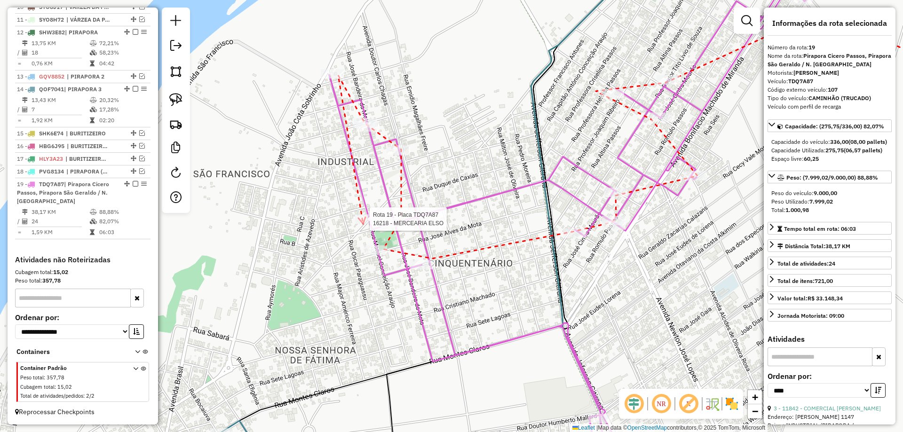
click at [363, 224] on div at bounding box center [367, 219] width 24 height 9
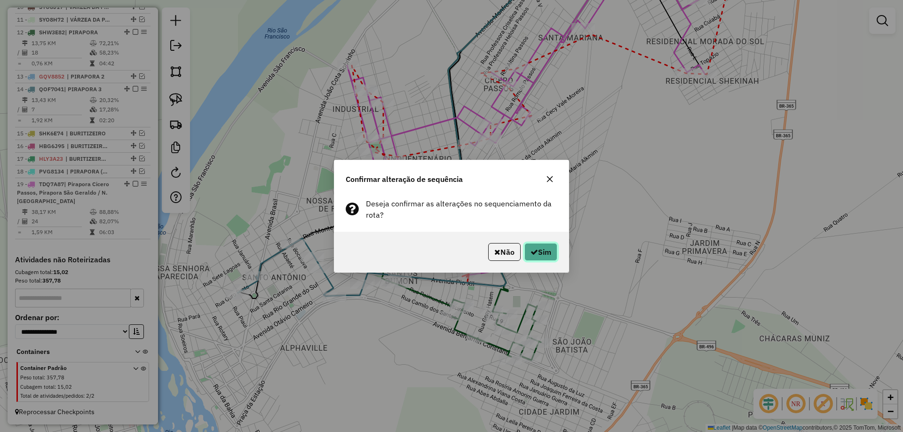
click at [543, 249] on button "Sim" at bounding box center [541, 252] width 33 height 18
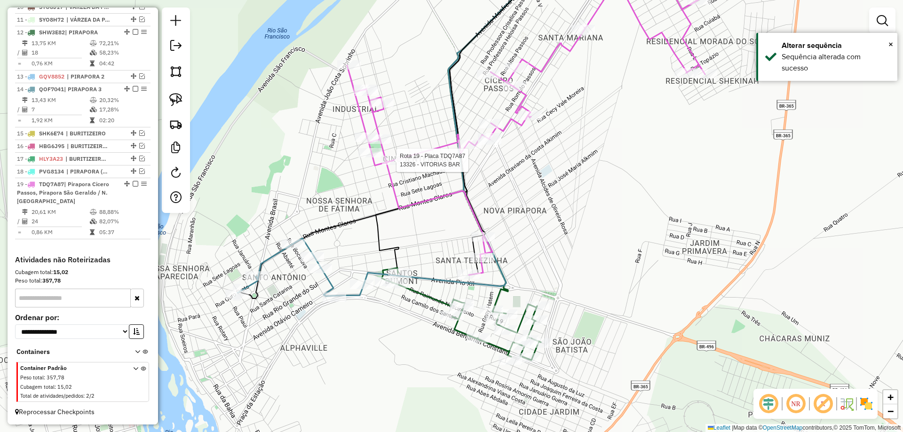
select select "*********"
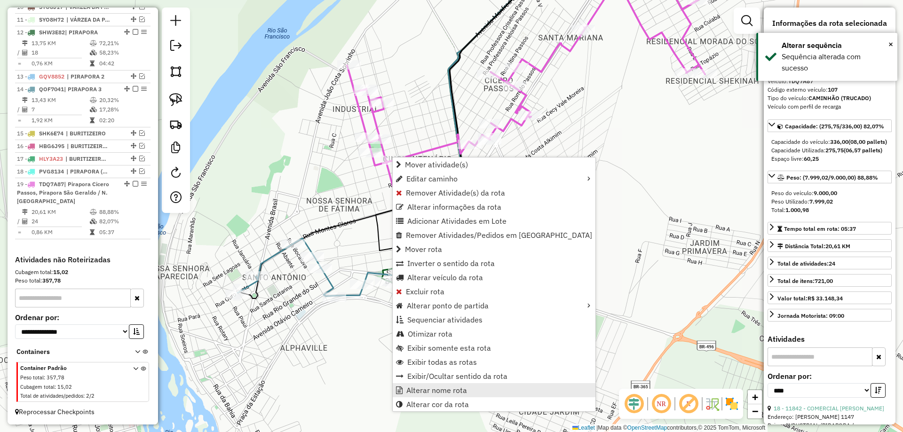
click at [414, 389] on span "Alterar nome rota" at bounding box center [437, 391] width 61 height 8
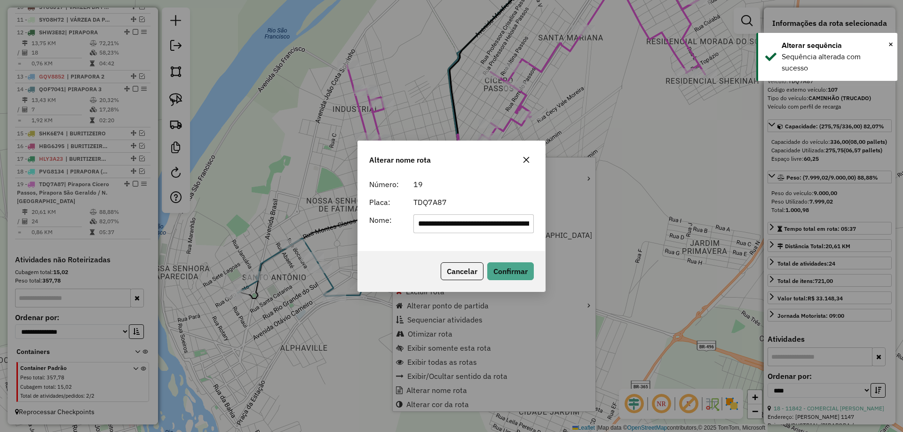
scroll to position [0, 85]
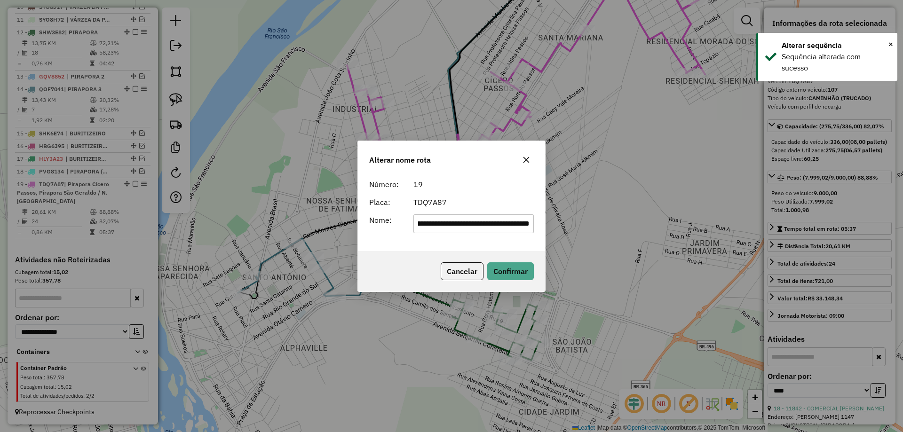
click at [476, 215] on input "**********" at bounding box center [474, 224] width 121 height 19
click at [463, 227] on input "text" at bounding box center [474, 224] width 121 height 19
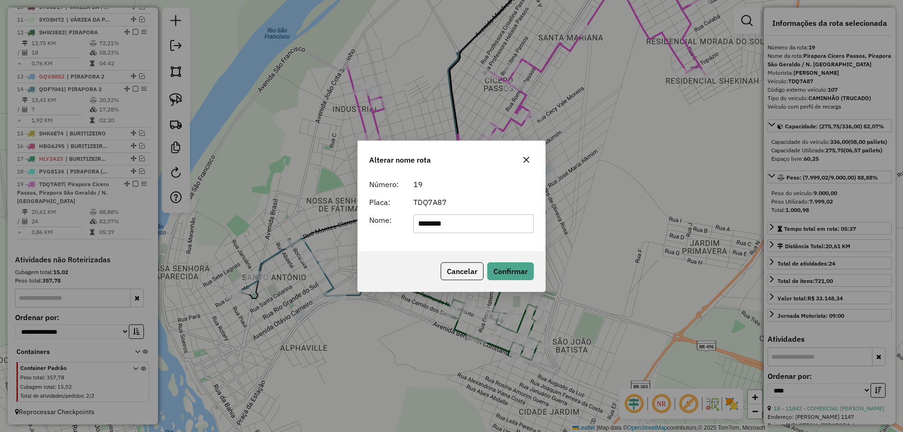
click at [460, 215] on input "********" at bounding box center [474, 224] width 121 height 19
type input "********"
click at [496, 203] on div "TDQ7A87" at bounding box center [474, 202] width 132 height 11
click at [510, 270] on button "Confirmar" at bounding box center [510, 272] width 47 height 18
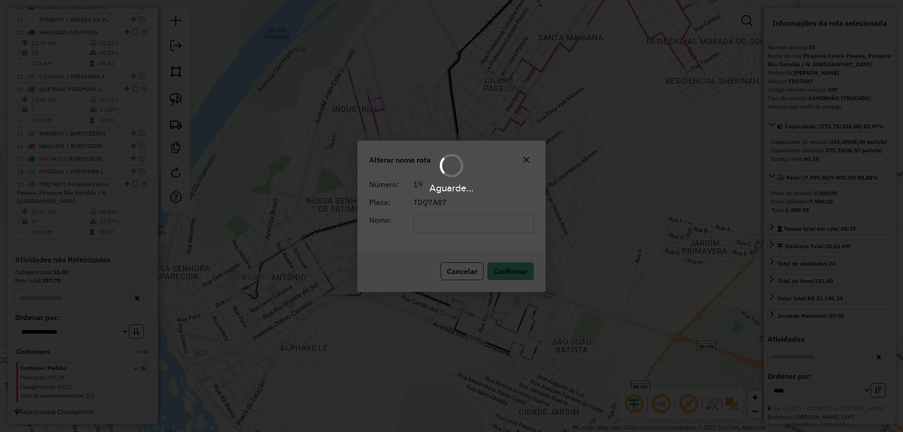
scroll to position [480, 0]
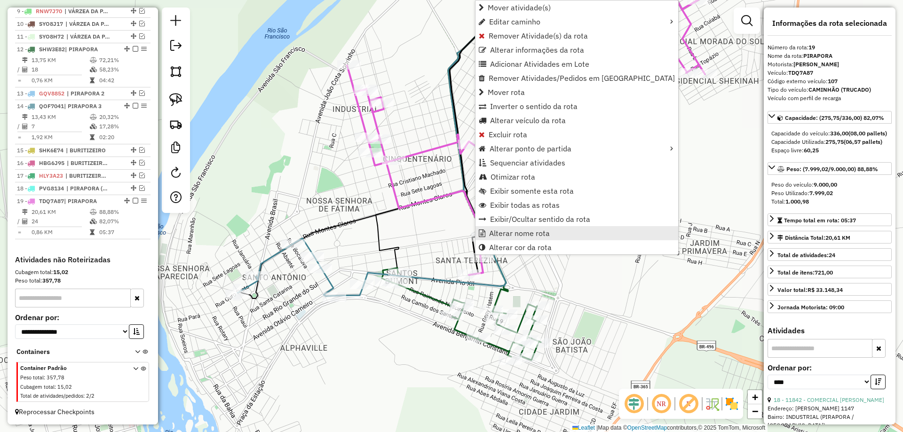
click at [501, 231] on span "Alterar nome rota" at bounding box center [519, 234] width 61 height 8
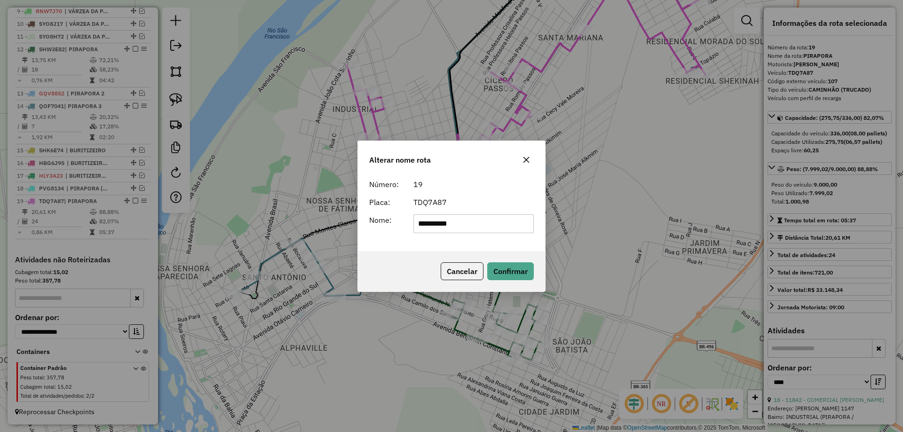
type input "**********"
click at [498, 199] on div "TDQ7A87" at bounding box center [474, 202] width 132 height 11
click at [502, 274] on button "Confirmar" at bounding box center [510, 272] width 47 height 18
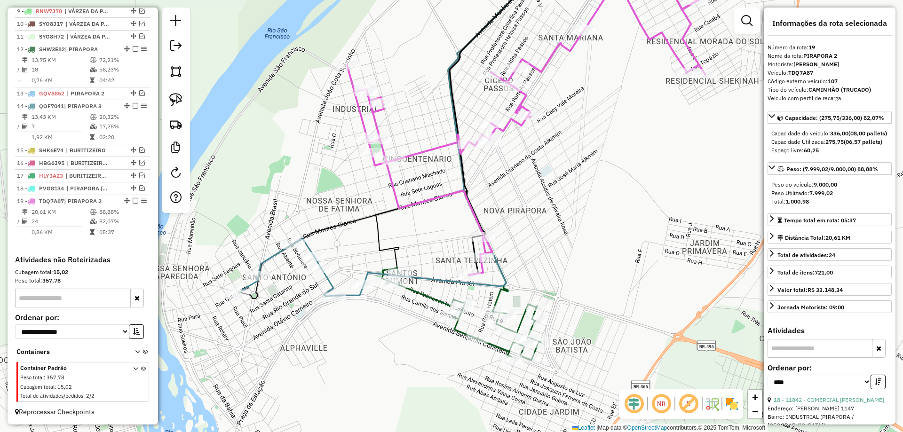
click at [133, 204] on em at bounding box center [136, 201] width 6 height 6
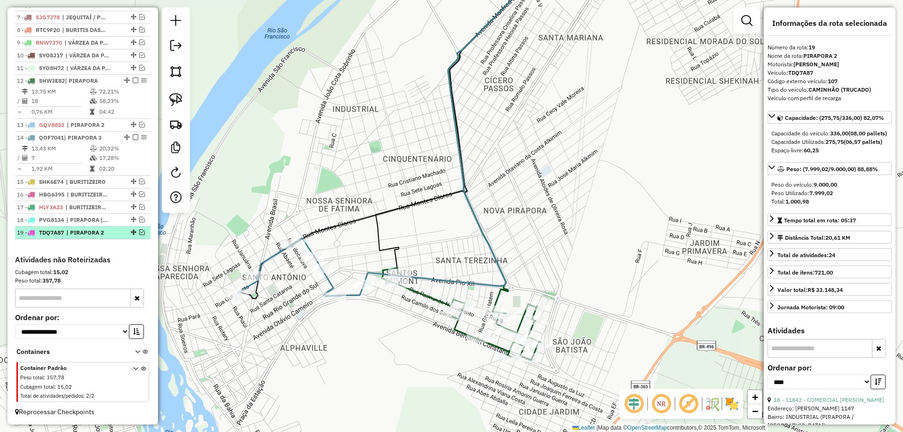
scroll to position [448, 0]
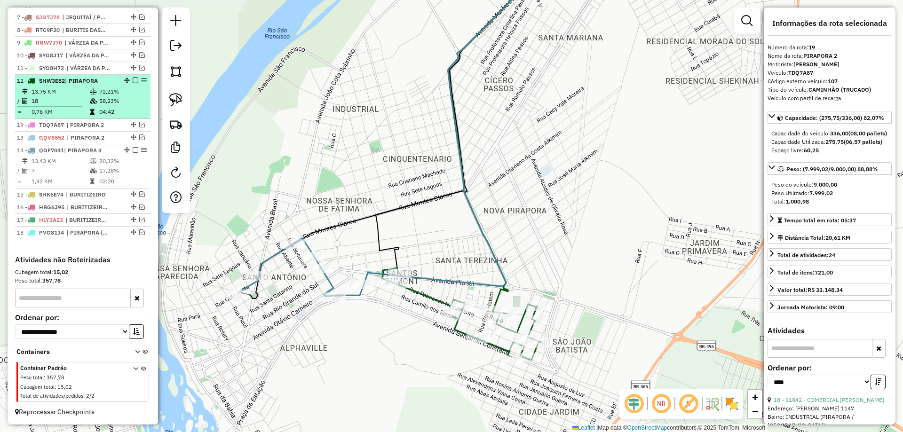
drag, startPoint x: 128, startPoint y: 231, endPoint x: 128, endPoint y: 114, distance: 116.2
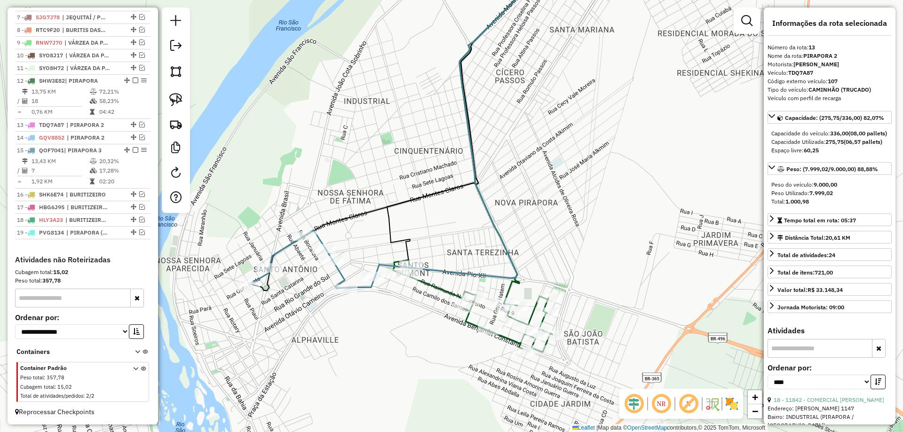
drag, startPoint x: 326, startPoint y: 179, endPoint x: 392, endPoint y: 118, distance: 90.2
click at [392, 118] on div "Janela de atendimento Grade de atendimento Capacidade Transportadoras Veículos …" at bounding box center [451, 216] width 903 height 432
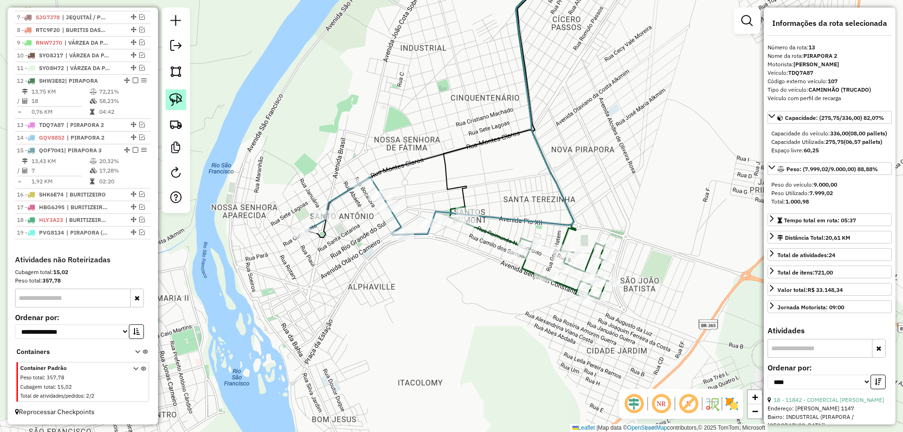
click at [174, 103] on img at bounding box center [175, 99] width 13 height 13
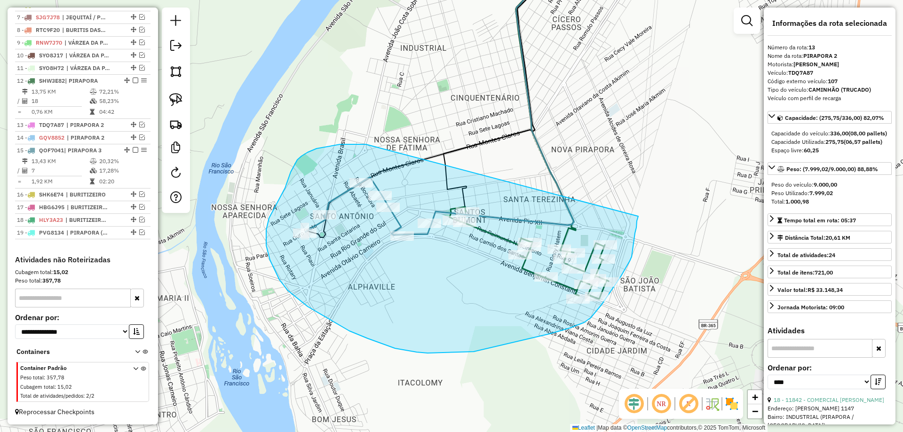
drag, startPoint x: 366, startPoint y: 144, endPoint x: 638, endPoint y: 204, distance: 278.8
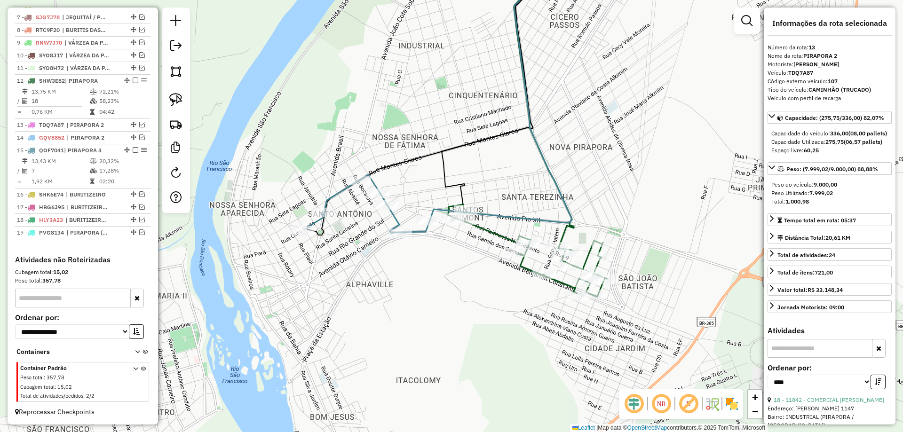
drag, startPoint x: 432, startPoint y: 165, endPoint x: 418, endPoint y: 157, distance: 15.8
click at [418, 157] on div "Janela de atendimento Grade de atendimento Capacidade Transportadoras Veículos …" at bounding box center [451, 216] width 903 height 432
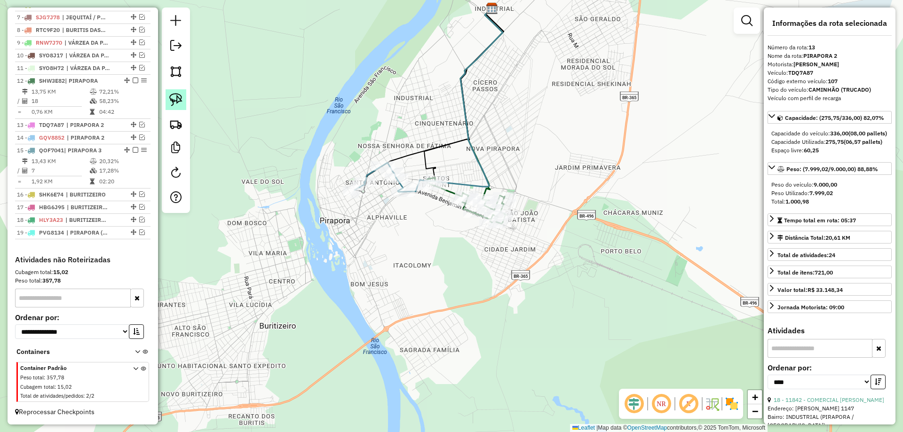
click at [183, 97] on link at bounding box center [176, 99] width 21 height 21
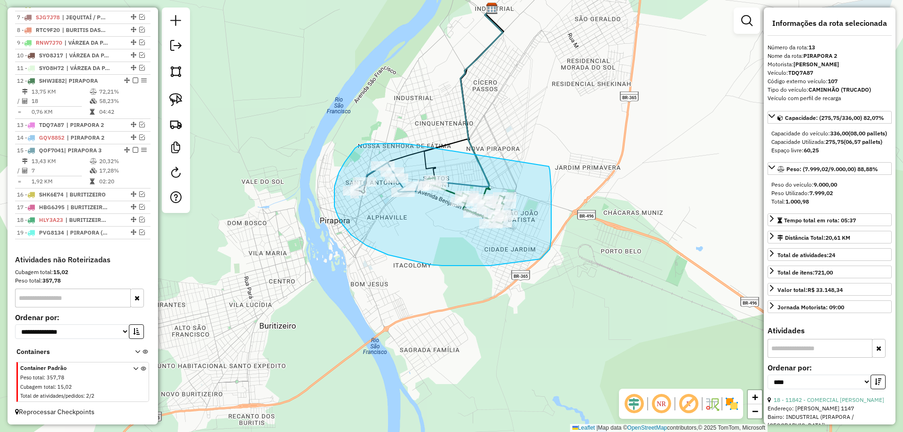
drag, startPoint x: 411, startPoint y: 144, endPoint x: 549, endPoint y: 166, distance: 140.0
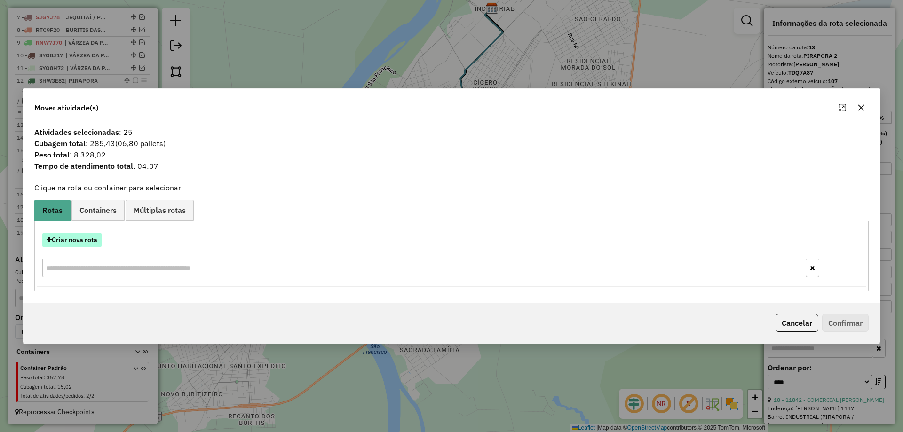
click at [80, 238] on button "Criar nova rota" at bounding box center [71, 240] width 59 height 15
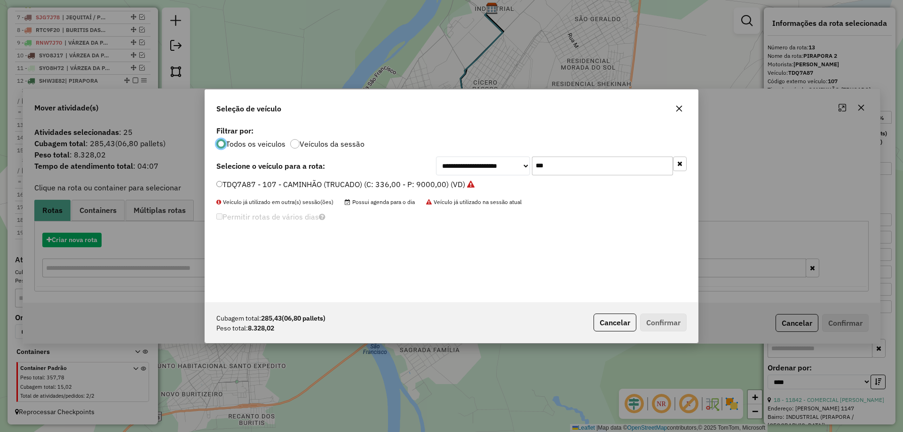
scroll to position [5, 3]
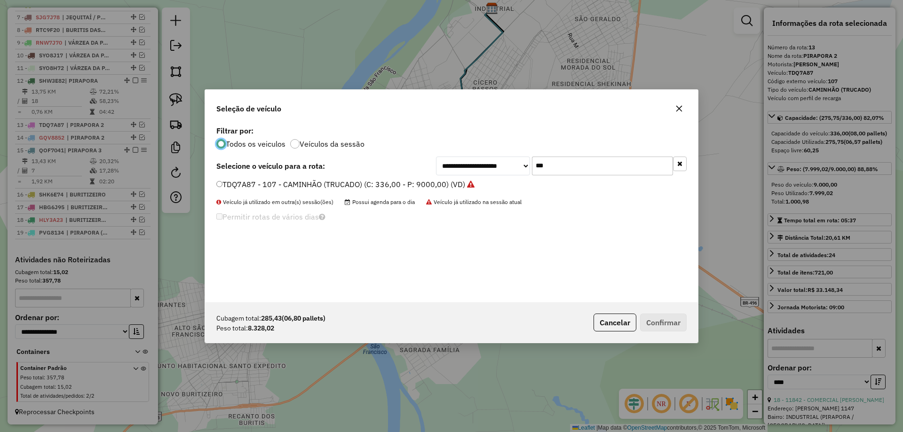
click at [560, 167] on input "***" at bounding box center [602, 166] width 141 height 19
type input "***"
click at [254, 181] on label "SHW3E82 - CAMINHÃO BAÚ 10P (C: 378,00 - P: 9000,00) (VD)" at bounding box center [331, 184] width 231 height 11
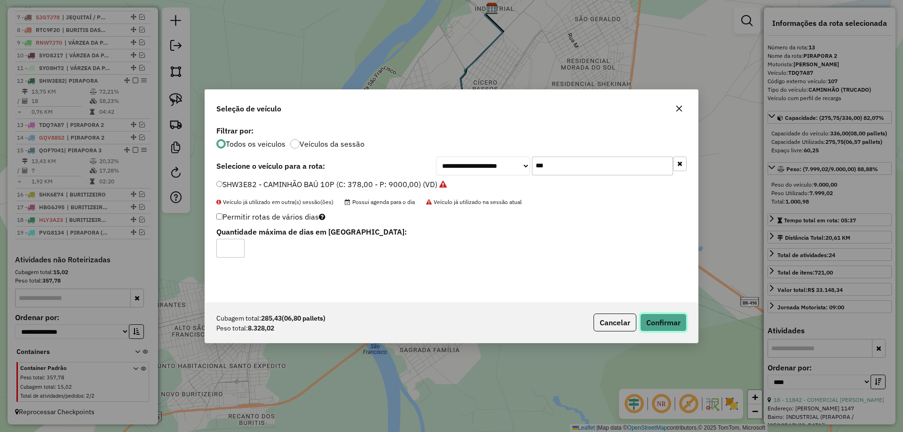
click at [678, 323] on button "Confirmar" at bounding box center [663, 323] width 47 height 18
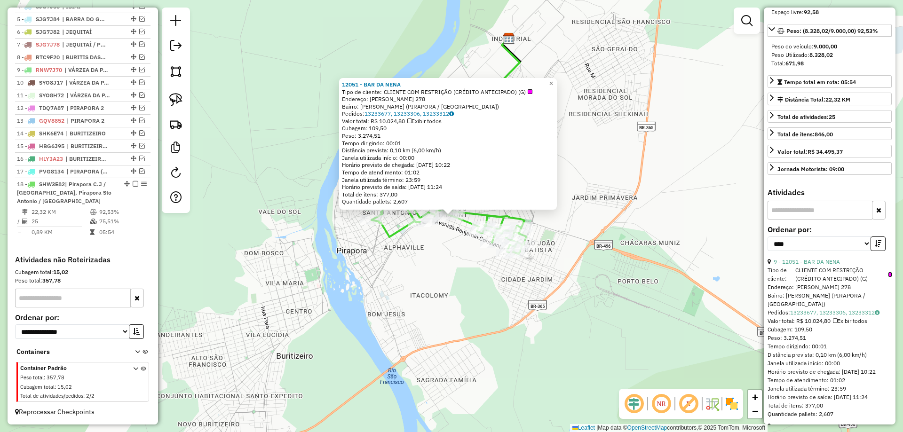
scroll to position [235, 0]
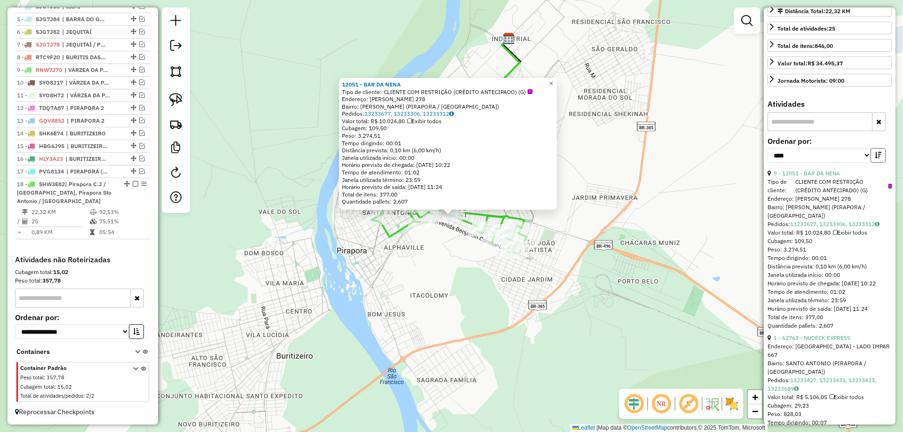
click at [871, 163] on button "button" at bounding box center [878, 155] width 15 height 15
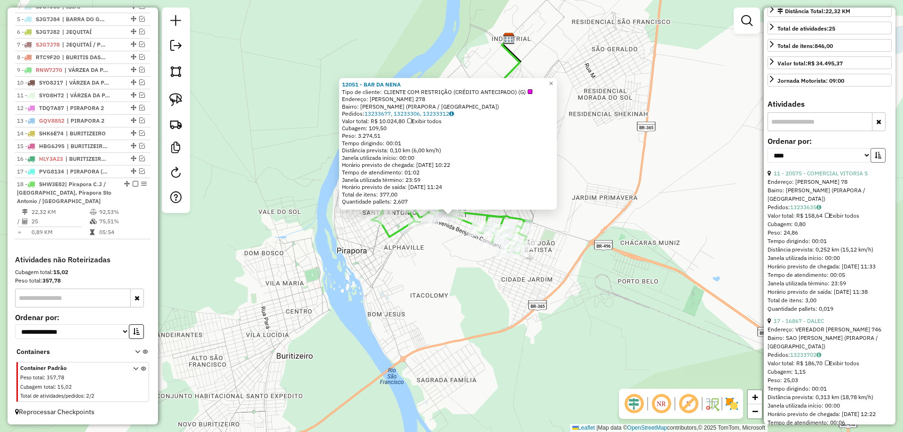
click at [871, 163] on button "button" at bounding box center [878, 155] width 15 height 15
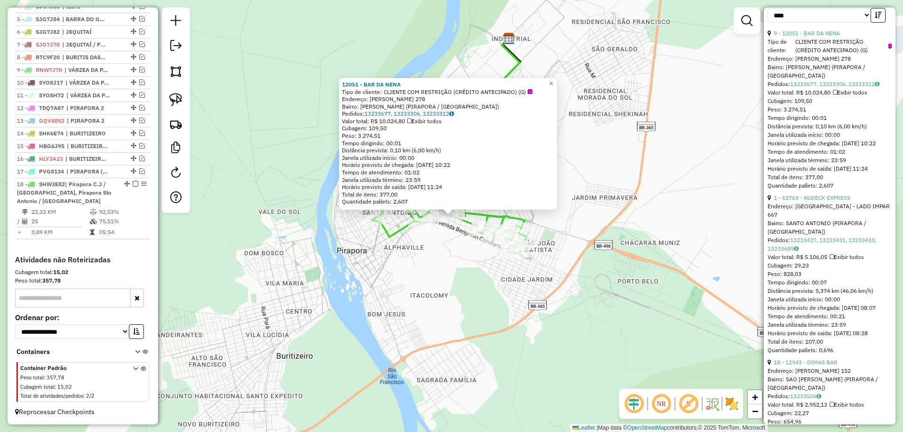
scroll to position [376, 0]
click at [806, 200] on link "1 - 62763 - NUDECK EXPRESS" at bounding box center [812, 196] width 77 height 7
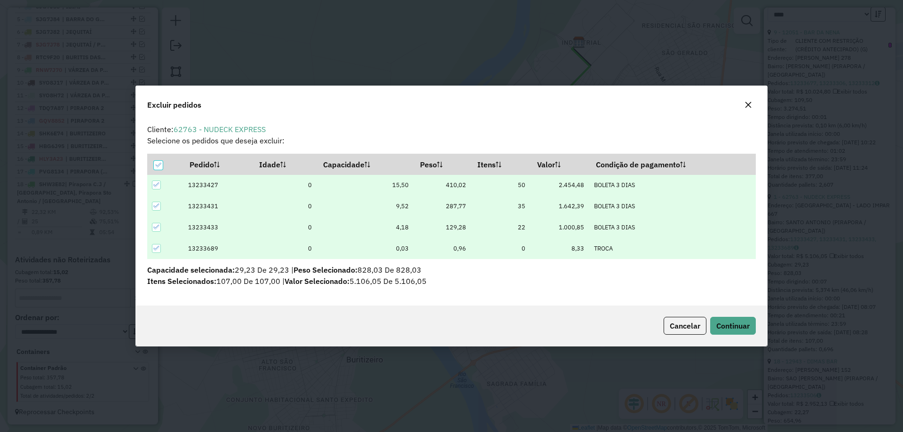
scroll to position [5, 3]
click at [720, 330] on span "Continuar" at bounding box center [733, 325] width 33 height 9
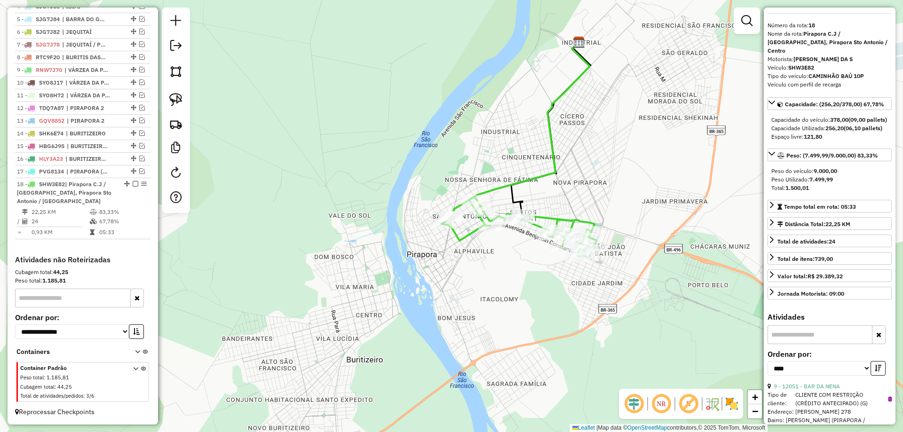
scroll to position [0, 0]
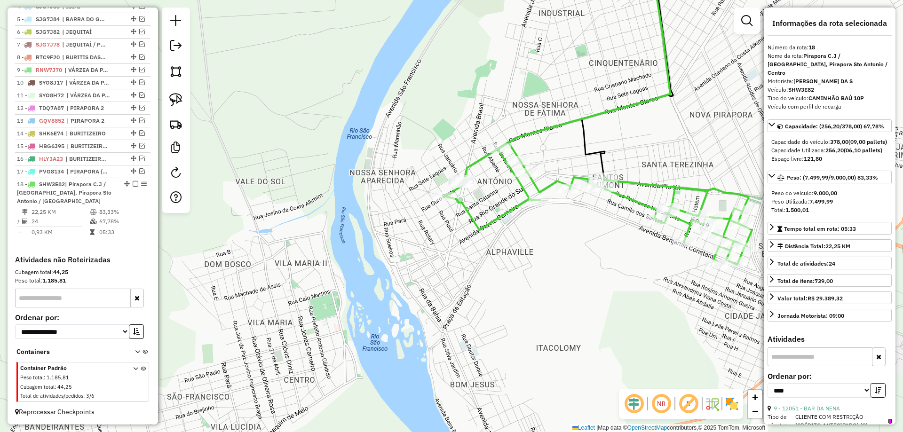
drag, startPoint x: 529, startPoint y: 252, endPoint x: 465, endPoint y: 256, distance: 64.1
click at [465, 257] on div "Janela de atendimento Grade de atendimento Capacidade Transportadoras Veículos …" at bounding box center [451, 216] width 903 height 432
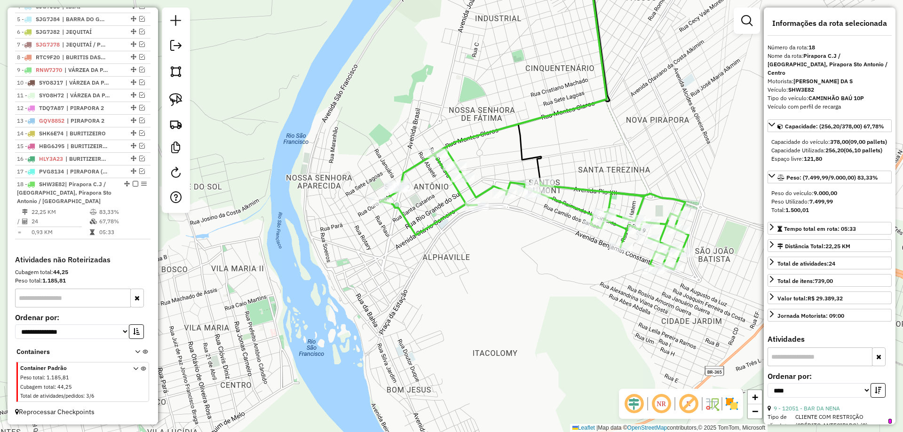
drag, startPoint x: 533, startPoint y: 235, endPoint x: 480, endPoint y: 259, distance: 57.9
click at [480, 259] on div "Janela de atendimento Grade de atendimento Capacidade Transportadoras Veículos …" at bounding box center [451, 216] width 903 height 432
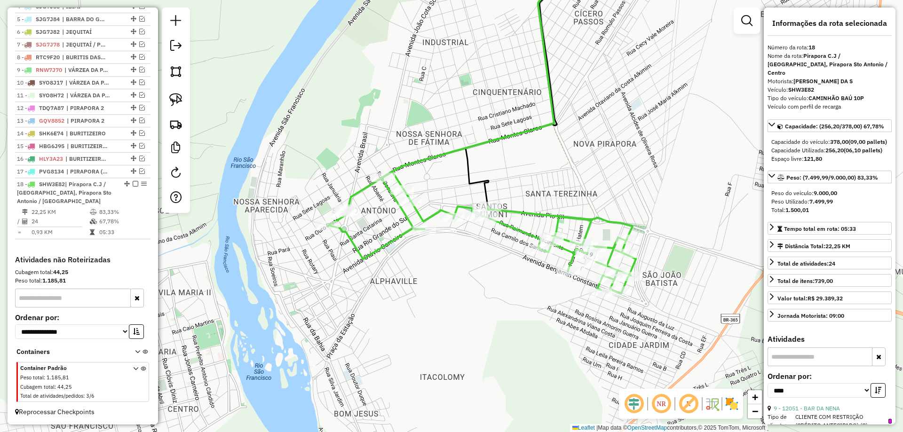
drag, startPoint x: 503, startPoint y: 160, endPoint x: 437, endPoint y: 176, distance: 68.1
click at [438, 175] on div "Janela de atendimento Grade de atendimento Capacidade Transportadoras Veículos …" at bounding box center [451, 216] width 903 height 432
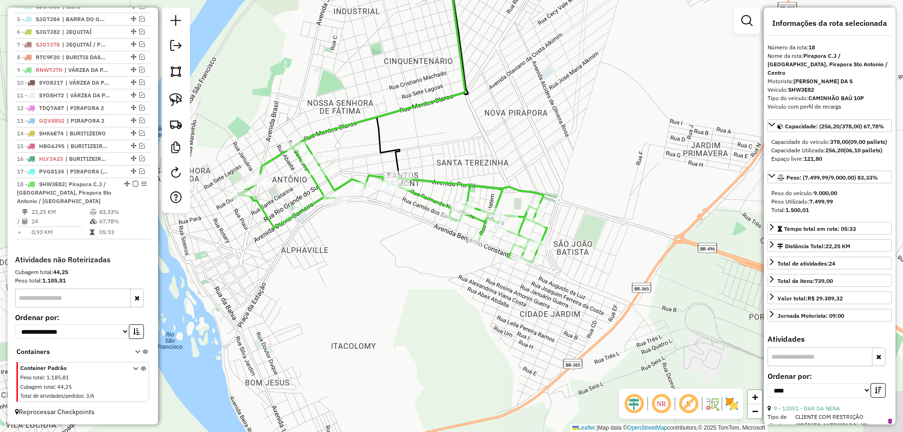
drag, startPoint x: 509, startPoint y: 214, endPoint x: 552, endPoint y: 203, distance: 44.5
click at [485, 168] on div "Janela de atendimento Grade de atendimento Capacidade Transportadoras Veículos …" at bounding box center [451, 216] width 903 height 432
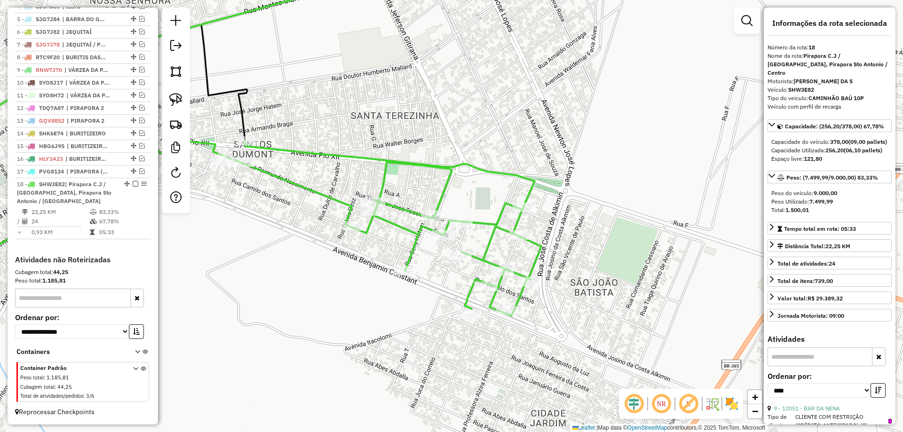
drag, startPoint x: 469, startPoint y: 192, endPoint x: 510, endPoint y: 153, distance: 56.9
click at [510, 153] on div "Janela de atendimento Grade de atendimento Capacidade Transportadoras Veículos …" at bounding box center [451, 216] width 903 height 432
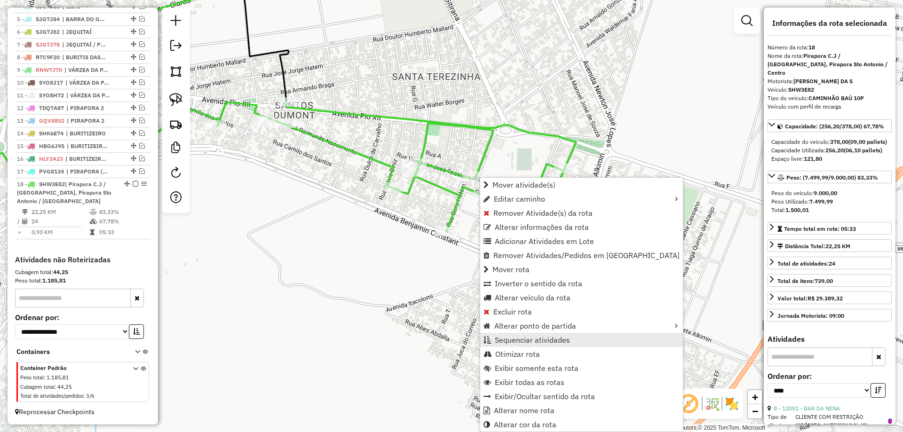
click at [508, 338] on span "Sequenciar atividades" at bounding box center [532, 340] width 75 height 8
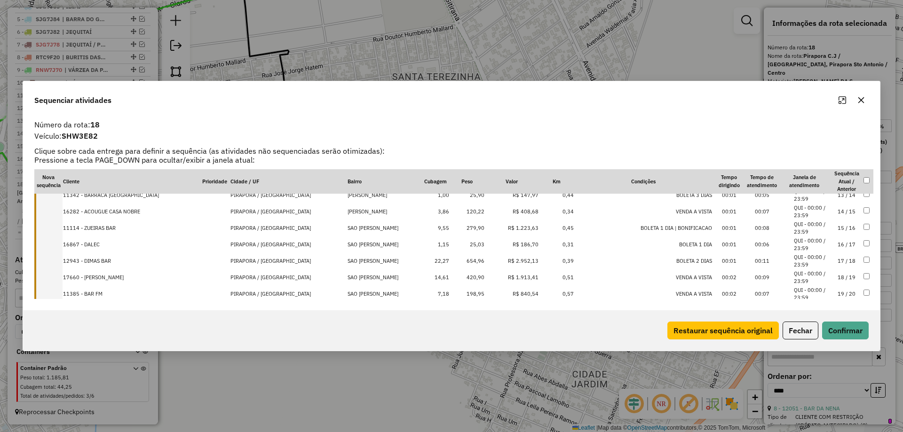
scroll to position [157, 0]
click at [839, 210] on td "11 / 12" at bounding box center [846, 209] width 33 height 16
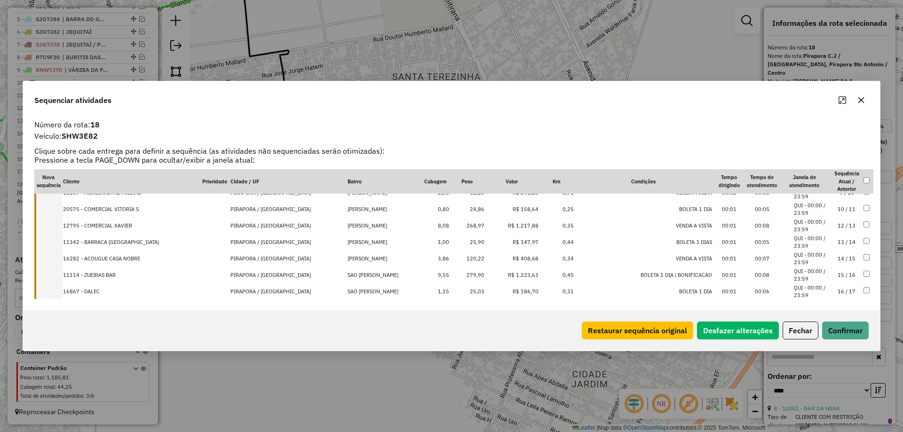
scroll to position [174, 0]
click at [842, 340] on div "Restaurar sequência original Desfazer alterações Fechar Confirmar" at bounding box center [451, 331] width 857 height 40
drag, startPoint x: 842, startPoint y: 335, endPoint x: 834, endPoint y: 327, distance: 10.3
click at [842, 334] on button "Confirmar" at bounding box center [845, 331] width 47 height 18
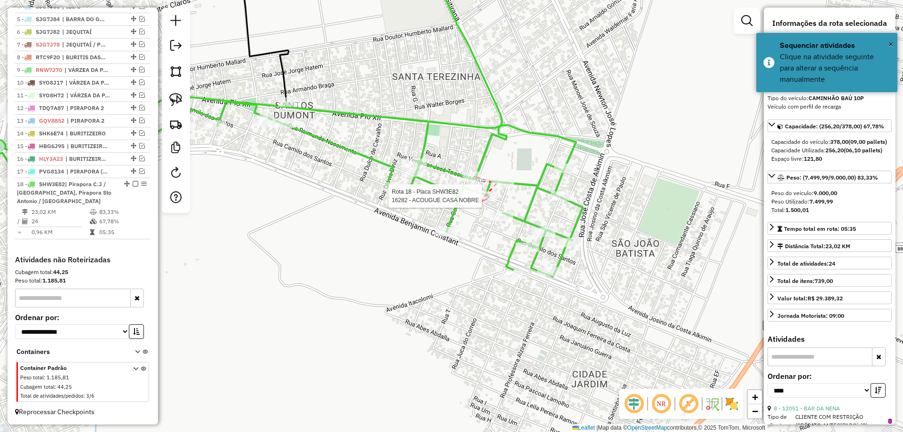
click at [480, 201] on div at bounding box center [485, 195] width 24 height 9
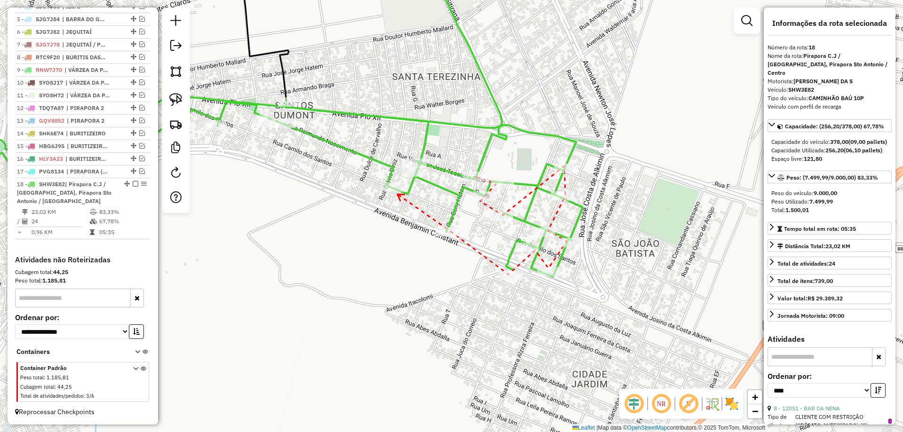
click at [398, 194] on icon at bounding box center [401, 197] width 7 height 7
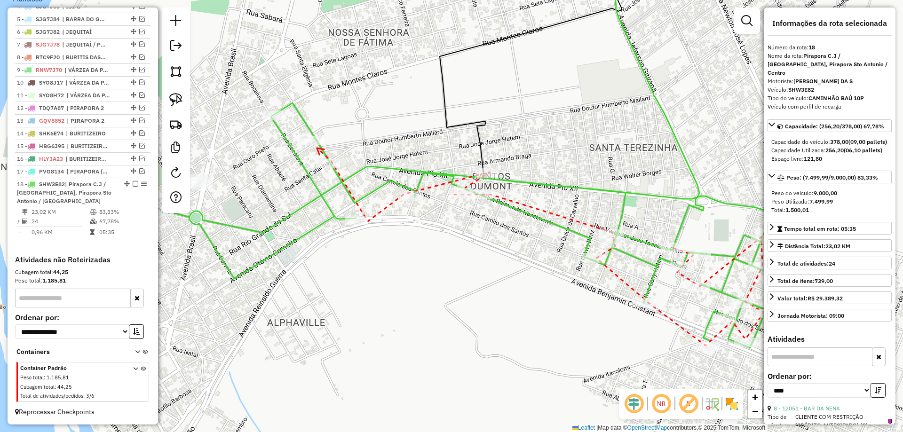
click at [316, 145] on div at bounding box center [312, 140] width 24 height 9
click at [279, 120] on div at bounding box center [275, 115] width 24 height 9
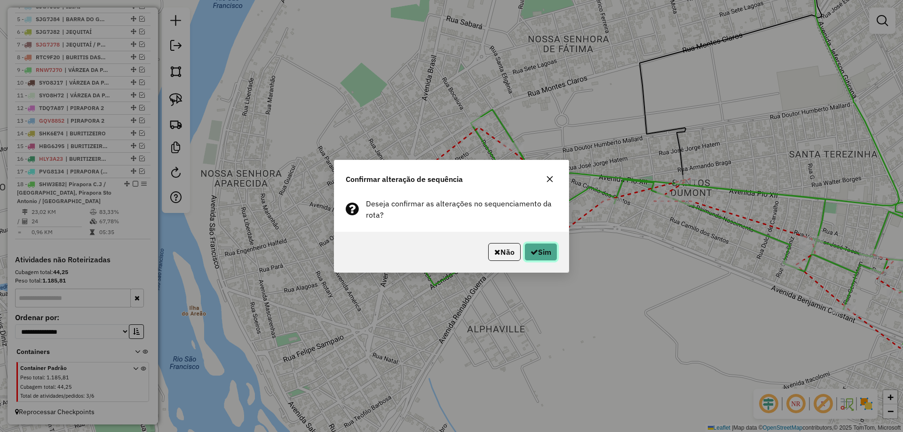
click at [532, 246] on button "Sim" at bounding box center [541, 252] width 33 height 18
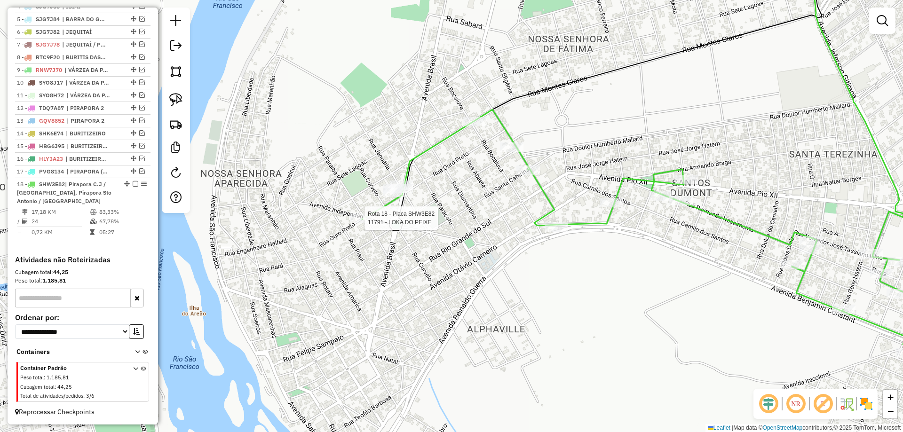
select select "*********"
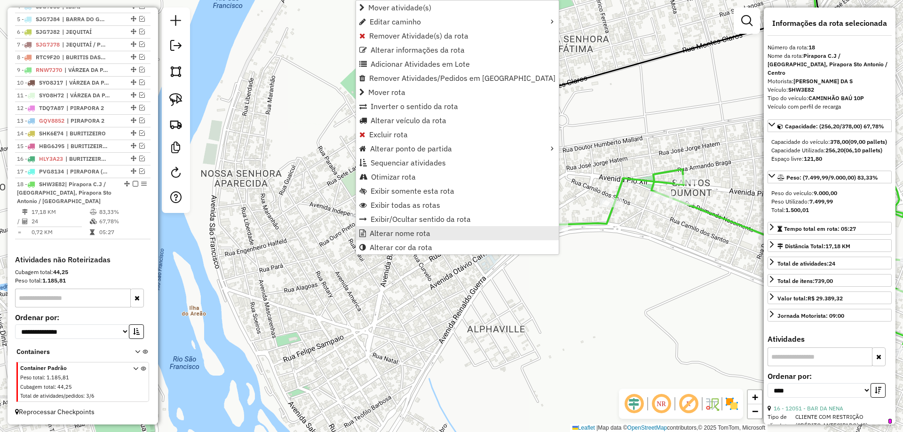
click at [402, 234] on span "Alterar nome rota" at bounding box center [400, 234] width 61 height 8
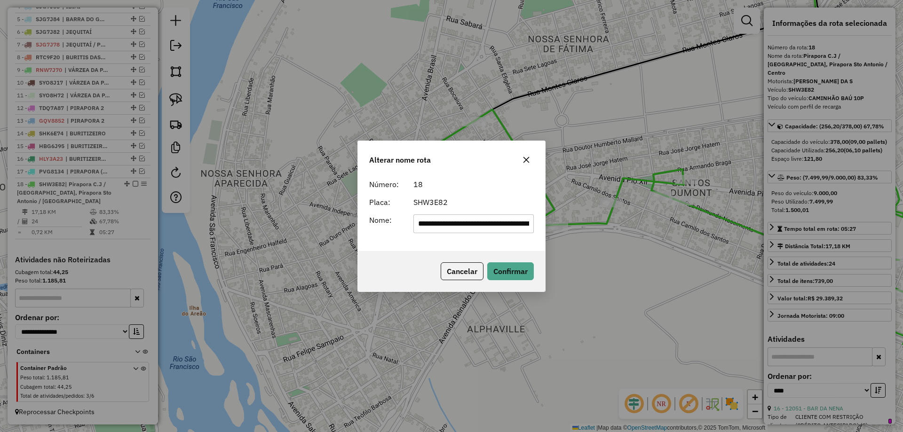
scroll to position [0, 69]
click at [425, 223] on input "**********" at bounding box center [474, 224] width 121 height 19
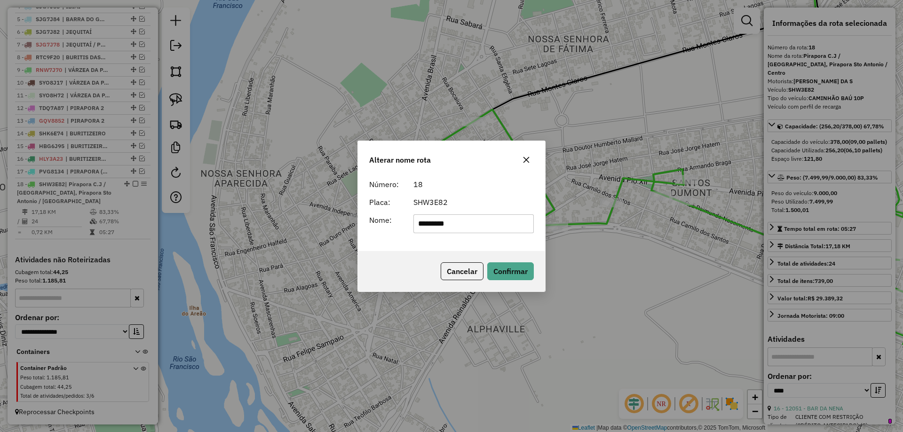
type input "********"
drag, startPoint x: 503, startPoint y: 188, endPoint x: 514, endPoint y: 229, distance: 42.0
click at [503, 188] on div "18" at bounding box center [474, 184] width 132 height 11
click at [518, 258] on div "Cancelar Confirmar" at bounding box center [451, 271] width 187 height 40
click at [517, 263] on button "Confirmar" at bounding box center [510, 272] width 47 height 18
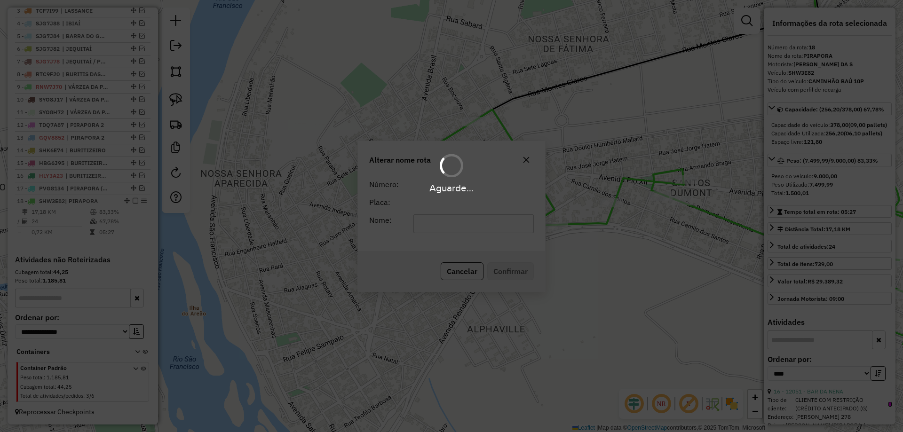
scroll to position [404, 0]
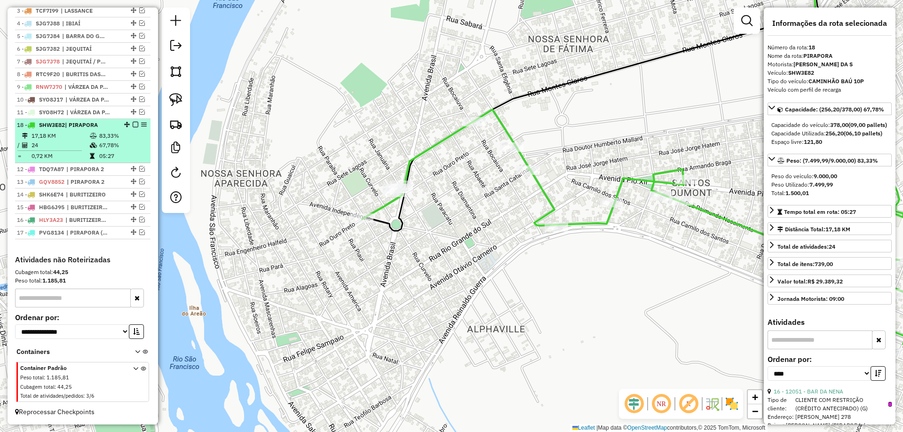
drag, startPoint x: 123, startPoint y: 204, endPoint x: 126, endPoint y: 125, distance: 79.1
click at [133, 127] on em at bounding box center [136, 125] width 6 height 6
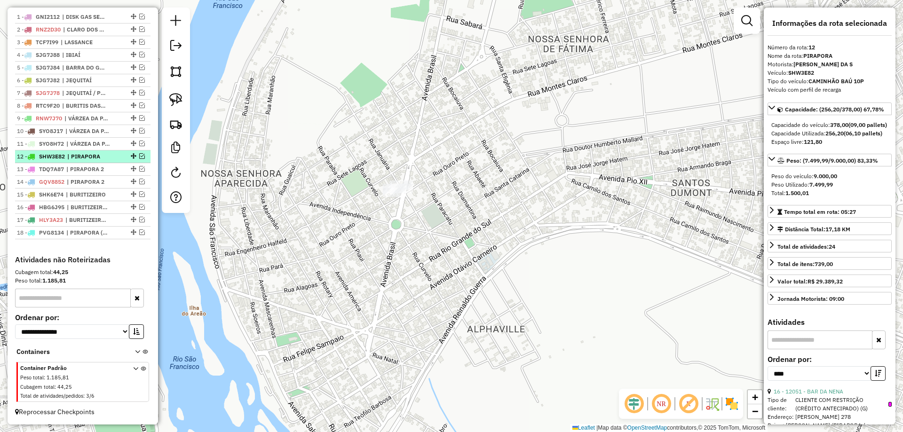
scroll to position [373, 0]
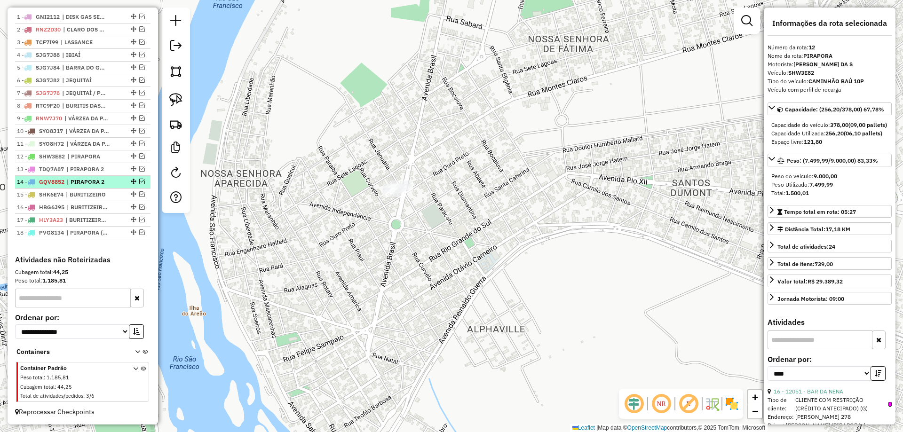
click at [139, 184] on em at bounding box center [142, 182] width 6 height 6
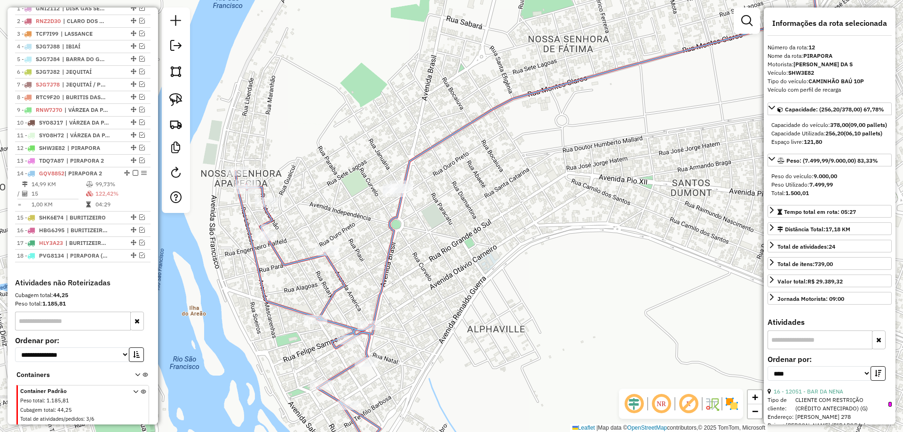
scroll to position [404, 0]
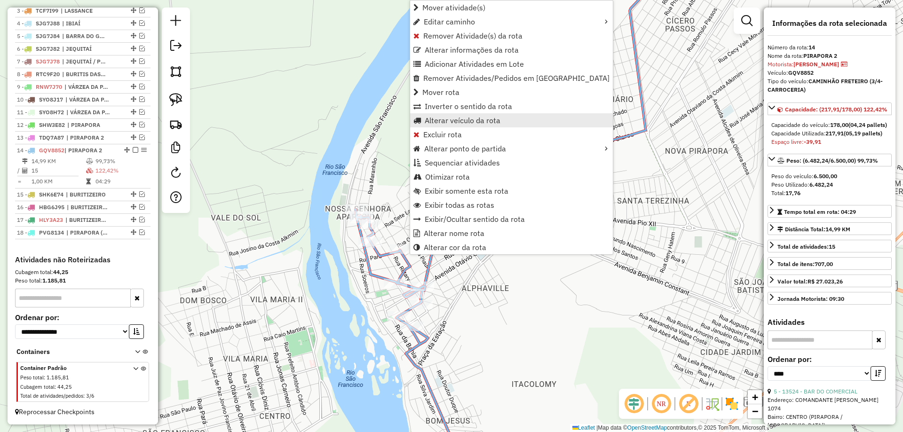
click at [446, 121] on span "Alterar veículo da rota" at bounding box center [463, 121] width 76 height 8
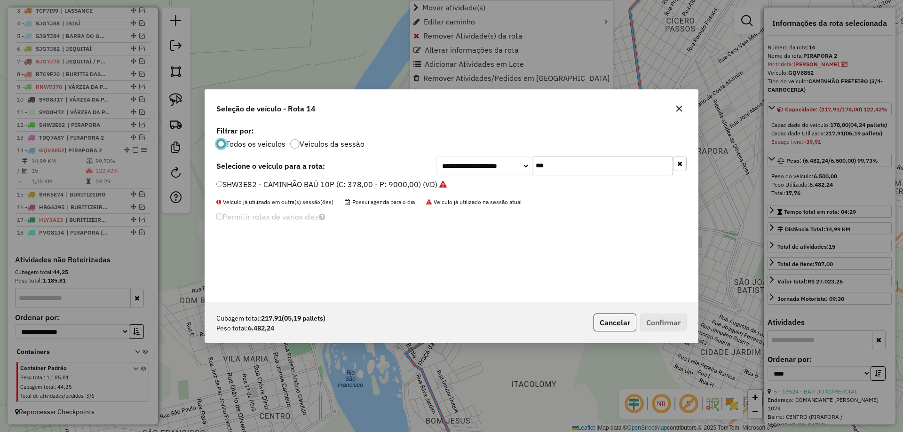
scroll to position [5, 3]
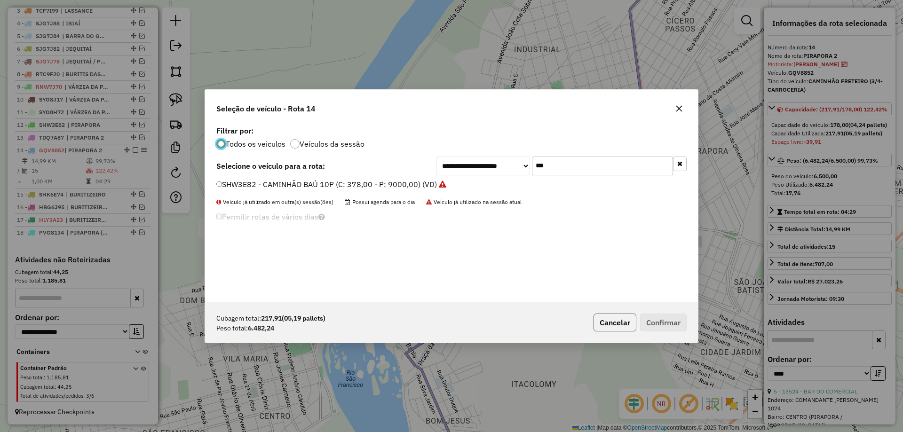
click at [605, 324] on button "Cancelar" at bounding box center [615, 323] width 43 height 18
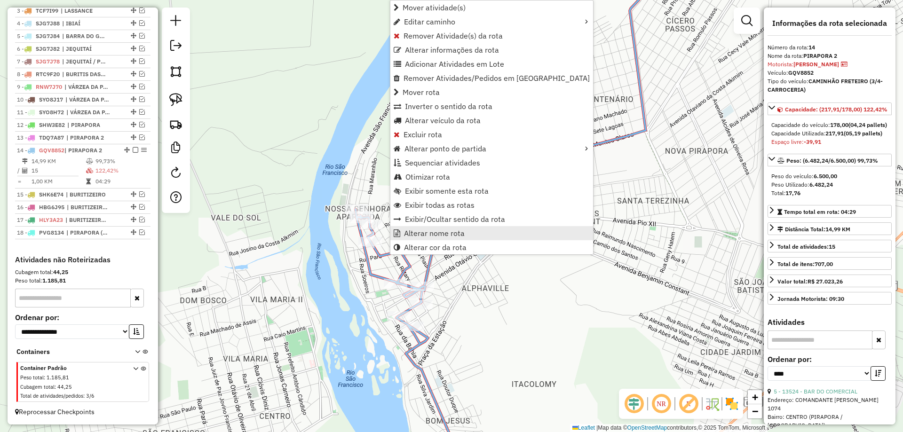
click at [433, 237] on span "Alterar nome rota" at bounding box center [434, 234] width 61 height 8
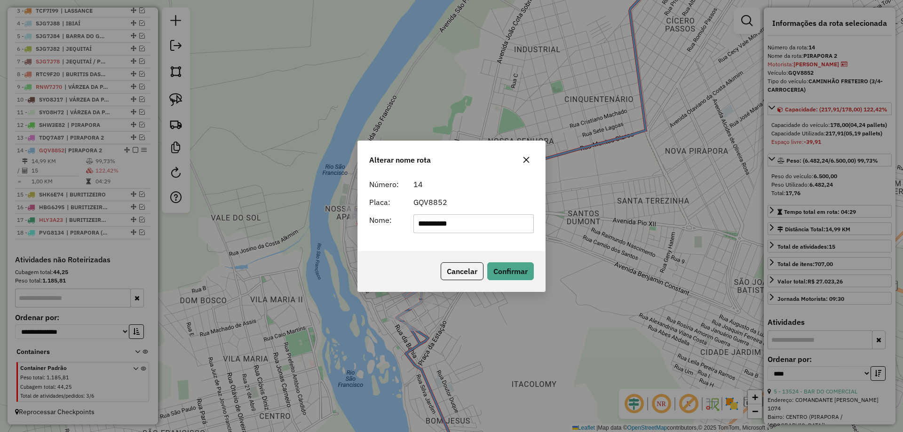
click at [478, 223] on input "**********" at bounding box center [474, 224] width 121 height 19
type input "**********"
click at [479, 205] on div "GQV8852" at bounding box center [474, 202] width 132 height 11
click at [495, 266] on button "Confirmar" at bounding box center [510, 272] width 47 height 18
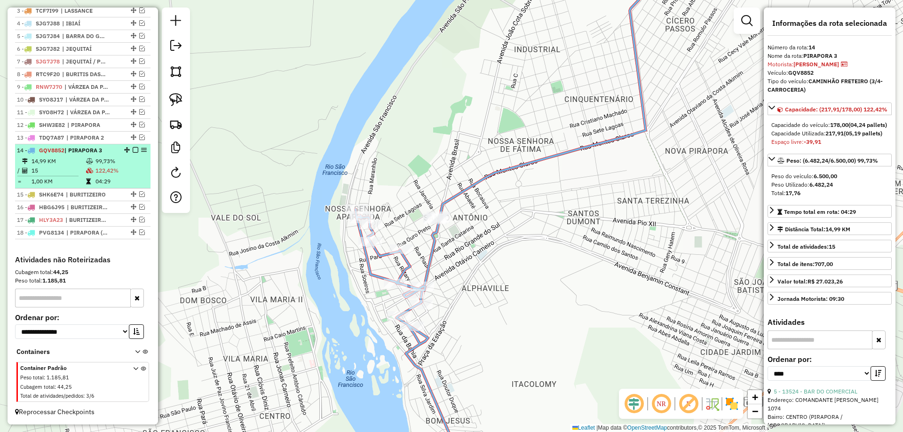
click at [133, 151] on em at bounding box center [136, 150] width 6 height 6
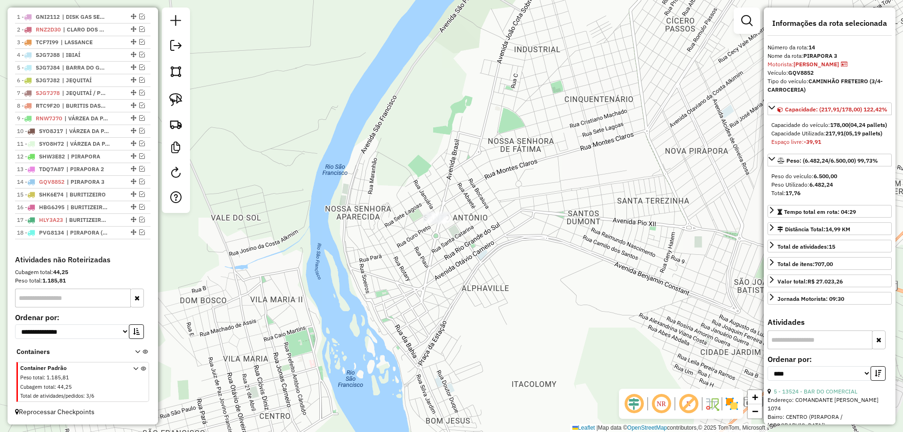
drag, startPoint x: 457, startPoint y: 260, endPoint x: 471, endPoint y: 240, distance: 23.9
click at [471, 241] on div "Janela de atendimento Grade de atendimento Capacidade Transportadoras Veículos …" at bounding box center [451, 216] width 903 height 432
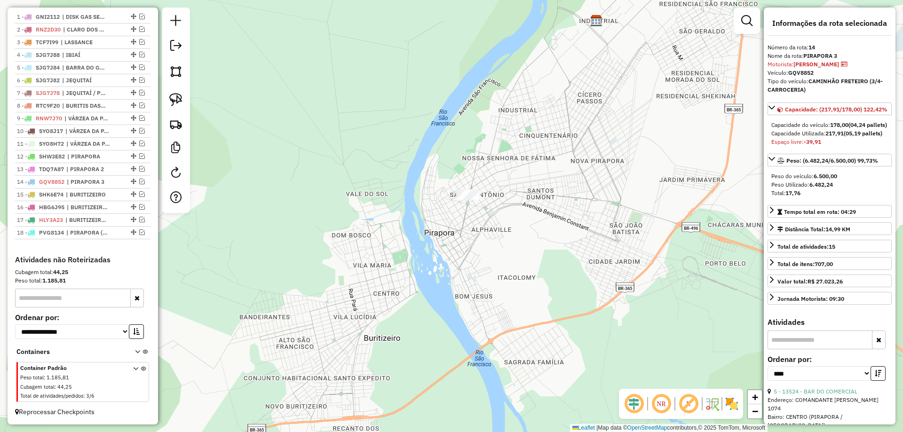
drag, startPoint x: 447, startPoint y: 297, endPoint x: 434, endPoint y: 271, distance: 29.7
click at [446, 271] on div "Janela de atendimento Grade de atendimento Capacidade Transportadoras Veículos …" at bounding box center [451, 216] width 903 height 432
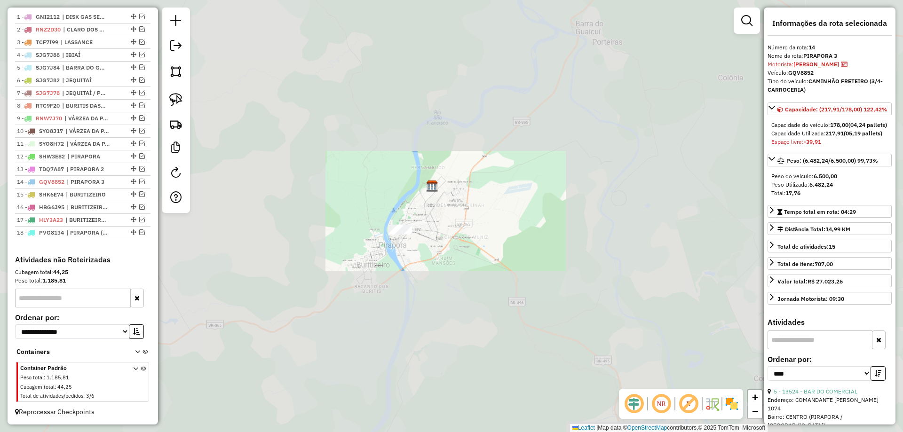
click at [357, 274] on div "Janela de atendimento Grade de atendimento Capacidade Transportadoras Veículos …" at bounding box center [451, 216] width 903 height 432
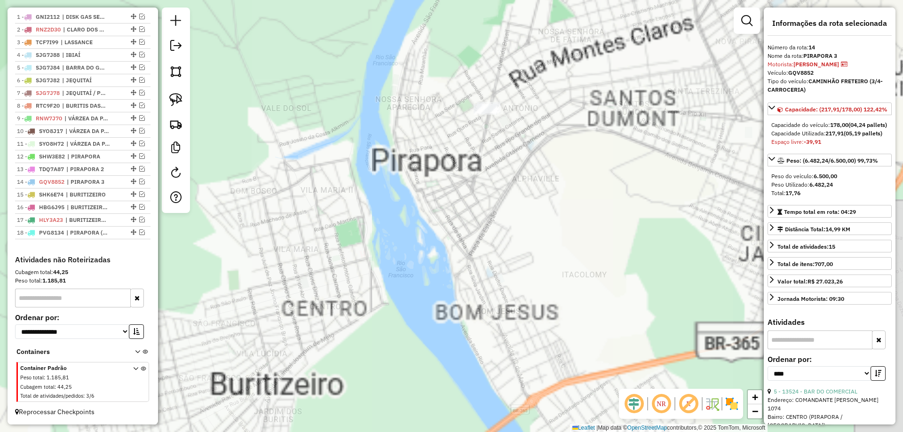
drag, startPoint x: 391, startPoint y: 248, endPoint x: 378, endPoint y: 301, distance: 54.1
click at [378, 301] on div "Janela de atendimento Grade de atendimento Capacidade Transportadoras Veículos …" at bounding box center [451, 216] width 903 height 432
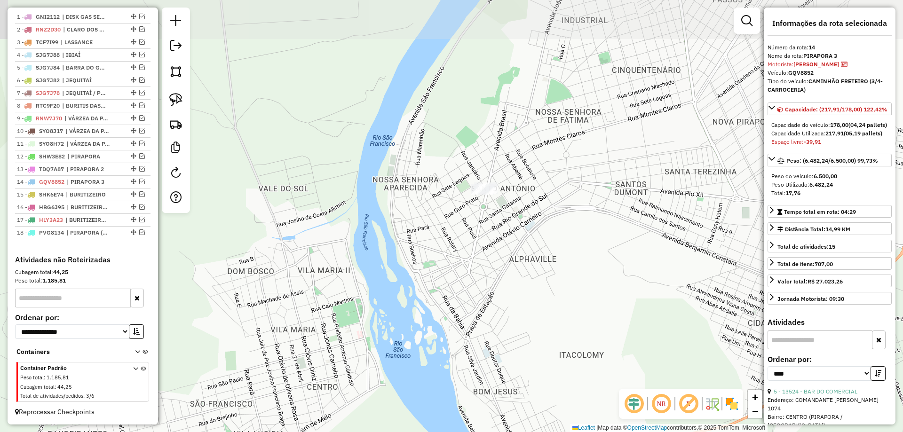
drag, startPoint x: 415, startPoint y: 224, endPoint x: 429, endPoint y: 206, distance: 22.6
click at [429, 206] on div "Janela de atendimento Grade de atendimento Capacidade Transportadoras Veículos …" at bounding box center [451, 216] width 903 height 432
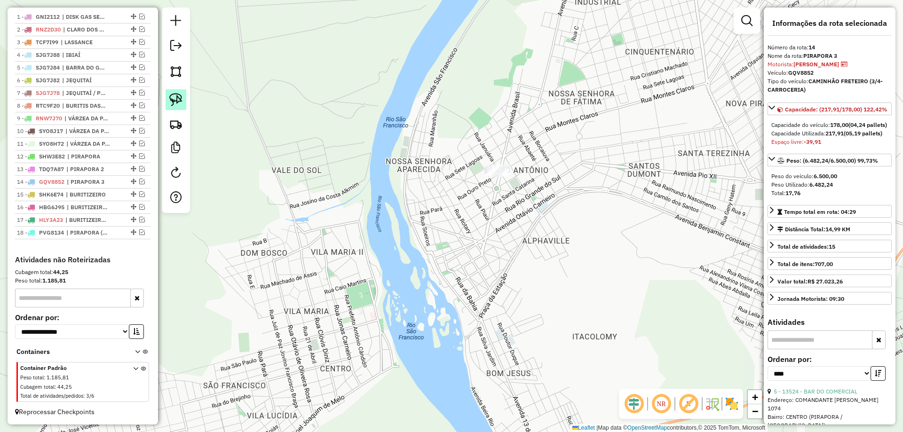
click at [175, 107] on link at bounding box center [176, 99] width 21 height 21
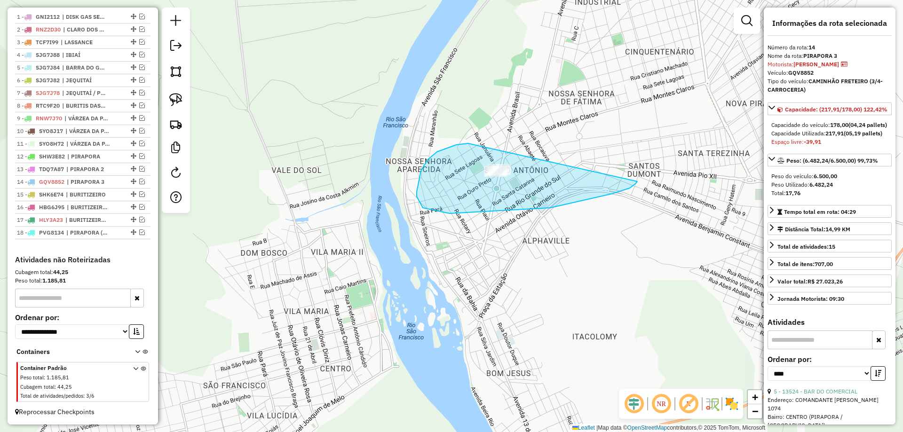
drag, startPoint x: 456, startPoint y: 145, endPoint x: 638, endPoint y: 179, distance: 185.2
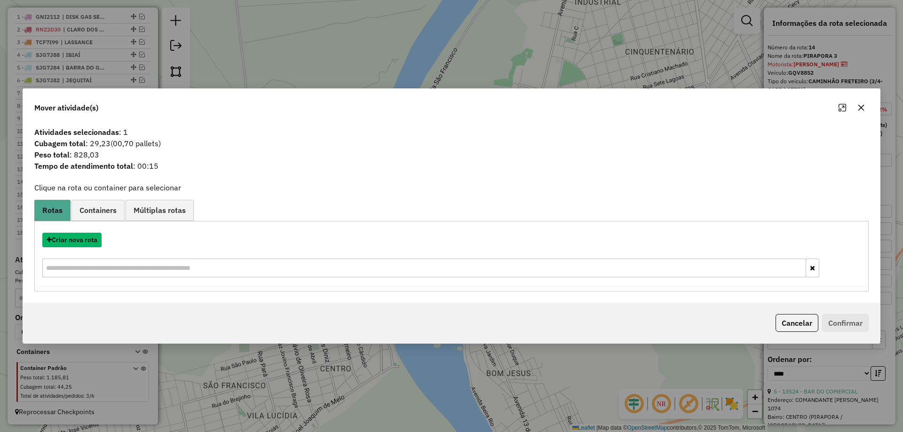
click at [71, 240] on button "Criar nova rota" at bounding box center [71, 240] width 59 height 15
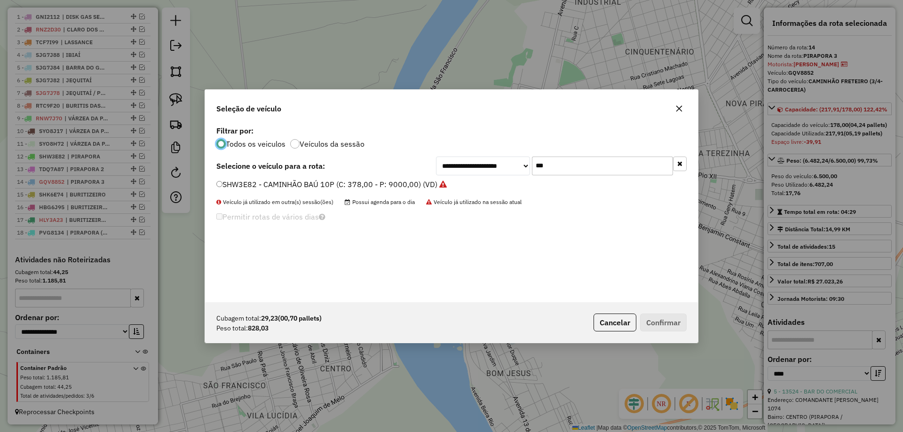
scroll to position [5, 3]
click at [580, 154] on div "**********" at bounding box center [451, 213] width 493 height 179
click at [579, 154] on div "**********" at bounding box center [451, 213] width 493 height 179
click at [572, 166] on input "***" at bounding box center [602, 166] width 141 height 19
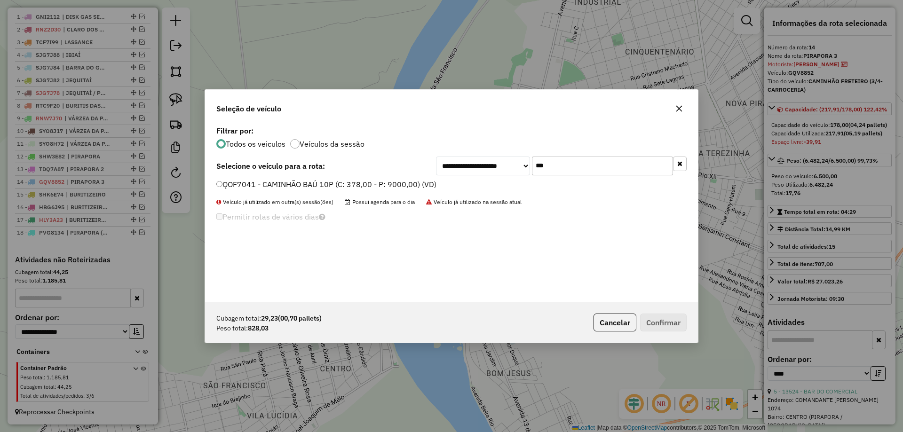
type input "***"
click at [285, 187] on label "QOF7041 - CAMINHÃO BAÚ 10P (C: 378,00 - P: 9000,00) (VD)" at bounding box center [326, 184] width 220 height 11
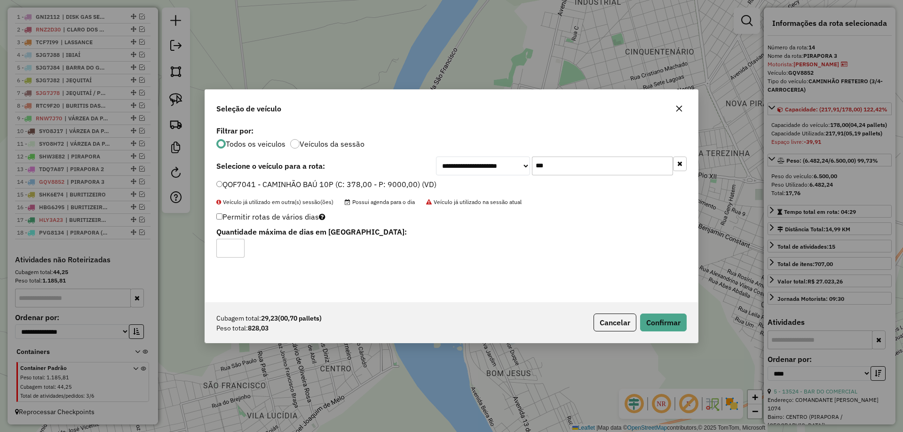
click at [689, 327] on div "Cubagem total: 29,23 (00,70 pallets) Peso total: 828,03 Cancelar Confirmar" at bounding box center [451, 323] width 493 height 40
click at [669, 315] on button "Confirmar" at bounding box center [663, 323] width 47 height 18
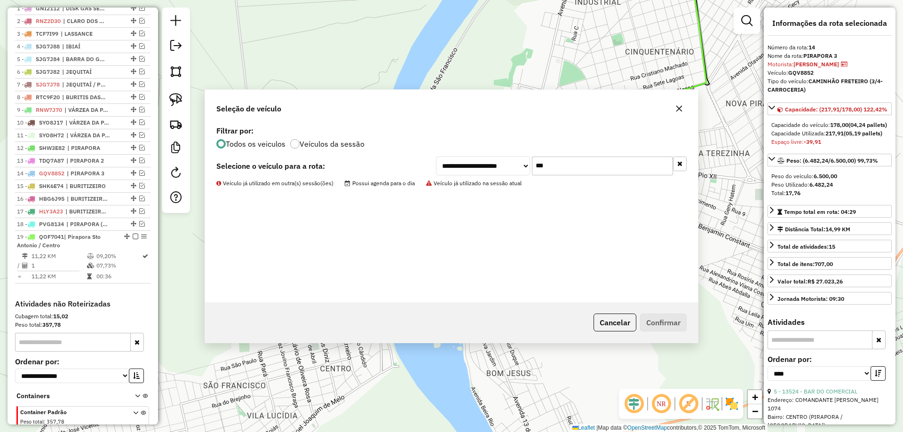
scroll to position [425, 0]
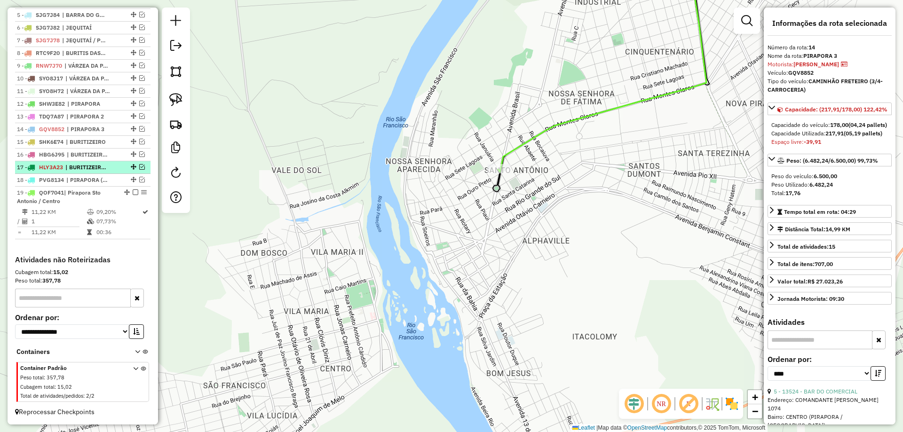
click at [139, 166] on em at bounding box center [142, 167] width 6 height 6
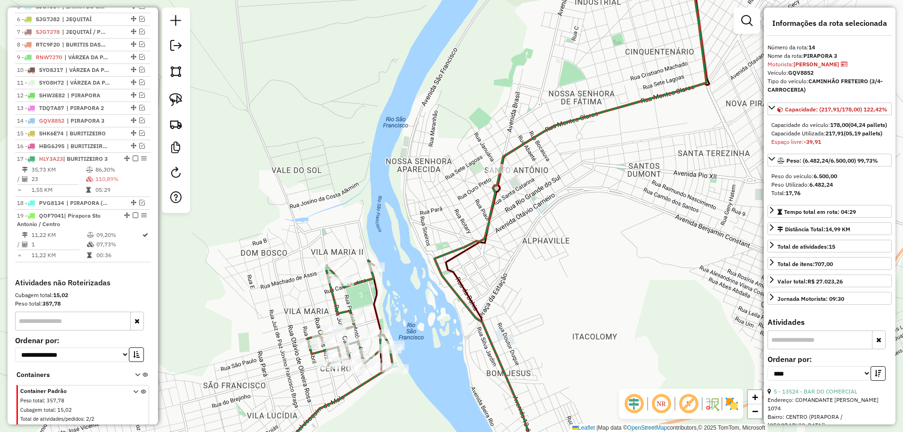
scroll to position [448, 0]
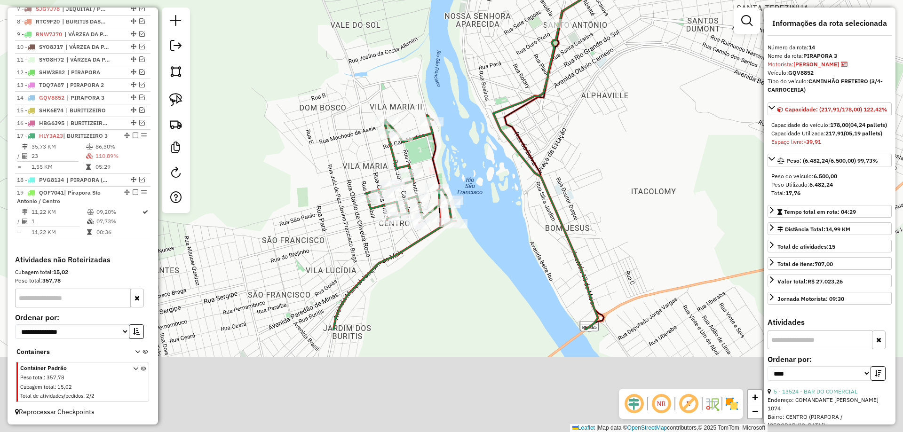
drag, startPoint x: 393, startPoint y: 296, endPoint x: 450, endPoint y: 153, distance: 154.1
click at [450, 153] on div "Janela de atendimento Grade de atendimento Capacidade Transportadoras Veículos …" at bounding box center [451, 216] width 903 height 432
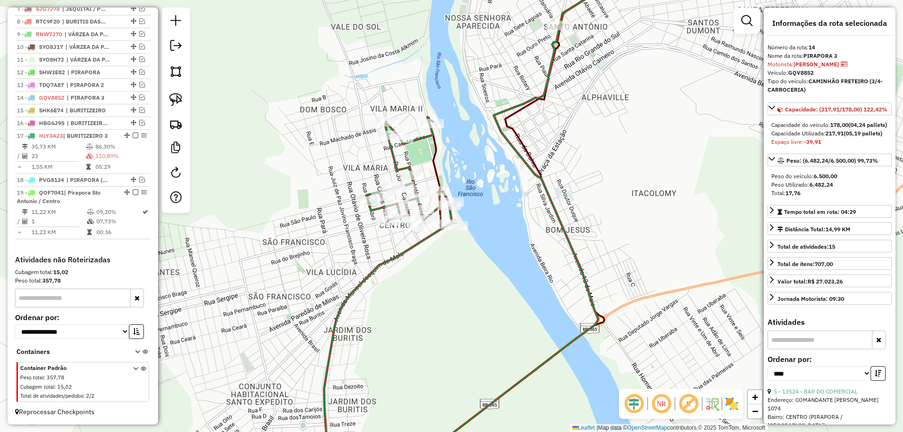
drag, startPoint x: 293, startPoint y: 185, endPoint x: 284, endPoint y: 205, distance: 21.9
click at [288, 205] on div "Janela de atendimento Grade de atendimento Capacidade Transportadoras Veículos …" at bounding box center [451, 216] width 903 height 432
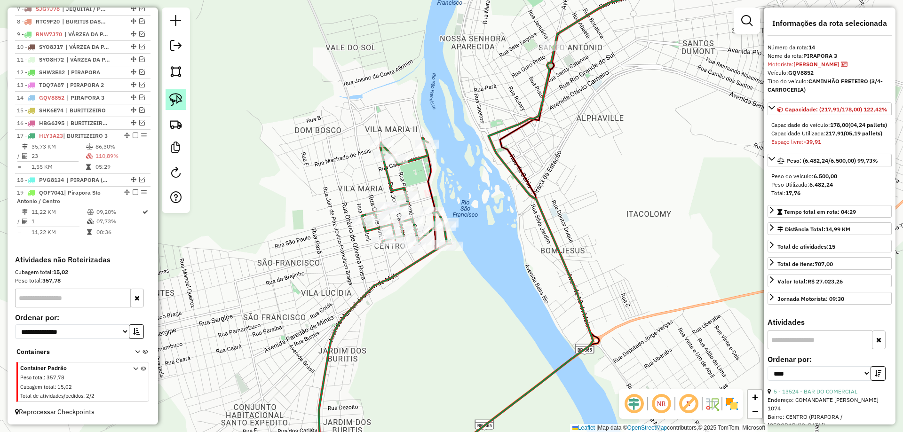
click at [176, 100] on img at bounding box center [175, 99] width 13 height 13
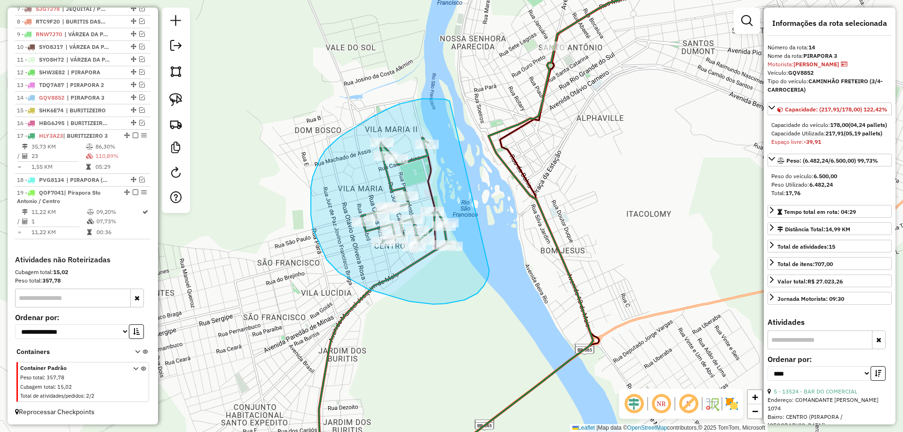
drag, startPoint x: 433, startPoint y: 99, endPoint x: 483, endPoint y: 218, distance: 129.2
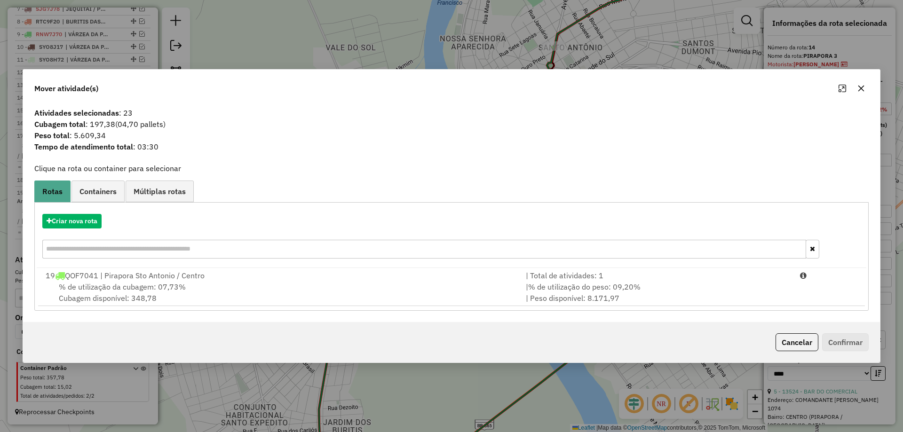
click at [225, 282] on div "% de utilização da cubagem: 07,73% Cubagem disponível: 348,78" at bounding box center [280, 292] width 480 height 23
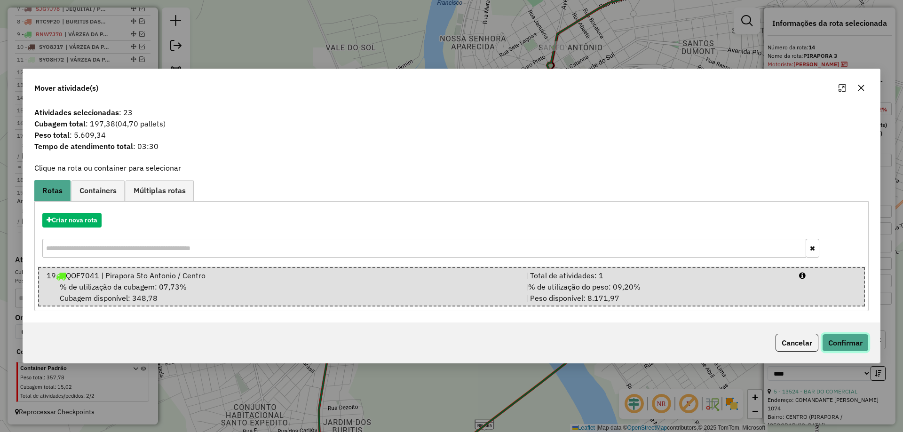
click at [857, 339] on button "Confirmar" at bounding box center [845, 343] width 47 height 18
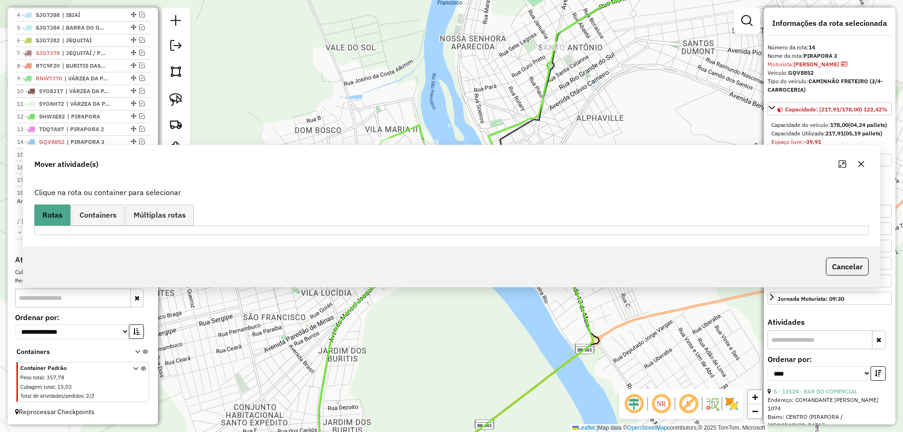
scroll to position [413, 0]
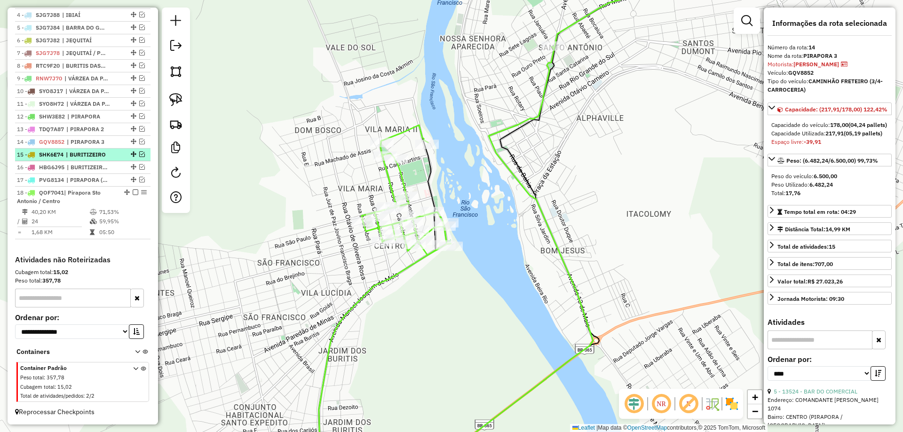
click at [141, 154] on em at bounding box center [142, 155] width 6 height 6
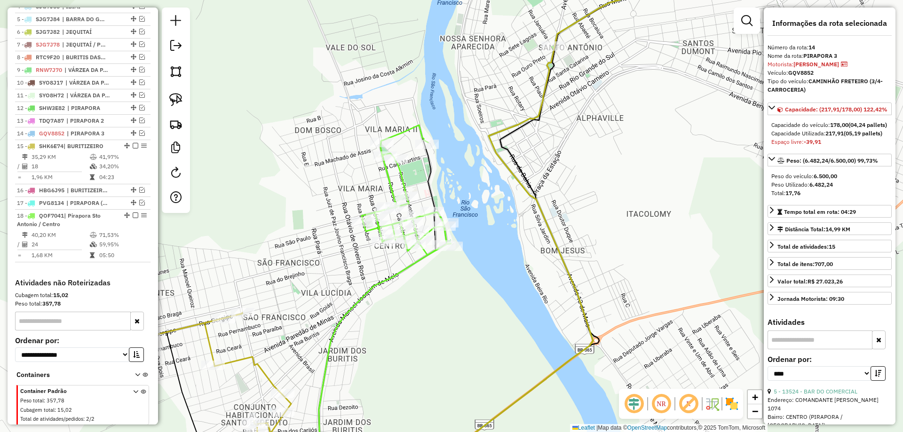
scroll to position [444, 0]
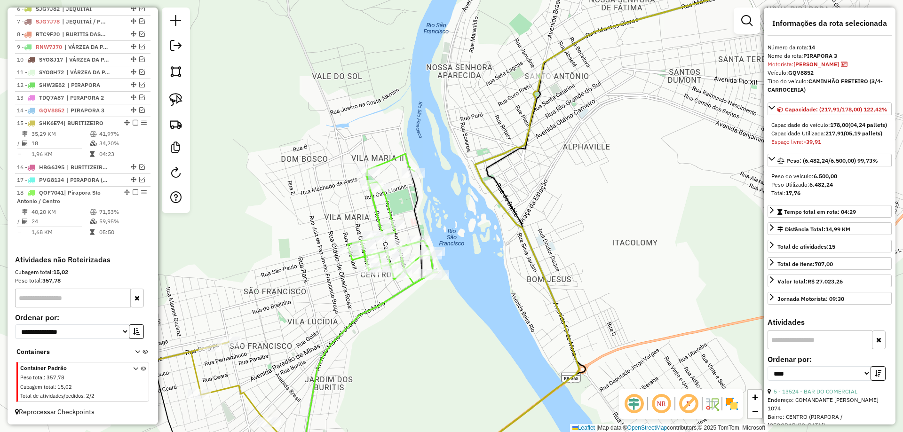
drag, startPoint x: 509, startPoint y: 157, endPoint x: 333, endPoint y: 119, distance: 180.5
click at [498, 171] on icon at bounding box center [577, 244] width 342 height 519
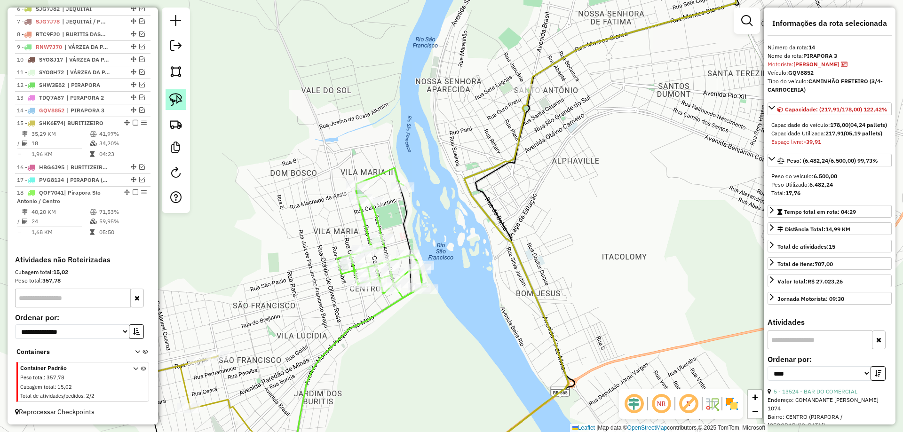
click at [178, 91] on link at bounding box center [176, 99] width 21 height 21
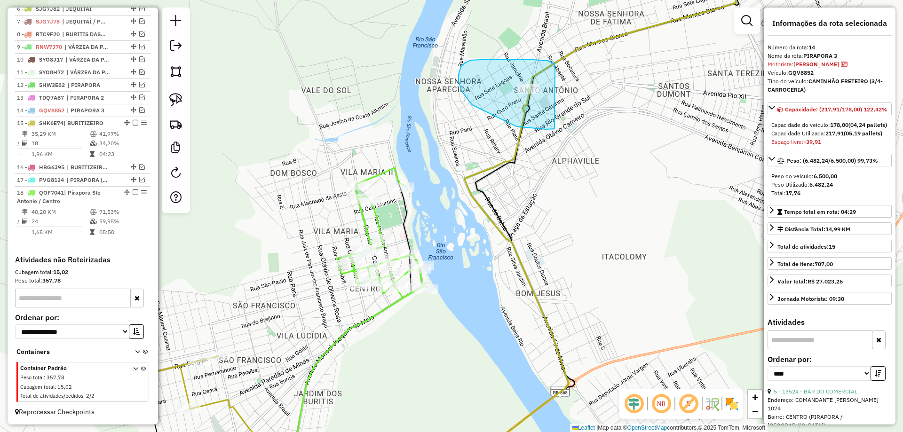
drag, startPoint x: 548, startPoint y: 61, endPoint x: 597, endPoint y: 105, distance: 66.0
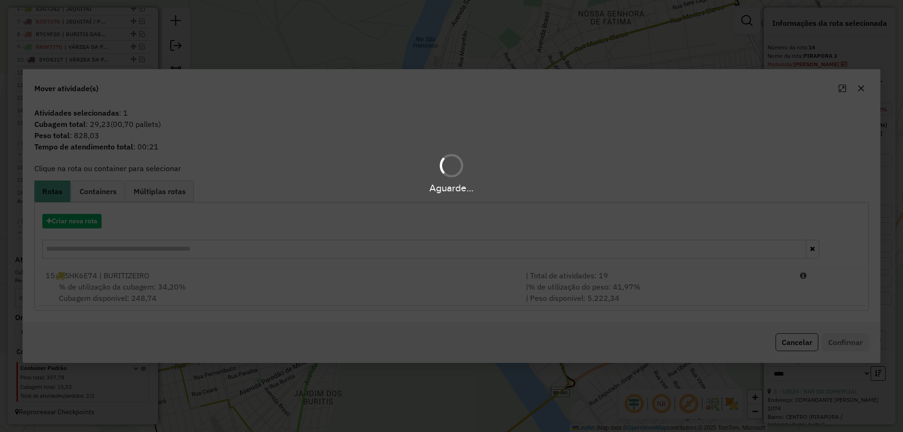
click at [321, 293] on div "% de utilização da cubagem: 34,20% Cubagem disponível: 248,74" at bounding box center [280, 292] width 480 height 23
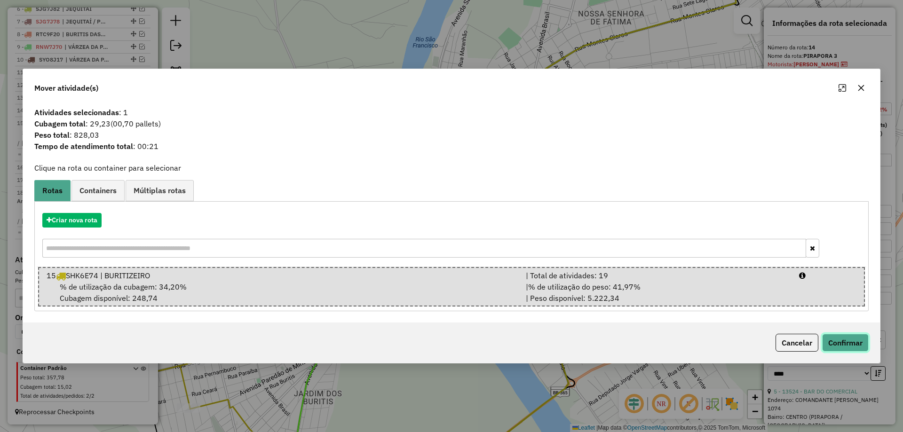
click at [844, 345] on button "Confirmar" at bounding box center [845, 343] width 47 height 18
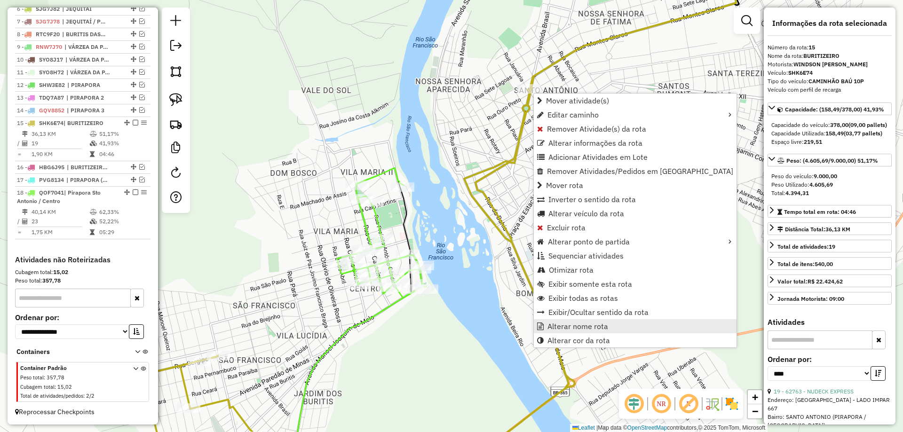
click at [556, 326] on span "Alterar nome rota" at bounding box center [578, 327] width 61 height 8
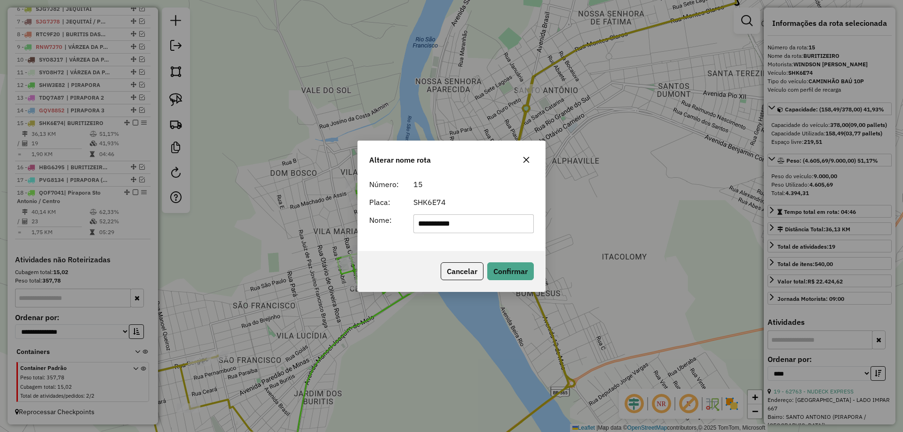
click at [483, 224] on input "**********" at bounding box center [474, 224] width 121 height 19
click at [415, 224] on input "**********" at bounding box center [474, 224] width 121 height 19
type input "**********"
click at [536, 270] on div "Cancelar Confirmar" at bounding box center [451, 271] width 187 height 40
click at [511, 263] on button "Confirmar" at bounding box center [510, 272] width 47 height 18
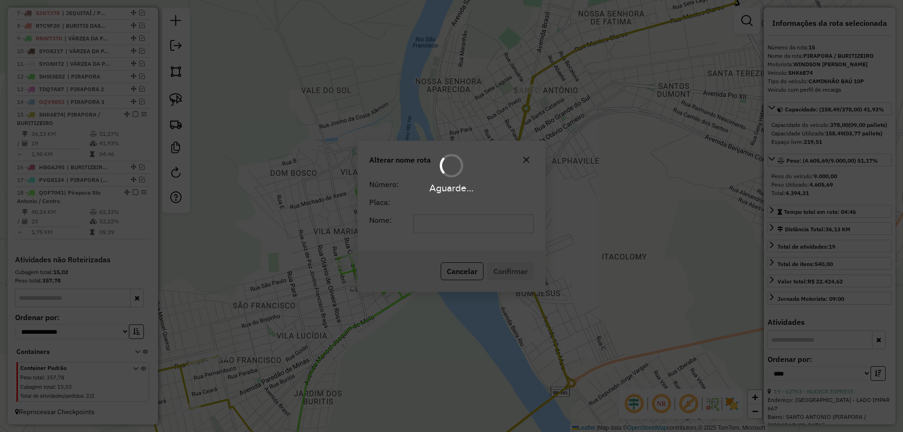
scroll to position [448, 0]
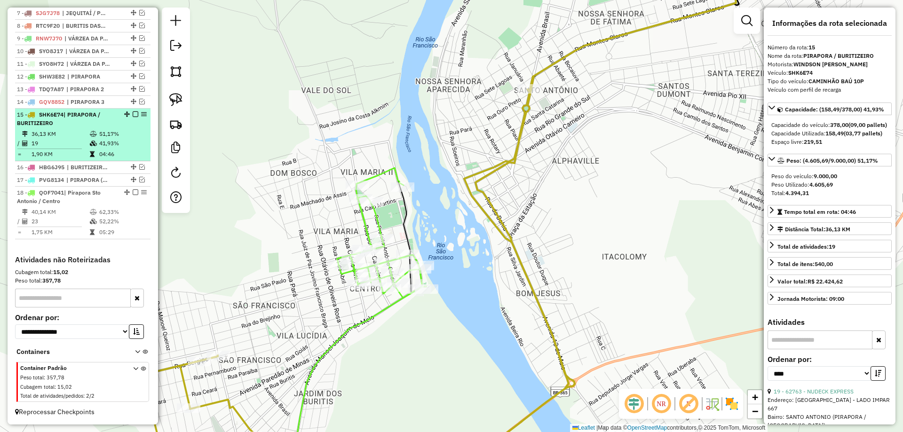
click at [133, 117] on em at bounding box center [136, 115] width 6 height 6
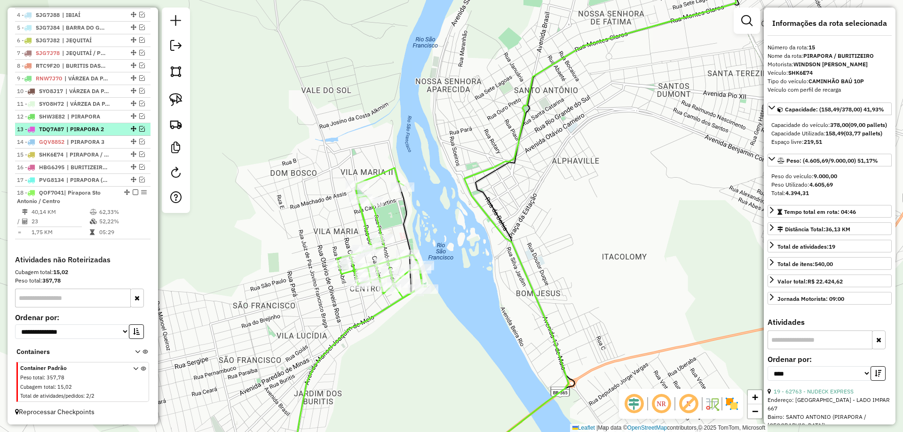
scroll to position [413, 0]
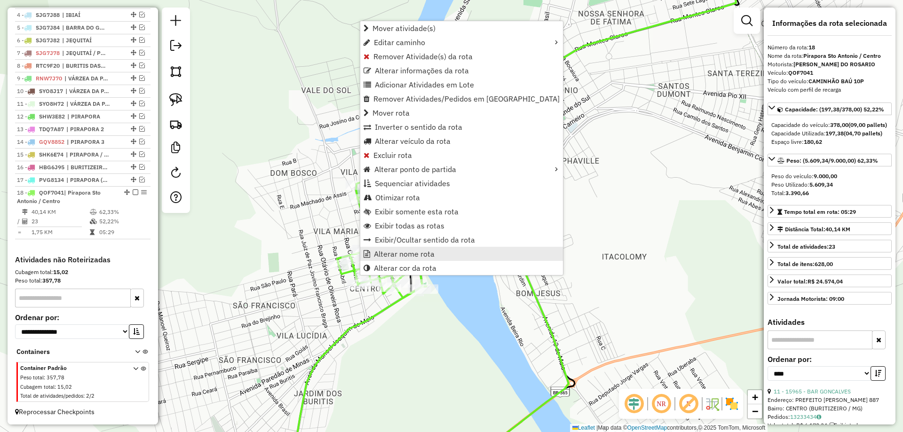
click at [383, 258] on span "Alterar nome rota" at bounding box center [404, 254] width 61 height 8
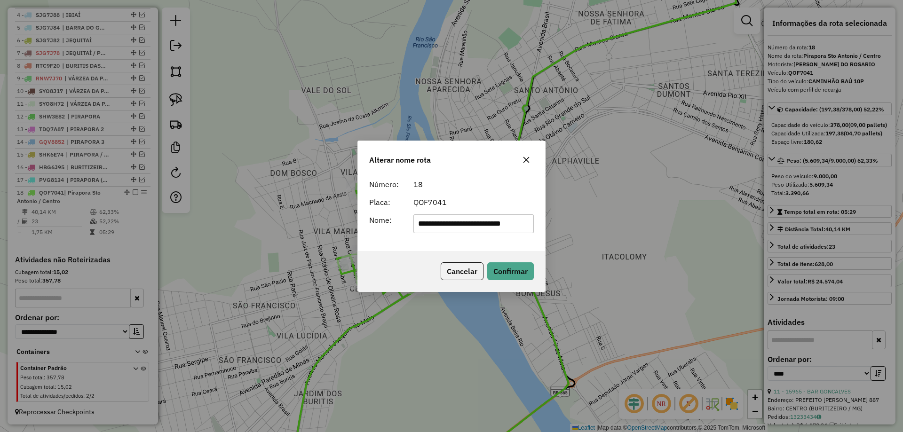
click at [486, 220] on input "**********" at bounding box center [474, 224] width 121 height 19
type input "**********"
click at [508, 278] on button "Confirmar" at bounding box center [510, 272] width 47 height 18
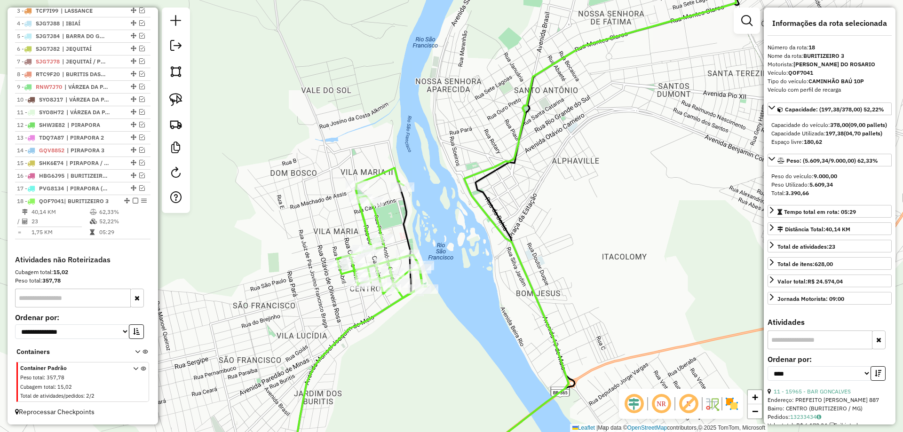
scroll to position [404, 0]
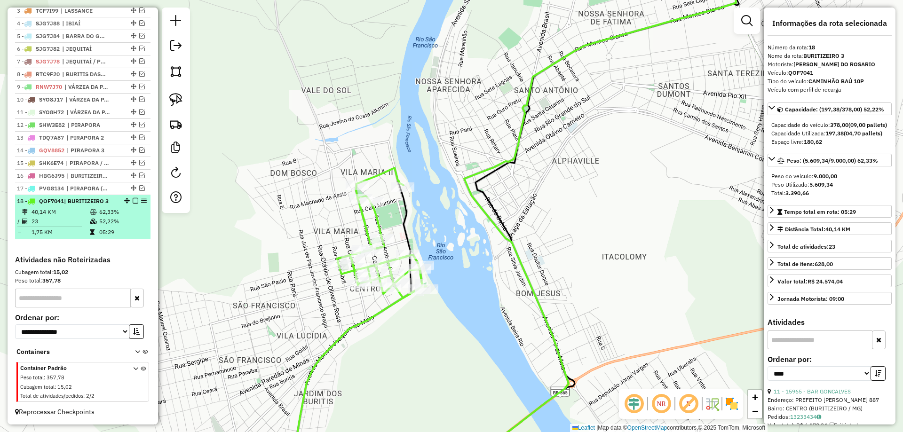
click at [133, 200] on em at bounding box center [136, 201] width 6 height 6
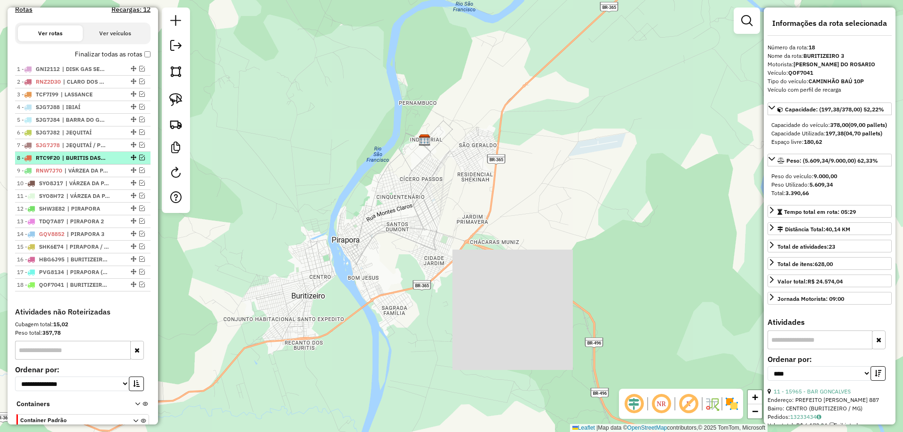
scroll to position [279, 0]
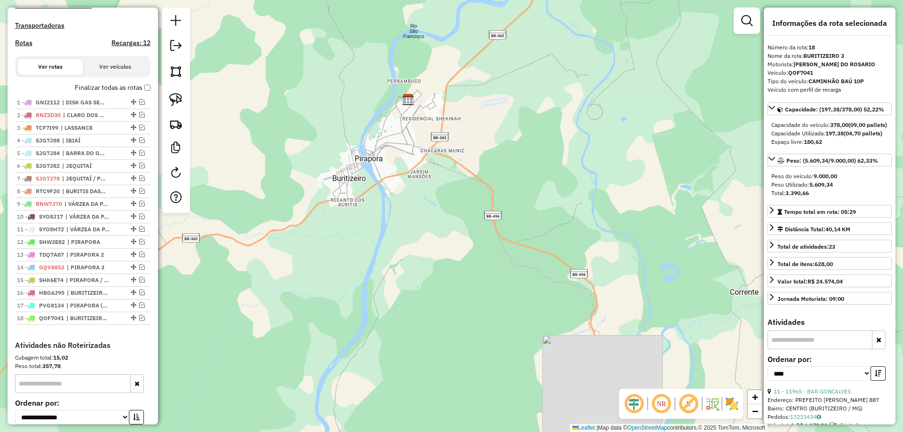
drag, startPoint x: 410, startPoint y: 213, endPoint x: 407, endPoint y: 185, distance: 28.4
click at [407, 185] on div "Janela de atendimento Grade de atendimento Capacidade Transportadoras Veículos …" at bounding box center [451, 216] width 903 height 432
drag, startPoint x: 406, startPoint y: 185, endPoint x: 383, endPoint y: 95, distance: 93.2
click at [383, 96] on div "Janela de atendimento Grade de atendimento Capacidade Transportadoras Veículos …" at bounding box center [451, 216] width 903 height 432
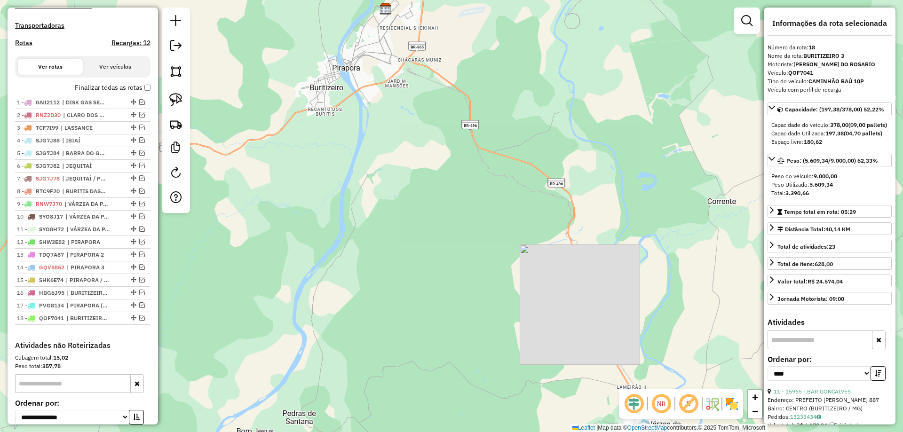
drag, startPoint x: 539, startPoint y: 250, endPoint x: 448, endPoint y: 112, distance: 165.9
click at [447, 99] on div "Janela de atendimento Grade de atendimento Capacidade Transportadoras Veículos …" at bounding box center [451, 216] width 903 height 432
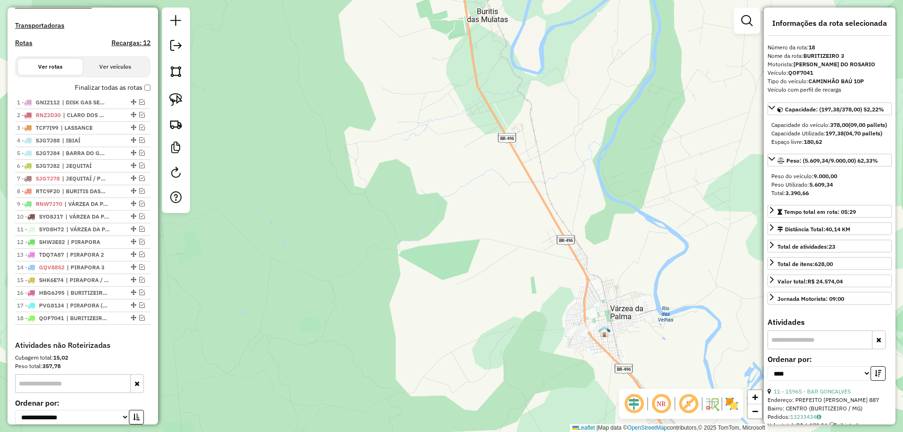
drag, startPoint x: 526, startPoint y: 241, endPoint x: 553, endPoint y: 356, distance: 118.5
click at [547, 343] on div "Janela de atendimento Grade de atendimento Capacidade Transportadoras Veículos …" at bounding box center [451, 216] width 903 height 432
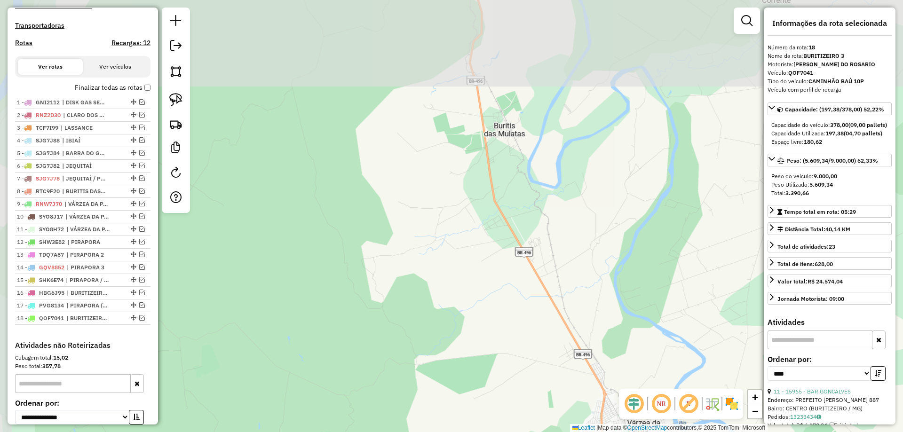
click at [502, 313] on div "Janela de atendimento Grade de atendimento Capacidade Transportadoras Veículos …" at bounding box center [451, 216] width 903 height 432
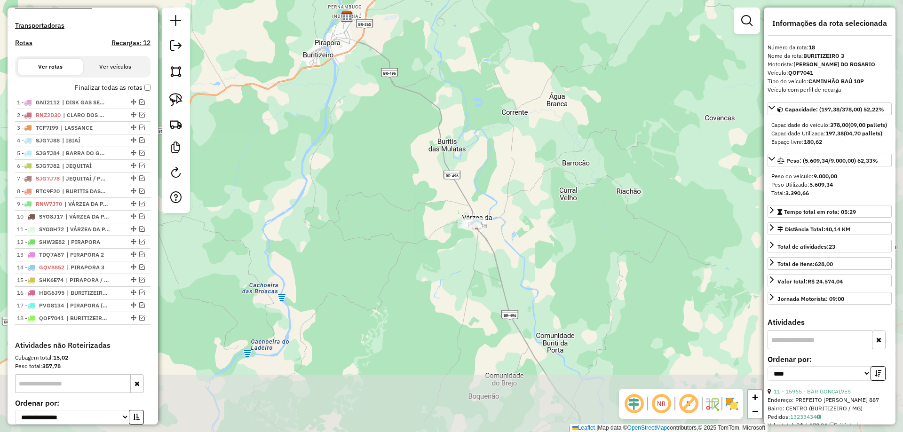
drag, startPoint x: 436, startPoint y: 201, endPoint x: 381, endPoint y: 172, distance: 62.7
click at [371, 110] on div "Janela de atendimento Grade de atendimento Capacidade Transportadoras Veículos …" at bounding box center [451, 216] width 903 height 432
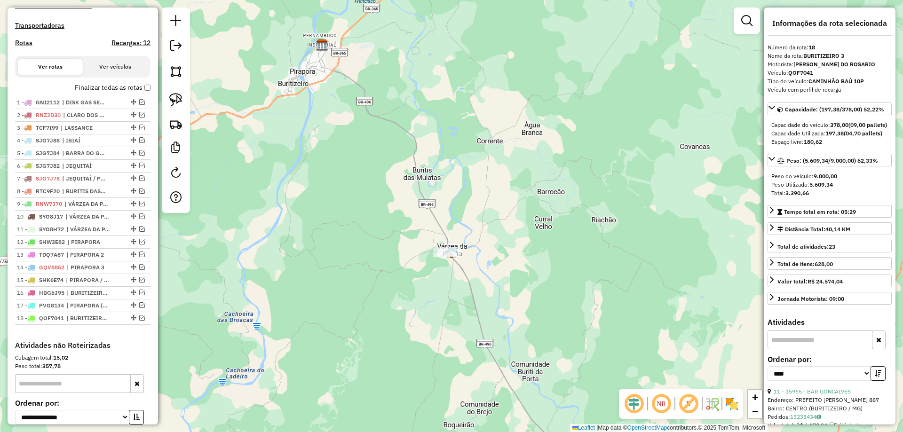
drag, startPoint x: 376, startPoint y: 136, endPoint x: 398, endPoint y: 193, distance: 60.9
click at [402, 195] on div "Janela de atendimento Grade de atendimento Capacidade Transportadoras Veículos …" at bounding box center [451, 216] width 903 height 432
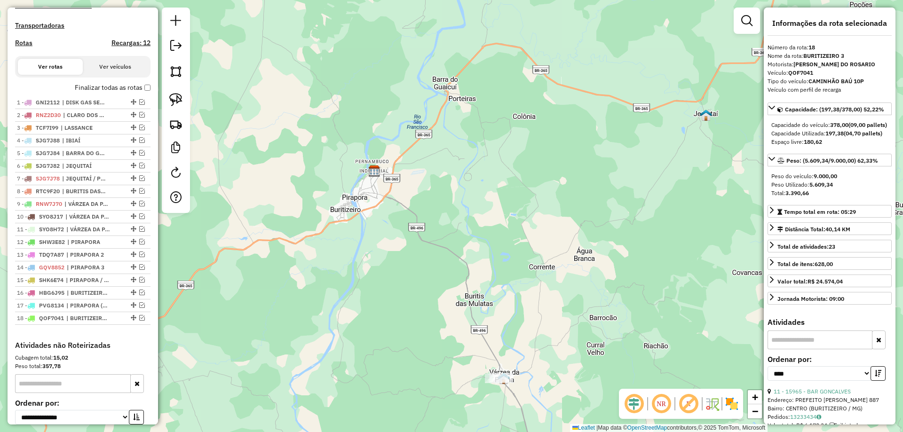
drag, startPoint x: 391, startPoint y: 178, endPoint x: 411, endPoint y: 147, distance: 37.1
click at [411, 147] on div "Janela de atendimento Grade de atendimento Capacidade Transportadoras Veículos …" at bounding box center [451, 216] width 903 height 432
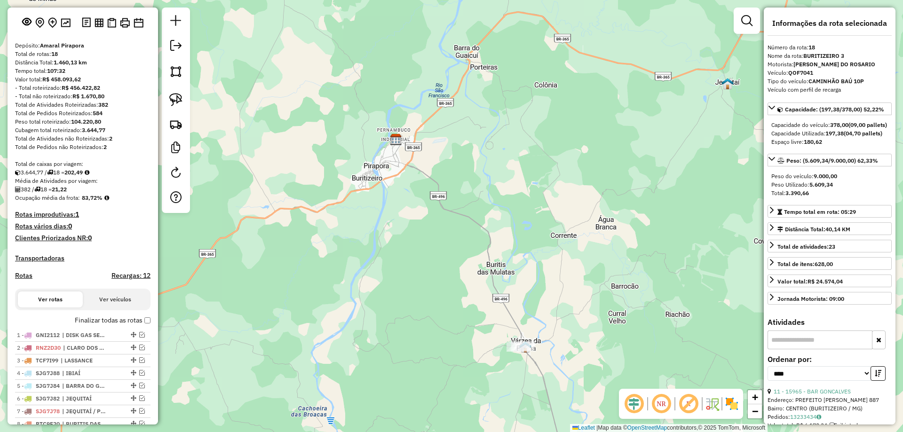
scroll to position [94, 0]
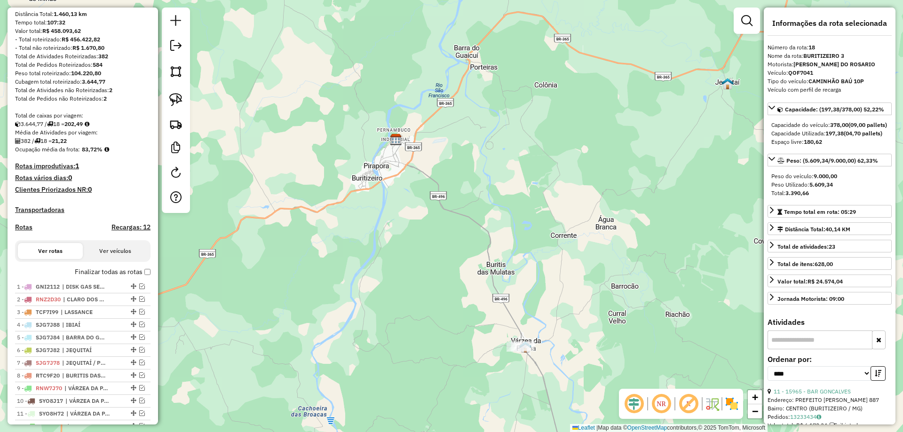
click at [23, 235] on label "Rotas" at bounding box center [23, 229] width 17 height 12
click at [25, 231] on h4 "Rotas" at bounding box center [23, 227] width 17 height 8
select select "*"
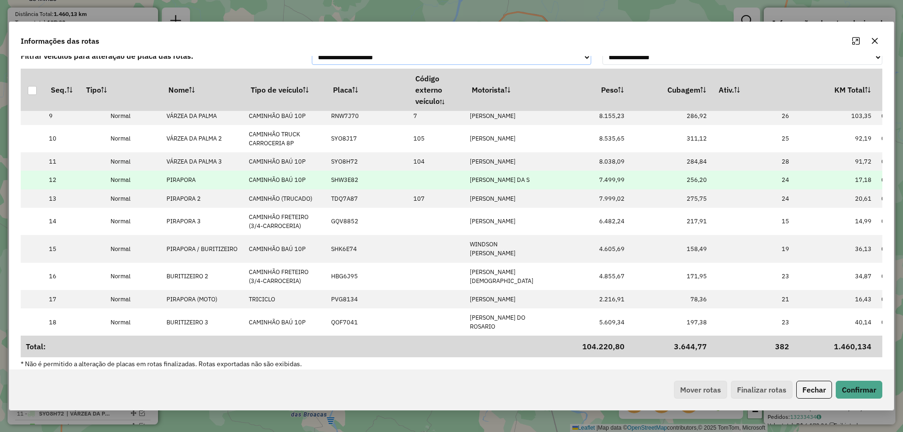
scroll to position [18, 0]
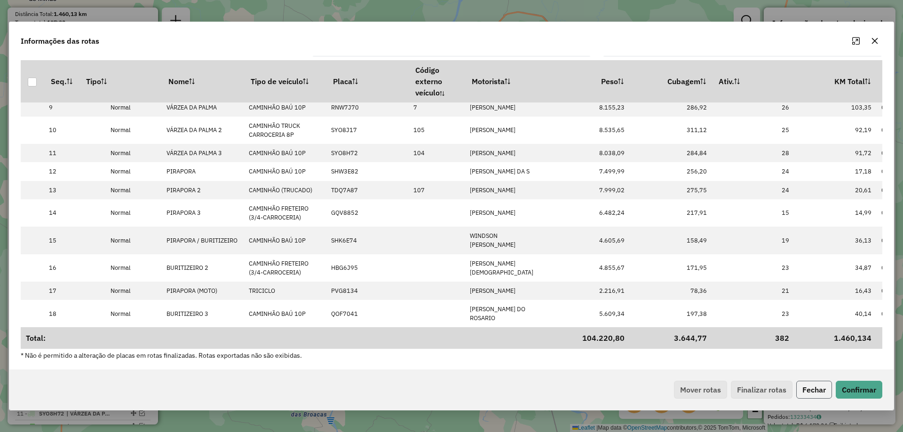
click at [822, 387] on button "Fechar" at bounding box center [815, 390] width 36 height 18
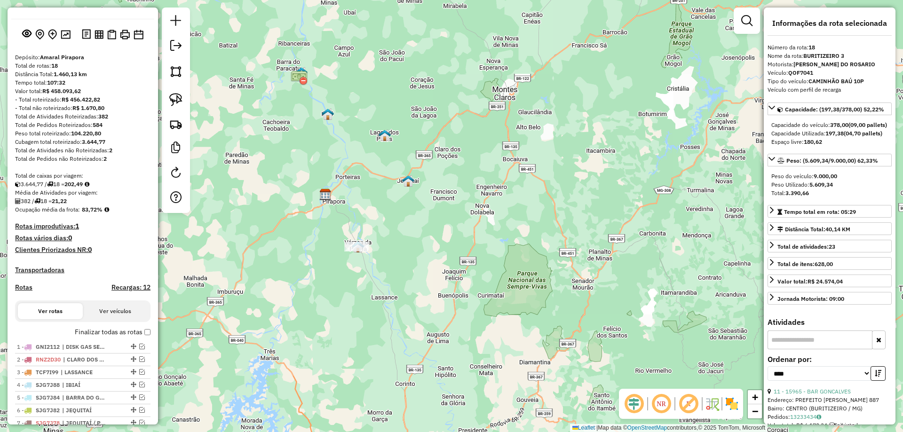
scroll to position [0, 0]
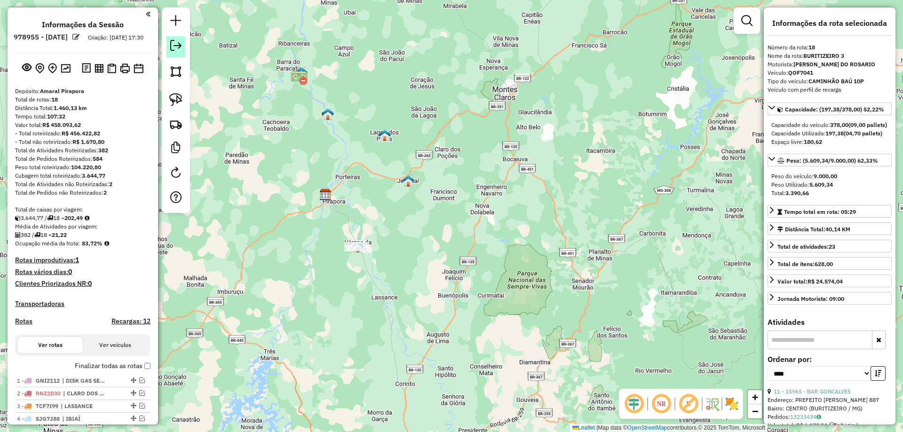
click at [177, 56] on link at bounding box center [176, 46] width 19 height 21
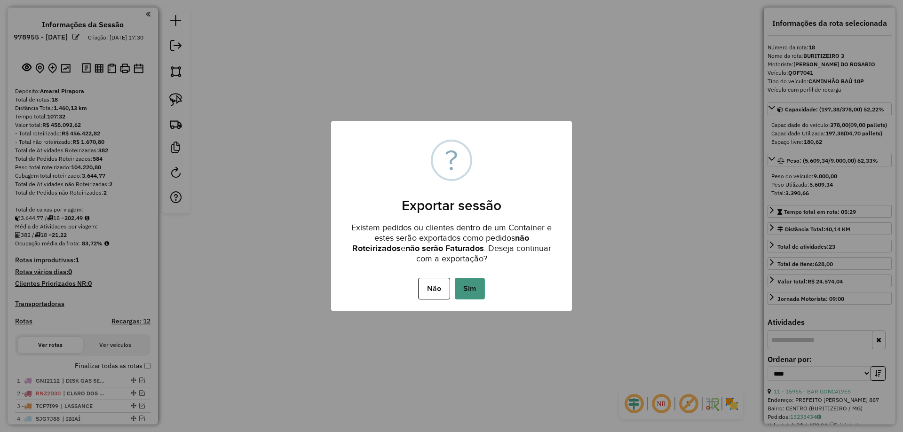
click at [473, 295] on button "Sim" at bounding box center [470, 289] width 30 height 22
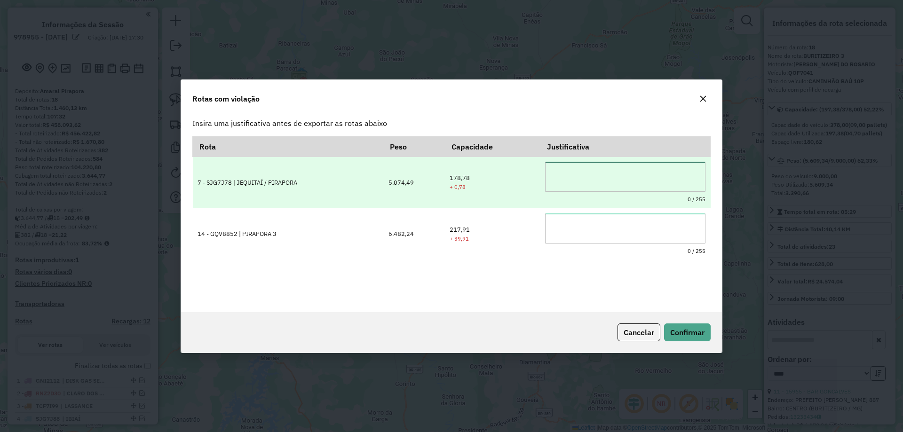
click at [590, 172] on textarea at bounding box center [625, 177] width 160 height 30
type textarea "**********"
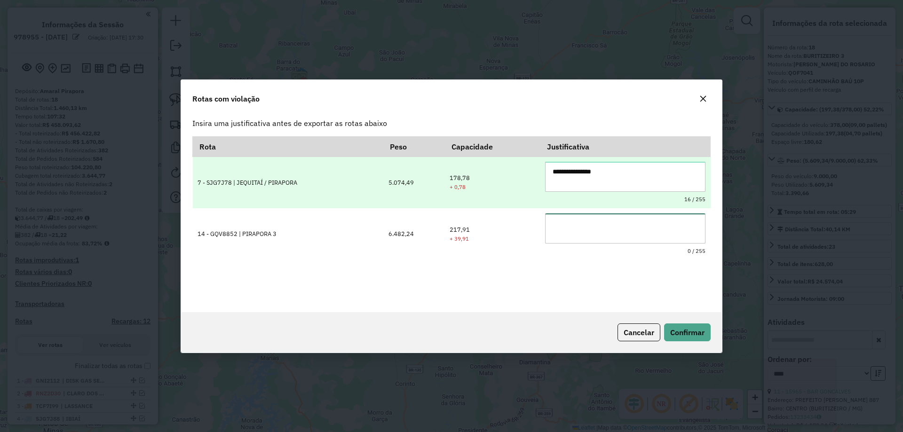
paste textarea "**********"
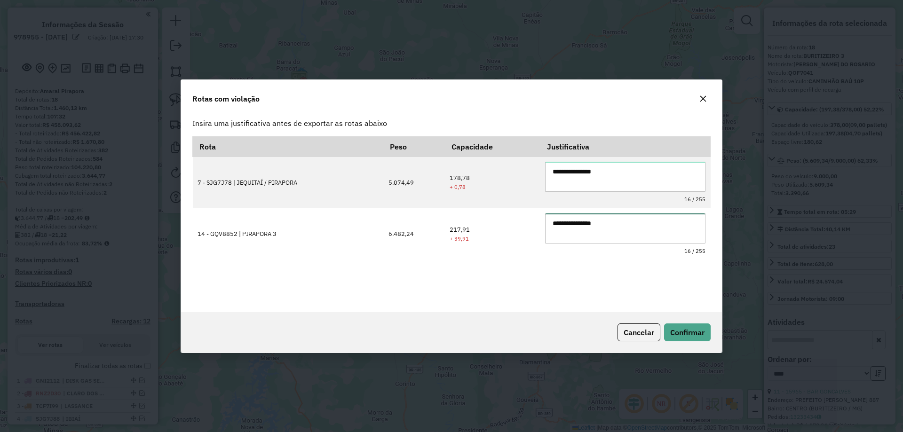
type textarea "**********"
click at [708, 335] on button "Confirmar" at bounding box center [687, 333] width 47 height 18
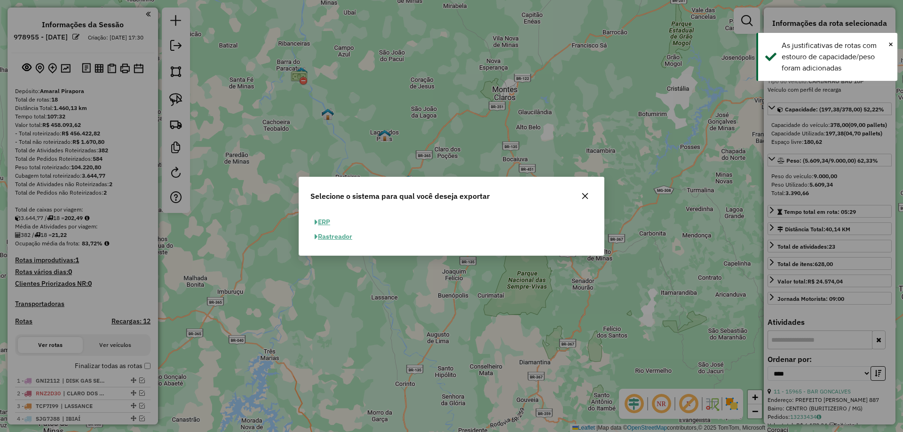
click at [316, 223] on span "button" at bounding box center [316, 222] width 3 height 7
select select "**"
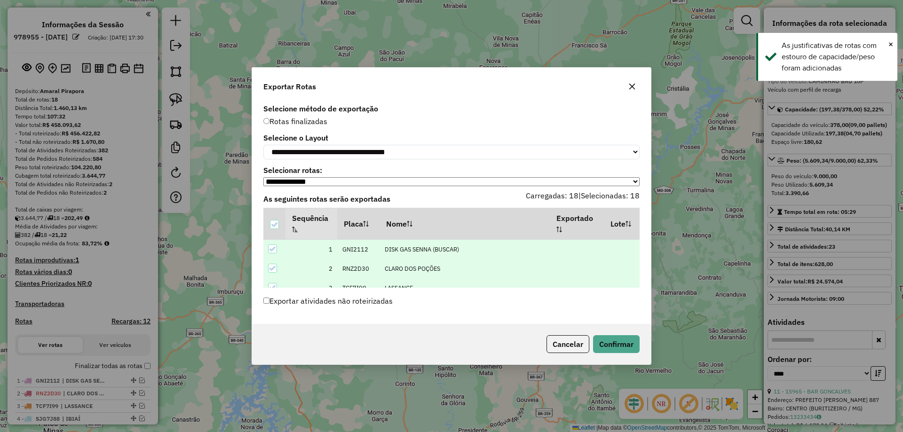
click at [289, 305] on label "Exportar atividades não roteirizadas" at bounding box center [327, 301] width 129 height 18
click at [626, 351] on button "Confirmar" at bounding box center [616, 344] width 47 height 18
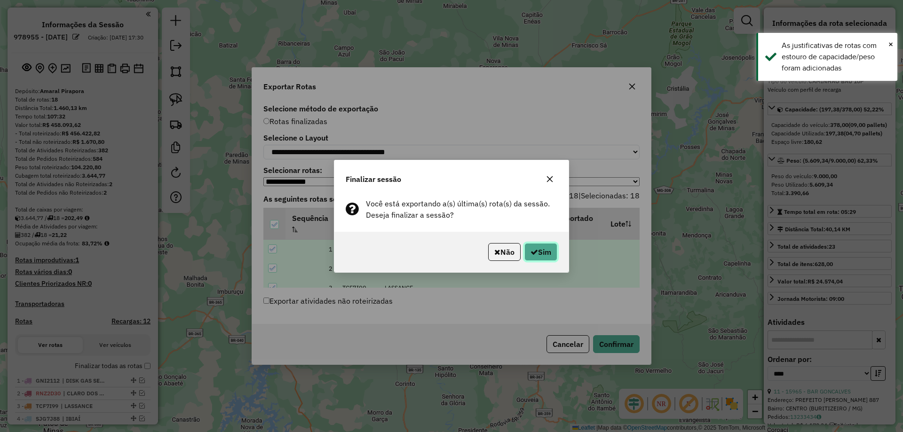
click at [537, 254] on button "Sim" at bounding box center [541, 252] width 33 height 18
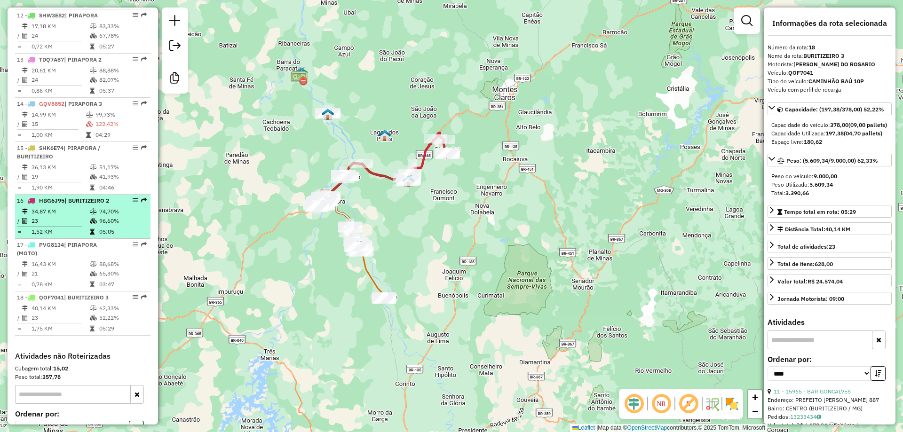
scroll to position [941, 0]
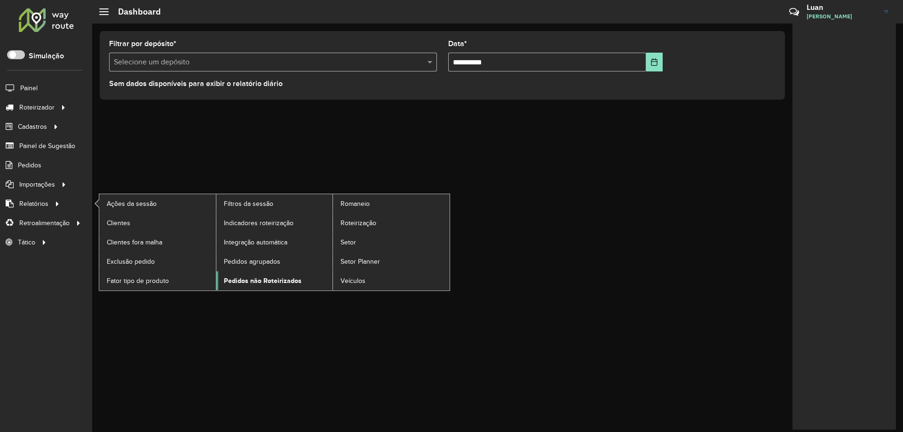
click at [255, 278] on span "Pedidos não Roteirizados" at bounding box center [263, 281] width 78 height 10
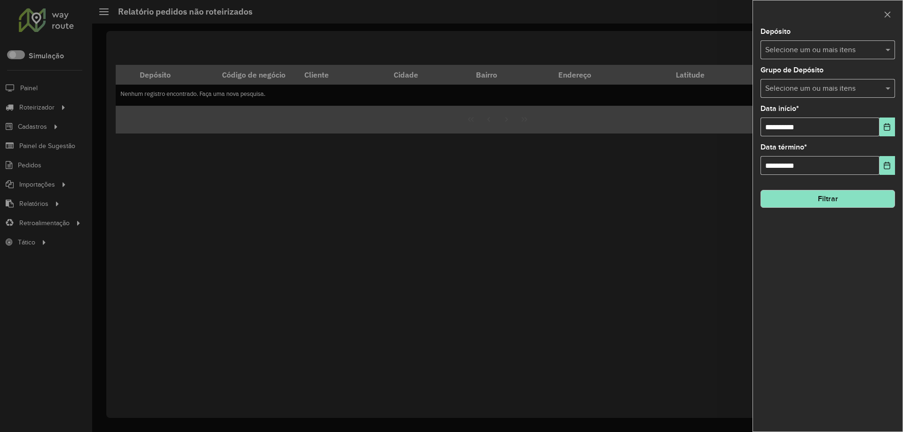
click at [804, 47] on input "text" at bounding box center [823, 50] width 120 height 11
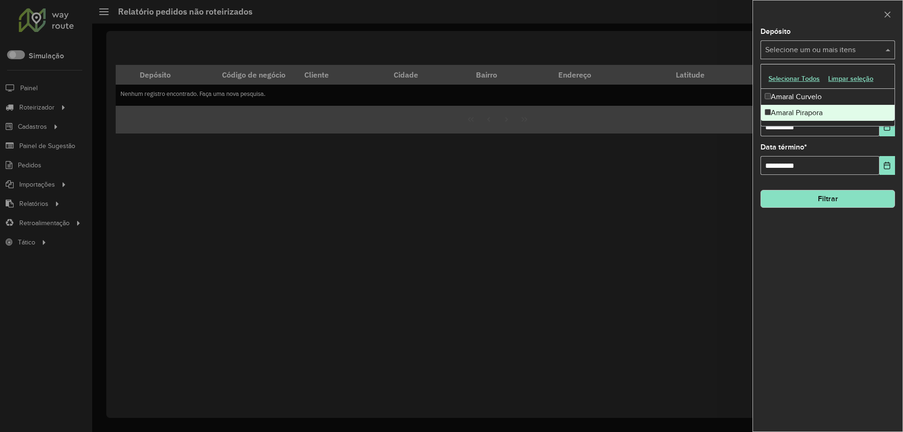
click at [787, 108] on div "Amaral Pirapora" at bounding box center [828, 113] width 134 height 16
click at [773, 134] on input "**********" at bounding box center [820, 127] width 119 height 19
click at [772, 133] on input "**********" at bounding box center [820, 127] width 119 height 19
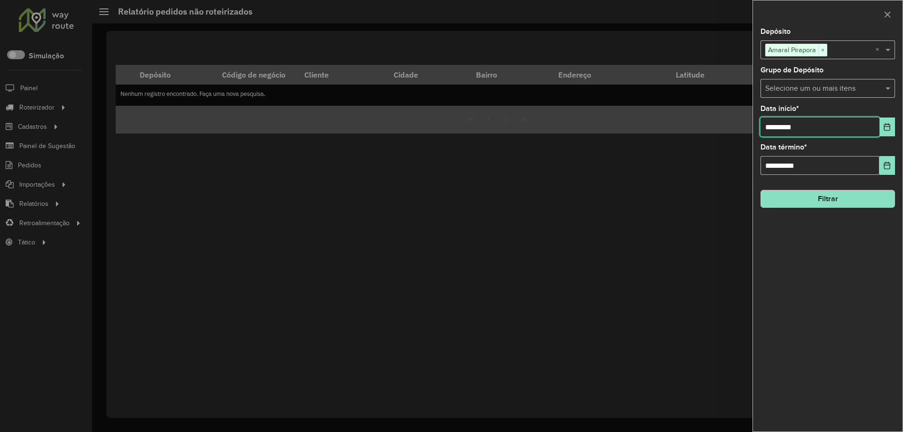
type input "**********"
click at [797, 193] on button "Filtrar" at bounding box center [828, 199] width 135 height 18
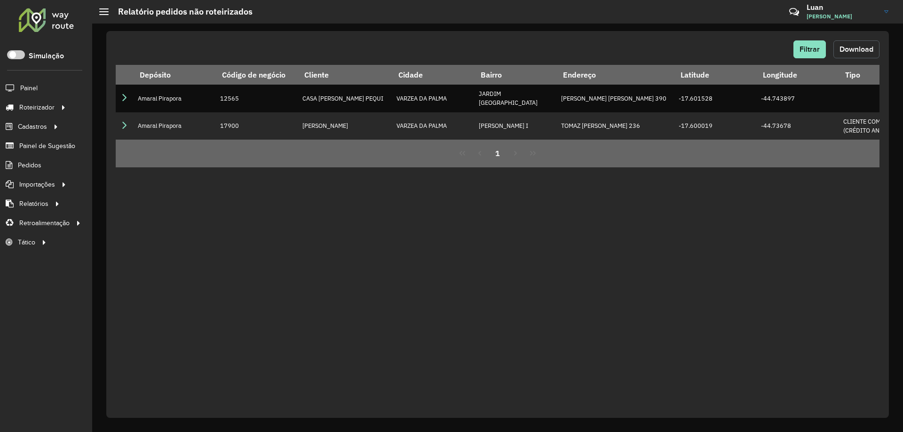
click at [855, 52] on span "Download" at bounding box center [857, 49] width 34 height 8
click at [53, 24] on div at bounding box center [46, 20] width 57 height 24
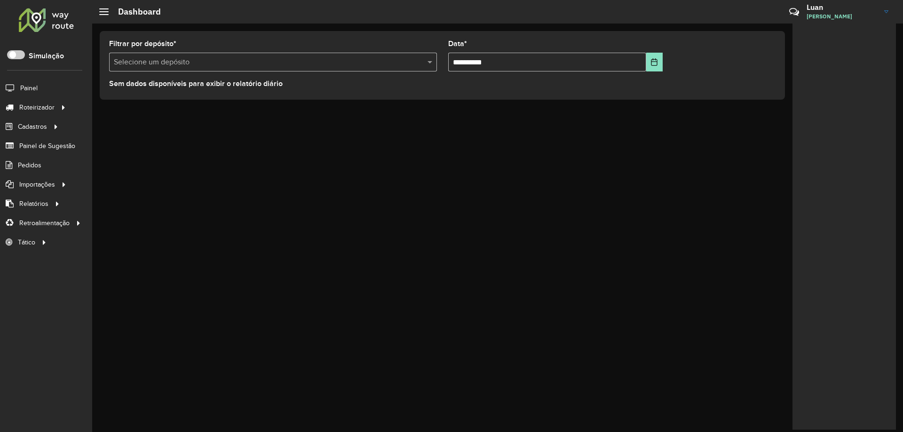
click at [192, 60] on input "text" at bounding box center [264, 62] width 300 height 11
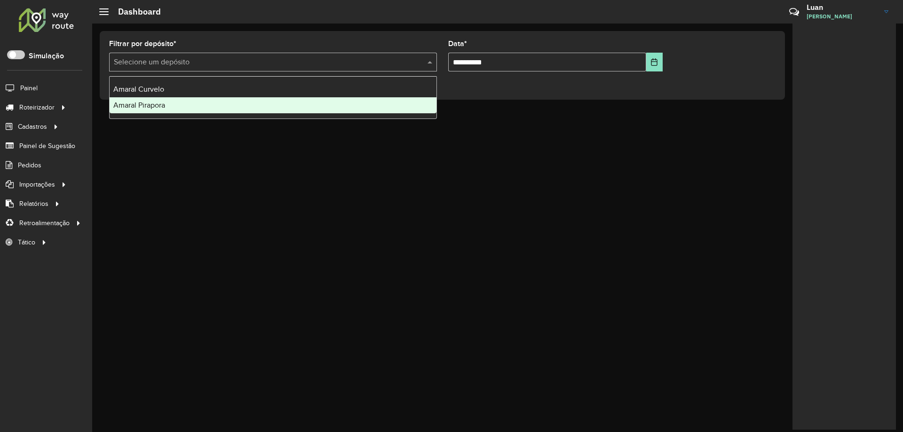
click at [151, 109] on div "Amaral Pirapora" at bounding box center [273, 105] width 327 height 16
